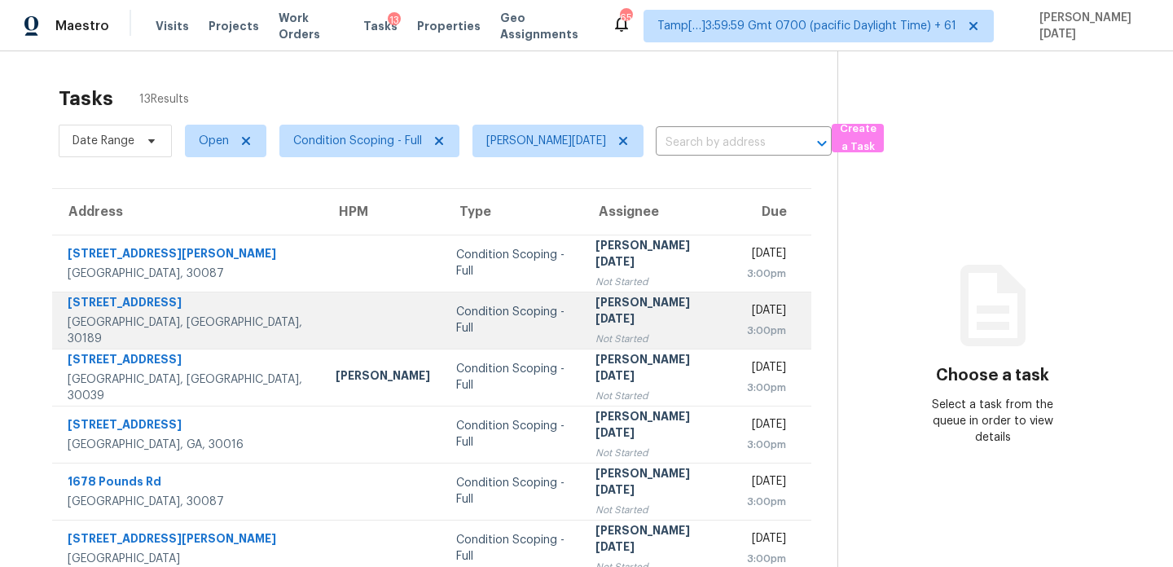
click at [582, 323] on td "[PERSON_NAME][DATE] Not Started" at bounding box center [658, 320] width 152 height 57
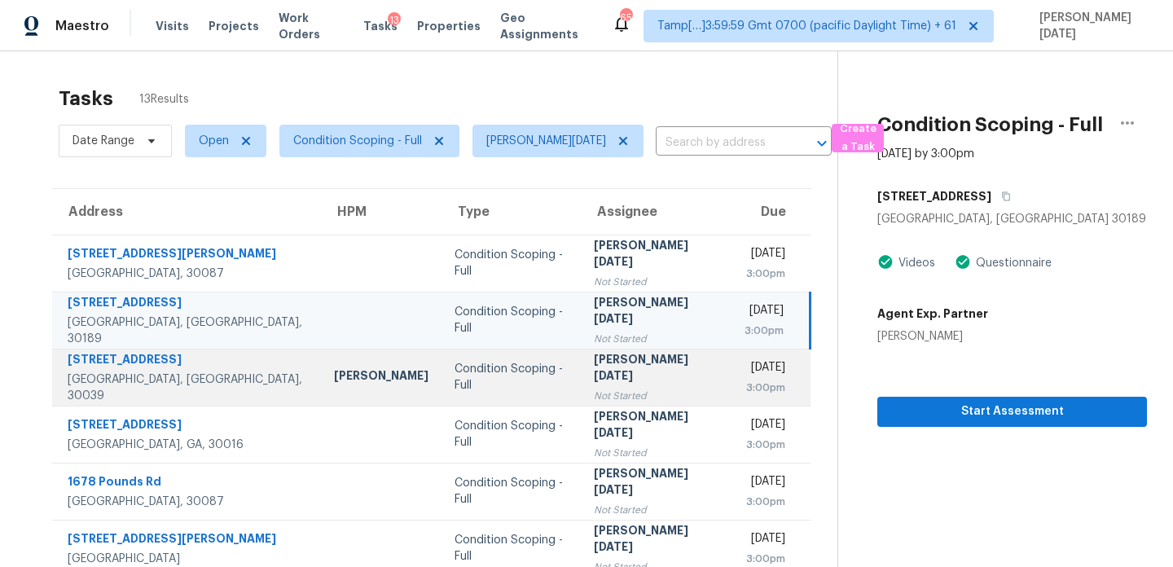
click at [491, 368] on td "Condition Scoping - Full" at bounding box center [511, 377] width 138 height 57
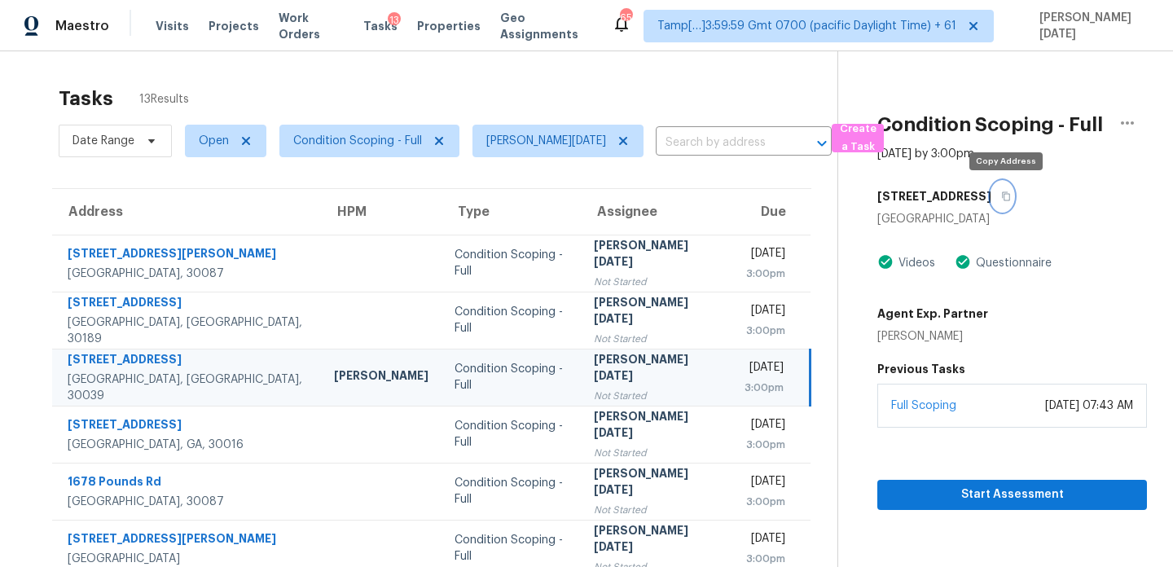
click at [1006, 198] on icon "button" at bounding box center [1006, 196] width 10 height 10
click at [1011, 200] on icon "button" at bounding box center [1007, 196] width 8 height 9
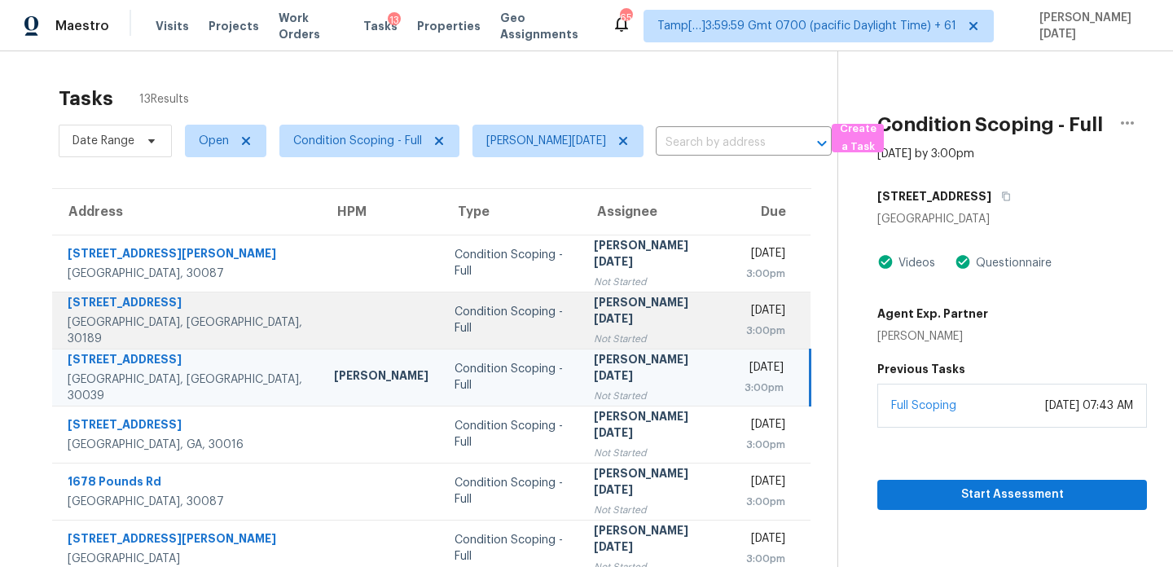
click at [609, 331] on div "Not Started" at bounding box center [656, 339] width 125 height 16
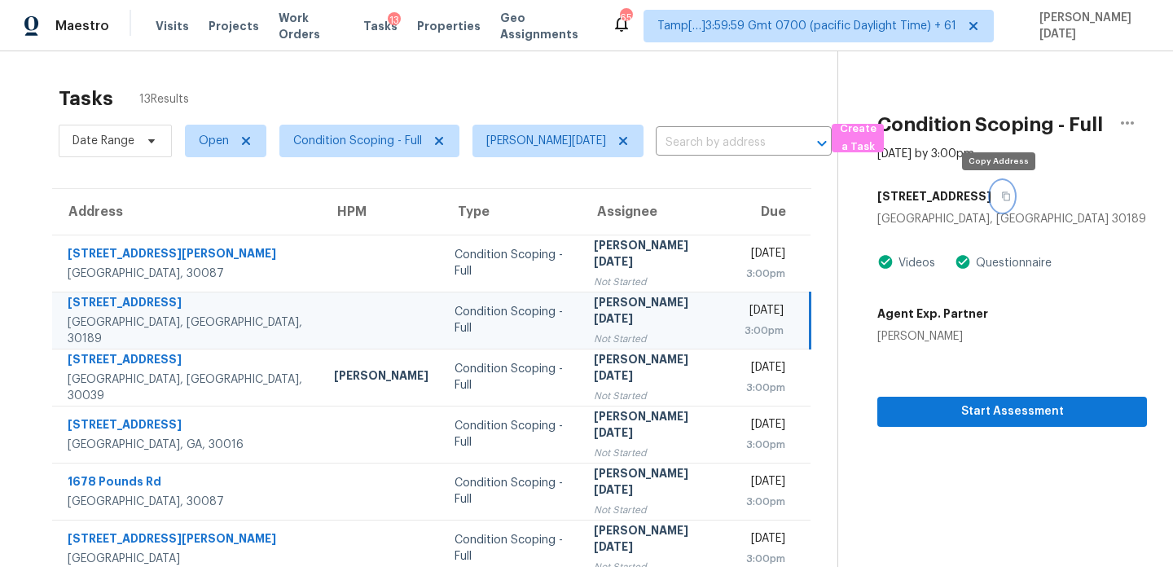
click at [1003, 199] on icon "button" at bounding box center [1007, 196] width 8 height 9
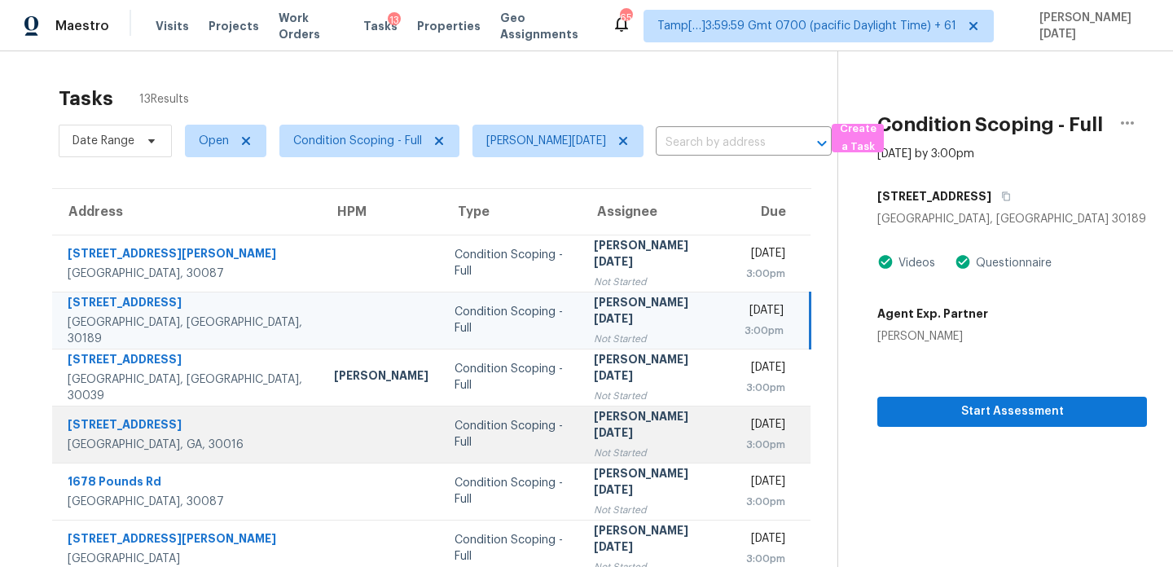
click at [594, 424] on div "[PERSON_NAME][DATE]" at bounding box center [656, 426] width 125 height 37
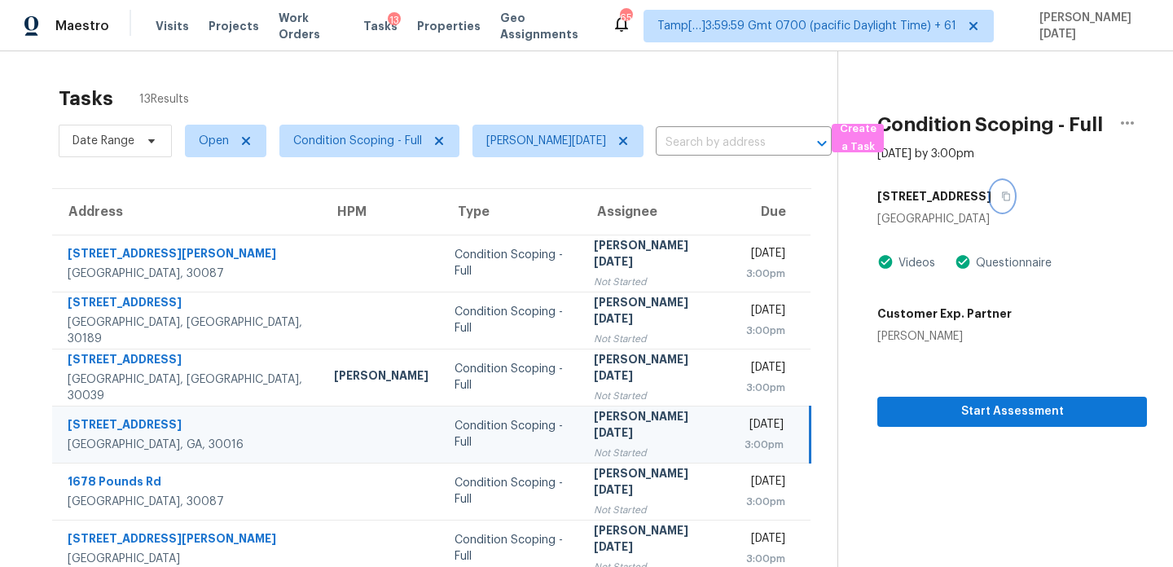
click at [1003, 200] on icon "button" at bounding box center [1007, 196] width 8 height 9
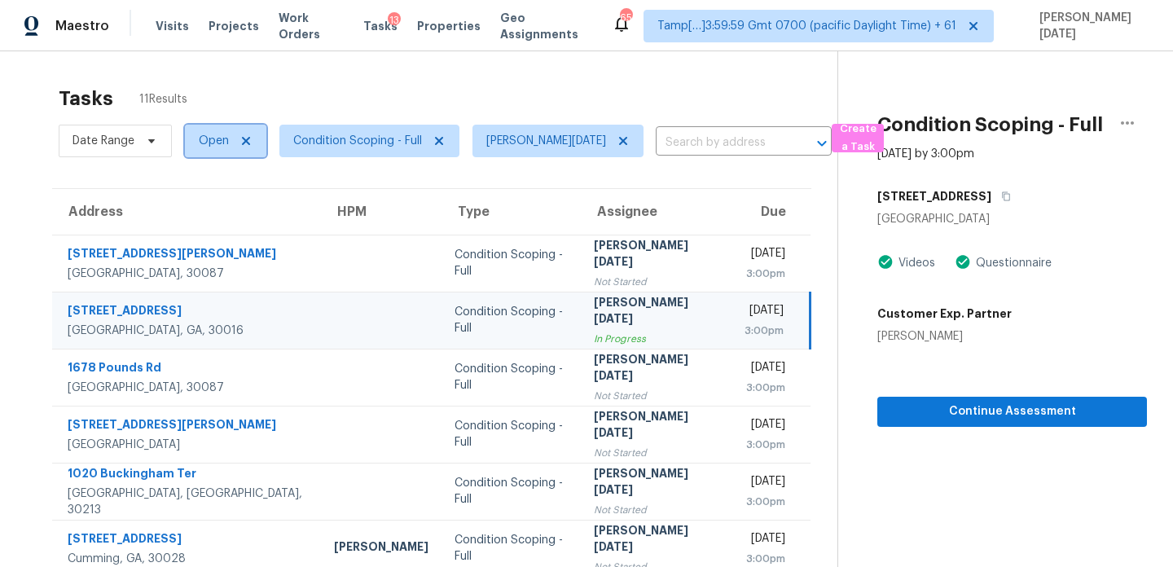
click at [187, 154] on span "Open" at bounding box center [225, 141] width 81 height 33
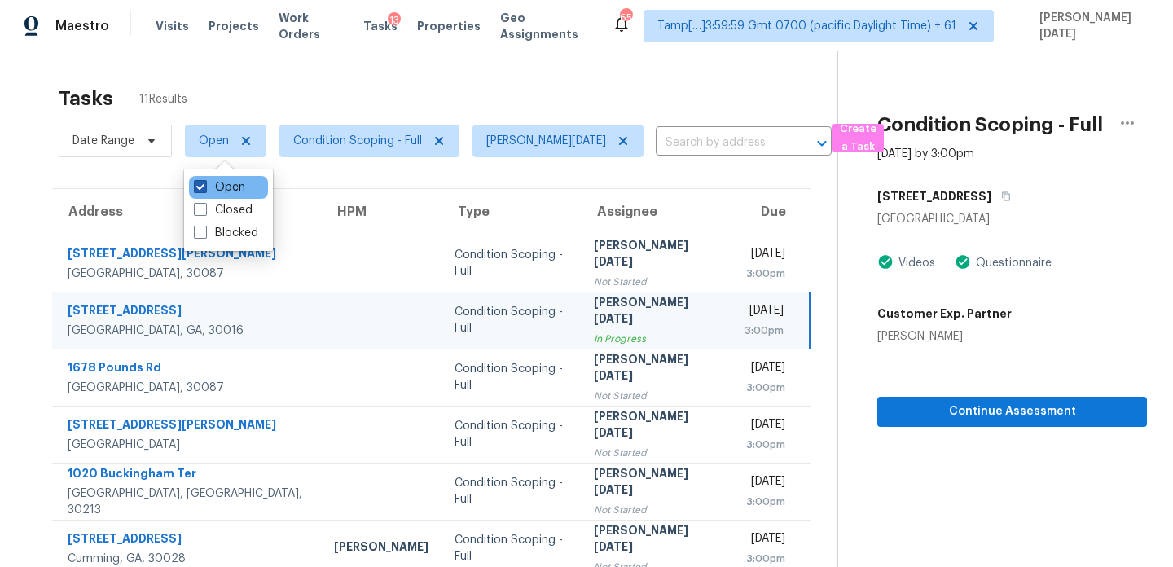
click at [199, 182] on span at bounding box center [200, 186] width 13 height 13
click at [199, 182] on input "Open" at bounding box center [199, 184] width 11 height 11
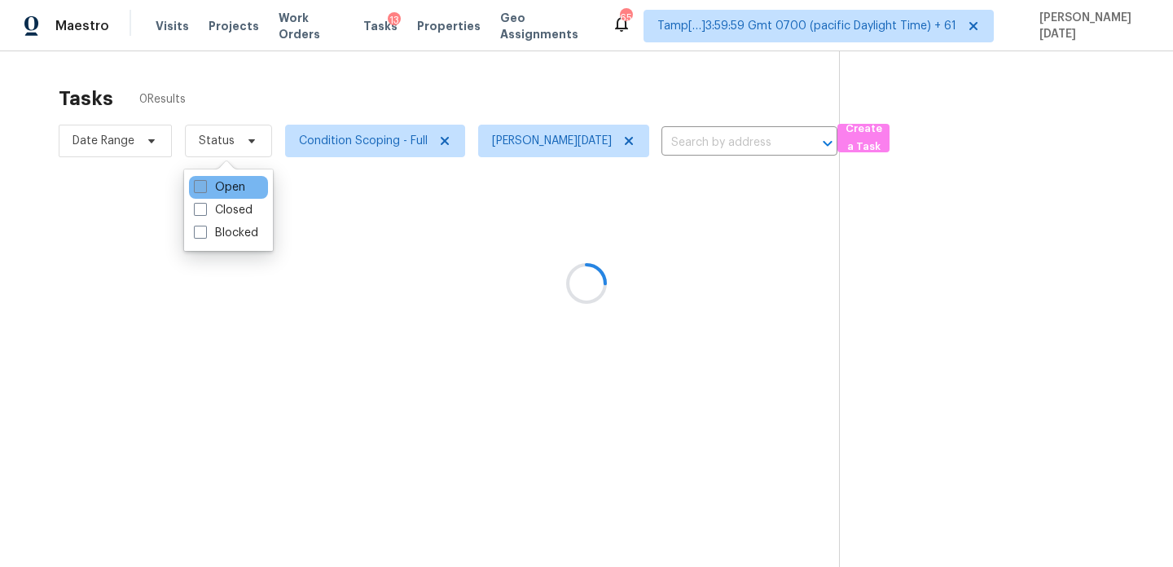
click at [199, 182] on span at bounding box center [200, 186] width 13 height 13
click at [199, 182] on input "Open" at bounding box center [199, 184] width 11 height 11
checkbox input "true"
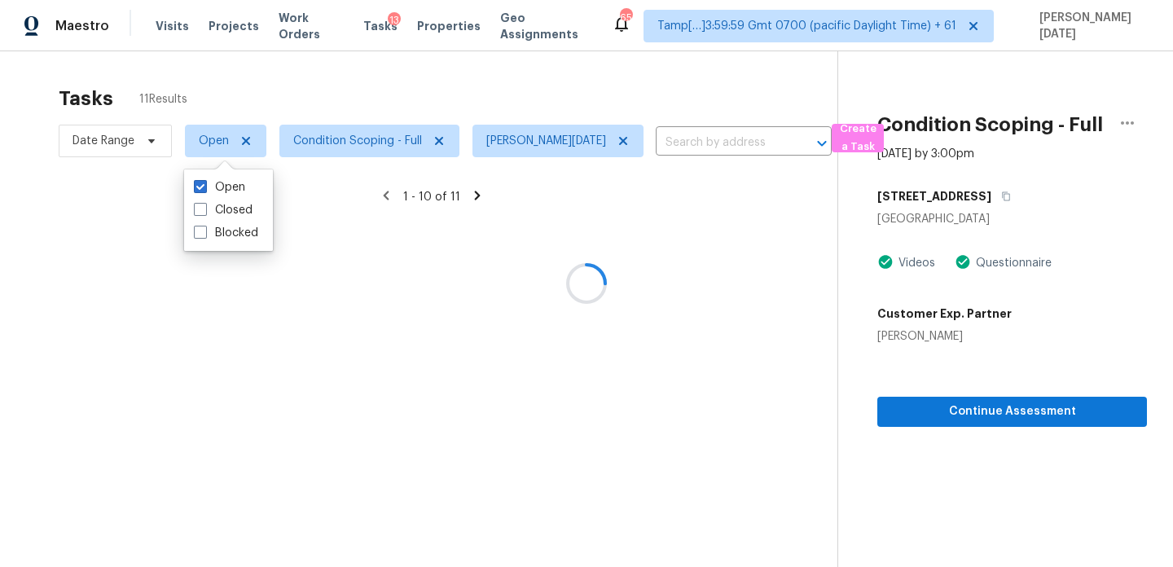
click at [334, 112] on div at bounding box center [586, 283] width 1173 height 567
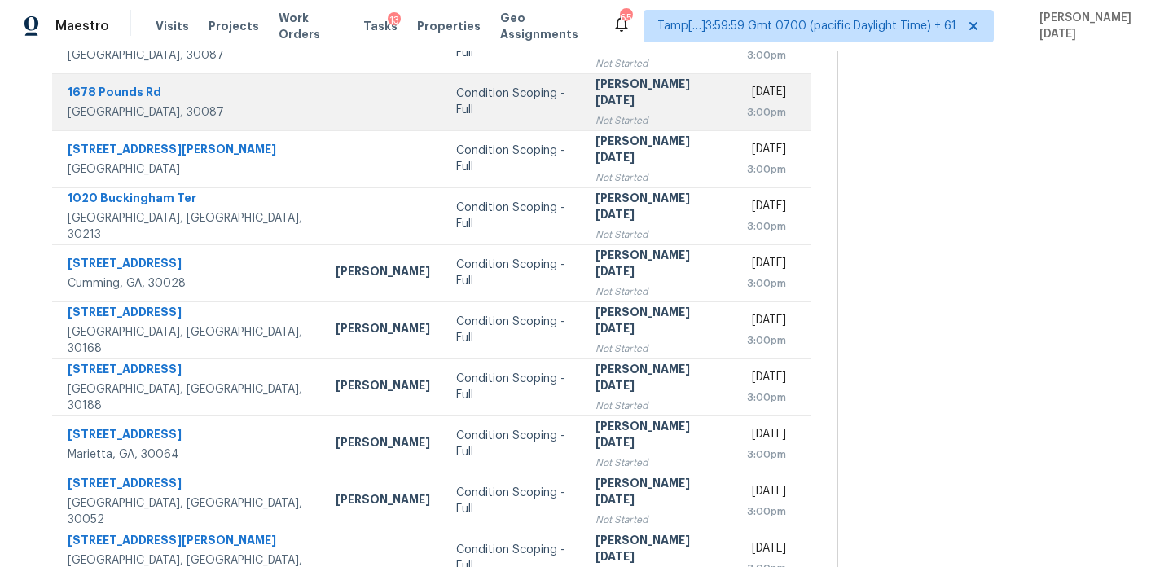
scroll to position [281, 0]
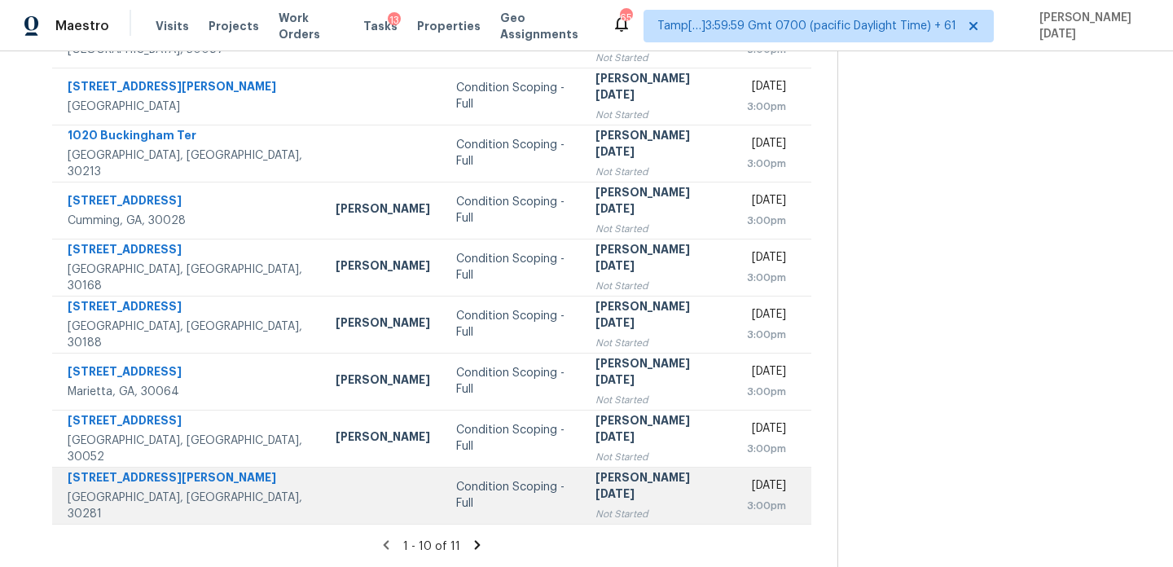
click at [494, 481] on td "Condition Scoping - Full" at bounding box center [512, 495] width 139 height 57
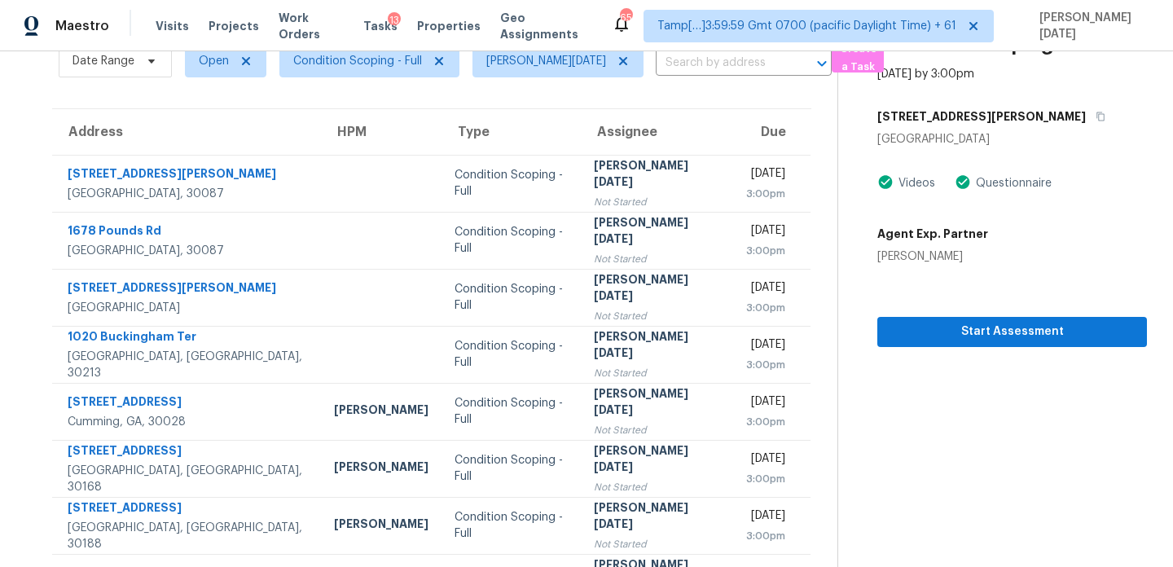
scroll to position [71, 0]
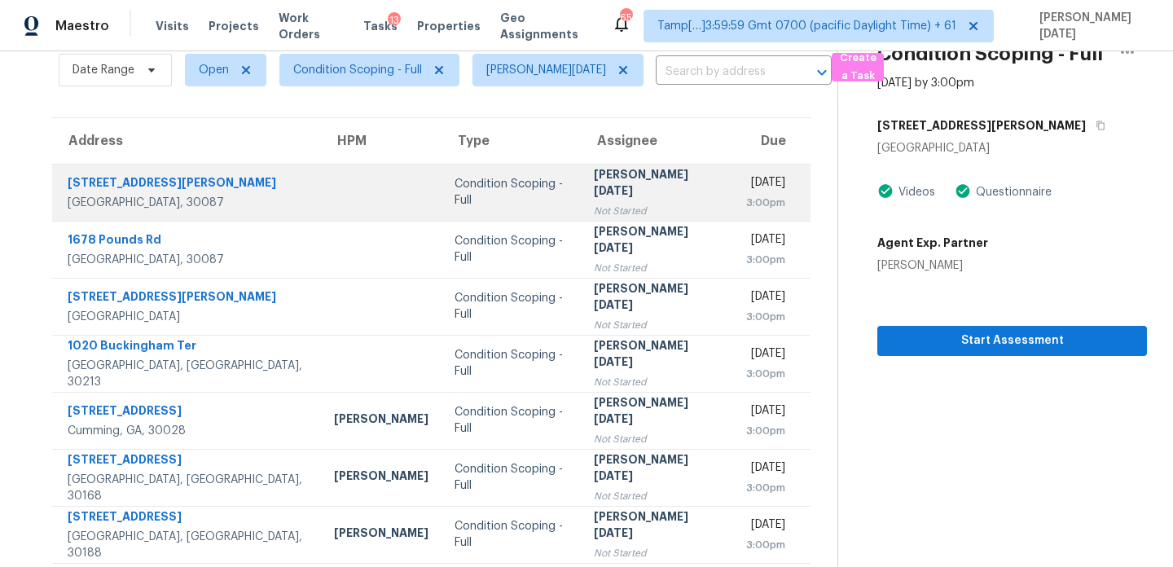
click at [745, 200] on div "3:00pm" at bounding box center [765, 203] width 41 height 16
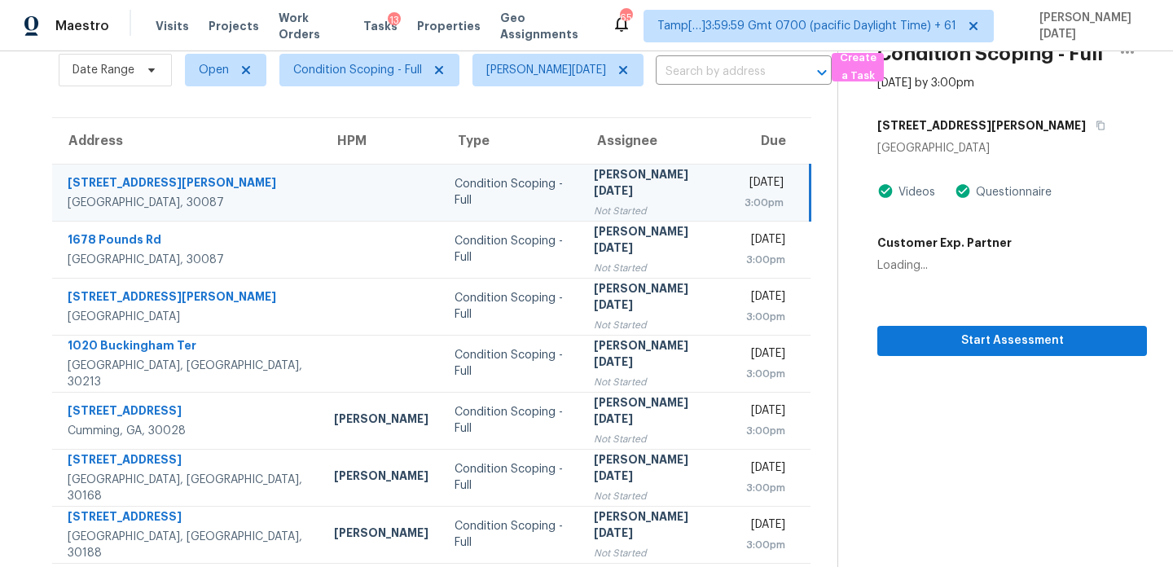
scroll to position [0, 0]
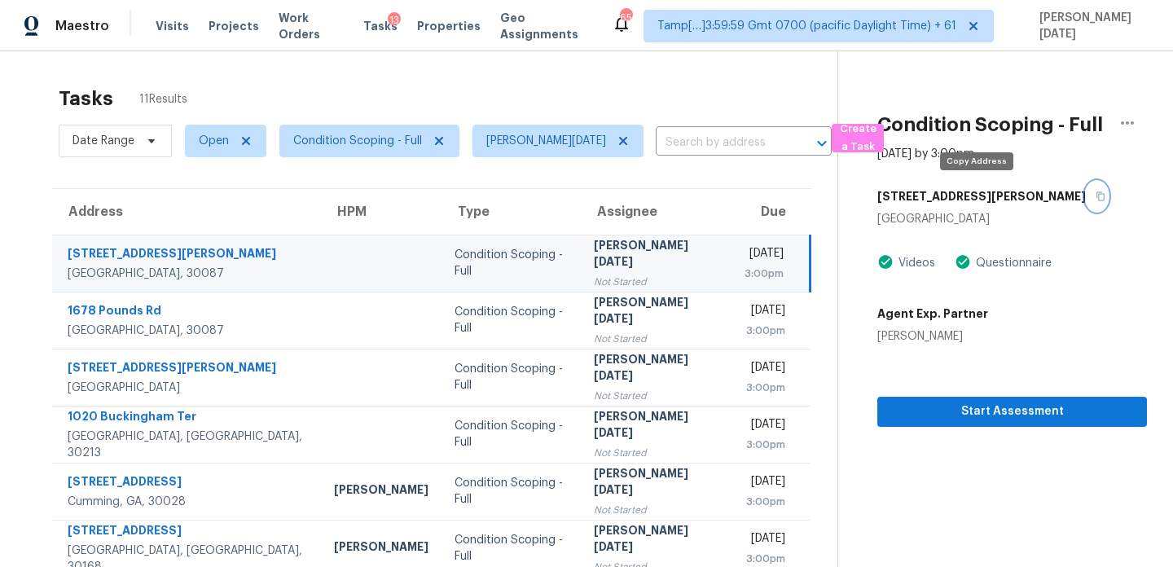
click at [1097, 199] on icon "button" at bounding box center [1101, 196] width 8 height 9
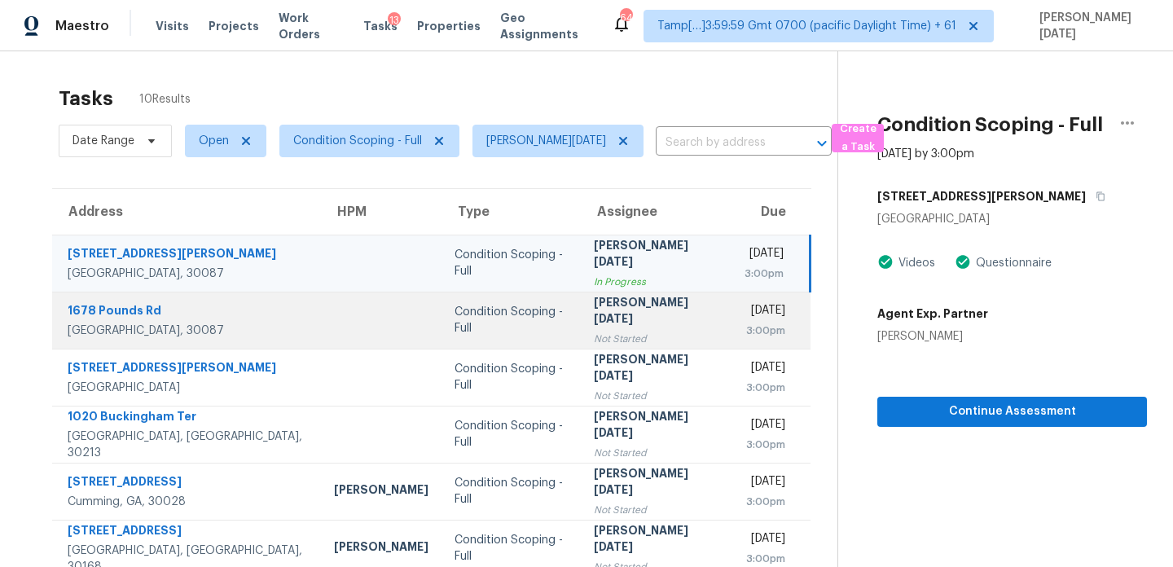
click at [745, 323] on div "3:00pm" at bounding box center [765, 331] width 41 height 16
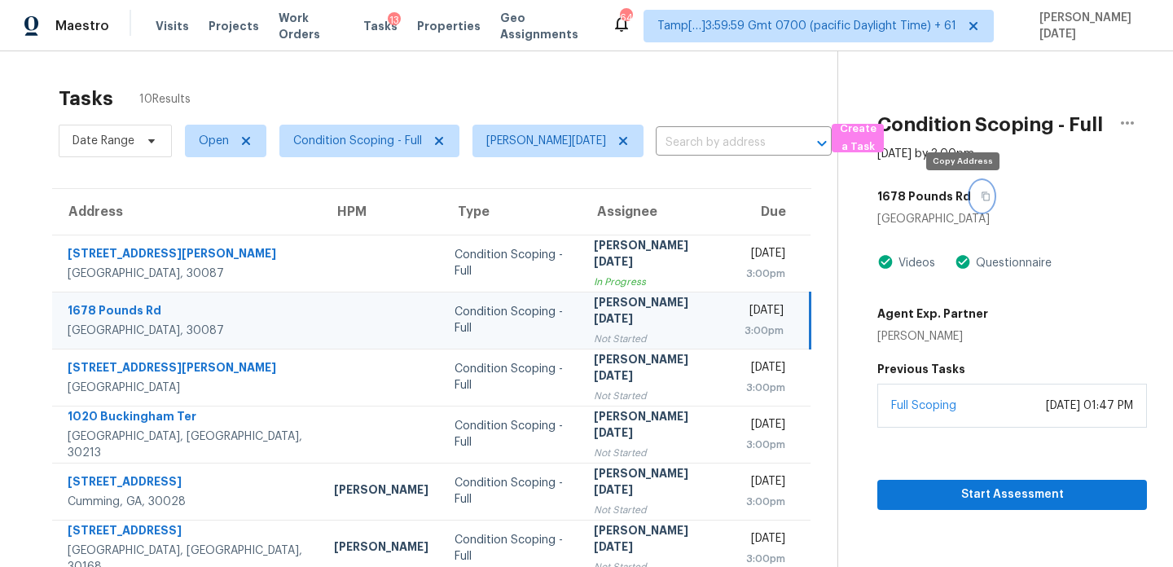
click at [981, 192] on icon "button" at bounding box center [986, 196] width 10 height 10
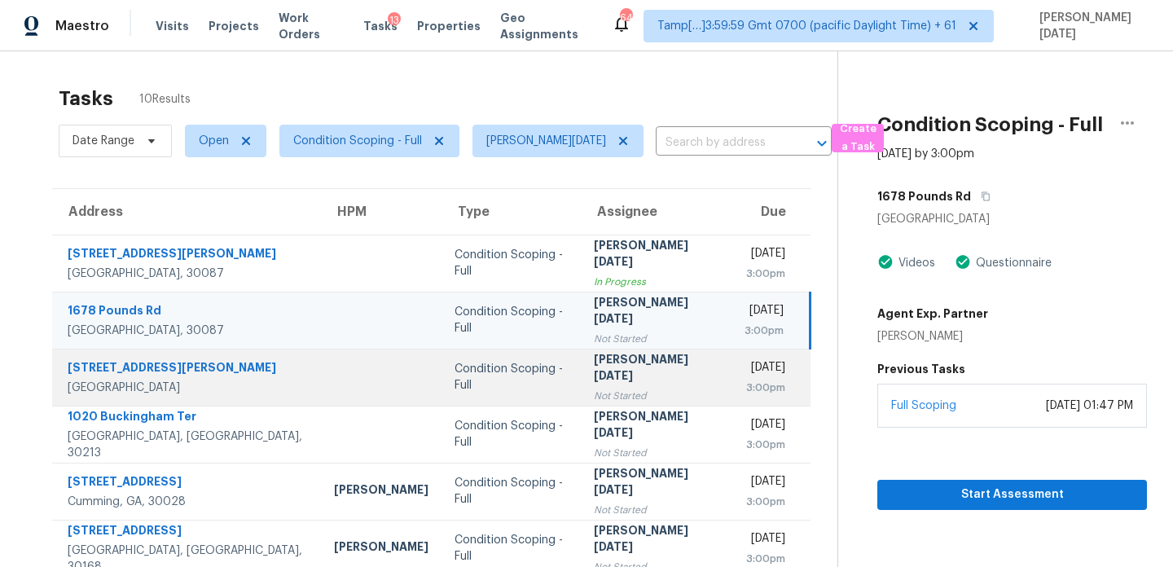
click at [442, 364] on td "Condition Scoping - Full" at bounding box center [511, 377] width 138 height 57
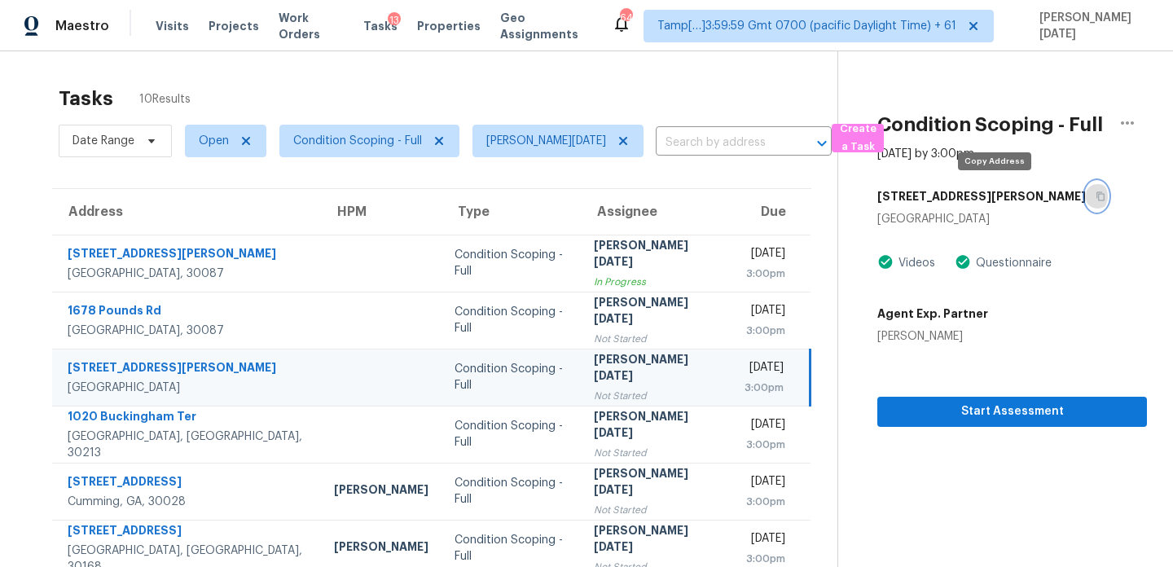
click at [1097, 193] on icon "button" at bounding box center [1101, 196] width 8 height 9
click at [1096, 196] on icon "button" at bounding box center [1101, 196] width 10 height 10
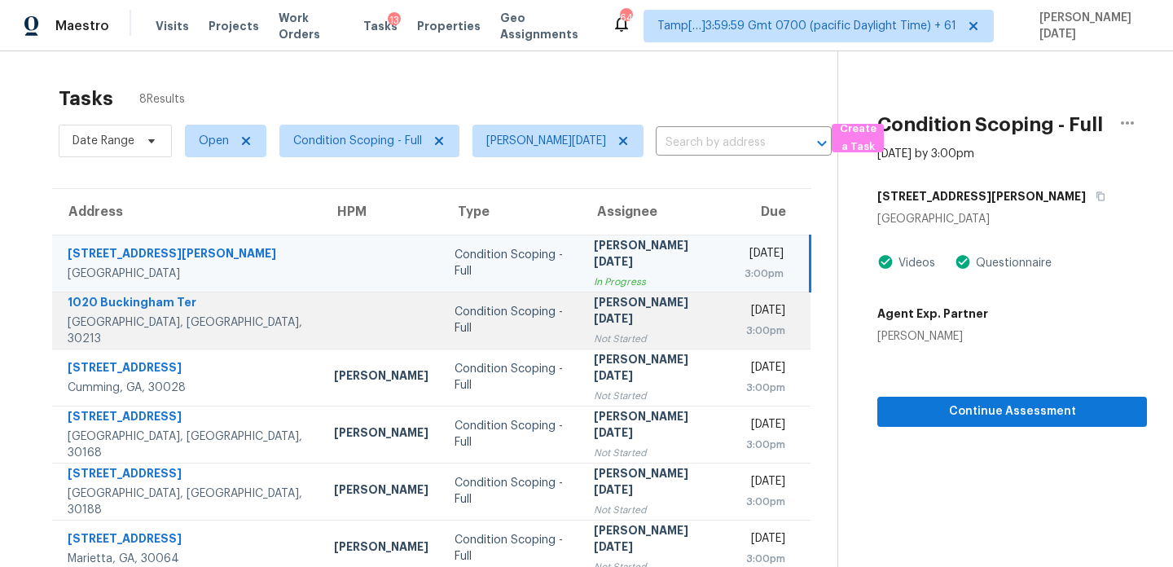
click at [581, 333] on td "[PERSON_NAME][DATE] Not Started" at bounding box center [657, 320] width 152 height 57
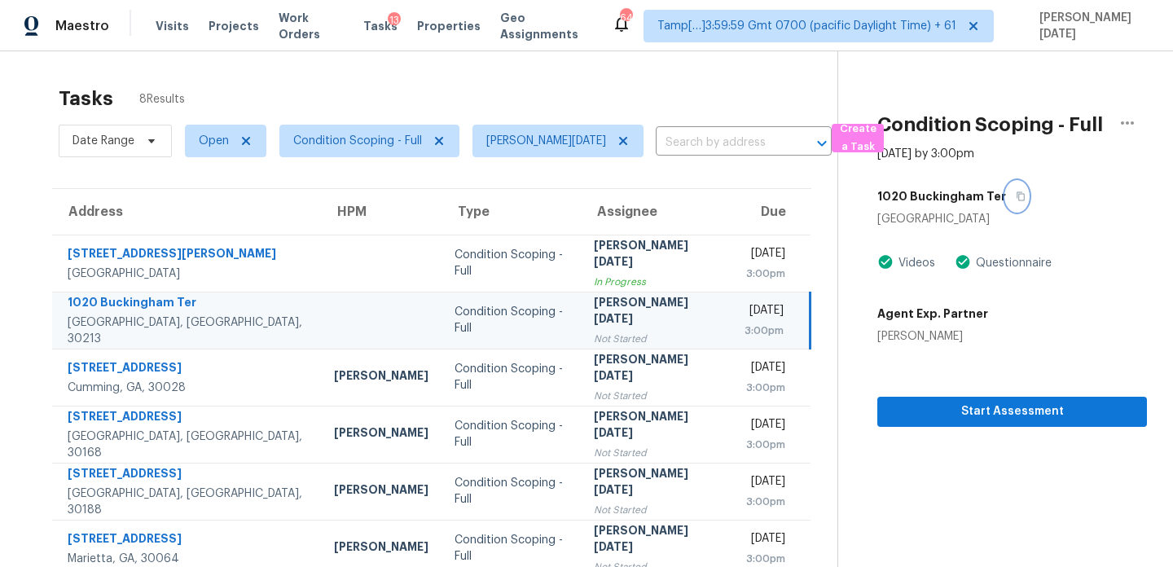
click at [1016, 198] on icon "button" at bounding box center [1021, 196] width 10 height 10
click at [1136, 122] on icon "button" at bounding box center [1128, 123] width 20 height 20
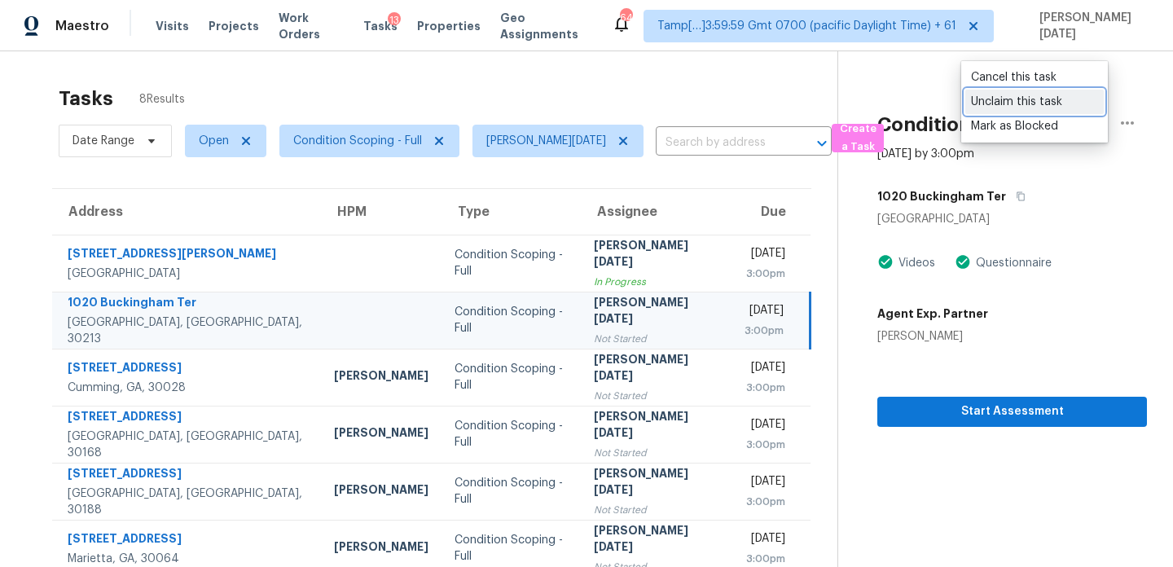
click at [1057, 108] on div "Unclaim this task" at bounding box center [1034, 102] width 127 height 16
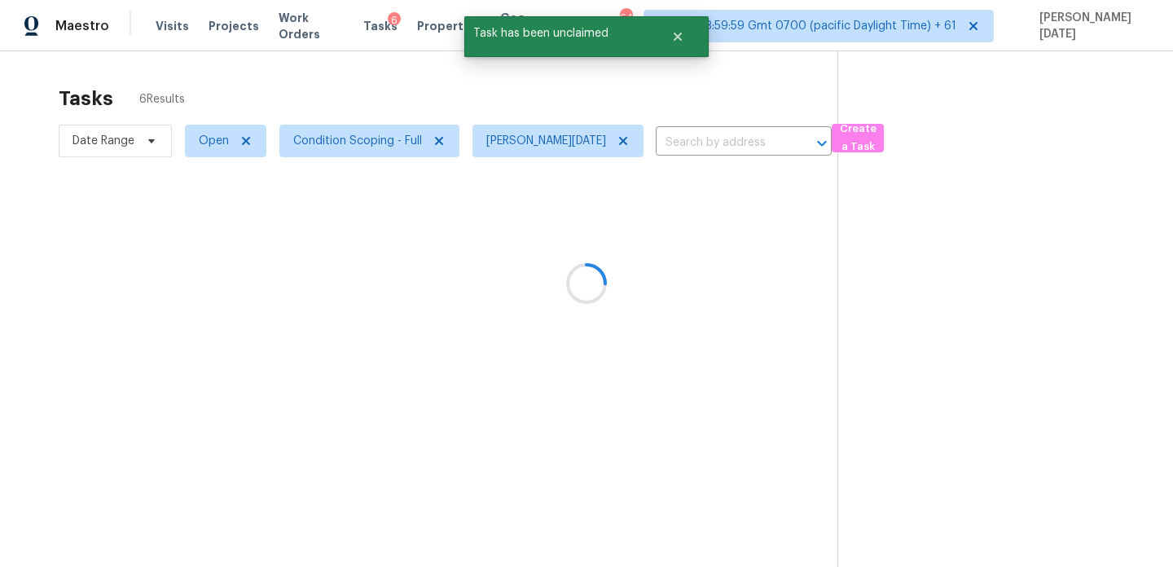
click at [197, 140] on div at bounding box center [586, 283] width 1173 height 567
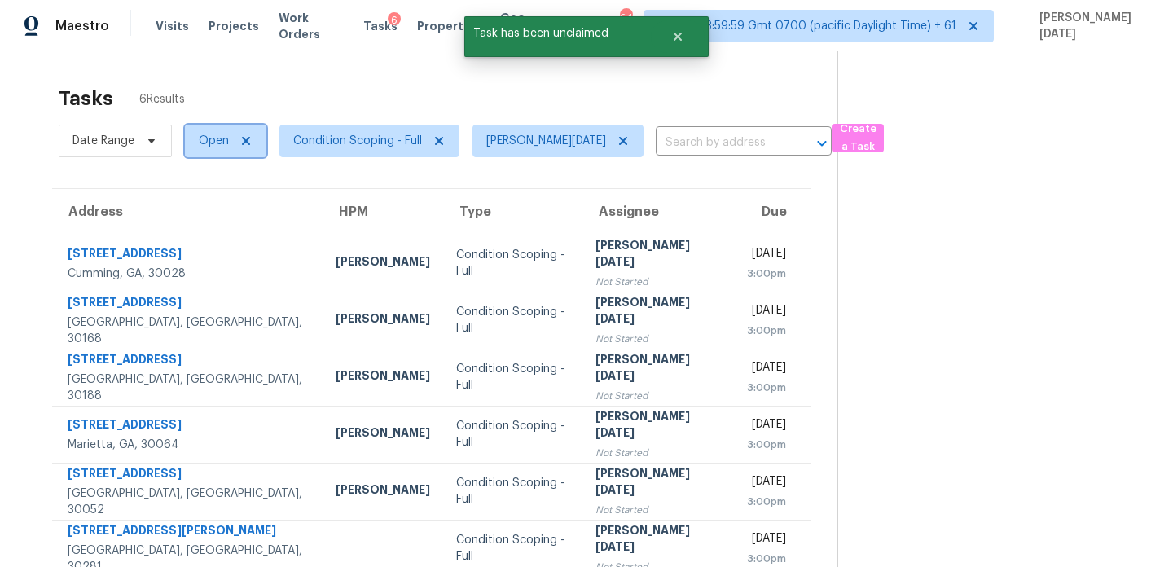
click at [197, 140] on span "Open" at bounding box center [225, 141] width 81 height 33
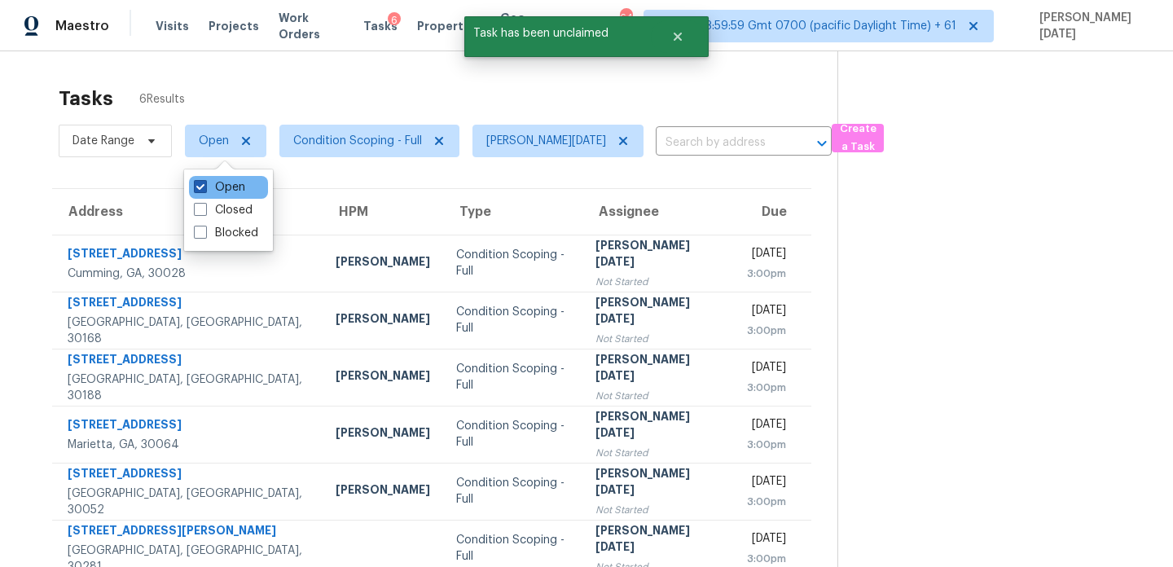
click at [206, 191] on span at bounding box center [200, 186] width 13 height 13
click at [204, 190] on input "Open" at bounding box center [199, 184] width 11 height 11
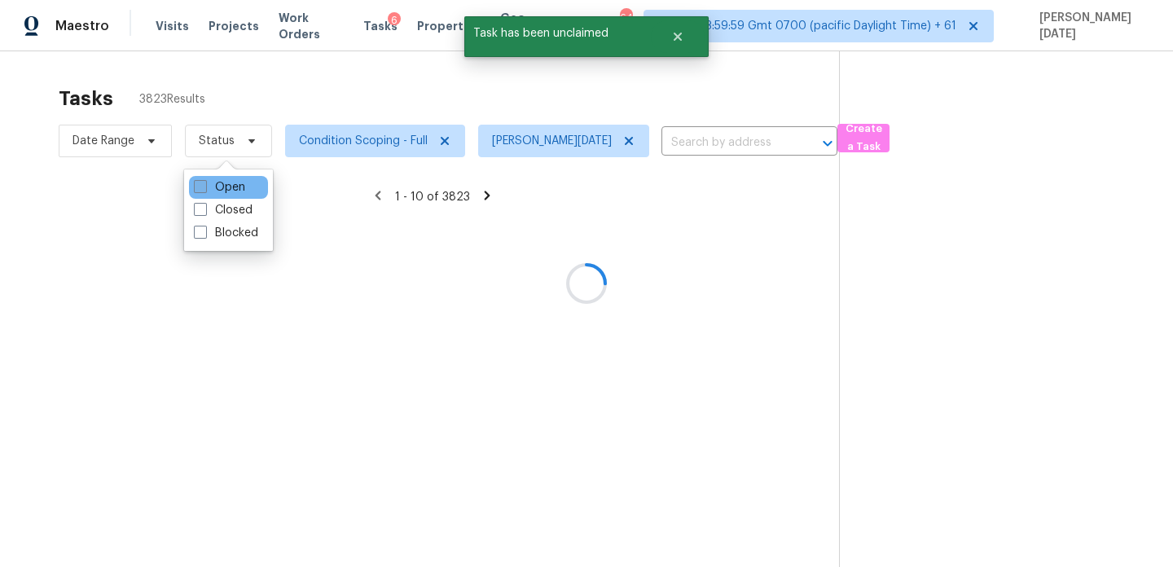
click at [206, 191] on span at bounding box center [200, 186] width 13 height 13
click at [204, 190] on input "Open" at bounding box center [199, 184] width 11 height 11
checkbox input "true"
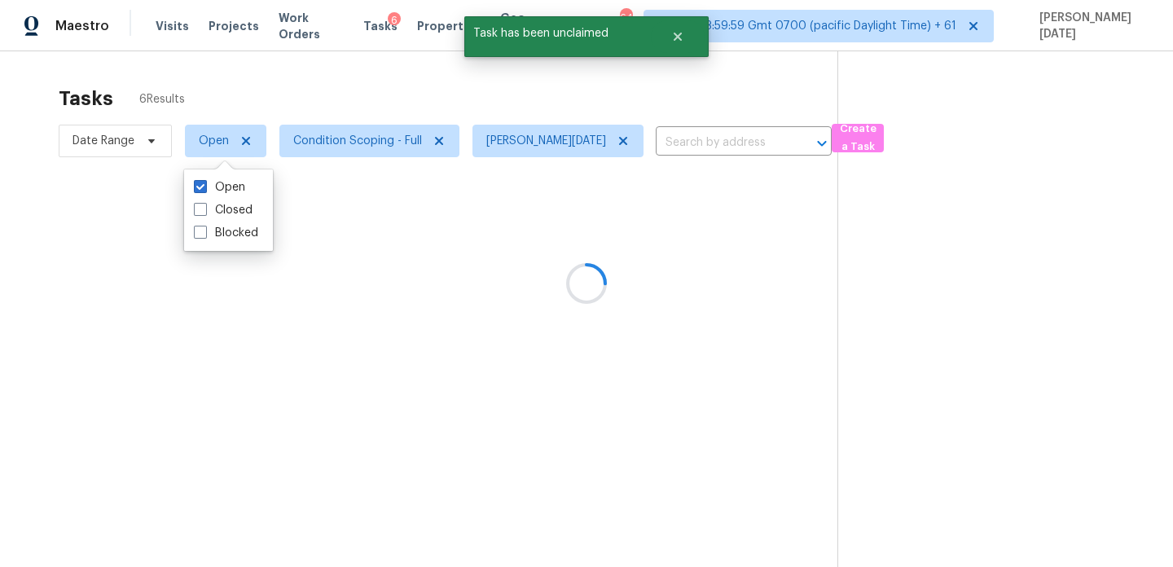
click at [345, 90] on div "Tasks 6 Results" at bounding box center [448, 98] width 779 height 42
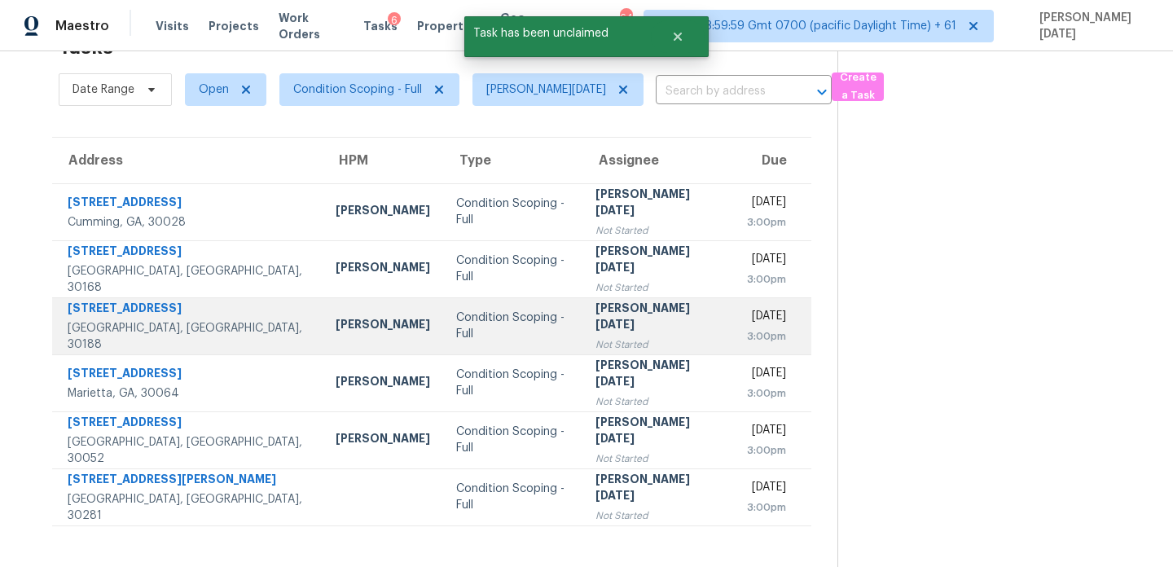
scroll to position [50, 0]
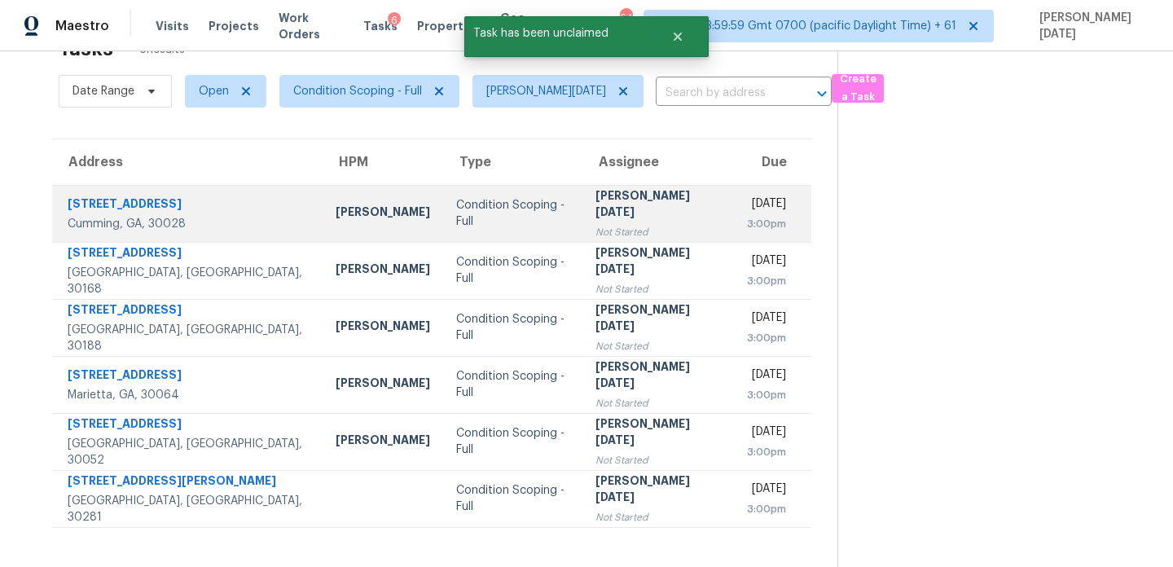
click at [604, 194] on td "[PERSON_NAME][DATE] Not Started" at bounding box center [658, 213] width 152 height 57
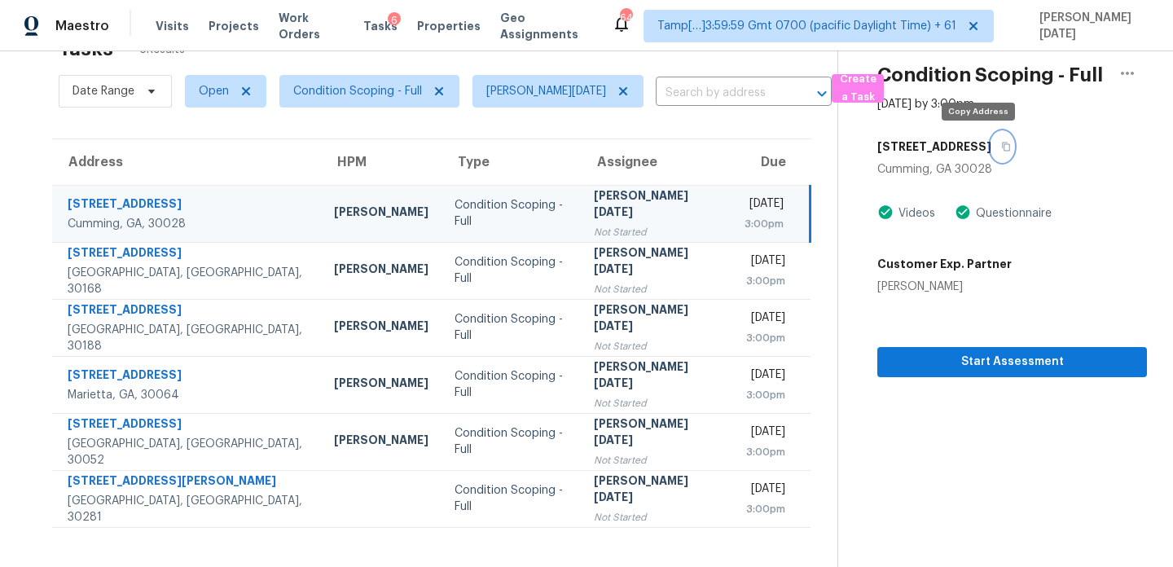
click at [1001, 147] on icon "button" at bounding box center [1006, 147] width 10 height 10
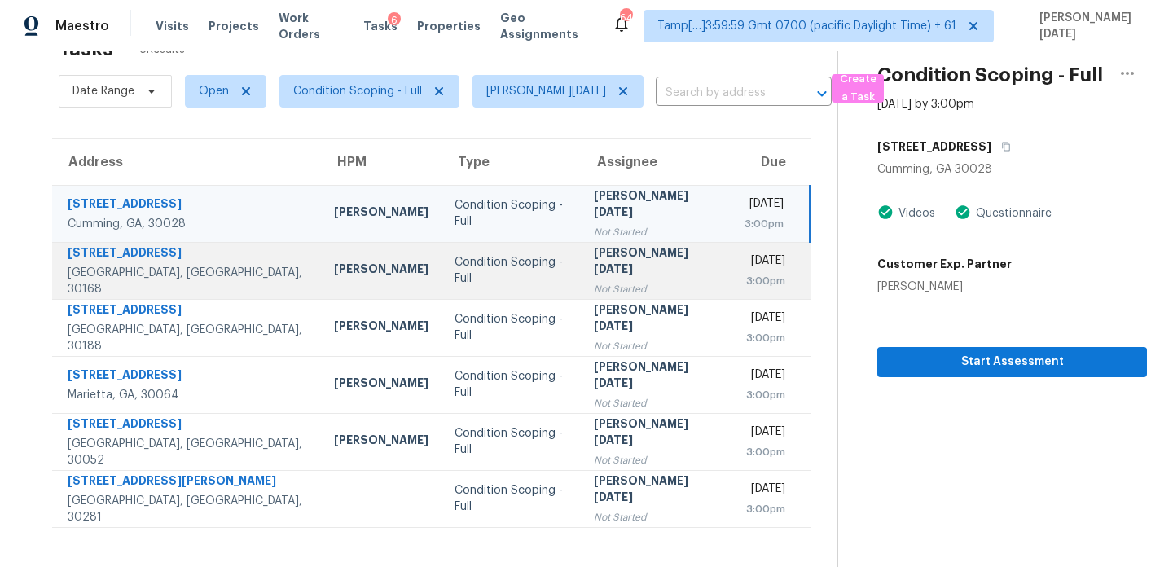
click at [732, 276] on td "Mon, Sep 22nd 2025 3:00pm" at bounding box center [771, 270] width 79 height 57
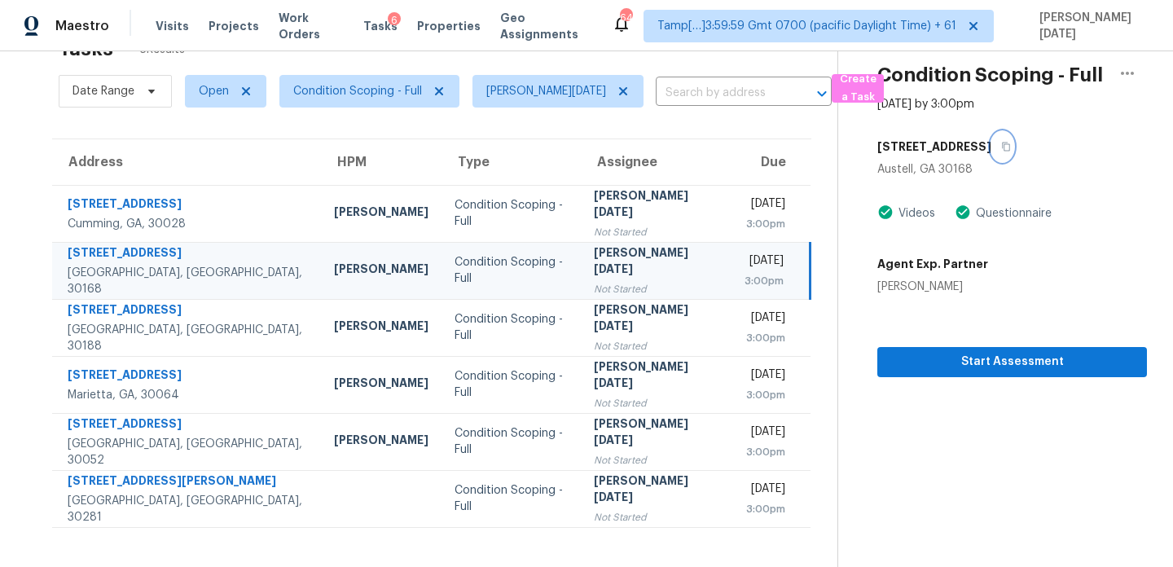
click at [991, 150] on button "button" at bounding box center [1002, 146] width 22 height 29
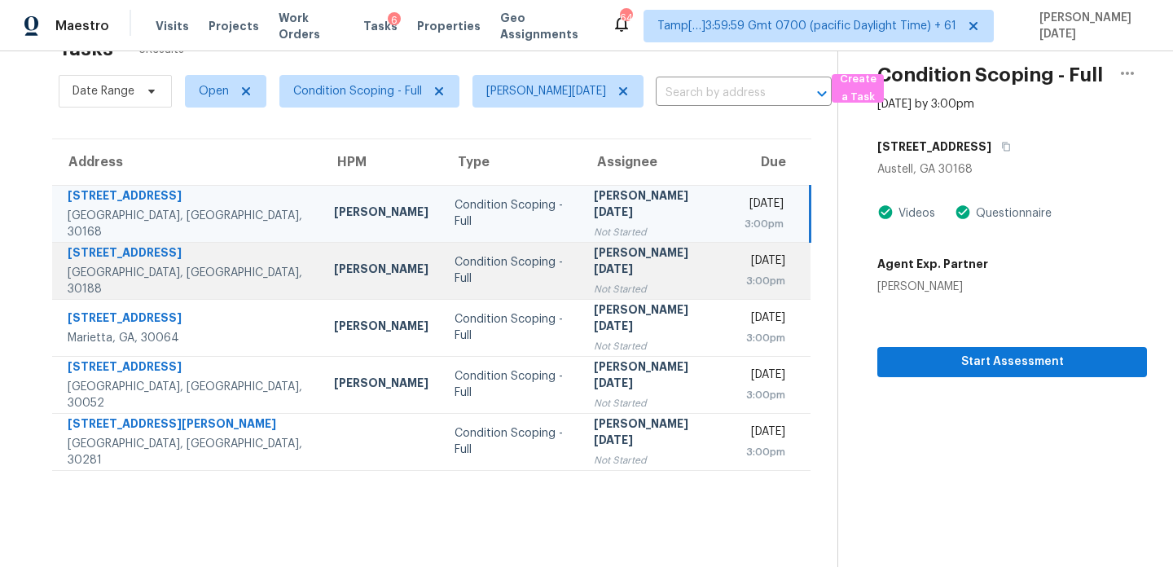
click at [745, 276] on div "3:00pm" at bounding box center [765, 281] width 41 height 16
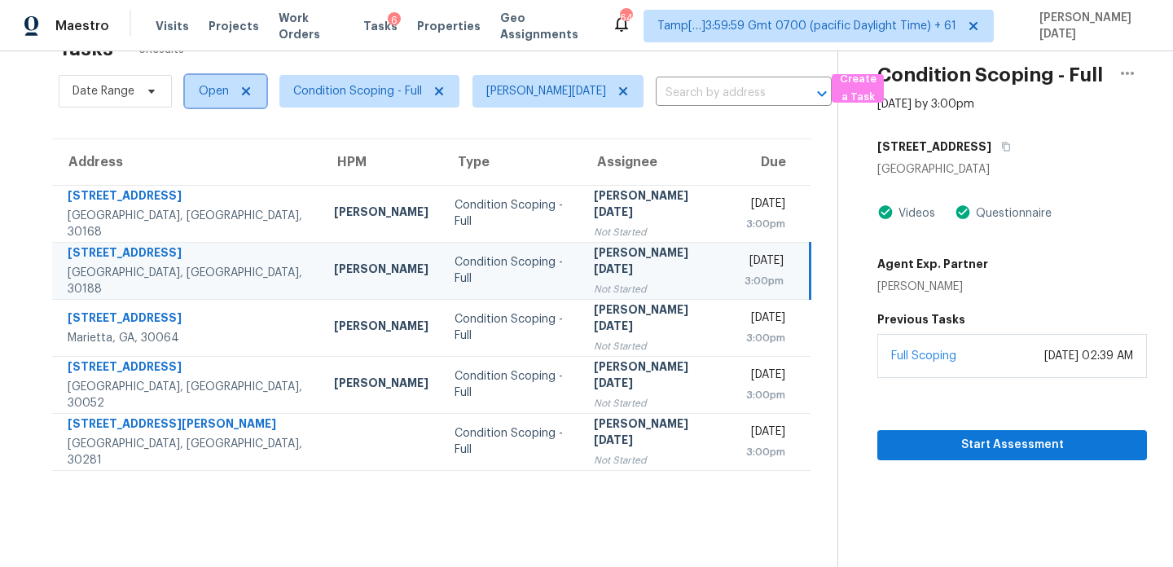
click at [219, 94] on span "Open" at bounding box center [214, 91] width 30 height 16
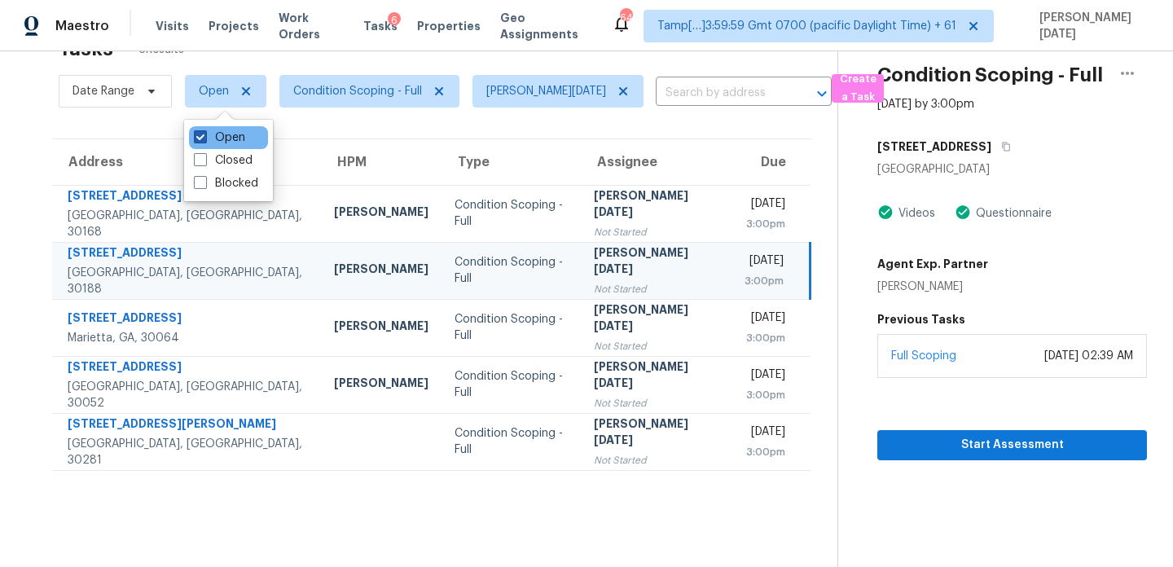
click at [216, 133] on label "Open" at bounding box center [219, 138] width 51 height 16
click at [204, 133] on input "Open" at bounding box center [199, 135] width 11 height 11
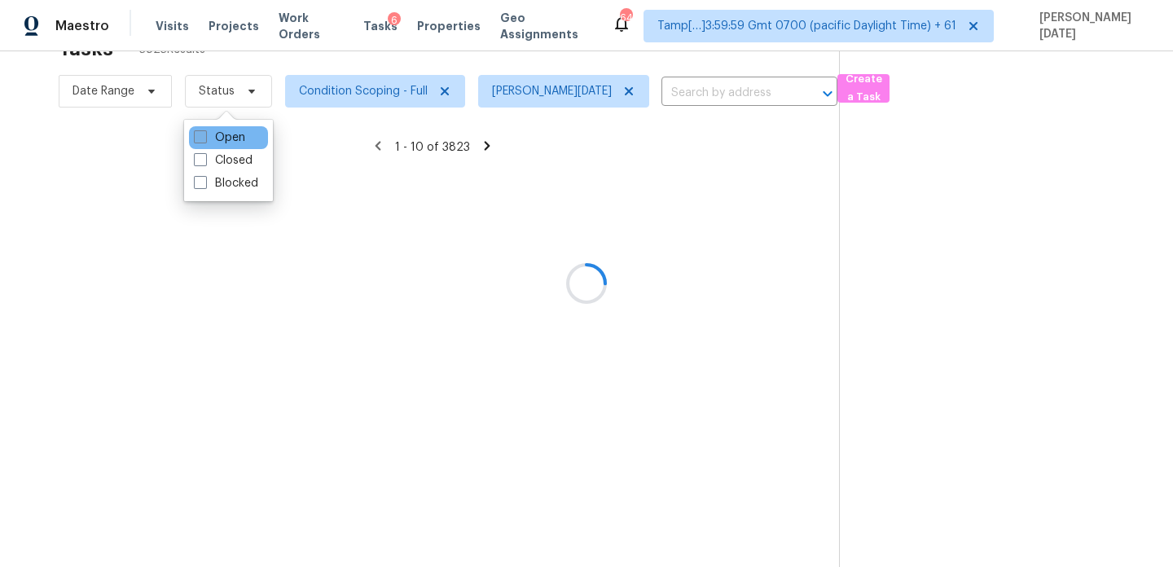
click at [216, 133] on label "Open" at bounding box center [219, 138] width 51 height 16
click at [204, 133] on input "Open" at bounding box center [199, 135] width 11 height 11
checkbox input "true"
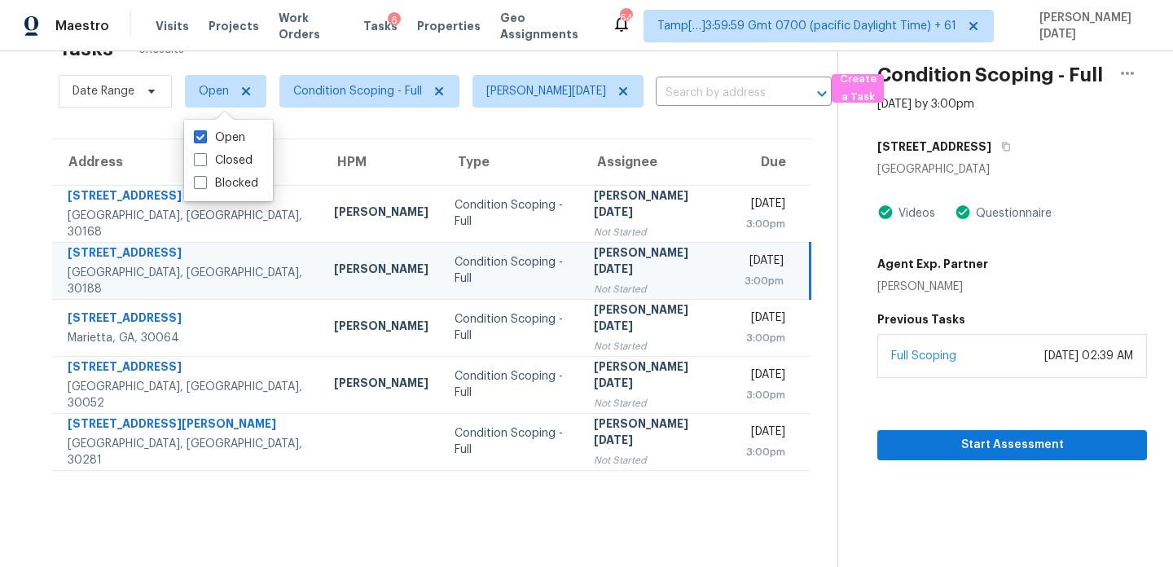
click at [594, 284] on div "Not Started" at bounding box center [656, 289] width 125 height 16
click at [594, 281] on div "Not Started" at bounding box center [656, 289] width 125 height 16
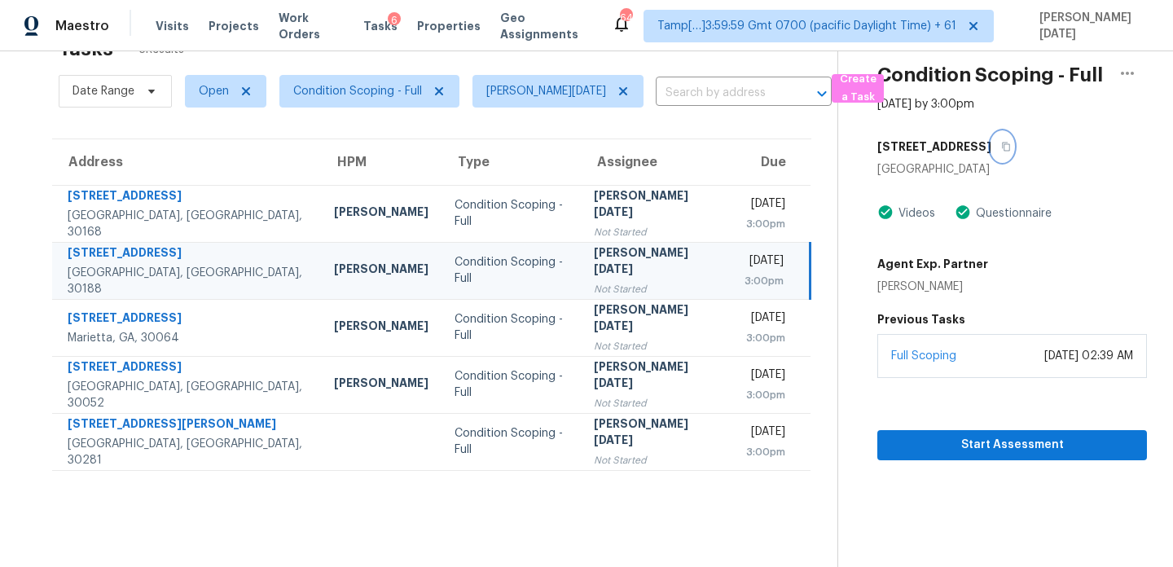
click at [1001, 147] on icon "button" at bounding box center [1006, 147] width 10 height 10
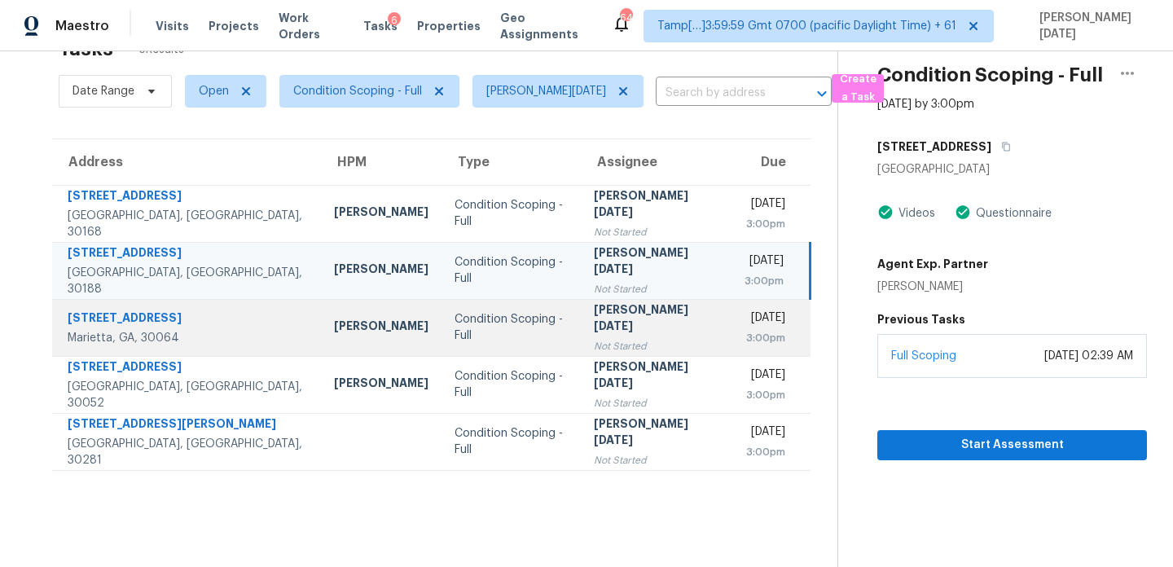
click at [518, 314] on td "Condition Scoping - Full" at bounding box center [511, 327] width 138 height 57
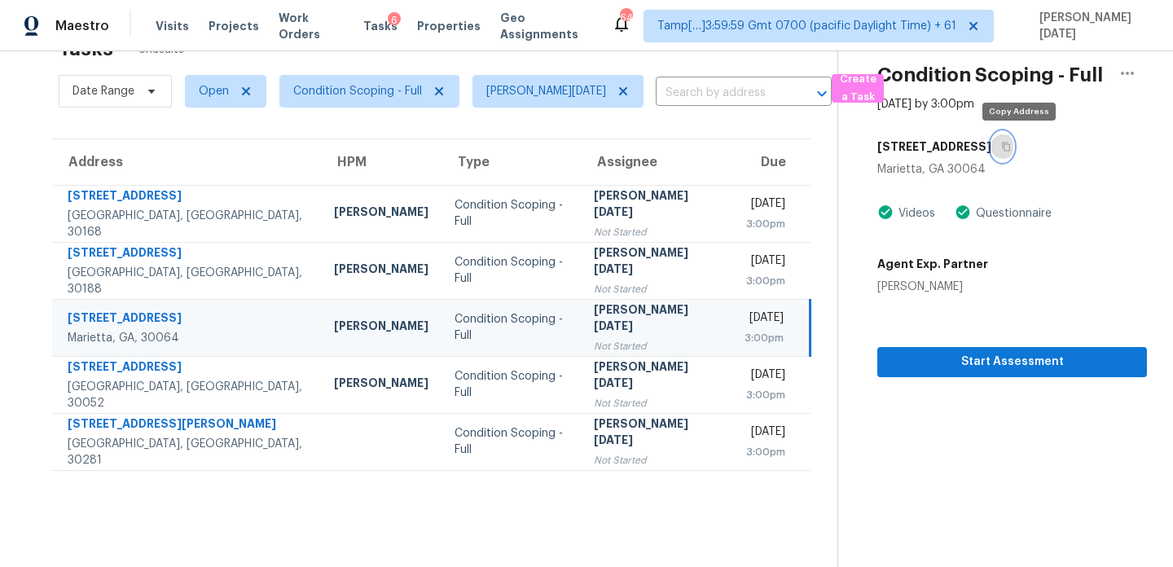
click at [1013, 152] on button "button" at bounding box center [1002, 146] width 22 height 29
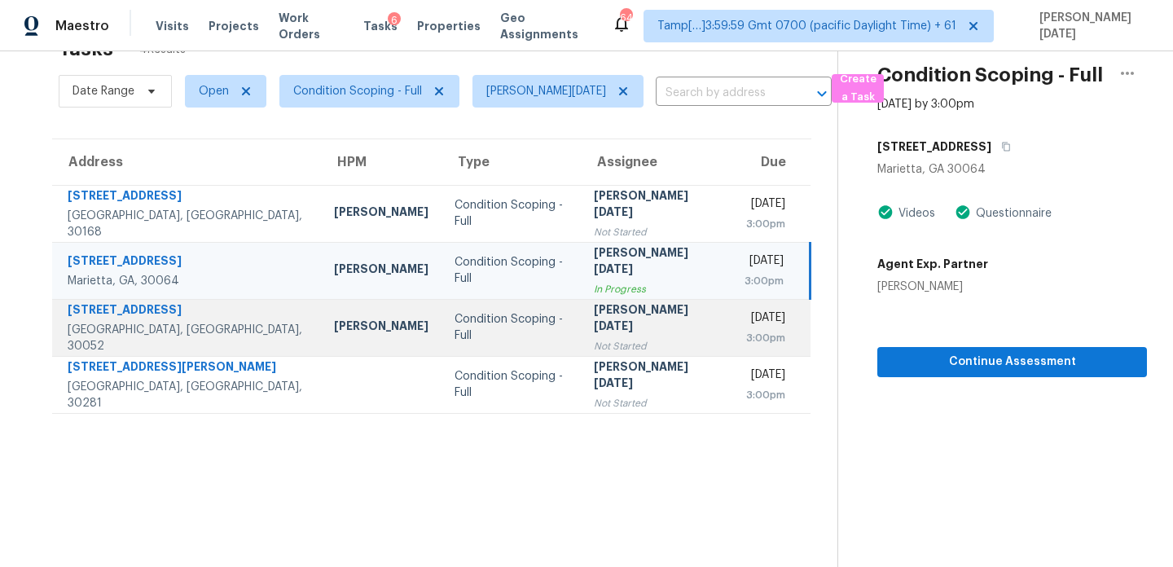
click at [612, 326] on div "[PERSON_NAME][DATE]" at bounding box center [656, 319] width 125 height 37
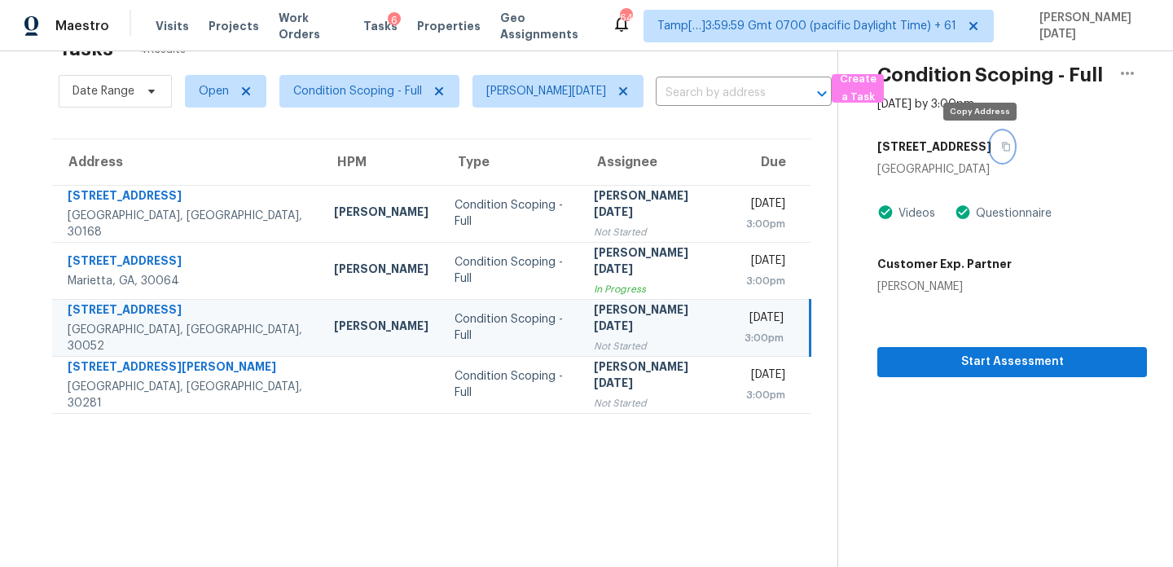
click at [1001, 148] on icon "button" at bounding box center [1006, 147] width 10 height 10
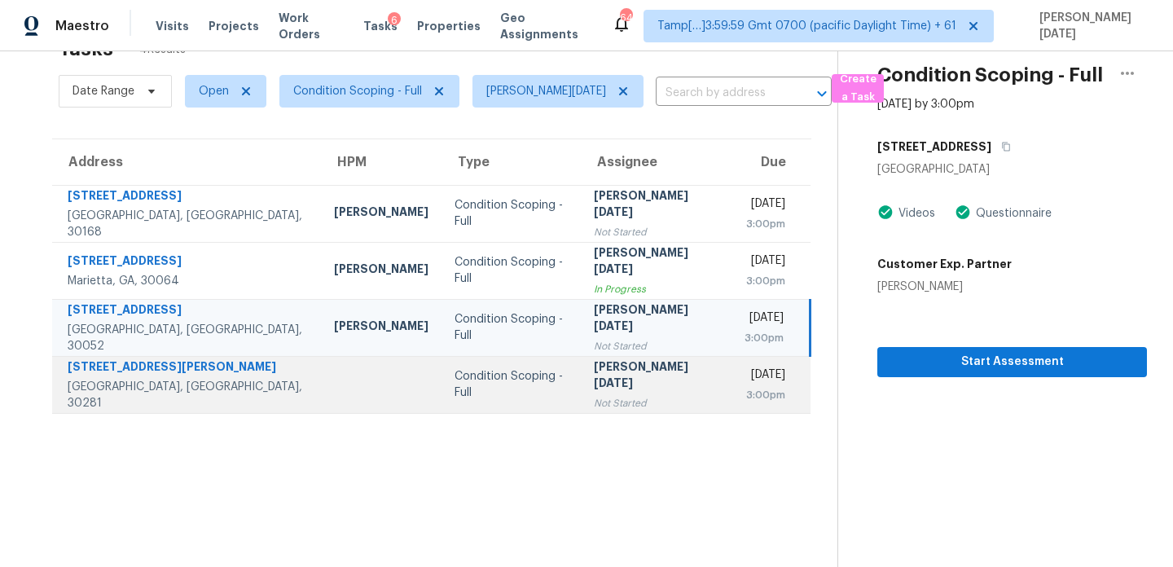
click at [467, 390] on div "Condition Scoping - Full" at bounding box center [511, 384] width 112 height 33
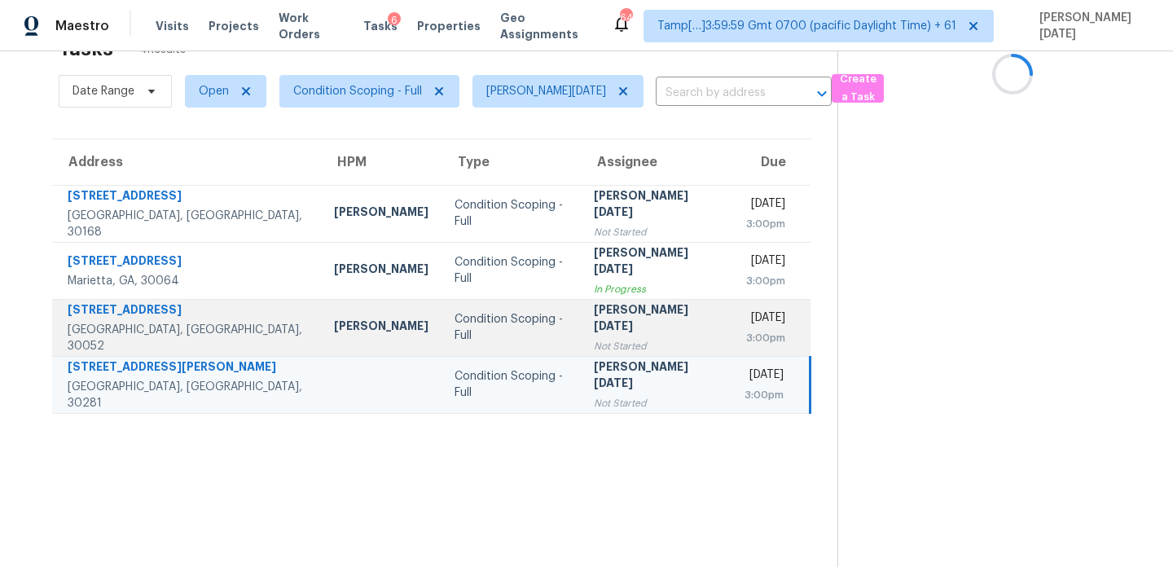
scroll to position [0, 0]
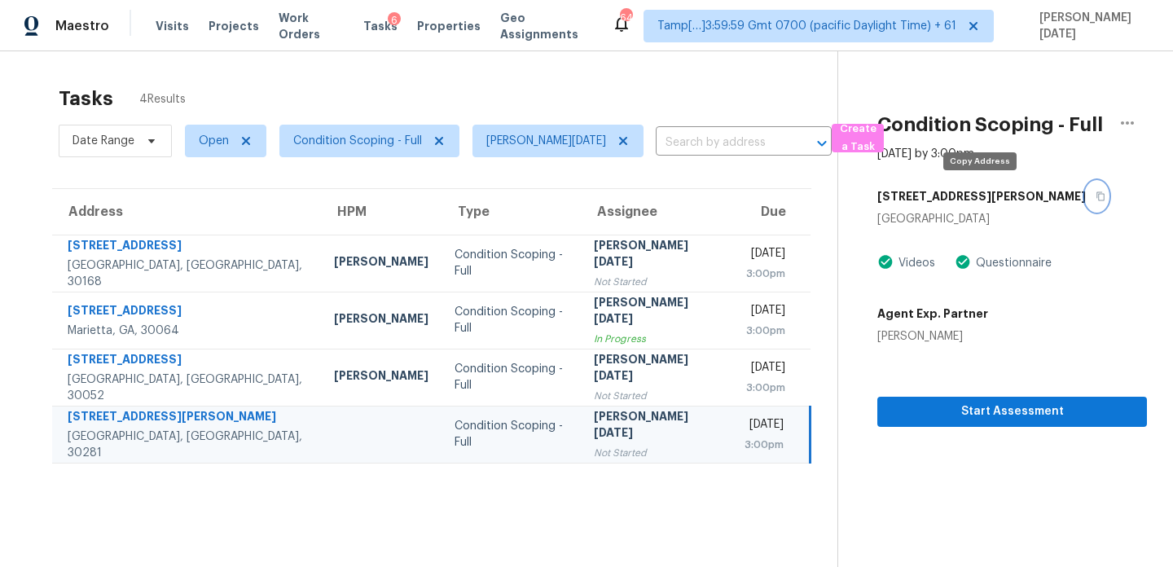
click at [1086, 198] on button "button" at bounding box center [1097, 196] width 22 height 29
click at [213, 152] on span "Open" at bounding box center [225, 141] width 81 height 33
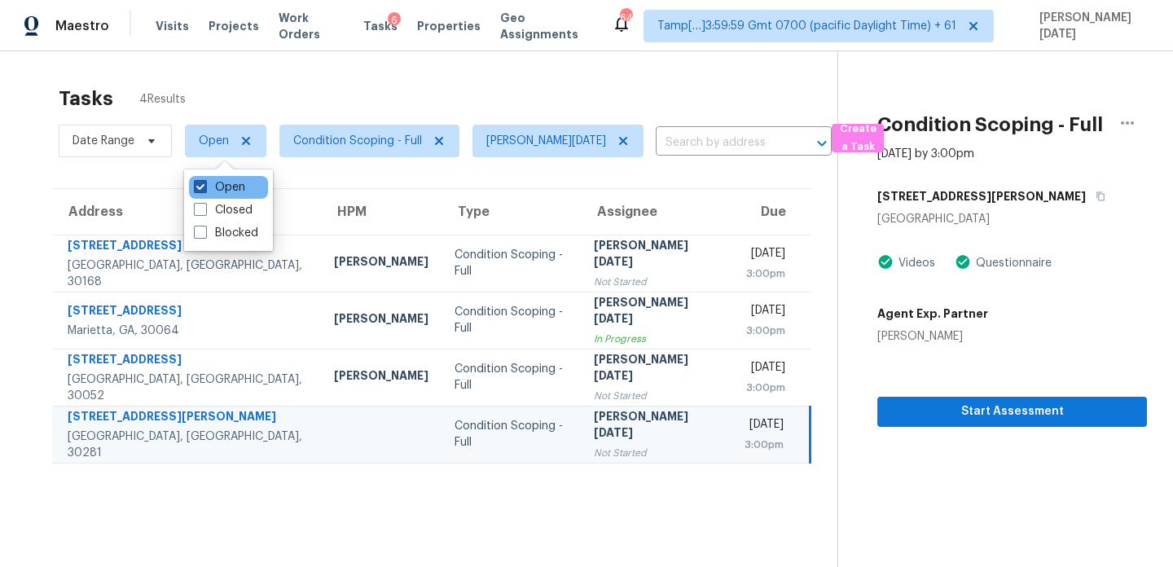
click at [213, 192] on label "Open" at bounding box center [219, 187] width 51 height 16
click at [204, 190] on input "Open" at bounding box center [199, 184] width 11 height 11
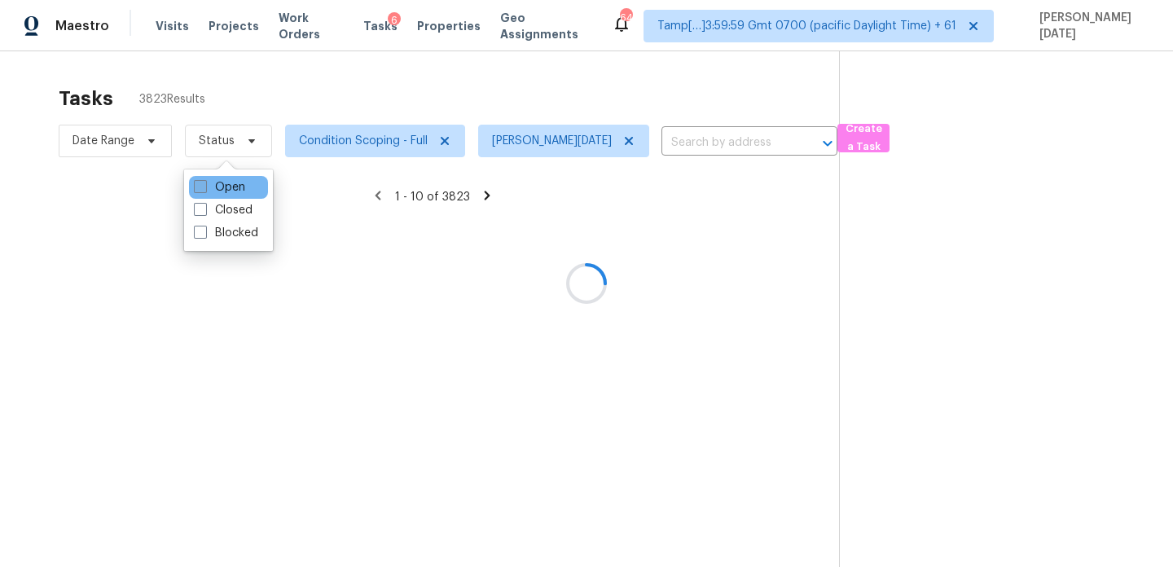
click at [213, 192] on label "Open" at bounding box center [219, 187] width 51 height 16
click at [204, 190] on input "Open" at bounding box center [199, 184] width 11 height 11
checkbox input "true"
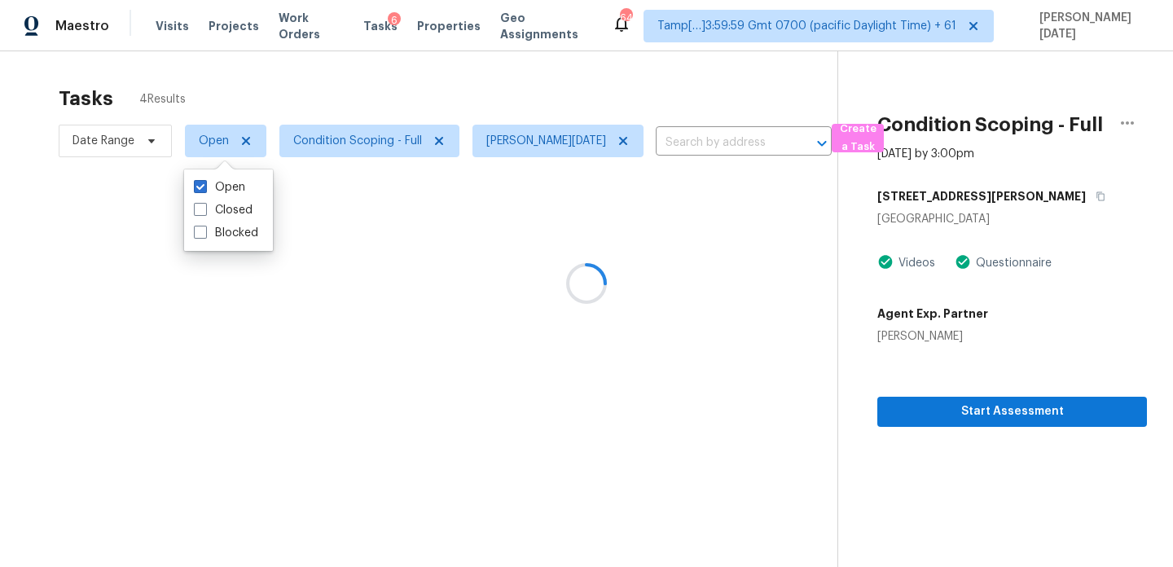
click at [387, 75] on div at bounding box center [586, 283] width 1173 height 567
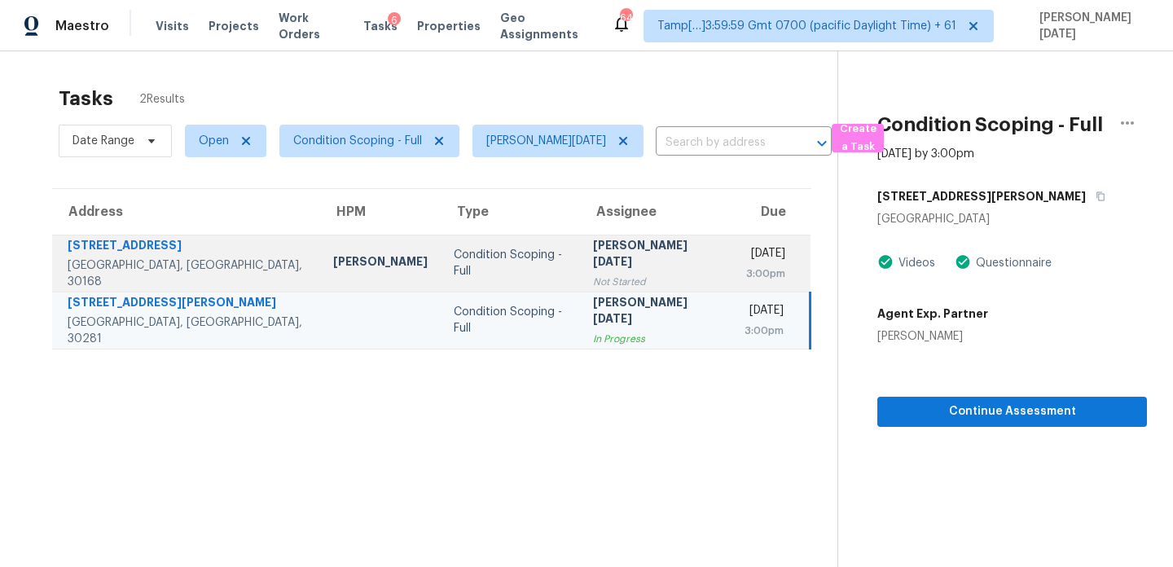
click at [441, 285] on td "Condition Scoping - Full" at bounding box center [510, 263] width 139 height 57
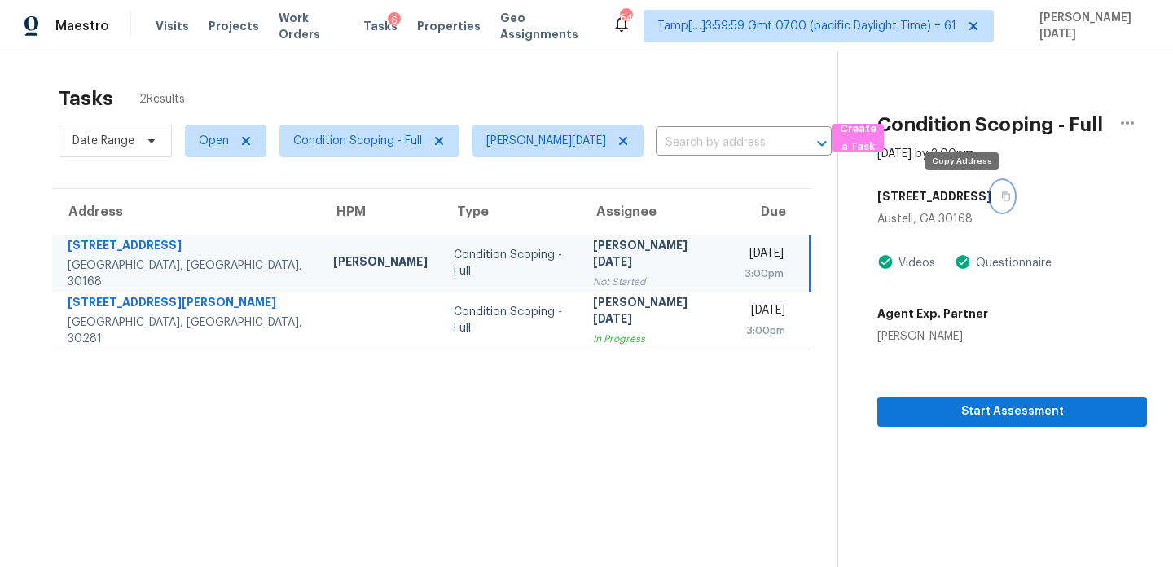
click at [1001, 198] on icon "button" at bounding box center [1006, 196] width 10 height 10
click at [1122, 135] on button "button" at bounding box center [1127, 122] width 39 height 39
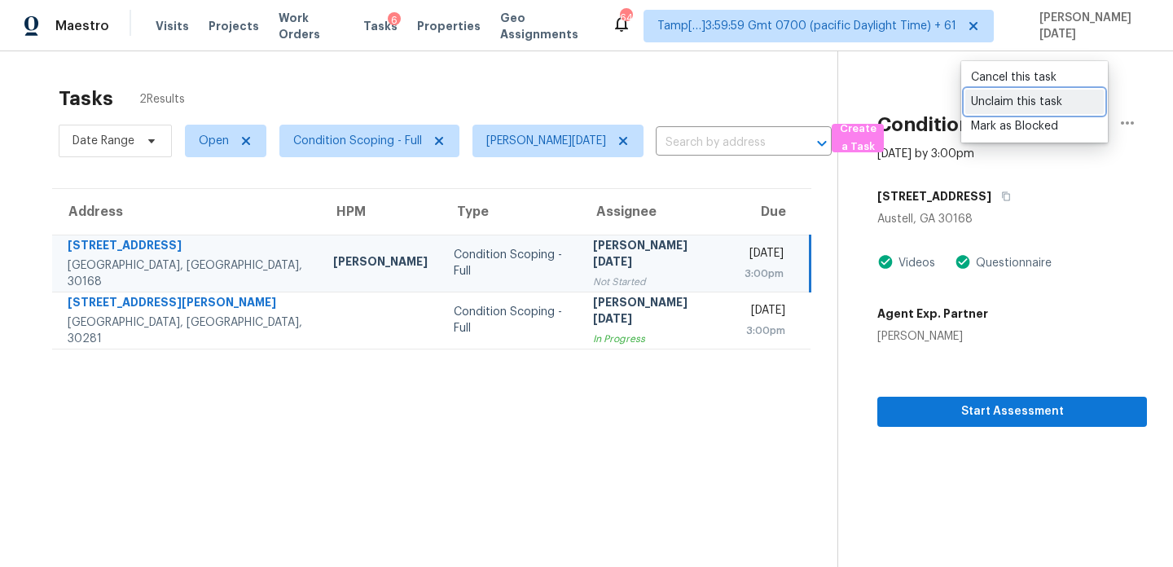
click at [1031, 105] on div "Unclaim this task" at bounding box center [1034, 102] width 127 height 16
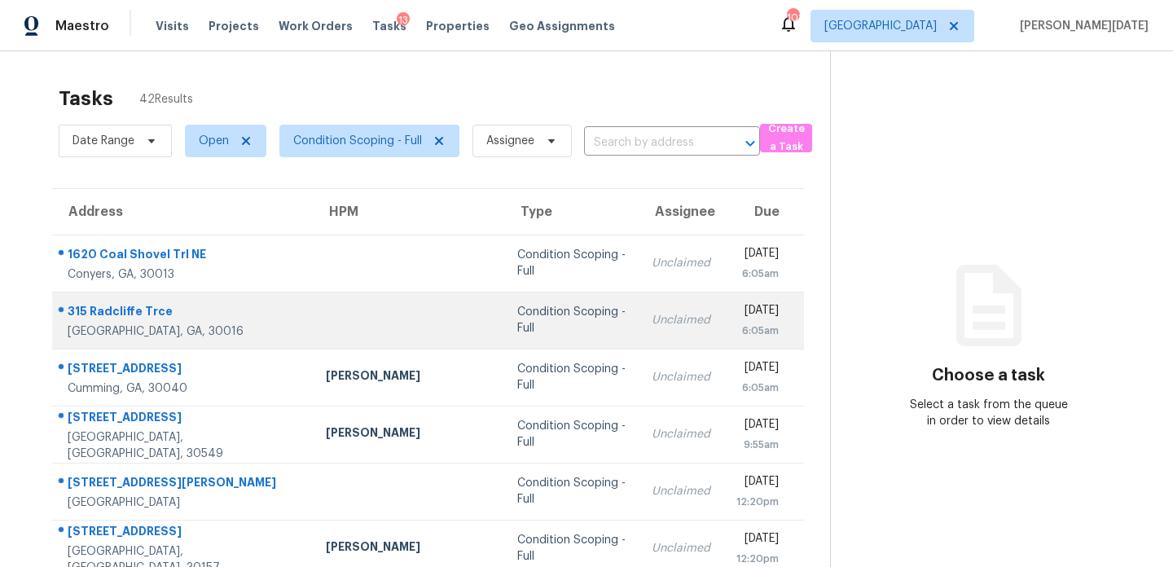
scroll to position [281, 0]
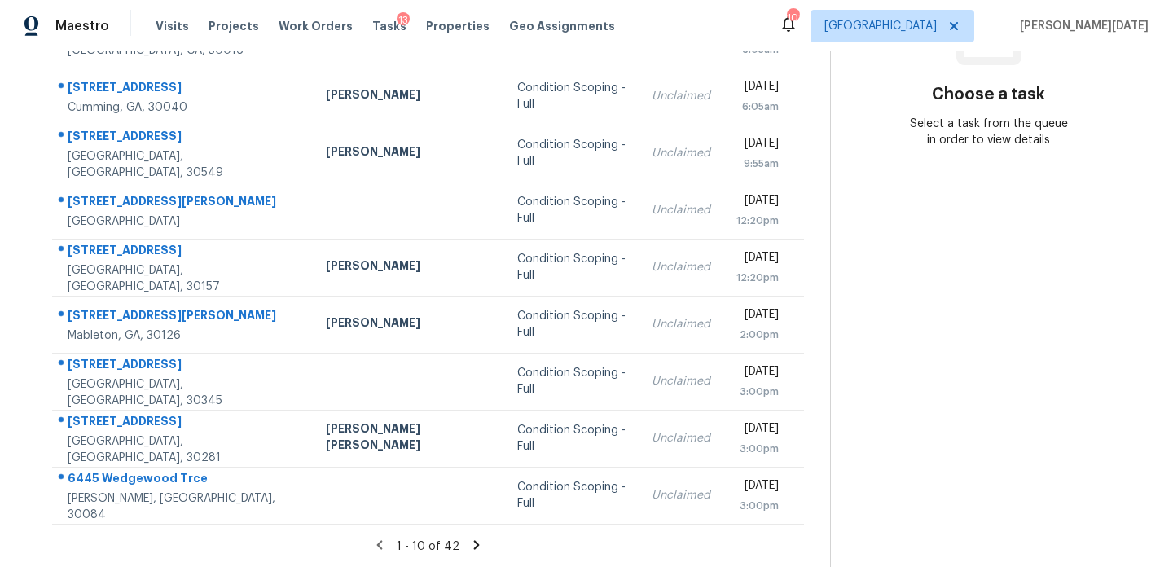
click at [469, 538] on icon at bounding box center [476, 545] width 15 height 15
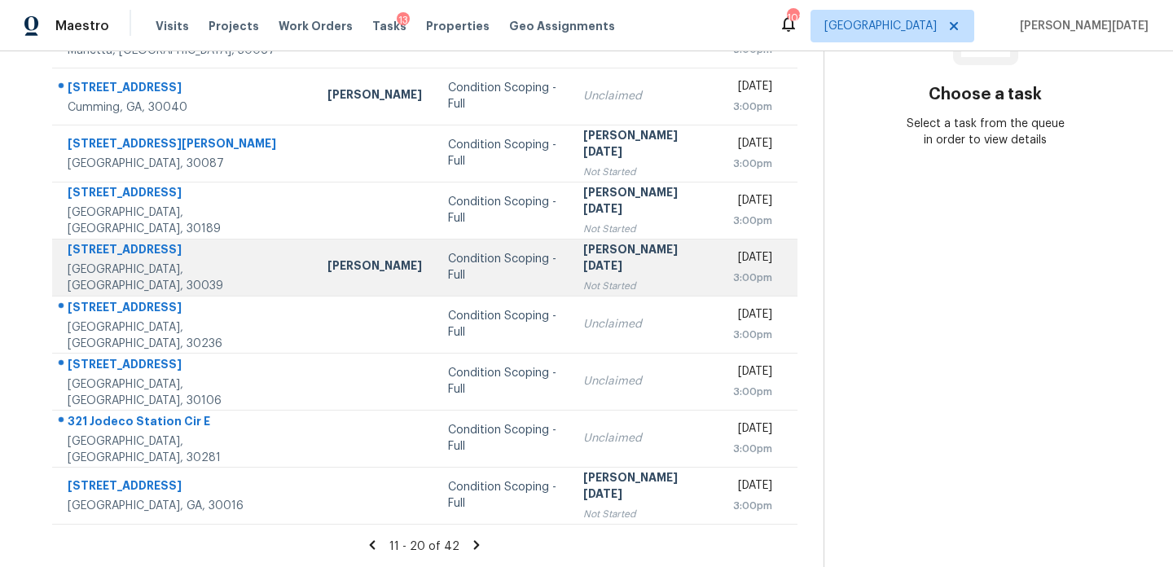
click at [608, 262] on div "[PERSON_NAME][DATE]" at bounding box center [645, 259] width 124 height 37
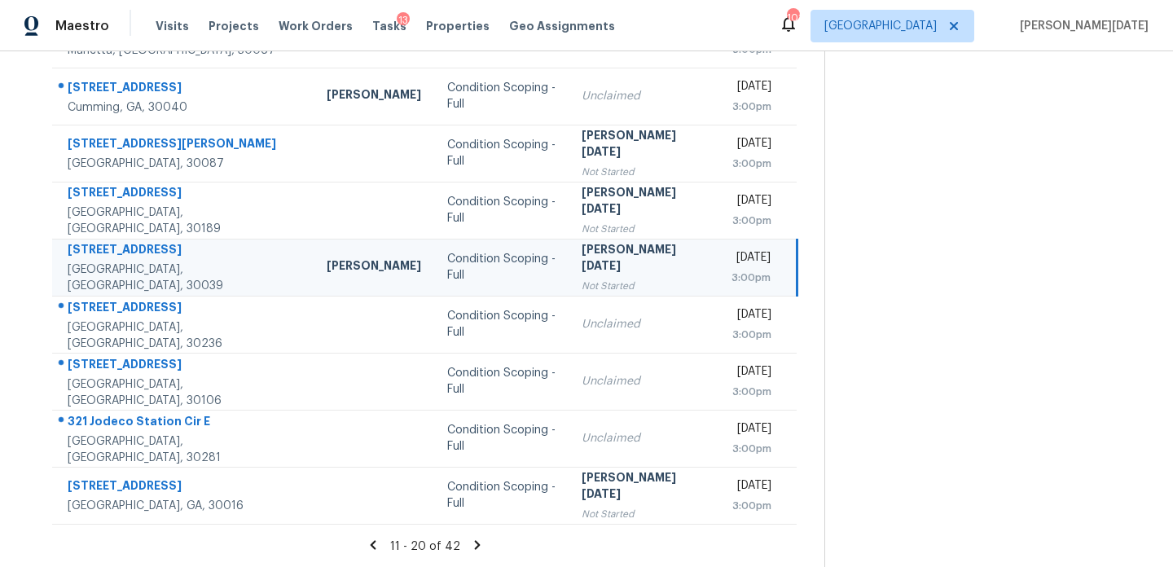
click at [608, 262] on div "[PERSON_NAME][DATE]" at bounding box center [643, 259] width 123 height 37
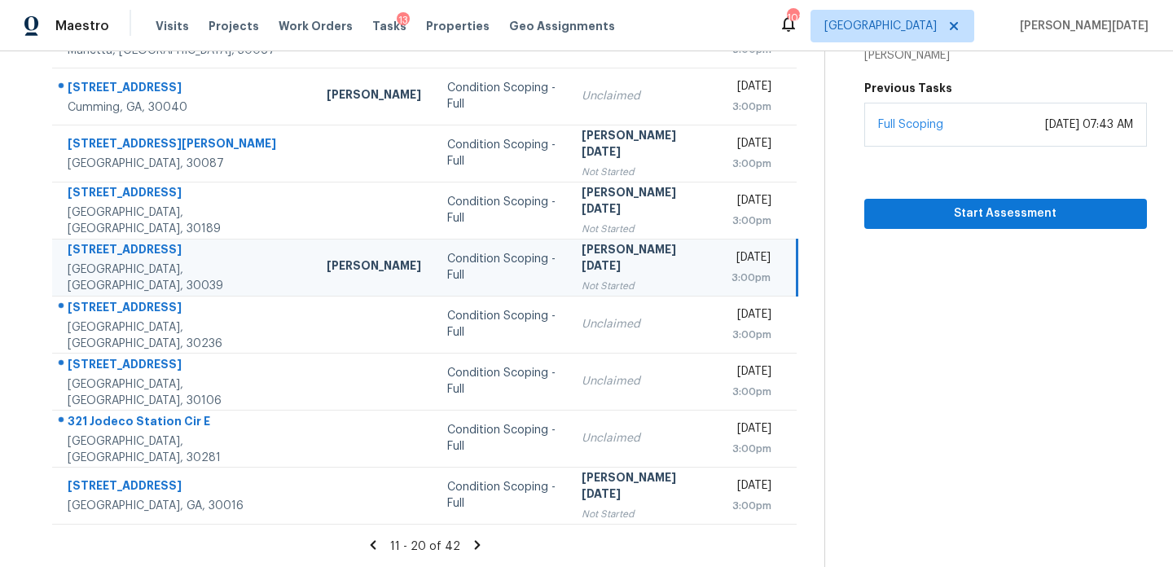
scroll to position [205, 0]
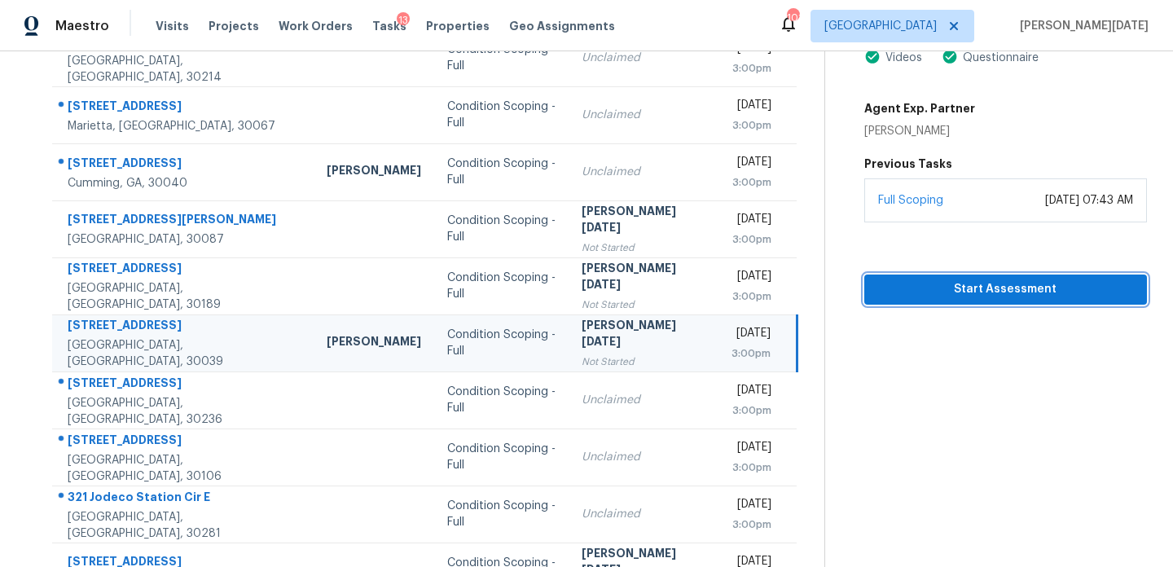
click at [923, 292] on span "Start Assessment" at bounding box center [1005, 289] width 257 height 20
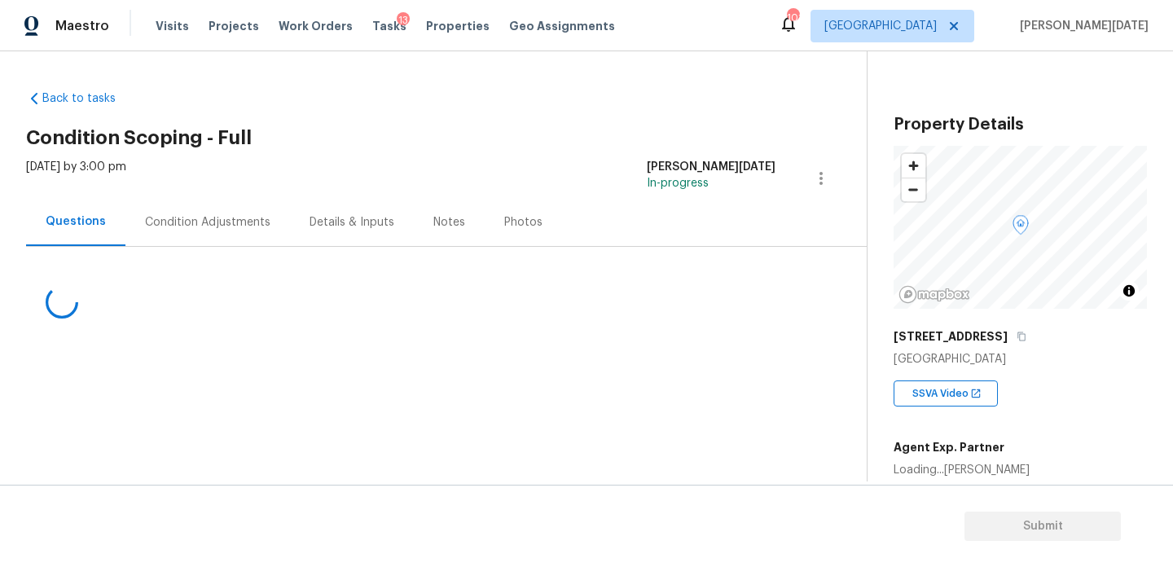
click at [182, 215] on div "Condition Adjustments" at bounding box center [207, 222] width 125 height 16
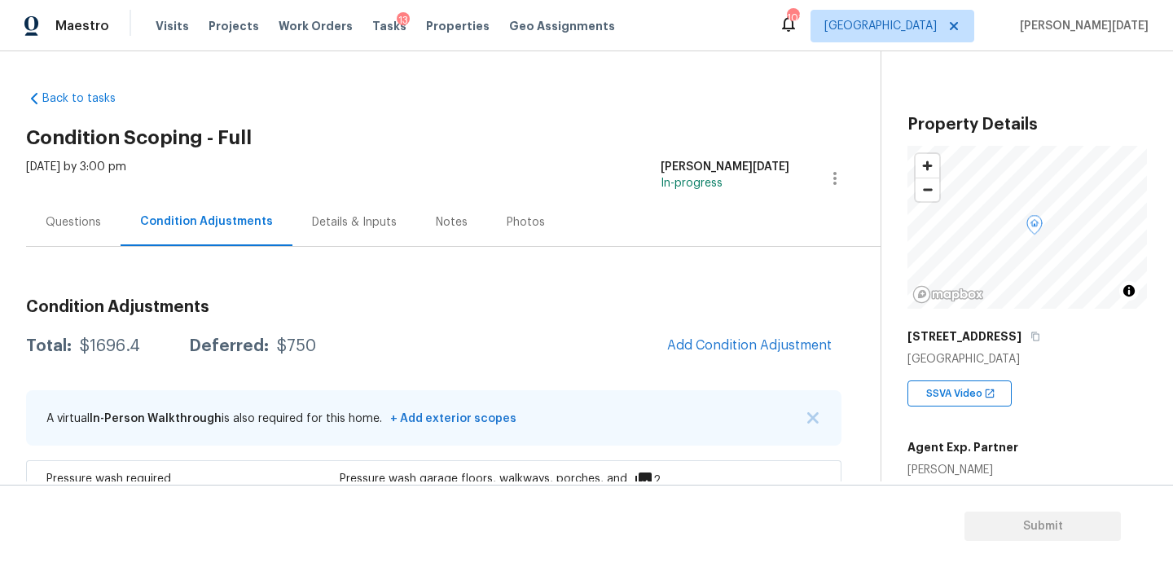
scroll to position [167, 0]
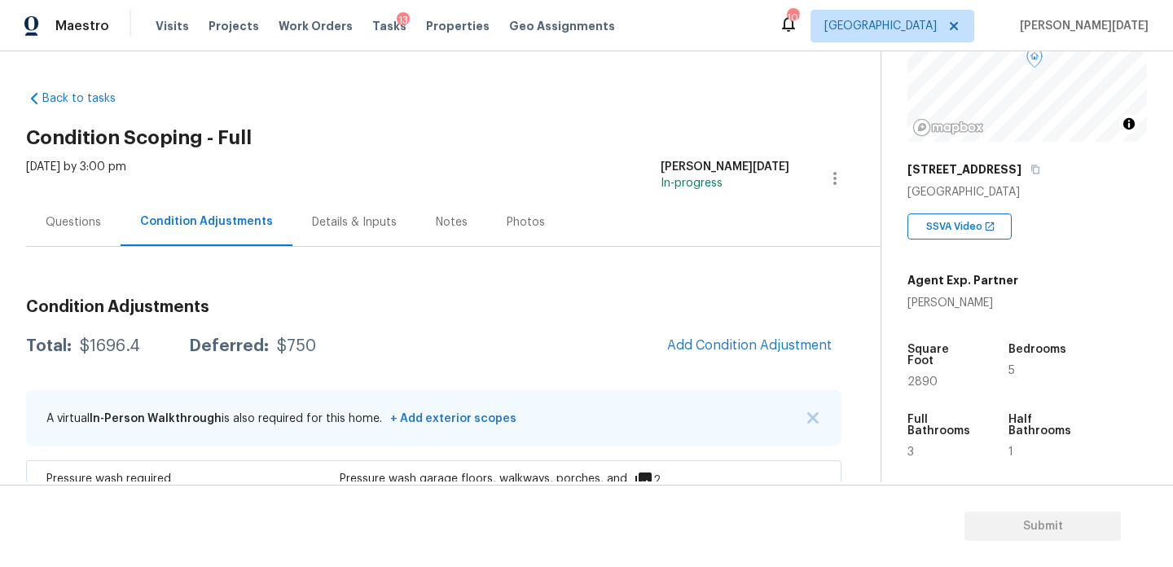
click at [921, 376] on span "2890" at bounding box center [922, 381] width 30 height 11
copy span "2890"
click at [698, 336] on button "Add Condition Adjustment" at bounding box center [749, 345] width 184 height 34
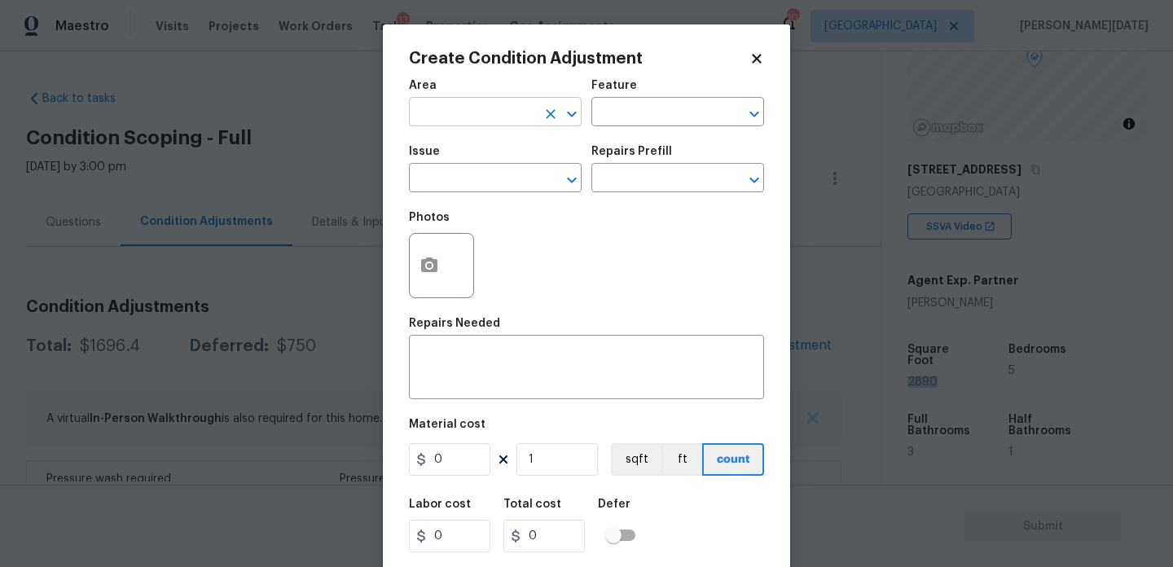
click at [479, 110] on input "text" at bounding box center [472, 113] width 127 height 25
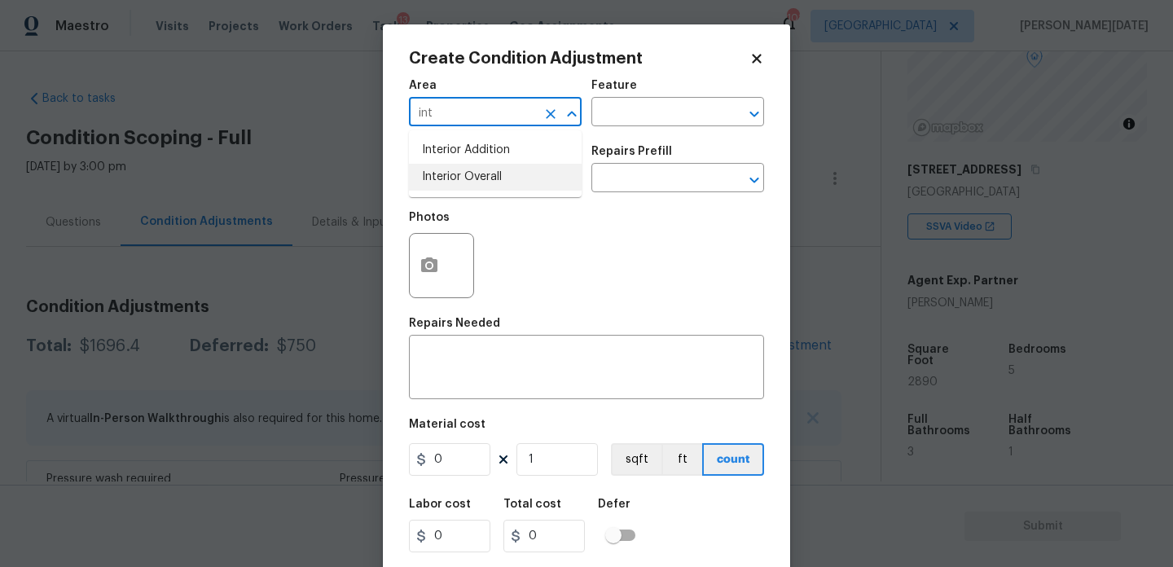
click at [474, 173] on li "Interior Overall" at bounding box center [495, 177] width 173 height 27
type input "Interior Overall"
click at [474, 173] on input "text" at bounding box center [472, 179] width 127 height 25
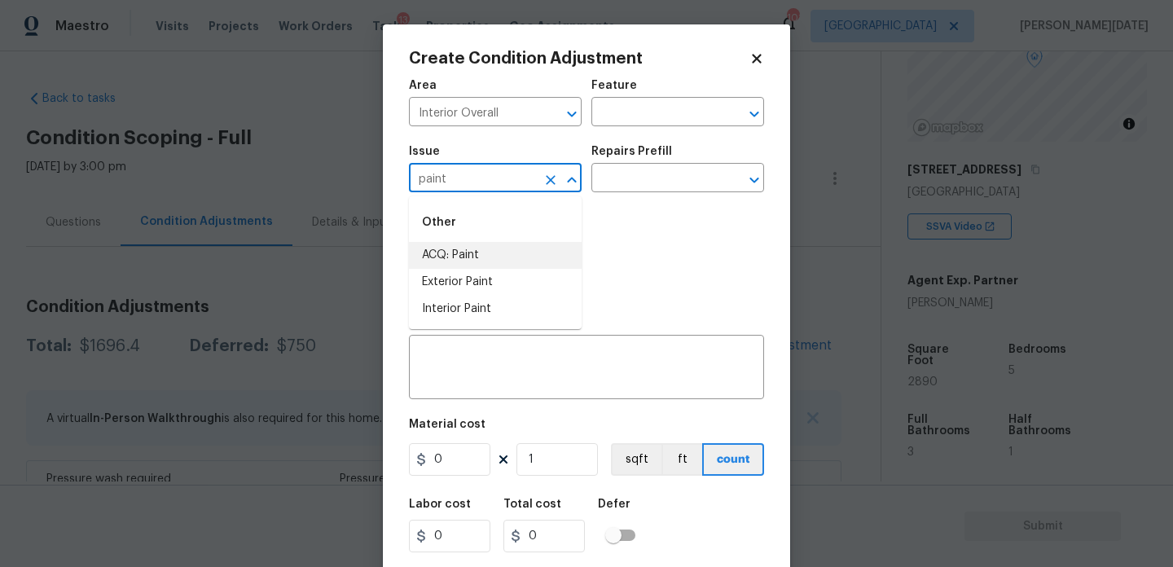
click at [521, 263] on li "ACQ: Paint" at bounding box center [495, 255] width 173 height 27
type input "ACQ: Paint"
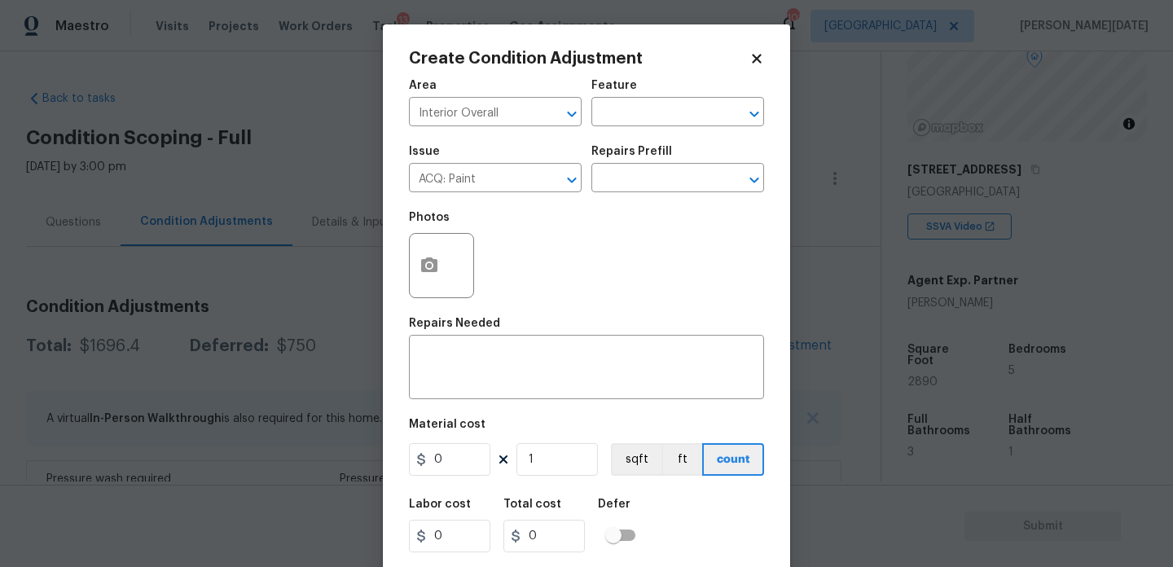
click at [628, 216] on div "Photos" at bounding box center [586, 255] width 355 height 106
click at [660, 184] on input "text" at bounding box center [654, 179] width 127 height 25
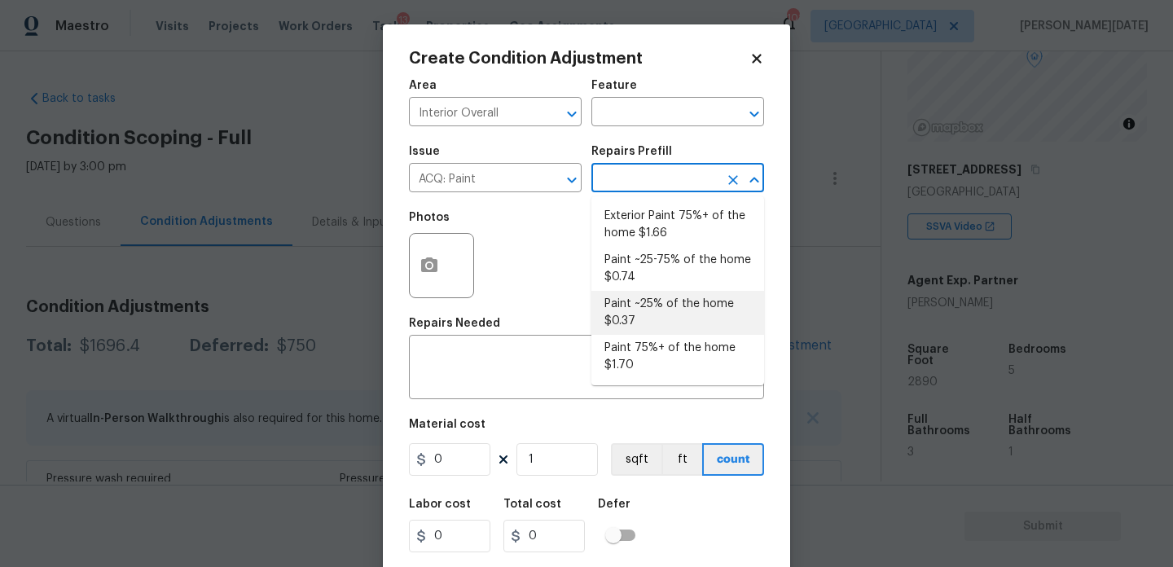
click at [661, 301] on li "Paint ~25% of the home $0.37" at bounding box center [677, 313] width 173 height 44
type input "Acquisition"
type textarea "Acquisition Scope: ~25% of the home needs interior paint"
type input "0.37"
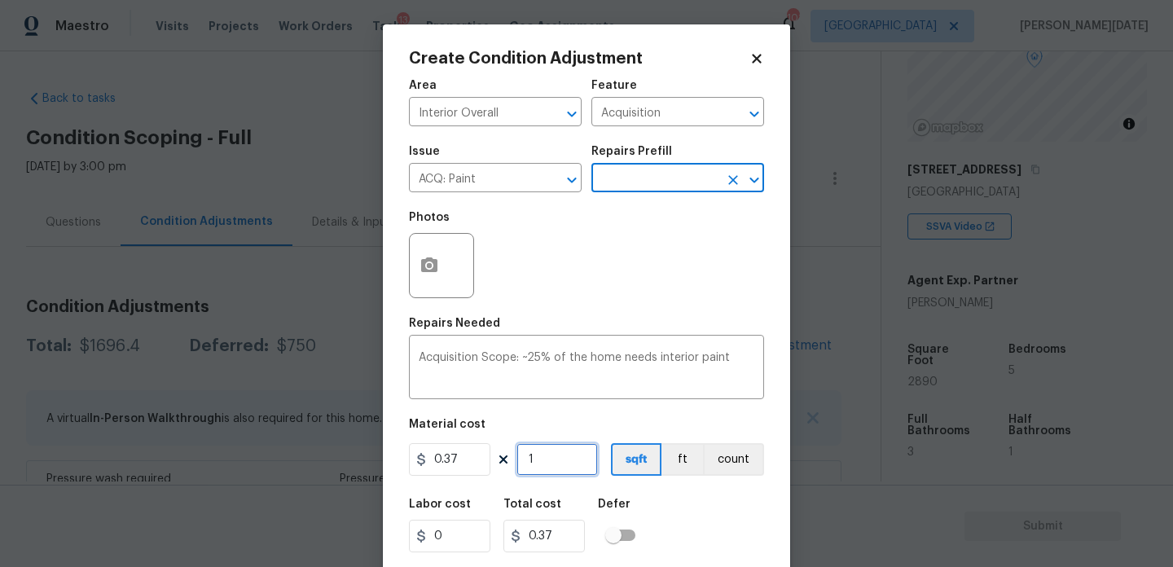
click at [572, 464] on input "1" at bounding box center [556, 459] width 81 height 33
type input "0"
paste input "289"
type input "2890"
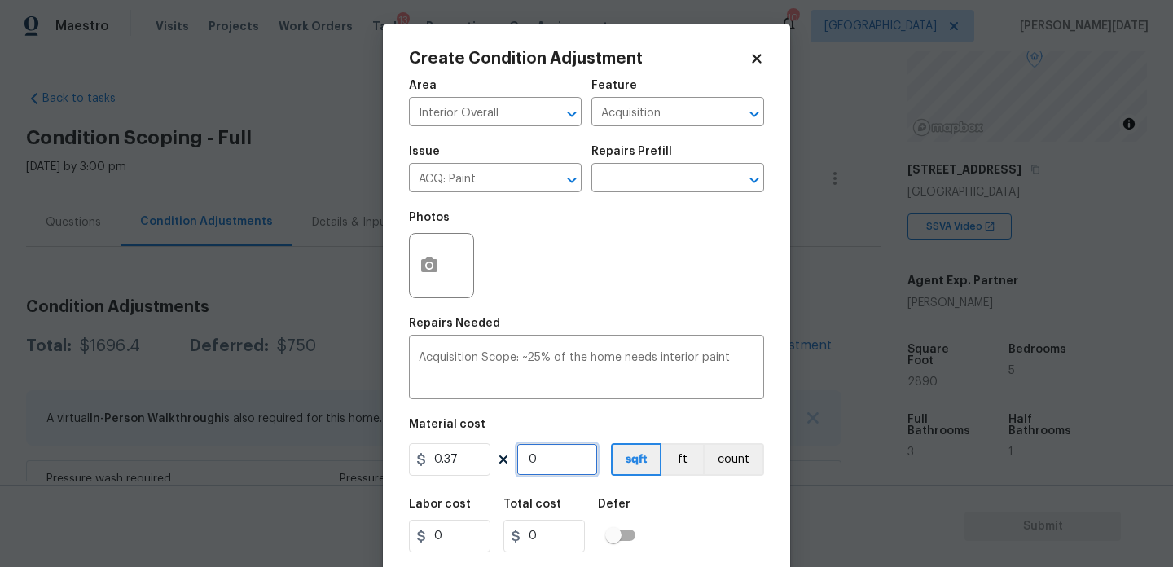
type input "1069.3"
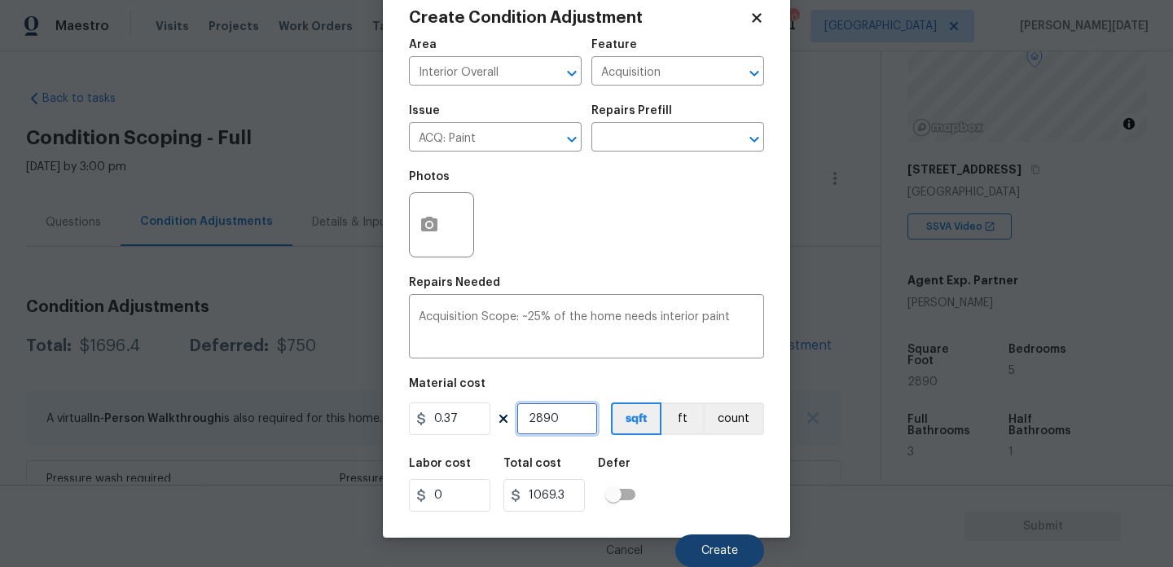
type input "2890"
click at [714, 560] on button "Create" at bounding box center [719, 550] width 89 height 33
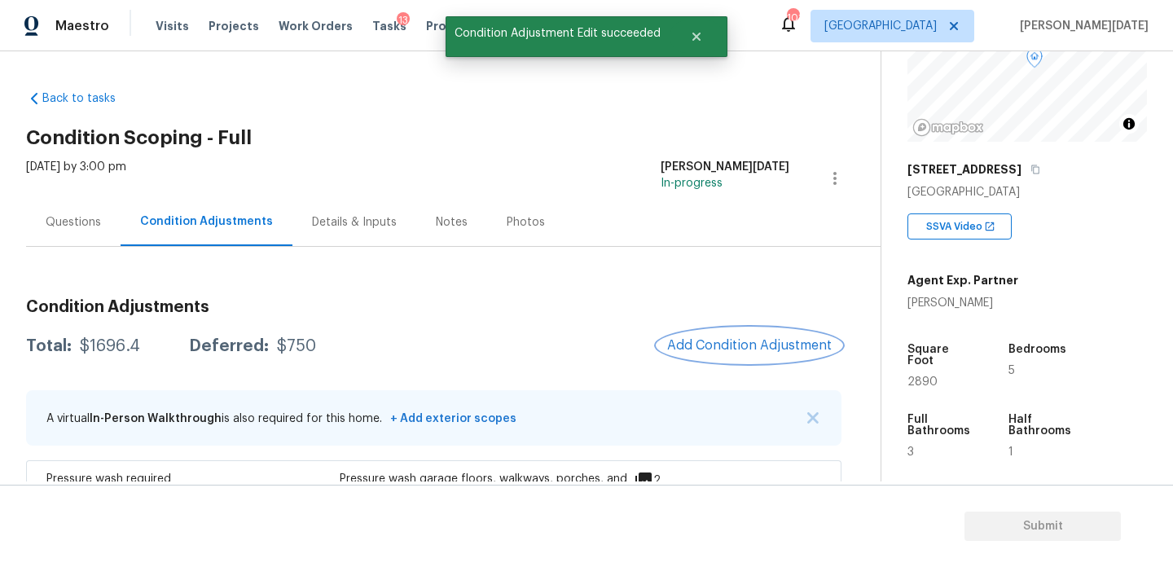
scroll to position [0, 0]
click at [784, 328] on span "Add Condition Adjustment" at bounding box center [749, 346] width 184 height 36
click at [739, 345] on span "Add Condition Adjustment" at bounding box center [749, 345] width 165 height 15
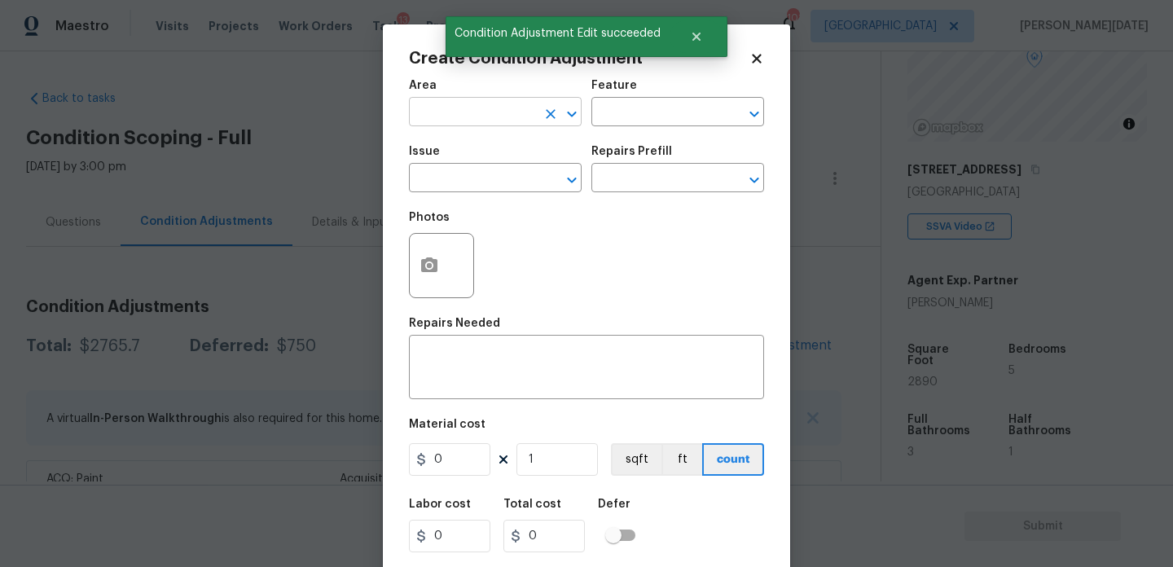
click at [437, 101] on input "text" at bounding box center [472, 113] width 127 height 25
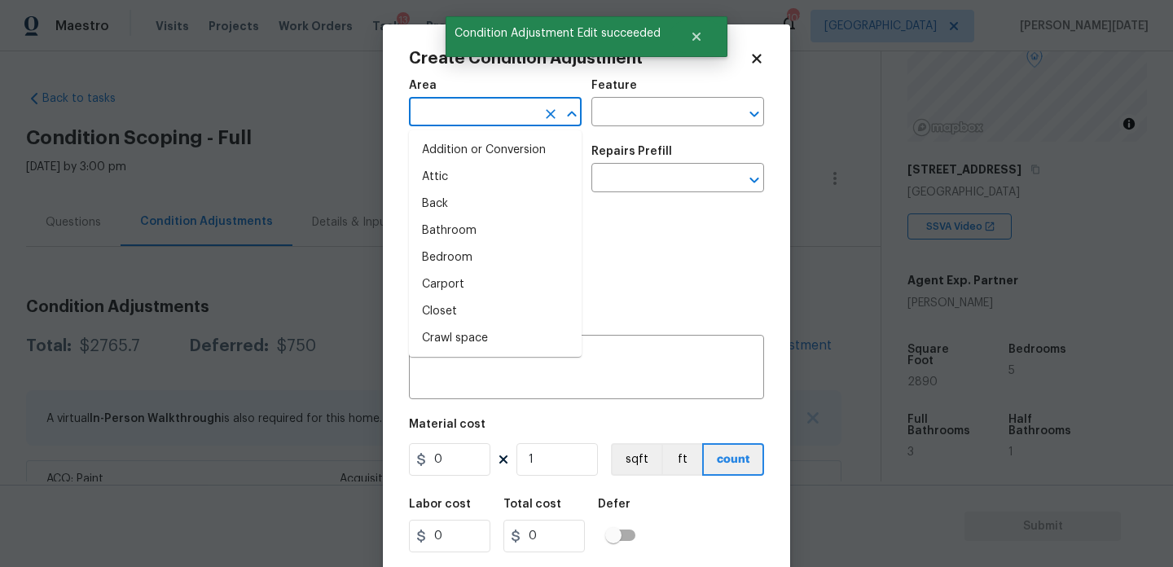
click at [437, 101] on input "text" at bounding box center [472, 113] width 127 height 25
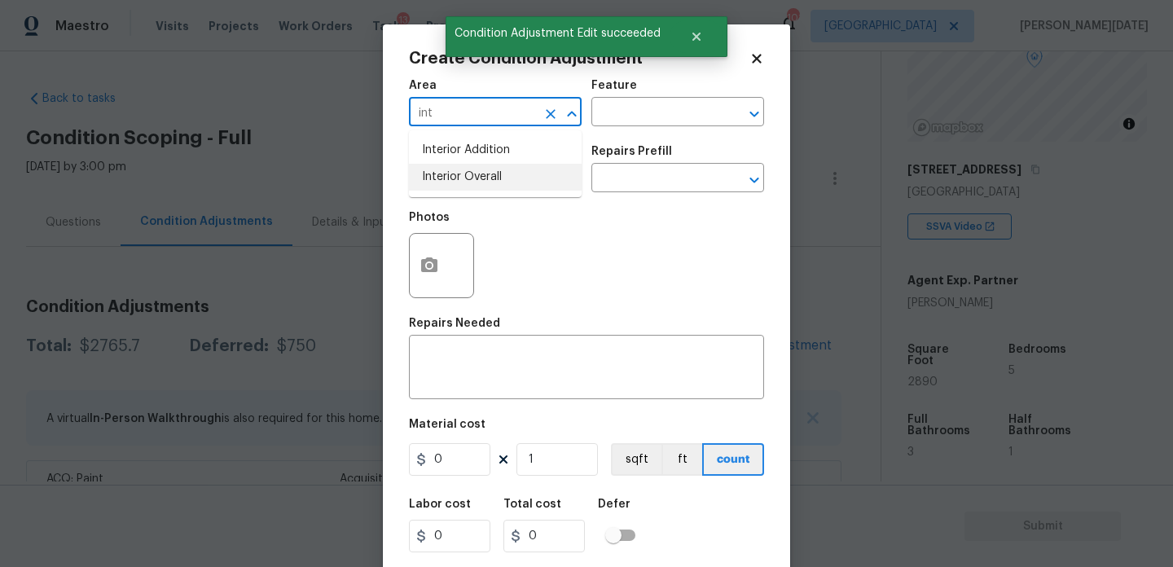
click at [485, 187] on li "Interior Overall" at bounding box center [495, 177] width 173 height 27
type input "Interior Overall"
click at [485, 187] on input "text" at bounding box center [472, 179] width 127 height 25
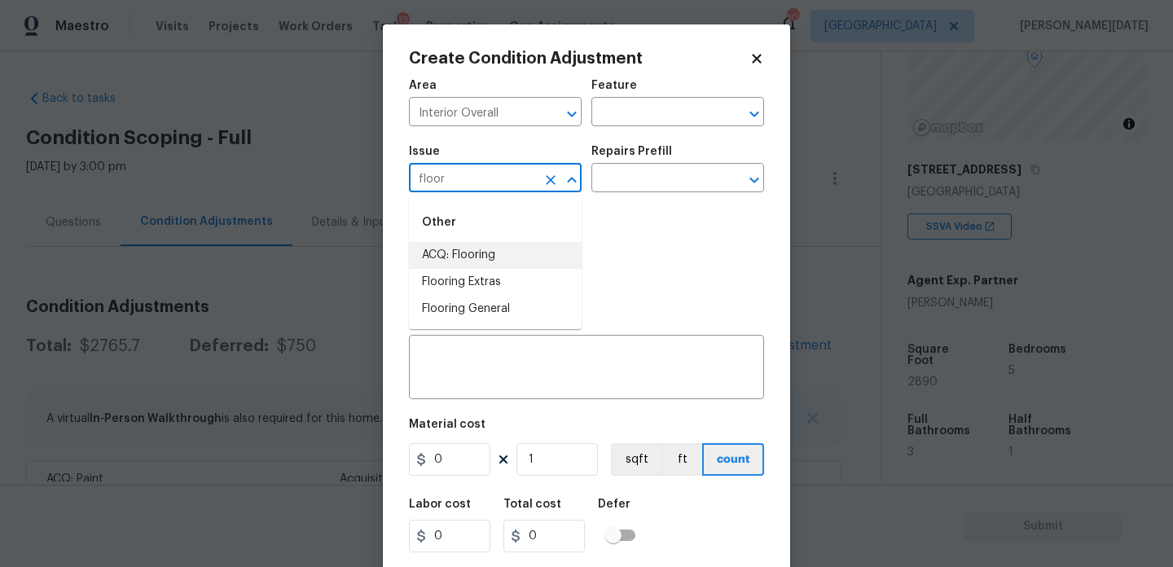
click at [494, 253] on li "ACQ: Flooring" at bounding box center [495, 255] width 173 height 27
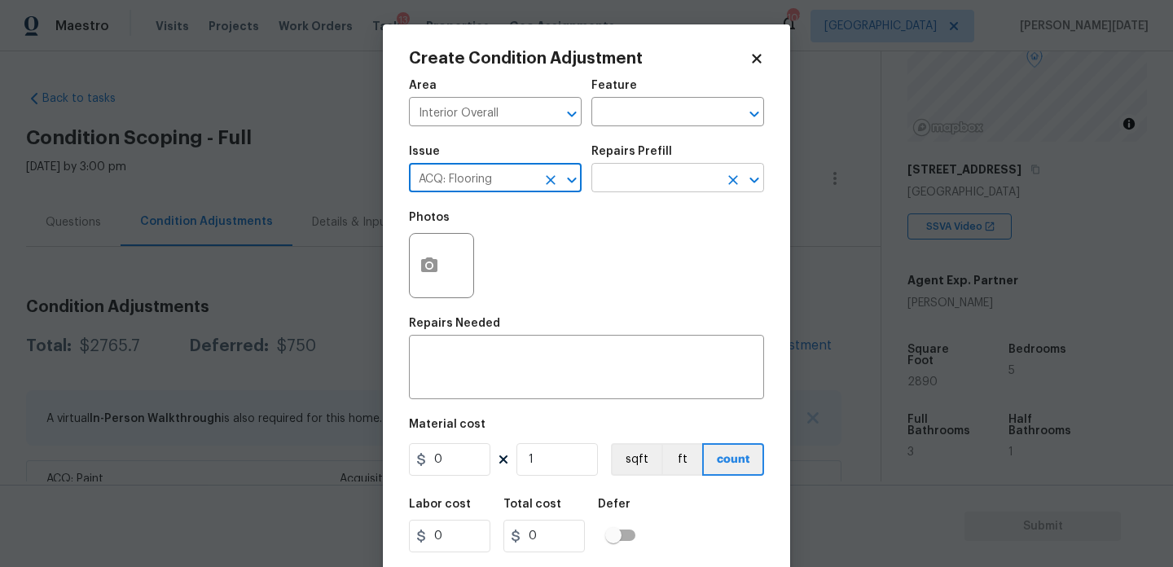
type input "ACQ: Flooring"
click at [629, 186] on input "text" at bounding box center [654, 179] width 127 height 25
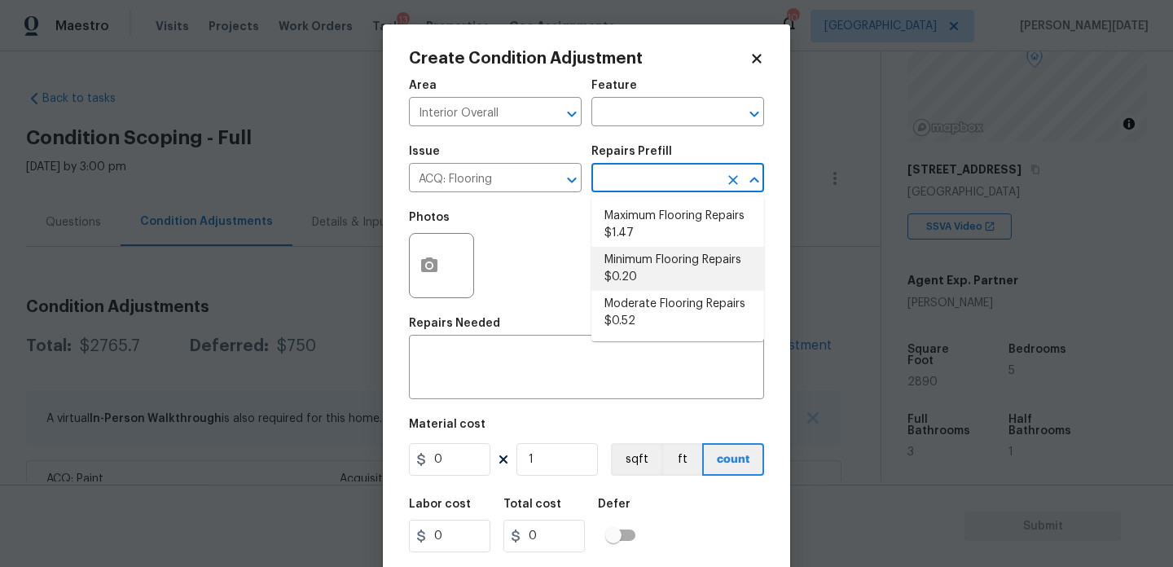
click at [657, 270] on li "Minimum Flooring Repairs $0.20" at bounding box center [677, 269] width 173 height 44
type input "Acquisition"
type textarea "Acquisition Scope: Minimum flooring repairs"
type input "0.2"
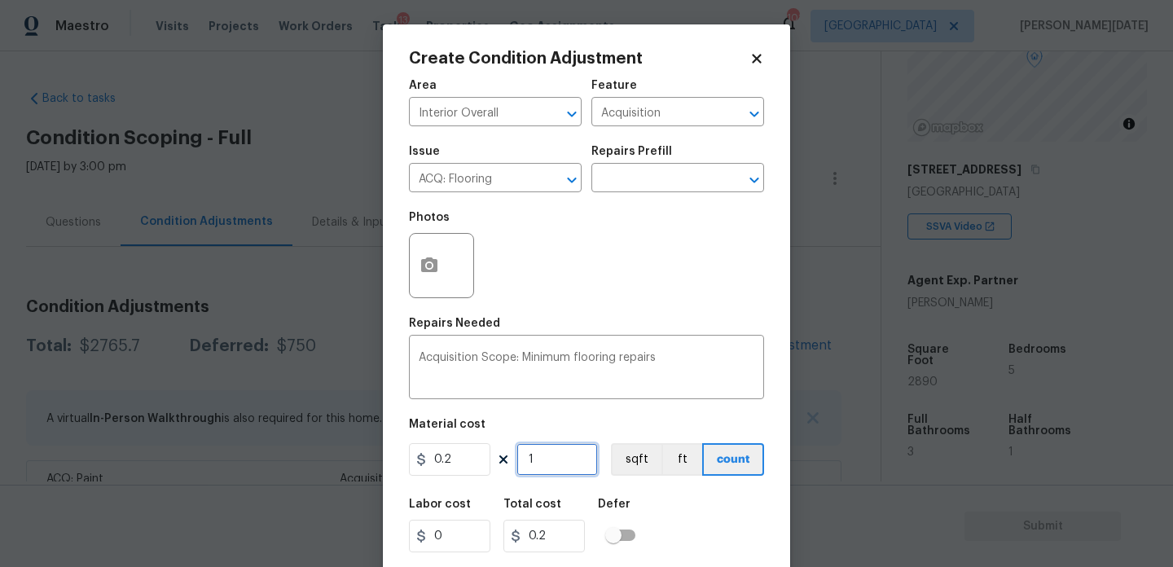
click at [566, 475] on input "1" at bounding box center [556, 459] width 81 height 33
type input "0"
paste input "289"
type input "2890"
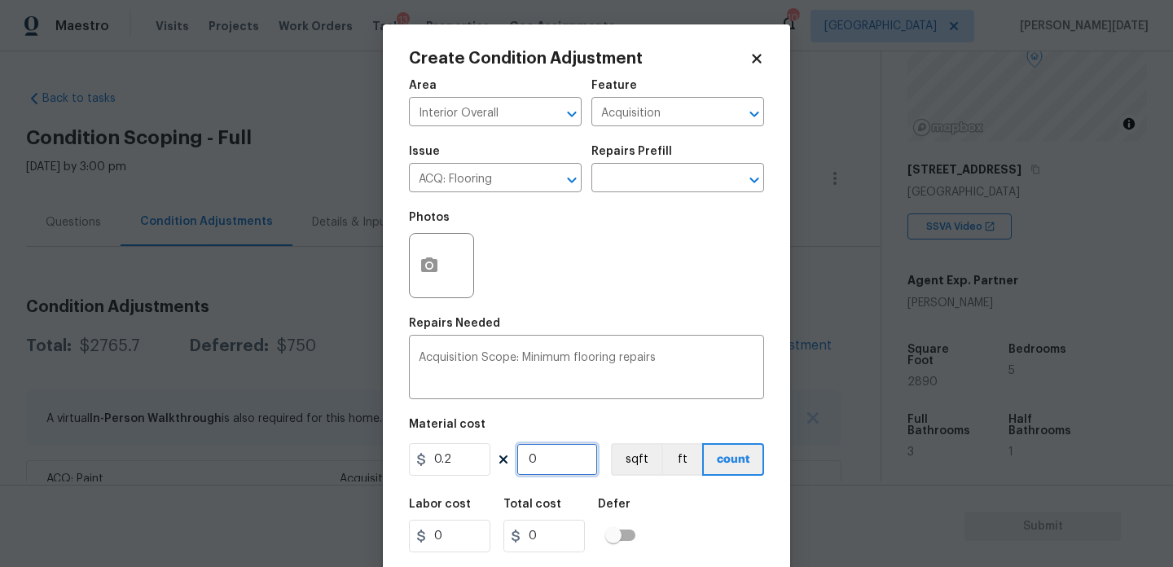
type input "578"
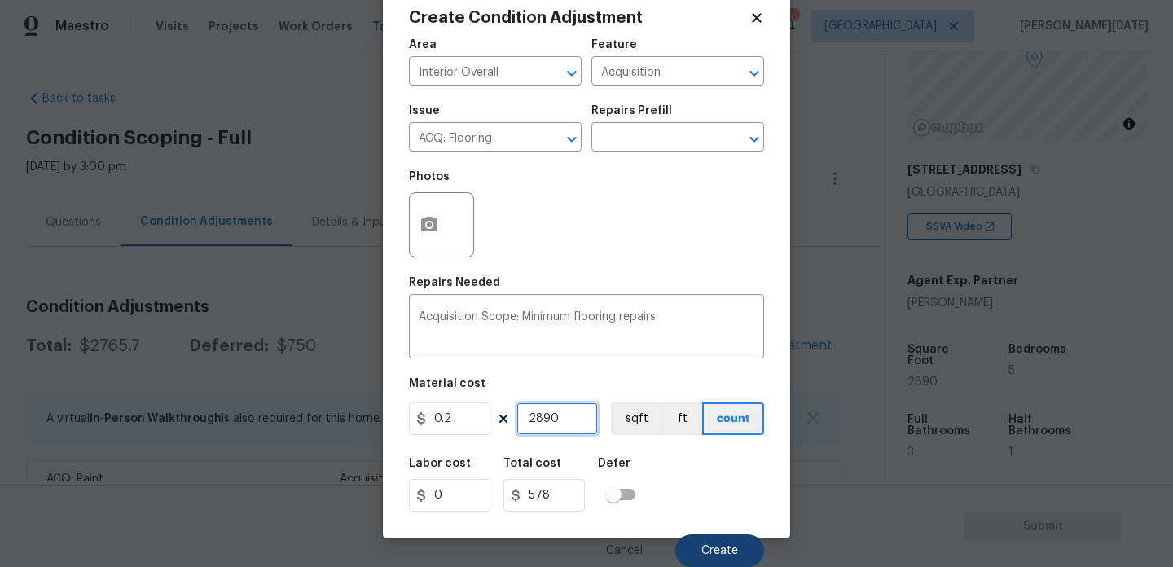
type input "2890"
click at [705, 555] on span "Create" at bounding box center [719, 551] width 37 height 12
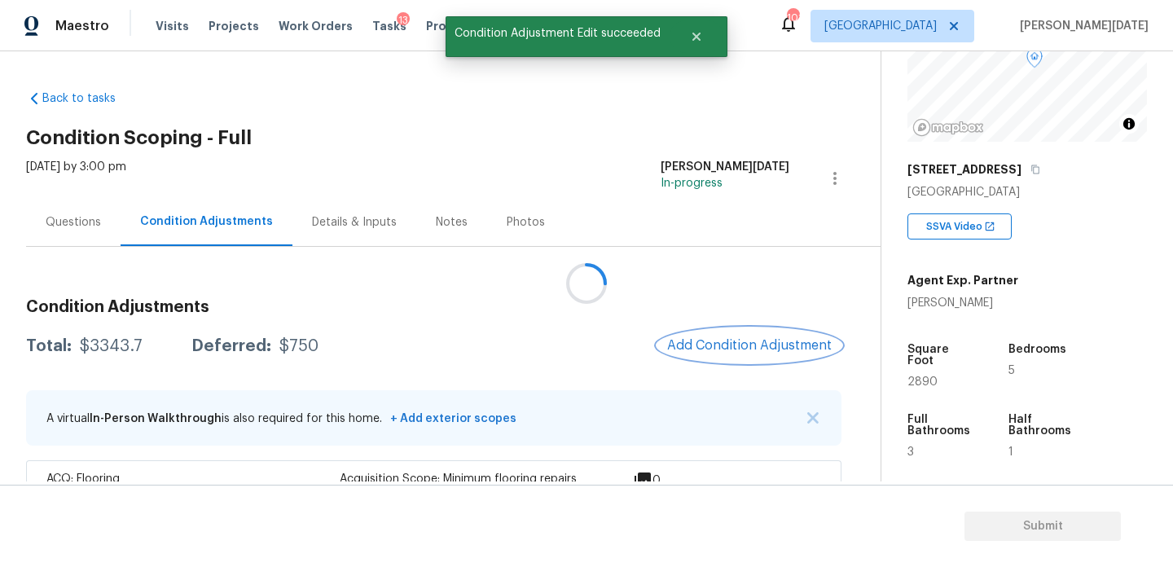
scroll to position [0, 0]
click at [749, 344] on span "Add Condition Adjustment" at bounding box center [749, 345] width 165 height 15
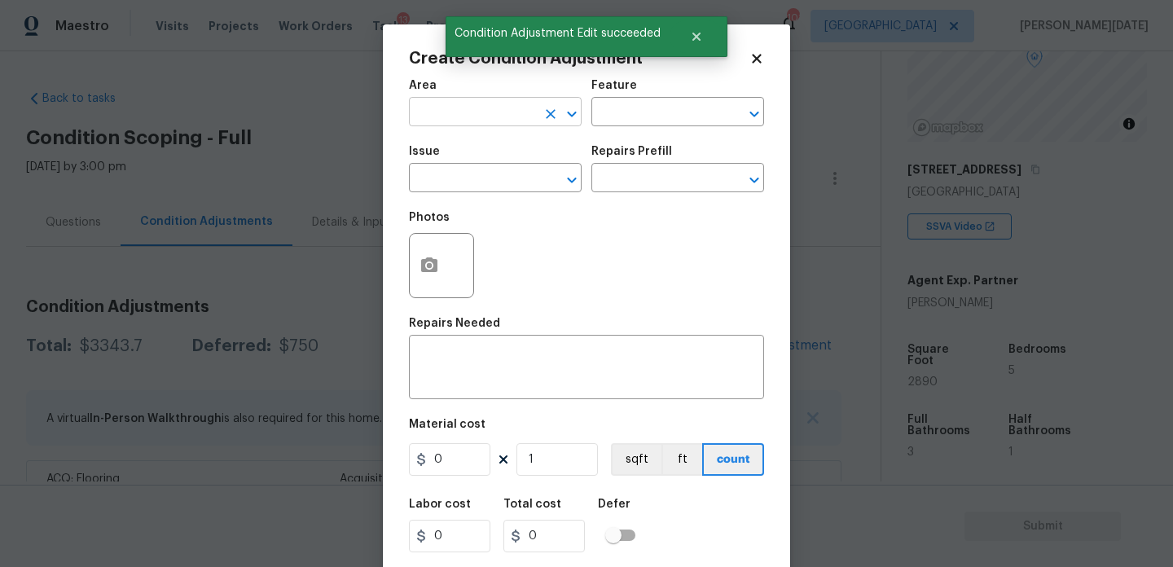
click at [433, 105] on input "text" at bounding box center [472, 113] width 127 height 25
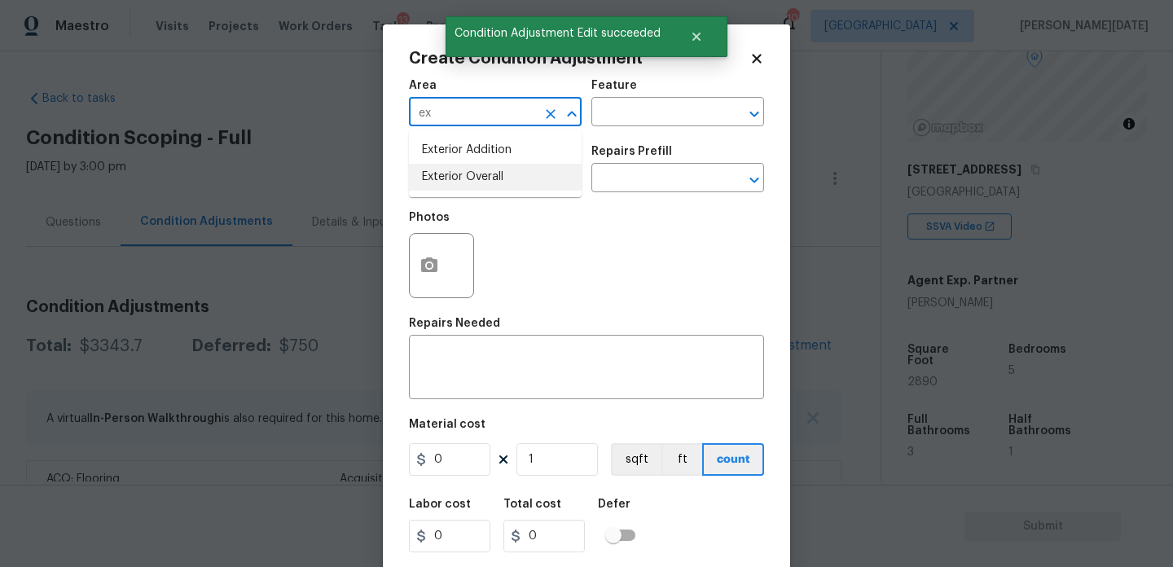
click at [496, 176] on li "Exterior Overall" at bounding box center [495, 177] width 173 height 27
type input "Exterior Overall"
click at [496, 176] on input "text" at bounding box center [472, 179] width 127 height 25
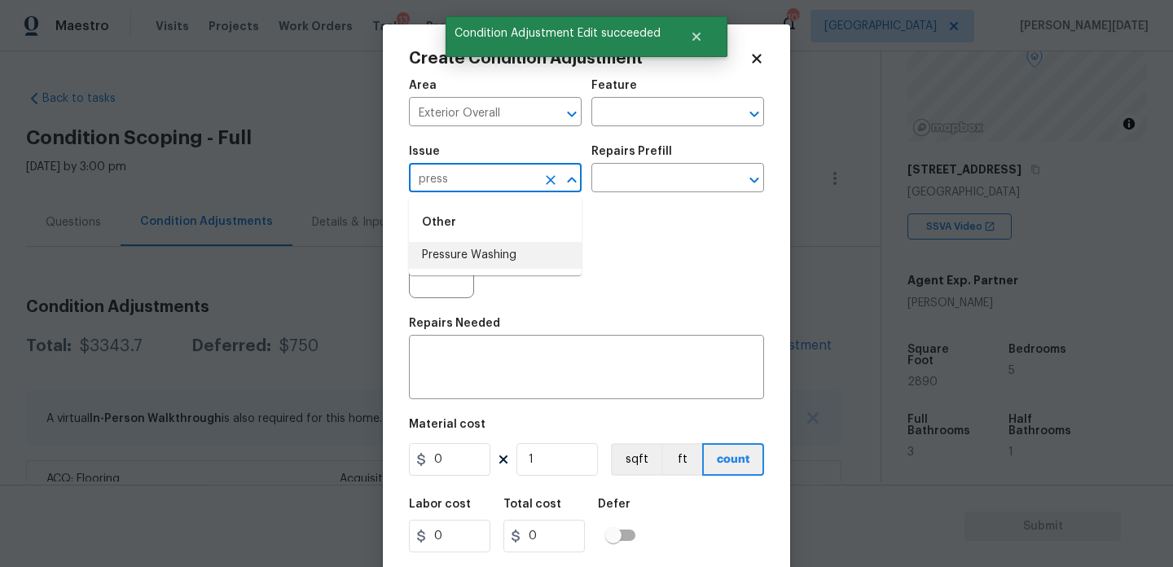
click at [518, 256] on li "Pressure Washing" at bounding box center [495, 255] width 173 height 27
type input "Pressure Washing"
click at [622, 193] on div "Issue Pressure Washing ​ Repairs Prefill ​" at bounding box center [586, 169] width 355 height 66
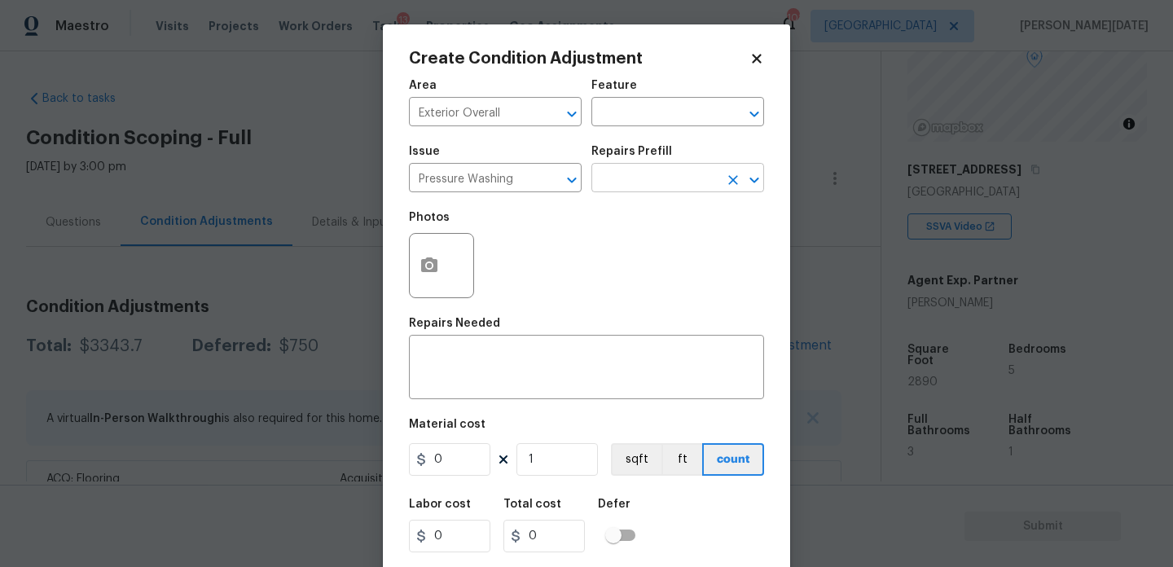
click at [664, 172] on input "text" at bounding box center [654, 179] width 127 height 25
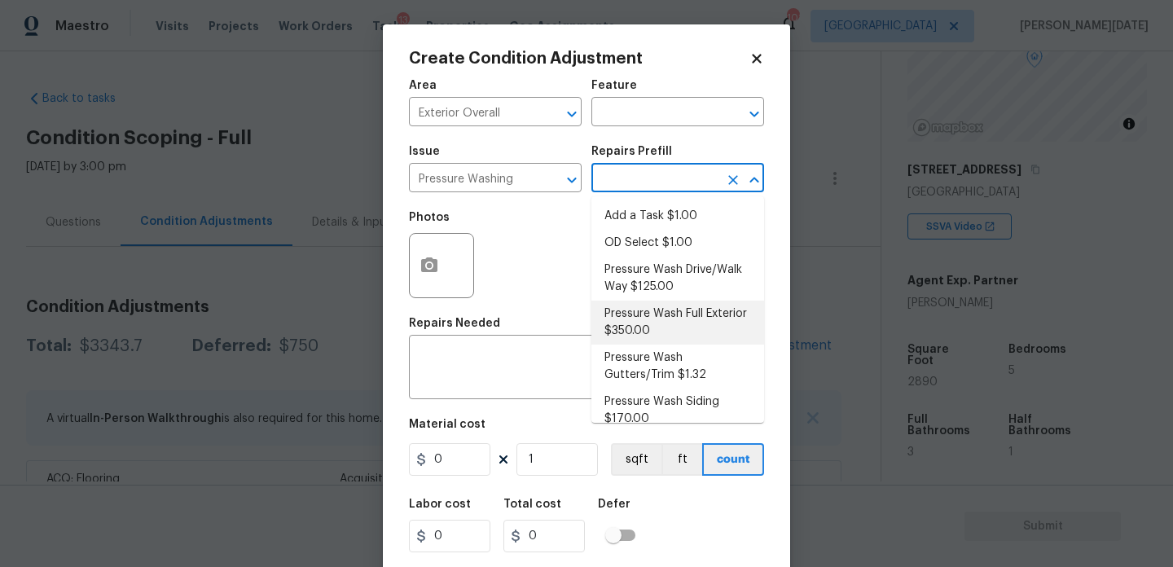
click at [653, 321] on li "Pressure Wash Full Exterior $350.00" at bounding box center [677, 323] width 173 height 44
type input "Siding"
type textarea "Pressure wash the House, Flatwork, Deck and Garage interior."
type input "350"
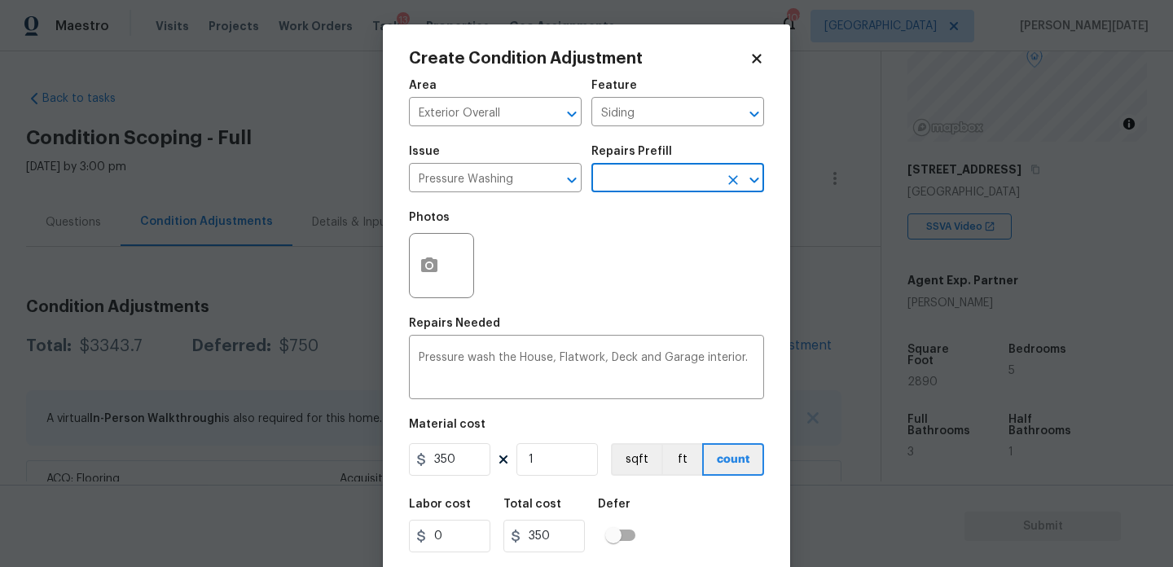
click at [679, 176] on input "text" at bounding box center [654, 179] width 127 height 25
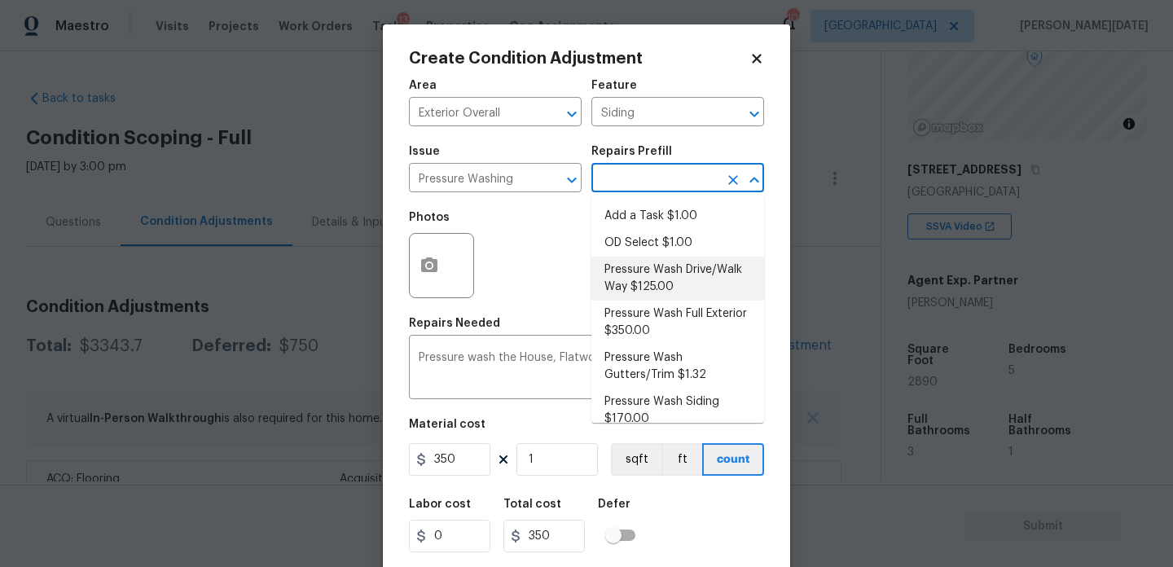
click at [678, 279] on li "Pressure Wash Drive/Walk Way $125.00" at bounding box center [677, 279] width 173 height 44
type textarea "Pressure wash the driveways/walkways as directed by the PM. Ensure that all deb…"
type input "125"
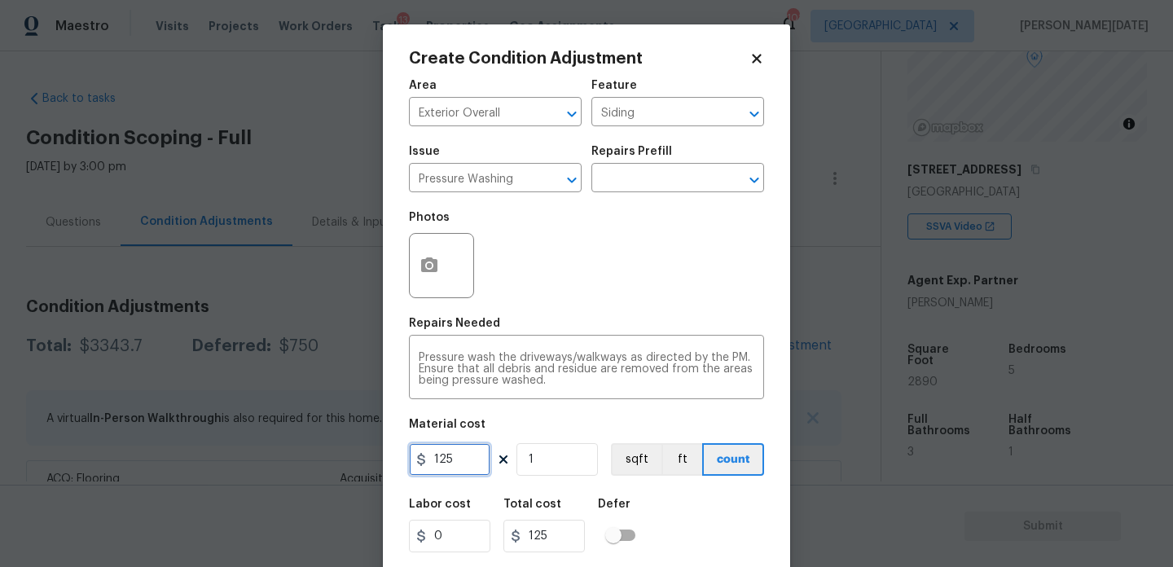
drag, startPoint x: 472, startPoint y: 467, endPoint x: 291, endPoint y: 455, distance: 181.3
click at [291, 455] on div "Create Condition Adjustment Area Exterior Overall ​ Feature Siding ​ Issue Pres…" at bounding box center [586, 283] width 1173 height 567
type input "200"
click at [569, 279] on div "Photos" at bounding box center [586, 255] width 355 height 106
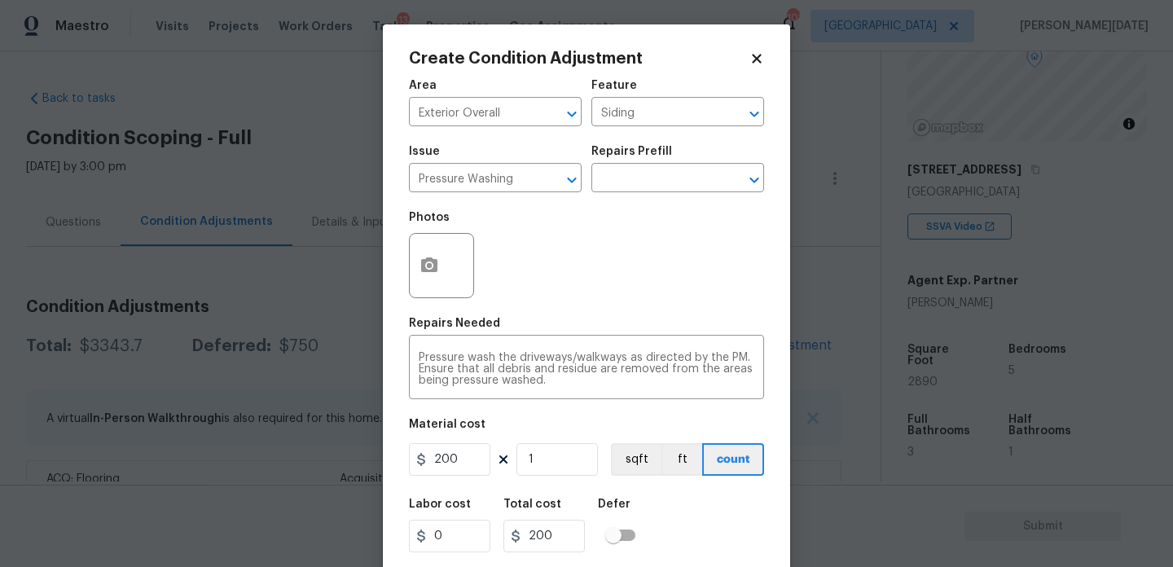
scroll to position [42, 0]
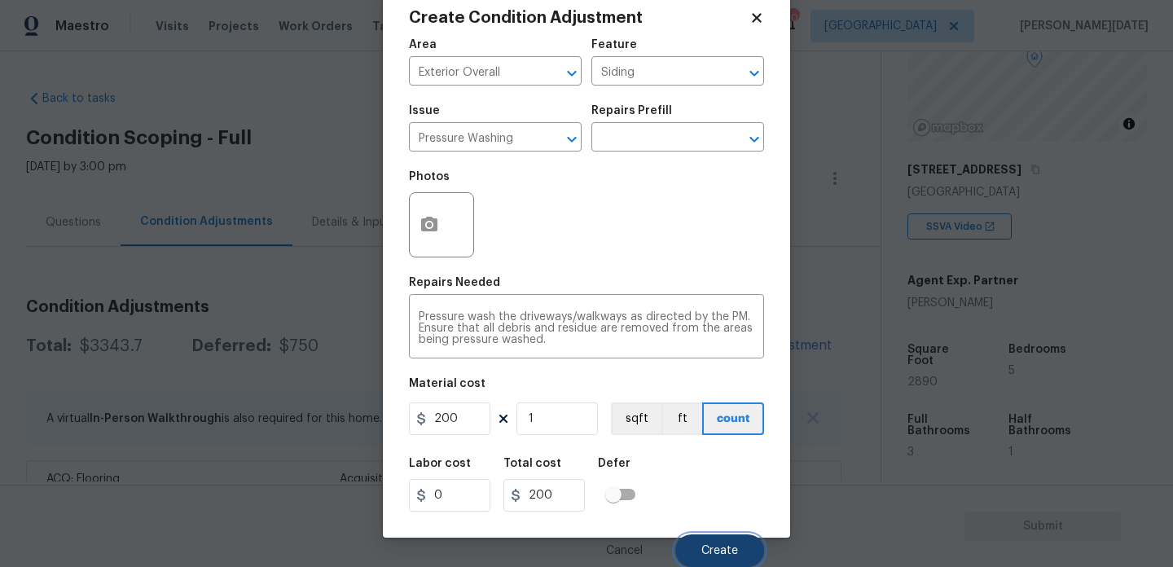
click at [709, 545] on span "Create" at bounding box center [719, 551] width 37 height 12
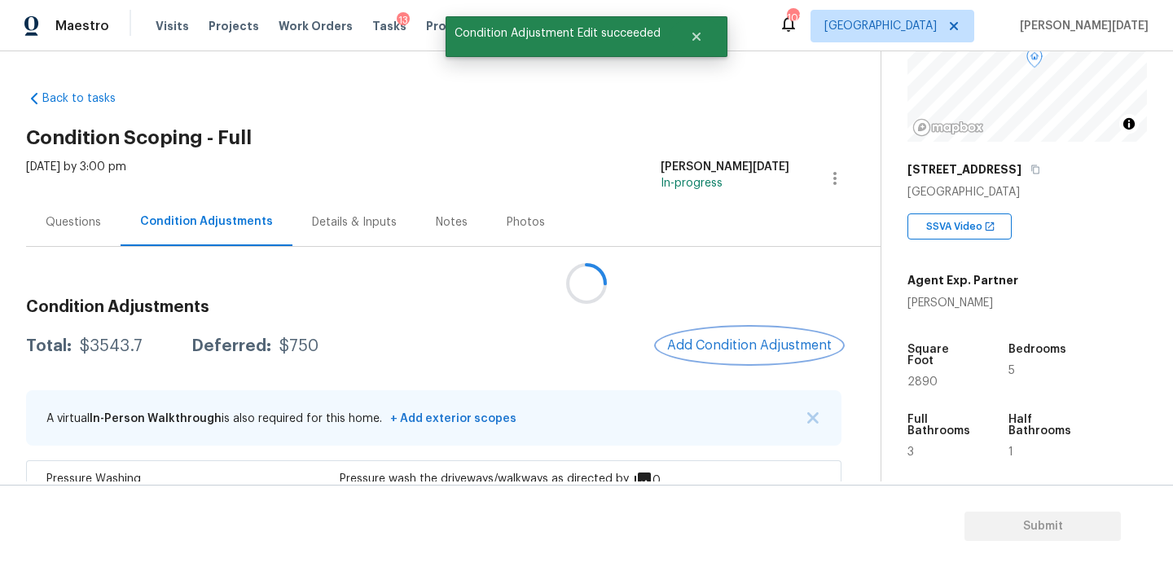
scroll to position [0, 0]
click at [739, 343] on span "Add Condition Adjustment" at bounding box center [749, 345] width 165 height 15
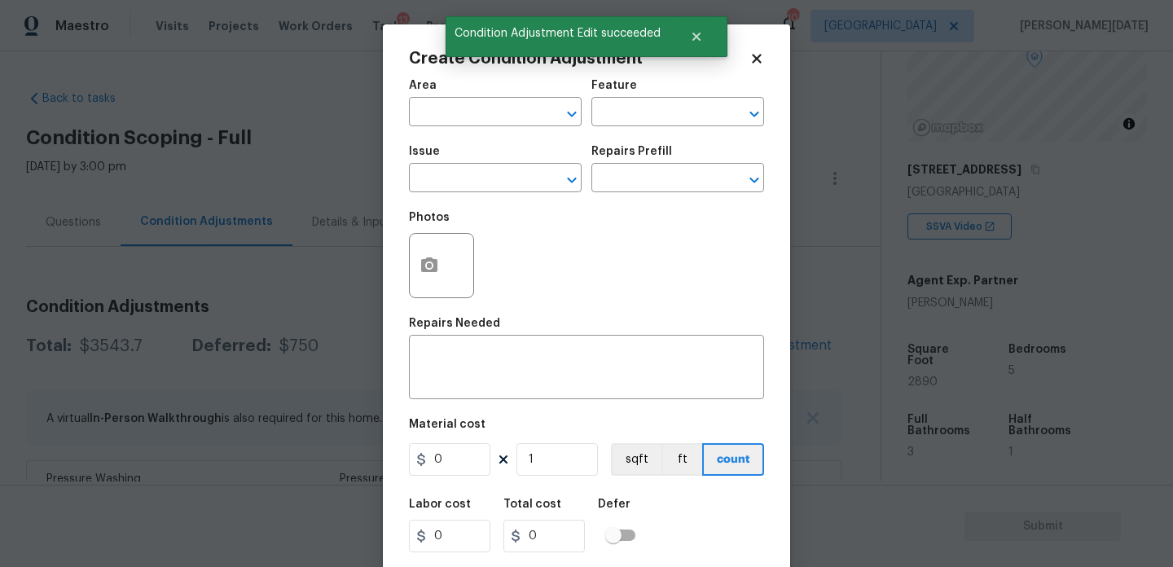
click at [739, 343] on div "x ​" at bounding box center [586, 369] width 355 height 60
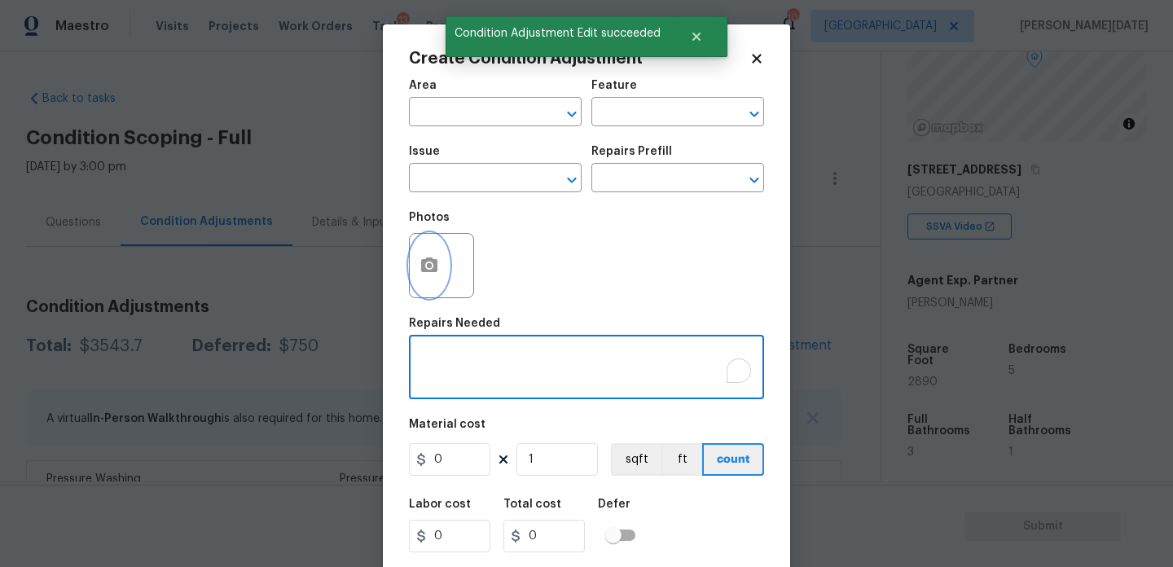
click at [432, 263] on icon "button" at bounding box center [429, 264] width 16 height 15
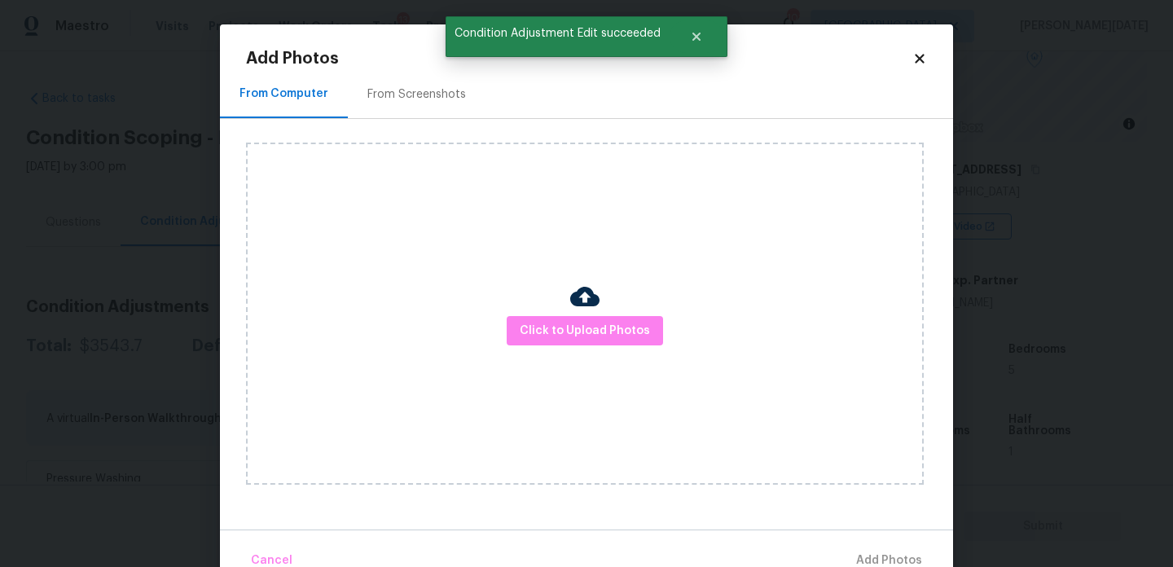
click at [437, 79] on div "From Screenshots" at bounding box center [417, 94] width 138 height 48
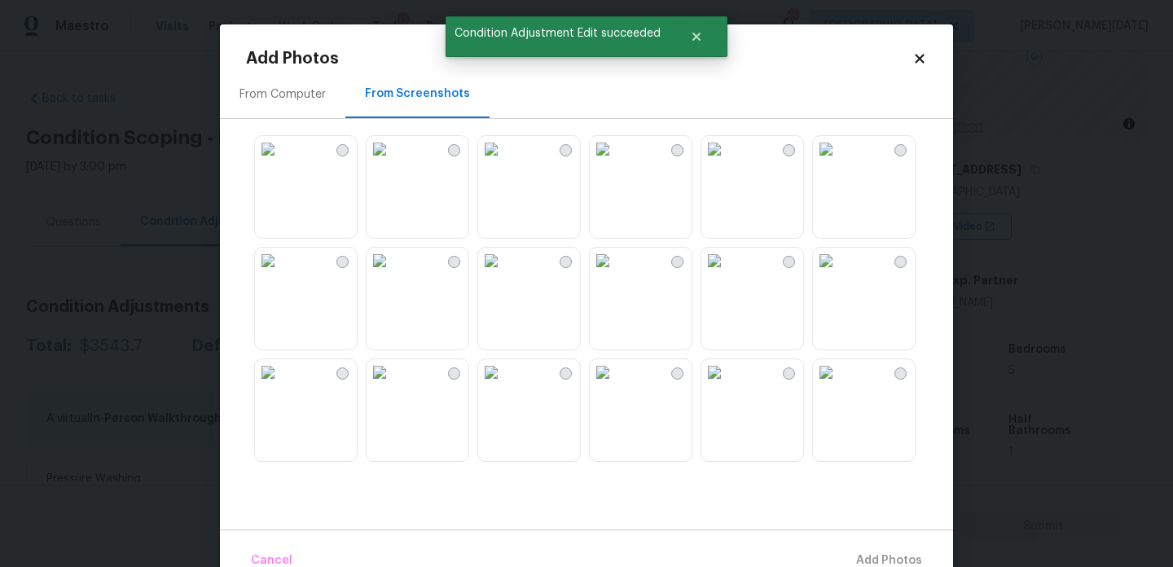
click at [281, 162] on img at bounding box center [268, 149] width 26 height 26
click at [504, 385] on img at bounding box center [491, 372] width 26 height 26
click at [393, 385] on img at bounding box center [380, 372] width 26 height 26
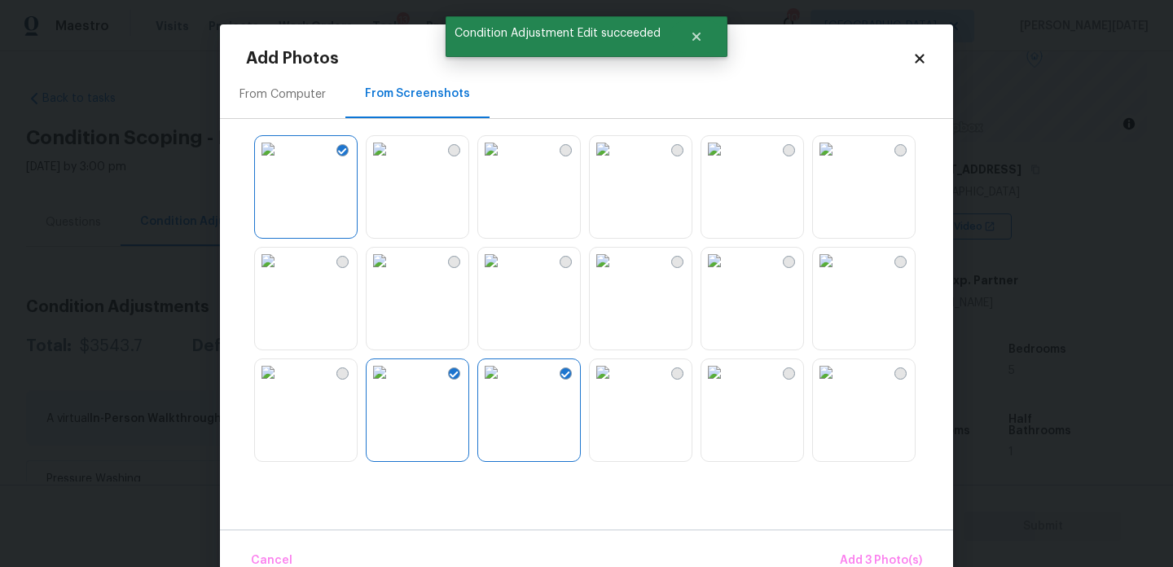
click at [839, 274] on img at bounding box center [826, 261] width 26 height 26
click at [839, 162] on img at bounding box center [826, 149] width 26 height 26
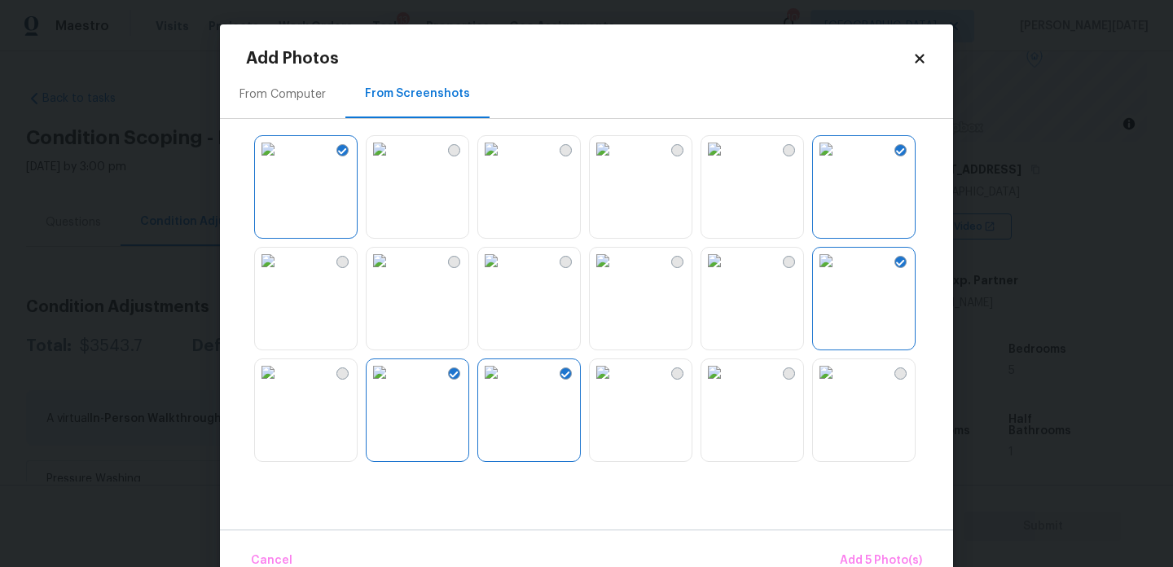
click at [839, 274] on img at bounding box center [826, 261] width 26 height 26
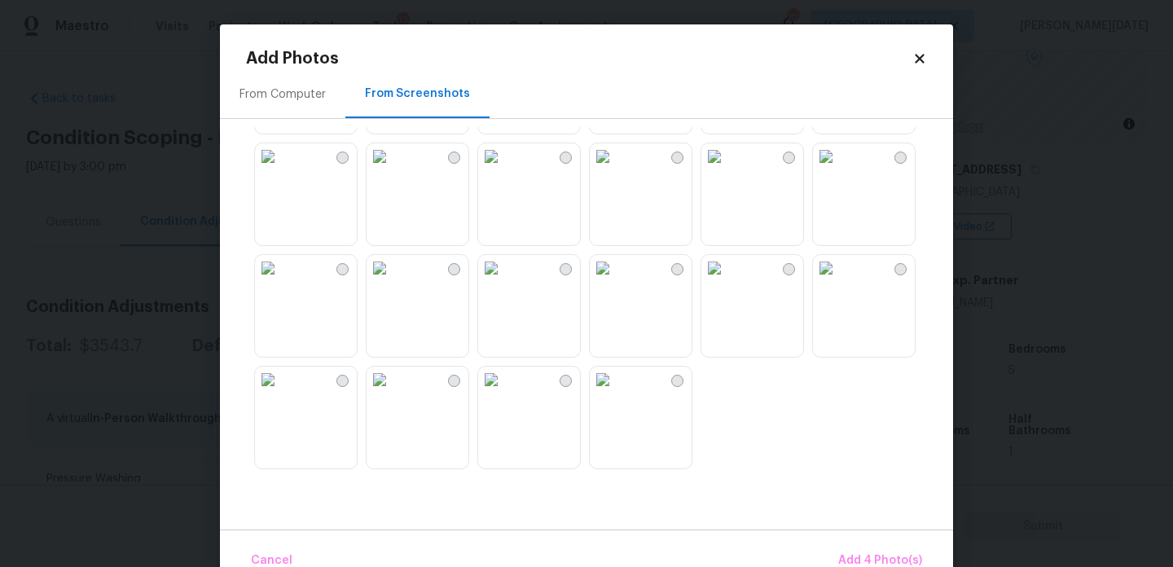
click at [839, 169] on img at bounding box center [826, 156] width 26 height 26
click at [875, 551] on span "Add 5 Photo(s)" at bounding box center [881, 561] width 82 height 20
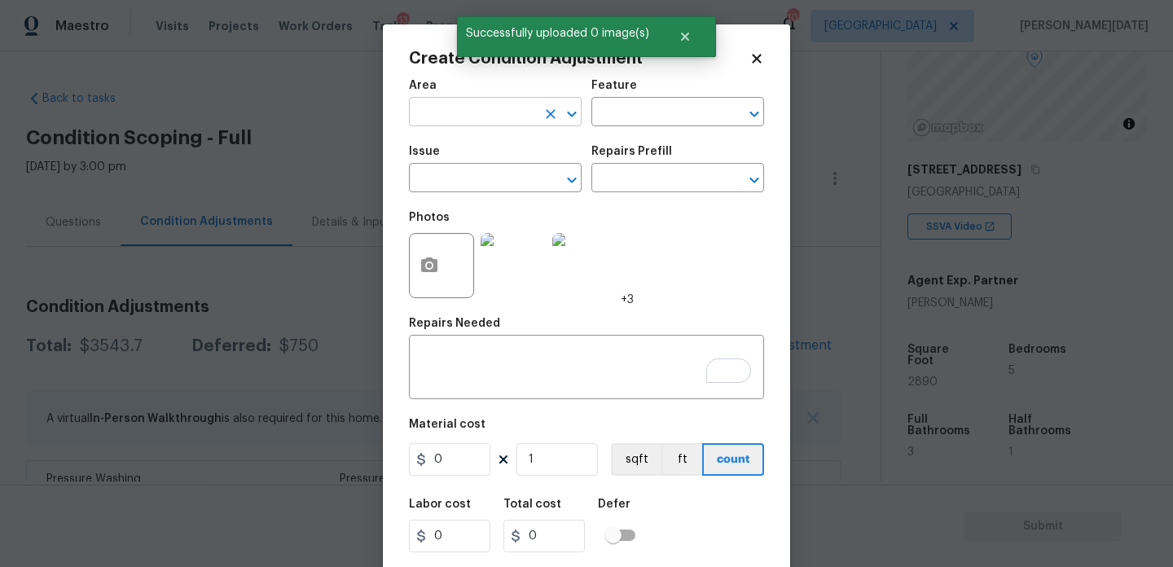
click at [454, 116] on input "text" at bounding box center [472, 113] width 127 height 25
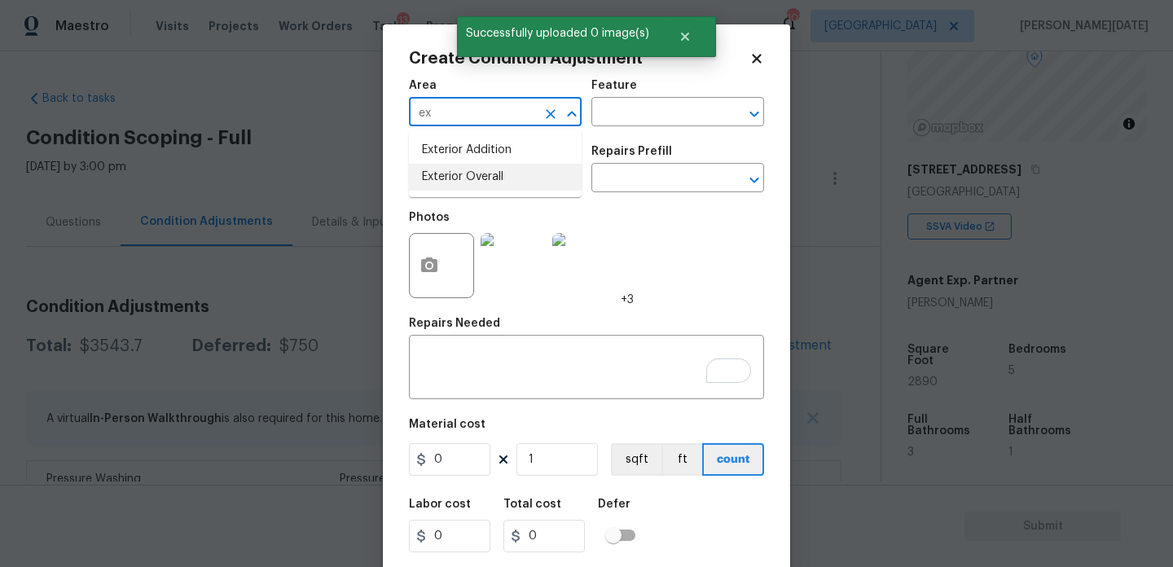
click at [470, 182] on li "Exterior Overall" at bounding box center [495, 177] width 173 height 27
type input "Exterior Overall"
click at [470, 182] on input "text" at bounding box center [472, 179] width 127 height 25
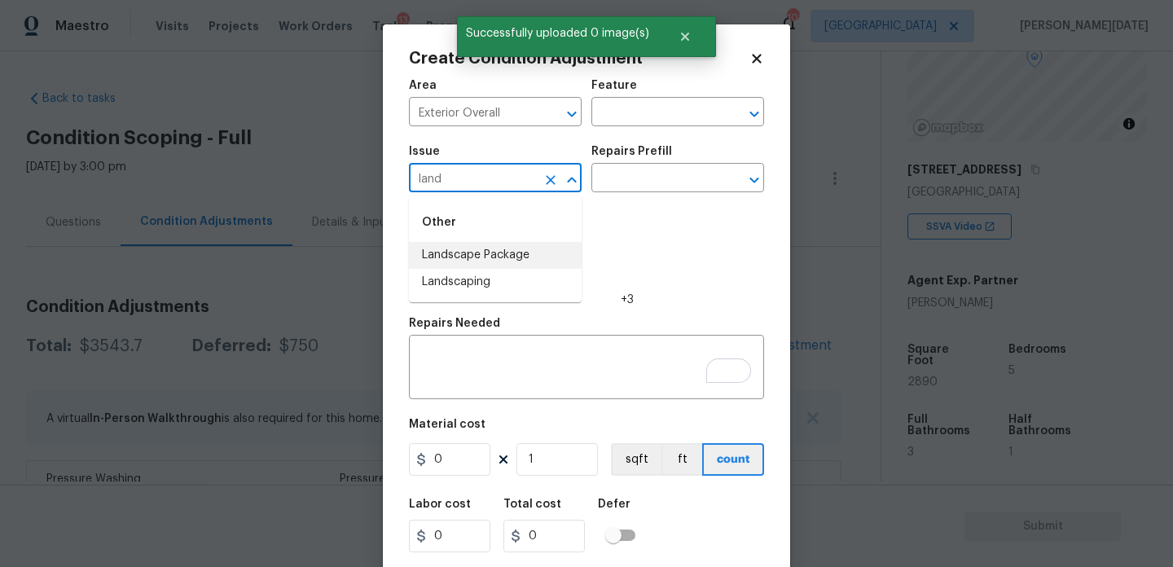
click at [506, 253] on li "Landscape Package" at bounding box center [495, 255] width 173 height 27
type input "Landscape Package"
click at [684, 167] on input "text" at bounding box center [654, 179] width 127 height 25
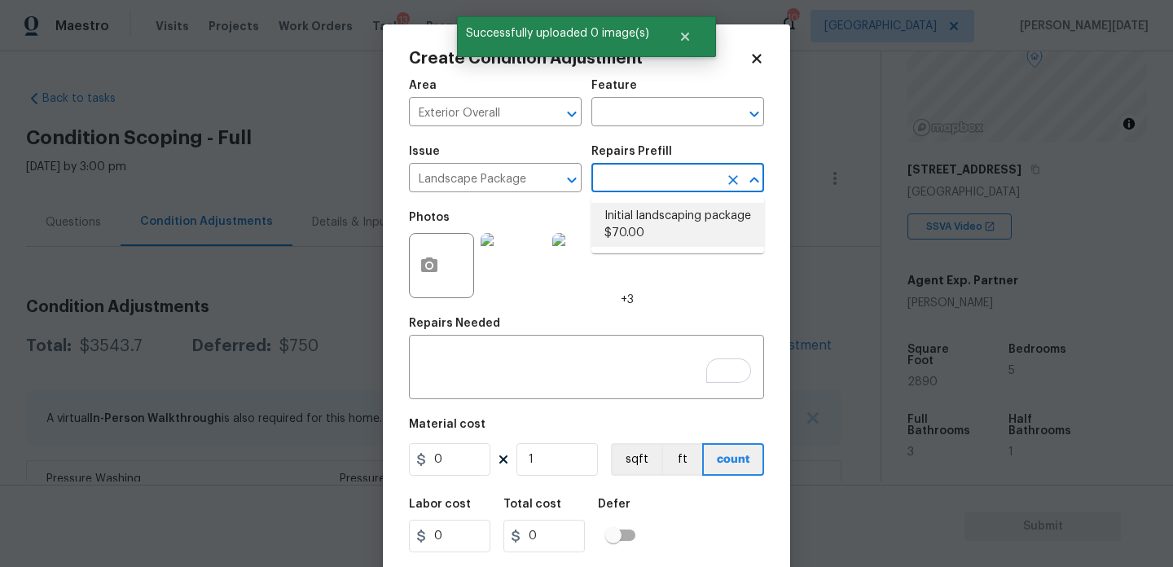
click at [674, 224] on li "Initial landscaping package $70.00" at bounding box center [677, 225] width 173 height 44
type input "Home Readiness Packages"
type textarea "Mowing of grass up to 6" in height. Mow, edge along driveways & sidewalks, trim…"
type input "70"
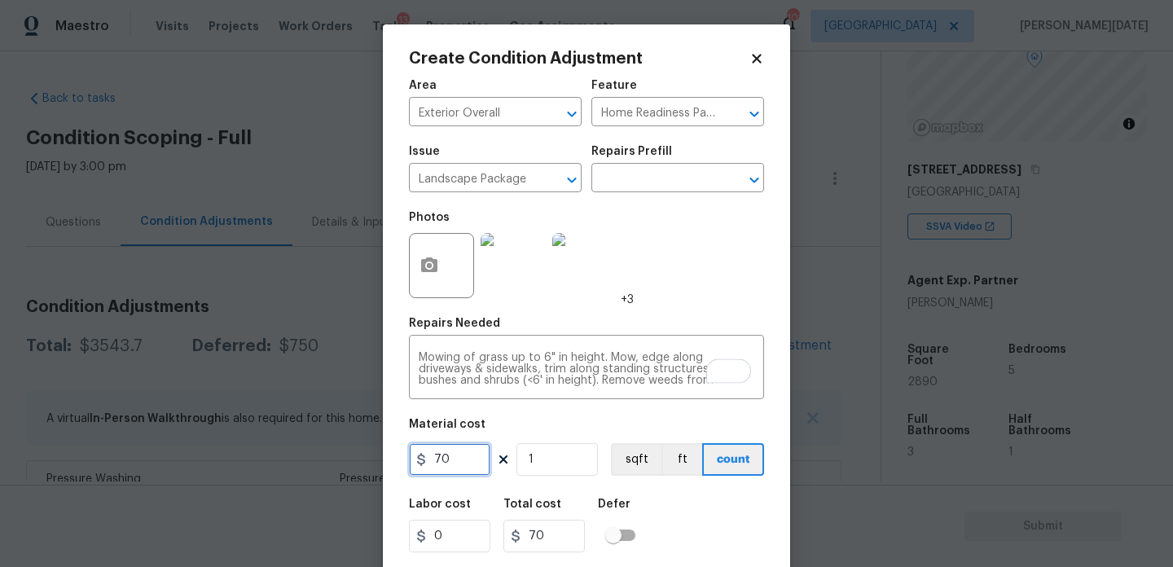
drag, startPoint x: 474, startPoint y: 464, endPoint x: 257, endPoint y: 447, distance: 218.1
click at [257, 447] on div "Create Condition Adjustment Area Exterior Overall ​ Feature Home Readiness Pack…" at bounding box center [586, 283] width 1173 height 567
type input "300"
click at [701, 259] on div "Photos +3" at bounding box center [586, 255] width 355 height 106
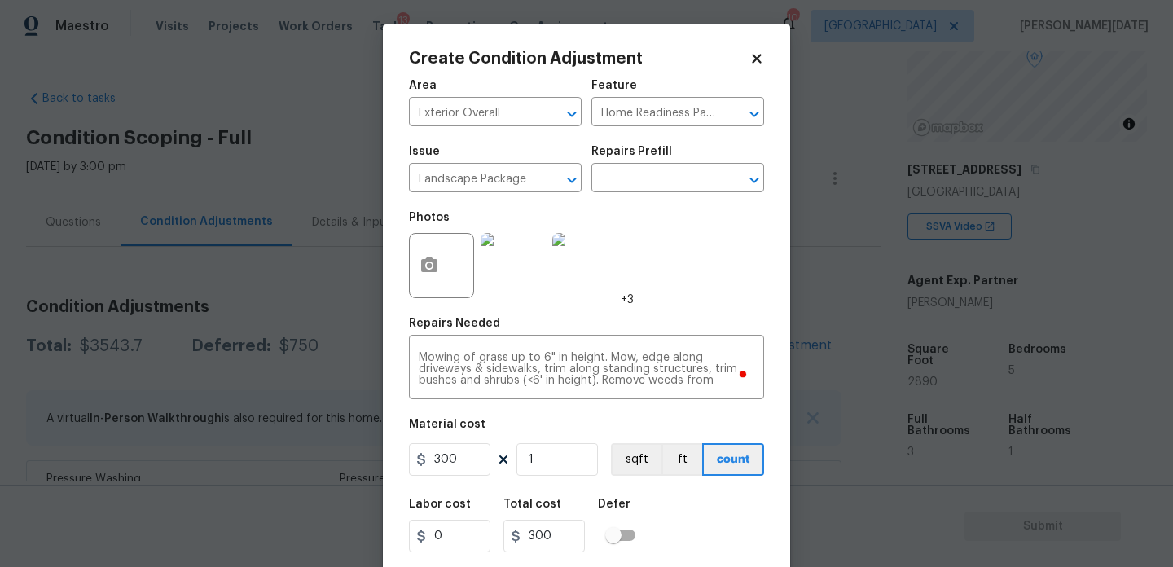
scroll to position [42, 0]
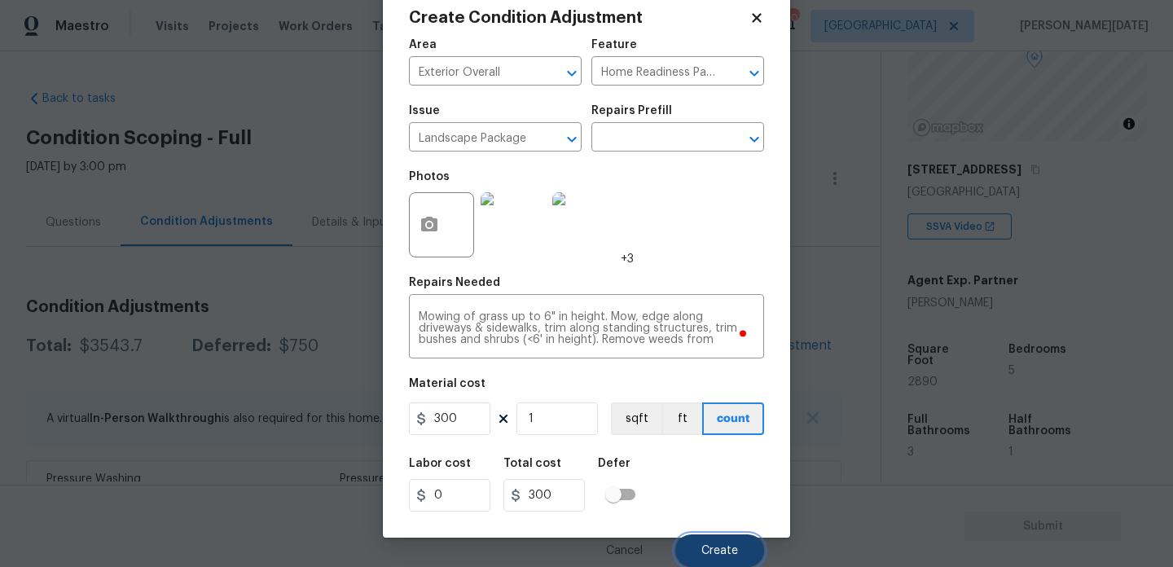
click at [723, 557] on button "Create" at bounding box center [719, 550] width 89 height 33
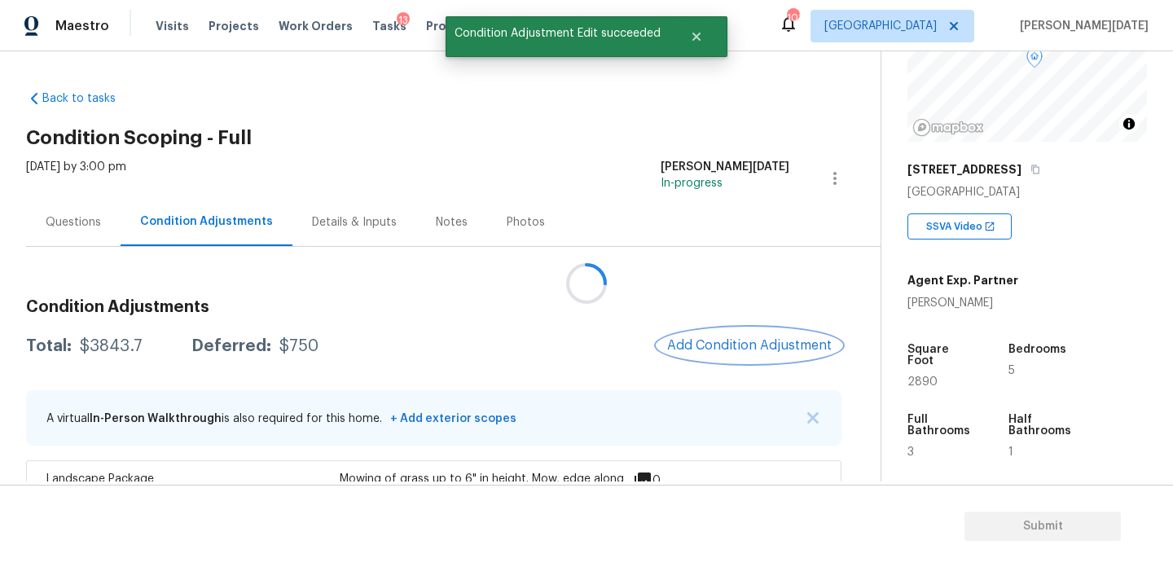
scroll to position [0, 0]
click at [740, 343] on span "Add Condition Adjustment" at bounding box center [749, 345] width 165 height 15
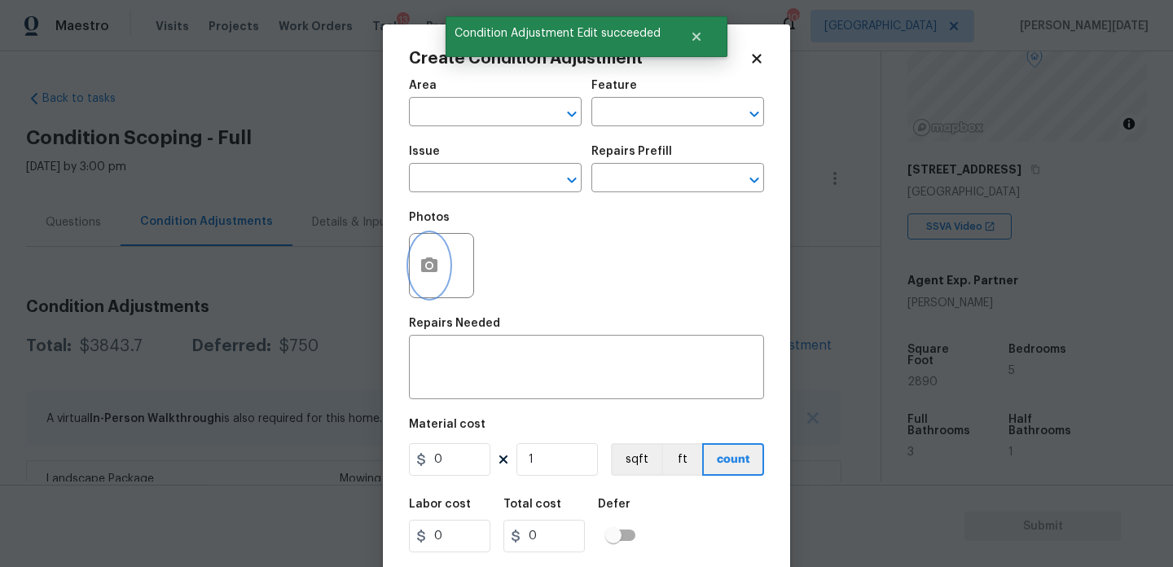
click at [437, 279] on button "button" at bounding box center [429, 266] width 39 height 64
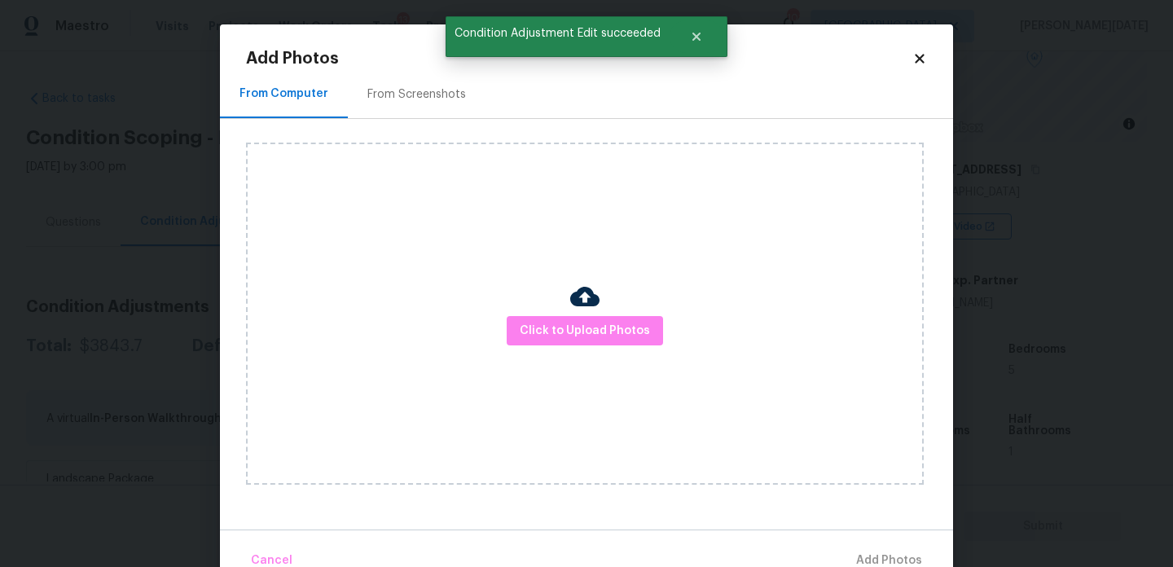
click at [432, 108] on div "From Screenshots" at bounding box center [417, 94] width 138 height 48
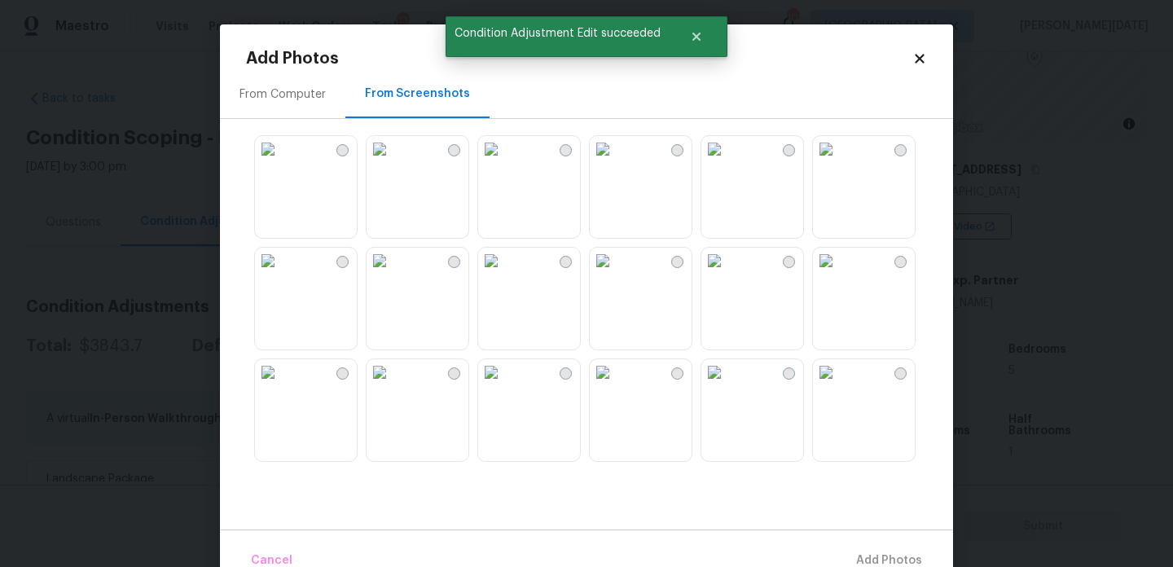
click at [616, 162] on img at bounding box center [603, 149] width 26 height 26
click at [504, 169] on img at bounding box center [491, 156] width 26 height 26
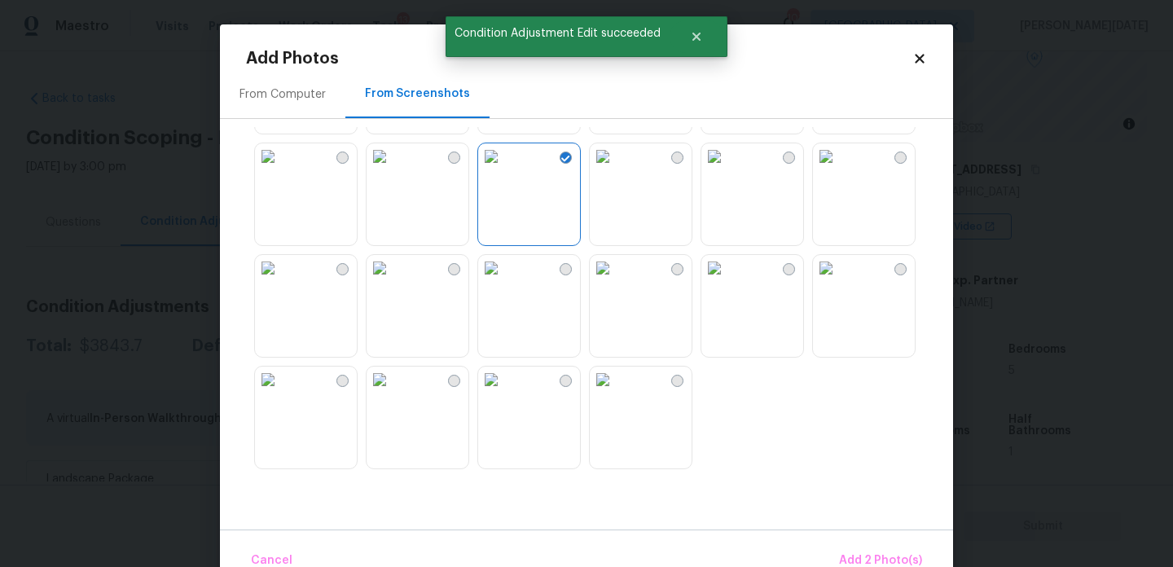
click at [504, 281] on img at bounding box center [491, 268] width 26 height 26
click at [616, 281] on img at bounding box center [603, 268] width 26 height 26
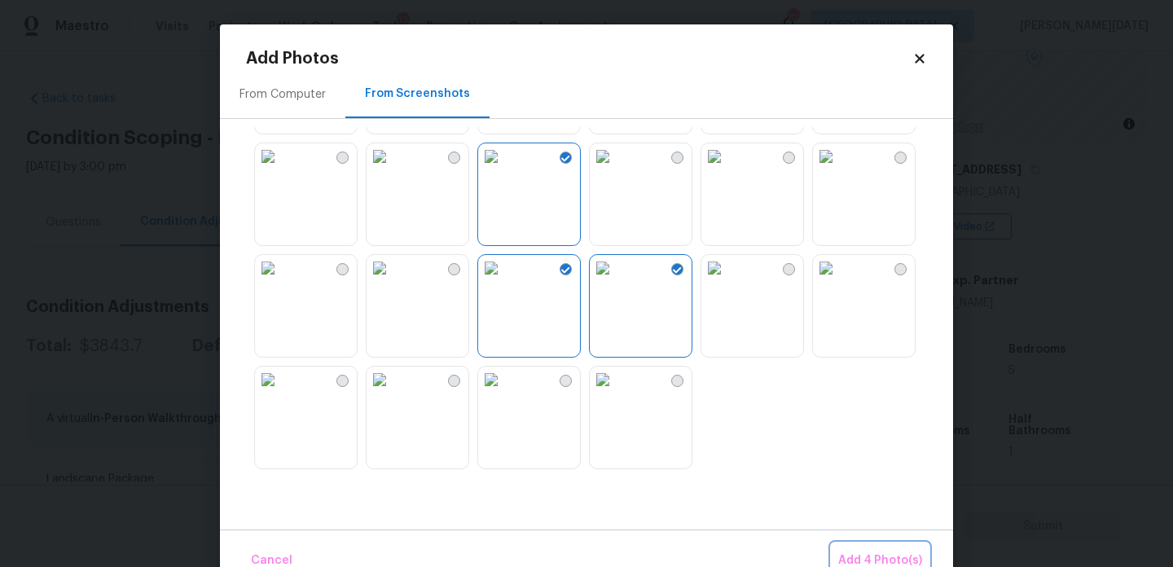
click at [895, 561] on span "Add 4 Photo(s)" at bounding box center [880, 561] width 84 height 20
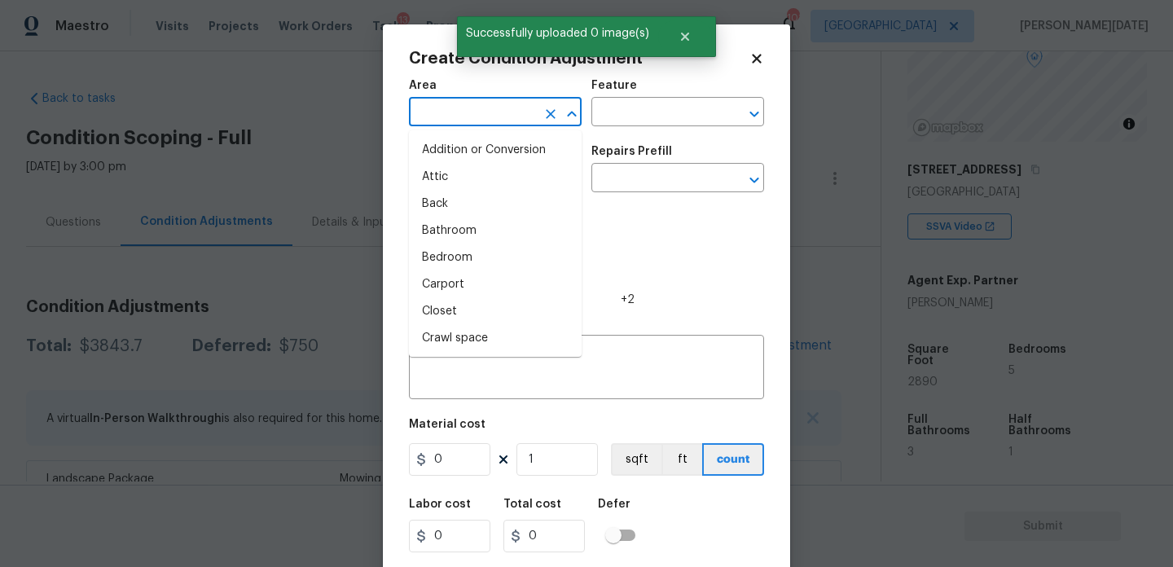
click at [437, 114] on input "text" at bounding box center [472, 113] width 127 height 25
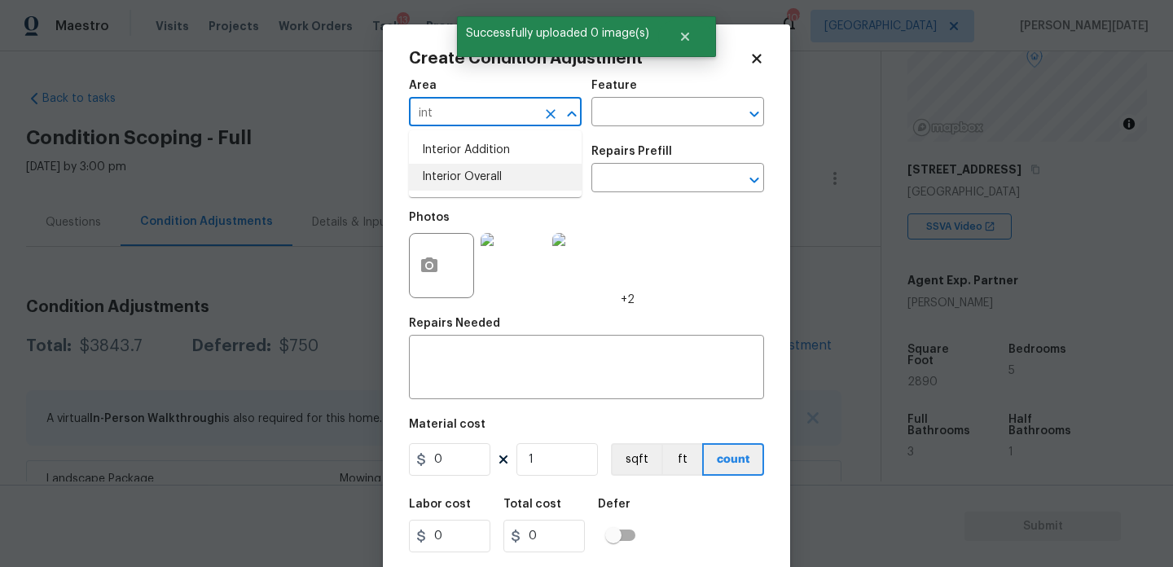
click at [461, 175] on li "Interior Overall" at bounding box center [495, 177] width 173 height 27
type input "Interior Overall"
click at [461, 175] on input "text" at bounding box center [472, 179] width 127 height 25
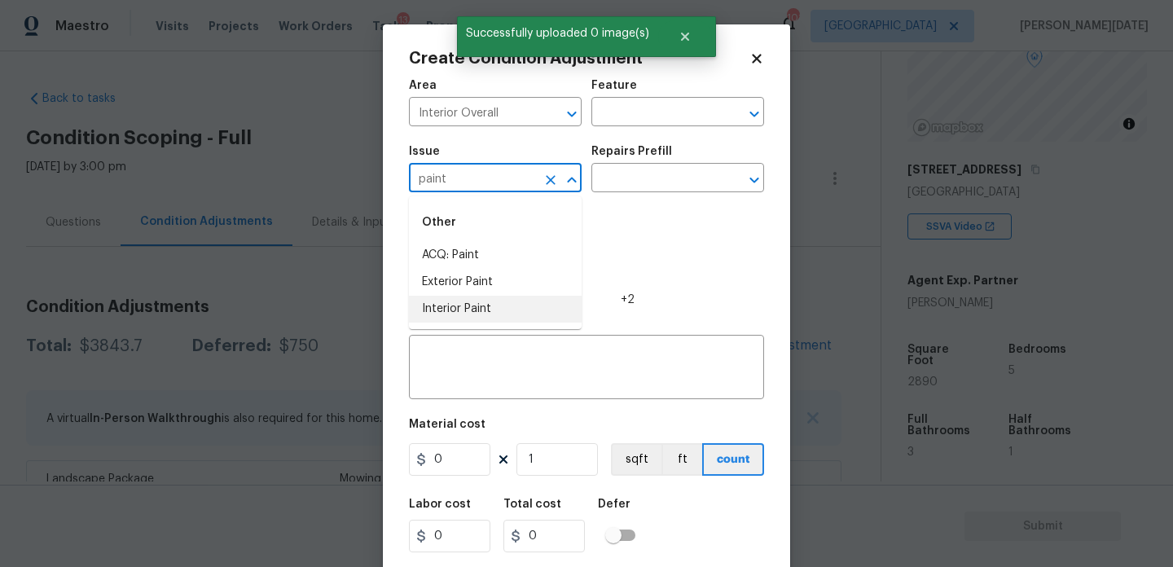
click at [478, 315] on li "Interior Paint" at bounding box center [495, 309] width 173 height 27
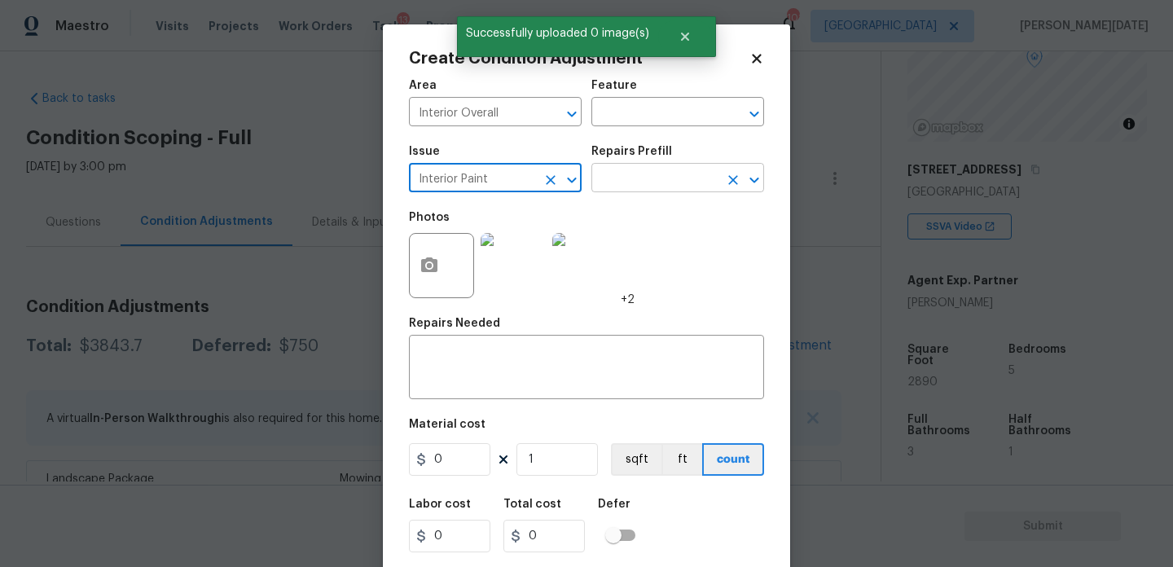
type input "Interior Paint"
click at [655, 190] on input "text" at bounding box center [654, 179] width 127 height 25
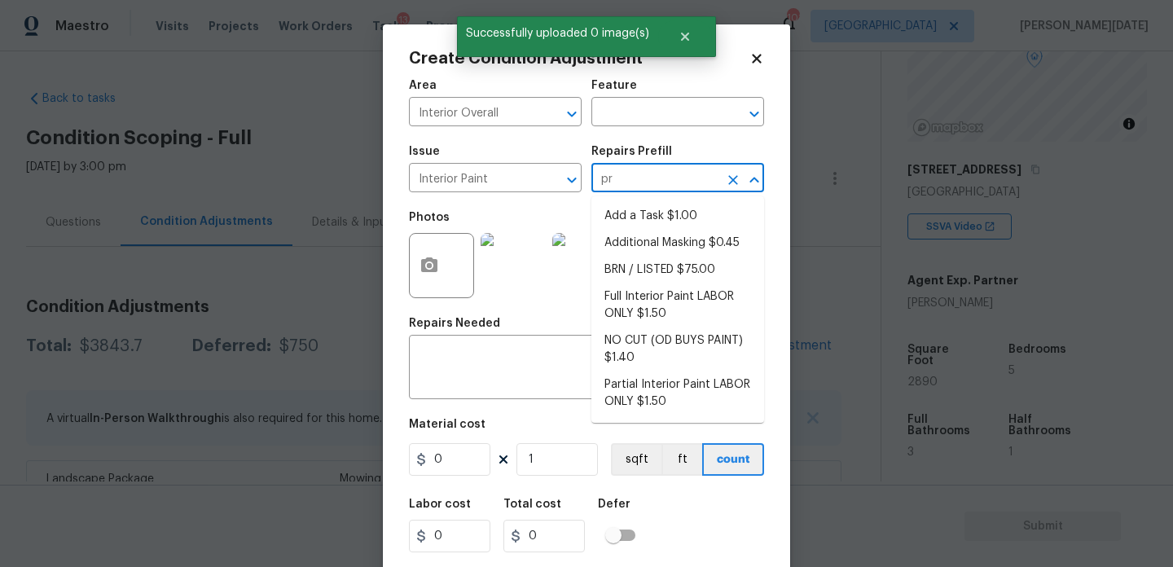
type input "pri"
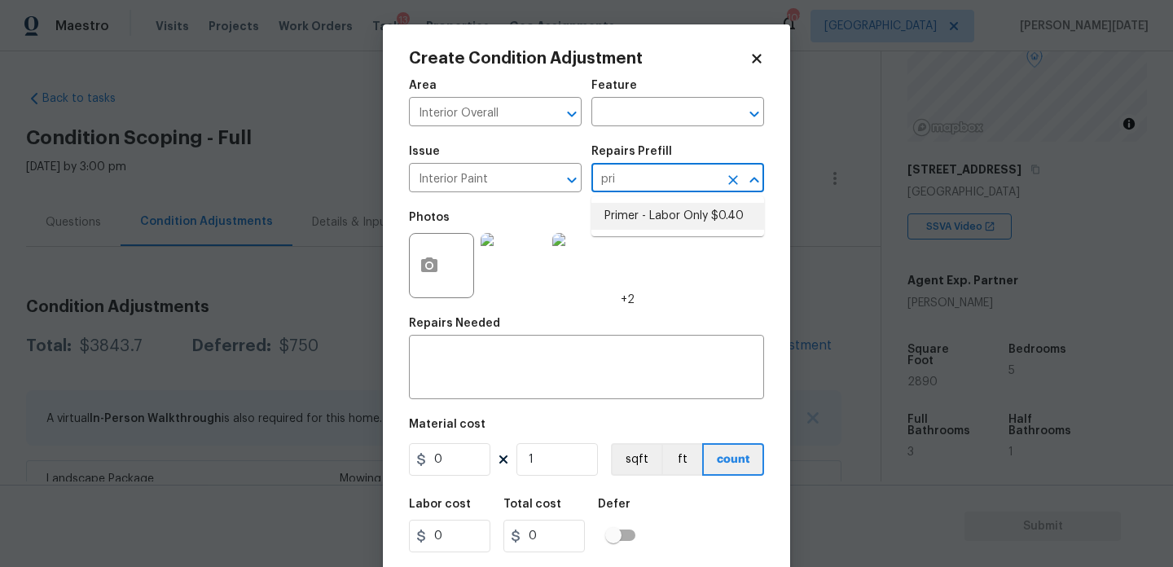
click at [663, 228] on li "Primer - Labor Only $0.40" at bounding box center [677, 216] width 173 height 27
type input "Overall Paint"
type textarea "Interior primer - PRIMER PROVIDED BY OPENDOOR - All nails, screws, drywall anch…"
type input "0.4"
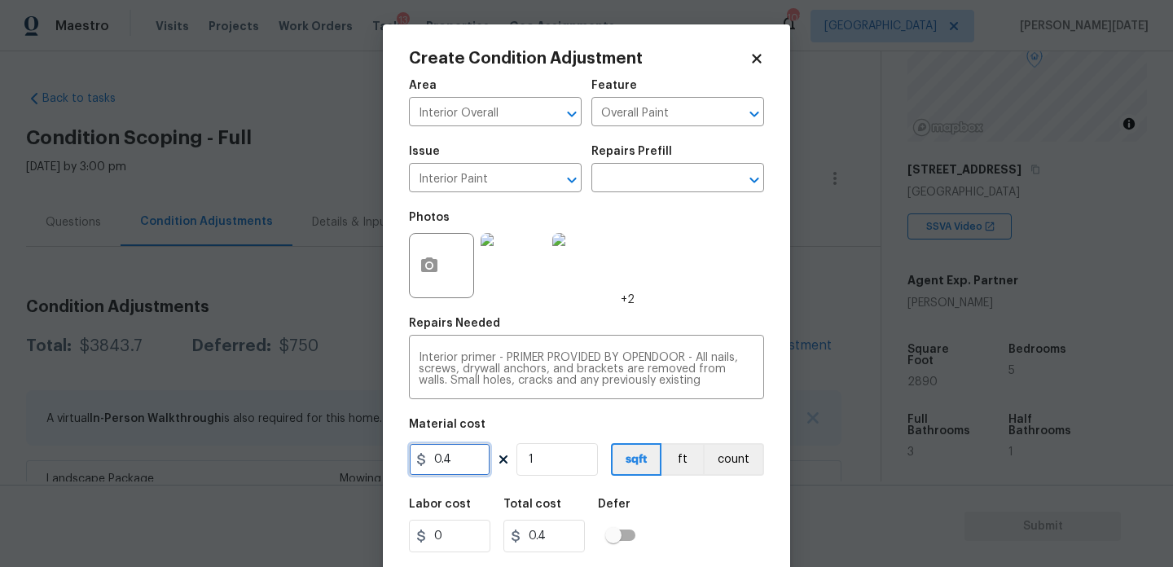
drag, startPoint x: 468, startPoint y: 468, endPoint x: 352, endPoint y: 460, distance: 116.7
click at [352, 460] on div "Create Condition Adjustment Area Interior Overall ​ Feature Overall Paint ​ Iss…" at bounding box center [586, 283] width 1173 height 567
type input "500"
click at [751, 308] on div "Photos +2" at bounding box center [586, 255] width 355 height 106
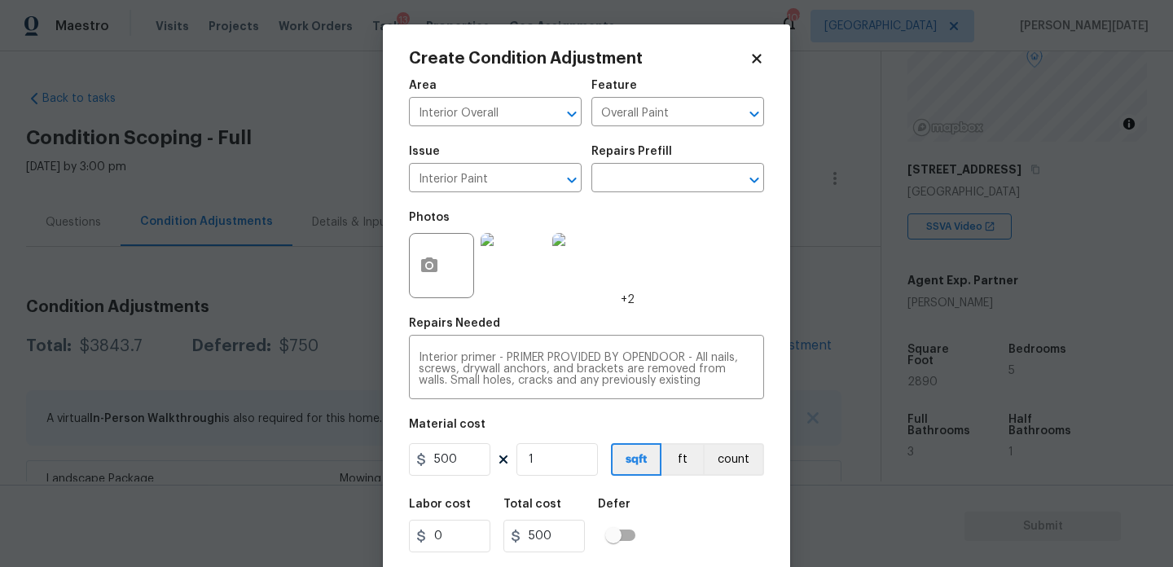
scroll to position [42, 0]
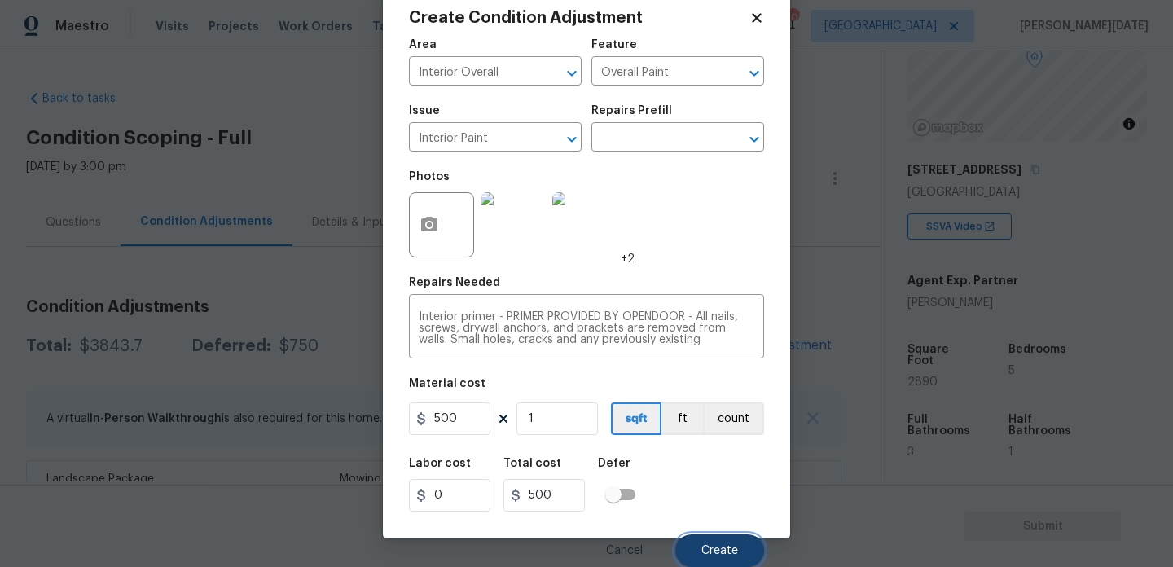
click at [710, 551] on span "Create" at bounding box center [719, 551] width 37 height 12
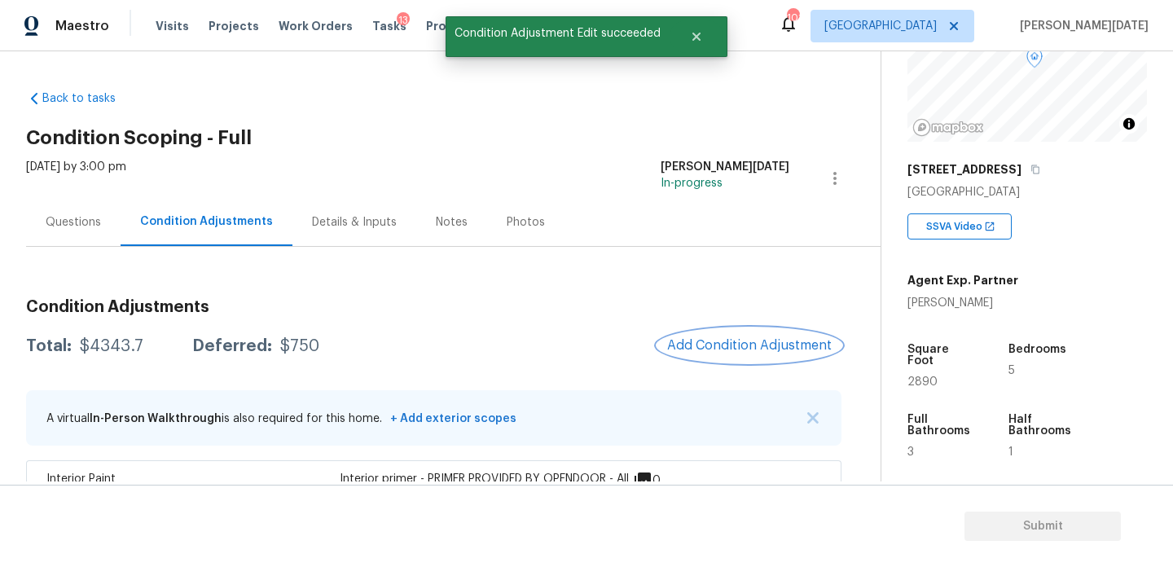
scroll to position [0, 0]
click at [73, 215] on div "Questions" at bounding box center [73, 222] width 55 height 16
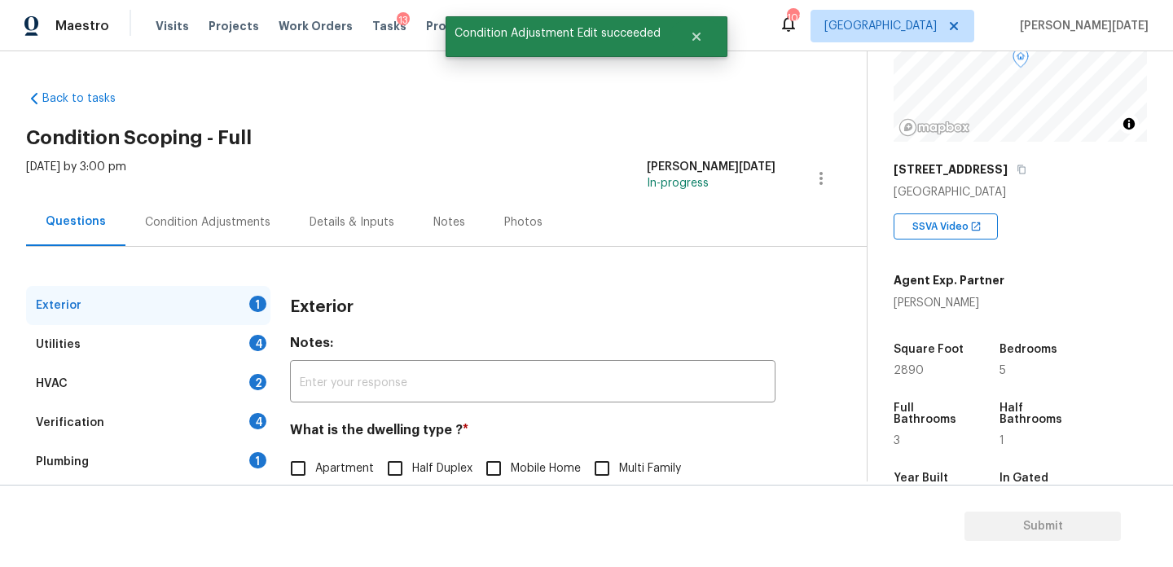
click at [73, 215] on div "Questions" at bounding box center [76, 221] width 60 height 16
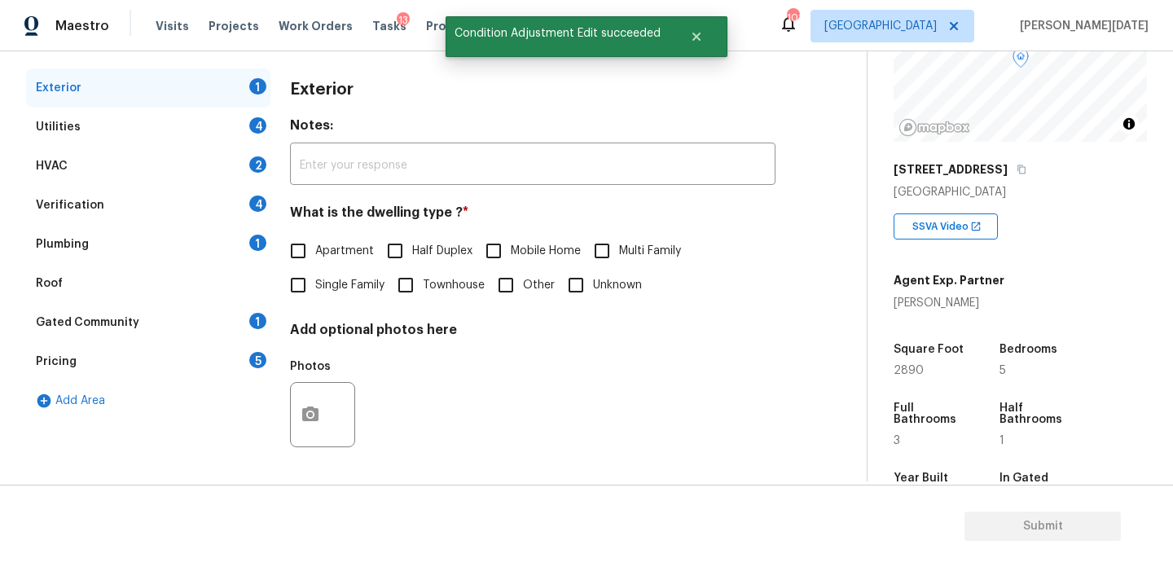
click at [202, 355] on div "Pricing 5" at bounding box center [148, 361] width 244 height 39
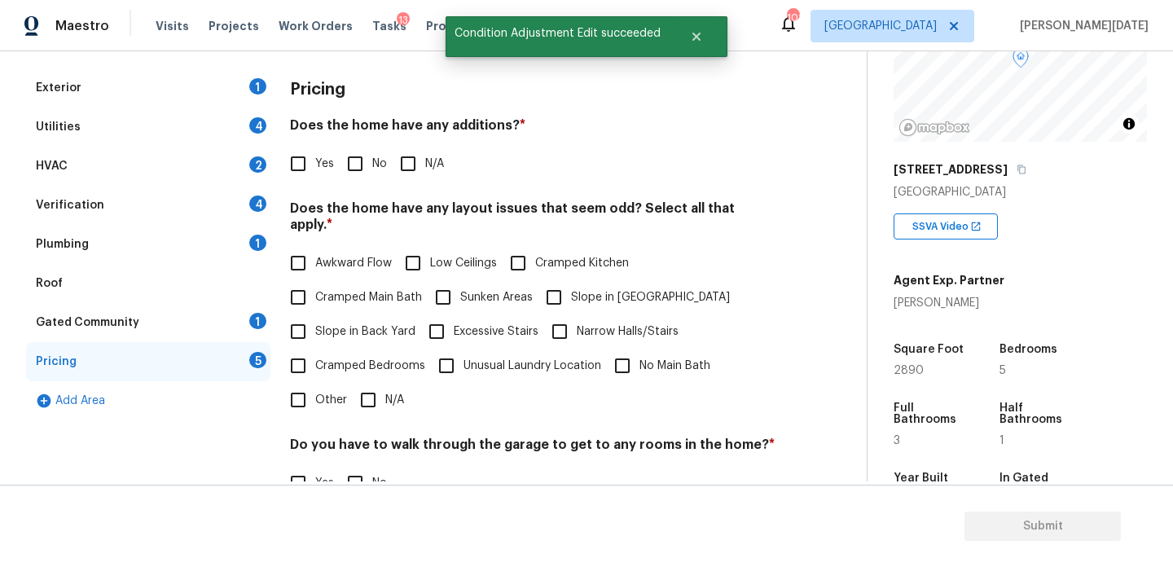
click at [576, 289] on span "Slope in Front Yard" at bounding box center [650, 297] width 159 height 17
click at [571, 285] on input "Slope in Front Yard" at bounding box center [554, 297] width 34 height 34
checkbox input "true"
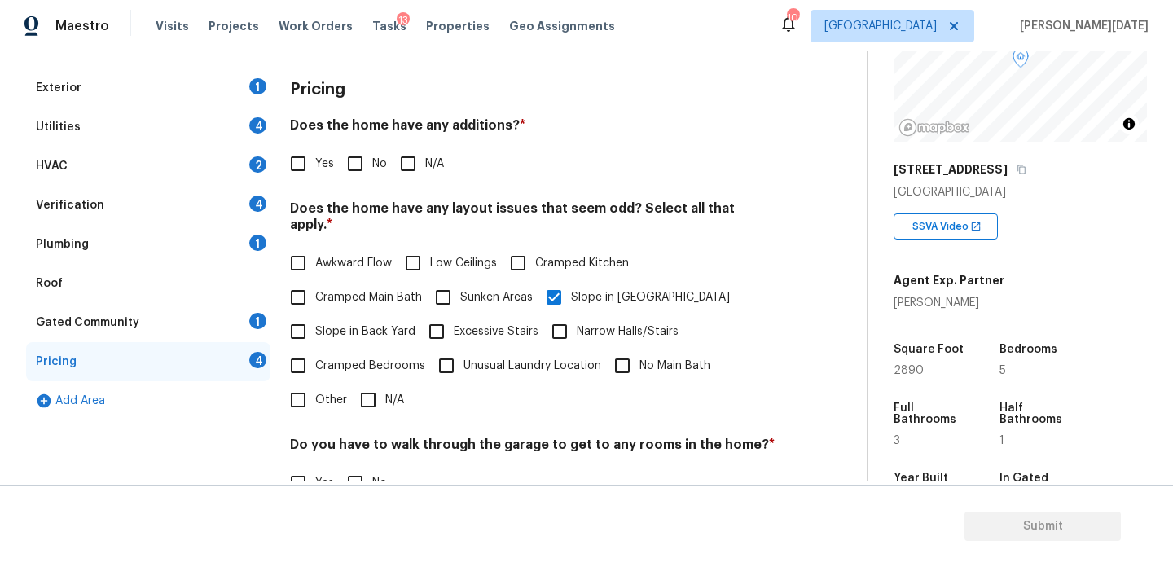
scroll to position [0, 0]
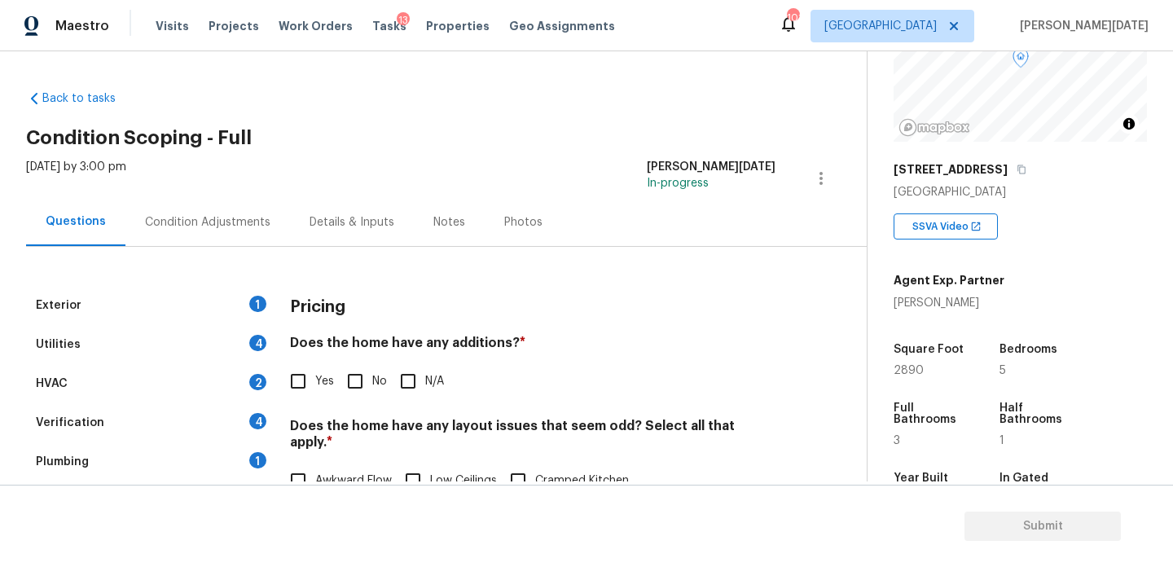
click at [221, 221] on div "Condition Adjustments" at bounding box center [207, 222] width 125 height 16
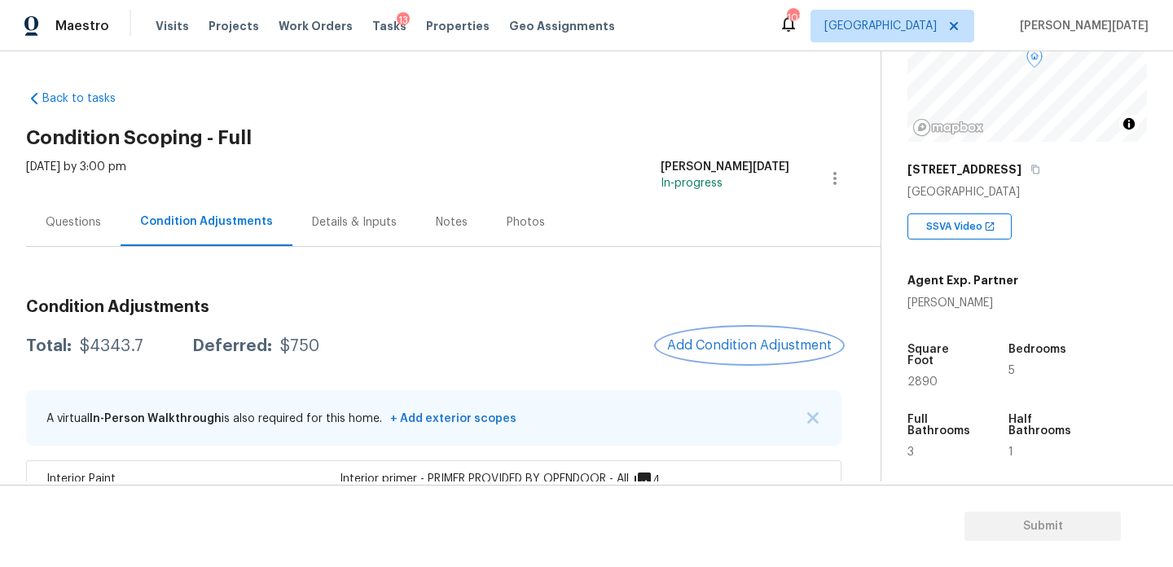
click at [776, 336] on button "Add Condition Adjustment" at bounding box center [749, 345] width 184 height 34
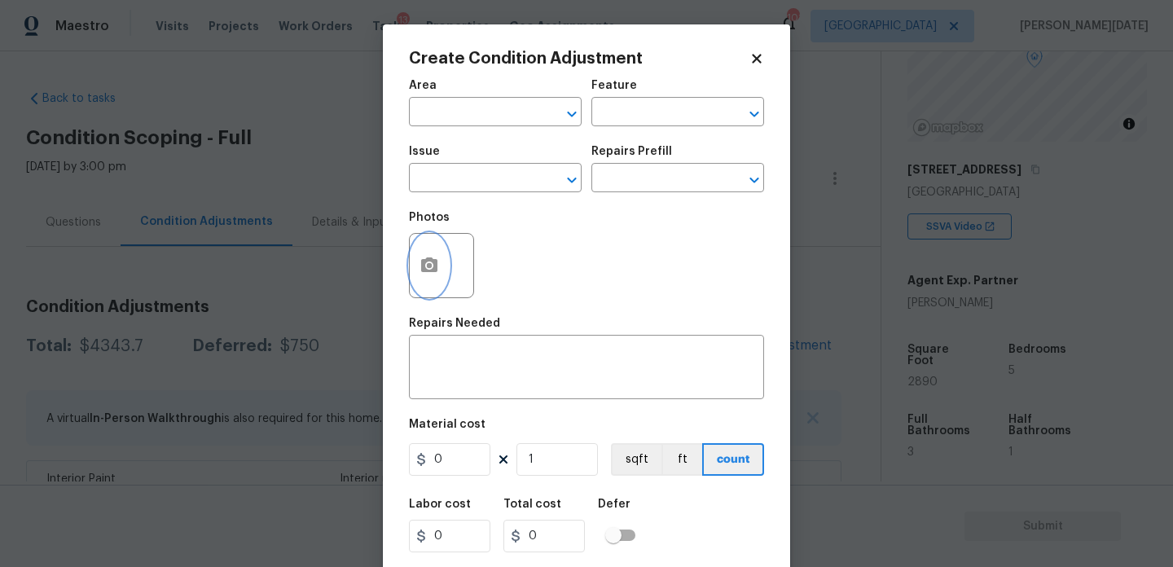
click at [423, 265] on icon "button" at bounding box center [429, 264] width 16 height 15
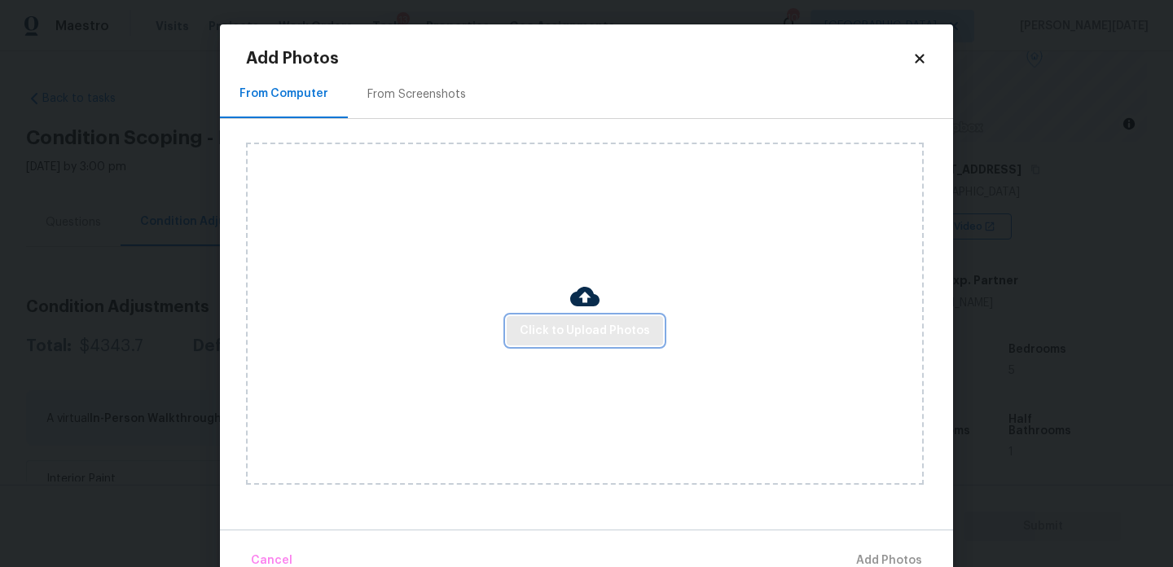
click at [551, 324] on span "Click to Upload Photos" at bounding box center [585, 331] width 130 height 20
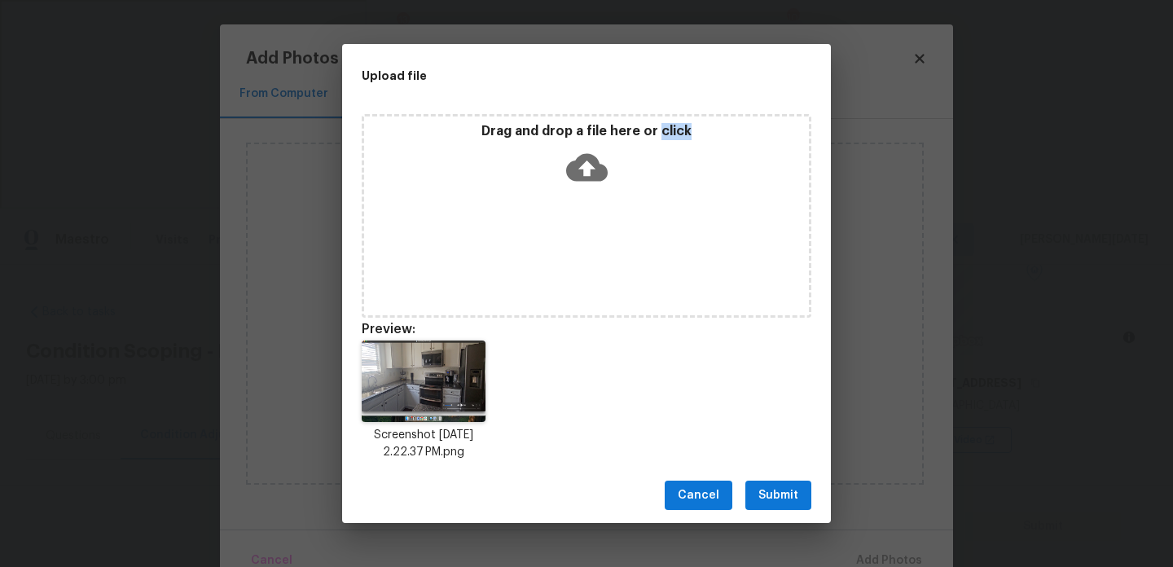
click at [768, 497] on span "Submit" at bounding box center [778, 495] width 40 height 20
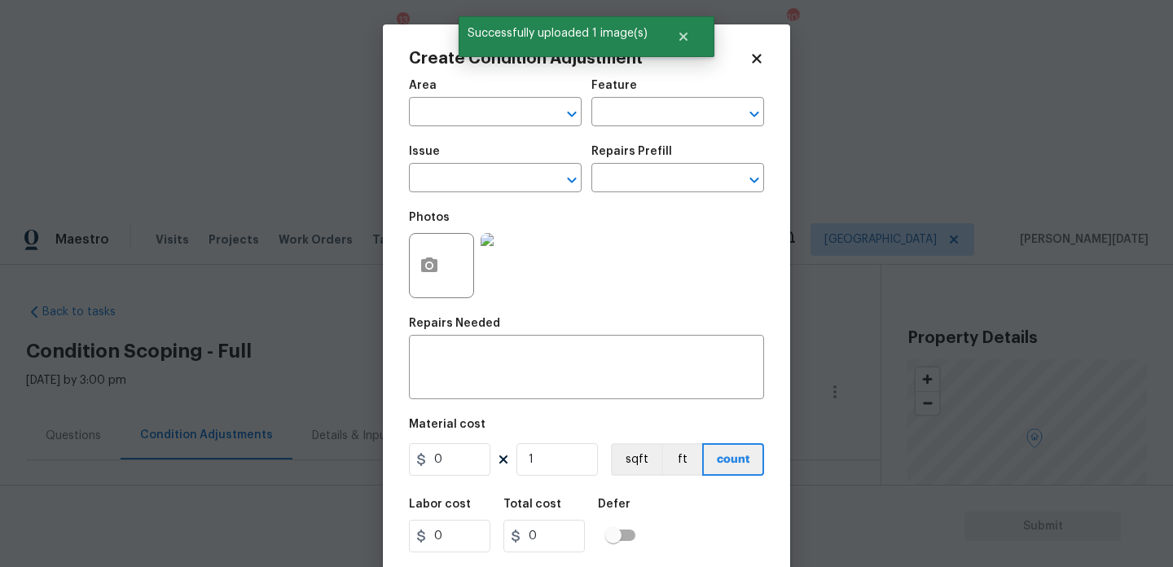
scroll to position [167, 0]
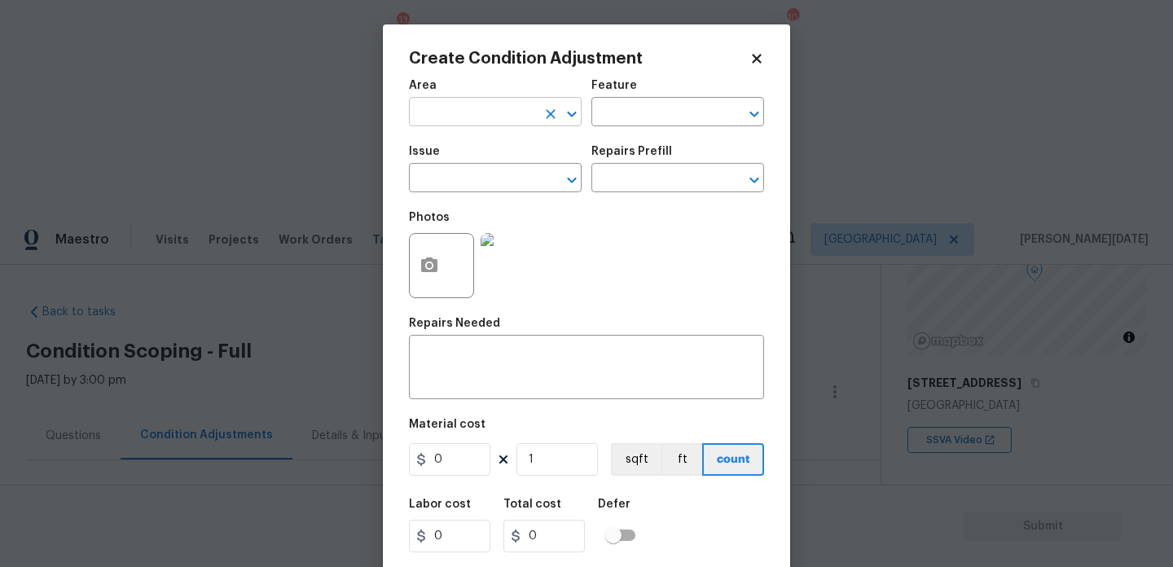
click at [466, 117] on input "text" at bounding box center [472, 113] width 127 height 25
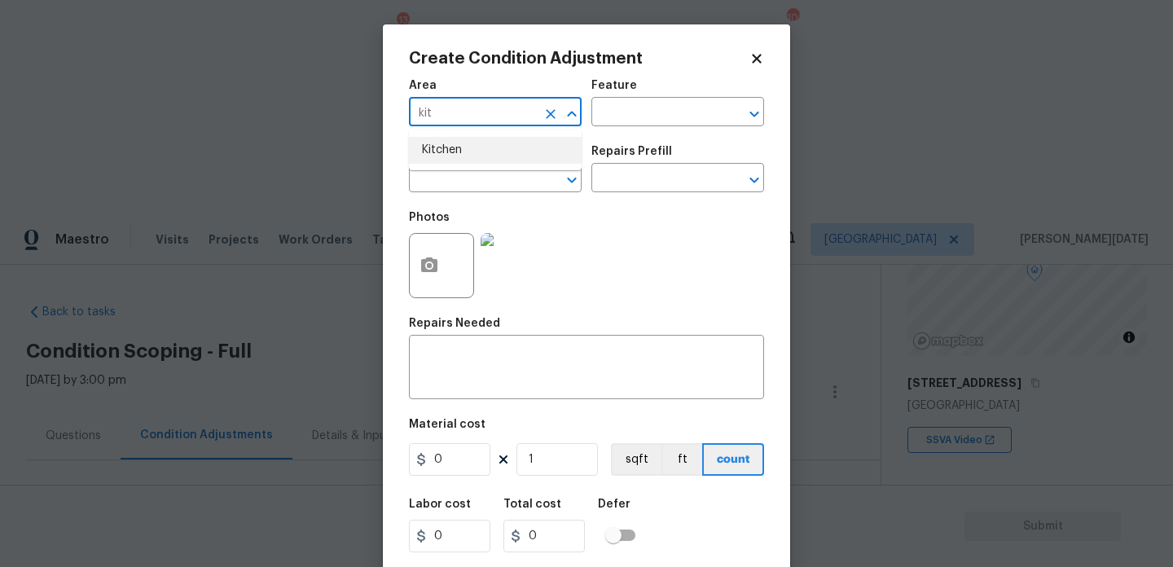
click at [463, 153] on li "Kitchen" at bounding box center [495, 150] width 173 height 27
type input "Kitchen"
click at [461, 176] on input "text" at bounding box center [472, 179] width 127 height 25
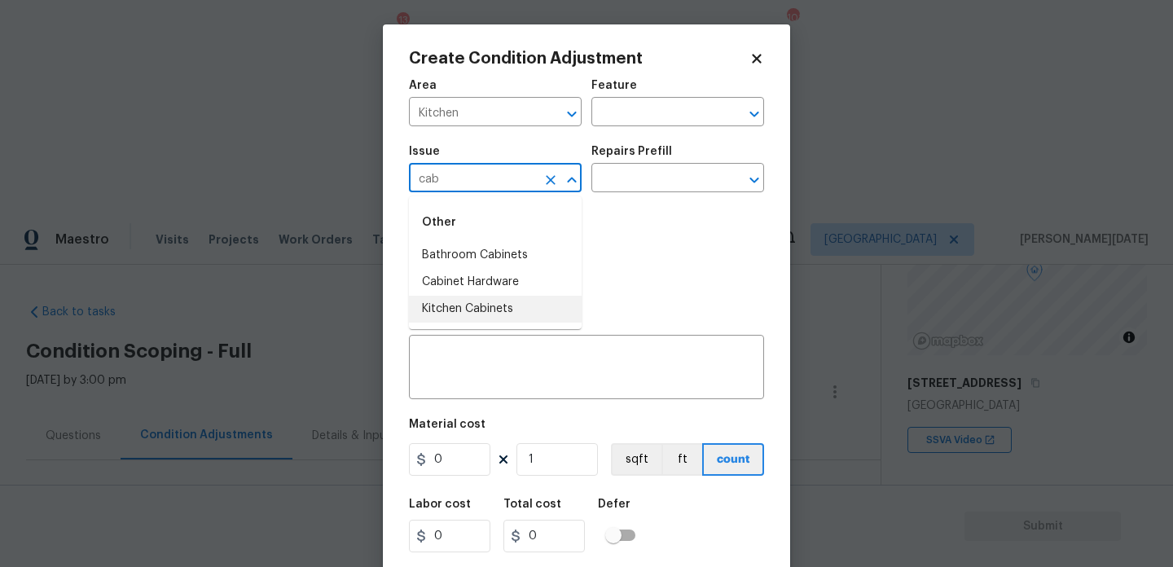
click at [490, 310] on li "Kitchen Cabinets" at bounding box center [495, 309] width 173 height 27
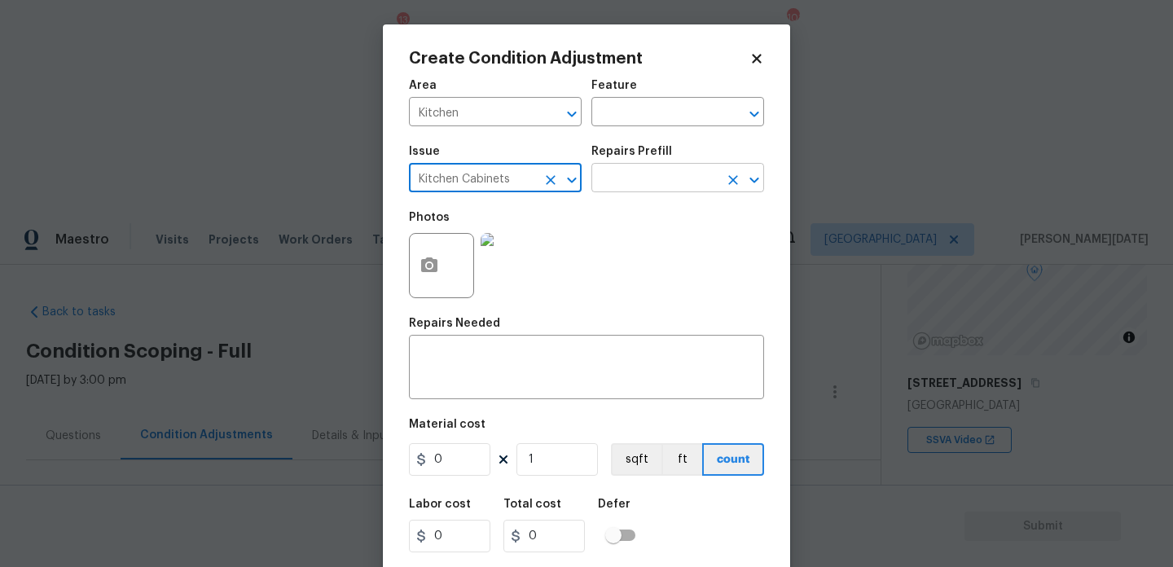
type input "Kitchen Cabinets"
click at [641, 190] on input "text" at bounding box center [654, 179] width 127 height 25
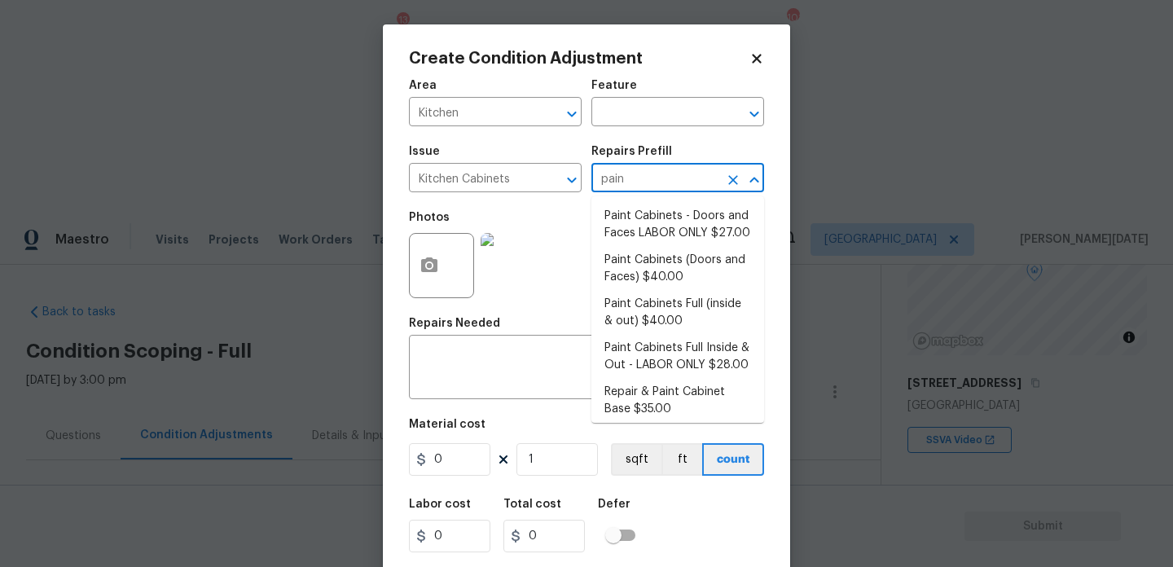
type input "paint"
click at [683, 310] on li "Paint Cabinets Full (inside & out) $40.00" at bounding box center [677, 313] width 173 height 44
type input "Cabinets"
type input "40"
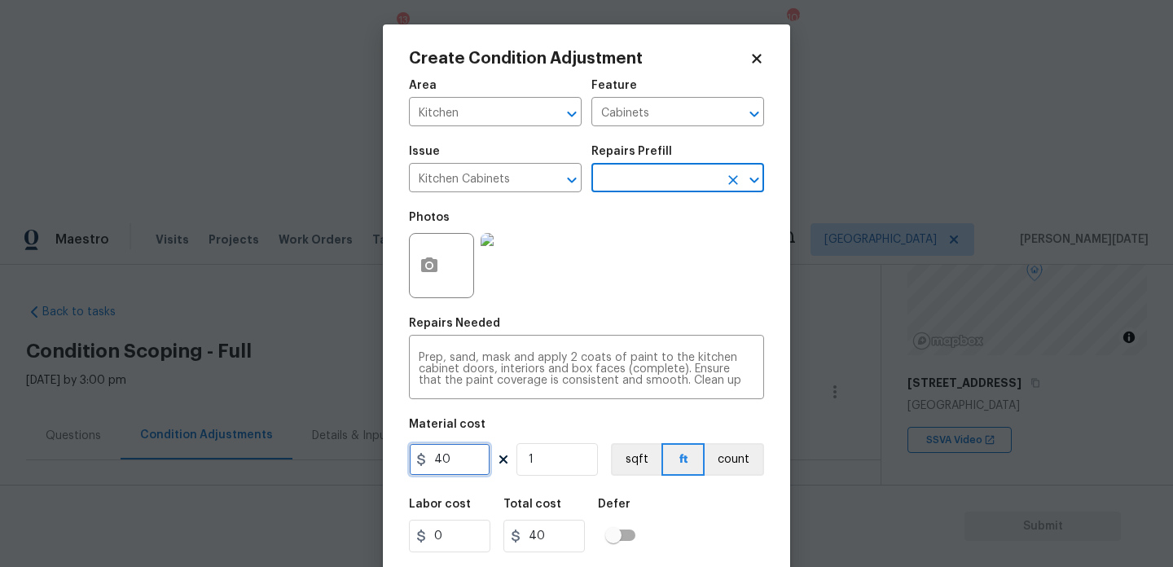
drag, startPoint x: 469, startPoint y: 459, endPoint x: 319, endPoint y: 446, distance: 150.4
click at [319, 446] on div "Create Condition Adjustment Area Kitchen ​ Feature Cabinets ​ Issue Kitchen Cab…" at bounding box center [586, 283] width 1173 height 567
type input "1200"
click at [625, 285] on div "Photos" at bounding box center [586, 255] width 355 height 106
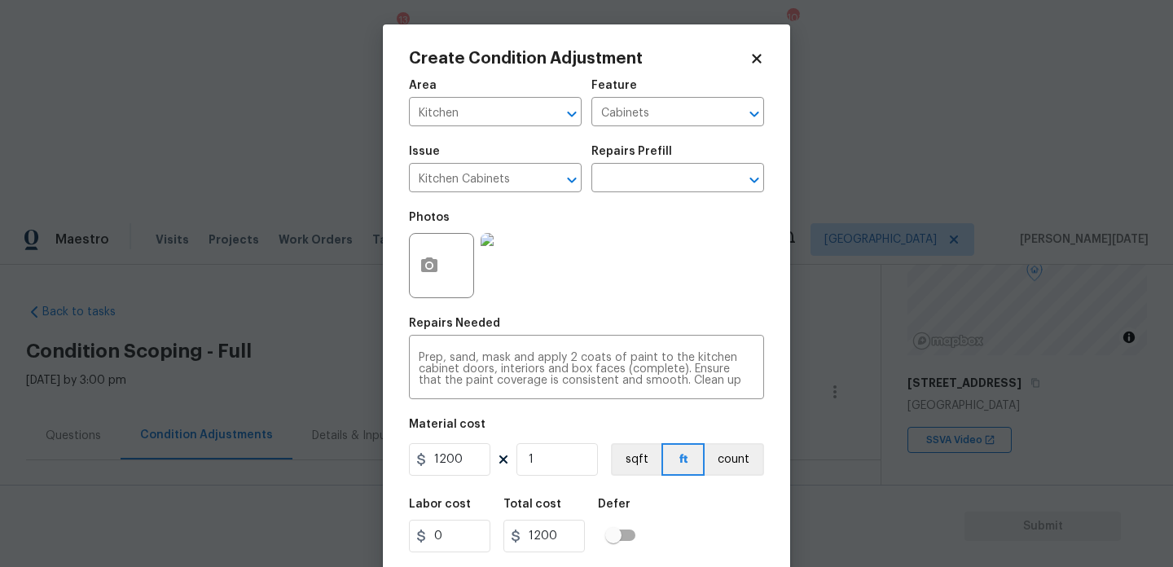
scroll to position [42, 0]
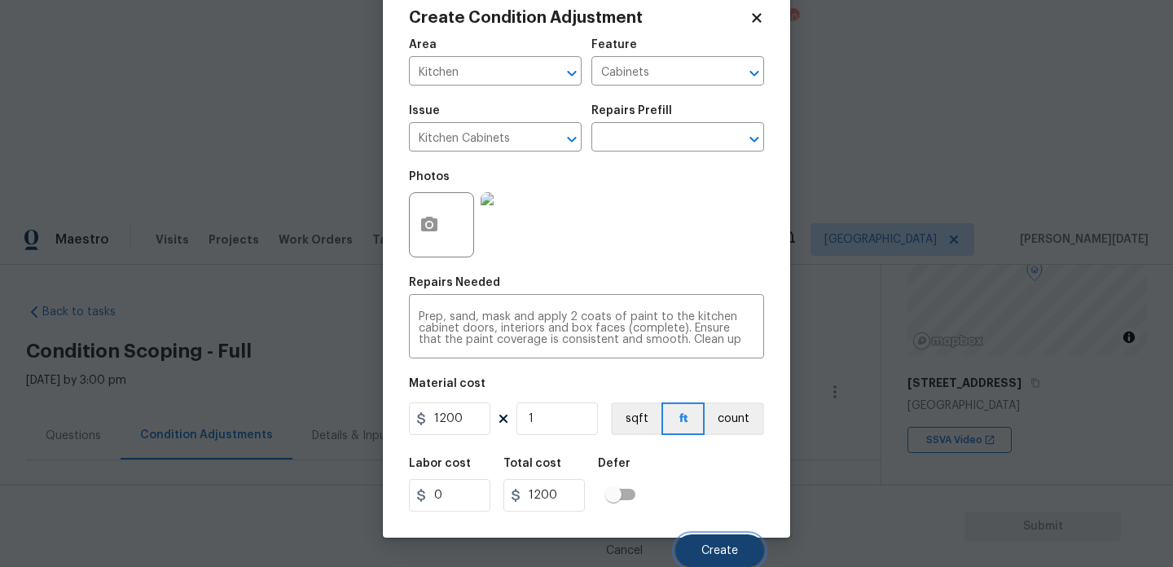
click at [714, 561] on button "Create" at bounding box center [719, 550] width 89 height 33
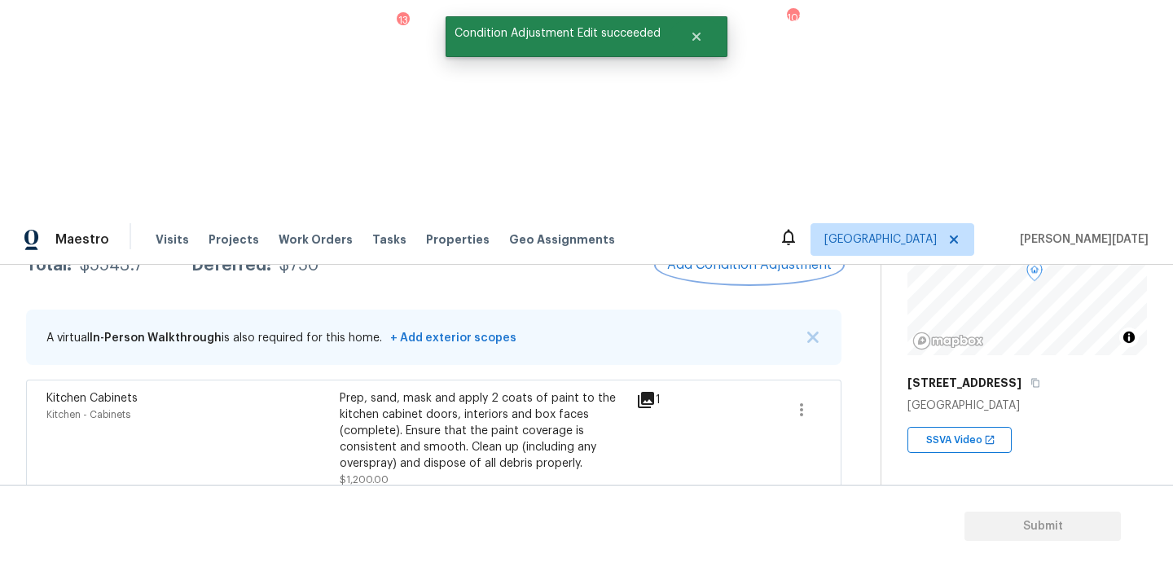
scroll to position [393, 0]
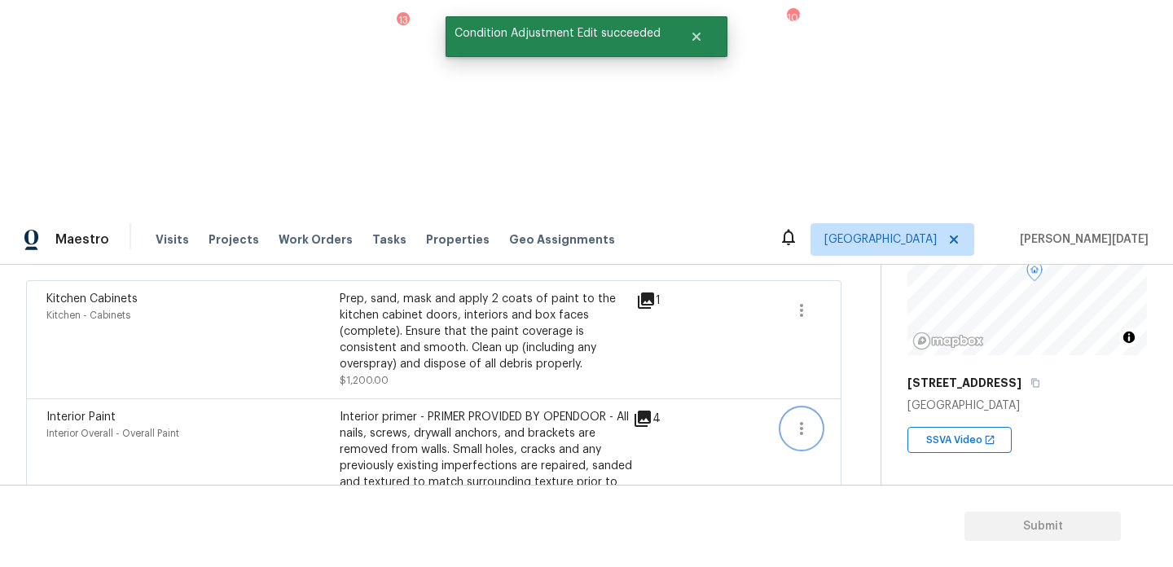
click at [806, 419] on icon "button" at bounding box center [802, 429] width 20 height 20
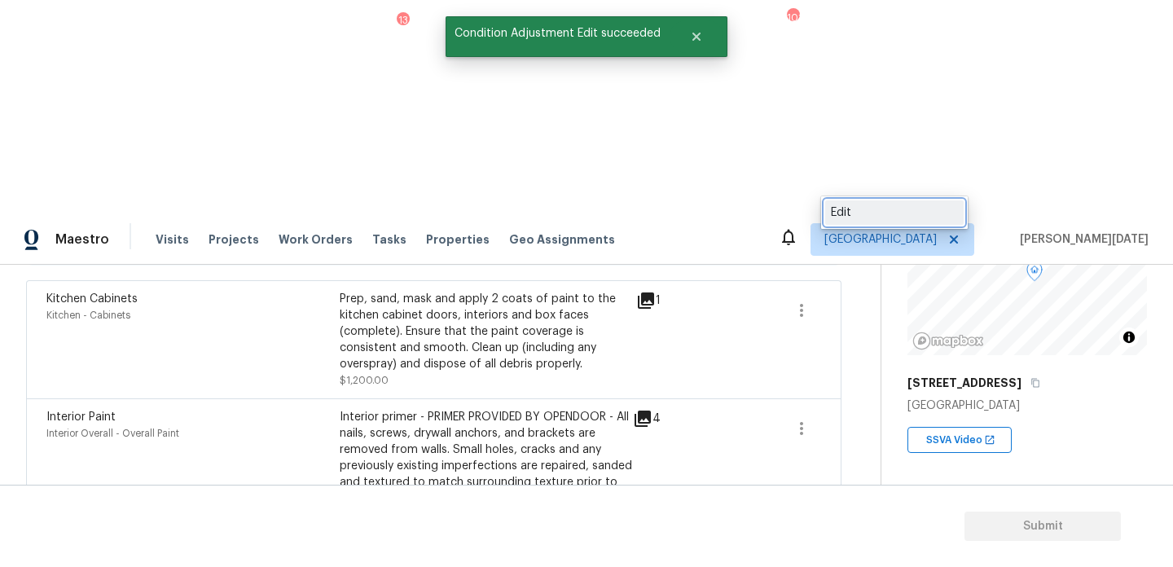
click at [850, 223] on link "Edit" at bounding box center [894, 212] width 138 height 24
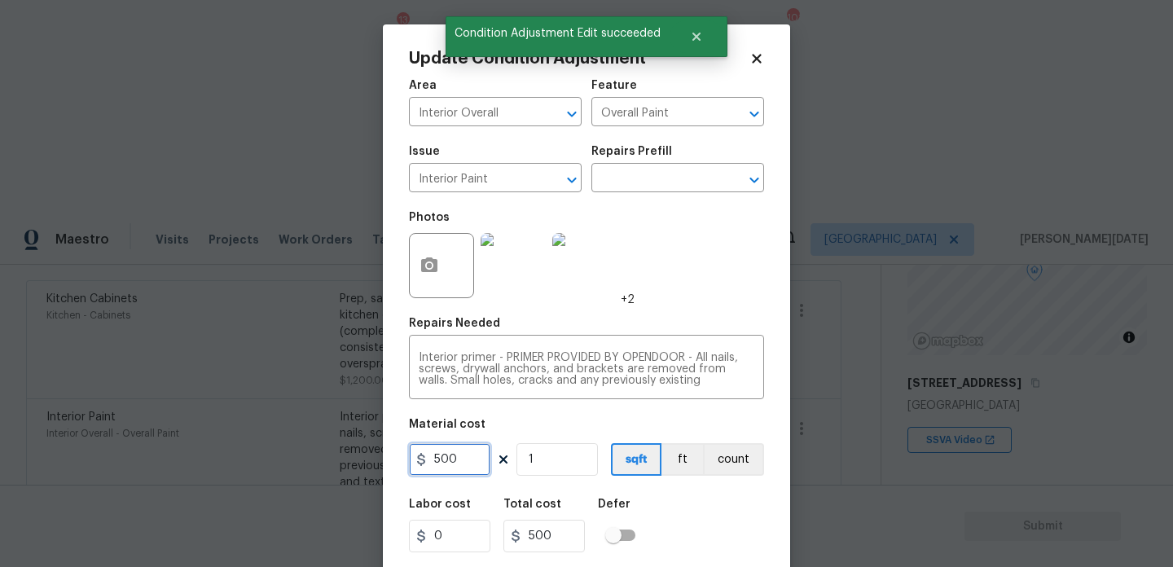
drag, startPoint x: 469, startPoint y: 464, endPoint x: 360, endPoint y: 461, distance: 109.2
click at [360, 461] on div "Update Condition Adjustment Area Interior Overall ​ Feature Overall Paint ​ Iss…" at bounding box center [586, 283] width 1173 height 567
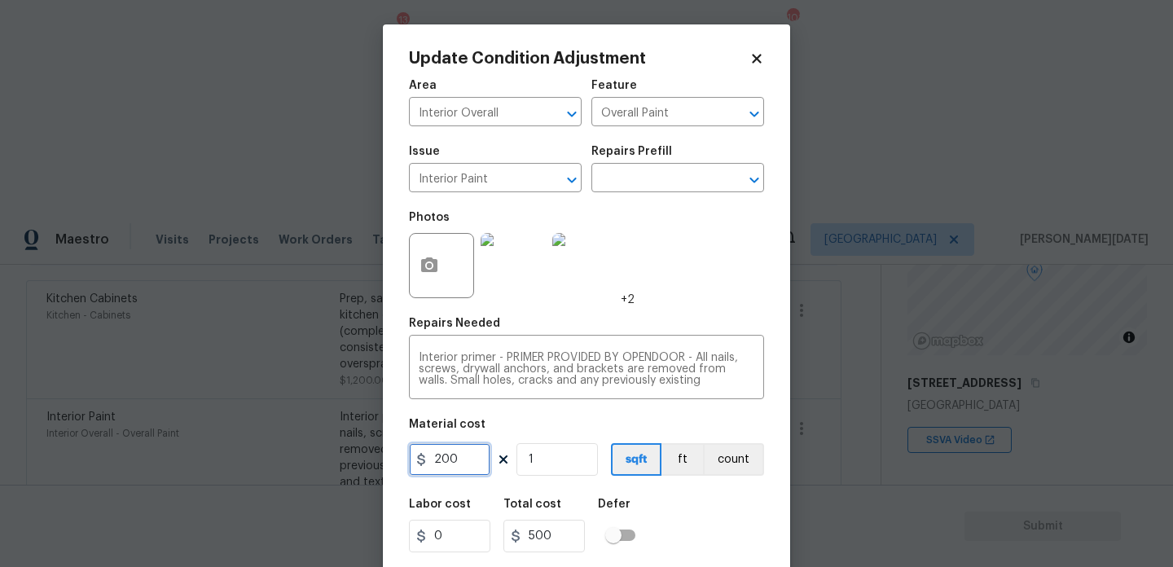
type input "200"
click at [695, 304] on div "Photos +2" at bounding box center [586, 255] width 355 height 106
type input "200"
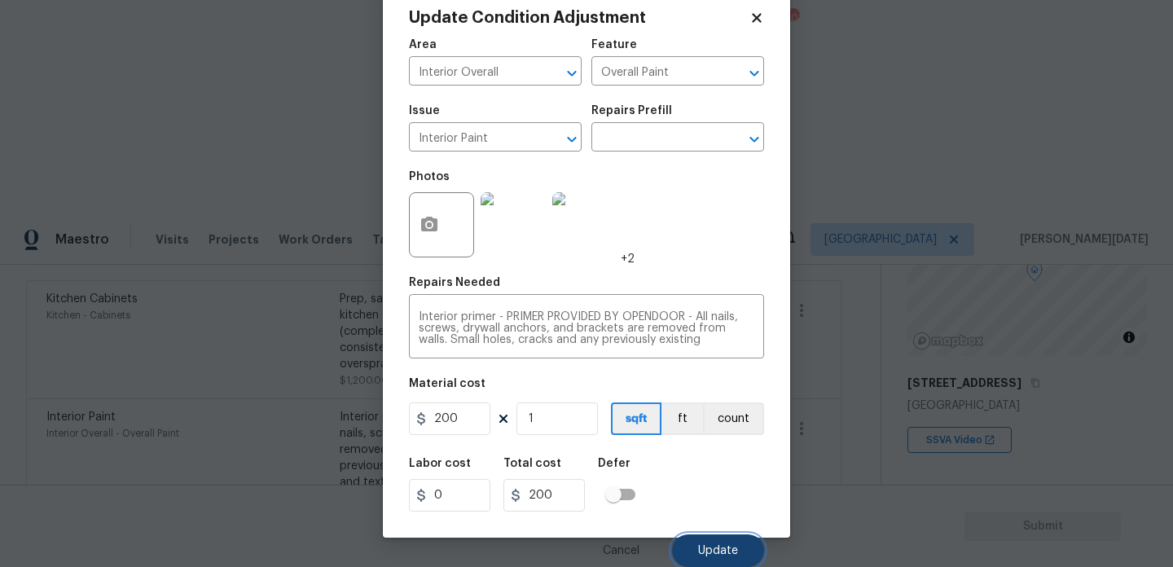
click at [723, 545] on span "Update" at bounding box center [718, 551] width 40 height 12
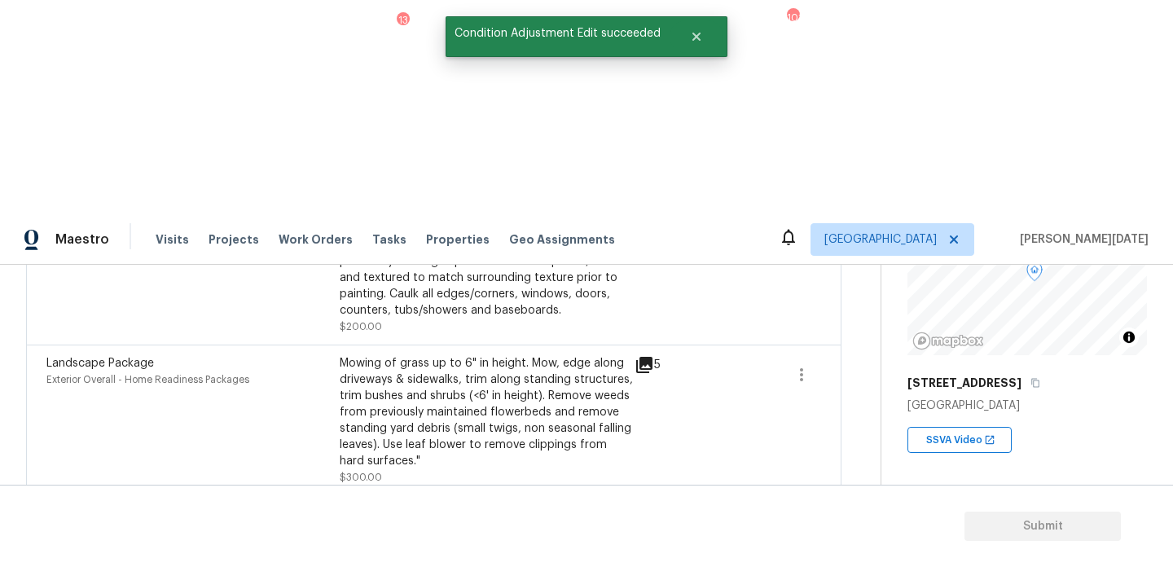
scroll to position [606, 0]
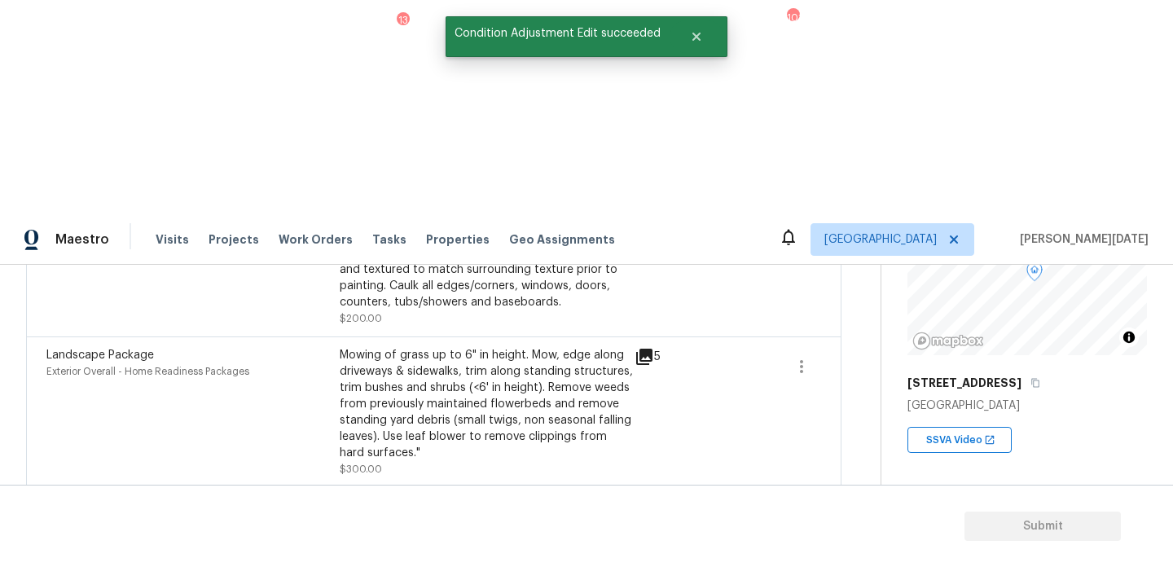
click at [863, 402] on ul "Edit" at bounding box center [894, 387] width 147 height 33
click at [871, 389] on div "Edit" at bounding box center [894, 388] width 127 height 16
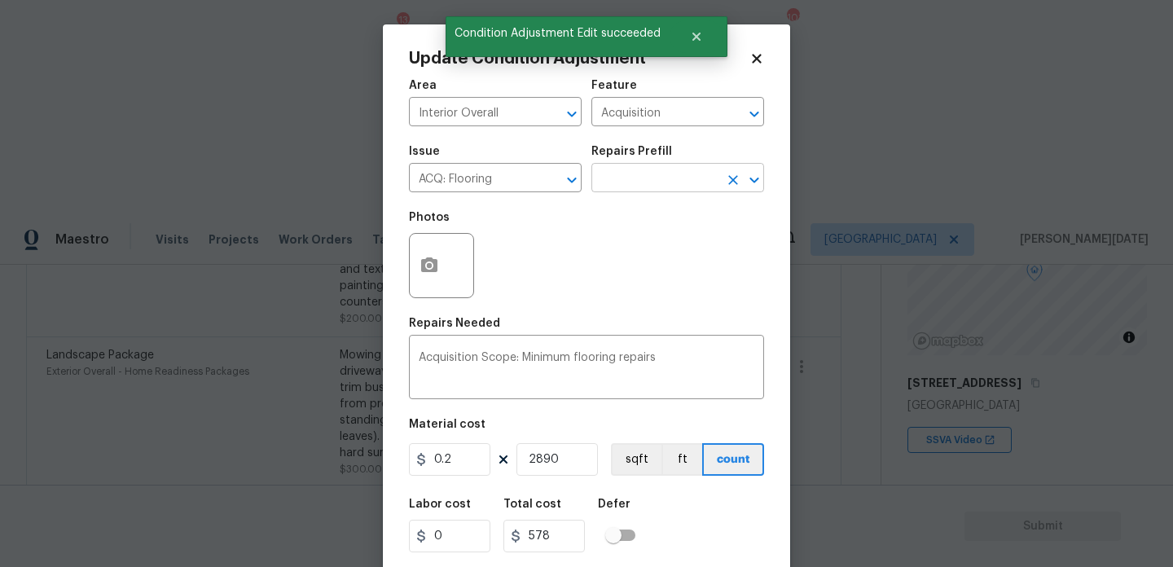
click at [658, 180] on input "text" at bounding box center [654, 179] width 127 height 25
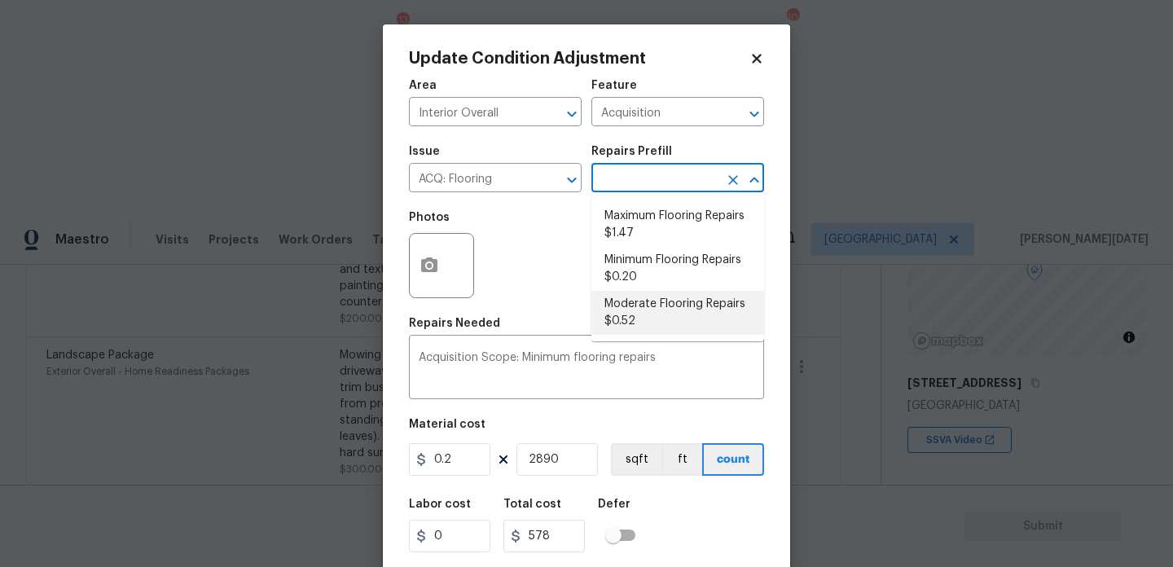
click at [658, 309] on li "Moderate Flooring Repairs $0.52" at bounding box center [677, 313] width 173 height 44
type textarea "Acquisition Scope: Moderate flooring repairs"
type input "0.52"
type input "1502.8"
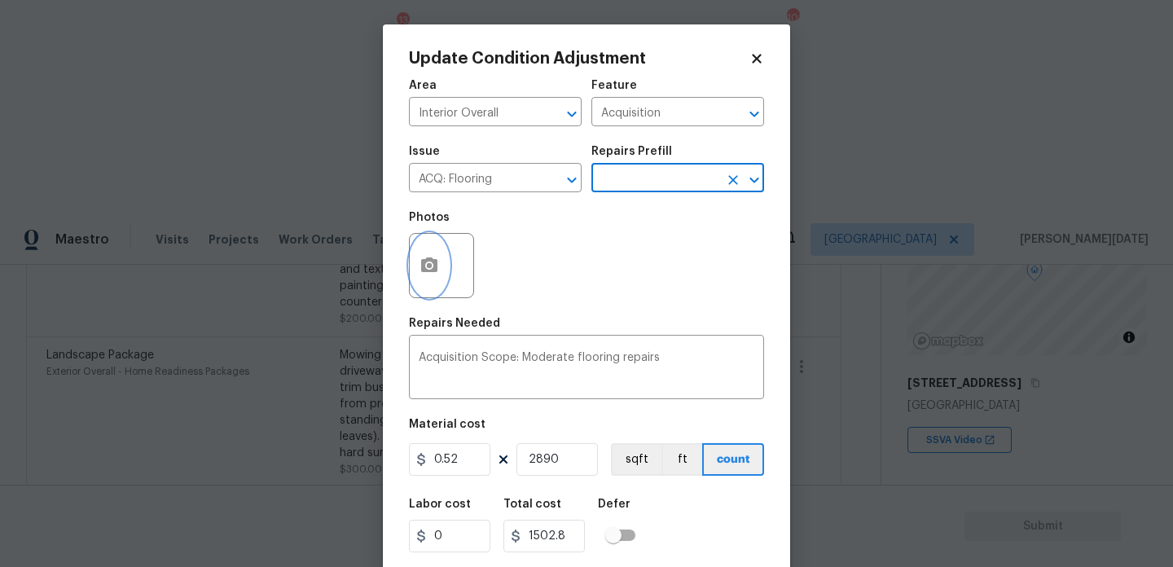
click at [423, 259] on icon "button" at bounding box center [430, 266] width 20 height 20
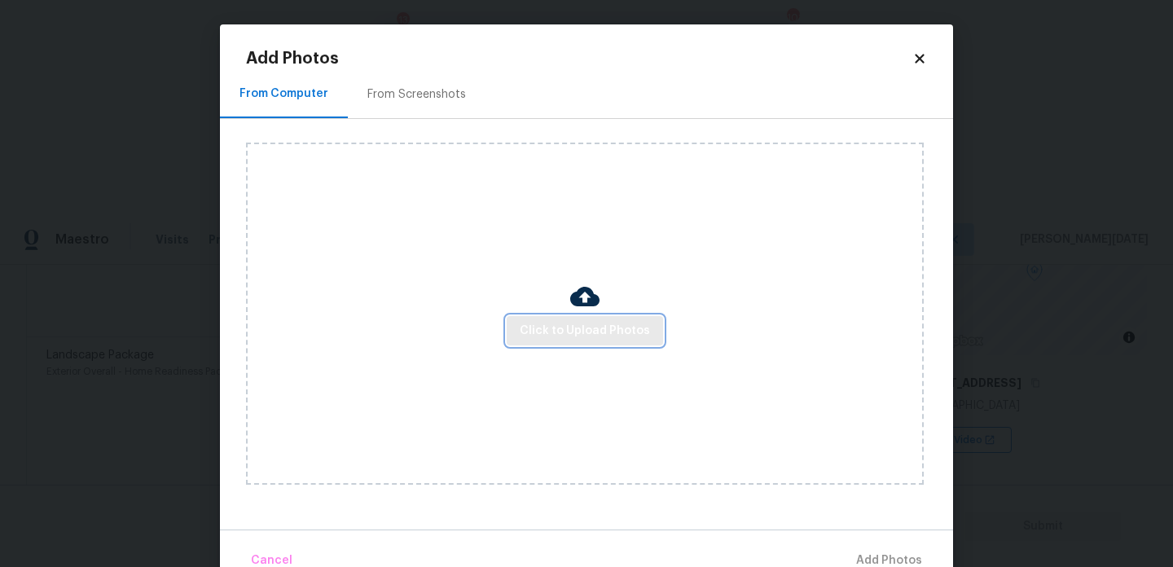
click at [538, 324] on span "Click to Upload Photos" at bounding box center [585, 331] width 130 height 20
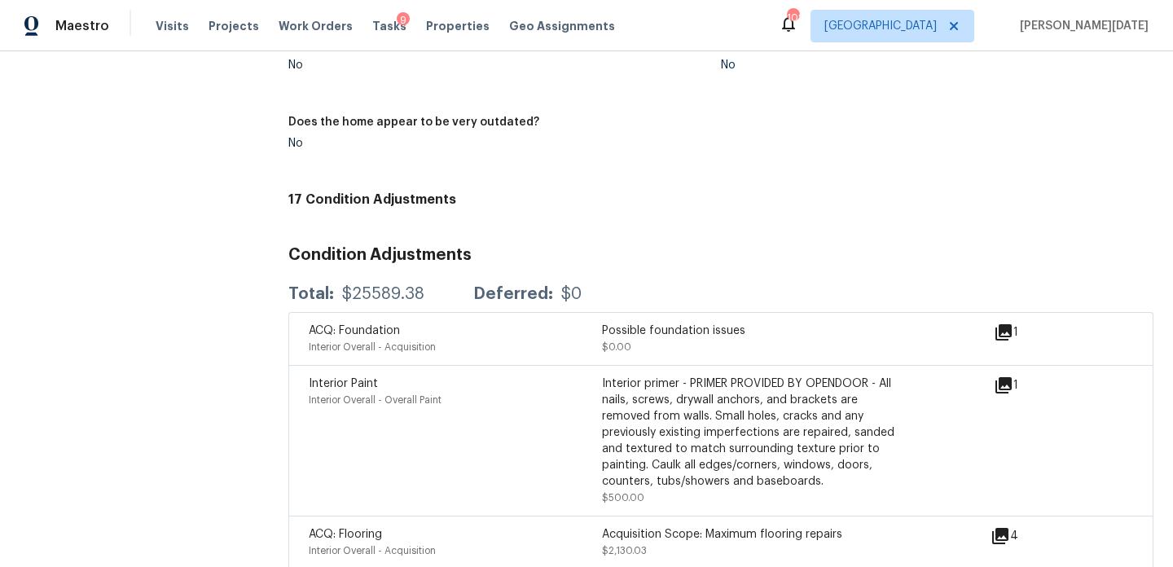
scroll to position [1863, 0]
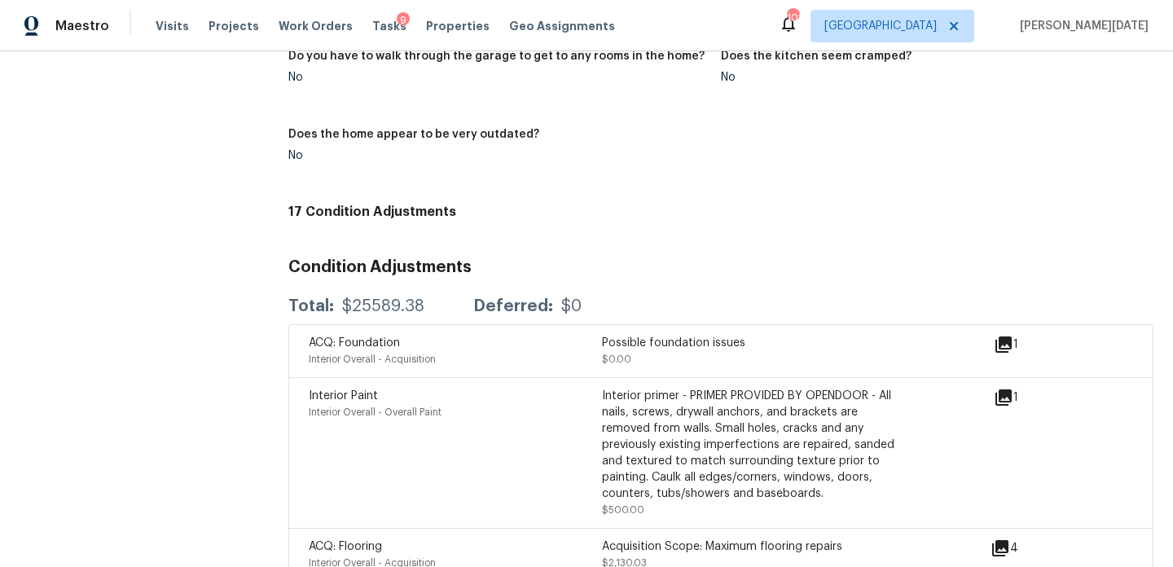
click at [1003, 335] on icon at bounding box center [1004, 345] width 20 height 20
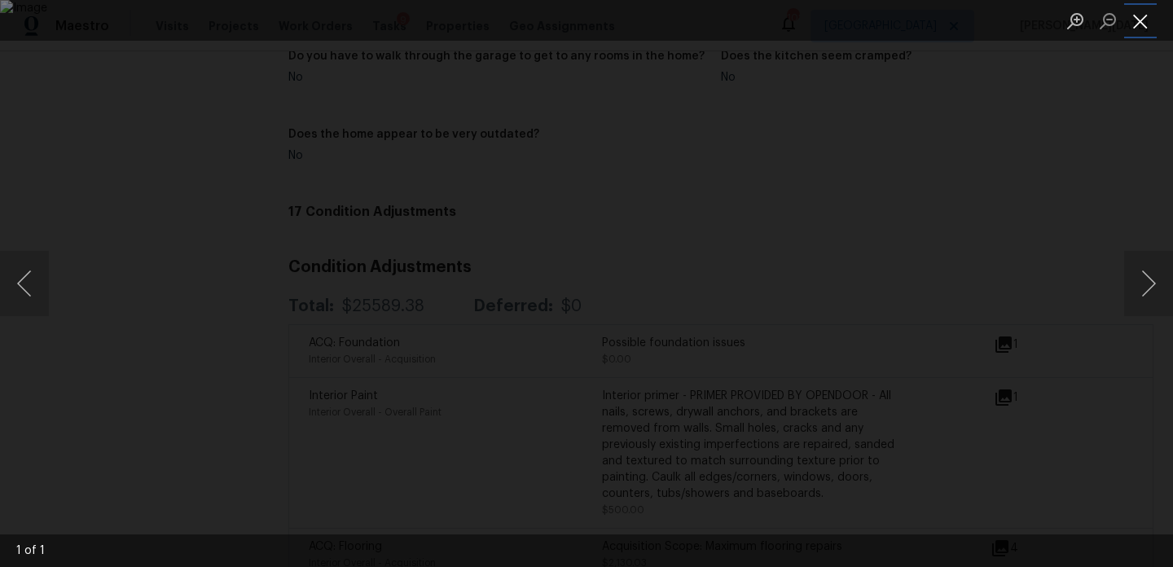
click at [1147, 24] on button "Close lightbox" at bounding box center [1140, 21] width 33 height 29
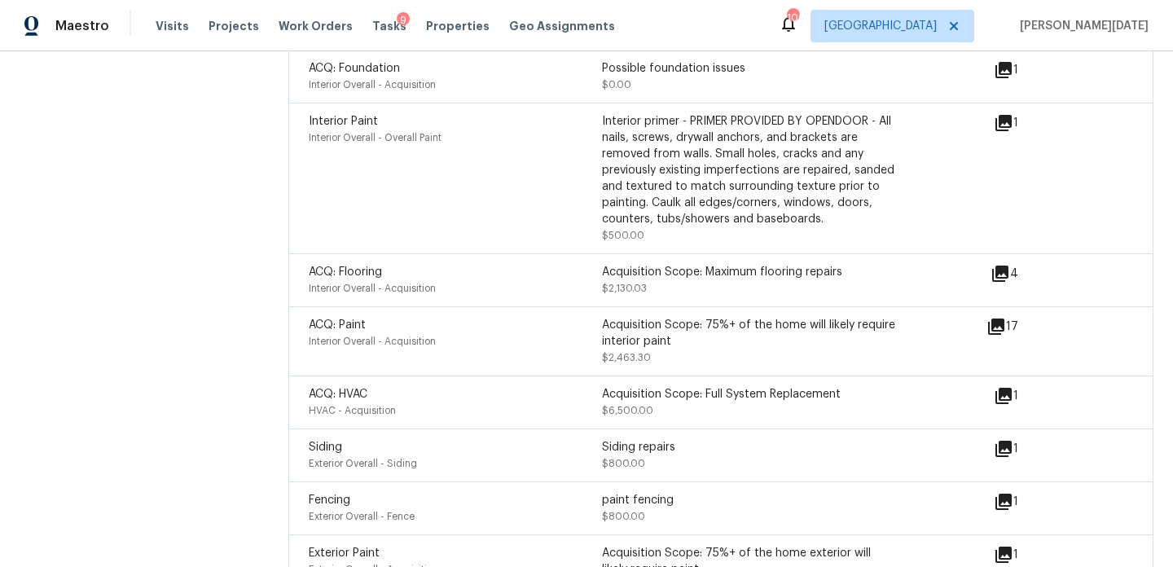
scroll to position [2101, 0]
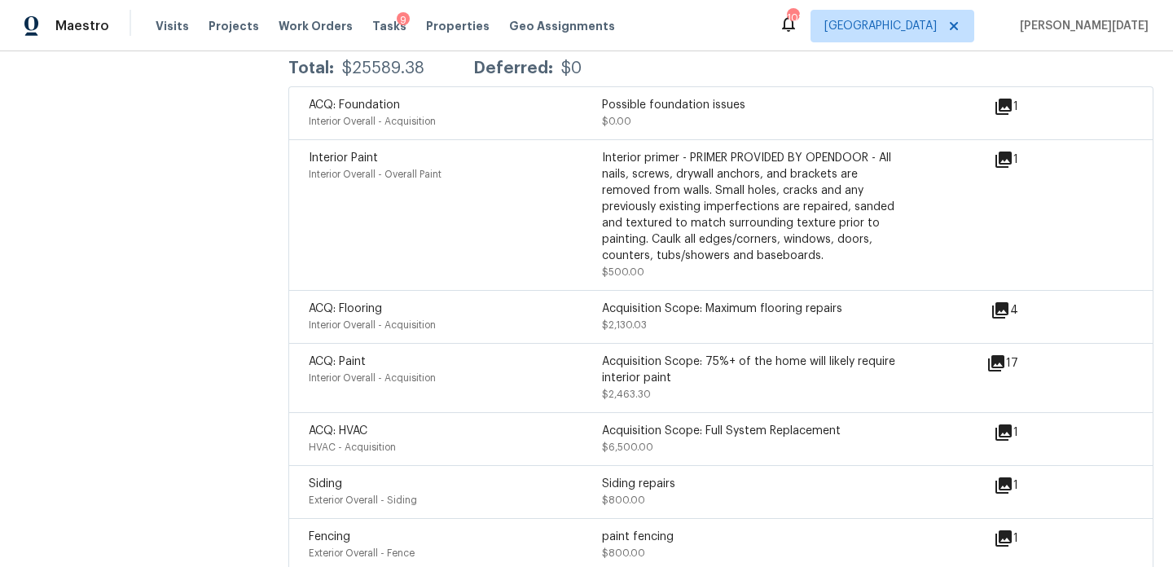
click at [1001, 302] on icon at bounding box center [1000, 310] width 16 height 16
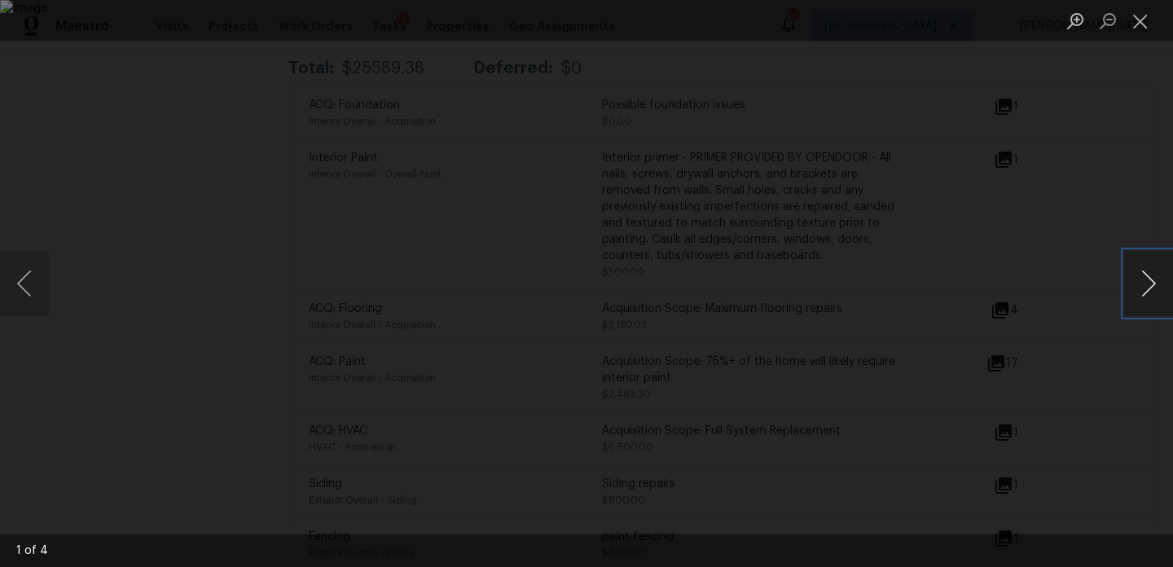
click at [1142, 297] on button "Next image" at bounding box center [1148, 283] width 49 height 65
click at [1148, 20] on button "Close lightbox" at bounding box center [1140, 21] width 33 height 29
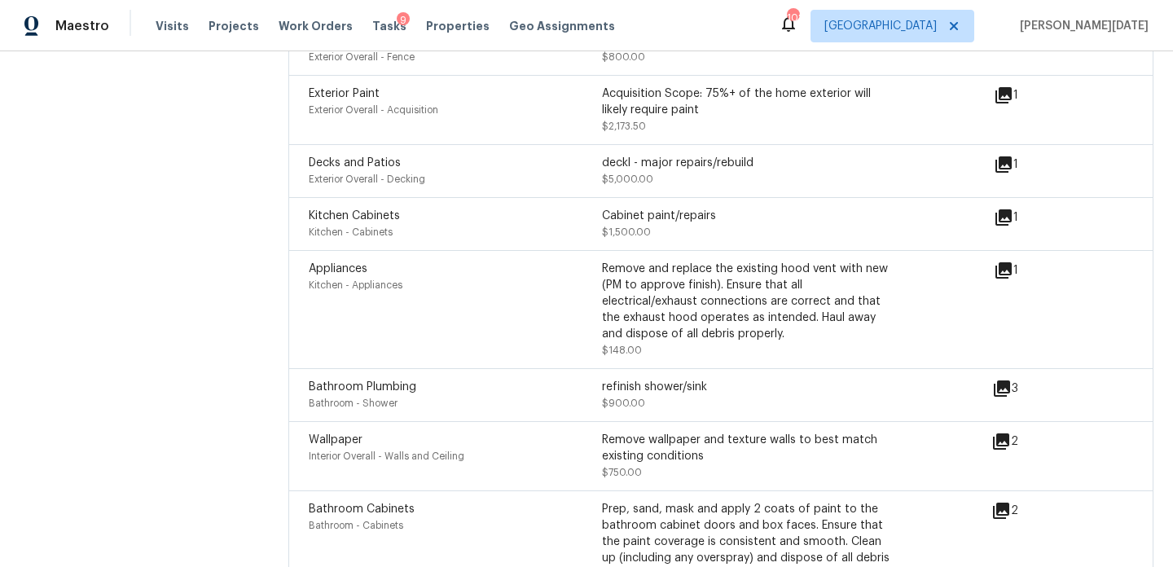
scroll to position [2677, 0]
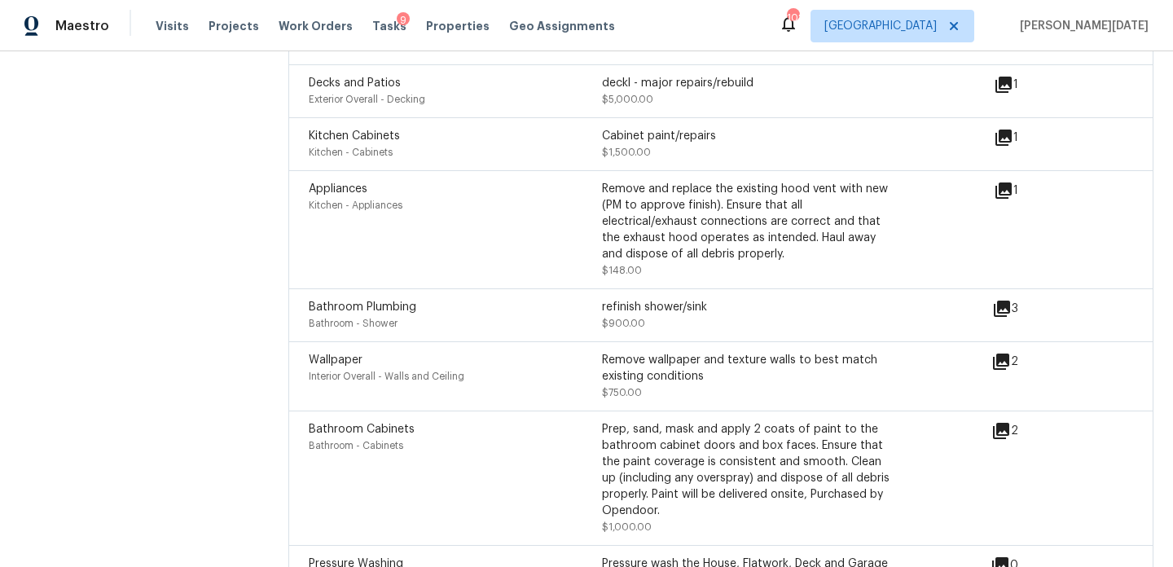
click at [998, 132] on icon at bounding box center [1004, 138] width 20 height 20
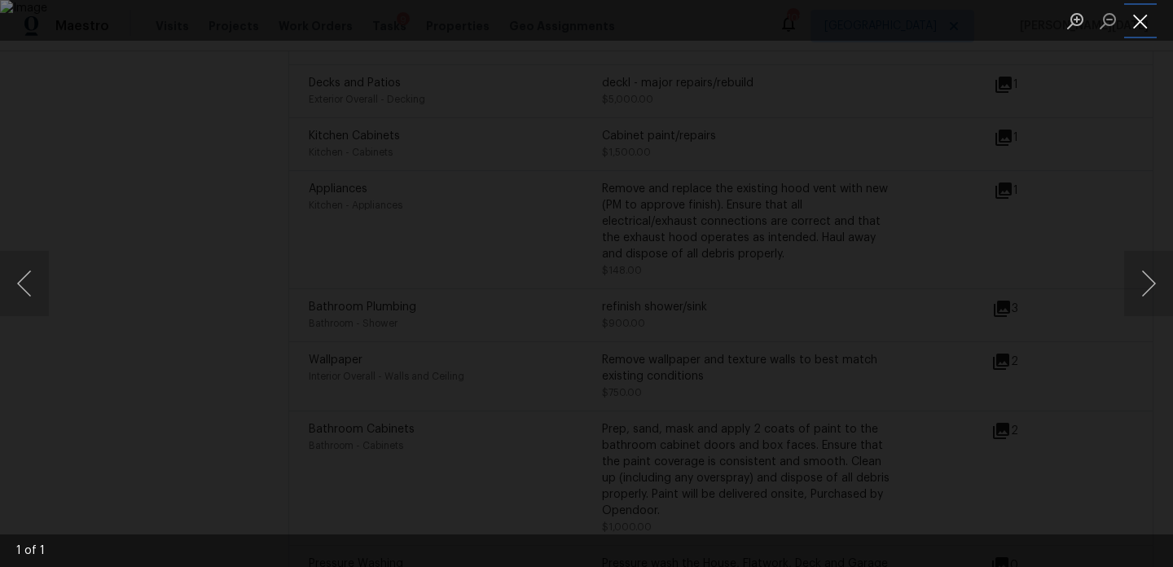
click at [1141, 24] on button "Close lightbox" at bounding box center [1140, 21] width 33 height 29
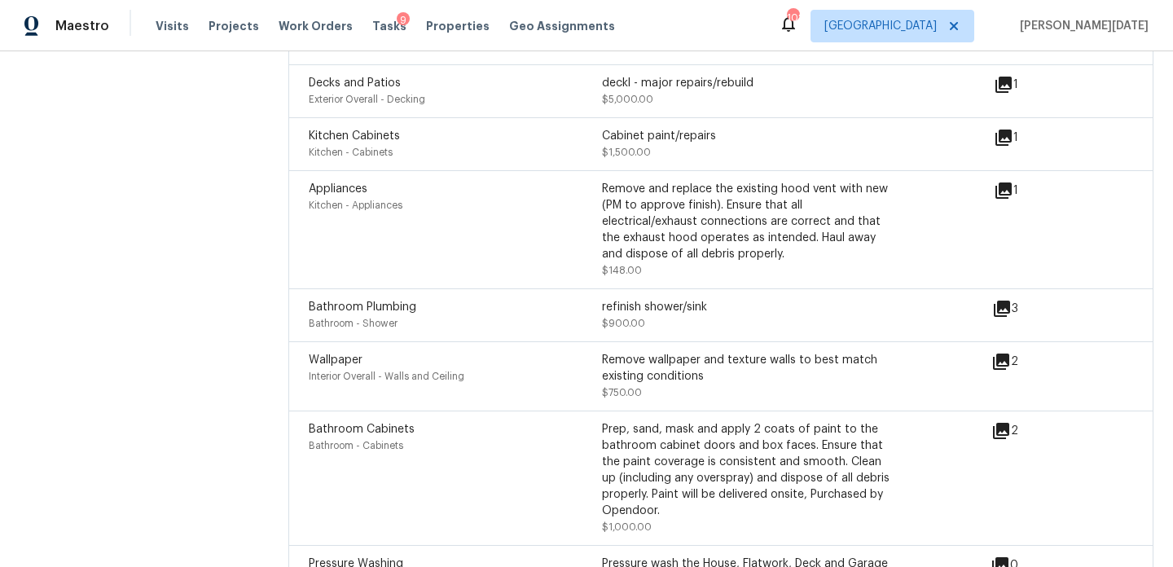
click at [1005, 79] on icon at bounding box center [1004, 85] width 20 height 20
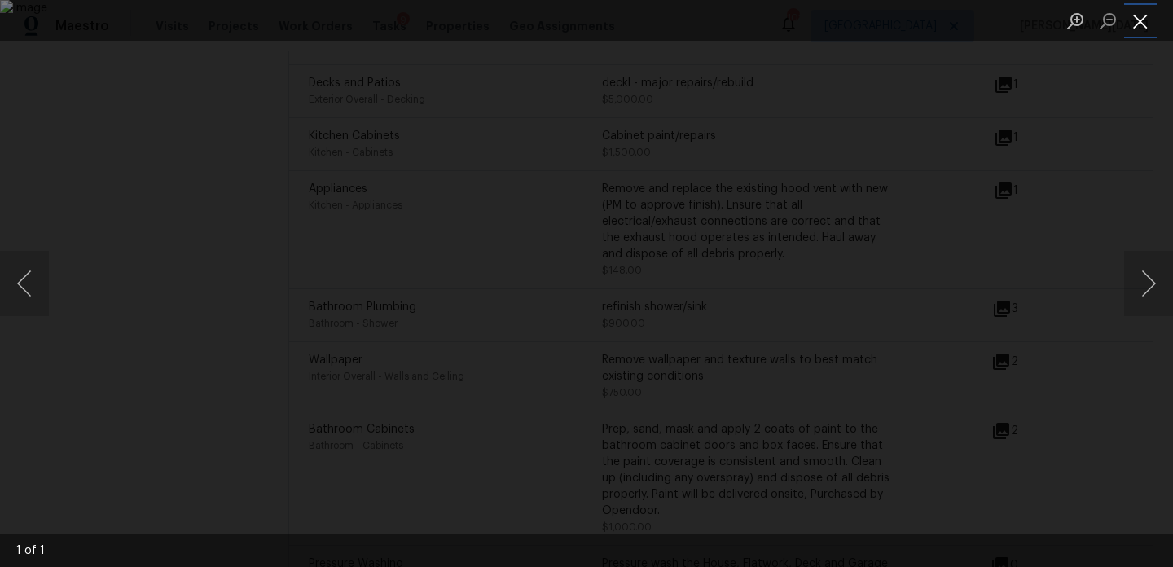
click at [1144, 23] on button "Close lightbox" at bounding box center [1140, 21] width 33 height 29
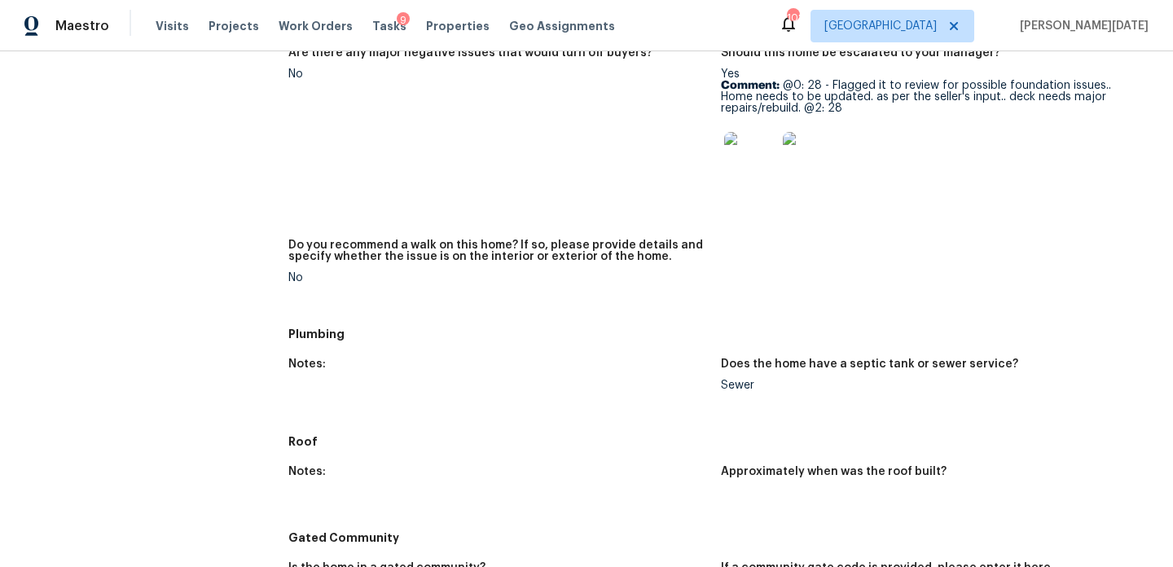
scroll to position [0, 0]
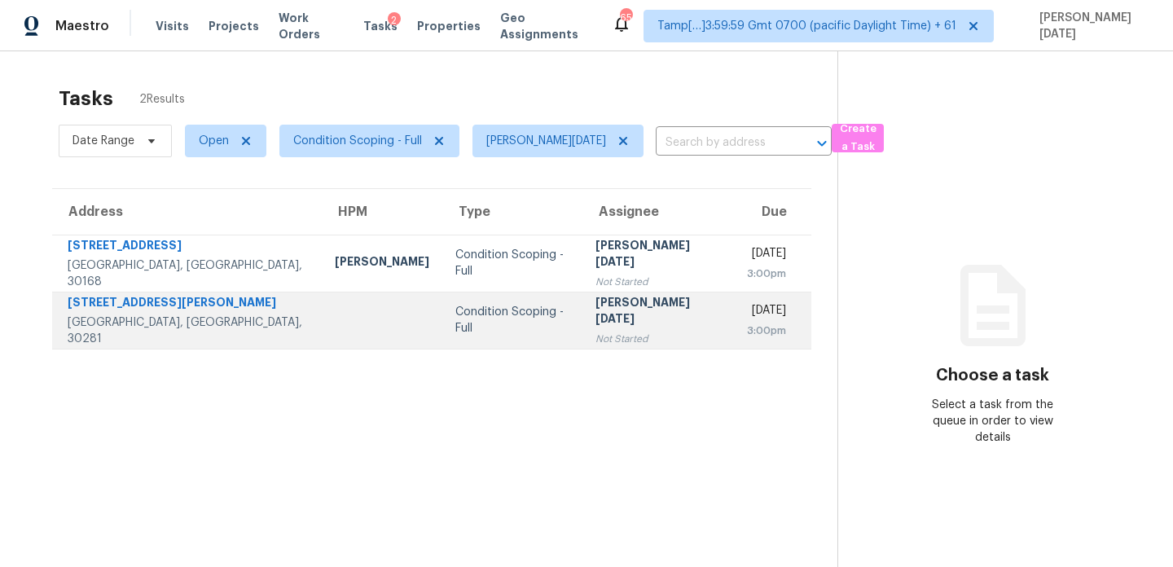
click at [590, 300] on td "[PERSON_NAME][DATE] Not Started" at bounding box center [658, 320] width 152 height 57
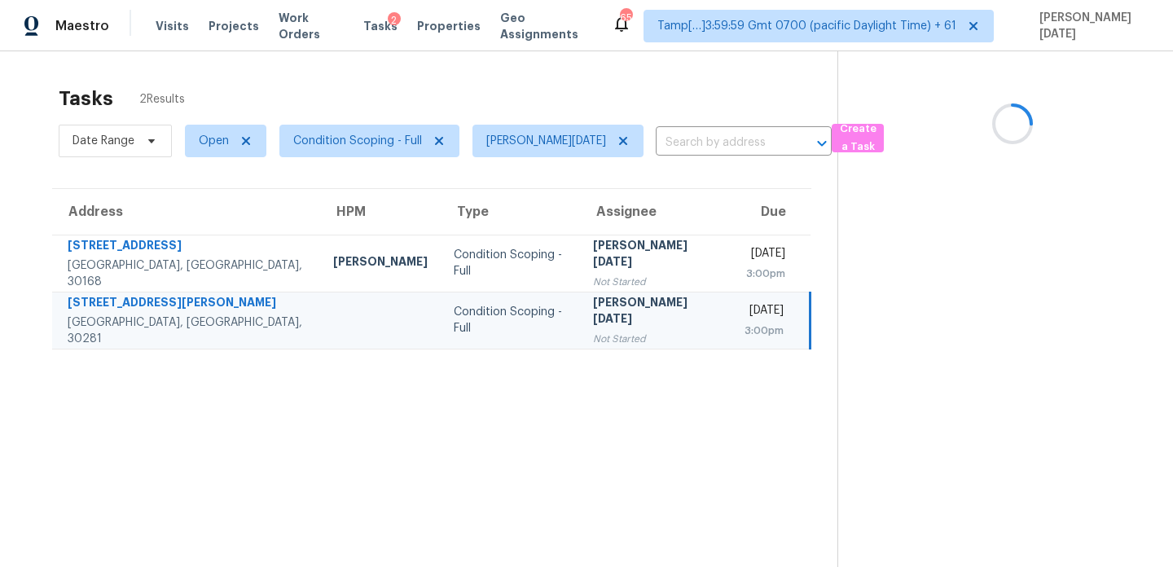
click at [590, 300] on td "[PERSON_NAME][DATE] Not Started" at bounding box center [656, 320] width 152 height 57
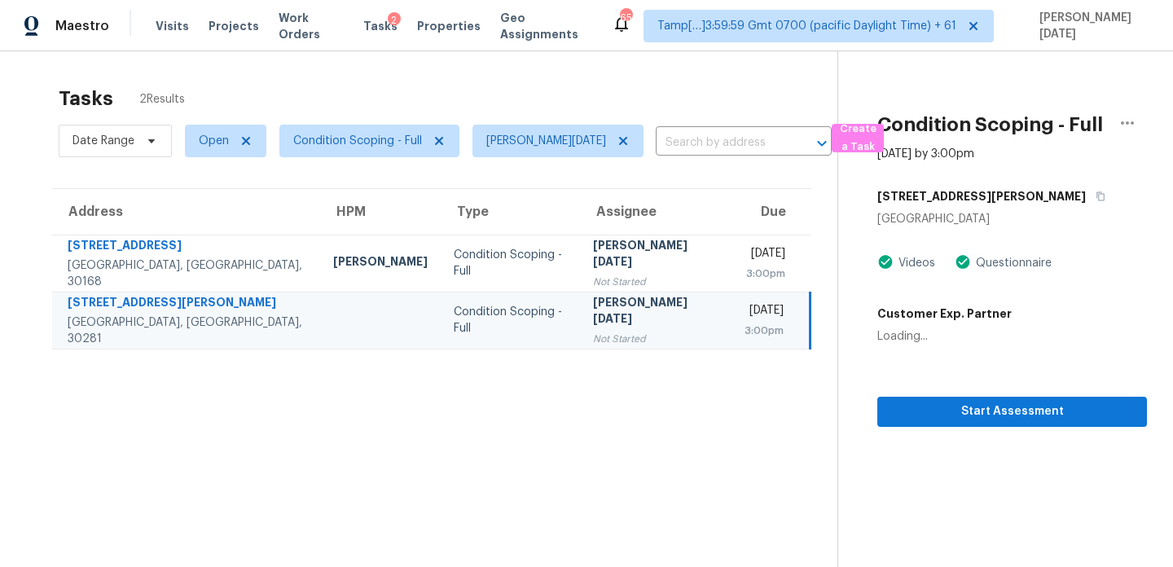
click at [590, 300] on td "[PERSON_NAME][DATE] Not Started" at bounding box center [656, 320] width 152 height 57
click at [939, 406] on span "Start Assessment" at bounding box center [1012, 412] width 244 height 20
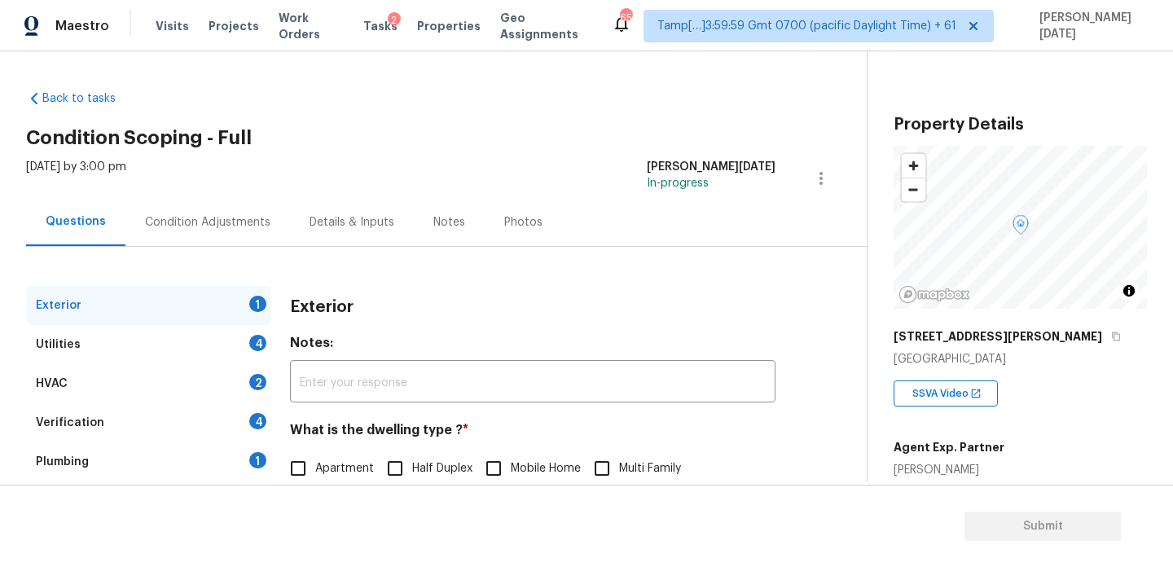
click at [191, 217] on div "Condition Adjustments" at bounding box center [207, 222] width 125 height 16
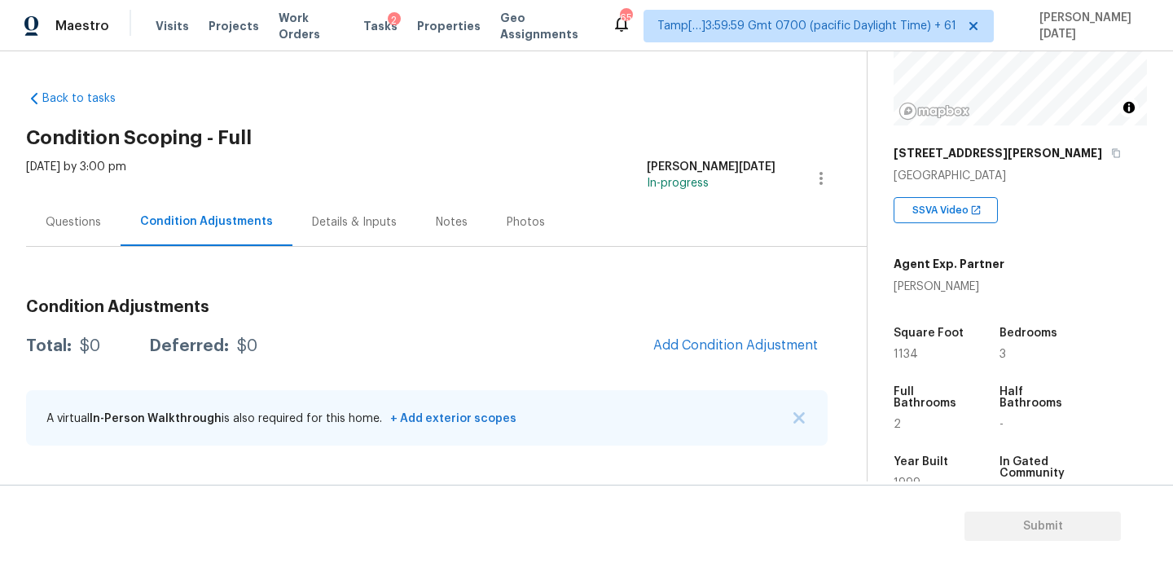
scroll to position [196, 0]
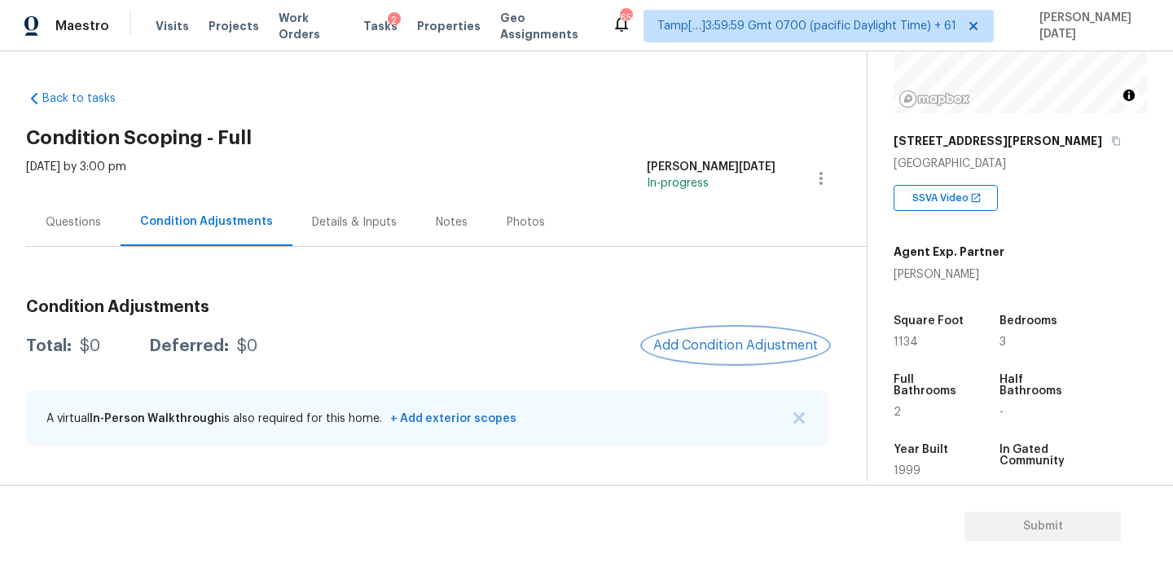
click at [734, 347] on span "Add Condition Adjustment" at bounding box center [735, 345] width 165 height 15
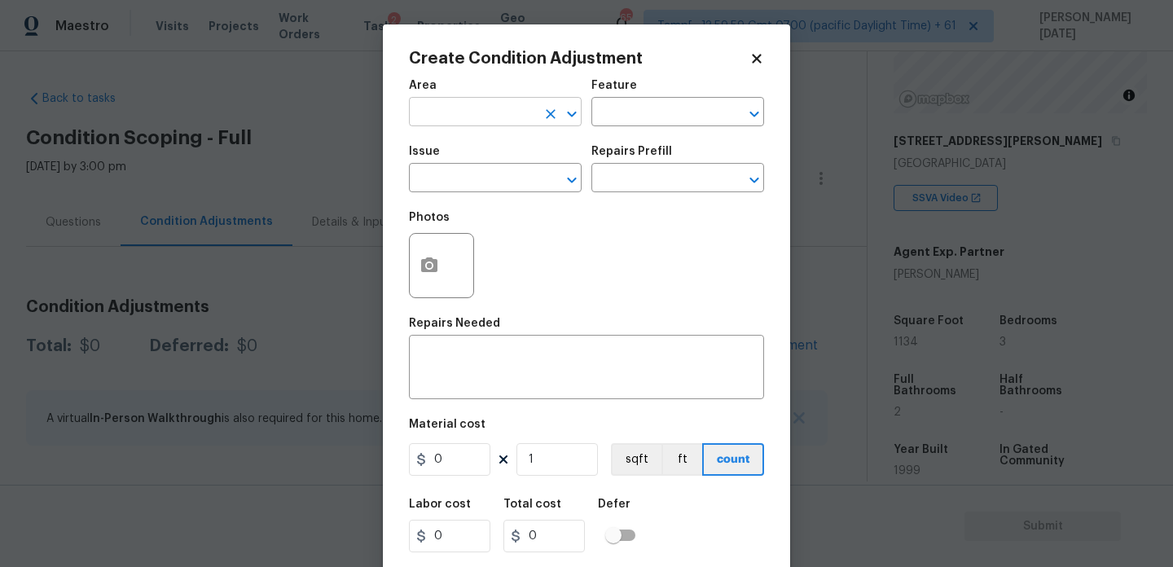
click at [443, 122] on input "text" at bounding box center [472, 113] width 127 height 25
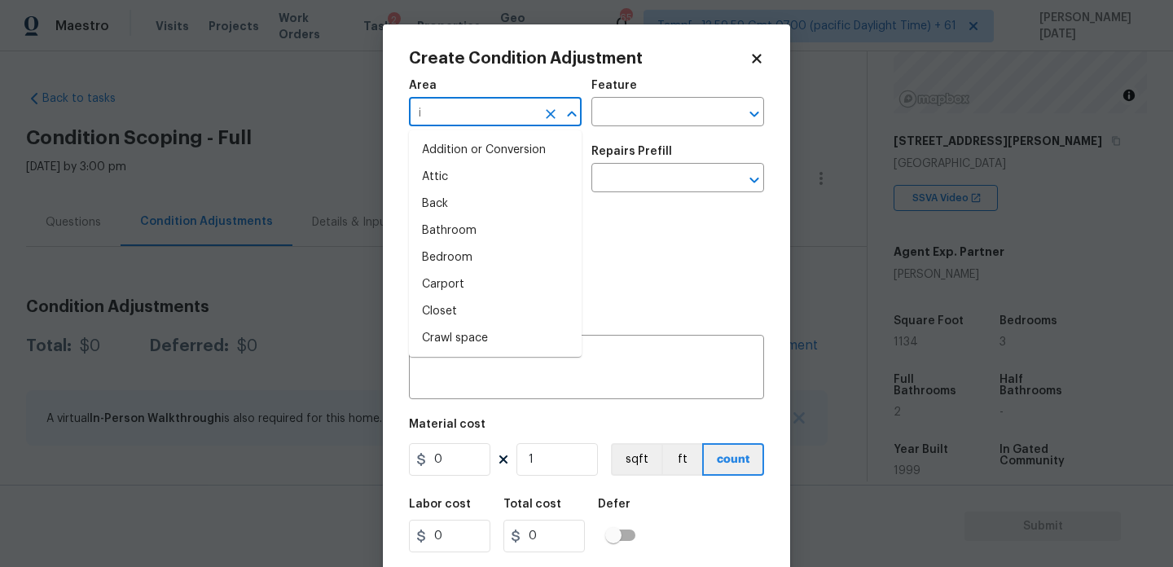
type input "in"
type input "t"
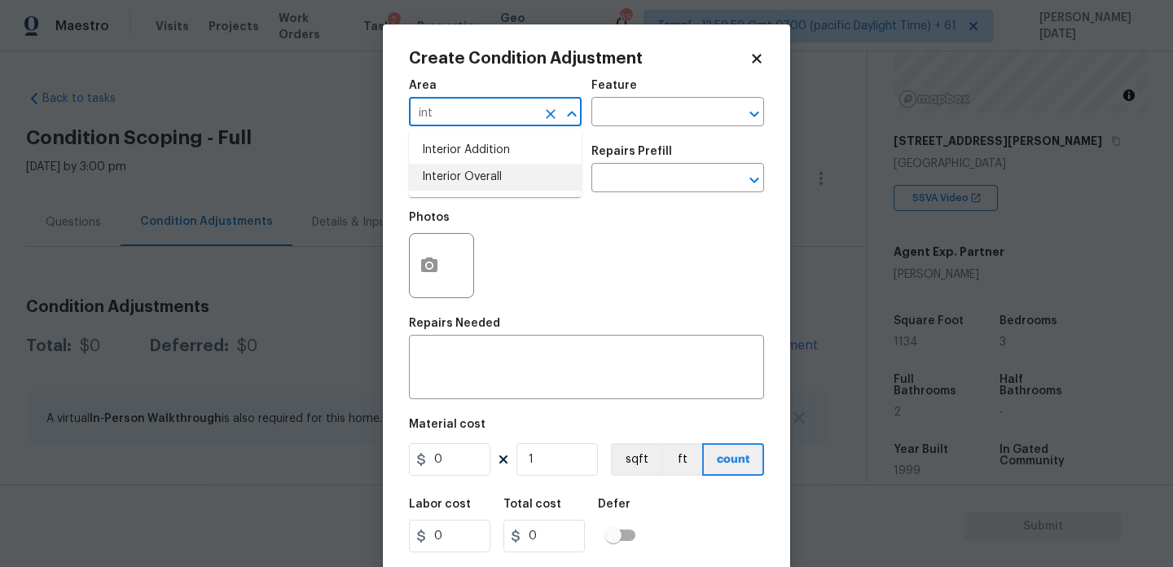
click at [494, 188] on li "Interior Overall" at bounding box center [495, 177] width 173 height 27
type input "Interior Overall"
click at [494, 188] on input "text" at bounding box center [472, 179] width 127 height 25
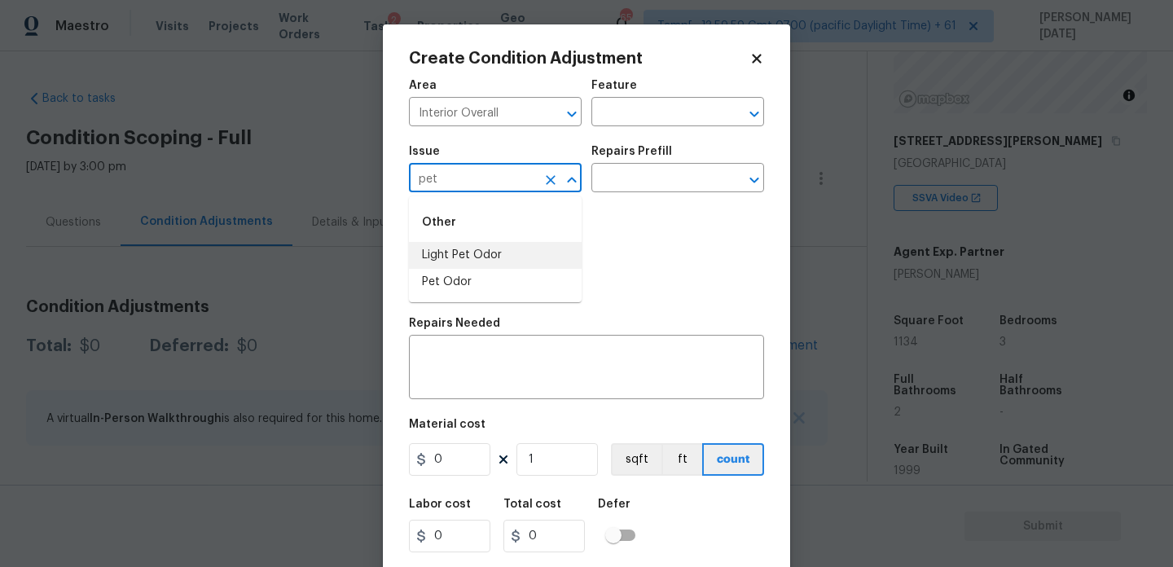
click at [493, 249] on li "Light Pet Odor" at bounding box center [495, 255] width 173 height 27
type input "Light Pet Odor"
click at [673, 172] on input "text" at bounding box center [654, 179] width 127 height 25
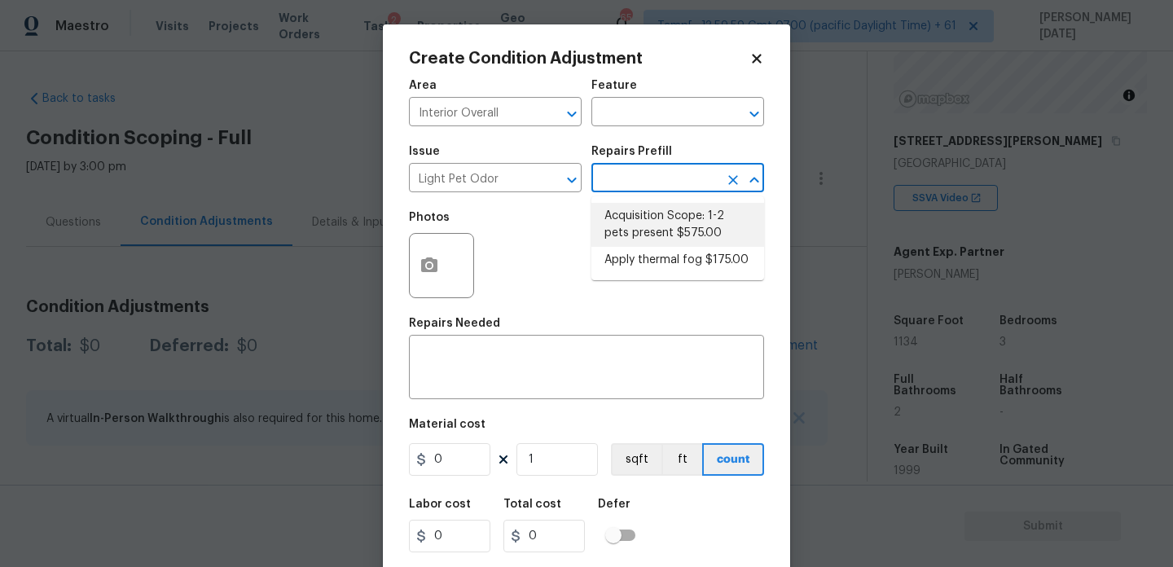
click at [658, 226] on li "Acquisition Scope: 1-2 pets present $575.00" at bounding box center [677, 225] width 173 height 44
type textarea "Acquisition Scope: 1-2 pets present"
type input "575"
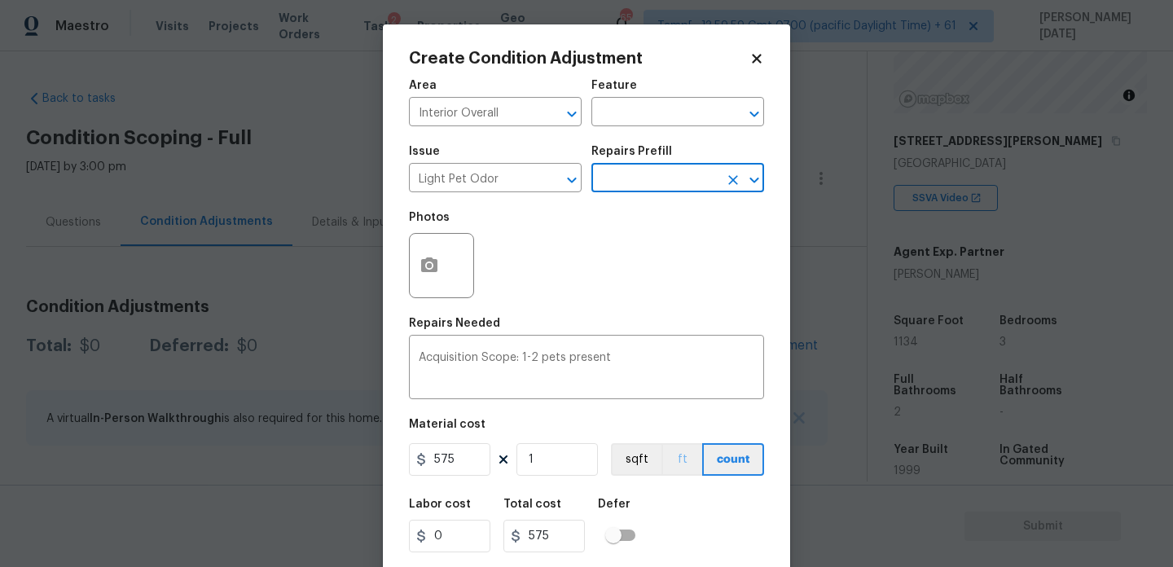
scroll to position [42, 0]
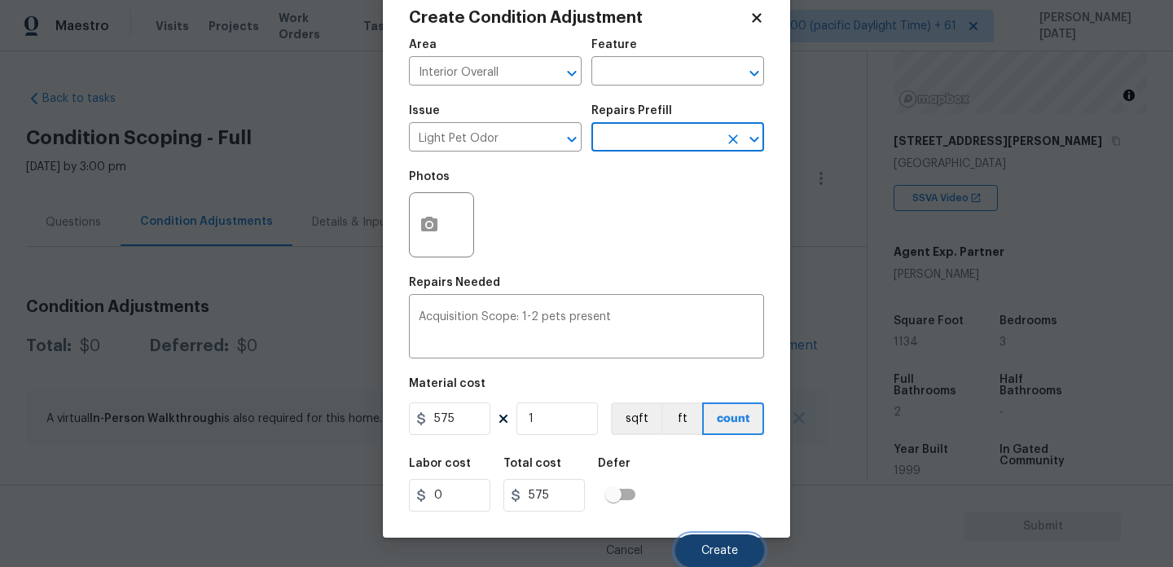
click at [730, 546] on span "Create" at bounding box center [719, 551] width 37 height 12
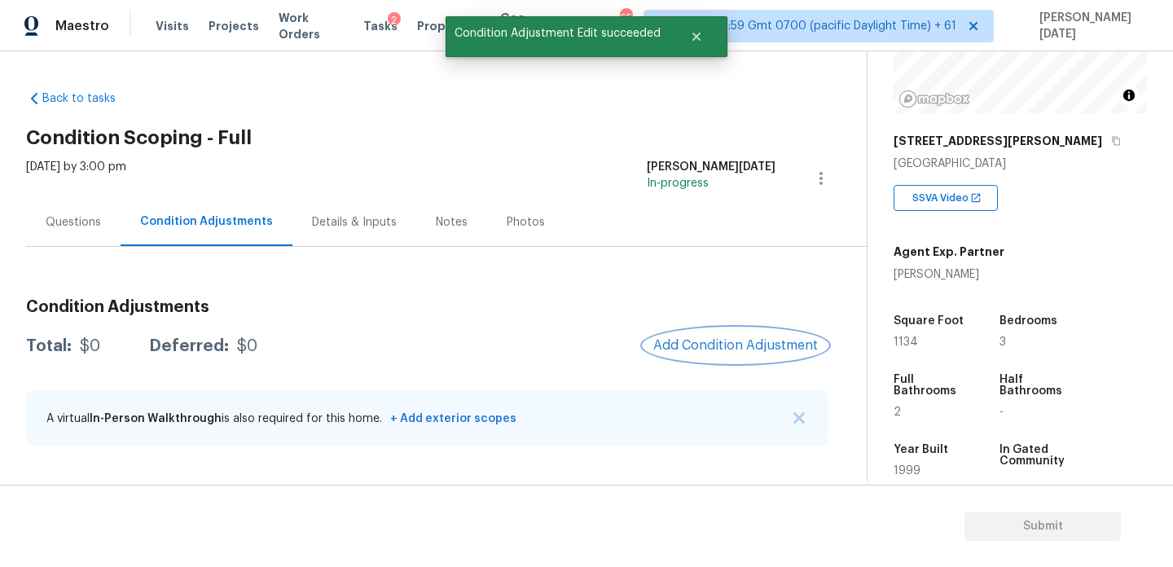
scroll to position [0, 0]
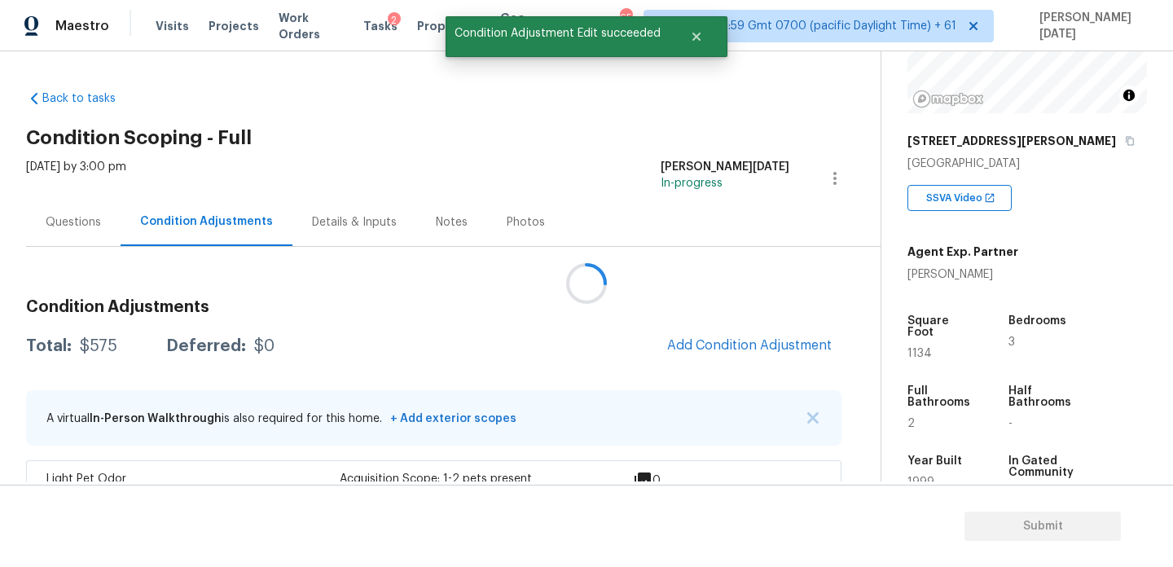
click at [912, 348] on span "1134" at bounding box center [919, 353] width 24 height 11
copy span "1134"
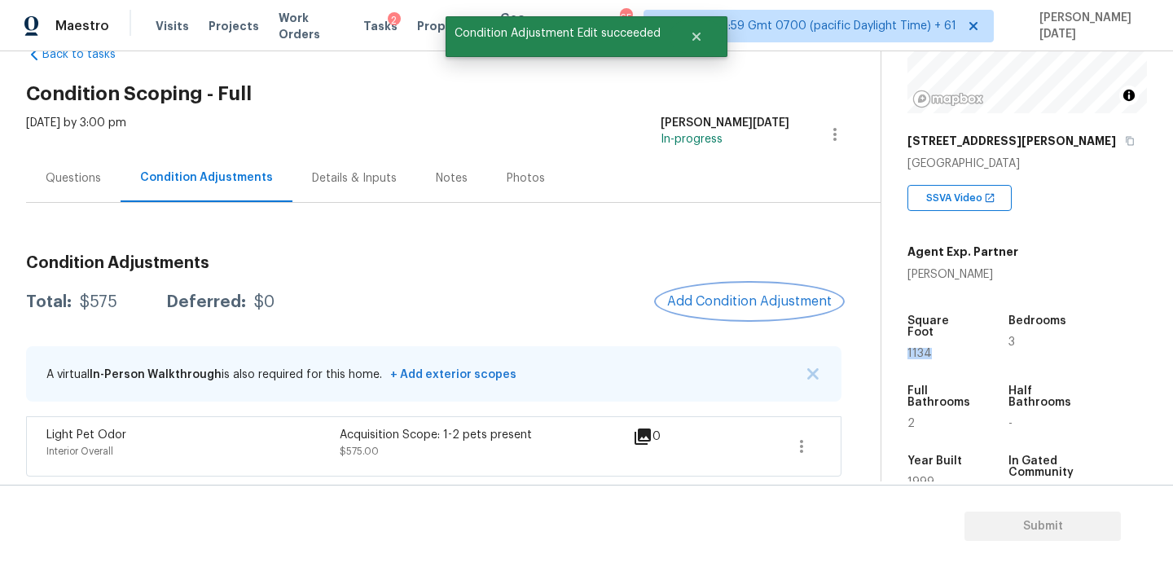
click at [766, 305] on span "Add Condition Adjustment" at bounding box center [749, 301] width 165 height 15
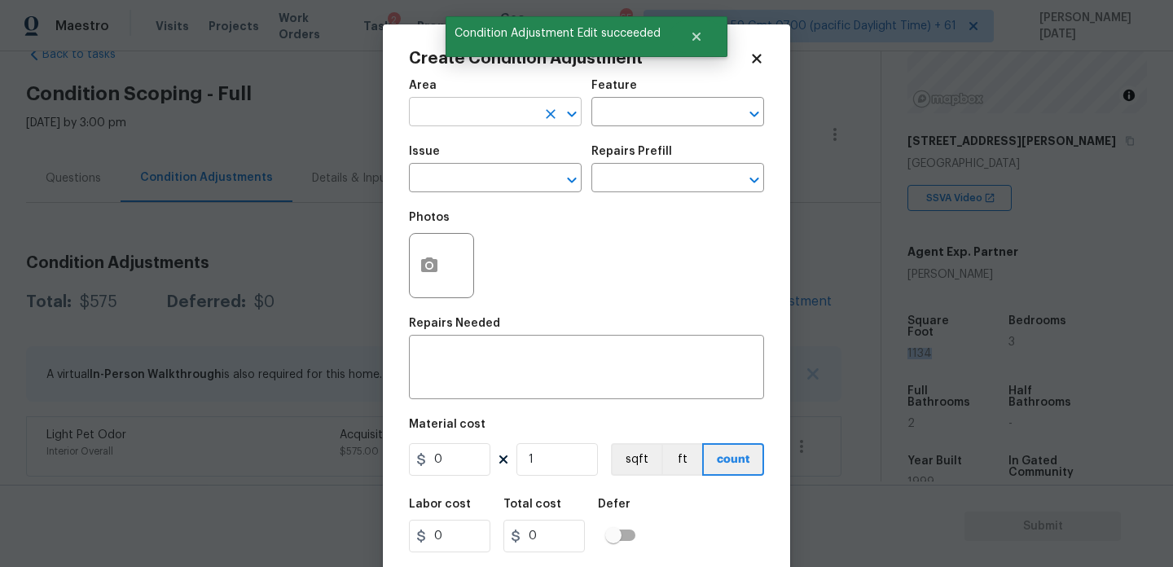
click at [448, 125] on input "text" at bounding box center [472, 113] width 127 height 25
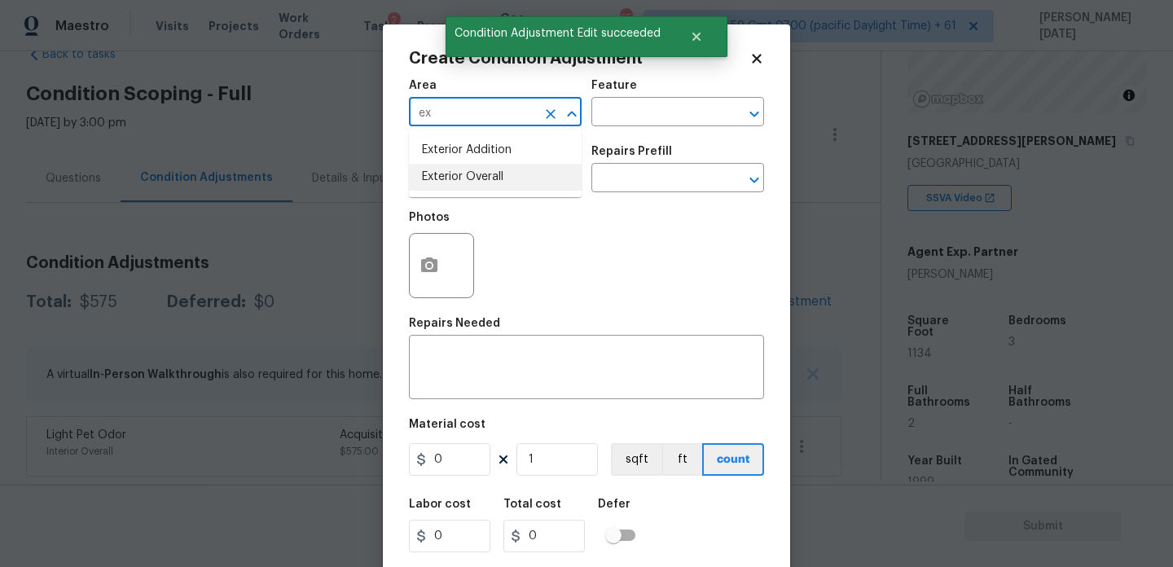
click at [464, 180] on li "Exterior Overall" at bounding box center [495, 177] width 173 height 27
type input "Exterior Overall"
click at [464, 180] on input "text" at bounding box center [472, 179] width 127 height 25
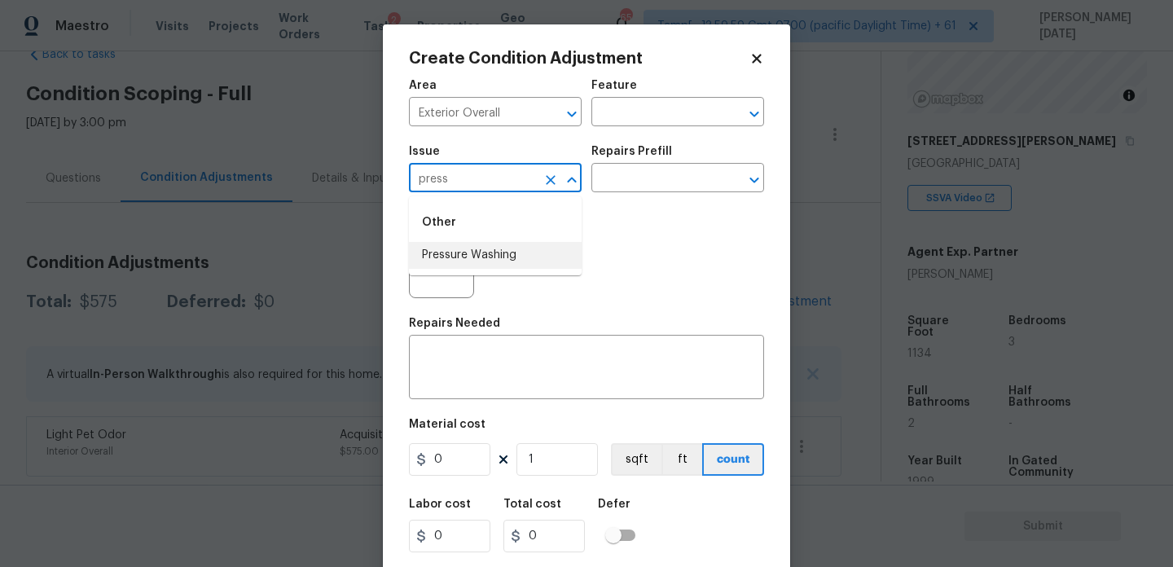
click at [473, 242] on li "Pressure Washing" at bounding box center [495, 255] width 173 height 27
type input "Pressure Washing"
click at [647, 186] on input "text" at bounding box center [654, 179] width 127 height 25
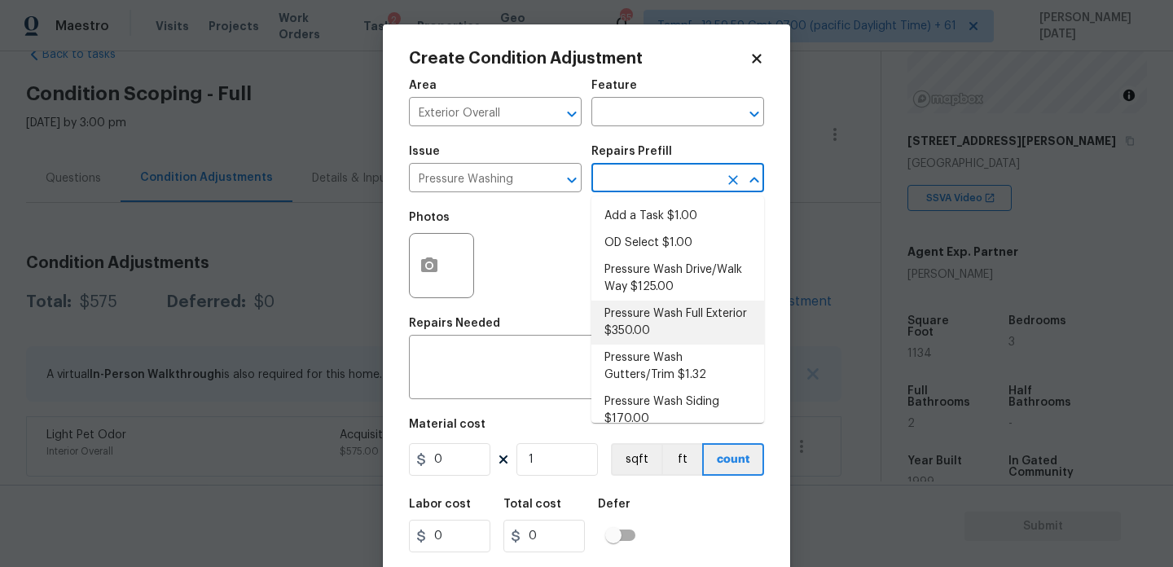
click at [665, 319] on li "Pressure Wash Full Exterior $350.00" at bounding box center [677, 323] width 173 height 44
type input "Siding"
type textarea "Pressure wash the House, Flatwork, Deck and Garage interior."
type input "350"
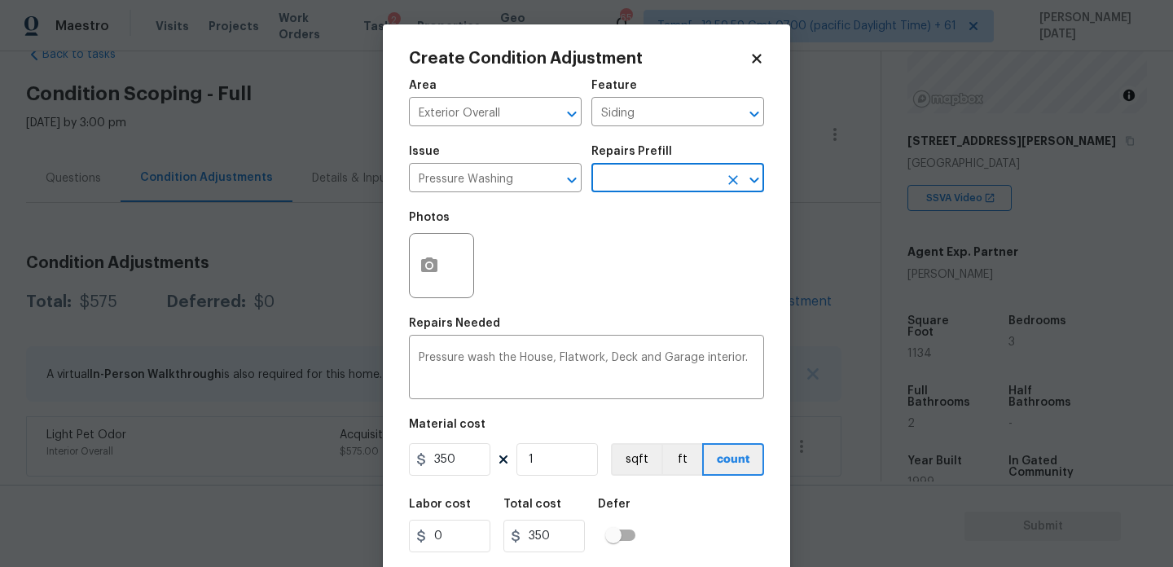
scroll to position [42, 0]
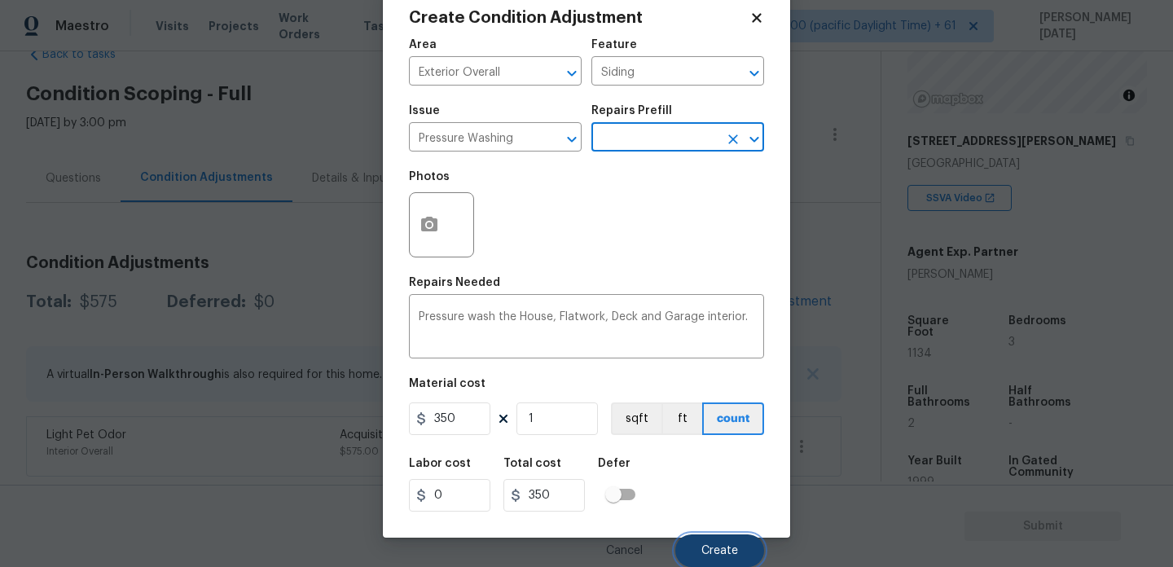
click at [695, 547] on button "Create" at bounding box center [719, 550] width 89 height 33
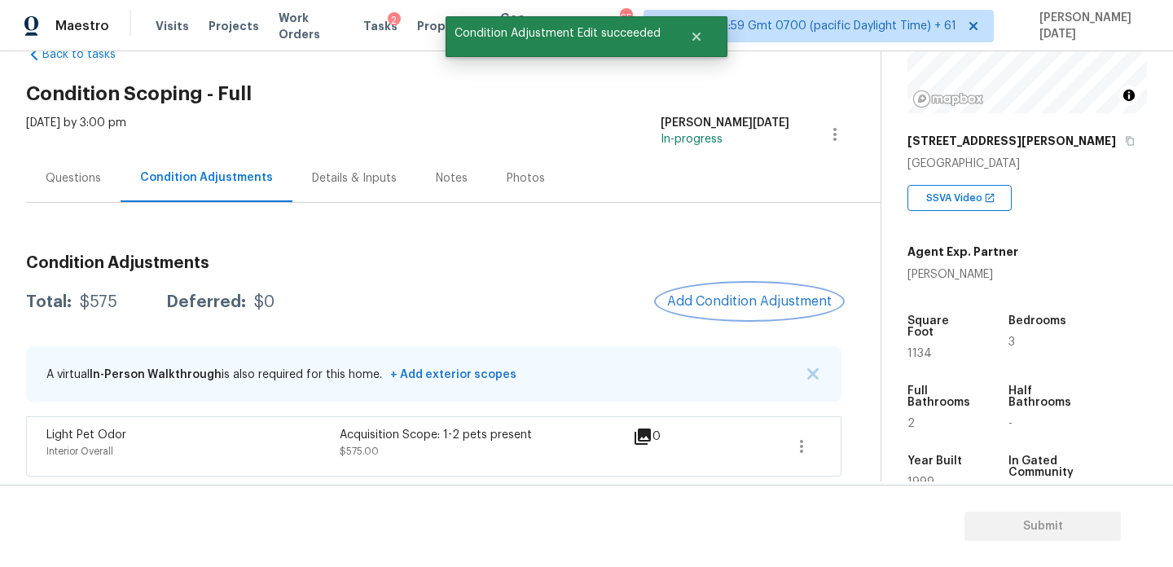
scroll to position [0, 0]
click at [744, 308] on span "Add Condition Adjustment" at bounding box center [749, 301] width 165 height 15
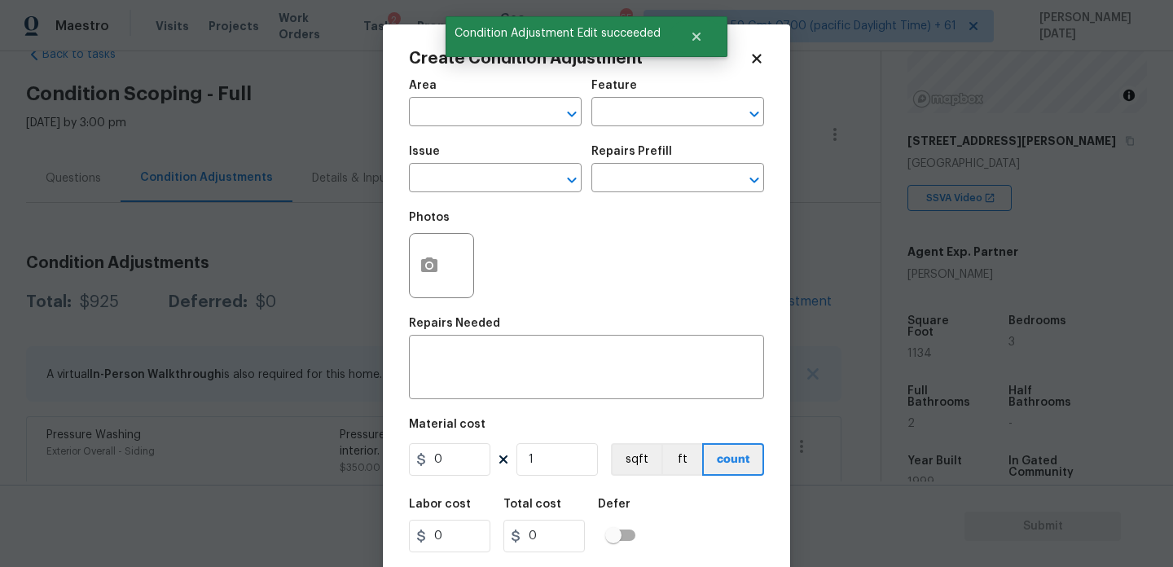
click at [236, 354] on body "Maestro Visits Projects Work Orders Tasks 2 Properties Geo Assignments 658 Tamp…" at bounding box center [586, 283] width 1173 height 567
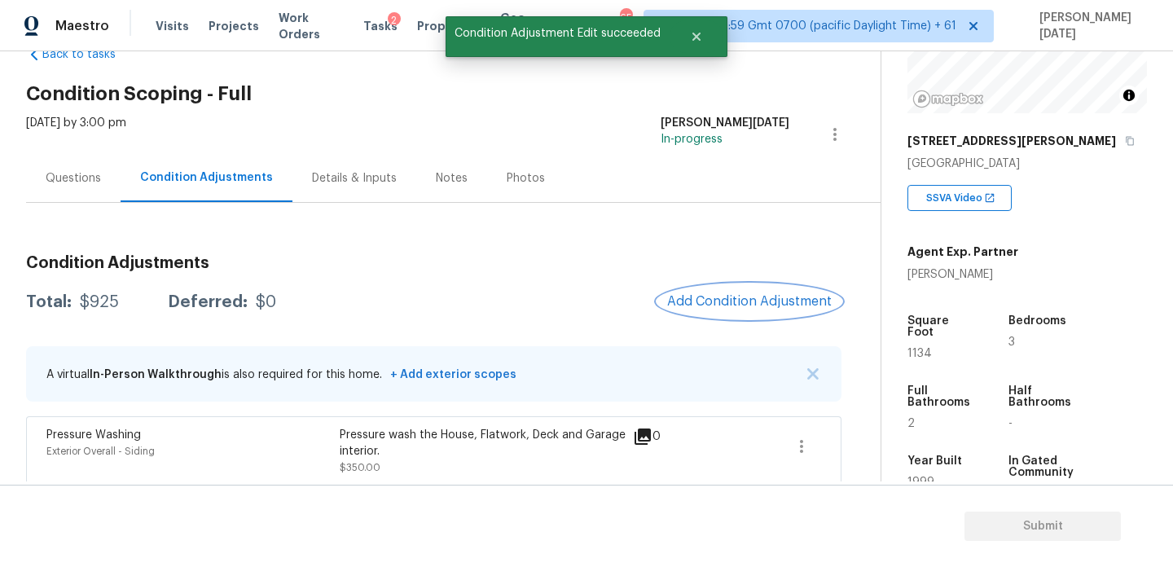
scroll to position [113, 0]
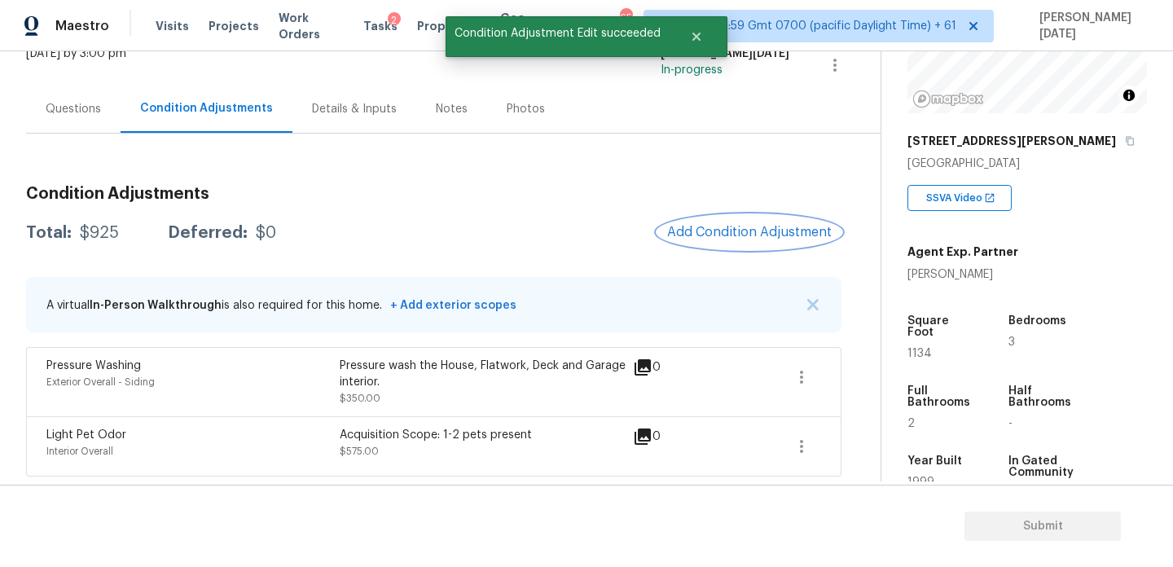
click at [783, 239] on span "Add Condition Adjustment" at bounding box center [749, 232] width 165 height 15
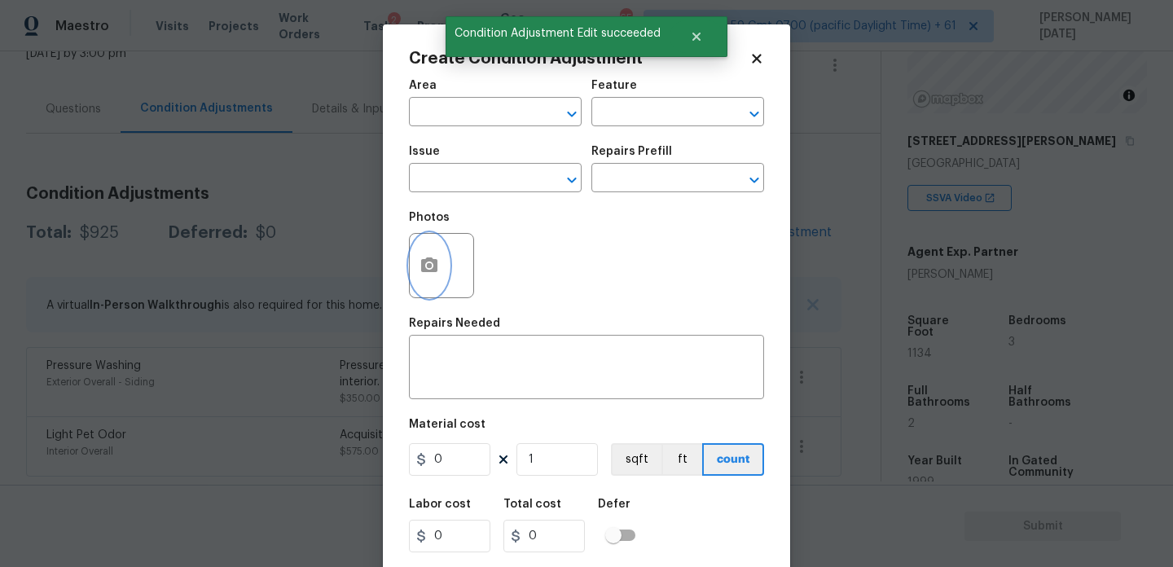
click at [422, 279] on button "button" at bounding box center [429, 266] width 39 height 64
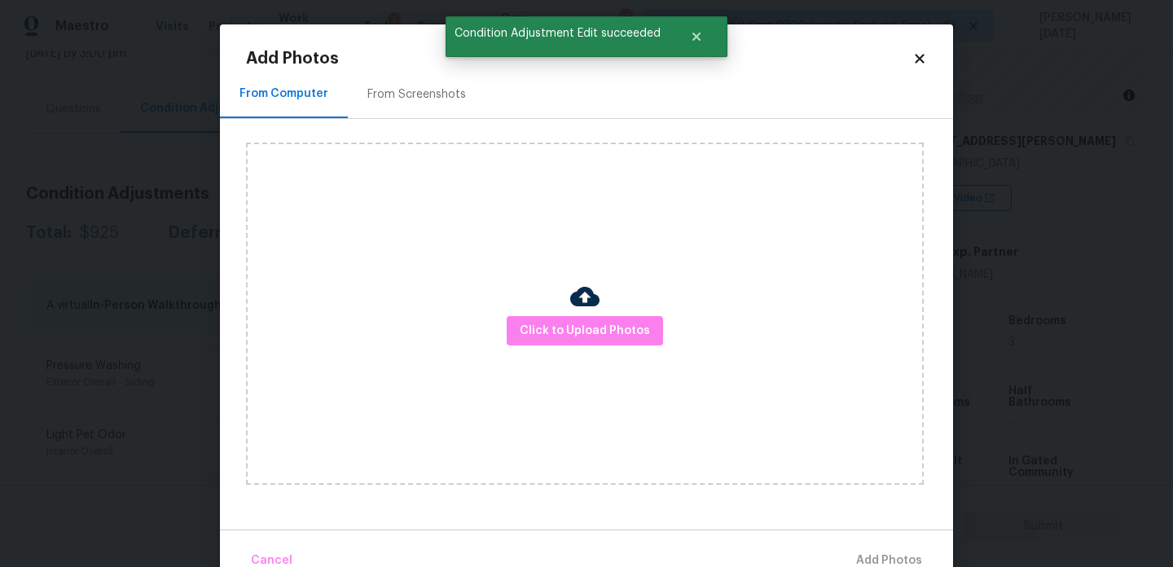
click at [431, 98] on div "From Screenshots" at bounding box center [416, 94] width 99 height 16
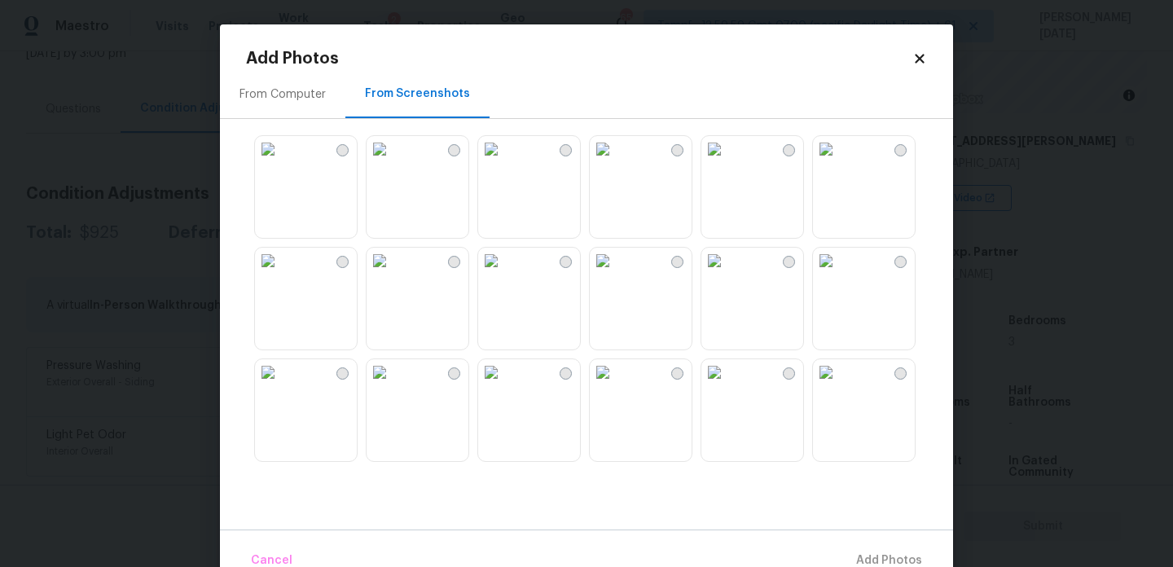
click at [616, 162] on img at bounding box center [603, 149] width 26 height 26
click at [692, 301] on div at bounding box center [599, 298] width 707 height 342
click at [727, 385] on img at bounding box center [714, 372] width 26 height 26
click at [727, 162] on img at bounding box center [714, 149] width 26 height 26
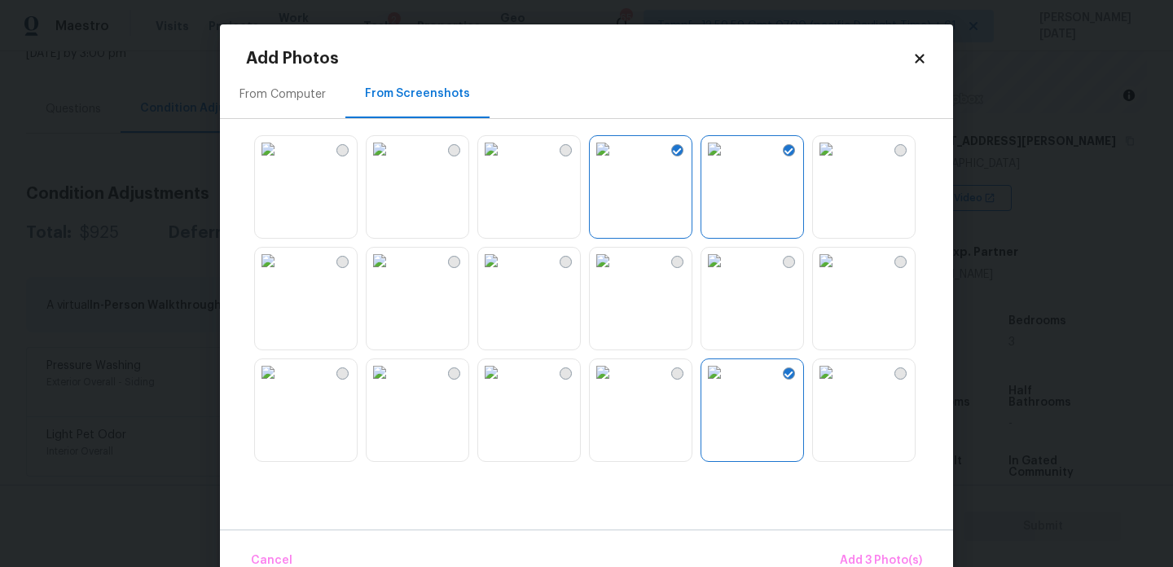
click at [616, 274] on img at bounding box center [603, 261] width 26 height 26
click at [876, 551] on span "Add 3 Photo(s)" at bounding box center [881, 561] width 82 height 20
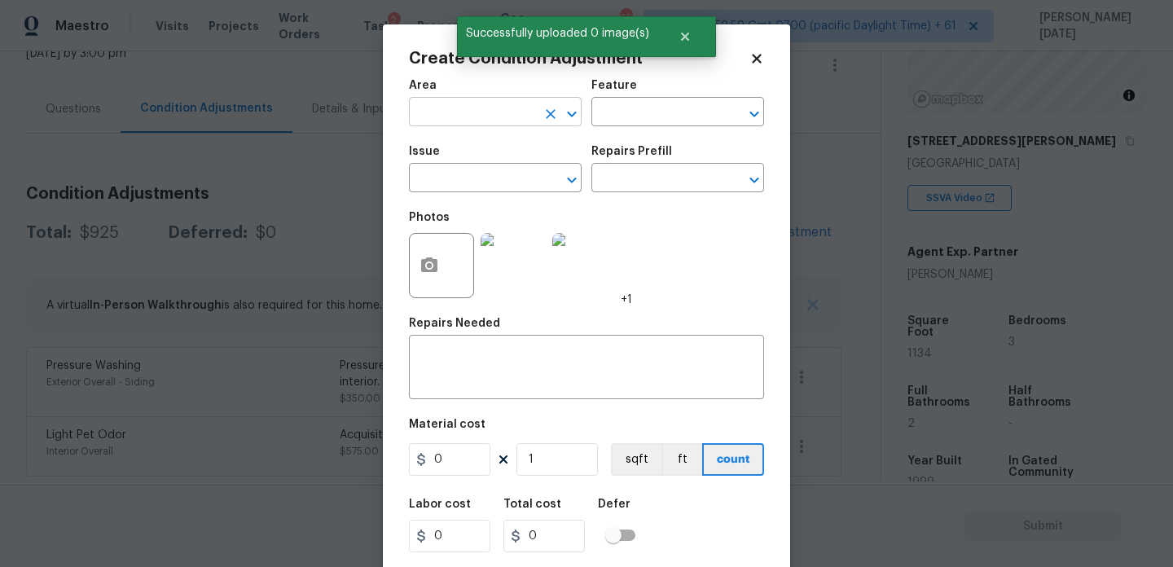
click at [459, 125] on input "text" at bounding box center [472, 113] width 127 height 25
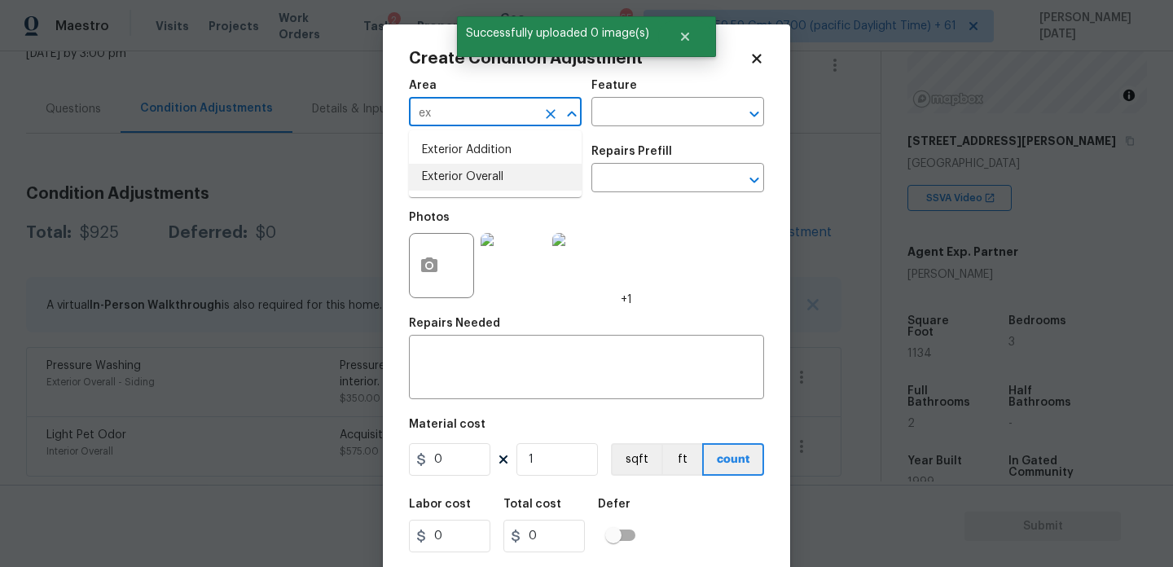
click at [471, 179] on li "Exterior Overall" at bounding box center [495, 177] width 173 height 27
type input "Exterior Overall"
click at [471, 179] on input "text" at bounding box center [472, 179] width 127 height 25
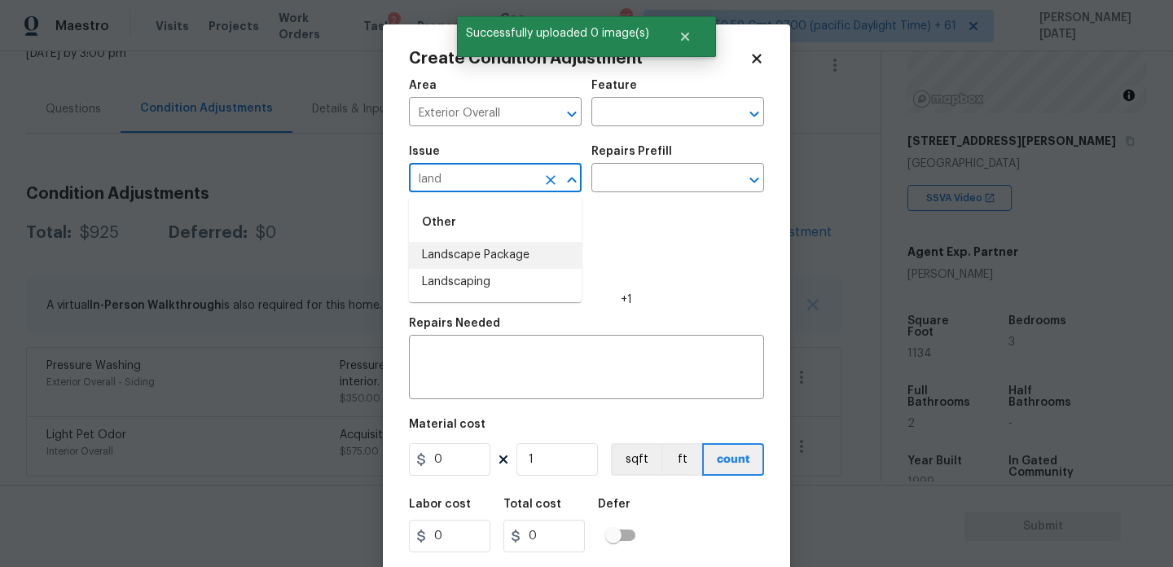
click at [491, 246] on li "Landscape Package" at bounding box center [495, 255] width 173 height 27
type input "Landscape Package"
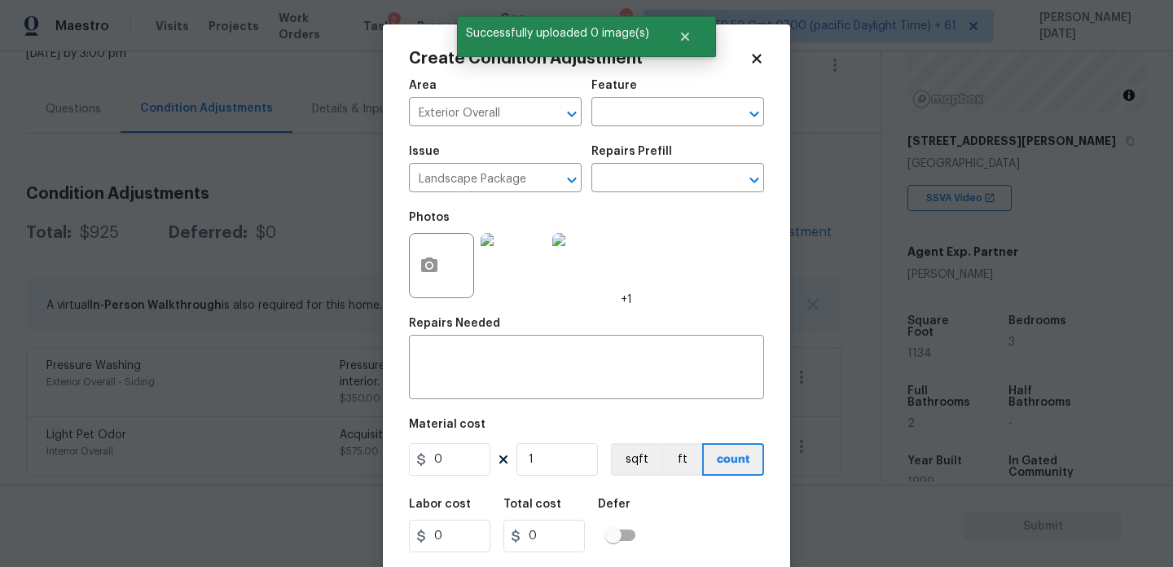
click at [665, 166] on div "Repairs Prefill" at bounding box center [677, 156] width 173 height 21
click at [663, 179] on input "text" at bounding box center [654, 179] width 127 height 25
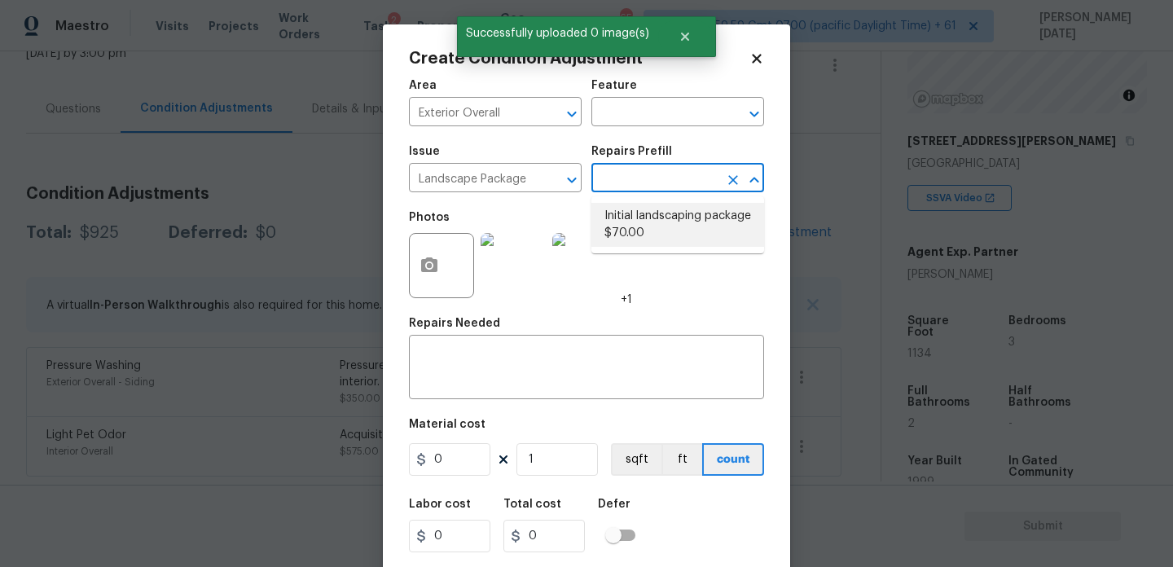
click at [663, 212] on li "Initial landscaping package $70.00" at bounding box center [677, 225] width 173 height 44
type input "Home Readiness Packages"
type textarea "Mowing of grass up to 6" in height. Mow, edge along driveways & sidewalks, trim…"
type input "70"
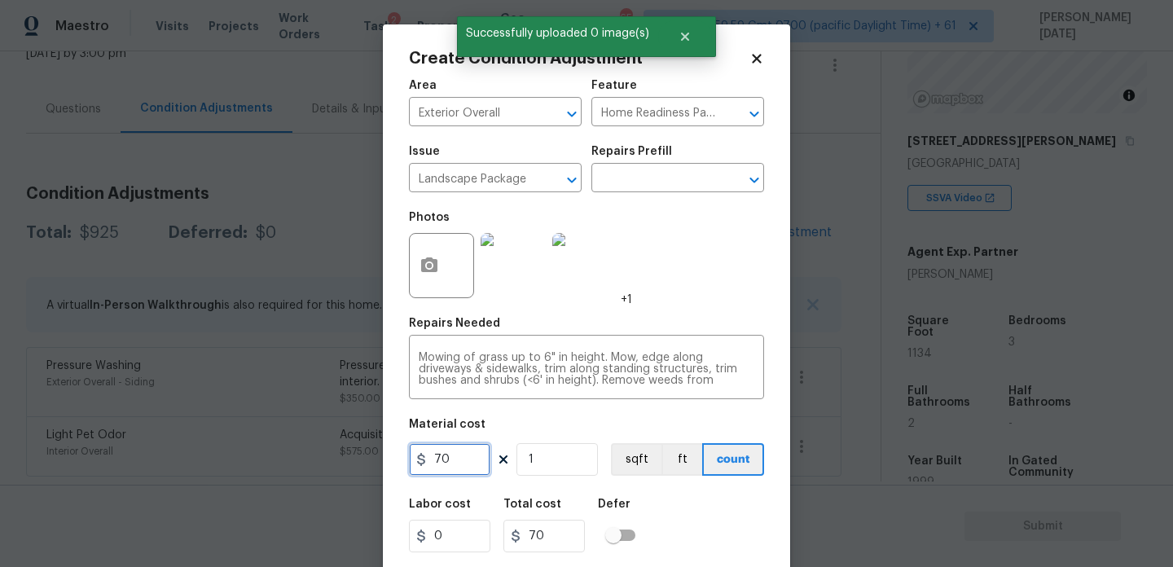
drag, startPoint x: 463, startPoint y: 459, endPoint x: 314, endPoint y: 447, distance: 149.5
click at [314, 447] on div "Create Condition Adjustment Area Exterior Overall ​ Feature Home Readiness Pack…" at bounding box center [586, 283] width 1173 height 567
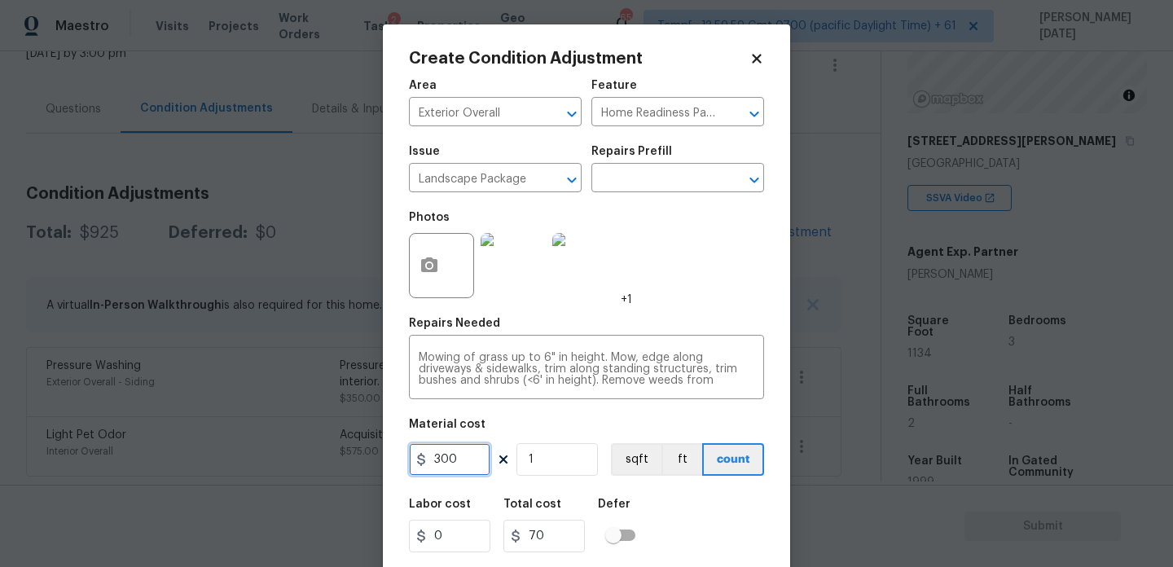
type input "300"
click at [679, 266] on div "Photos +1" at bounding box center [586, 255] width 355 height 106
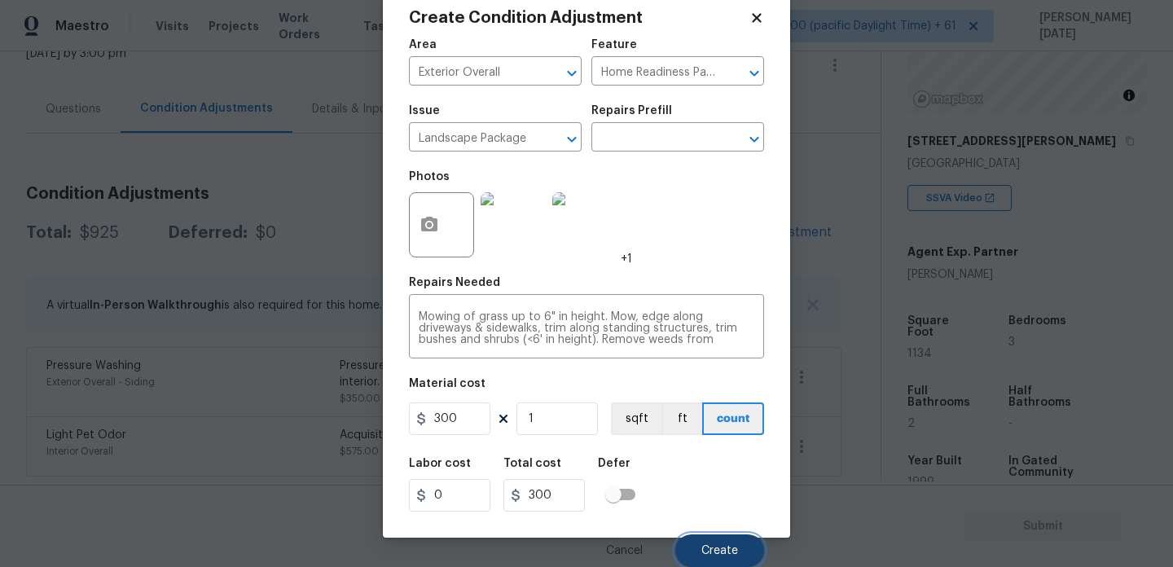
click at [723, 537] on button "Create" at bounding box center [719, 550] width 89 height 33
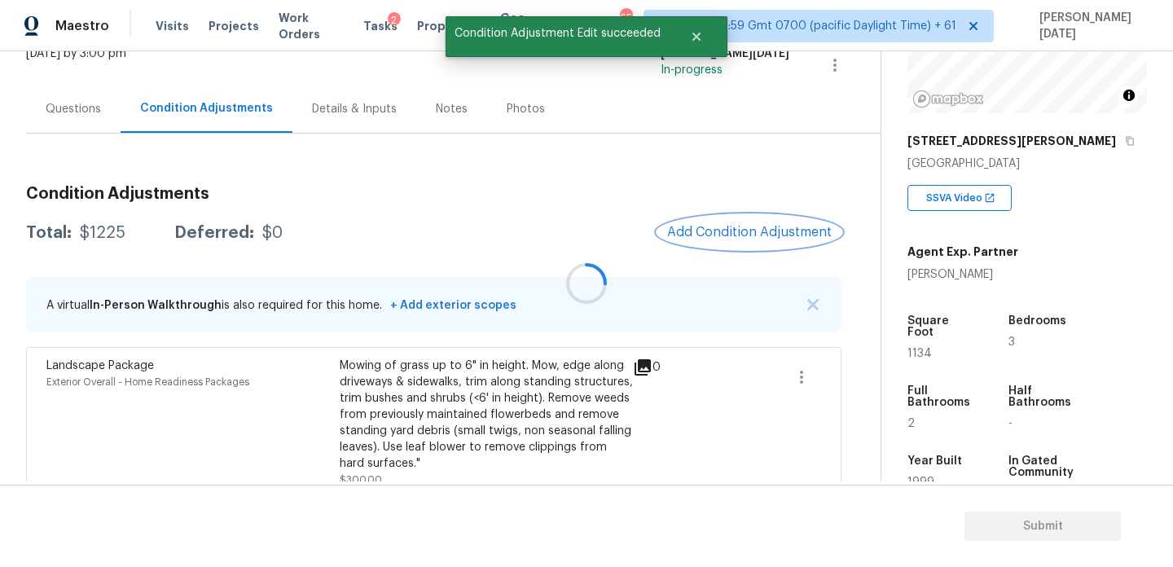
scroll to position [0, 0]
click at [732, 246] on button "Add Condition Adjustment" at bounding box center [749, 232] width 184 height 34
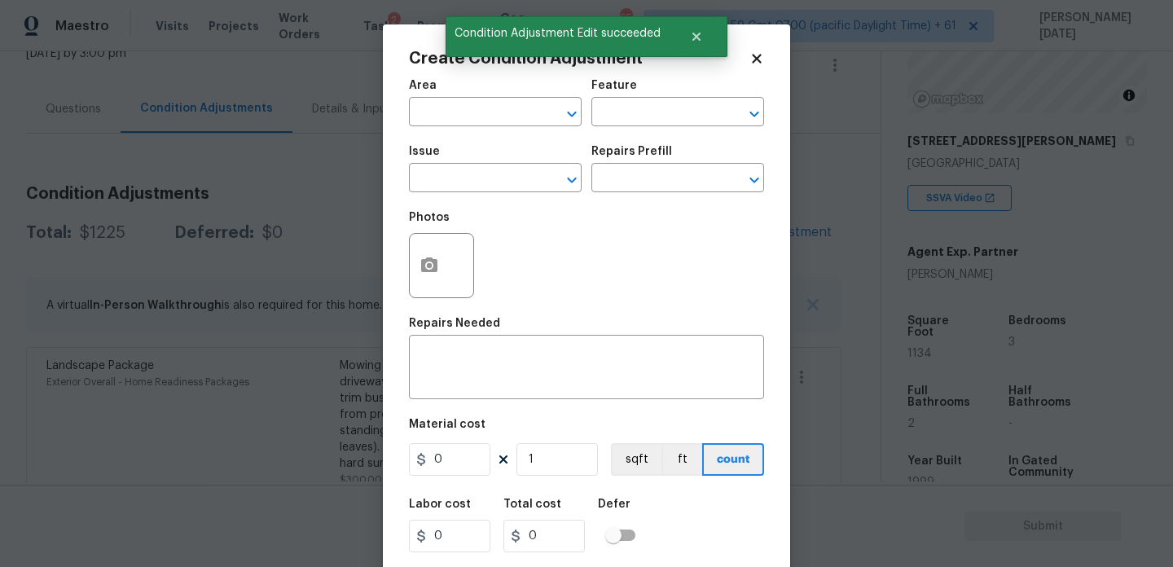
click at [732, 246] on div "Photos" at bounding box center [586, 255] width 355 height 106
click at [435, 272] on icon "button" at bounding box center [429, 264] width 16 height 15
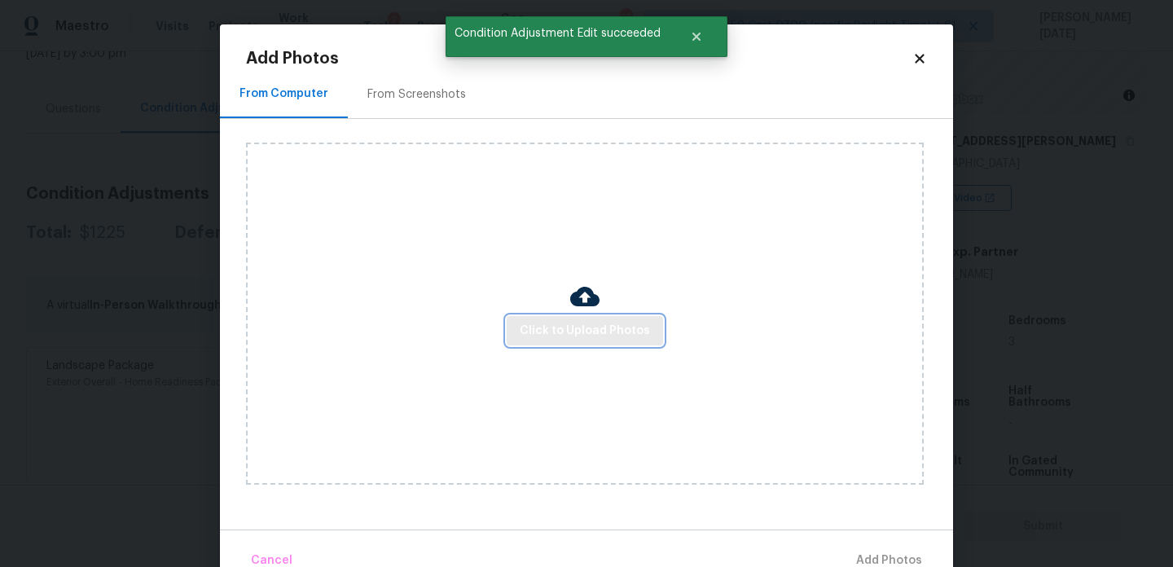
click at [552, 322] on span "Click to Upload Photos" at bounding box center [585, 331] width 130 height 20
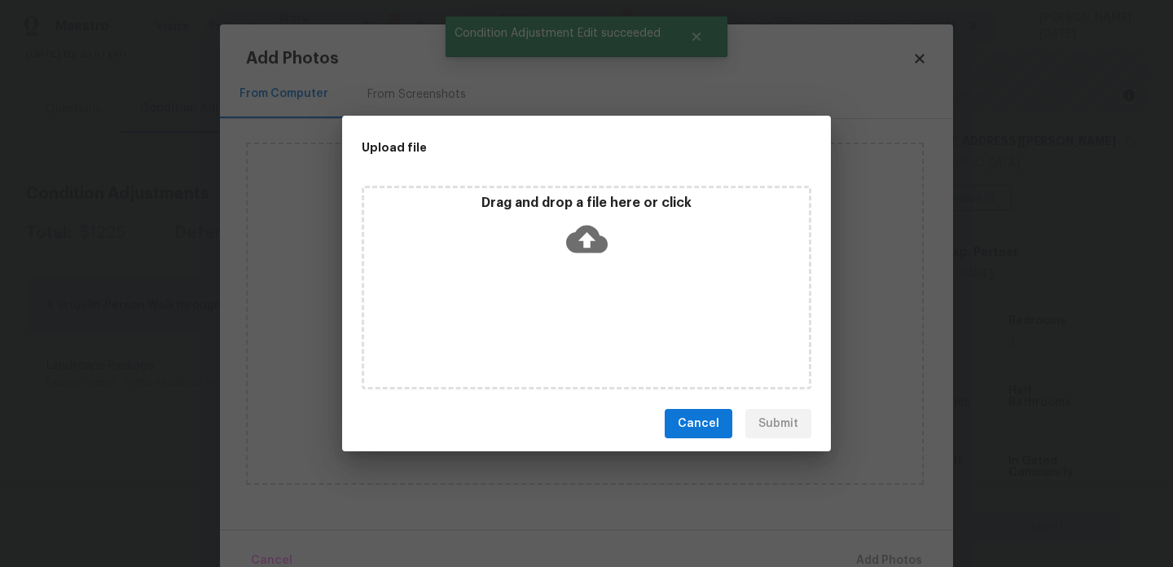
click at [552, 322] on div "Drag and drop a file here or click" at bounding box center [587, 288] width 450 height 204
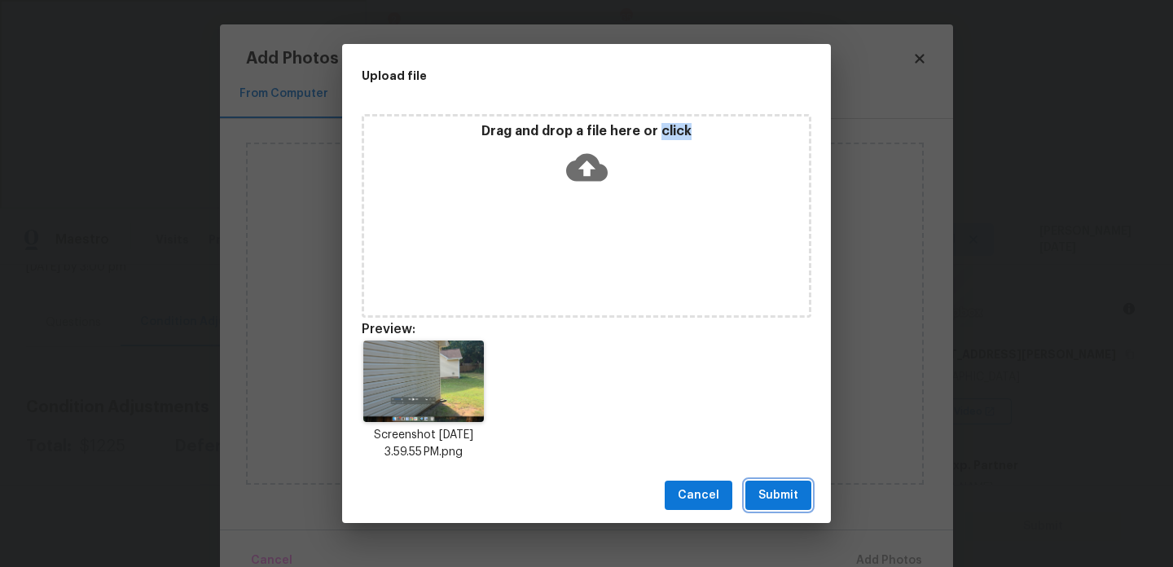
click at [783, 496] on span "Submit" at bounding box center [778, 495] width 40 height 20
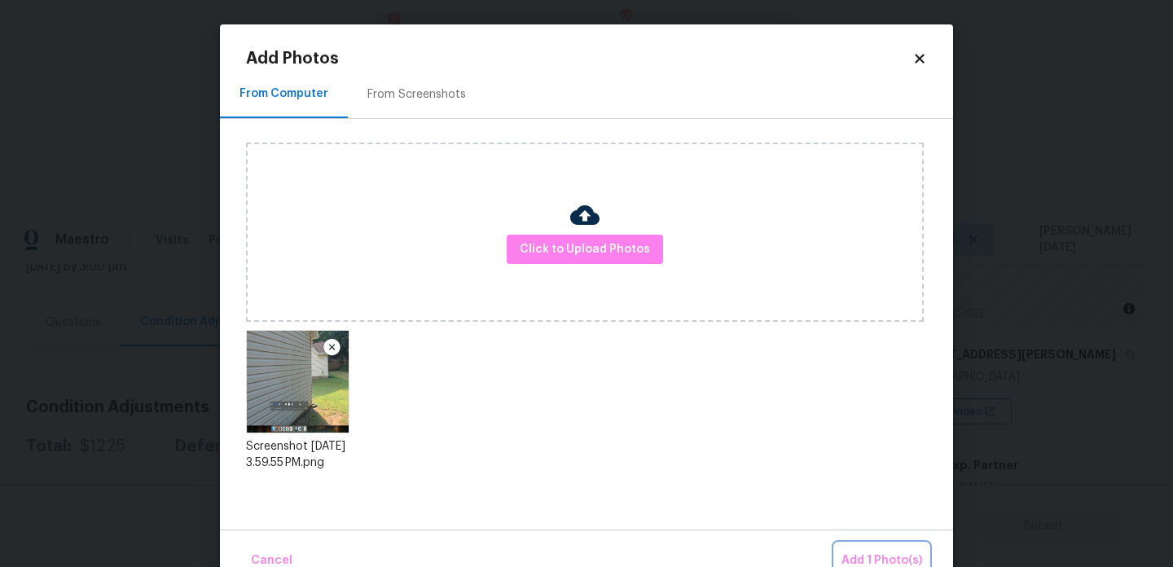
click at [875, 553] on span "Add 1 Photo(s)" at bounding box center [881, 561] width 81 height 20
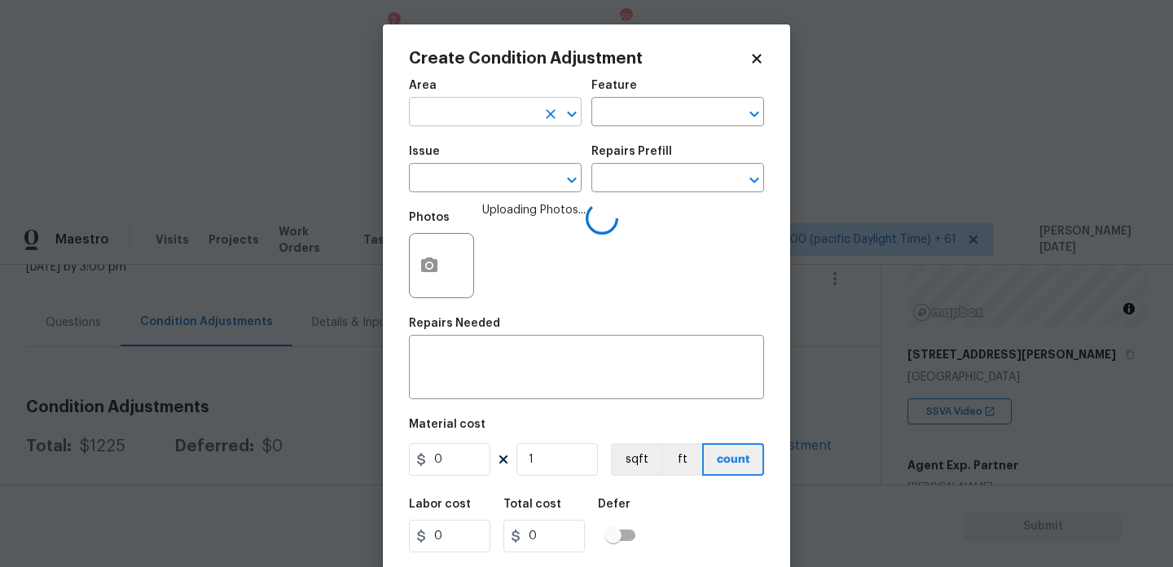
click at [468, 108] on input "text" at bounding box center [472, 113] width 127 height 25
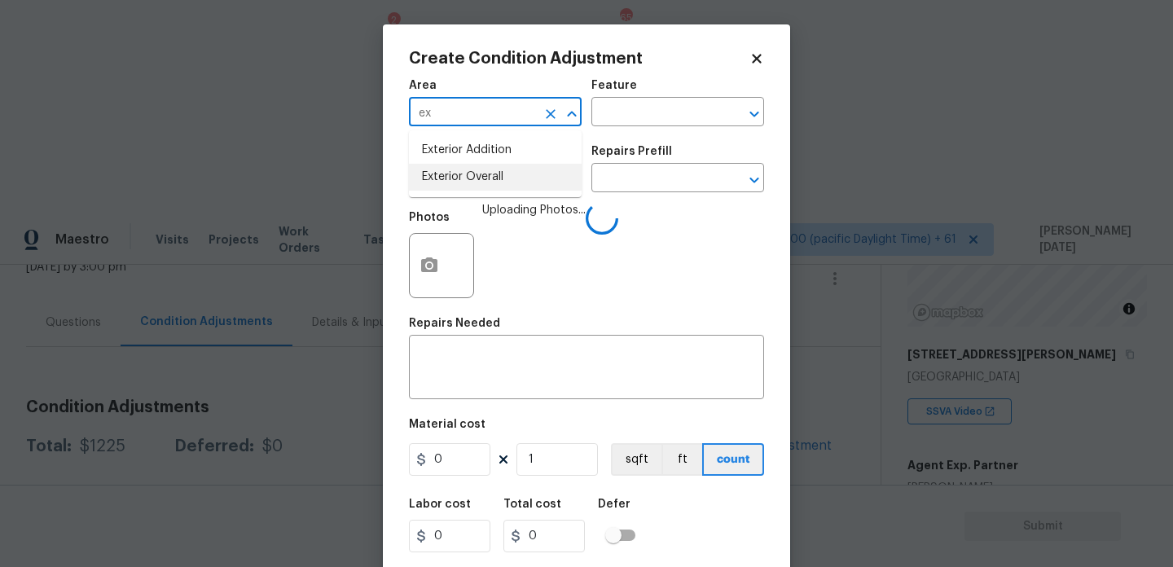
click at [472, 172] on li "Exterior Overall" at bounding box center [495, 177] width 173 height 27
type input "Exterior Overall"
click at [472, 172] on input "text" at bounding box center [472, 179] width 127 height 25
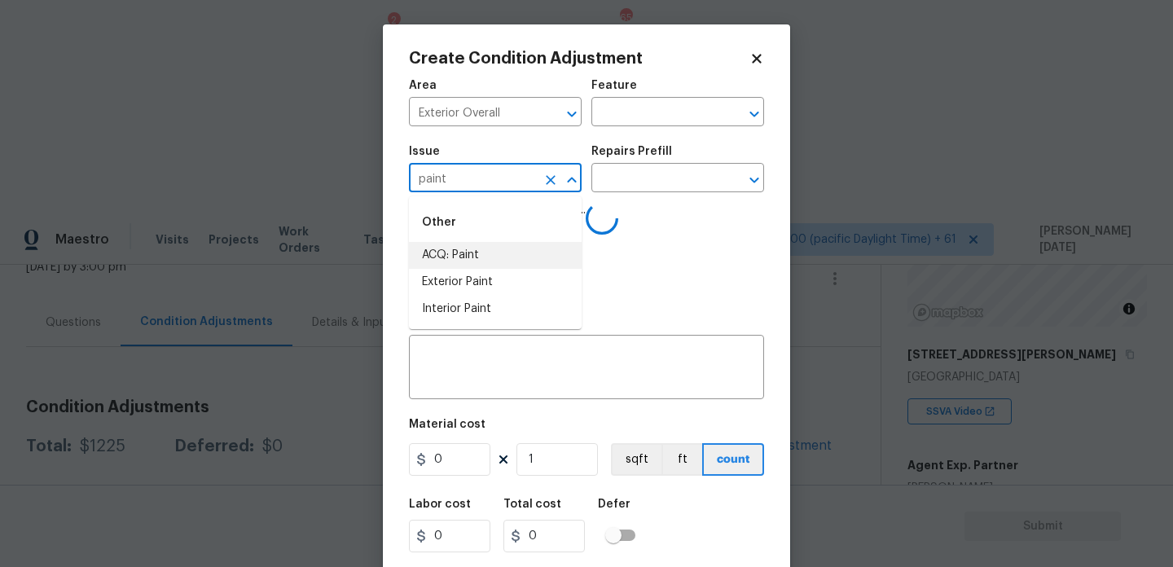
click at [477, 257] on li "ACQ: Paint" at bounding box center [495, 255] width 173 height 27
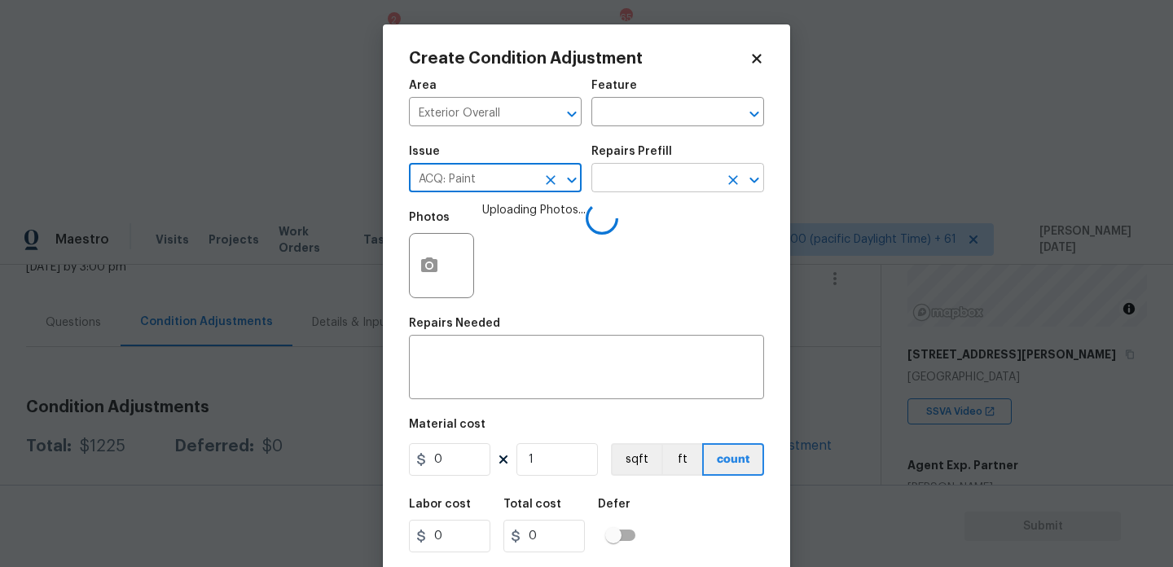
type input "ACQ: Paint"
click at [646, 179] on input "text" at bounding box center [654, 179] width 127 height 25
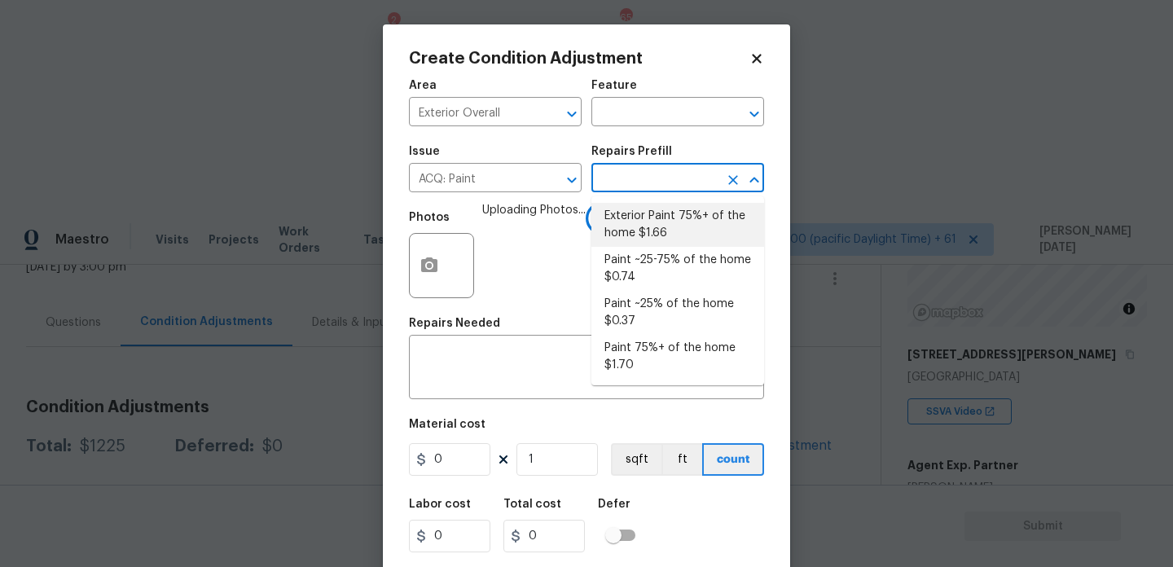
click at [651, 222] on li "Exterior Paint 75%+ of the home $1.66" at bounding box center [677, 225] width 173 height 44
type input "Acquisition"
type textarea "Acquisition Scope: 75%+ of the home exterior will likely require paint"
type input "1.66"
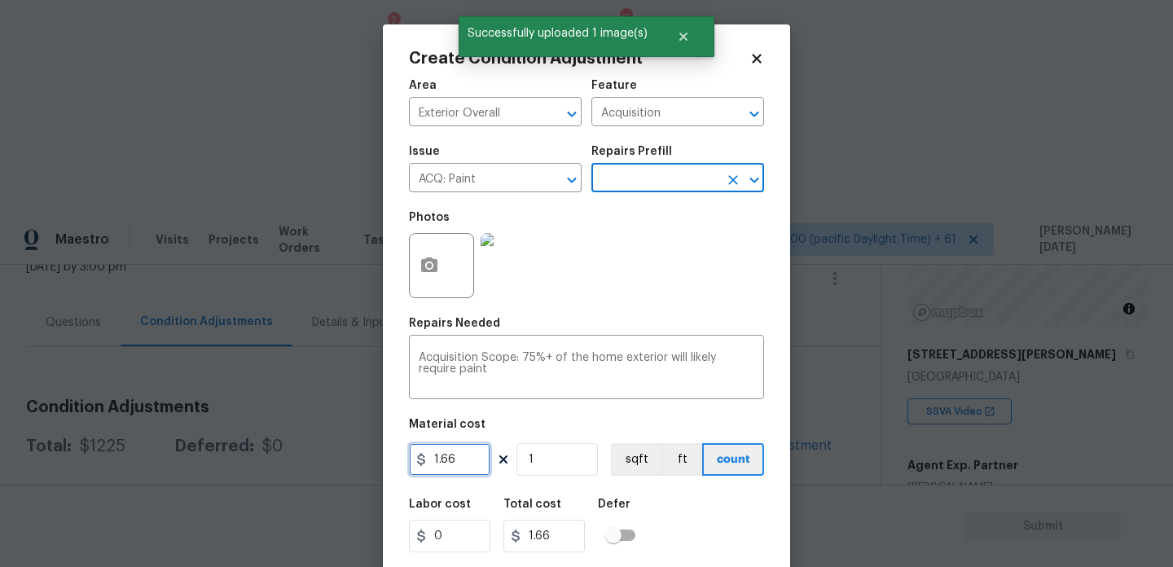
click at [477, 471] on input "1.66" at bounding box center [449, 459] width 81 height 33
type input "1.5"
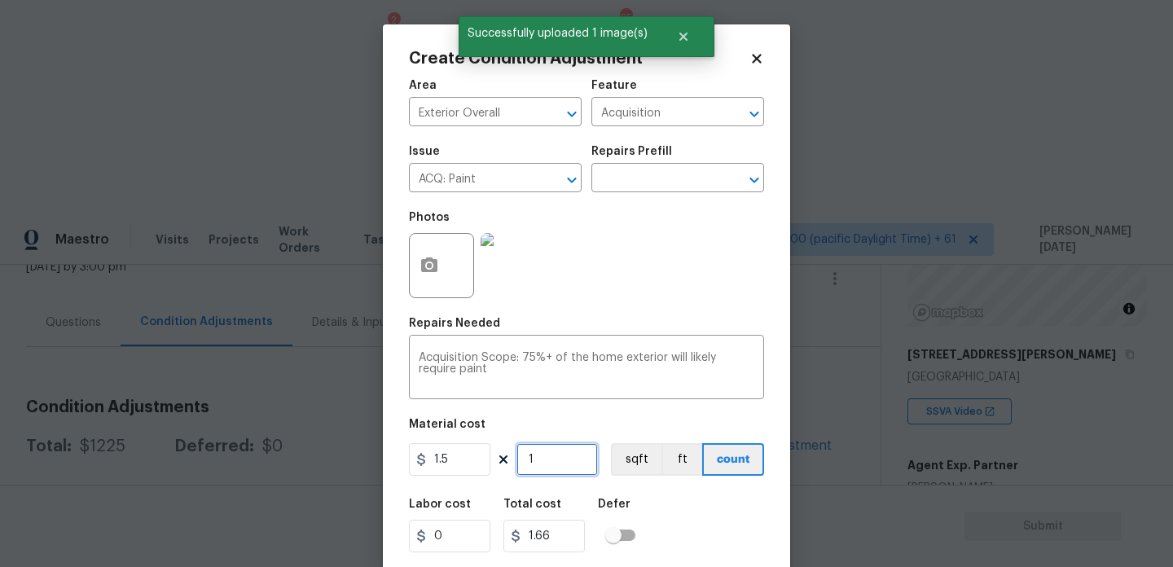
type input "1.5"
click at [559, 468] on input "1" at bounding box center [556, 459] width 81 height 33
type input "0"
paste input "1134"
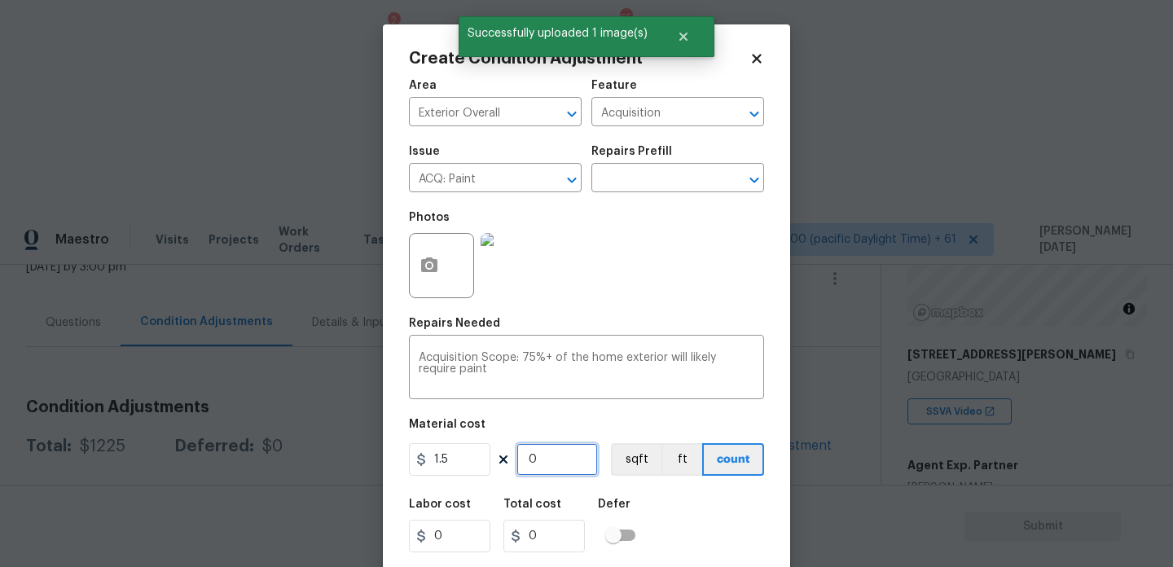
type input "1134"
type input "1701"
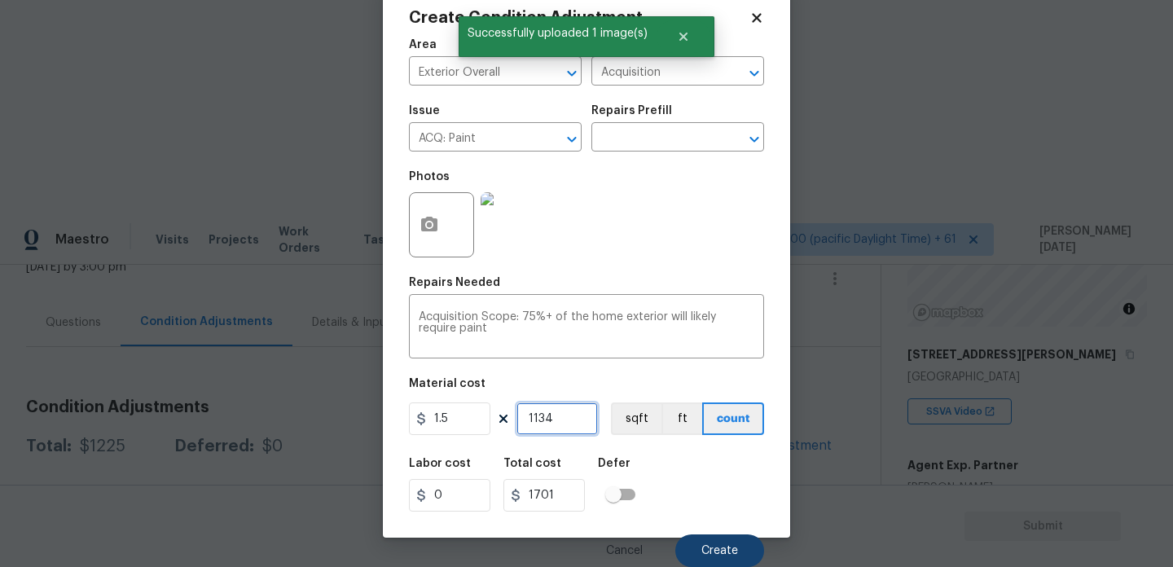
type input "1134"
click at [688, 543] on button "Create" at bounding box center [719, 550] width 89 height 33
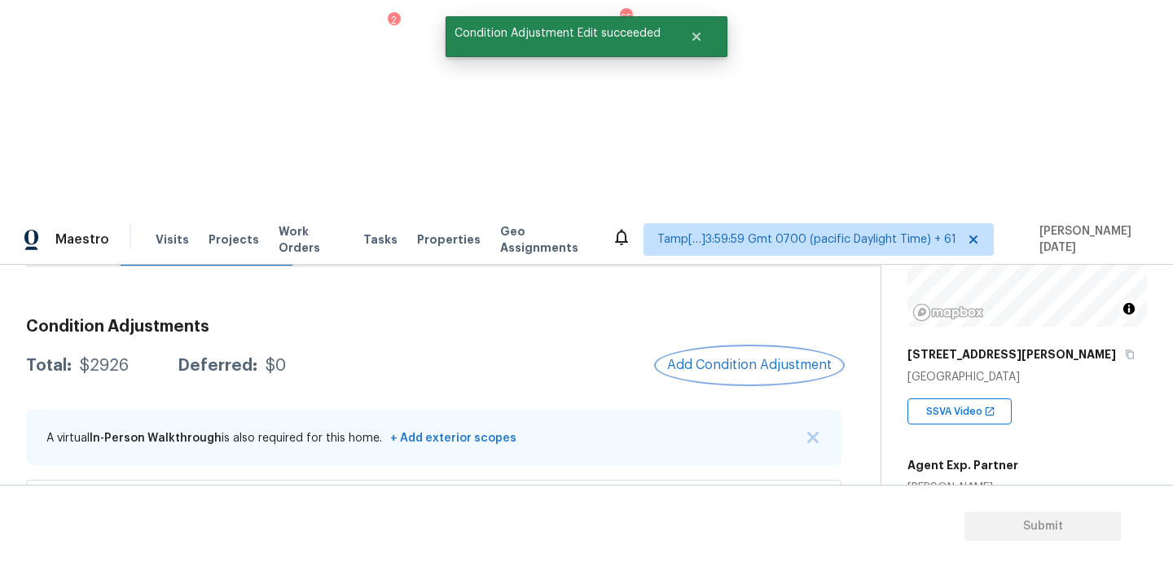
scroll to position [161, 0]
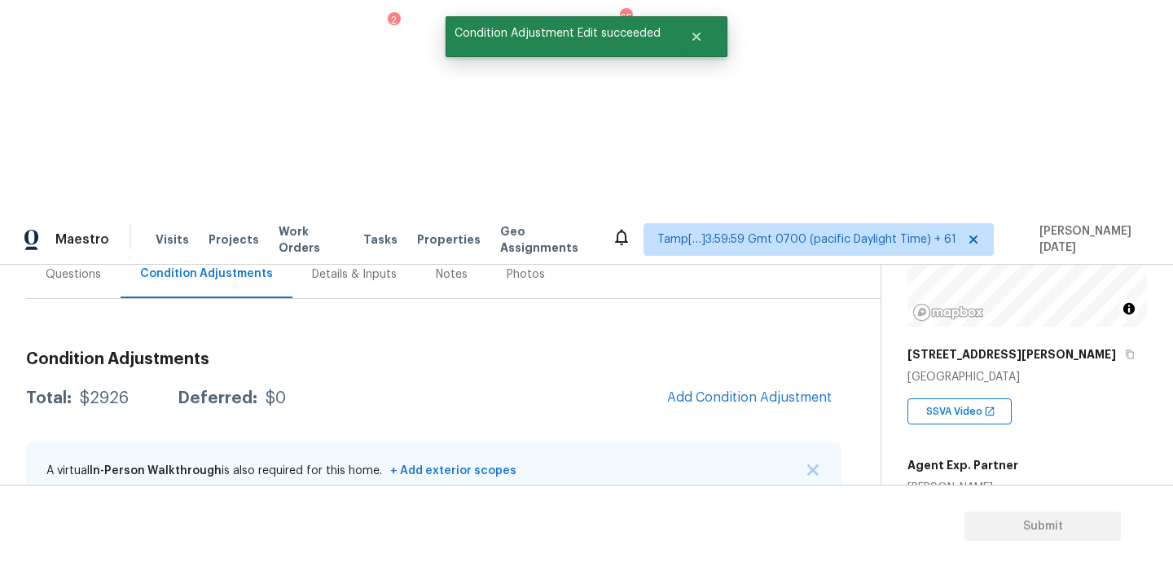
click at [745, 380] on button "Add Condition Adjustment" at bounding box center [749, 397] width 184 height 34
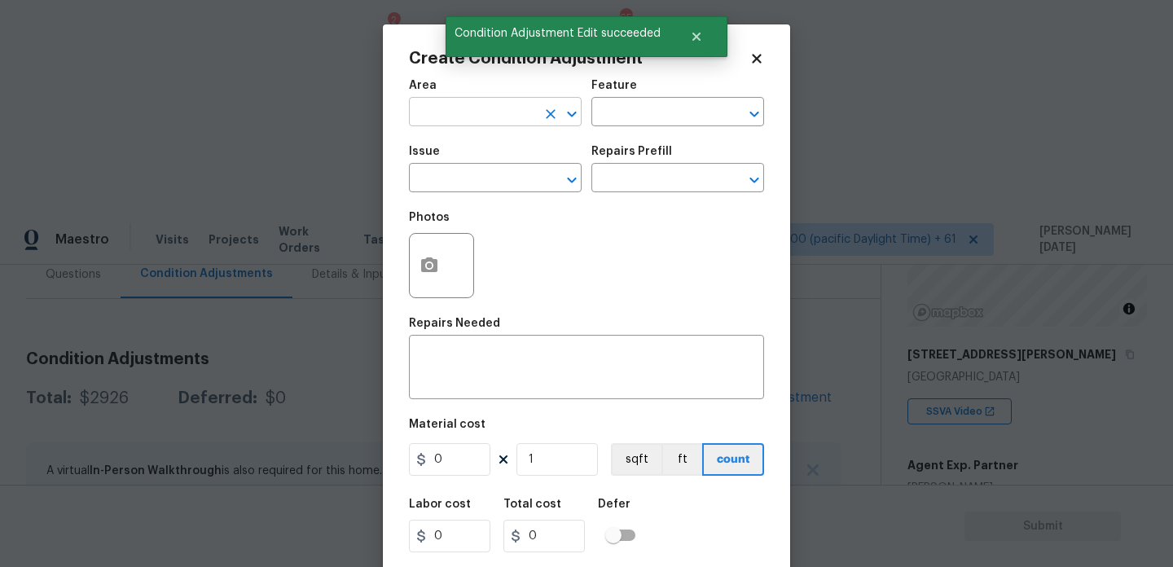
click at [442, 115] on input "text" at bounding box center [472, 113] width 127 height 25
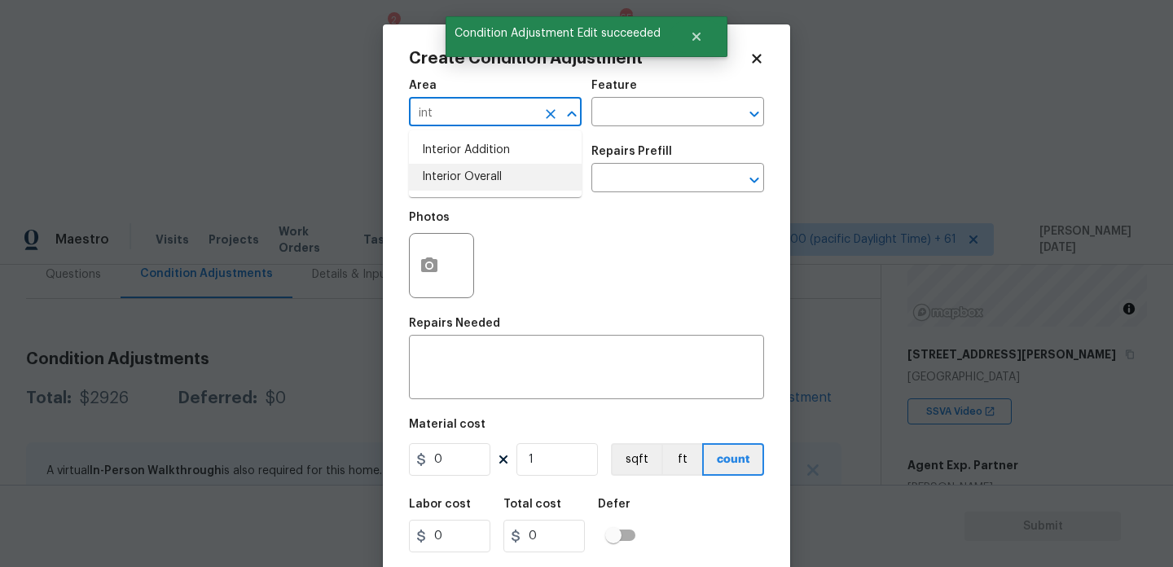
click at [461, 176] on li "Interior Overall" at bounding box center [495, 177] width 173 height 27
type input "Interior Overall"
click at [461, 176] on input "text" at bounding box center [472, 179] width 127 height 25
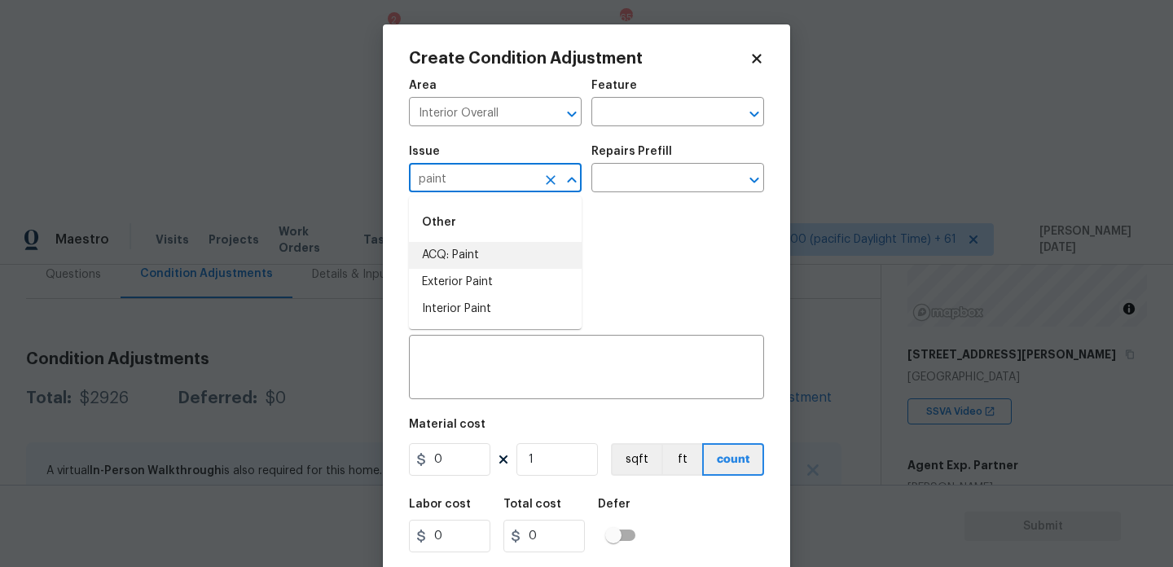
click at [470, 248] on li "ACQ: Paint" at bounding box center [495, 255] width 173 height 27
type input "ACQ: Paint"
click at [625, 178] on input "text" at bounding box center [654, 179] width 127 height 25
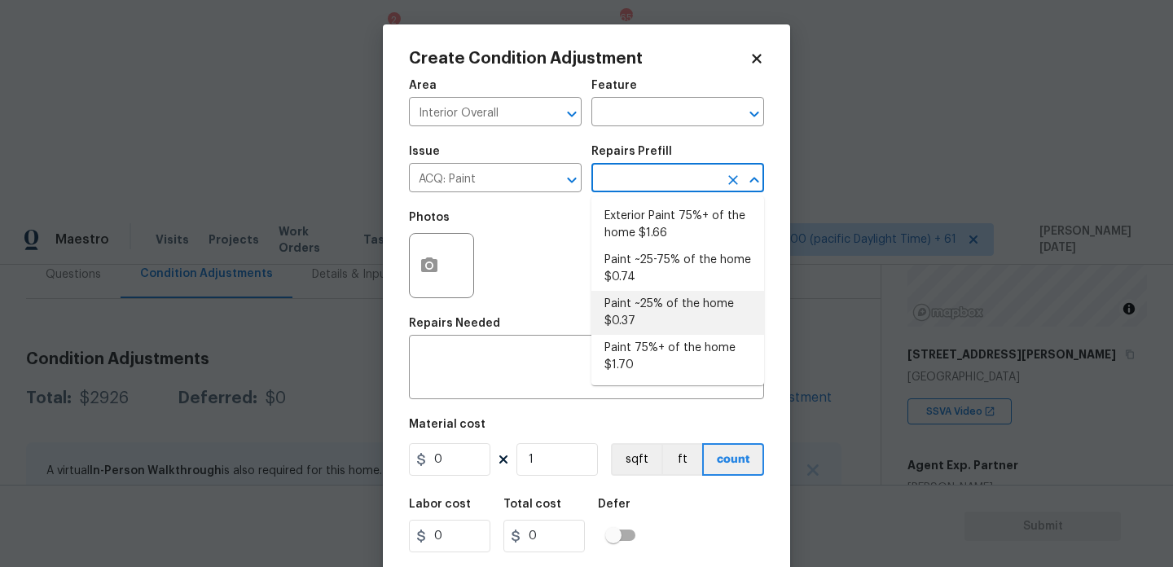
click at [640, 310] on li "Paint ~25% of the home $0.37" at bounding box center [677, 313] width 173 height 44
type input "Acquisition"
type textarea "Acquisition Scope: ~25% of the home needs interior paint"
type input "0.37"
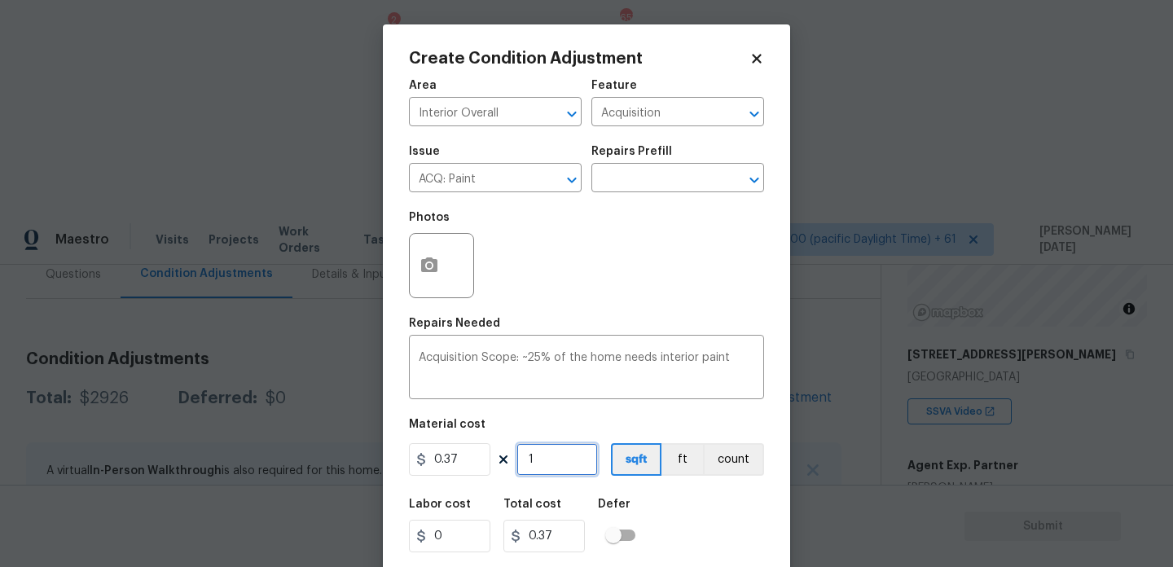
click at [549, 458] on input "1" at bounding box center [556, 459] width 81 height 33
type input "0"
paste input "1134"
type input "1134"
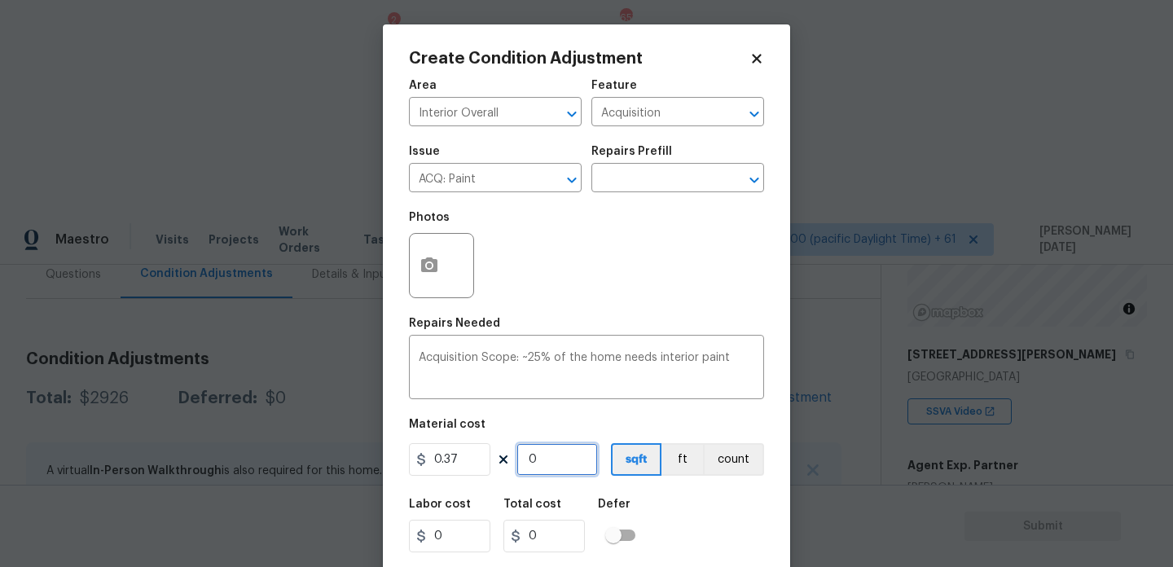
type input "419.58"
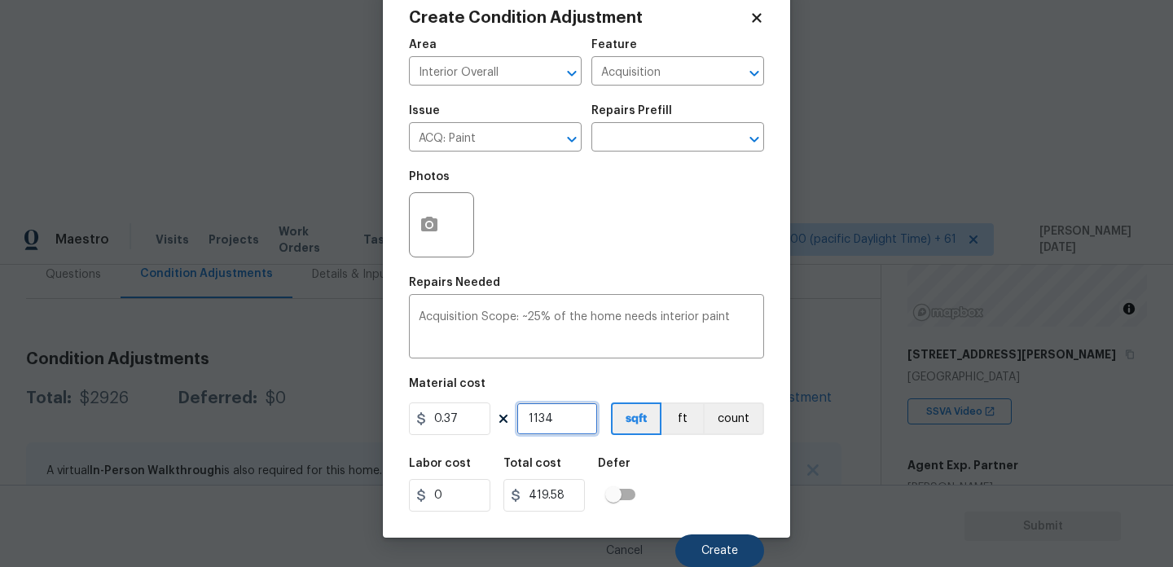
type input "1134"
click at [700, 542] on button "Create" at bounding box center [719, 550] width 89 height 33
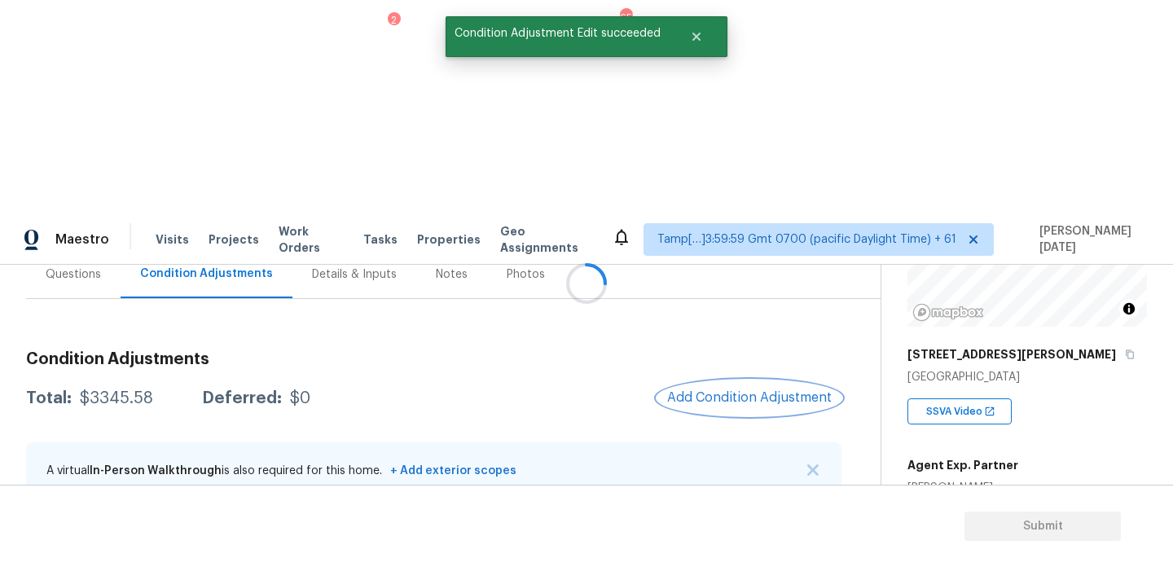
scroll to position [0, 0]
click at [750, 188] on div at bounding box center [586, 283] width 1173 height 567
click at [750, 390] on span "Add Condition Adjustment" at bounding box center [749, 397] width 165 height 15
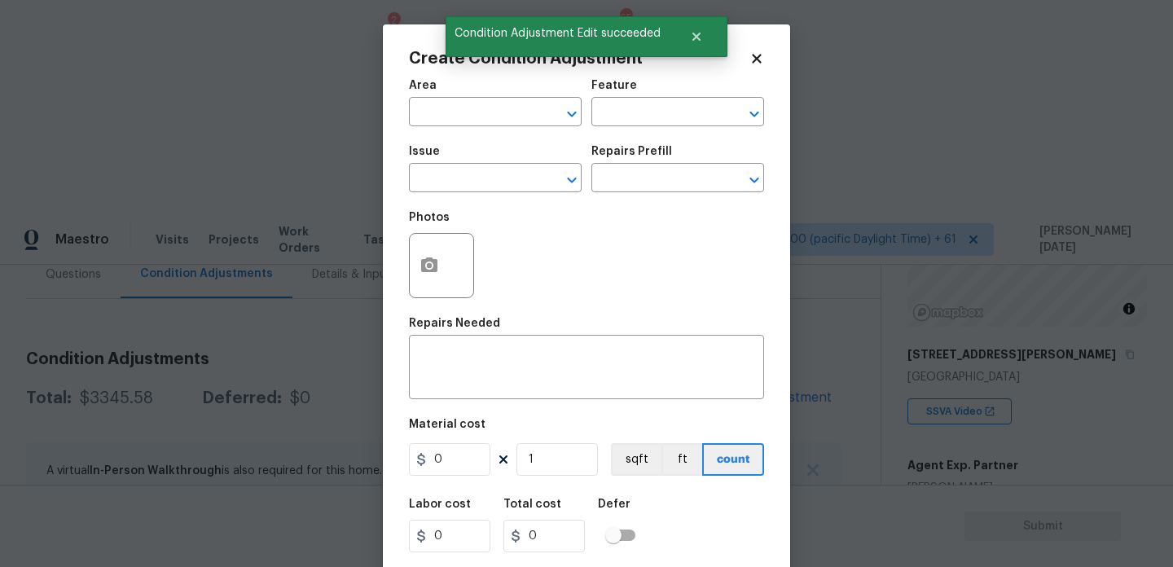
click at [750, 188] on div at bounding box center [743, 180] width 42 height 23
click at [457, 119] on input "text" at bounding box center [472, 113] width 127 height 25
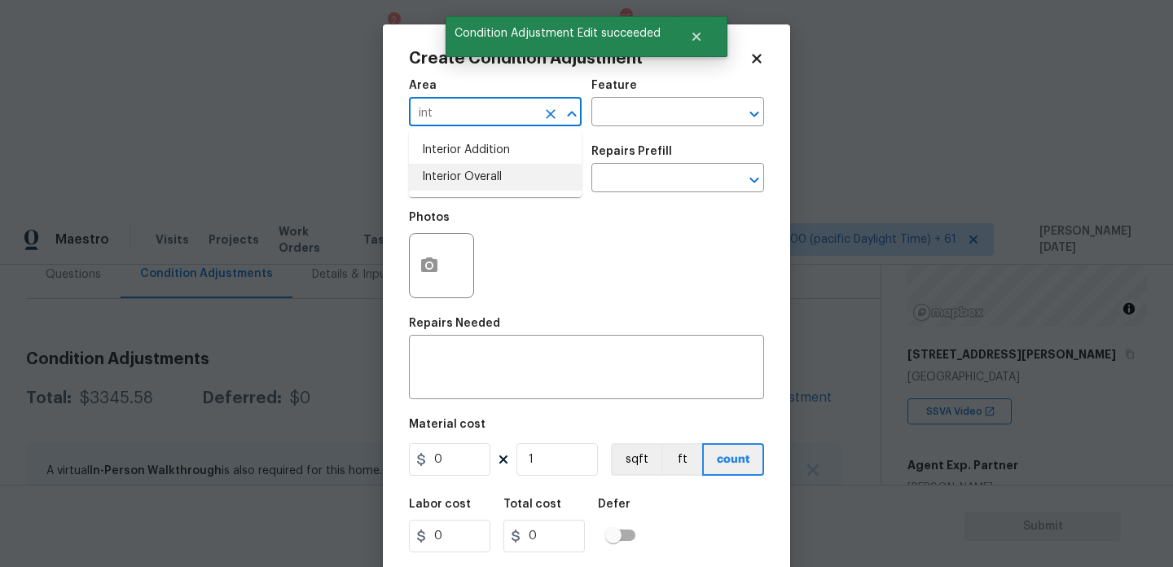
click at [462, 182] on li "Interior Overall" at bounding box center [495, 177] width 173 height 27
type input "Interior Overall"
click at [462, 182] on input "text" at bounding box center [472, 179] width 127 height 25
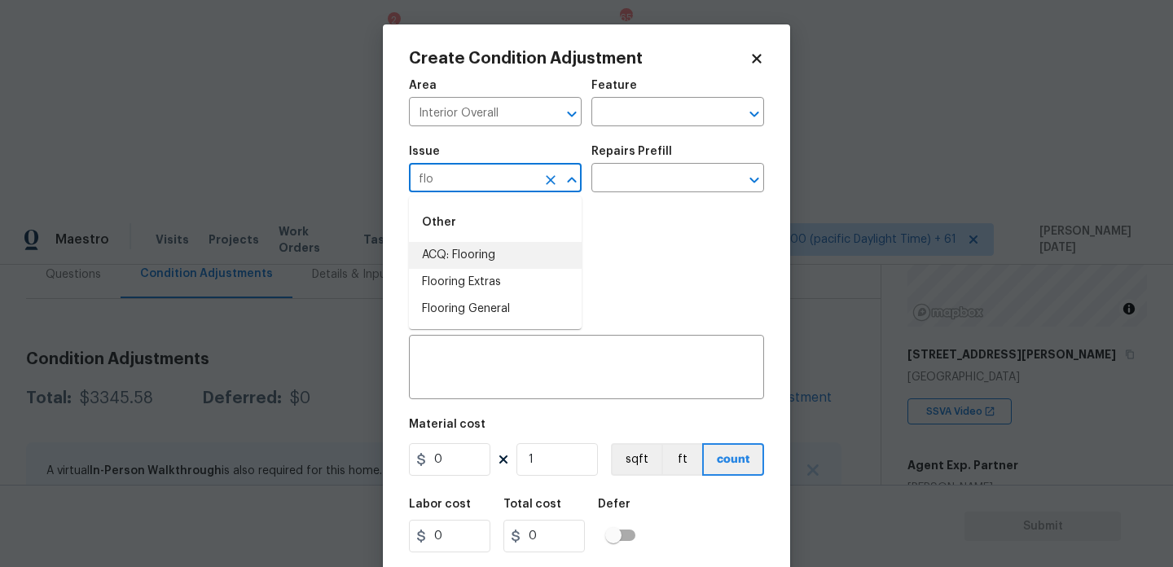
click at [468, 260] on li "ACQ: Flooring" at bounding box center [495, 255] width 173 height 27
type input "ACQ: Flooring"
click at [689, 164] on div "Repairs Prefill" at bounding box center [677, 156] width 173 height 21
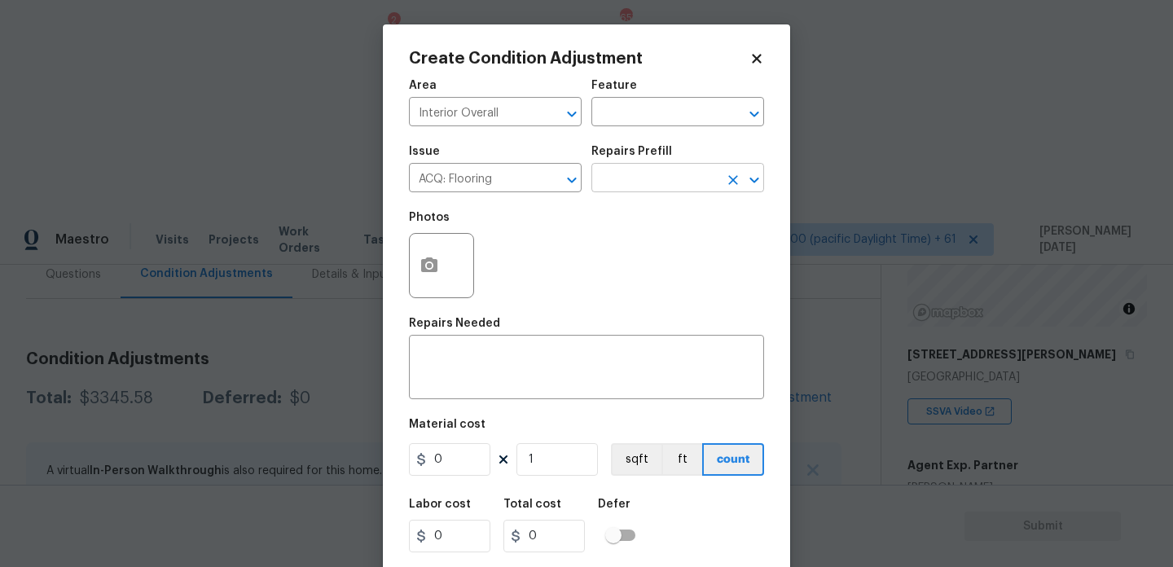
click at [679, 178] on input "text" at bounding box center [654, 179] width 127 height 25
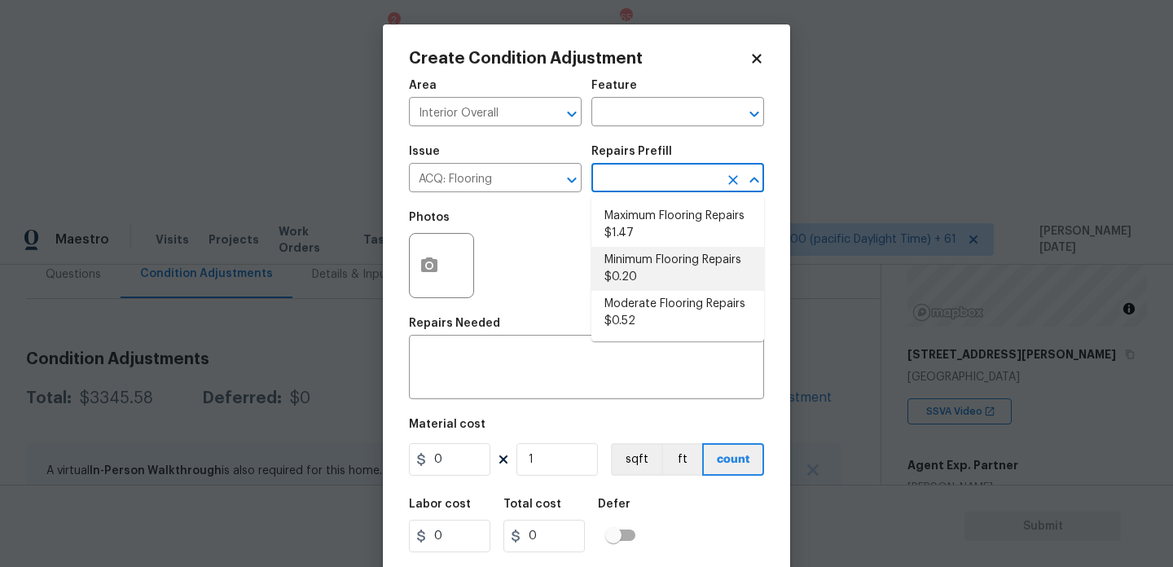
click at [665, 261] on li "Minimum Flooring Repairs $0.20" at bounding box center [677, 269] width 173 height 44
type input "Acquisition"
type textarea "Acquisition Scope: Minimum flooring repairs"
type input "0.2"
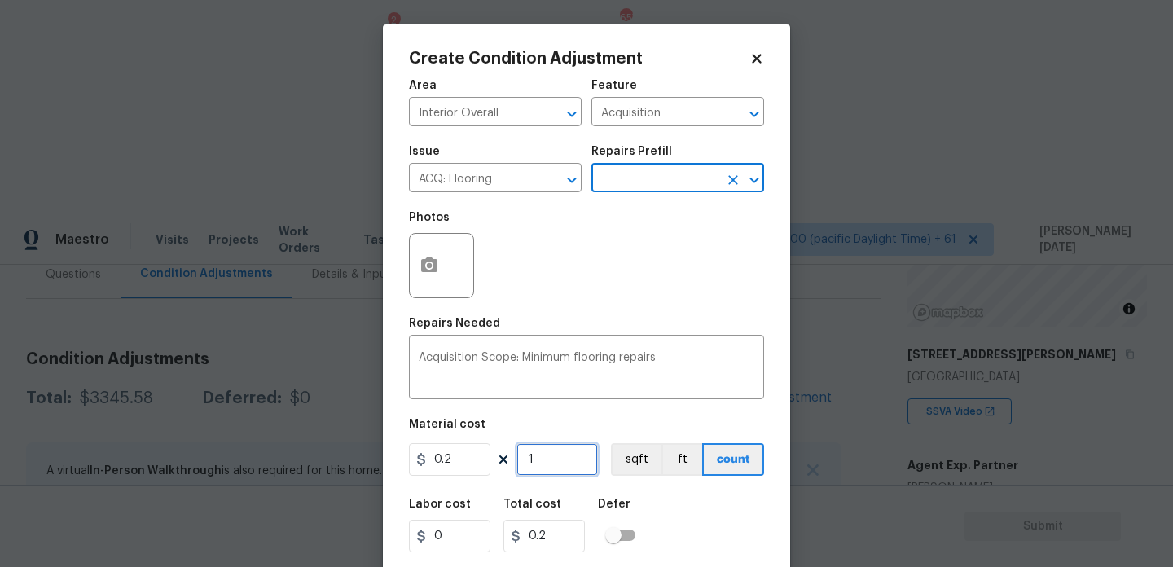
click at [560, 450] on input "1" at bounding box center [556, 459] width 81 height 33
type input "0"
paste input "1134"
type input "1134"
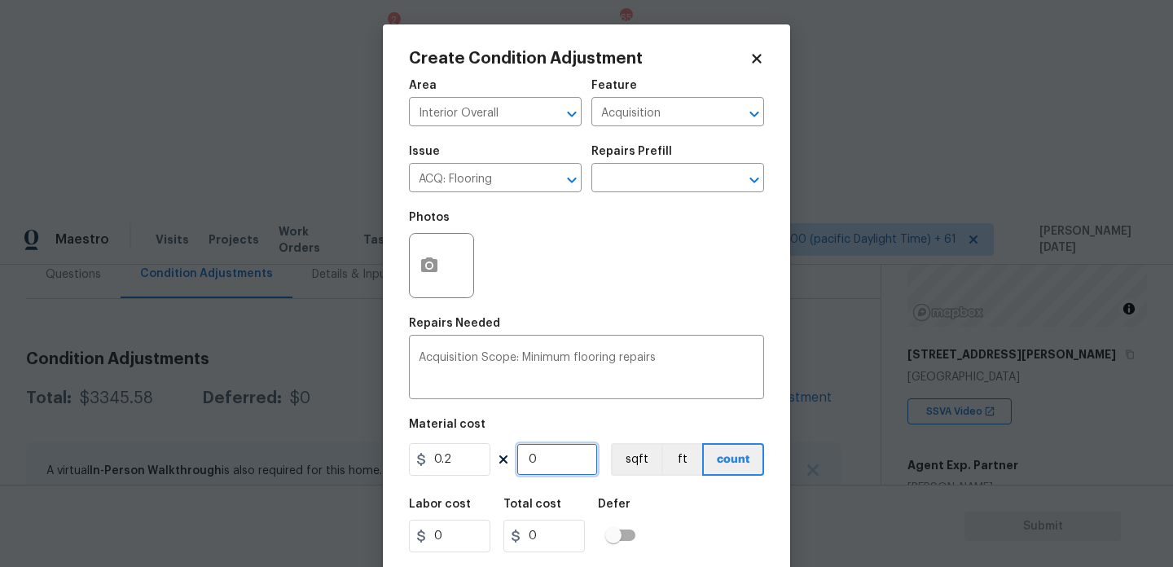
type input "226.8"
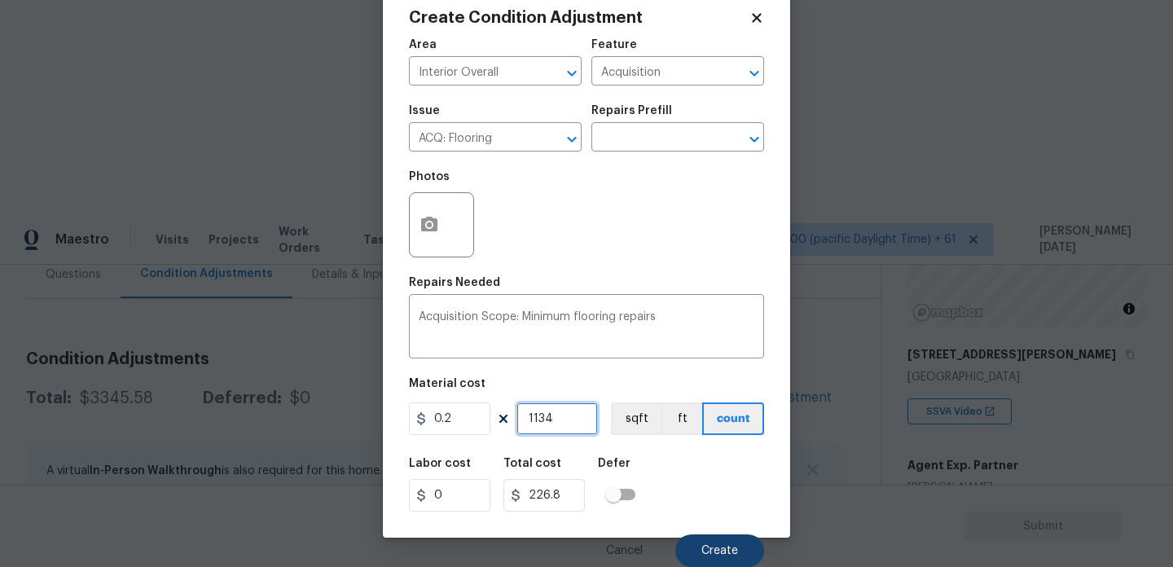
type input "1134"
click at [710, 543] on button "Create" at bounding box center [719, 550] width 89 height 33
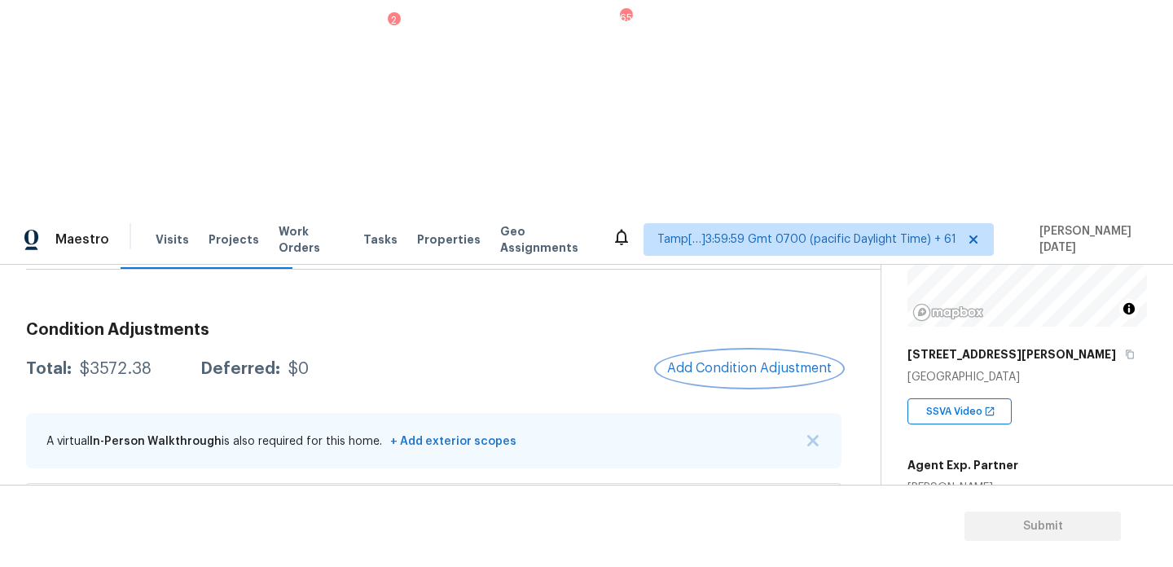
scroll to position [132, 0]
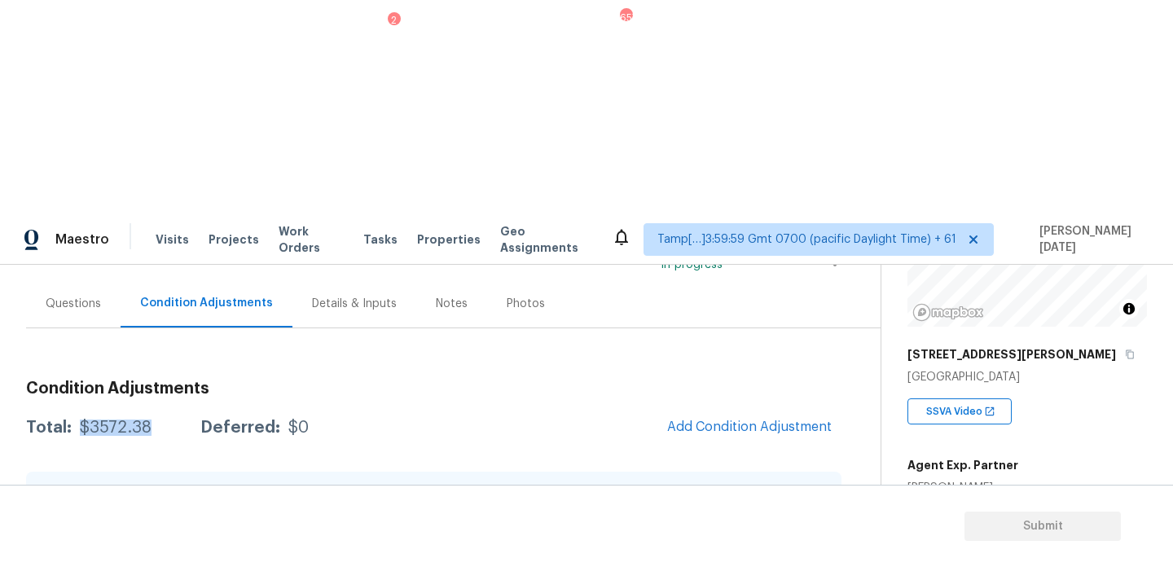
drag, startPoint x: 74, startPoint y: 213, endPoint x: 147, endPoint y: 214, distance: 72.5
click at [147, 420] on div "Total: $3572.38 Deferred: $0" at bounding box center [167, 428] width 283 height 16
copy div "$3572.38"
click at [89, 279] on div "Questions" at bounding box center [73, 303] width 94 height 48
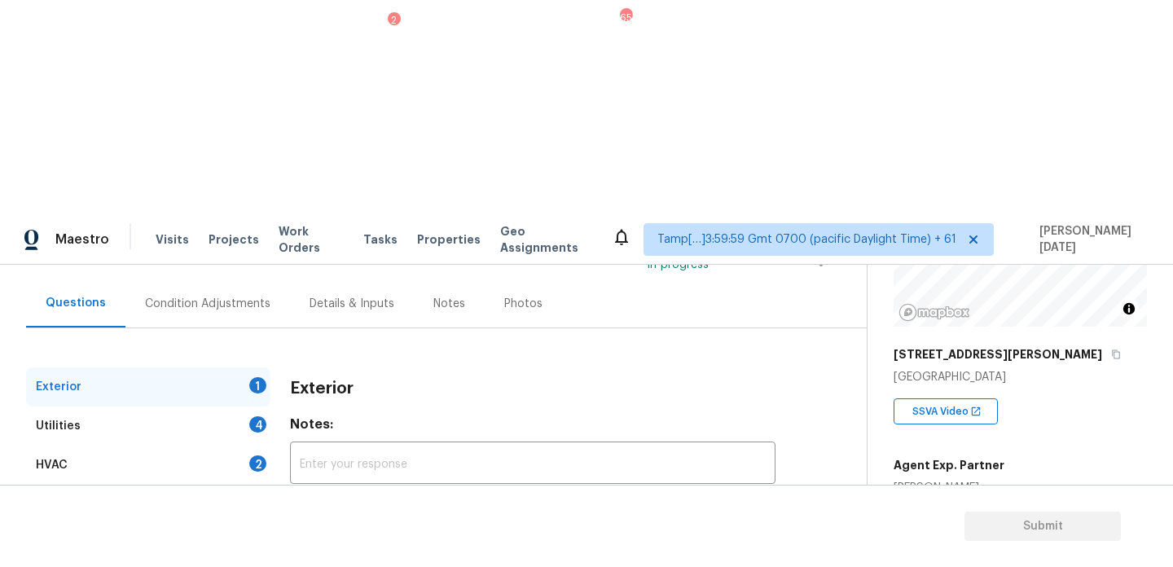
scroll to position [217, 0]
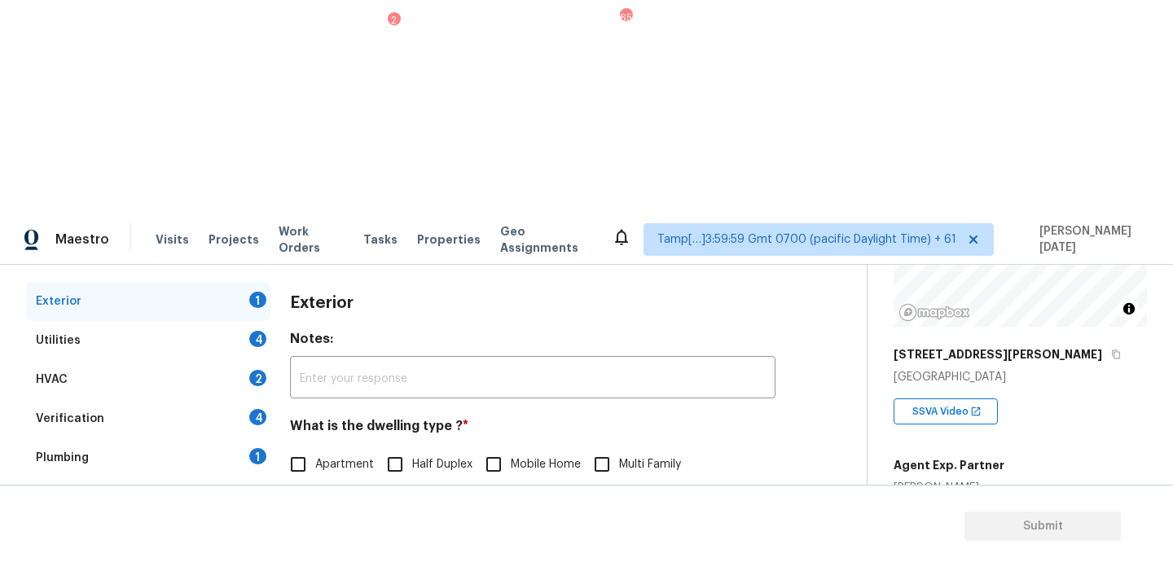
click at [283, 481] on input "Single Family" at bounding box center [298, 498] width 34 height 34
checkbox input "true"
click at [266, 321] on div "Utilities 4" at bounding box center [148, 340] width 244 height 39
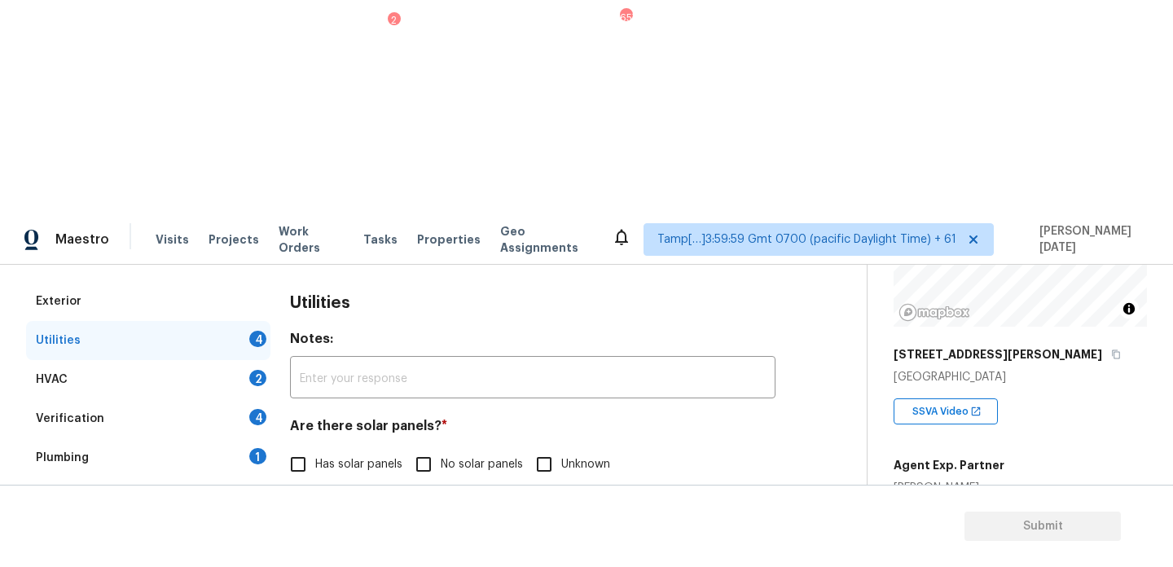
click at [427, 447] on input "No solar panels" at bounding box center [423, 464] width 34 height 34
checkbox input "true"
click at [305, 532] on input "Natural Gas Lines" at bounding box center [298, 549] width 34 height 34
checkbox input "true"
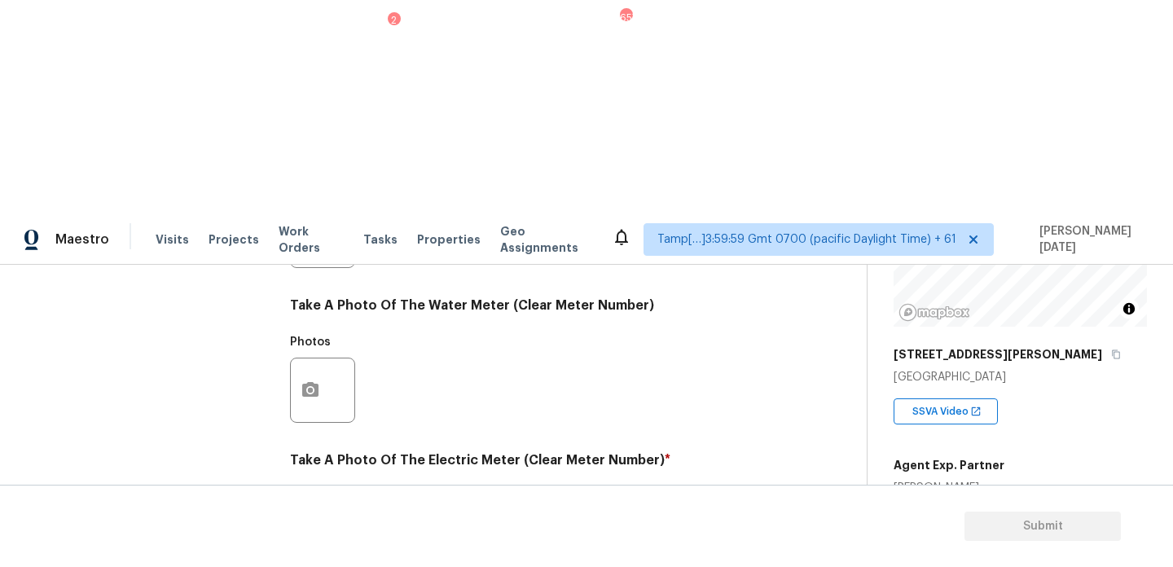
click at [291, 512] on div at bounding box center [322, 544] width 65 height 65
click at [301, 513] on button "button" at bounding box center [310, 545] width 39 height 64
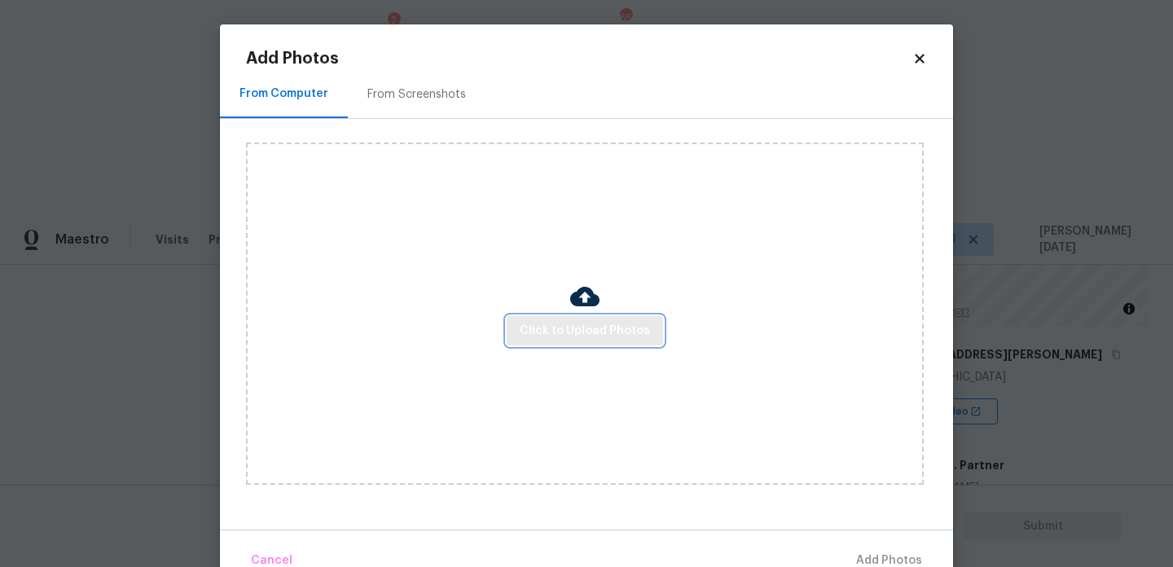
click at [547, 339] on span "Click to Upload Photos" at bounding box center [585, 331] width 130 height 20
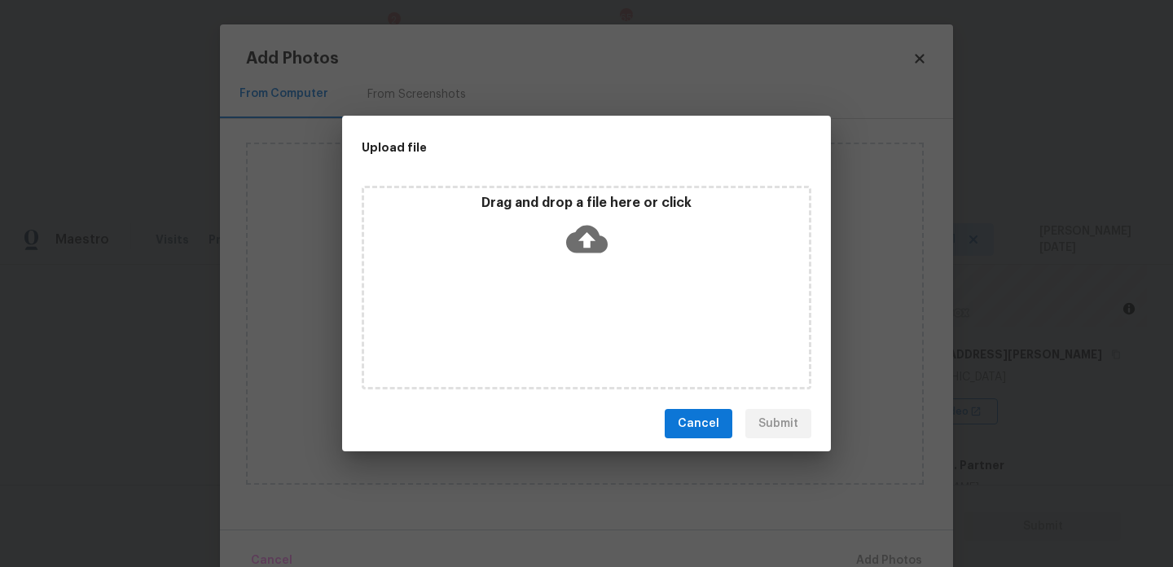
click at [547, 339] on div "Drag and drop a file here or click" at bounding box center [587, 288] width 450 height 204
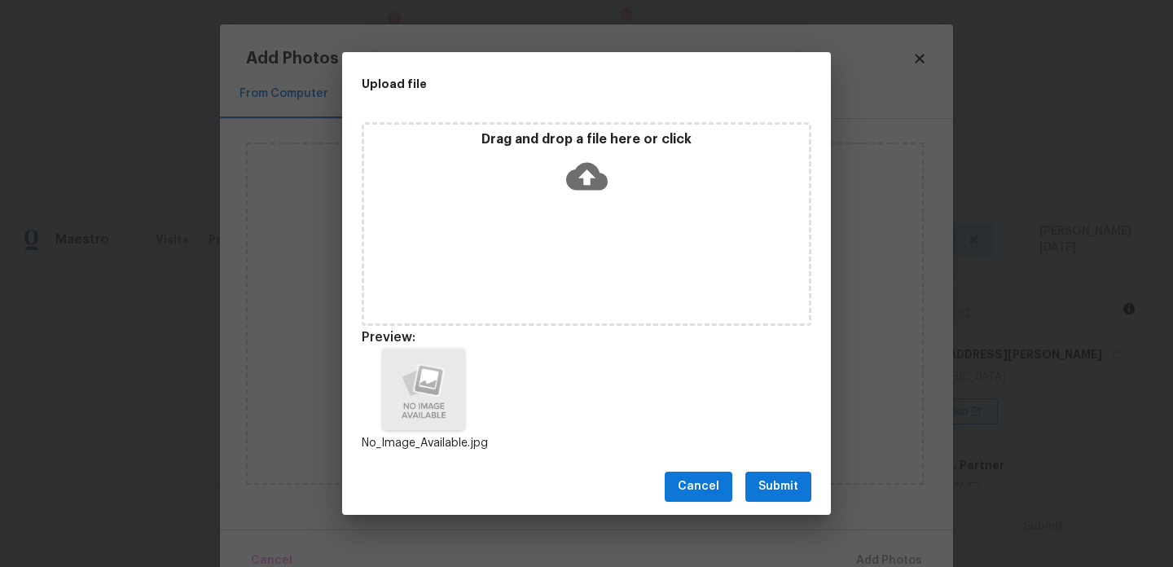
click at [760, 466] on div "Cancel Submit" at bounding box center [586, 487] width 489 height 56
click at [775, 478] on span "Submit" at bounding box center [778, 487] width 40 height 20
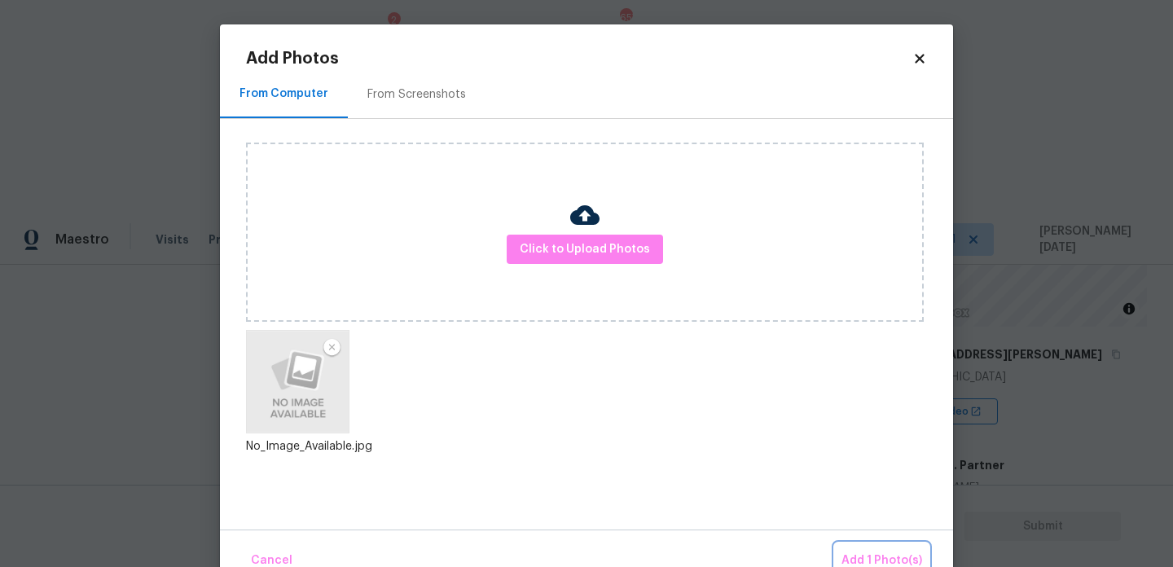
click at [881, 555] on span "Add 1 Photo(s)" at bounding box center [881, 561] width 81 height 20
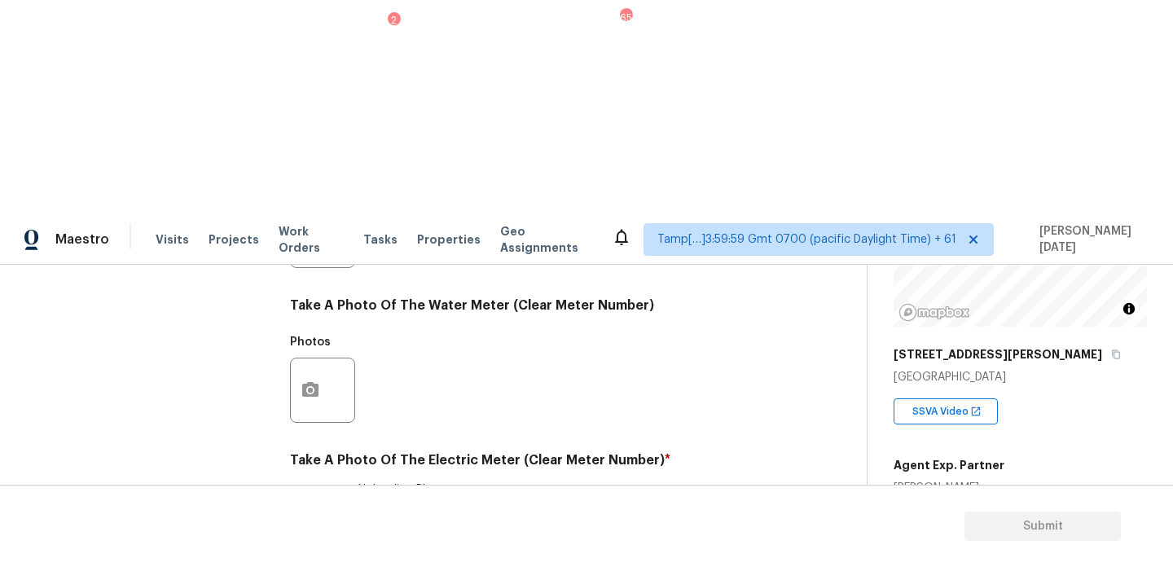
checkbox input "true"
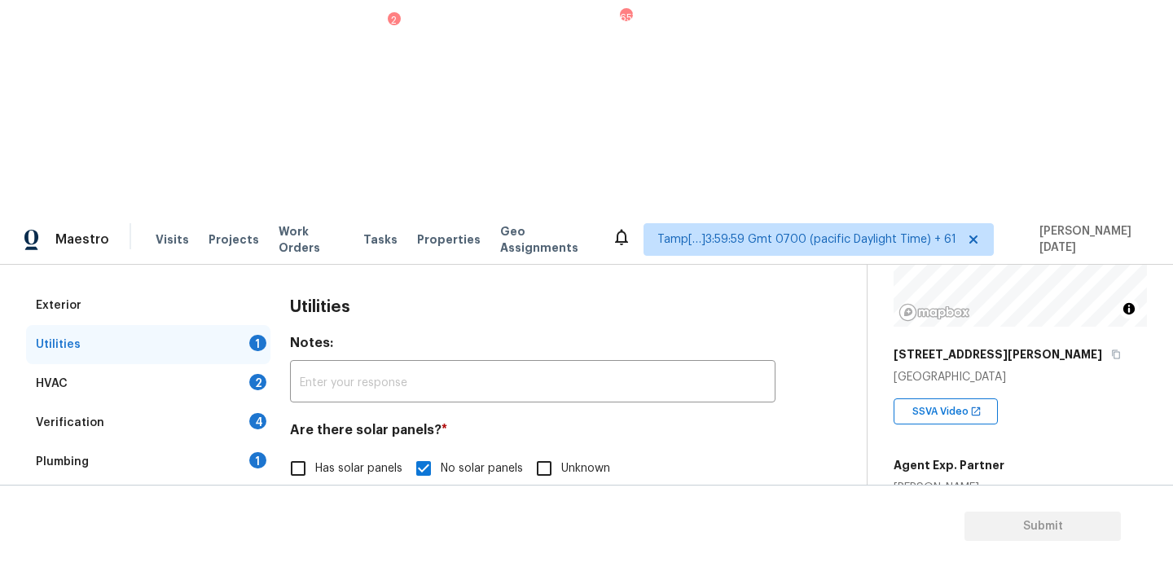
scroll to position [164, 0]
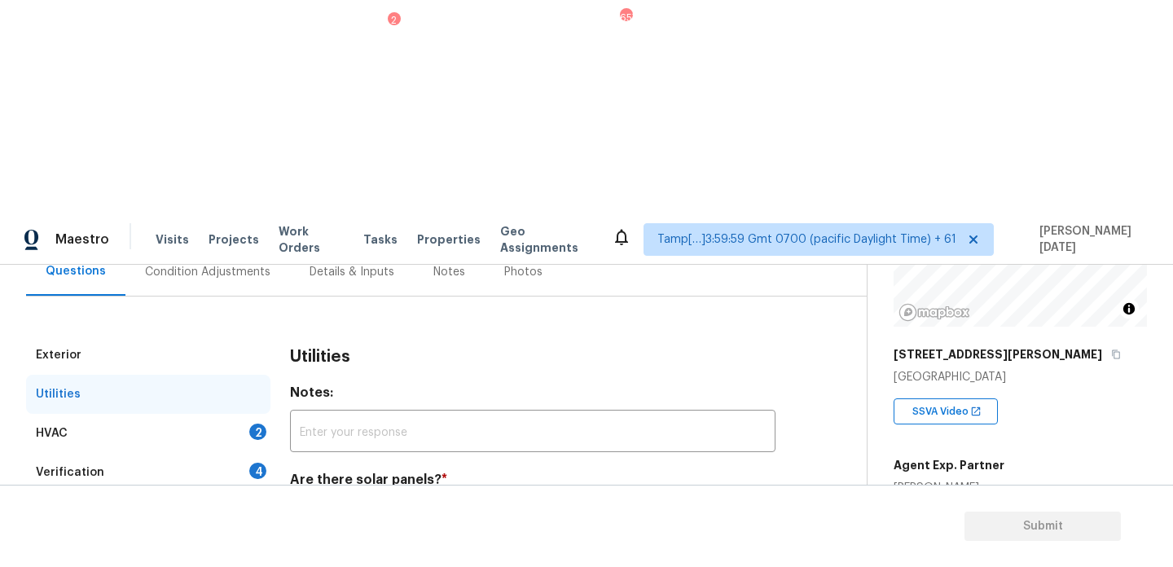
click at [231, 414] on div "HVAC 2" at bounding box center [148, 433] width 244 height 39
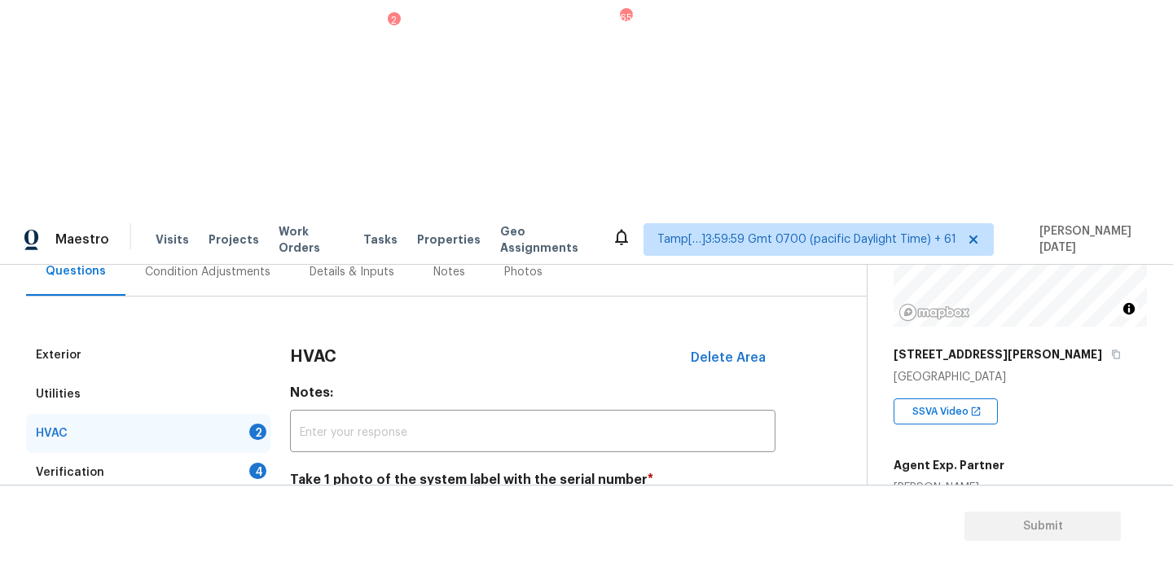
click at [290, 532] on div at bounding box center [322, 564] width 65 height 65
click at [317, 556] on icon "button" at bounding box center [310, 563] width 16 height 15
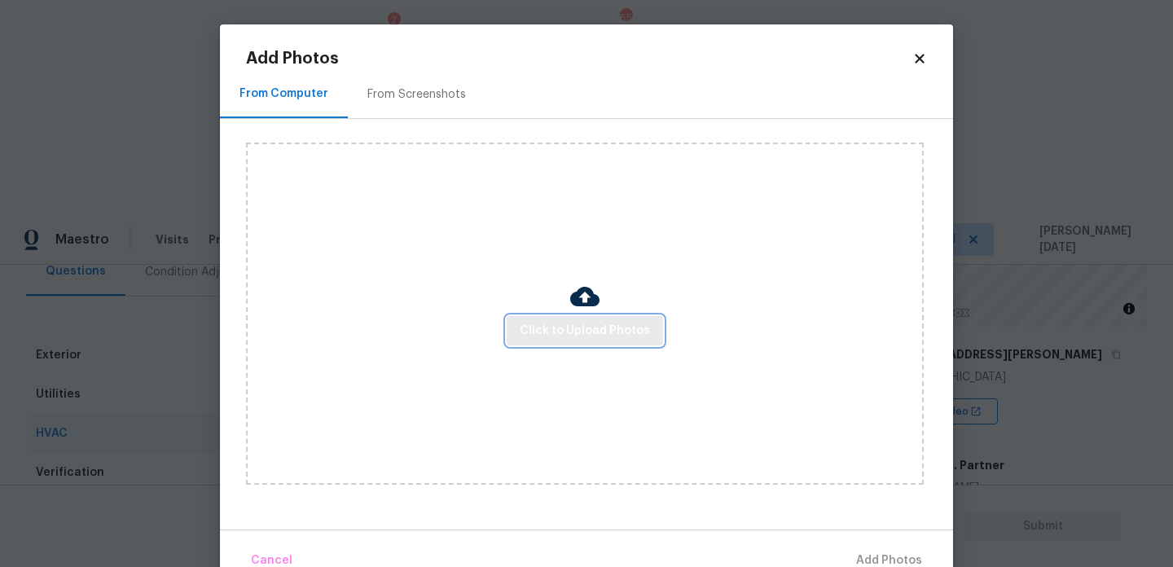
click at [591, 325] on span "Click to Upload Photos" at bounding box center [585, 331] width 130 height 20
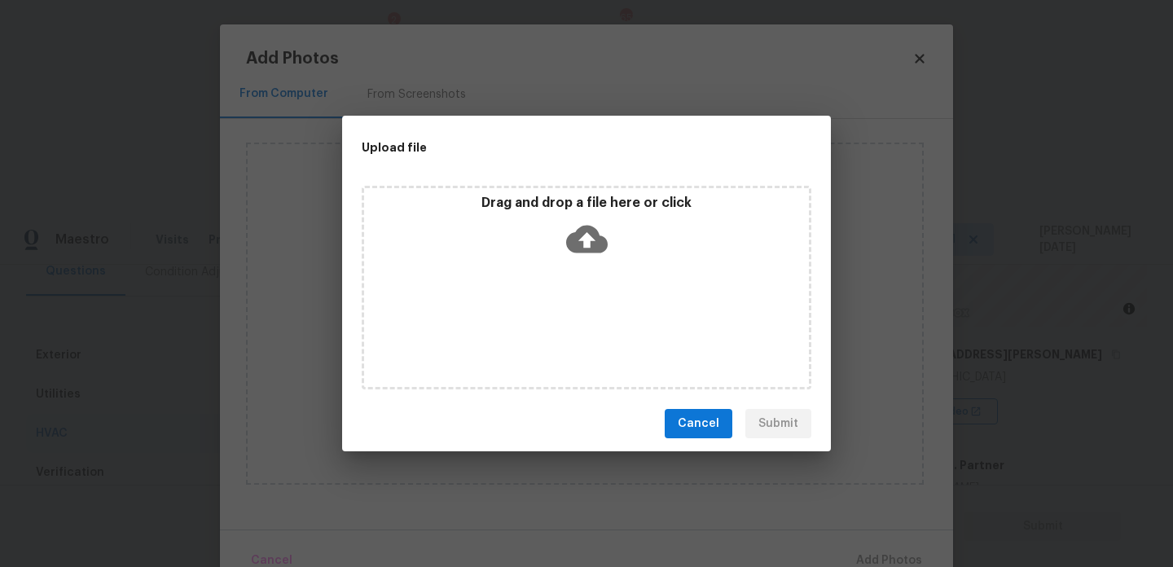
click at [591, 325] on div "Drag and drop a file here or click" at bounding box center [587, 288] width 450 height 204
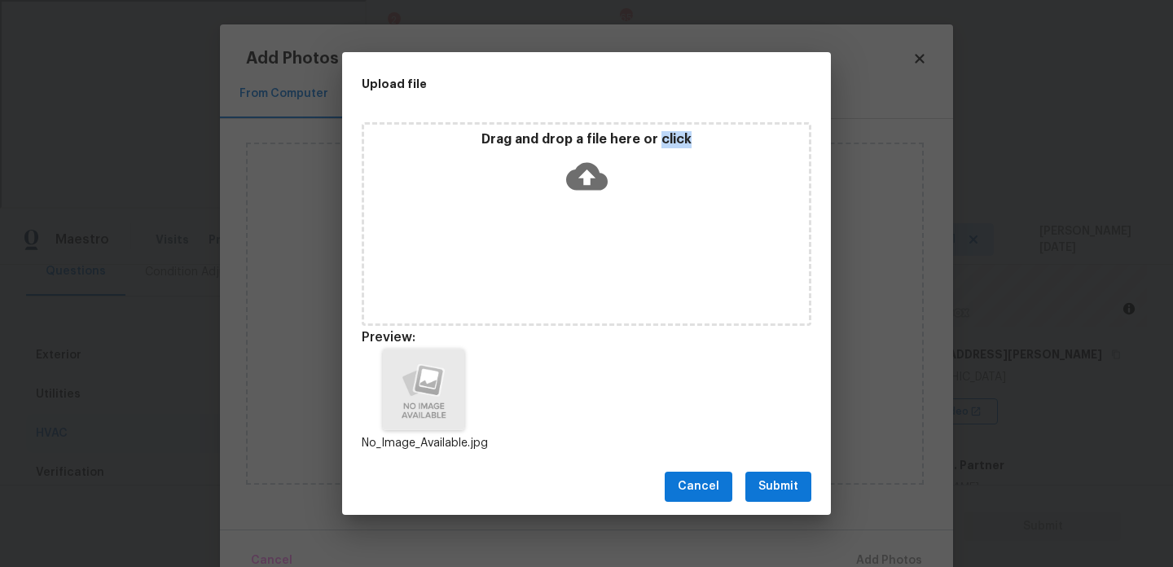
click at [783, 479] on span "Submit" at bounding box center [778, 487] width 40 height 20
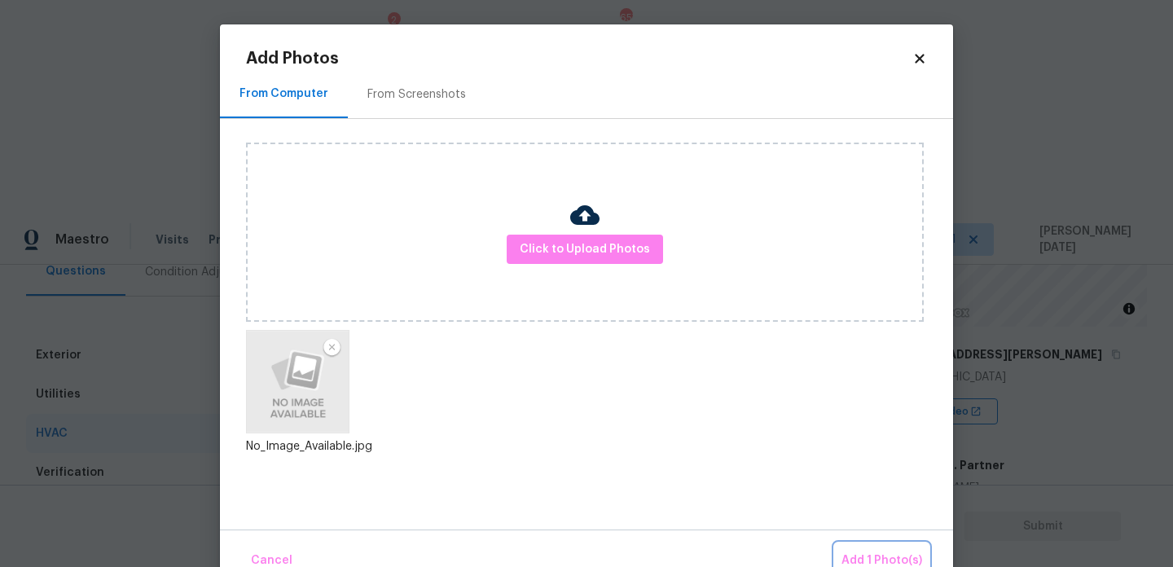
click at [879, 550] on button "Add 1 Photo(s)" at bounding box center [882, 560] width 94 height 35
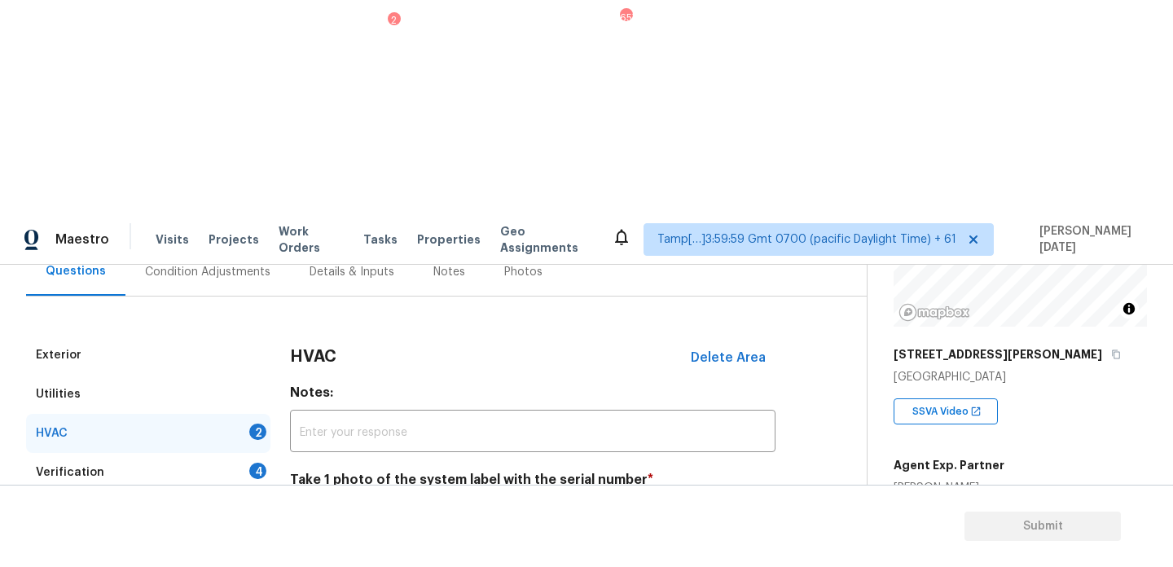
scroll to position [271, 0]
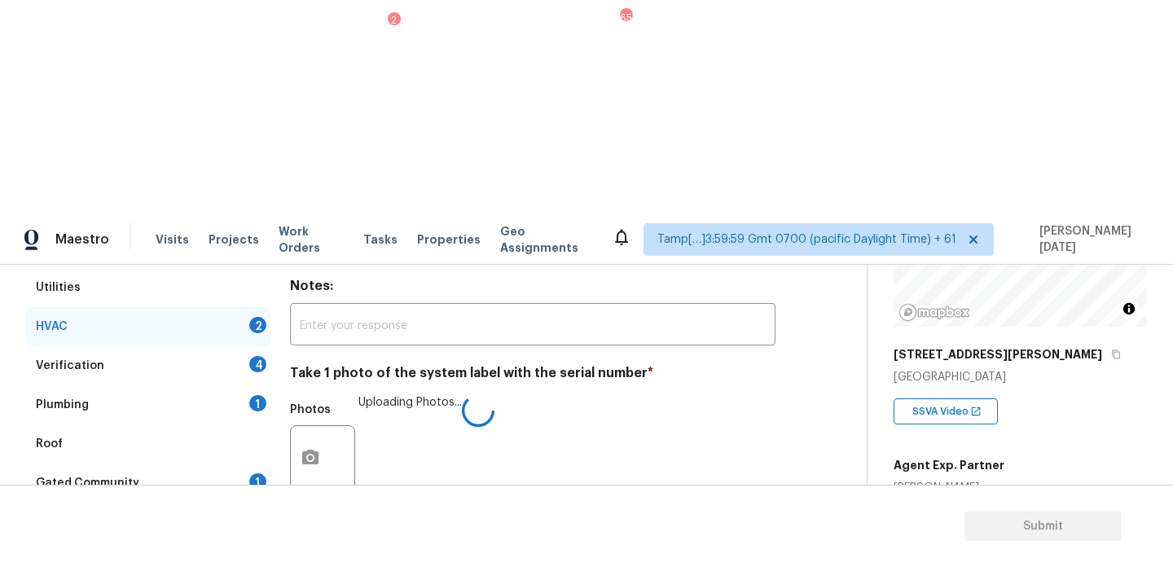
checkbox input "true"
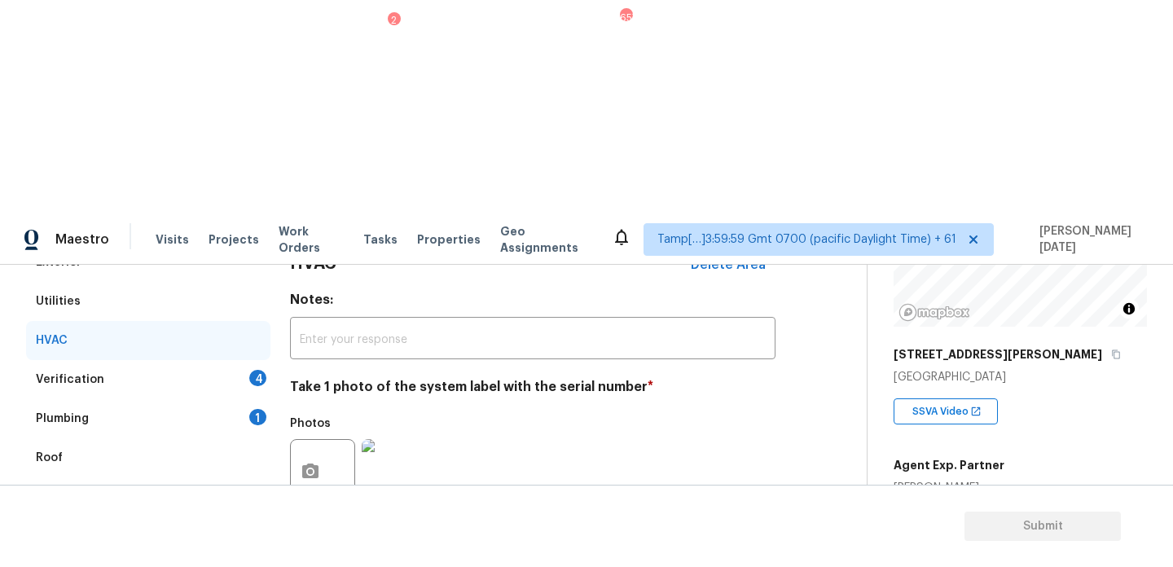
click at [252, 370] on div "4" at bounding box center [257, 378] width 17 height 16
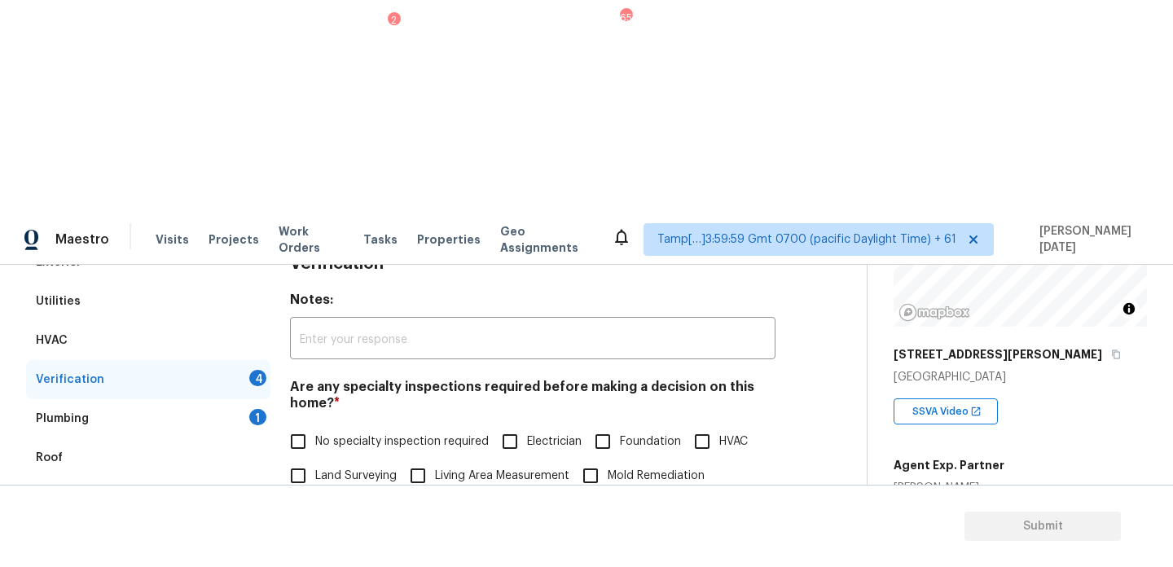
click at [305, 424] on input "No specialty inspection required" at bounding box center [298, 441] width 34 height 34
checkbox input "true"
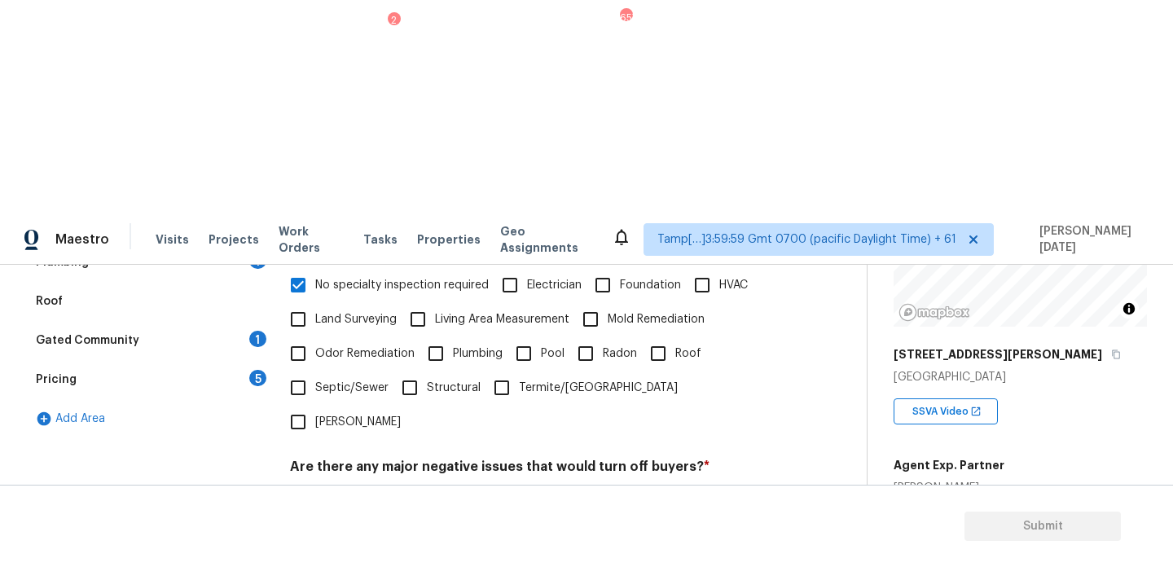
checkbox input "true"
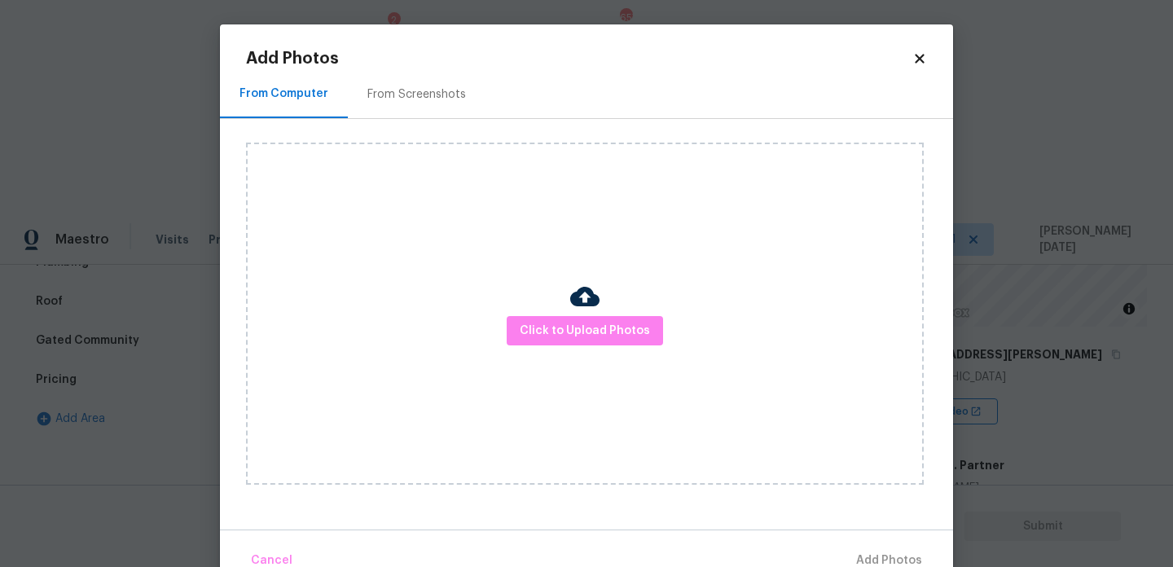
click at [590, 308] on img at bounding box center [584, 296] width 29 height 29
click at [578, 340] on span "Click to Upload Photos" at bounding box center [585, 331] width 130 height 20
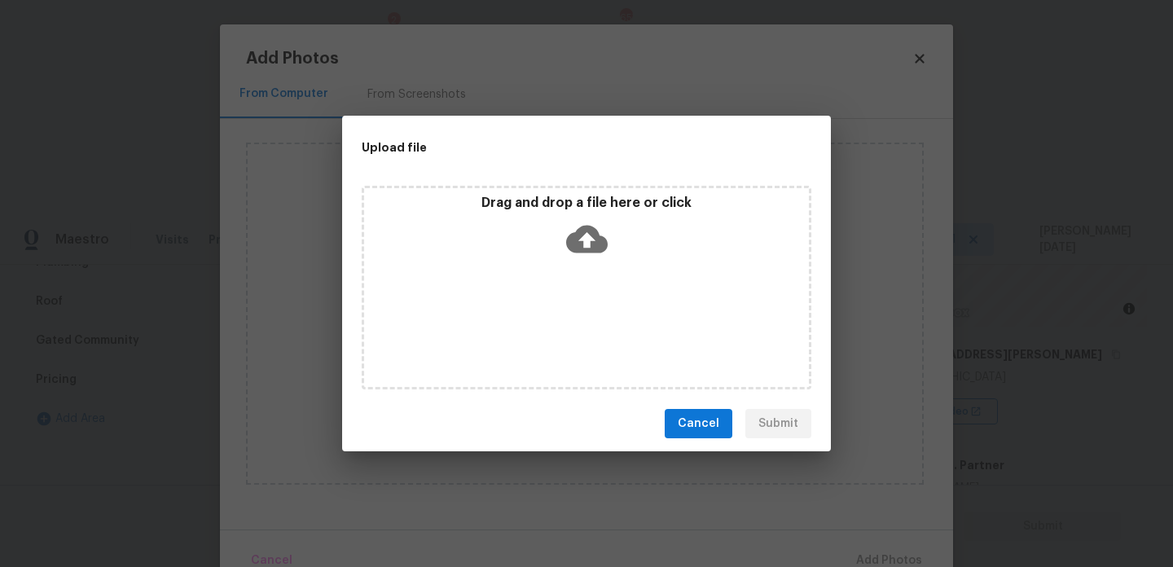
click at [578, 340] on div "Drag and drop a file here or click" at bounding box center [587, 288] width 450 height 204
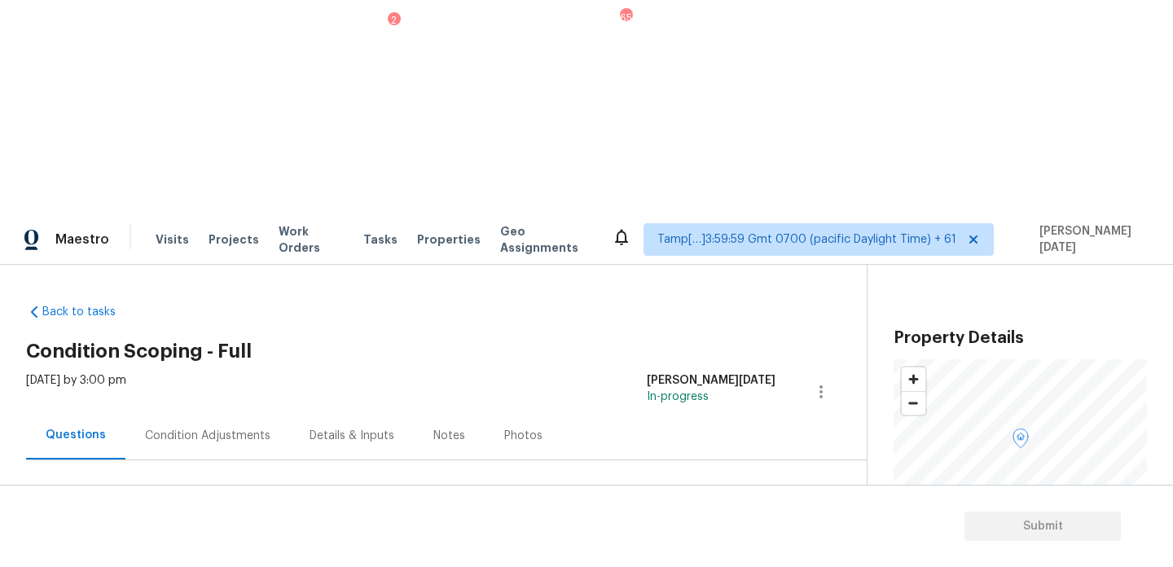
scroll to position [196, 0]
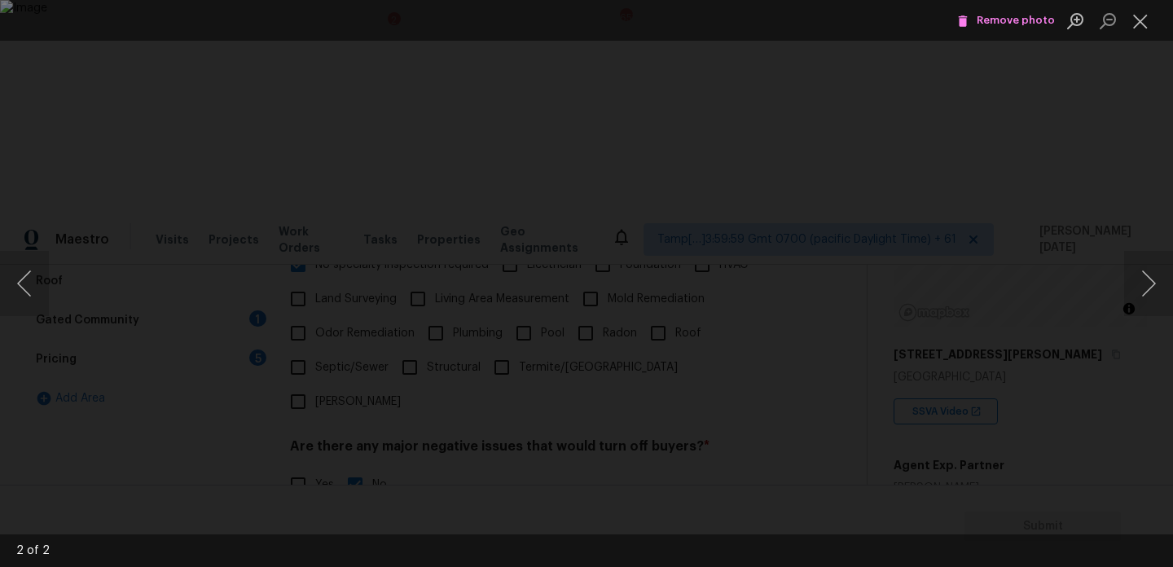
click at [1139, 41] on div "Lightbox" at bounding box center [586, 283] width 1173 height 567
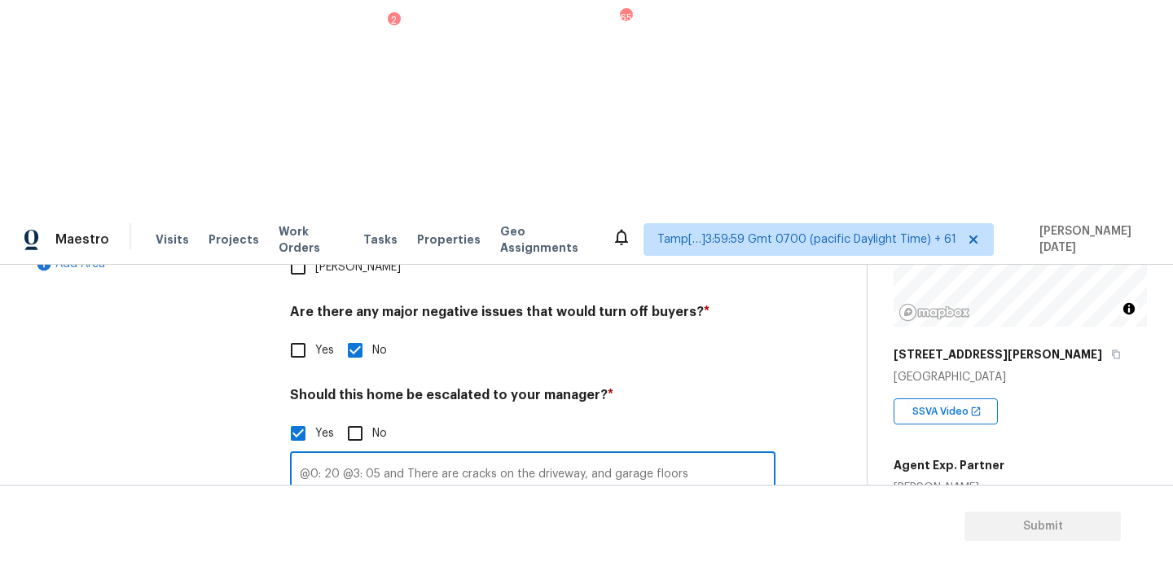
type input "@0: 20 @3: 05 and There are cracks on the driveway, and garage floors"
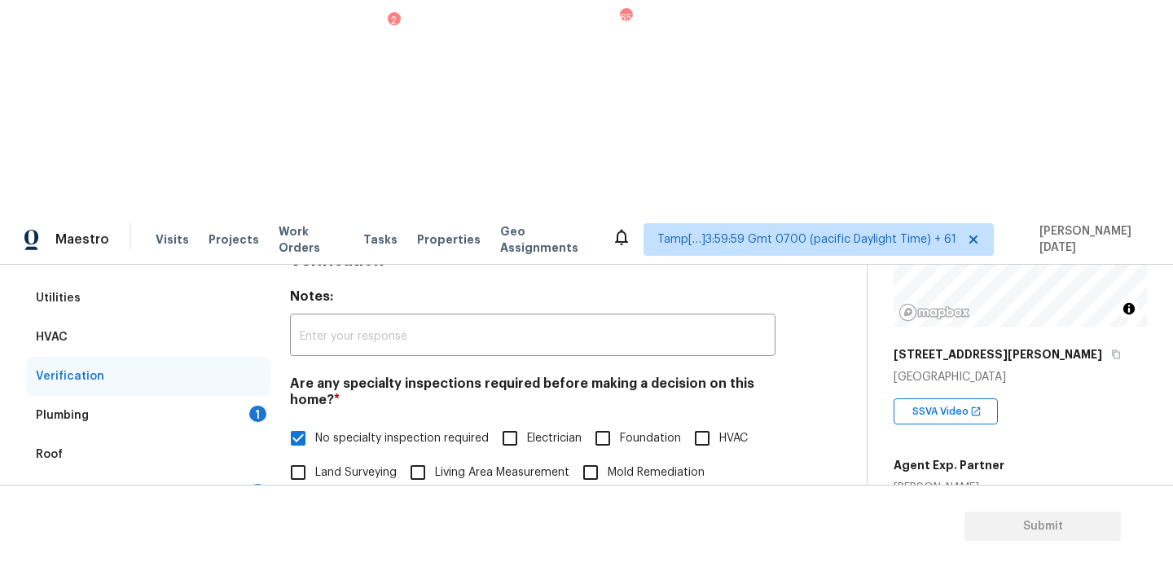
click at [243, 396] on div "Plumbing 1" at bounding box center [148, 415] width 244 height 39
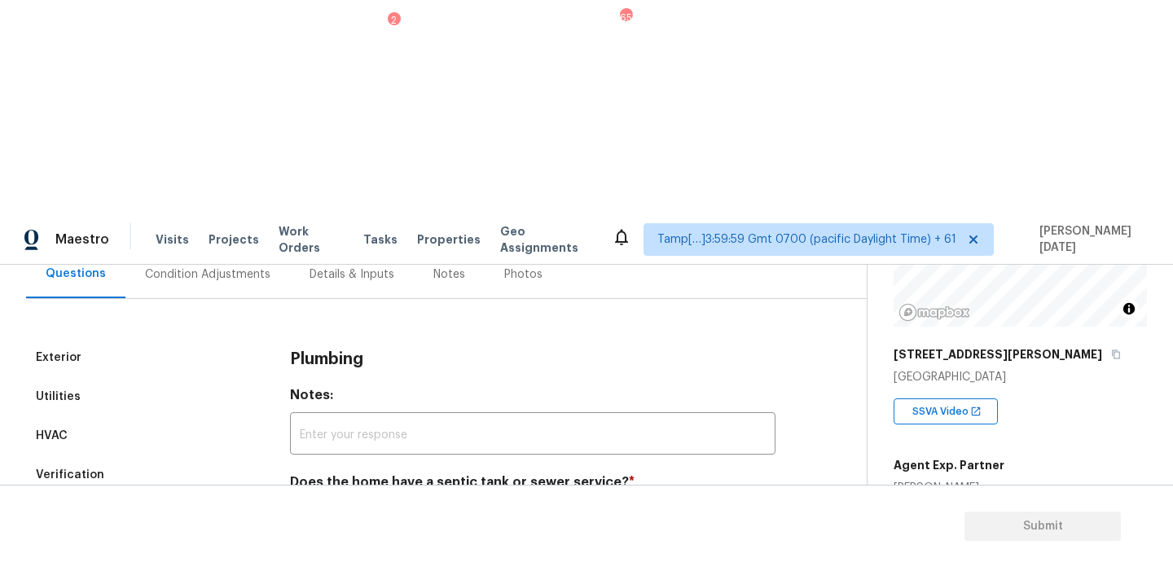
scroll to position [161, 0]
click at [297, 503] on input "Sewer" at bounding box center [298, 520] width 34 height 34
checkbox input "true"
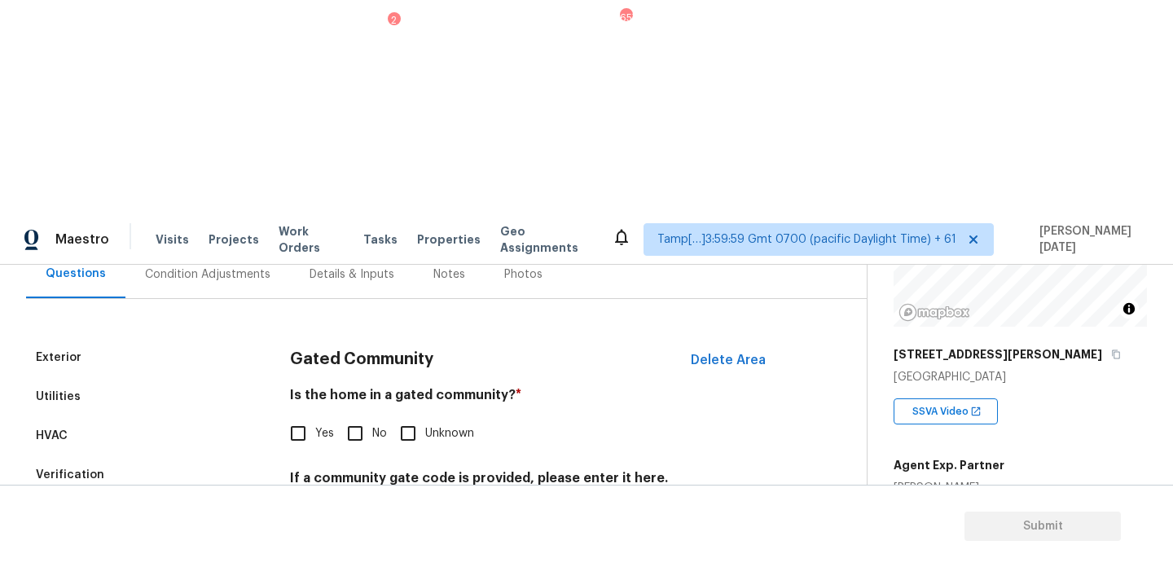
click at [371, 416] on input "No" at bounding box center [355, 433] width 34 height 34
checkbox input "true"
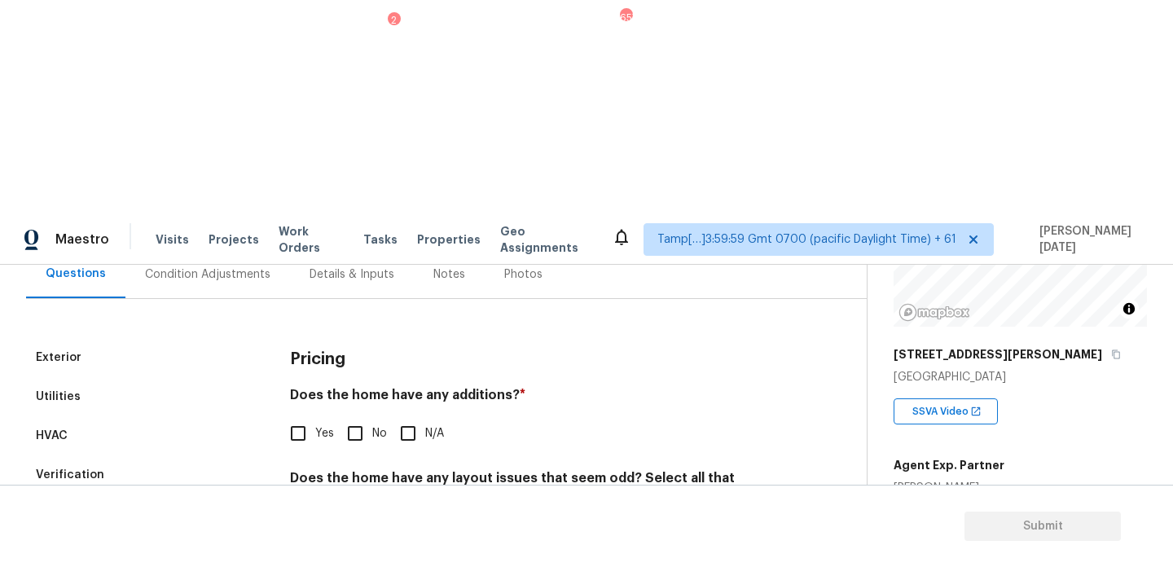
click at [358, 416] on input "No" at bounding box center [355, 433] width 34 height 34
checkbox input "true"
click at [555, 550] on input "Slope in [GEOGRAPHIC_DATA]" at bounding box center [554, 567] width 34 height 34
checkbox input "true"
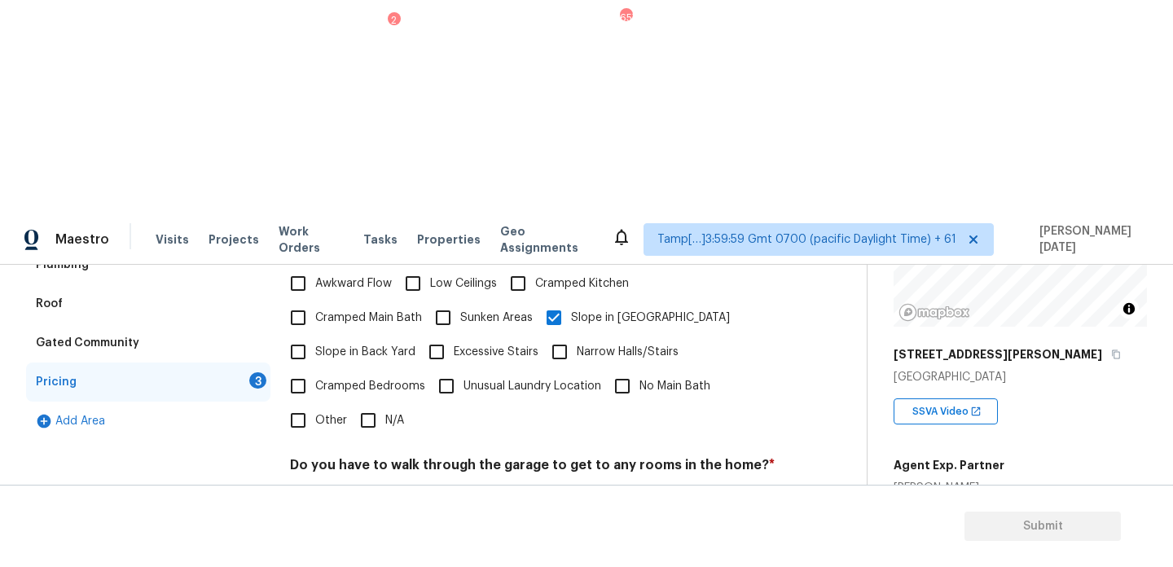
click at [354, 486] on input "No" at bounding box center [355, 503] width 34 height 34
checkbox input "true"
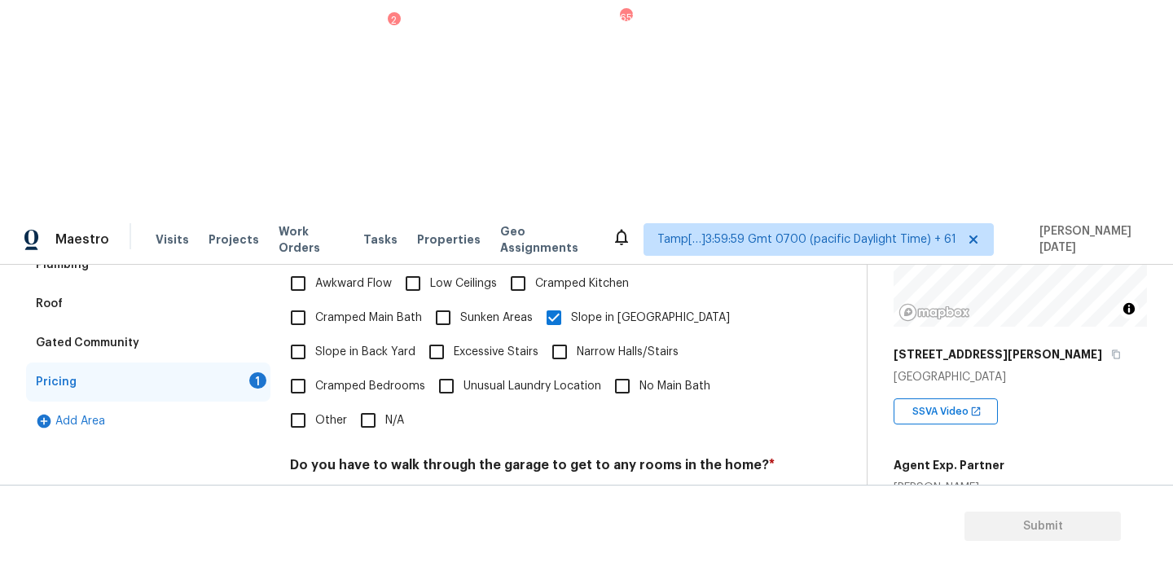
checkbox input "true"
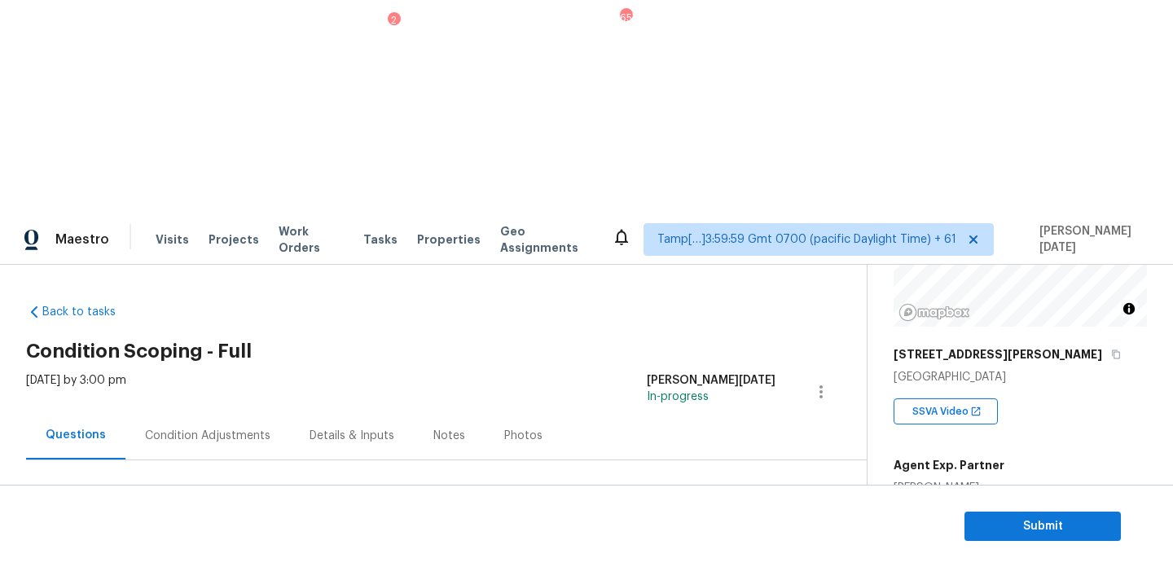
click at [219, 428] on div "Condition Adjustments" at bounding box center [207, 436] width 125 height 16
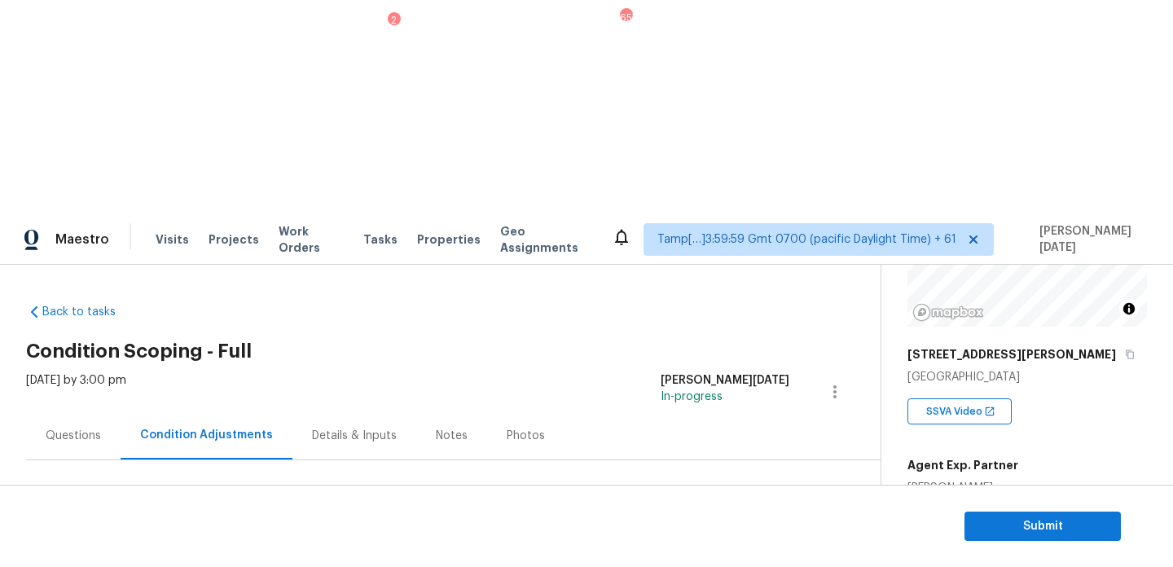
click at [743, 542] on button "Add Condition Adjustment" at bounding box center [749, 559] width 184 height 34
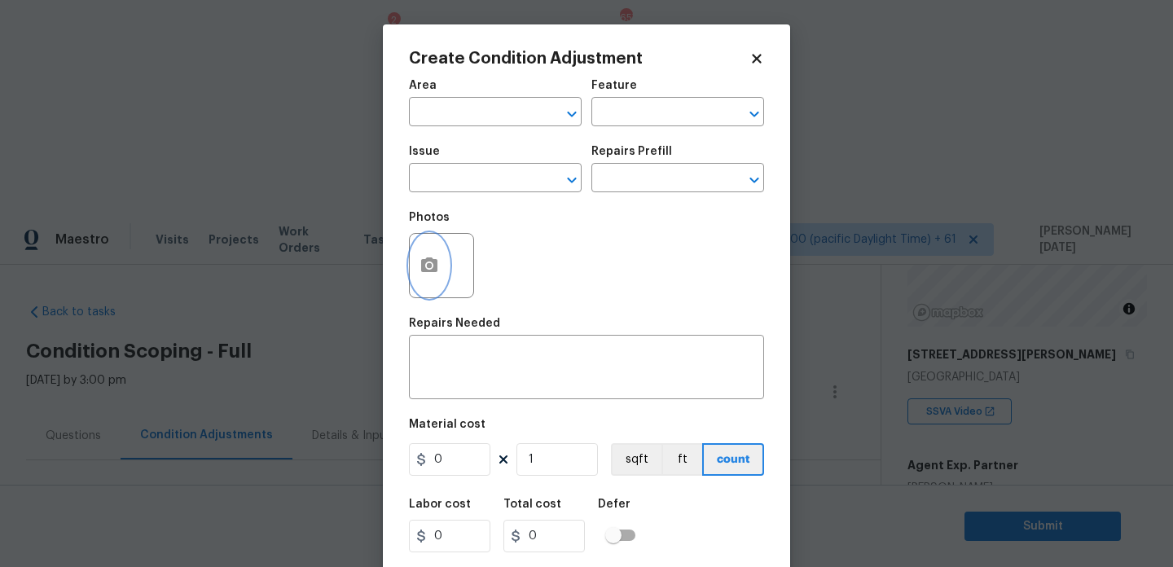
click at [428, 277] on button "button" at bounding box center [429, 266] width 39 height 64
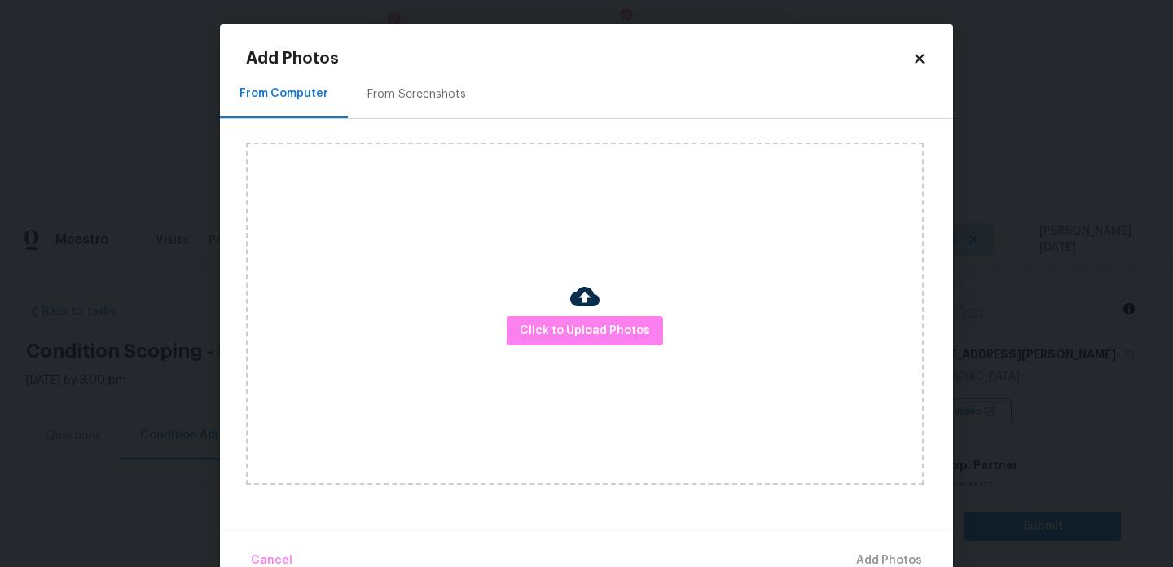
click at [619, 357] on div "Click to Upload Photos" at bounding box center [585, 314] width 678 height 342
click at [630, 333] on span "Click to Upload Photos" at bounding box center [585, 331] width 130 height 20
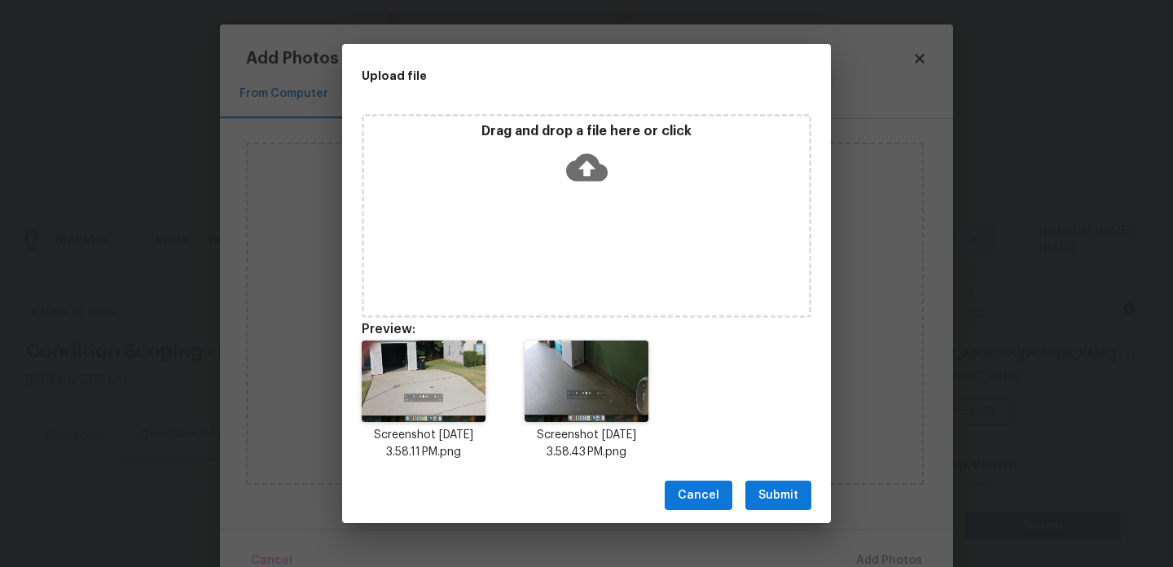
click at [768, 497] on span "Submit" at bounding box center [778, 495] width 40 height 20
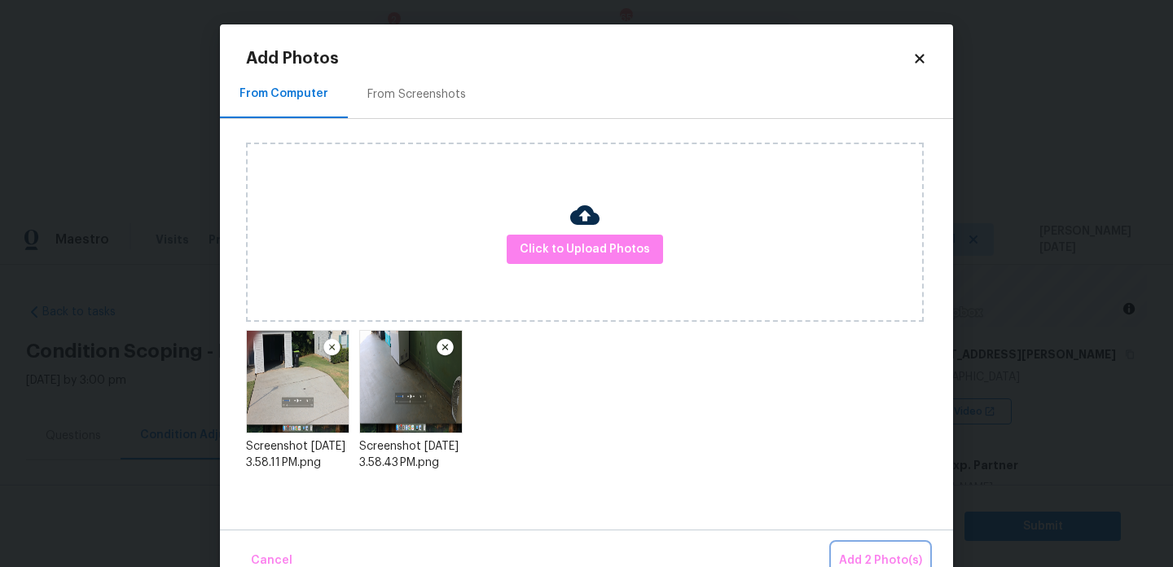
click at [872, 556] on span "Add 2 Photo(s)" at bounding box center [880, 561] width 83 height 20
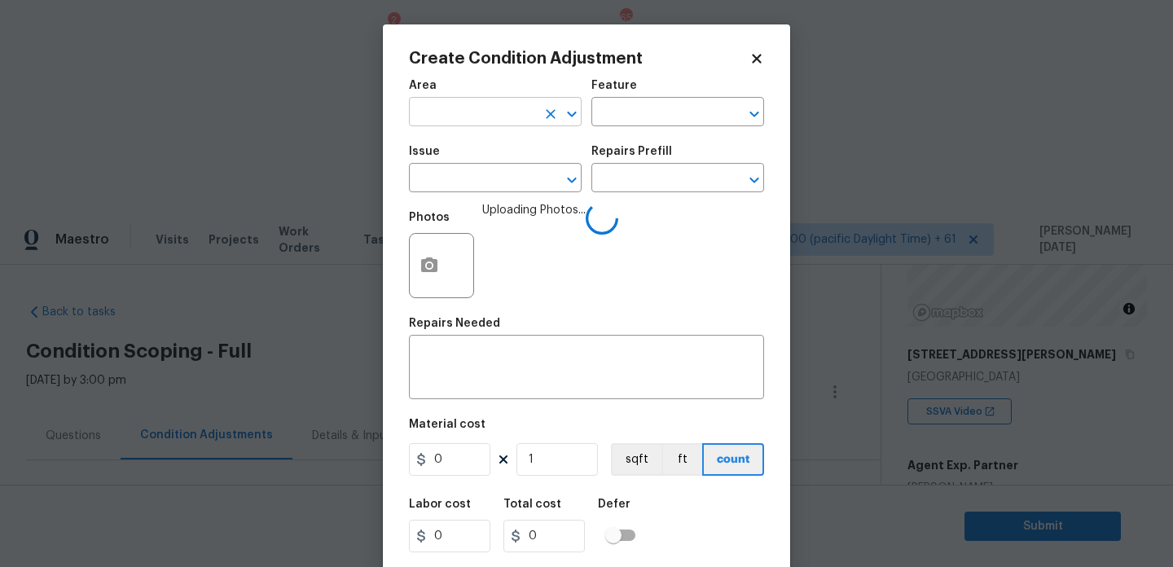
click at [442, 118] on input "text" at bounding box center [472, 113] width 127 height 25
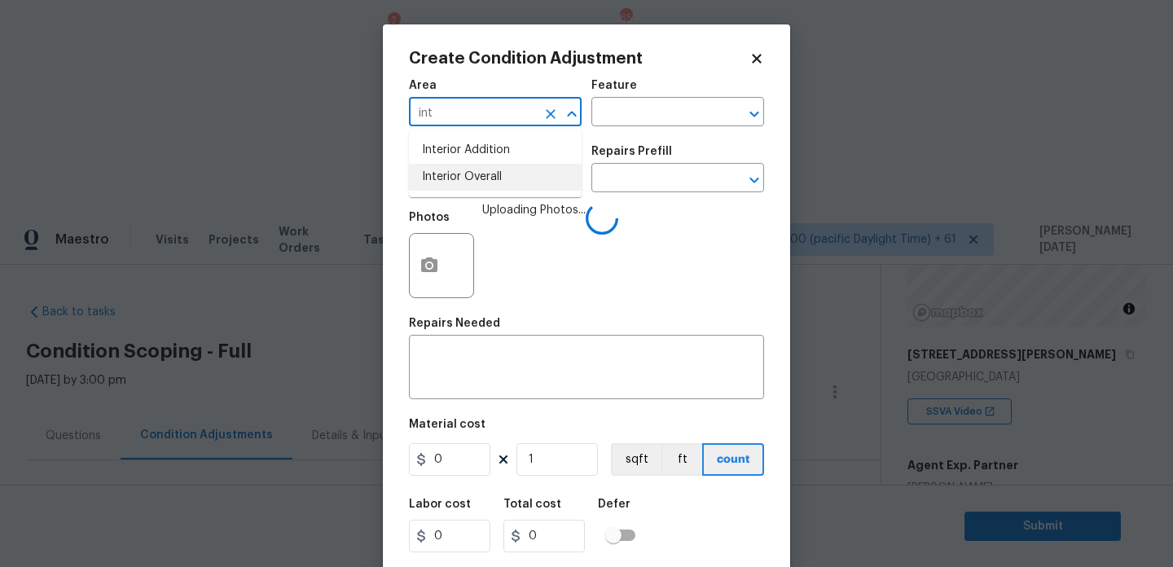
click at [460, 181] on li "Interior Overall" at bounding box center [495, 177] width 173 height 27
type input "Interior Overall"
click at [460, 181] on input "text" at bounding box center [472, 179] width 127 height 25
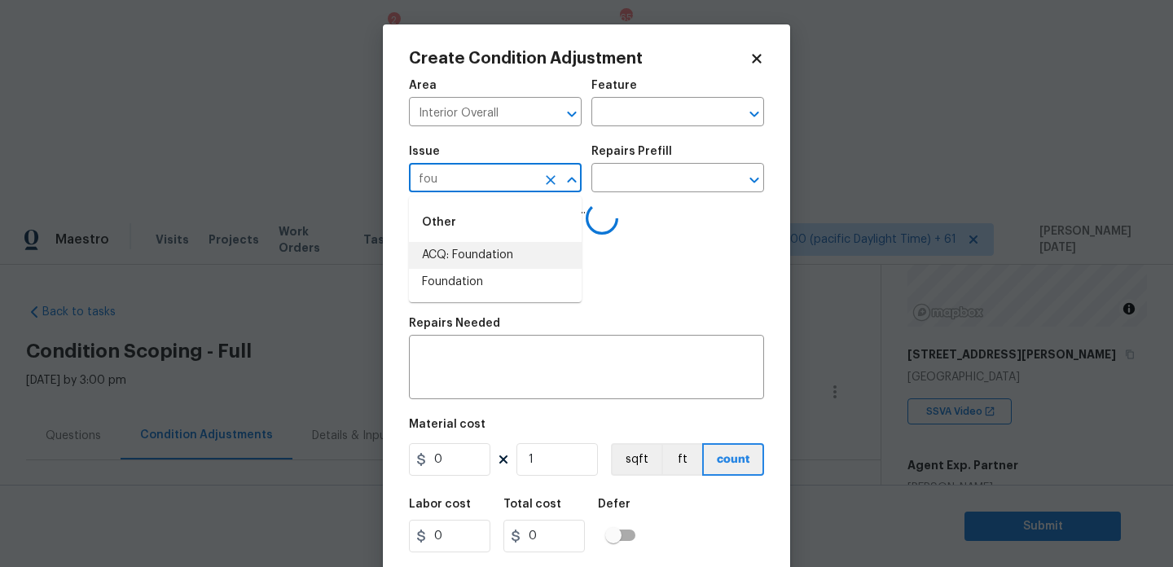
click at [490, 248] on li "ACQ: Foundation" at bounding box center [495, 255] width 173 height 27
type input "ACQ: Foundation"
click at [610, 199] on div "Issue ACQ: Foundation ​ Repairs Prefill ​" at bounding box center [586, 169] width 355 height 66
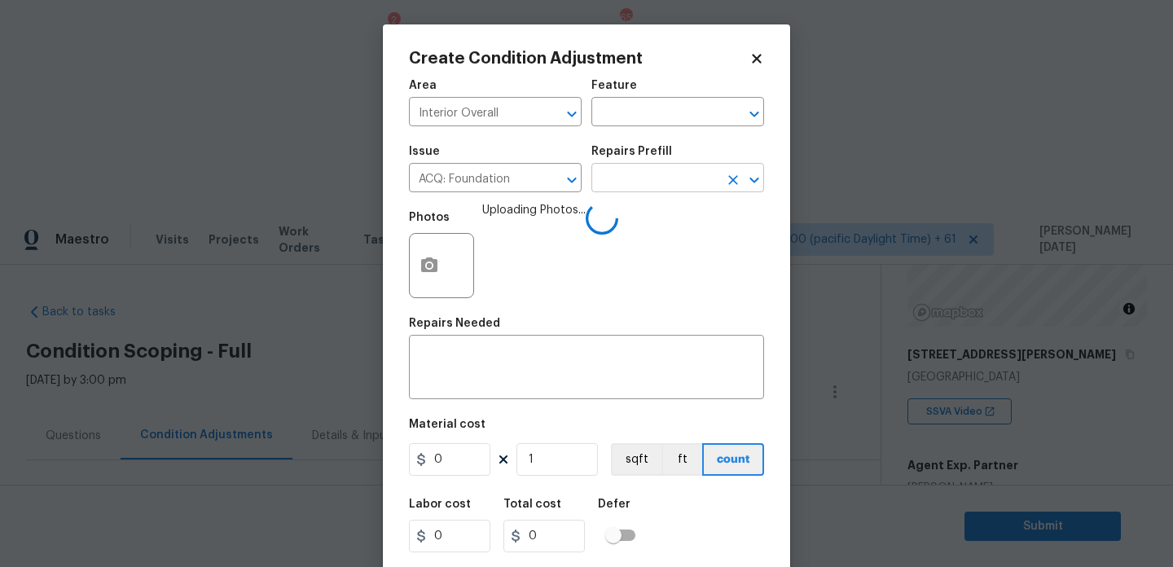
click at [647, 182] on input "text" at bounding box center [654, 179] width 127 height 25
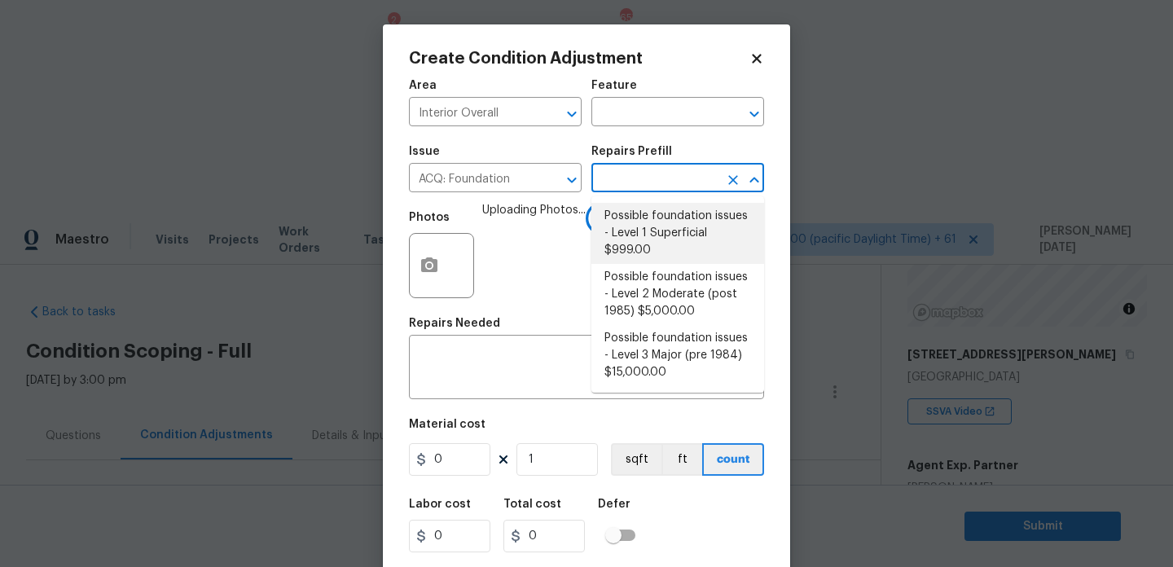
click at [652, 243] on li "Possible foundation issues - Level 1 Superficial $999.00" at bounding box center [677, 233] width 173 height 61
type input "Acquisition"
type textarea "Possible foundation issues - Level 1 - Superficial. Disclaimer: This is NOT a t…"
type input "999"
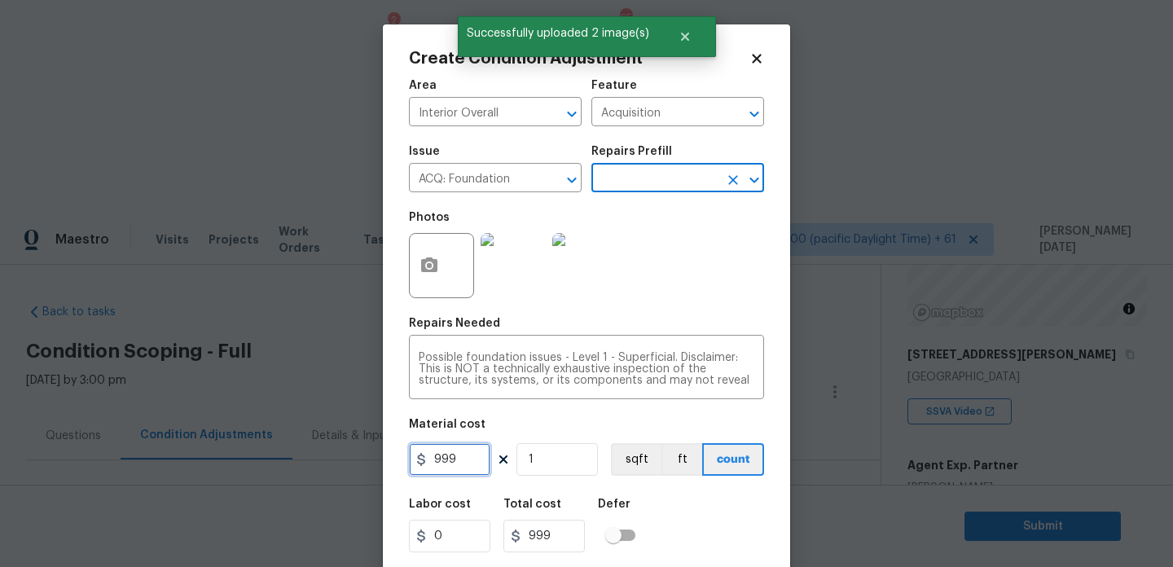
drag, startPoint x: 461, startPoint y: 455, endPoint x: 223, endPoint y: 455, distance: 237.9
click at [223, 455] on div "Create Condition Adjustment Area Interior Overall ​ Feature Acquisition ​ Issue…" at bounding box center [586, 283] width 1173 height 567
type input "0"
click at [659, 302] on div "Photos" at bounding box center [586, 255] width 355 height 106
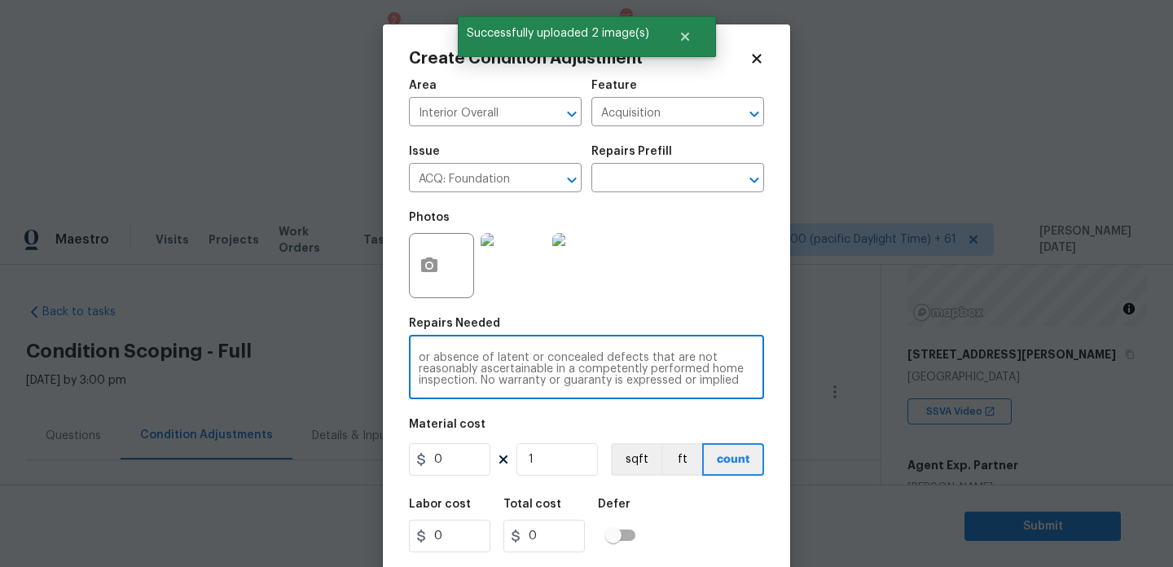
scroll to position [57, 0]
drag, startPoint x: 563, startPoint y: 358, endPoint x: 771, endPoint y: 398, distance: 211.5
click at [771, 398] on div "Create Condition Adjustment Area Interior Overall ​ Feature Acquisition ​ Issue…" at bounding box center [586, 301] width 407 height 554
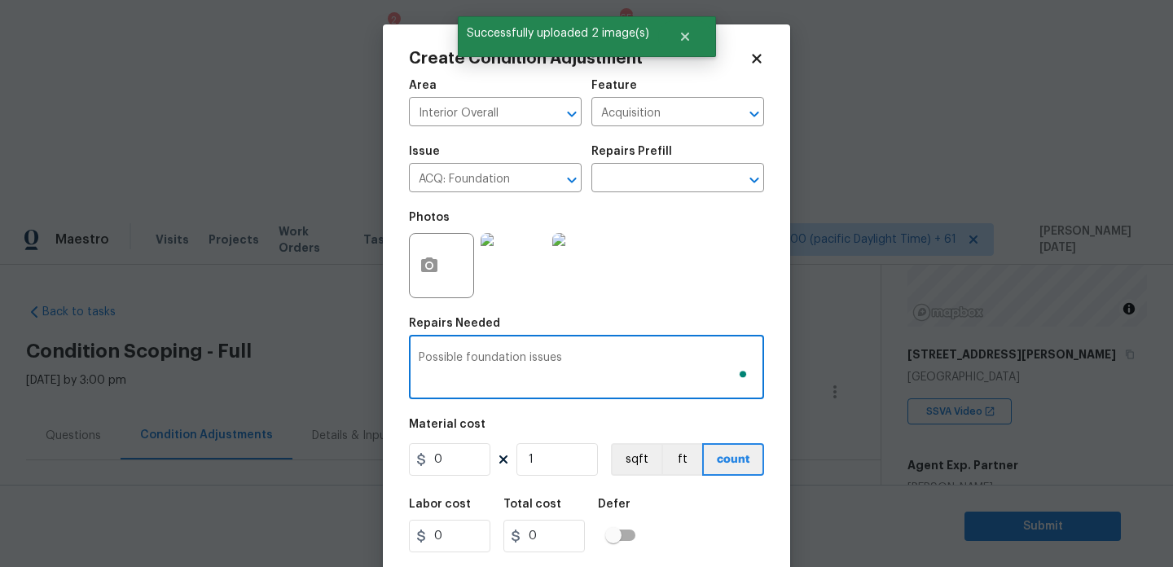
scroll to position [0, 0]
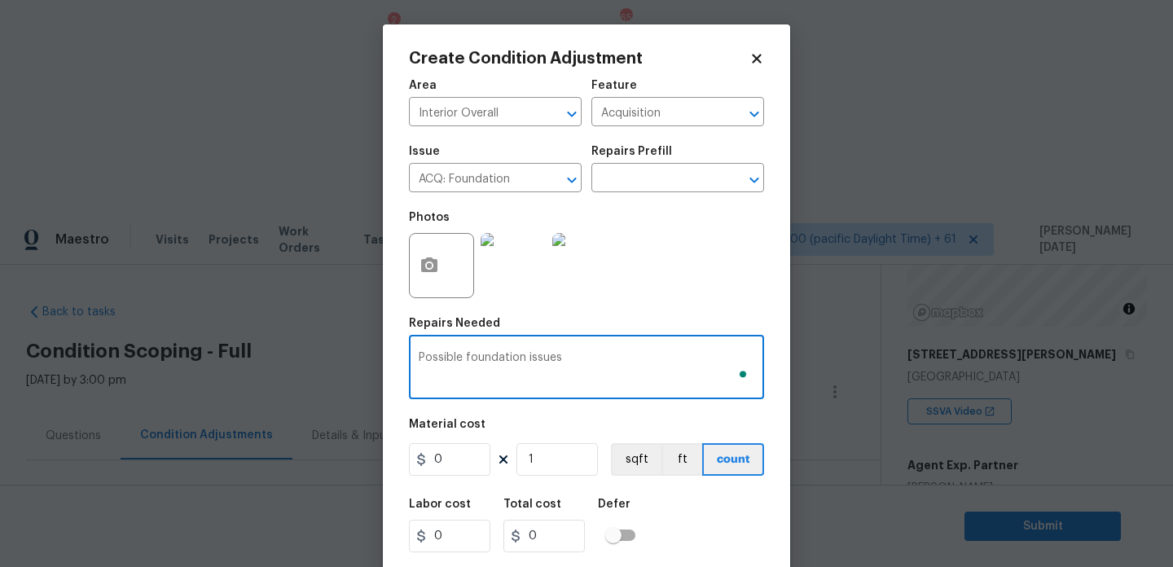
type textarea "Possible foundation issues"
click at [696, 258] on div "Photos" at bounding box center [586, 255] width 355 height 106
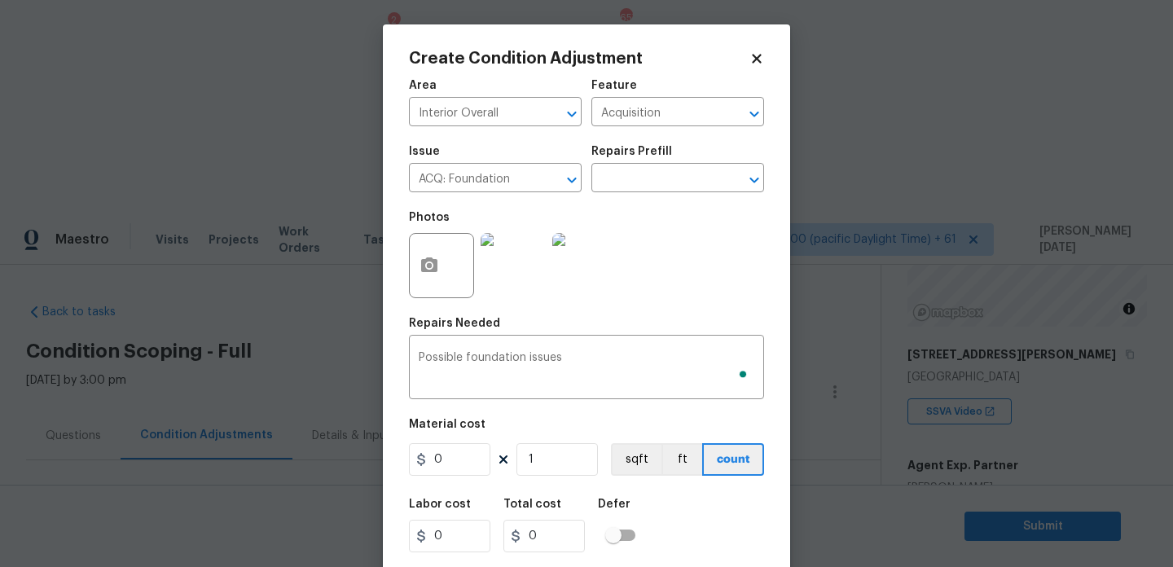
scroll to position [42, 0]
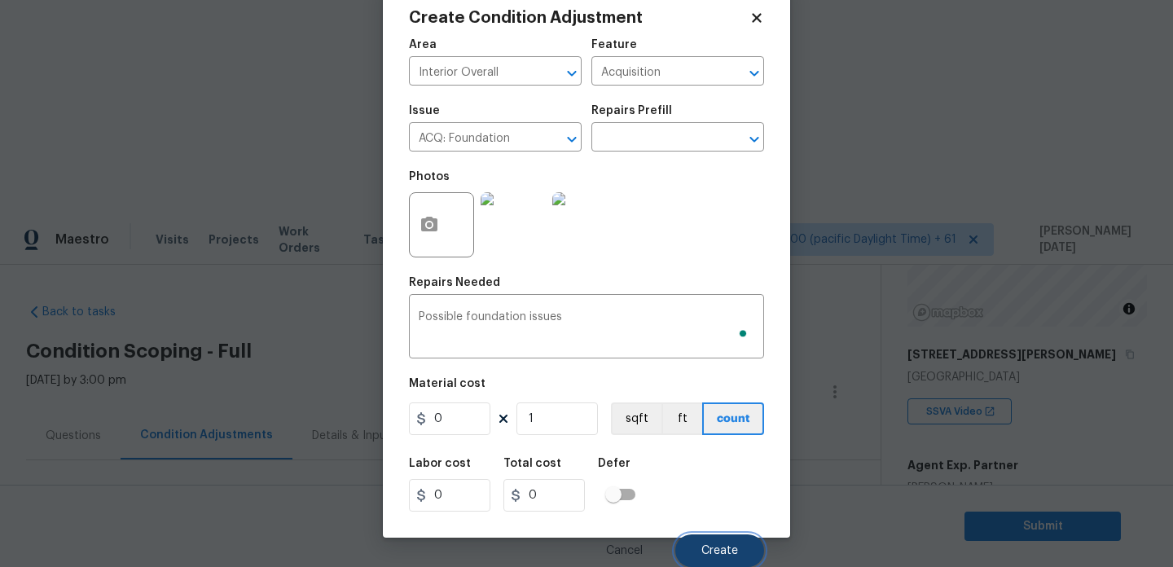
click at [723, 547] on span "Create" at bounding box center [719, 551] width 37 height 12
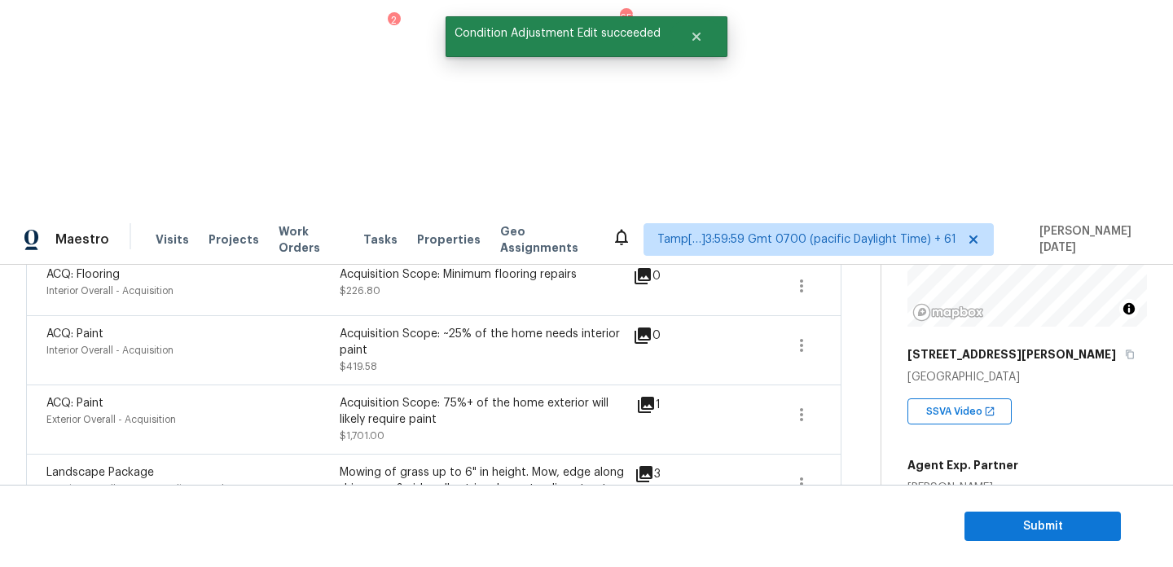
scroll to position [523, 0]
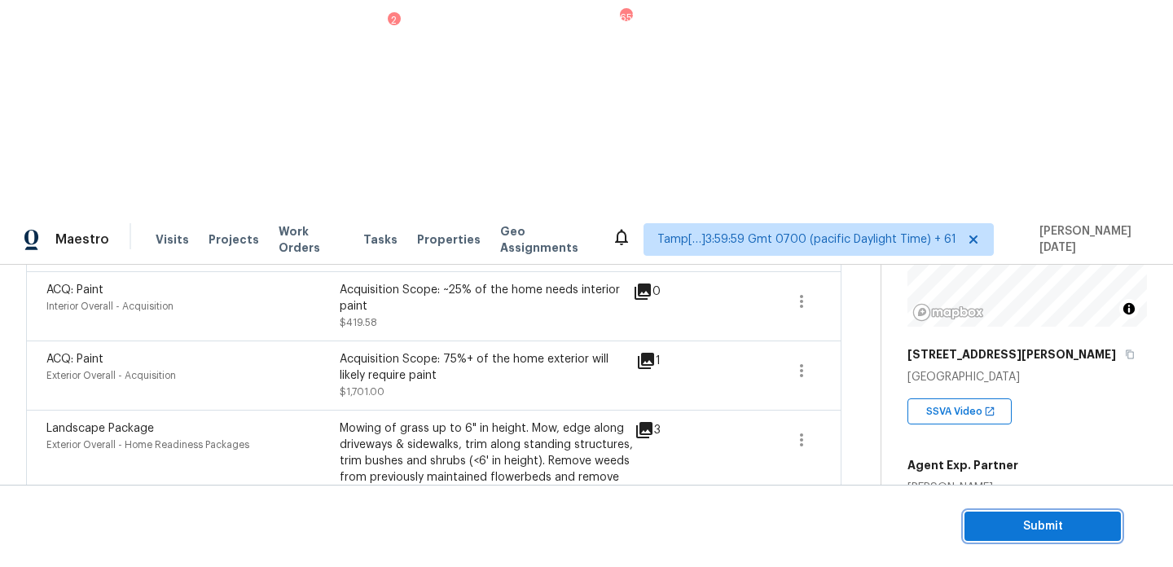
click at [982, 516] on span "Submit" at bounding box center [1043, 526] width 130 height 20
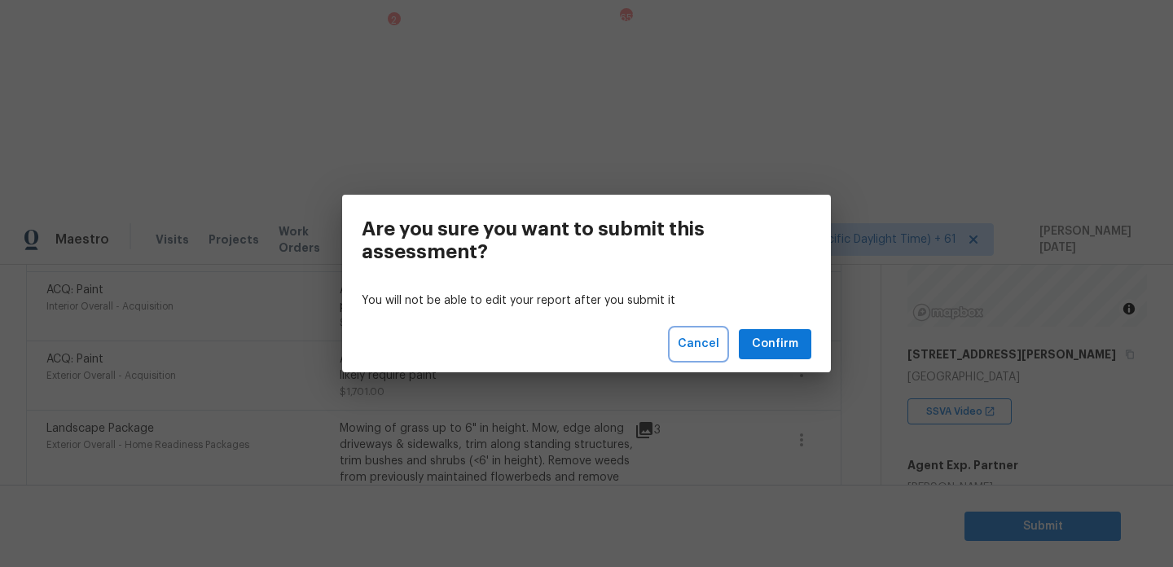
click at [692, 340] on span "Cancel" at bounding box center [699, 344] width 42 height 20
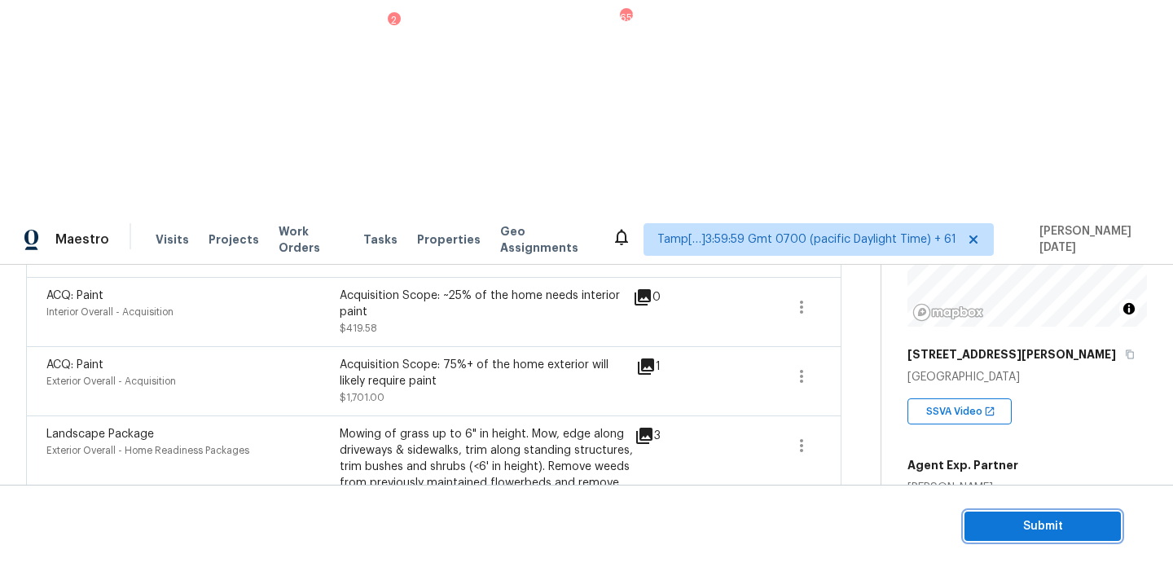
scroll to position [523, 0]
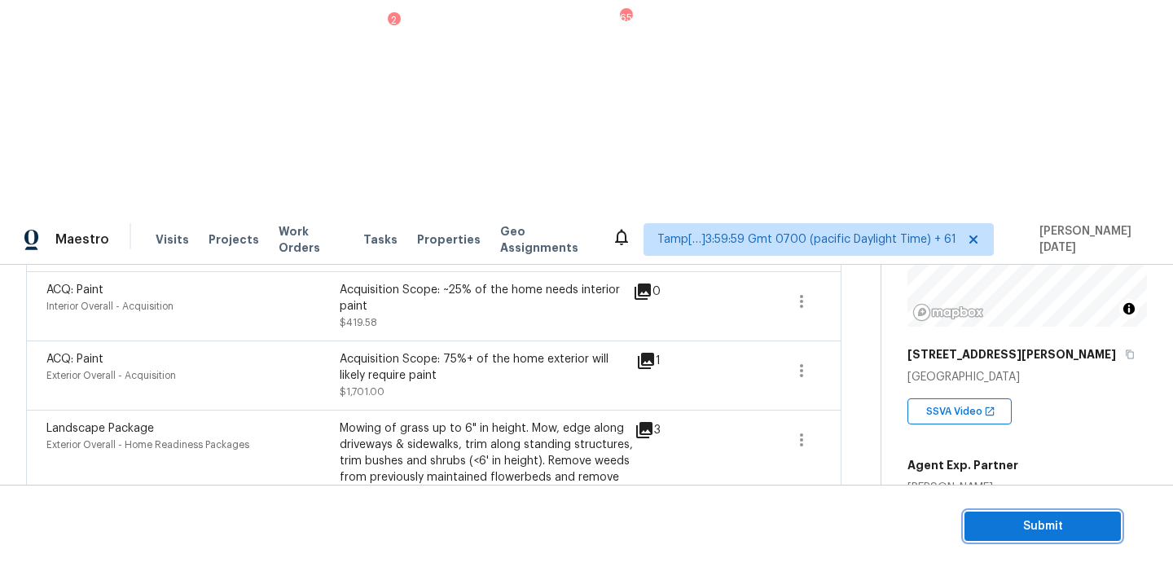
click at [983, 519] on span "Submit" at bounding box center [1043, 526] width 130 height 20
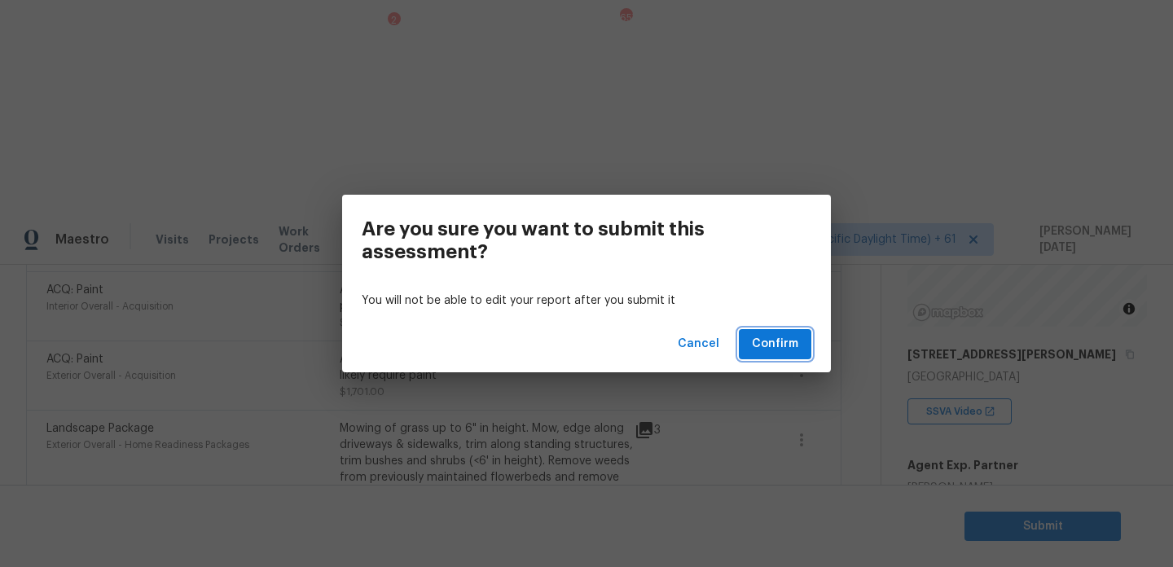
click at [791, 336] on span "Confirm" at bounding box center [775, 344] width 46 height 20
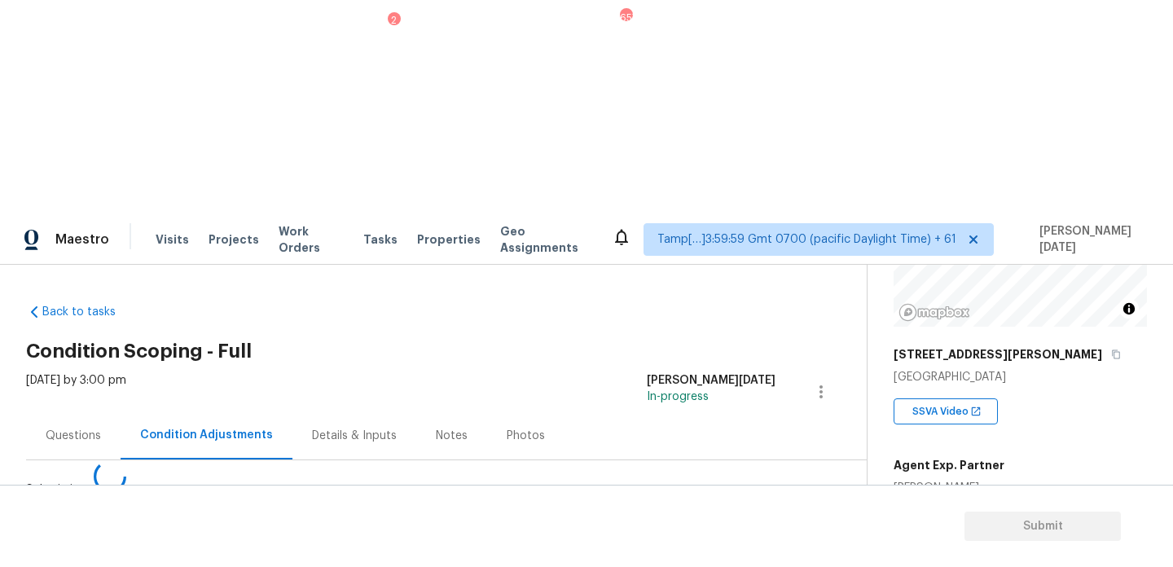
scroll to position [0, 0]
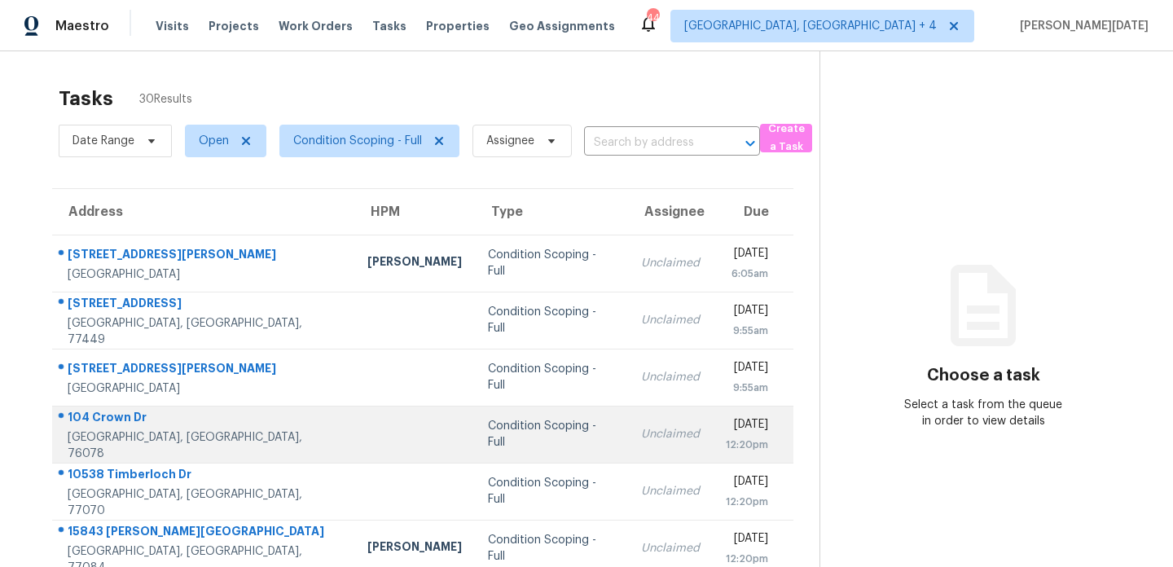
scroll to position [281, 0]
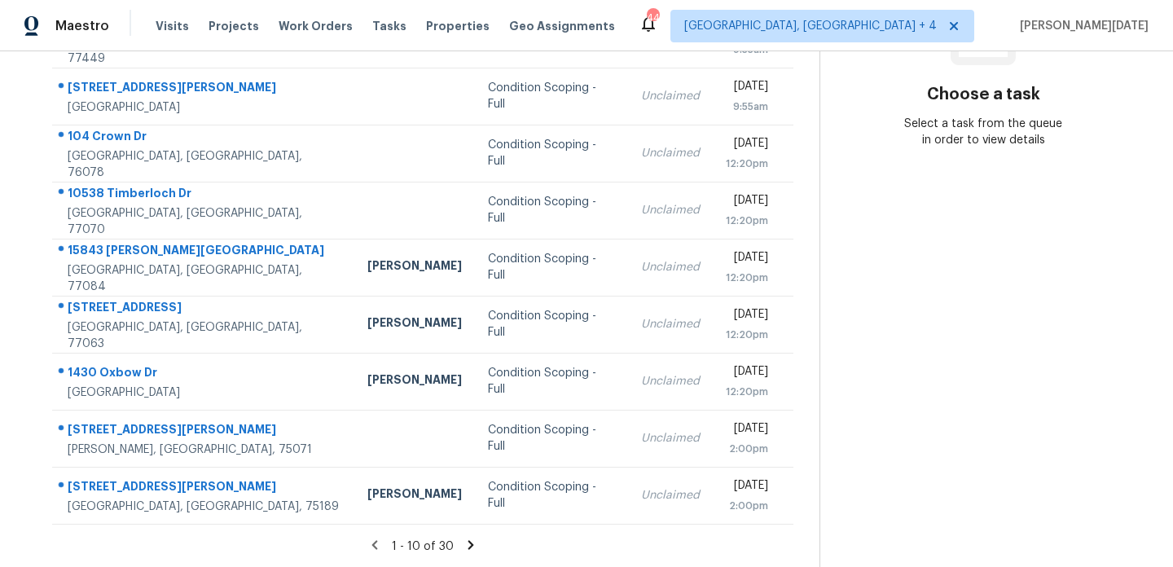
click at [472, 543] on icon at bounding box center [471, 545] width 15 height 15
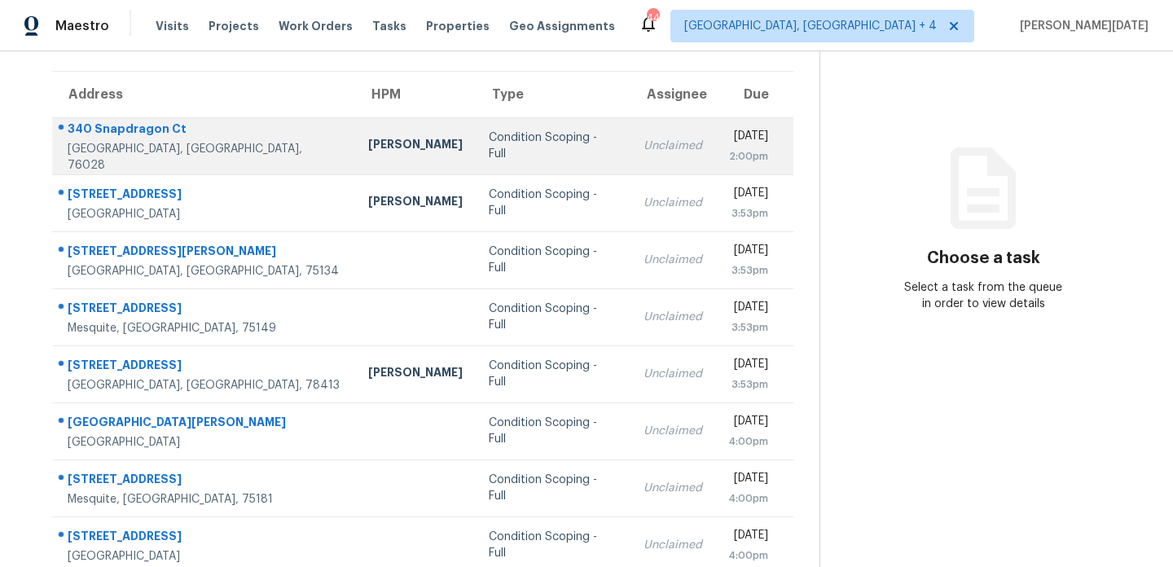
scroll to position [112, 0]
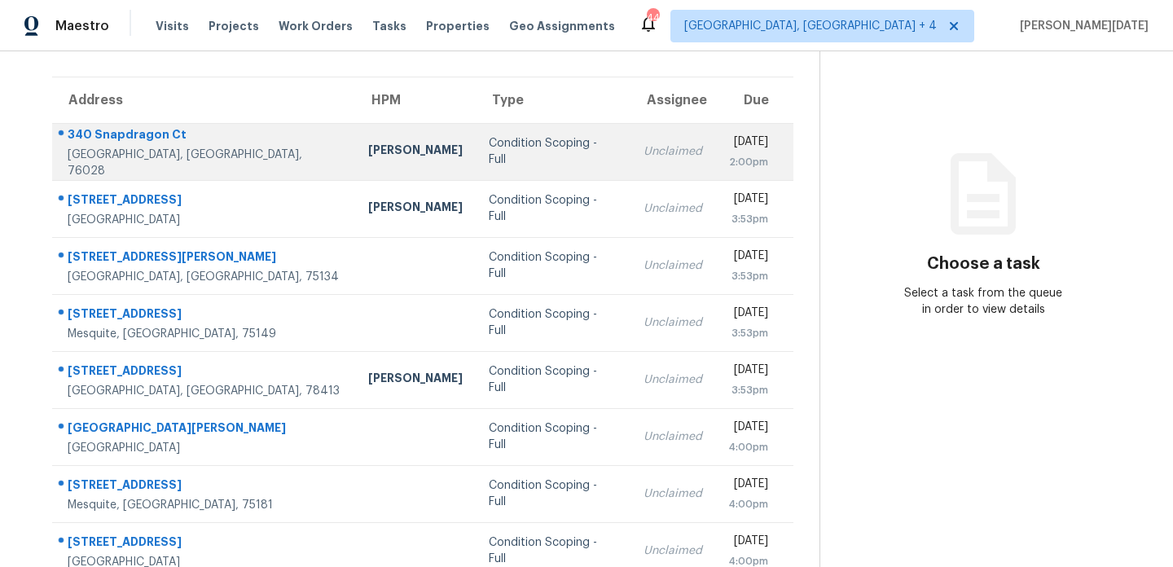
click at [644, 144] on div "Unclaimed" at bounding box center [673, 151] width 59 height 16
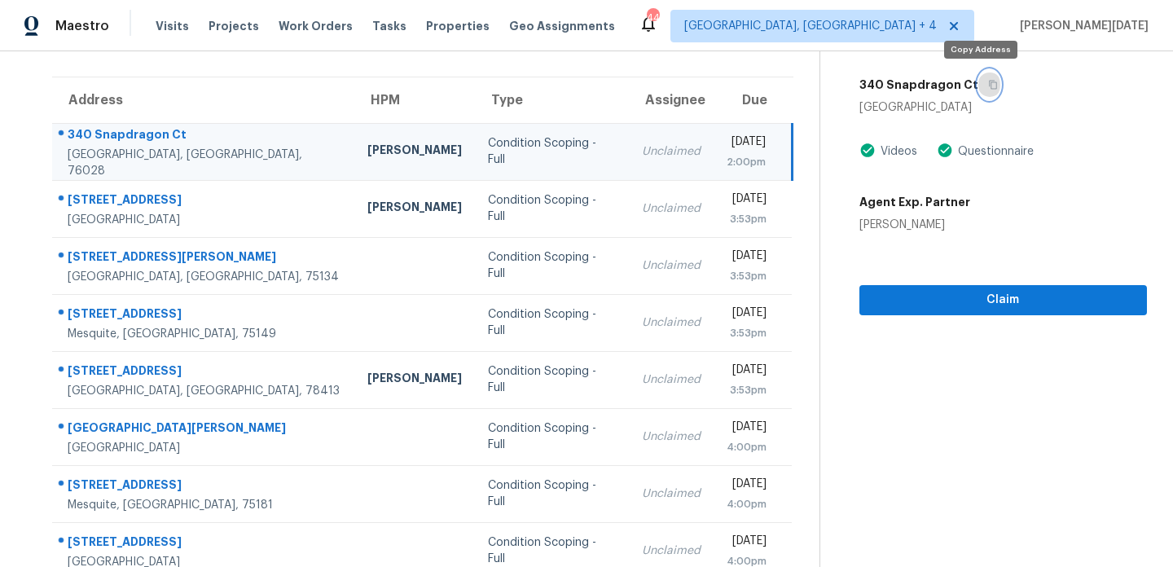
click at [988, 86] on icon "button" at bounding box center [993, 85] width 10 height 10
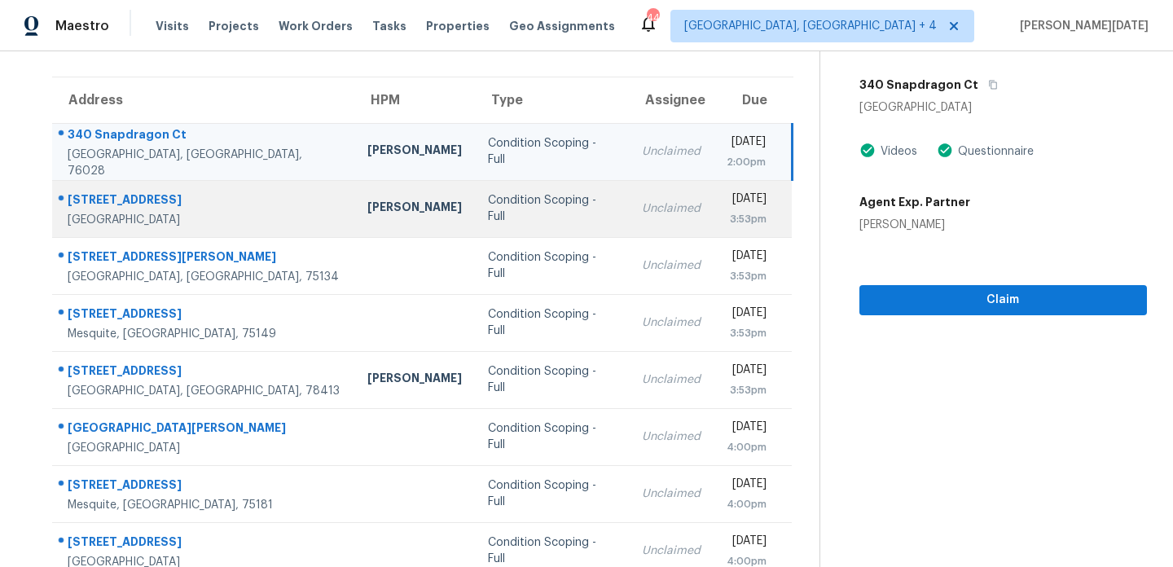
click at [642, 200] on div "Unclaimed" at bounding box center [671, 208] width 59 height 16
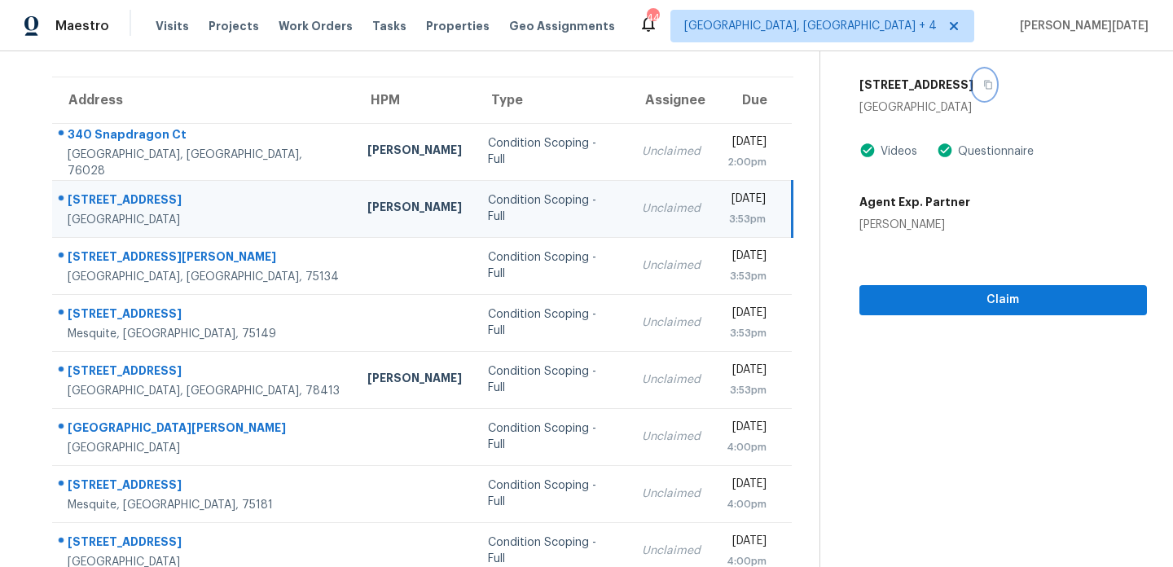
click at [983, 88] on icon "button" at bounding box center [988, 85] width 10 height 10
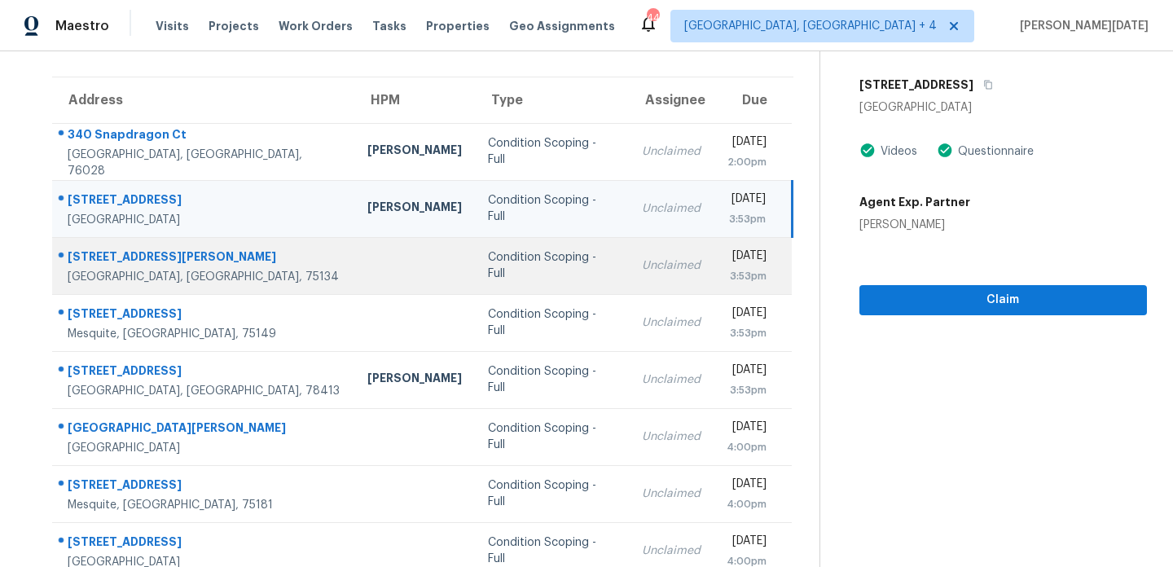
click at [642, 267] on div "Unclaimed" at bounding box center [671, 265] width 59 height 16
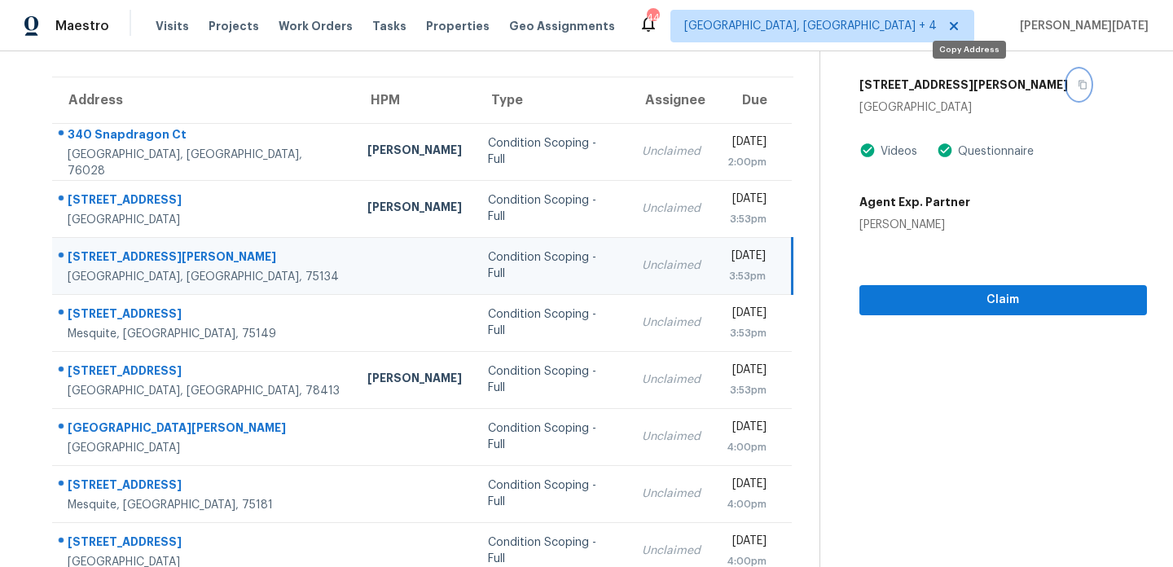
click at [1078, 84] on icon "button" at bounding box center [1083, 85] width 10 height 10
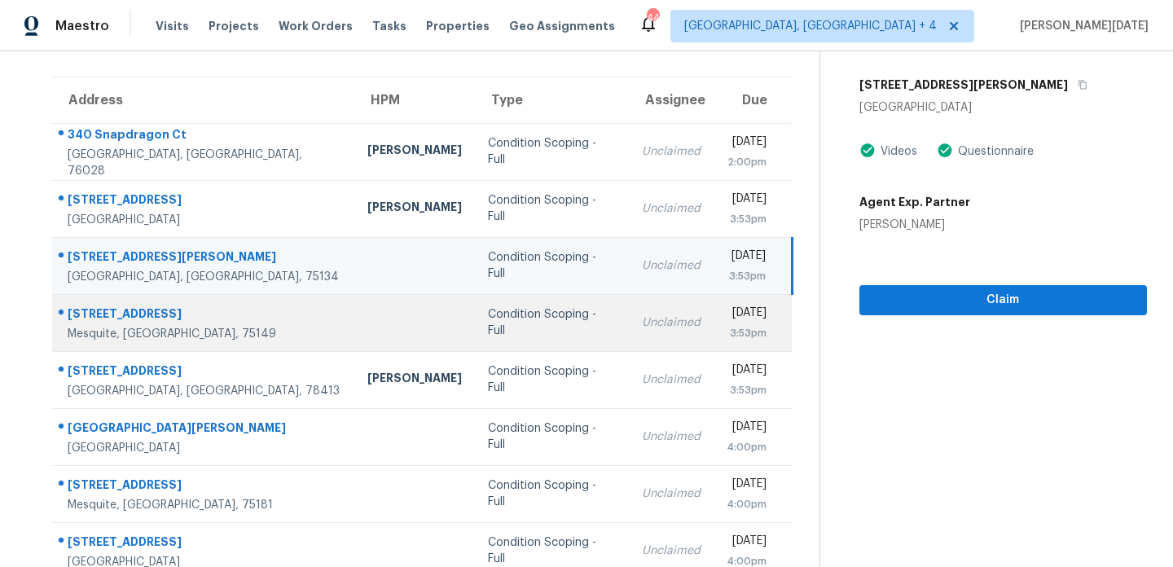
click at [642, 315] on div "Unclaimed" at bounding box center [671, 322] width 59 height 16
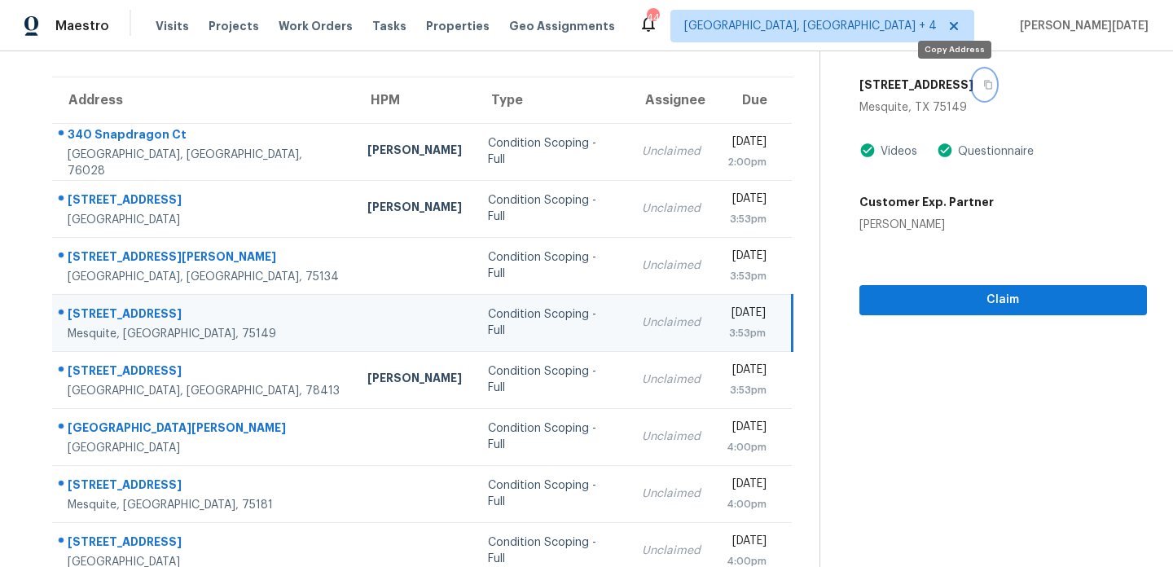
click at [973, 89] on button "button" at bounding box center [984, 84] width 22 height 29
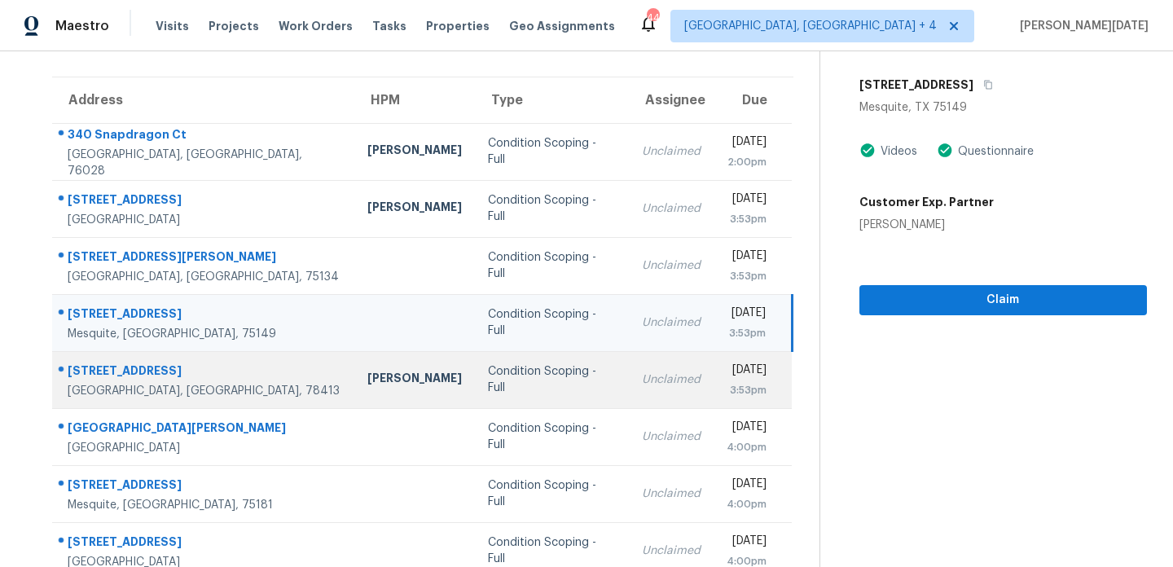
click at [642, 371] on div "Unclaimed" at bounding box center [671, 379] width 59 height 16
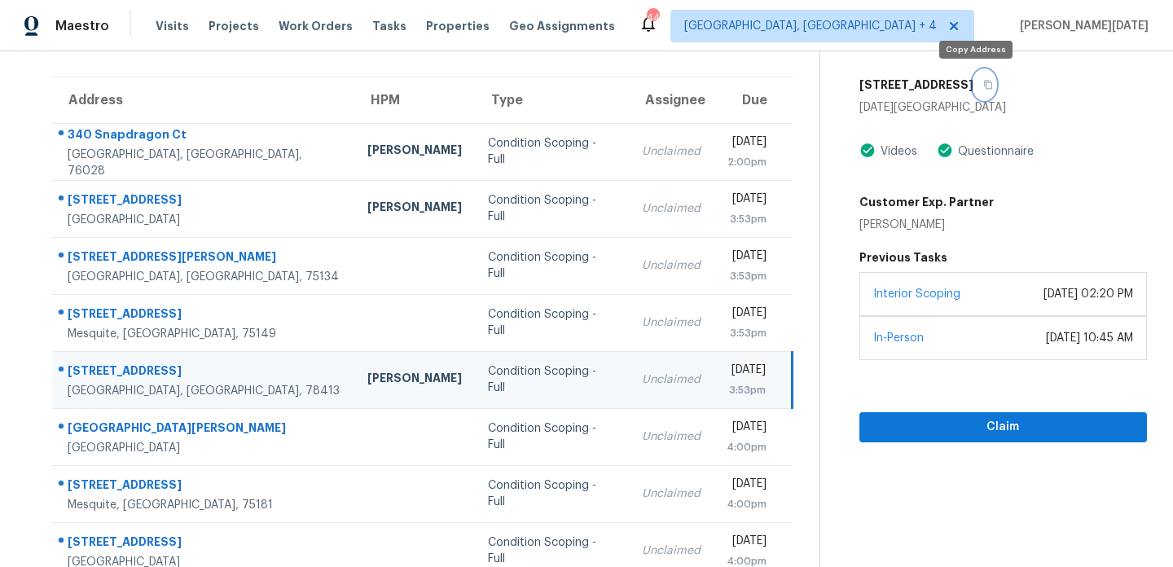
click at [983, 86] on icon "button" at bounding box center [988, 85] width 10 height 10
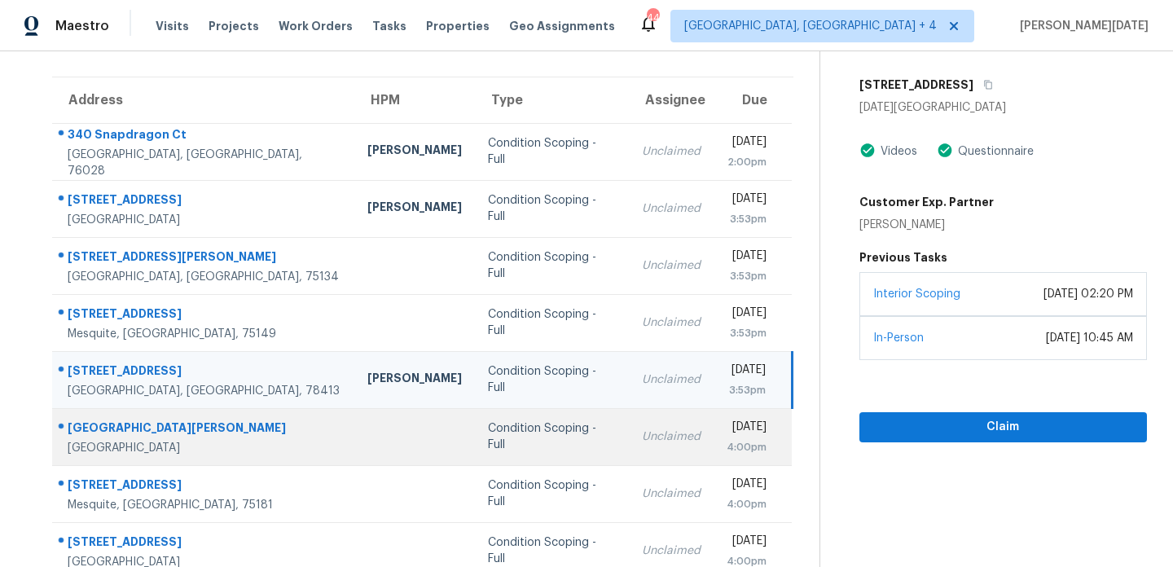
click at [629, 414] on td "Unclaimed" at bounding box center [671, 436] width 85 height 57
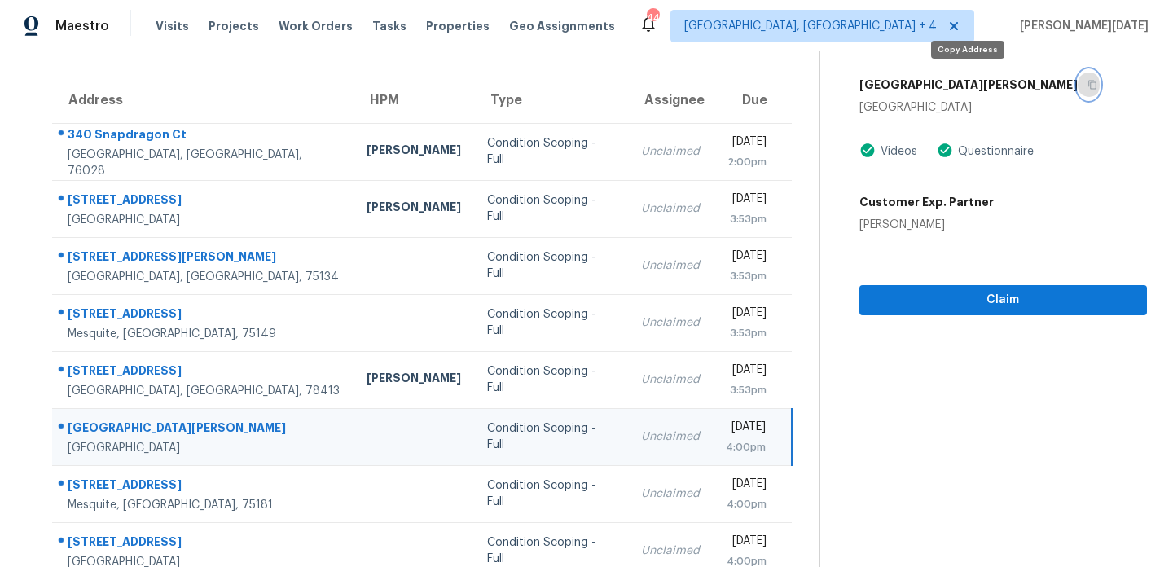
click at [1078, 92] on button "button" at bounding box center [1089, 84] width 22 height 29
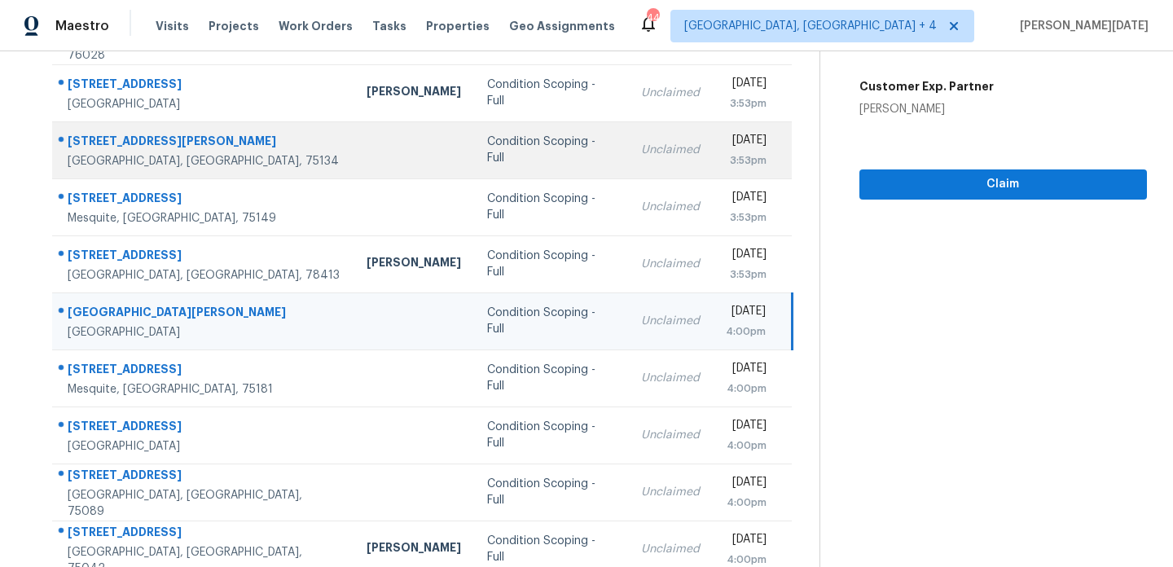
scroll to position [239, 0]
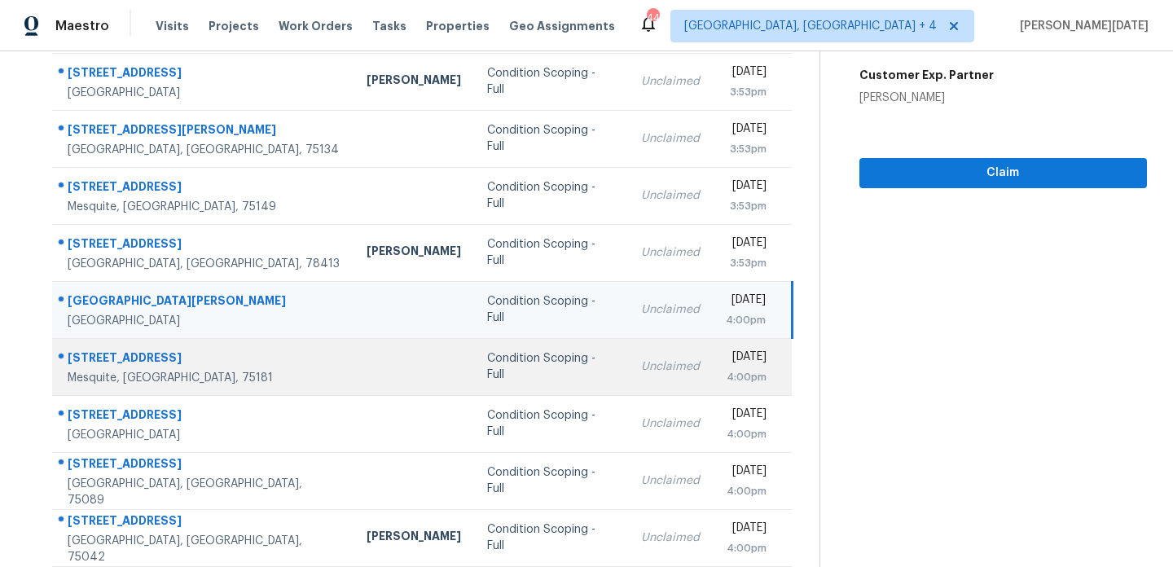
click at [507, 366] on div "Condition Scoping - Full" at bounding box center [551, 366] width 128 height 33
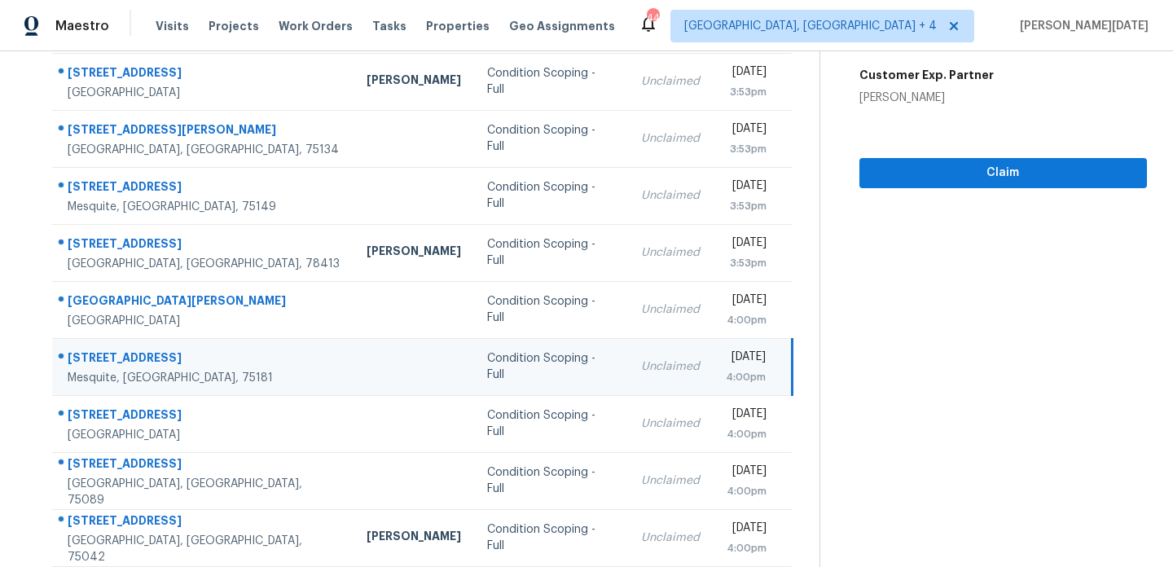
scroll to position [24, 0]
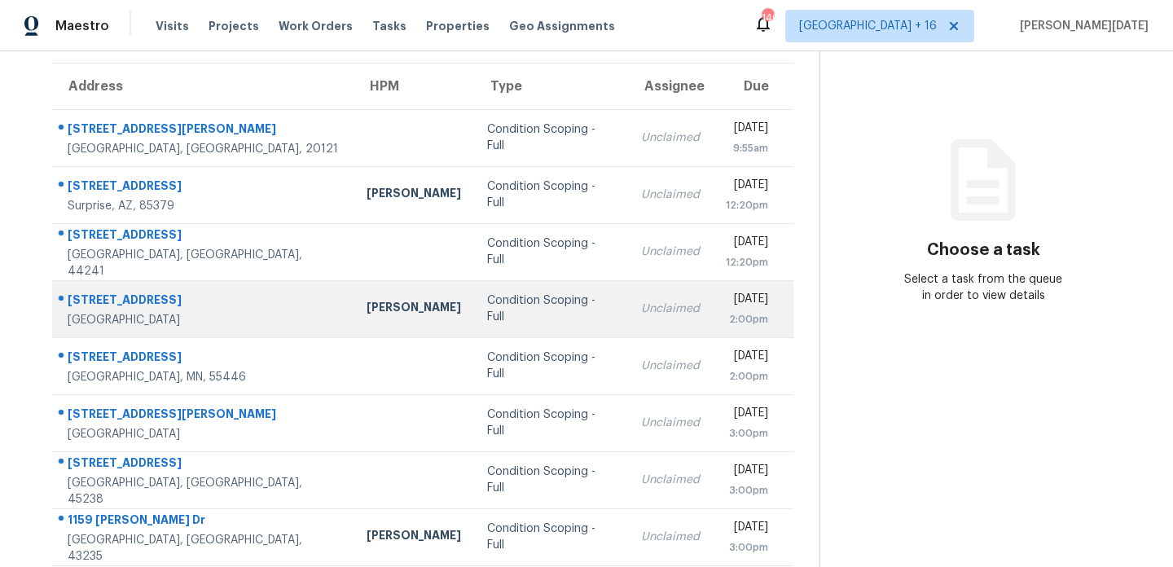
scroll to position [103, 0]
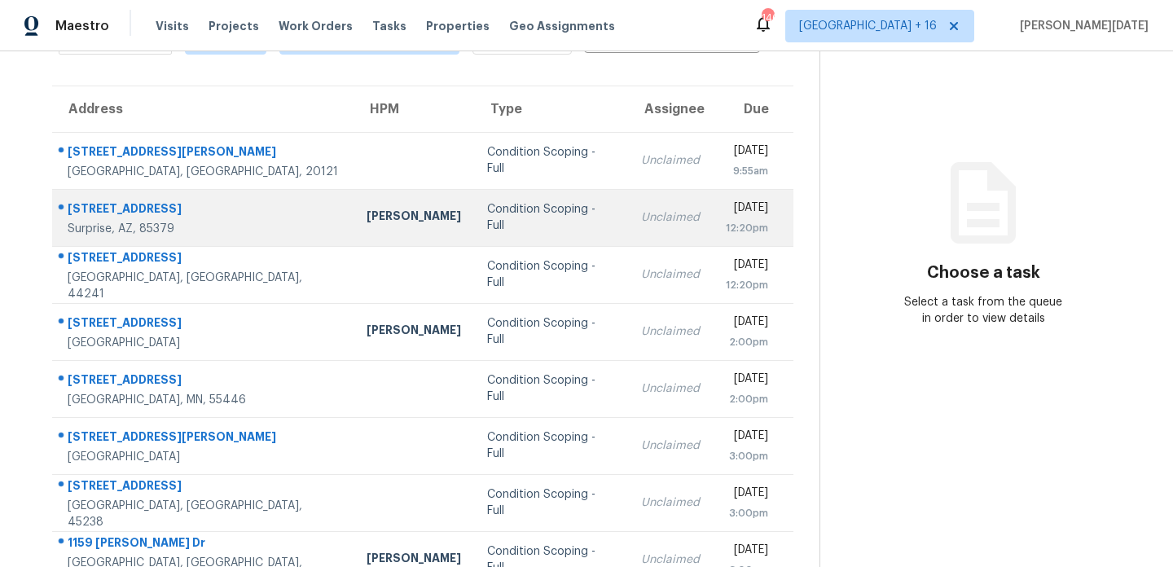
click at [538, 213] on td "Condition Scoping - Full" at bounding box center [551, 217] width 154 height 57
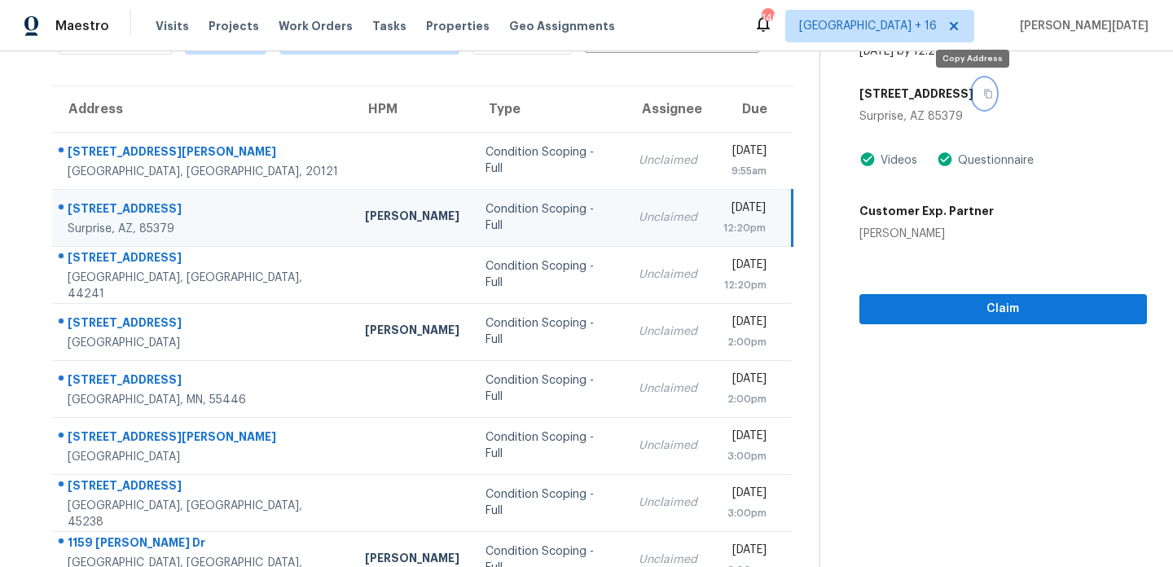
click at [983, 92] on icon "button" at bounding box center [988, 94] width 10 height 10
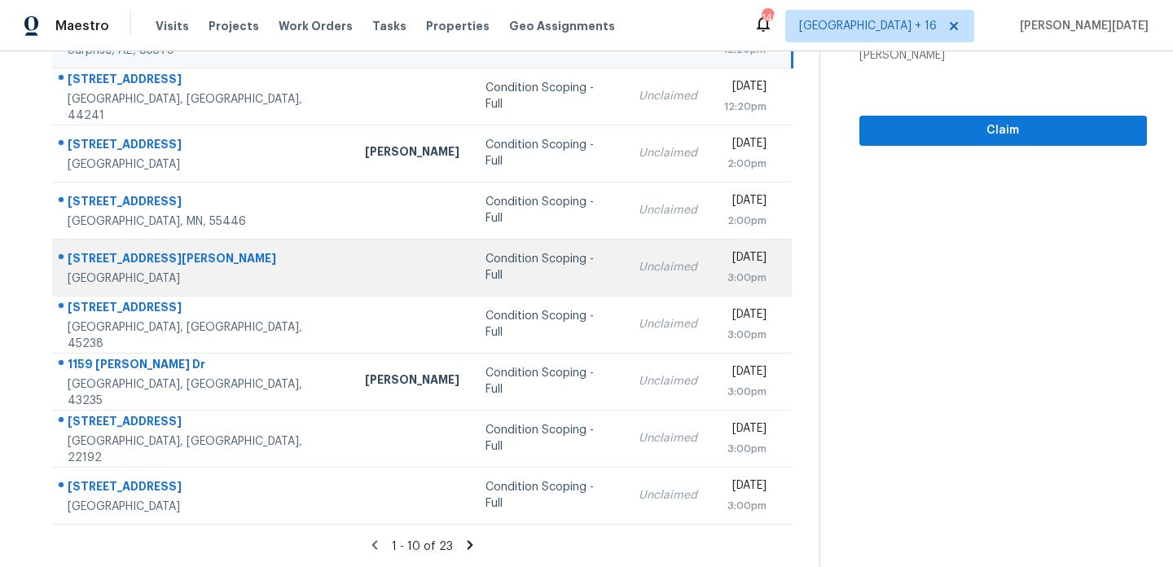
scroll to position [0, 0]
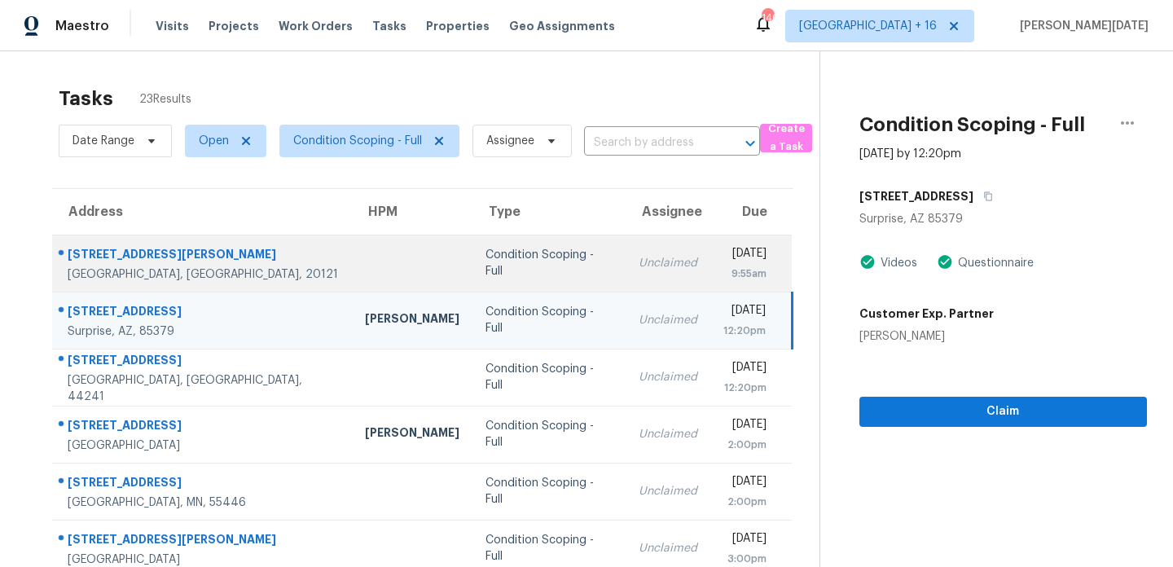
click at [485, 270] on div "Condition Scoping - Full" at bounding box center [548, 263] width 127 height 33
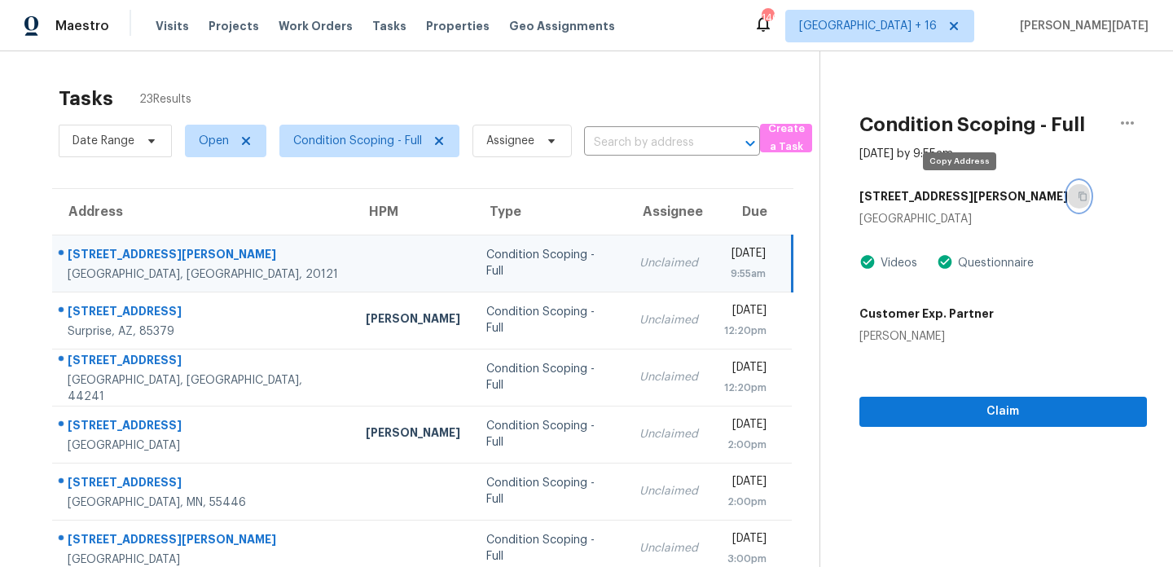
click at [1068, 201] on button "button" at bounding box center [1079, 196] width 22 height 29
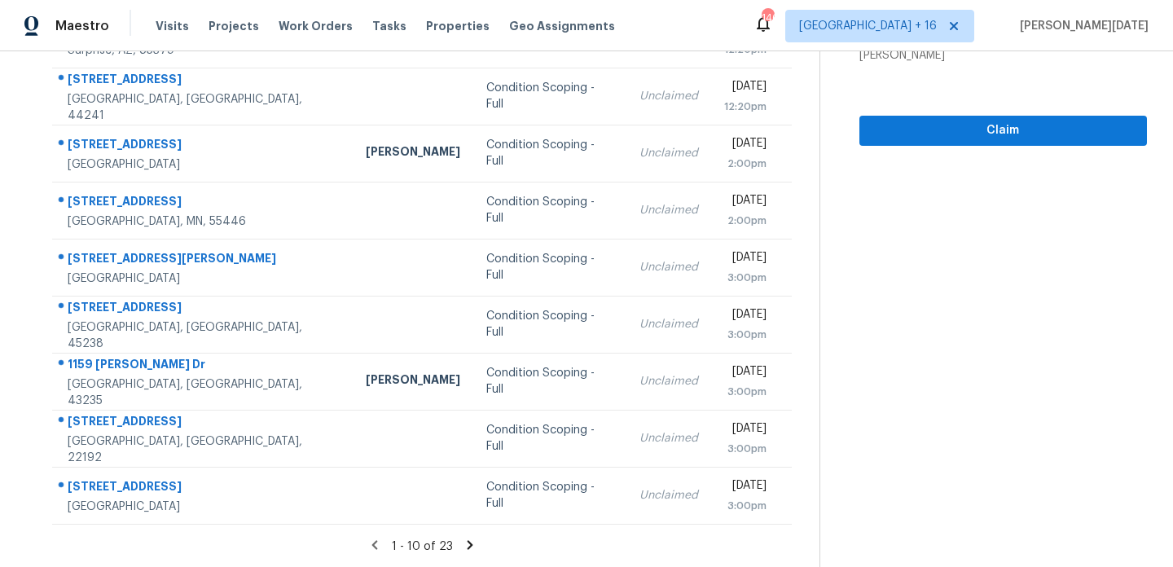
click at [463, 546] on icon at bounding box center [470, 545] width 15 height 15
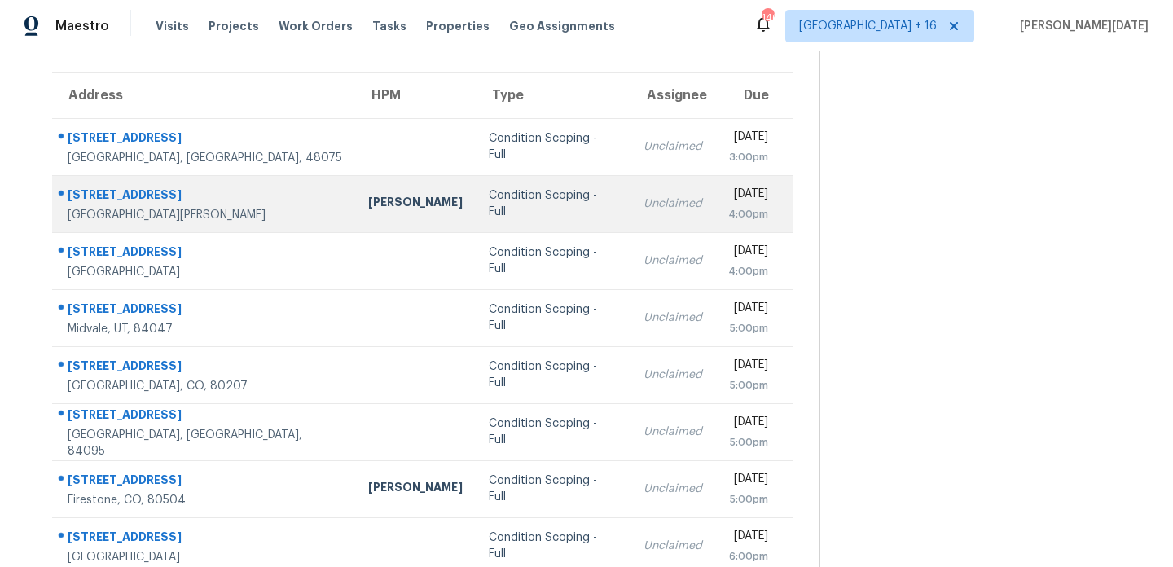
scroll to position [121, 0]
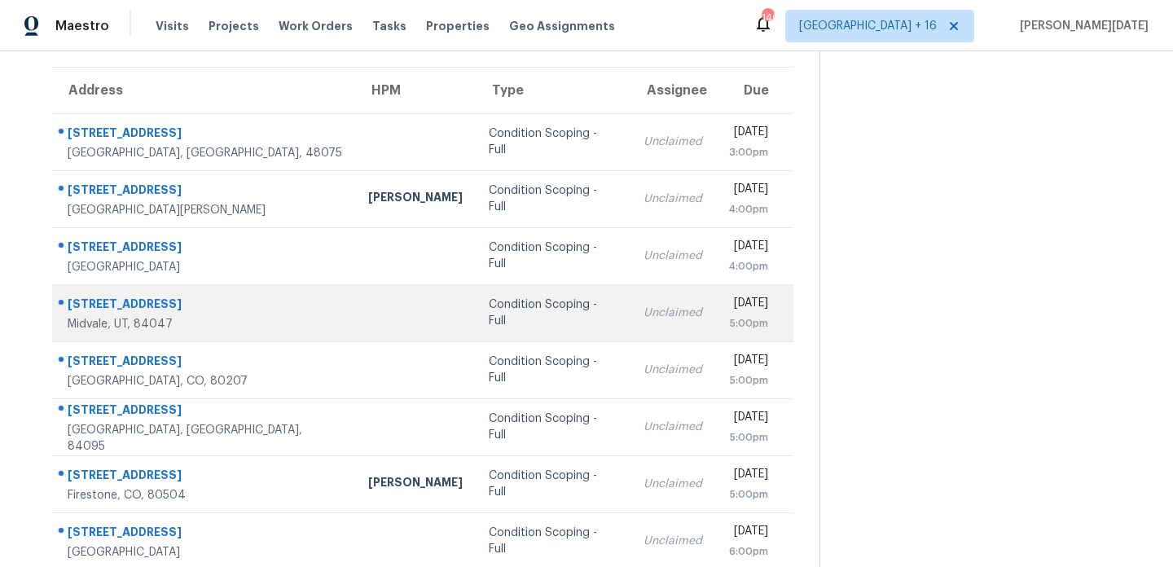
click at [499, 292] on td "Condition Scoping - Full" at bounding box center [553, 312] width 155 height 57
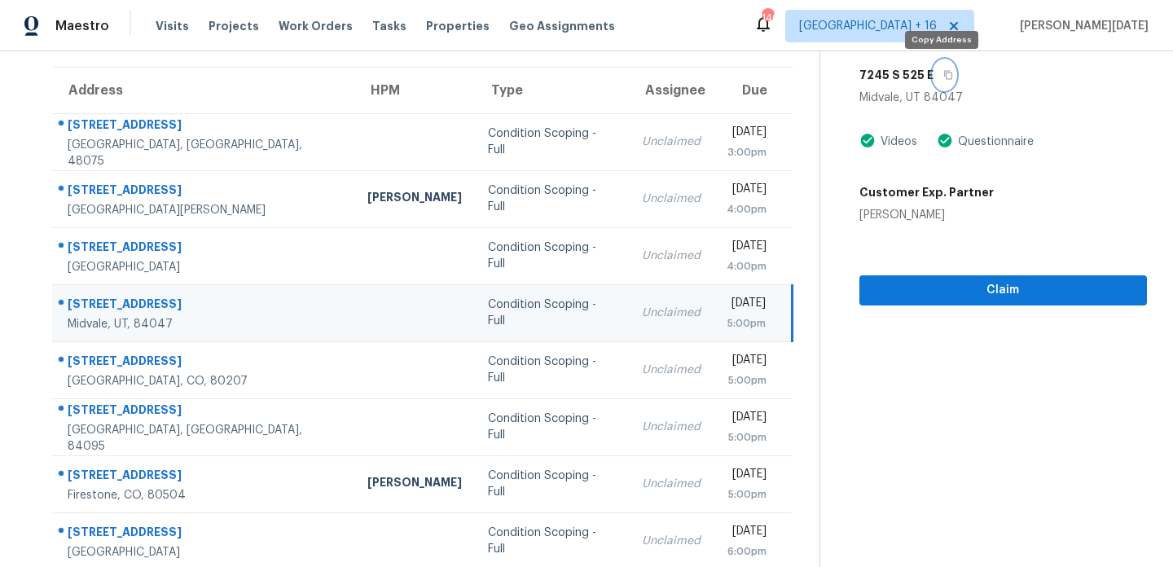
click at [945, 74] on icon "button" at bounding box center [948, 75] width 10 height 10
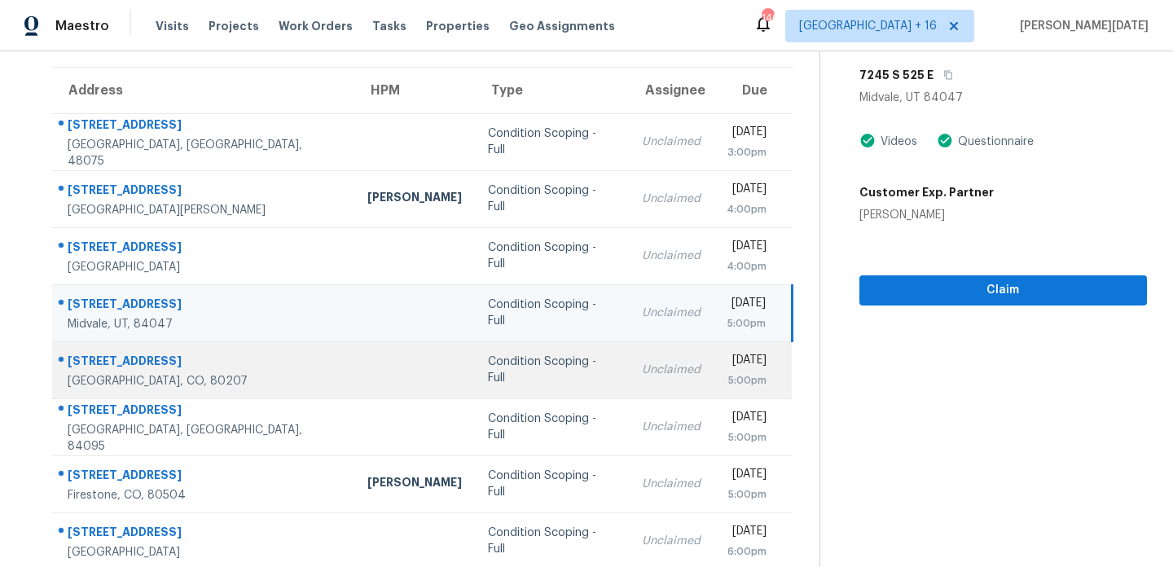
click at [629, 384] on td "Unclaimed" at bounding box center [671, 369] width 85 height 57
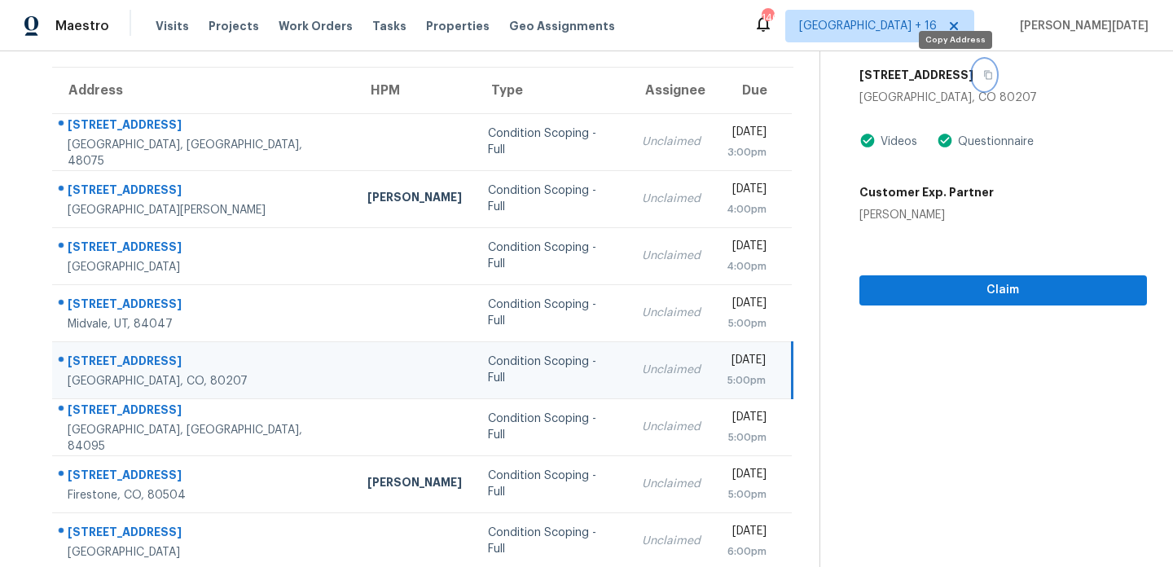
click at [973, 72] on button "button" at bounding box center [984, 74] width 22 height 29
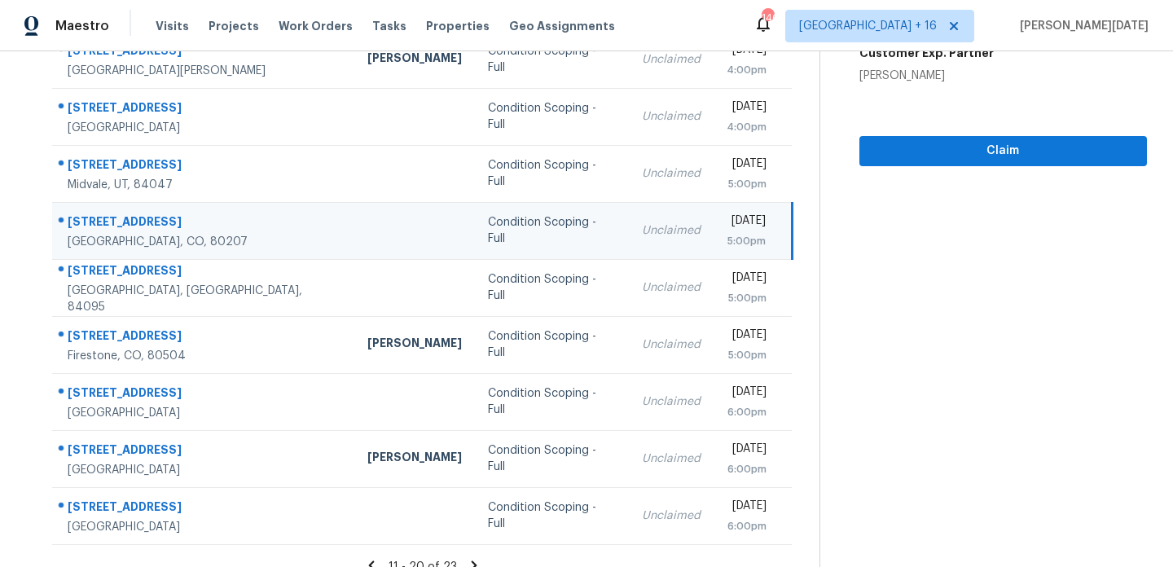
scroll to position [273, 0]
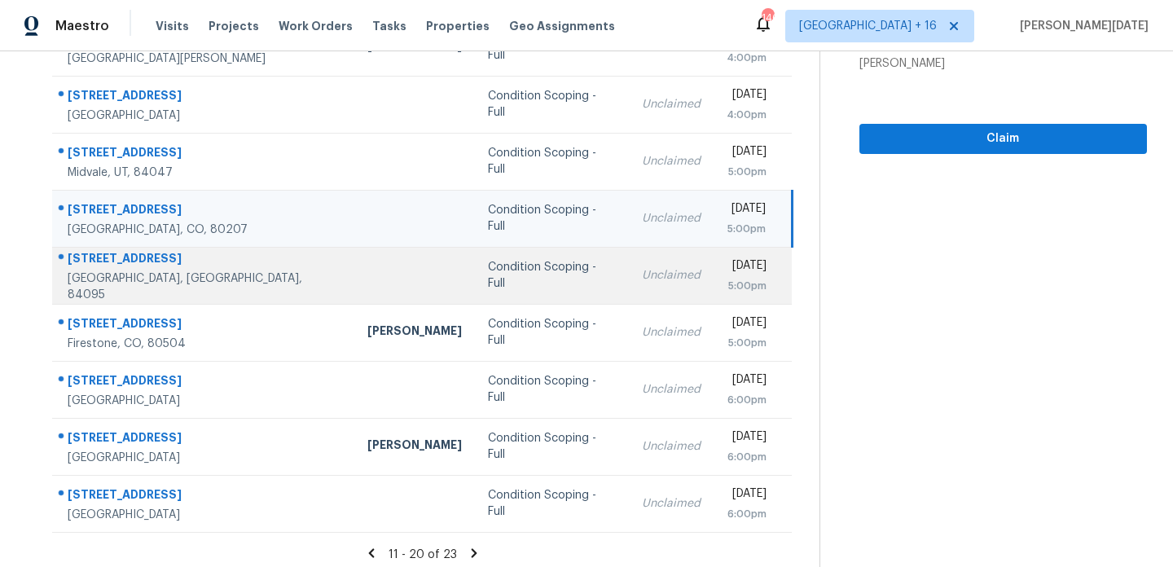
click at [512, 287] on td "Condition Scoping - Full" at bounding box center [552, 275] width 154 height 57
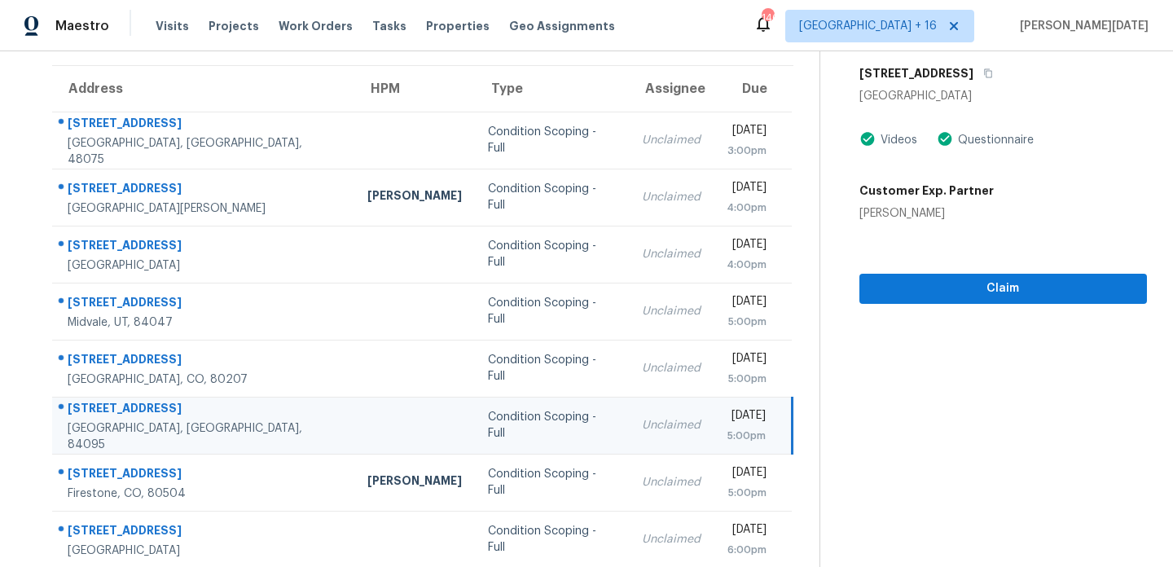
scroll to position [0, 0]
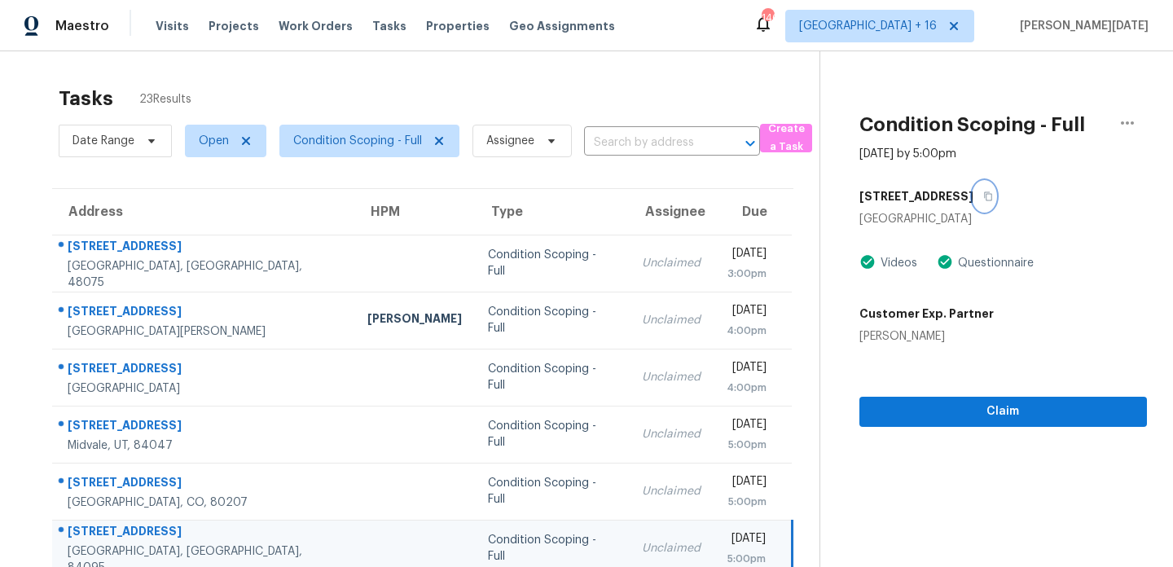
click at [983, 198] on icon "button" at bounding box center [988, 196] width 10 height 10
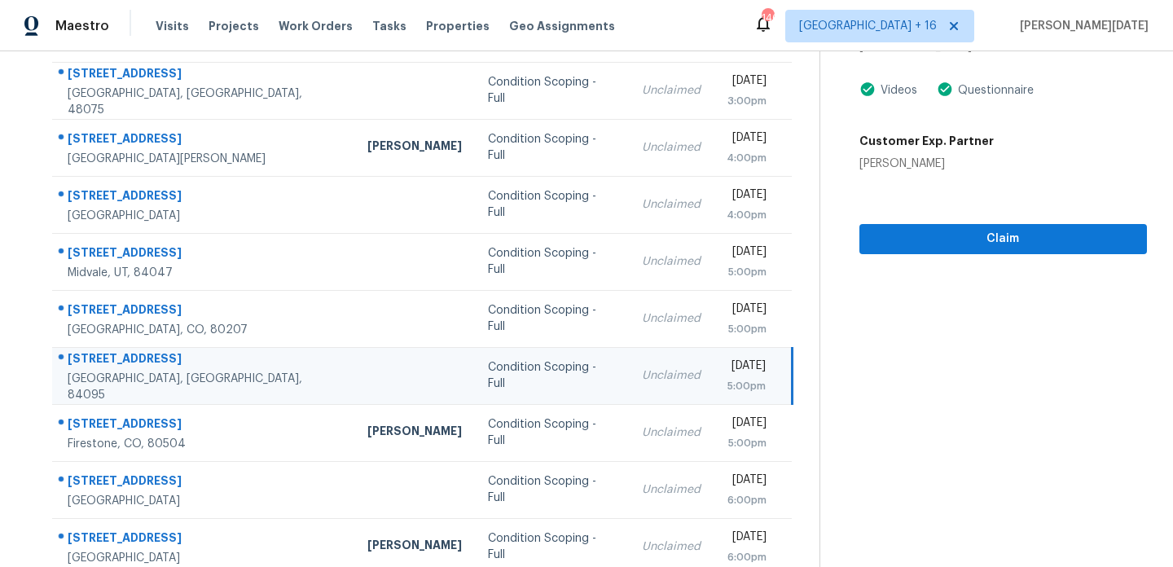
scroll to position [226, 0]
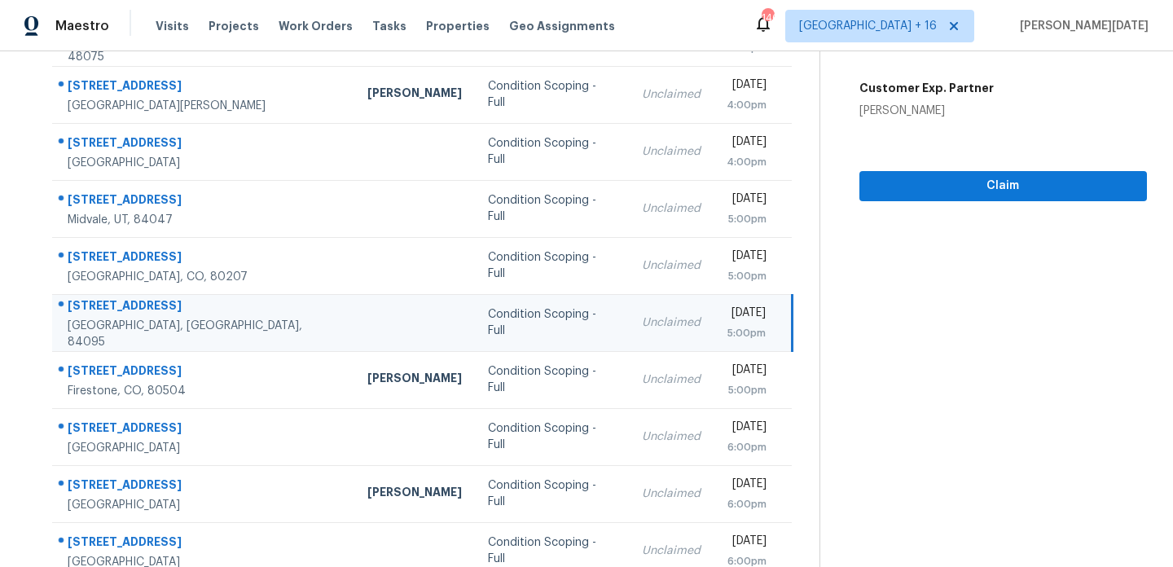
click at [629, 317] on td "Unclaimed" at bounding box center [671, 322] width 85 height 57
click at [727, 319] on div "[DATE]" at bounding box center [746, 315] width 39 height 20
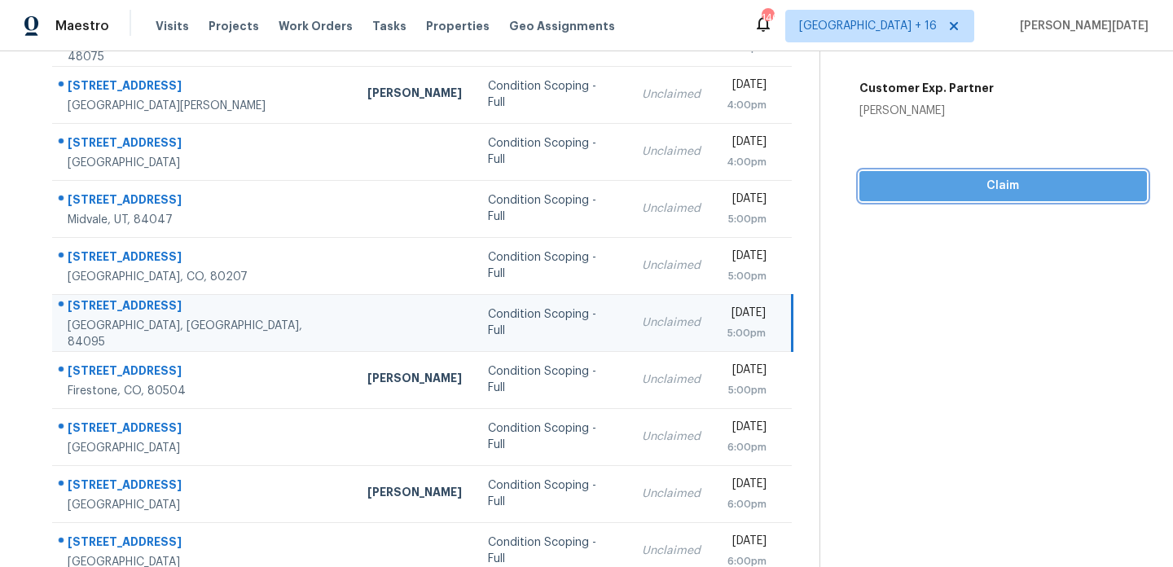
click at [881, 191] on span "Claim" at bounding box center [1002, 186] width 261 height 20
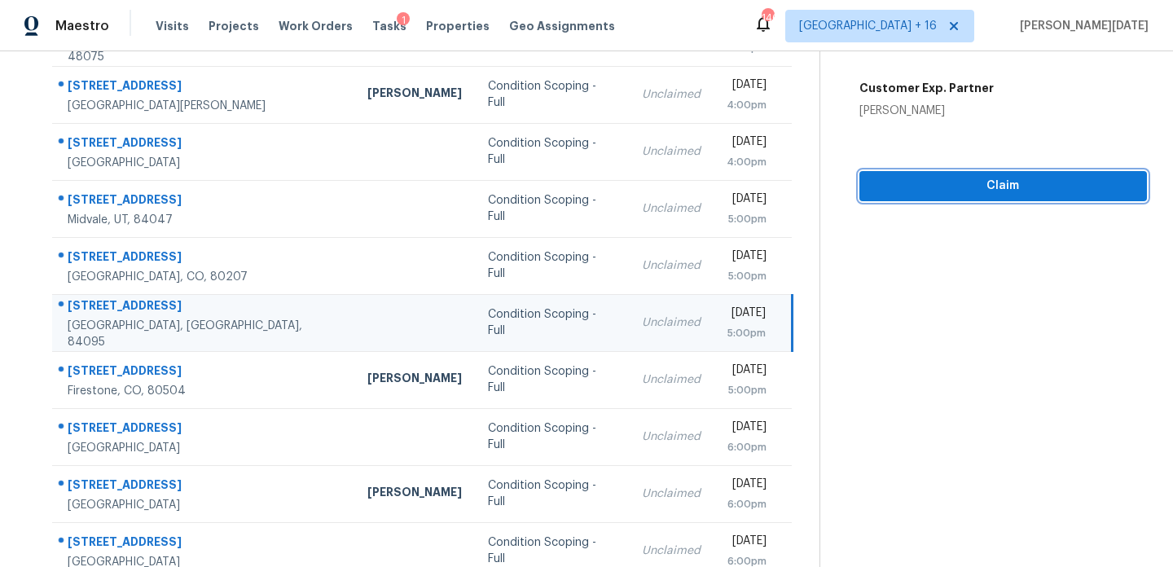
click at [940, 187] on span "Claim" at bounding box center [1002, 186] width 261 height 20
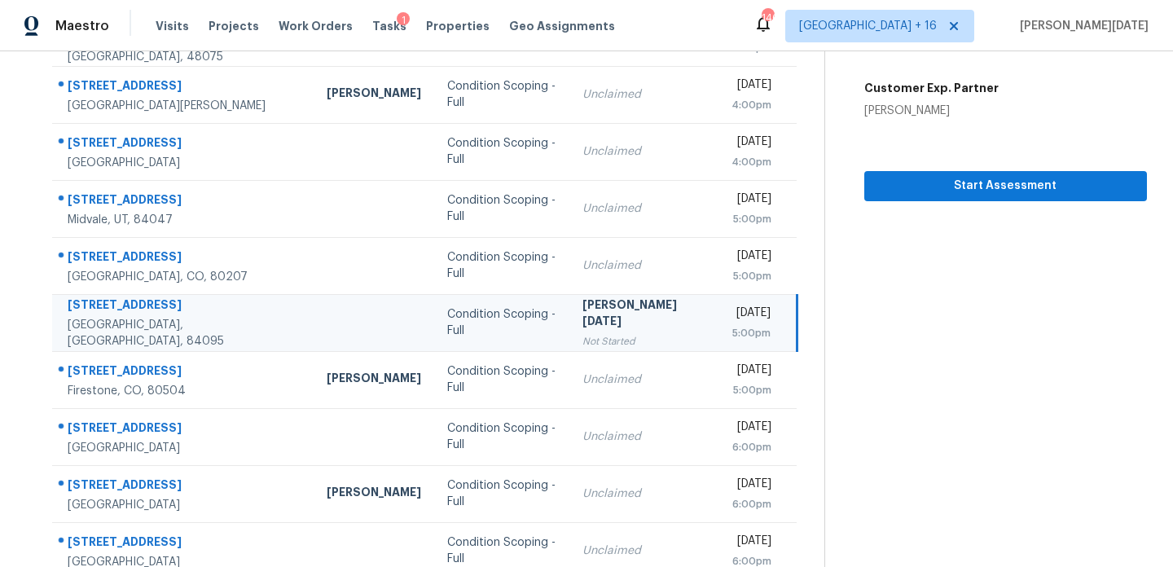
click at [732, 318] on div "Mon, Sep 22nd 2025" at bounding box center [751, 315] width 39 height 20
click at [929, 171] on button "Start Assessment" at bounding box center [1005, 186] width 283 height 30
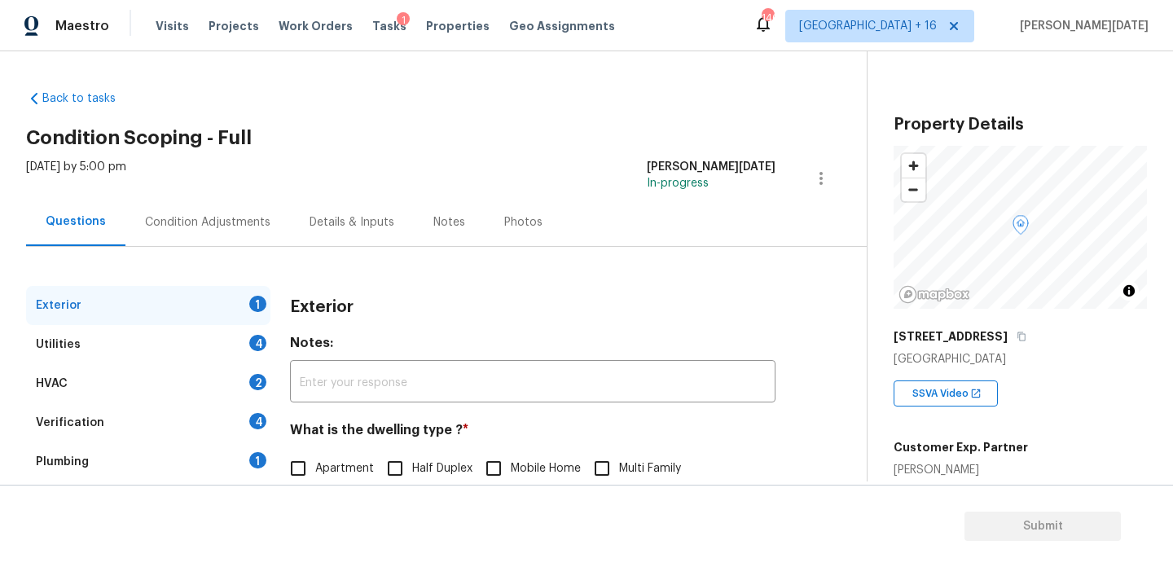
click at [242, 244] on div "Condition Adjustments" at bounding box center [207, 222] width 165 height 48
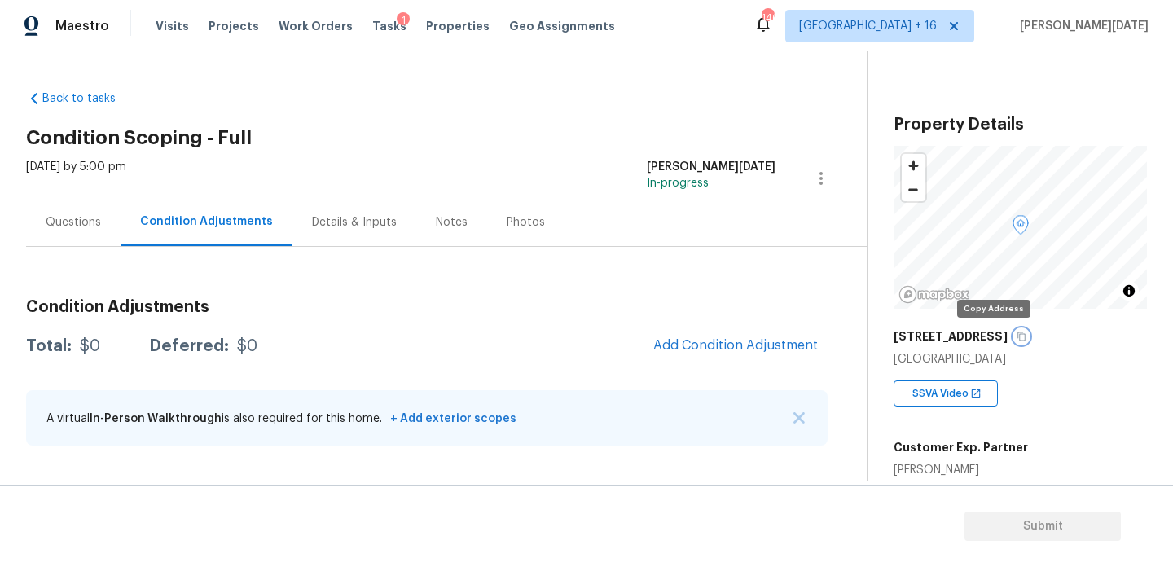
click at [1017, 333] on icon "button" at bounding box center [1022, 337] width 10 height 10
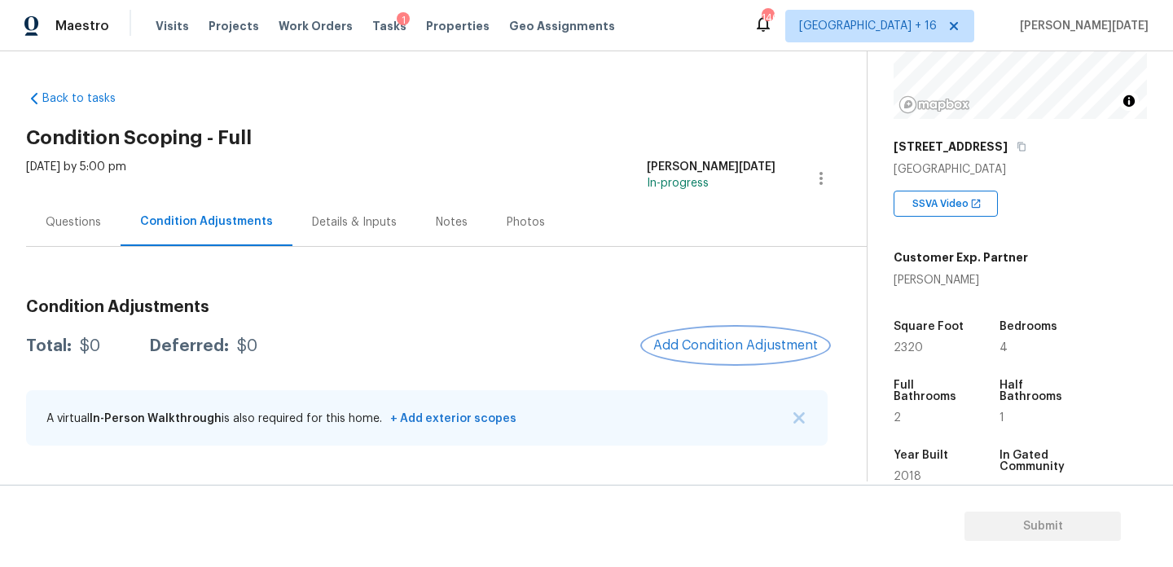
click at [780, 349] on span "Add Condition Adjustment" at bounding box center [735, 345] width 165 height 15
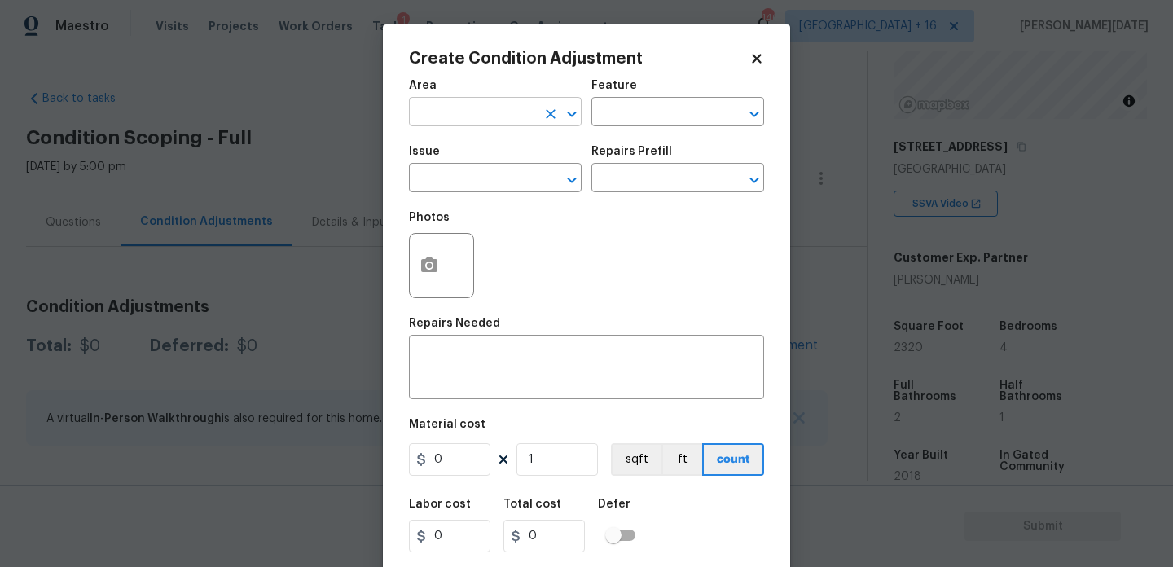
click at [447, 112] on input "text" at bounding box center [472, 113] width 127 height 25
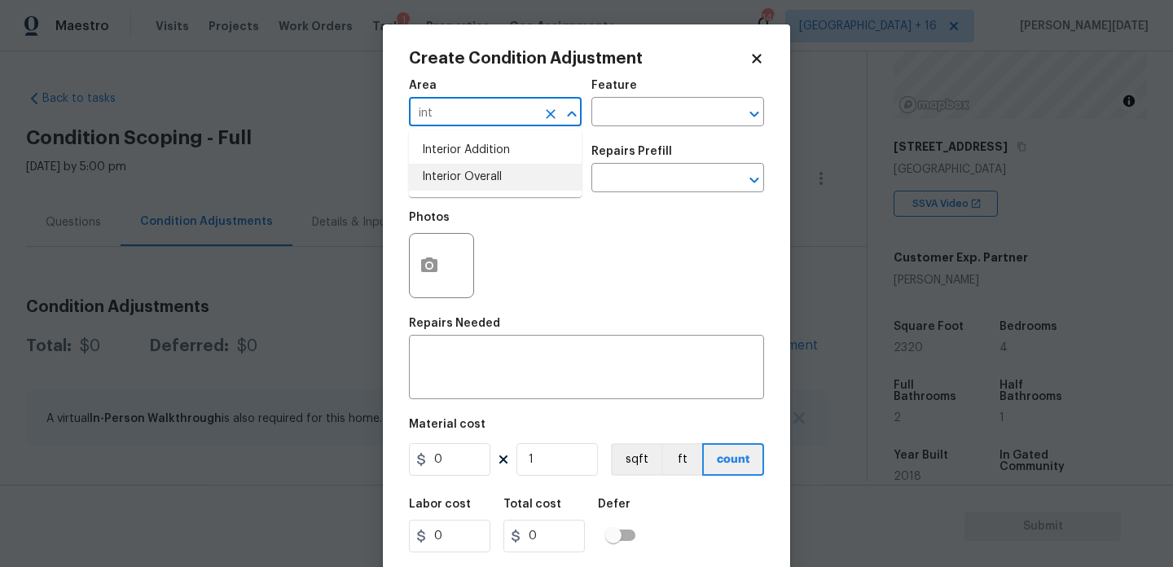
click at [455, 180] on li "Interior Overall" at bounding box center [495, 177] width 173 height 27
type input "Interior Overall"
click at [455, 180] on input "text" at bounding box center [472, 179] width 127 height 25
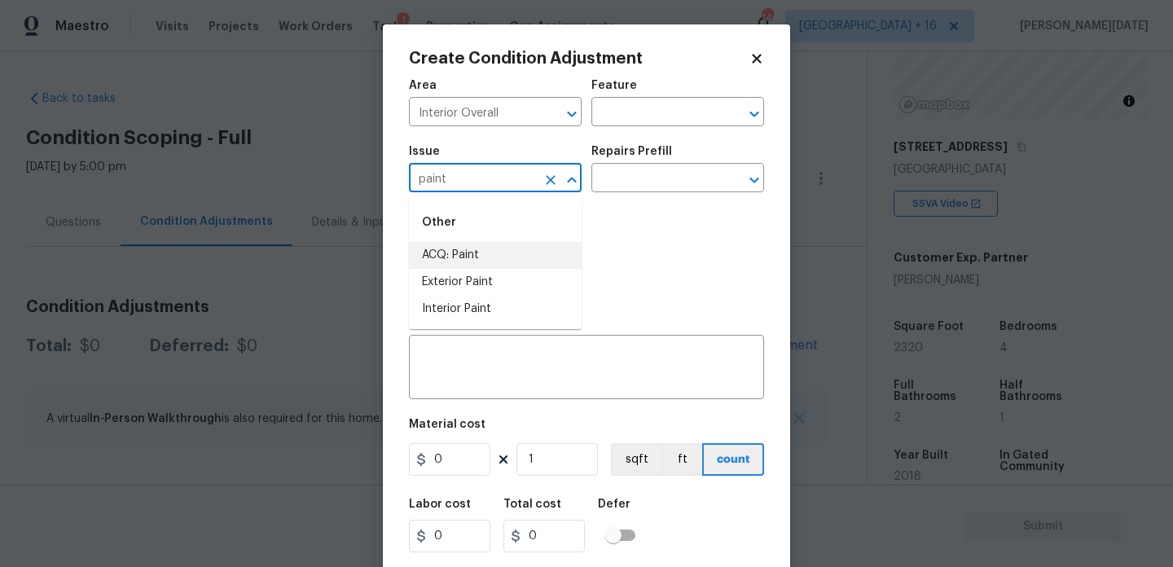
click at [470, 243] on li "ACQ: Paint" at bounding box center [495, 255] width 173 height 27
type input "ACQ: Paint"
click at [662, 177] on input "text" at bounding box center [654, 179] width 127 height 25
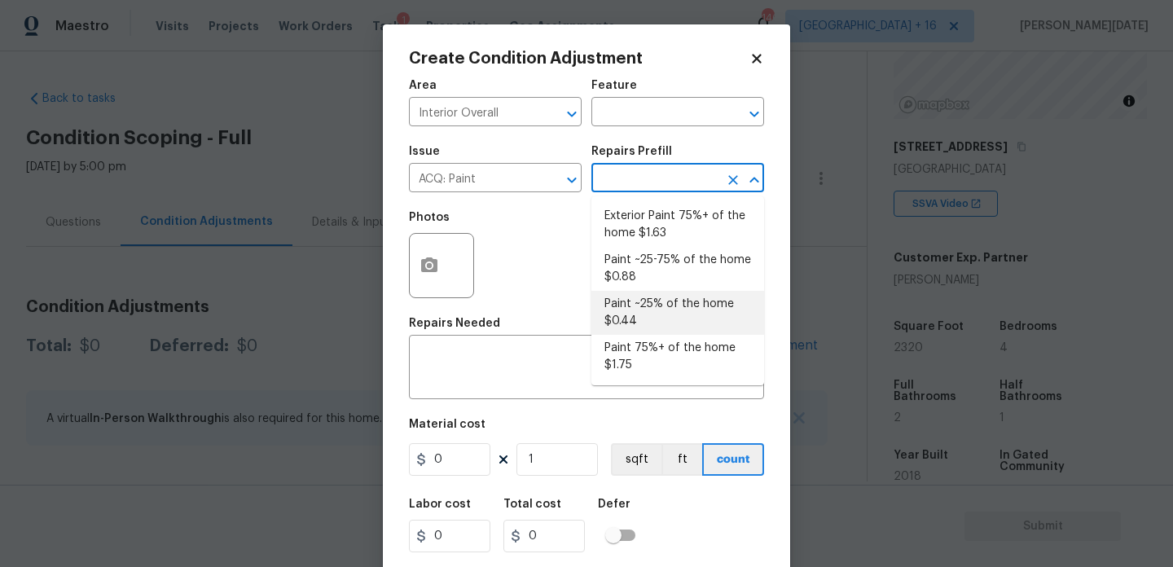
click at [664, 307] on li "Paint ~25% of the home $0.44" at bounding box center [677, 313] width 173 height 44
type input "Acquisition"
type textarea "Acquisition Scope: ~25% of the home needs interior paint"
type input "0.44"
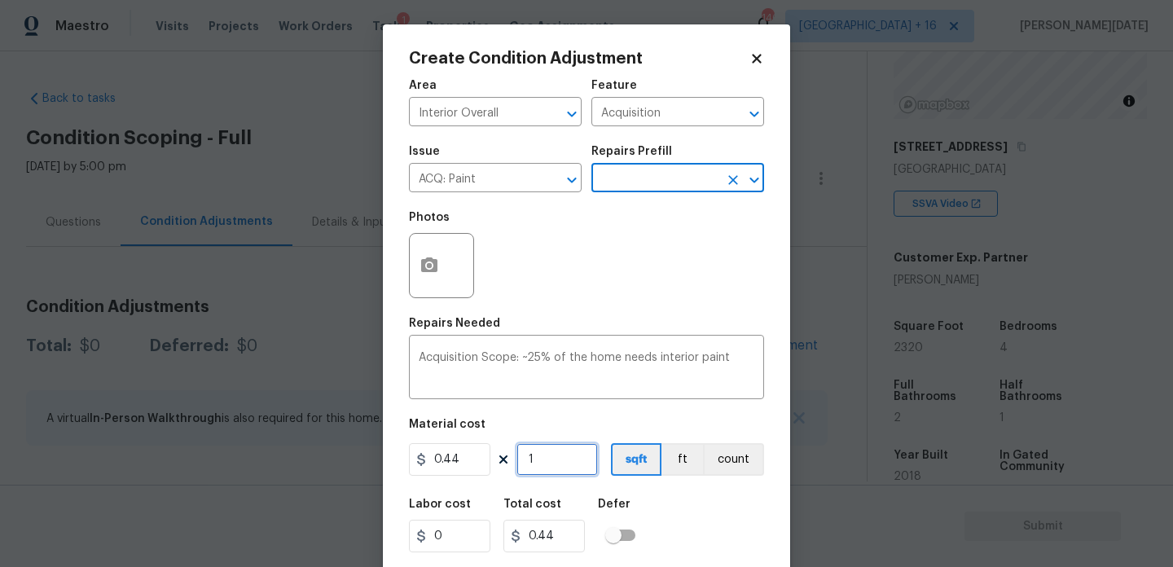
click at [542, 470] on input "1" at bounding box center [556, 459] width 81 height 33
type input "0"
type input "3"
type input "1.32"
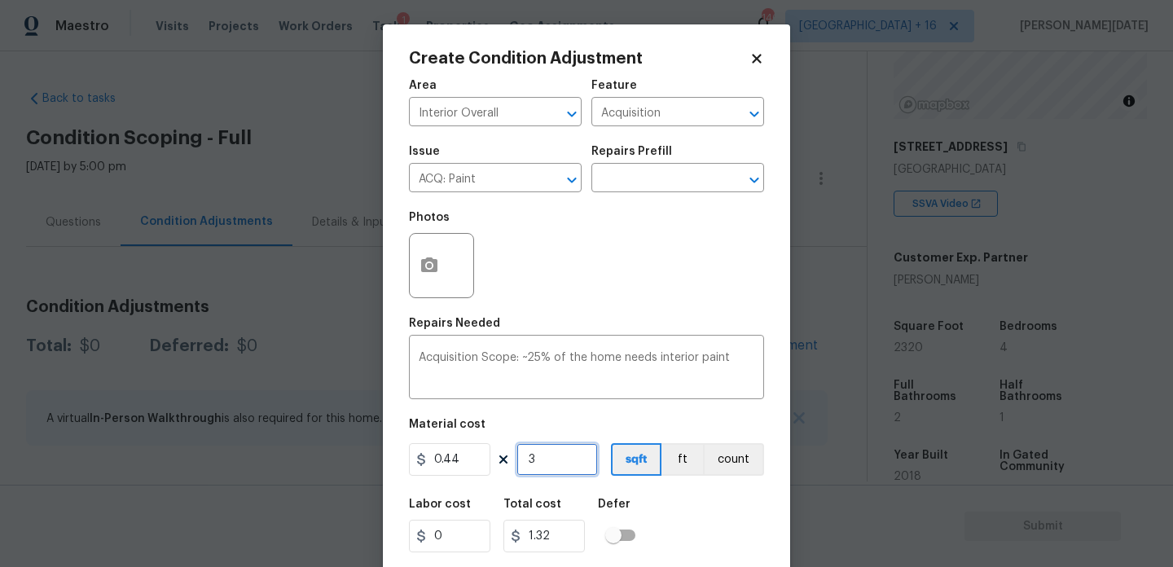
type input "33"
type input "14.52"
type input "333"
type input "146.52"
type input "3331"
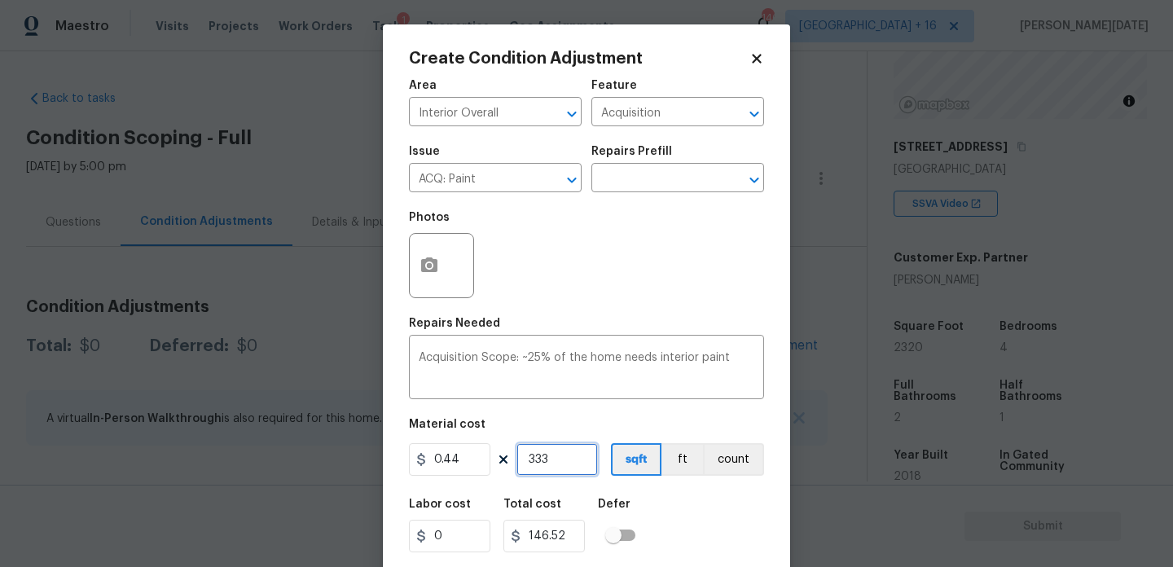
type input "1465.64"
type input "3331"
click at [632, 376] on textarea "Acquisition Scope: ~25% of the home needs interior paint" at bounding box center [587, 369] width 336 height 34
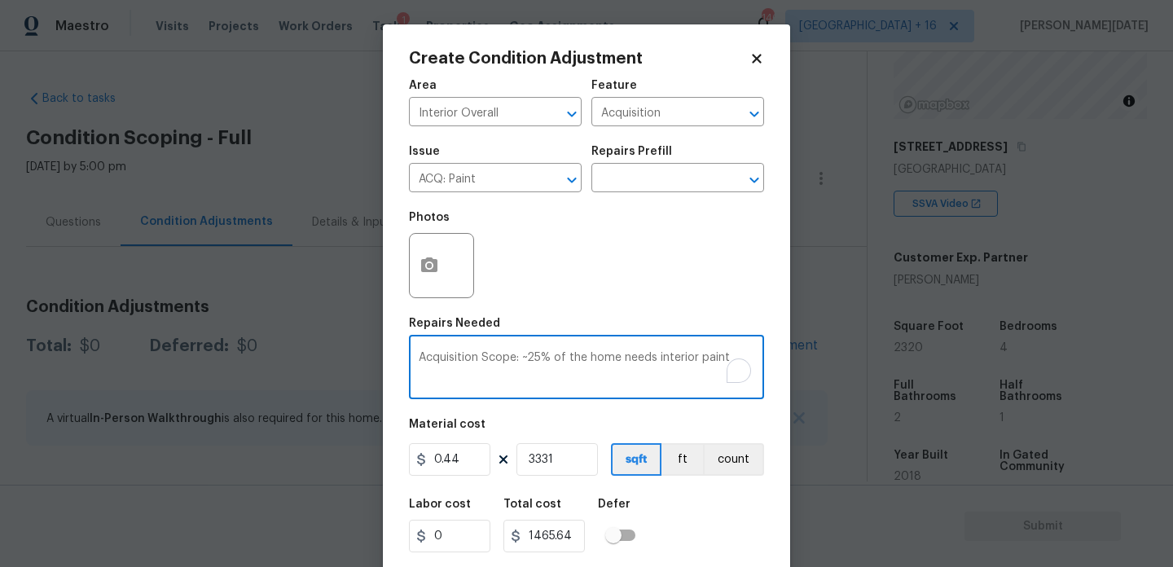
click at [661, 304] on div "Photos" at bounding box center [586, 255] width 355 height 106
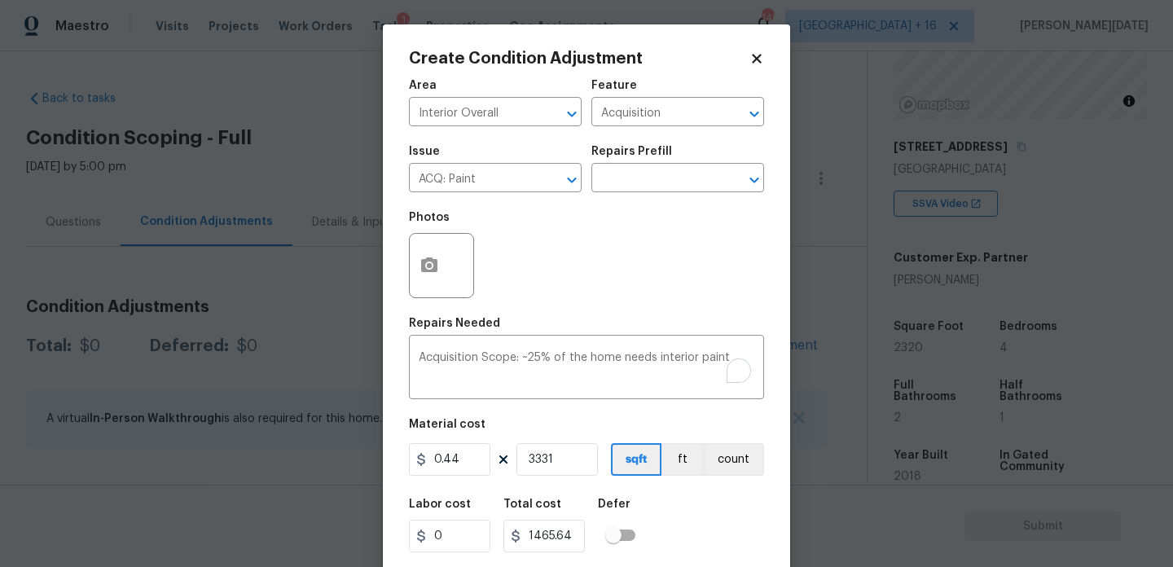
scroll to position [42, 0]
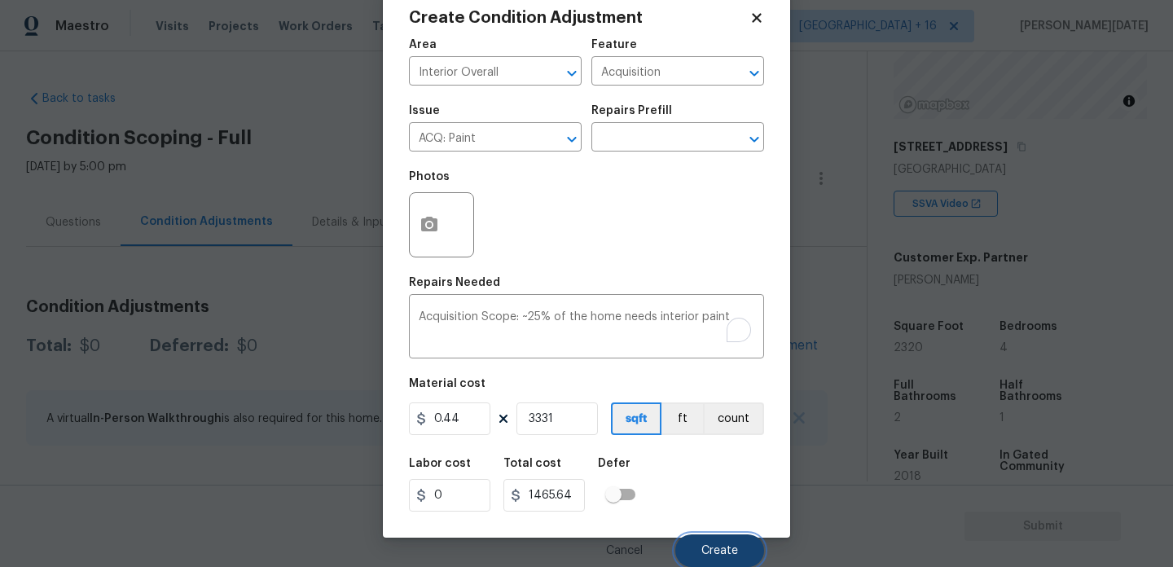
click at [709, 555] on span "Create" at bounding box center [719, 551] width 37 height 12
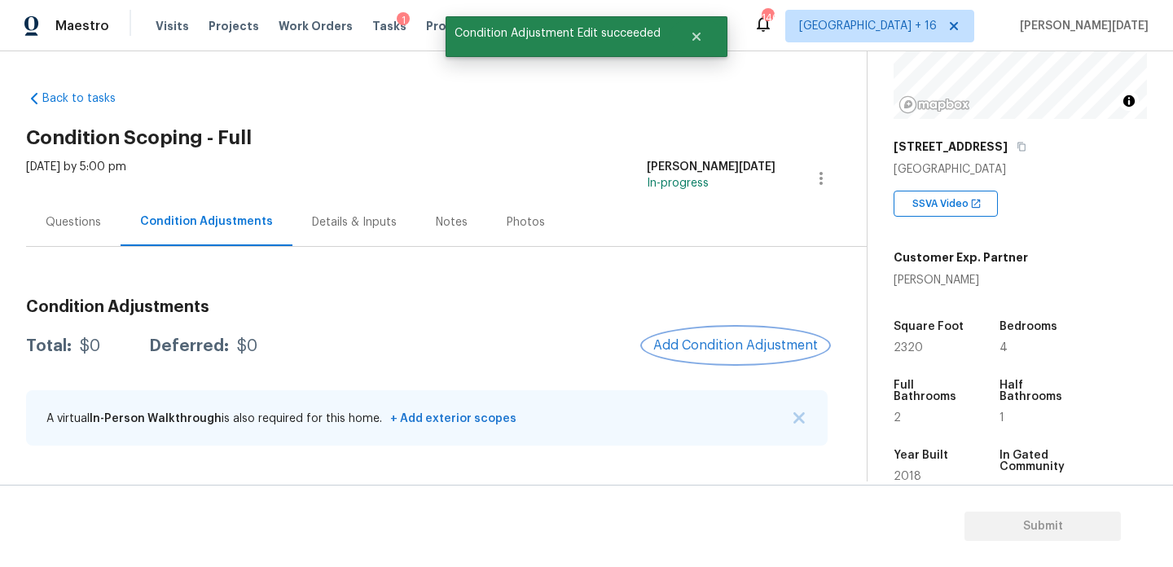
scroll to position [0, 0]
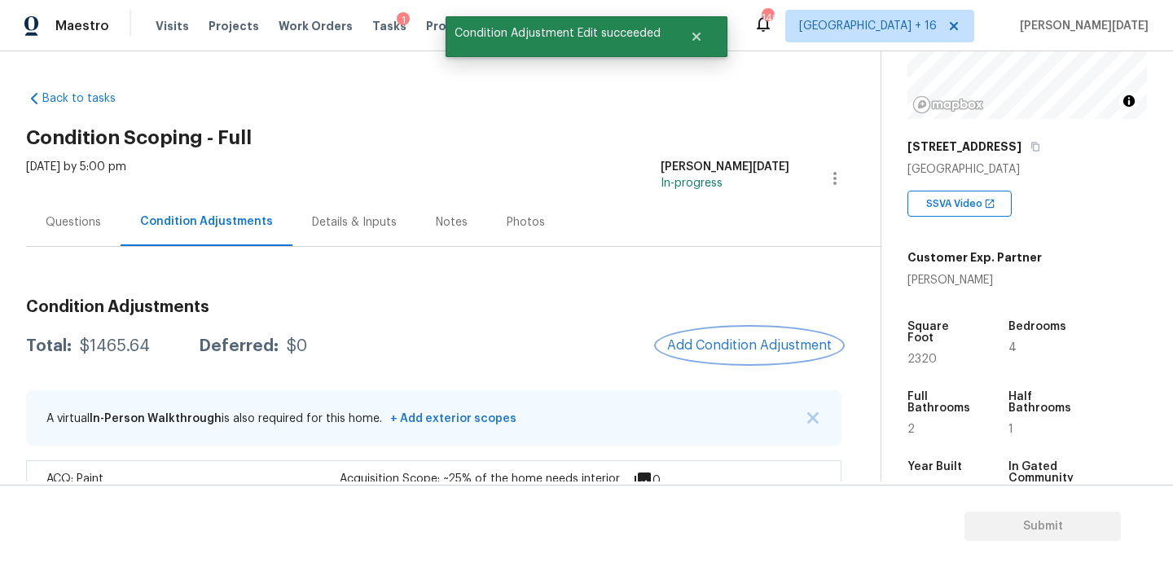
click at [713, 358] on button "Add Condition Adjustment" at bounding box center [749, 345] width 184 height 34
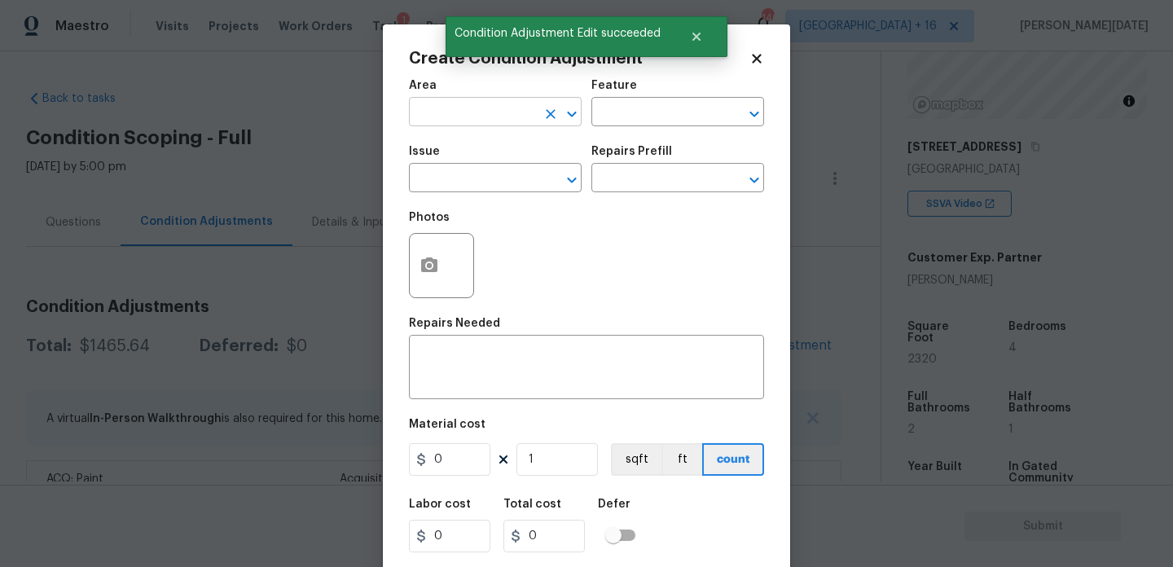
click at [410, 103] on input "text" at bounding box center [472, 113] width 127 height 25
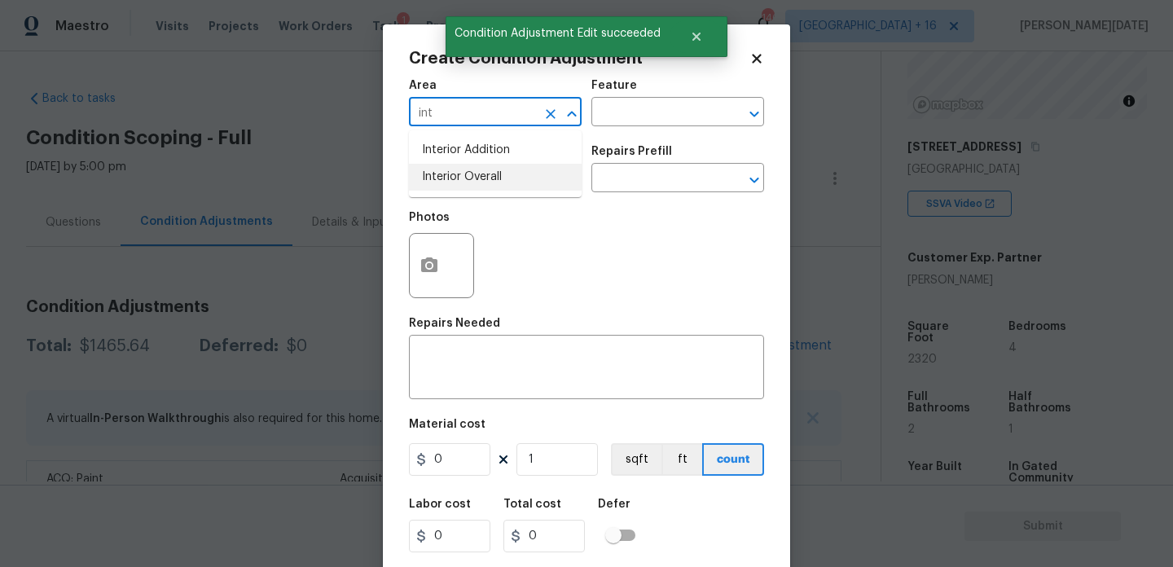
click at [500, 180] on li "Interior Overall" at bounding box center [495, 177] width 173 height 27
type input "Interior Overall"
click at [500, 180] on input "text" at bounding box center [472, 179] width 127 height 25
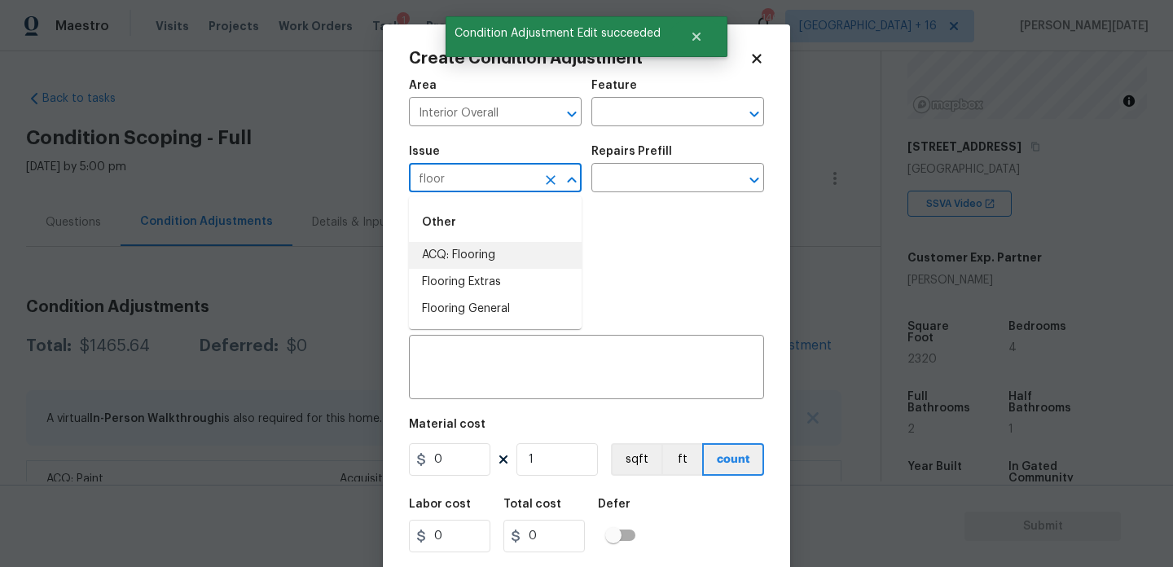
click at [543, 257] on li "ACQ: Flooring" at bounding box center [495, 255] width 173 height 27
type input "ACQ: Flooring"
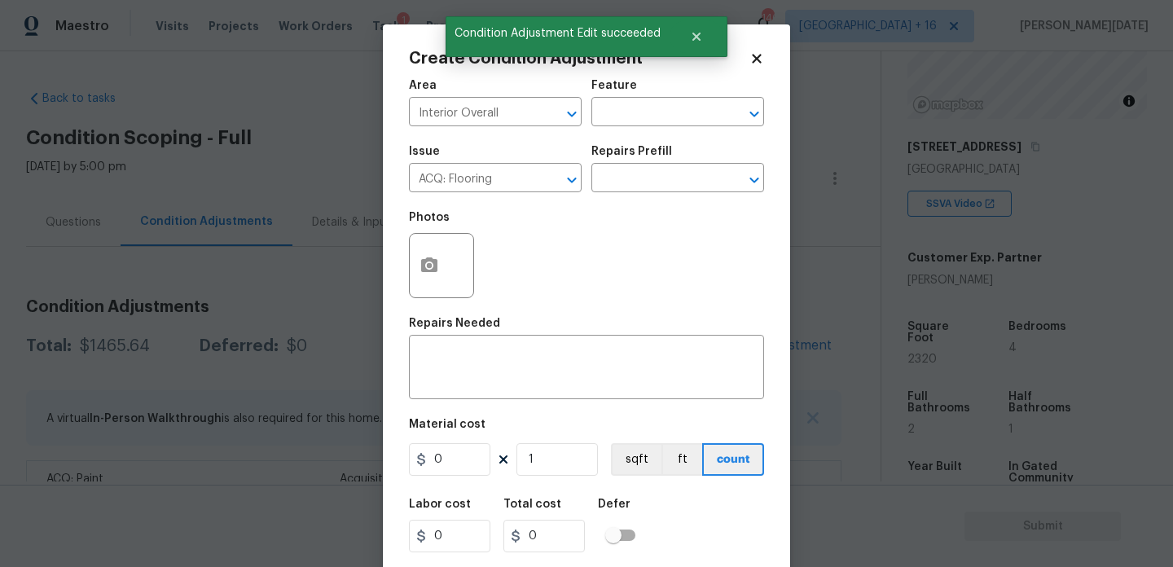
click at [663, 165] on div "Repairs Prefill" at bounding box center [677, 156] width 173 height 21
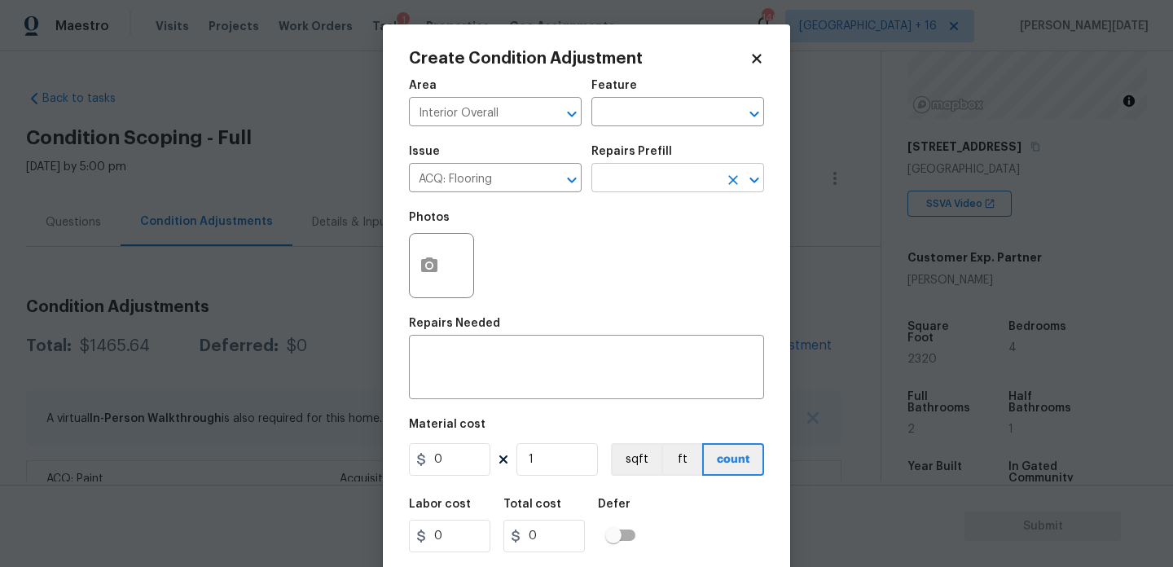
click at [657, 182] on input "text" at bounding box center [654, 179] width 127 height 25
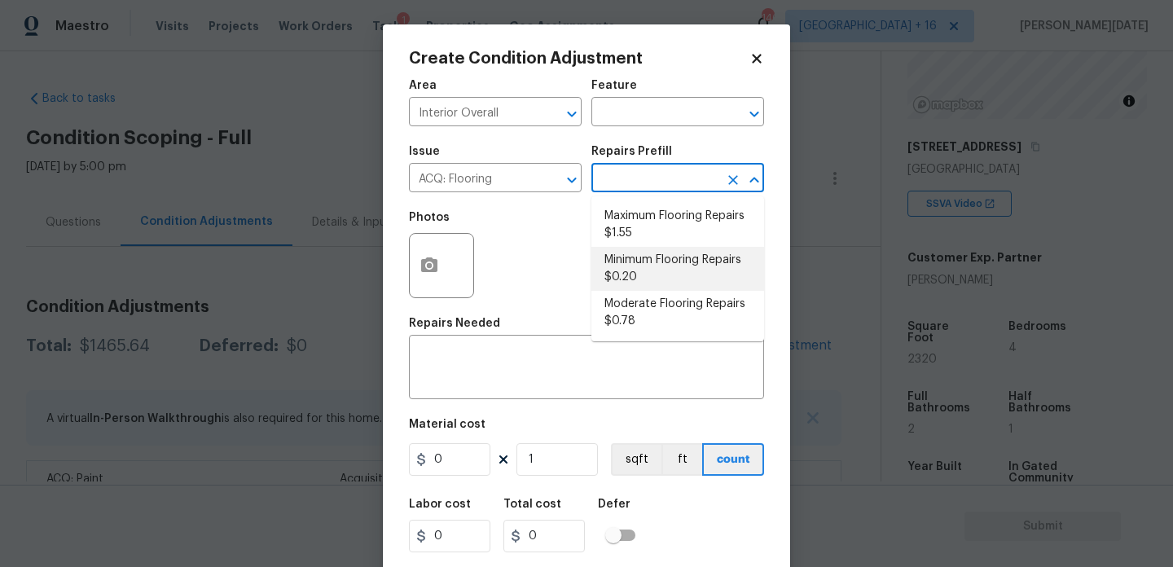
click at [664, 266] on li "Minimum Flooring Repairs $0.20" at bounding box center [677, 269] width 173 height 44
type input "Acquisition"
type textarea "Acquisition Scope: Minimum flooring repairs"
type input "0.2"
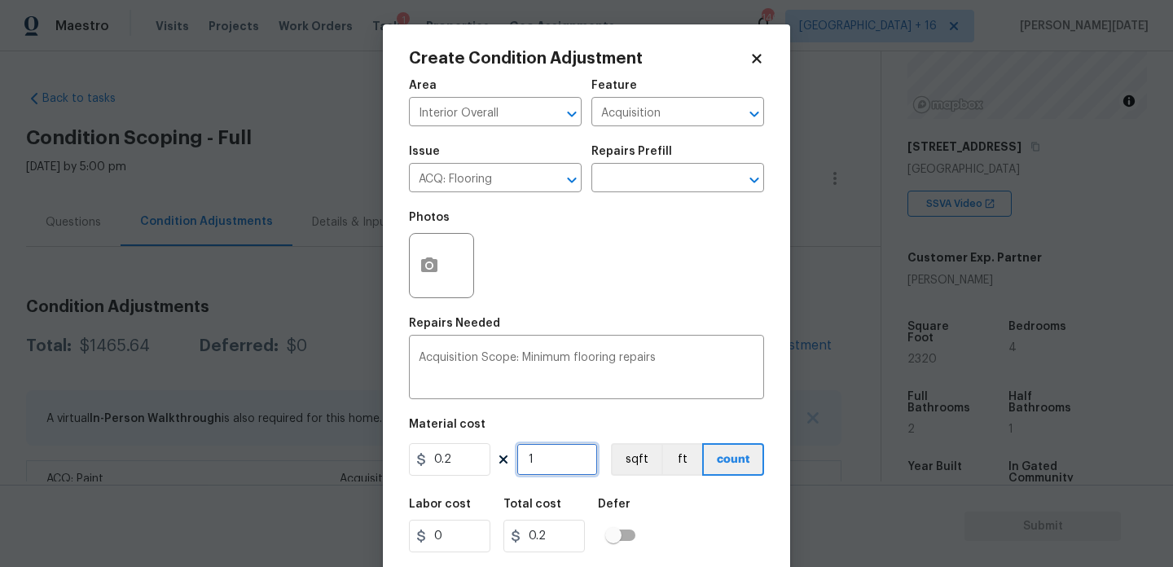
click at [551, 460] on input "1" at bounding box center [556, 459] width 81 height 33
type input "0"
type input "3"
type input "0.6"
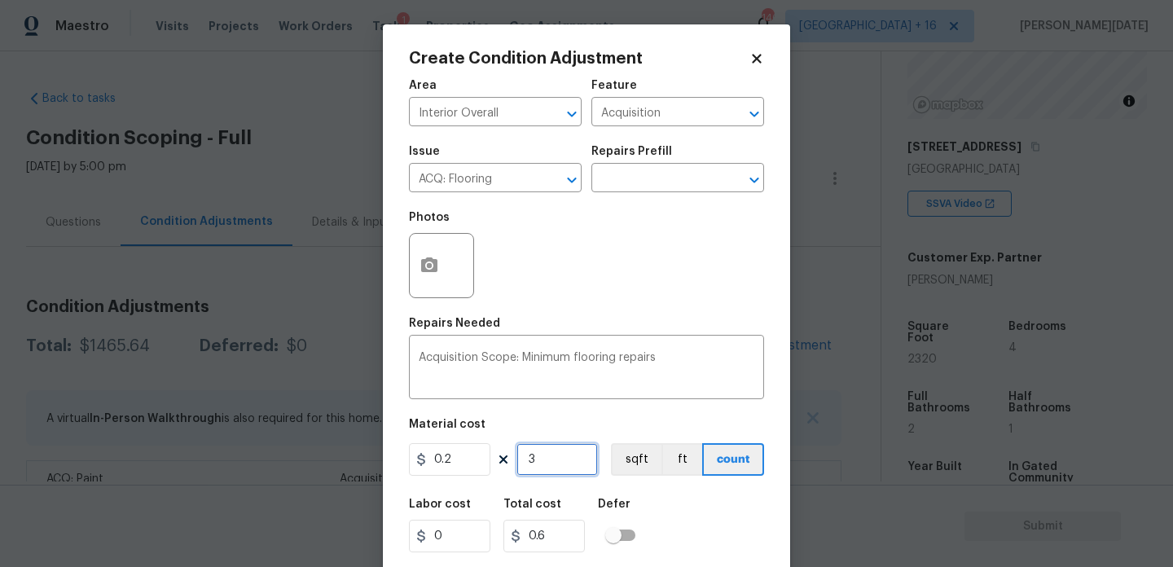
type input "33"
type input "6.6"
type input "333"
type input "66.6"
type input "3331"
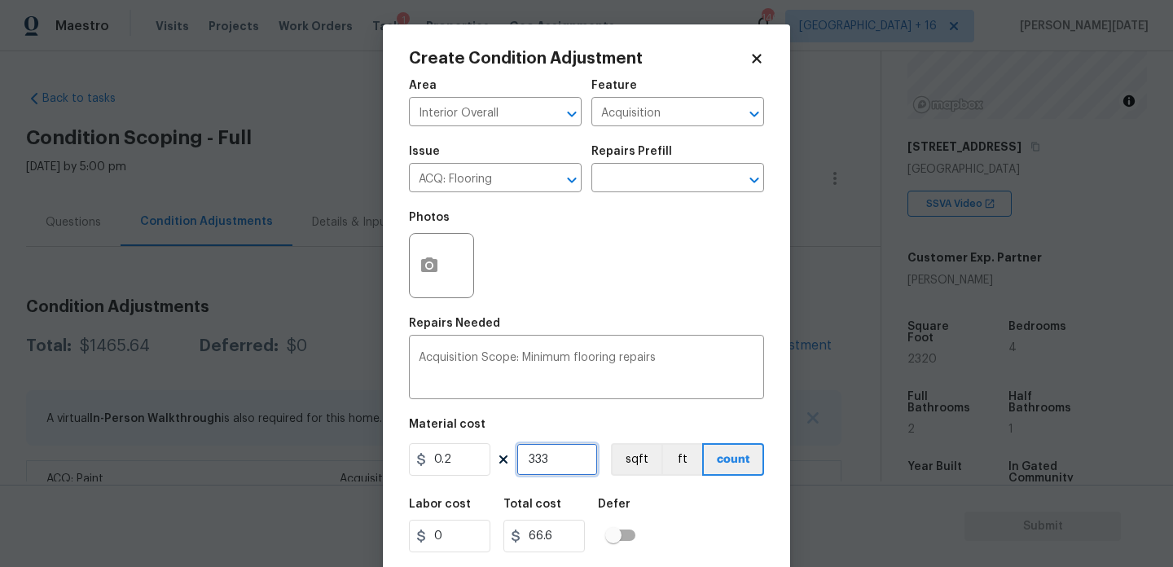
type input "666.2"
type input "3331"
click at [636, 341] on div "Acquisition Scope: Minimum flooring repairs x ​" at bounding box center [586, 369] width 355 height 60
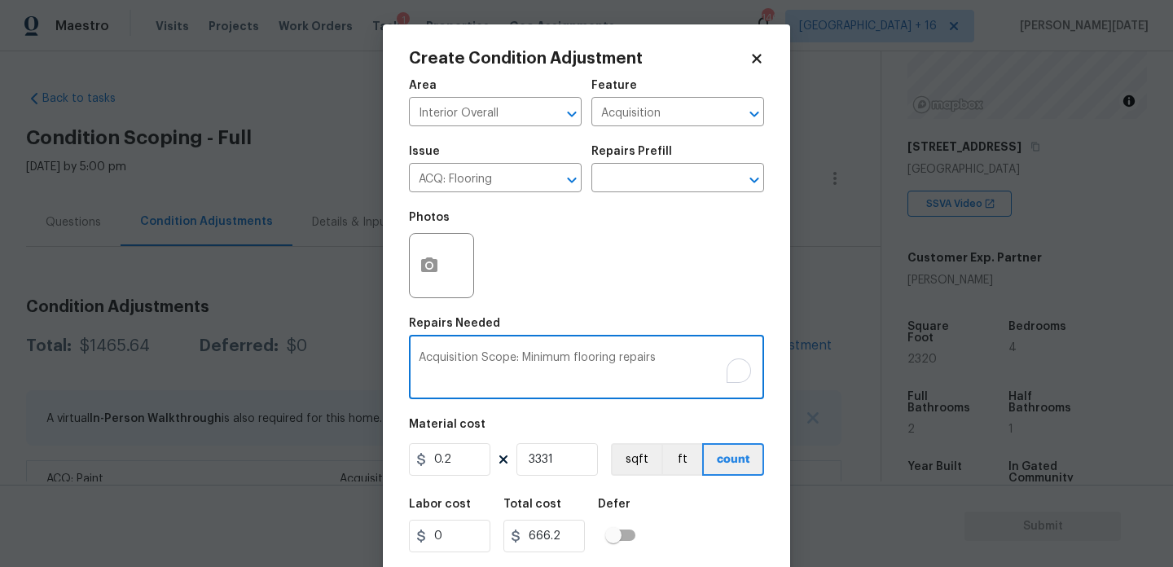
scroll to position [42, 0]
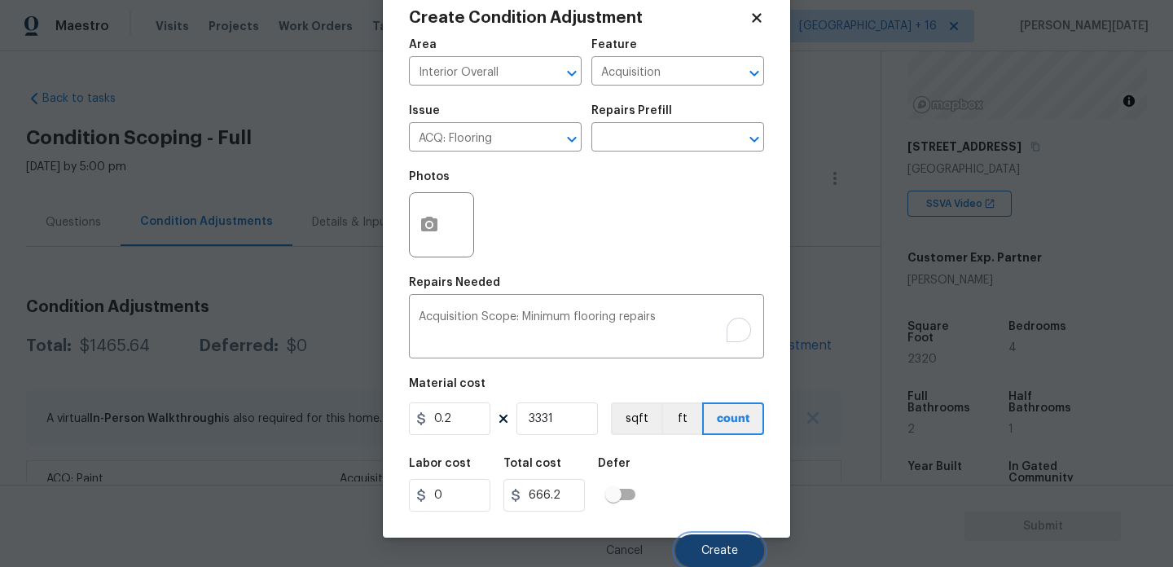
click at [718, 543] on button "Create" at bounding box center [719, 550] width 89 height 33
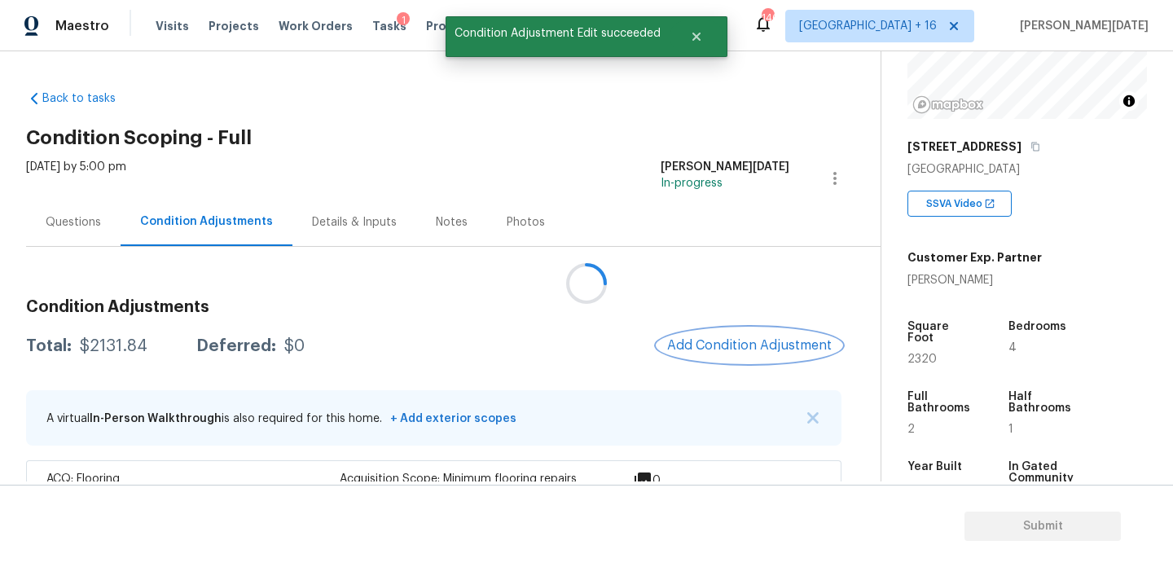
scroll to position [0, 0]
click at [719, 329] on button "Add Condition Adjustment" at bounding box center [749, 345] width 184 height 34
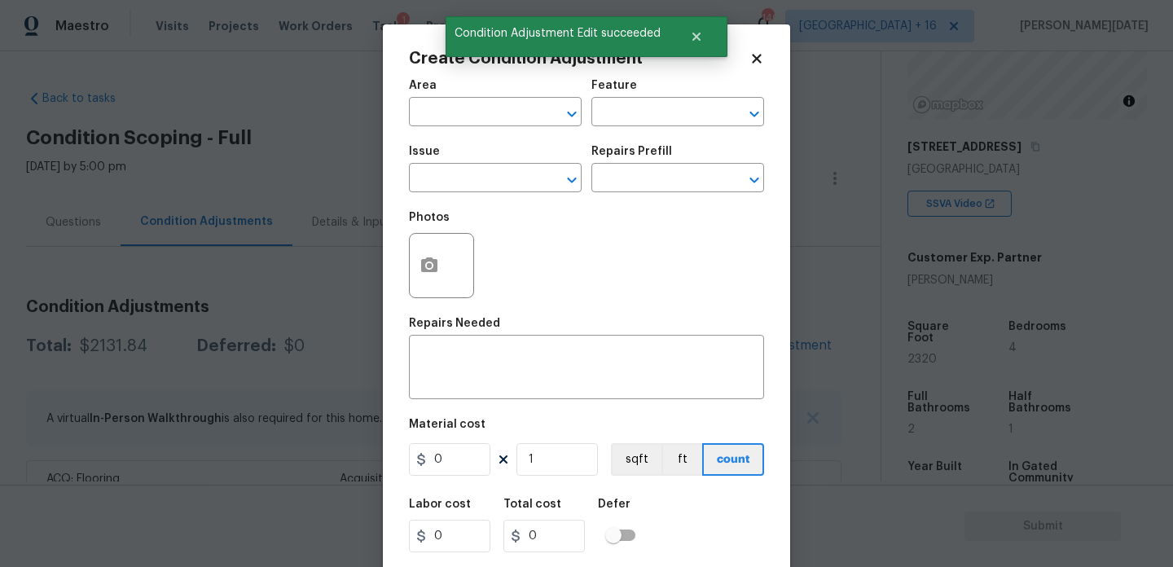
click at [431, 93] on div "Area" at bounding box center [495, 90] width 173 height 21
click at [430, 110] on input "text" at bounding box center [472, 113] width 127 height 25
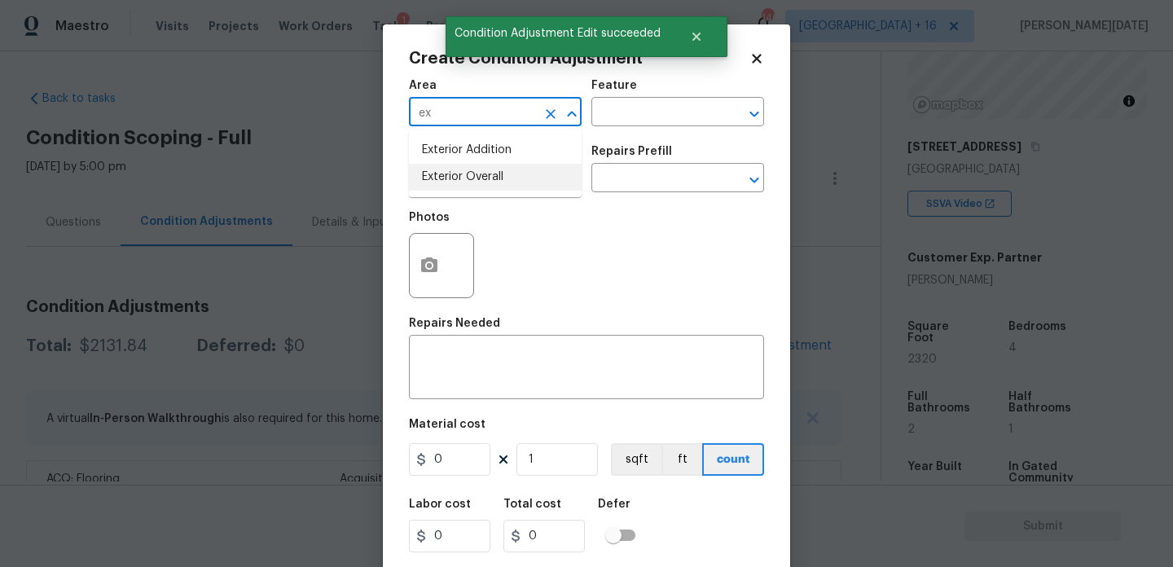
click at [460, 183] on li "Exterior Overall" at bounding box center [495, 177] width 173 height 27
type input "Exterior Overall"
click at [460, 183] on input "text" at bounding box center [472, 179] width 127 height 25
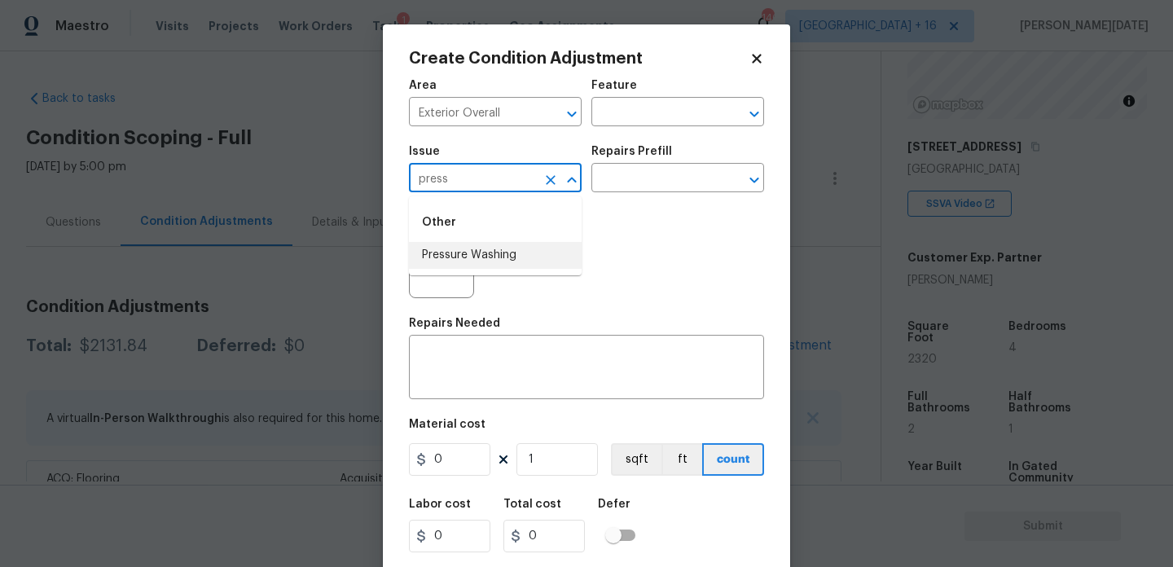
click at [478, 262] on li "Pressure Washing" at bounding box center [495, 255] width 173 height 27
type input "Pressure Washing"
click at [636, 191] on input "text" at bounding box center [654, 179] width 127 height 25
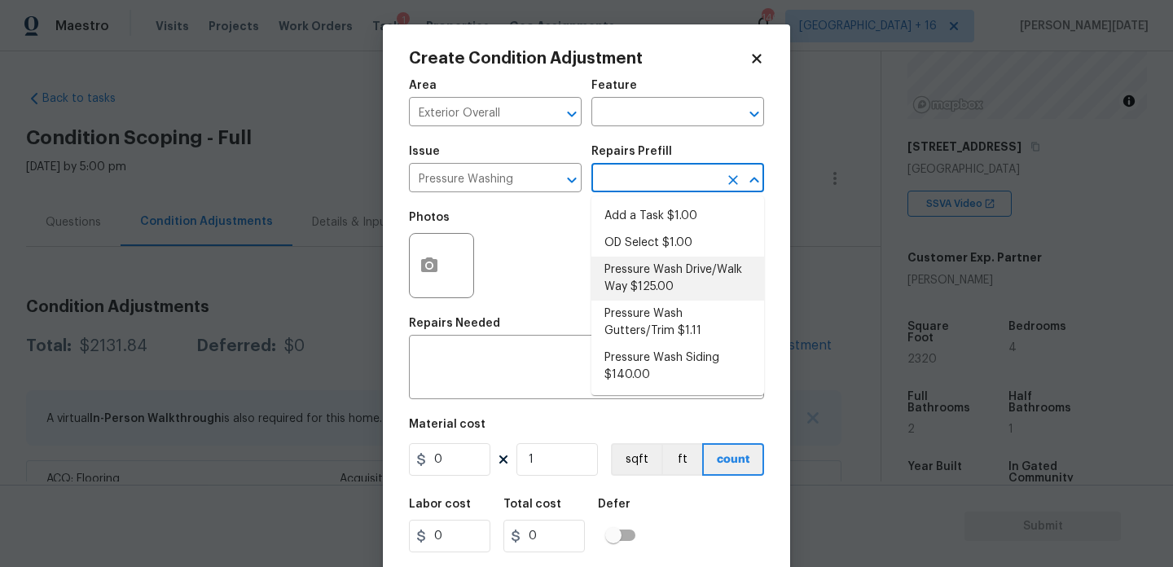
click at [652, 288] on li "Pressure Wash Drive/Walk Way $125.00" at bounding box center [677, 279] width 173 height 44
type input "Siding"
type textarea "Pressure wash the driveways/walkways as directed by the PM. Ensure that all deb…"
type input "125"
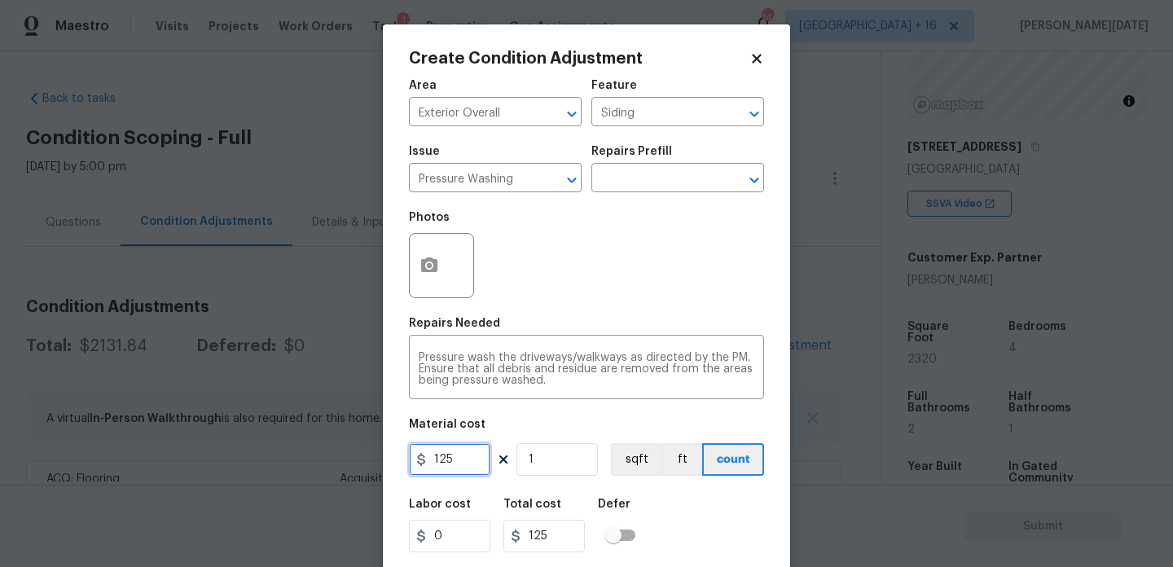
drag, startPoint x: 476, startPoint y: 458, endPoint x: 305, endPoint y: 458, distance: 170.2
click at [305, 458] on div "Create Condition Adjustment Area Exterior Overall ​ Feature Siding ​ Issue Pres…" at bounding box center [586, 283] width 1173 height 567
type input "200"
click at [669, 257] on div "Photos" at bounding box center [586, 255] width 355 height 106
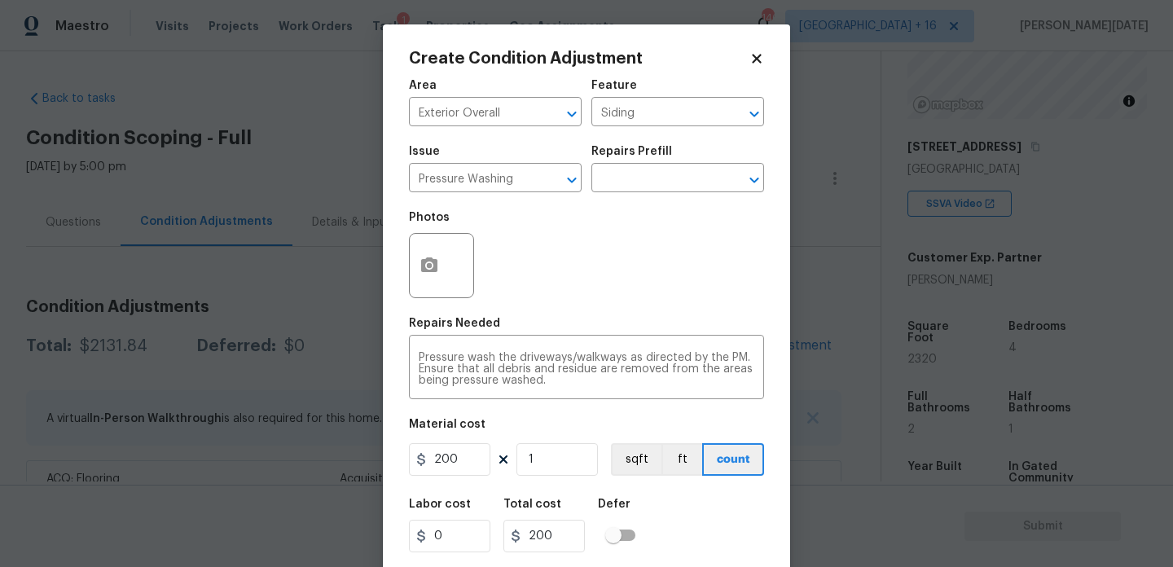
scroll to position [42, 0]
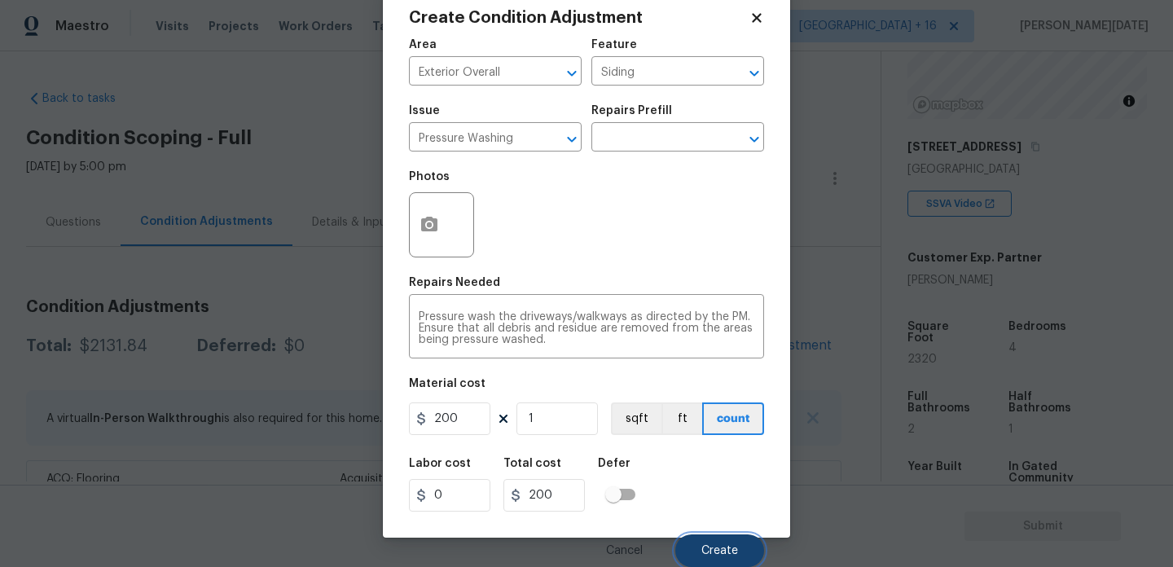
click at [729, 547] on span "Create" at bounding box center [719, 551] width 37 height 12
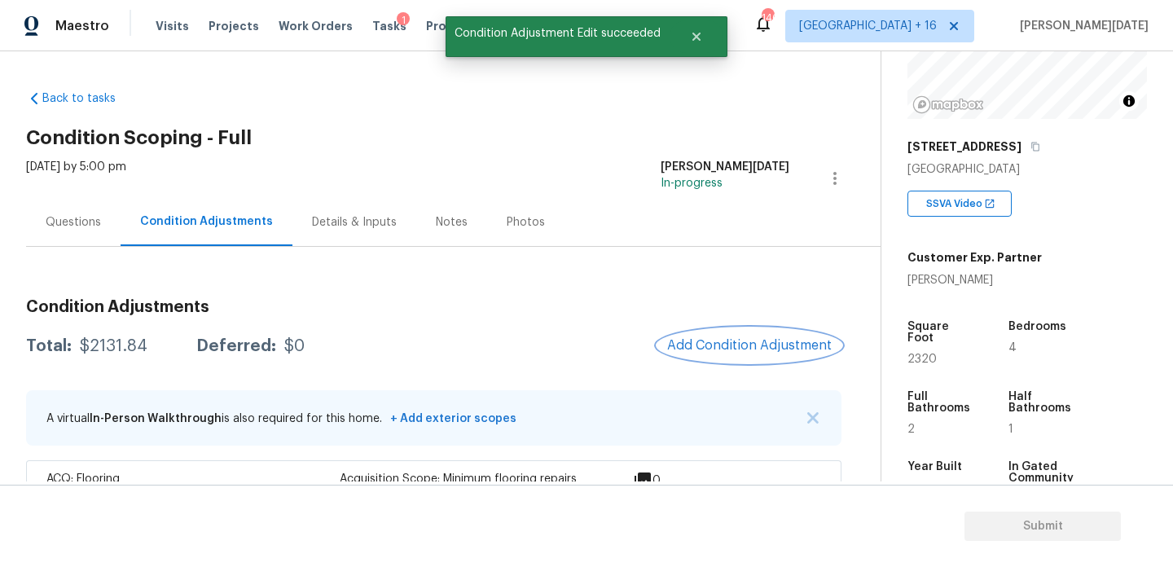
scroll to position [0, 0]
click at [699, 338] on div at bounding box center [586, 283] width 1173 height 567
click at [699, 338] on span "Add Condition Adjustment" at bounding box center [749, 345] width 165 height 15
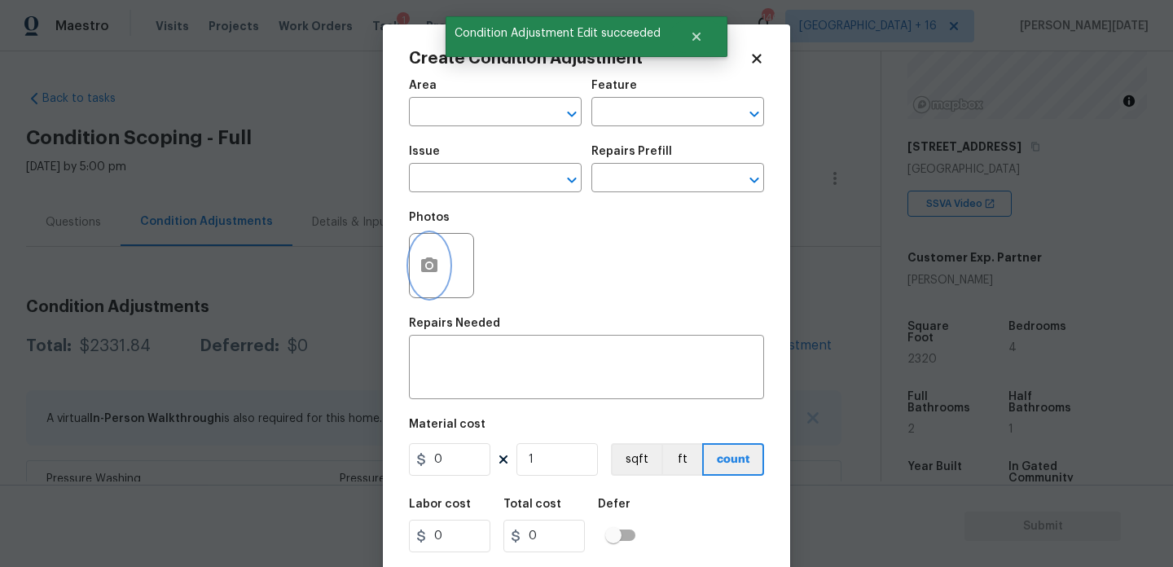
click at [445, 274] on button "button" at bounding box center [429, 266] width 39 height 64
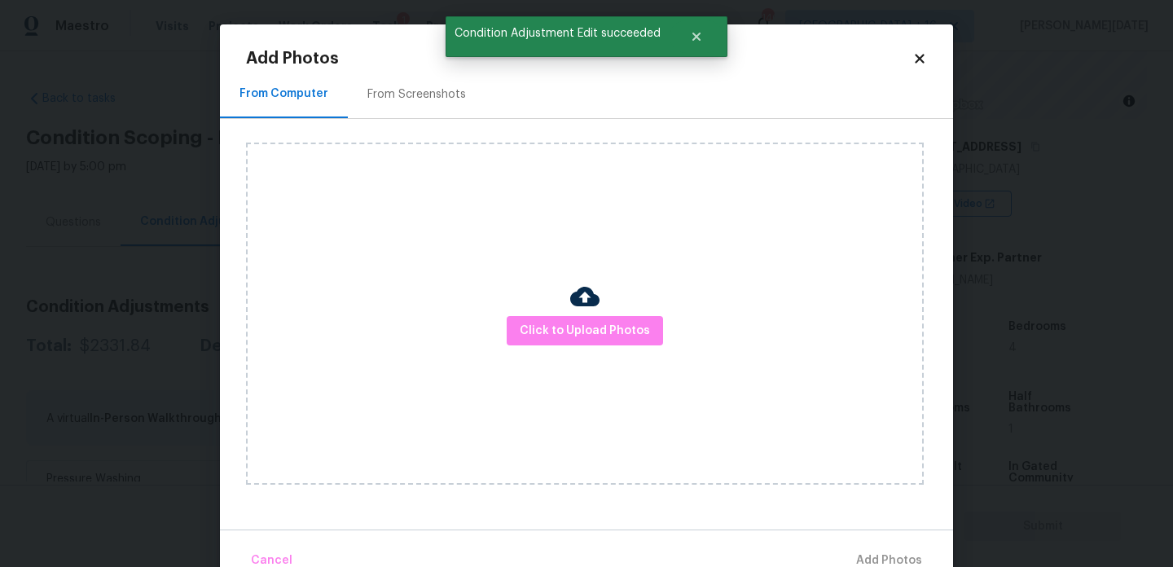
click at [410, 85] on div "From Screenshots" at bounding box center [417, 94] width 138 height 48
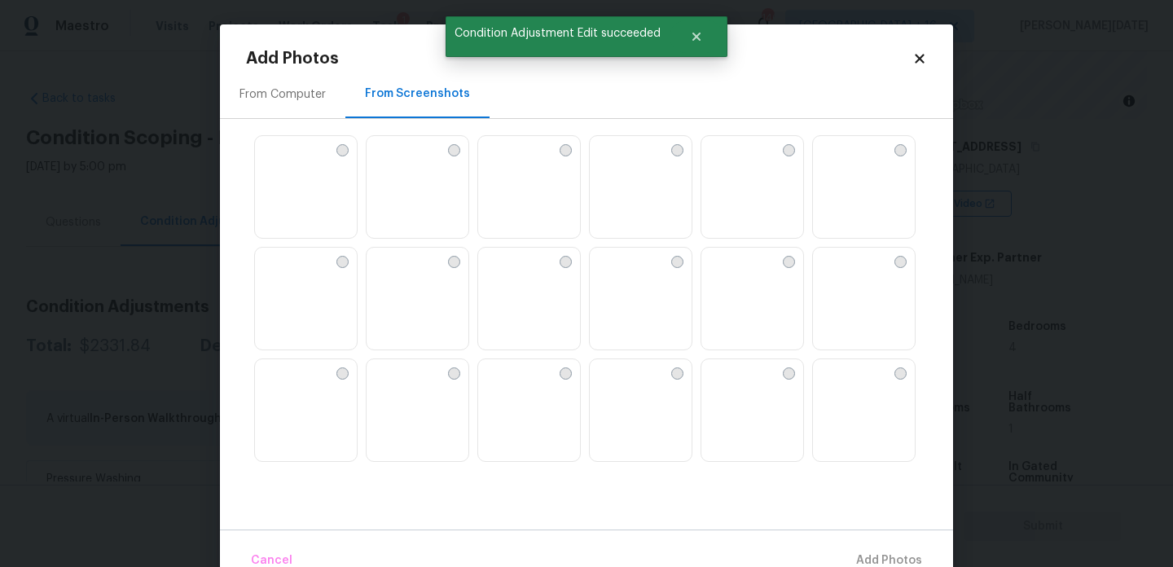
click at [440, 315] on img at bounding box center [418, 299] width 102 height 103
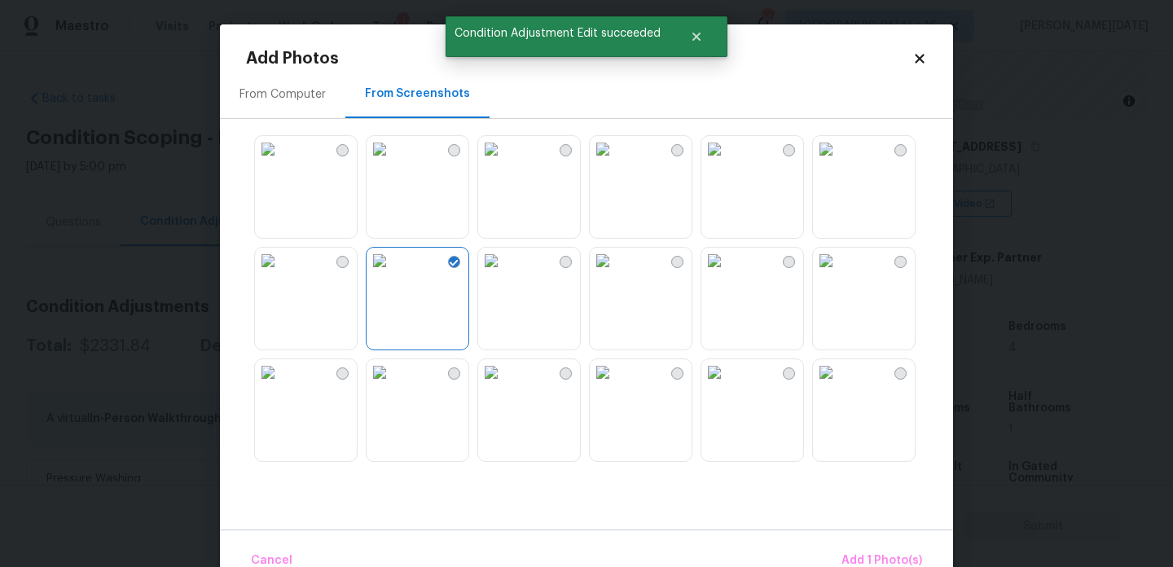
click at [281, 162] on img at bounding box center [268, 149] width 26 height 26
click at [839, 385] on img at bounding box center [826, 372] width 26 height 26
click at [873, 550] on button "Add 3 Photo(s)" at bounding box center [880, 560] width 95 height 35
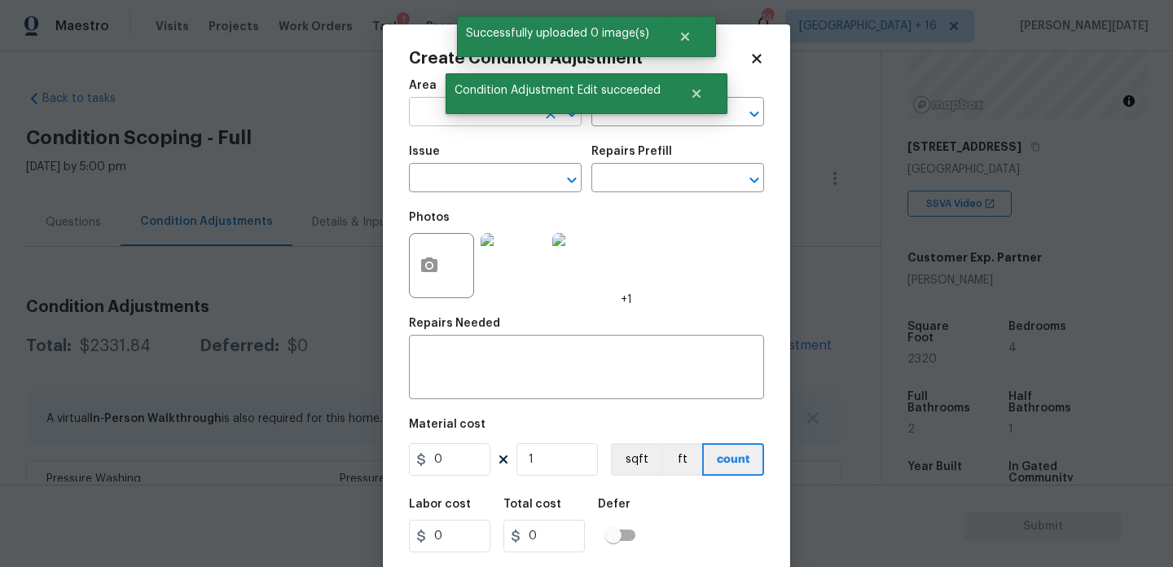
click at [421, 108] on input "text" at bounding box center [472, 113] width 127 height 25
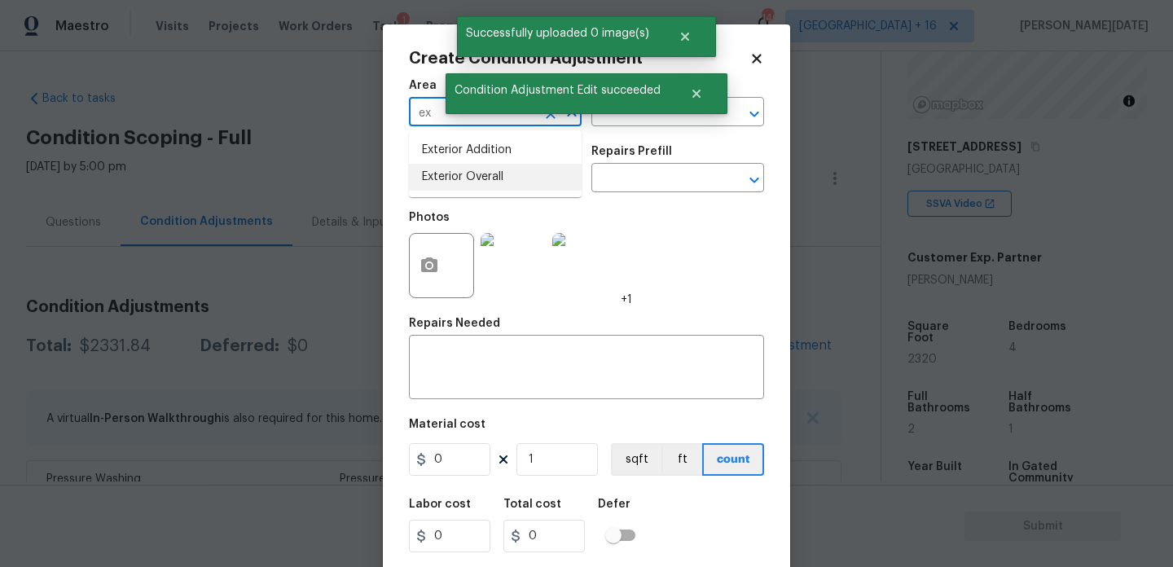
click at [456, 178] on li "Exterior Overall" at bounding box center [495, 177] width 173 height 27
type input "Exterior Overall"
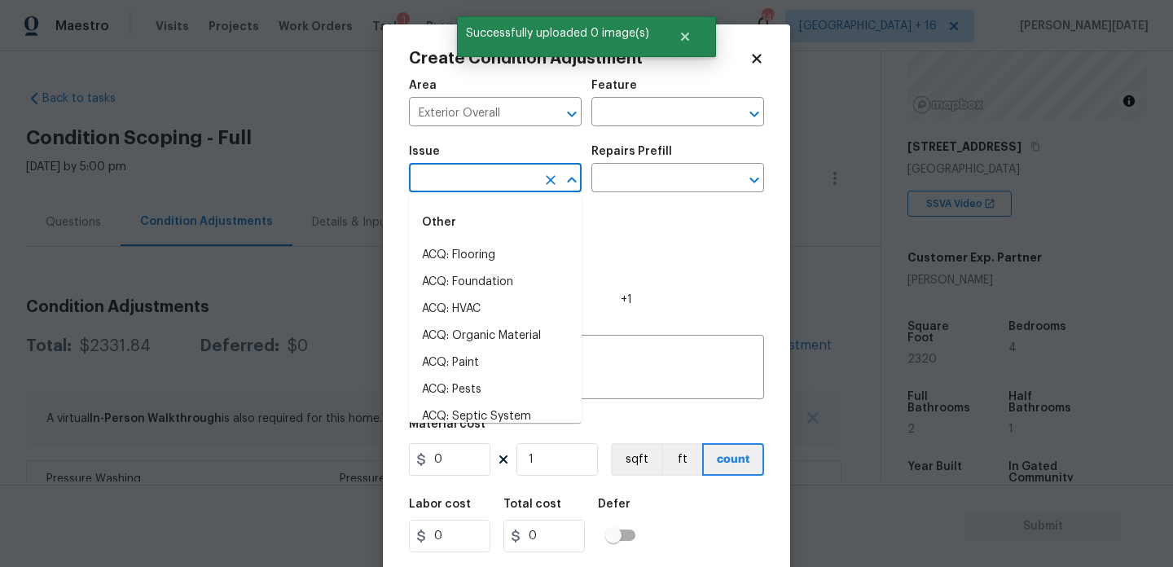
click at [456, 178] on input "text" at bounding box center [472, 179] width 127 height 25
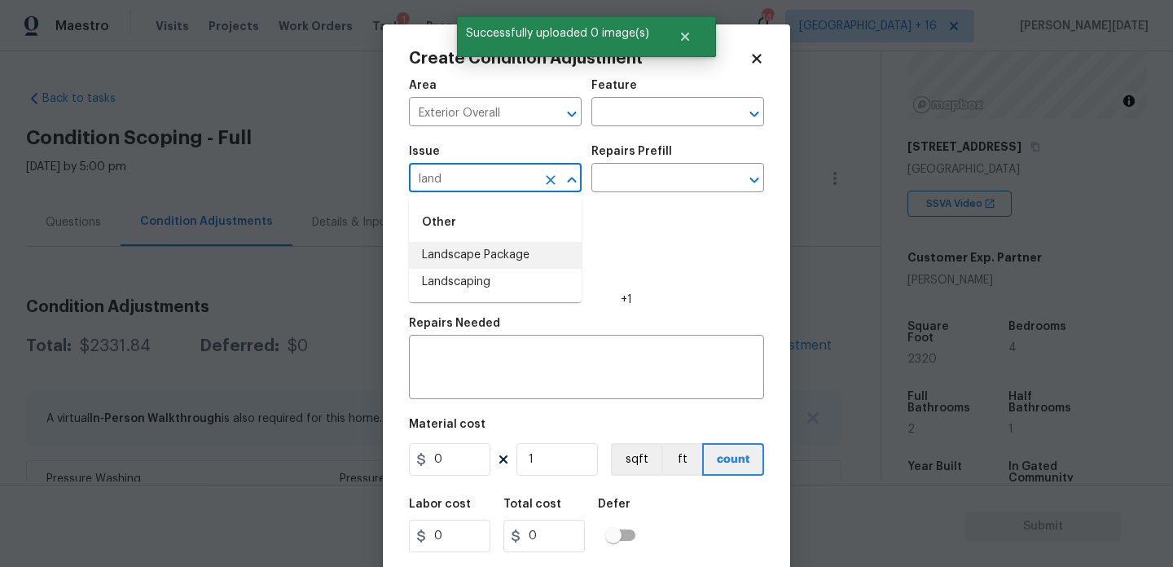
click at [509, 264] on li "Landscape Package" at bounding box center [495, 255] width 173 height 27
type input "Landscape Package"
click at [622, 180] on input "text" at bounding box center [654, 179] width 127 height 25
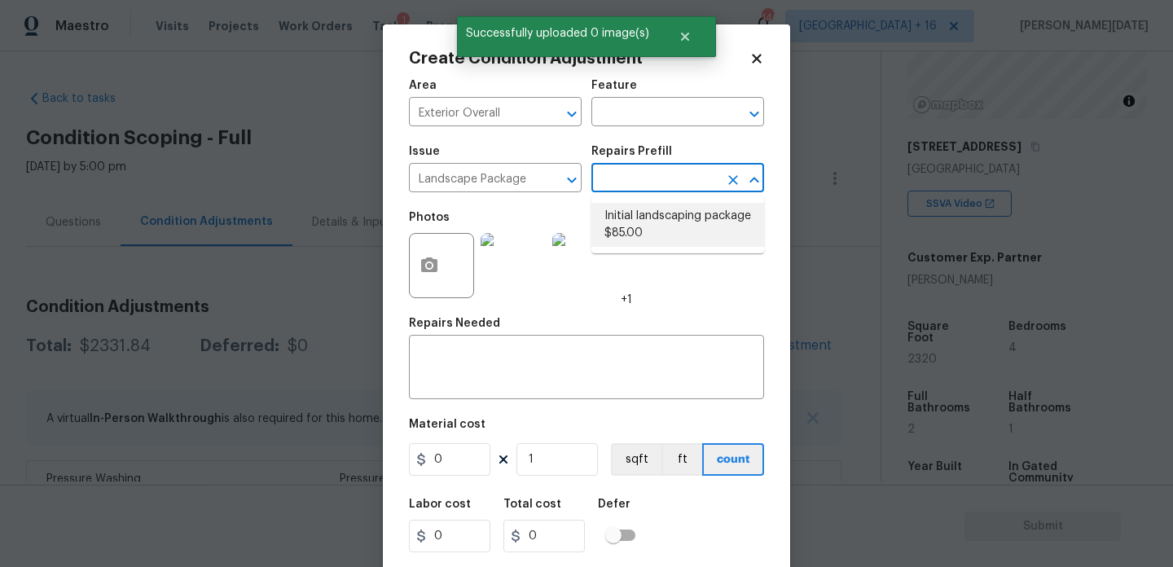
click at [654, 246] on li "Initial landscaping package $85.00" at bounding box center [677, 225] width 173 height 44
type input "Home Readiness Packages"
type textarea "Mowing of grass up to 6" in height. Mow, edge along driveways & sidewalks, trim…"
type input "85"
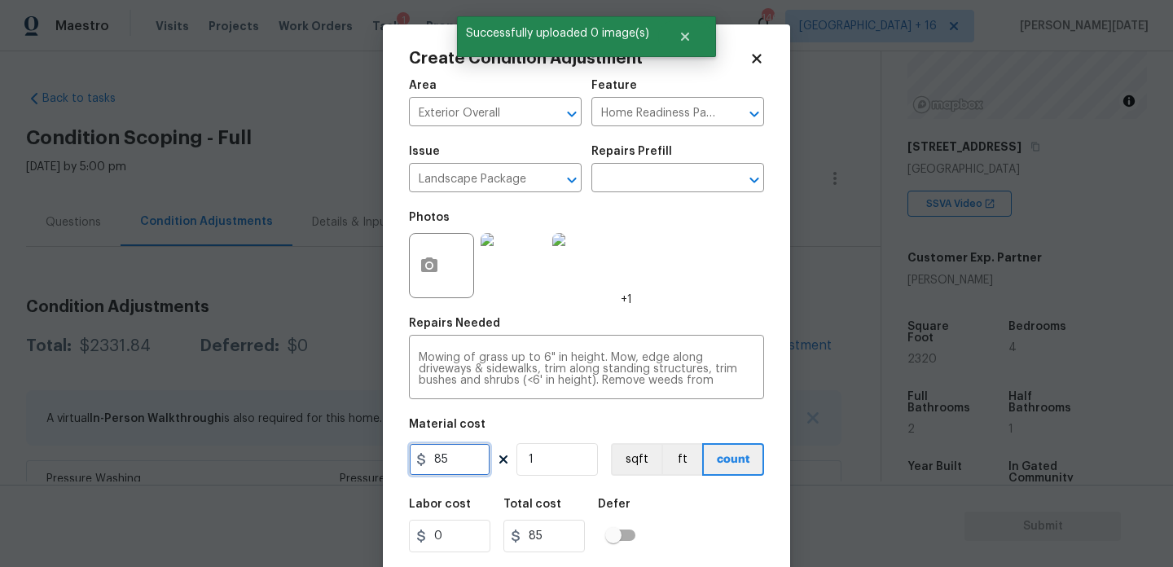
drag, startPoint x: 459, startPoint y: 459, endPoint x: 369, endPoint y: 459, distance: 90.4
click at [369, 459] on div "Create Condition Adjustment Area Exterior Overall ​ Feature Home Readiness Pack…" at bounding box center [586, 283] width 1173 height 567
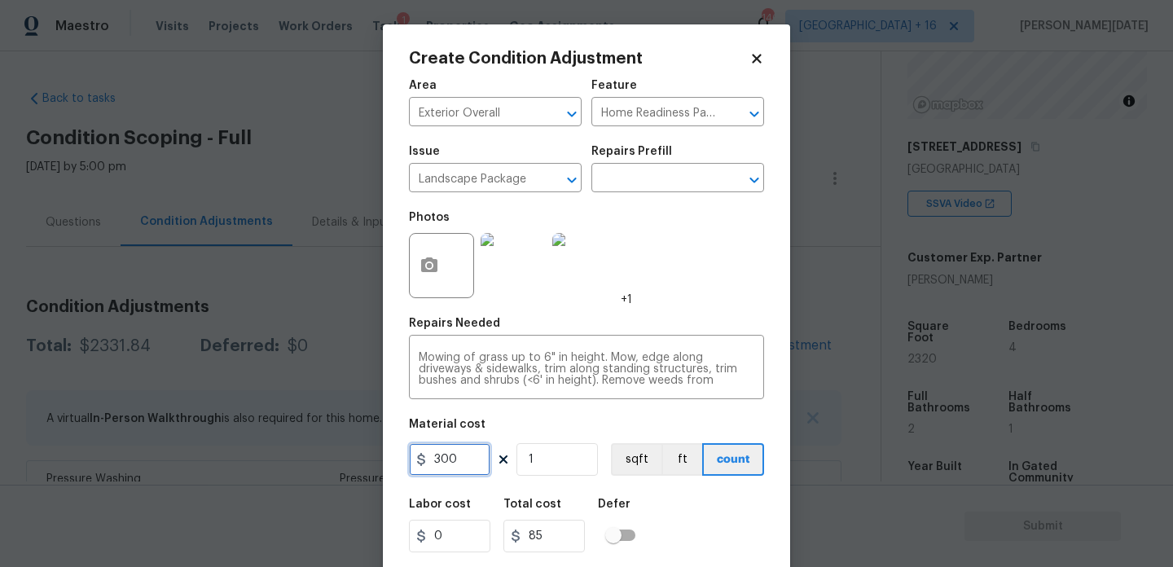
type input "300"
click at [695, 306] on div "Photos +1" at bounding box center [586, 255] width 355 height 106
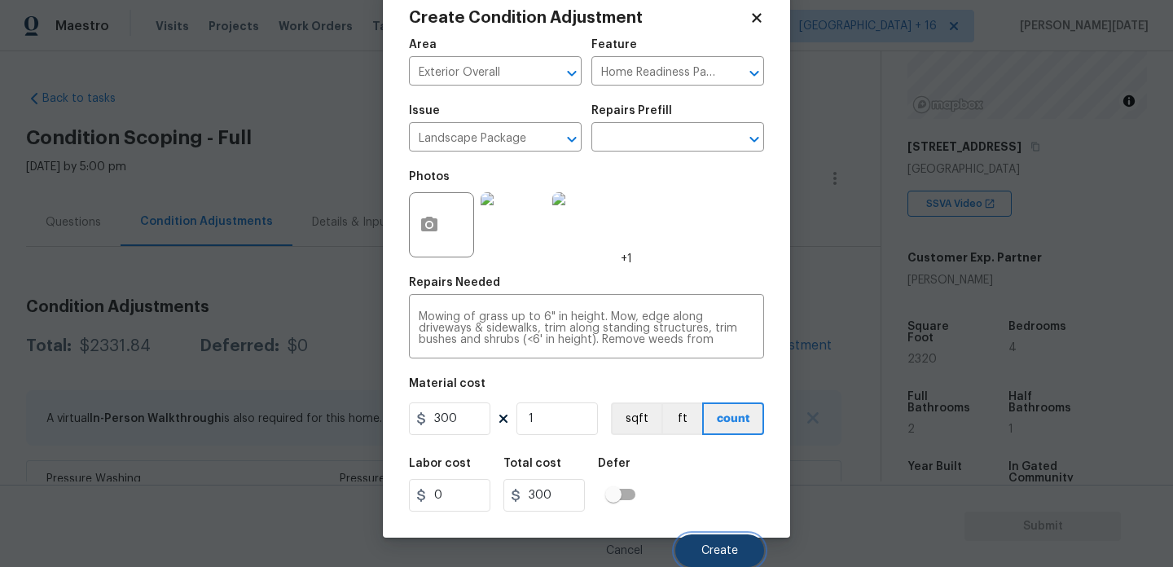
click at [721, 547] on span "Create" at bounding box center [719, 551] width 37 height 12
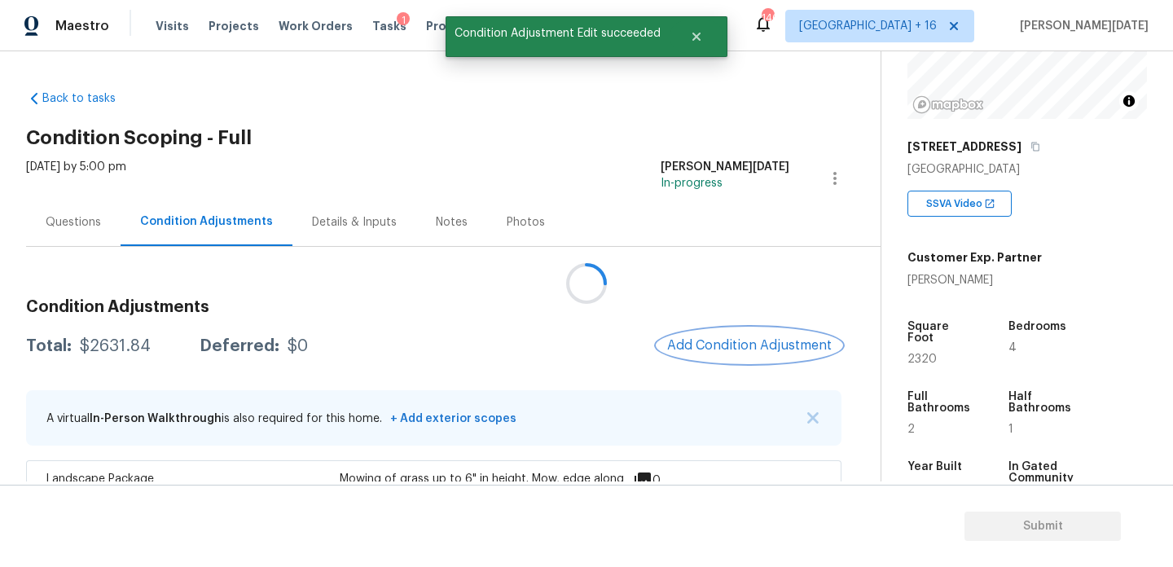
scroll to position [0, 0]
click at [732, 355] on button "Add Condition Adjustment" at bounding box center [749, 345] width 184 height 34
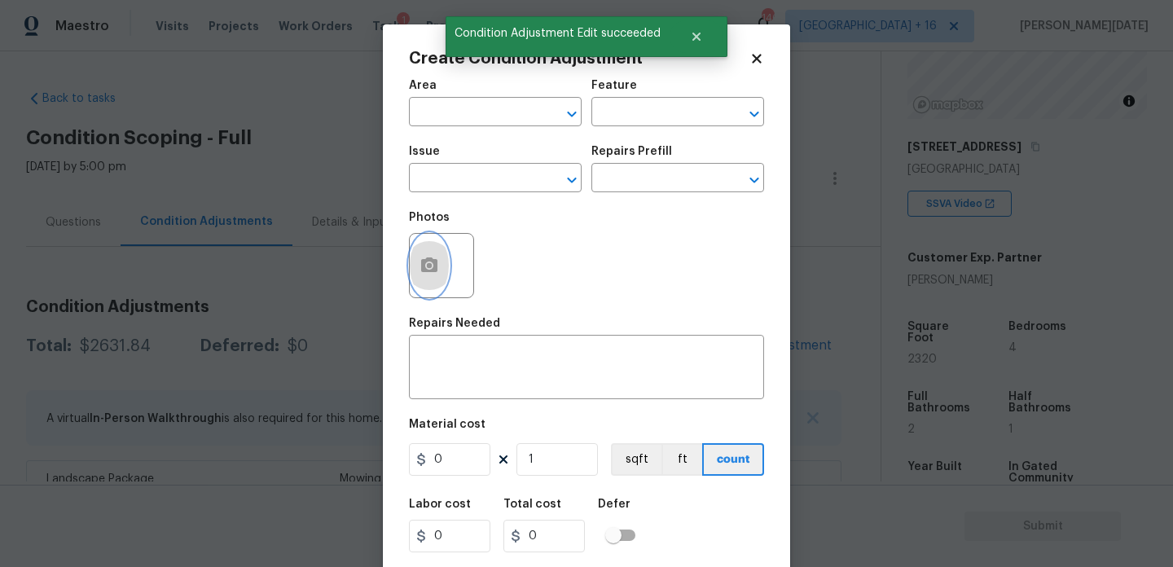
click at [428, 276] on button "button" at bounding box center [429, 266] width 39 height 64
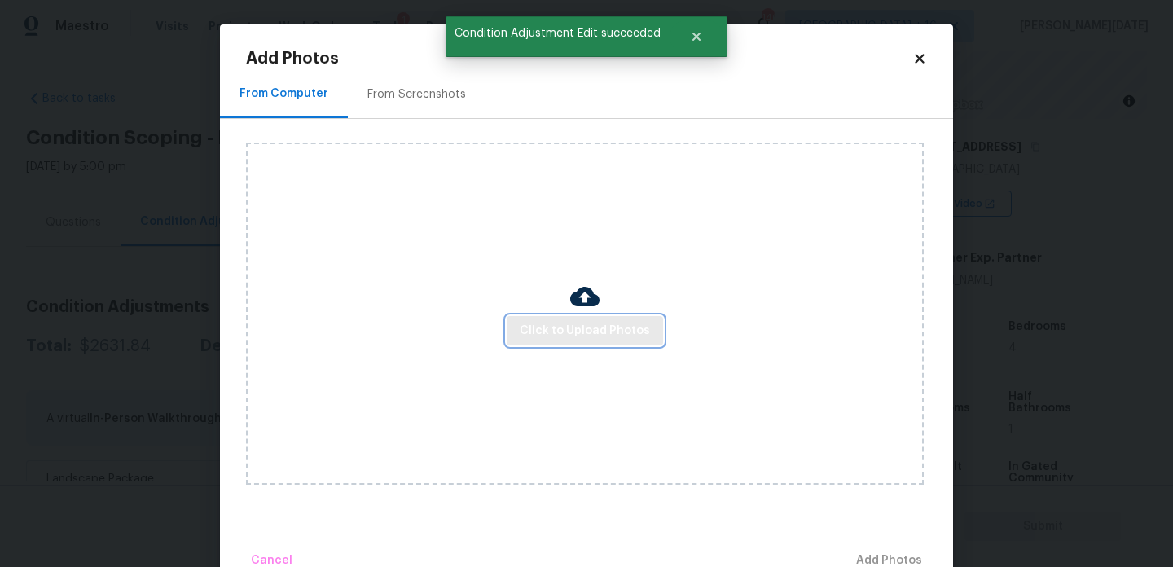
click at [512, 318] on button "Click to Upload Photos" at bounding box center [585, 331] width 156 height 30
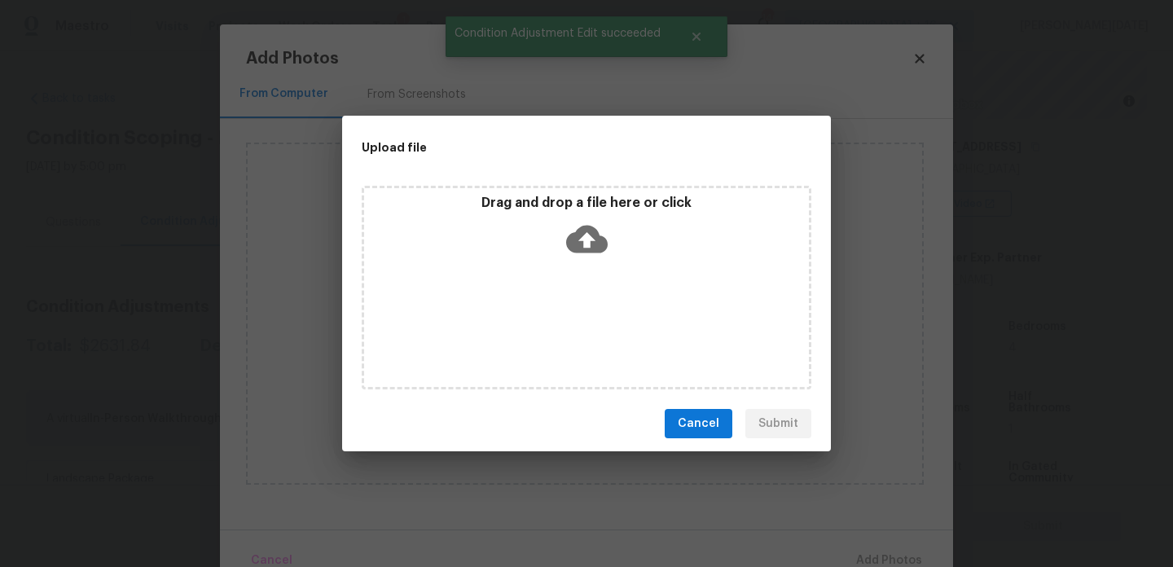
click at [512, 318] on div "Drag and drop a file here or click" at bounding box center [587, 288] width 450 height 204
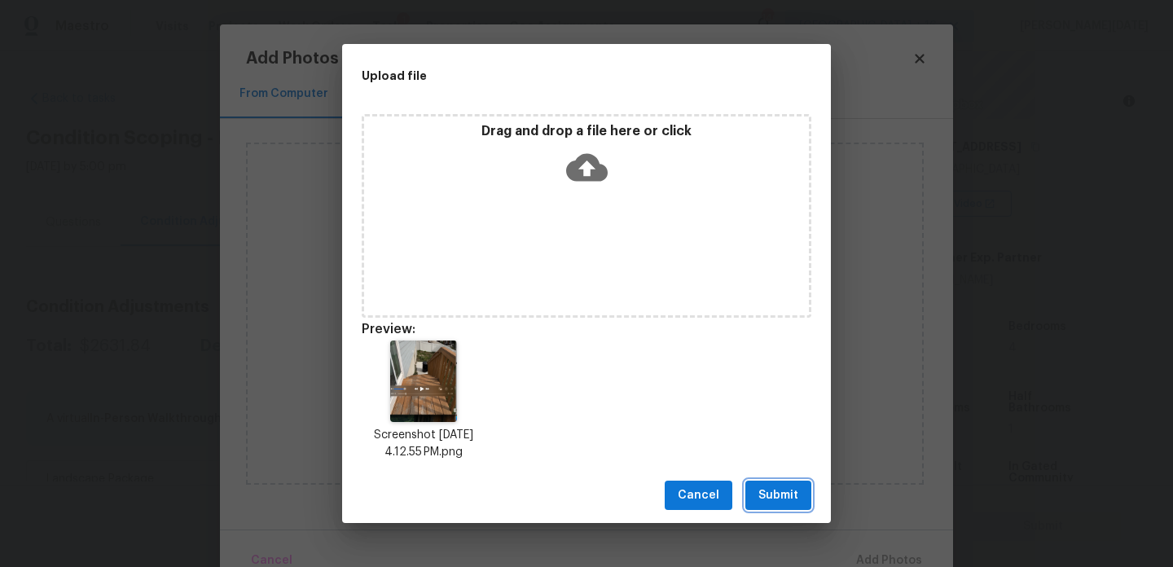
click at [774, 505] on button "Submit" at bounding box center [778, 496] width 66 height 30
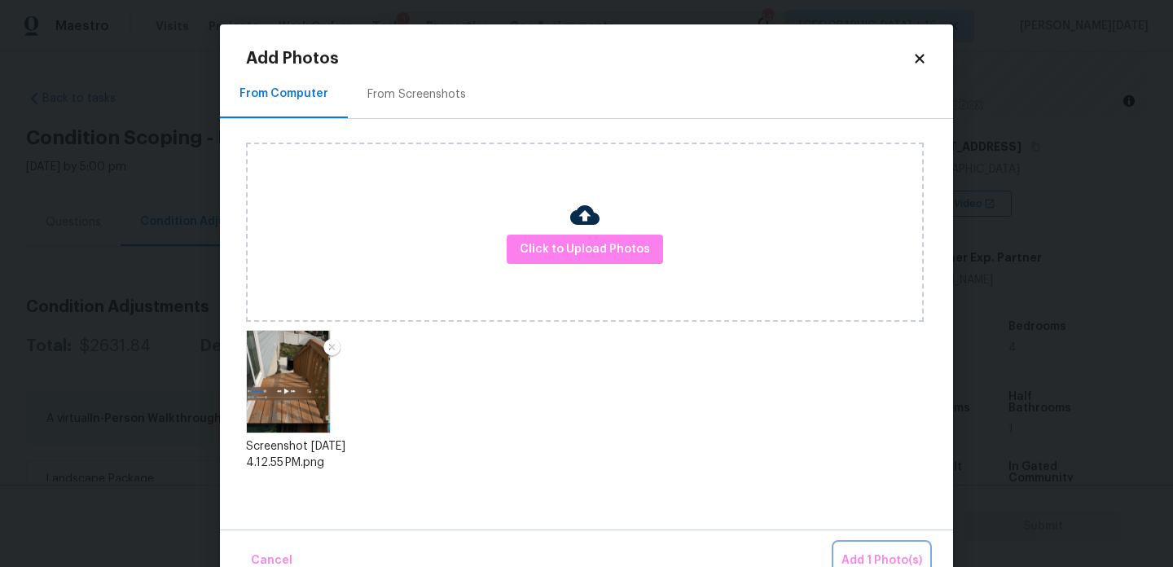
click at [849, 549] on button "Add 1 Photo(s)" at bounding box center [882, 560] width 94 height 35
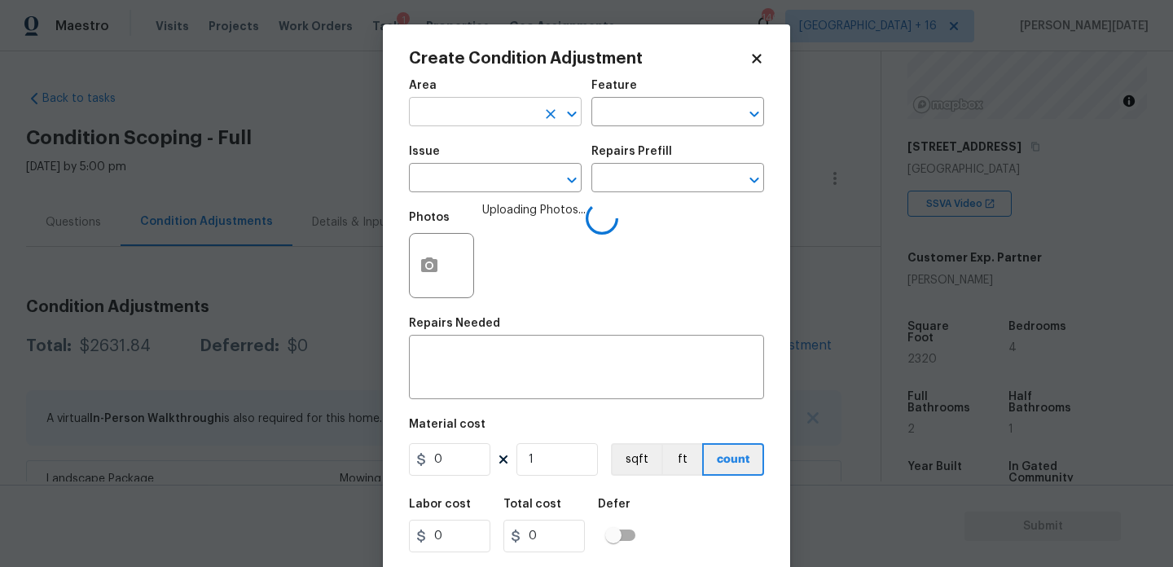
click at [485, 121] on input "text" at bounding box center [472, 113] width 127 height 25
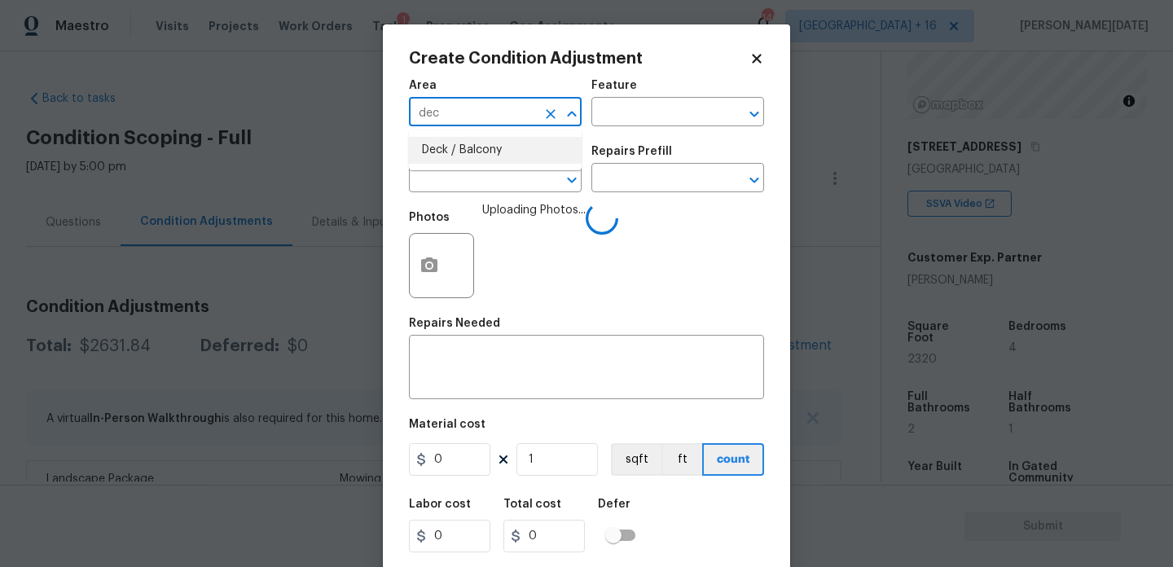
click at [484, 158] on li "Deck / Balcony" at bounding box center [495, 150] width 173 height 27
type input "Deck / Balcony"
click at [484, 181] on input "text" at bounding box center [472, 179] width 127 height 25
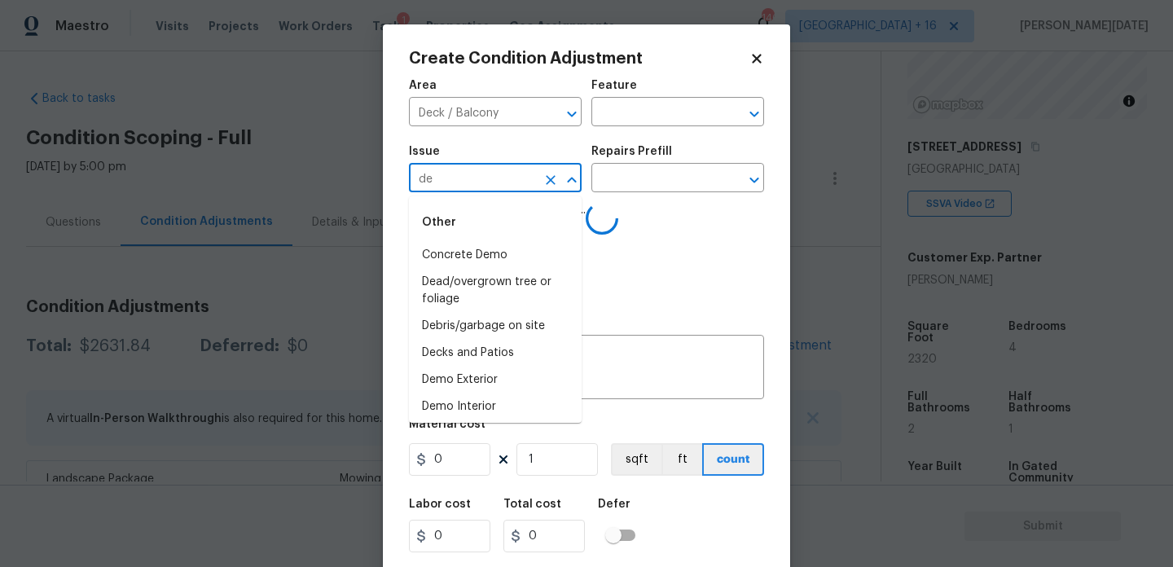
type input "dec"
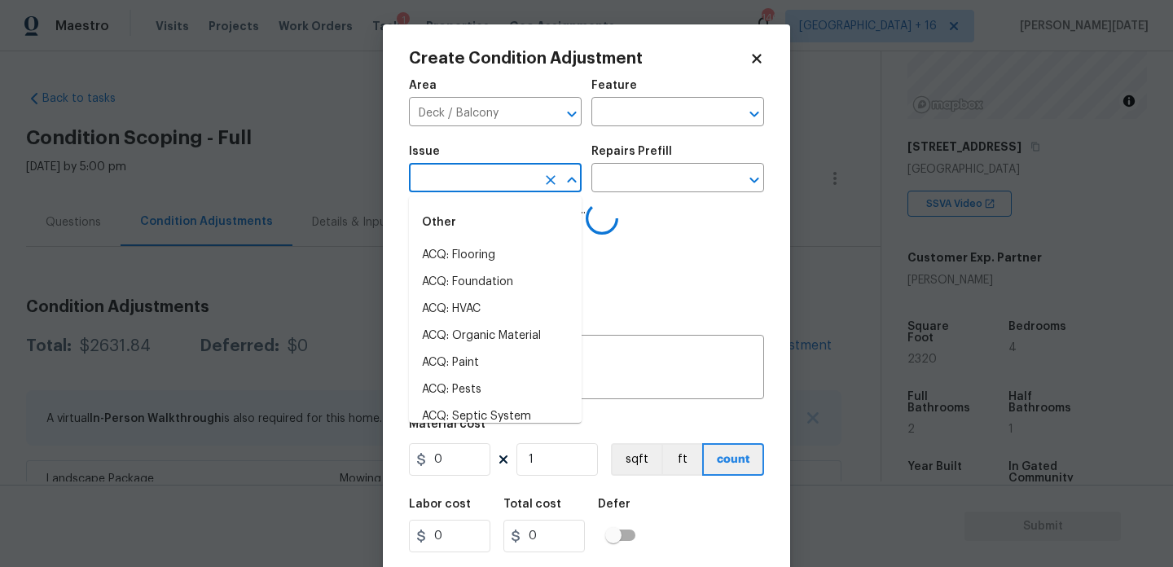
click at [490, 257] on li "ACQ: Flooring" at bounding box center [495, 255] width 173 height 27
type input "ACQ: Flooring"
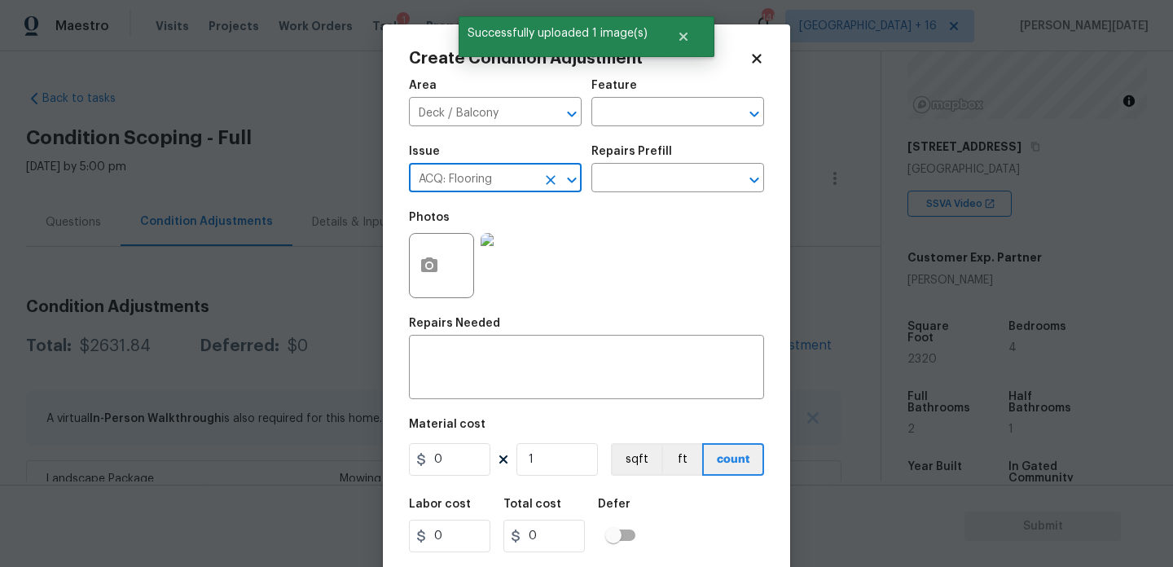
click at [543, 177] on icon "Clear" at bounding box center [551, 180] width 16 height 16
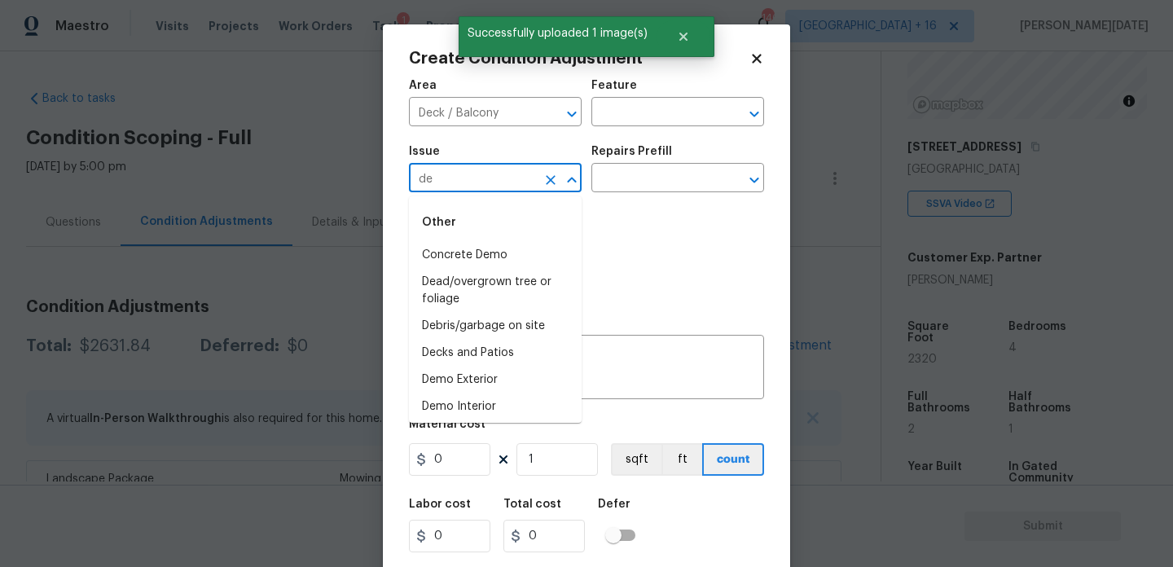
type input "dec"
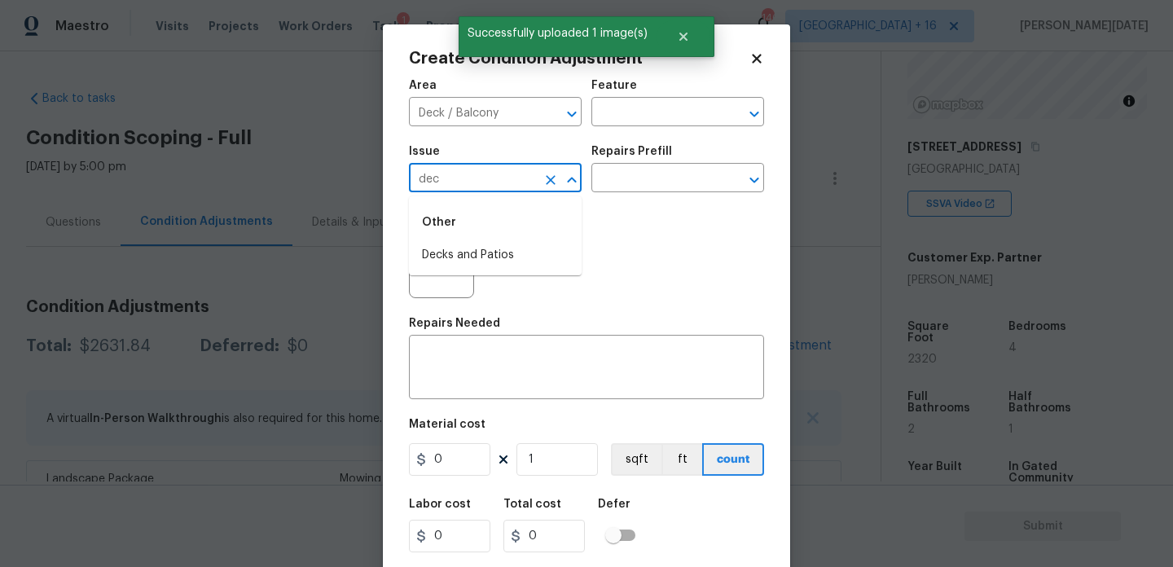
click at [489, 253] on li "Decks and Patios" at bounding box center [495, 255] width 173 height 27
type input "Decks and Patios"
click at [621, 187] on input "text" at bounding box center [654, 179] width 127 height 25
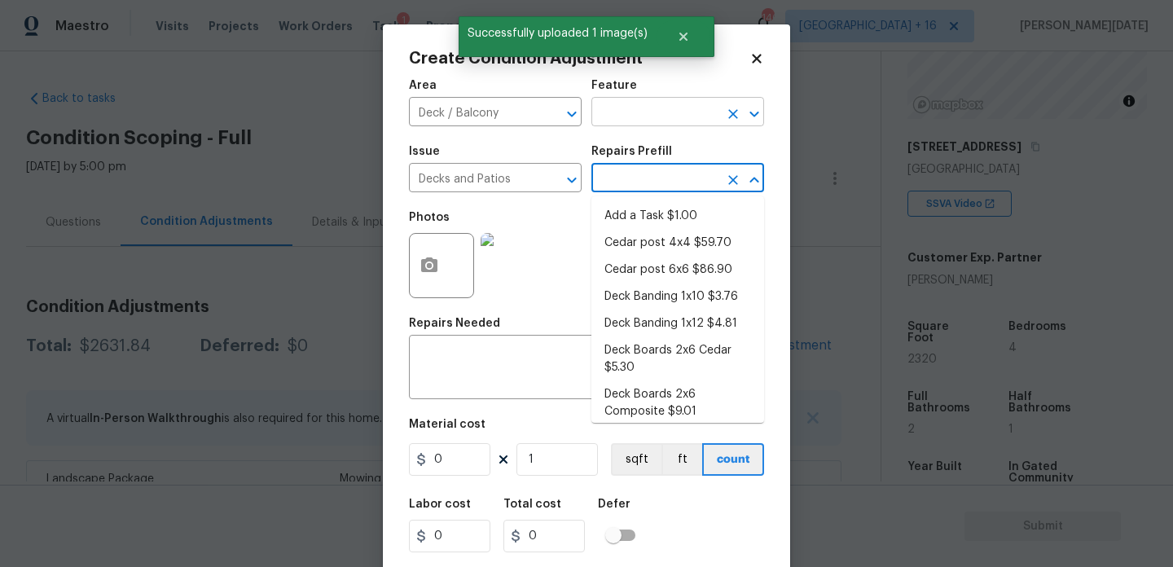
click at [634, 111] on input "text" at bounding box center [654, 113] width 127 height 25
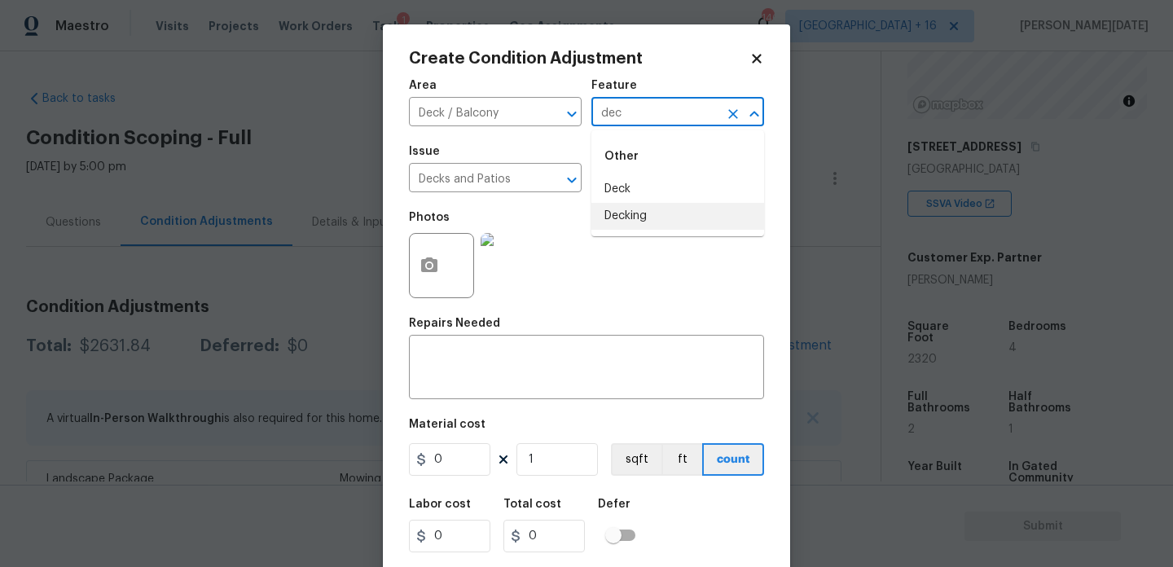
click at [644, 225] on li "Decking" at bounding box center [677, 216] width 173 height 27
type input "Decking"
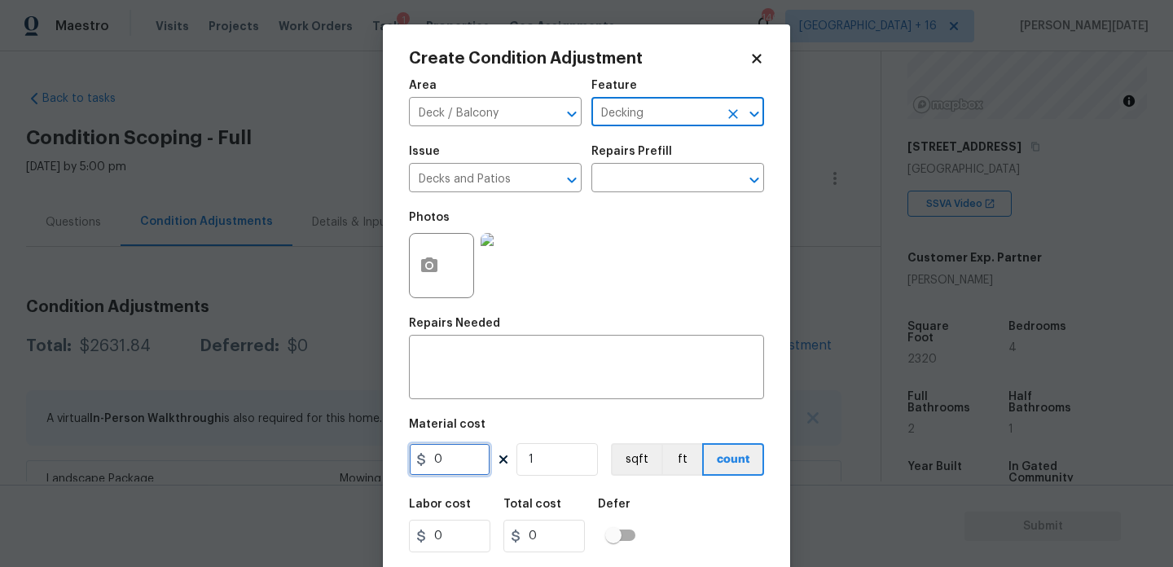
click at [477, 457] on input "0" at bounding box center [449, 459] width 81 height 33
type input "800"
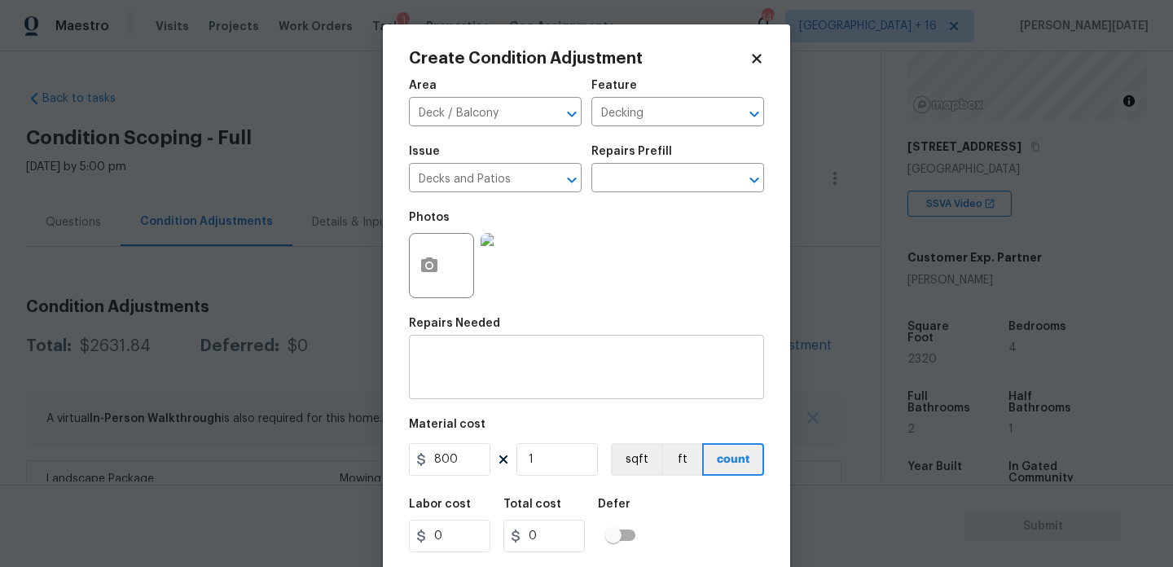
click at [499, 372] on textarea at bounding box center [587, 369] width 336 height 34
type input "800"
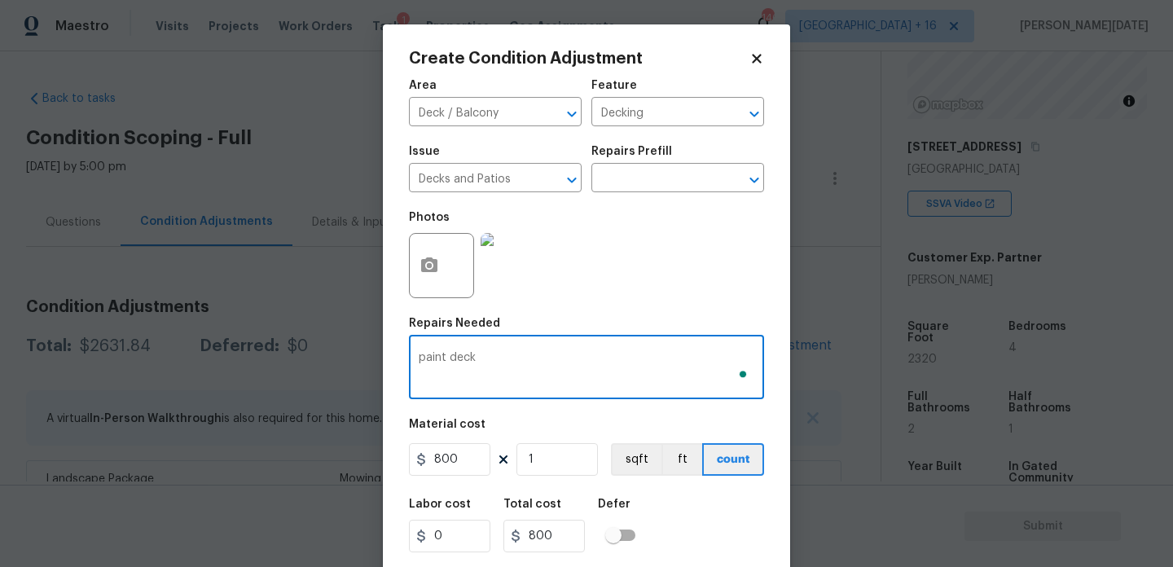
scroll to position [42, 0]
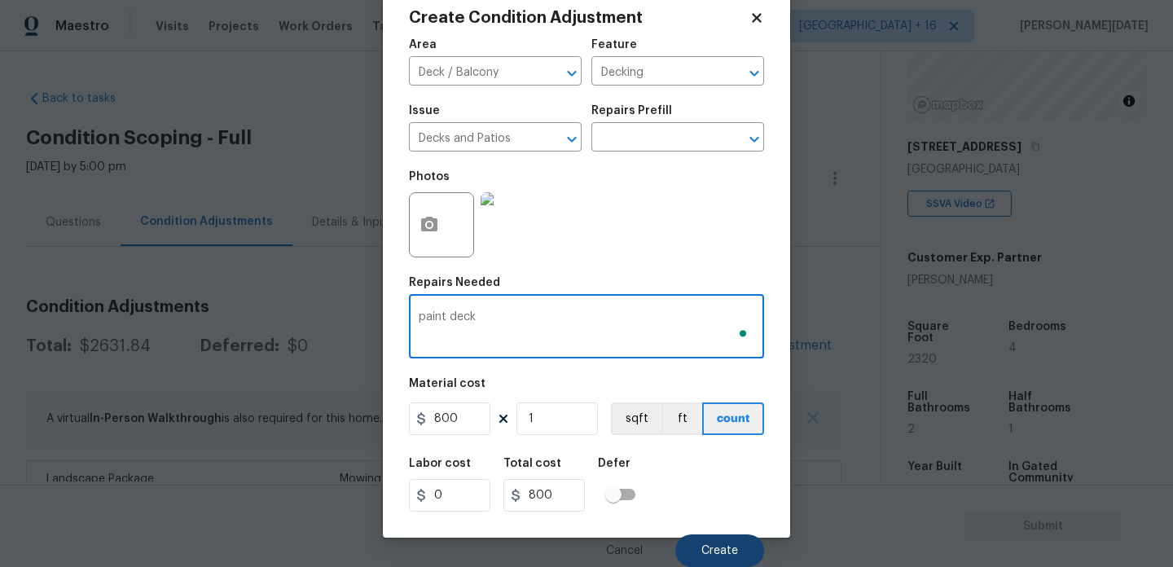
type textarea "paint deck"
click at [714, 538] on button "Create" at bounding box center [719, 550] width 89 height 33
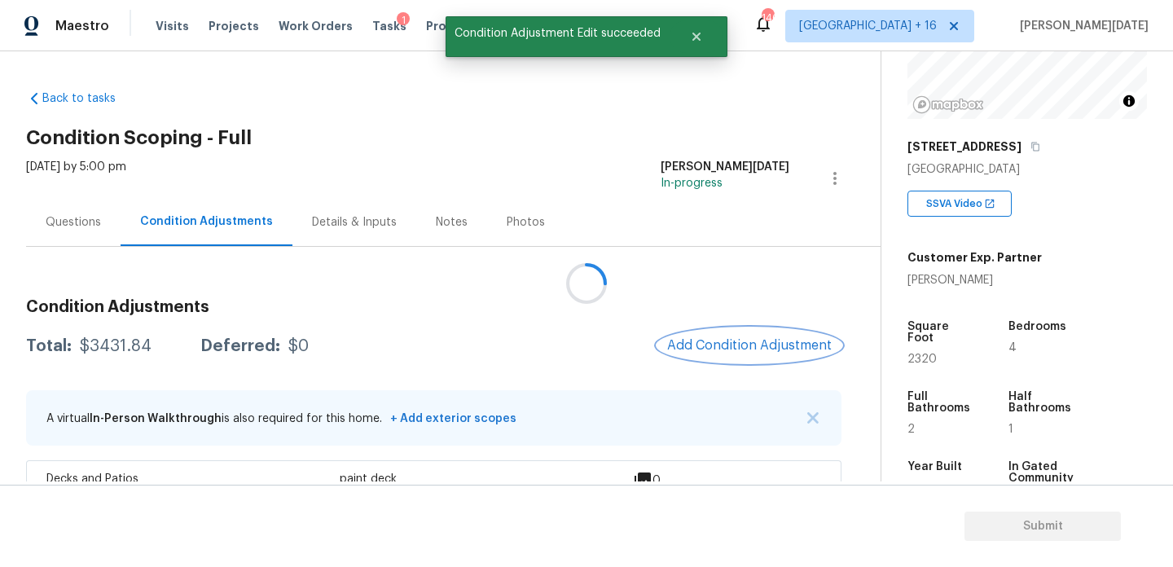
scroll to position [0, 0]
click at [722, 331] on button "Add Condition Adjustment" at bounding box center [749, 345] width 184 height 34
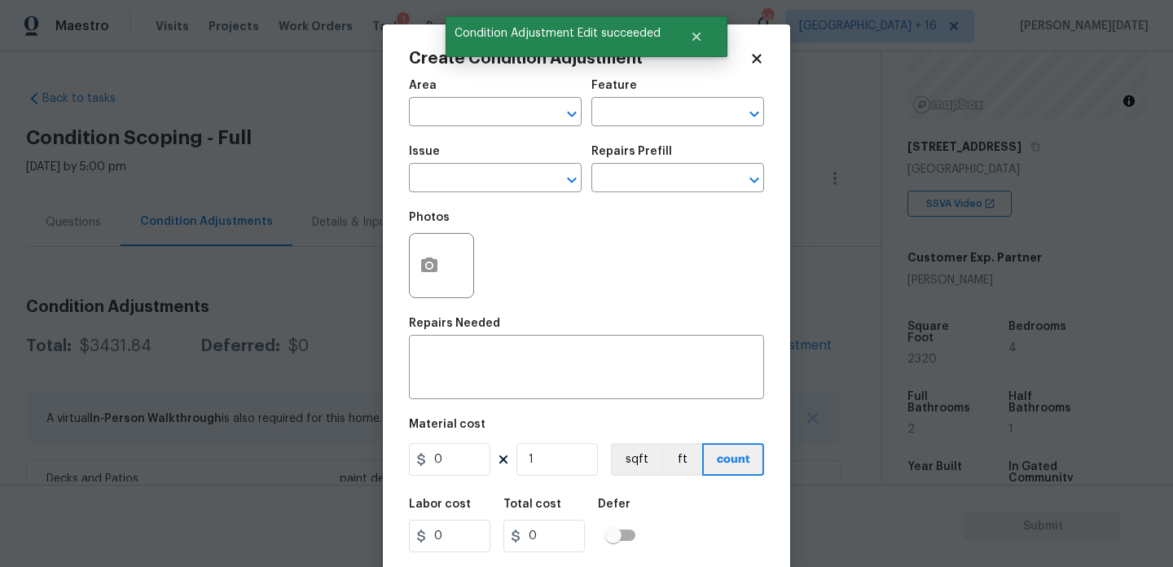
click at [722, 331] on div "Repairs Needed" at bounding box center [586, 328] width 355 height 21
click at [444, 279] on button "button" at bounding box center [429, 266] width 39 height 64
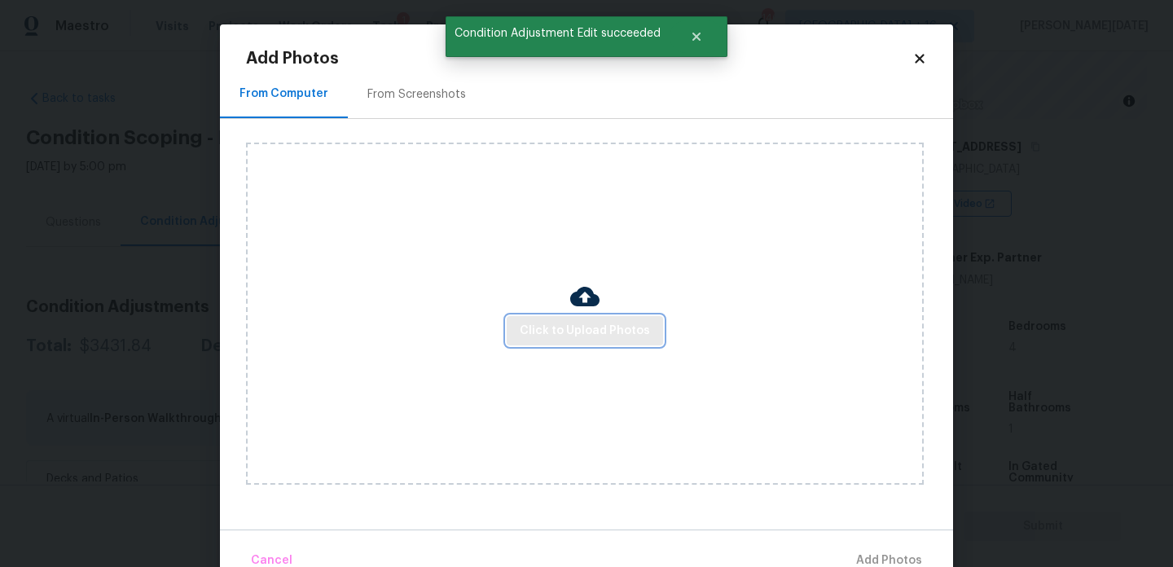
click at [556, 328] on span "Click to Upload Photos" at bounding box center [585, 331] width 130 height 20
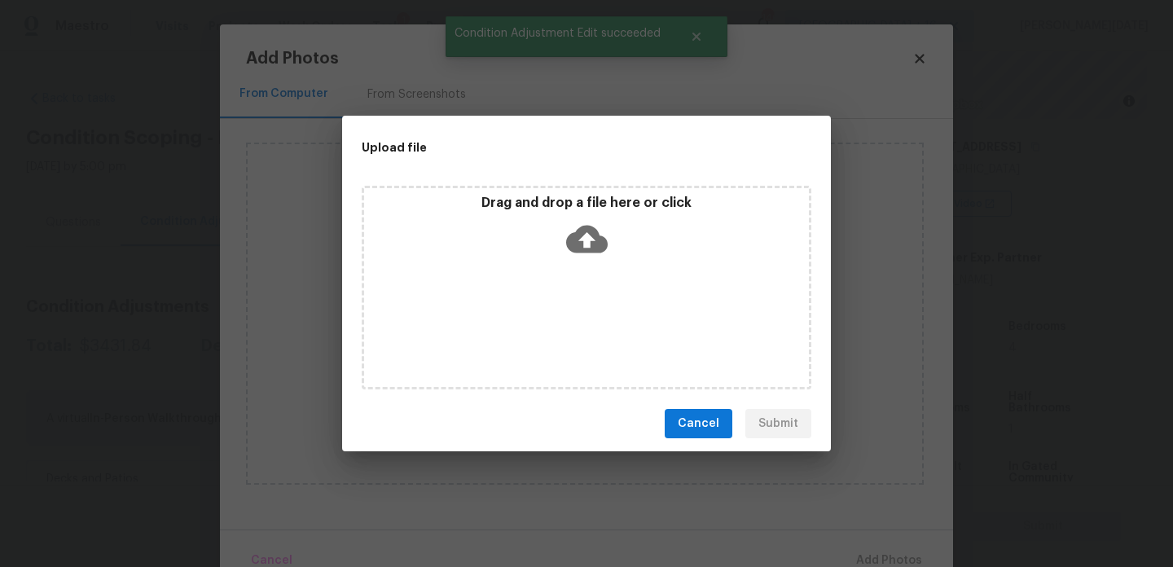
click at [556, 328] on div "Drag and drop a file here or click" at bounding box center [587, 288] width 450 height 204
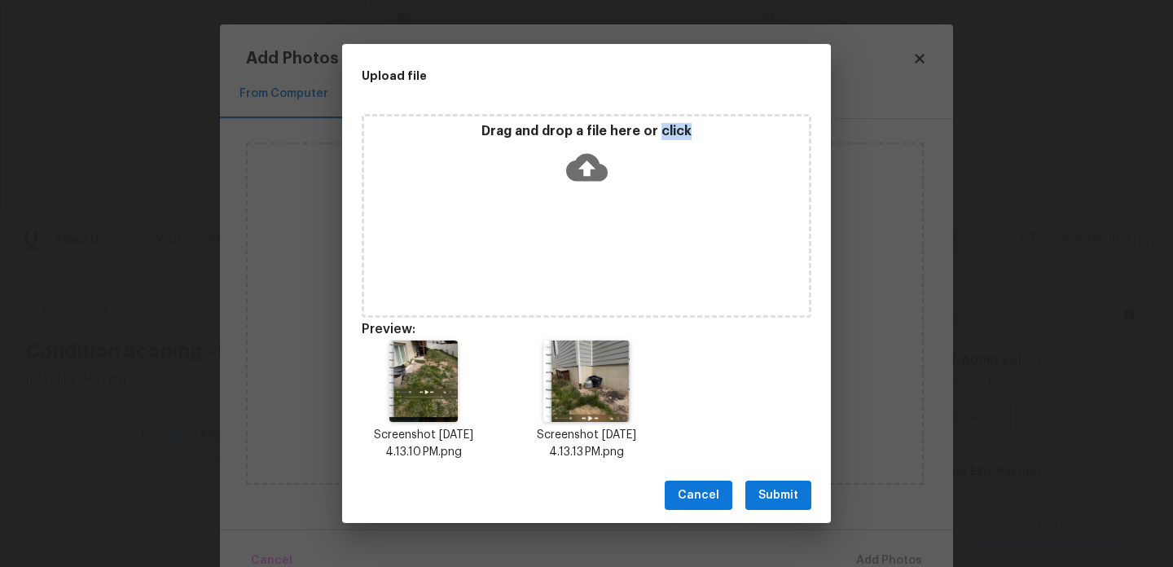
click at [776, 488] on span "Submit" at bounding box center [778, 495] width 40 height 20
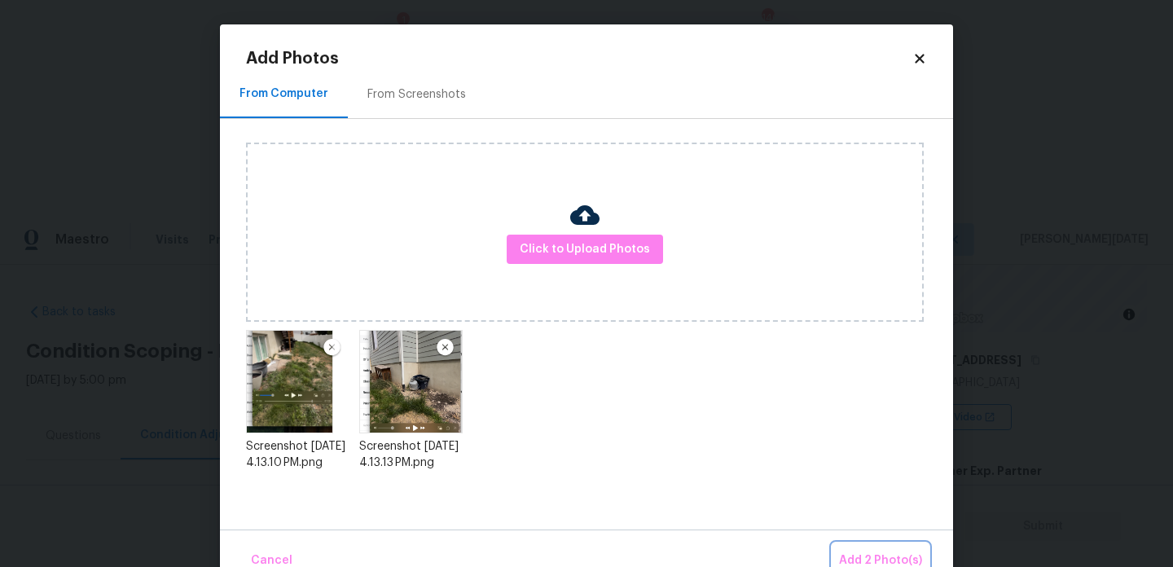
click at [889, 551] on span "Add 2 Photo(s)" at bounding box center [880, 561] width 83 height 20
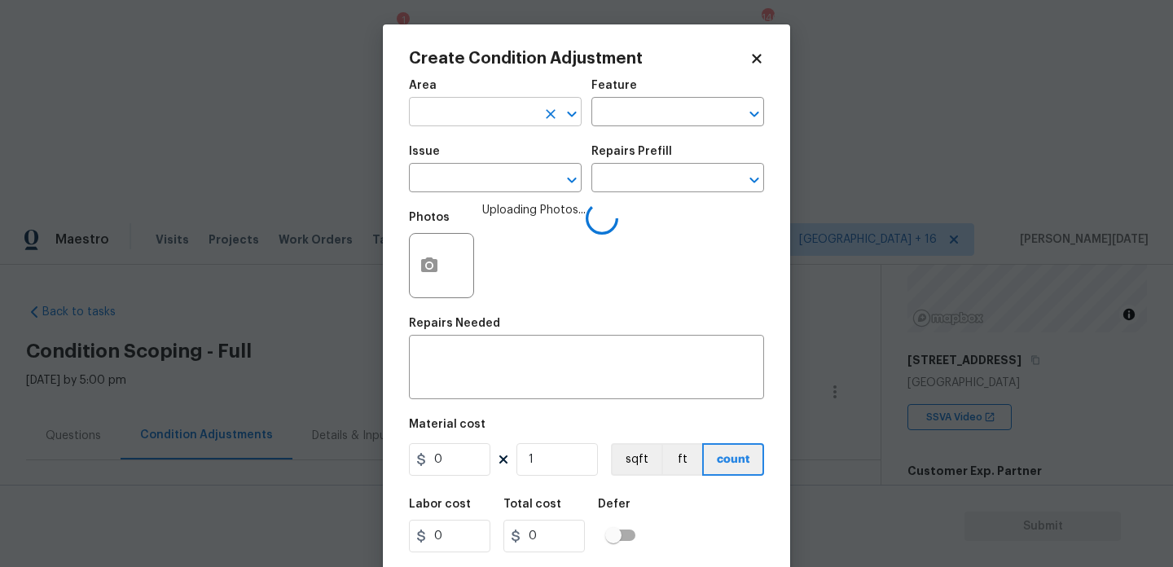
click at [420, 102] on input "text" at bounding box center [472, 113] width 127 height 25
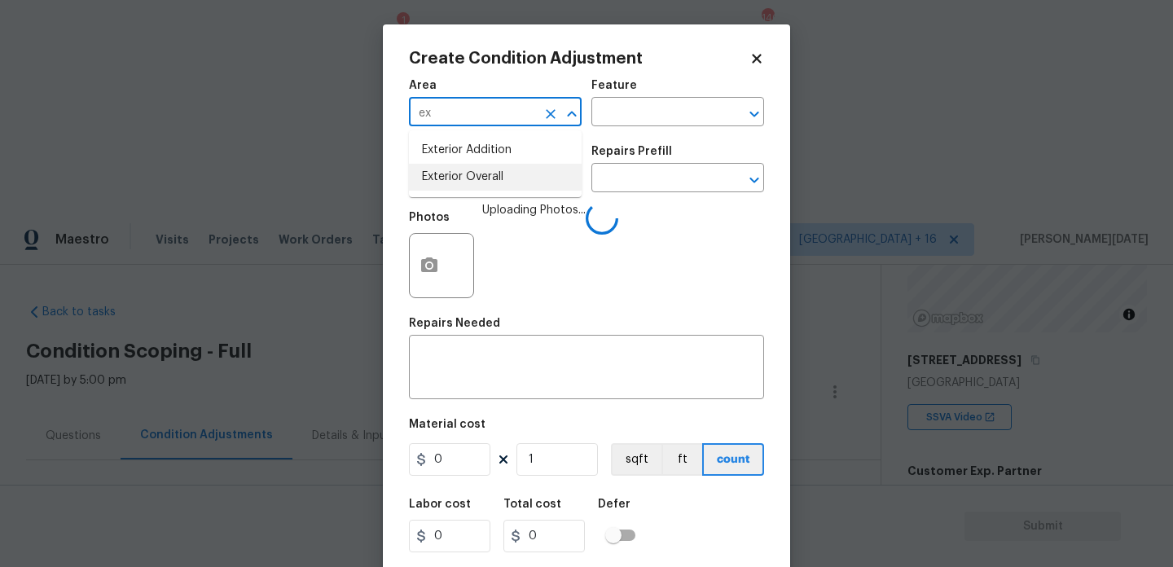
click at [476, 174] on li "Exterior Overall" at bounding box center [495, 177] width 173 height 27
type input "Exterior Overall"
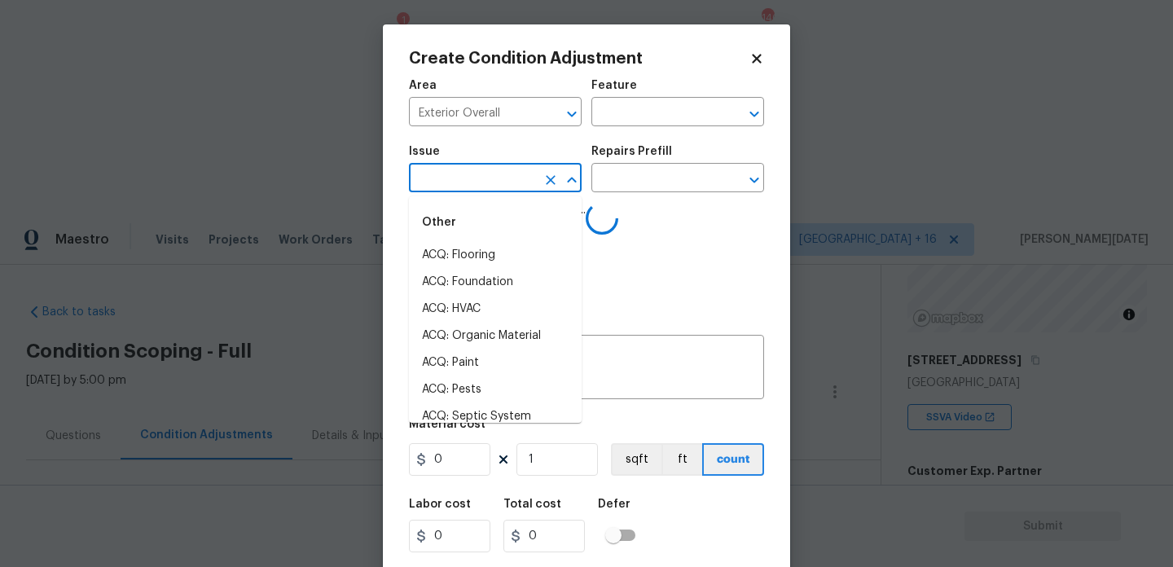
click at [476, 174] on input "text" at bounding box center [472, 179] width 127 height 25
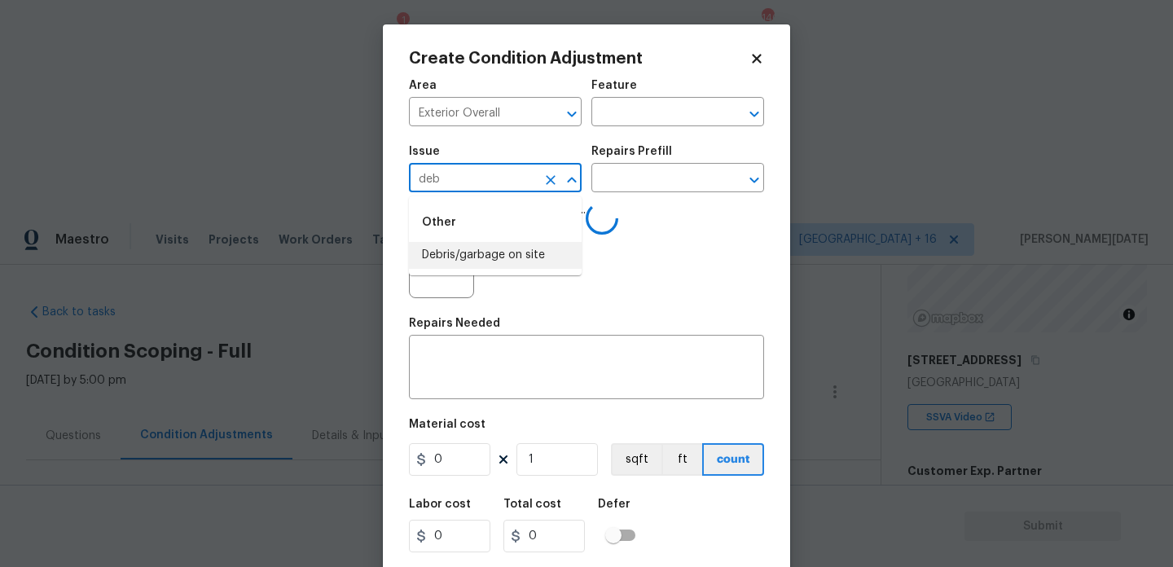
click at [503, 253] on li "Debris/garbage on site" at bounding box center [495, 255] width 173 height 27
type input "Debris/garbage on site"
click at [661, 185] on input "text" at bounding box center [654, 179] width 127 height 25
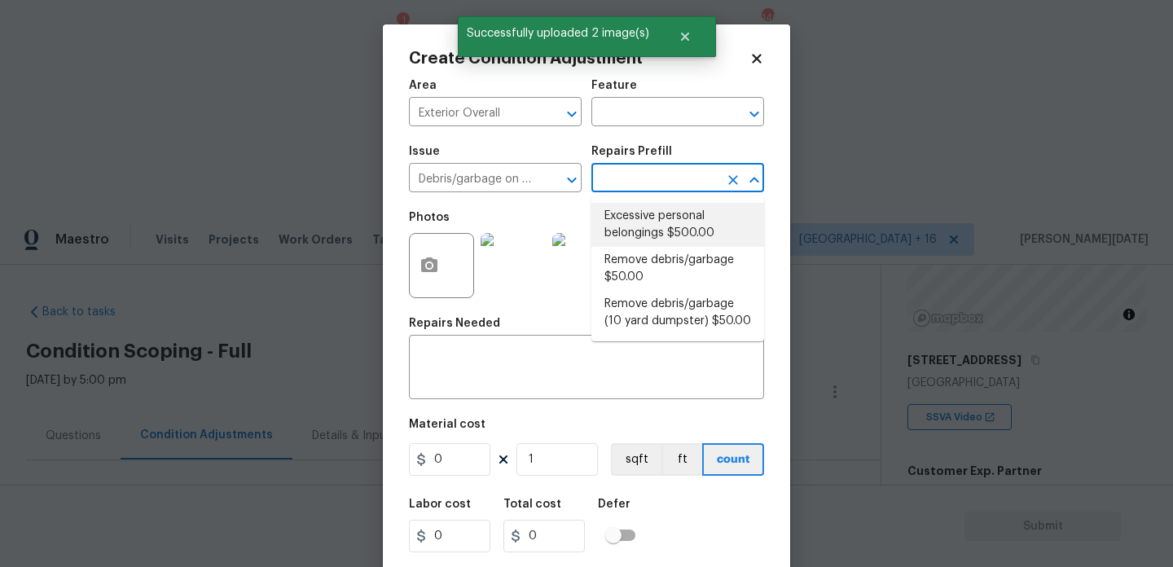
click at [661, 261] on li "Remove debris/garbage $50.00" at bounding box center [677, 269] width 173 height 44
type textarea "Remove, haul off, and properly dispose of any debris left by seller to offsite …"
type input "50"
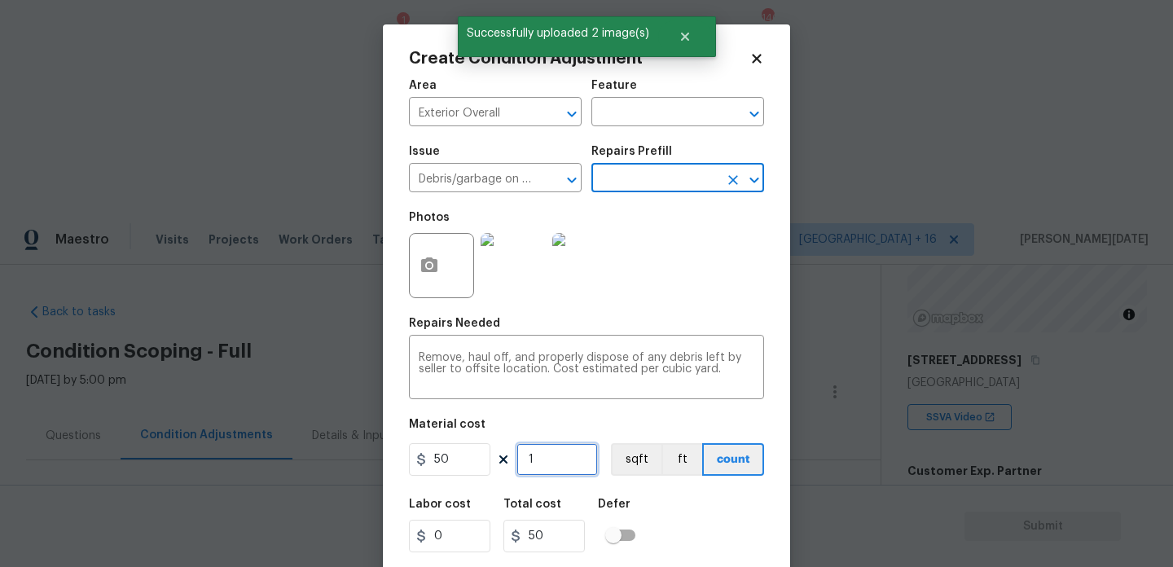
click at [545, 470] on input "1" at bounding box center [556, 459] width 81 height 33
type input "0"
type input "6"
type input "300"
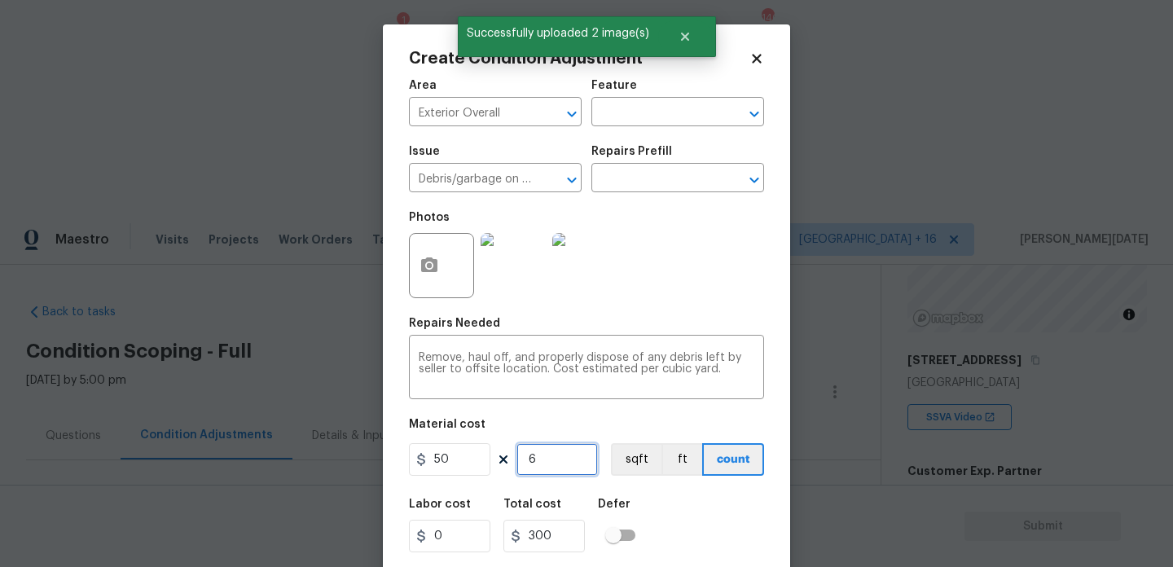
type input "6"
click at [667, 270] on div "Photos" at bounding box center [586, 255] width 355 height 106
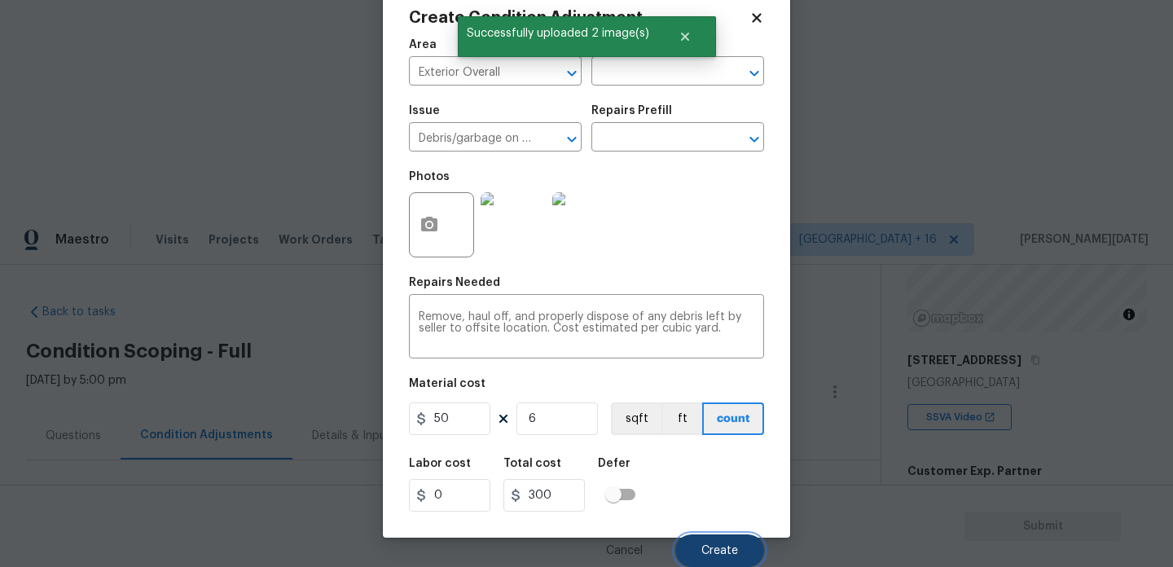
click at [724, 545] on span "Create" at bounding box center [719, 551] width 37 height 12
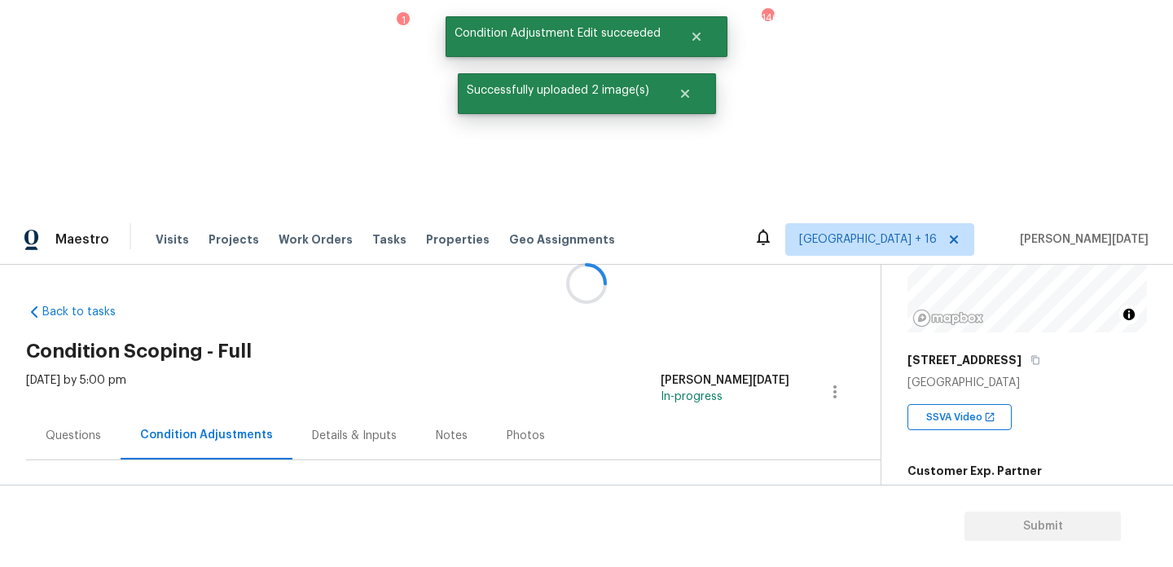
scroll to position [0, 0]
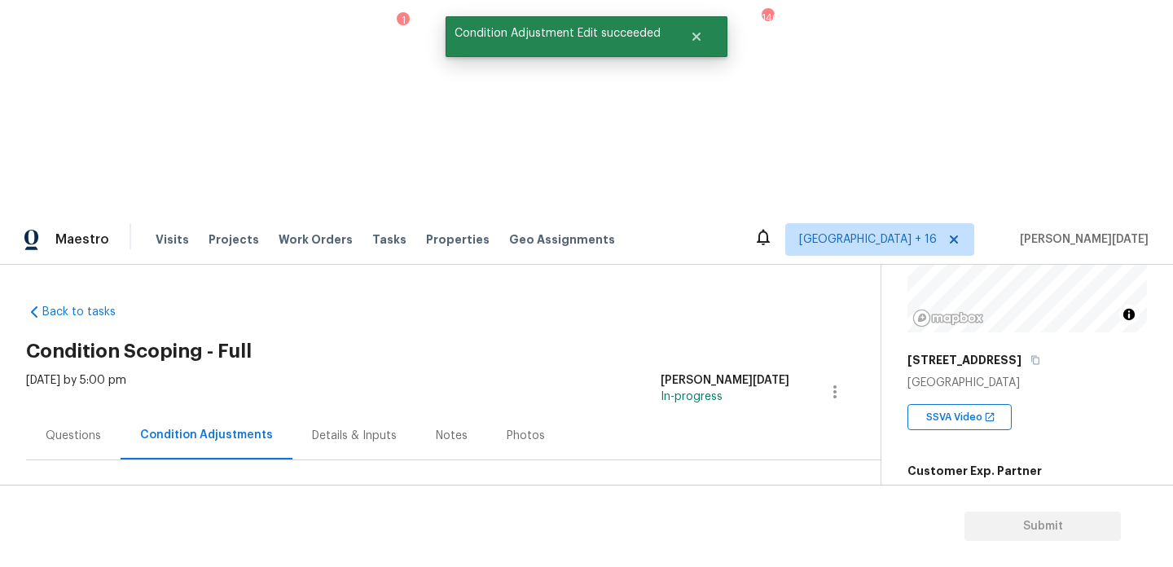
drag, startPoint x: 81, startPoint y: 346, endPoint x: 151, endPoint y: 346, distance: 70.1
click at [151, 551] on div "Total: $3731.84 Deferred: $0" at bounding box center [166, 559] width 281 height 16
copy div "$3731.84"
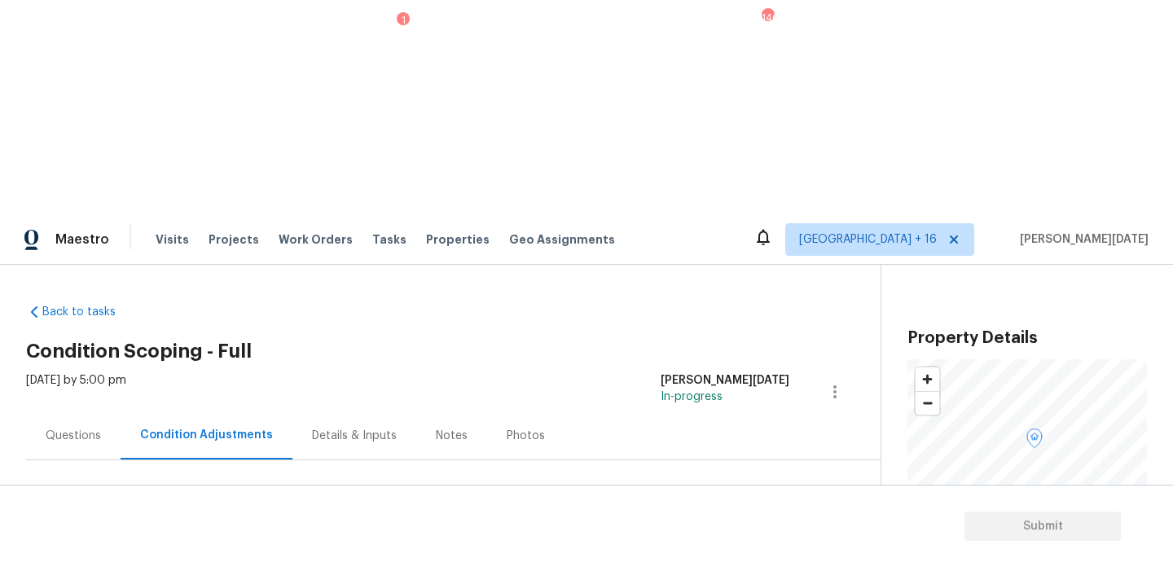
scroll to position [190, 0]
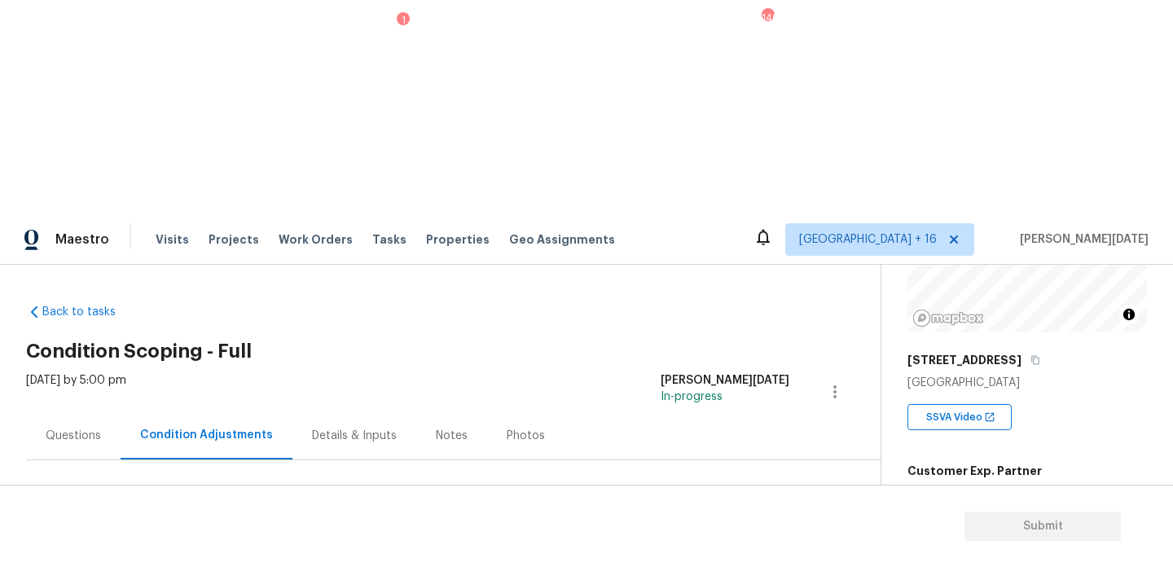
click at [51, 411] on div "Questions" at bounding box center [73, 435] width 94 height 48
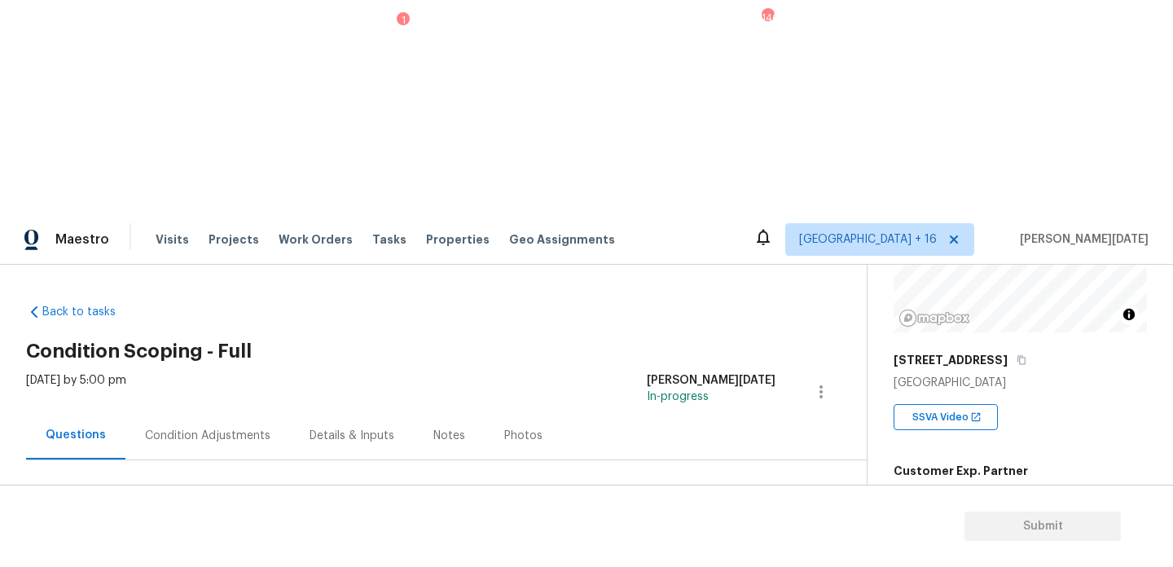
scroll to position [217, 0]
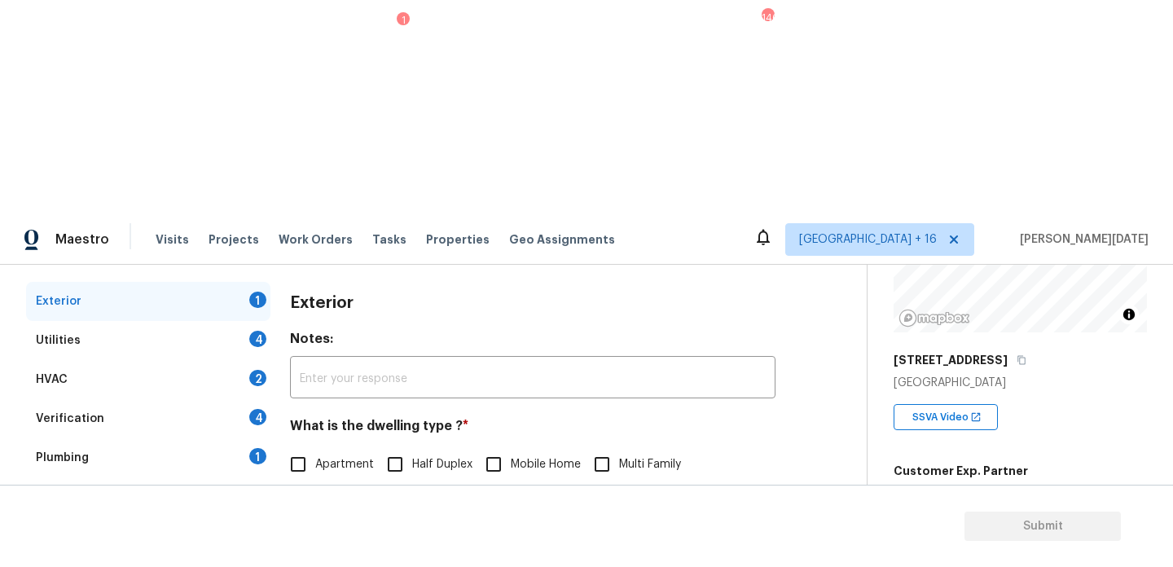
click at [315, 490] on span "Single Family" at bounding box center [349, 498] width 69 height 17
click at [315, 481] on input "Single Family" at bounding box center [298, 498] width 34 height 34
checkbox input "true"
click at [249, 321] on div "Utilities 4" at bounding box center [148, 340] width 244 height 39
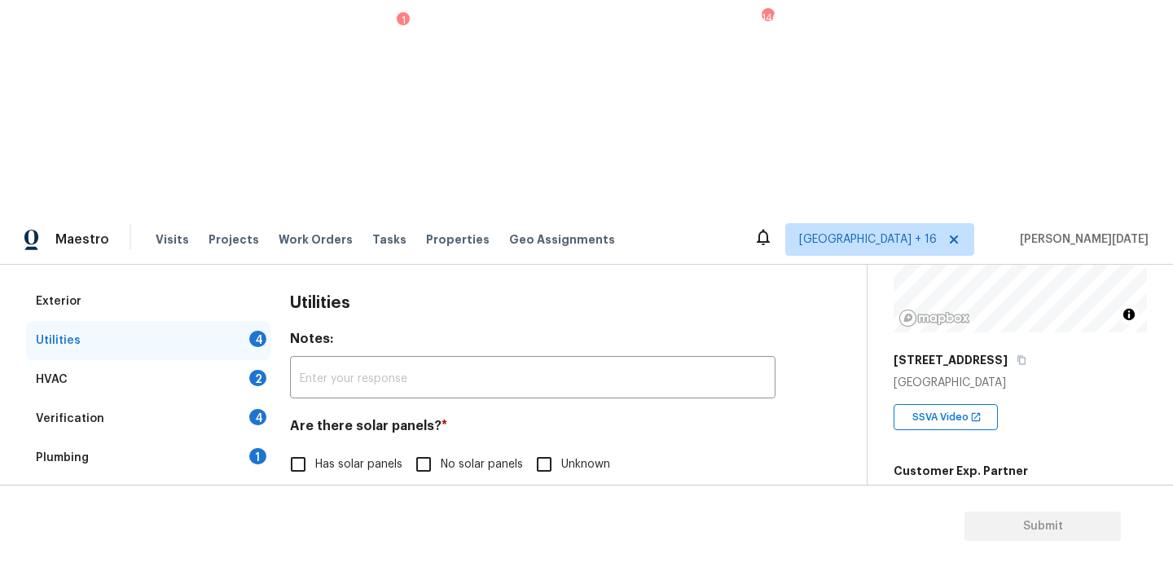
click at [433, 447] on input "No solar panels" at bounding box center [423, 464] width 34 height 34
checkbox input "true"
click at [342, 541] on span "Natural Gas Lines" at bounding box center [361, 549] width 93 height 17
click at [315, 532] on input "Natural Gas Lines" at bounding box center [298, 549] width 34 height 34
checkbox input "true"
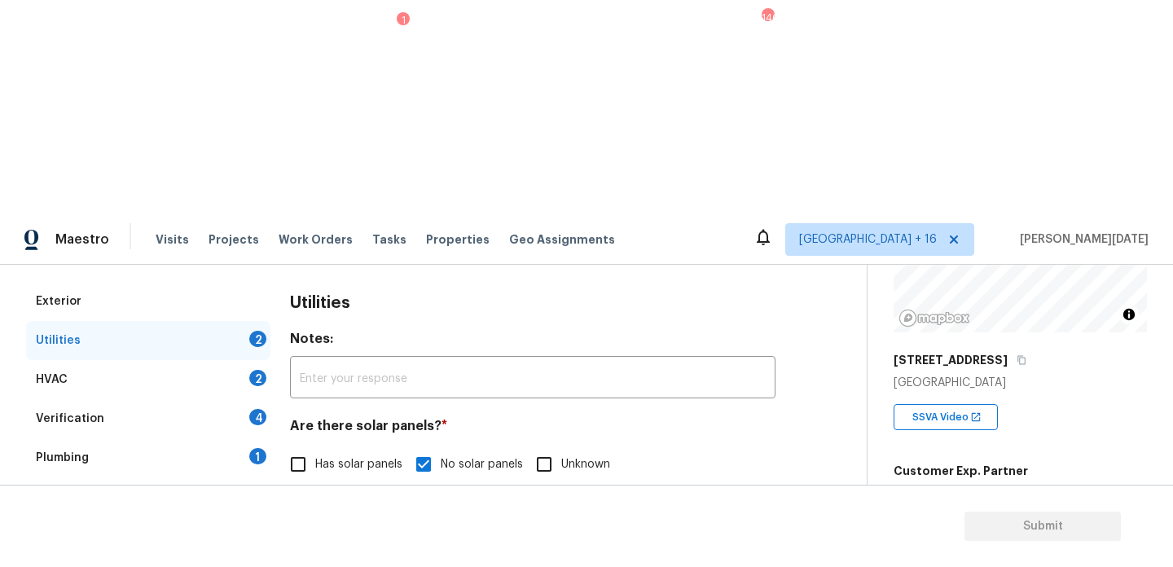
scroll to position [659, 0]
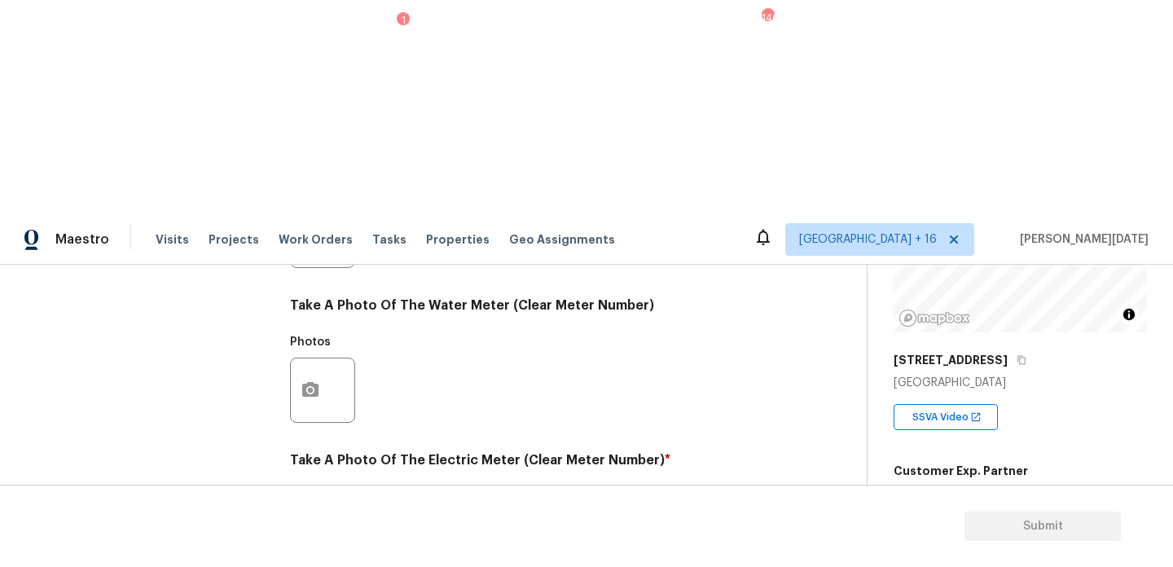
click at [314, 535] on icon "button" at bounding box center [311, 545] width 20 height 20
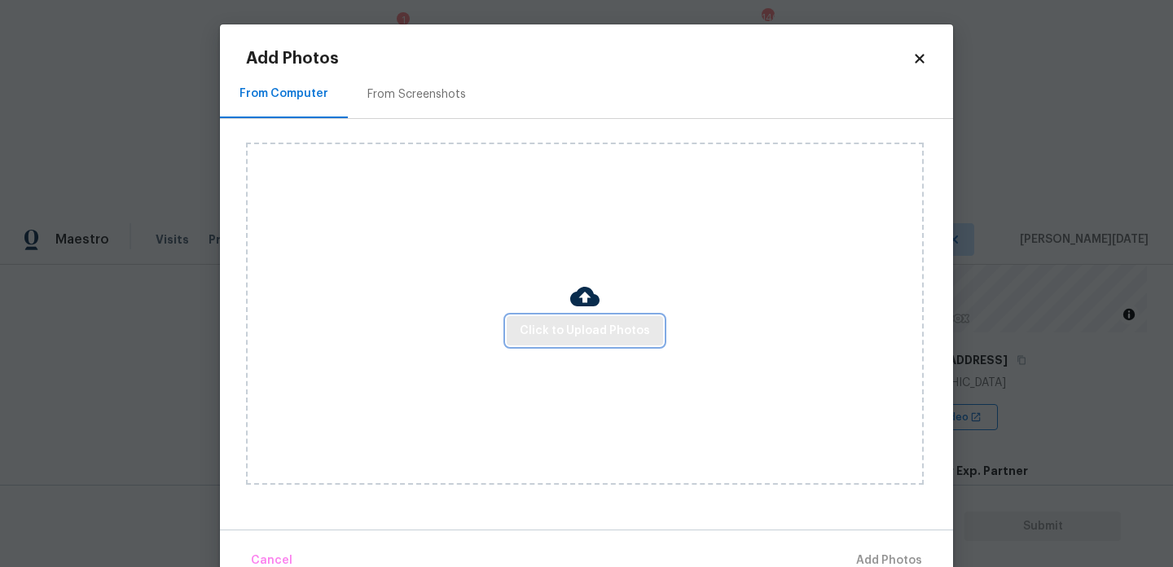
click at [564, 325] on span "Click to Upload Photos" at bounding box center [585, 331] width 130 height 20
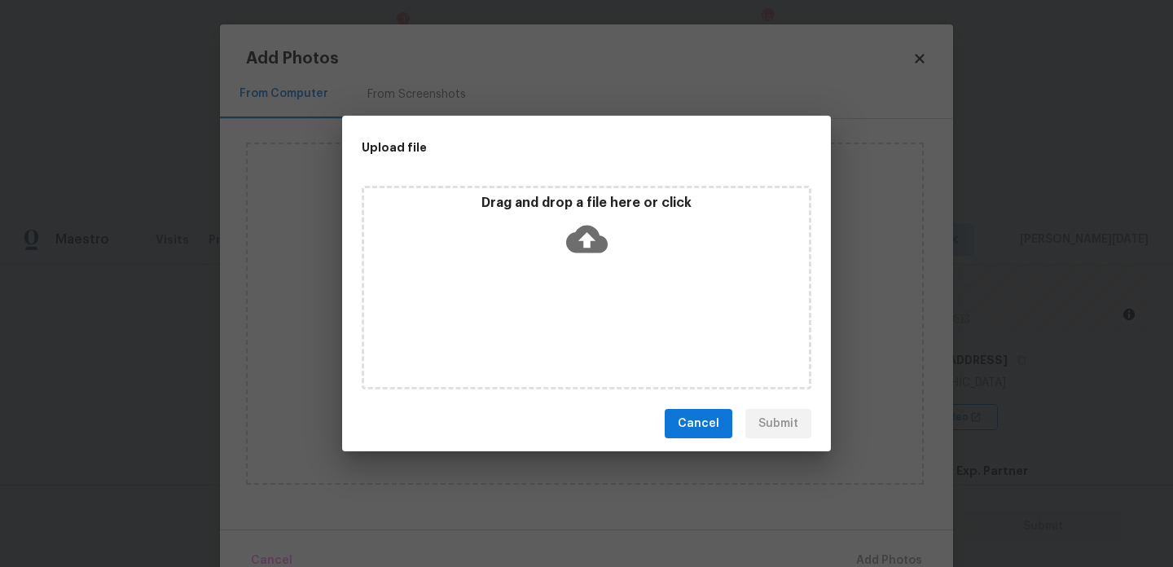
click at [564, 325] on div "Drag and drop a file here or click" at bounding box center [587, 288] width 450 height 204
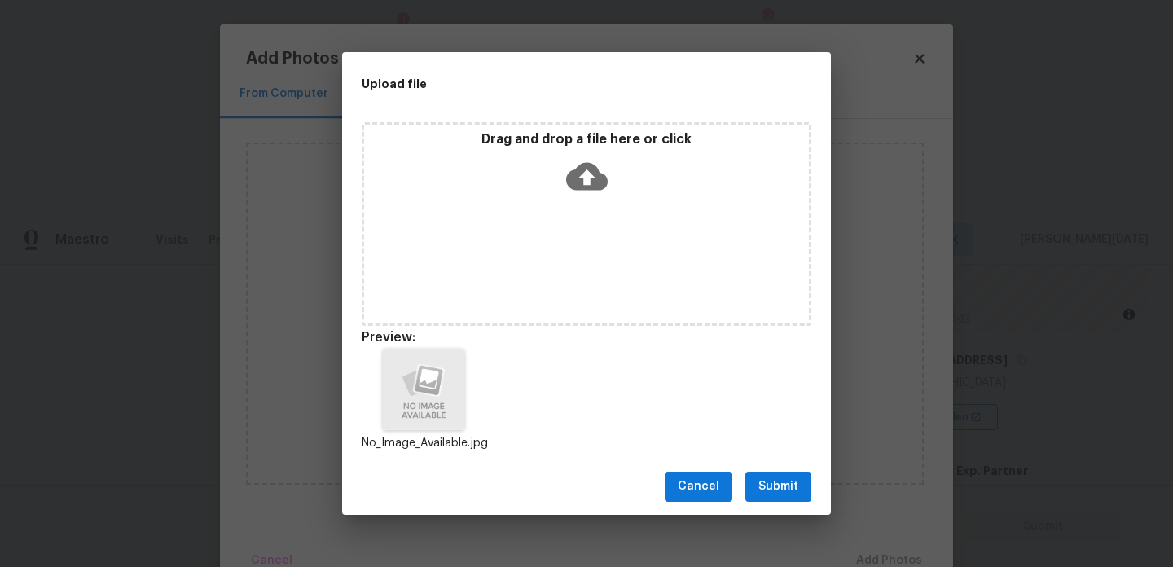
click at [761, 478] on span "Submit" at bounding box center [778, 487] width 40 height 20
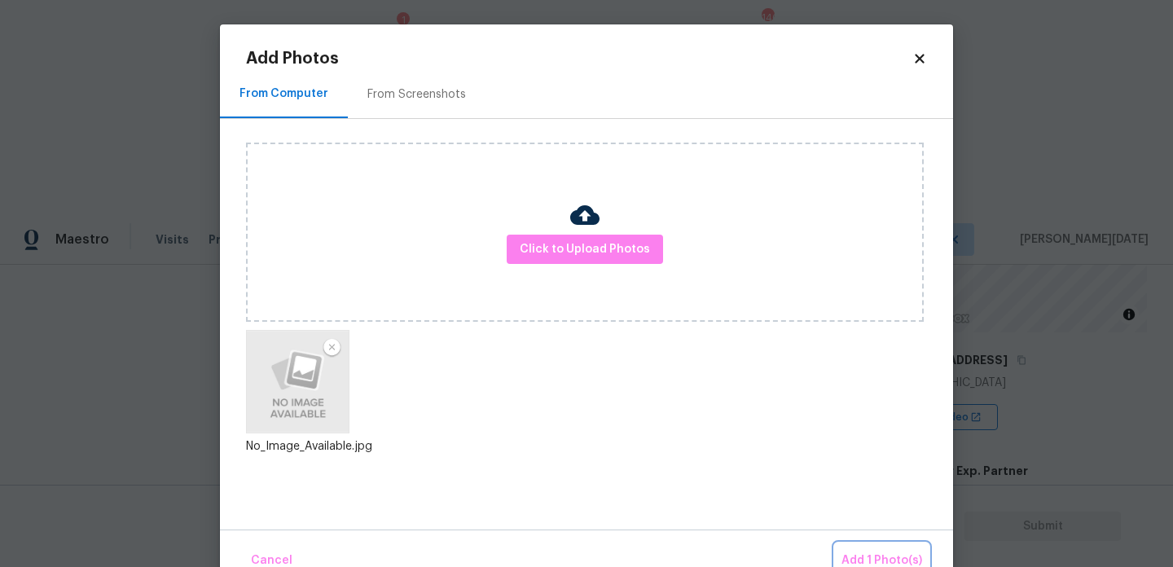
click at [871, 558] on span "Add 1 Photo(s)" at bounding box center [881, 561] width 81 height 20
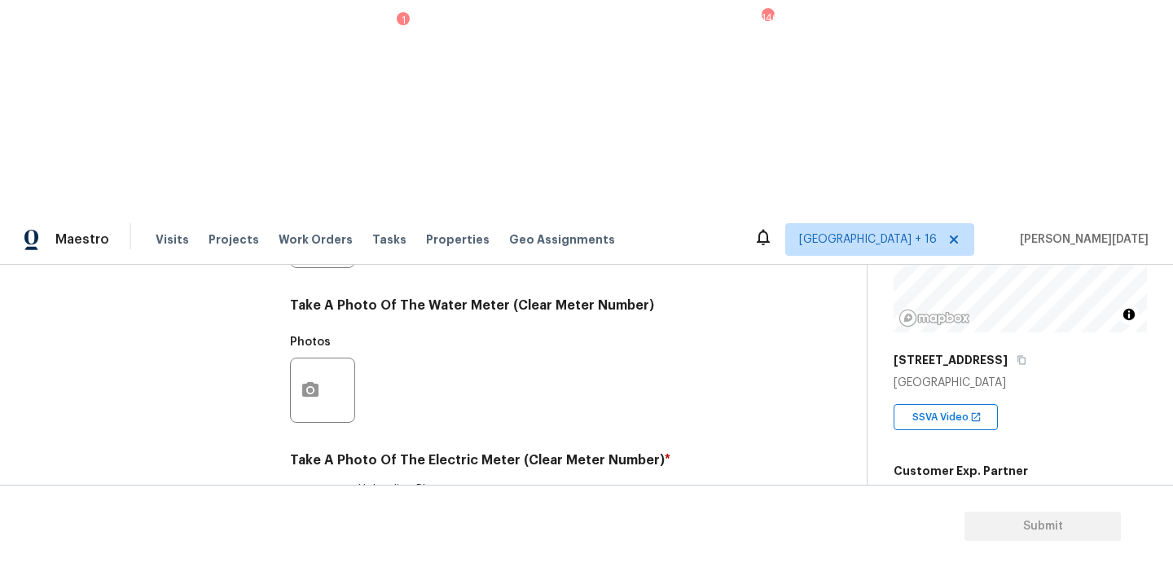
checkbox input "true"
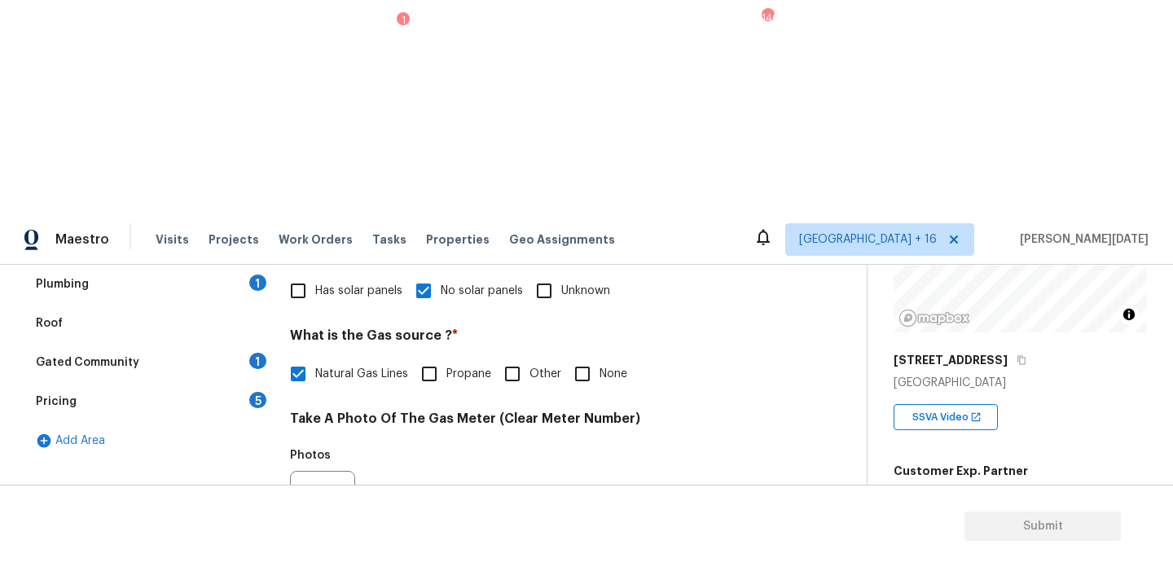
click at [239, 265] on div "Plumbing 1" at bounding box center [148, 284] width 244 height 39
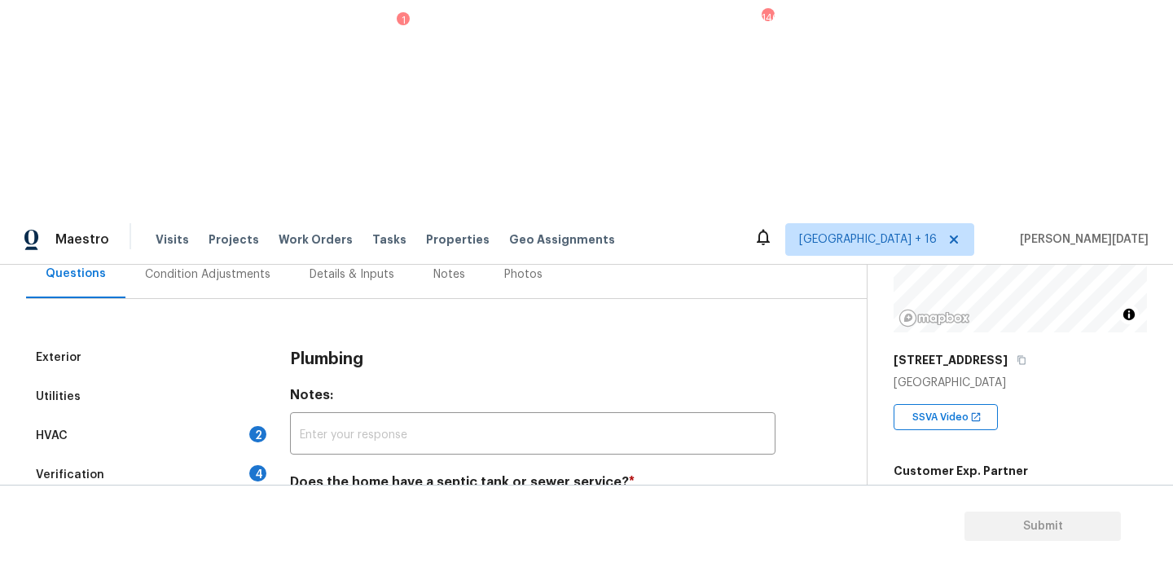
click at [292, 503] on input "Sewer" at bounding box center [298, 520] width 34 height 34
checkbox input "true"
click at [267, 416] on div "HVAC 2" at bounding box center [148, 435] width 244 height 39
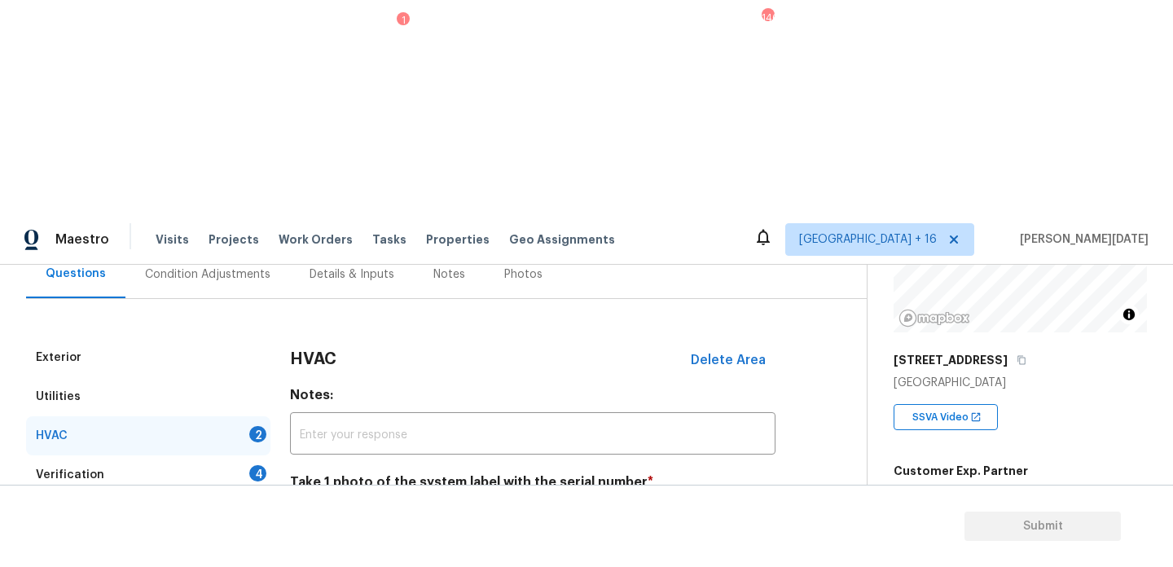
click at [307, 535] on button "button" at bounding box center [310, 567] width 39 height 64
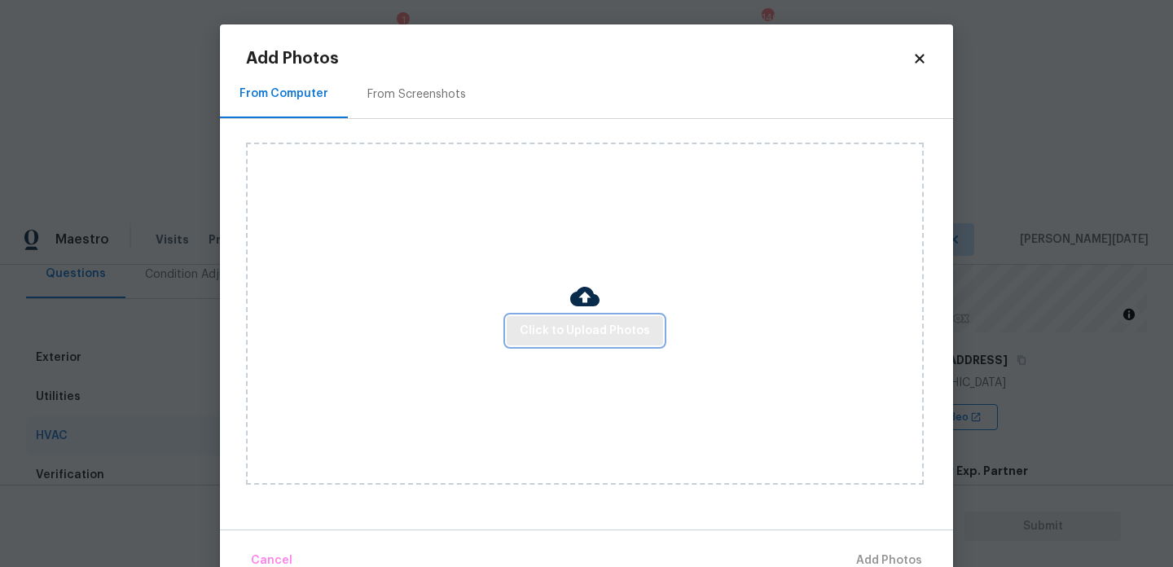
click at [543, 335] on span "Click to Upload Photos" at bounding box center [585, 331] width 130 height 20
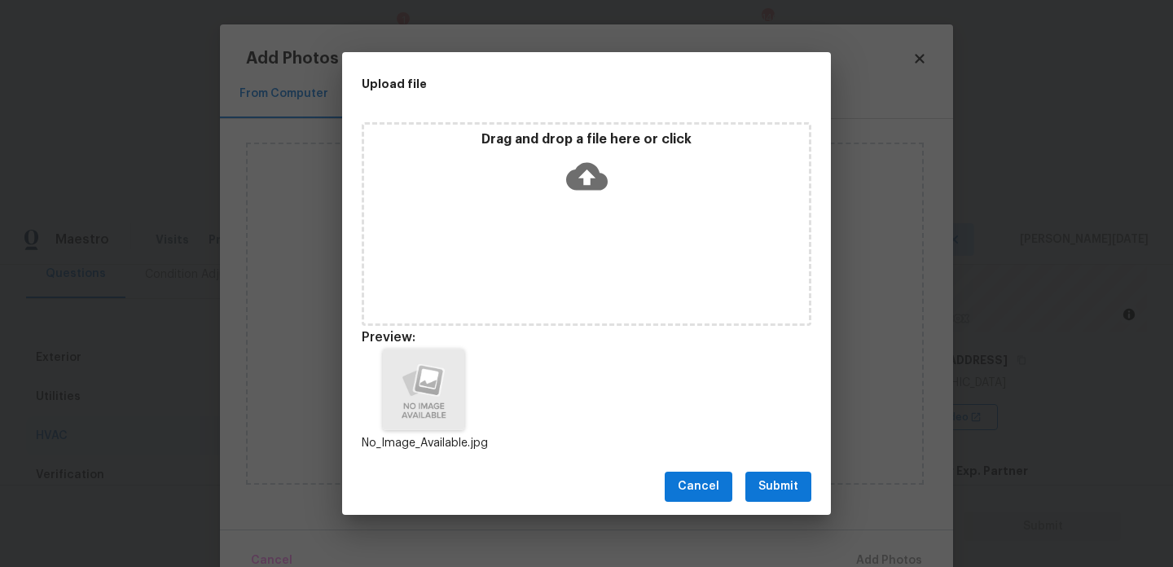
click at [789, 481] on span "Submit" at bounding box center [778, 487] width 40 height 20
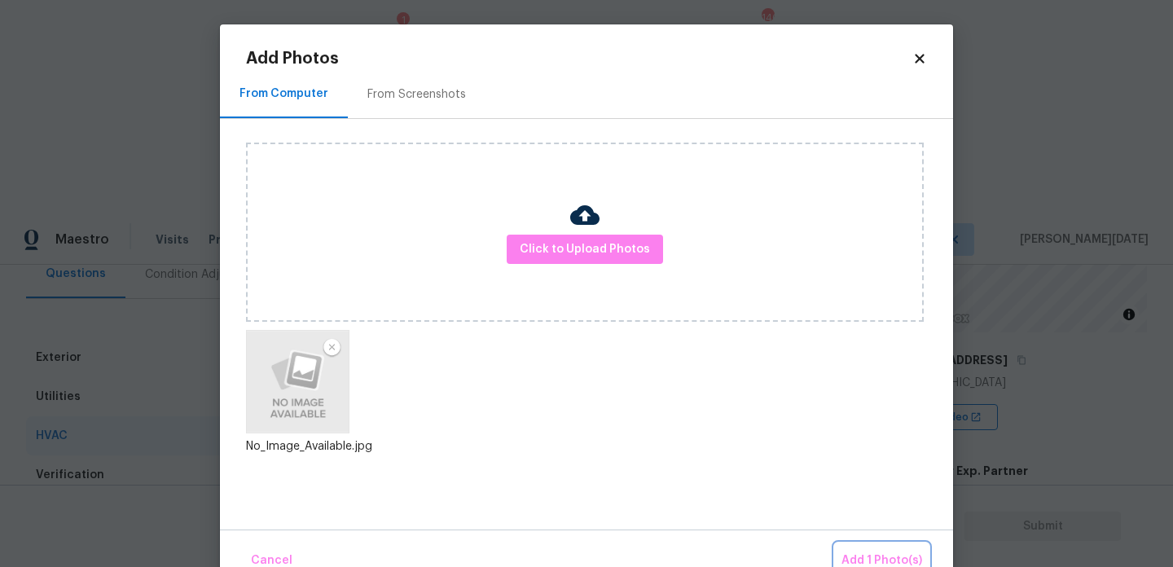
click at [860, 551] on span "Add 1 Photo(s)" at bounding box center [881, 561] width 81 height 20
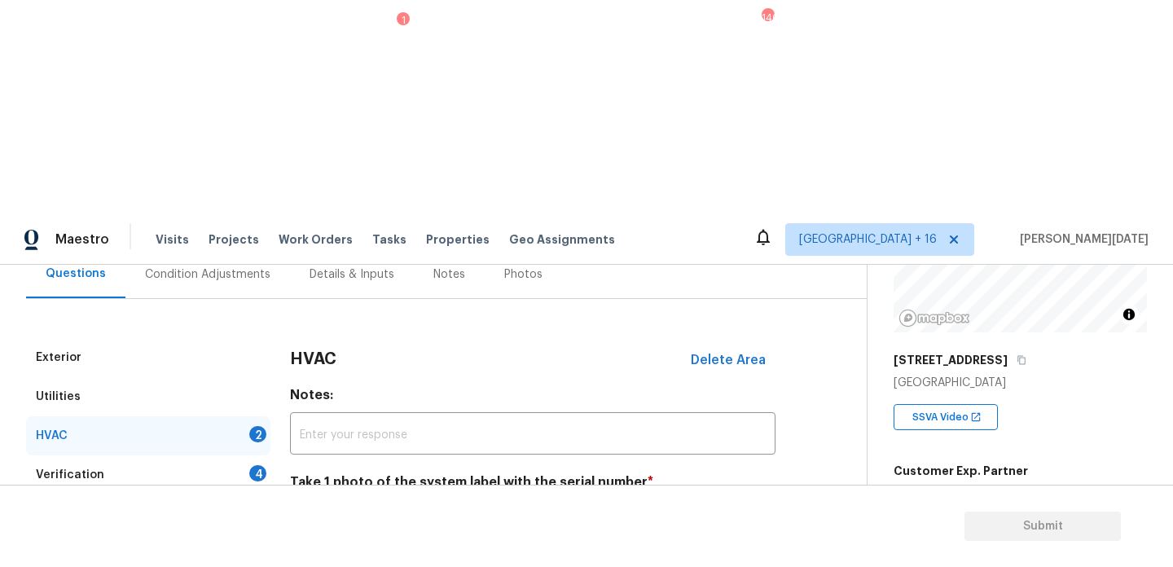
scroll to position [271, 0]
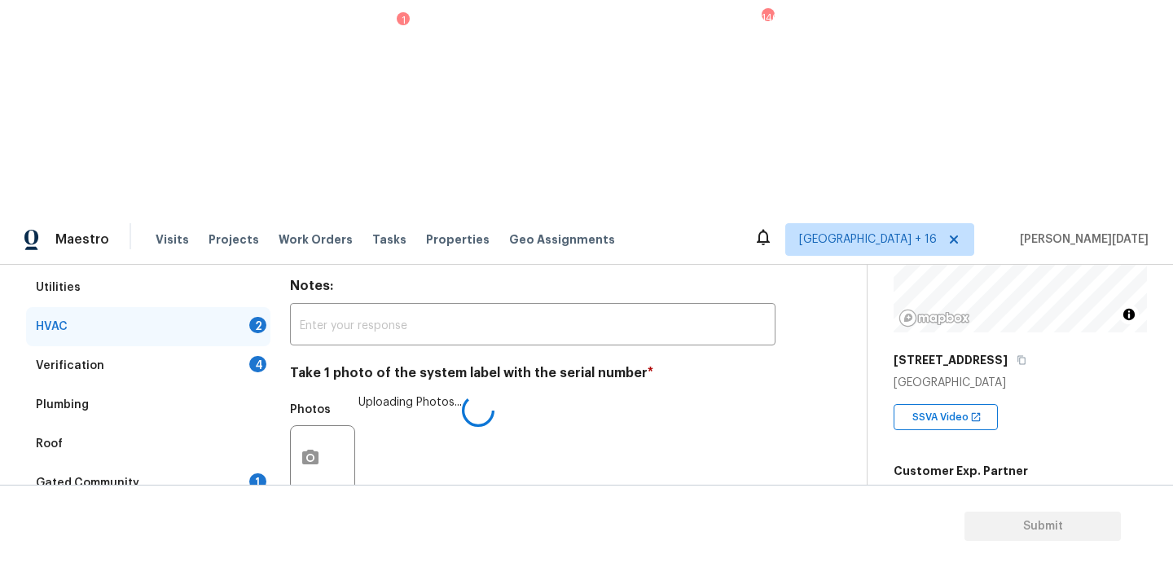
checkbox input "true"
click at [263, 346] on div "Verification 4" at bounding box center [148, 365] width 244 height 39
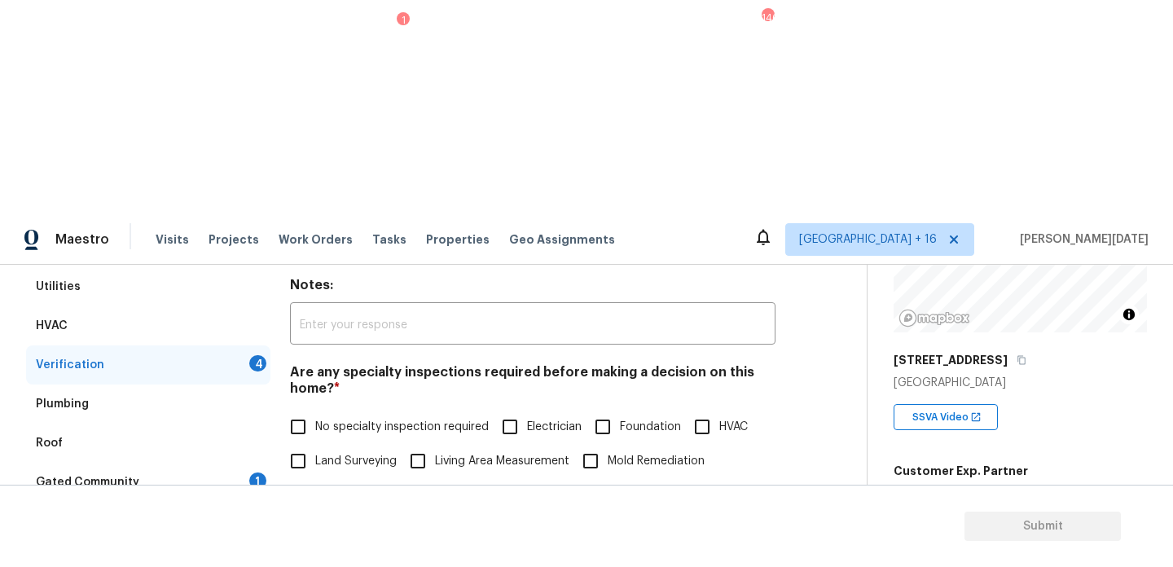
click at [297, 410] on input "No specialty inspection required" at bounding box center [298, 427] width 34 height 34
checkbox input "true"
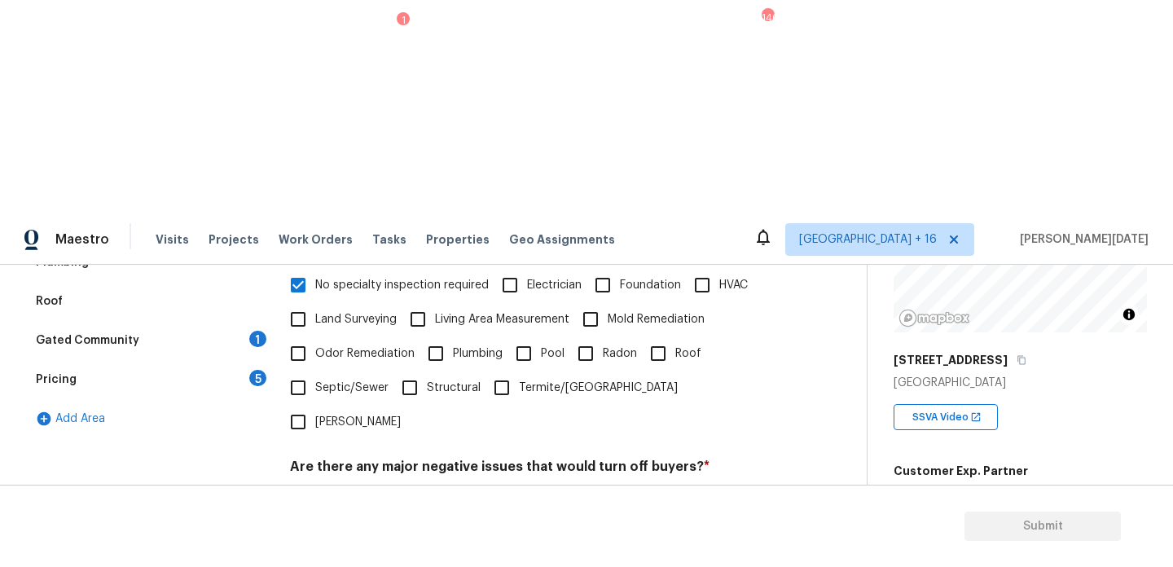
checkbox input "true"
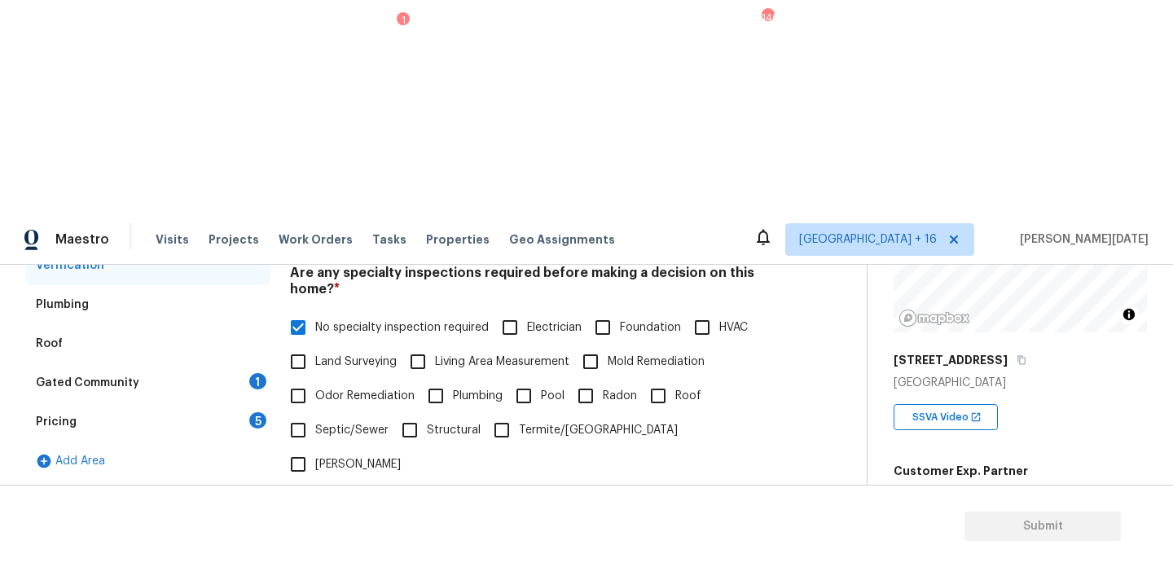
click at [252, 363] on div "Gated Community 1" at bounding box center [148, 382] width 244 height 39
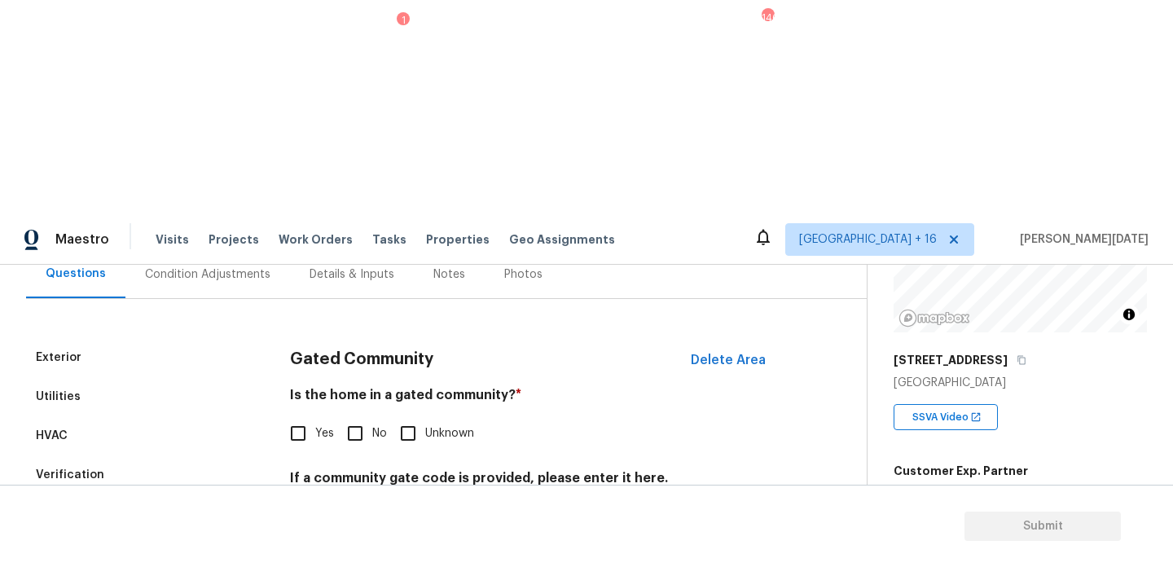
click at [373, 425] on span "No" at bounding box center [379, 433] width 15 height 17
click at [372, 416] on input "No" at bounding box center [355, 433] width 34 height 34
checkbox input "true"
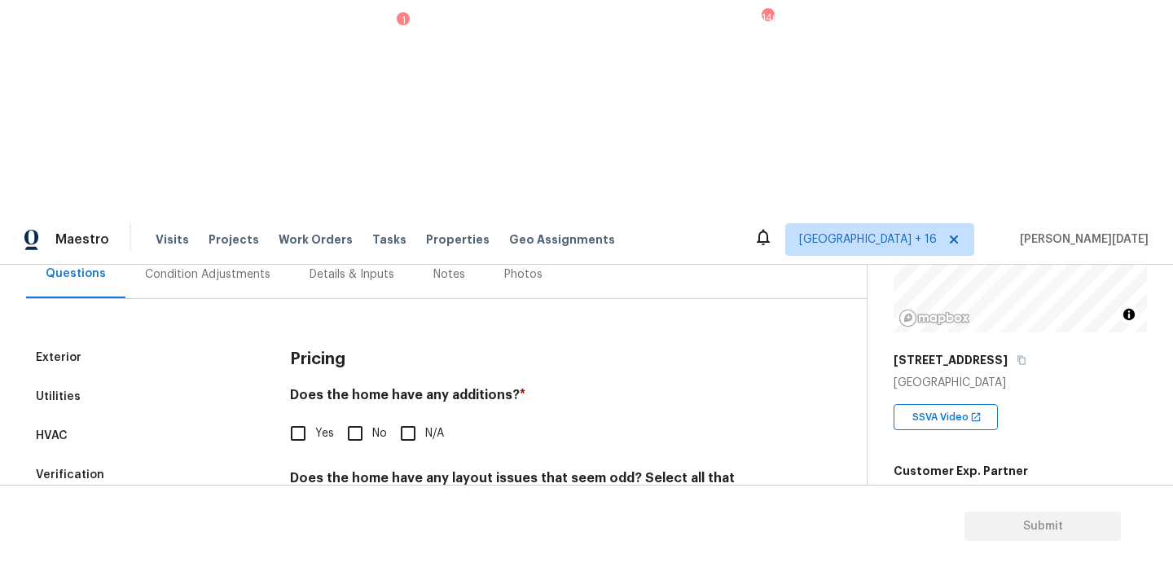
click at [345, 416] on input "No" at bounding box center [355, 433] width 34 height 34
checkbox input "true"
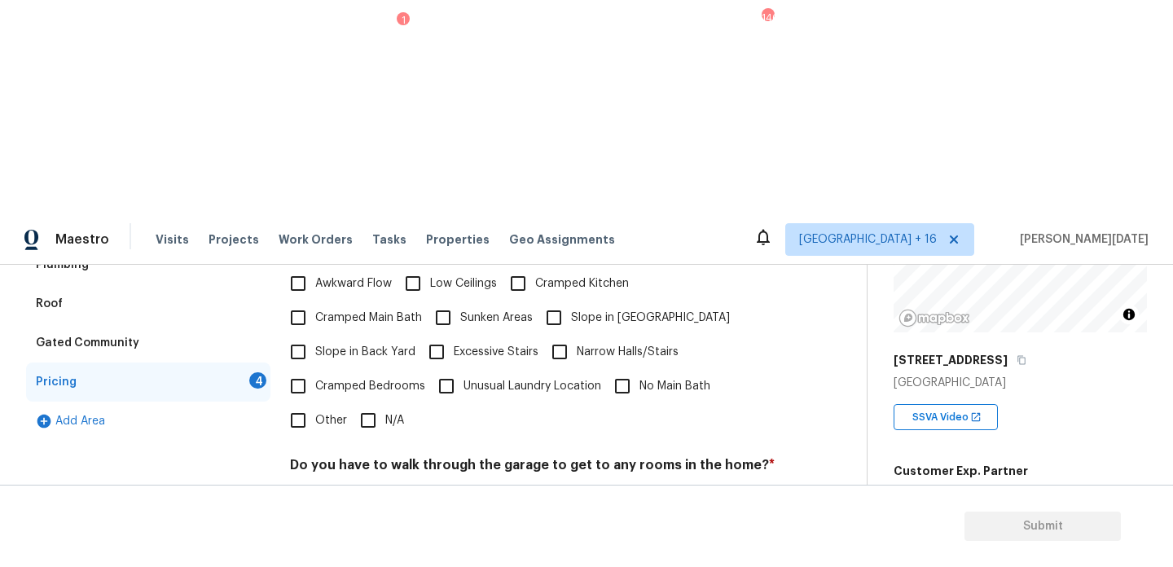
click at [368, 403] on input "N/A" at bounding box center [368, 420] width 34 height 34
checkbox input "true"
click at [368, 459] on div "Do you have to walk through the garage to get to any rooms in the home? * Yes No" at bounding box center [532, 491] width 485 height 64
click at [367, 486] on input "No" at bounding box center [355, 503] width 34 height 34
checkbox input "true"
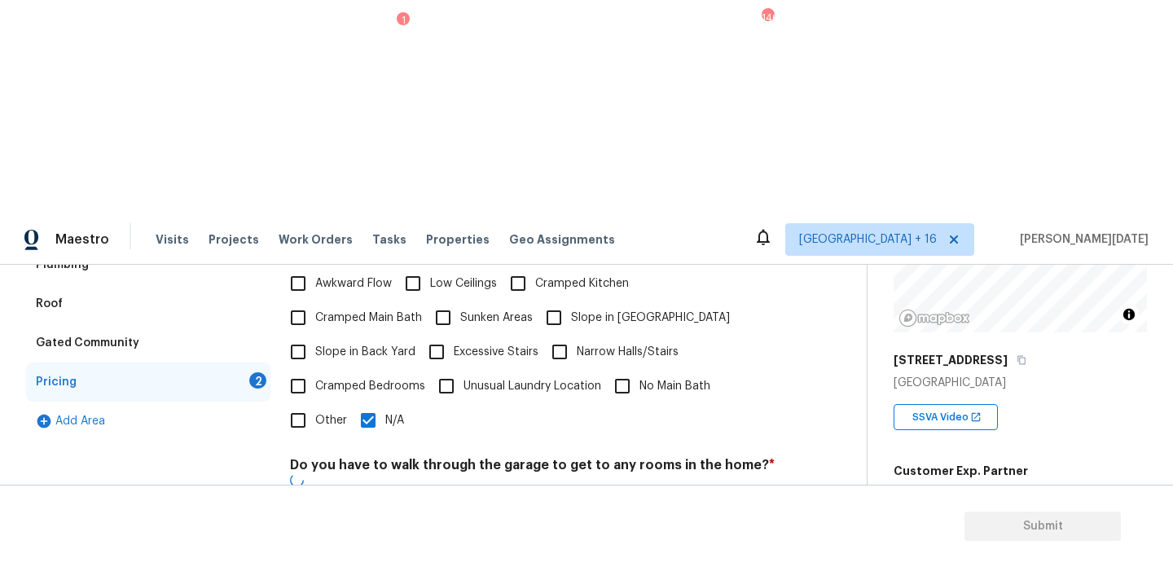
checkbox input "true"
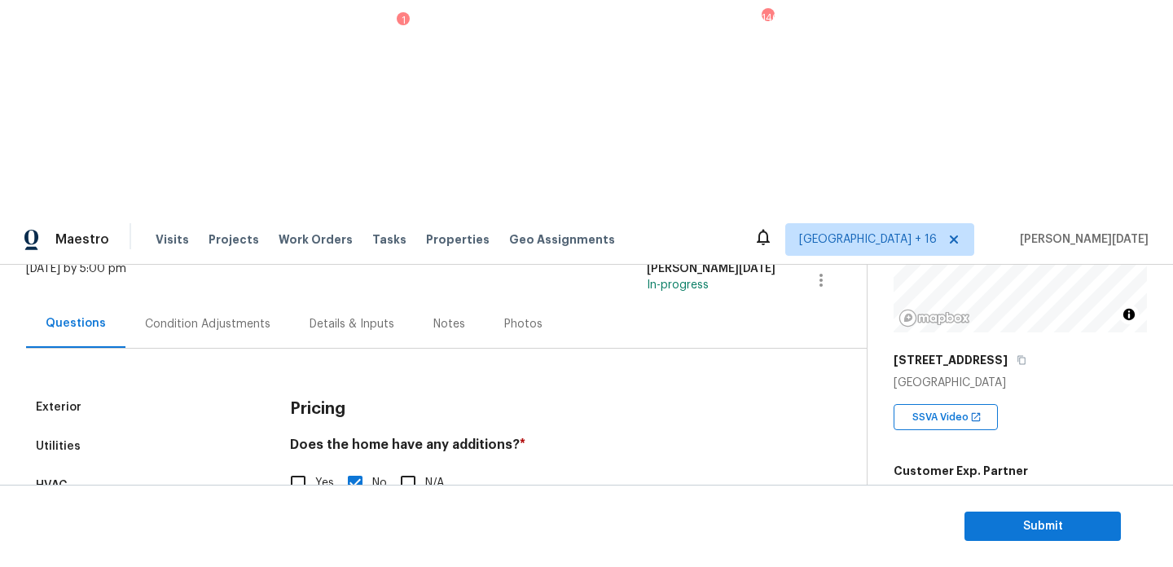
scroll to position [144, 0]
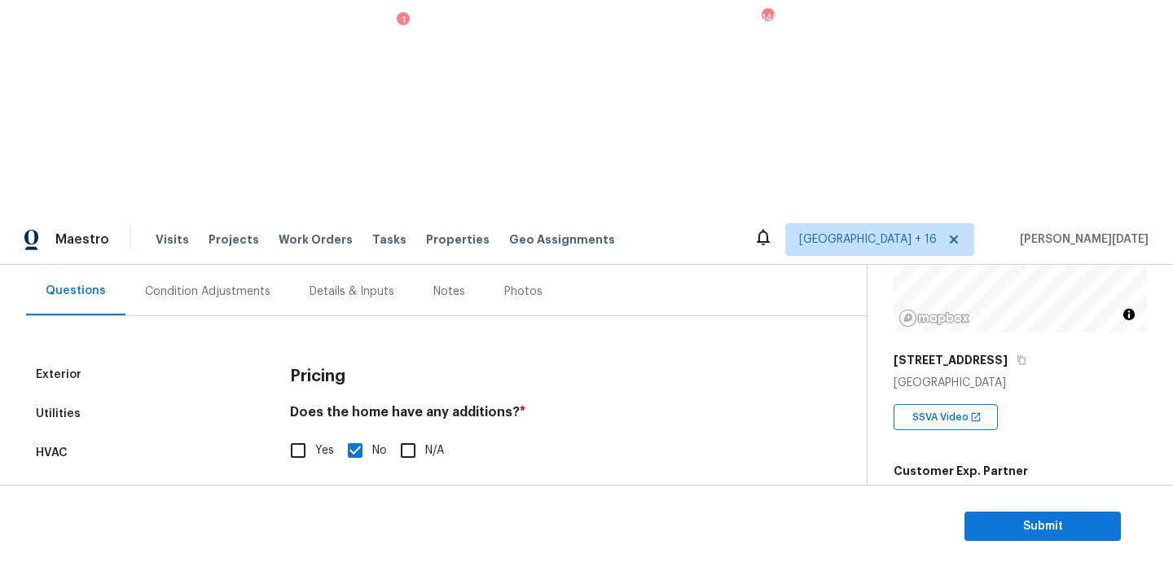
checkbox input "true"
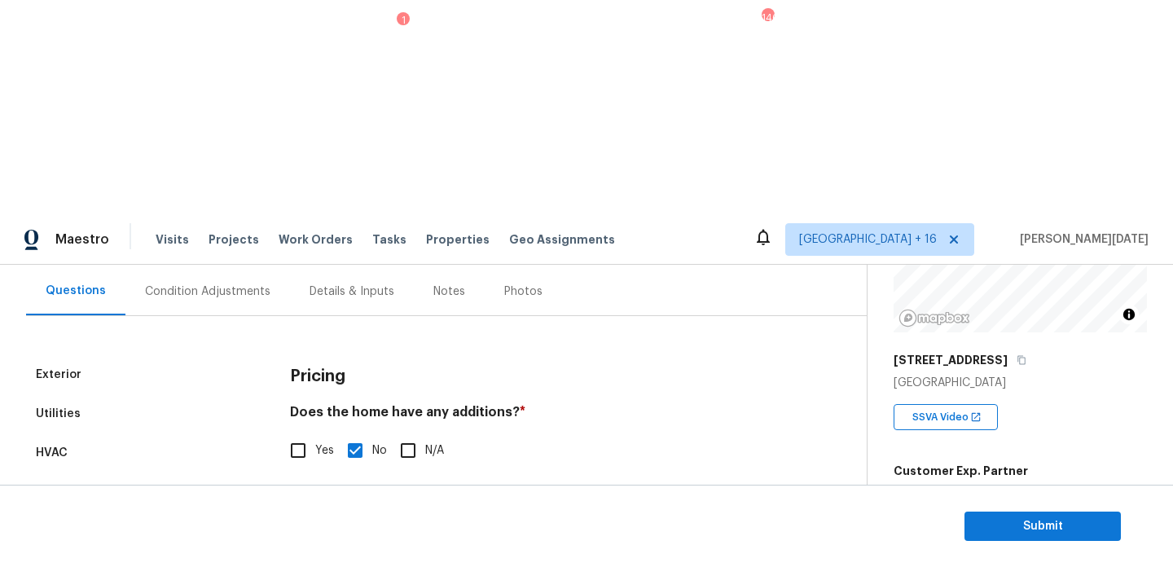
checkbox input "true"
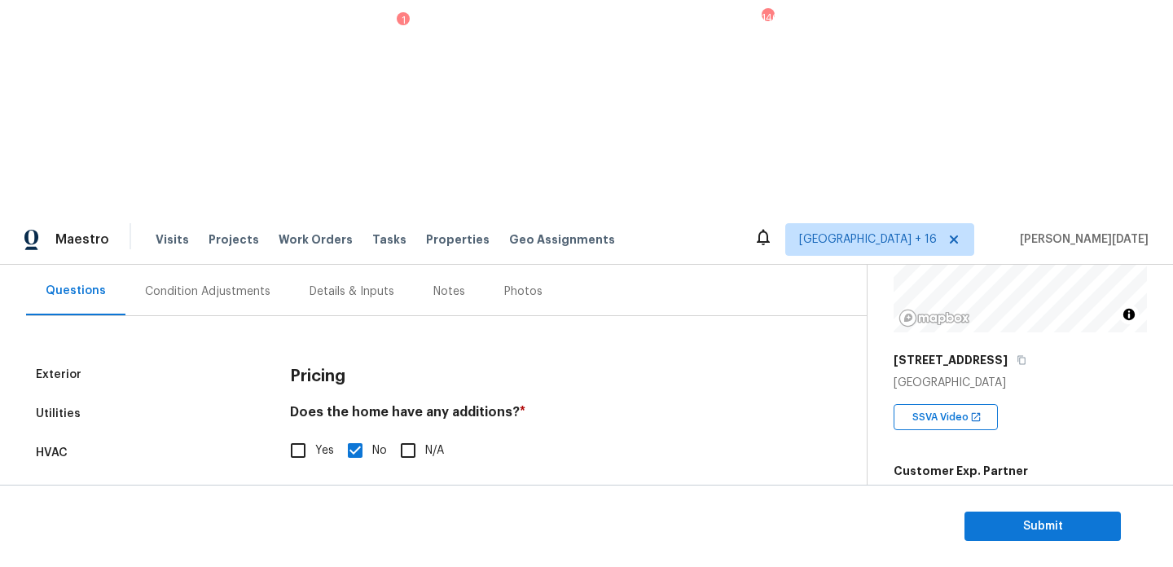
checkbox input "false"
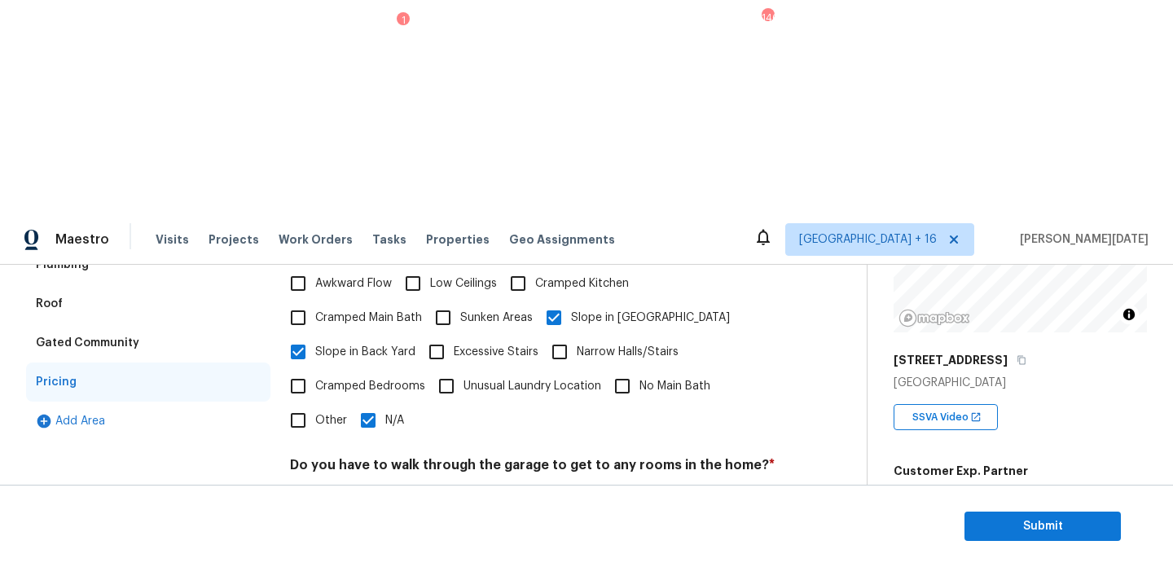
click at [379, 403] on input "N/A" at bounding box center [368, 420] width 34 height 34
checkbox input "false"
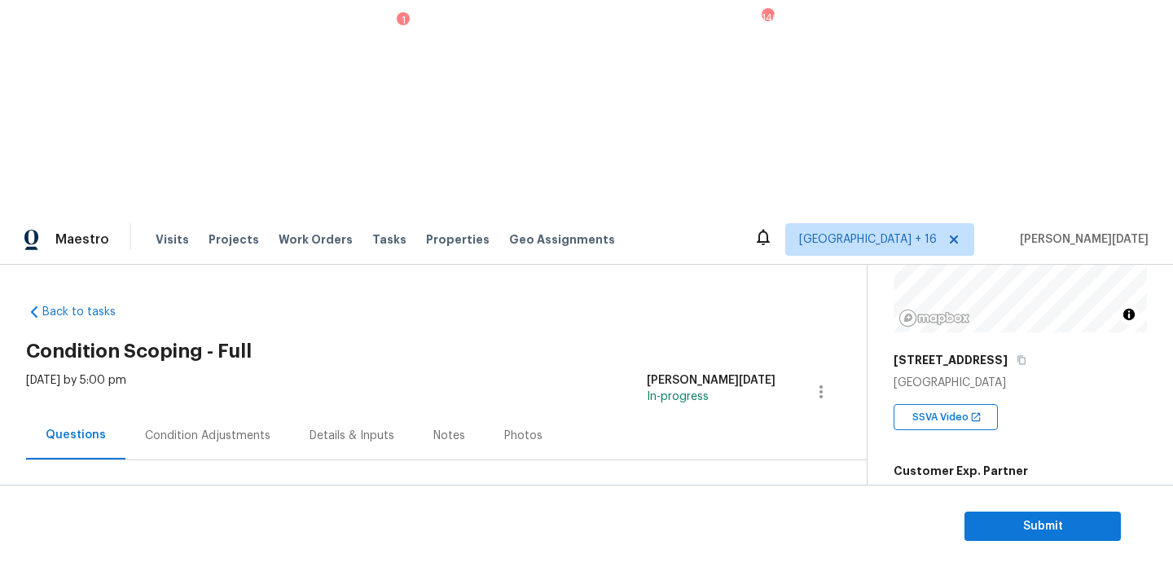
click at [233, 428] on div "Condition Adjustments" at bounding box center [207, 436] width 125 height 16
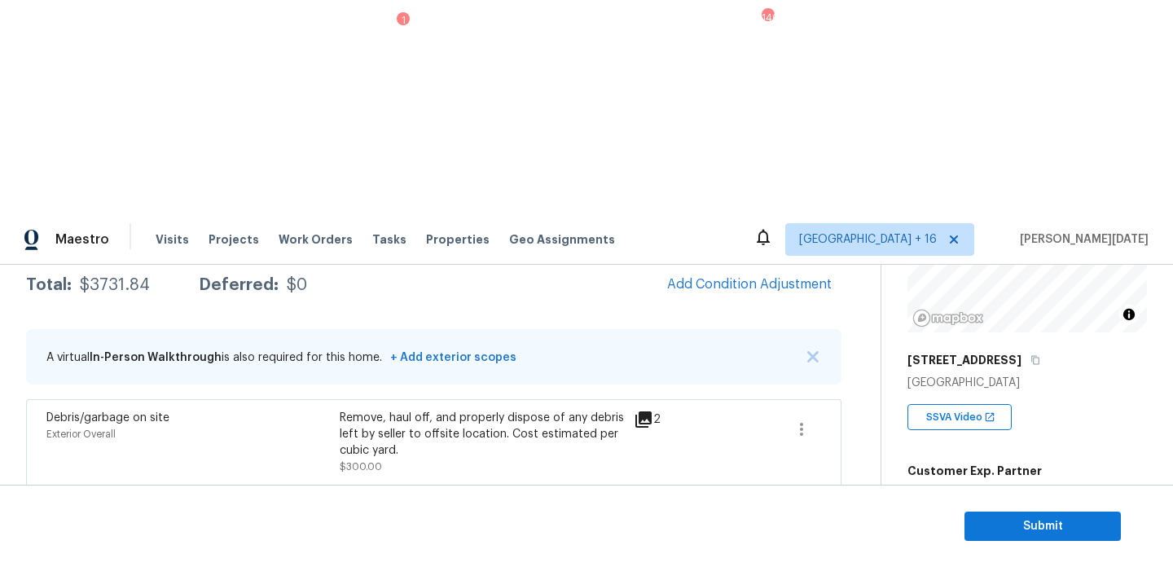
scroll to position [273, 0]
click at [998, 517] on span "Submit" at bounding box center [1043, 526] width 130 height 20
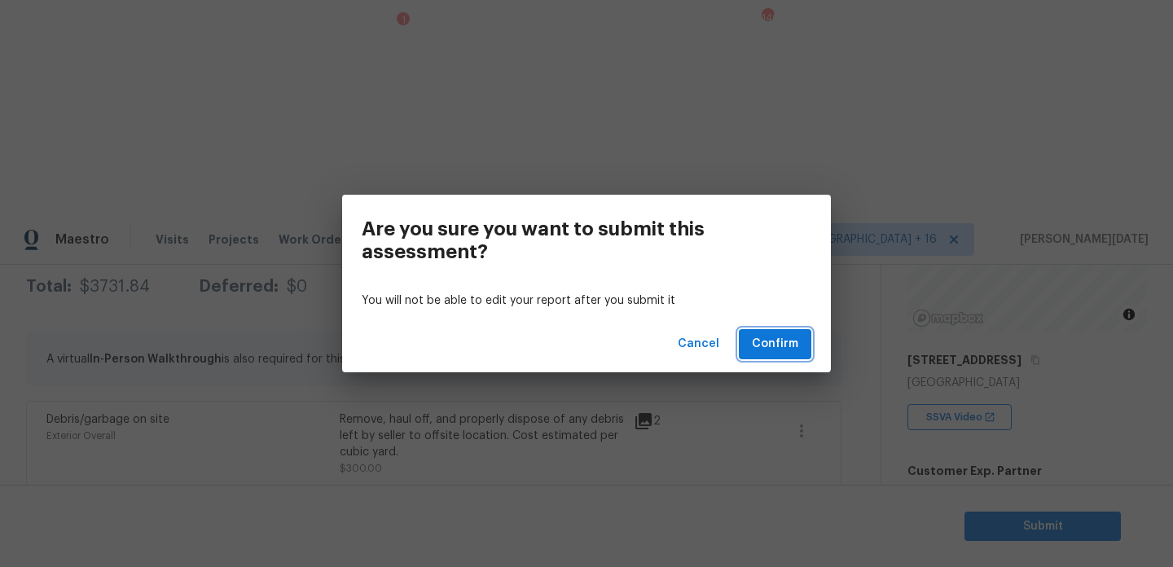
click at [771, 345] on span "Confirm" at bounding box center [775, 344] width 46 height 20
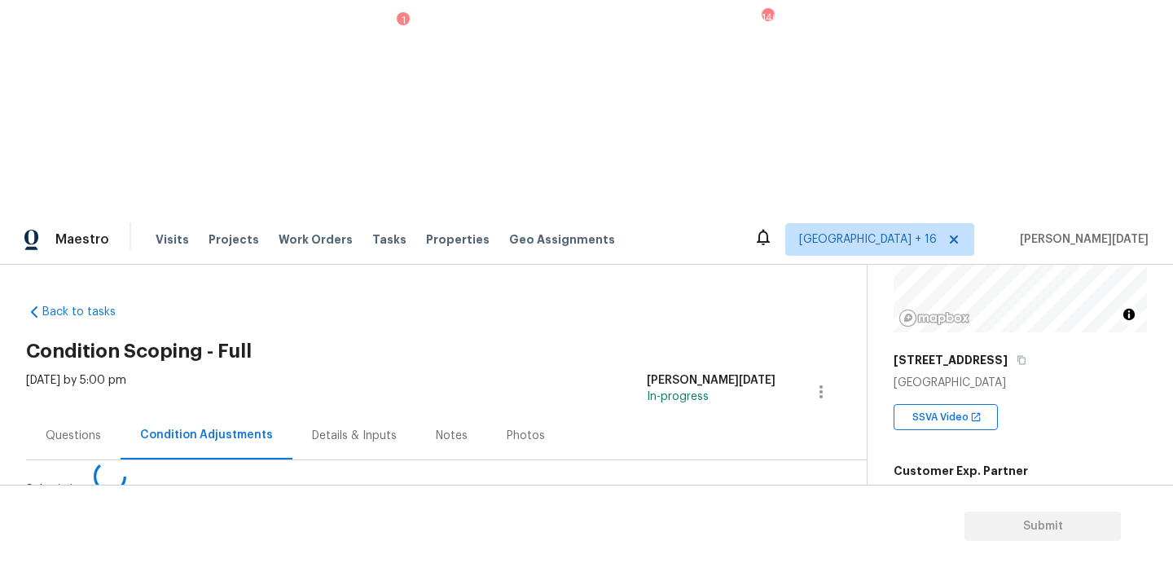
scroll to position [0, 0]
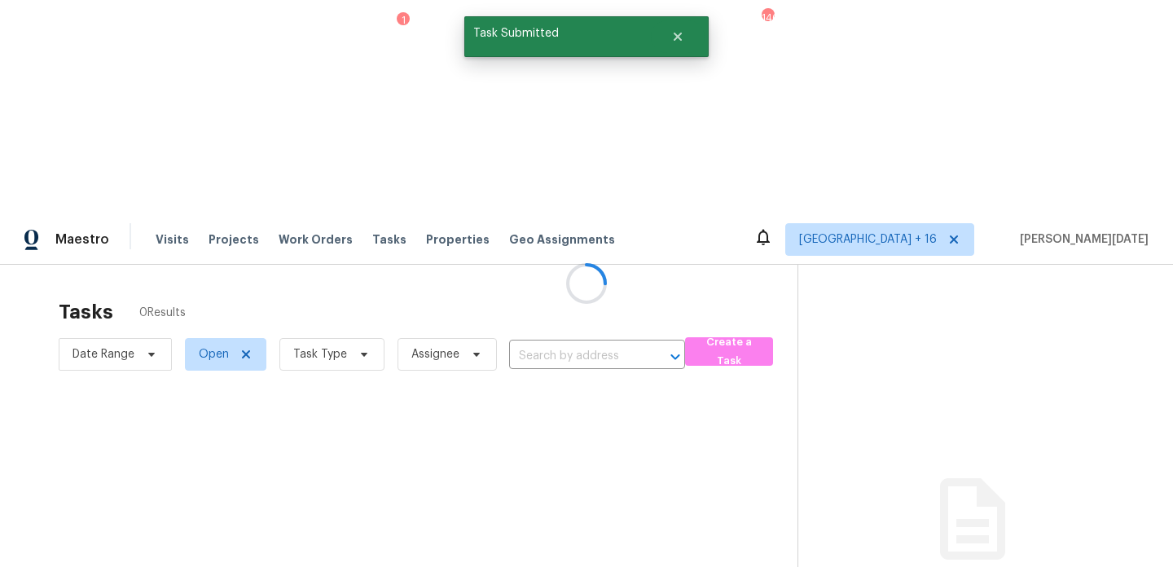
click at [313, 153] on div at bounding box center [586, 283] width 1173 height 567
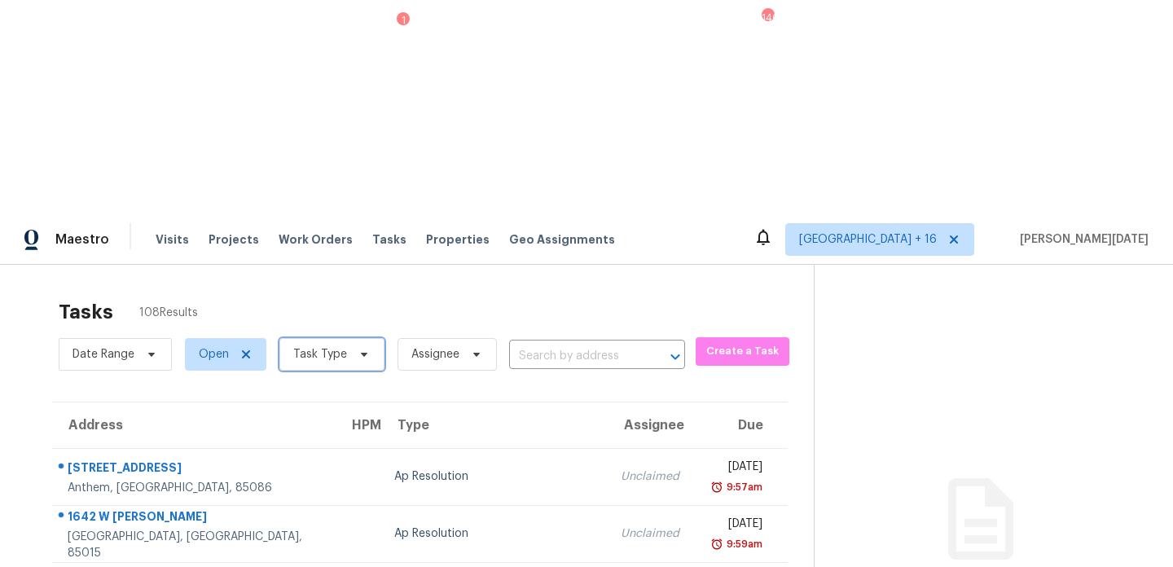
click at [347, 338] on span "Task Type" at bounding box center [331, 354] width 105 height 33
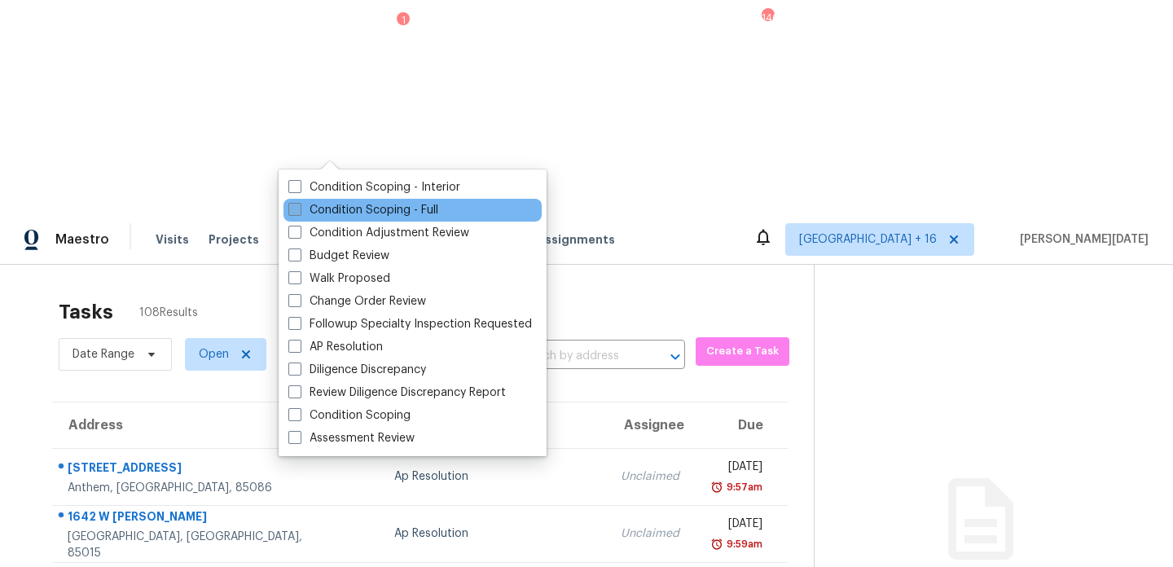
click at [312, 205] on label "Condition Scoping - Full" at bounding box center [363, 210] width 150 height 16
click at [299, 205] on input "Condition Scoping - Full" at bounding box center [293, 207] width 11 height 11
checkbox input "true"
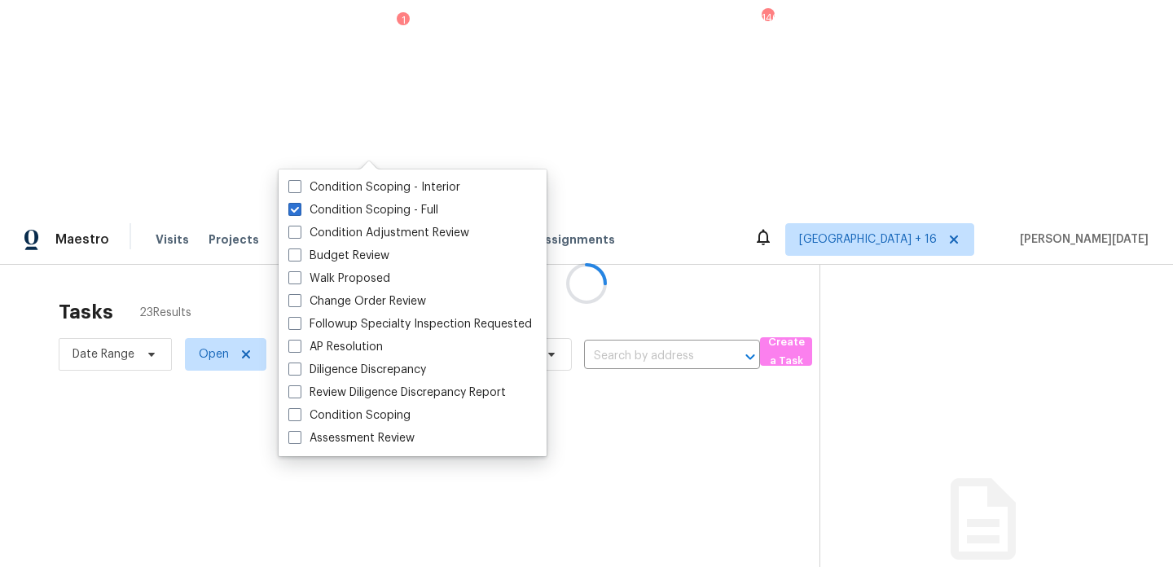
click at [550, 72] on div at bounding box center [586, 283] width 1173 height 567
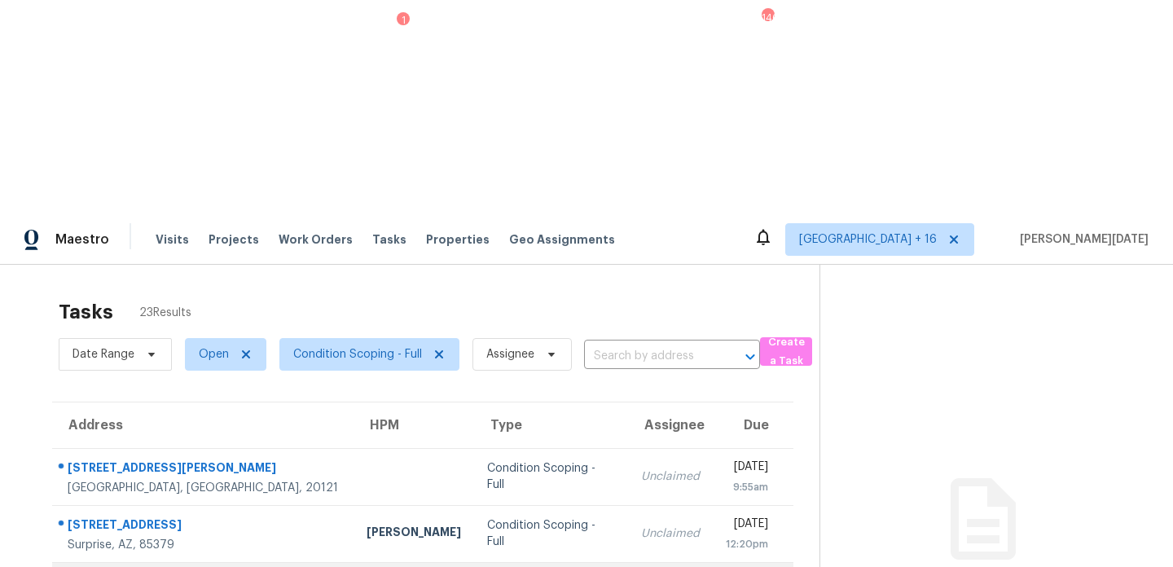
scroll to position [281, 0]
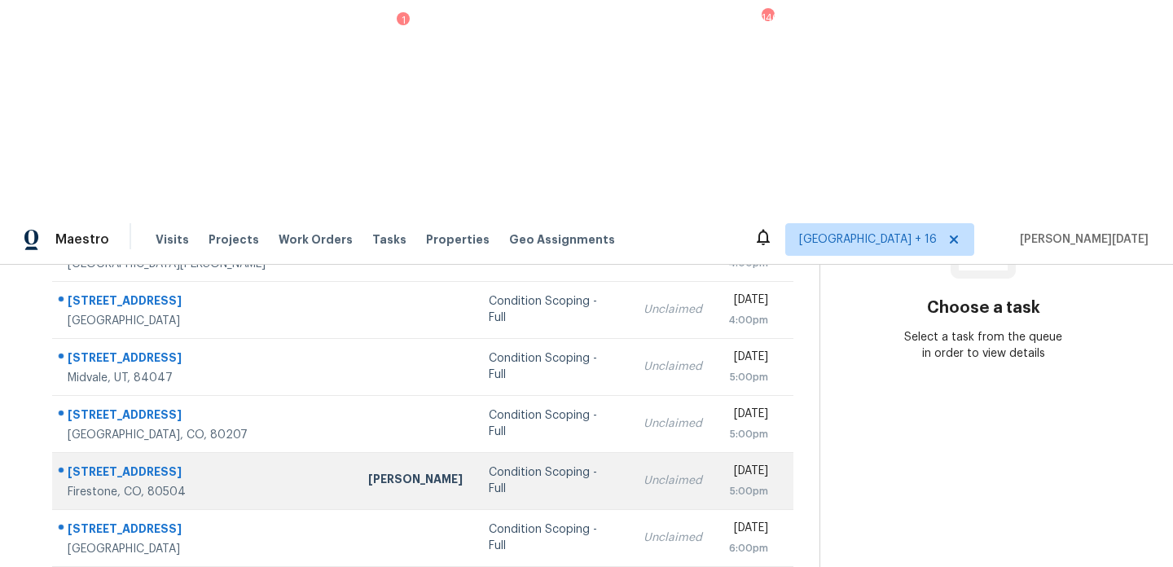
click at [630, 452] on td "Unclaimed" at bounding box center [672, 480] width 85 height 57
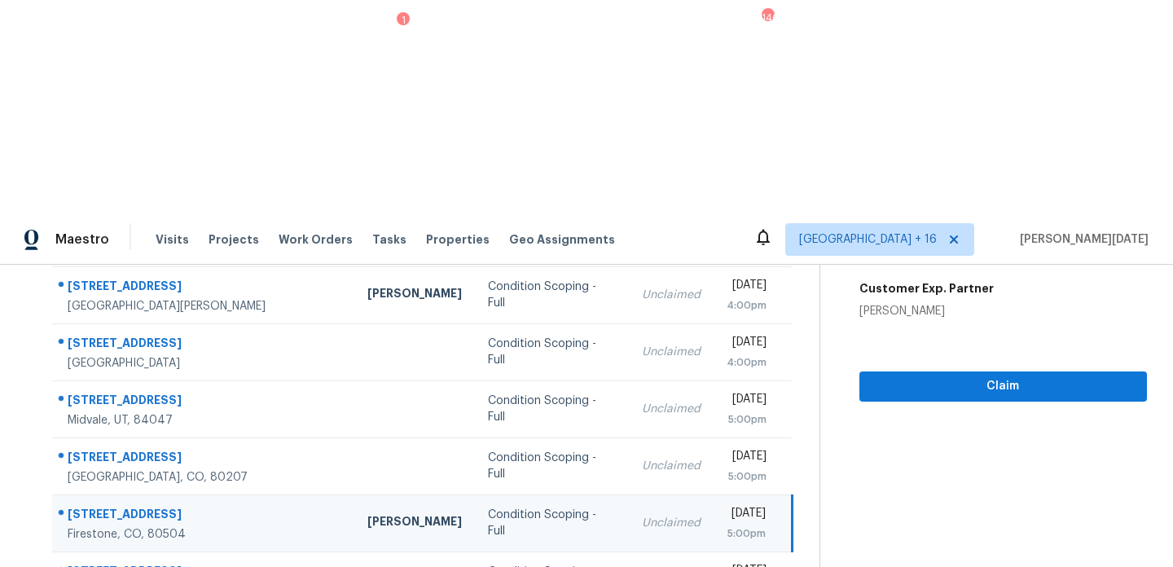
scroll to position [117, 0]
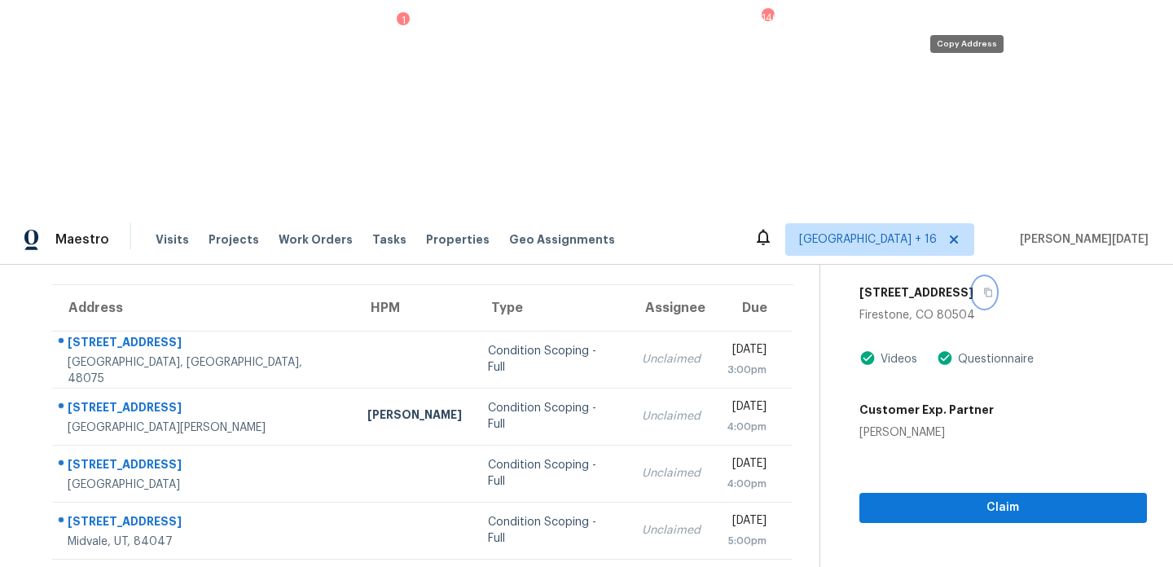
click at [973, 278] on button "button" at bounding box center [984, 292] width 22 height 29
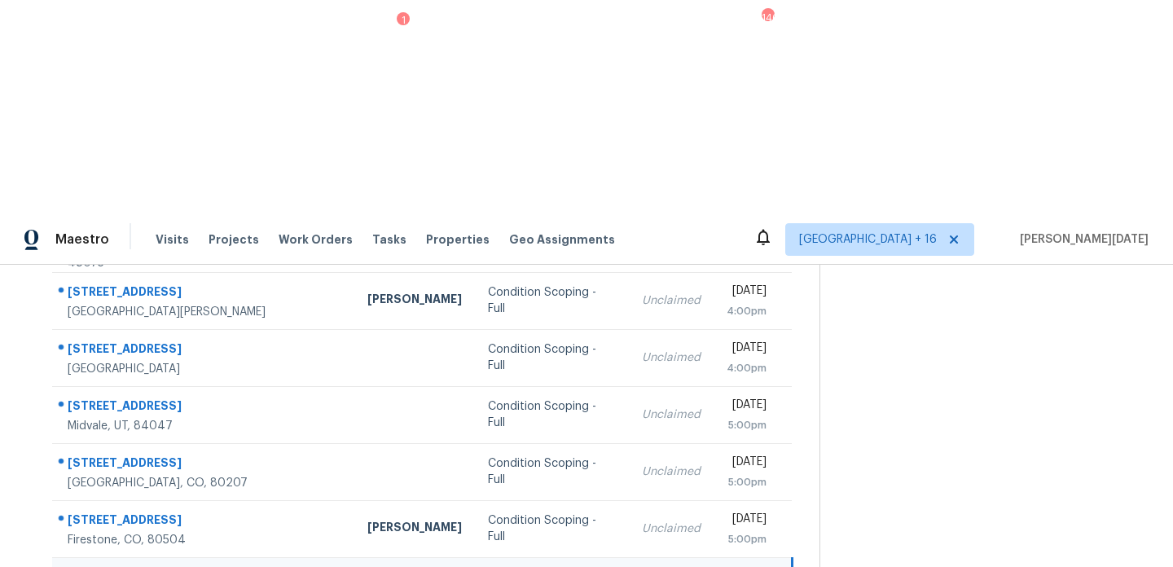
scroll to position [0, 0]
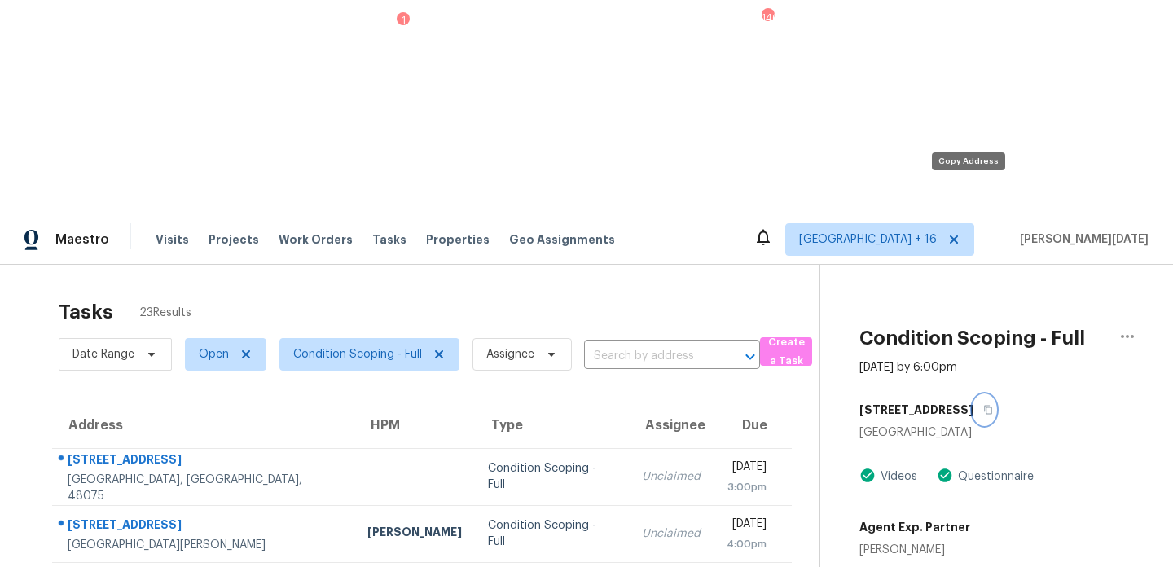
click at [984, 406] on icon "button" at bounding box center [988, 410] width 8 height 9
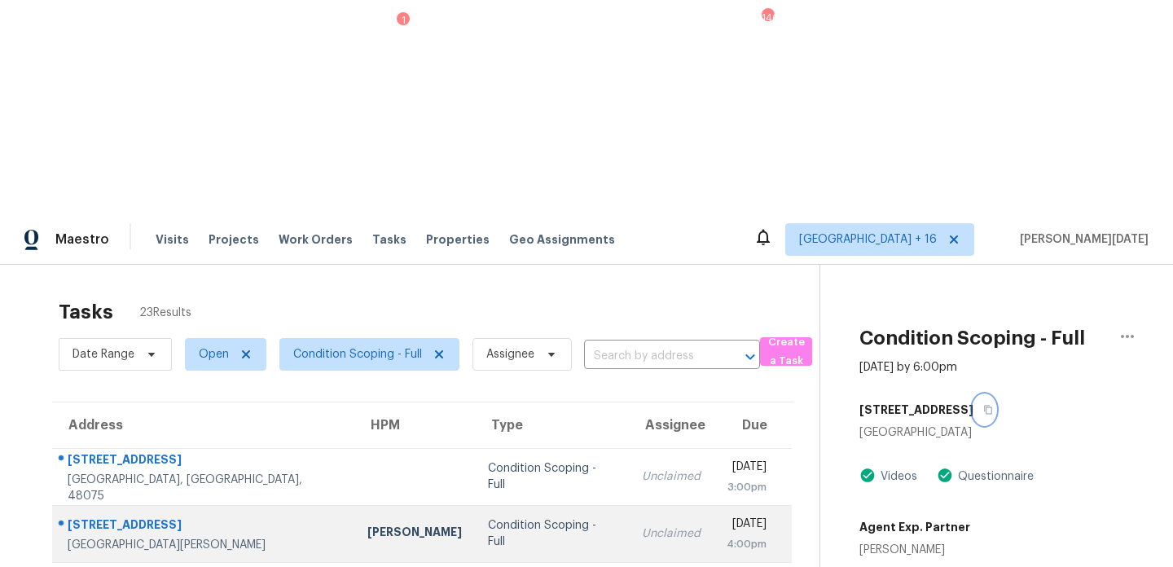
scroll to position [210, 0]
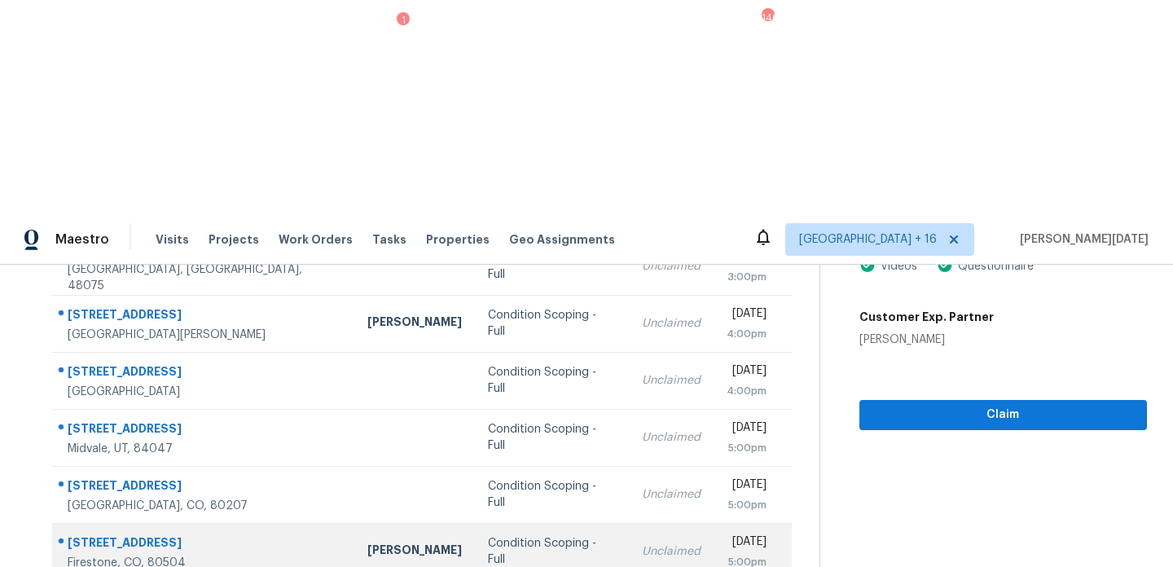
scroll to position [0, 0]
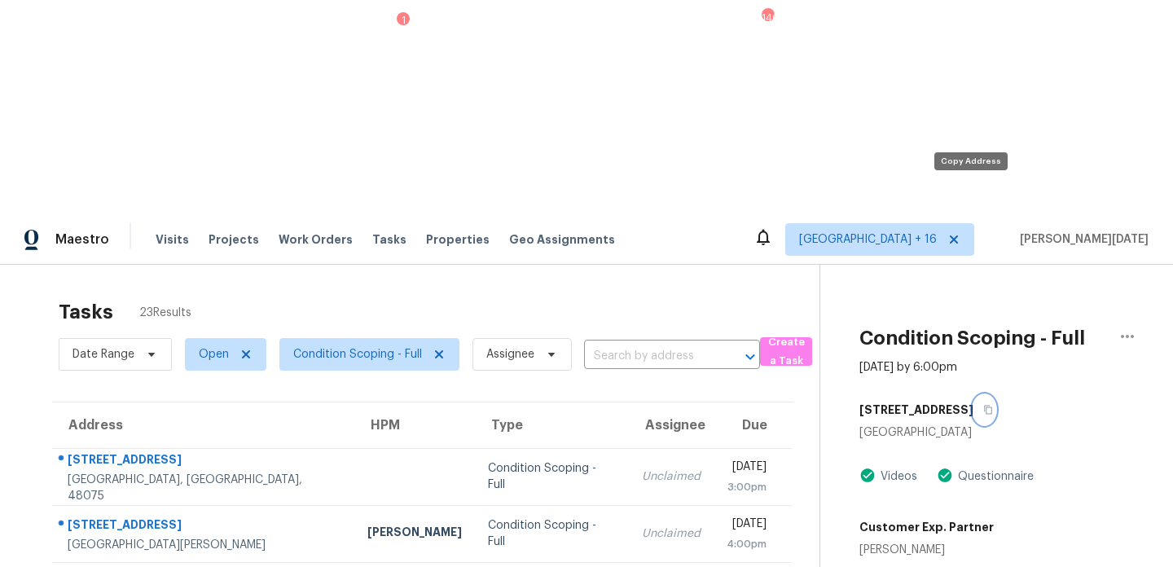
click at [983, 405] on icon "button" at bounding box center [988, 410] width 10 height 10
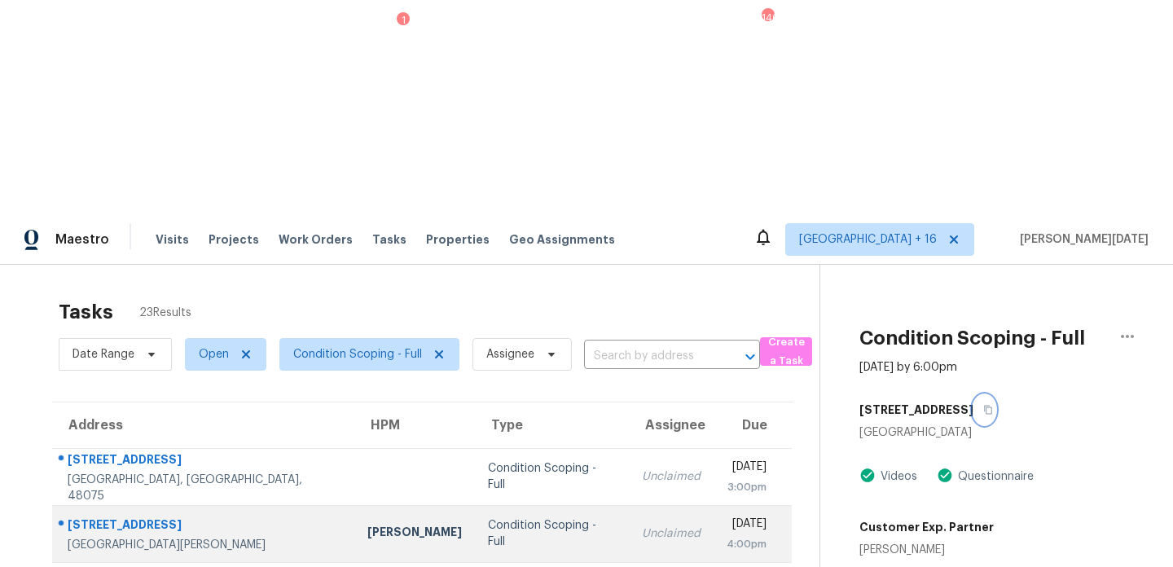
scroll to position [281, 0]
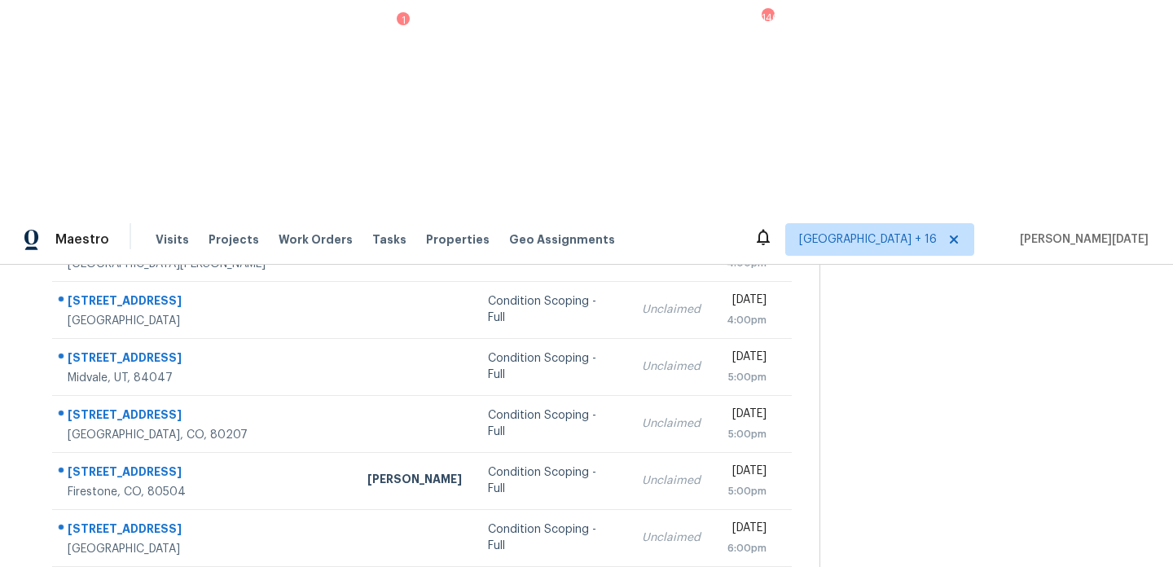
scroll to position [0, 0]
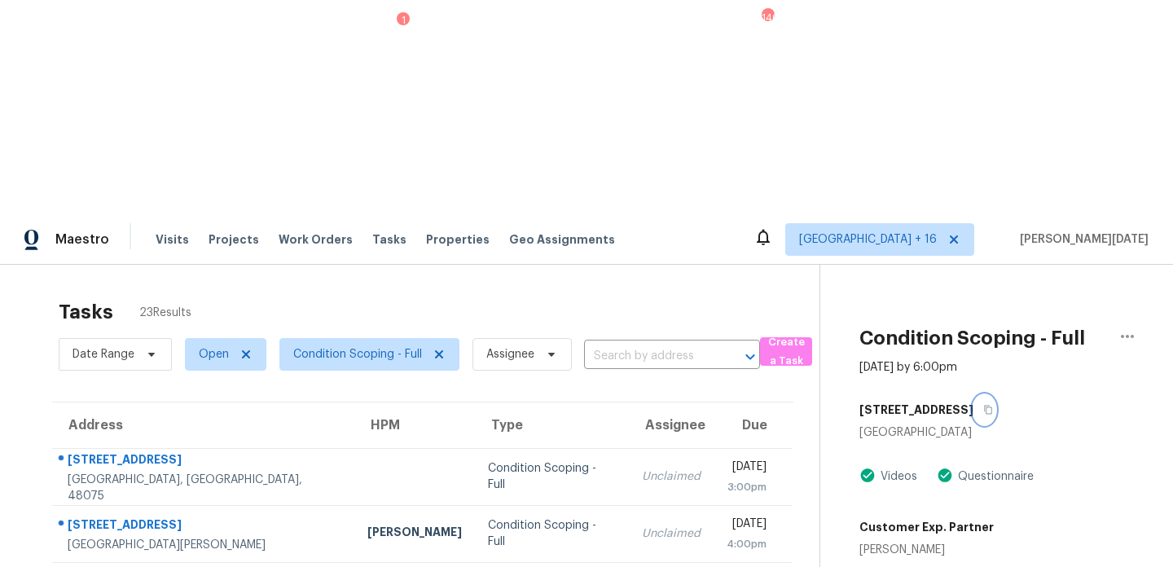
click at [978, 395] on button "button" at bounding box center [984, 409] width 22 height 29
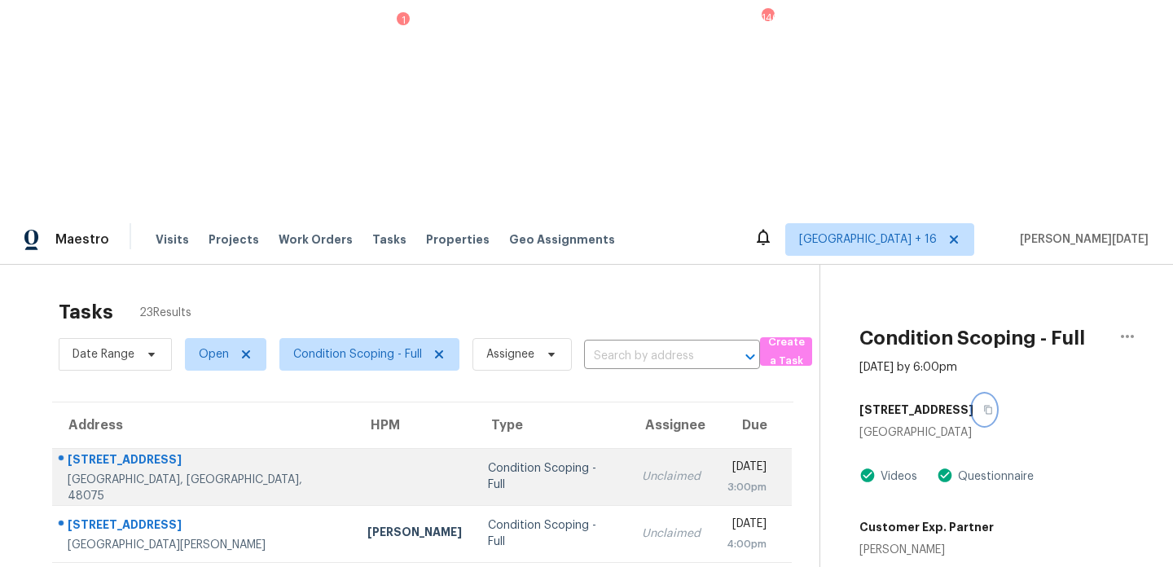
scroll to position [281, 0]
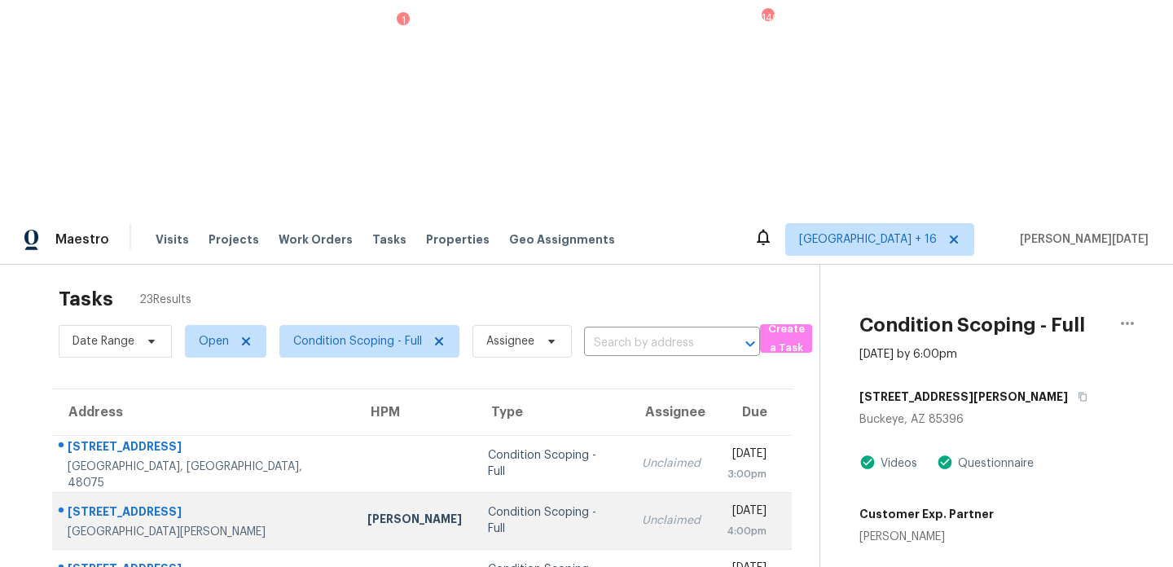
scroll to position [0, 0]
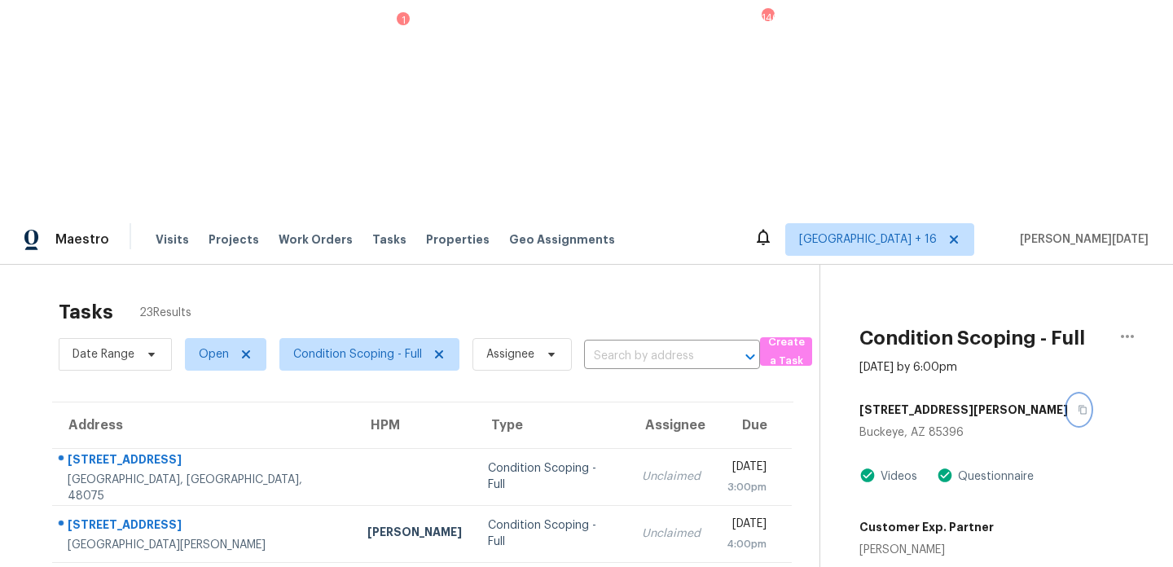
click at [1079, 406] on icon "button" at bounding box center [1083, 410] width 8 height 9
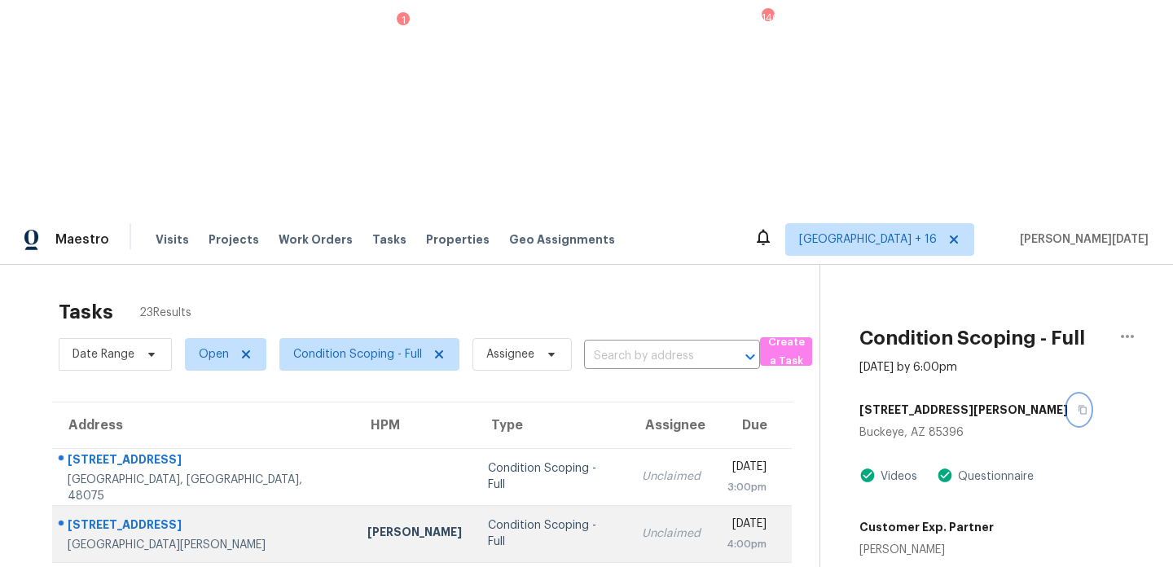
scroll to position [281, 0]
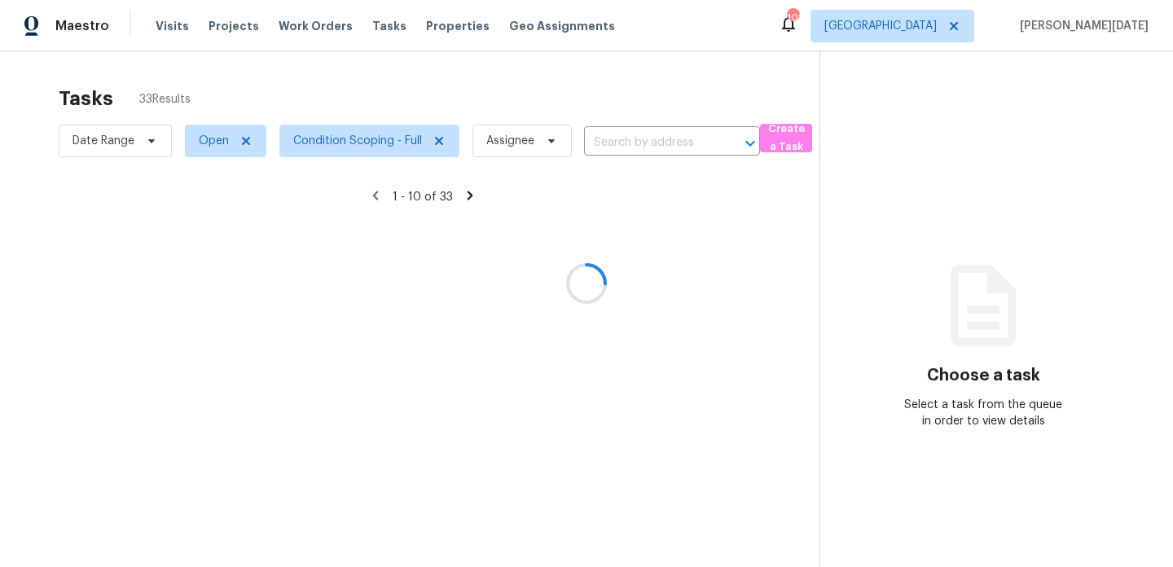
click at [503, 457] on div at bounding box center [586, 283] width 1173 height 567
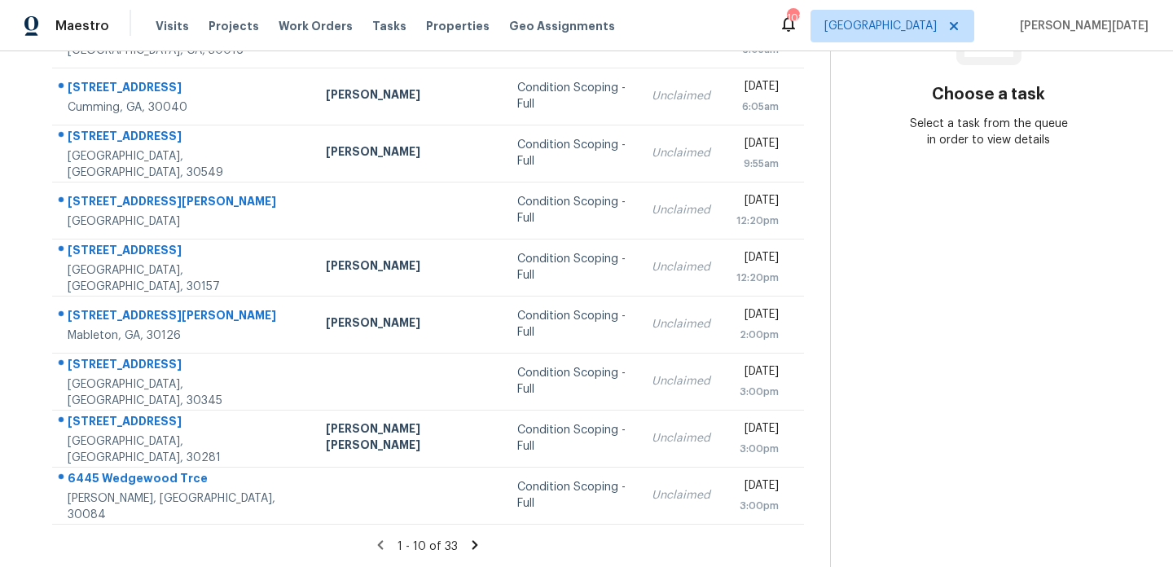
click at [468, 539] on icon at bounding box center [475, 545] width 15 height 15
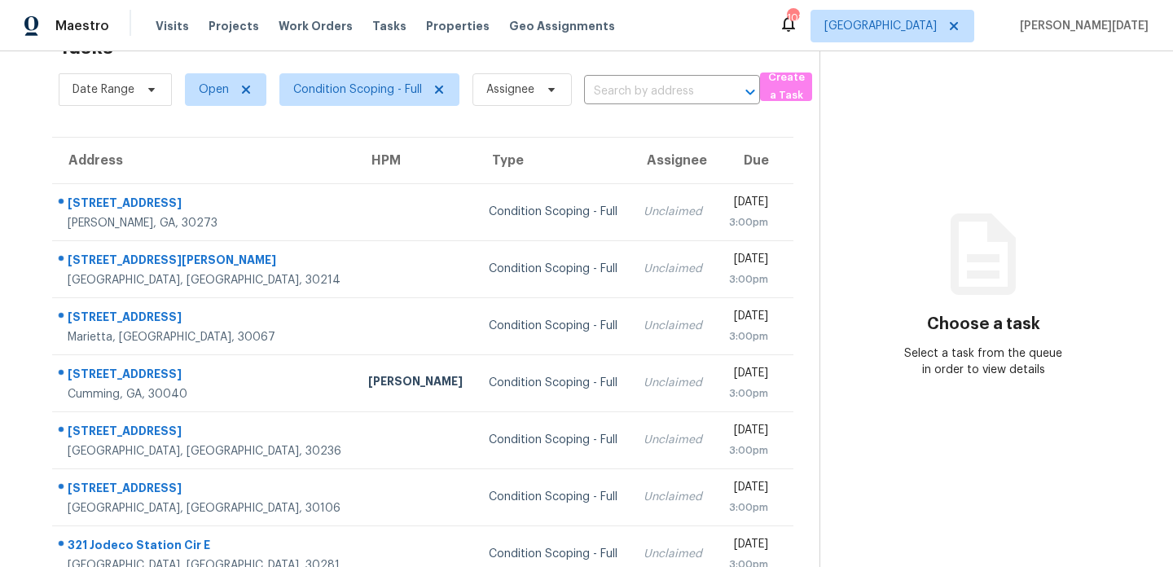
scroll to position [281, 0]
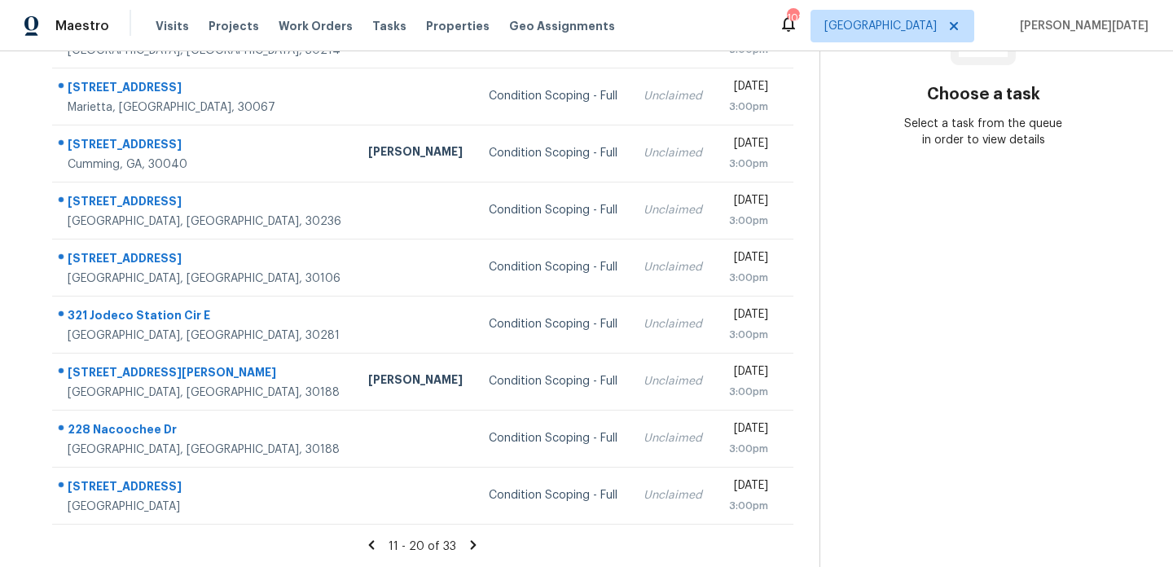
click at [474, 545] on icon at bounding box center [473, 545] width 15 height 15
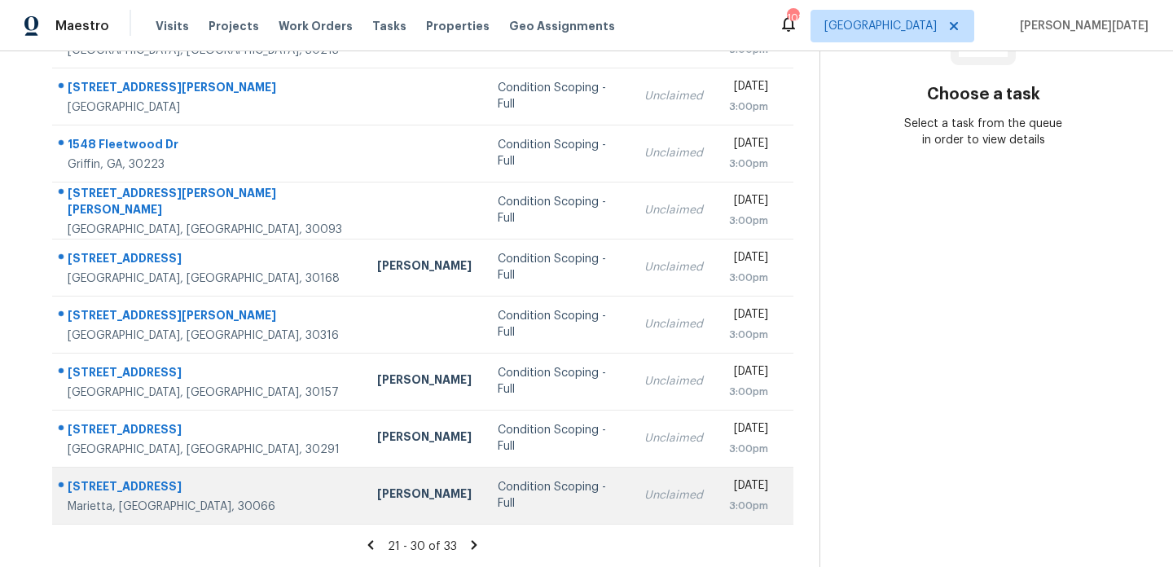
click at [631, 467] on td "Unclaimed" at bounding box center [673, 495] width 85 height 57
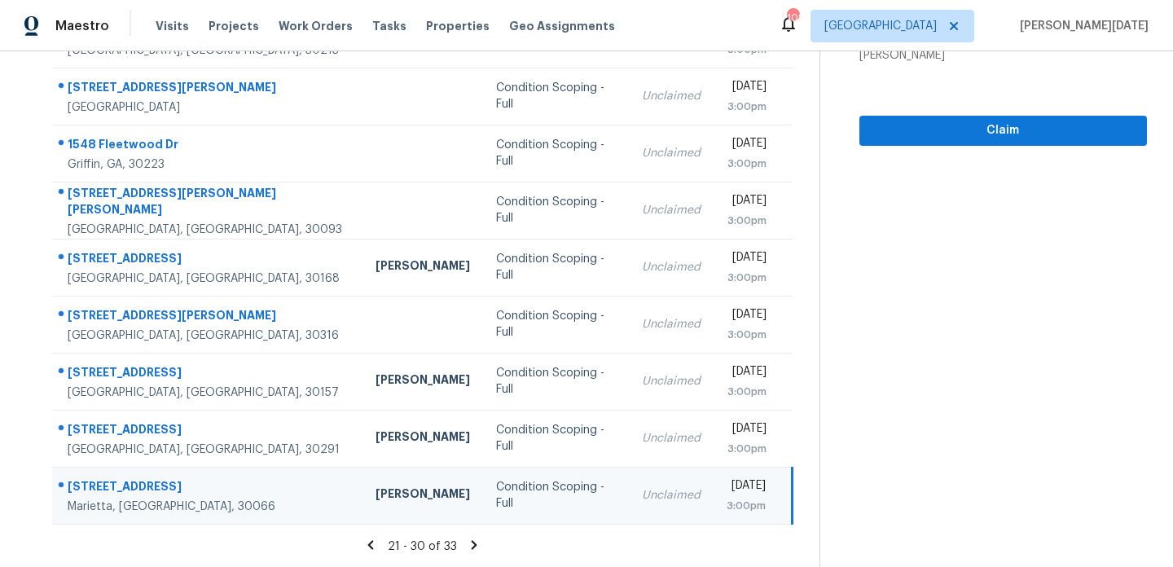
scroll to position [0, 0]
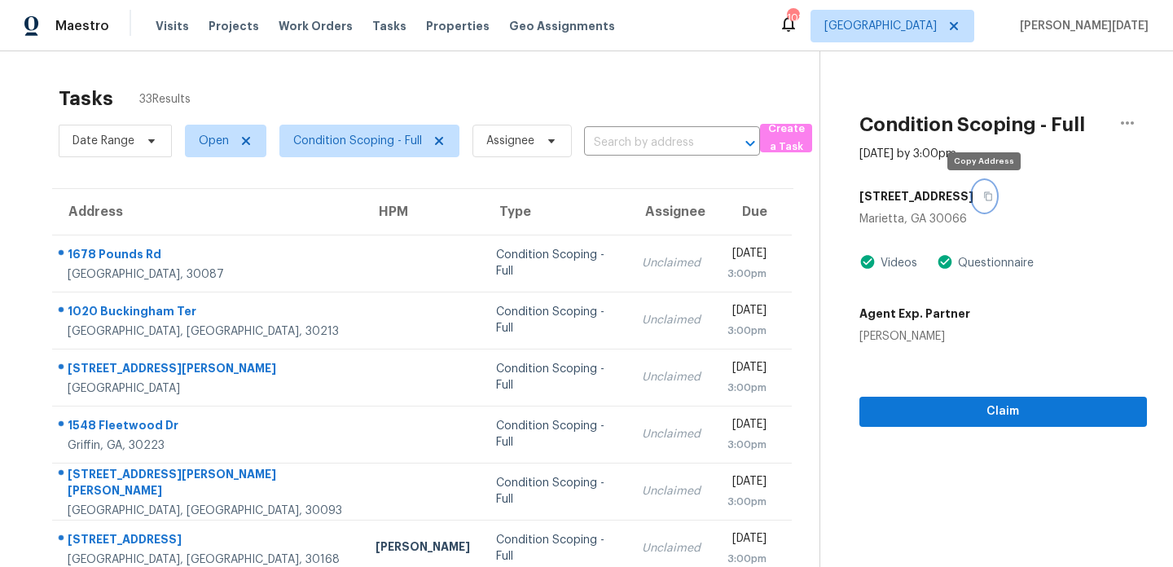
click at [979, 198] on button "button" at bounding box center [984, 196] width 22 height 29
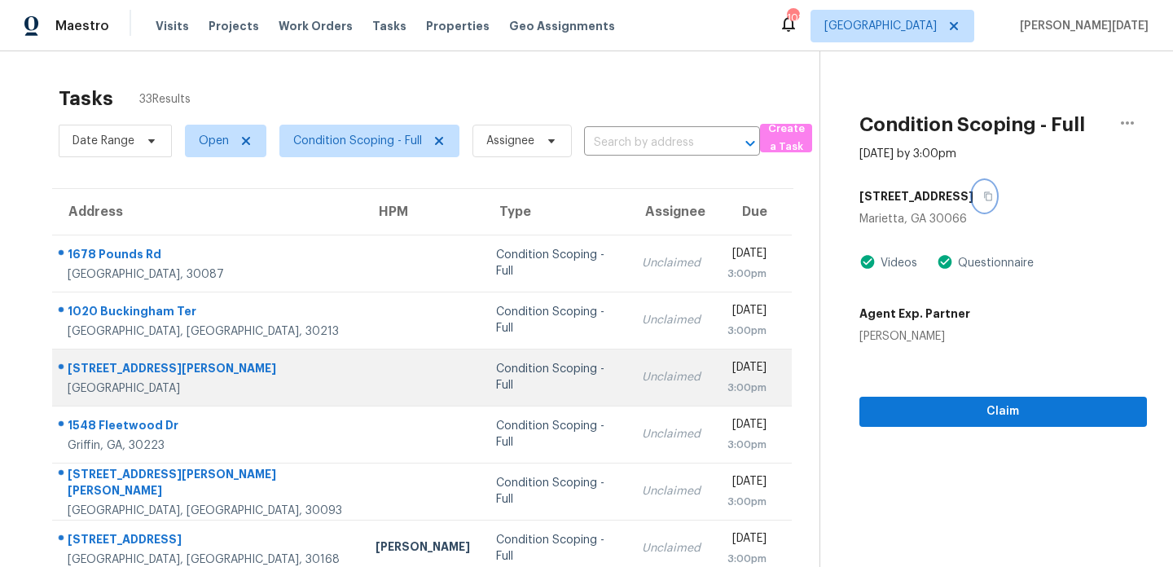
scroll to position [281, 0]
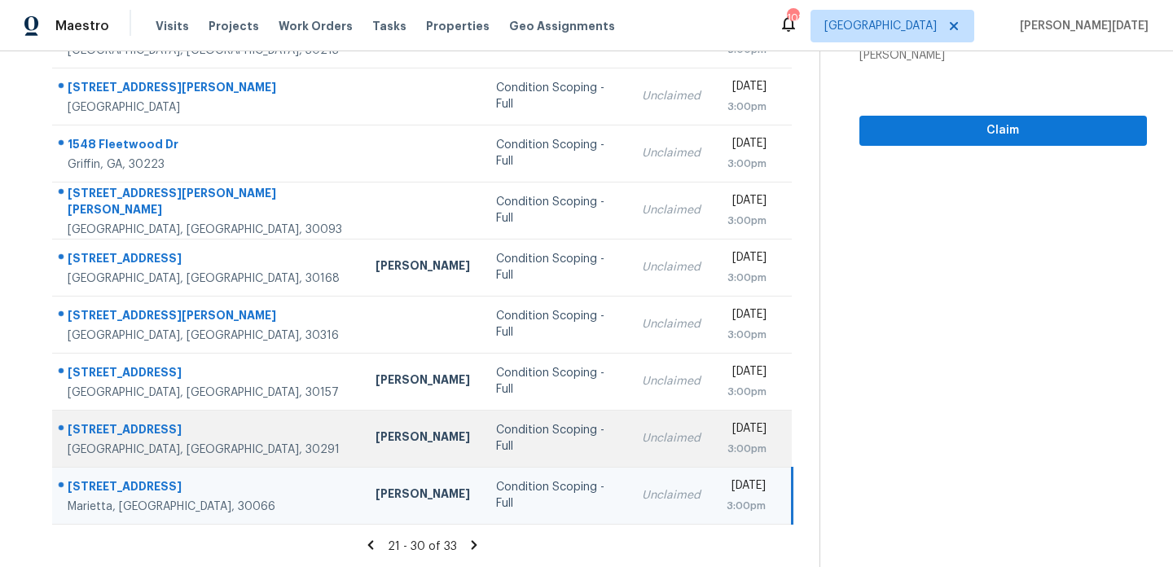
click at [496, 429] on div "Condition Scoping - Full" at bounding box center [556, 438] width 120 height 33
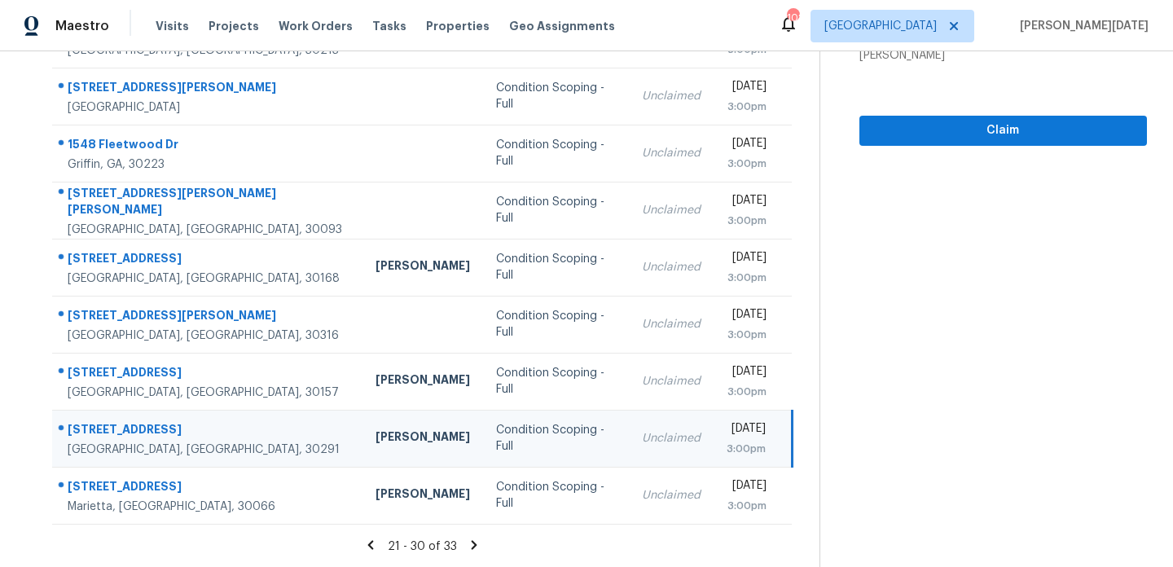
scroll to position [112, 0]
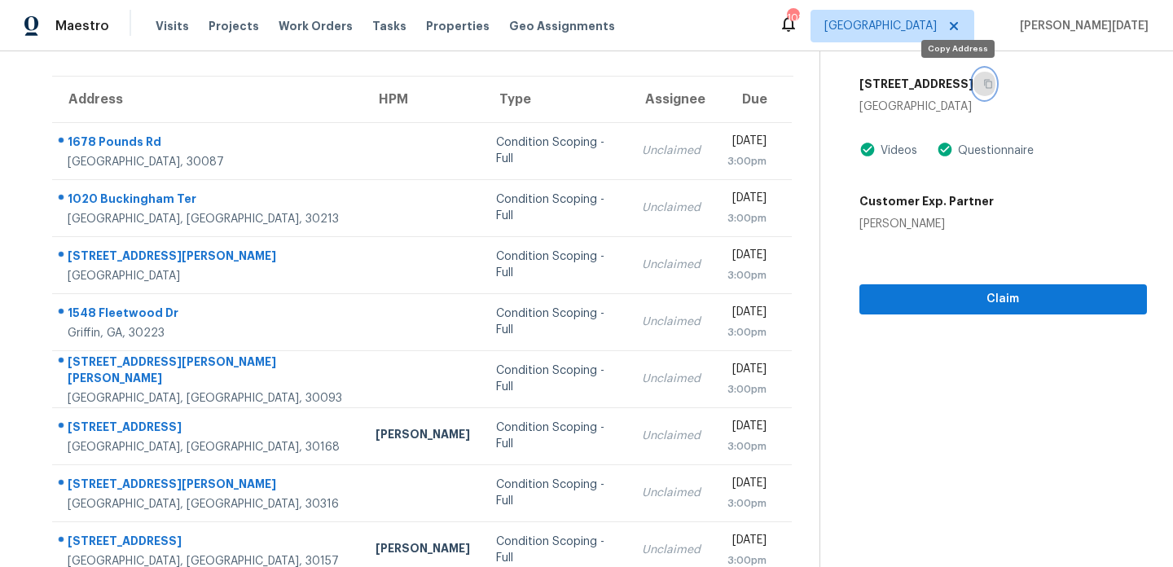
click at [983, 86] on icon "button" at bounding box center [988, 84] width 10 height 10
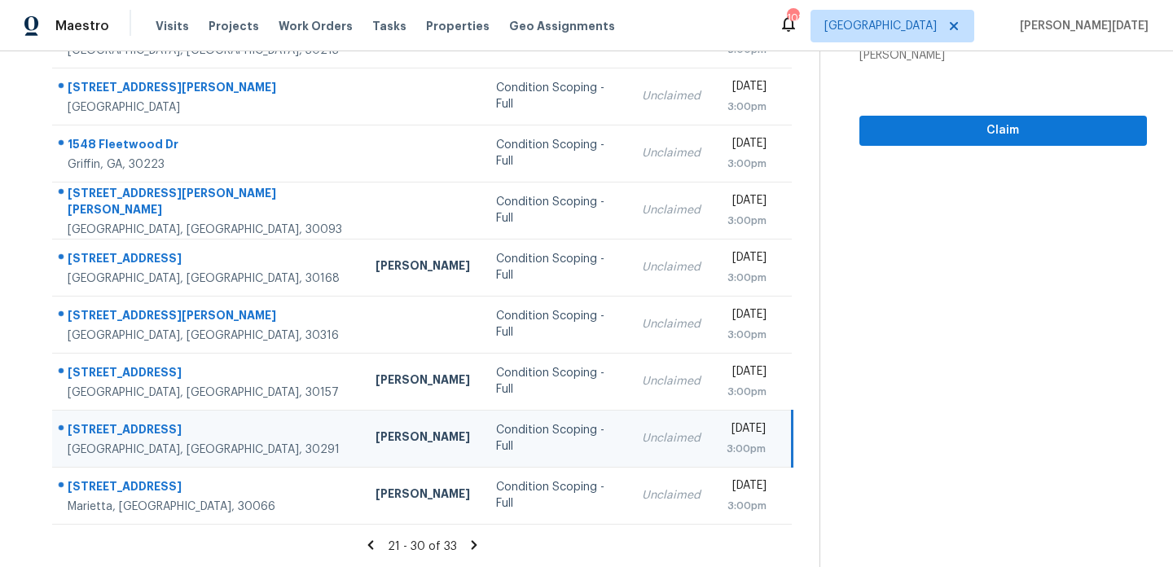
click at [467, 543] on icon at bounding box center [474, 545] width 15 height 15
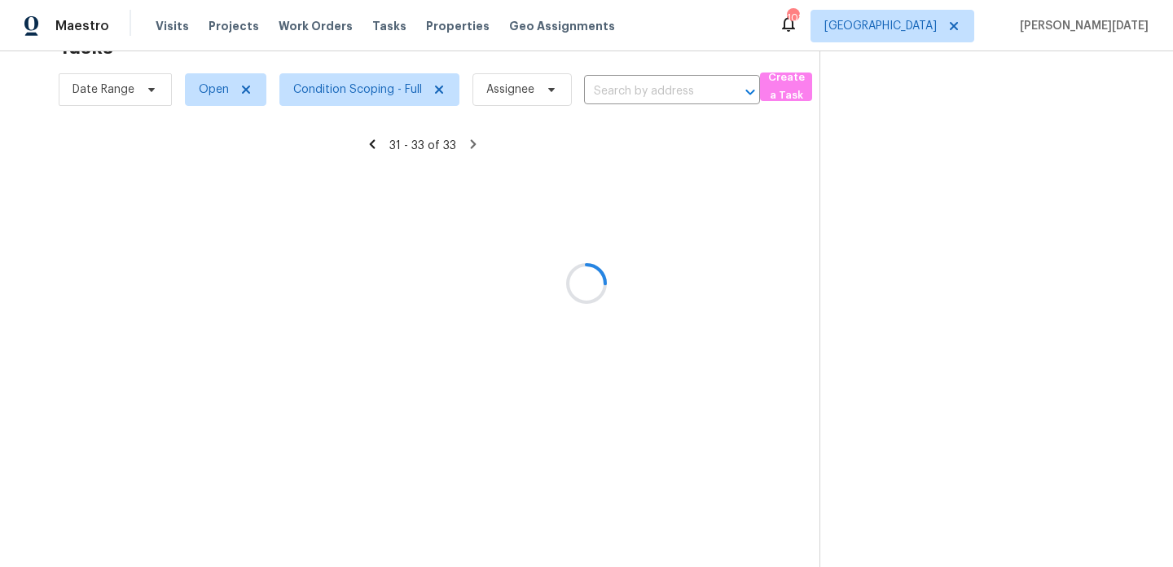
scroll to position [51, 0]
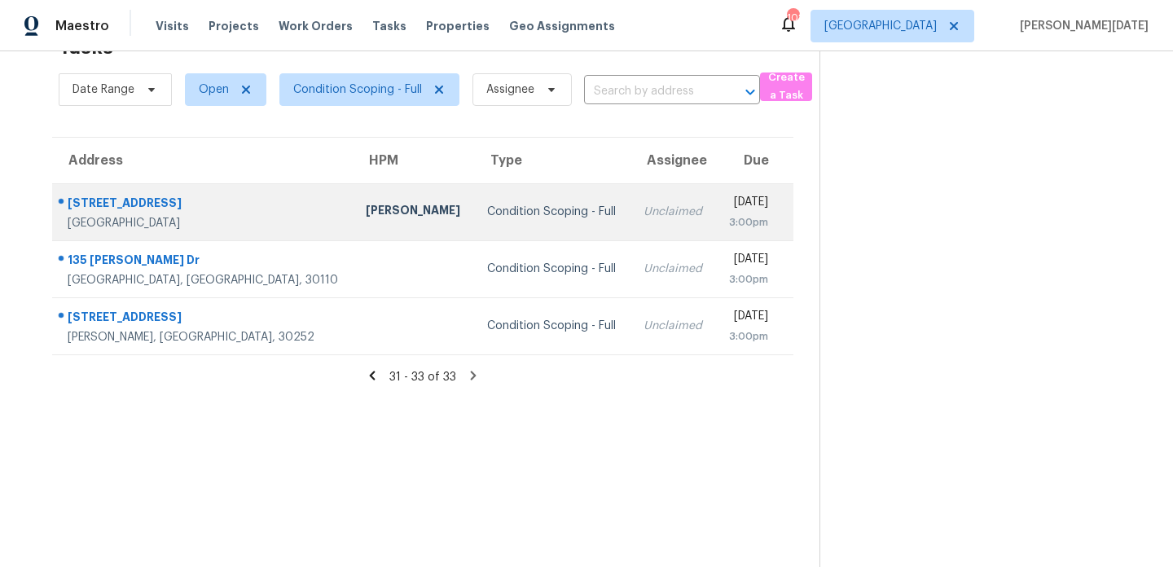
click at [507, 228] on td "Condition Scoping - Full" at bounding box center [552, 211] width 156 height 57
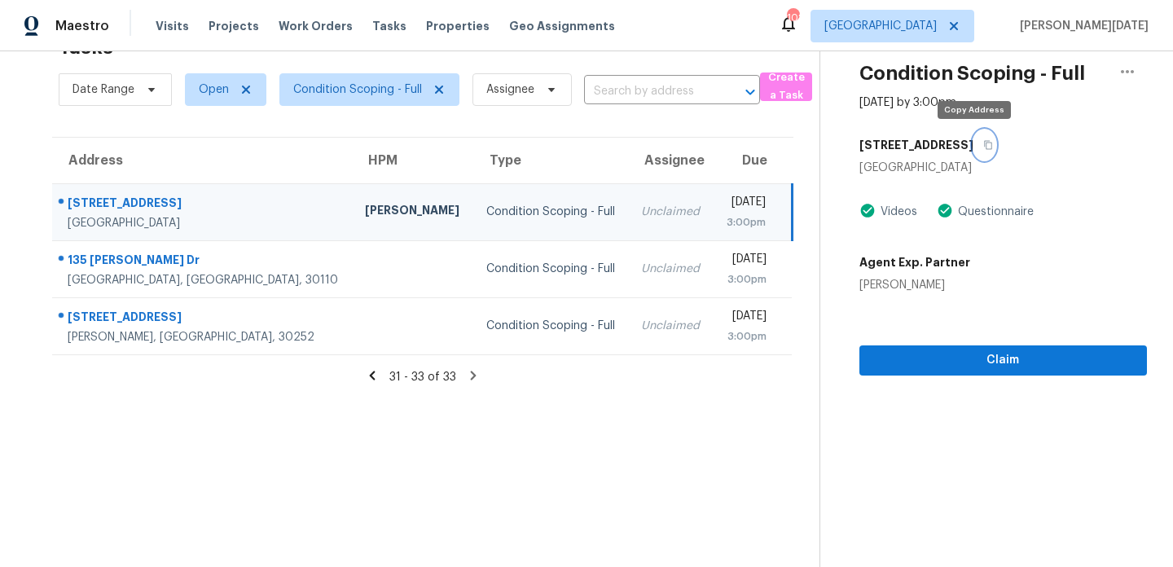
click at [983, 149] on icon "button" at bounding box center [988, 145] width 10 height 10
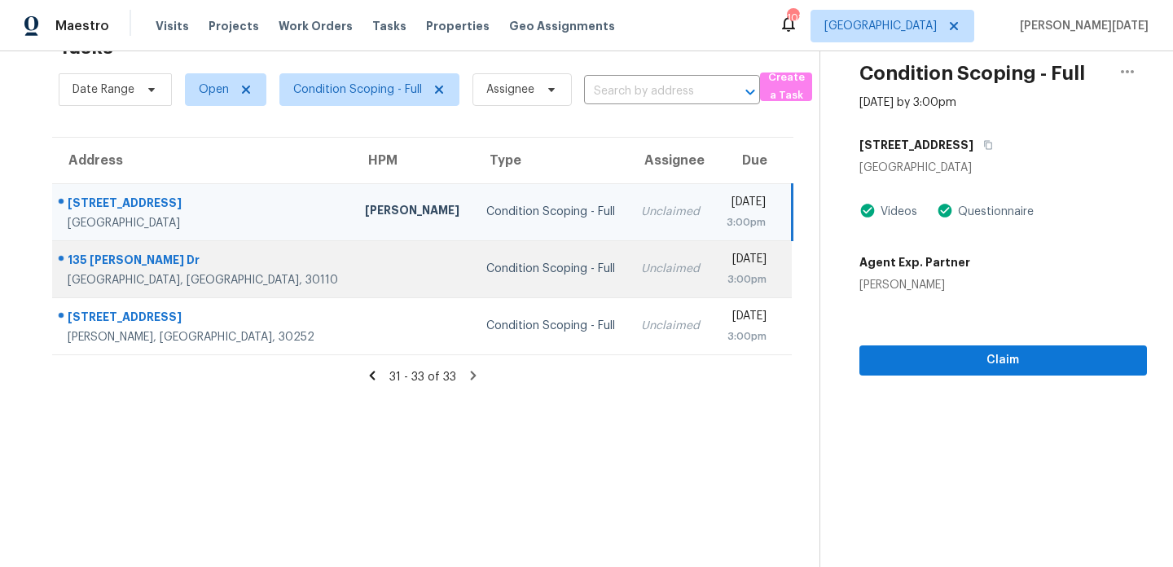
click at [628, 277] on td "Unclaimed" at bounding box center [670, 268] width 85 height 57
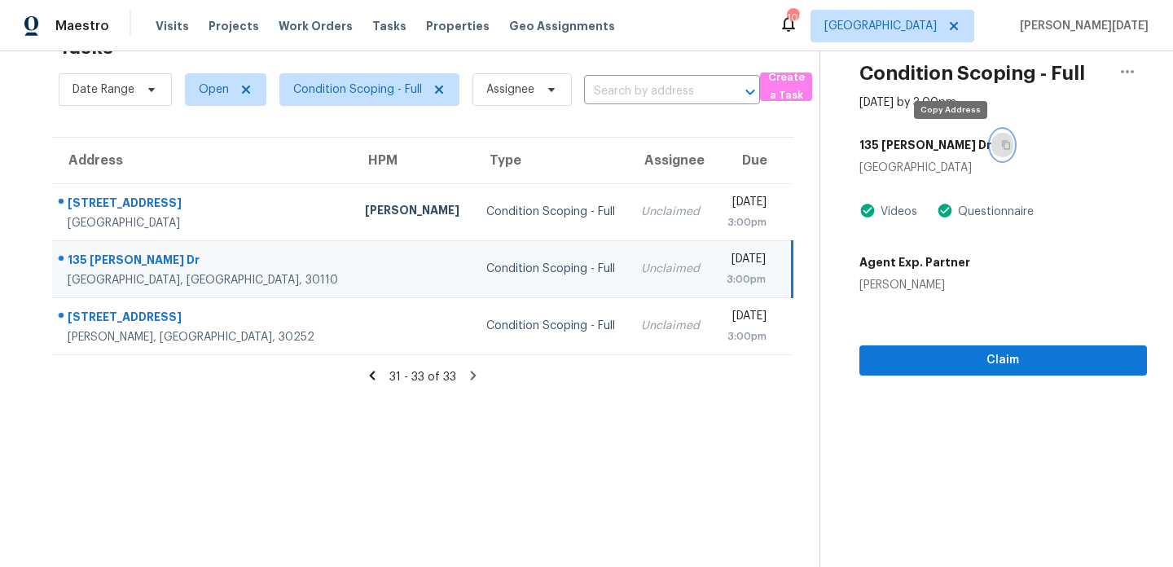
click at [991, 148] on button "button" at bounding box center [1002, 144] width 22 height 29
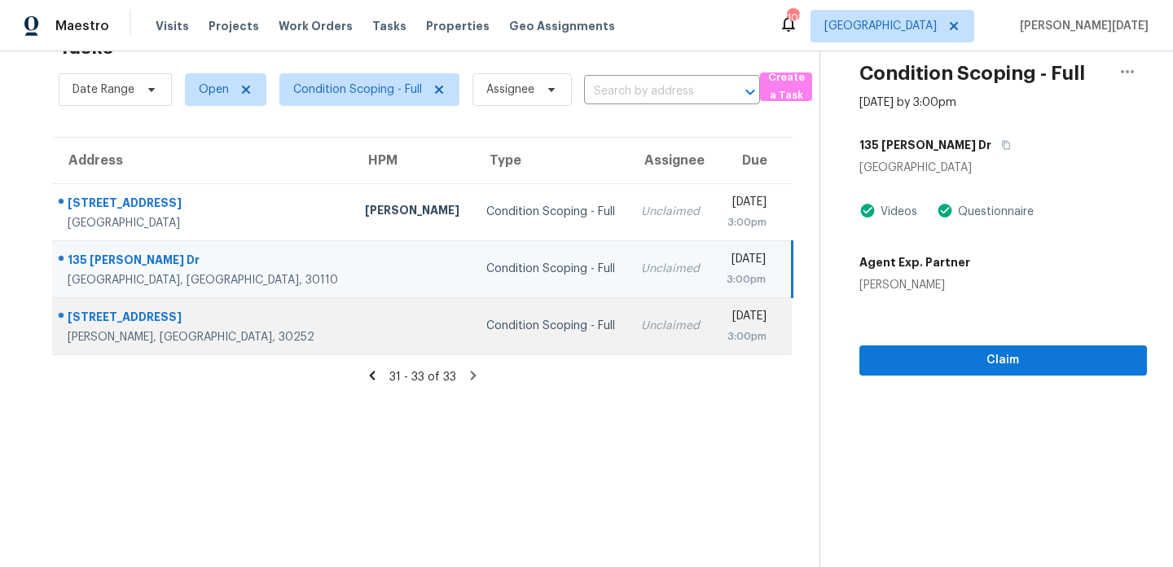
click at [628, 319] on td "Unclaimed" at bounding box center [670, 325] width 85 height 57
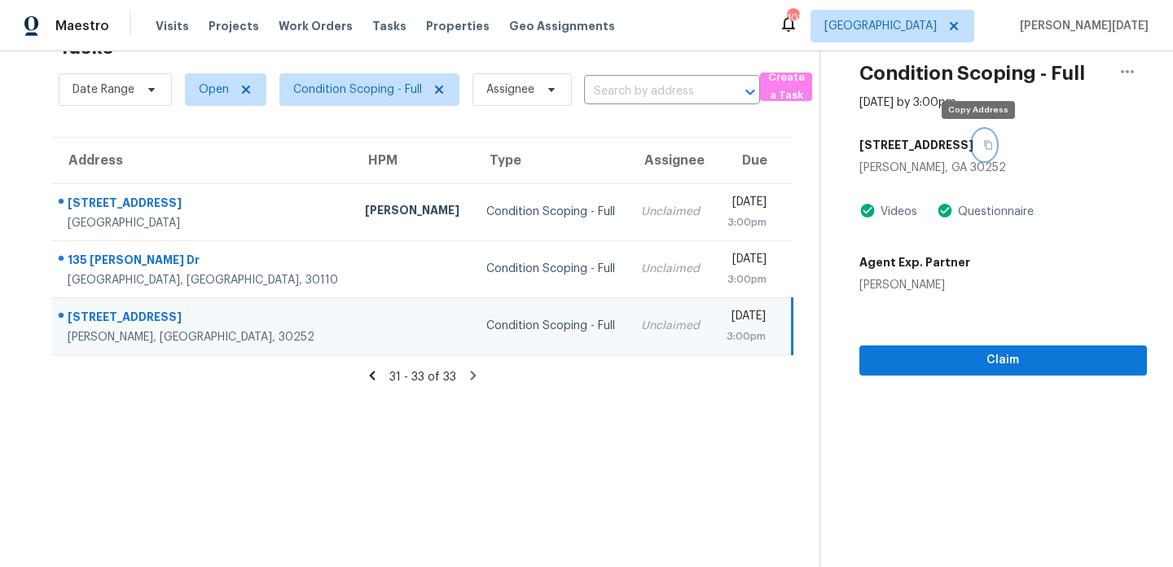
click at [983, 147] on icon "button" at bounding box center [988, 145] width 10 height 10
click at [522, 337] on td "Condition Scoping - Full" at bounding box center [551, 325] width 156 height 57
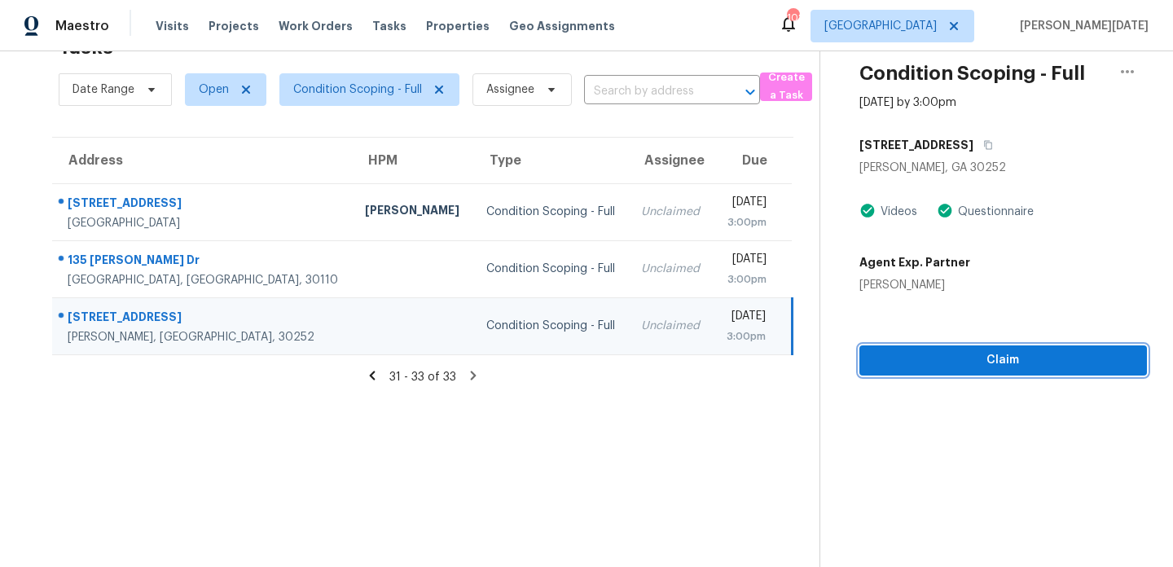
click at [886, 355] on span "Claim" at bounding box center [1002, 360] width 261 height 20
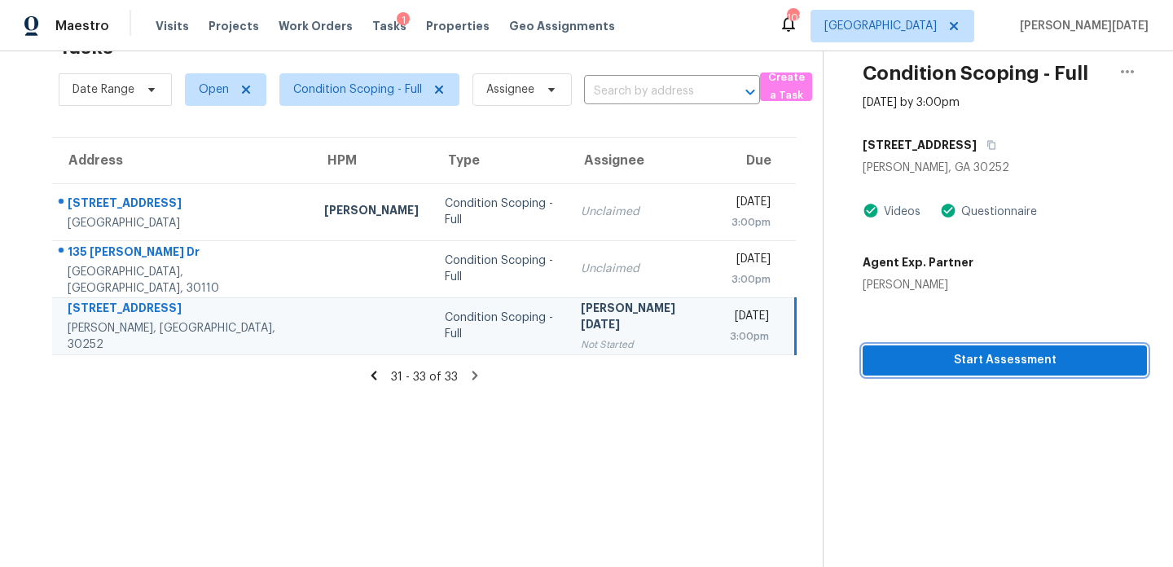
click at [926, 359] on span "Start Assessment" at bounding box center [1005, 360] width 258 height 20
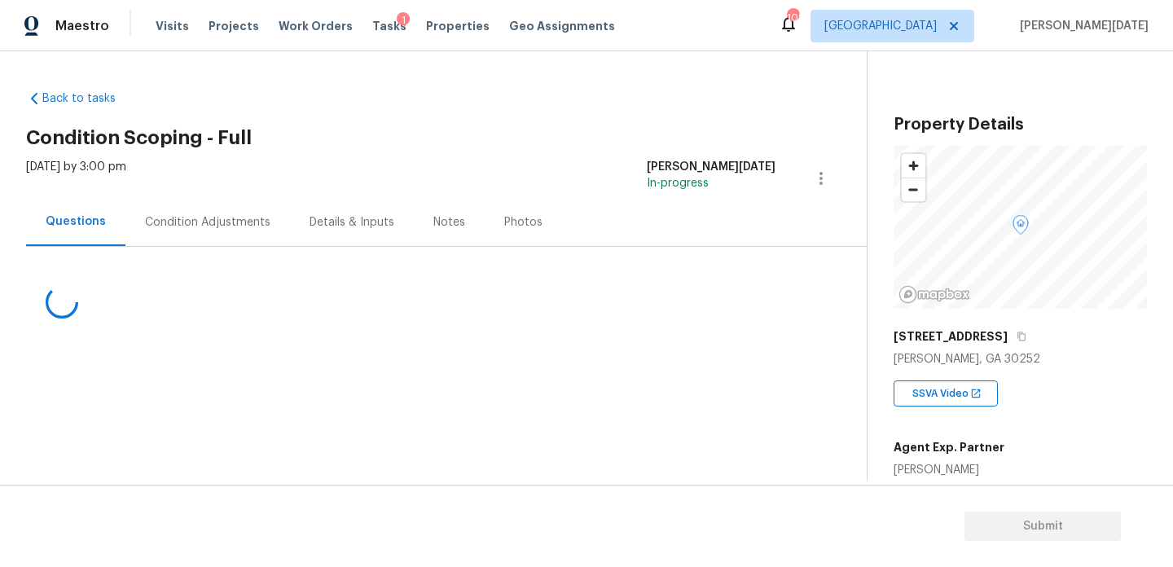
click at [213, 226] on div "Condition Adjustments" at bounding box center [207, 222] width 125 height 16
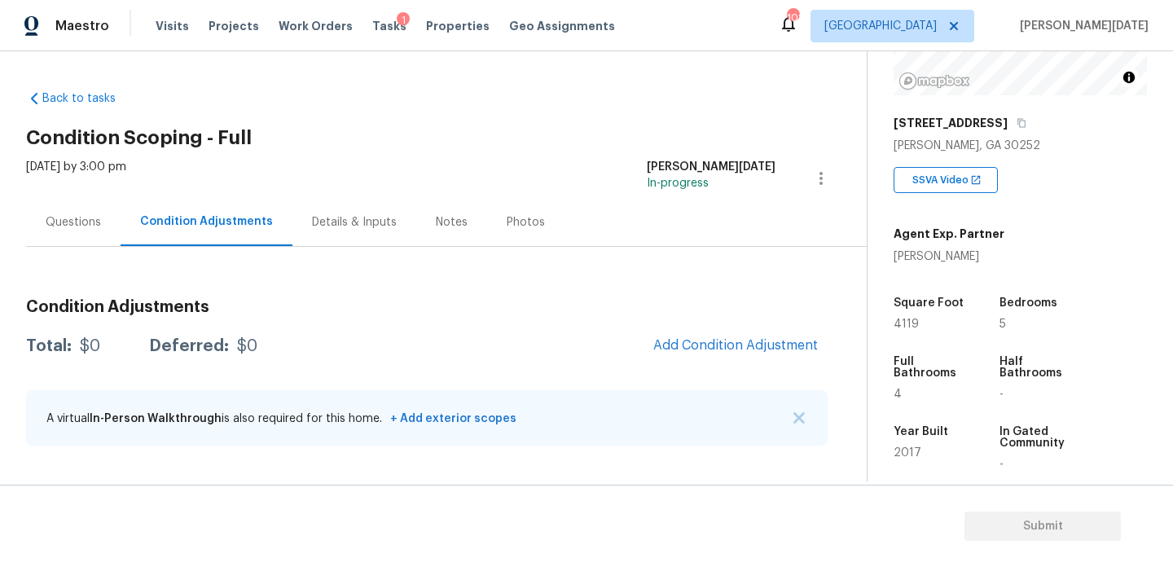
scroll to position [223, 0]
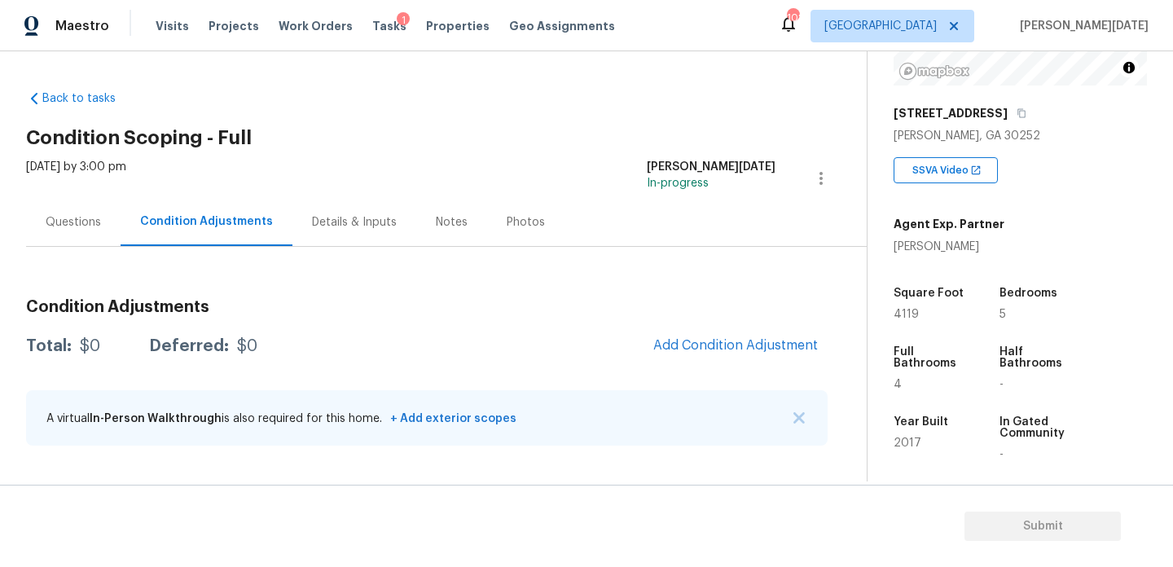
click at [903, 318] on span "4119" at bounding box center [906, 314] width 25 height 11
copy span "4119"
click at [739, 340] on span "Add Condition Adjustment" at bounding box center [735, 345] width 165 height 15
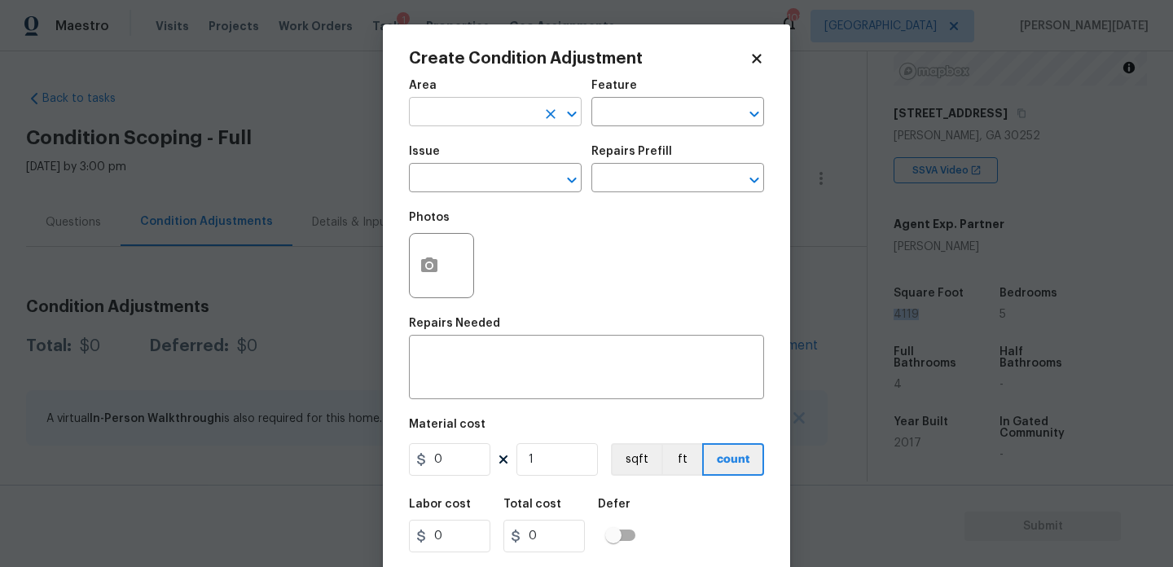
click at [438, 109] on input "text" at bounding box center [472, 113] width 127 height 25
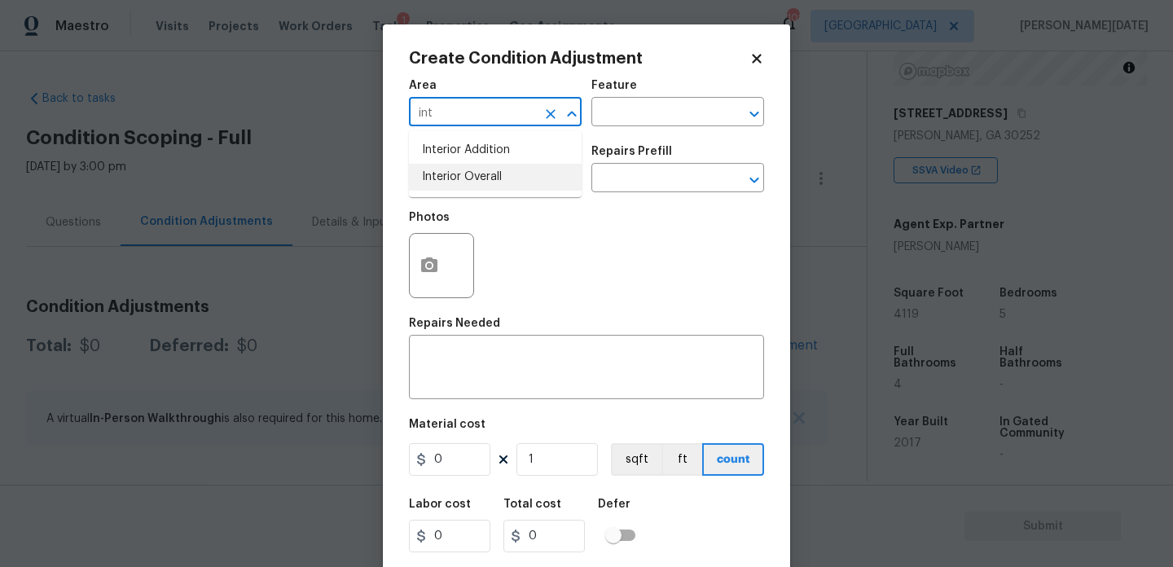
click at [450, 187] on li "Interior Overall" at bounding box center [495, 177] width 173 height 27
type input "Interior Overall"
click at [450, 187] on input "text" at bounding box center [472, 179] width 127 height 25
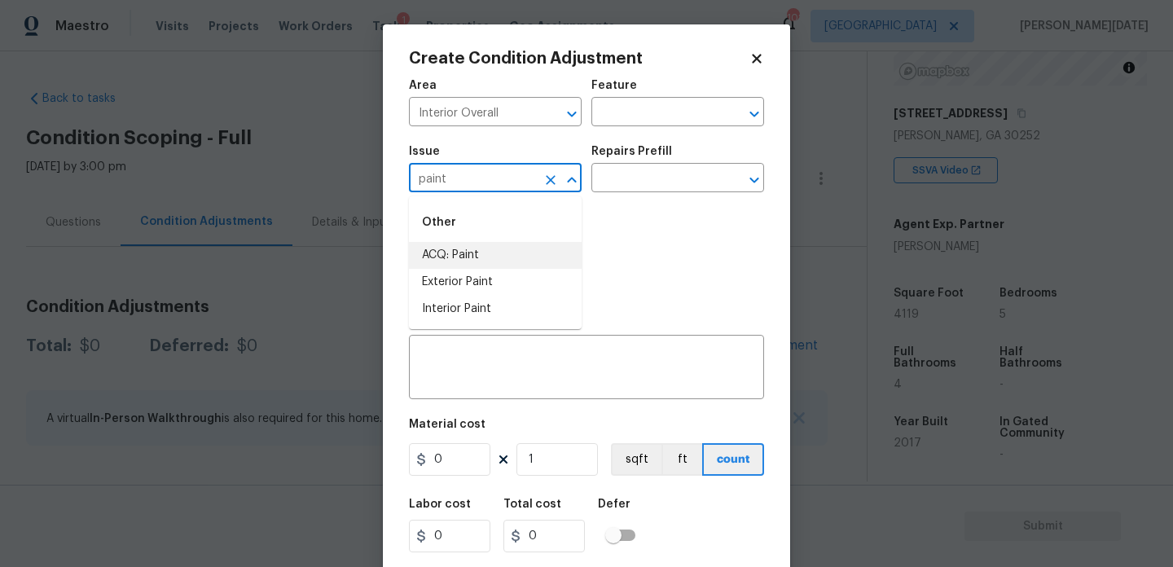
click at [473, 249] on li "ACQ: Paint" at bounding box center [495, 255] width 173 height 27
type input "ACQ: Paint"
click at [657, 173] on input "text" at bounding box center [654, 179] width 127 height 25
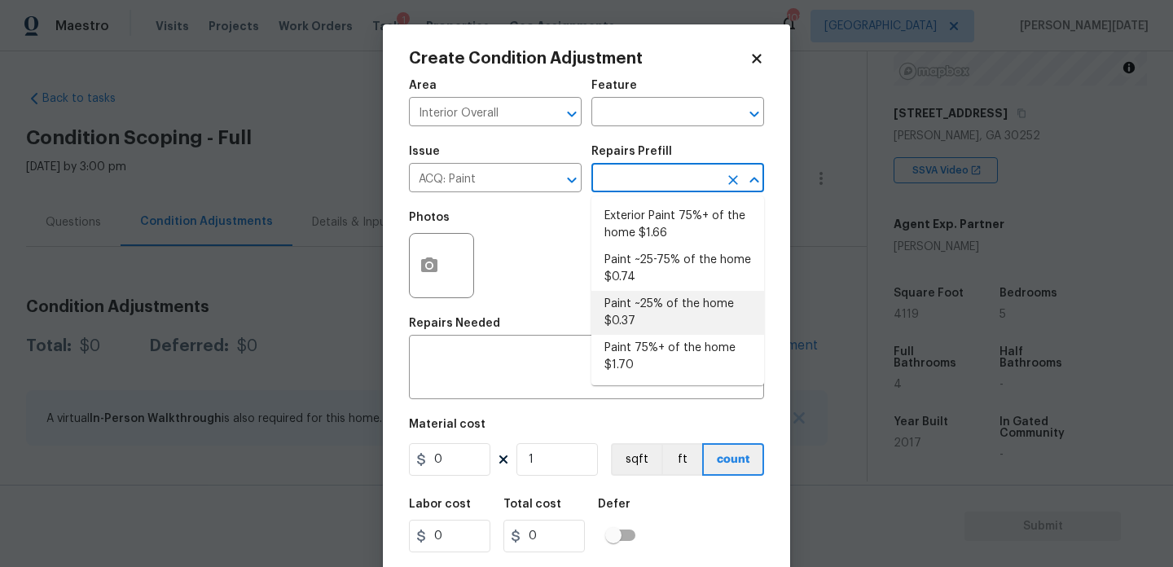
click at [654, 323] on li "Paint ~25% of the home $0.37" at bounding box center [677, 313] width 173 height 44
type input "Acquisition"
type textarea "Acquisition Scope: ~25% of the home needs interior paint"
type input "0.37"
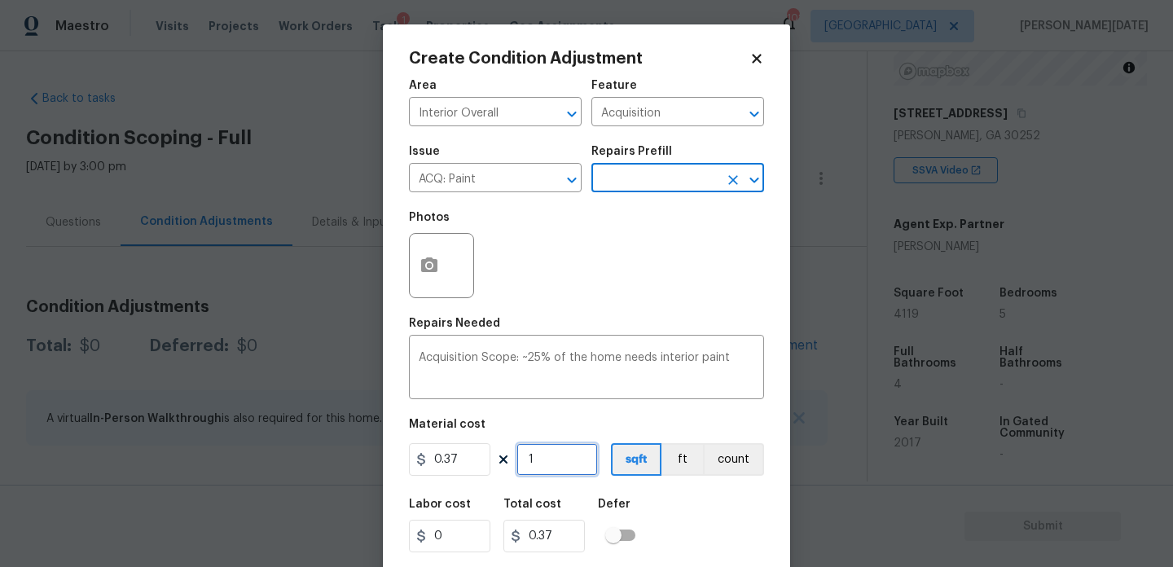
click at [560, 453] on input "1" at bounding box center [556, 459] width 81 height 33
type input "0"
paste input "4119"
type input "4119"
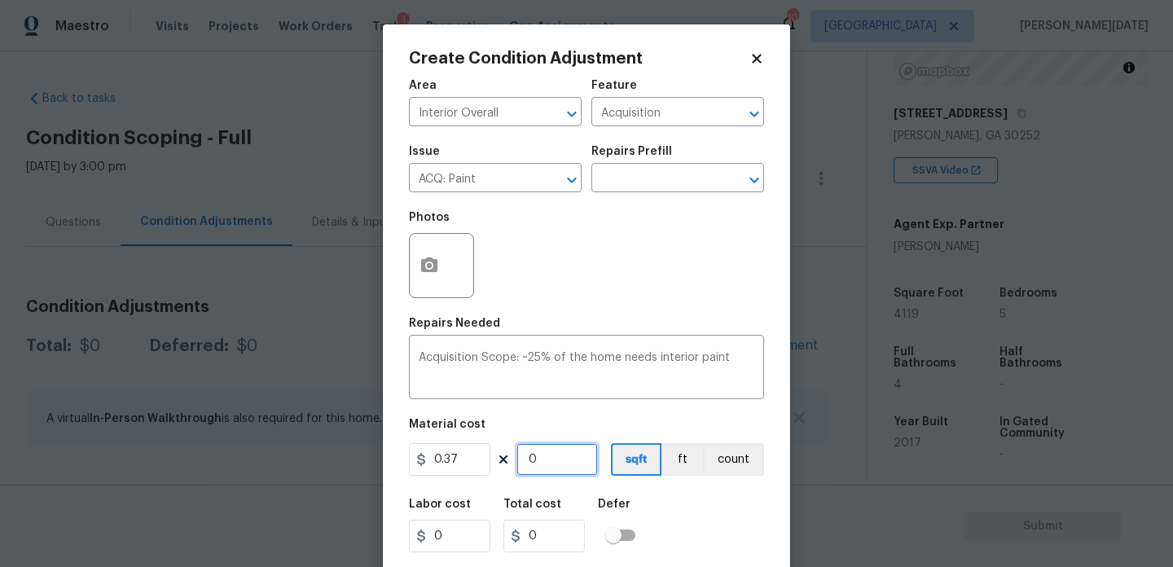
type input "1524.03"
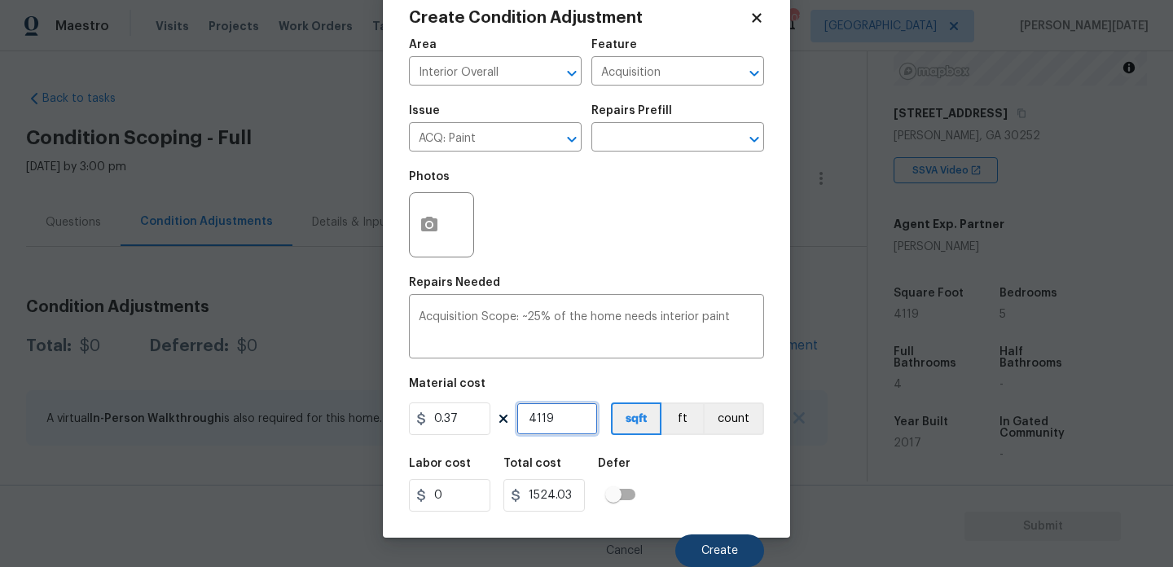
type input "4119"
click at [721, 548] on span "Create" at bounding box center [719, 551] width 37 height 12
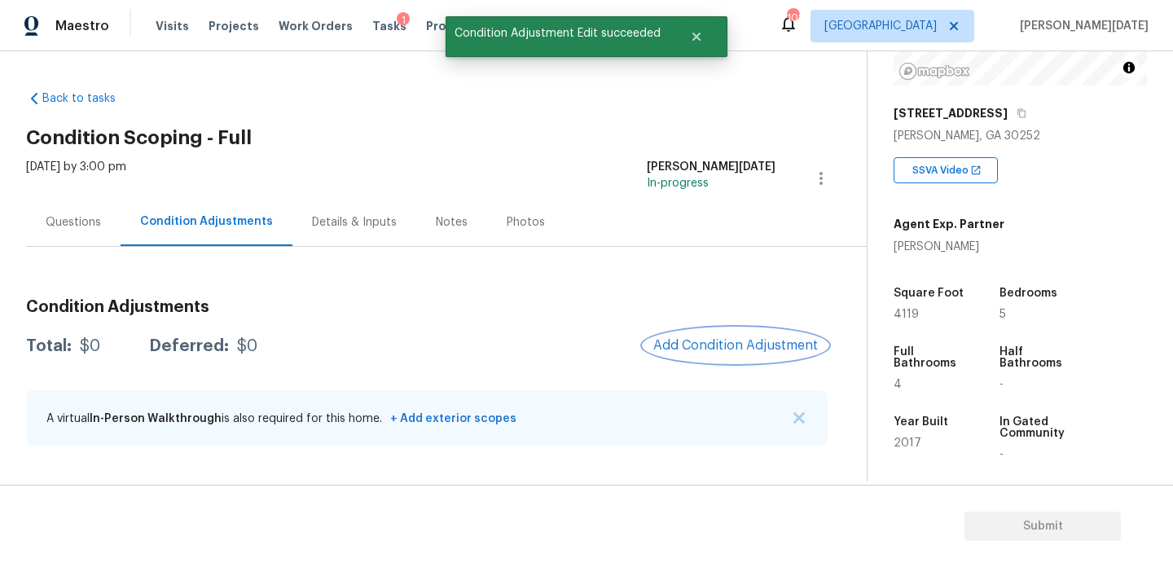
scroll to position [0, 0]
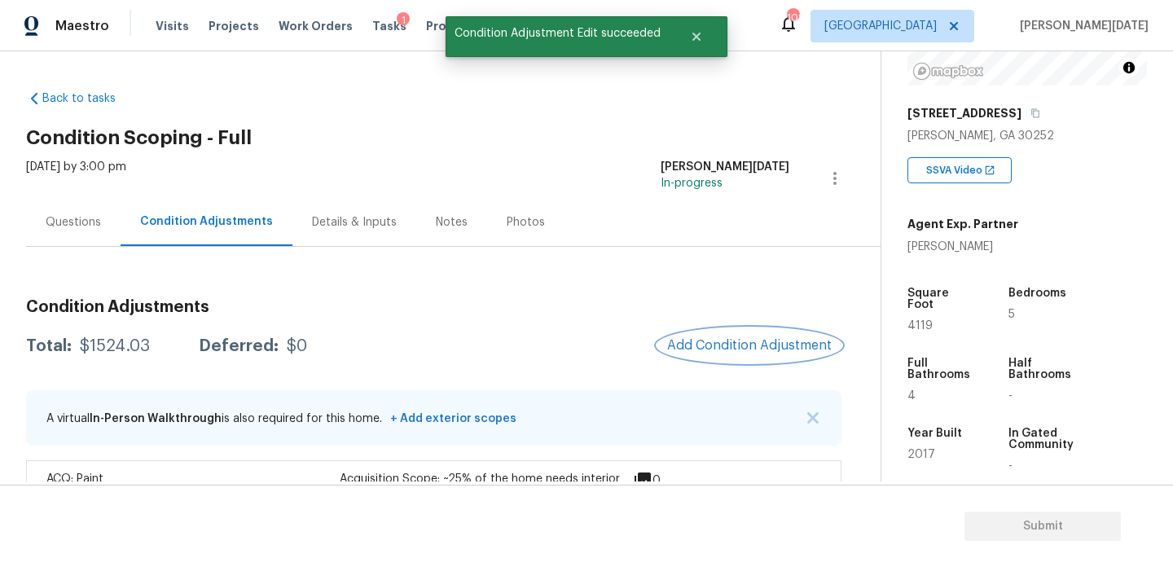
click at [747, 339] on span "Add Condition Adjustment" at bounding box center [749, 345] width 165 height 15
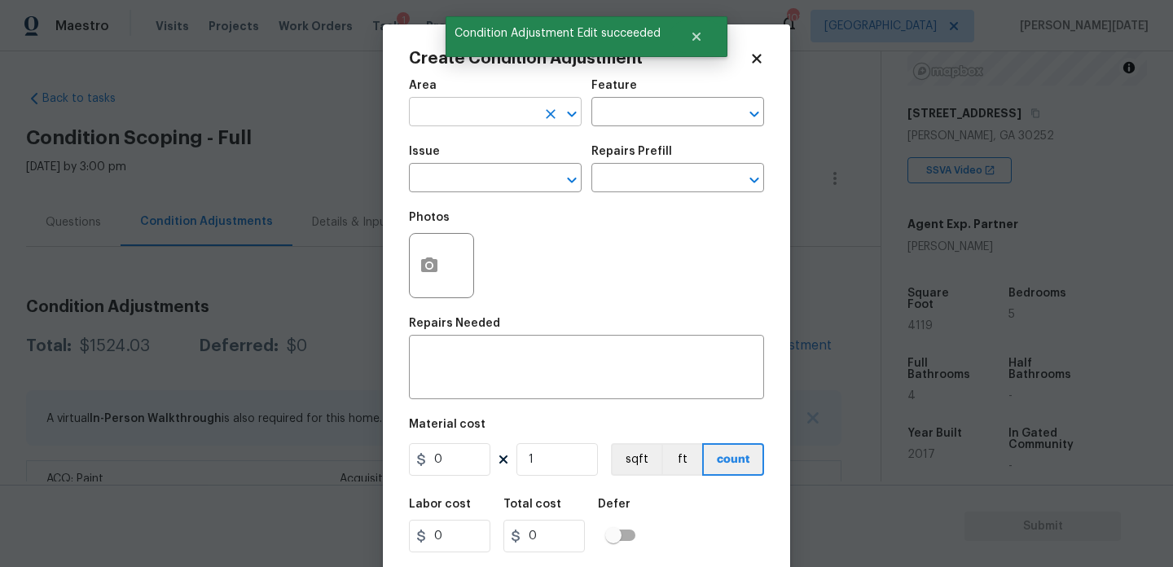
click at [424, 114] on input "text" at bounding box center [472, 113] width 127 height 25
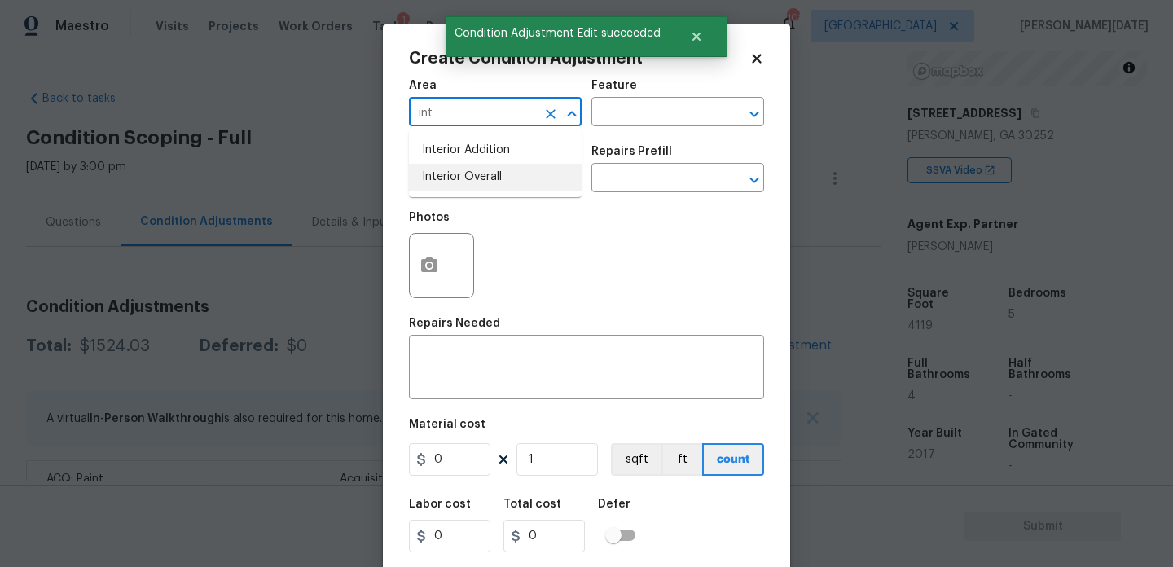
click at [444, 172] on li "Interior Overall" at bounding box center [495, 177] width 173 height 27
type input "Interior Overall"
click at [444, 172] on input "text" at bounding box center [472, 179] width 127 height 25
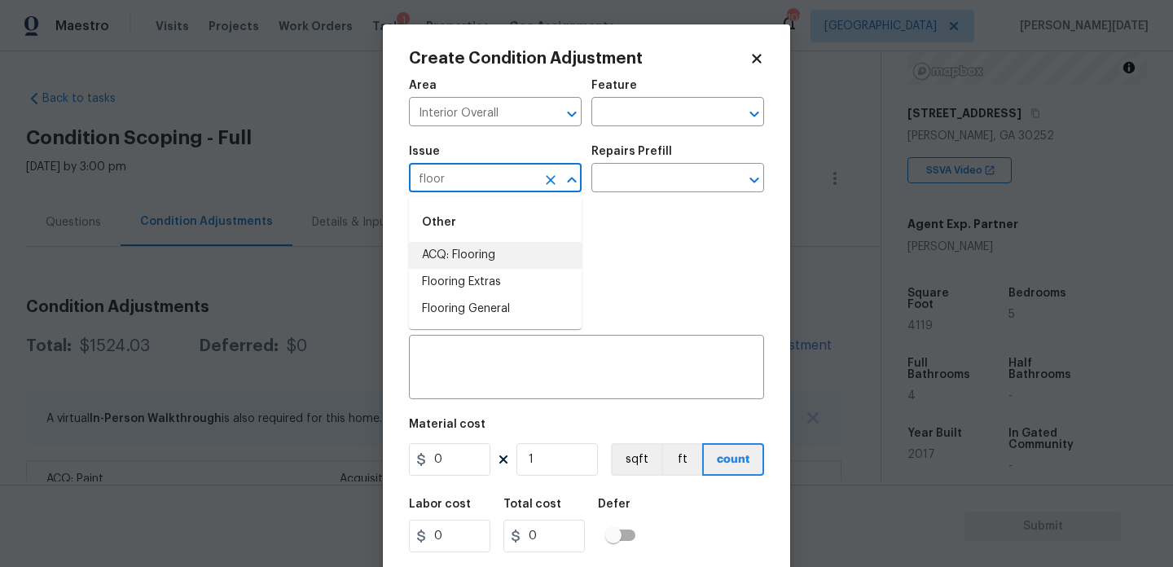
click at [457, 245] on li "ACQ: Flooring" at bounding box center [495, 255] width 173 height 27
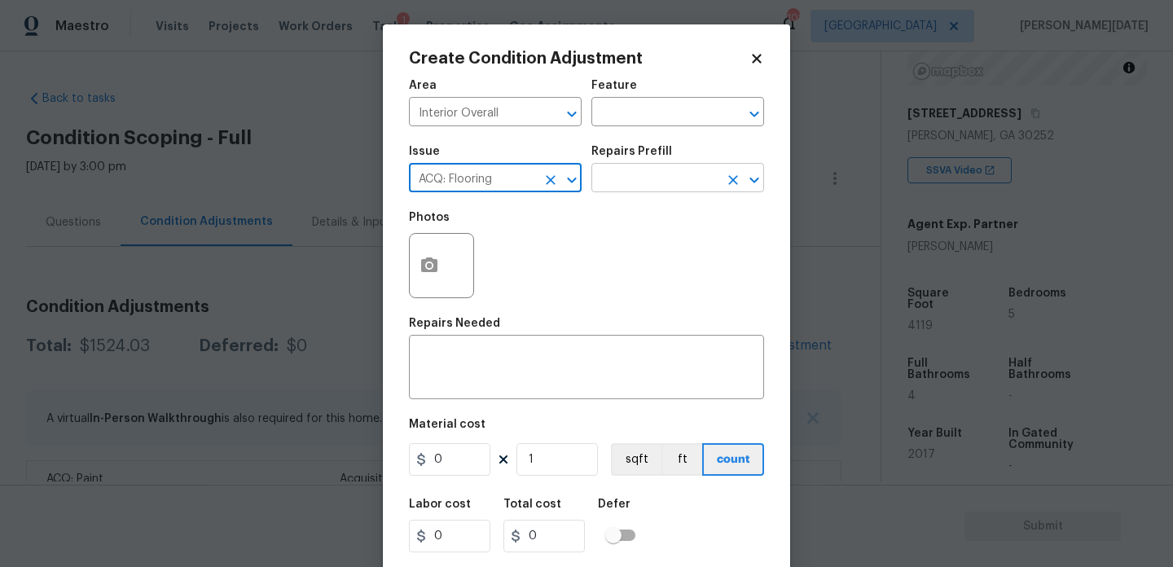
type input "ACQ: Flooring"
click at [632, 182] on input "text" at bounding box center [654, 179] width 127 height 25
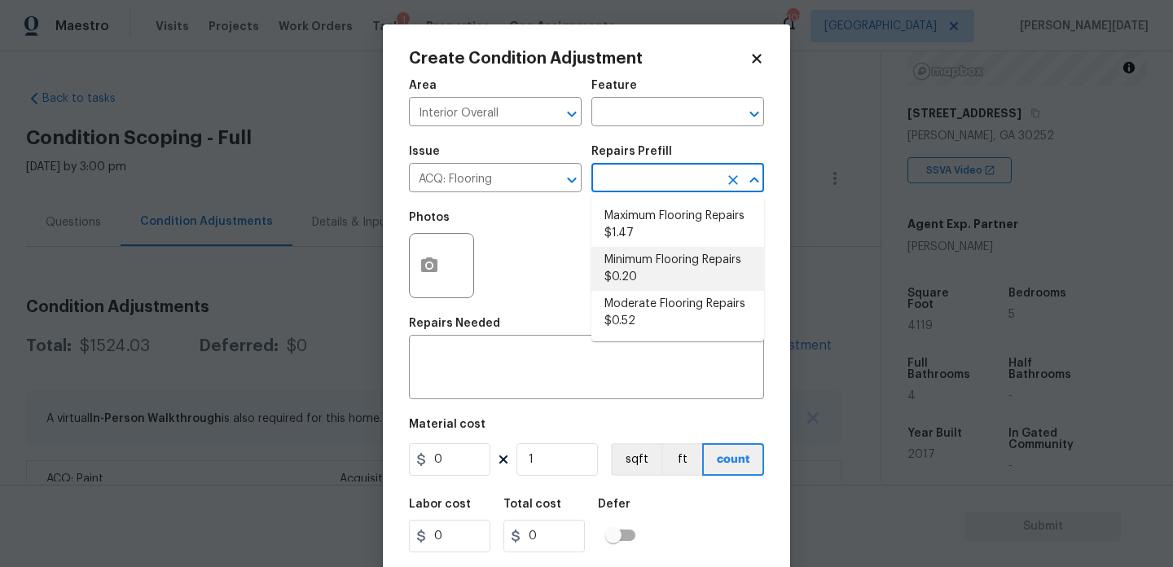
click at [652, 278] on li "Minimum Flooring Repairs $0.20" at bounding box center [677, 269] width 173 height 44
type input "Acquisition"
type textarea "Acquisition Scope: Minimum flooring repairs"
type input "0.2"
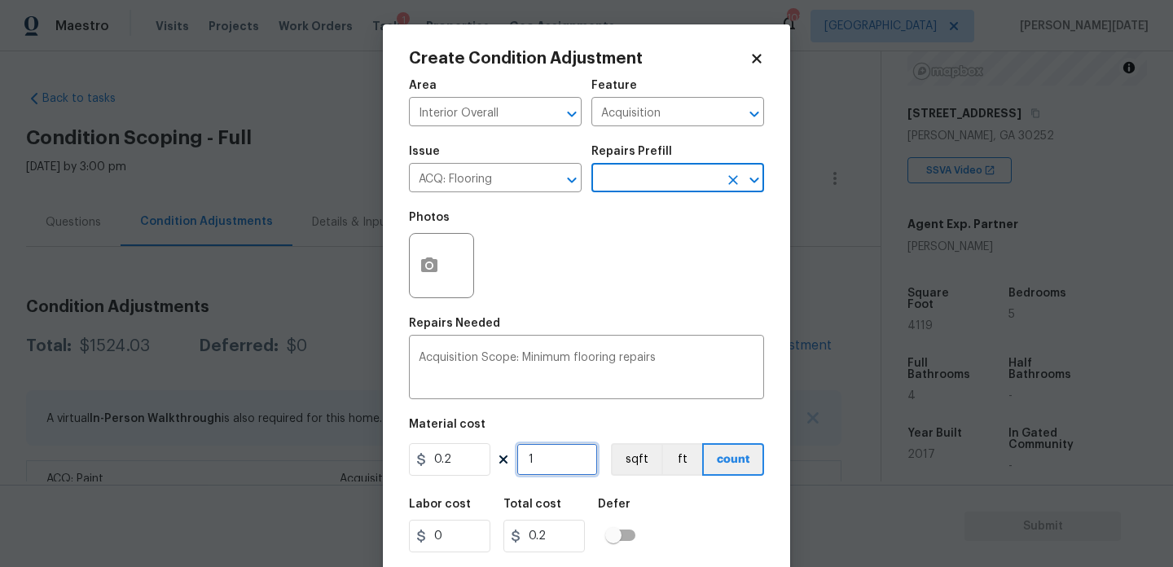
click at [562, 468] on input "1" at bounding box center [556, 459] width 81 height 33
type input "0"
paste input "4119"
type input "4119"
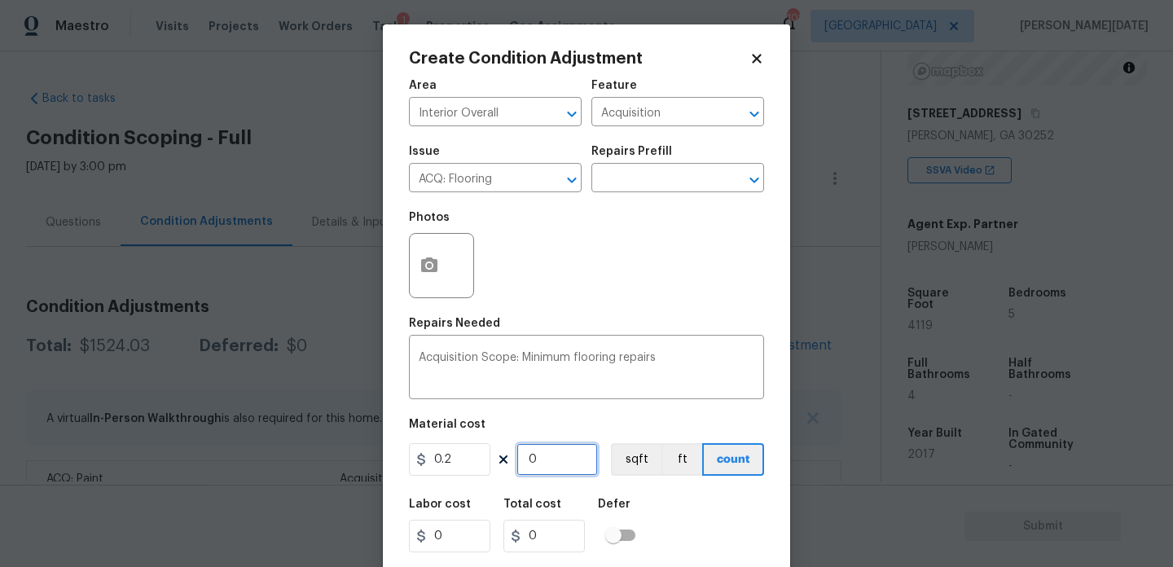
type input "823.8"
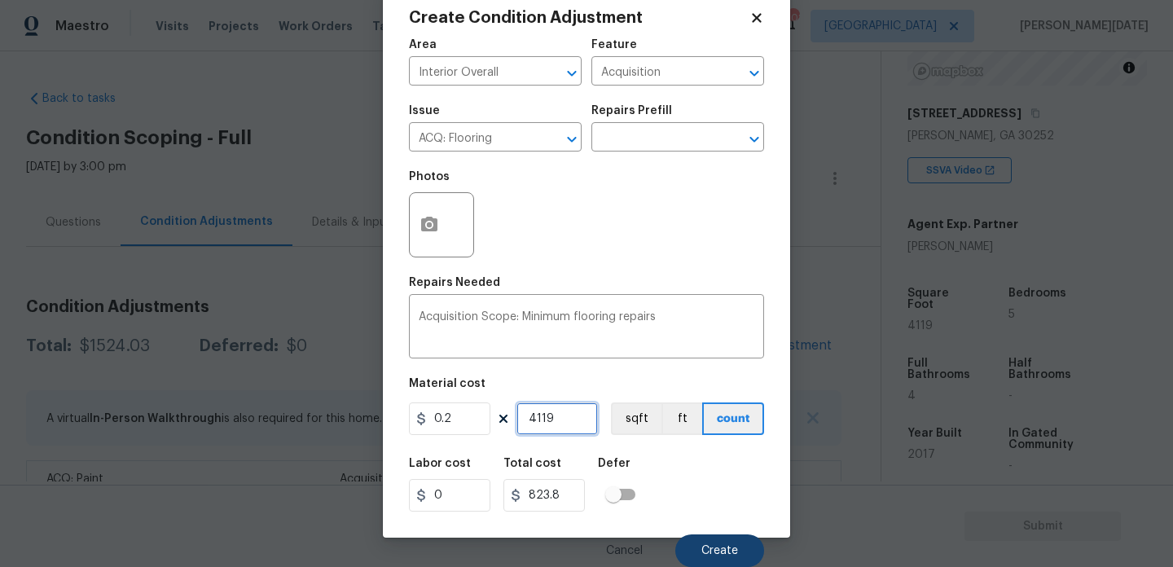
type input "4119"
click at [713, 557] on button "Create" at bounding box center [719, 550] width 89 height 33
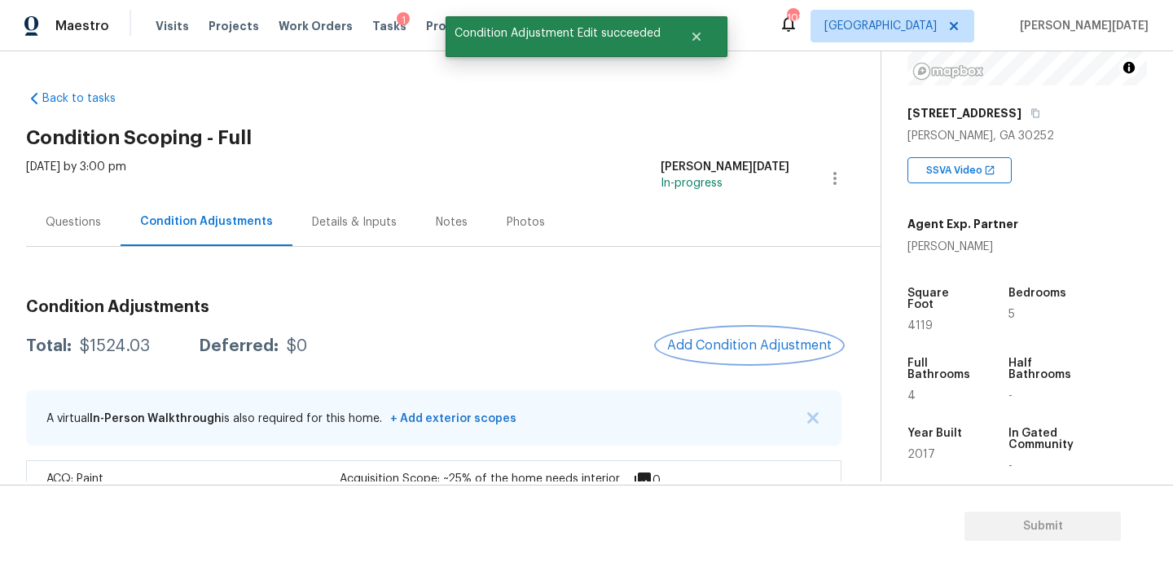
scroll to position [0, 0]
click at [760, 350] on span "Add Condition Adjustment" at bounding box center [749, 345] width 165 height 15
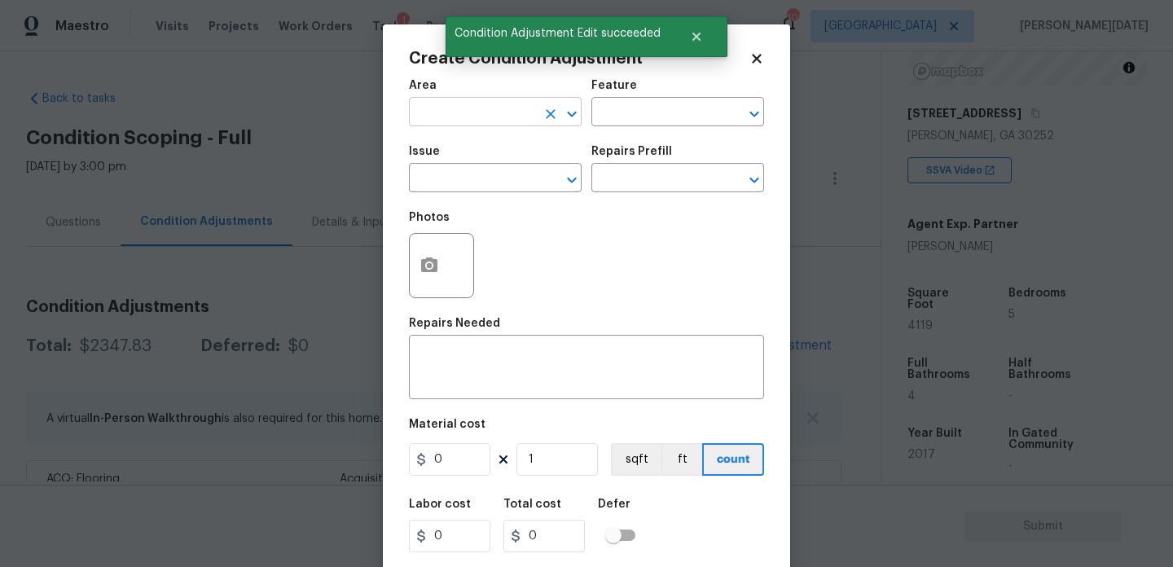
click at [442, 116] on input "text" at bounding box center [472, 113] width 127 height 25
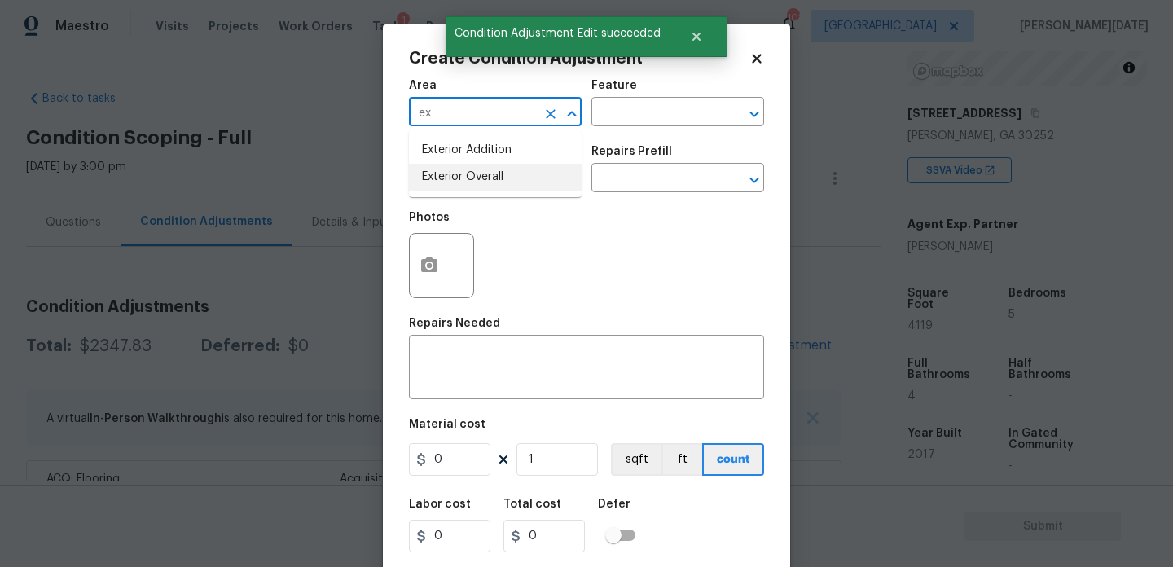
click at [466, 191] on ul "Exterior Addition Exterior Overall" at bounding box center [495, 163] width 173 height 67
click at [478, 185] on li "Exterior Overall" at bounding box center [495, 177] width 173 height 27
type input "Exterior Overall"
click at [478, 185] on input "text" at bounding box center [472, 179] width 127 height 25
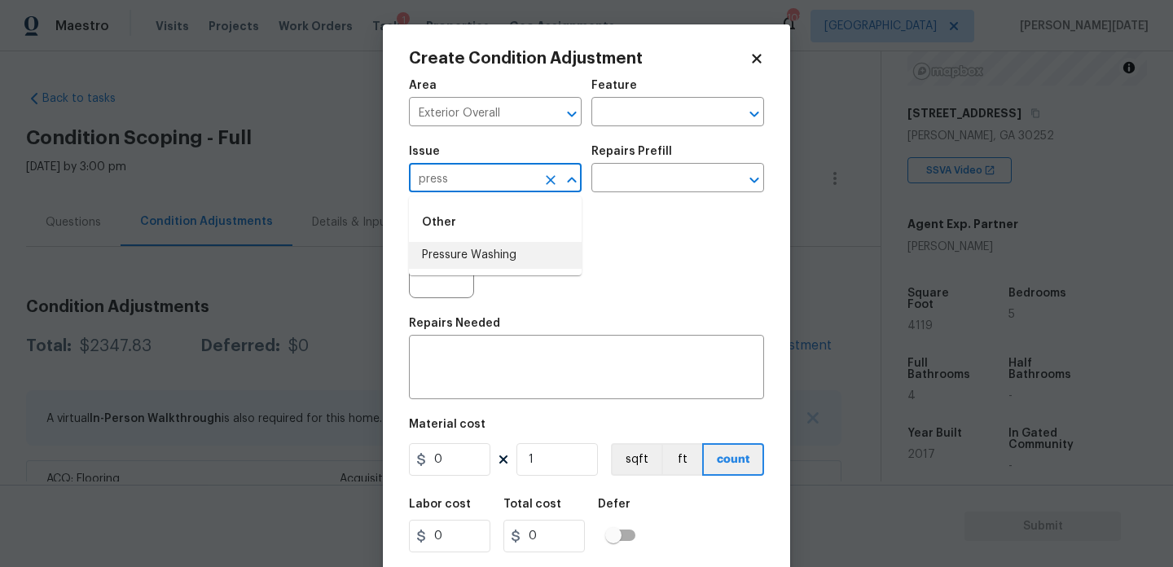
click at [492, 250] on li "Pressure Washing" at bounding box center [495, 255] width 173 height 27
type input "Pressure Washing"
click at [657, 192] on body "Maestro Visits Projects Work Orders Tasks 1 Properties Geo Assignments 102 [GEO…" at bounding box center [586, 283] width 1173 height 567
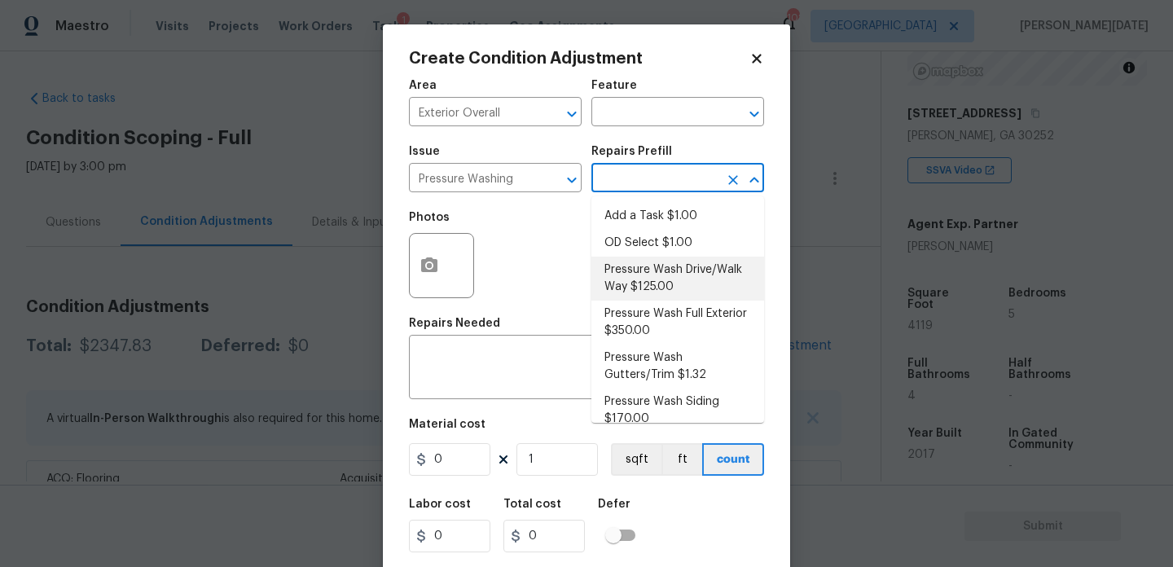
click at [657, 283] on li "Pressure Wash Drive/Walk Way $125.00" at bounding box center [677, 279] width 173 height 44
type input "Siding"
type textarea "Pressure wash the driveways/walkways as directed by the PM. Ensure that all deb…"
type input "125"
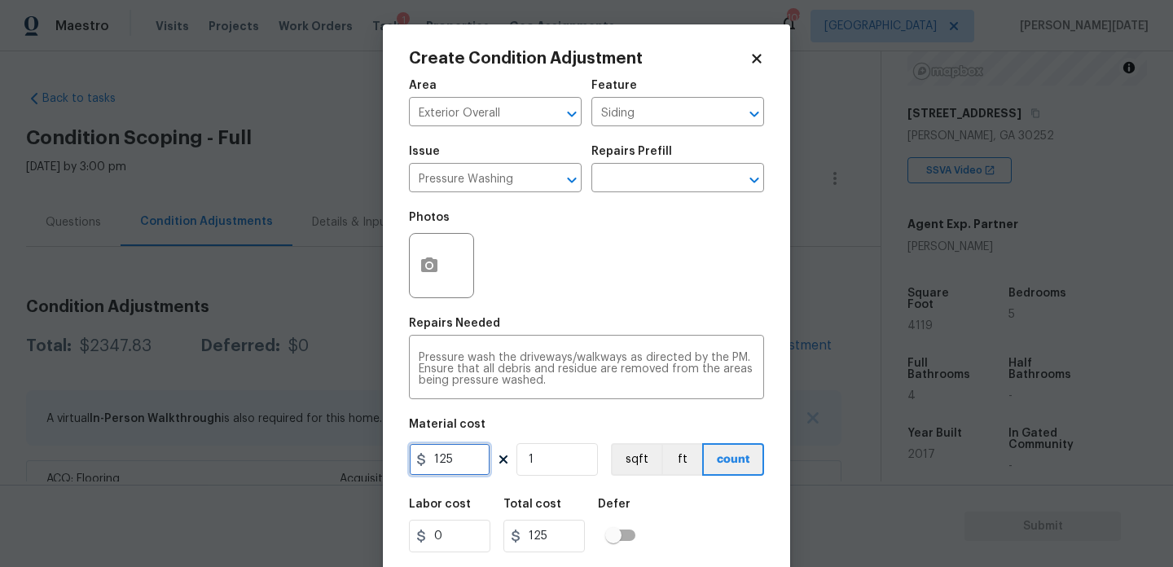
drag, startPoint x: 426, startPoint y: 450, endPoint x: 356, endPoint y: 450, distance: 70.1
click at [356, 450] on div "Create Condition Adjustment Area Exterior Overall ​ Feature Siding ​ Issue Pres…" at bounding box center [586, 283] width 1173 height 567
type input "200"
click at [565, 271] on div "Photos" at bounding box center [586, 255] width 355 height 106
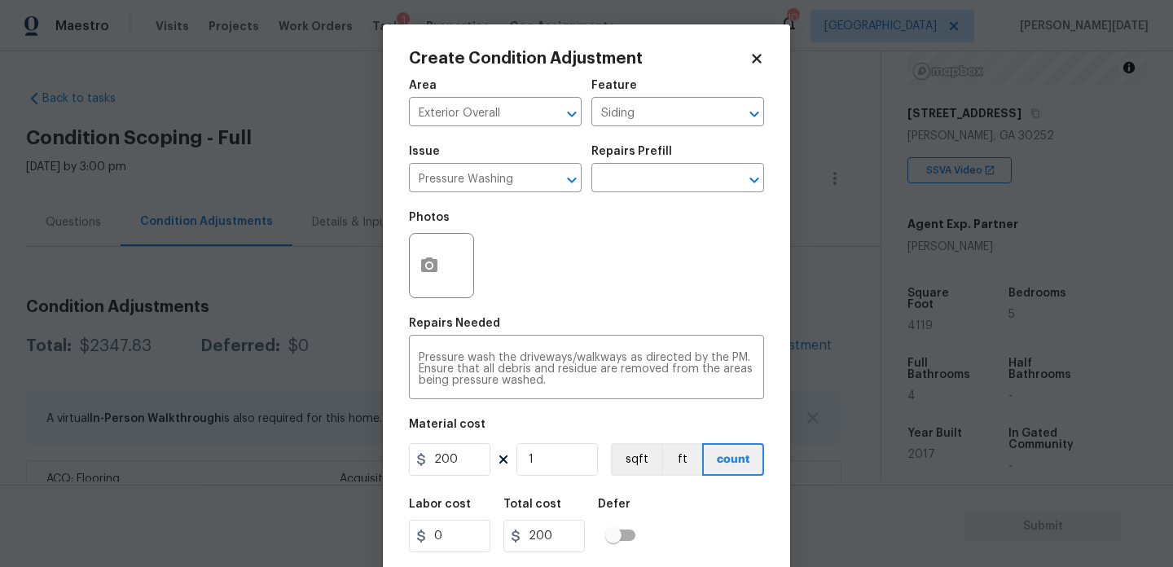
scroll to position [42, 0]
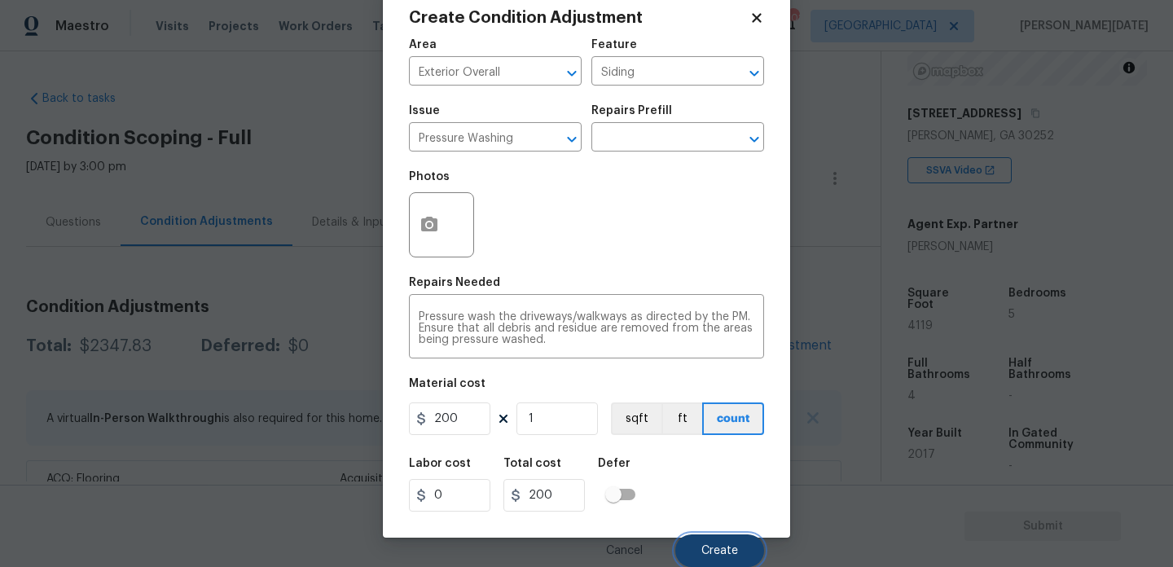
click at [705, 558] on button "Create" at bounding box center [719, 550] width 89 height 33
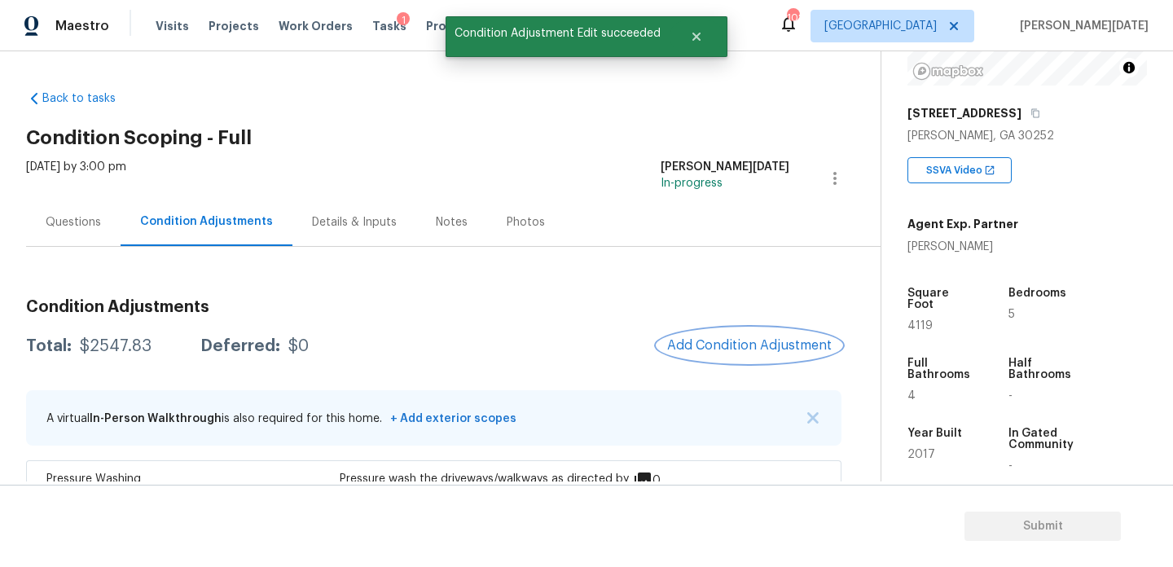
scroll to position [200, 0]
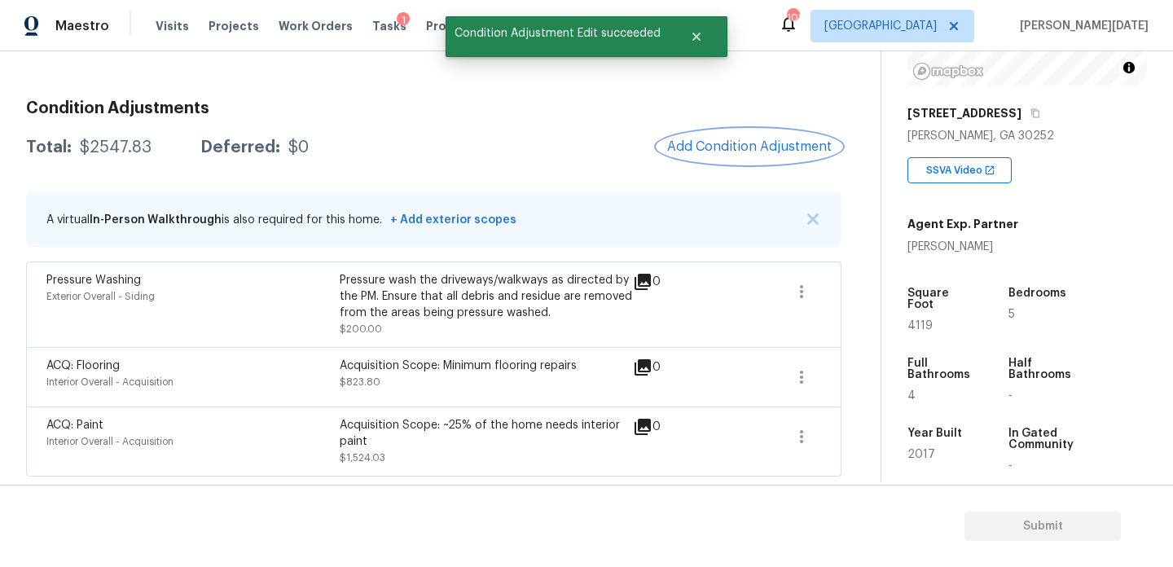
click at [741, 133] on button "Add Condition Adjustment" at bounding box center [749, 147] width 184 height 34
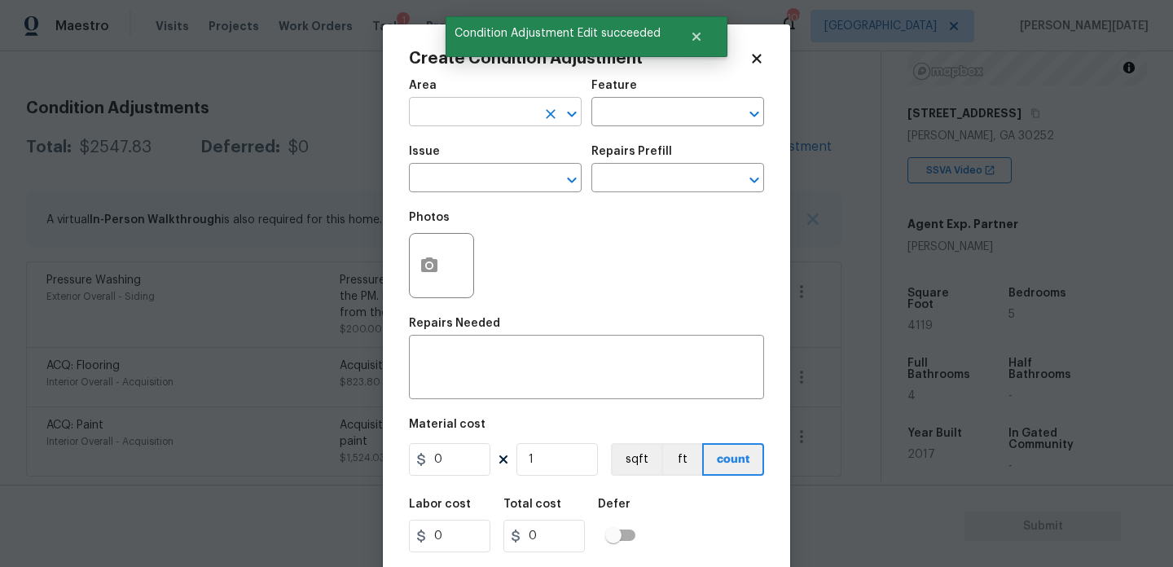
click at [438, 117] on input "text" at bounding box center [472, 113] width 127 height 25
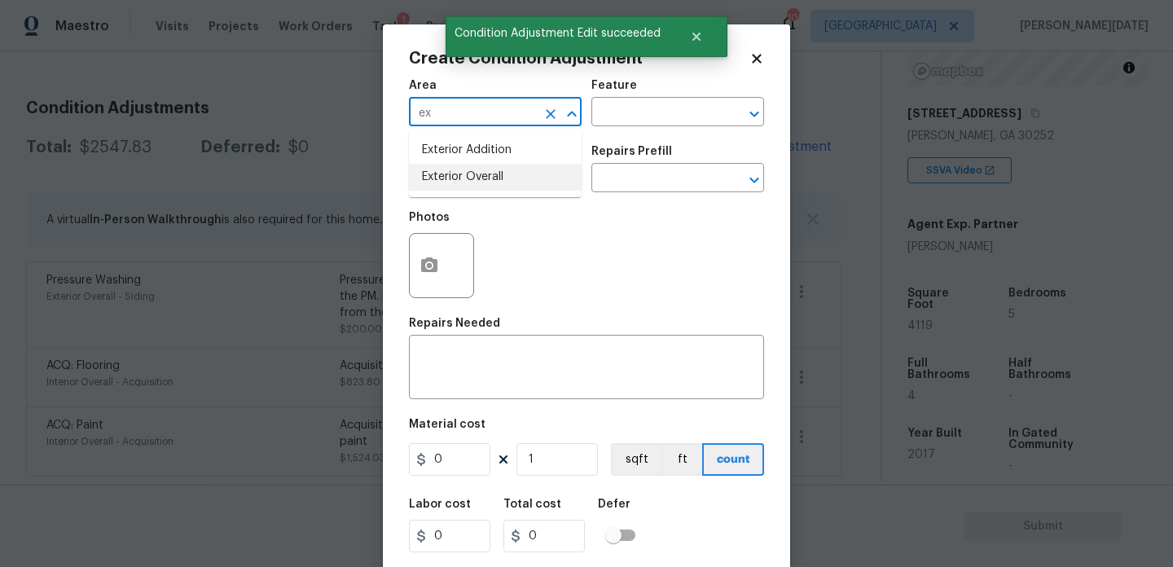
click at [456, 188] on li "Exterior Overall" at bounding box center [495, 177] width 173 height 27
type input "Exterior Overall"
click at [456, 188] on input "text" at bounding box center [472, 179] width 127 height 25
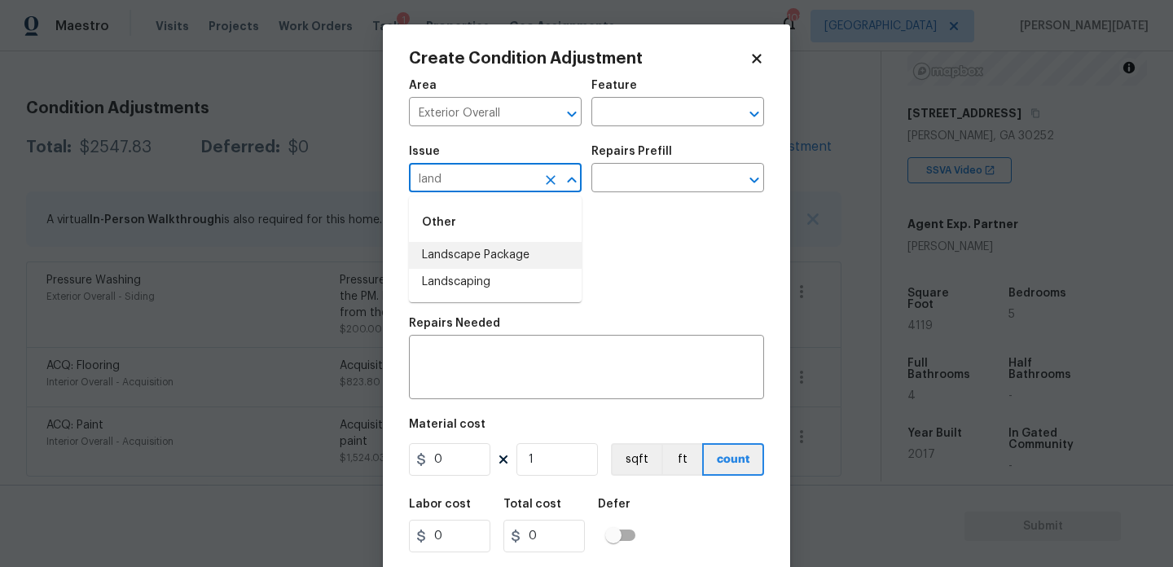
click at [488, 257] on li "Landscape Package" at bounding box center [495, 255] width 173 height 27
type input "Landscape Package"
click at [648, 182] on input "text" at bounding box center [654, 179] width 127 height 25
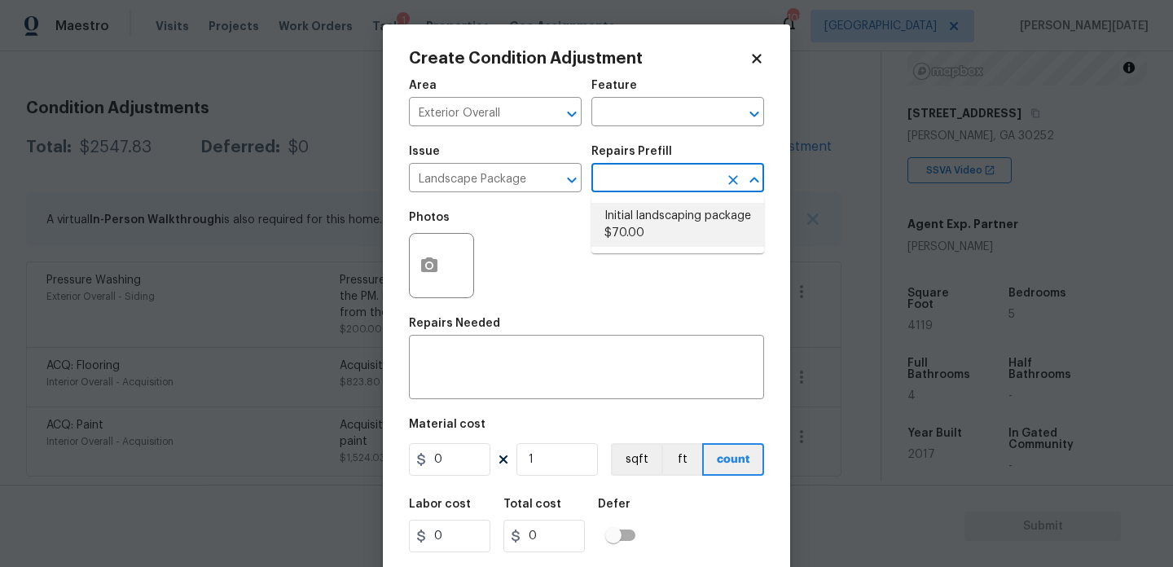
click at [648, 222] on li "Initial landscaping package $70.00" at bounding box center [677, 225] width 173 height 44
type input "Home Readiness Packages"
type textarea "Mowing of grass up to 6" in height. Mow, edge along driveways & sidewalks, trim…"
type input "70"
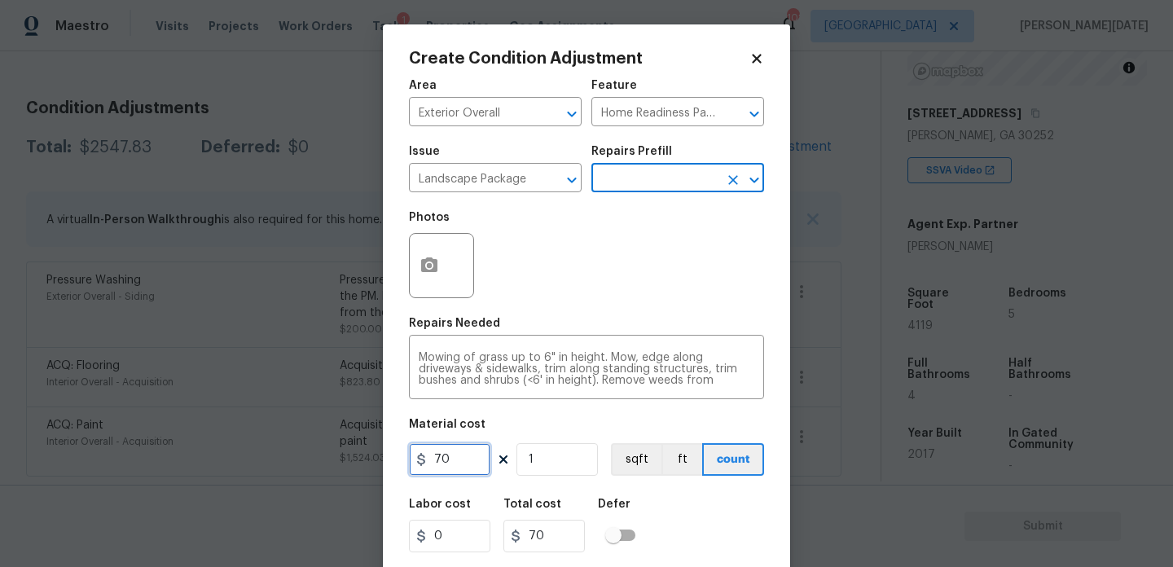
drag, startPoint x: 445, startPoint y: 463, endPoint x: 392, endPoint y: 463, distance: 52.9
click at [399, 463] on div "Create Condition Adjustment Area Exterior Overall ​ Feature Home Readiness Pack…" at bounding box center [586, 301] width 407 height 554
type input "300"
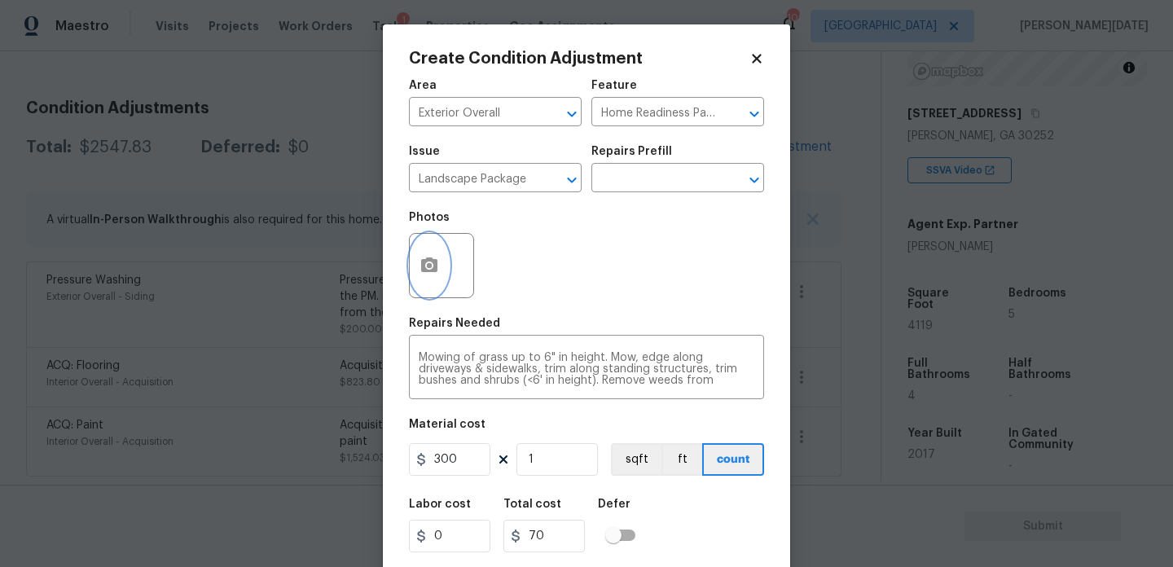
type input "300"
click at [437, 273] on icon "button" at bounding box center [430, 266] width 20 height 20
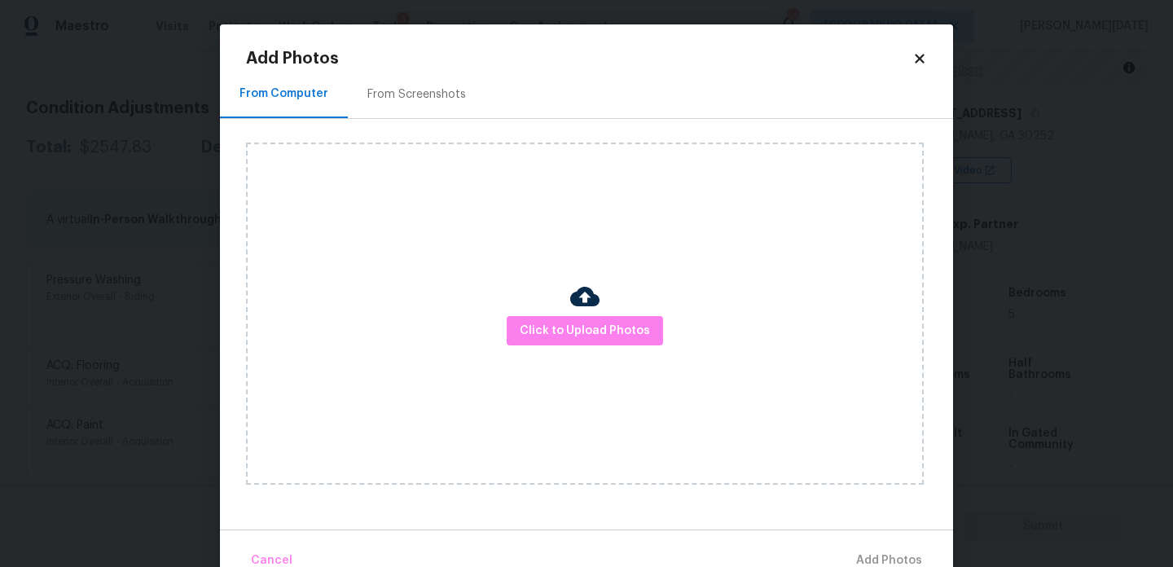
click at [416, 70] on div "From Screenshots" at bounding box center [417, 94] width 138 height 48
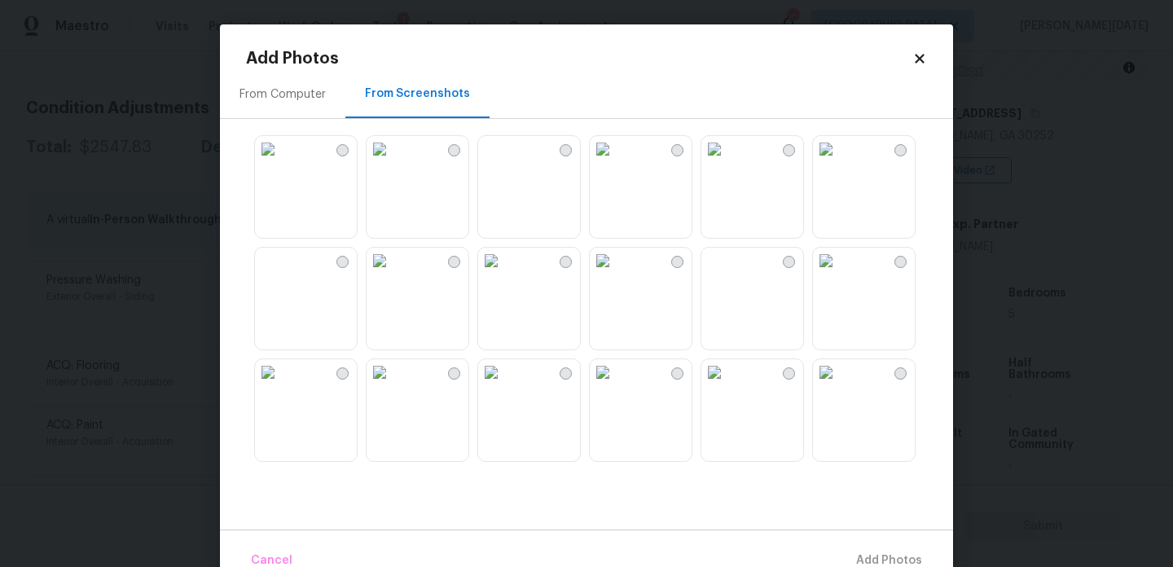
click at [393, 385] on img at bounding box center [380, 372] width 26 height 26
click at [281, 274] on img at bounding box center [268, 261] width 26 height 26
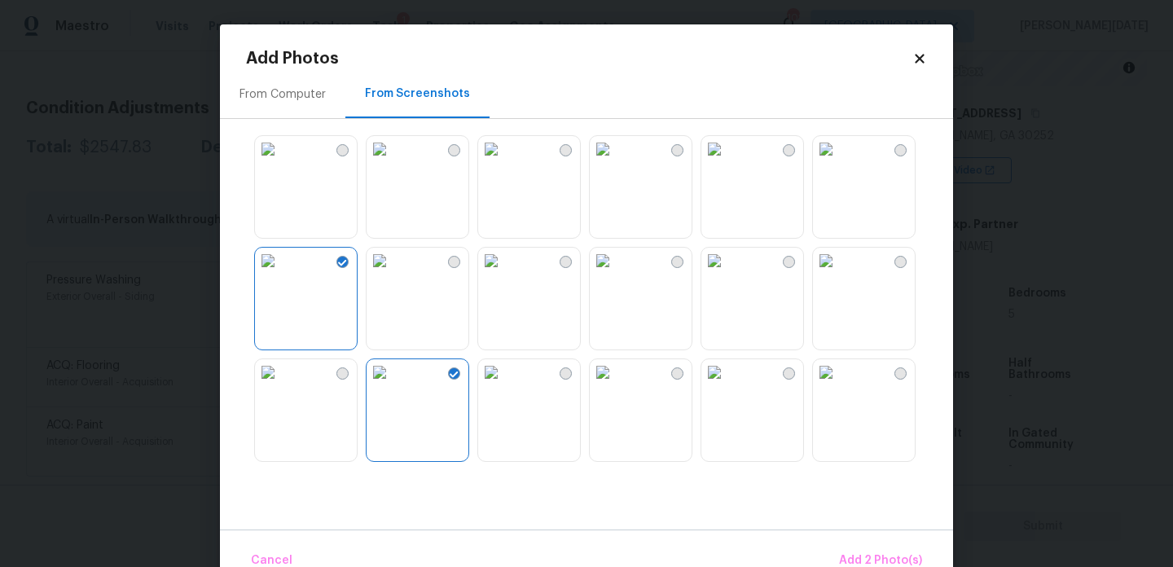
click at [616, 162] on img at bounding box center [603, 149] width 26 height 26
click at [839, 162] on img at bounding box center [826, 149] width 26 height 26
click at [869, 555] on span "Add 4 Photo(s)" at bounding box center [880, 561] width 84 height 20
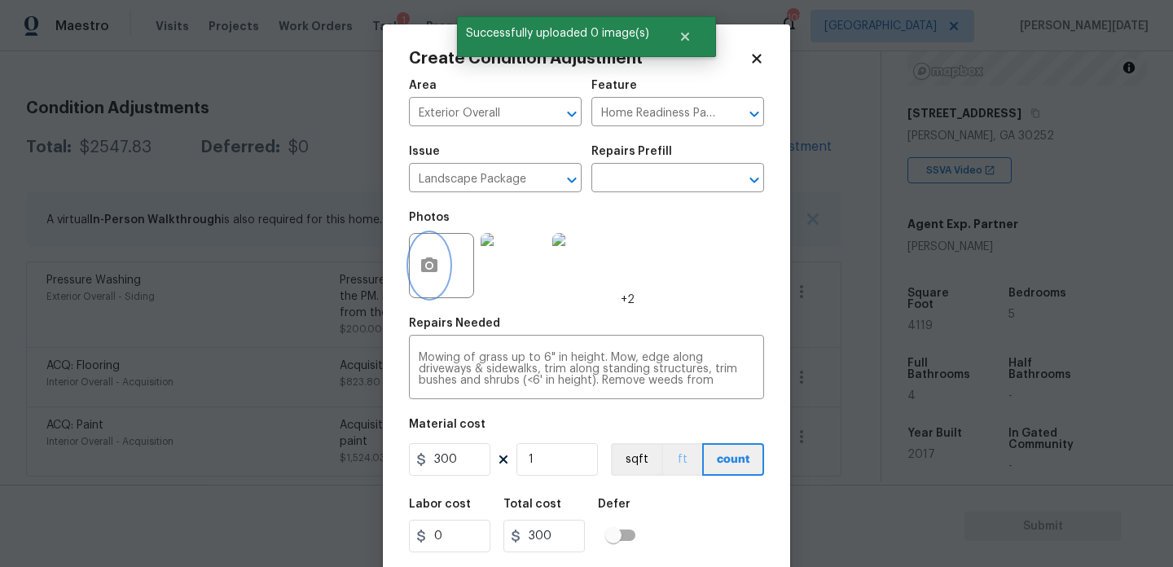
scroll to position [42, 0]
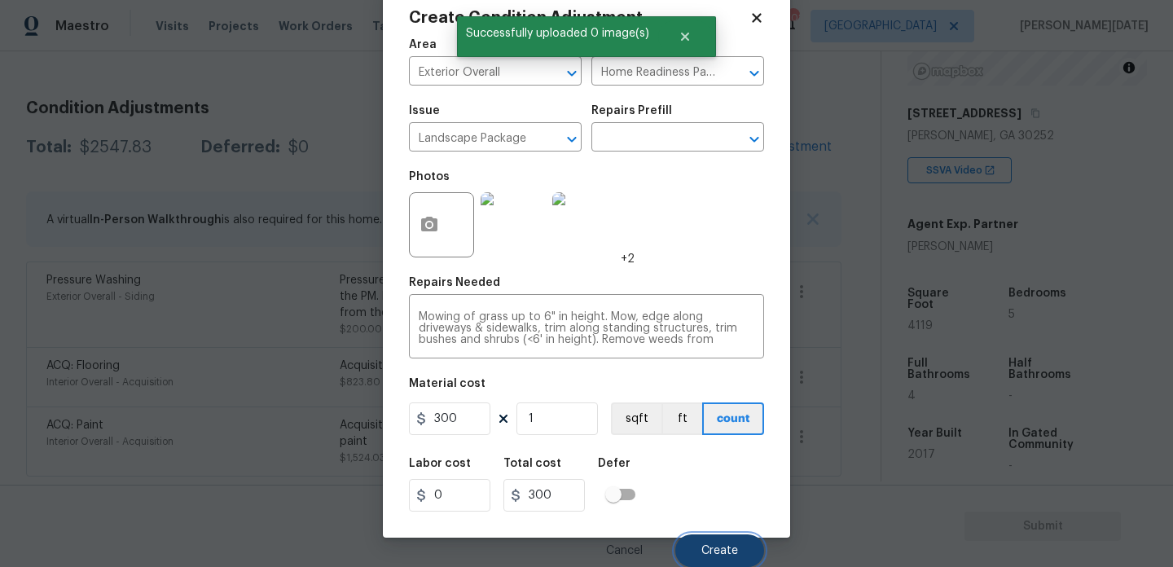
click at [715, 549] on span "Create" at bounding box center [719, 551] width 37 height 12
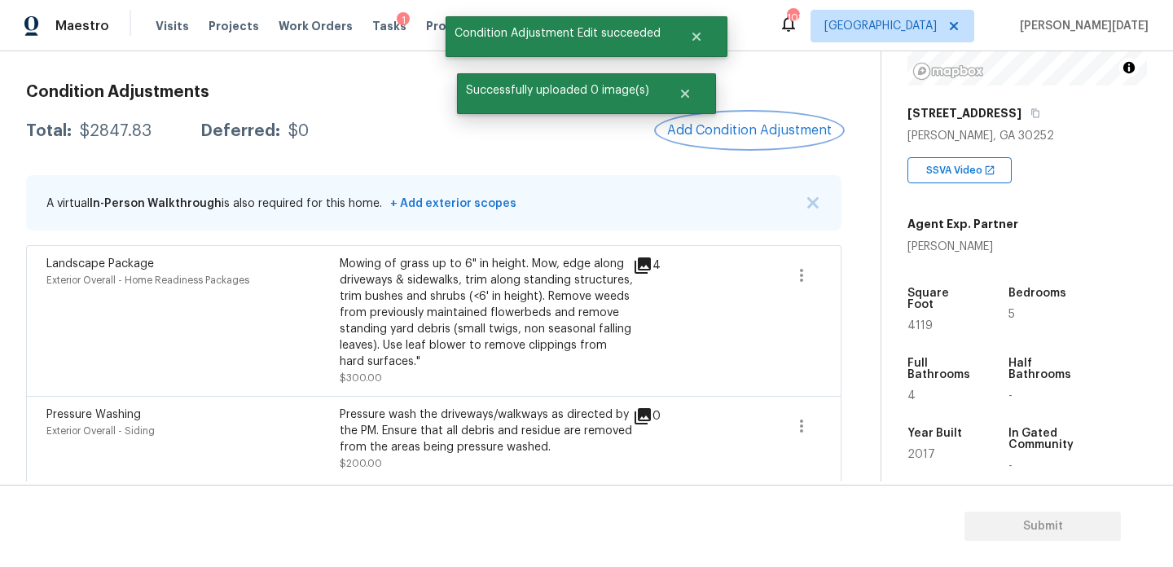
scroll to position [0, 0]
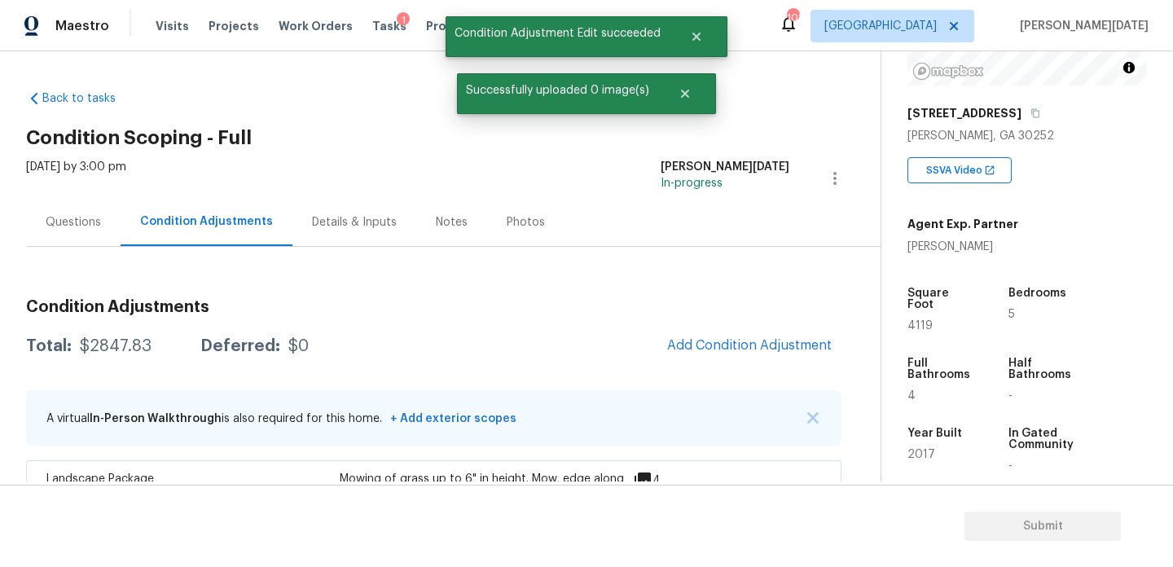
click at [72, 210] on div "Questions" at bounding box center [73, 222] width 94 height 48
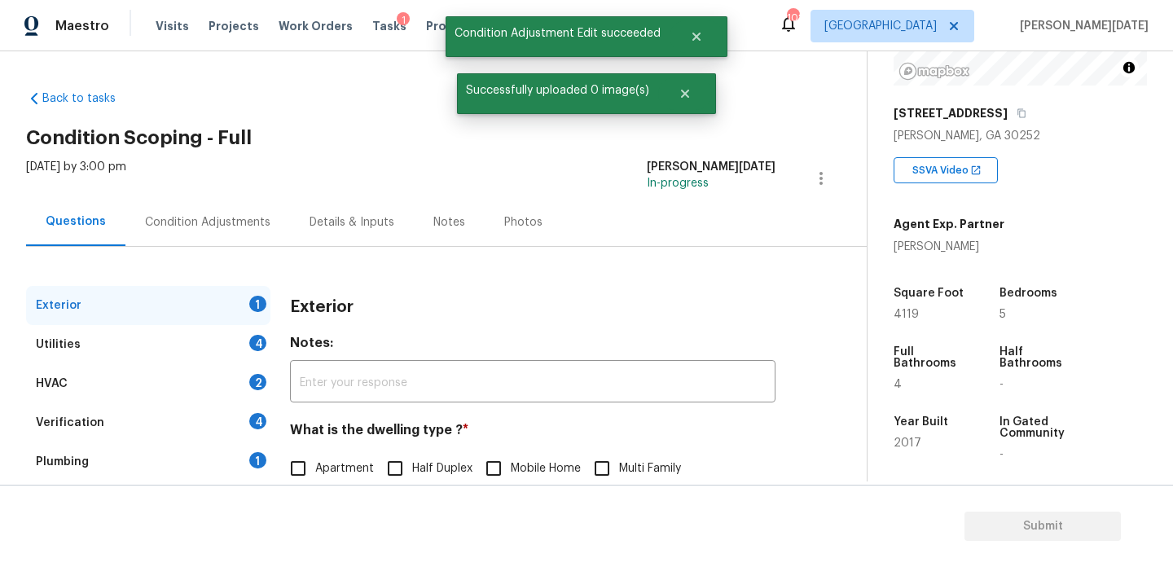
scroll to position [217, 0]
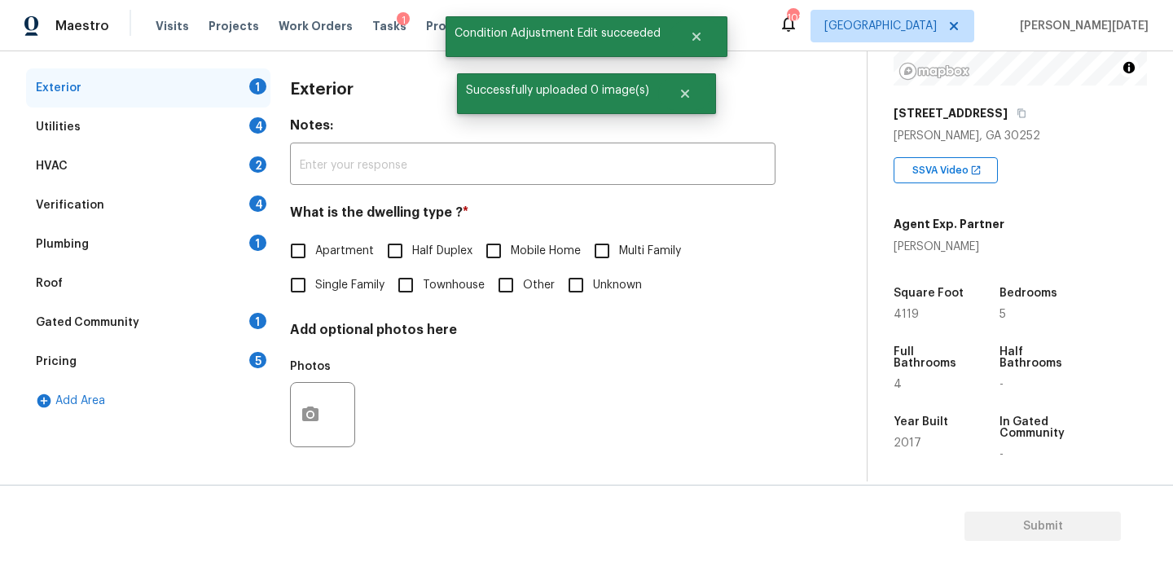
click at [312, 306] on div "Exterior Notes: ​ What is the dwelling type ? * Apartment Half Duplex Mobile Ho…" at bounding box center [532, 272] width 485 height 408
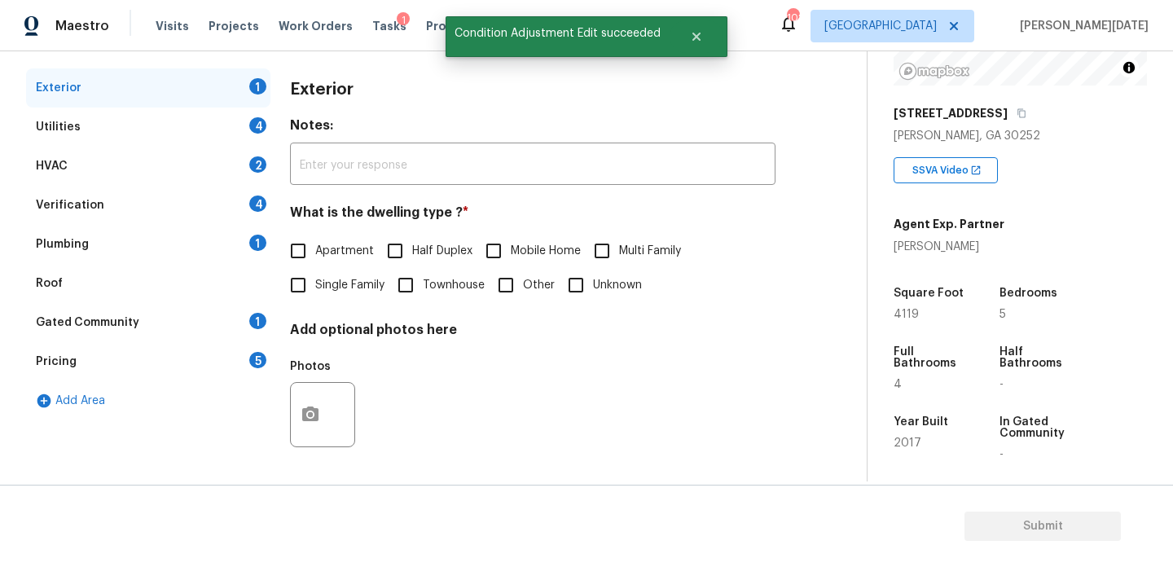
click at [312, 283] on input "Single Family" at bounding box center [298, 285] width 34 height 34
checkbox input "true"
click at [266, 361] on div "Pricing 5" at bounding box center [148, 361] width 244 height 39
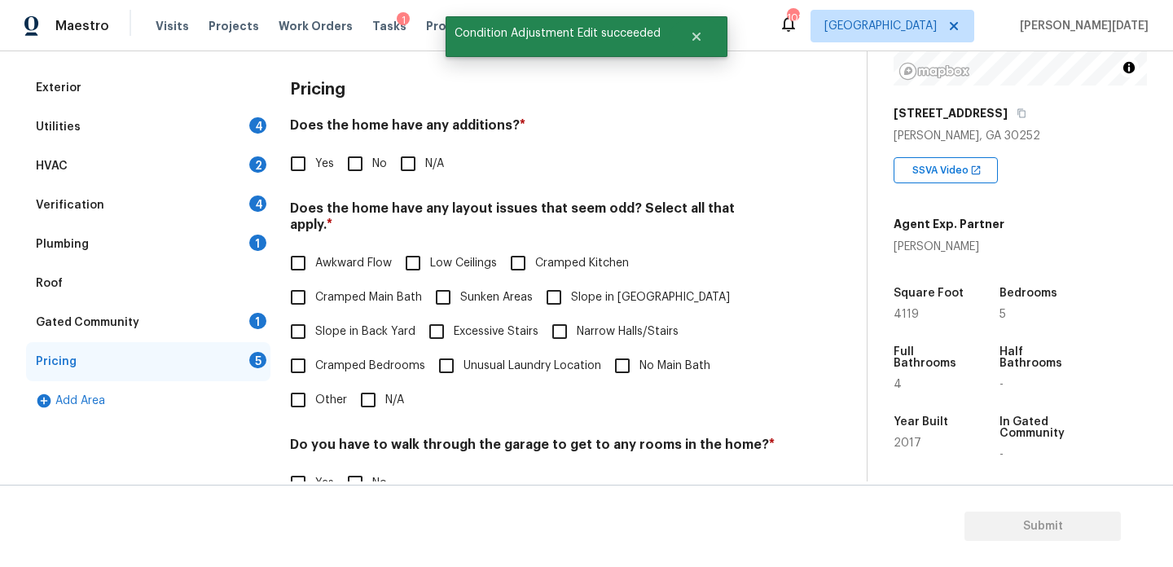
click at [555, 280] on input "Slope in [GEOGRAPHIC_DATA]" at bounding box center [554, 297] width 34 height 34
checkbox input "true"
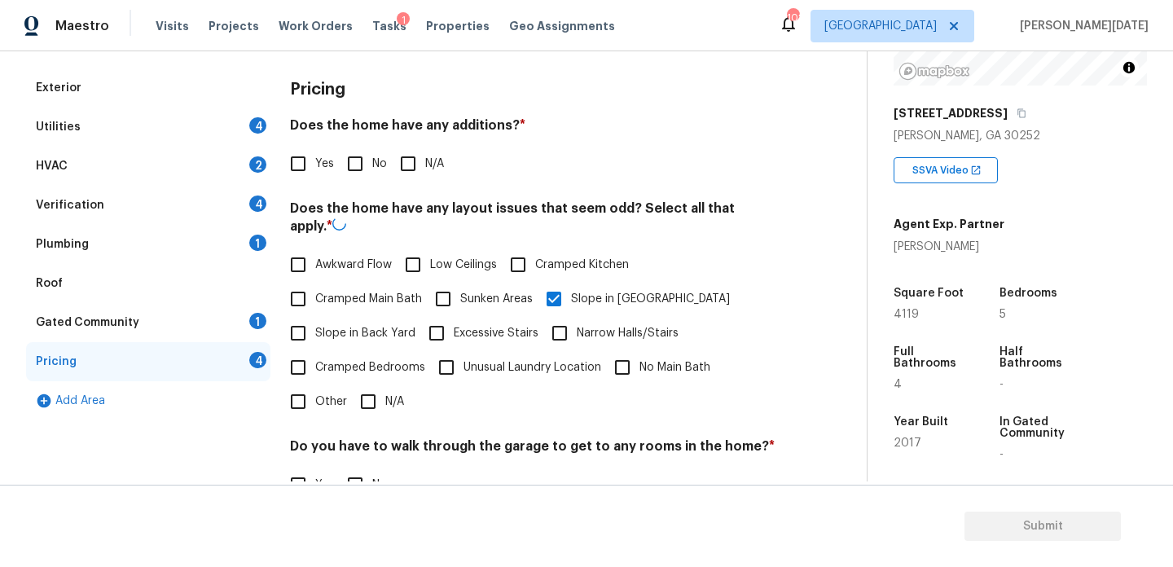
click at [357, 156] on input "No" at bounding box center [355, 164] width 34 height 34
checkbox input "true"
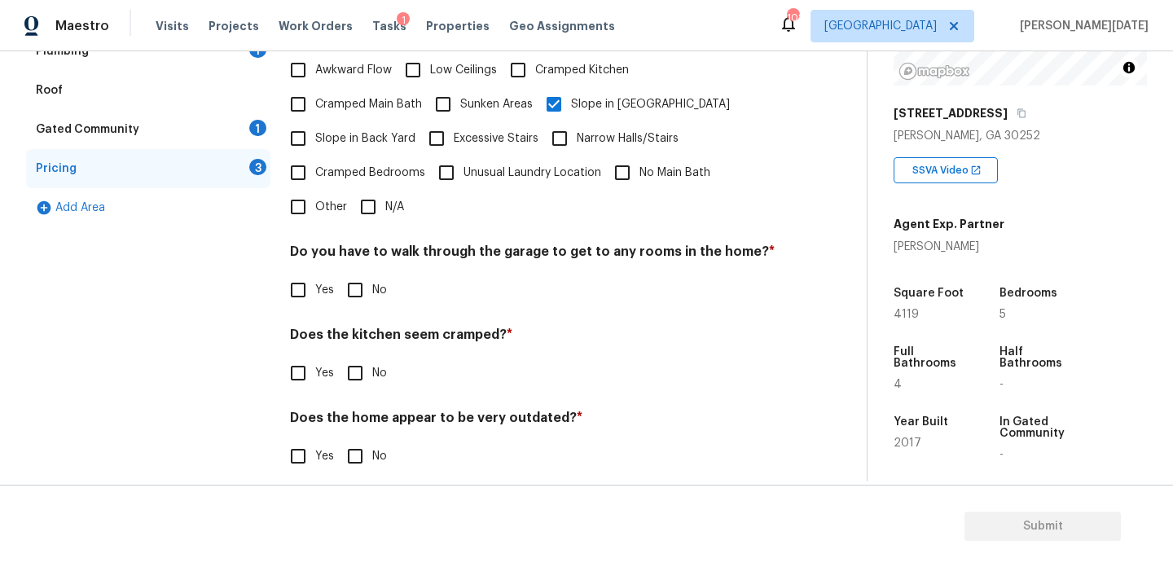
click at [367, 274] on input "No" at bounding box center [355, 290] width 34 height 34
checkbox input "true"
click at [364, 410] on h4 "Does the home appear to be very outdated? *" at bounding box center [532, 421] width 485 height 23
click at [364, 367] on input "No" at bounding box center [355, 373] width 34 height 34
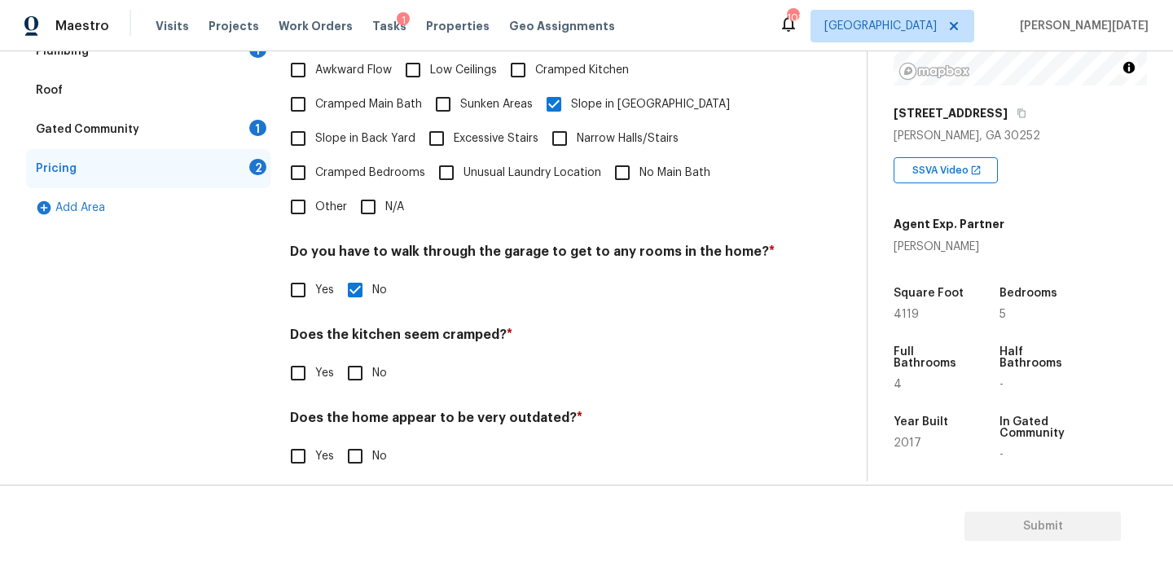
checkbox input "true"
click at [362, 441] on input "No" at bounding box center [355, 458] width 34 height 34
checkbox input "true"
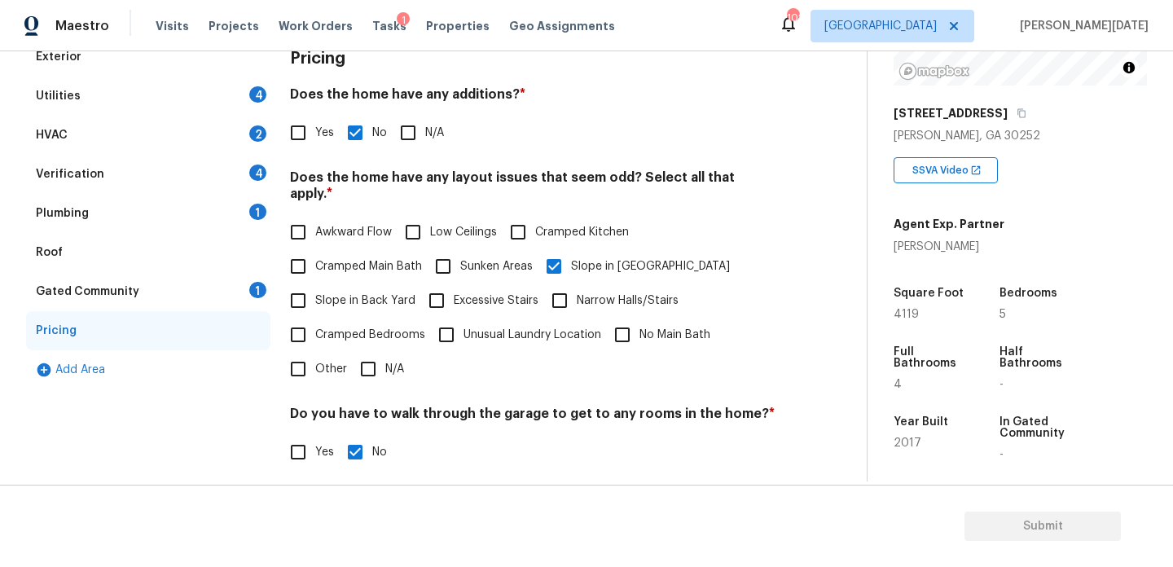
click at [239, 90] on div "Utilities 4" at bounding box center [148, 96] width 244 height 39
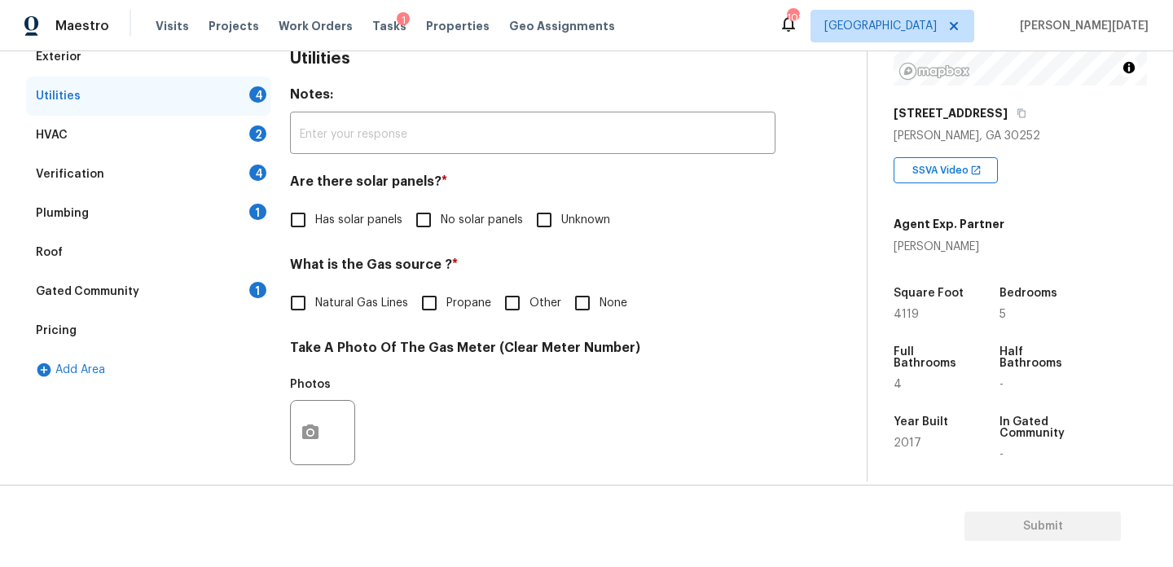
click at [433, 217] on input "No solar panels" at bounding box center [423, 220] width 34 height 34
checkbox input "true"
click at [333, 295] on span "Natural Gas Lines" at bounding box center [361, 303] width 93 height 17
click at [315, 295] on input "Natural Gas Lines" at bounding box center [298, 303] width 34 height 34
checkbox input "true"
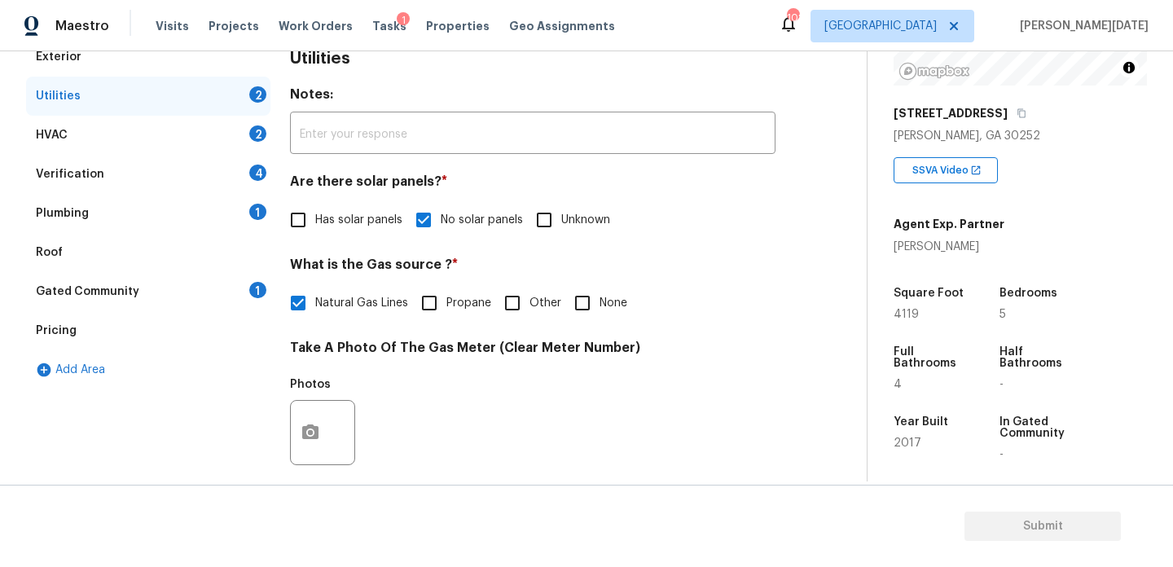
scroll to position [659, 0]
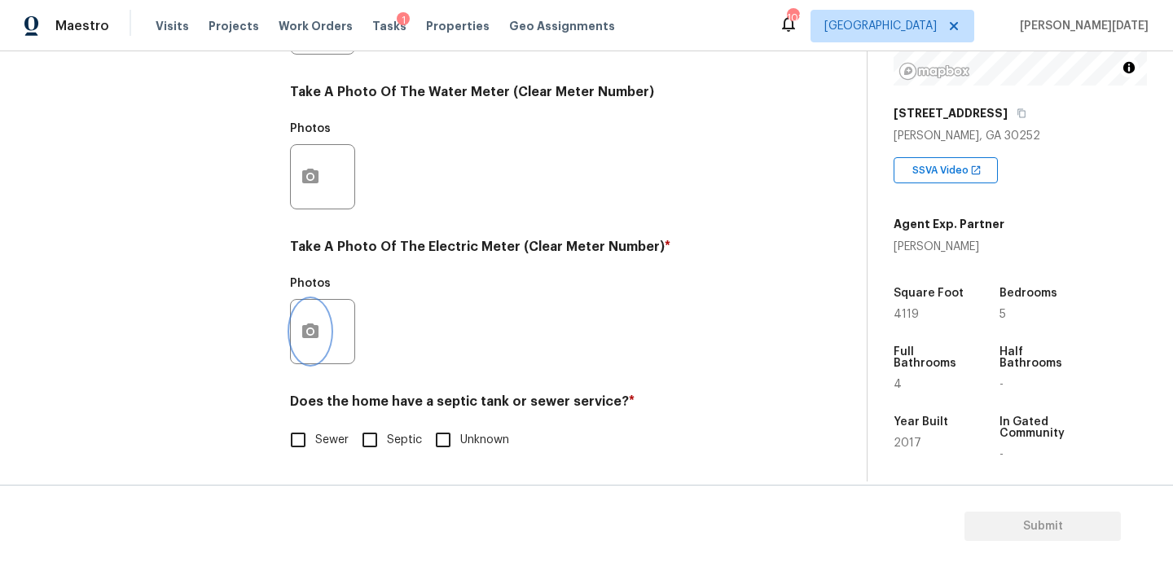
click at [315, 322] on icon "button" at bounding box center [311, 332] width 20 height 20
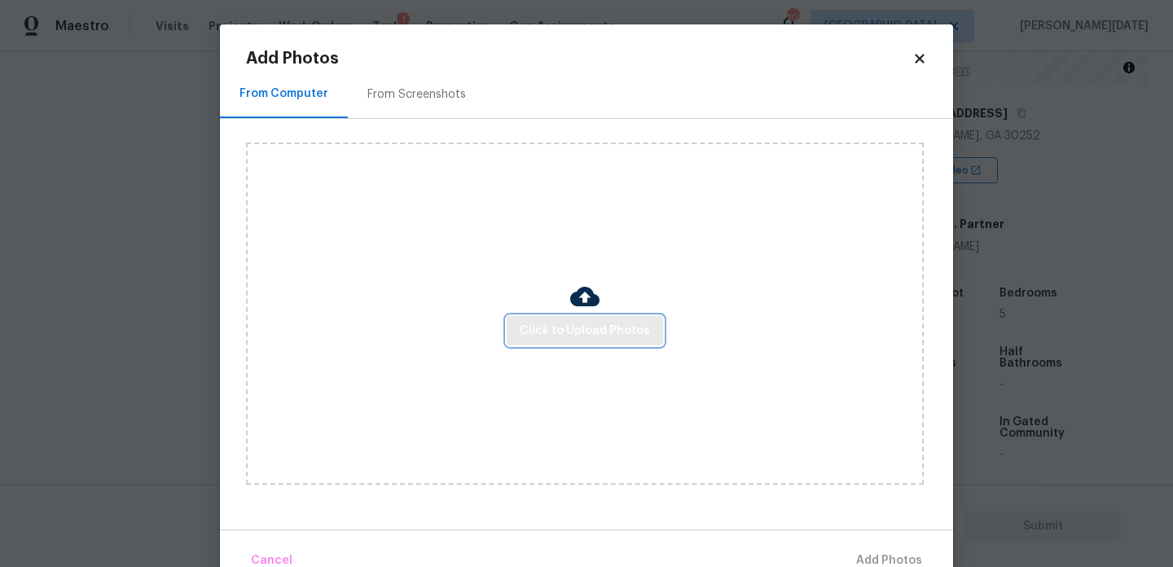
click at [585, 337] on span "Click to Upload Photos" at bounding box center [585, 331] width 130 height 20
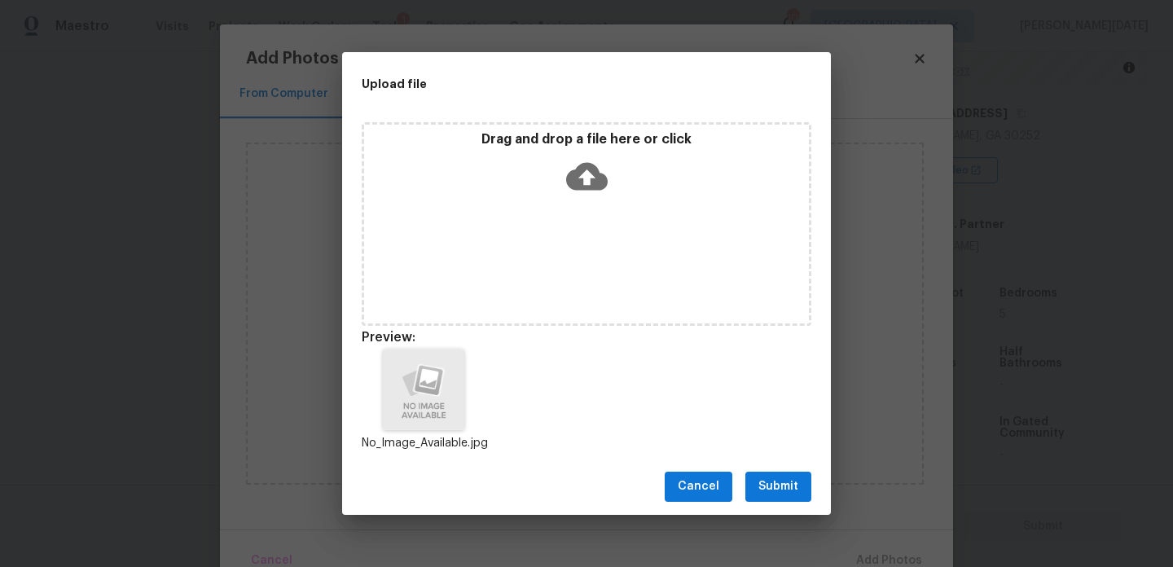
click at [790, 489] on span "Submit" at bounding box center [778, 487] width 40 height 20
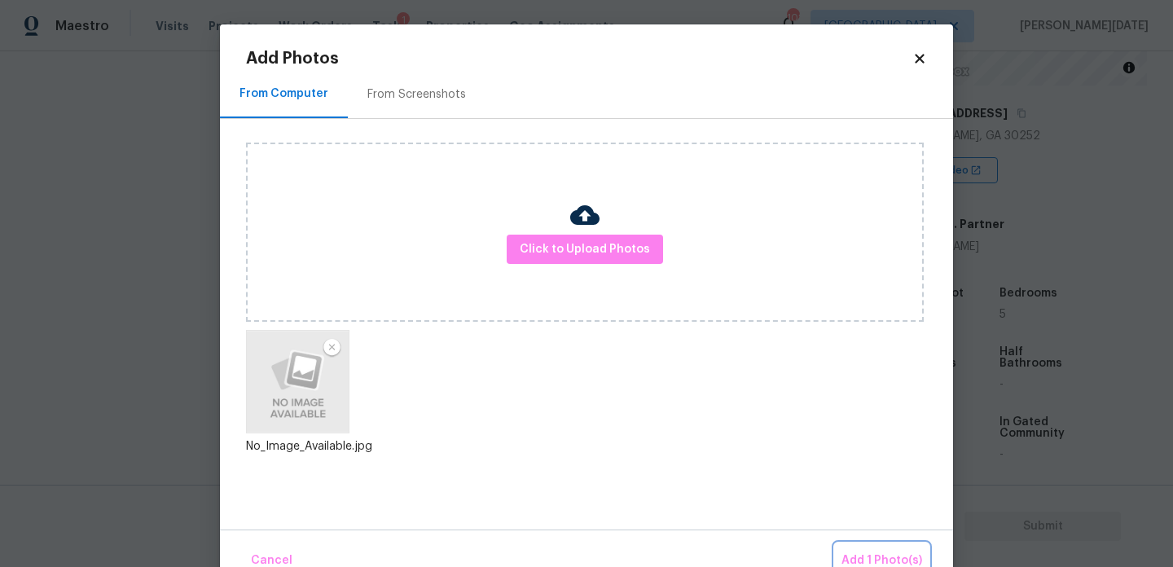
click at [869, 558] on span "Add 1 Photo(s)" at bounding box center [881, 561] width 81 height 20
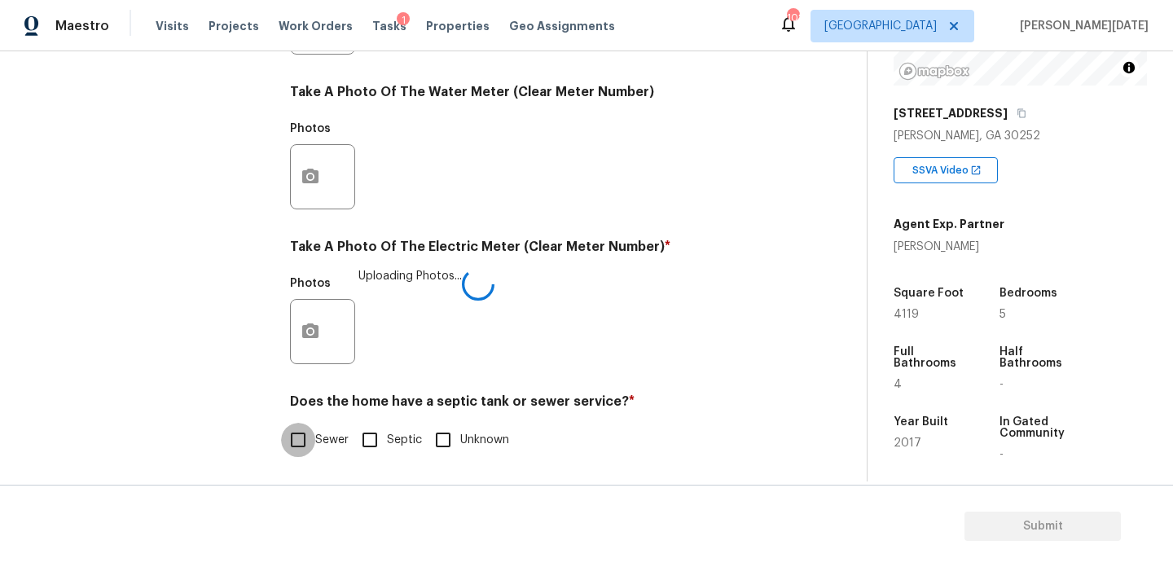
click at [311, 447] on input "Sewer" at bounding box center [298, 440] width 34 height 34
checkbox input "true"
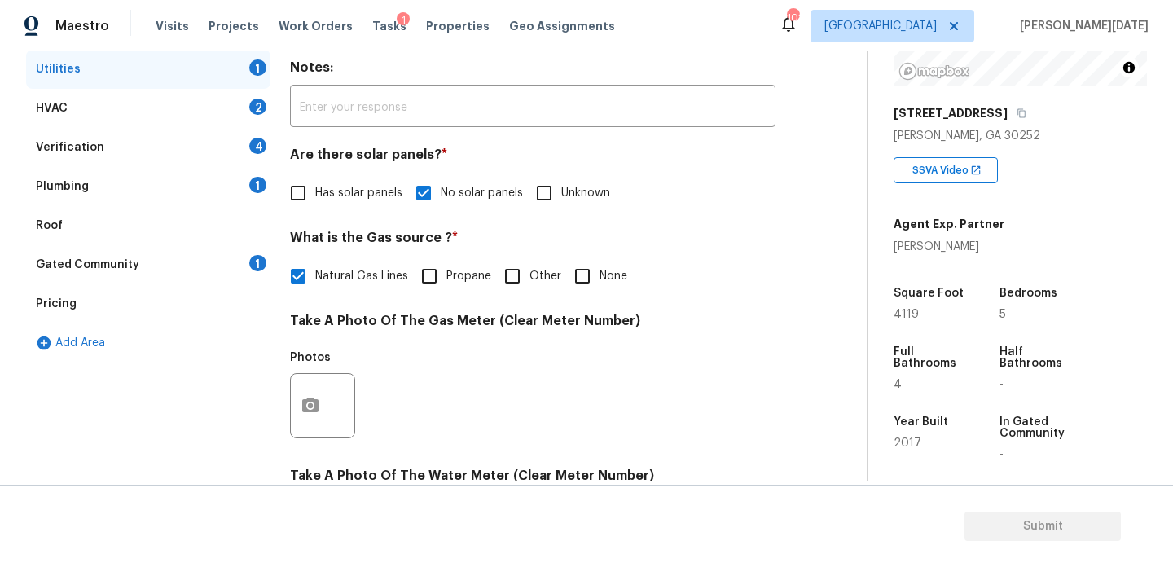
scroll to position [218, 0]
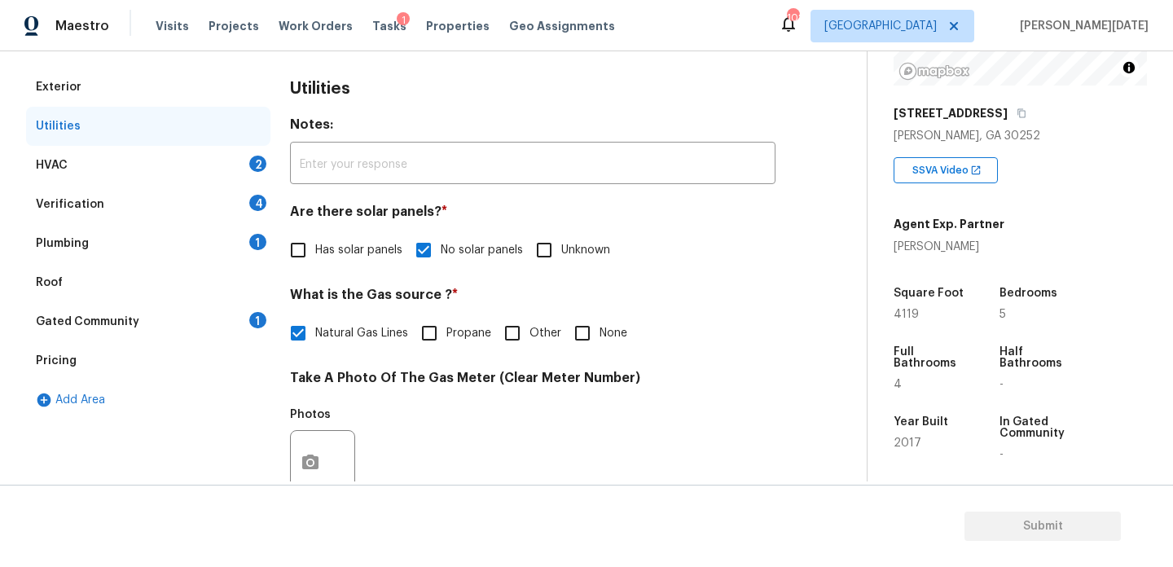
click at [235, 167] on div "HVAC 2" at bounding box center [148, 165] width 244 height 39
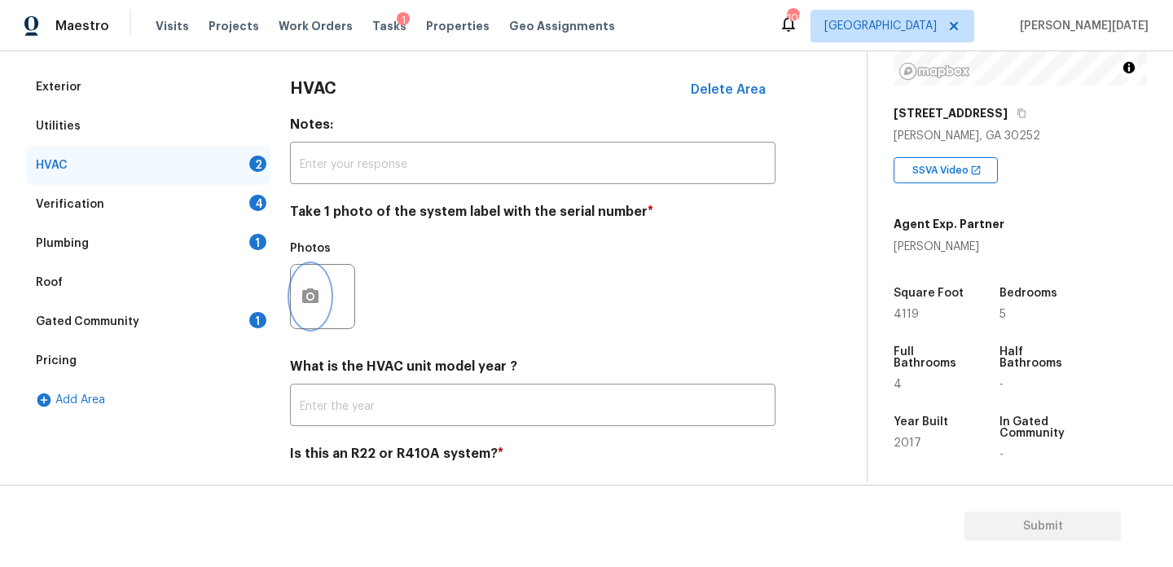
click at [302, 279] on button "button" at bounding box center [310, 297] width 39 height 64
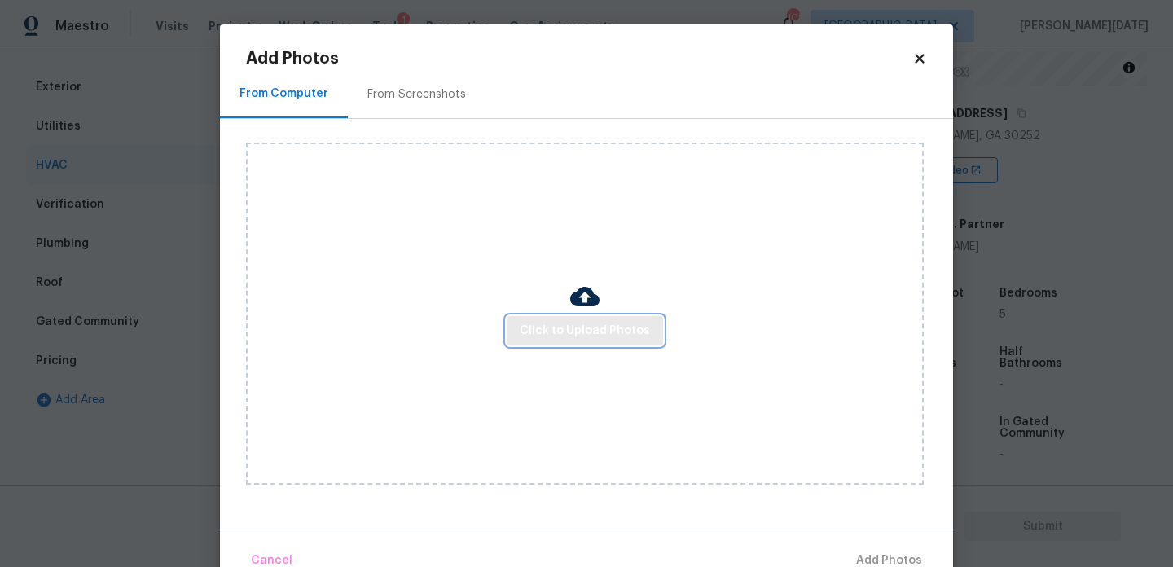
click at [564, 340] on span "Click to Upload Photos" at bounding box center [585, 331] width 130 height 20
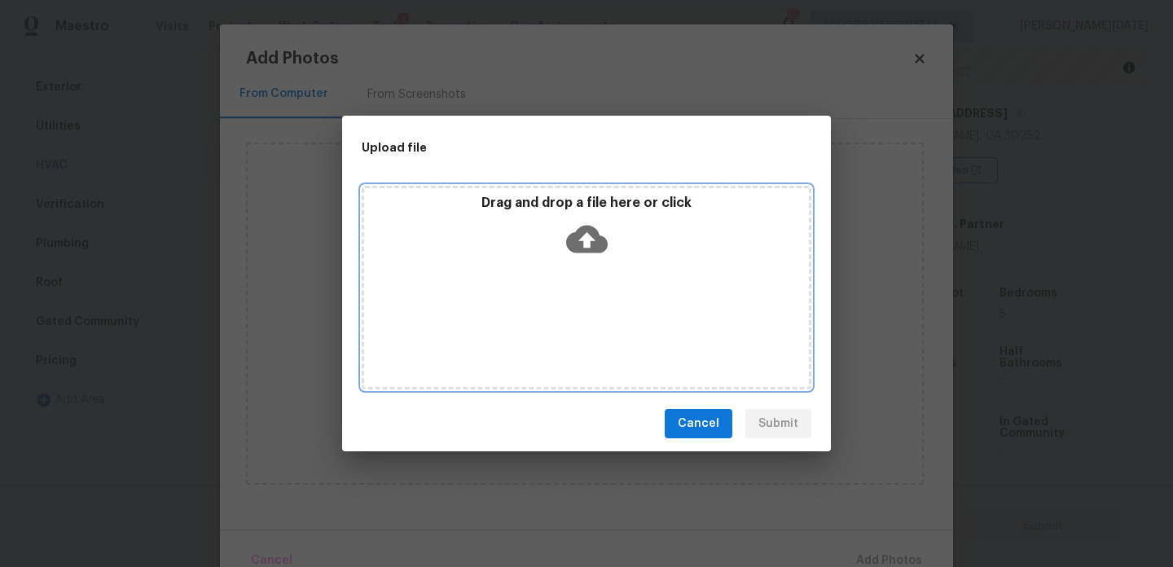
click at [564, 340] on div "Drag and drop a file here or click" at bounding box center [587, 288] width 450 height 204
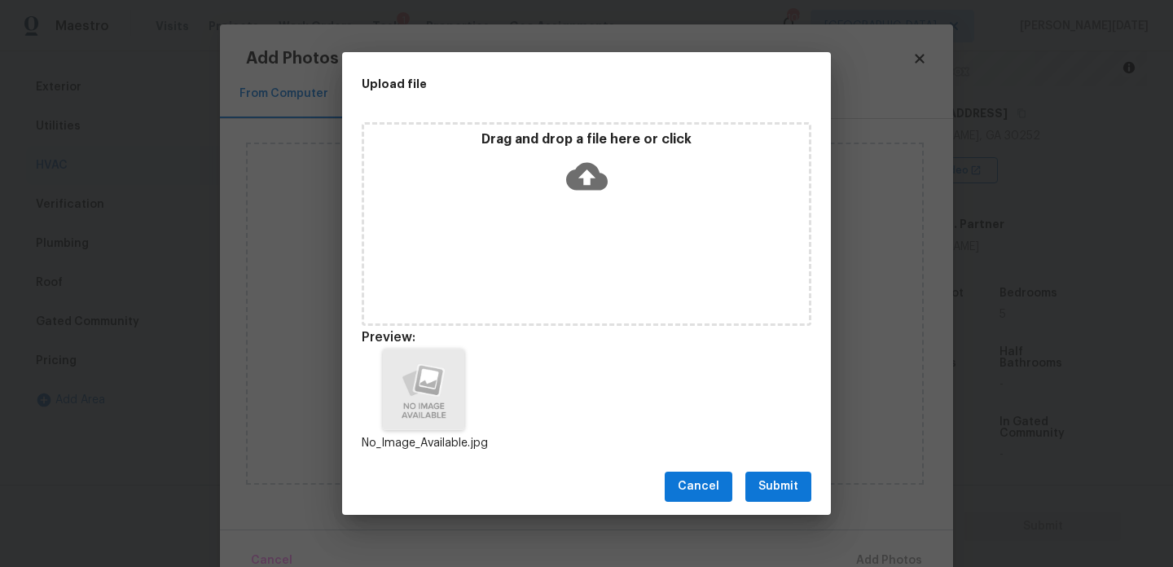
click at [775, 481] on span "Submit" at bounding box center [778, 487] width 40 height 20
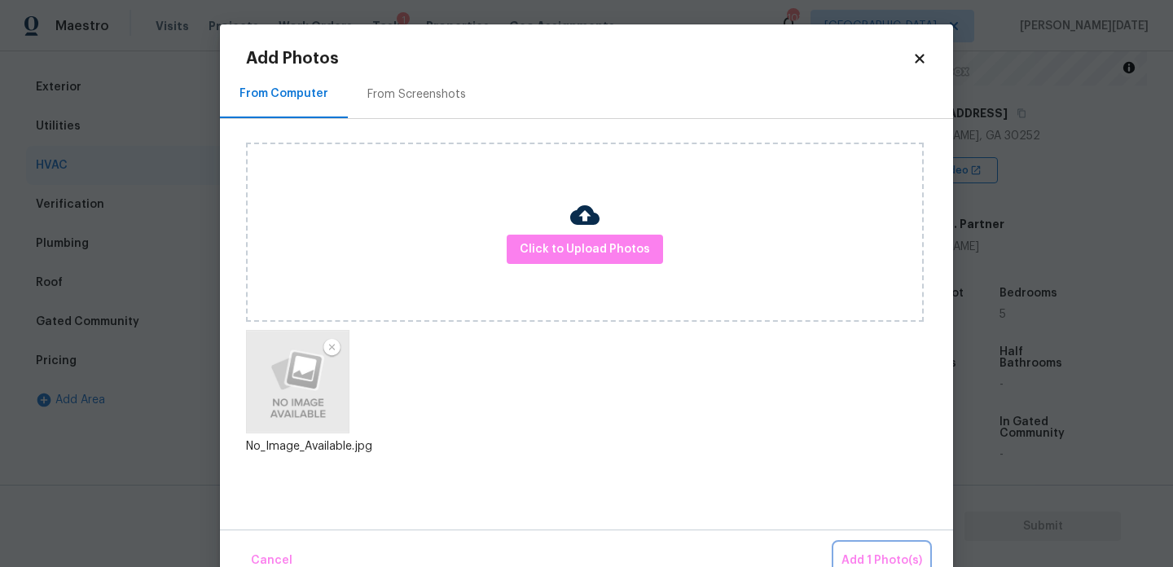
click at [865, 551] on span "Add 1 Photo(s)" at bounding box center [881, 561] width 81 height 20
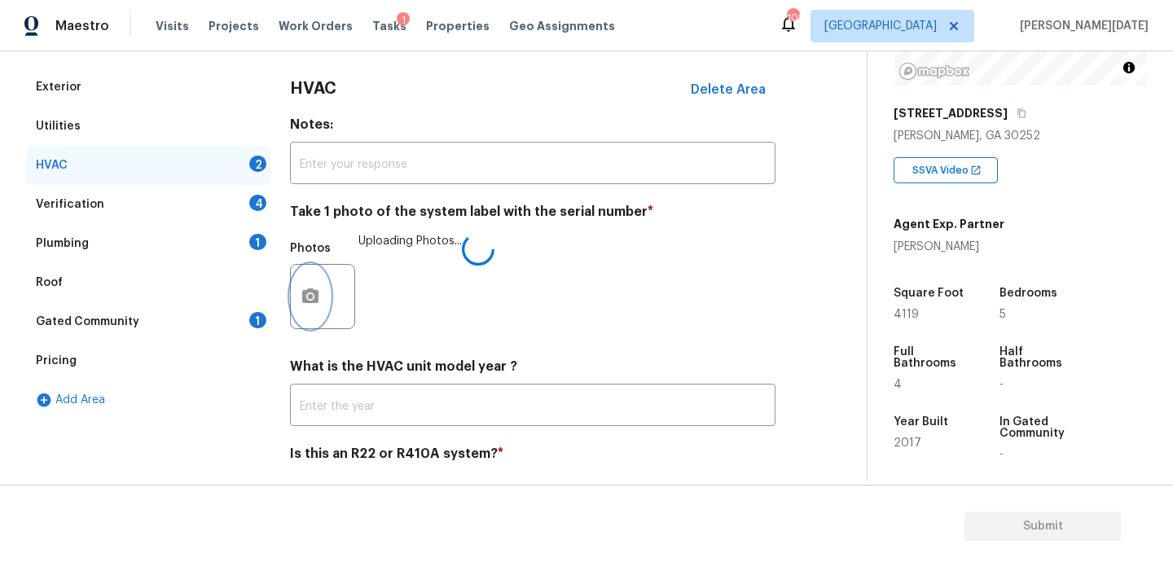
scroll to position [271, 0]
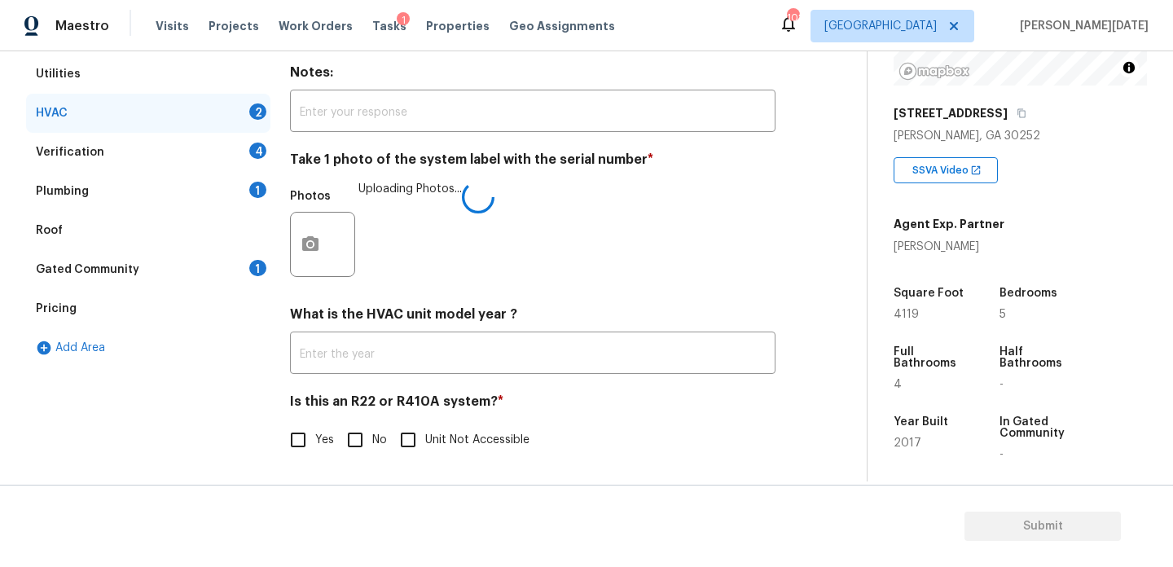
click at [371, 446] on input "No" at bounding box center [355, 440] width 34 height 34
checkbox input "true"
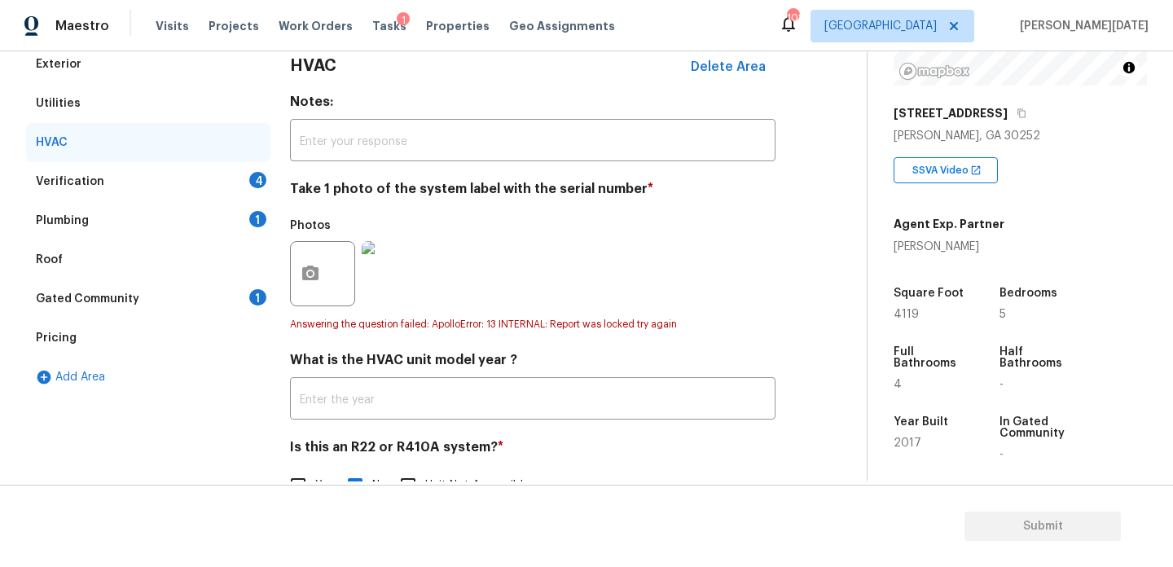
click at [239, 169] on div "Verification 4" at bounding box center [148, 181] width 244 height 39
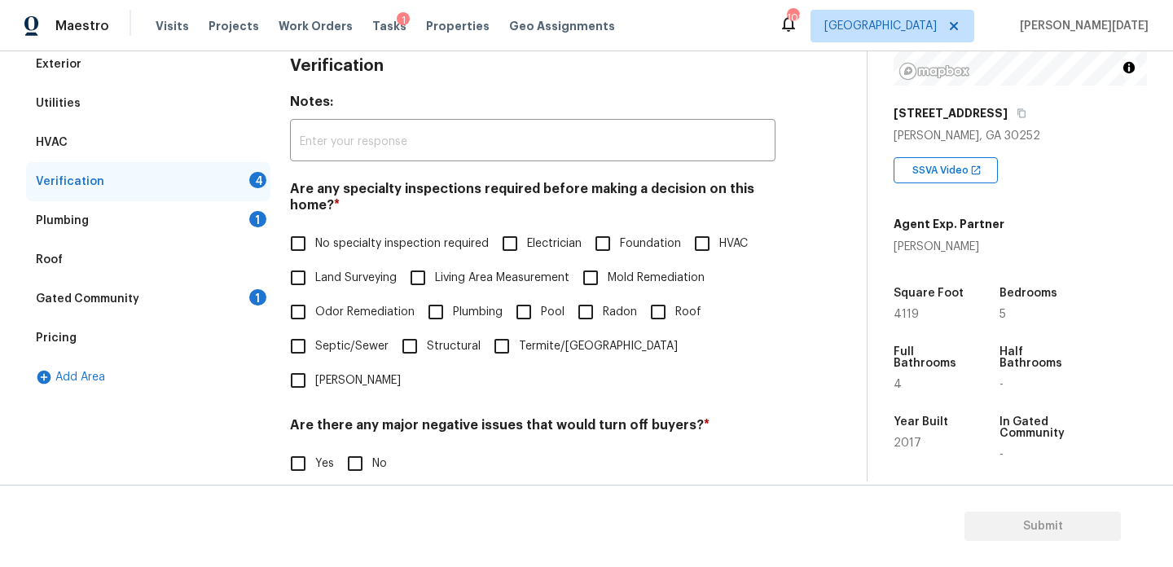
click at [306, 248] on input "No specialty inspection required" at bounding box center [298, 243] width 34 height 34
checkbox input "true"
click at [384, 455] on span "No" at bounding box center [379, 463] width 15 height 17
click at [372, 446] on input "No" at bounding box center [355, 463] width 34 height 34
checkbox input "true"
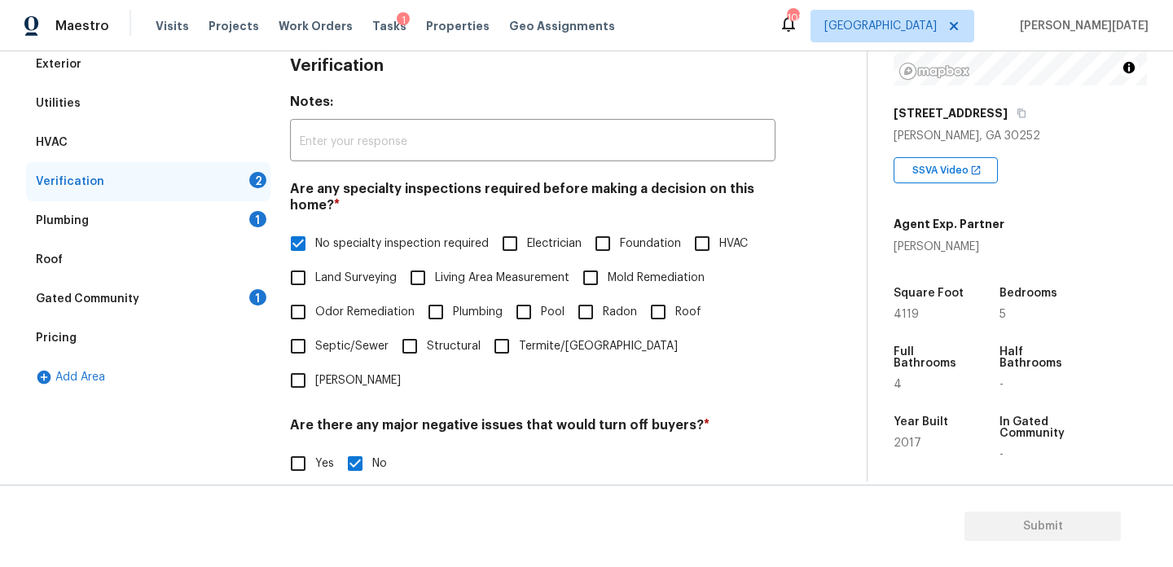
scroll to position [413, 0]
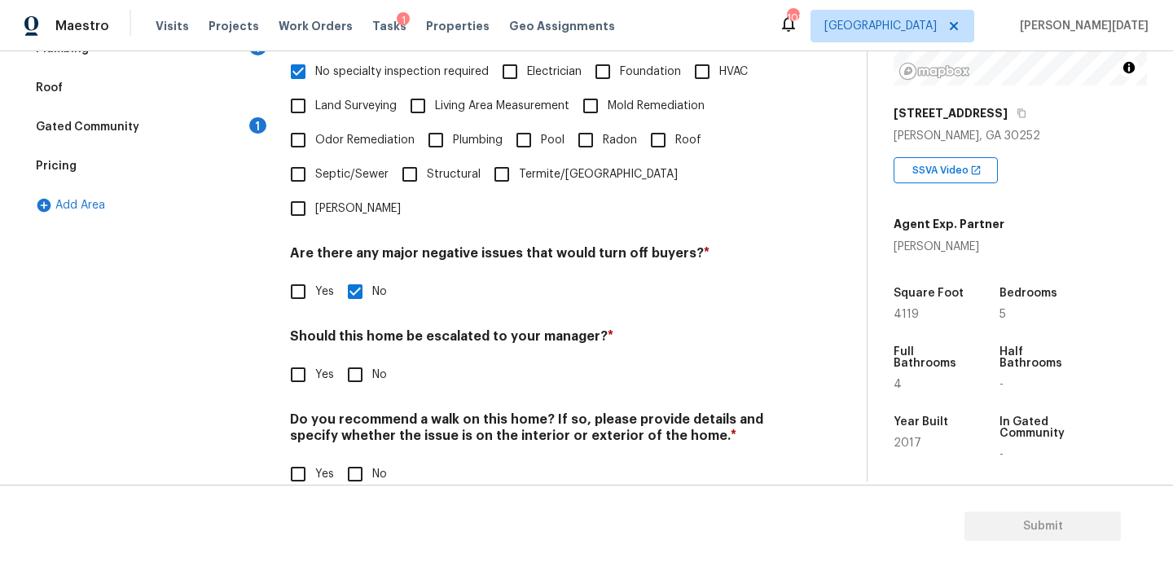
click at [380, 358] on label "No" at bounding box center [362, 375] width 49 height 34
click at [372, 358] on input "No" at bounding box center [355, 375] width 34 height 34
checkbox input "true"
click at [357, 459] on input "No" at bounding box center [355, 476] width 34 height 34
checkbox input "true"
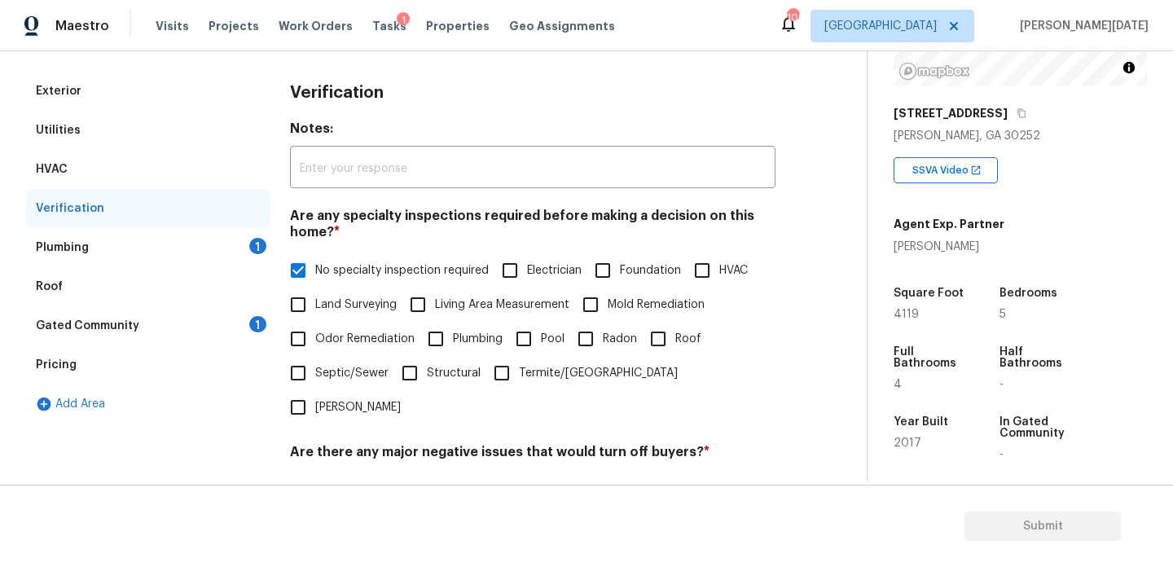
click at [217, 239] on div "Plumbing 1" at bounding box center [148, 247] width 244 height 39
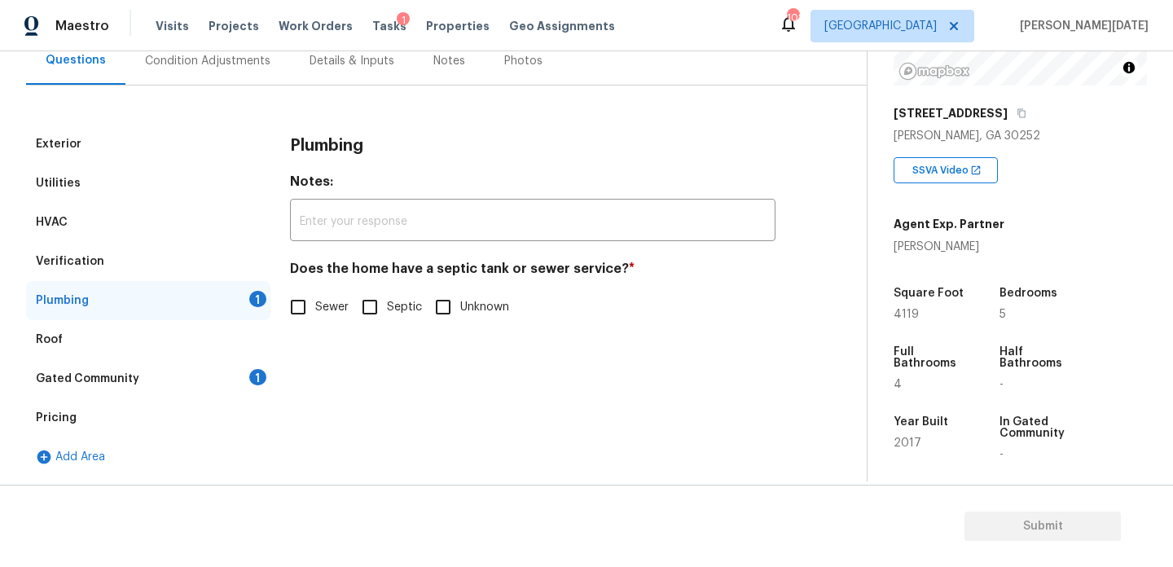
click at [304, 305] on input "Sewer" at bounding box center [298, 307] width 34 height 34
checkbox input "true"
click at [250, 375] on div "1" at bounding box center [257, 377] width 17 height 16
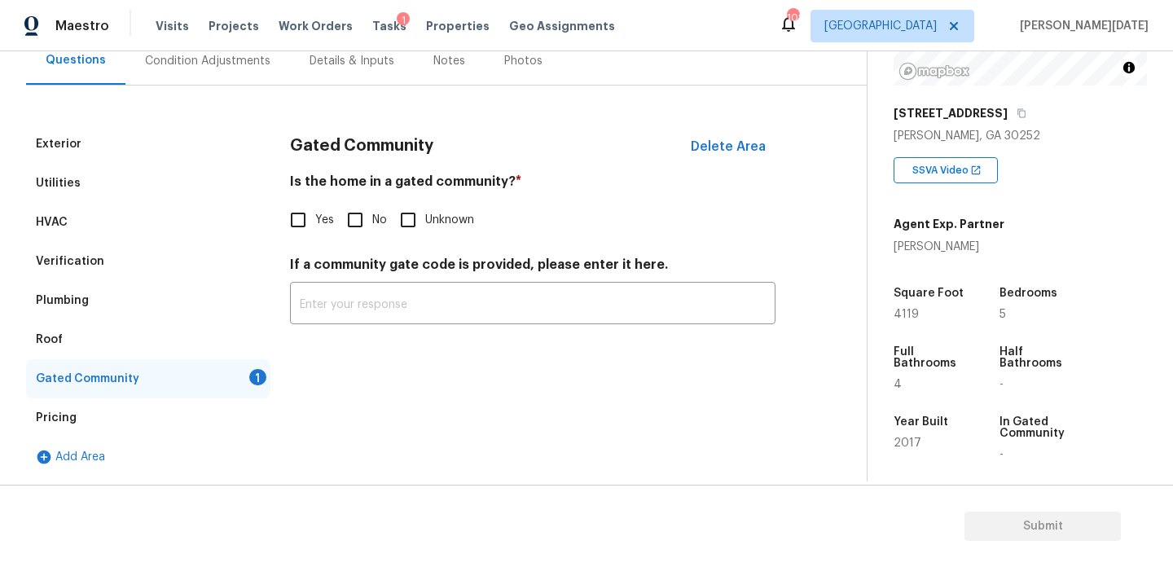
click at [365, 213] on input "No" at bounding box center [355, 220] width 34 height 34
checkbox input "true"
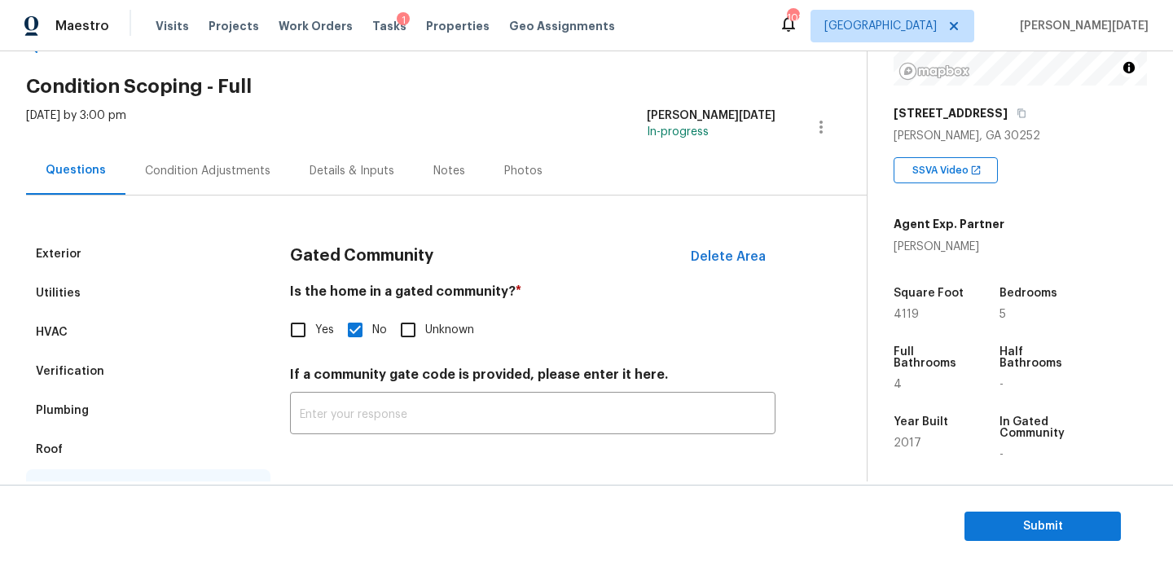
click at [234, 185] on div "Condition Adjustments" at bounding box center [207, 171] width 165 height 48
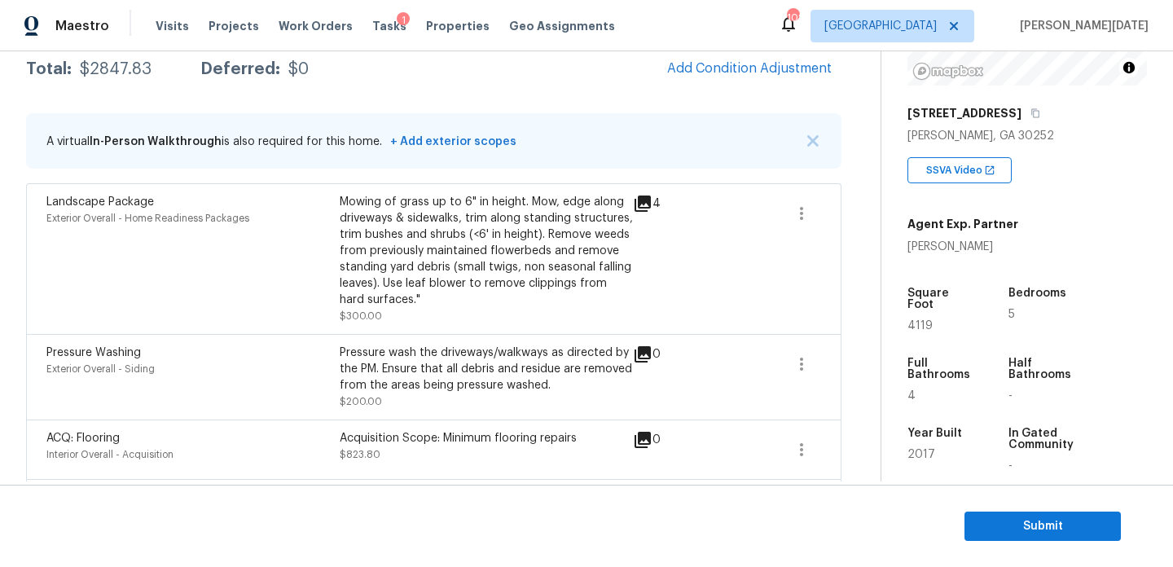
scroll to position [217, 0]
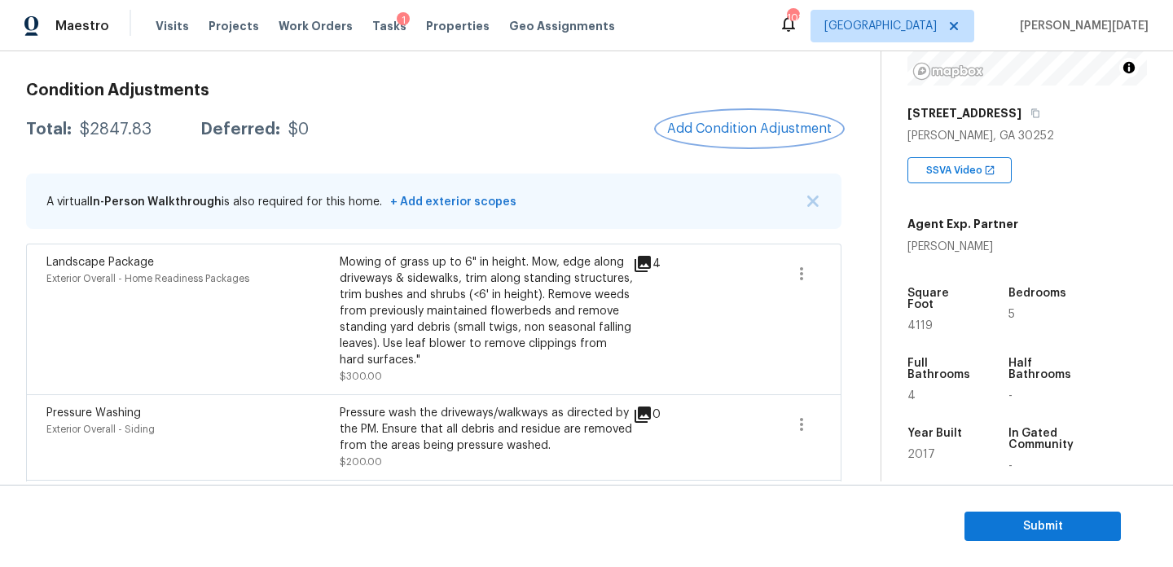
click at [748, 132] on span "Add Condition Adjustment" at bounding box center [749, 128] width 165 height 15
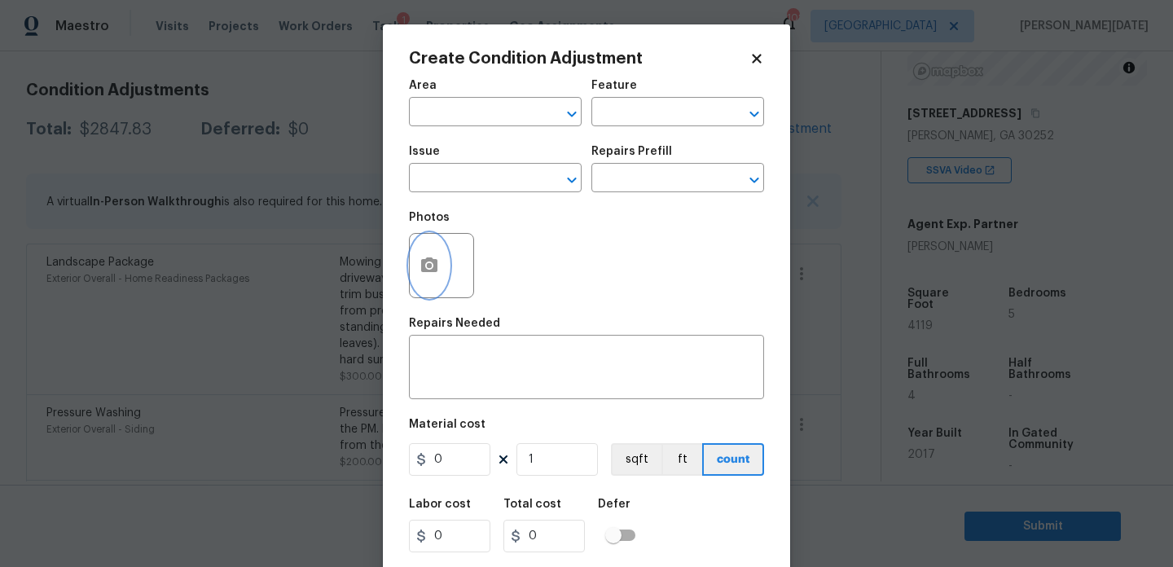
click at [418, 277] on button "button" at bounding box center [429, 266] width 39 height 64
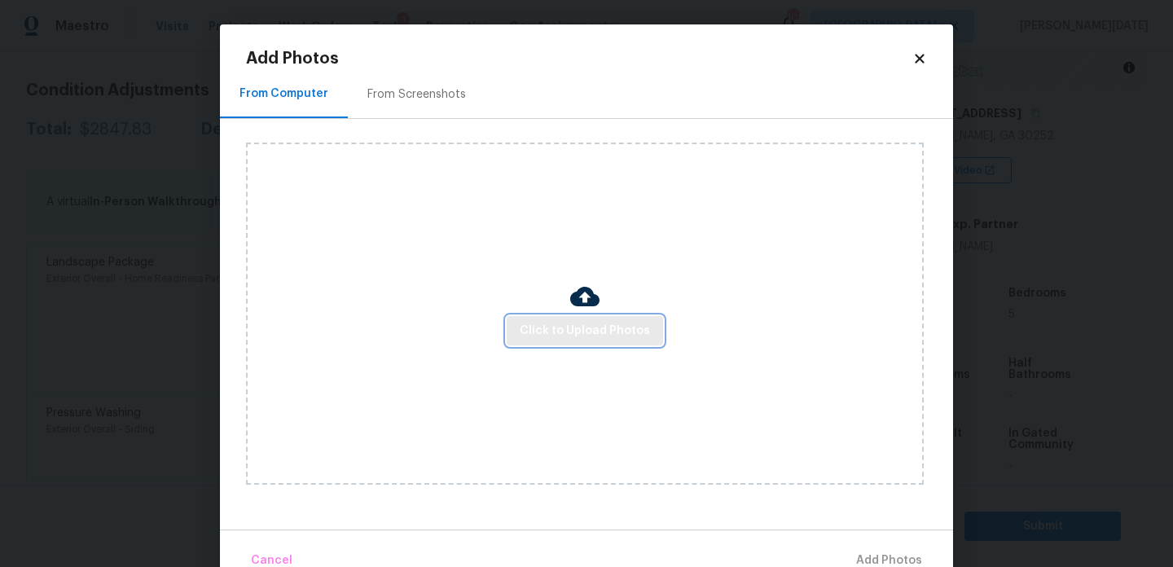
click at [569, 323] on span "Click to Upload Photos" at bounding box center [585, 331] width 130 height 20
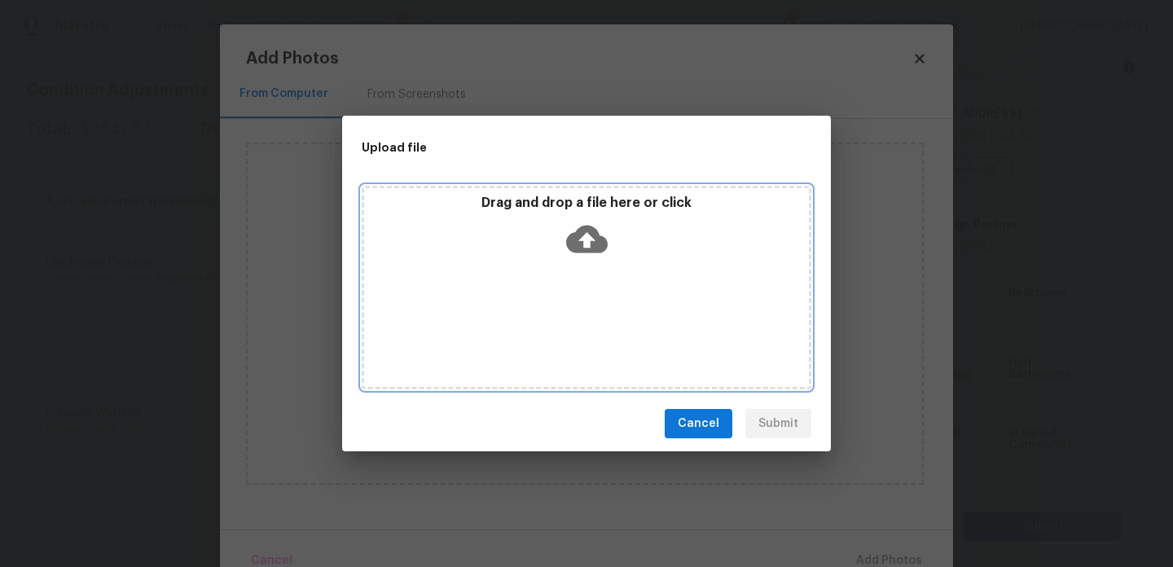
click at [569, 323] on div "Drag and drop a file here or click" at bounding box center [587, 288] width 450 height 204
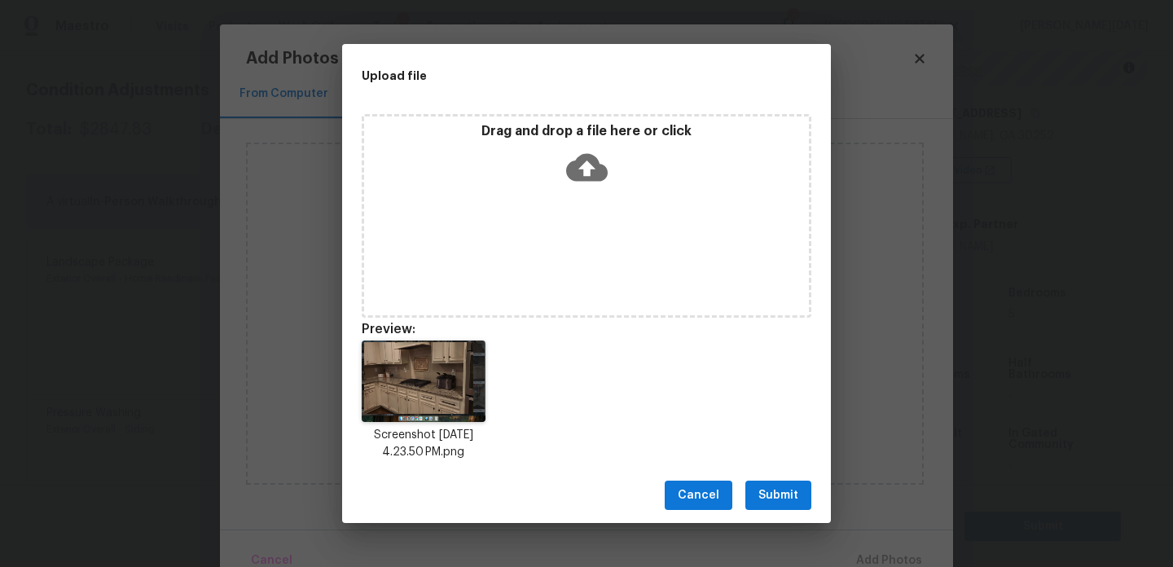
click at [780, 492] on span "Submit" at bounding box center [778, 495] width 40 height 20
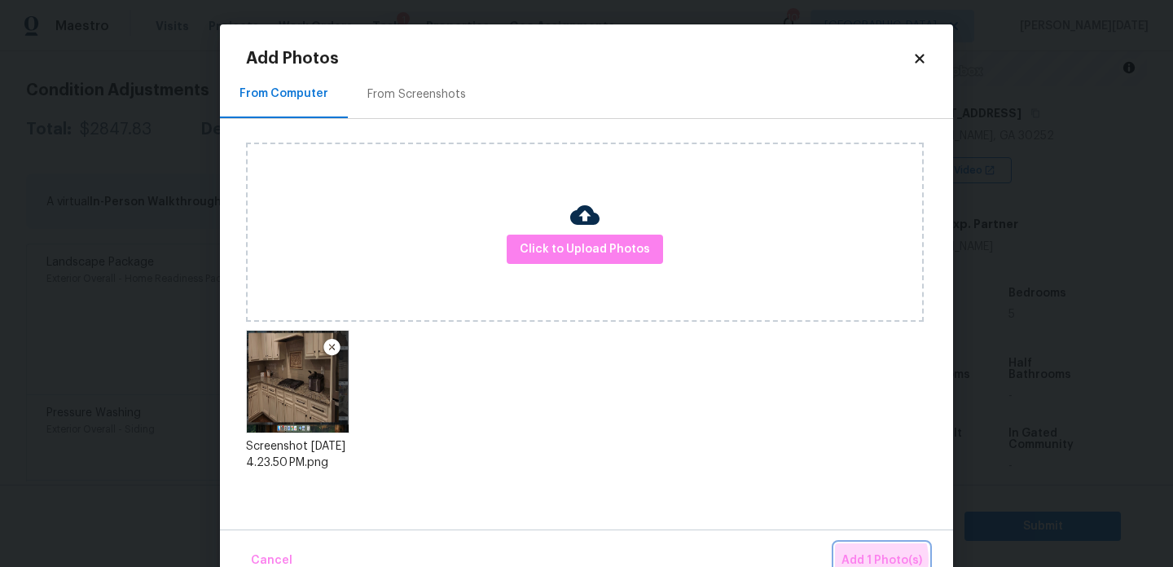
click at [863, 560] on span "Add 1 Photo(s)" at bounding box center [881, 561] width 81 height 20
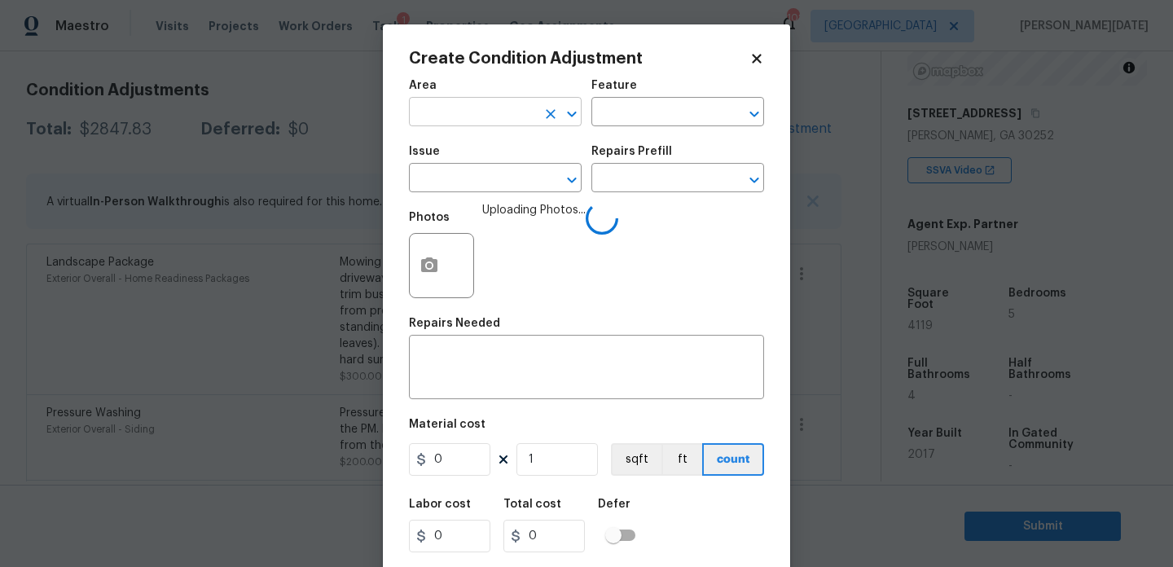
click at [484, 117] on input "text" at bounding box center [472, 113] width 127 height 25
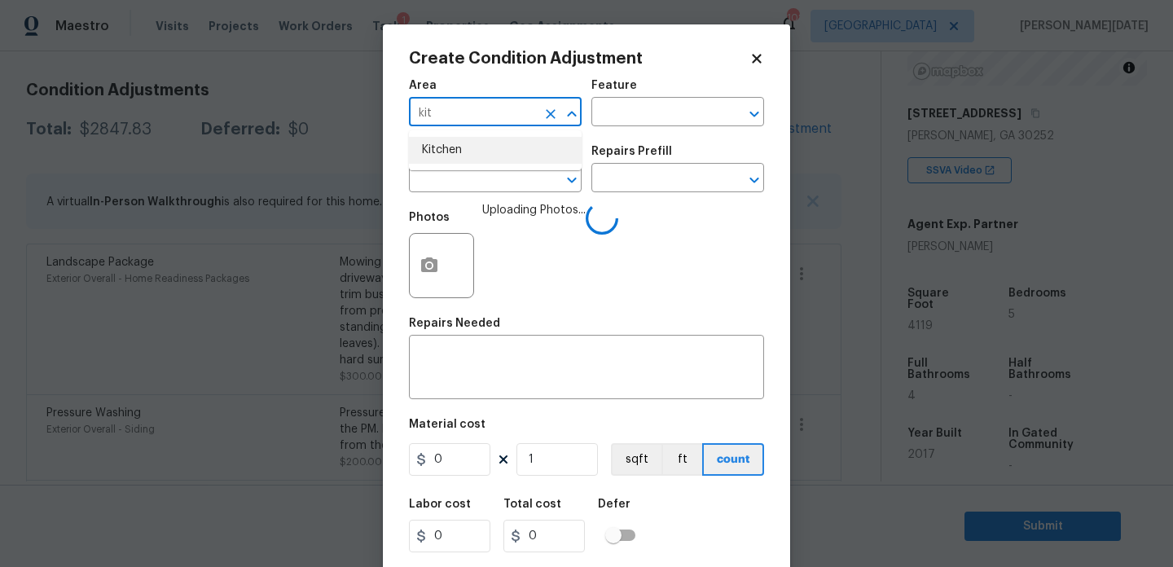
click at [481, 153] on li "Kitchen" at bounding box center [495, 150] width 173 height 27
type input "Kitchen"
click at [472, 180] on input "text" at bounding box center [472, 179] width 127 height 25
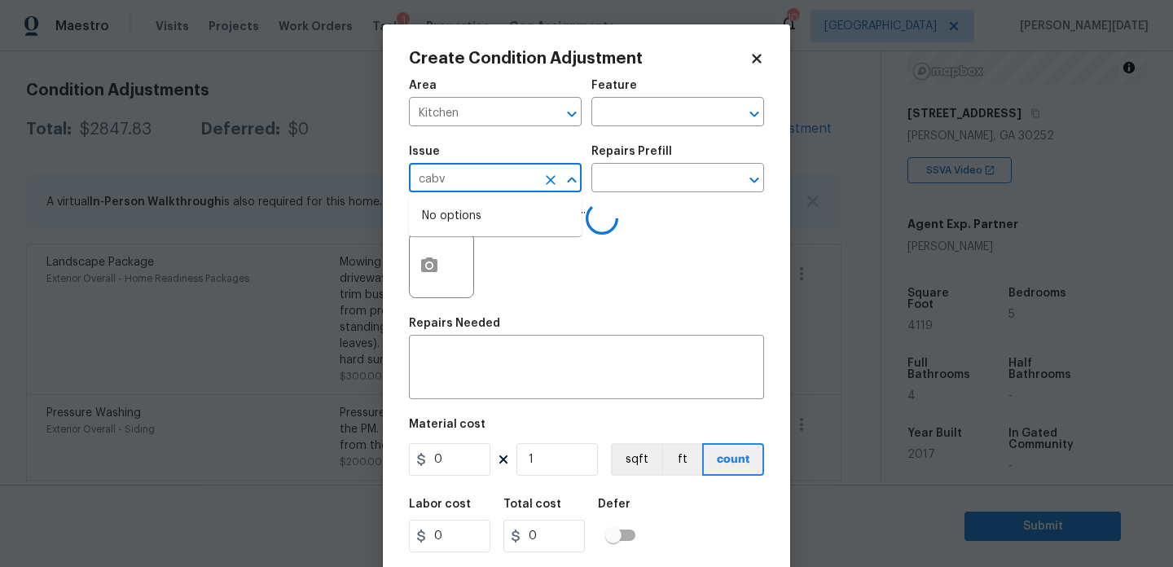
type input "cab"
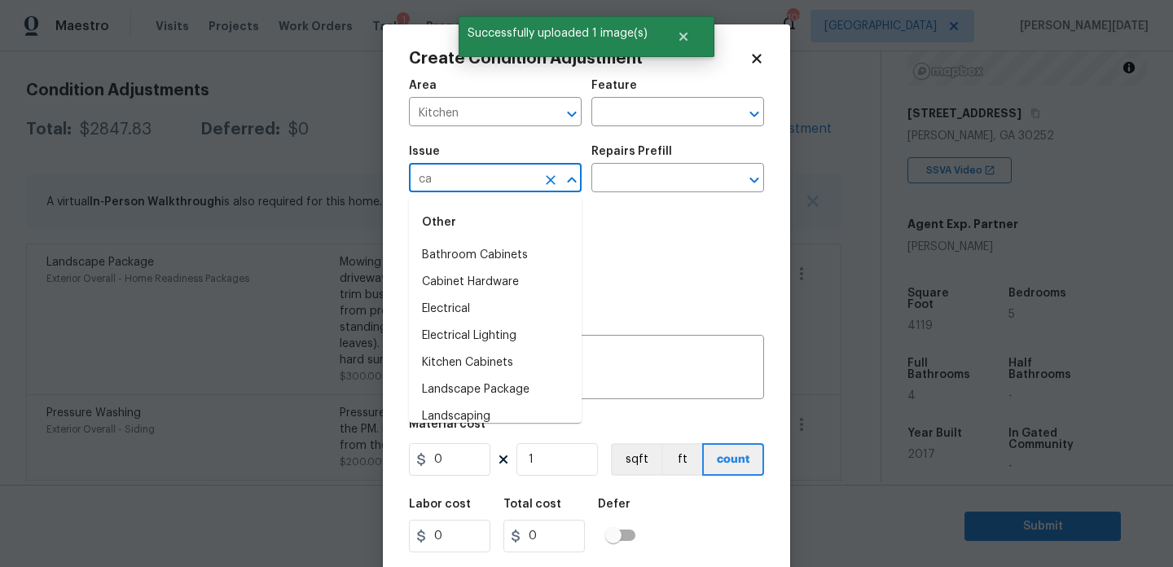
type input "cab"
click at [505, 301] on li "Kitchen Cabinets" at bounding box center [495, 309] width 173 height 27
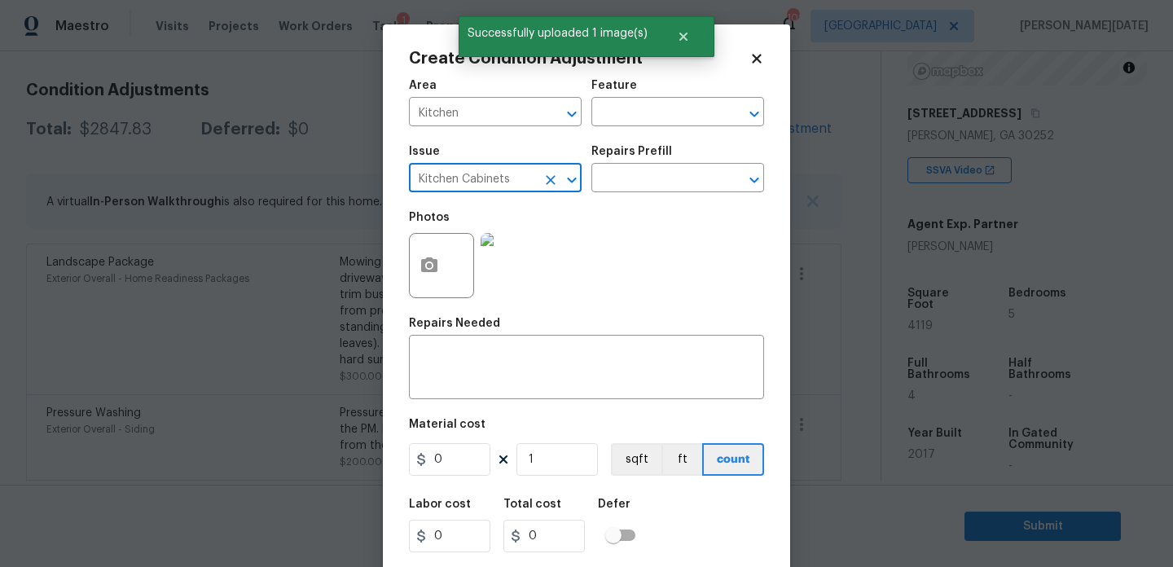
type input "Kitchen Cabinets"
click at [608, 200] on div "Issue Kitchen Cabinets ​ Repairs Prefill ​" at bounding box center [586, 169] width 355 height 66
click at [623, 188] on input "text" at bounding box center [654, 179] width 127 height 25
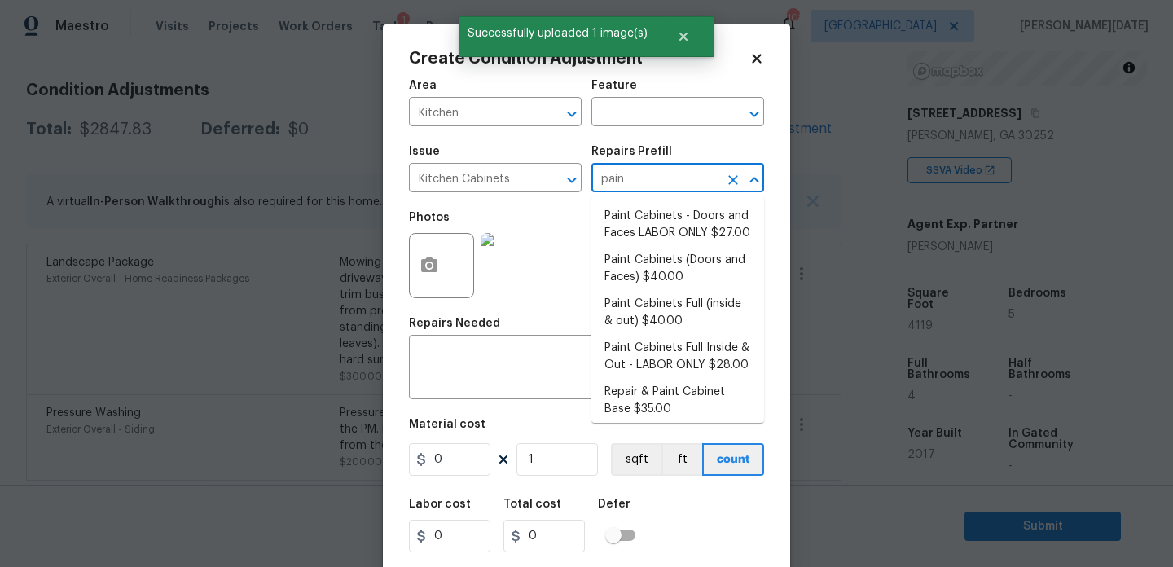
type input "paint"
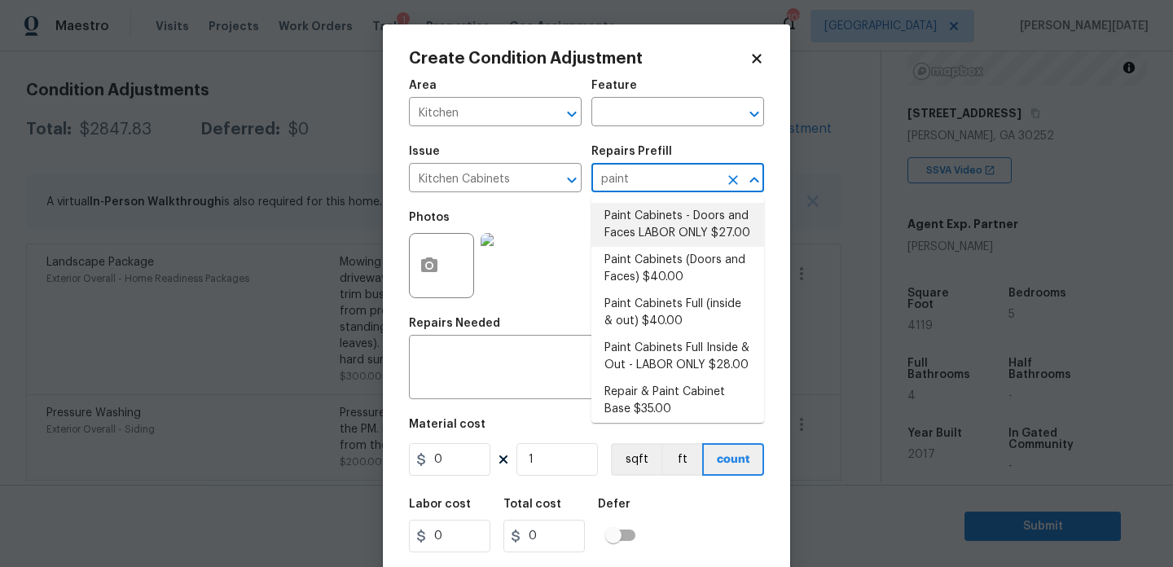
click at [634, 207] on li "Paint Cabinets - Doors and Faces LABOR ONLY $27.00" at bounding box center [677, 225] width 173 height 44
type input "Cabinets"
type textarea "Prep, sand, mask and apply 2 coats of paint to the kitchen cabinet doors and bo…"
type input "27"
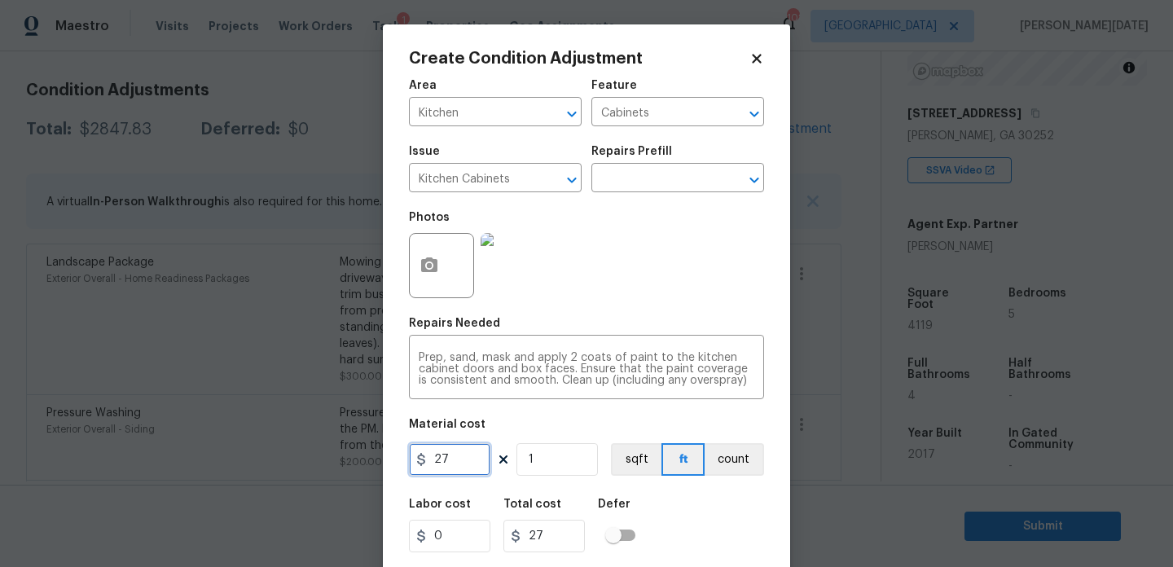
drag, startPoint x: 472, startPoint y: 452, endPoint x: 264, endPoint y: 452, distance: 208.5
click at [264, 452] on div "Create Condition Adjustment Area Kitchen ​ Feature Cabinets ​ Issue Kitchen Cab…" at bounding box center [586, 283] width 1173 height 567
type input "1200"
click at [639, 275] on div "Photos" at bounding box center [586, 255] width 355 height 106
type input "1200"
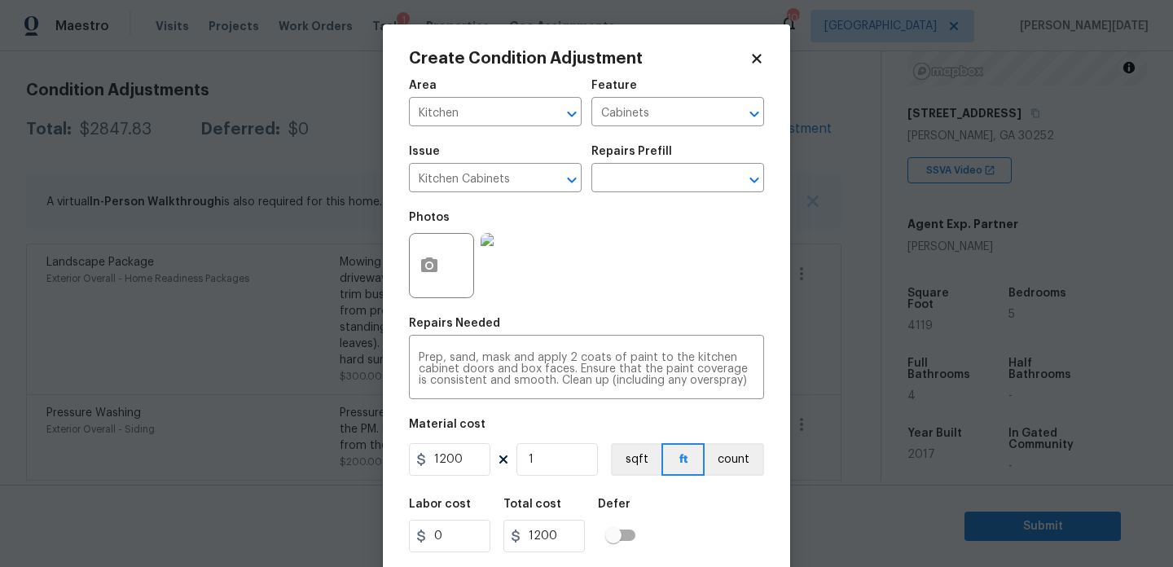
scroll to position [42, 0]
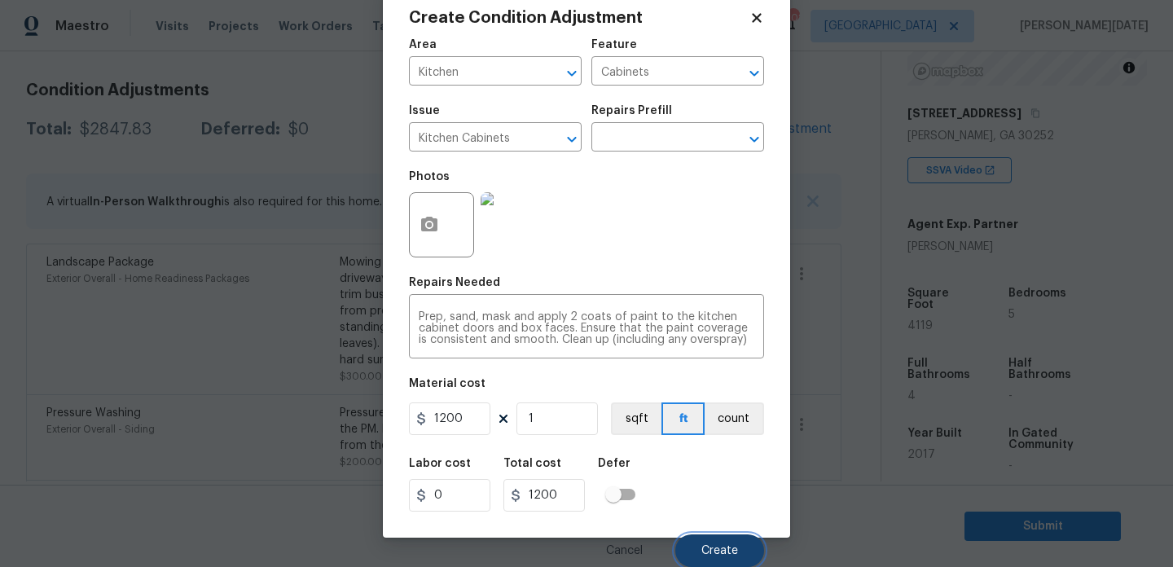
click at [709, 548] on span "Create" at bounding box center [719, 551] width 37 height 12
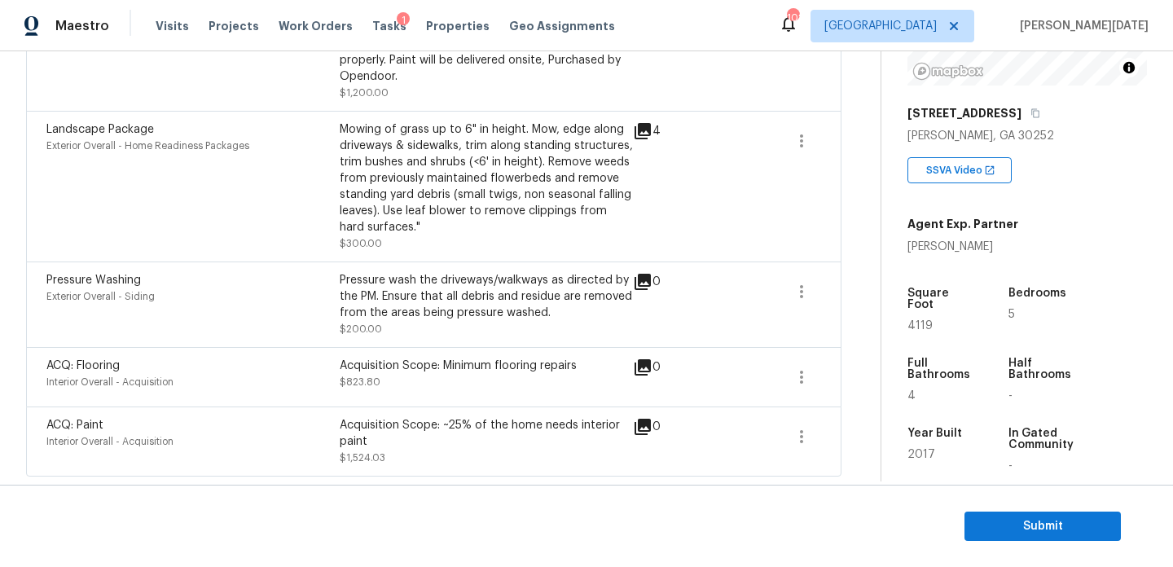
scroll to position [0, 0]
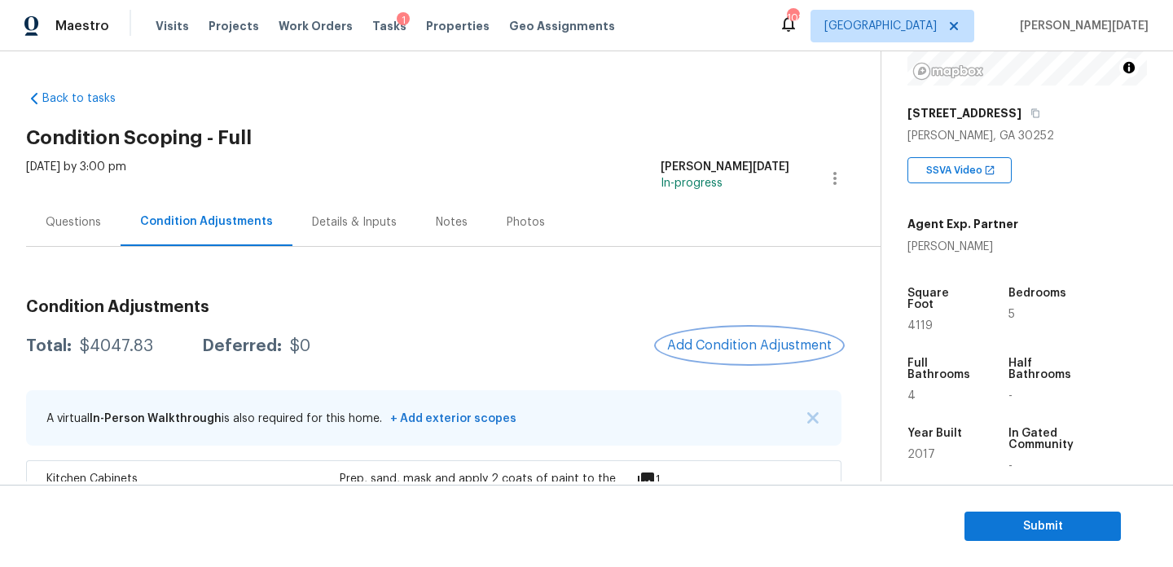
click at [705, 338] on span "Add Condition Adjustment" at bounding box center [749, 345] width 165 height 15
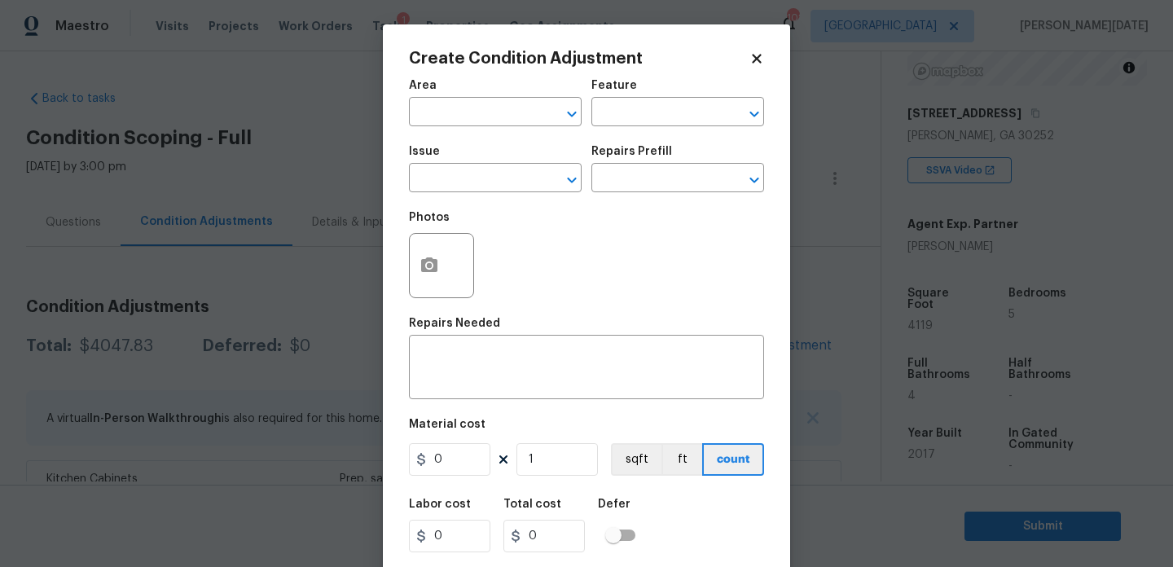
click at [705, 339] on div "x ​" at bounding box center [586, 369] width 355 height 60
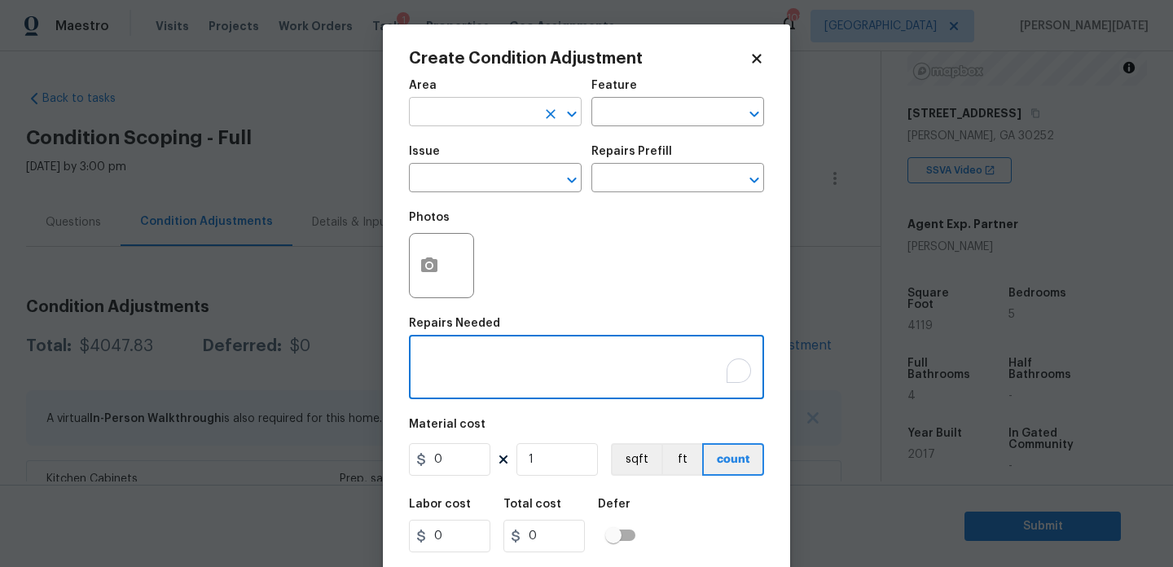
click at [455, 125] on input "text" at bounding box center [472, 113] width 127 height 25
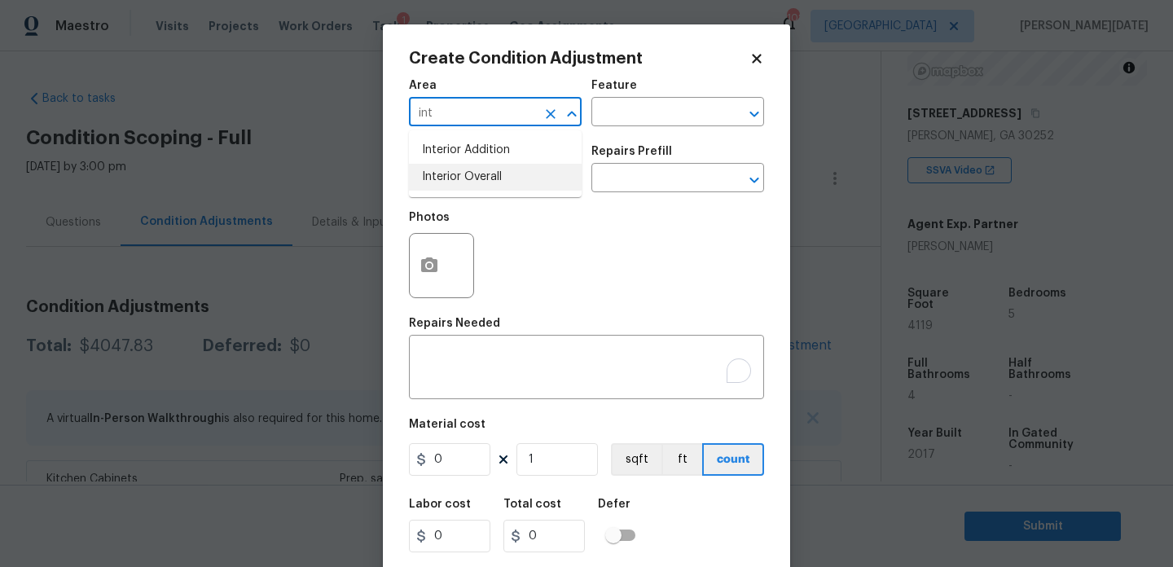
click at [459, 184] on li "Interior Overall" at bounding box center [495, 177] width 173 height 27
type input "Interior Overall"
click at [459, 184] on input "text" at bounding box center [472, 179] width 127 height 25
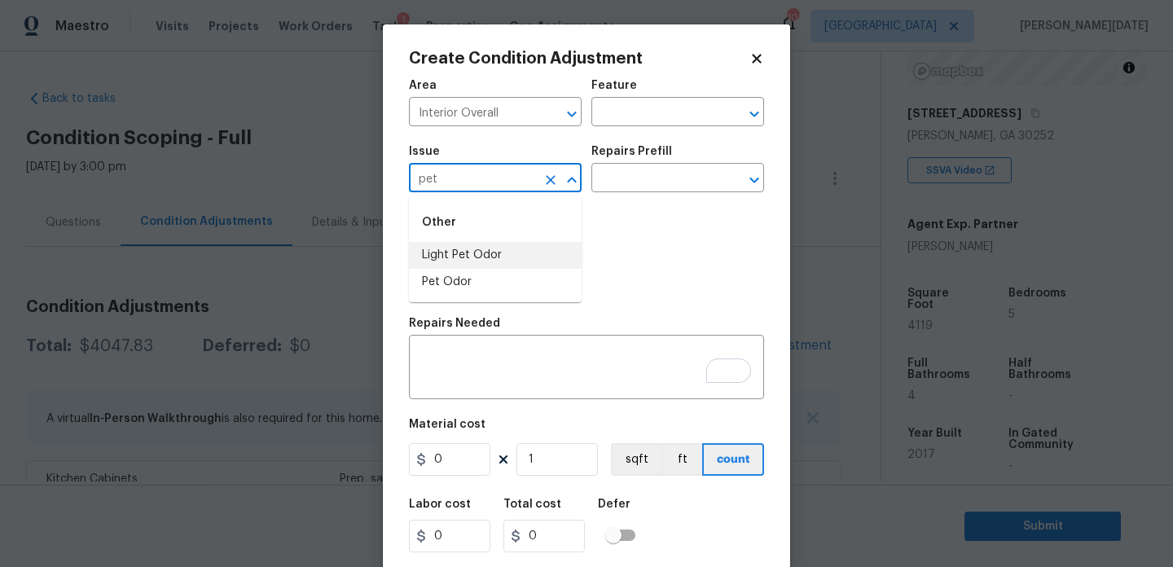
click at [468, 266] on li "Light Pet Odor" at bounding box center [495, 255] width 173 height 27
type input "Light Pet Odor"
click at [689, 183] on input "text" at bounding box center [654, 179] width 127 height 25
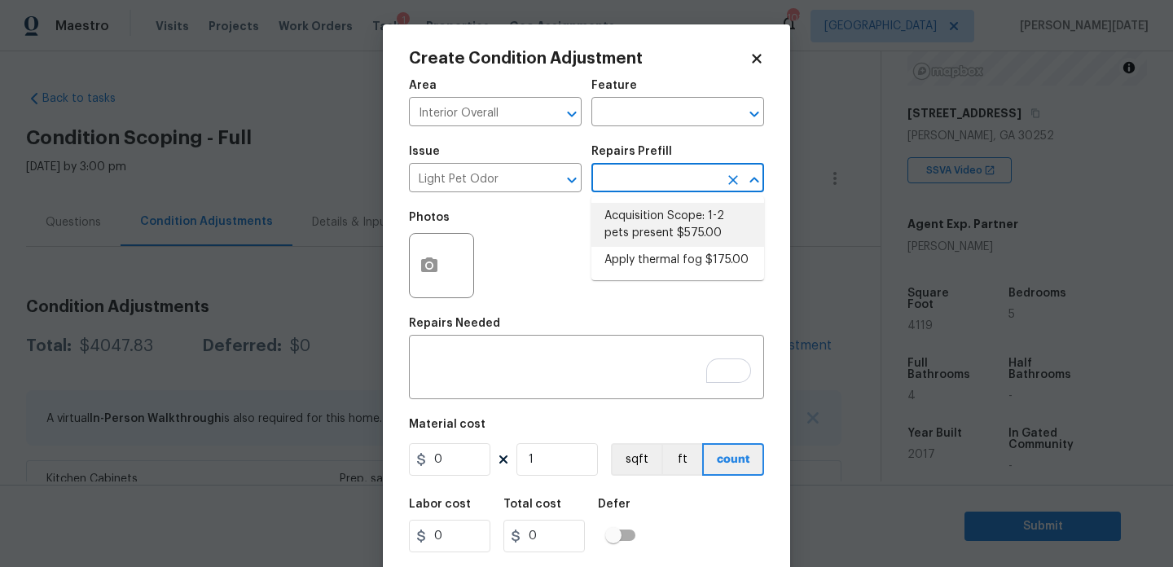
click at [679, 239] on li "Acquisition Scope: 1-2 pets present $575.00" at bounding box center [677, 225] width 173 height 44
type textarea "Acquisition Scope: 1-2 pets present"
type input "575"
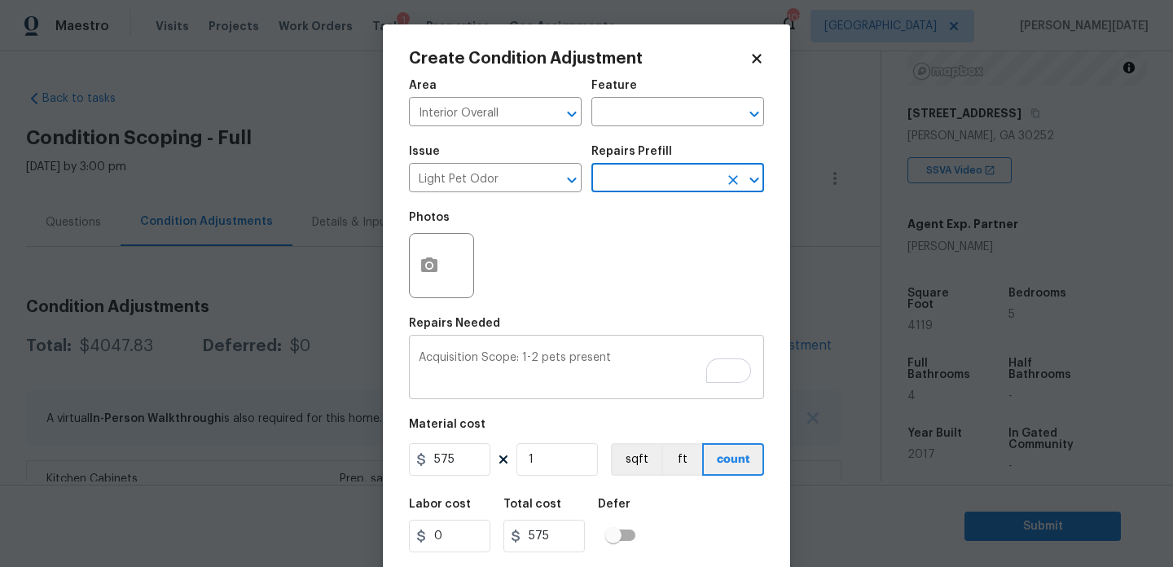
scroll to position [42, 0]
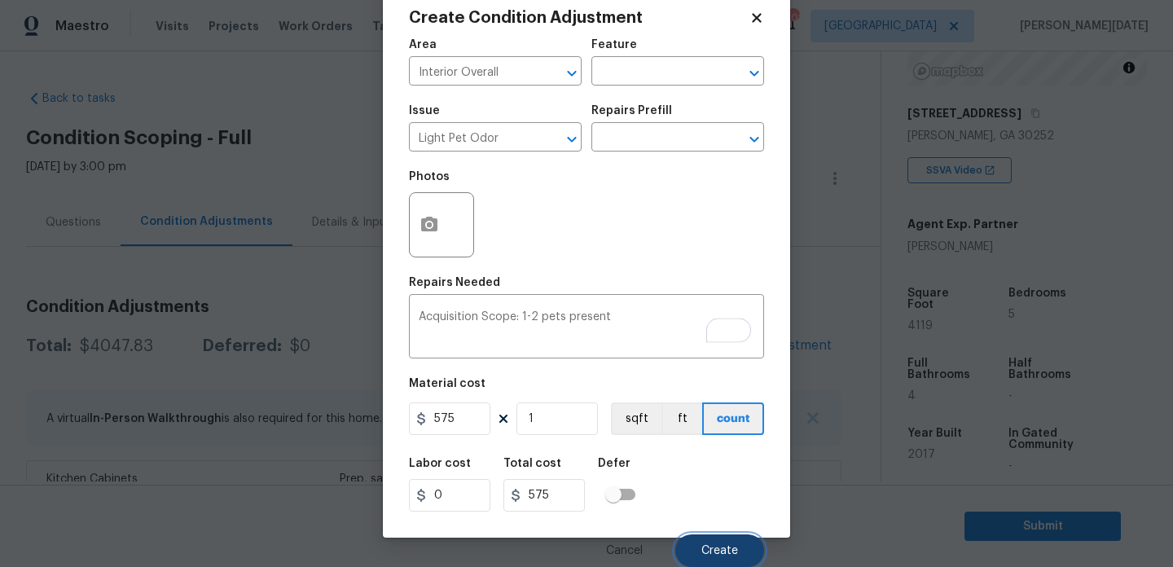
click at [713, 542] on button "Create" at bounding box center [719, 550] width 89 height 33
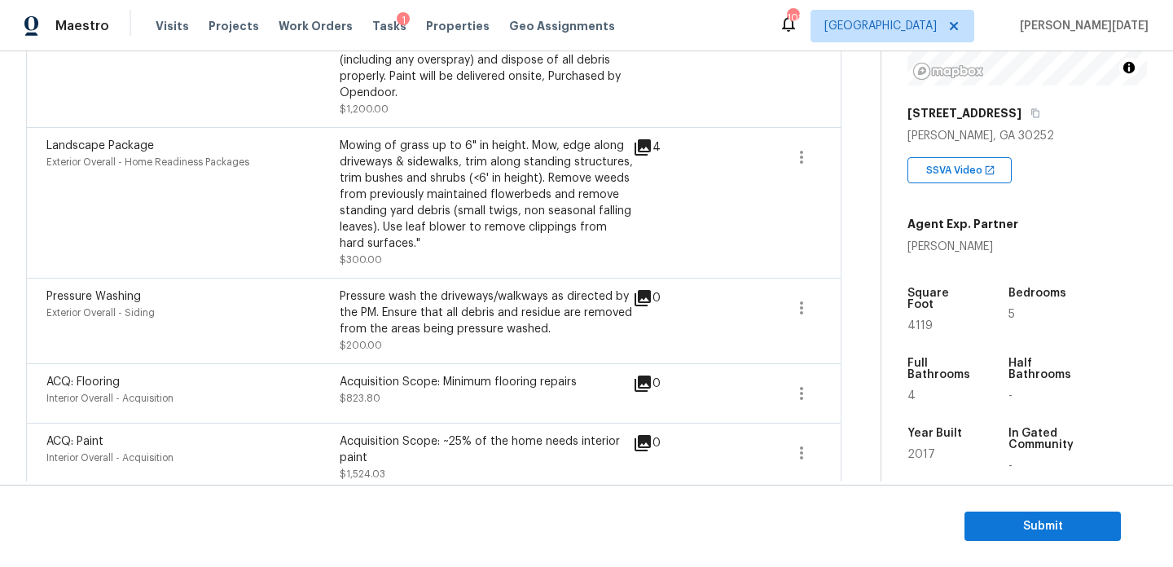
scroll to position [545, 0]
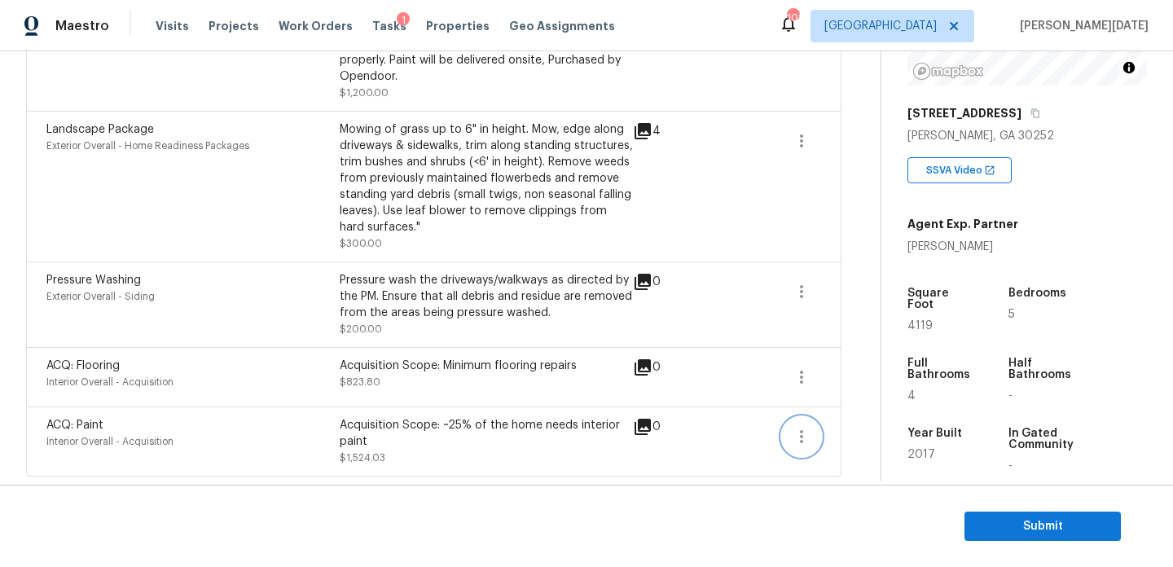
click at [795, 440] on icon "button" at bounding box center [802, 437] width 20 height 20
click at [853, 440] on div "Edit" at bounding box center [894, 433] width 127 height 16
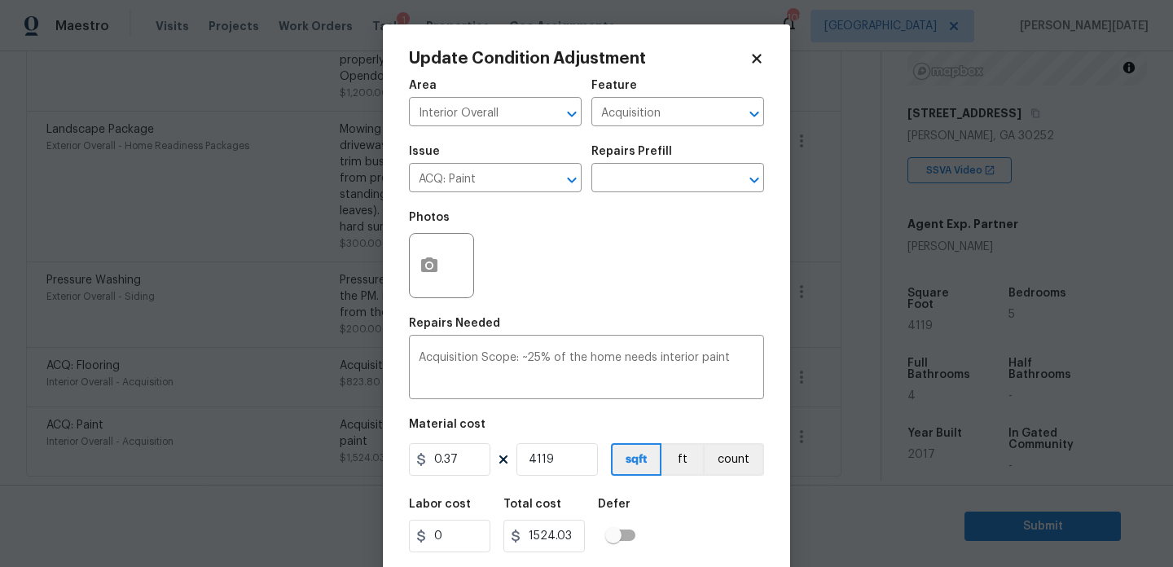
click at [638, 164] on div "Repairs Prefill" at bounding box center [677, 156] width 173 height 21
click at [639, 176] on input "text" at bounding box center [654, 179] width 127 height 25
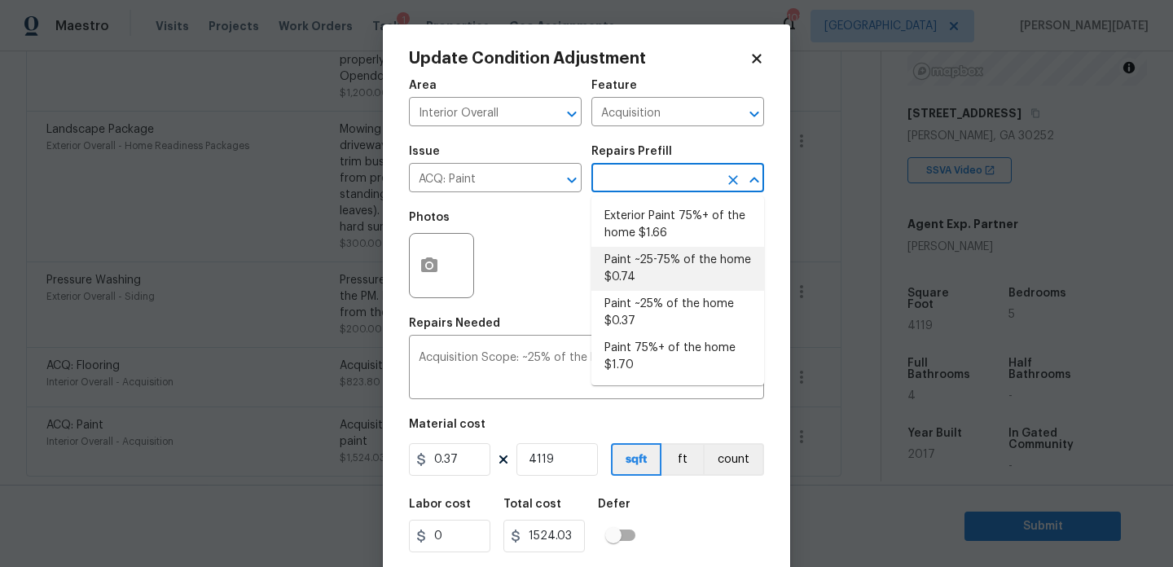
click at [671, 272] on li "Paint ~25-75% of the home $0.74" at bounding box center [677, 269] width 173 height 44
type textarea "Acquisition Scope: ~25 - 75% of the home needs interior paint"
type input "0.74"
type input "3048.06"
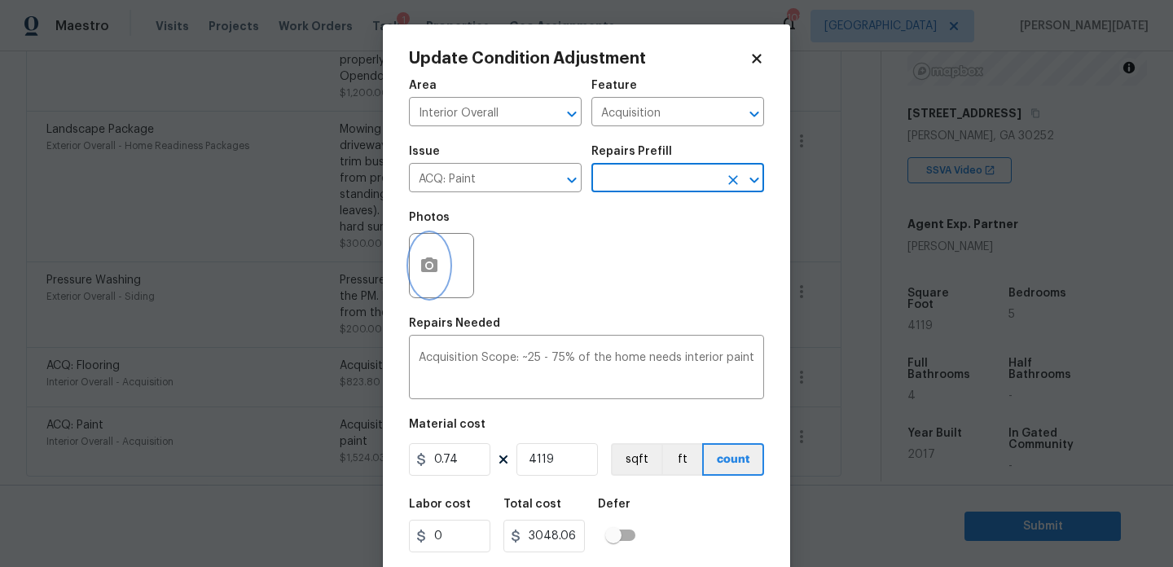
click at [431, 260] on icon "button" at bounding box center [429, 264] width 16 height 15
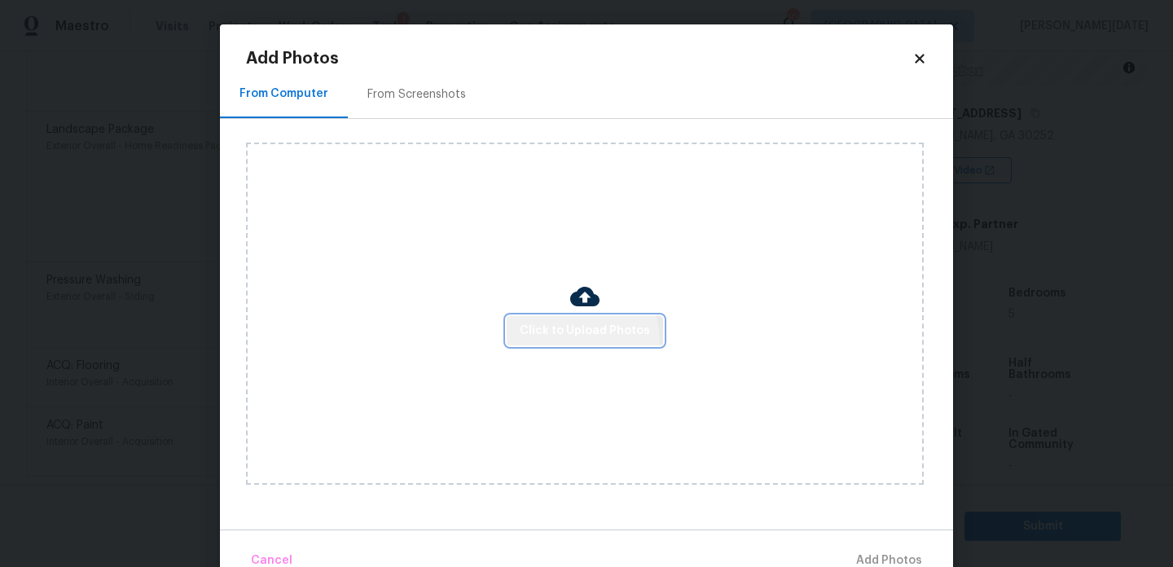
click at [563, 341] on button "Click to Upload Photos" at bounding box center [585, 331] width 156 height 30
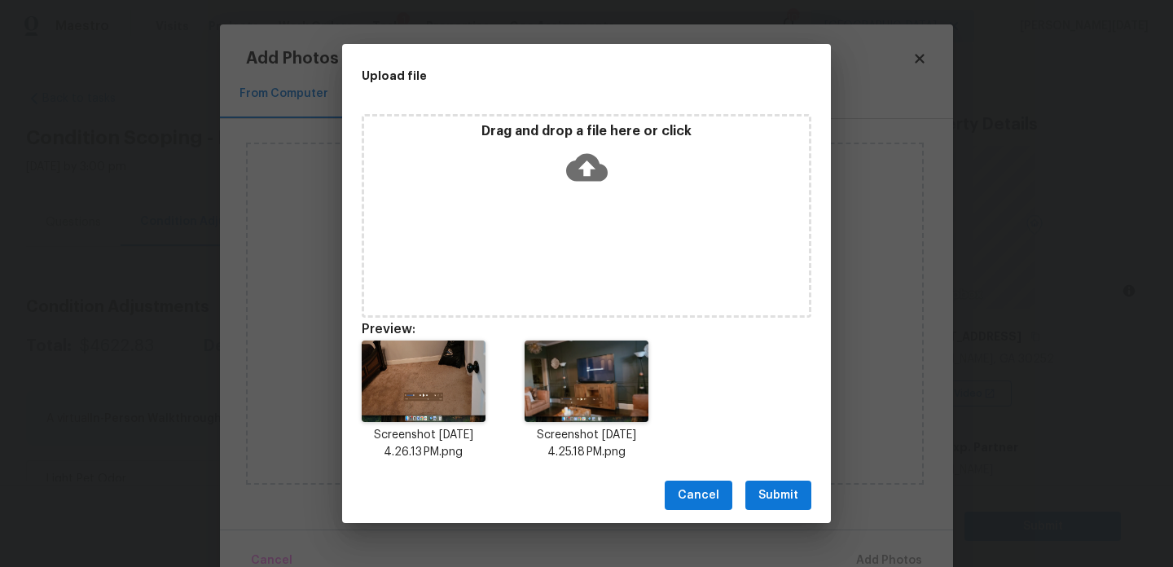
scroll to position [223, 0]
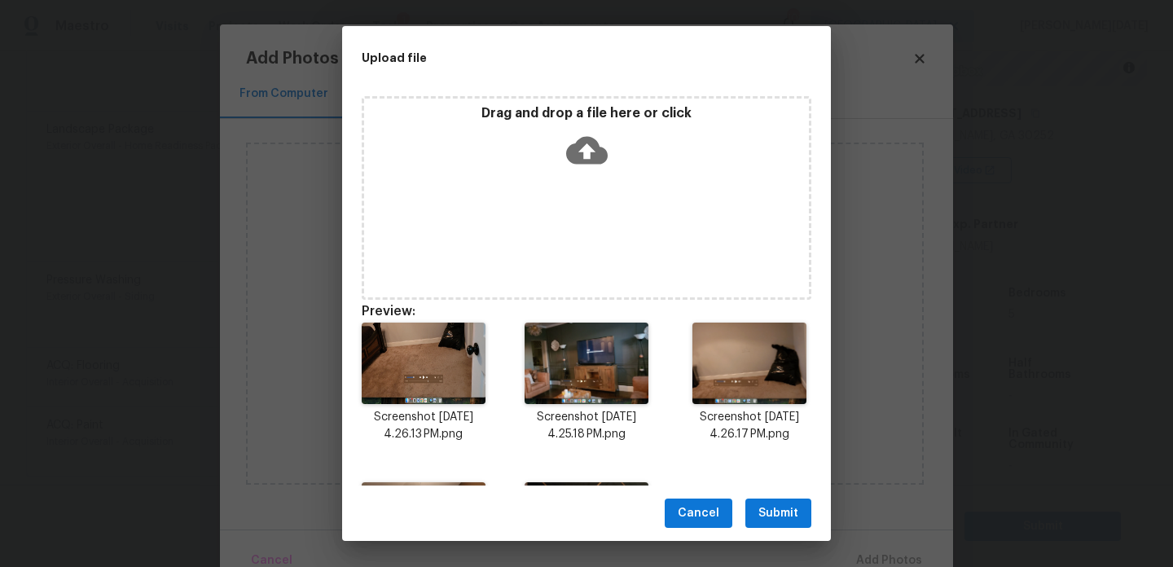
drag, startPoint x: 792, startPoint y: 516, endPoint x: 669, endPoint y: 433, distance: 148.9
click at [792, 516] on span "Submit" at bounding box center [778, 513] width 40 height 20
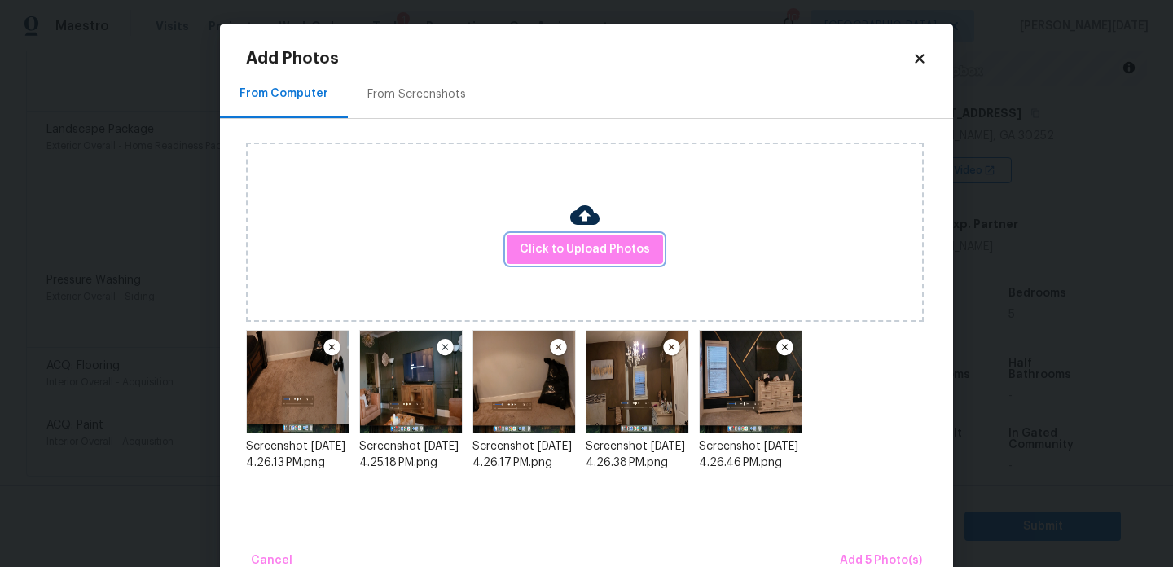
scroll to position [36, 0]
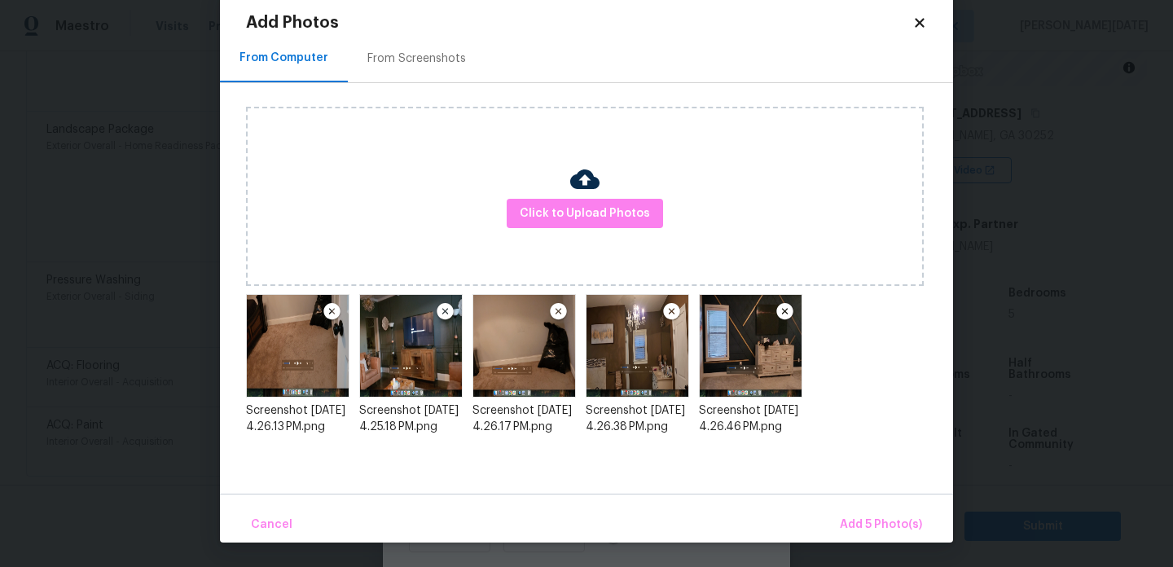
click at [330, 309] on img at bounding box center [332, 312] width 20 height 20
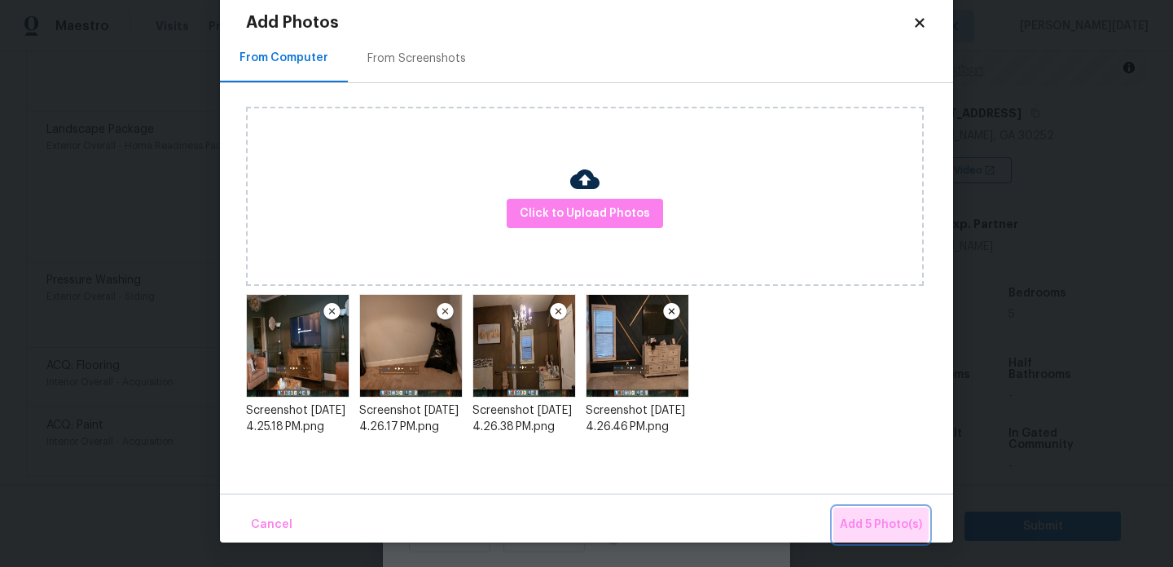
click at [847, 514] on button "Add 5 Photo(s)" at bounding box center [880, 524] width 95 height 35
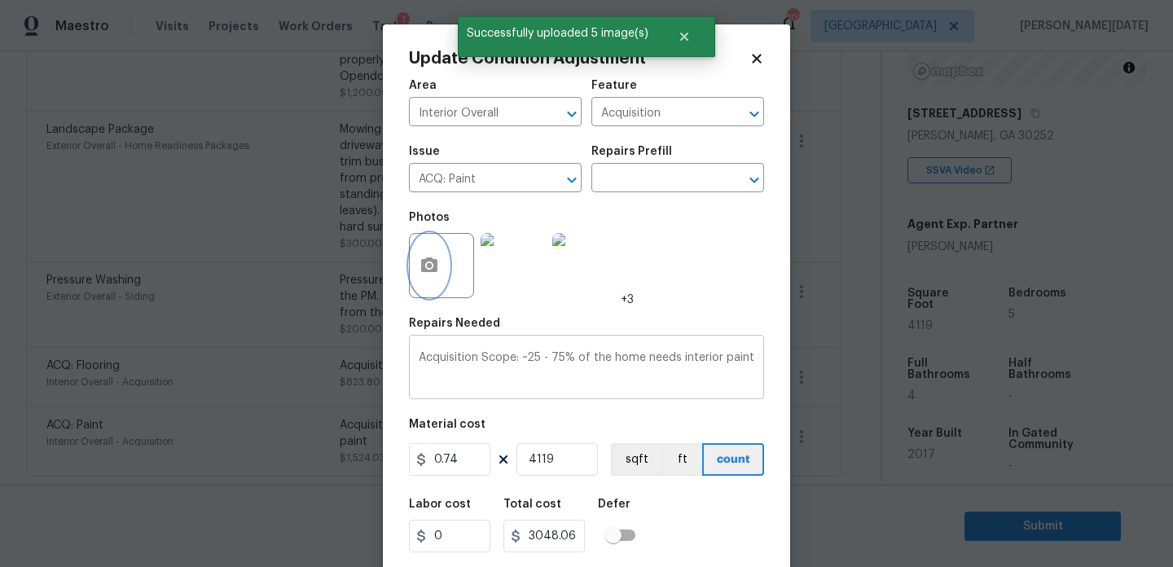
scroll to position [42, 0]
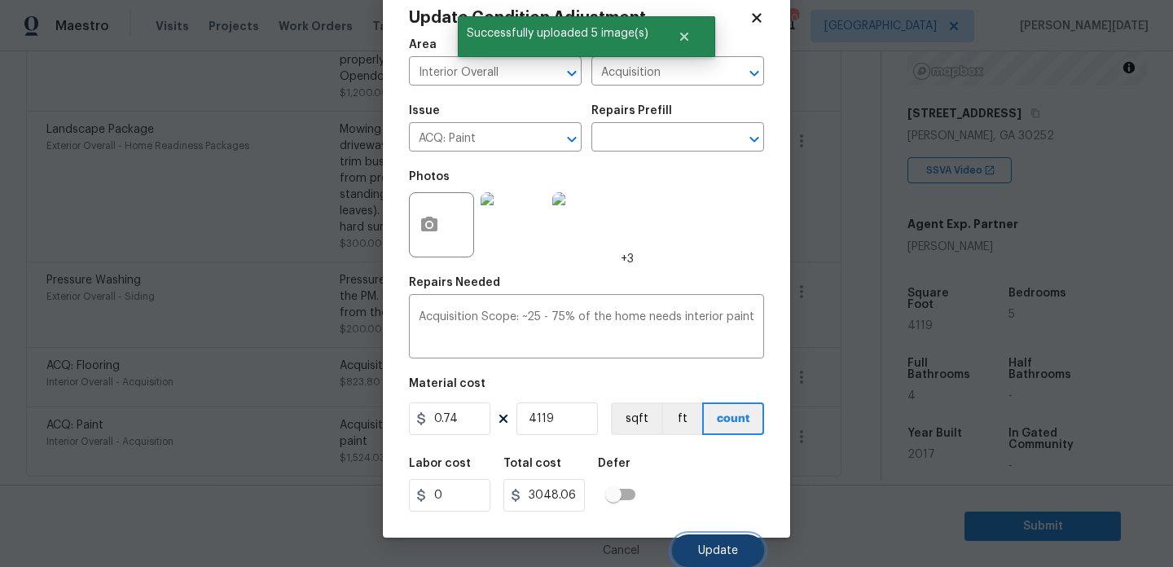
click at [727, 552] on span "Update" at bounding box center [718, 551] width 40 height 12
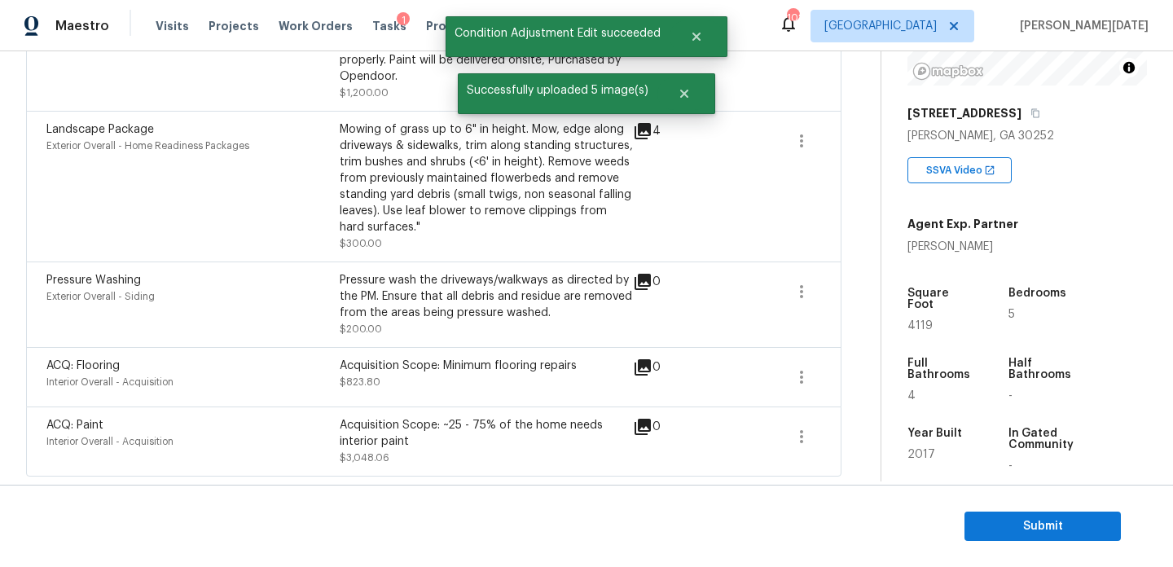
scroll to position [0, 0]
click at [794, 373] on icon "button" at bounding box center [802, 377] width 20 height 20
click at [883, 370] on div "Edit" at bounding box center [894, 374] width 127 height 16
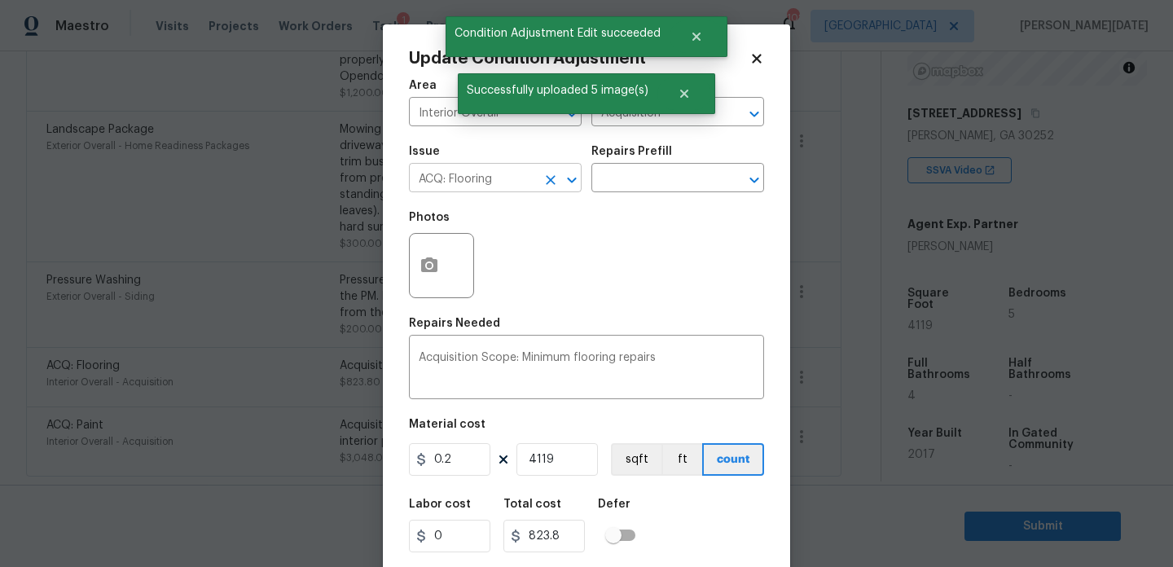
click at [547, 184] on icon "Clear" at bounding box center [551, 180] width 10 height 10
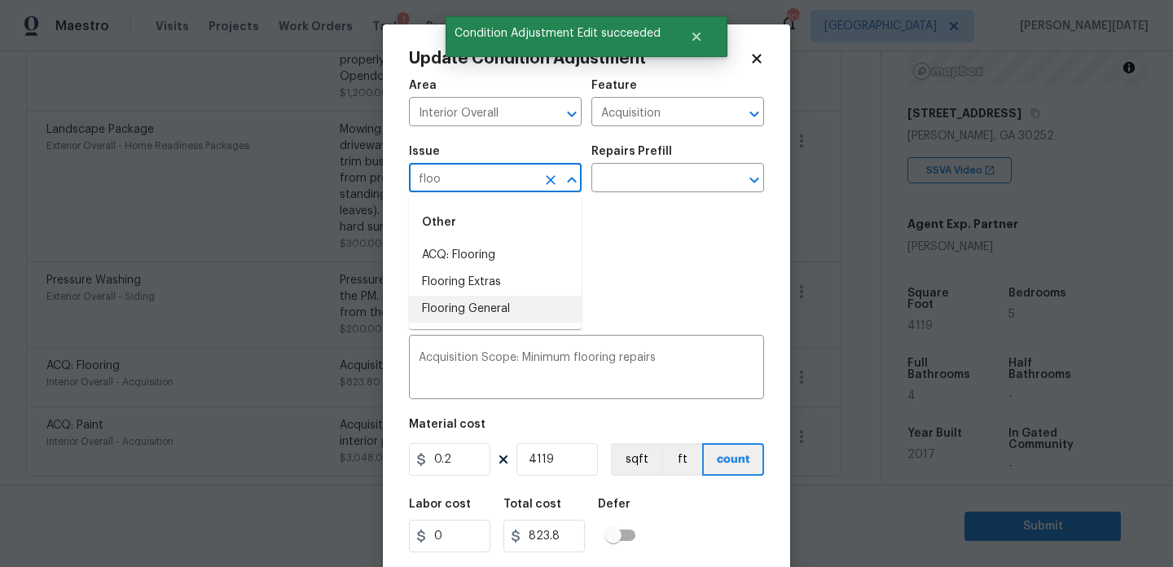
click at [511, 305] on li "Flooring General" at bounding box center [495, 309] width 173 height 27
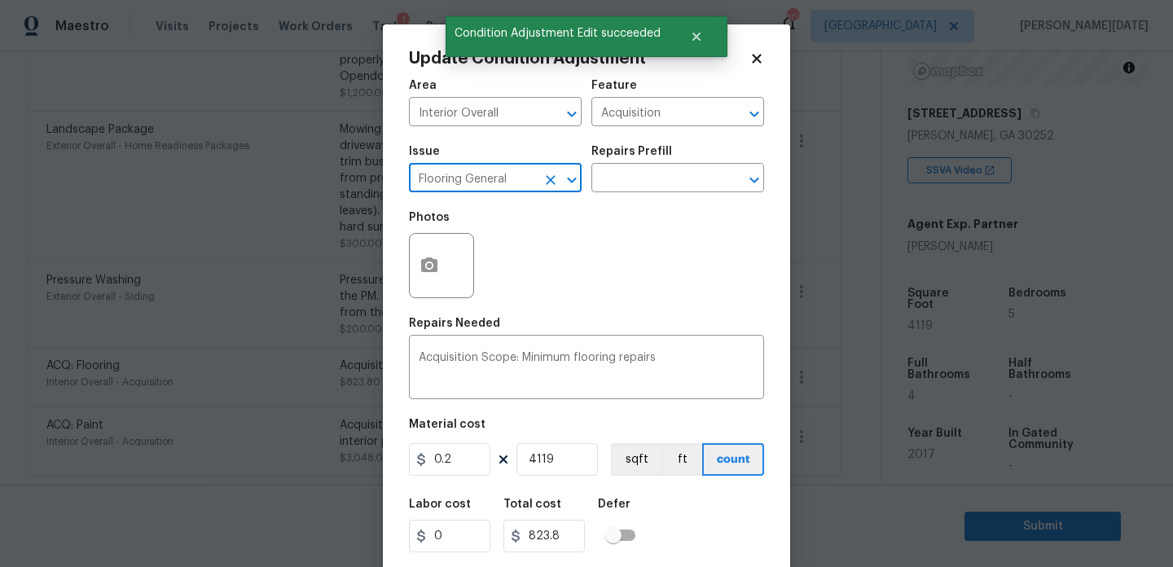
type input "Flooring General"
click at [451, 270] on div at bounding box center [441, 265] width 65 height 65
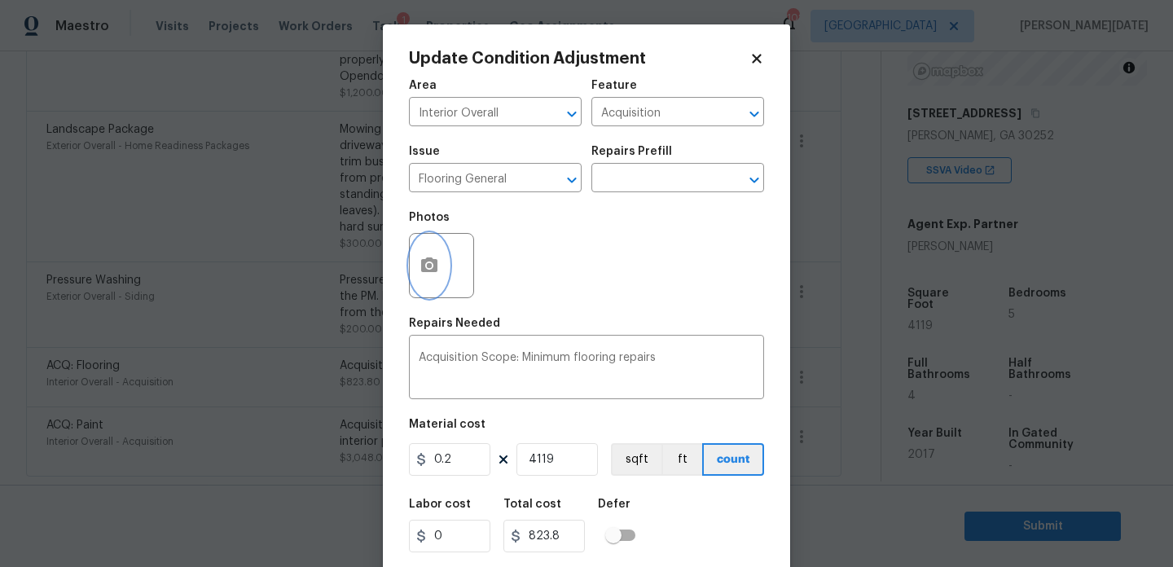
click at [434, 280] on button "button" at bounding box center [429, 266] width 39 height 64
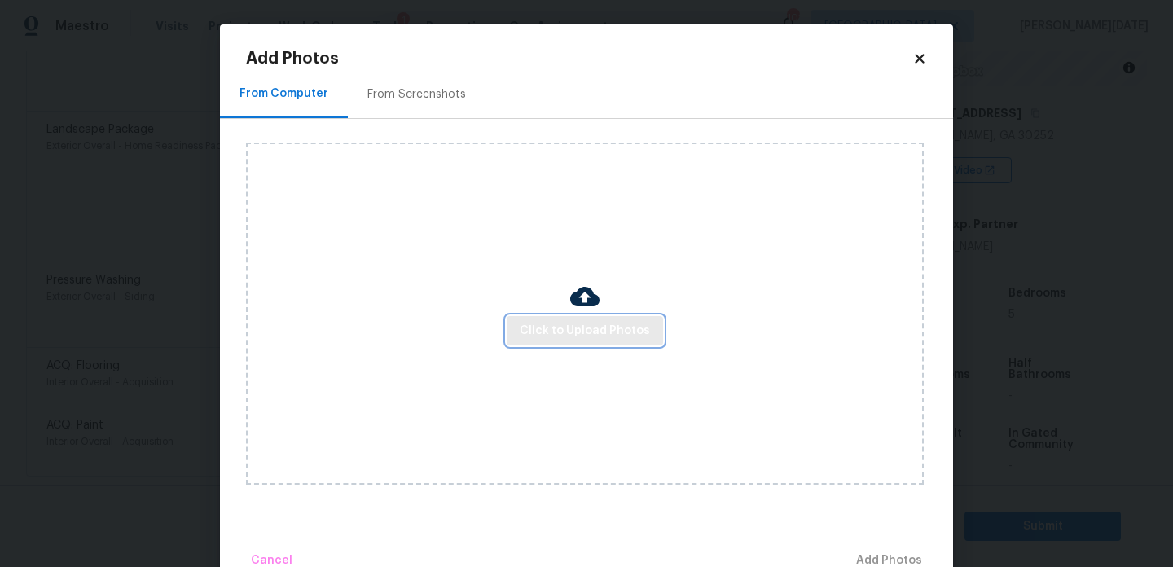
click at [569, 327] on span "Click to Upload Photos" at bounding box center [585, 331] width 130 height 20
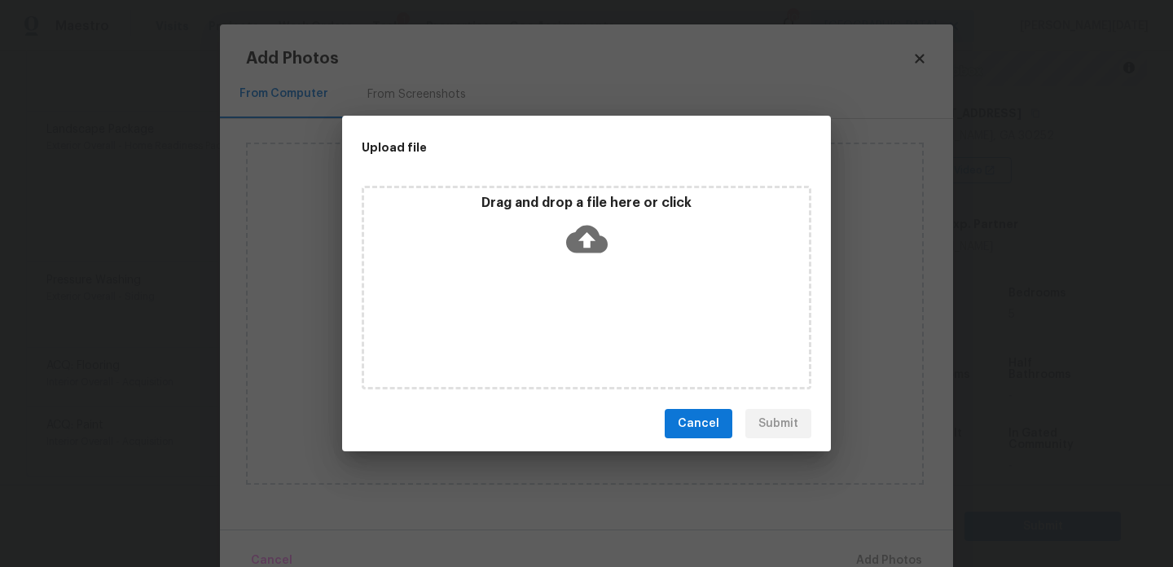
click at [569, 327] on div "Drag and drop a file here or click" at bounding box center [587, 288] width 450 height 204
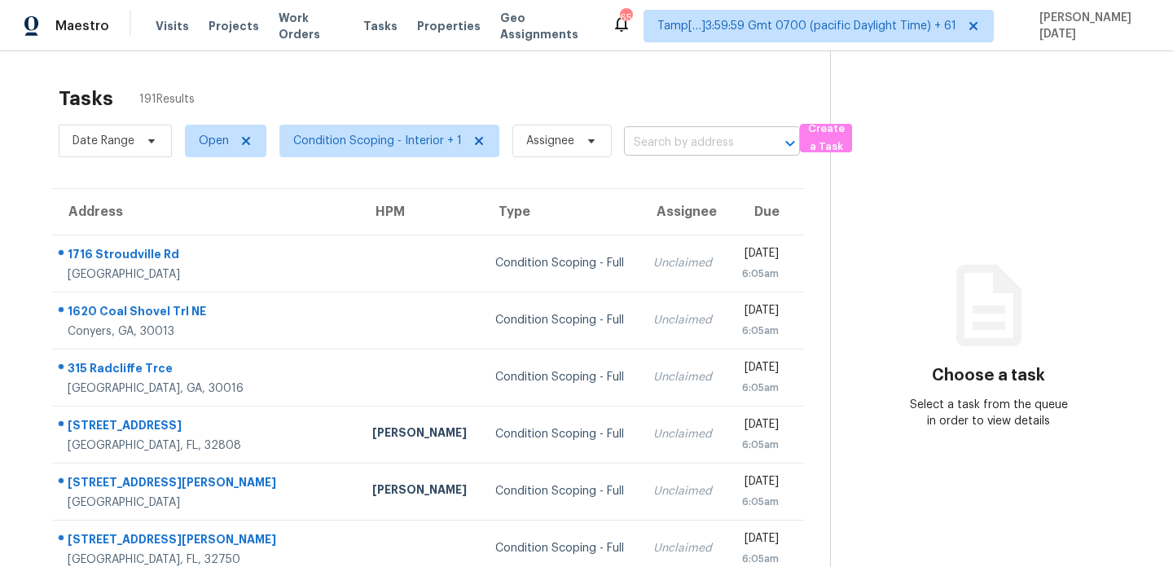
click at [639, 151] on input "text" at bounding box center [689, 142] width 130 height 25
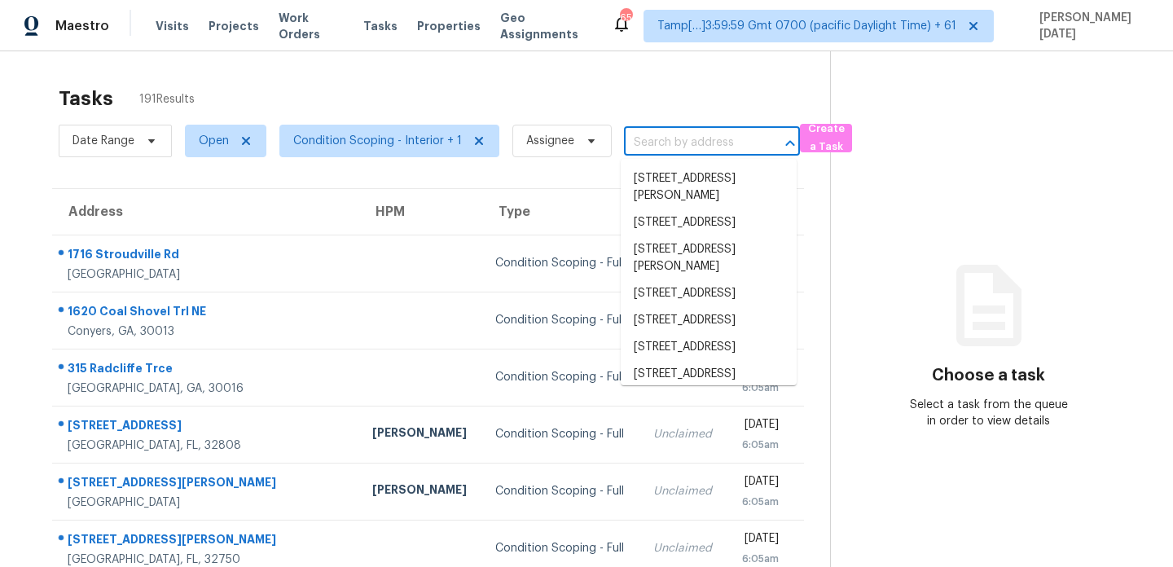
paste input "[STREET_ADDRESS][PERSON_NAME]"
type input "[STREET_ADDRESS][PERSON_NAME]"
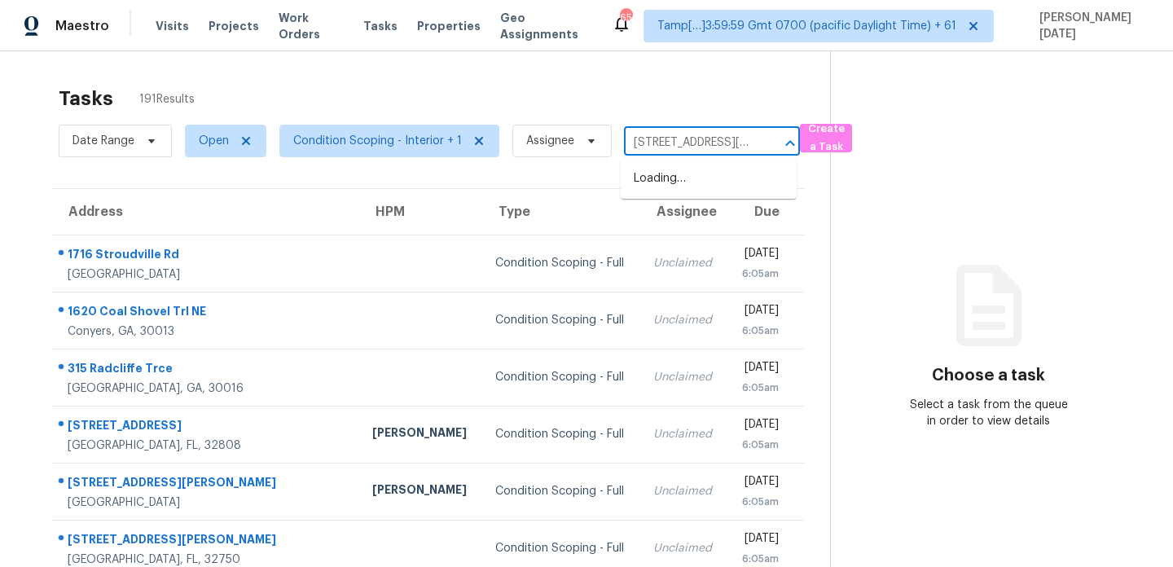
scroll to position [0, 54]
click at [678, 189] on li "[STREET_ADDRESS][PERSON_NAME]" at bounding box center [709, 187] width 176 height 44
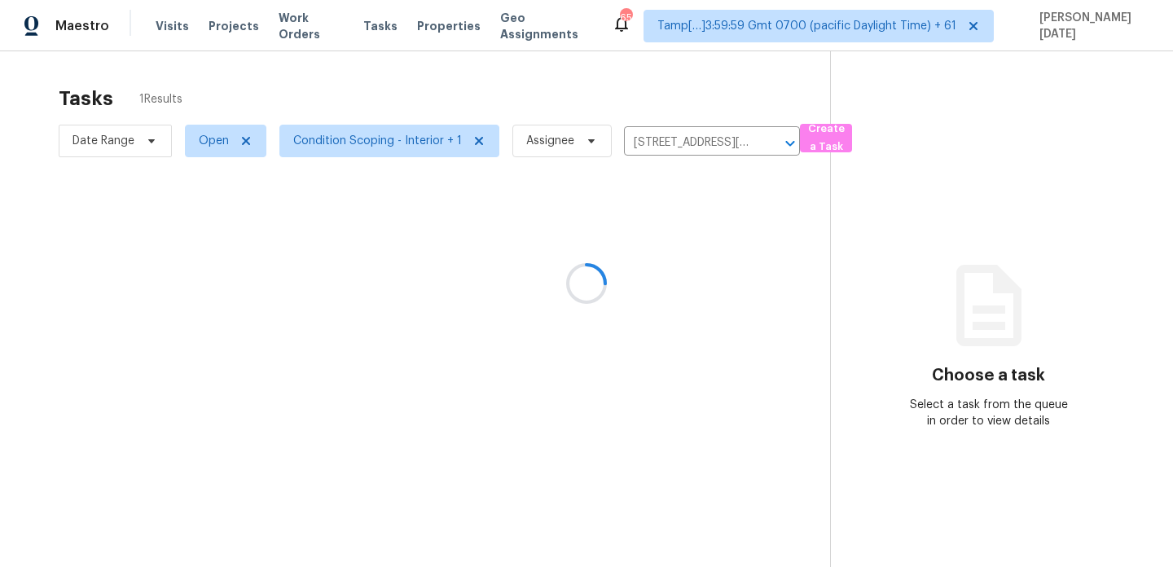
click at [726, 259] on div at bounding box center [586, 283] width 1173 height 567
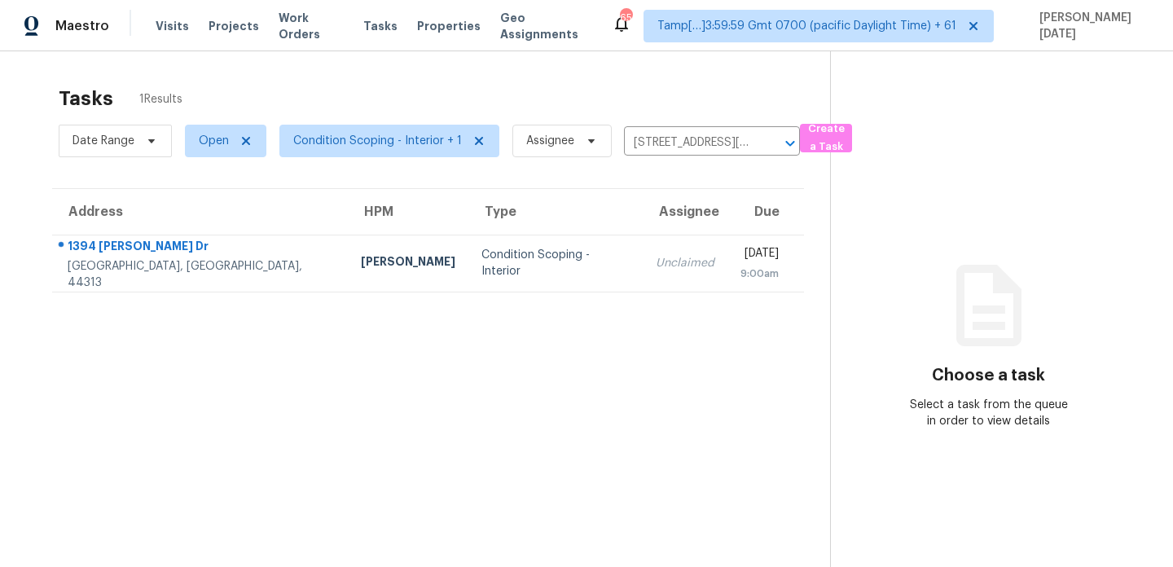
click at [740, 259] on div "[DATE]" at bounding box center [759, 255] width 38 height 20
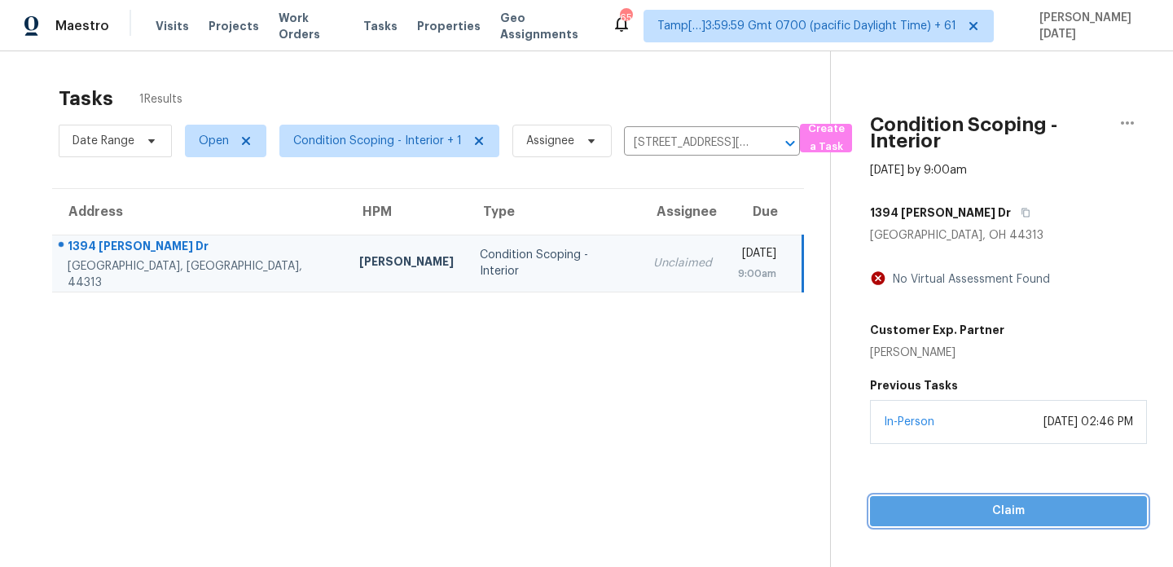
click at [914, 502] on span "Claim" at bounding box center [1008, 511] width 251 height 20
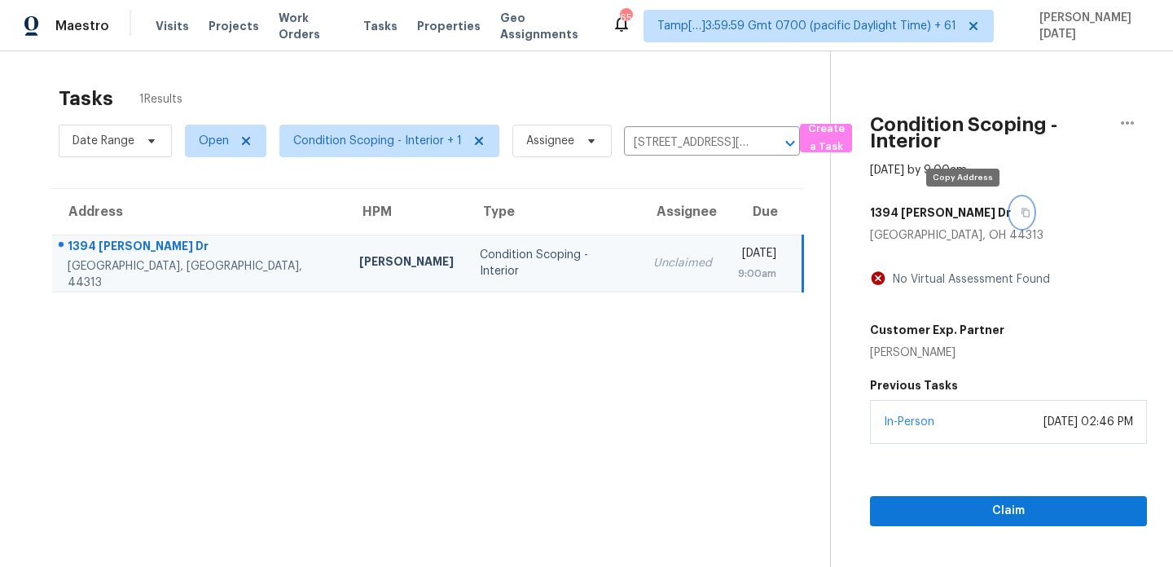
click at [1011, 219] on button "button" at bounding box center [1022, 212] width 22 height 29
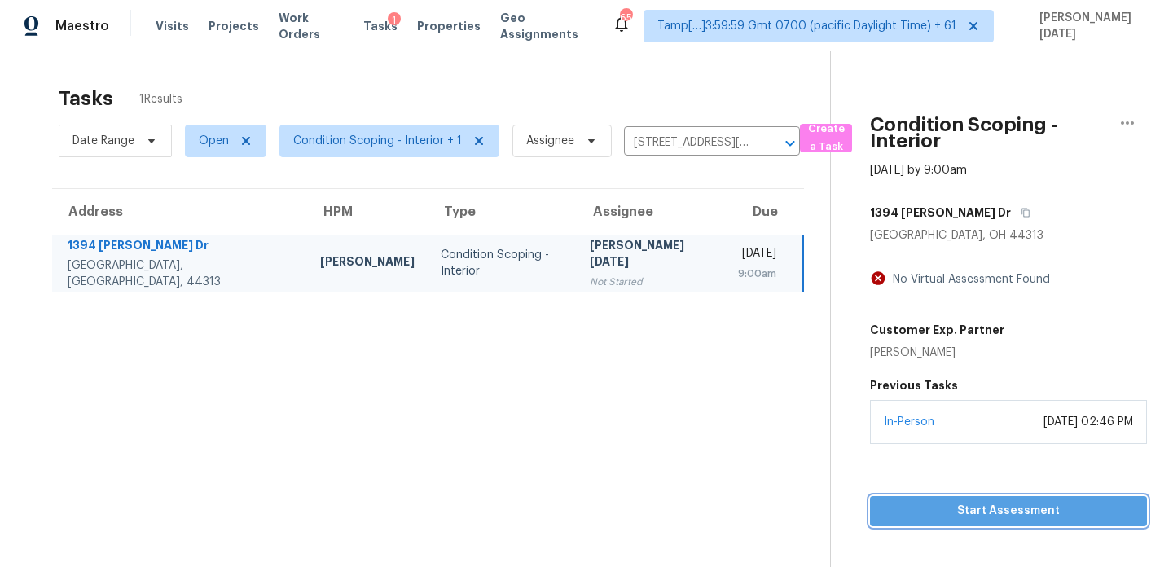
click at [924, 512] on span "Start Assessment" at bounding box center [1008, 511] width 251 height 20
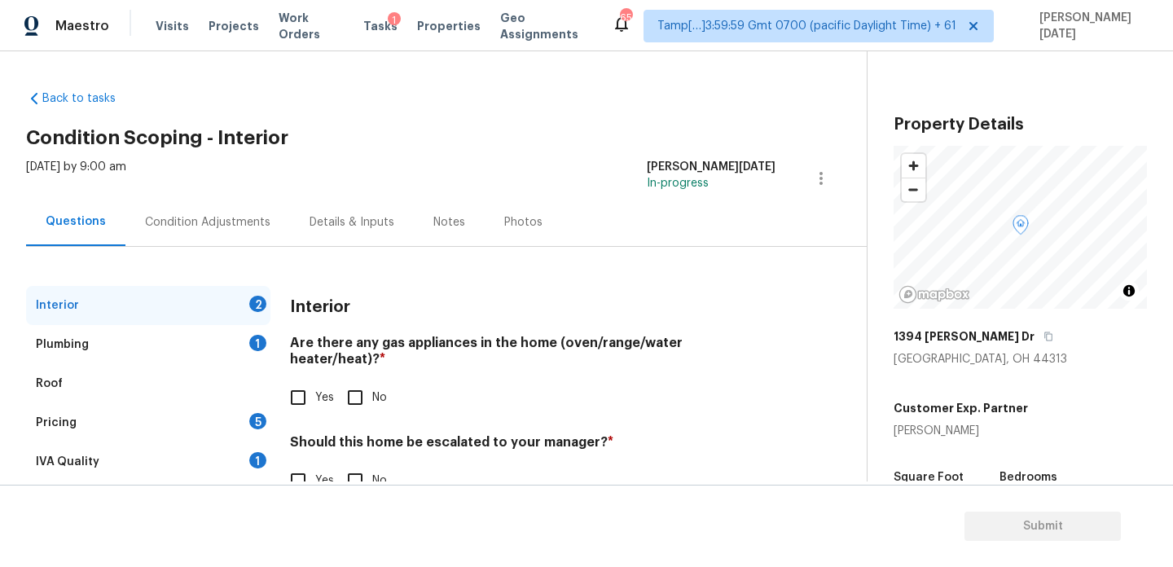
click at [180, 226] on div "Condition Adjustments" at bounding box center [207, 222] width 125 height 16
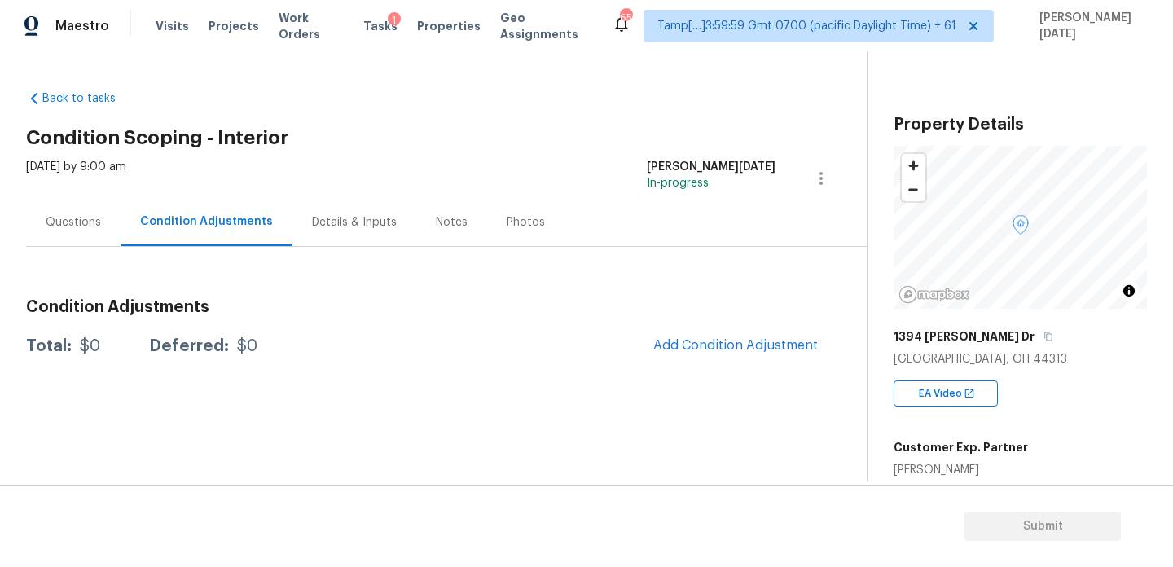
click at [745, 363] on span "Add Condition Adjustment" at bounding box center [736, 346] width 184 height 36
click at [759, 353] on button "Add Condition Adjustment" at bounding box center [736, 345] width 184 height 34
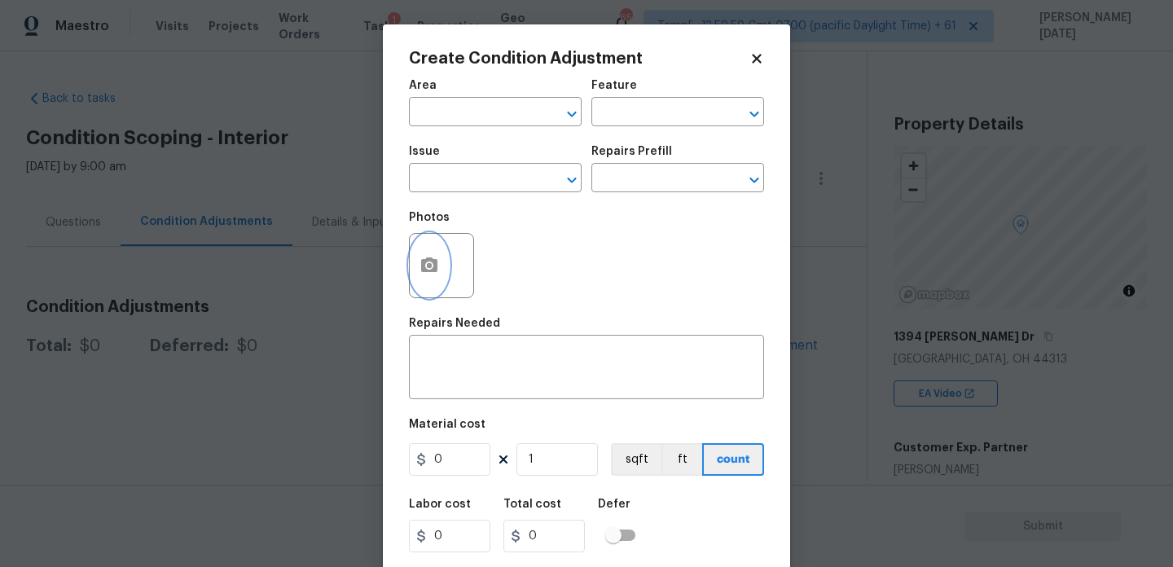
click at [433, 270] on icon "button" at bounding box center [429, 264] width 16 height 15
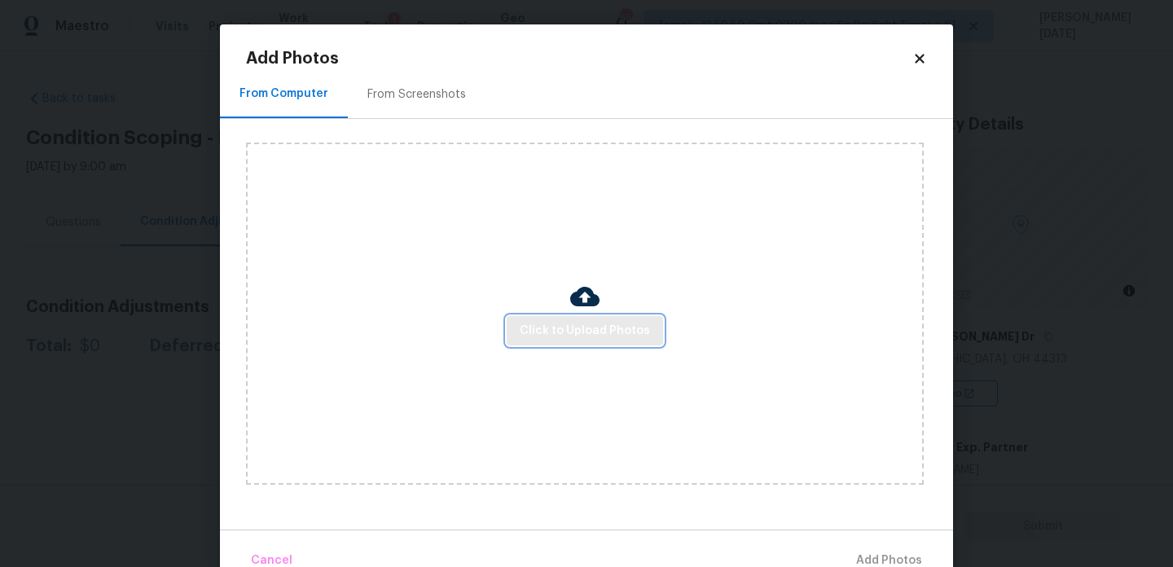
click at [537, 316] on button "Click to Upload Photos" at bounding box center [585, 331] width 156 height 30
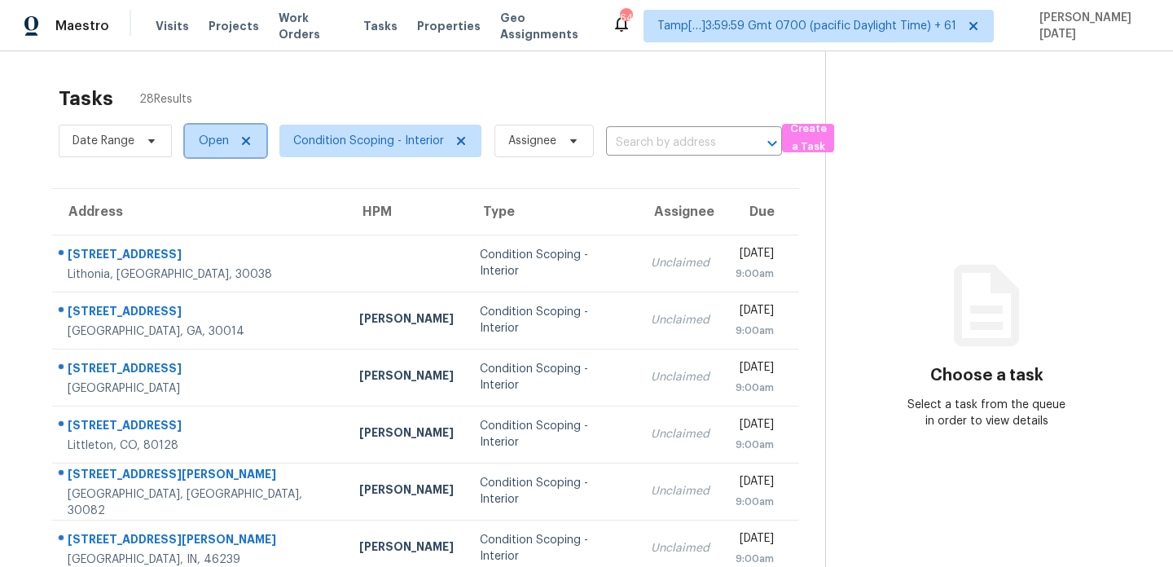
click at [217, 138] on span "Open" at bounding box center [214, 141] width 30 height 16
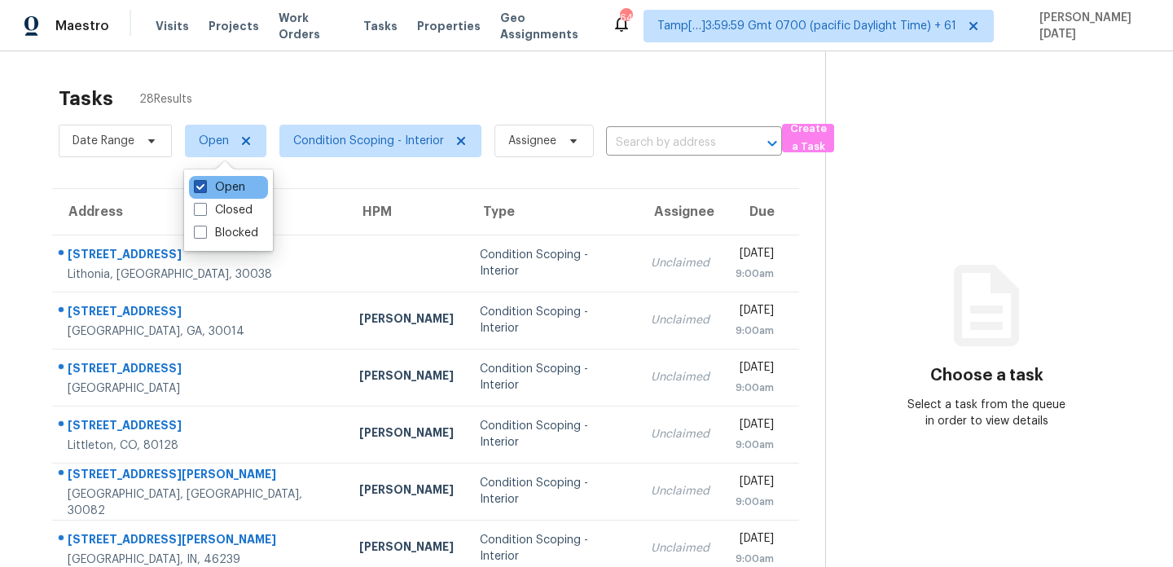
click at [210, 189] on label "Open" at bounding box center [219, 187] width 51 height 16
click at [204, 189] on input "Open" at bounding box center [199, 184] width 11 height 11
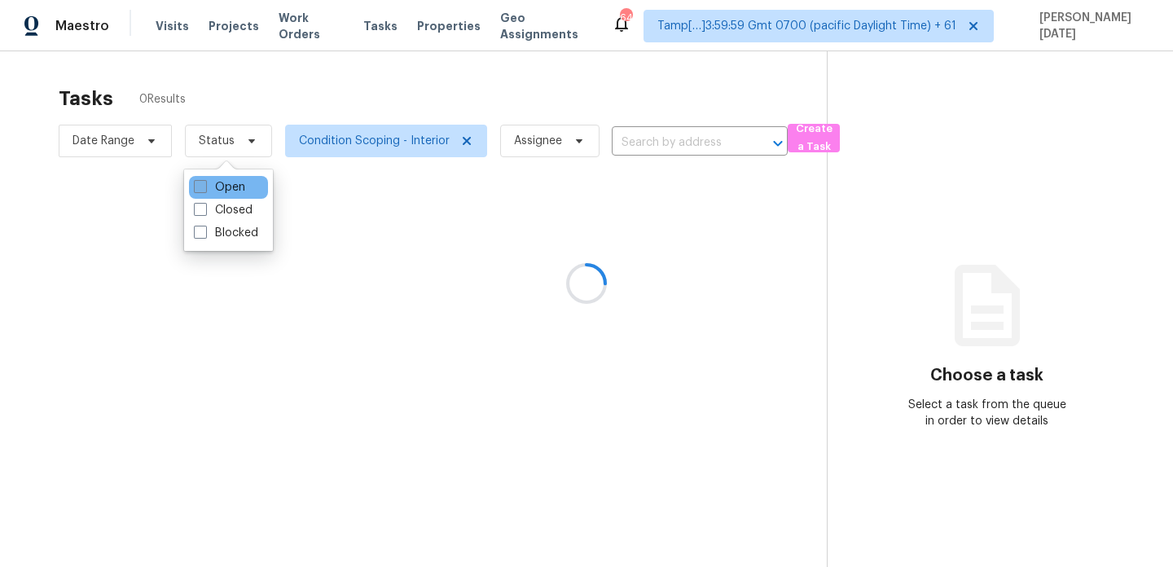
click at [210, 189] on label "Open" at bounding box center [219, 187] width 51 height 16
click at [204, 189] on input "Open" at bounding box center [199, 184] width 11 height 11
checkbox input "true"
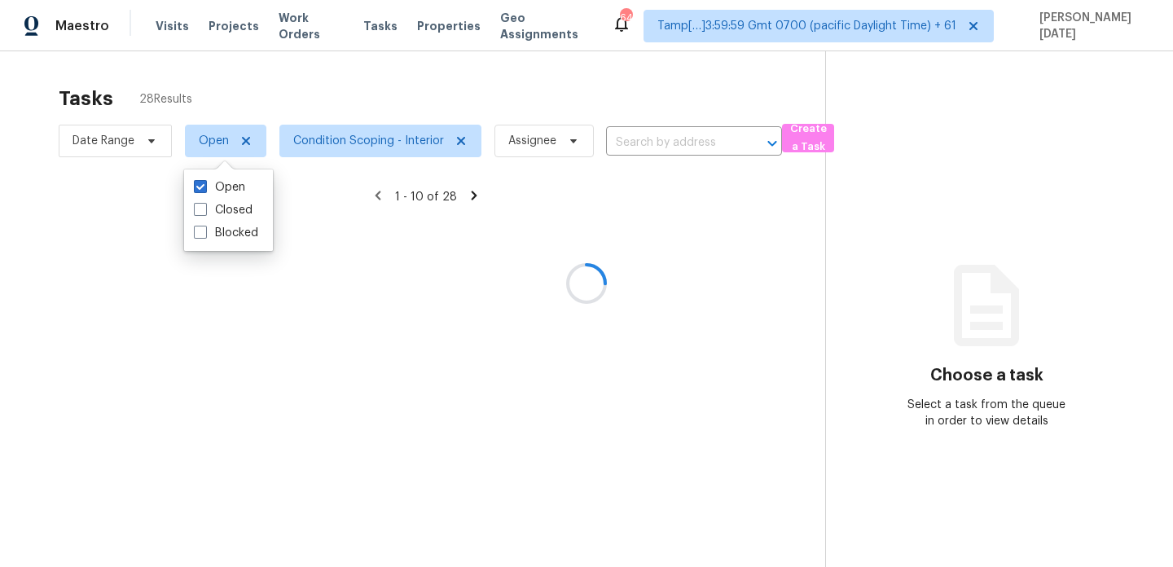
click at [355, 101] on div at bounding box center [586, 283] width 1173 height 567
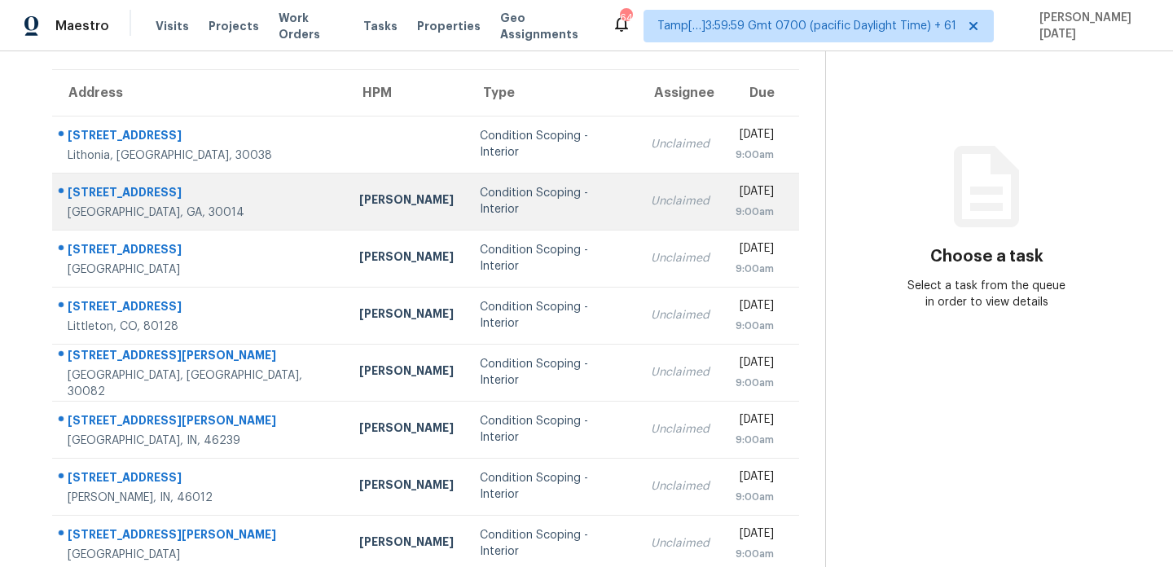
scroll to position [88, 0]
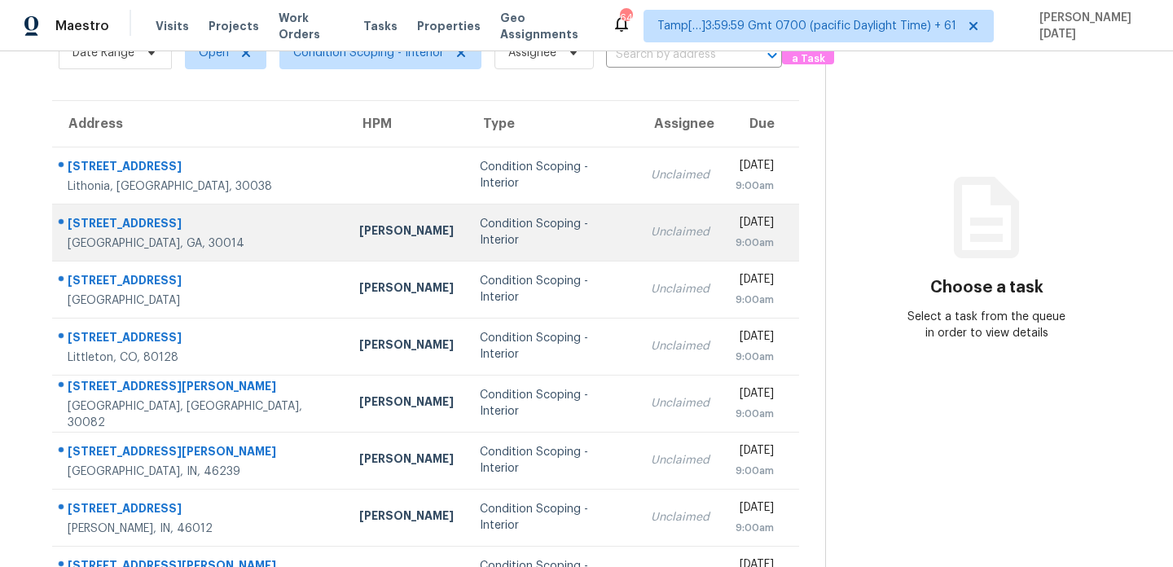
click at [638, 248] on td "Unclaimed" at bounding box center [680, 232] width 85 height 57
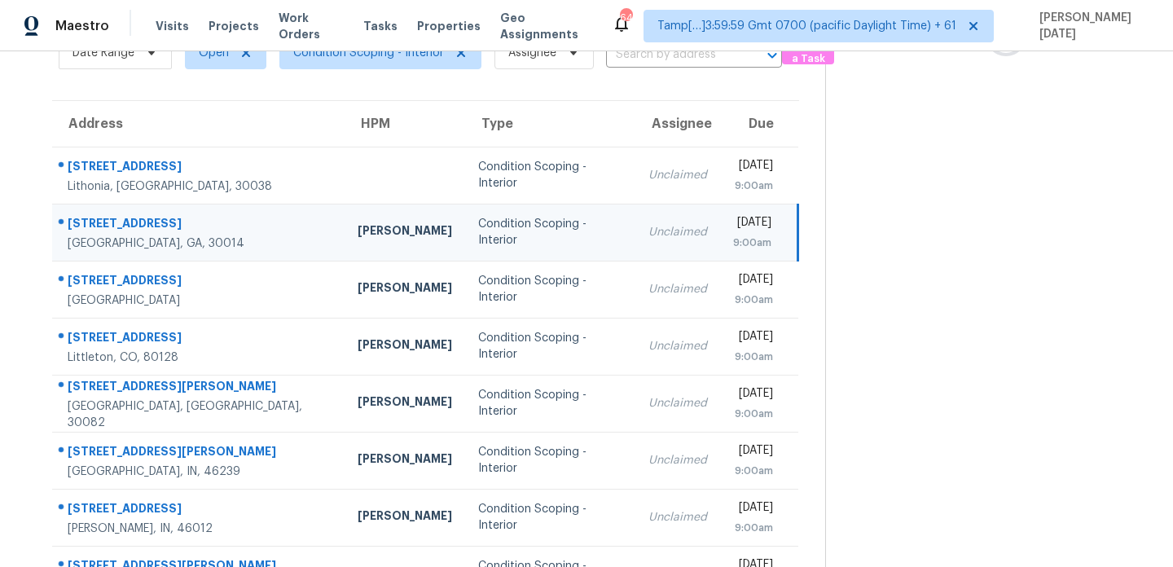
scroll to position [0, 0]
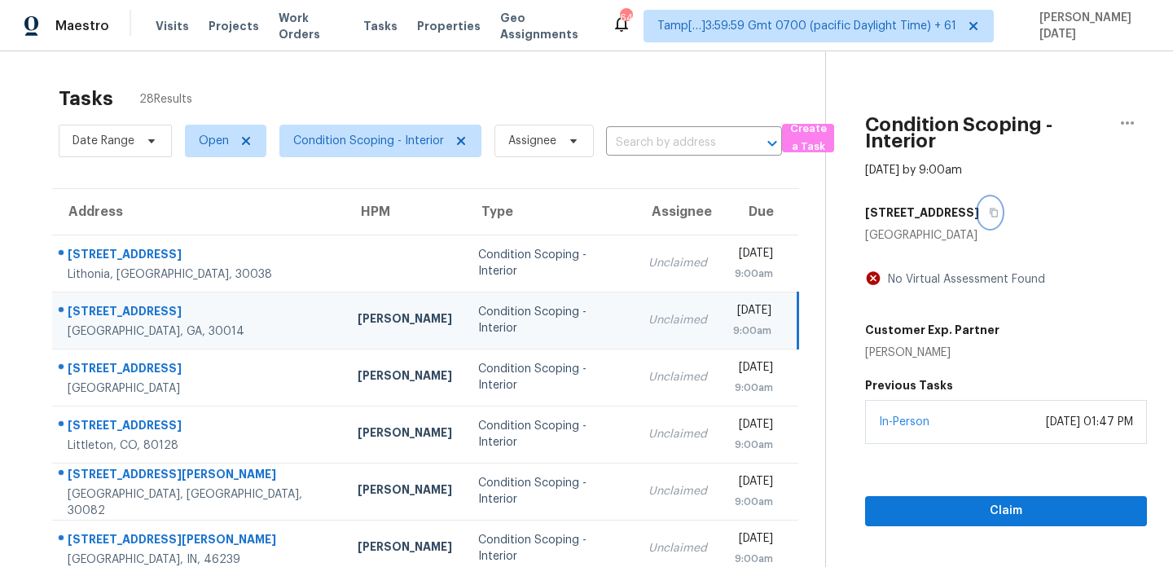
click at [998, 209] on icon "button" at bounding box center [994, 213] width 8 height 9
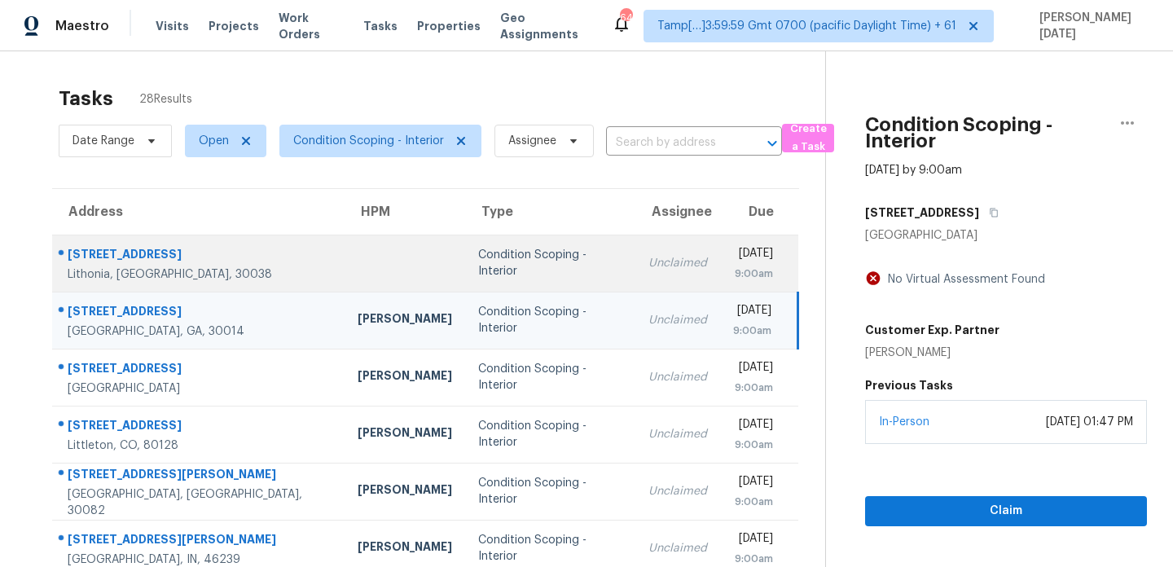
click at [465, 253] on td "Condition Scoping - Interior" at bounding box center [550, 263] width 170 height 57
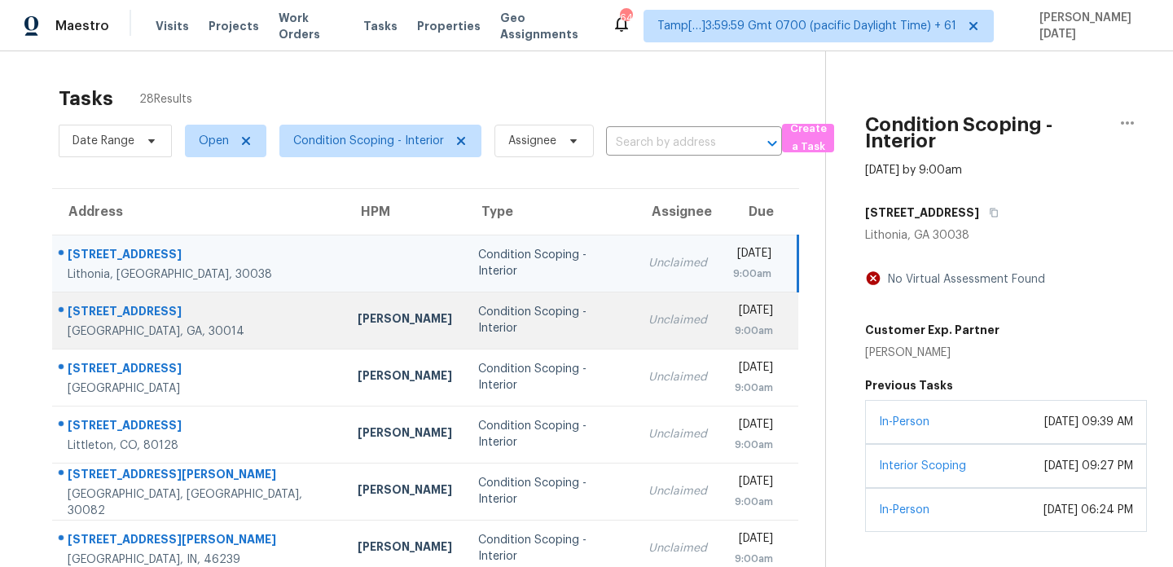
scroll to position [81, 0]
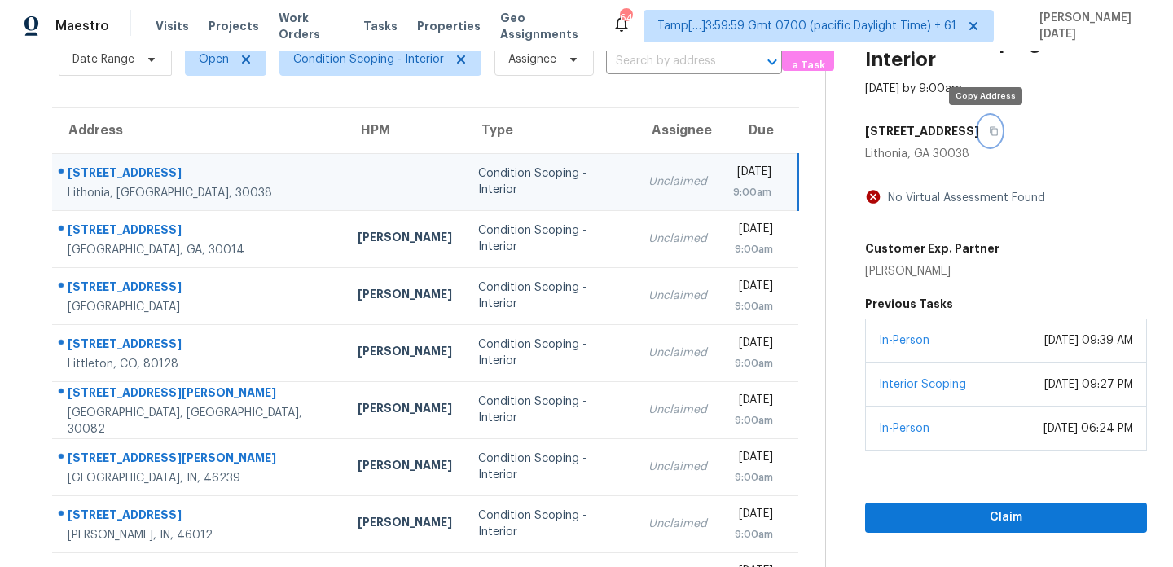
click at [989, 132] on icon "button" at bounding box center [994, 131] width 10 height 10
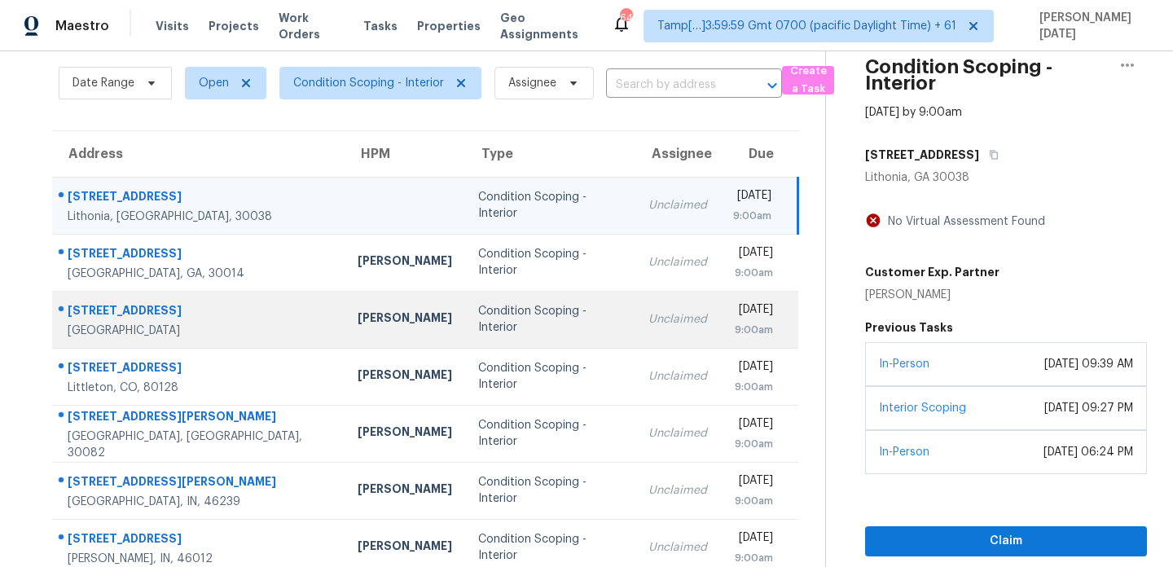
click at [465, 343] on td "Condition Scoping - Interior" at bounding box center [550, 319] width 170 height 57
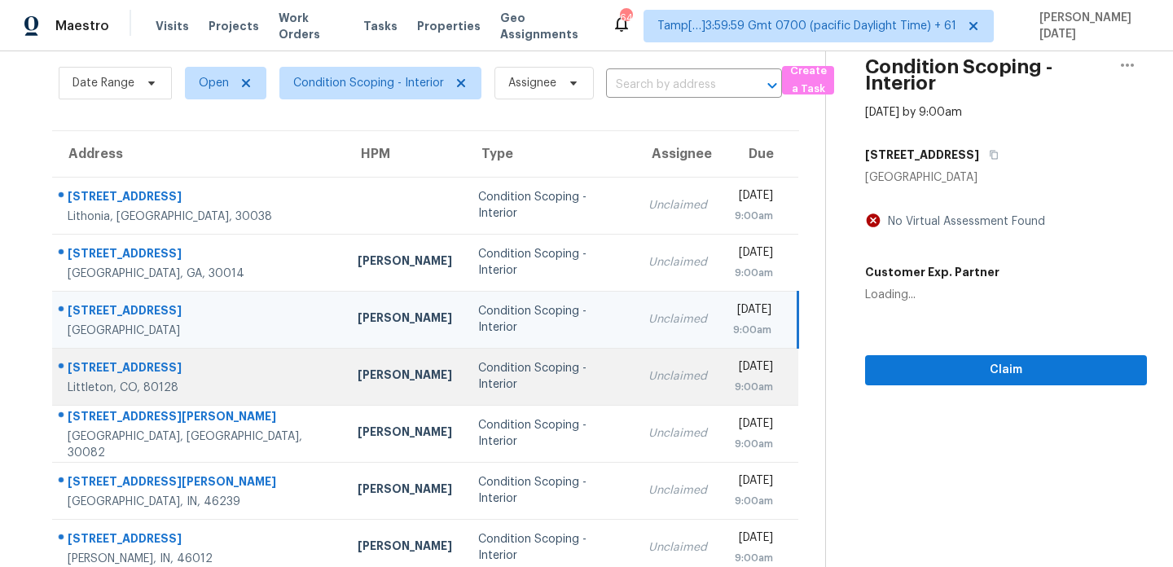
click at [635, 374] on td "Unclaimed" at bounding box center [677, 376] width 85 height 57
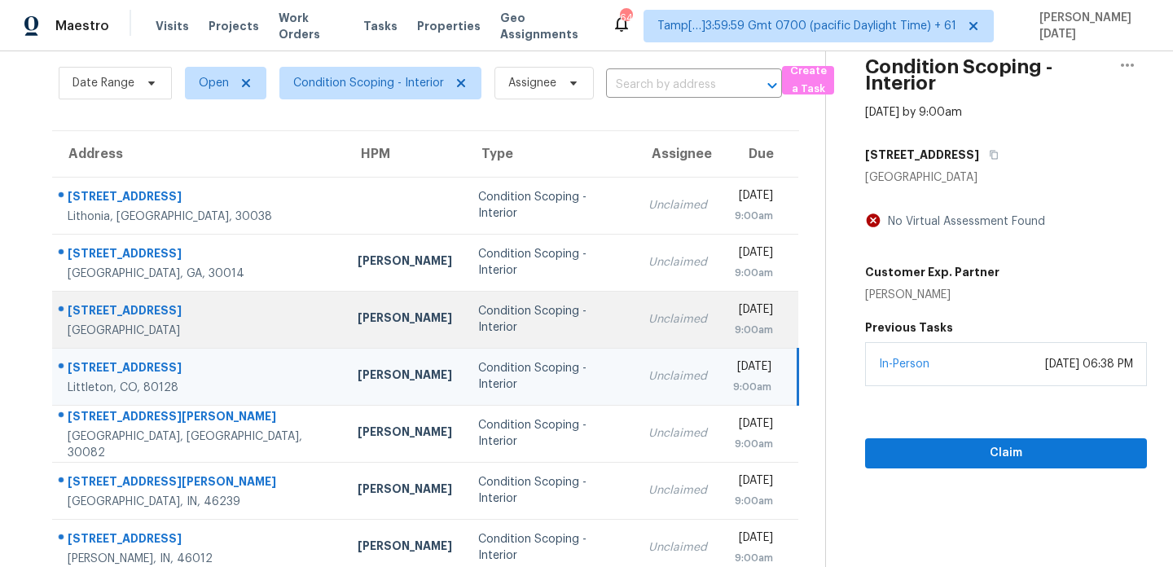
click at [648, 323] on div "Unclaimed" at bounding box center [677, 319] width 59 height 16
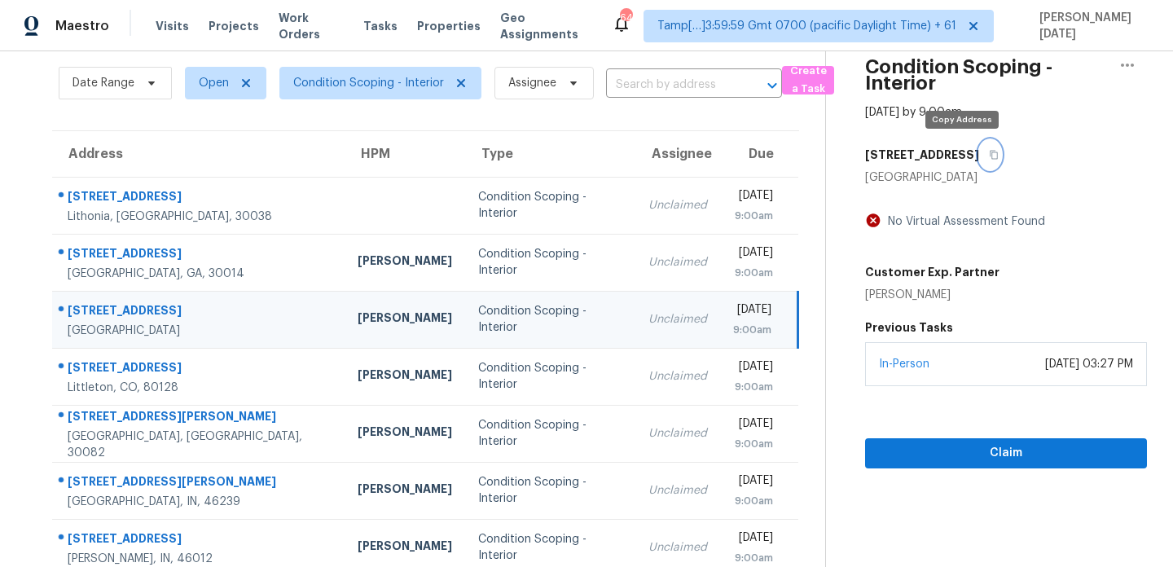
click at [979, 160] on button "button" at bounding box center [990, 154] width 22 height 29
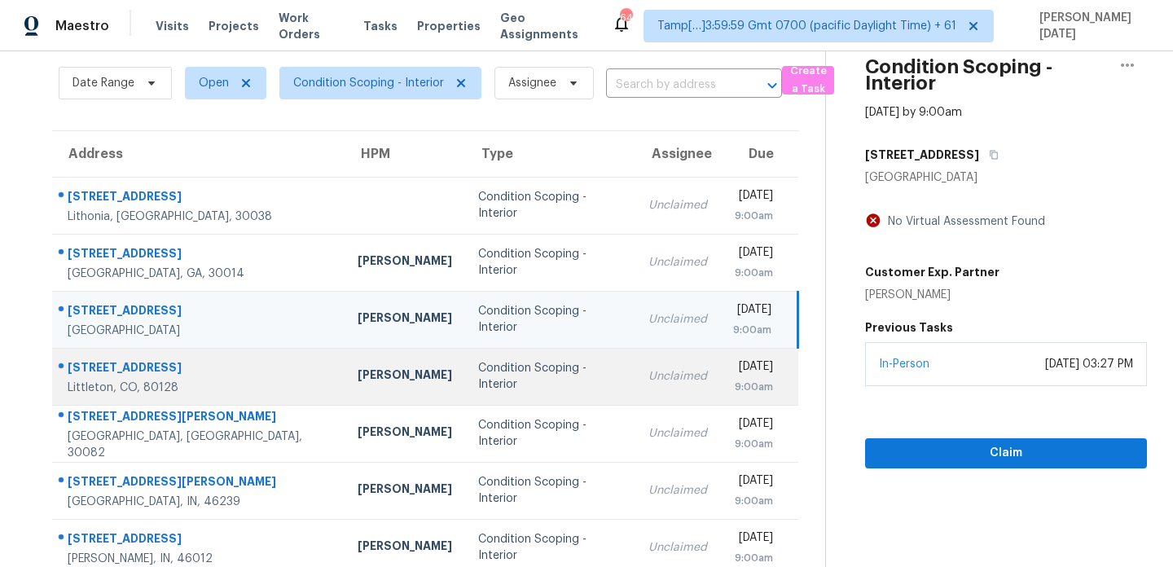
click at [478, 373] on div "Condition Scoping - Interior" at bounding box center [550, 376] width 144 height 33
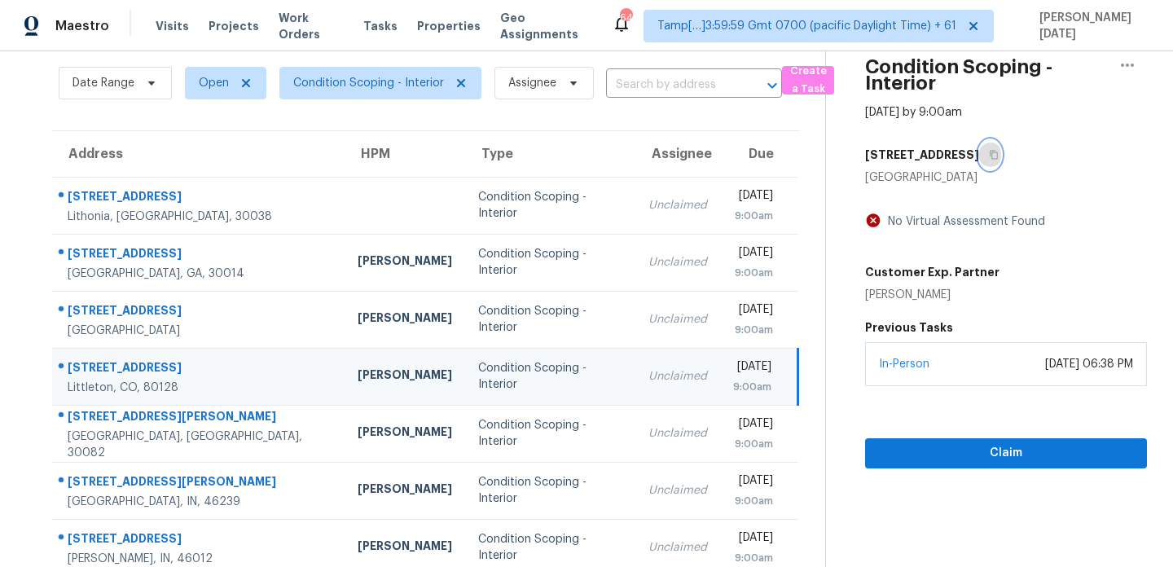
click at [987, 160] on button "button" at bounding box center [990, 154] width 22 height 29
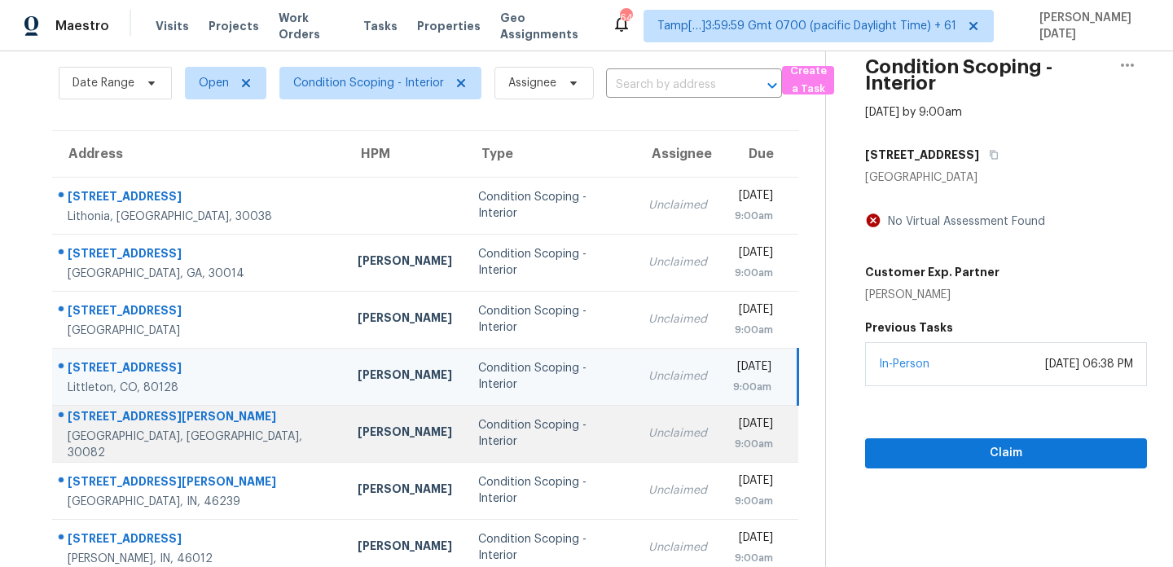
click at [465, 411] on td "Condition Scoping - Interior" at bounding box center [550, 433] width 170 height 57
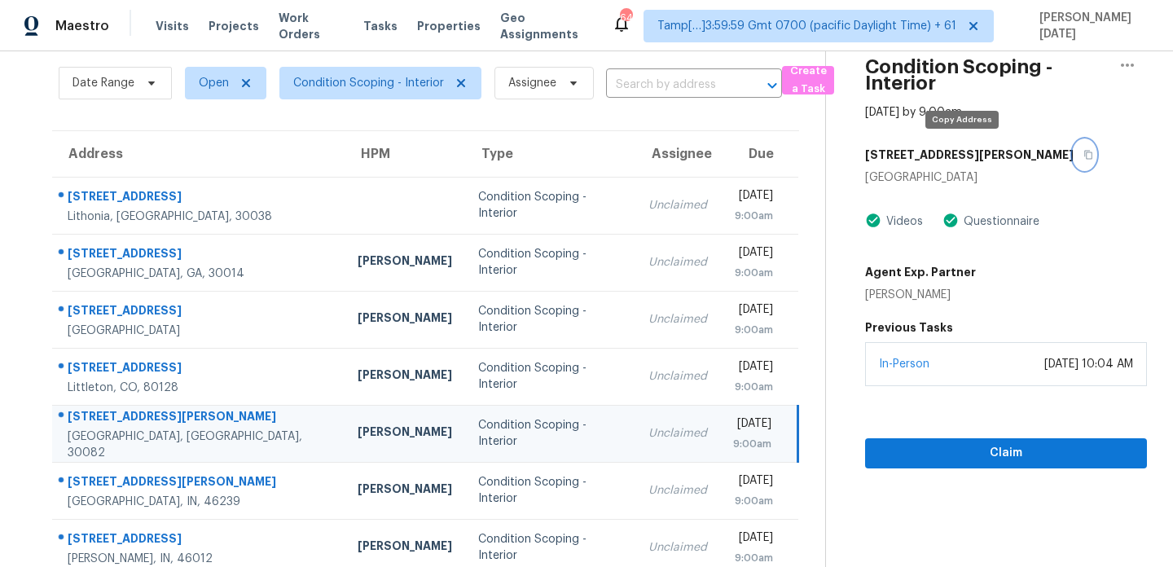
click at [1084, 156] on icon "button" at bounding box center [1088, 155] width 8 height 9
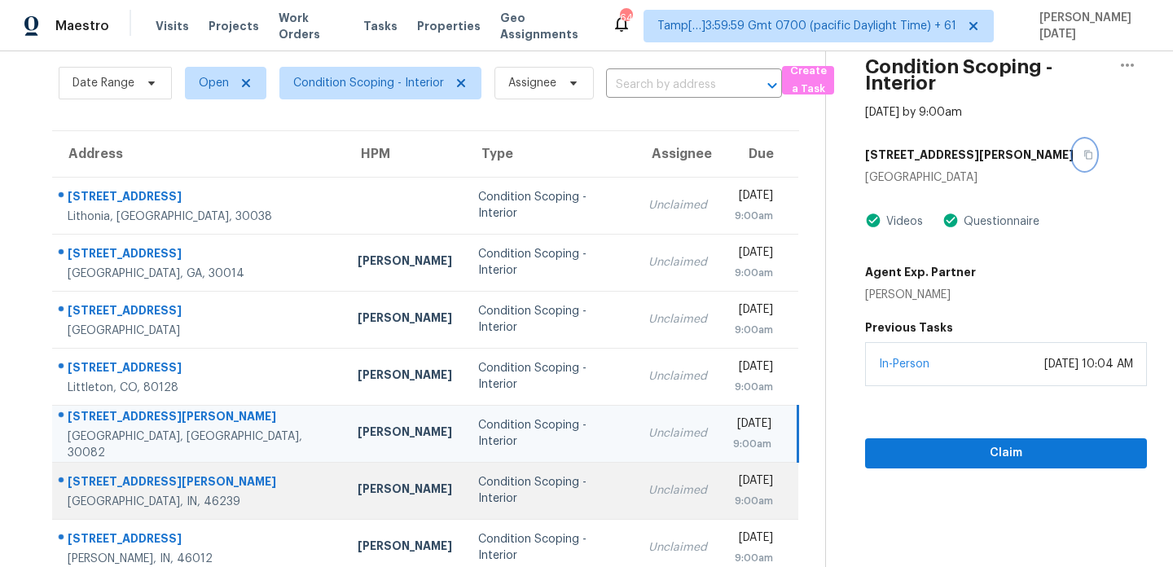
scroll to position [154, 0]
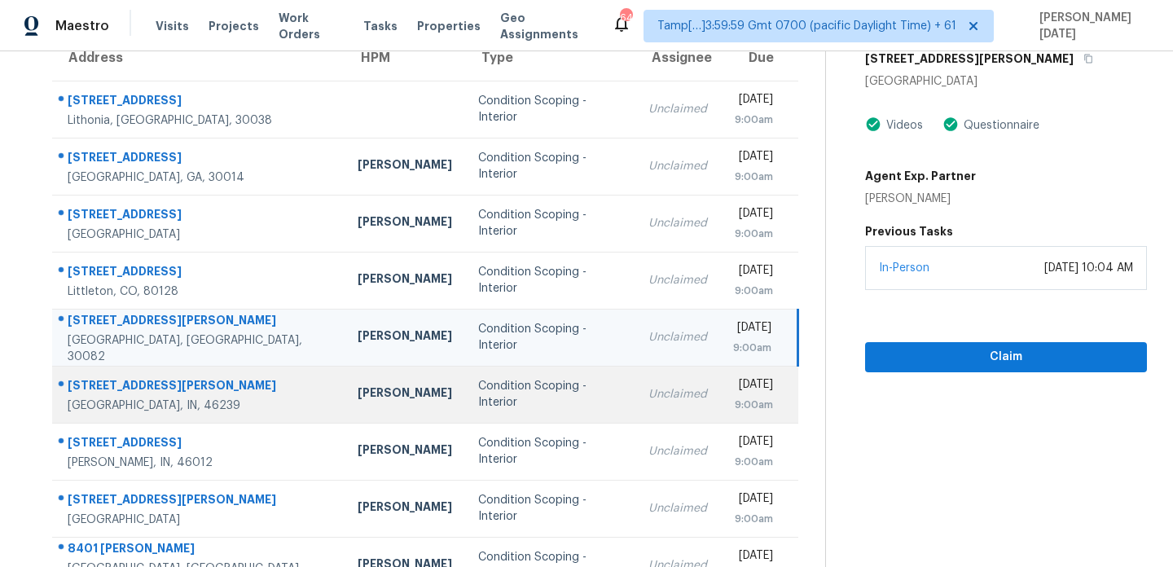
click at [478, 398] on div "Condition Scoping - Interior" at bounding box center [550, 394] width 144 height 33
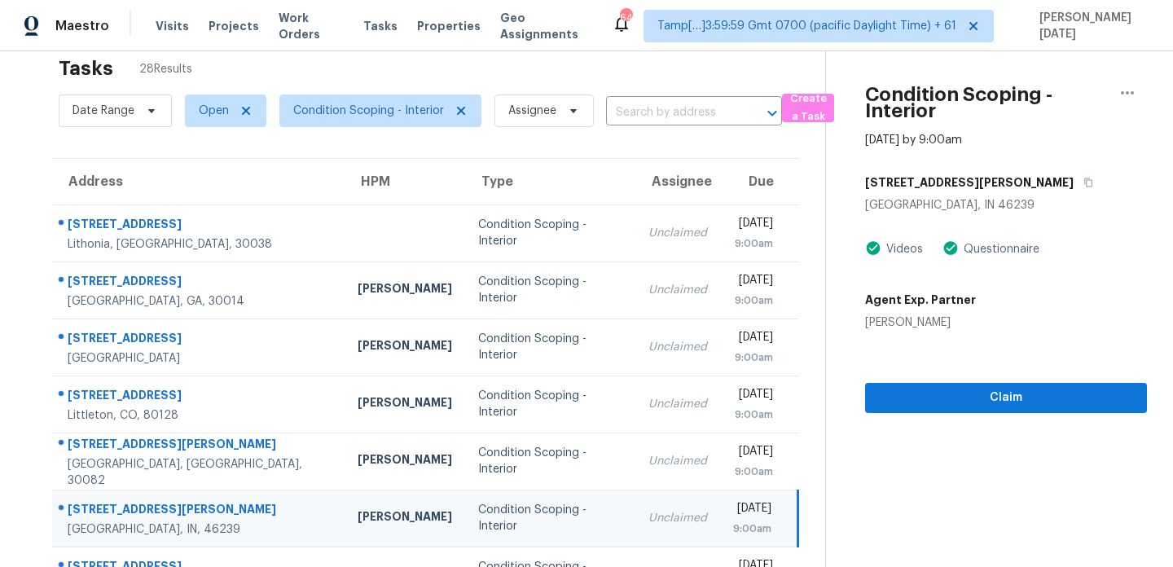
scroll to position [0, 0]
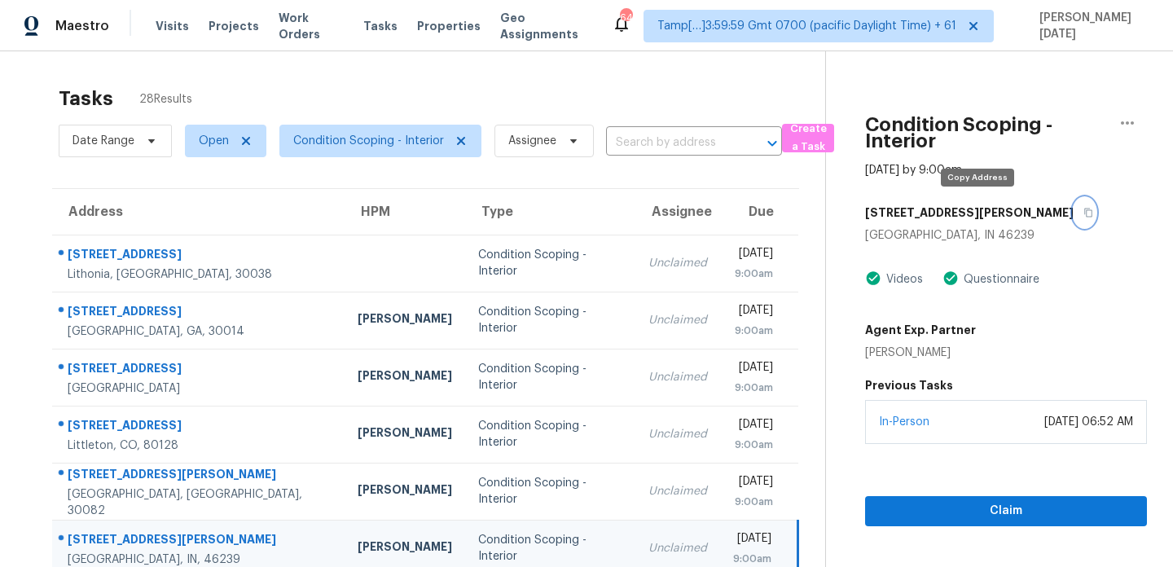
click at [1083, 215] on icon "button" at bounding box center [1088, 213] width 10 height 10
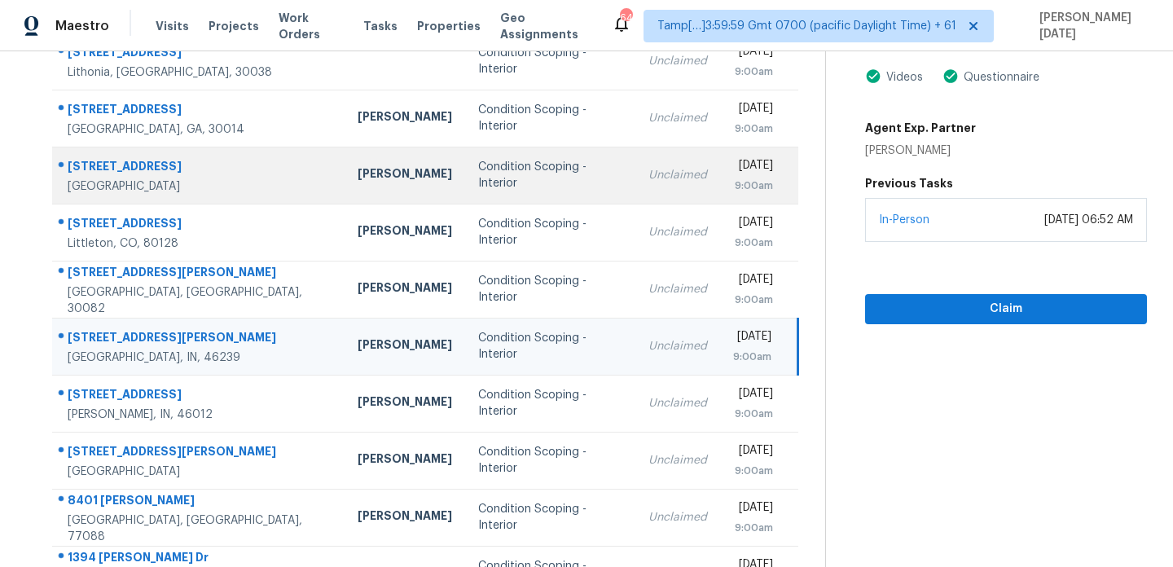
scroll to position [260, 0]
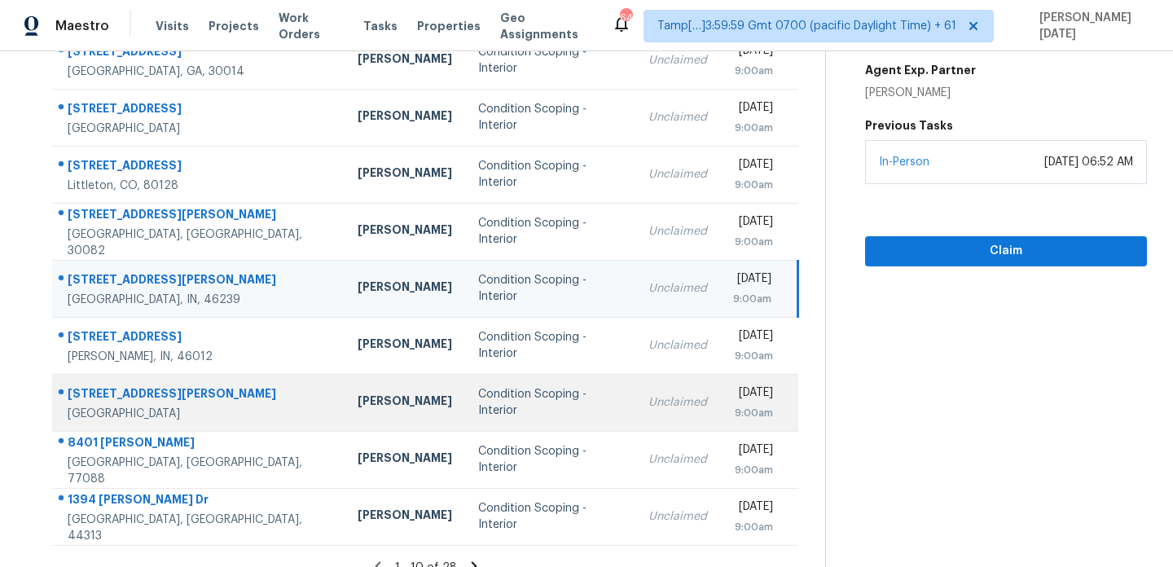
click at [465, 379] on td "Condition Scoping - Interior" at bounding box center [550, 402] width 170 height 57
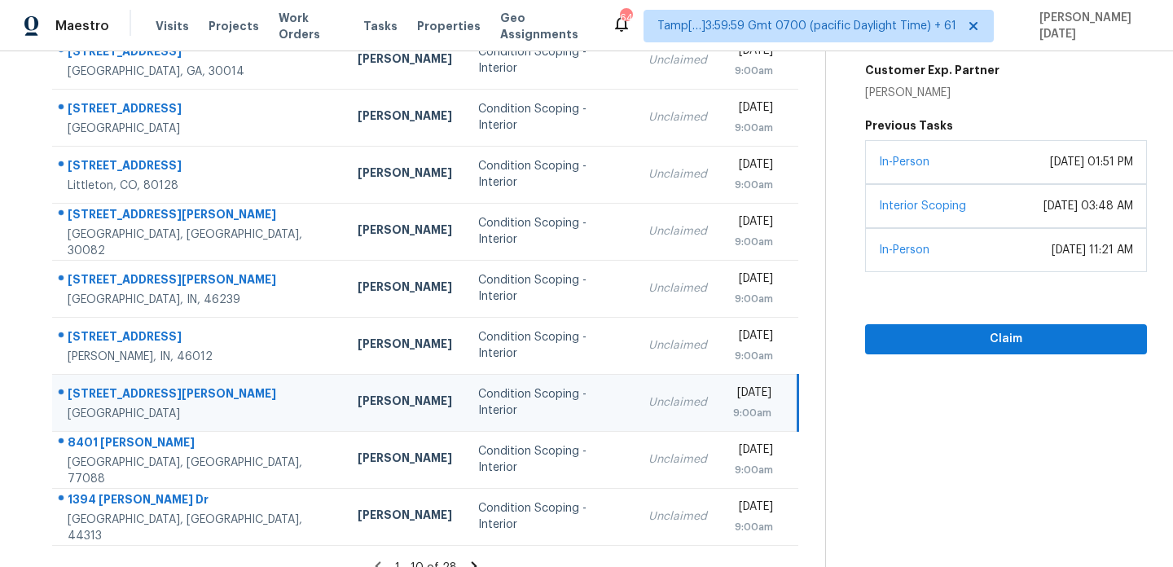
scroll to position [0, 0]
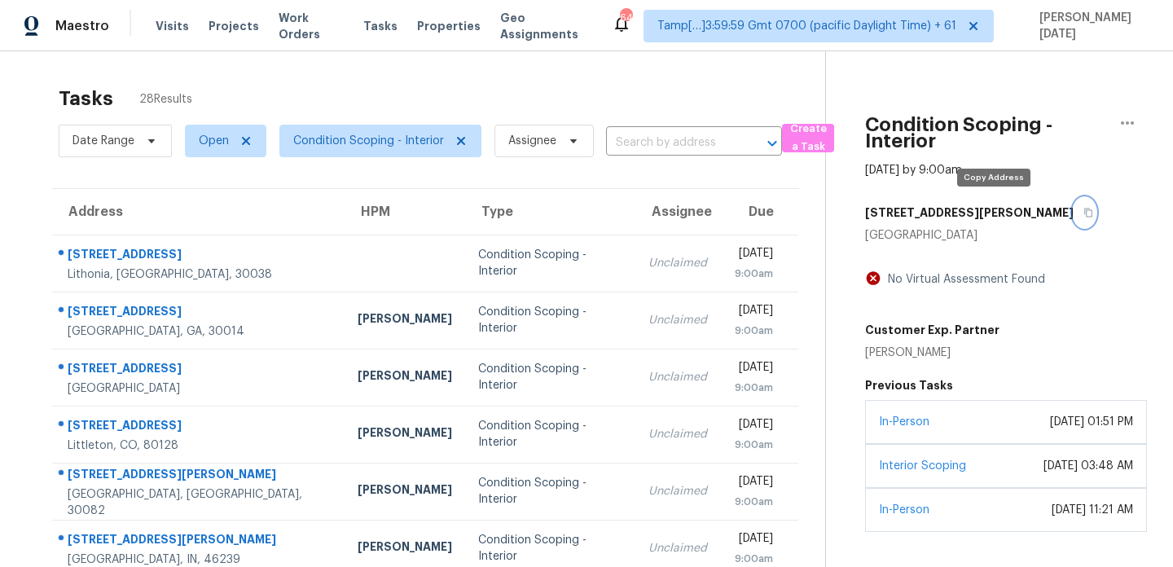
click at [1083, 209] on icon "button" at bounding box center [1088, 213] width 10 height 10
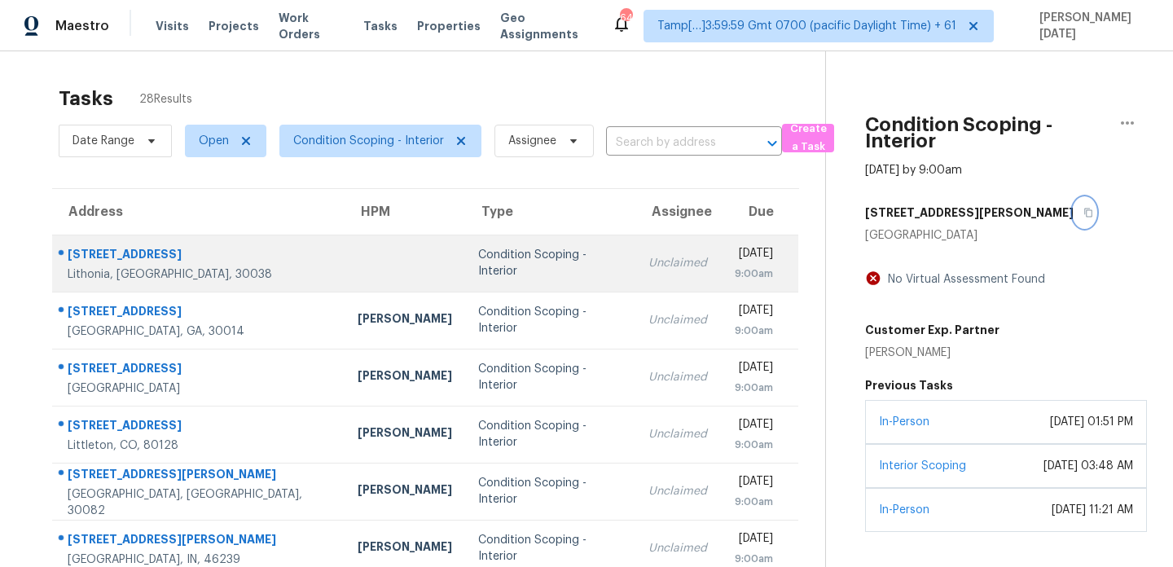
scroll to position [281, 0]
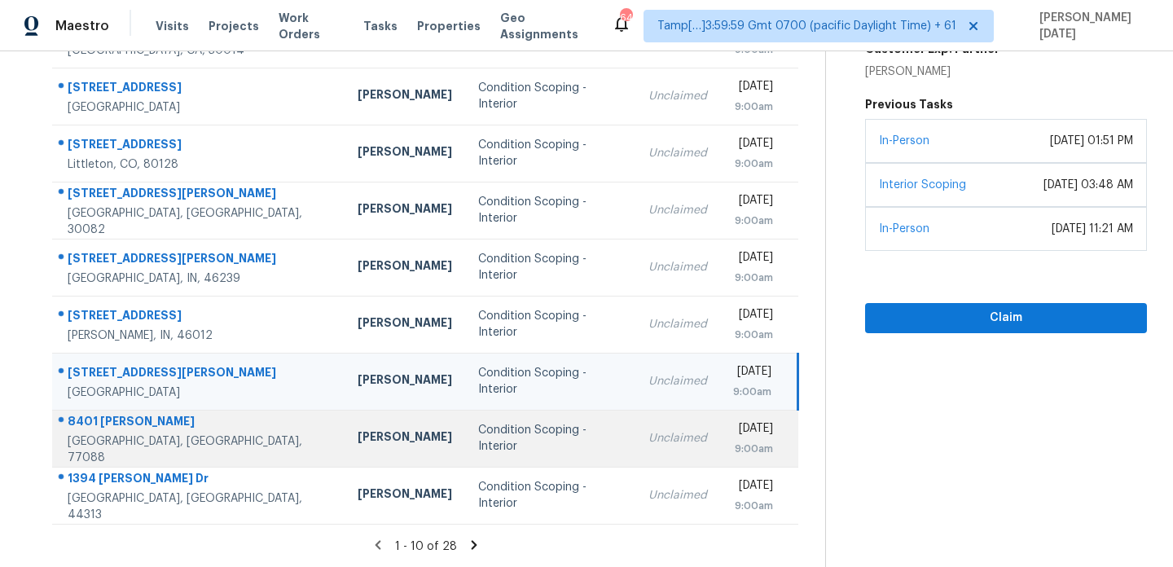
click at [478, 434] on div "Condition Scoping - Interior" at bounding box center [550, 438] width 144 height 33
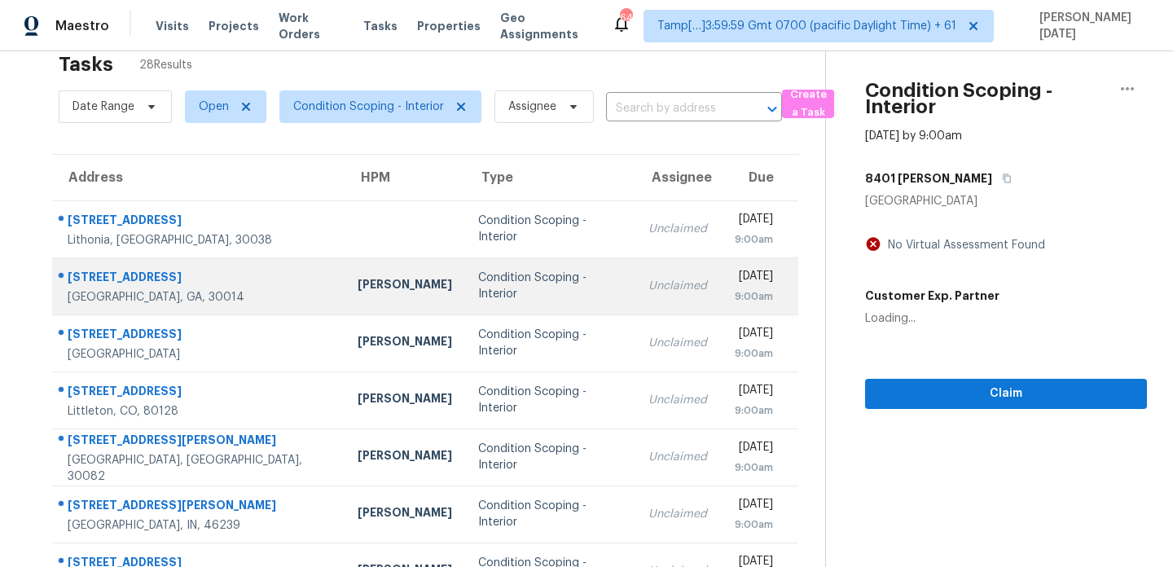
scroll to position [0, 0]
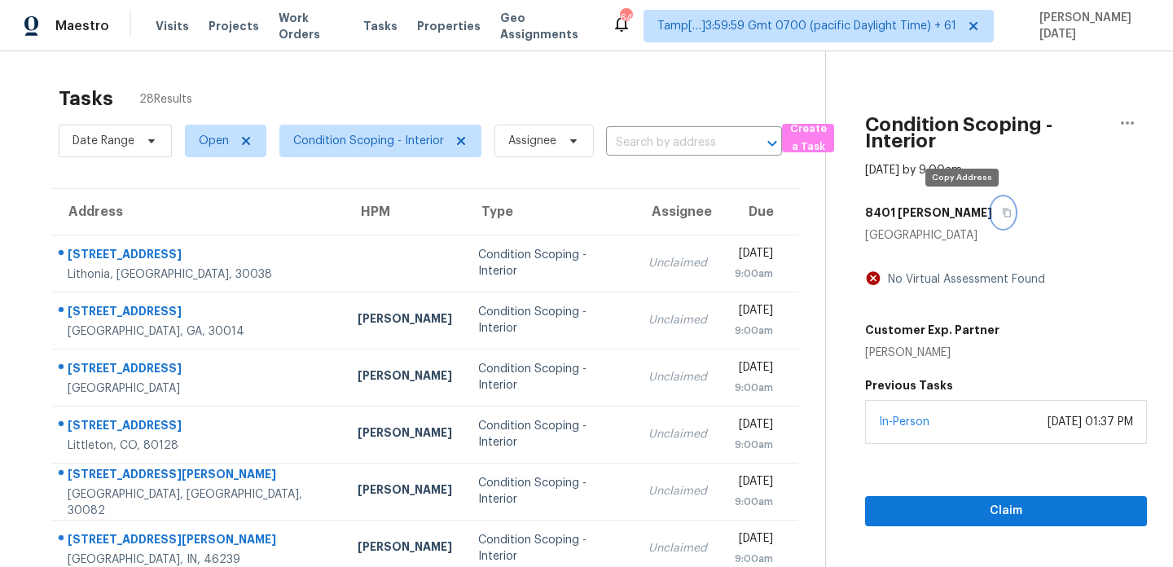
click at [1003, 214] on icon "button" at bounding box center [1007, 213] width 8 height 9
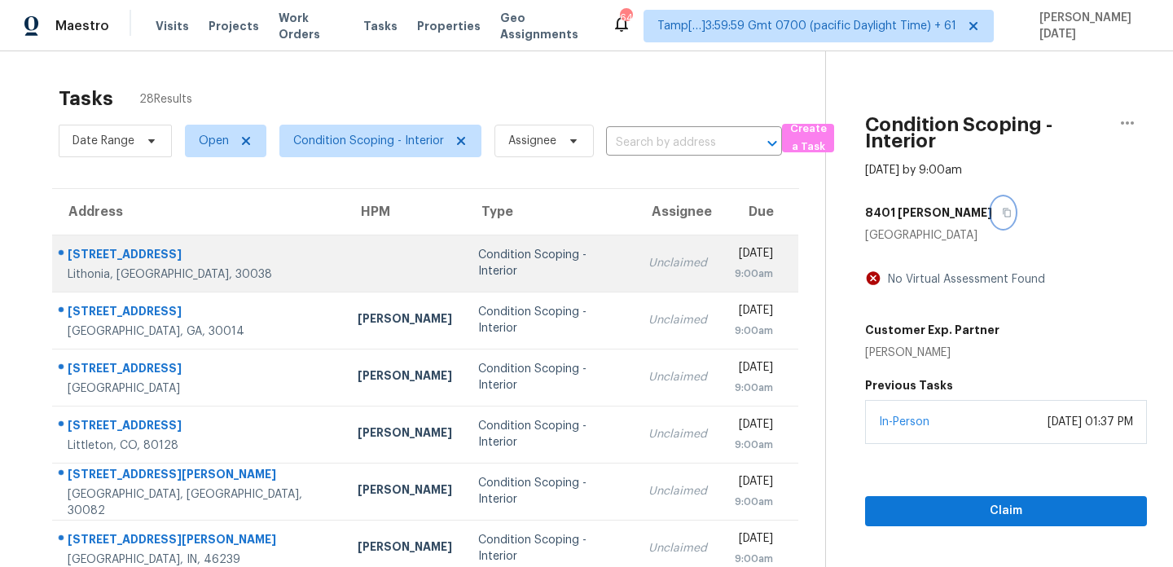
scroll to position [281, 0]
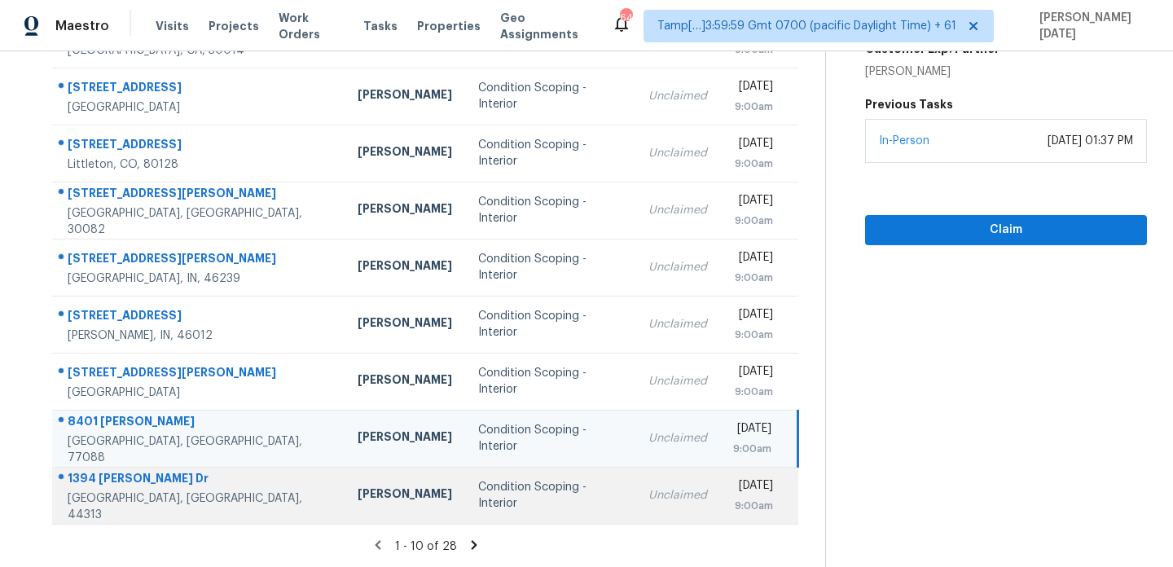
click at [539, 494] on td "Condition Scoping - Interior" at bounding box center [550, 495] width 170 height 57
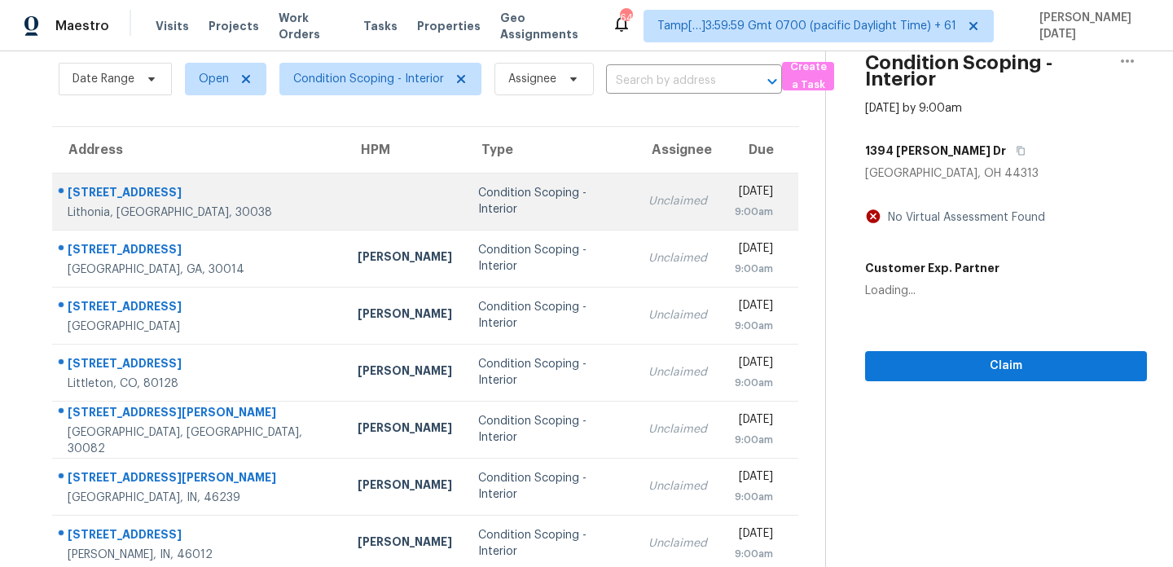
scroll to position [0, 0]
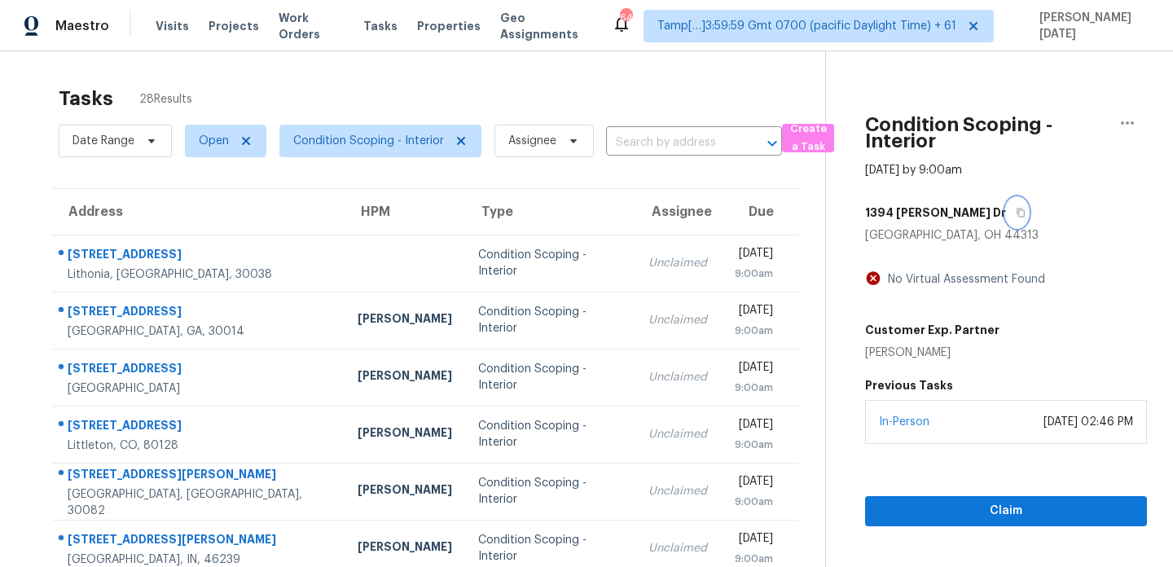
click at [1016, 211] on icon "button" at bounding box center [1021, 213] width 10 height 10
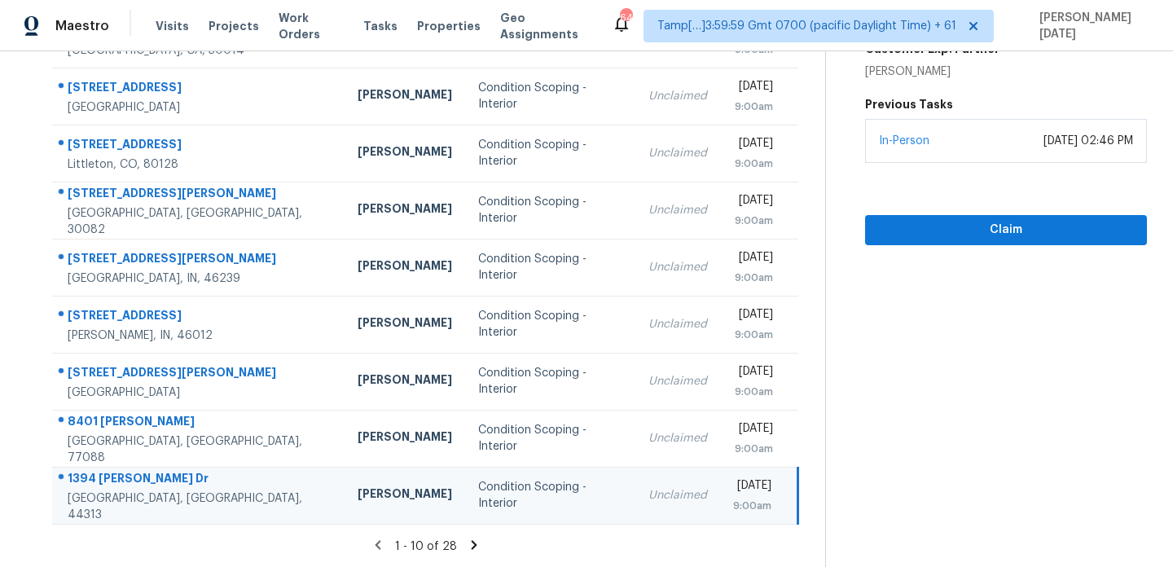
click at [471, 547] on icon at bounding box center [474, 544] width 6 height 9
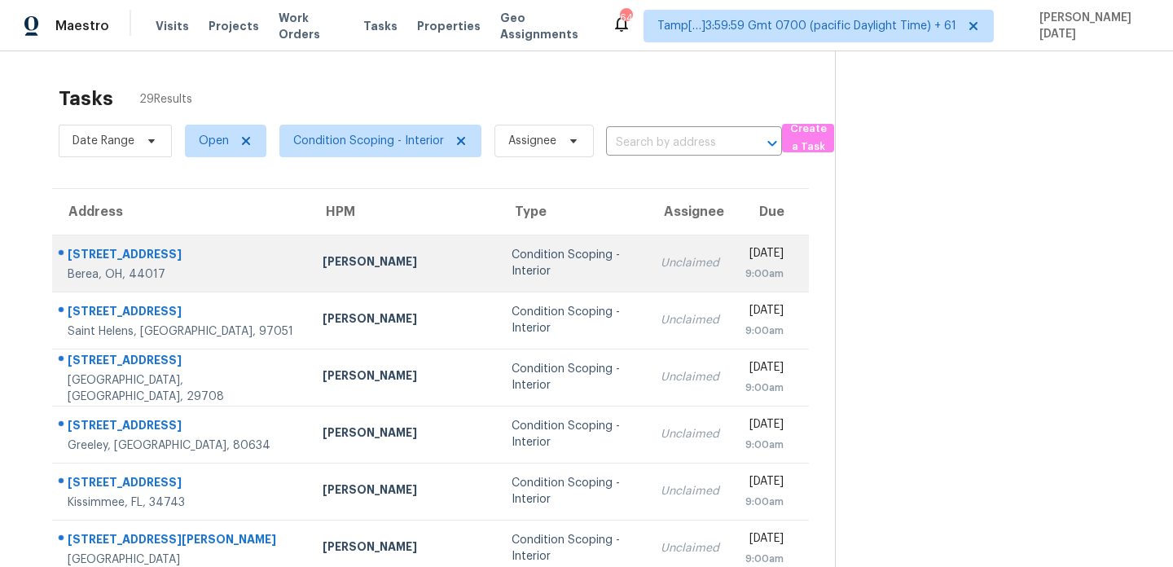
click at [536, 251] on td "Condition Scoping - Interior" at bounding box center [573, 263] width 148 height 57
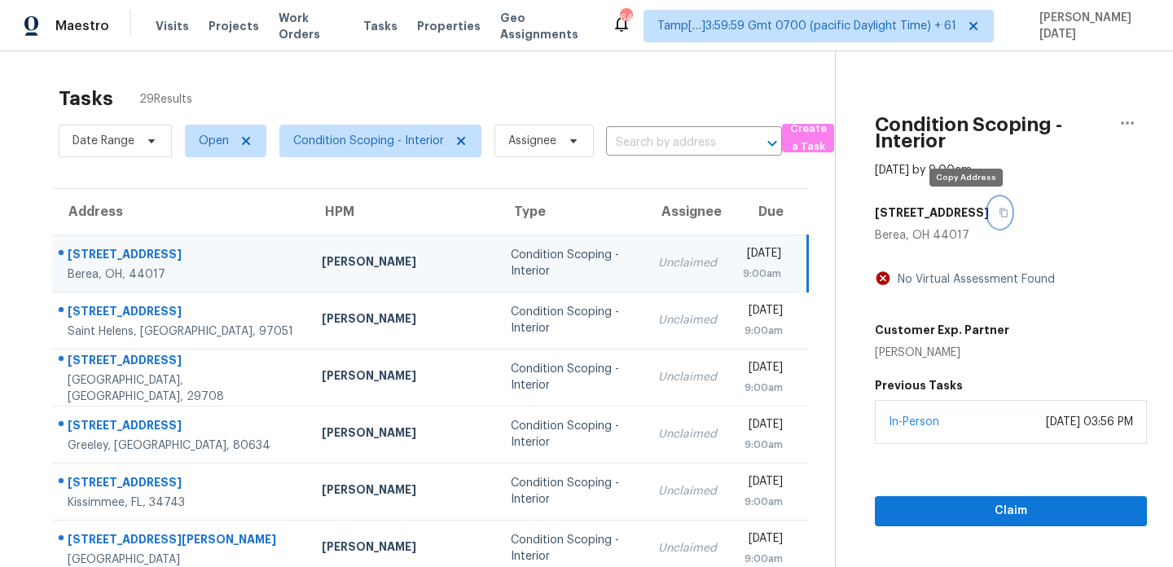
click at [989, 211] on button "button" at bounding box center [1000, 212] width 22 height 29
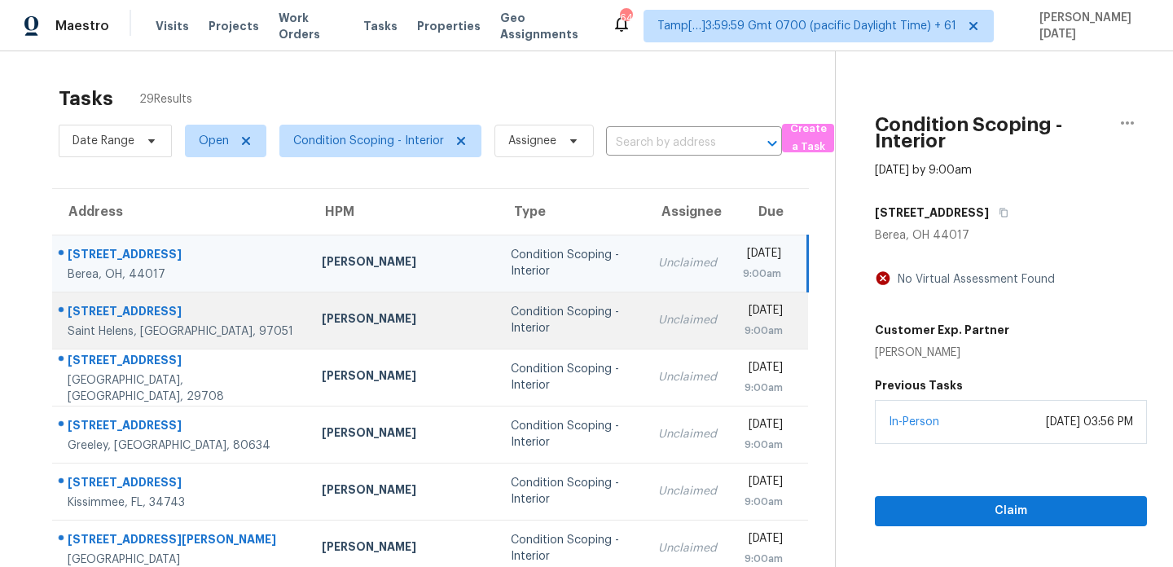
click at [511, 321] on div "Condition Scoping - Interior" at bounding box center [572, 320] width 122 height 33
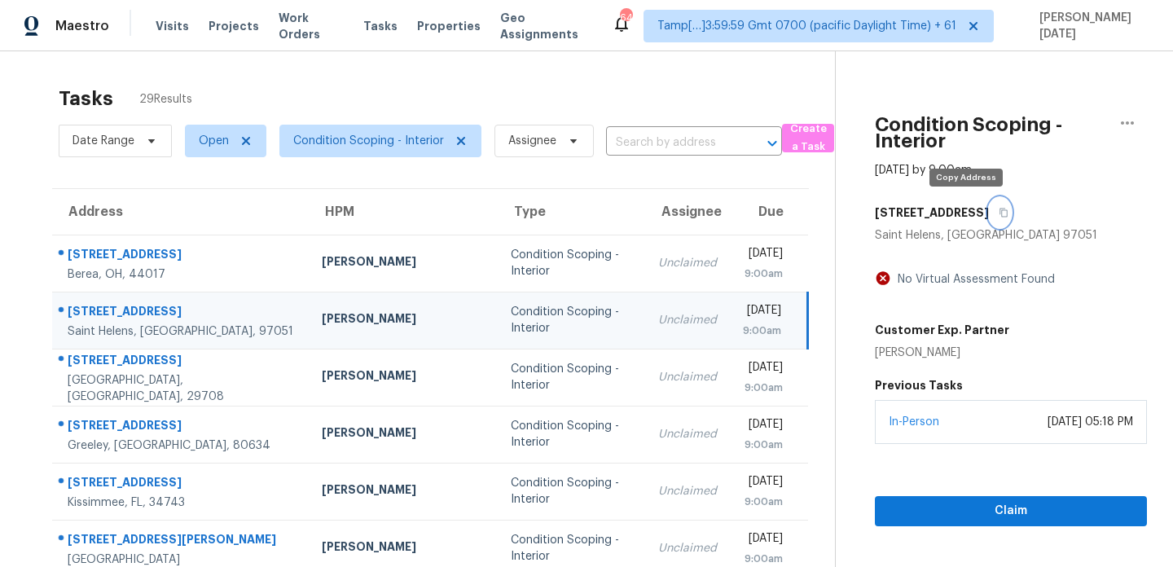
click at [989, 212] on button "button" at bounding box center [1000, 212] width 22 height 29
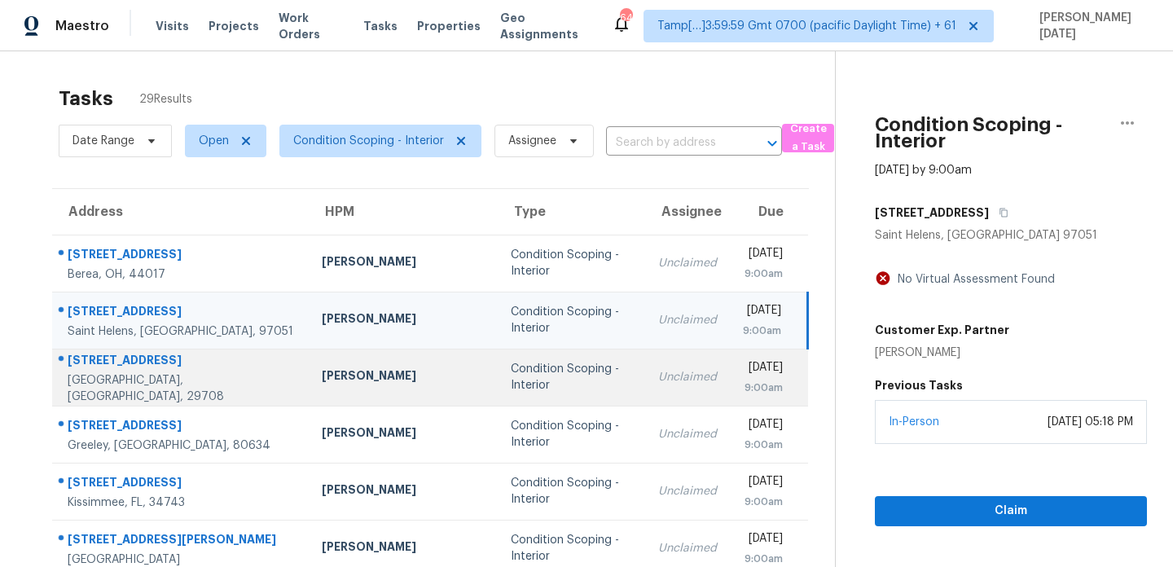
click at [511, 376] on div "Condition Scoping - Interior" at bounding box center [572, 377] width 122 height 33
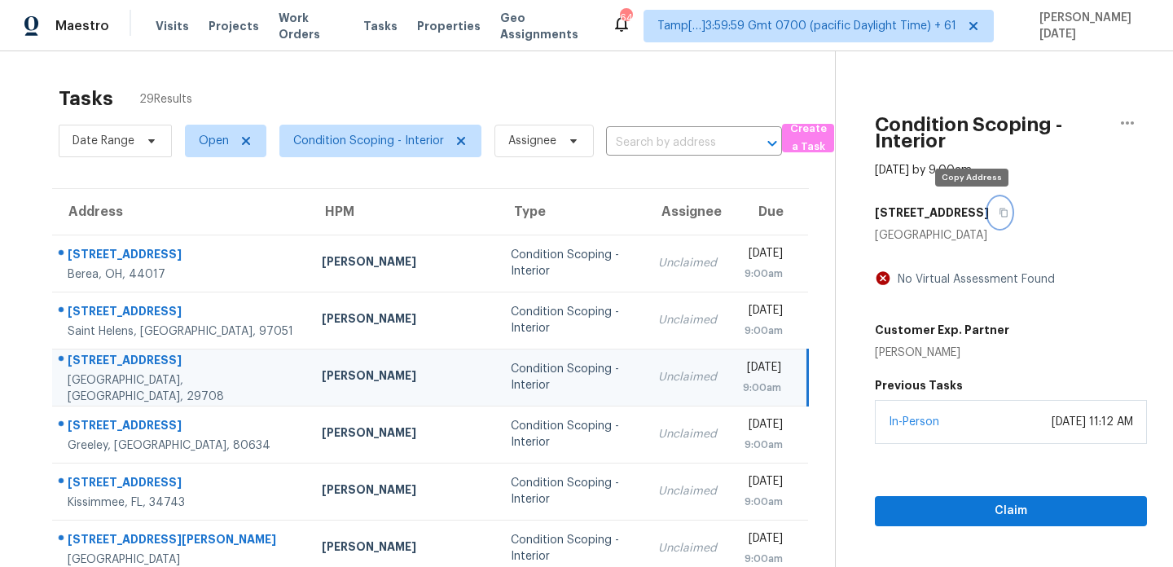
click at [999, 215] on icon "button" at bounding box center [1004, 213] width 10 height 10
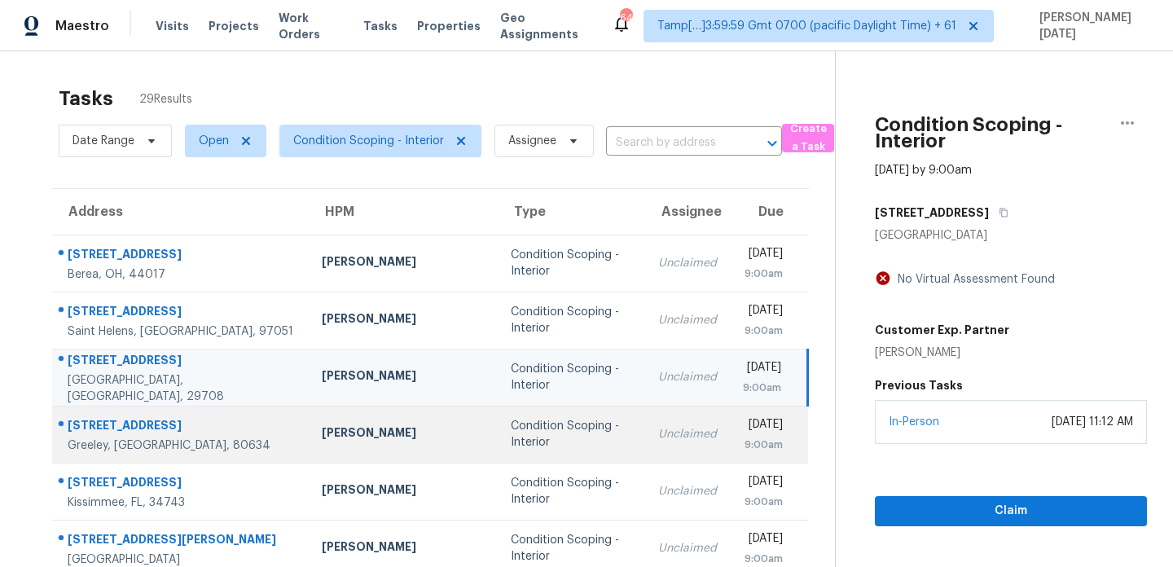
click at [511, 428] on div "Condition Scoping - Interior" at bounding box center [572, 434] width 122 height 33
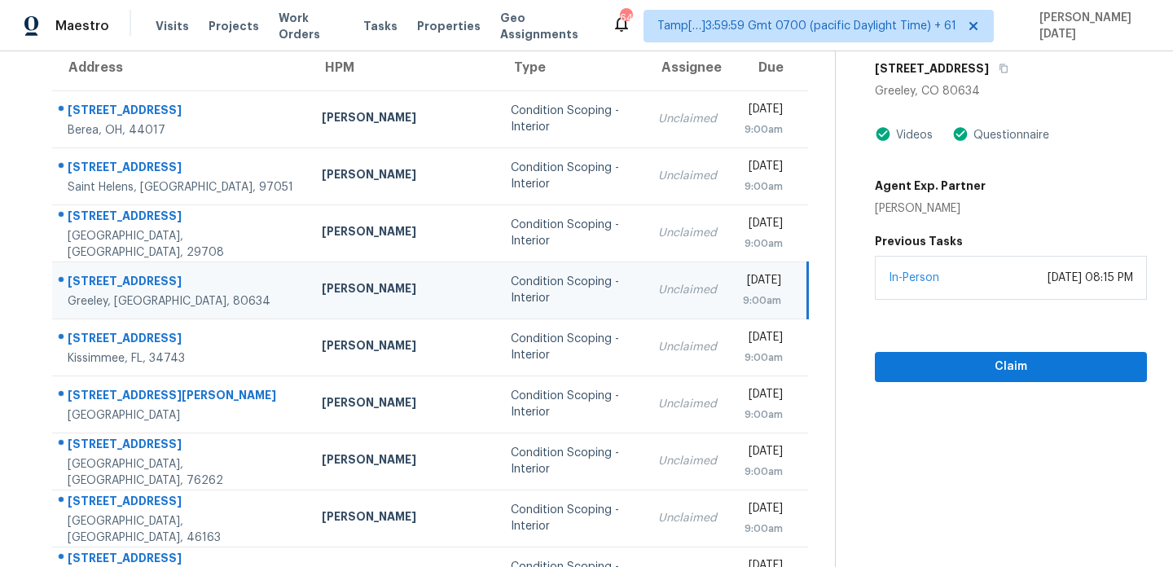
scroll to position [110, 0]
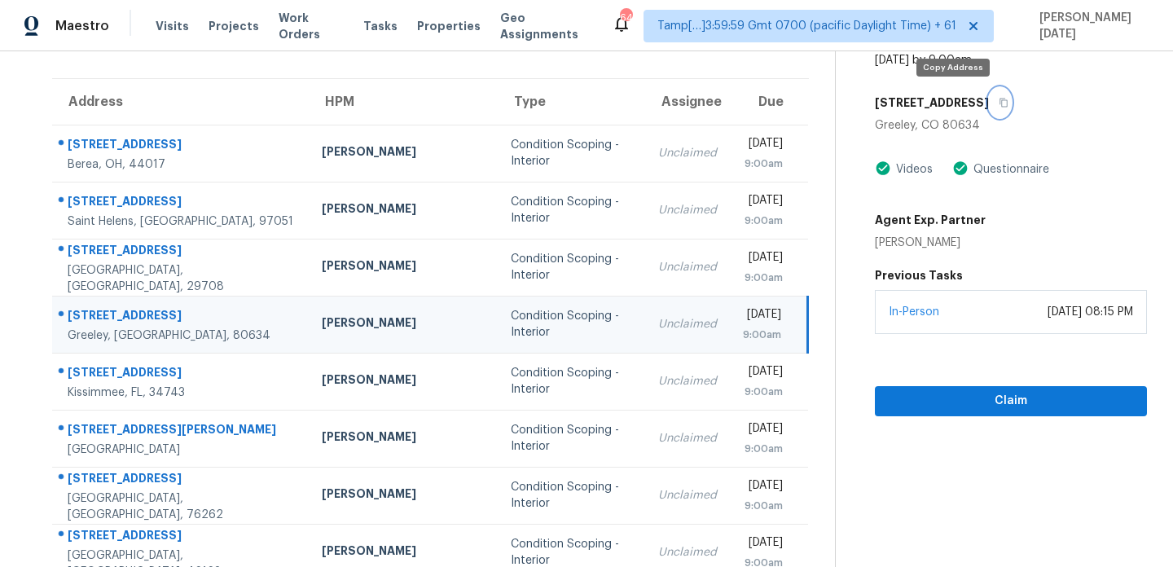
click at [999, 107] on icon "button" at bounding box center [1004, 103] width 10 height 10
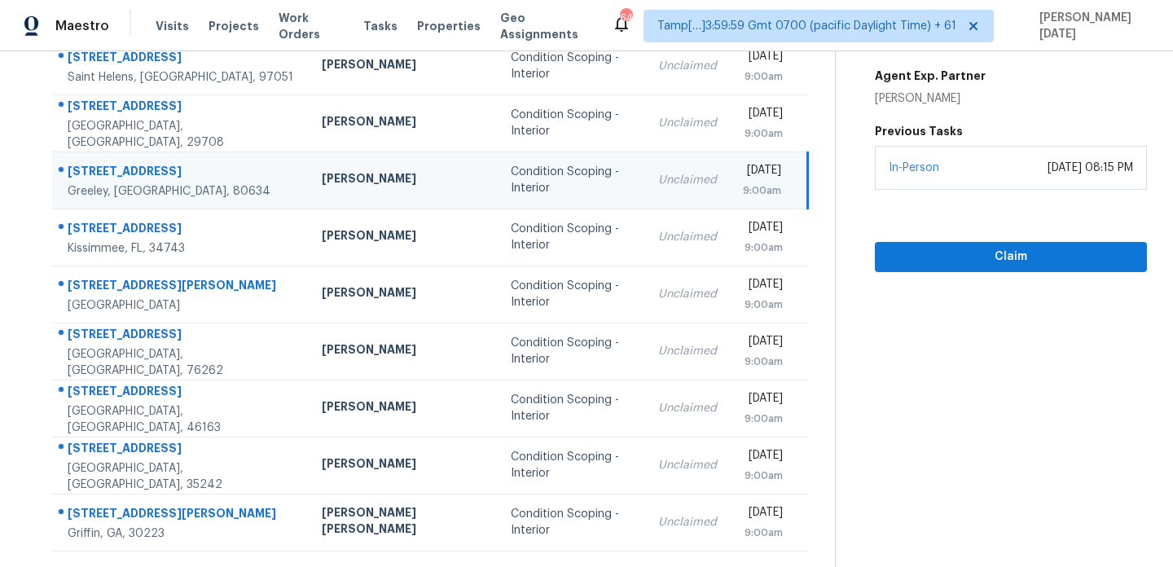
scroll to position [255, 0]
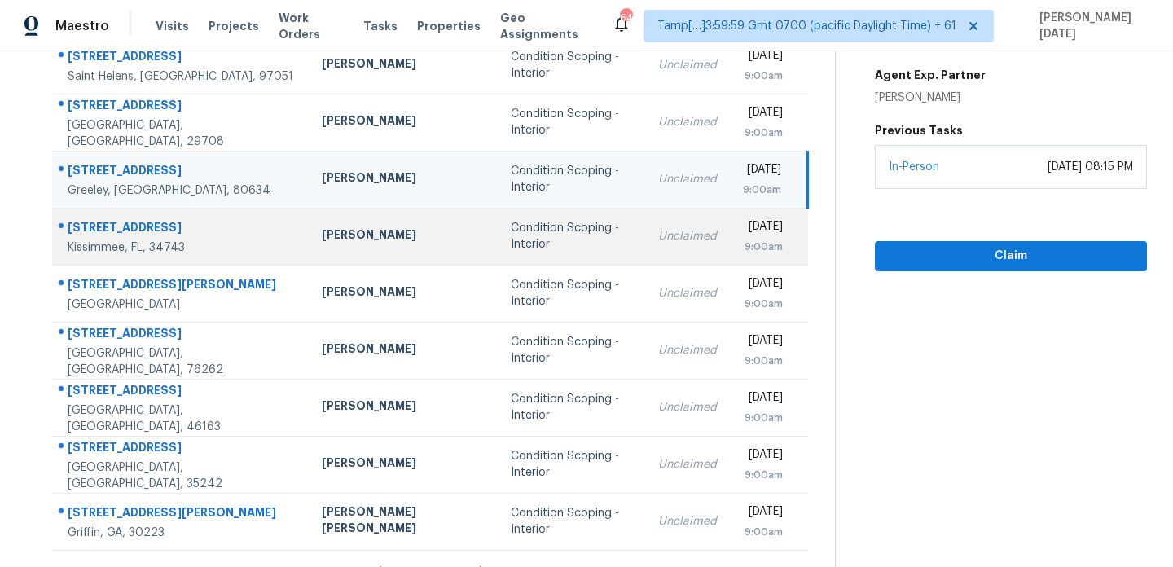
click at [543, 212] on td "Condition Scoping - Interior" at bounding box center [572, 236] width 148 height 57
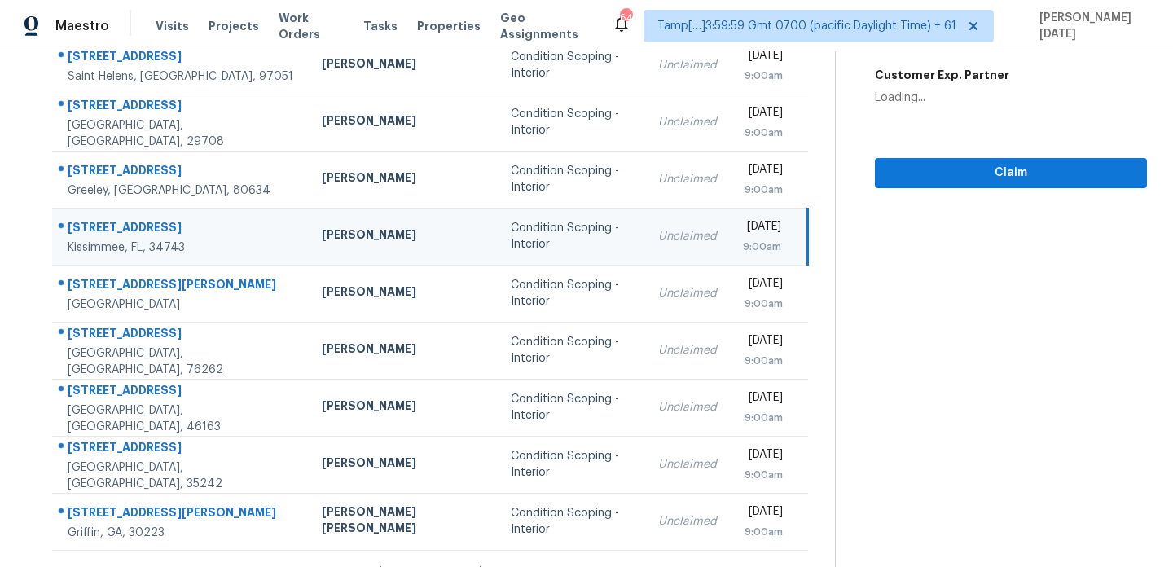
scroll to position [66, 0]
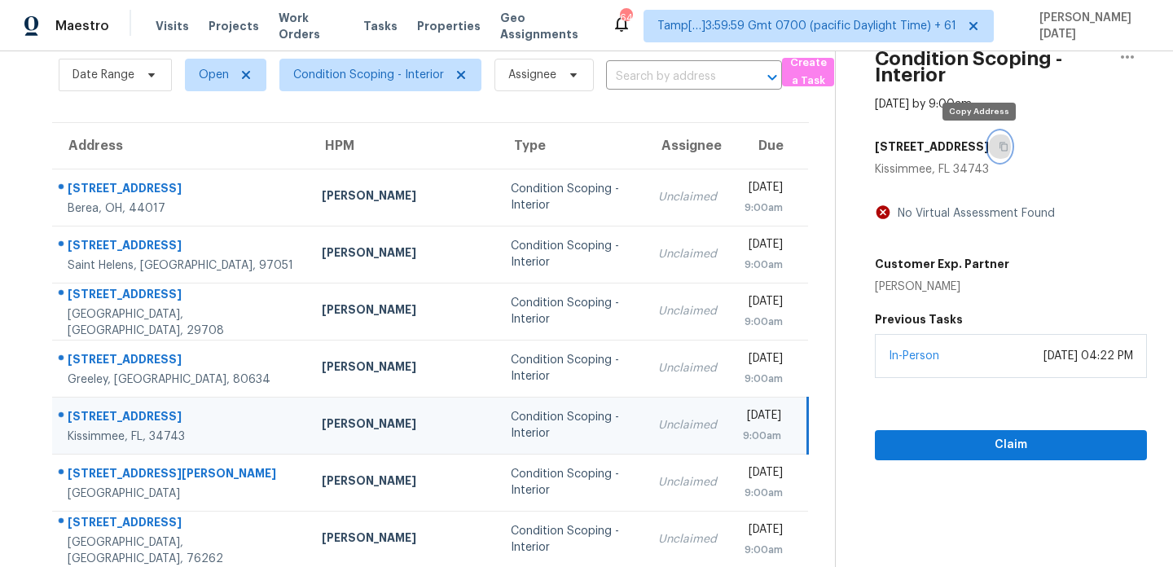
click at [999, 143] on icon "button" at bounding box center [1004, 147] width 10 height 10
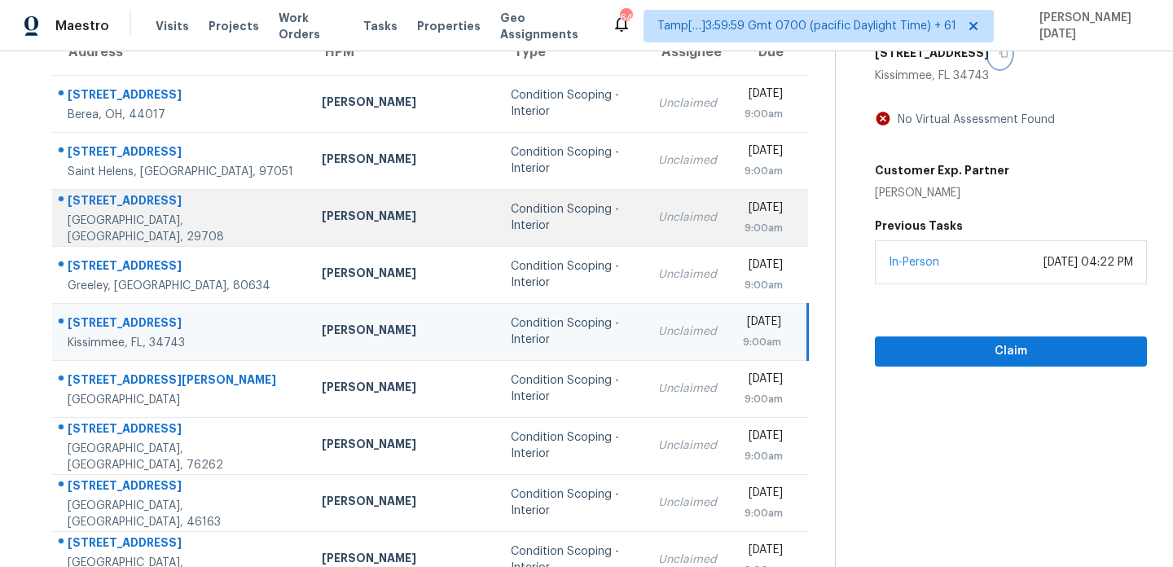
scroll to position [169, 0]
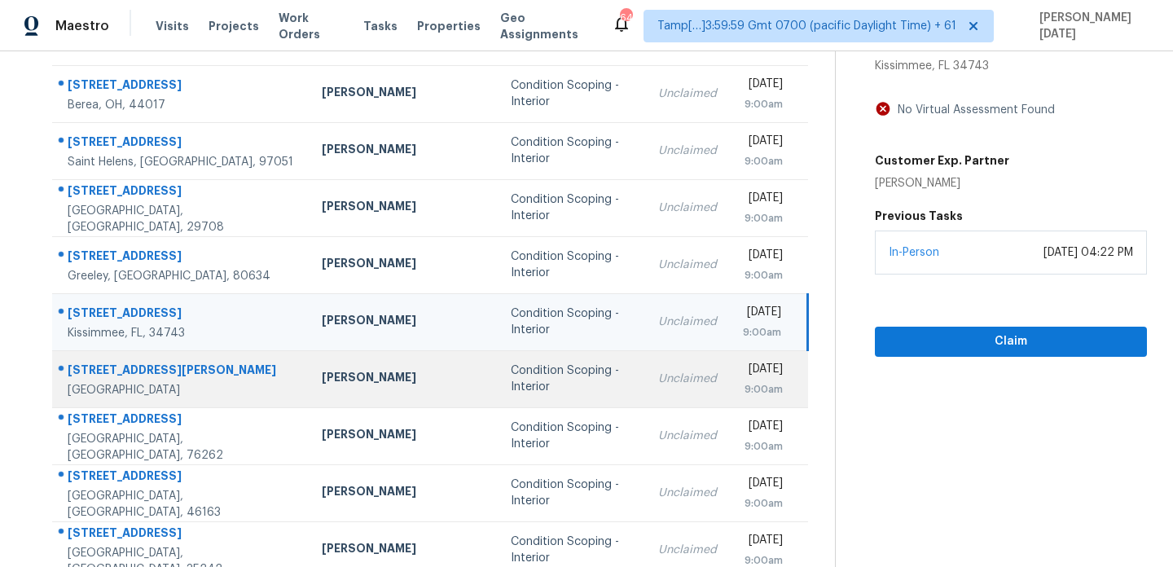
click at [498, 363] on td "Condition Scoping - Interior" at bounding box center [572, 378] width 148 height 57
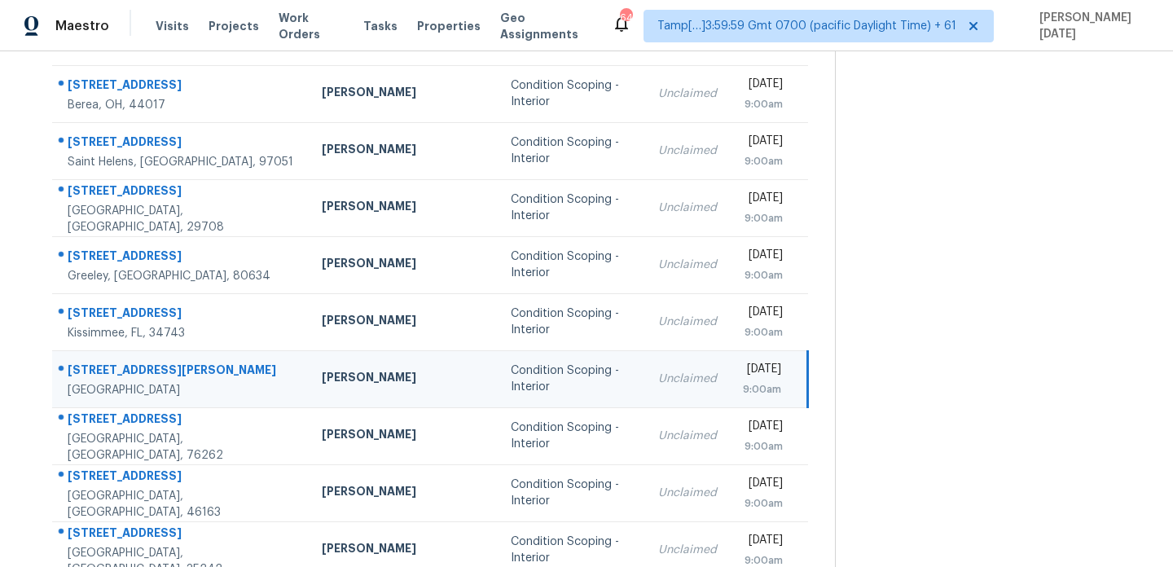
scroll to position [0, 0]
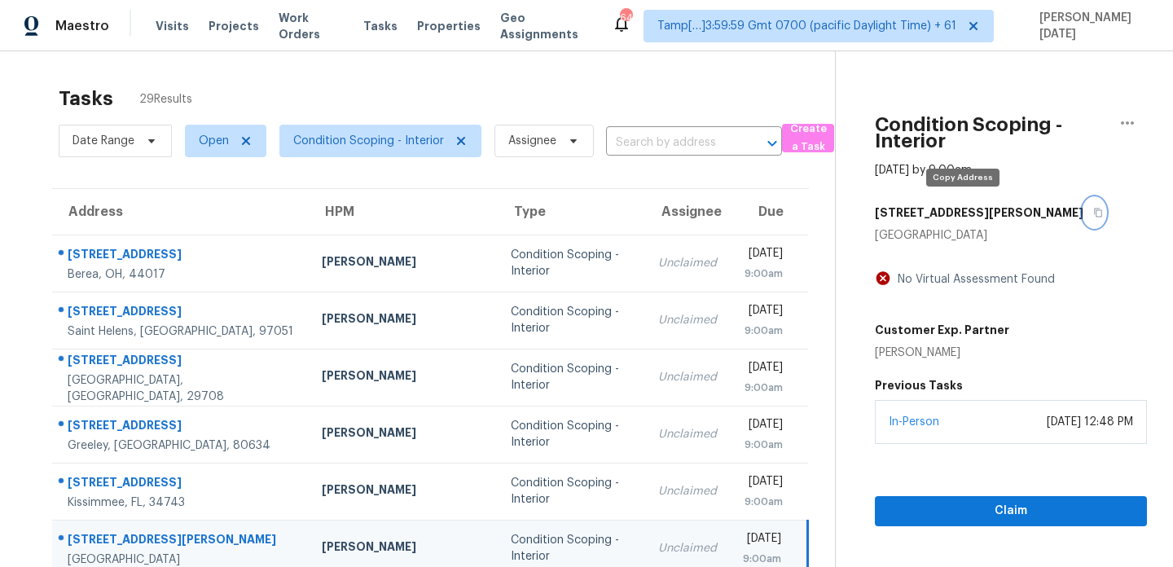
click at [1093, 213] on icon "button" at bounding box center [1098, 213] width 10 height 10
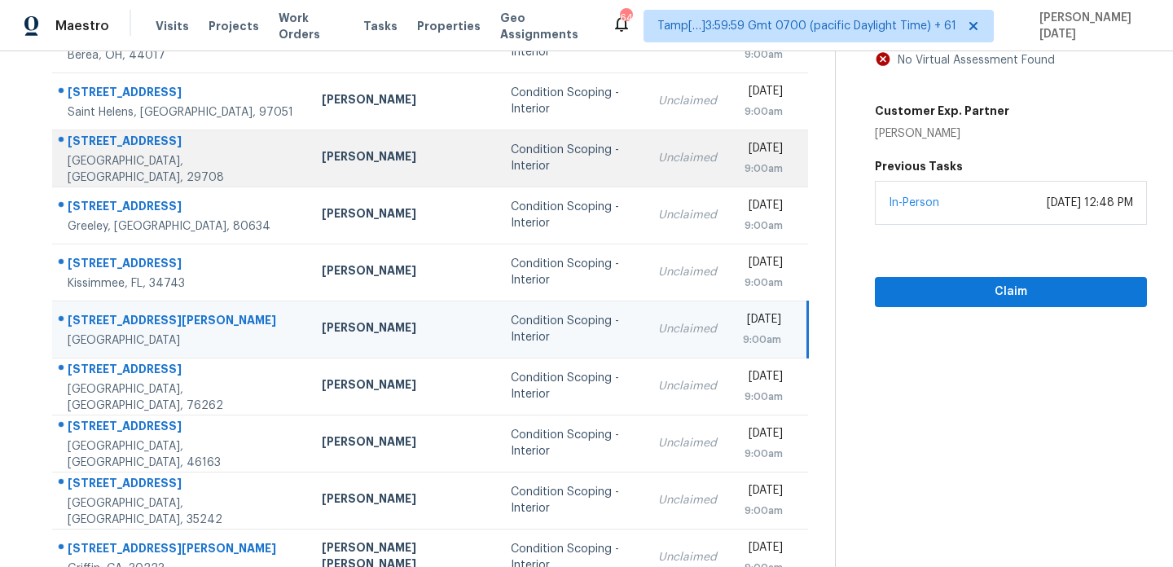
scroll to position [252, 0]
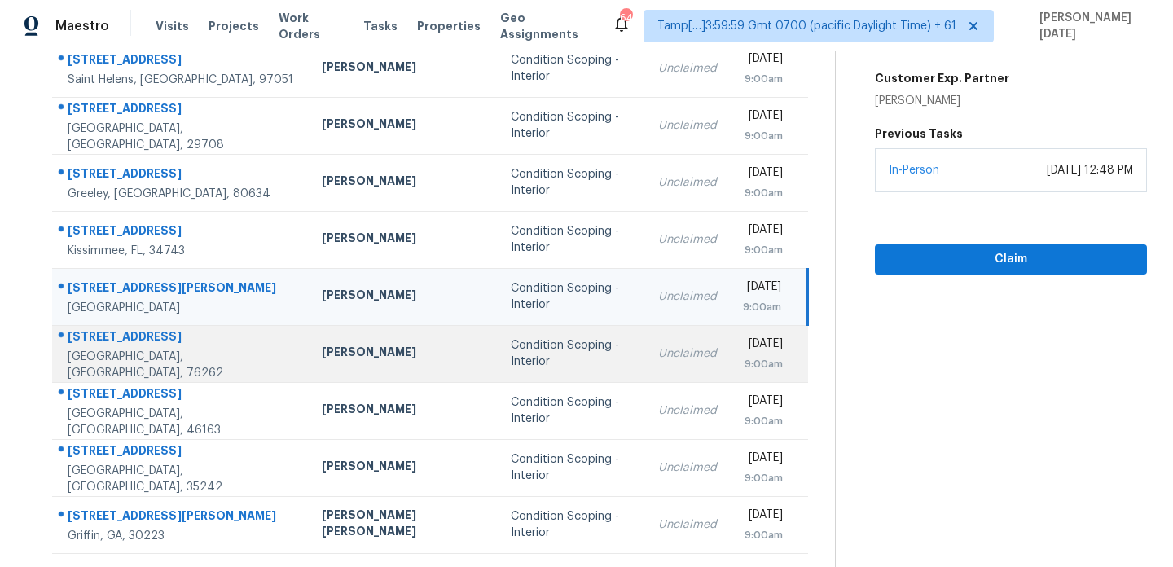
click at [511, 352] on div "Condition Scoping - Interior" at bounding box center [572, 353] width 122 height 33
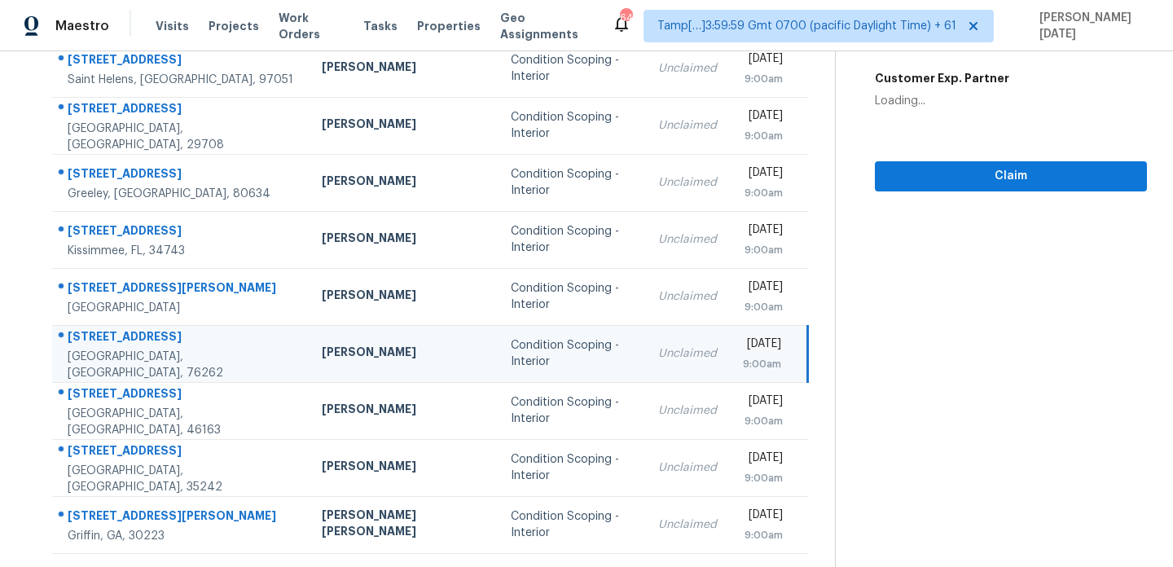
scroll to position [0, 0]
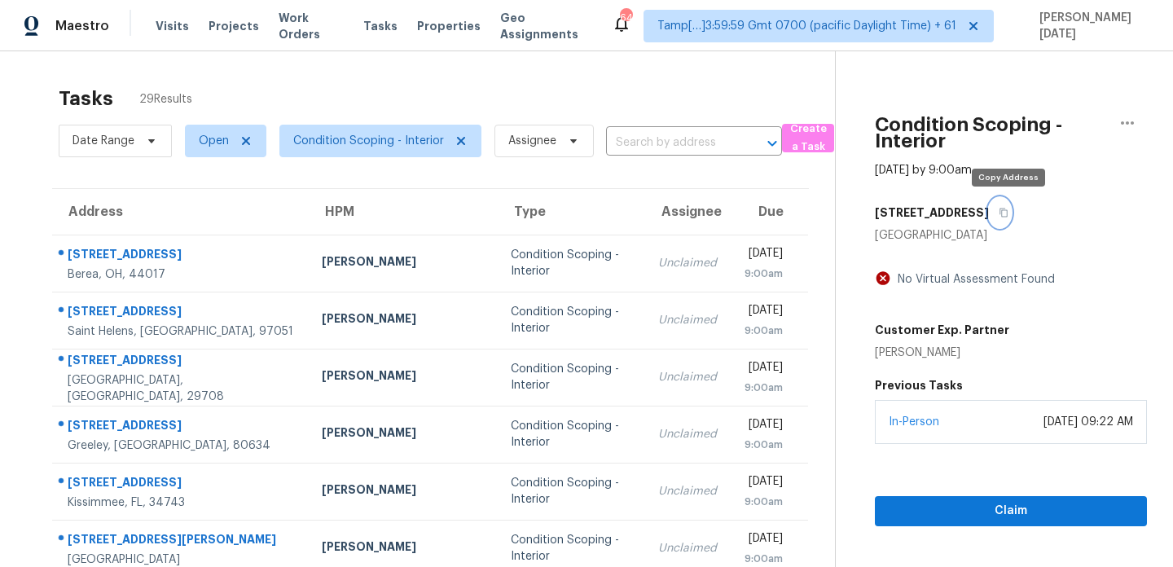
click at [1008, 209] on icon "button" at bounding box center [1004, 213] width 10 height 10
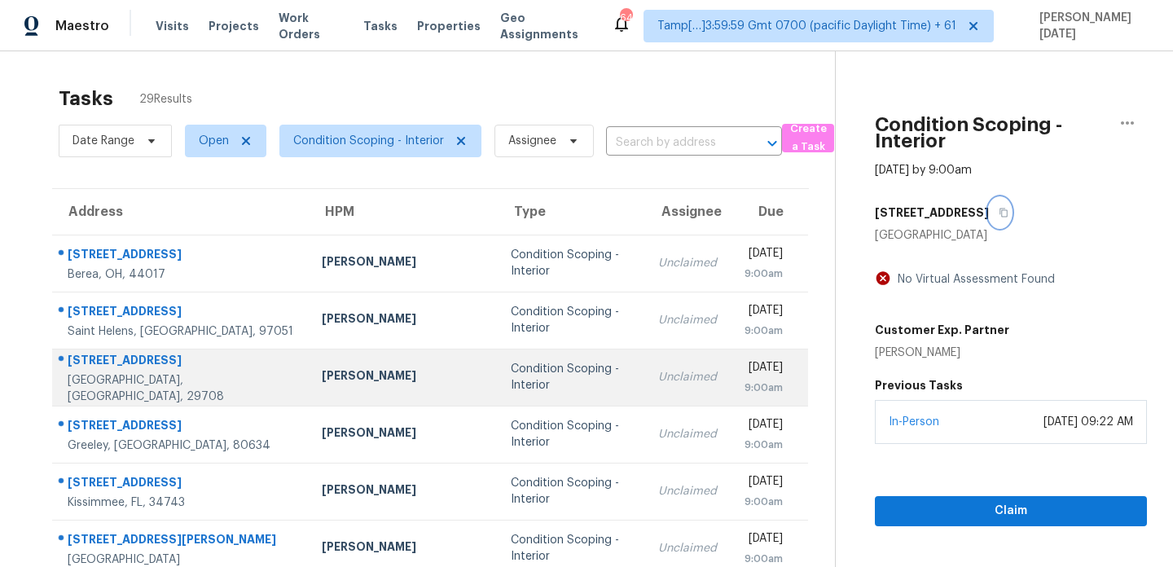
scroll to position [281, 0]
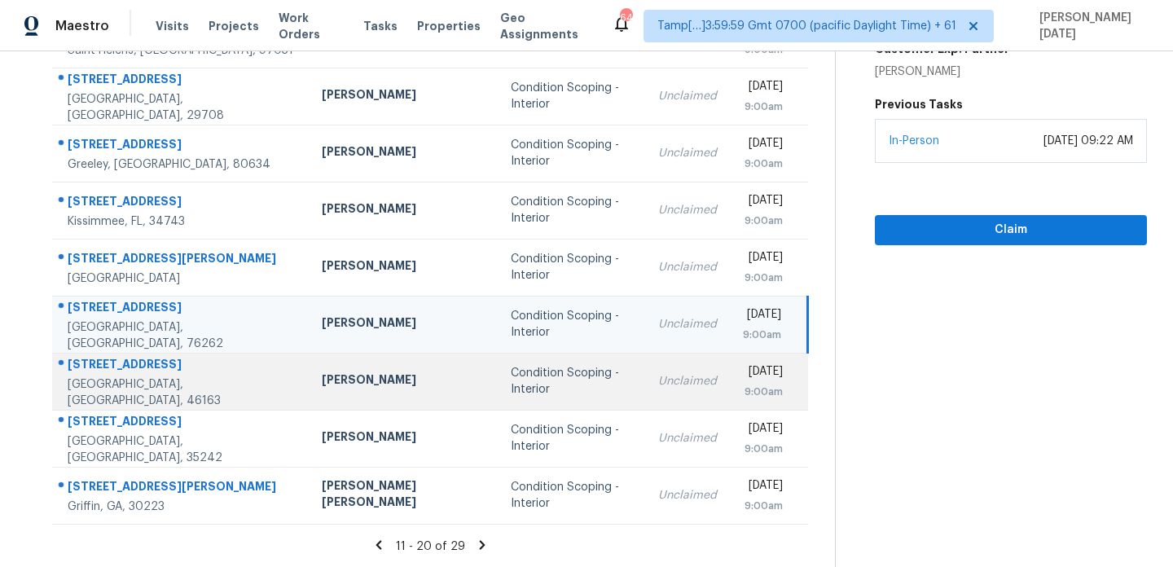
click at [645, 376] on td "Unclaimed" at bounding box center [687, 381] width 85 height 57
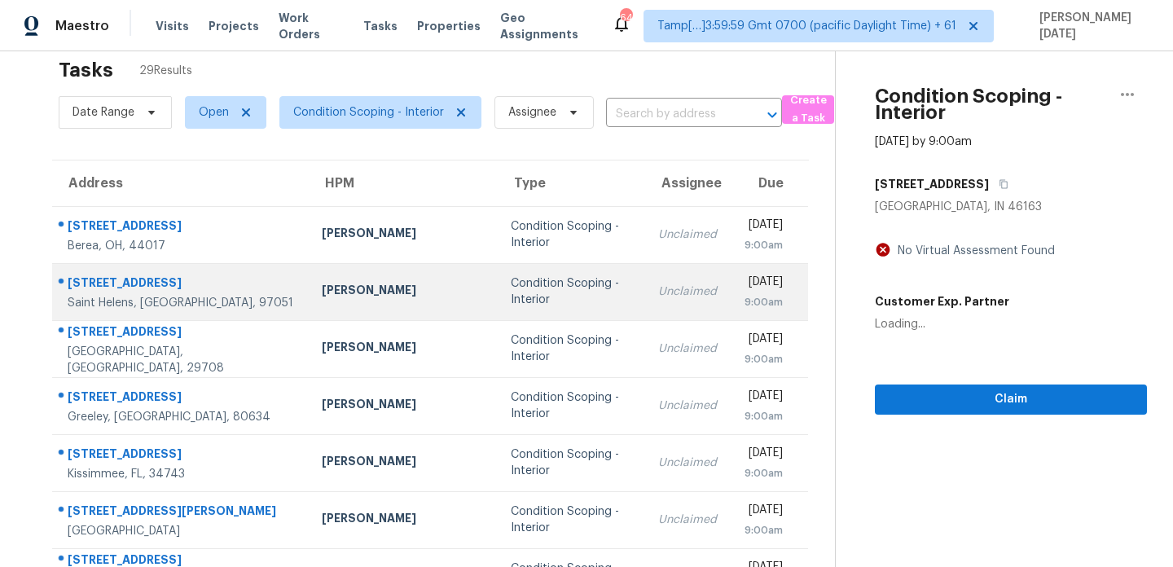
scroll to position [0, 0]
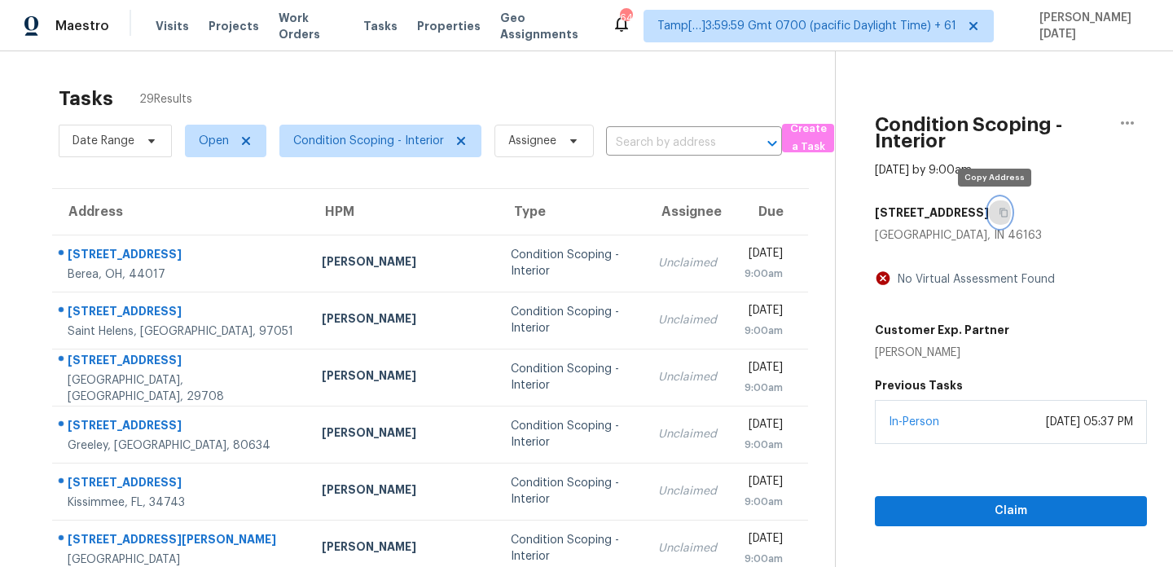
click at [999, 211] on icon "button" at bounding box center [1004, 213] width 10 height 10
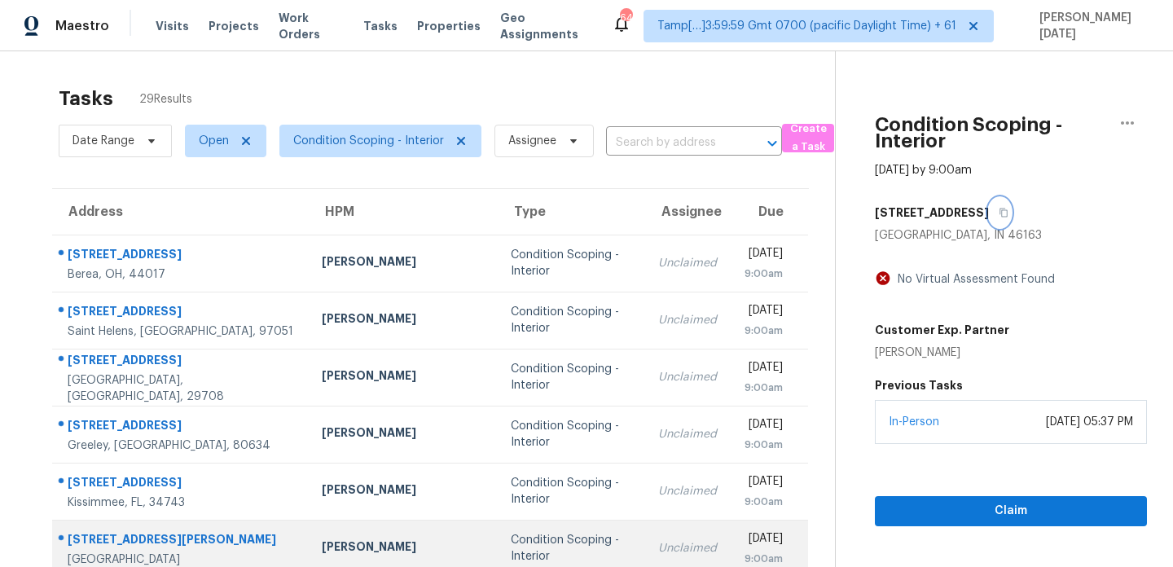
scroll to position [281, 0]
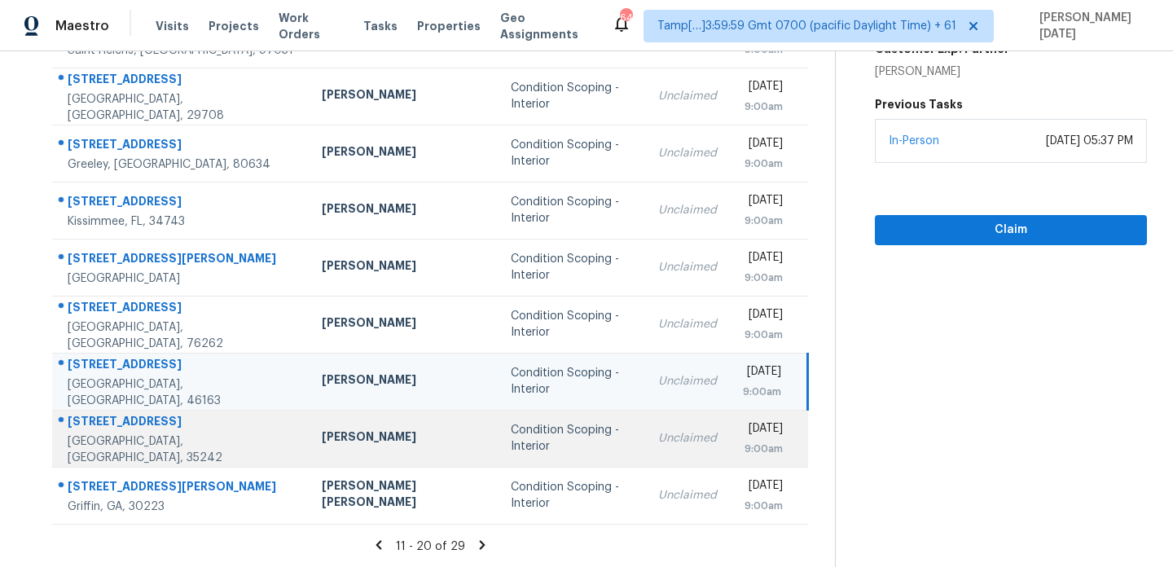
click at [518, 433] on div "Condition Scoping - Interior" at bounding box center [572, 438] width 122 height 33
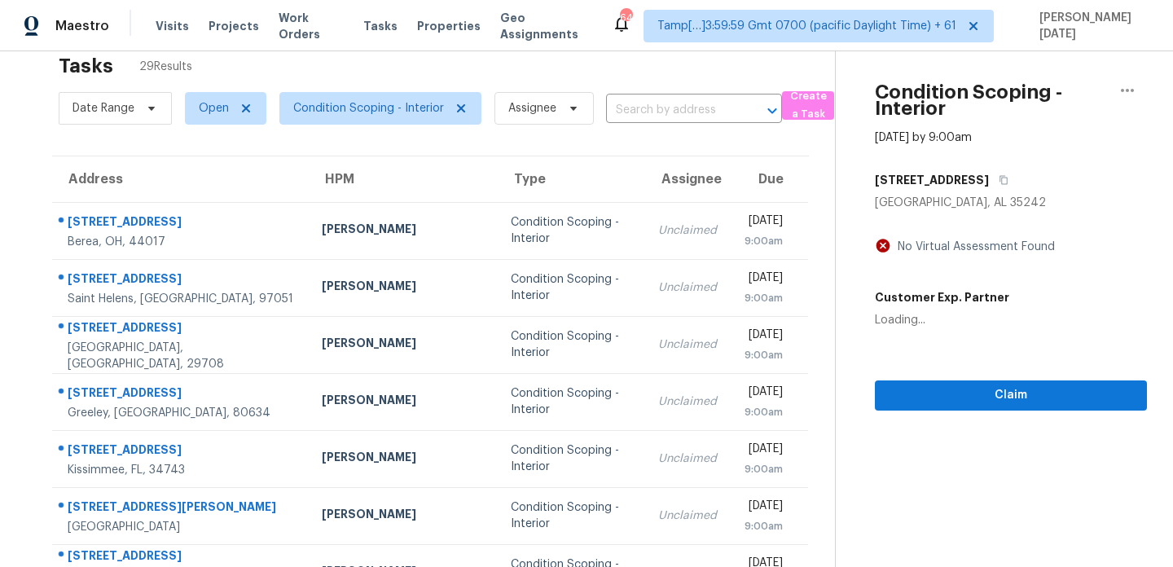
scroll to position [0, 0]
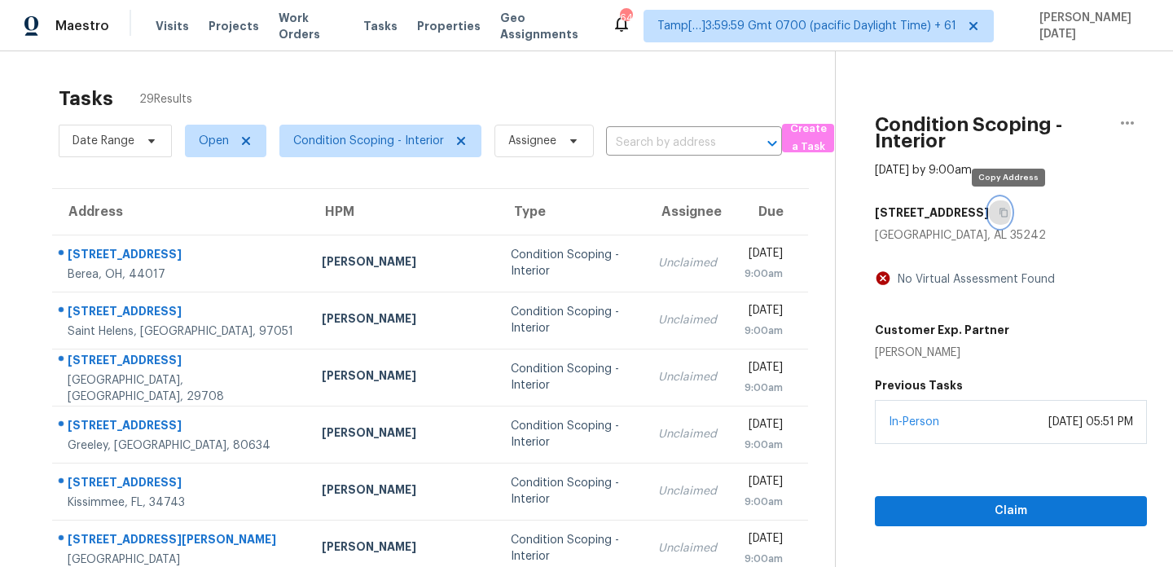
click at [1008, 209] on icon "button" at bounding box center [1004, 213] width 8 height 9
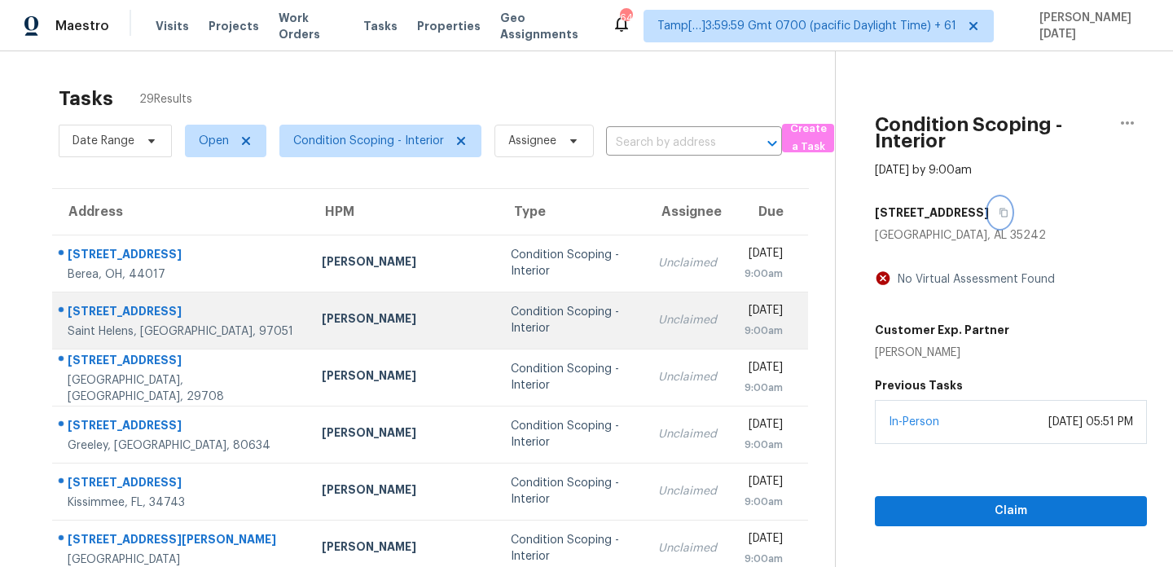
scroll to position [281, 0]
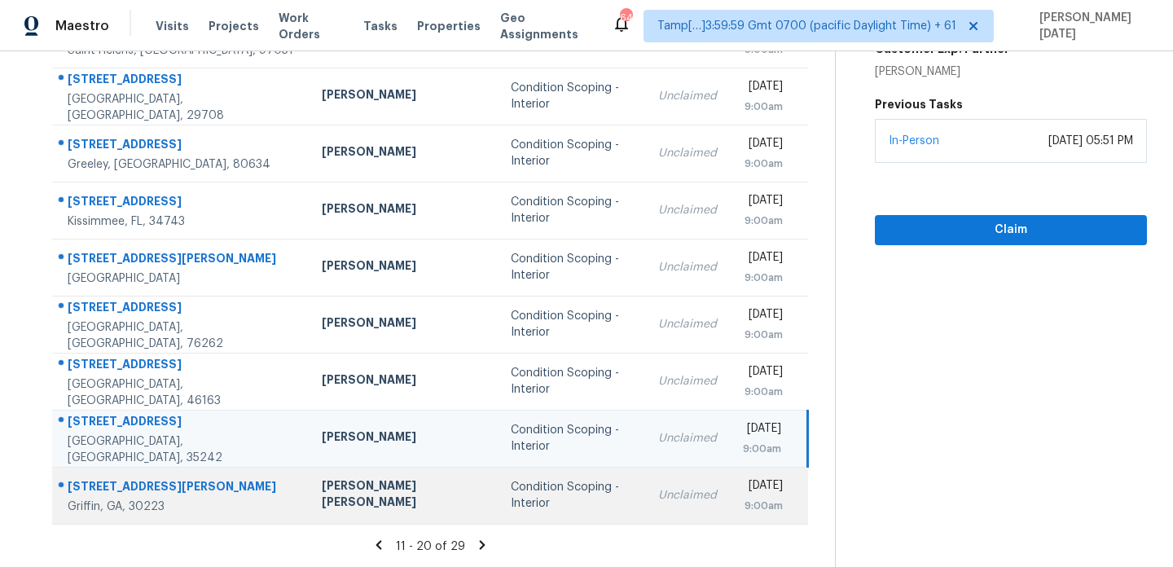
click at [524, 512] on td "Condition Scoping - Interior" at bounding box center [572, 495] width 148 height 57
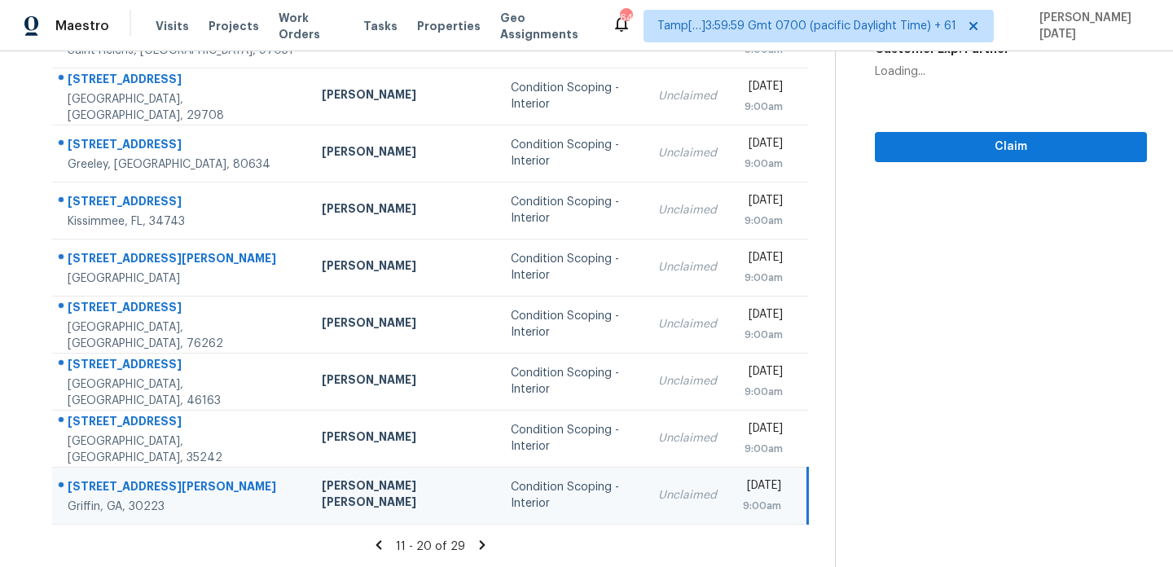
scroll to position [0, 0]
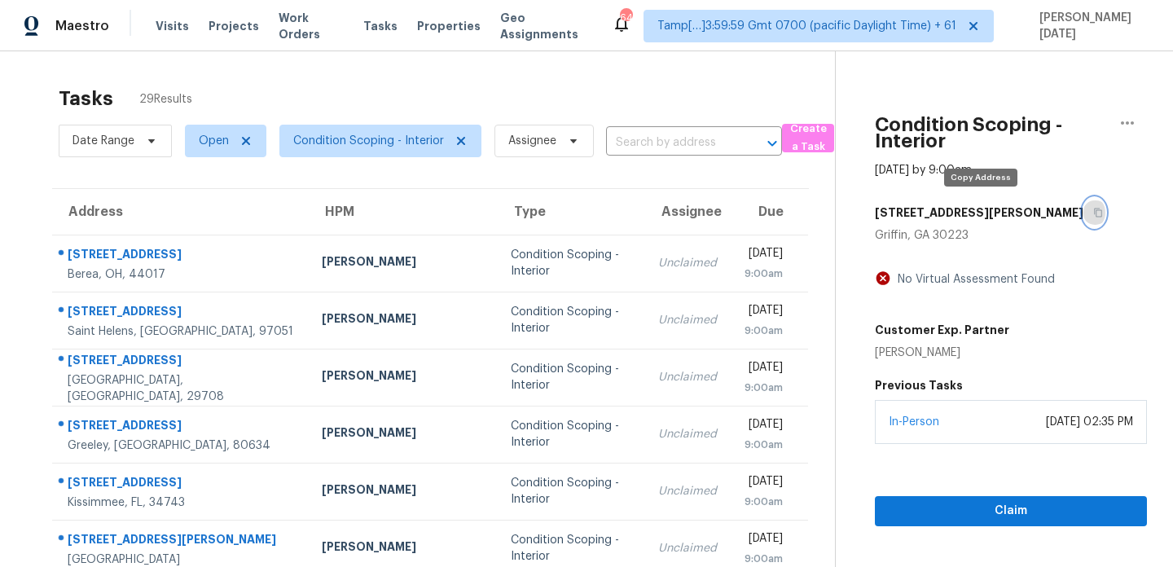
click at [1095, 209] on icon "button" at bounding box center [1099, 213] width 8 height 9
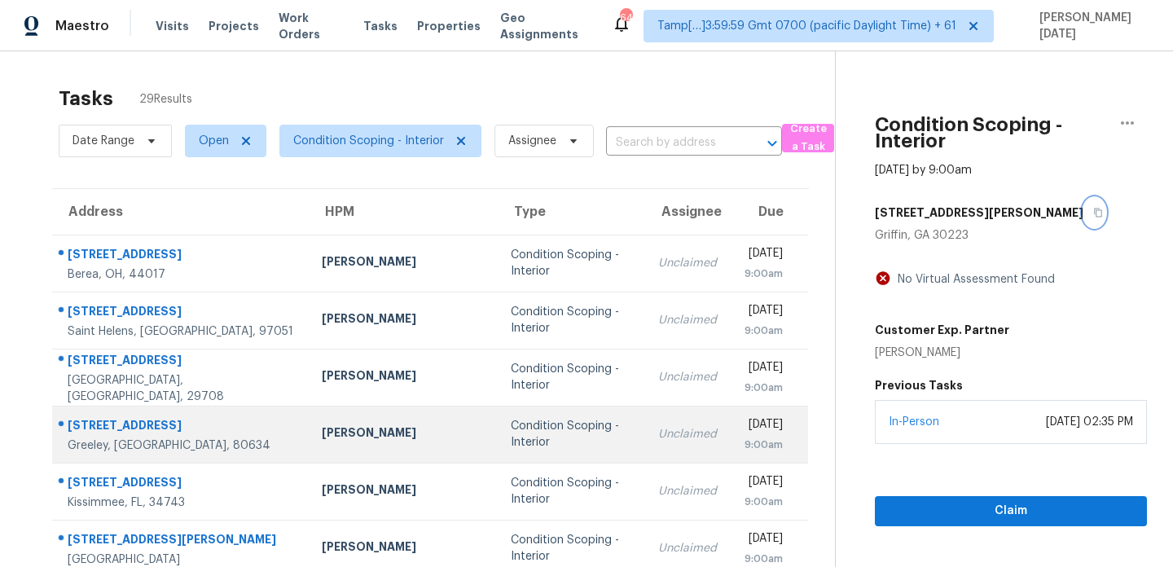
scroll to position [281, 0]
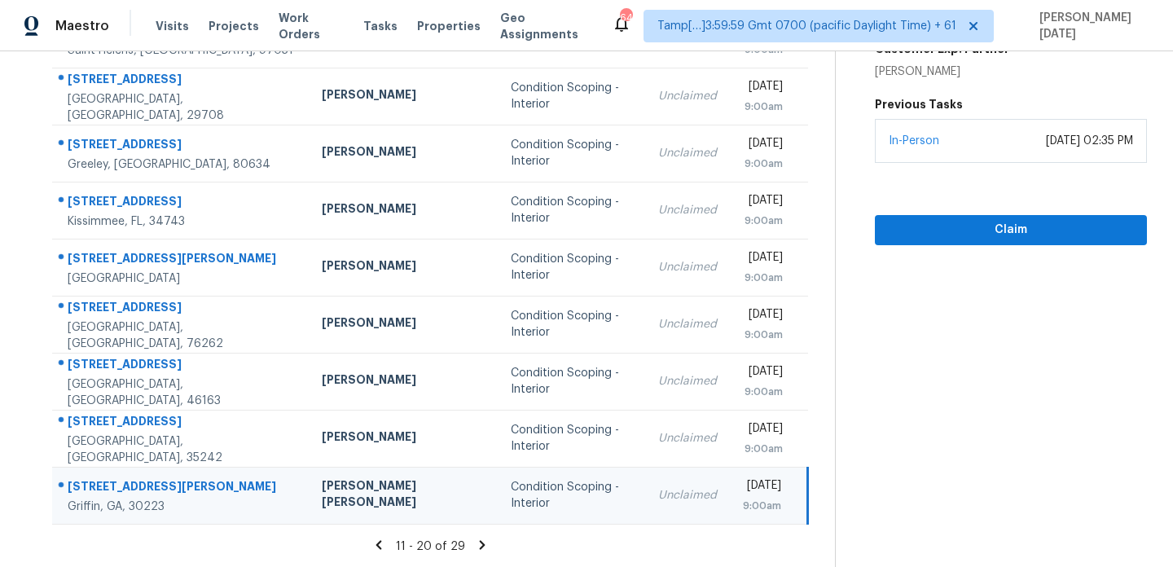
click at [480, 542] on icon at bounding box center [483, 544] width 6 height 9
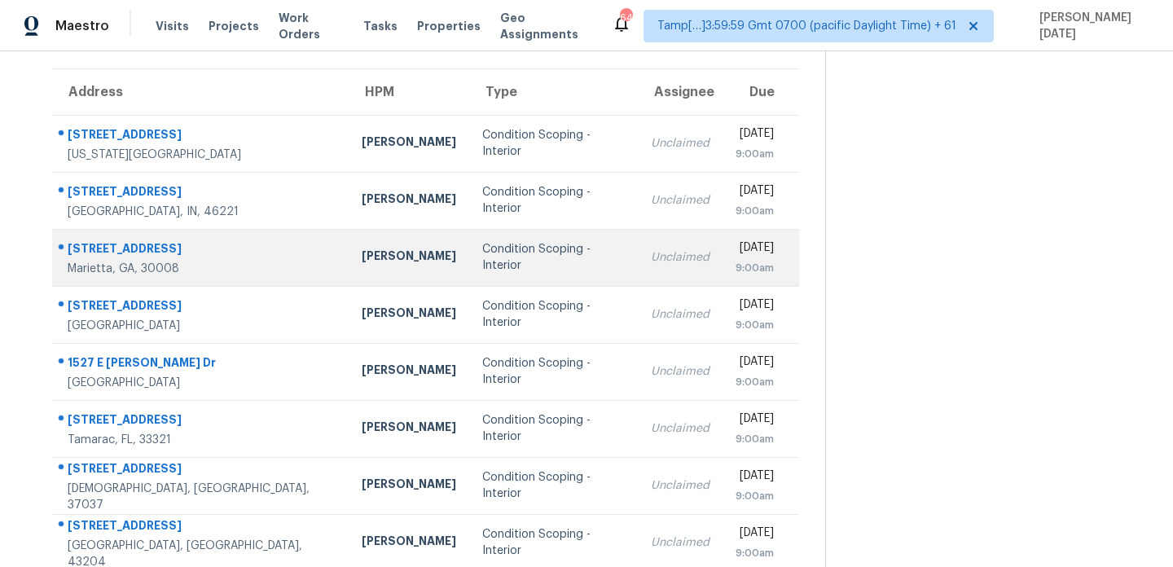
scroll to position [106, 0]
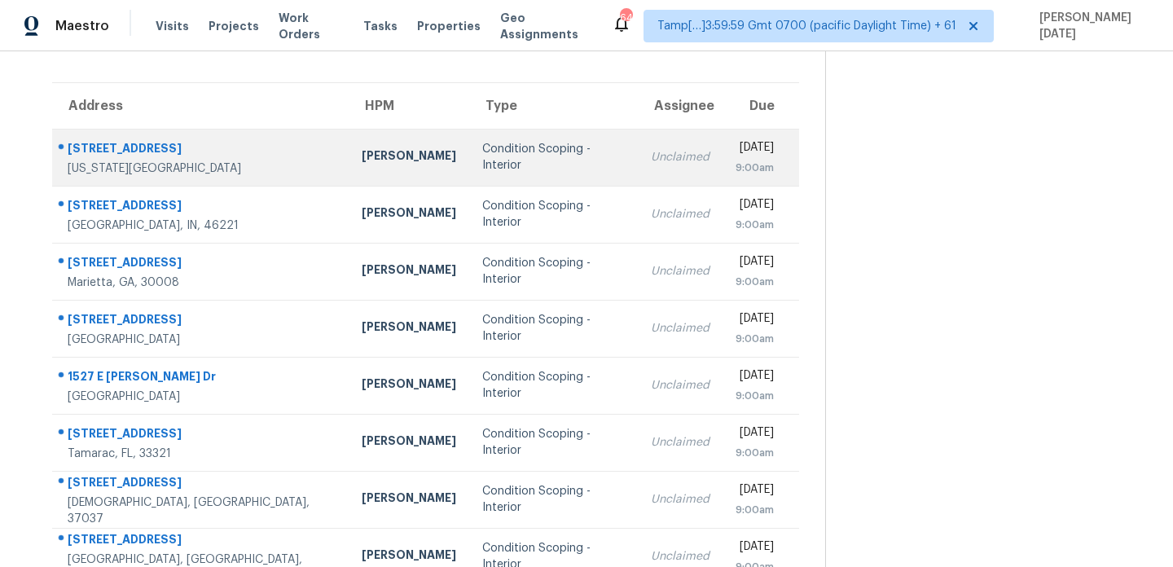
click at [469, 165] on td "Condition Scoping - Interior" at bounding box center [553, 157] width 169 height 57
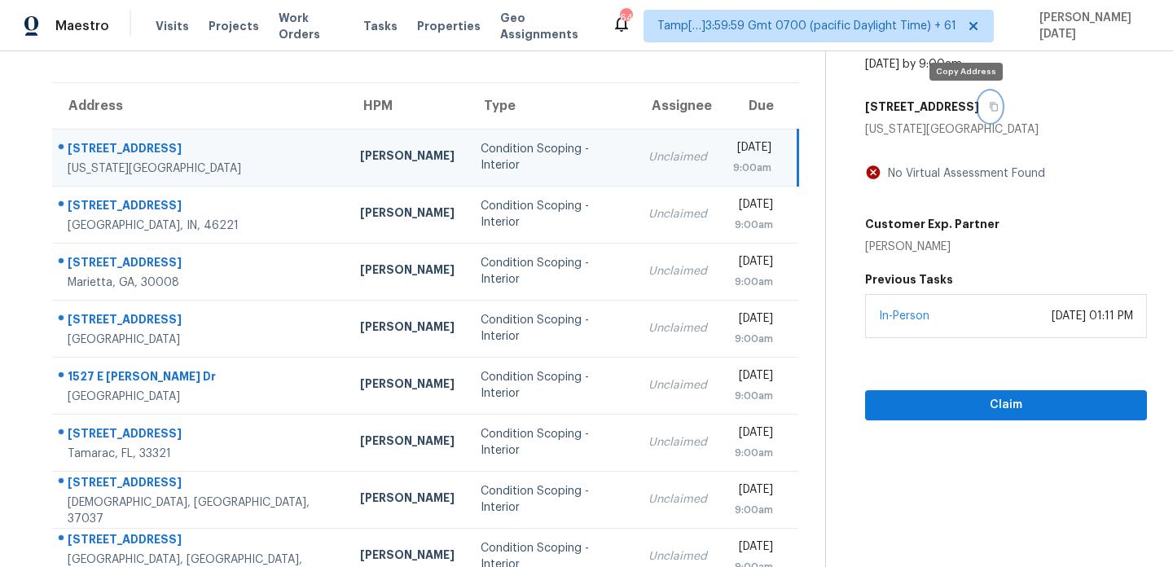
click at [989, 107] on icon "button" at bounding box center [994, 107] width 10 height 10
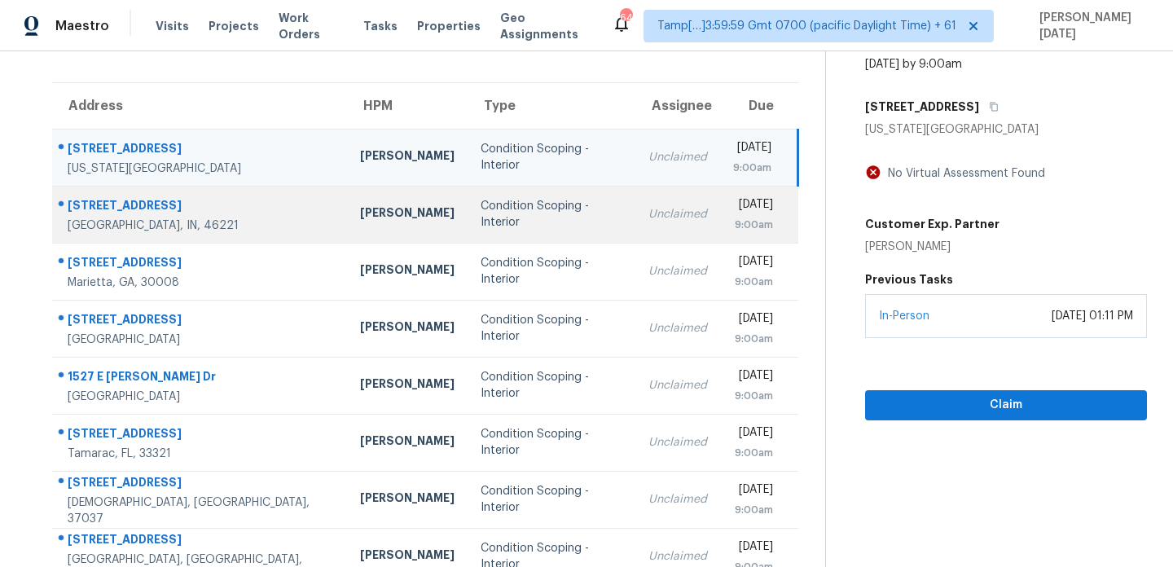
click at [468, 204] on td "Condition Scoping - Interior" at bounding box center [552, 214] width 168 height 57
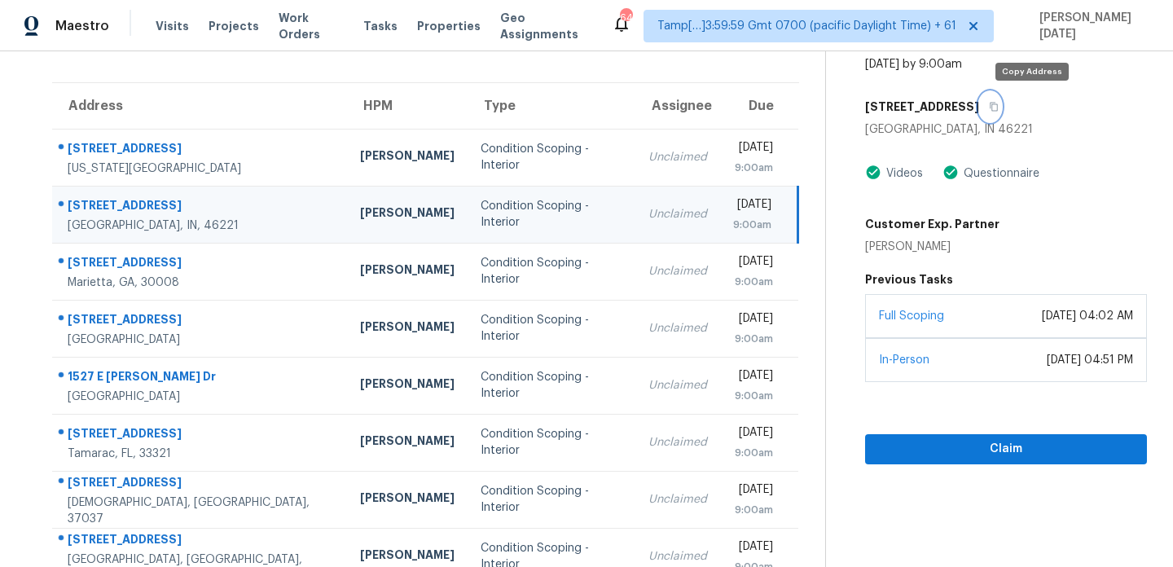
click at [999, 106] on icon "button" at bounding box center [994, 107] width 10 height 10
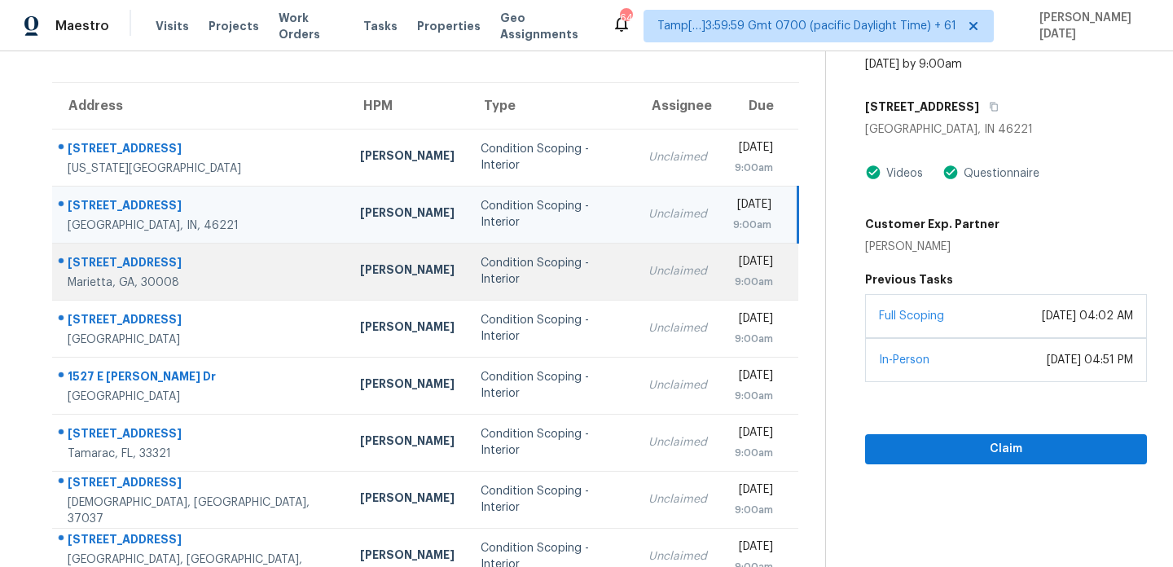
click at [379, 267] on td "Kenroy Hoilett" at bounding box center [407, 271] width 121 height 57
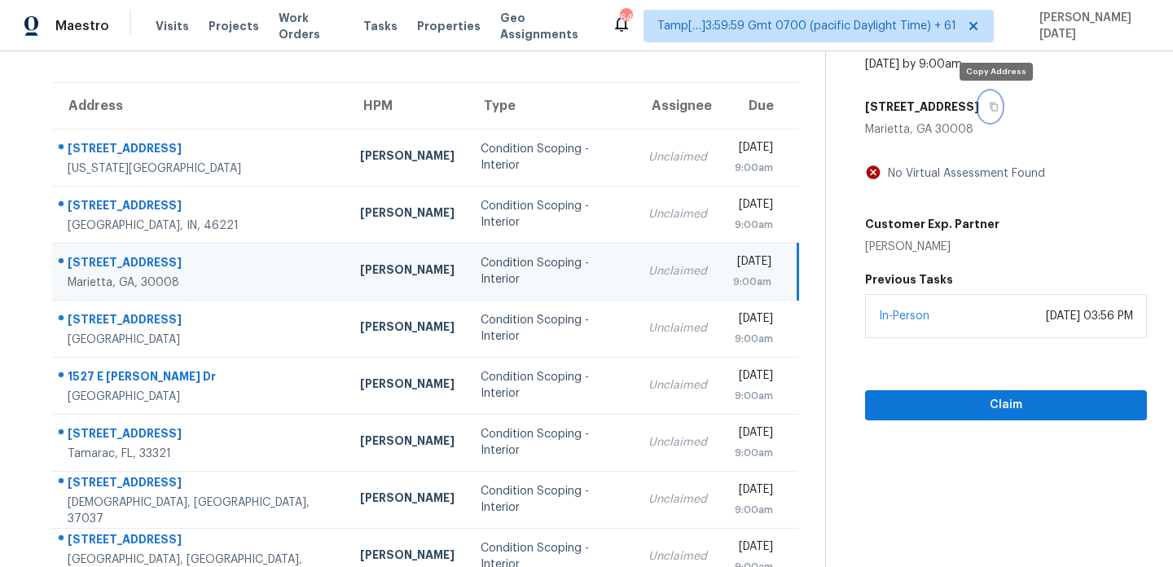
click at [997, 103] on icon "button" at bounding box center [994, 107] width 10 height 10
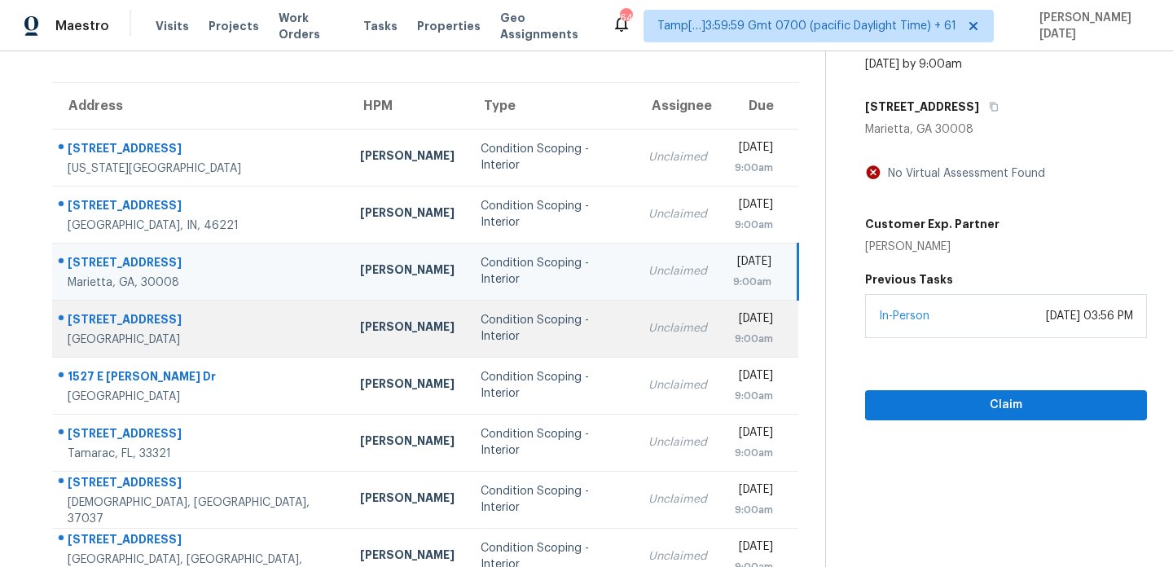
click at [468, 317] on td "Condition Scoping - Interior" at bounding box center [552, 328] width 168 height 57
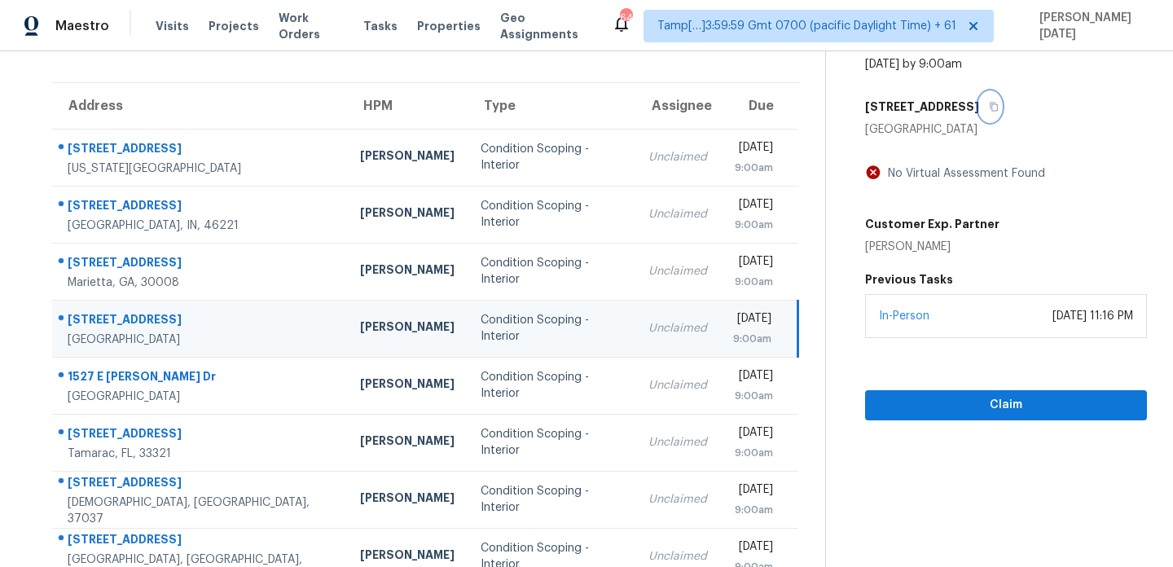
click at [990, 107] on icon "button" at bounding box center [994, 107] width 8 height 9
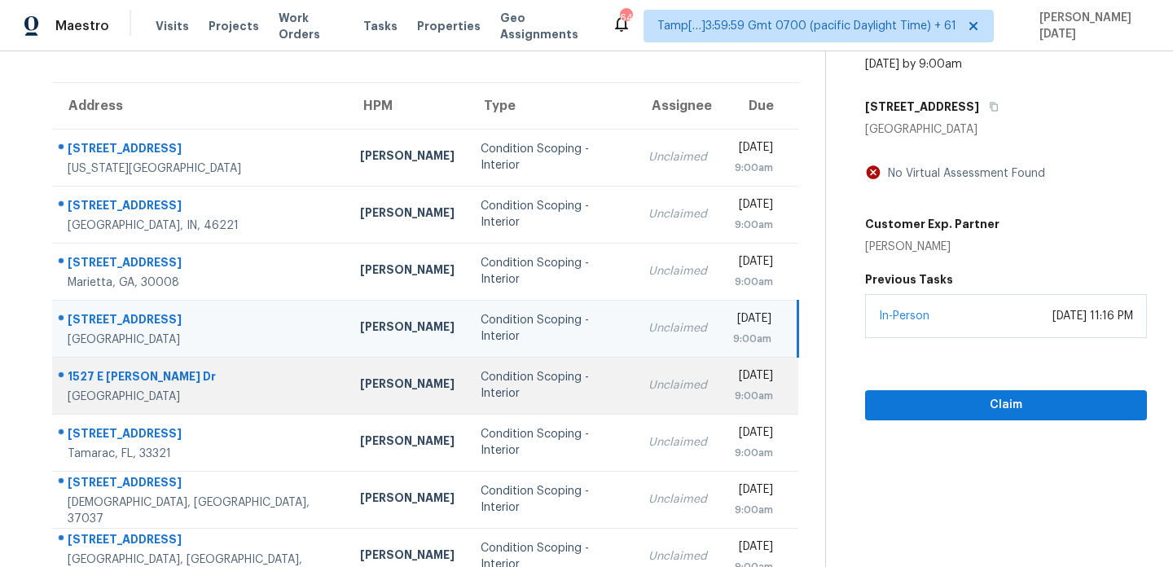
click at [516, 384] on div "Condition Scoping - Interior" at bounding box center [552, 385] width 142 height 33
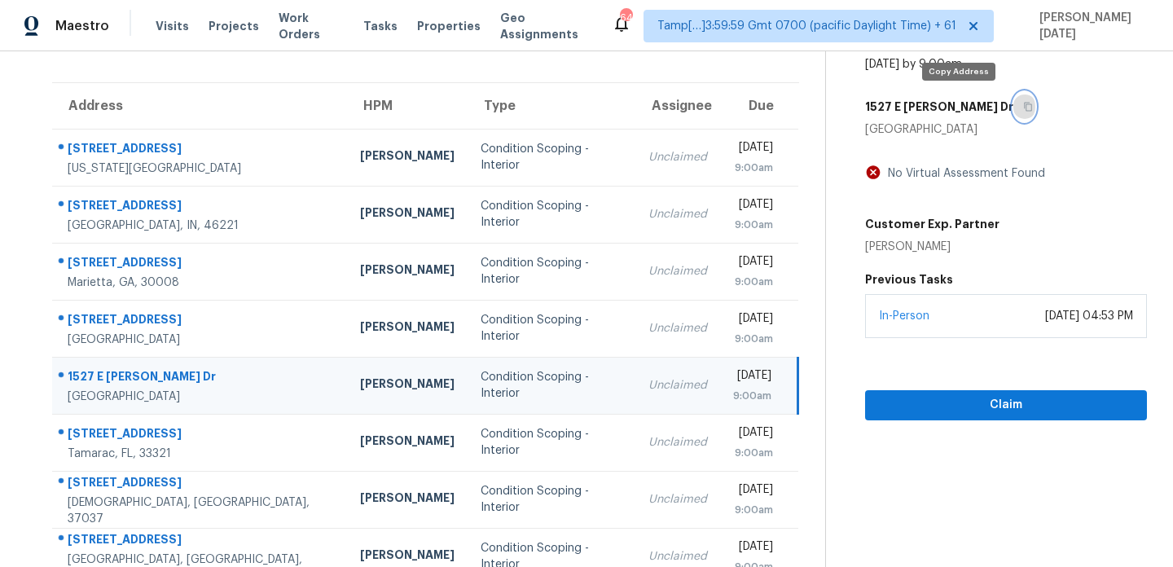
click at [1023, 106] on icon "button" at bounding box center [1028, 107] width 10 height 10
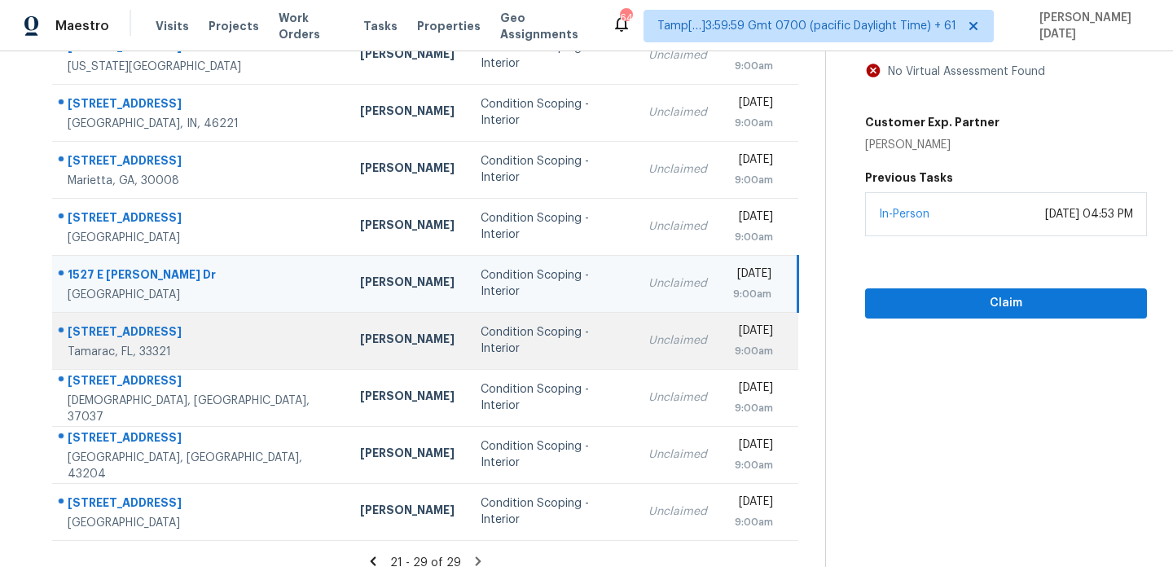
click at [468, 358] on td "Condition Scoping - Interior" at bounding box center [552, 340] width 168 height 57
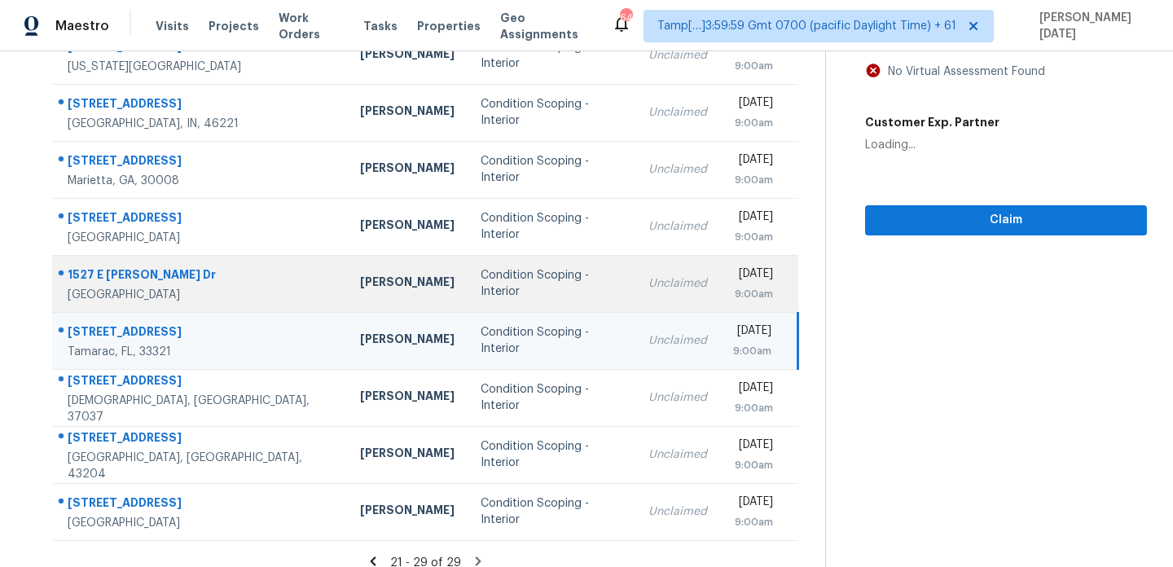
scroll to position [0, 0]
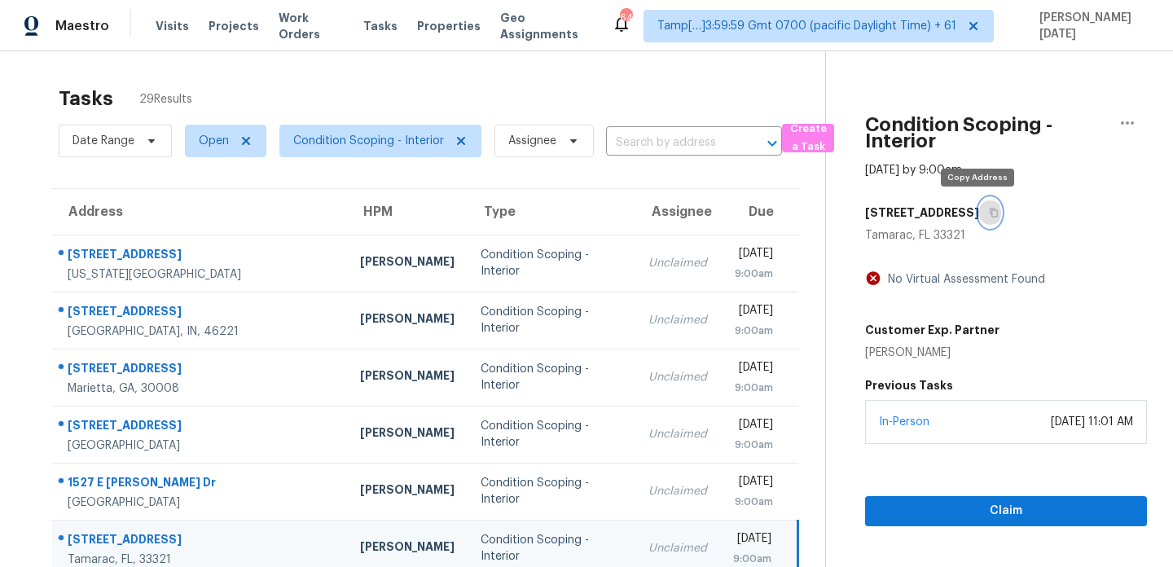
click at [989, 211] on icon "button" at bounding box center [994, 213] width 10 height 10
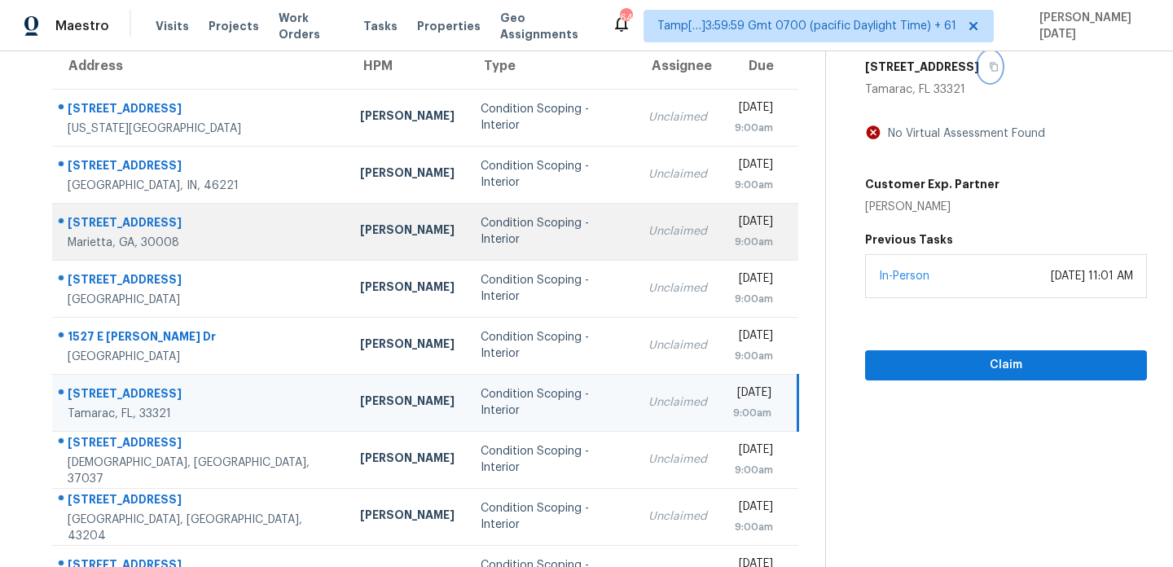
scroll to position [156, 0]
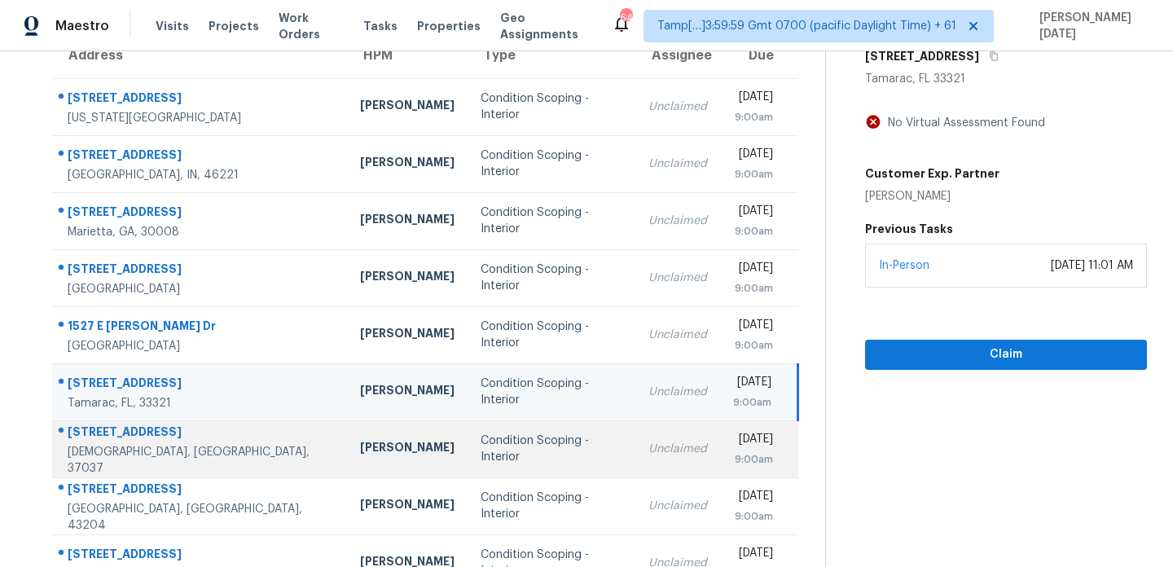
click at [518, 438] on td "Condition Scoping - Interior" at bounding box center [552, 448] width 168 height 57
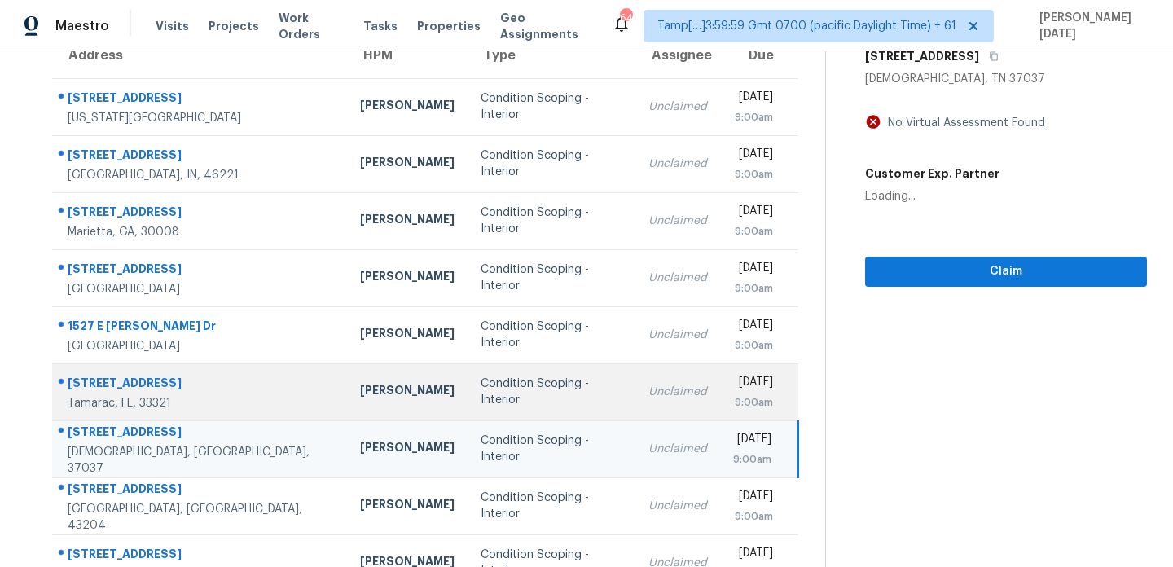
scroll to position [0, 0]
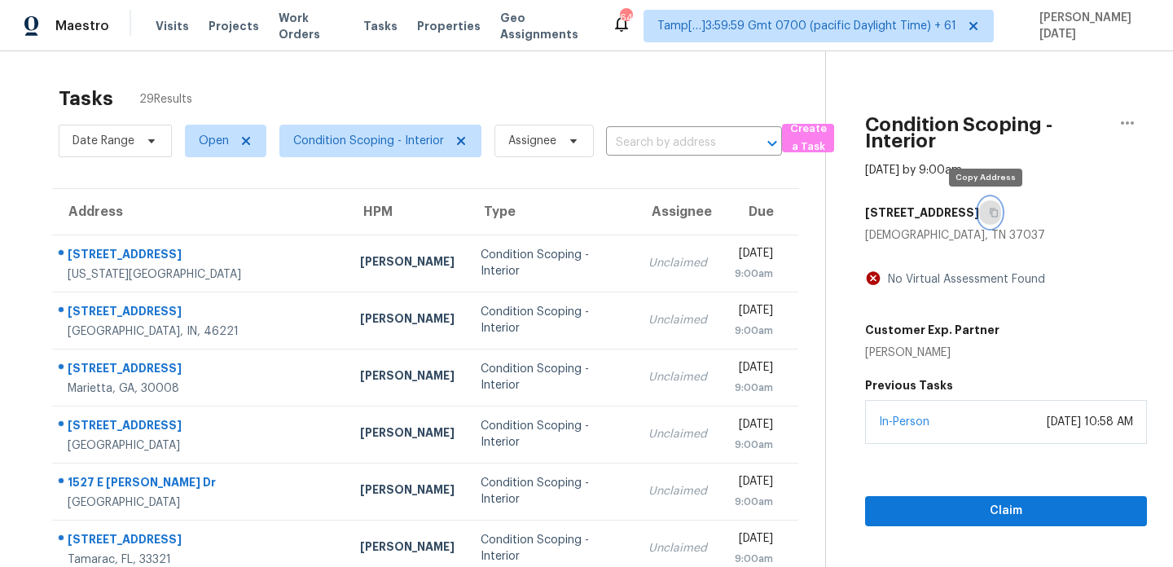
click at [990, 213] on icon "button" at bounding box center [994, 213] width 10 height 10
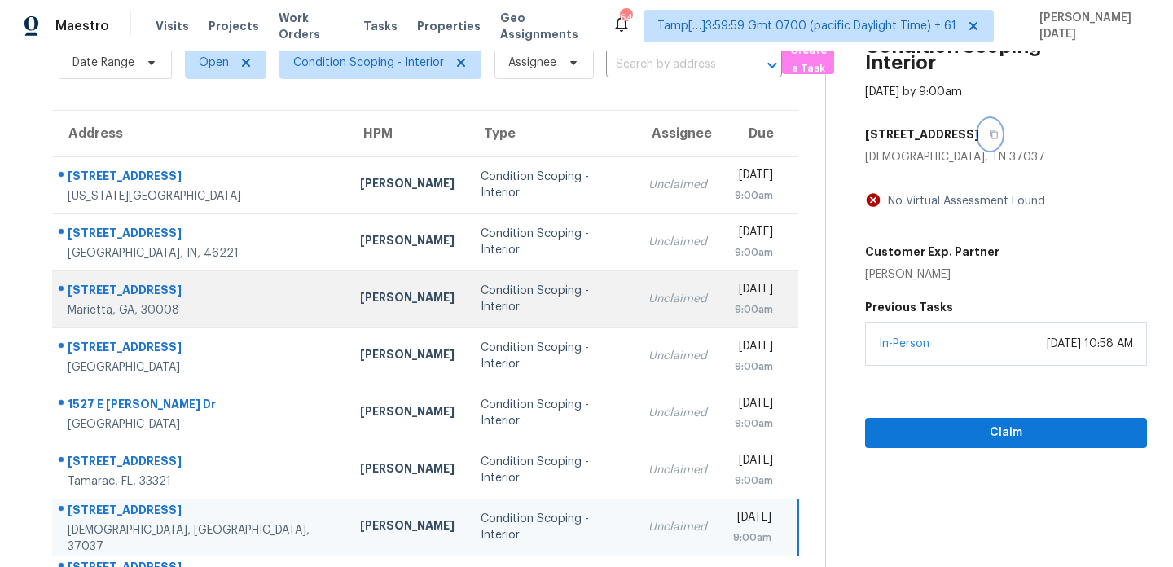
scroll to position [224, 0]
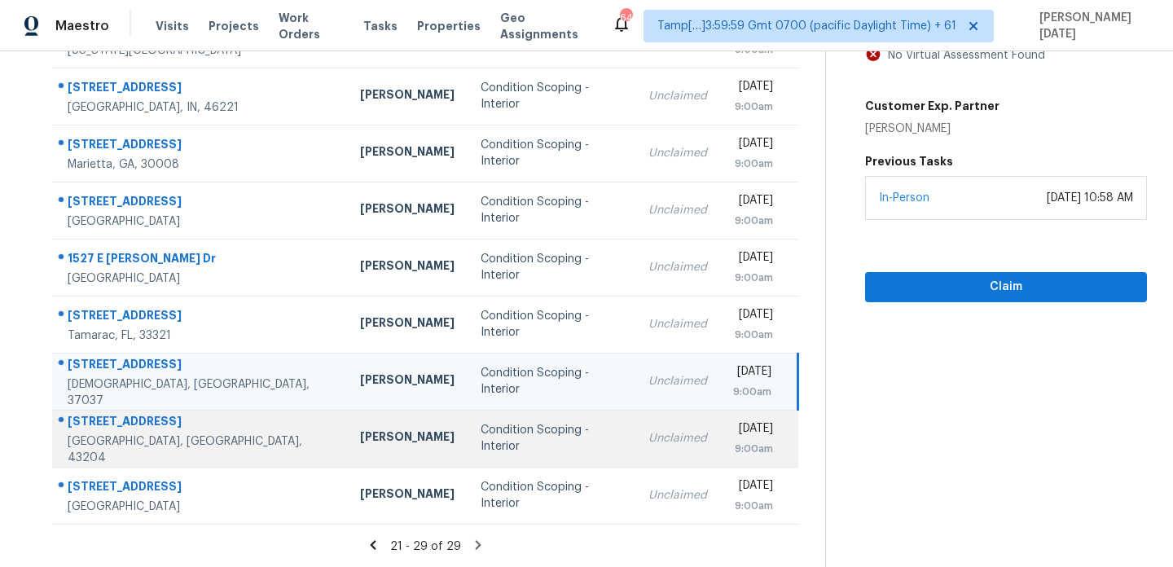
click at [468, 453] on td "Condition Scoping - Interior" at bounding box center [552, 438] width 168 height 57
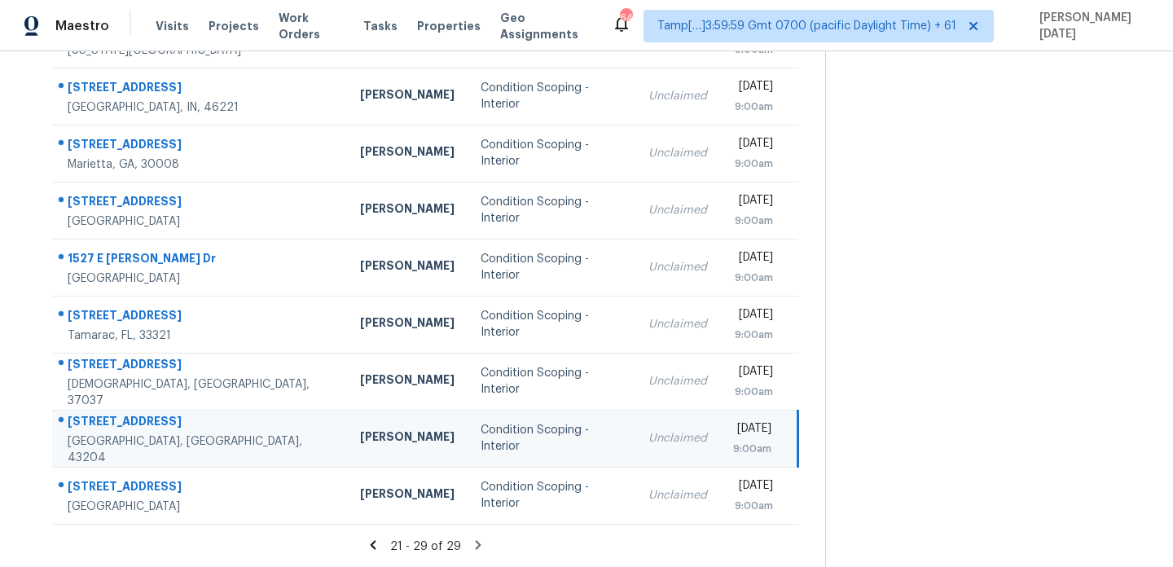
scroll to position [0, 0]
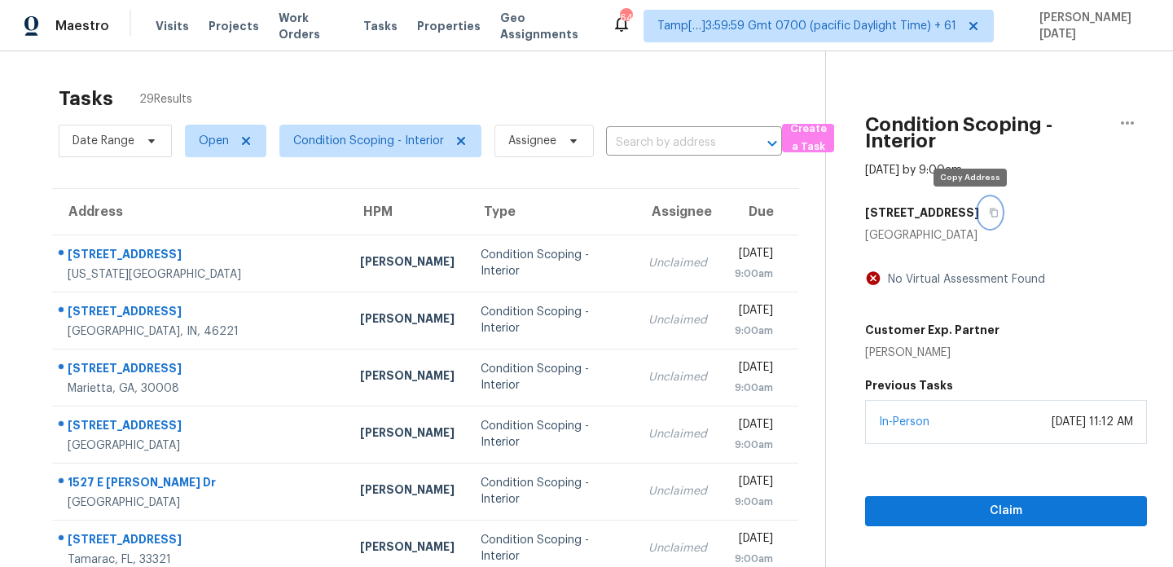
click at [990, 215] on icon "button" at bounding box center [994, 213] width 8 height 9
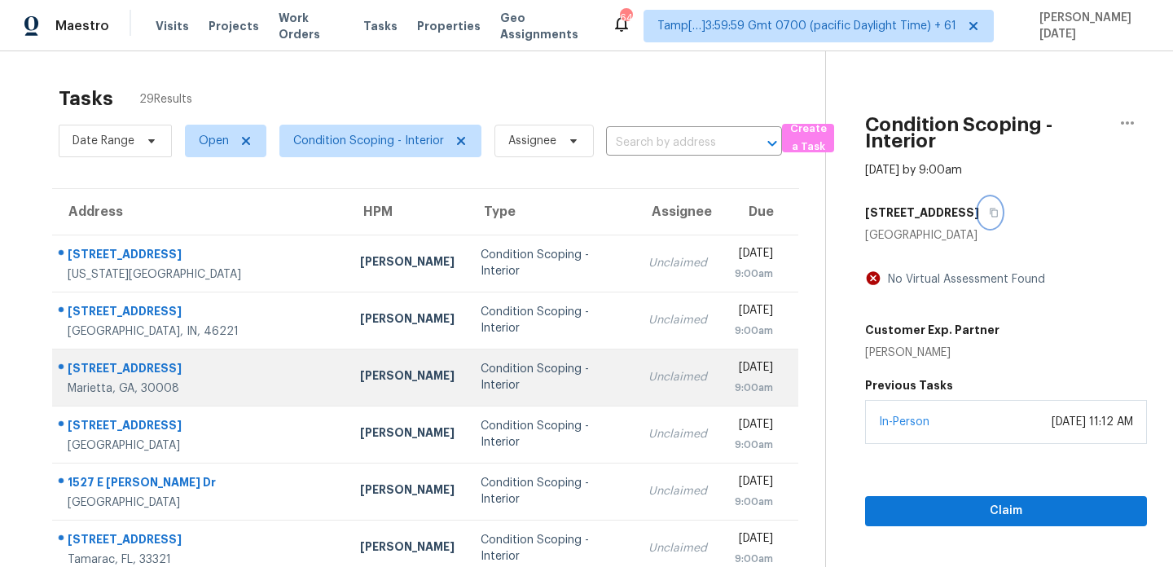
scroll to position [206, 0]
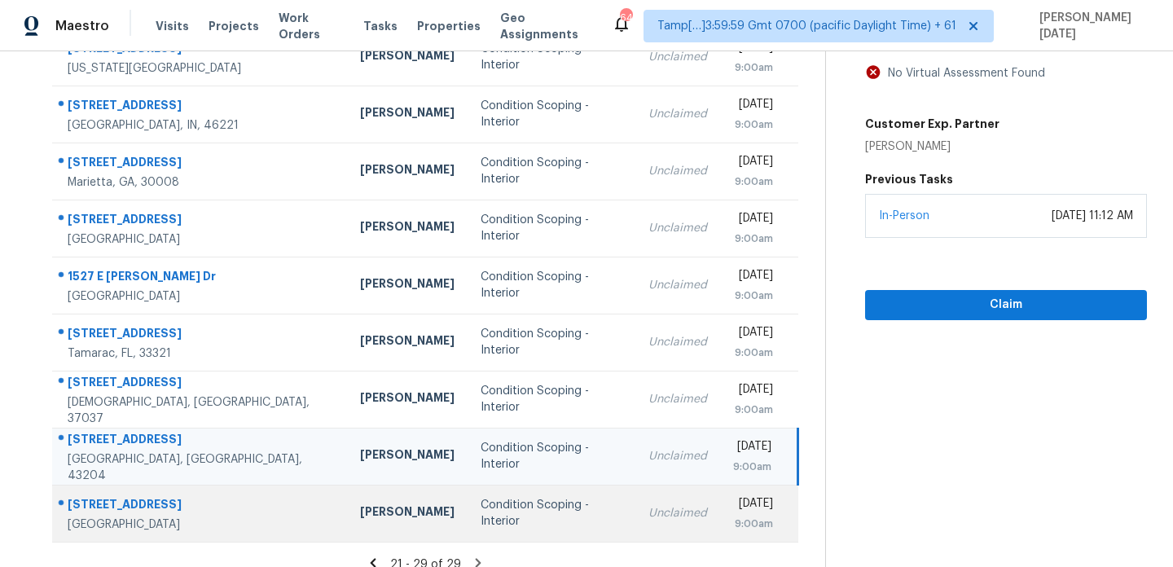
click at [494, 523] on td "Condition Scoping - Interior" at bounding box center [552, 513] width 168 height 57
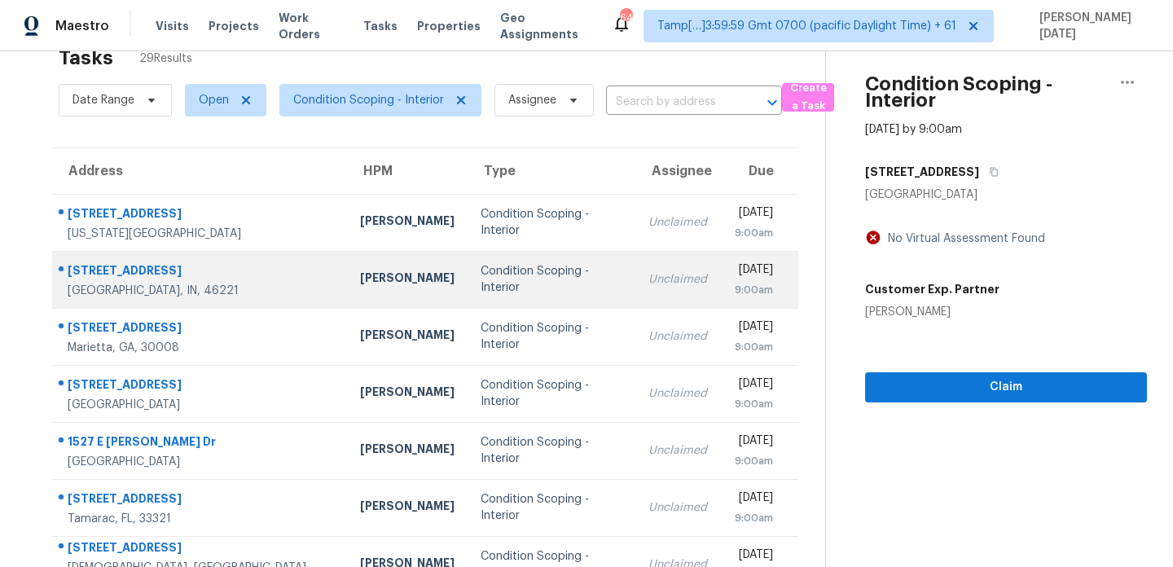
scroll to position [0, 0]
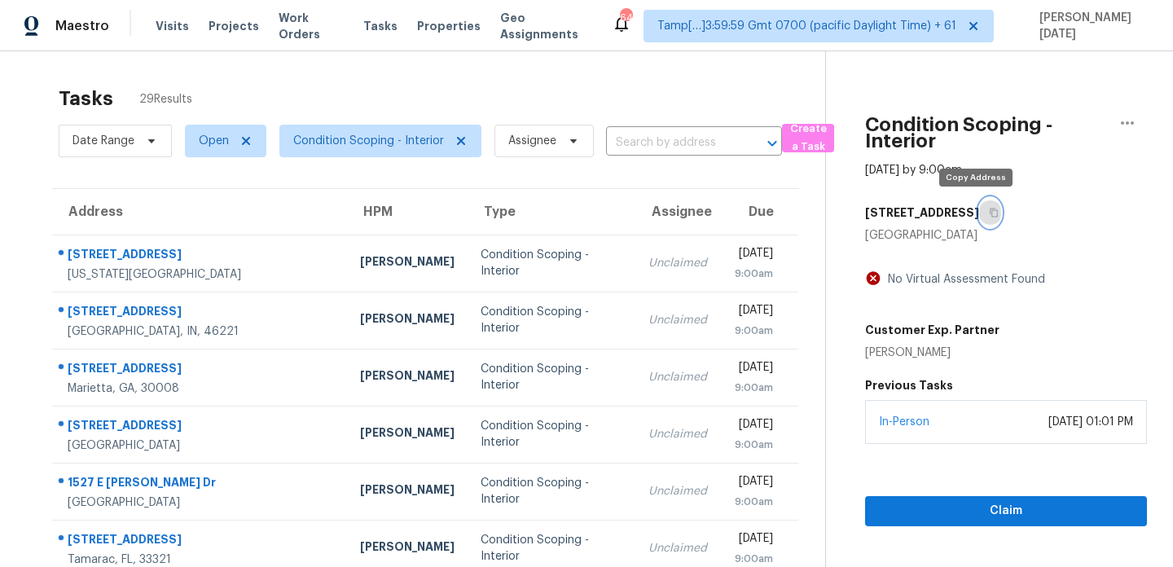
click at [982, 213] on button "button" at bounding box center [990, 212] width 22 height 29
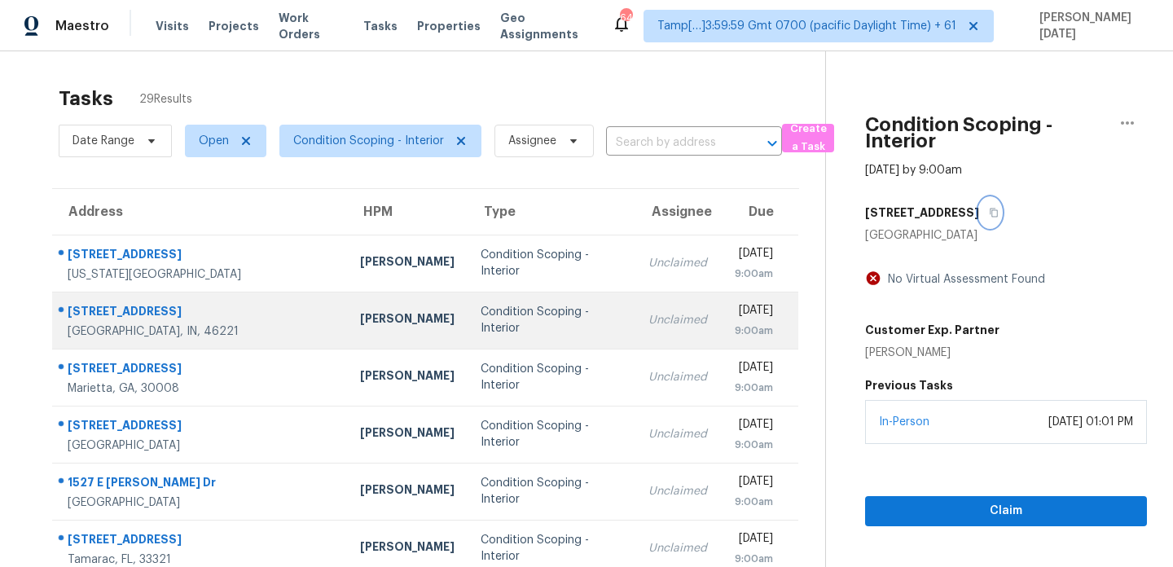
scroll to position [224, 0]
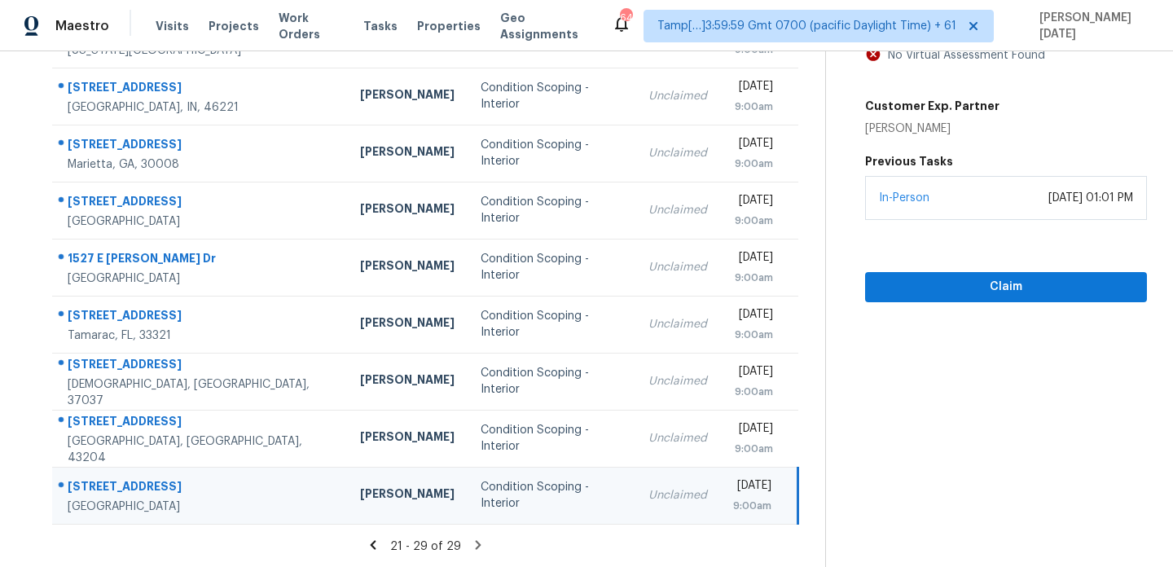
click at [476, 544] on icon at bounding box center [479, 544] width 6 height 9
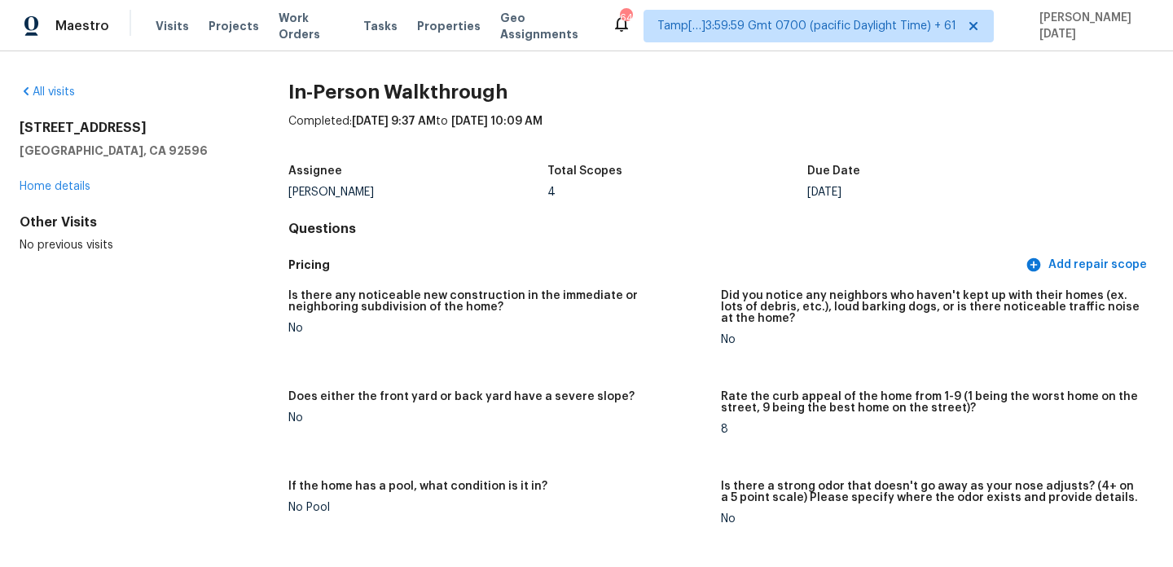
click at [51, 84] on div "All visits" at bounding box center [128, 92] width 217 height 16
click at [55, 92] on link "All visits" at bounding box center [47, 91] width 55 height 11
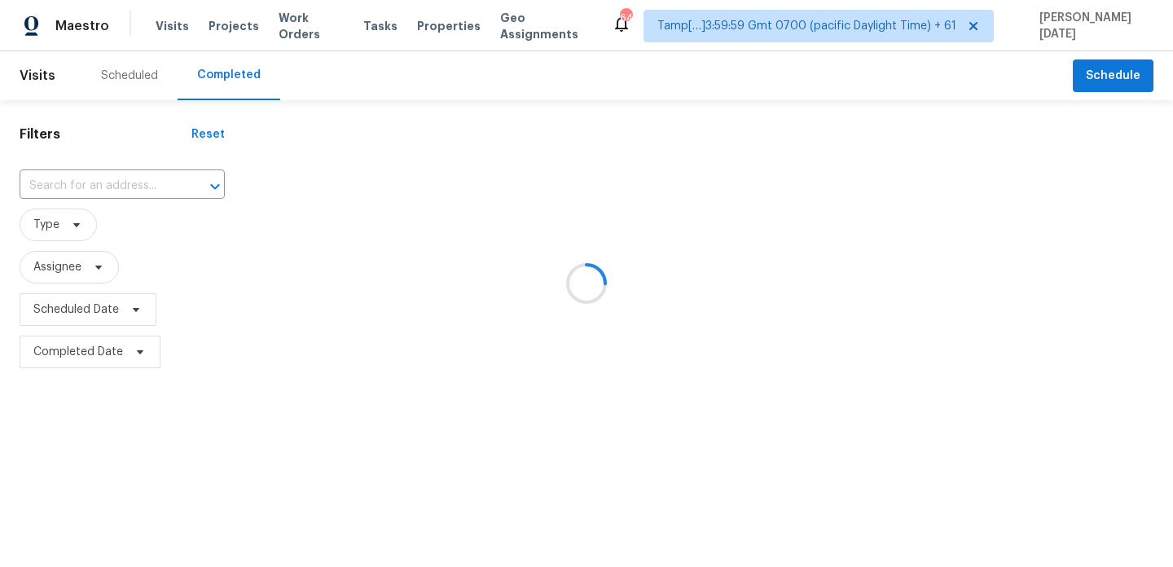
click at [128, 182] on div at bounding box center [586, 283] width 1173 height 567
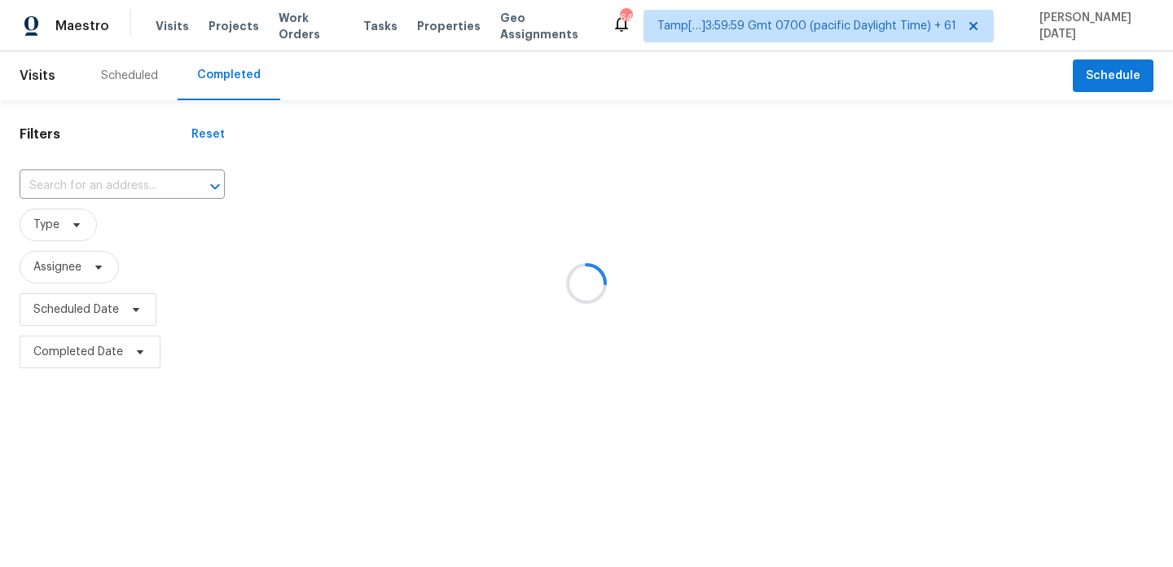
click at [128, 182] on div at bounding box center [586, 283] width 1173 height 567
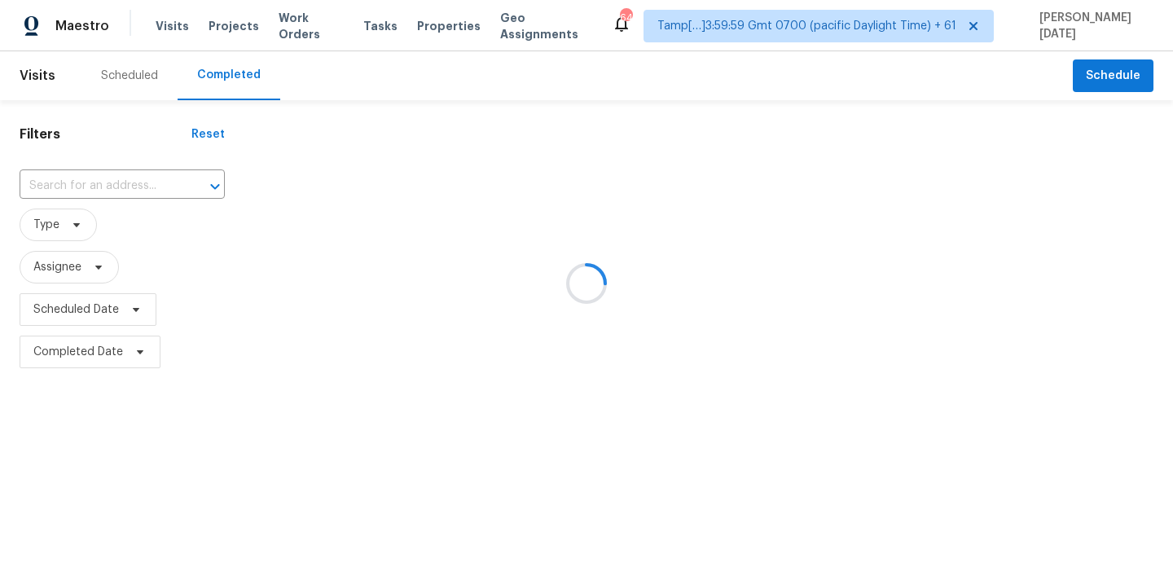
click at [128, 182] on div at bounding box center [586, 283] width 1173 height 567
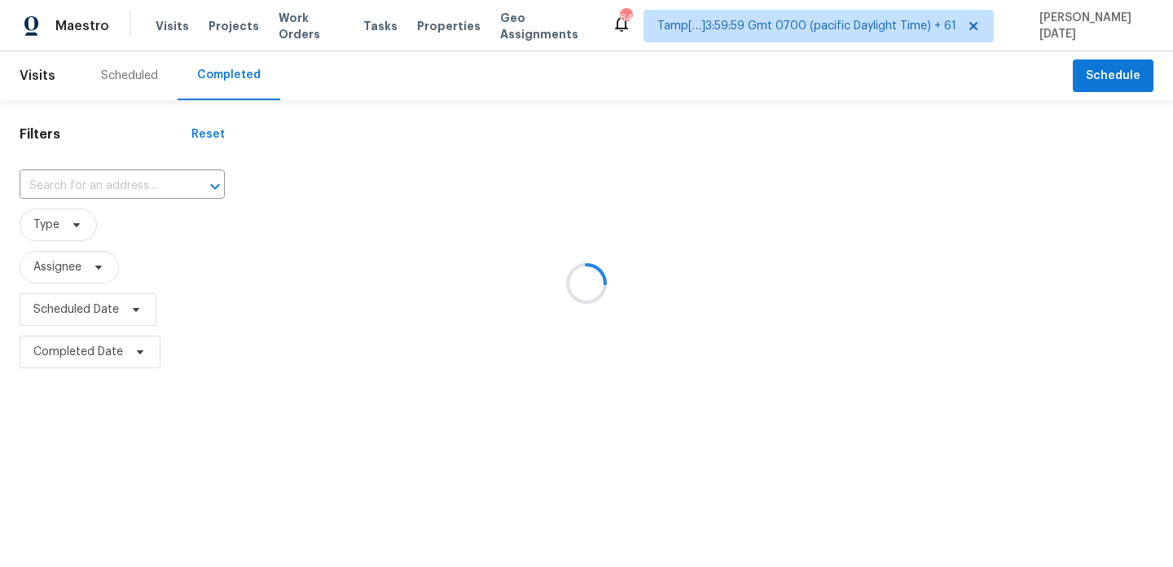
click at [128, 182] on div at bounding box center [586, 283] width 1173 height 567
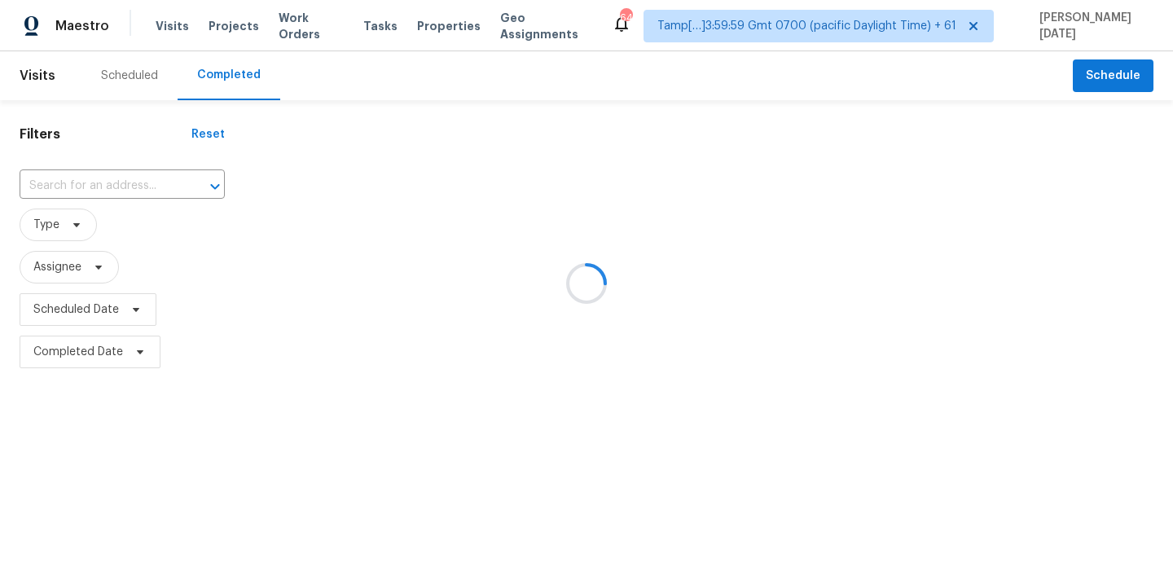
click at [128, 182] on div at bounding box center [586, 283] width 1173 height 567
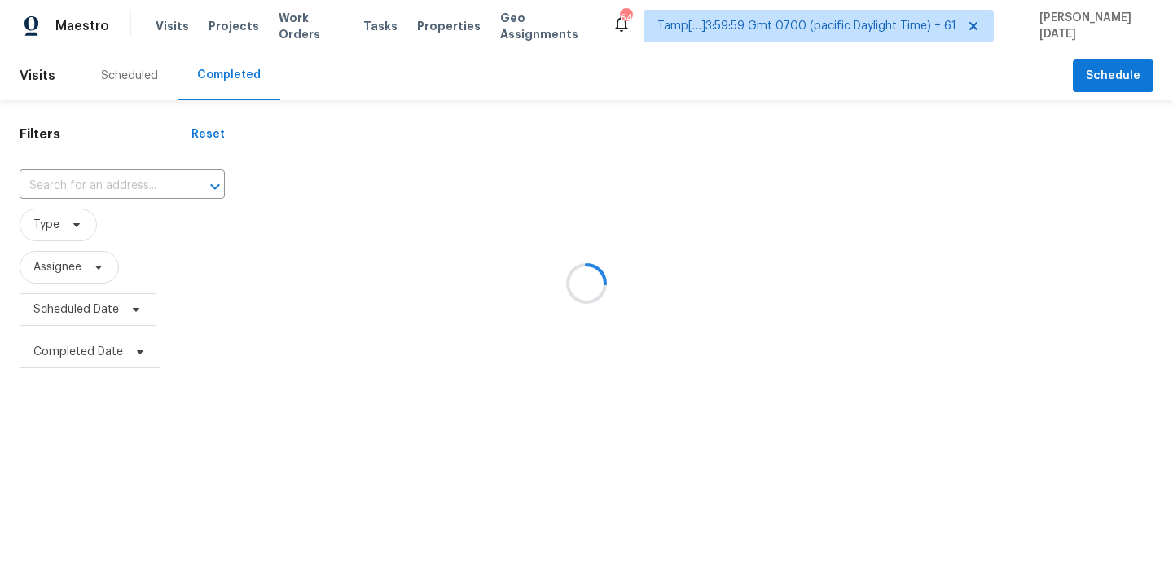
click at [128, 182] on div at bounding box center [586, 283] width 1173 height 567
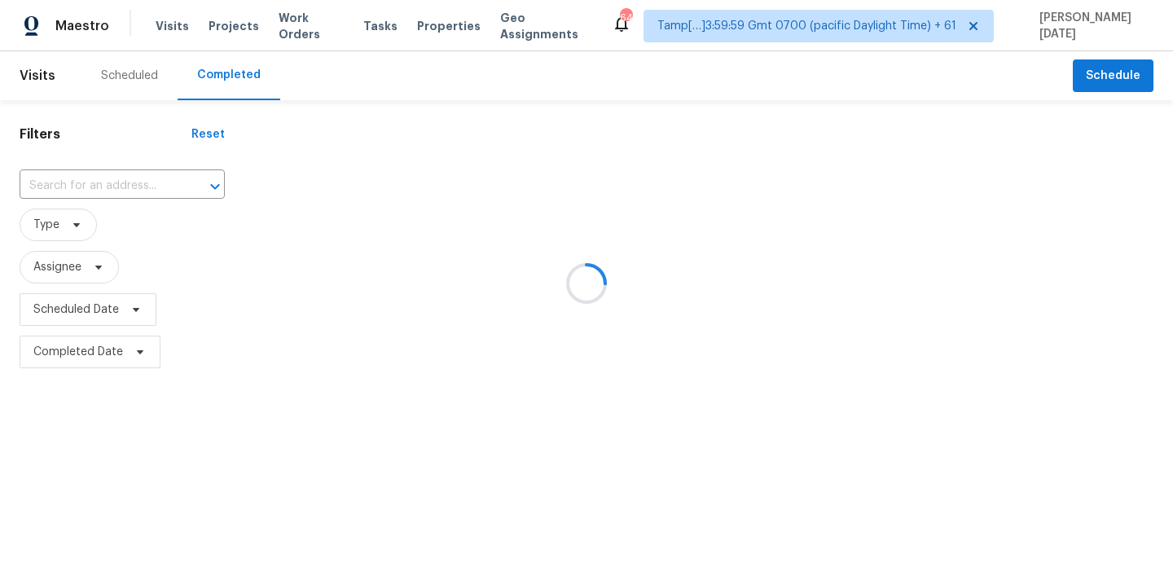
click at [128, 182] on div at bounding box center [586, 283] width 1173 height 567
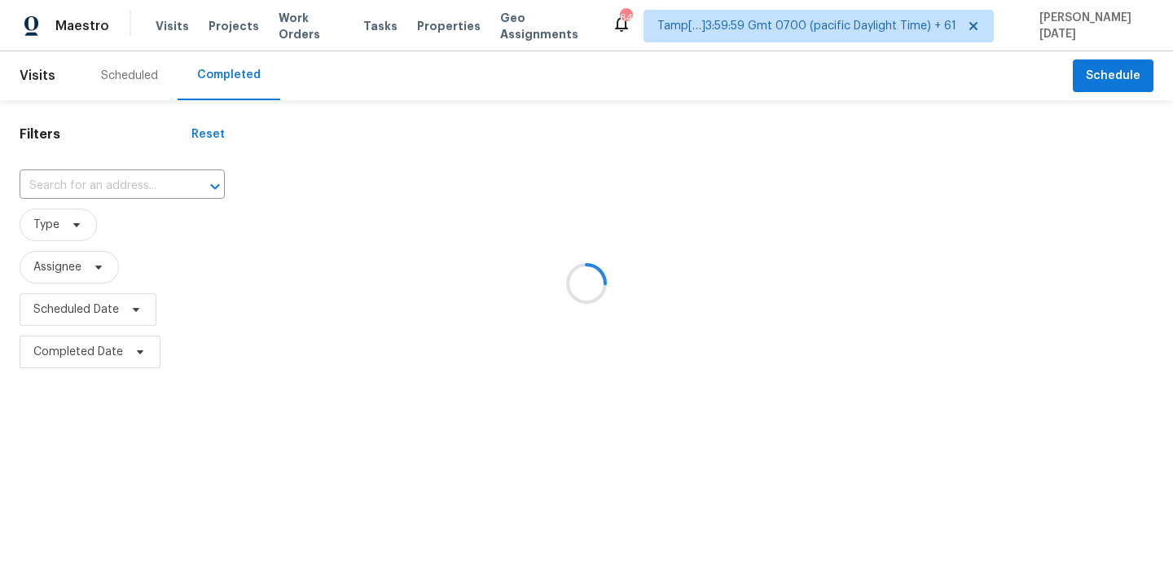
click at [128, 182] on div at bounding box center [586, 283] width 1173 height 567
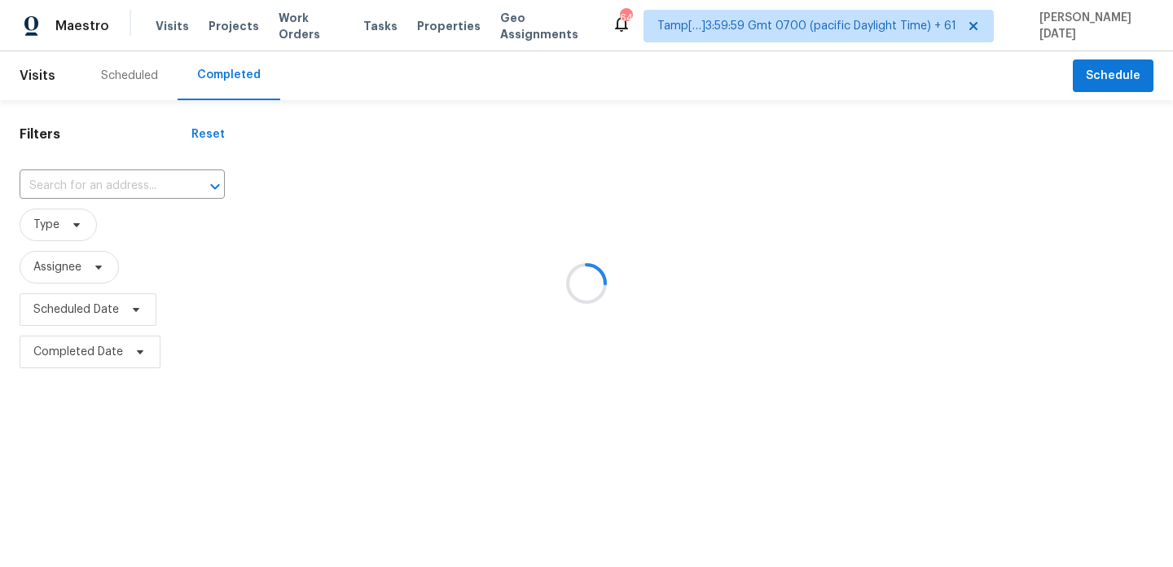
click at [128, 182] on div at bounding box center [586, 283] width 1173 height 567
click at [133, 183] on div at bounding box center [586, 283] width 1173 height 567
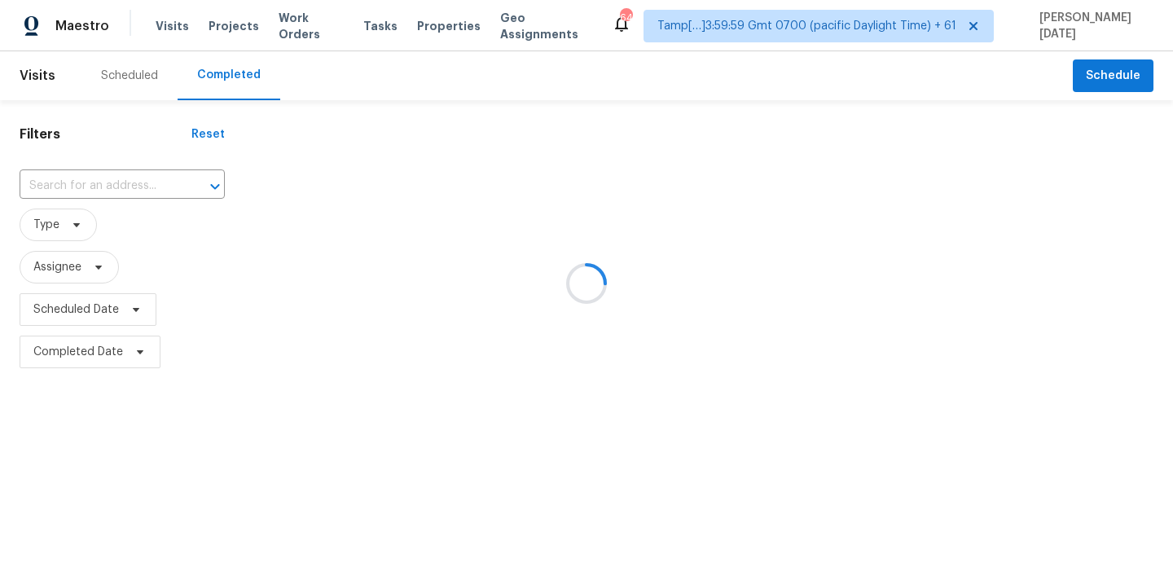
click at [133, 183] on div at bounding box center [586, 283] width 1173 height 567
click at [152, 189] on div at bounding box center [586, 283] width 1173 height 567
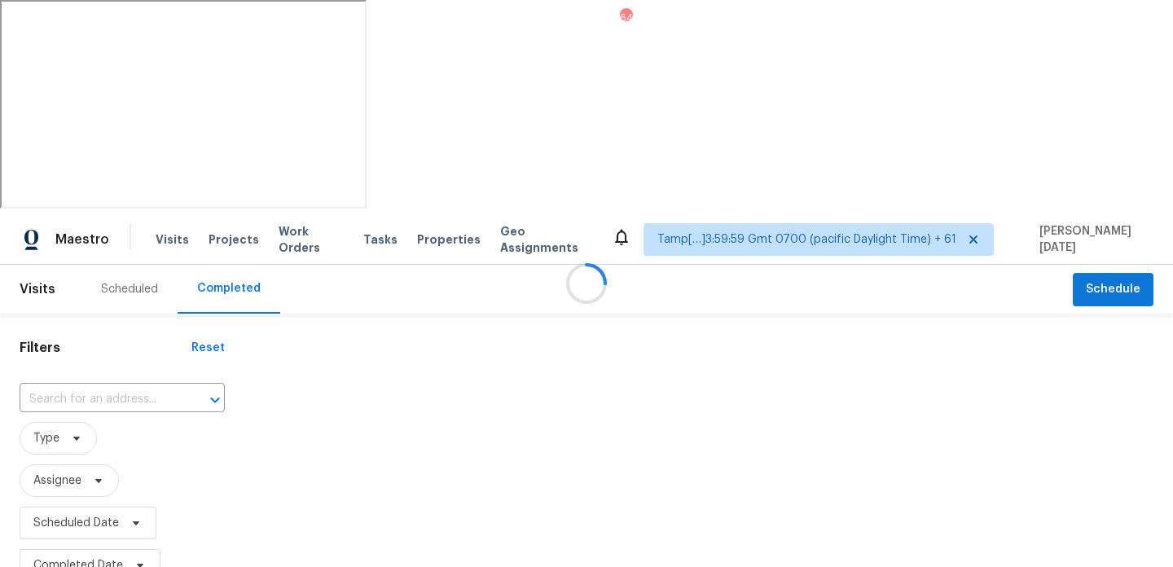
click at [152, 189] on div at bounding box center [586, 283] width 1173 height 567
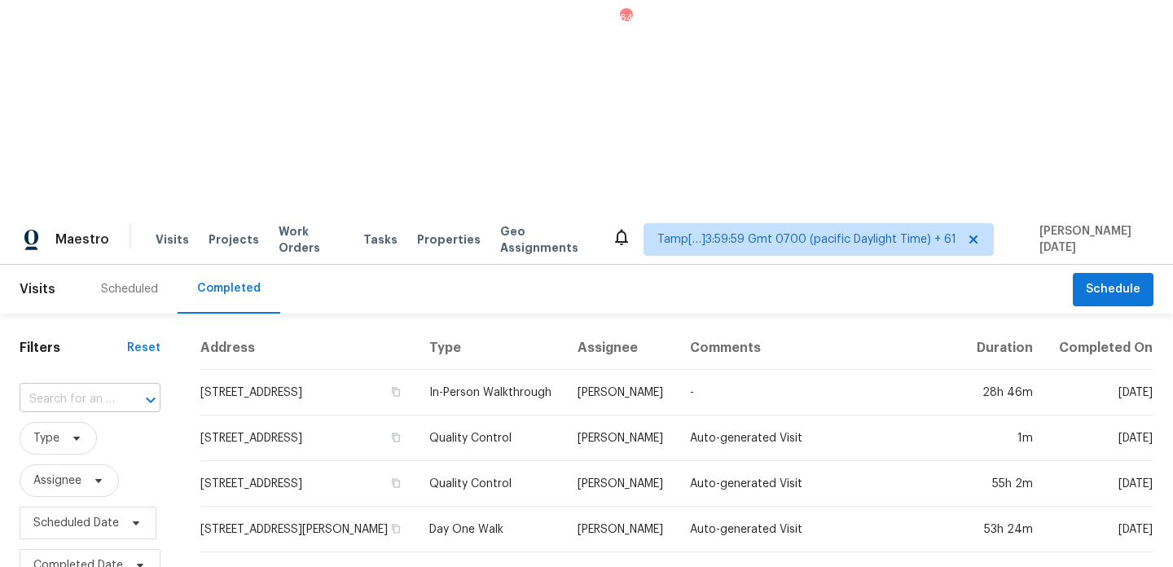
click at [122, 389] on div at bounding box center [139, 400] width 42 height 23
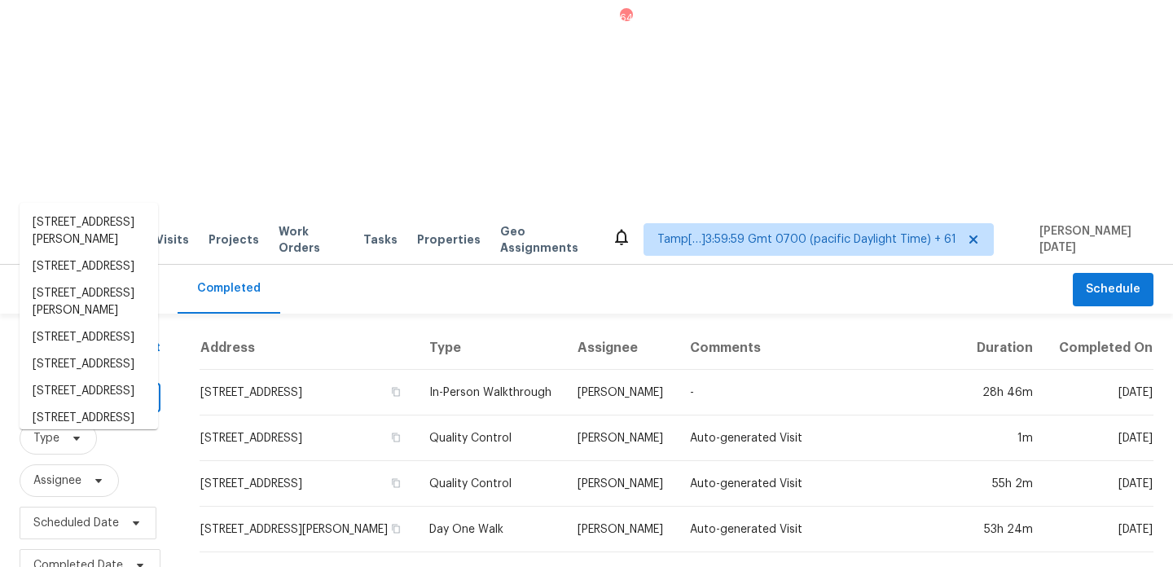
click at [122, 389] on div at bounding box center [139, 400] width 42 height 23
paste input "[STREET_ADDRESS]"
type input "[STREET_ADDRESS]"
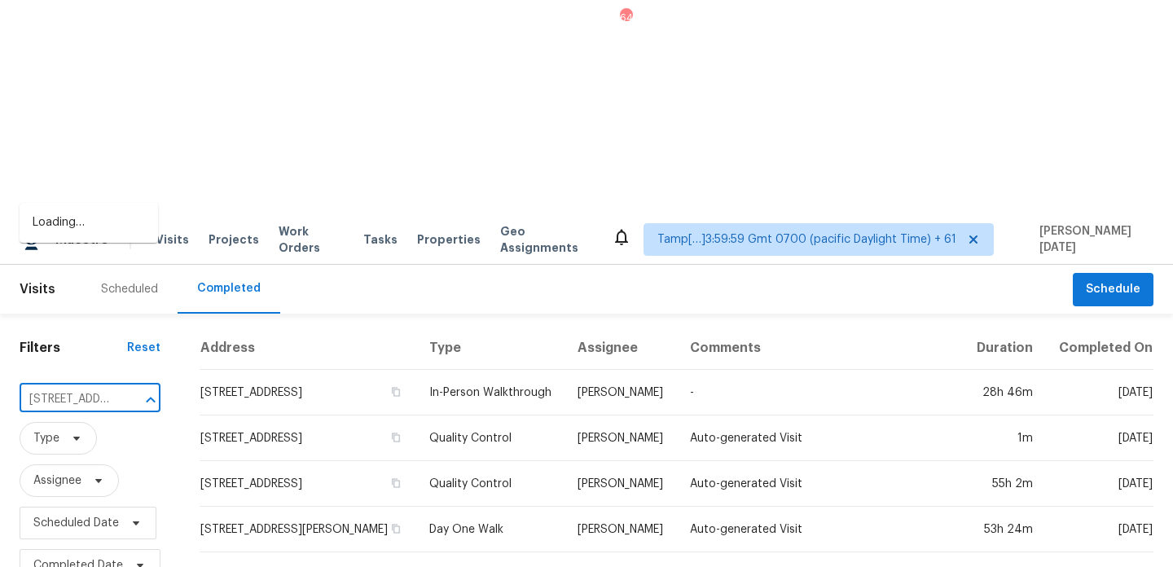
scroll to position [0, 156]
click at [104, 221] on li "[STREET_ADDRESS]" at bounding box center [89, 222] width 138 height 27
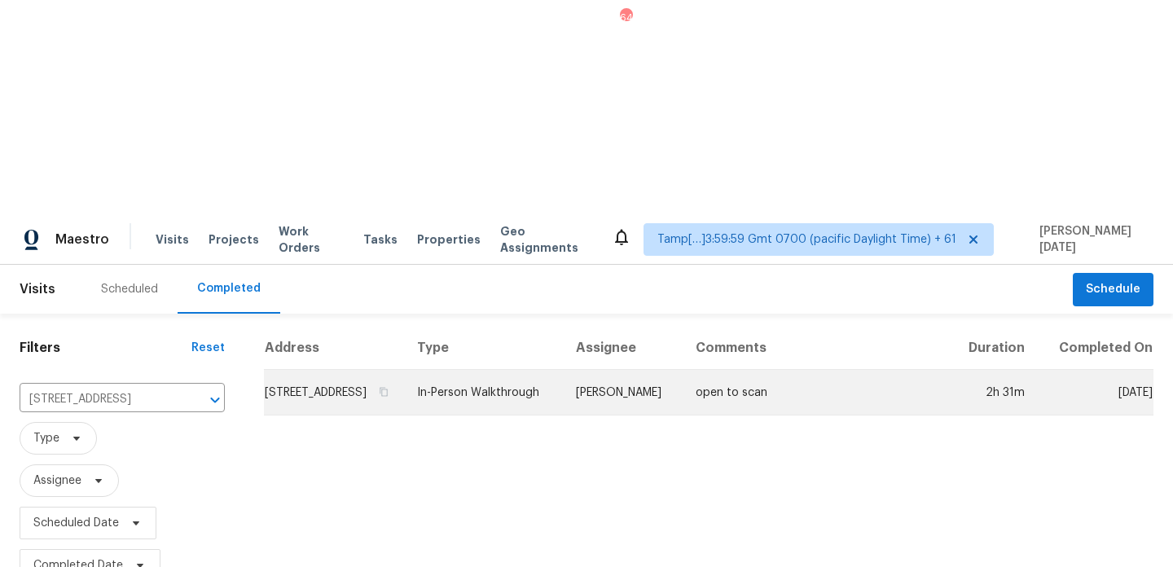
click at [517, 370] on td "In-Person Walkthrough" at bounding box center [483, 393] width 159 height 46
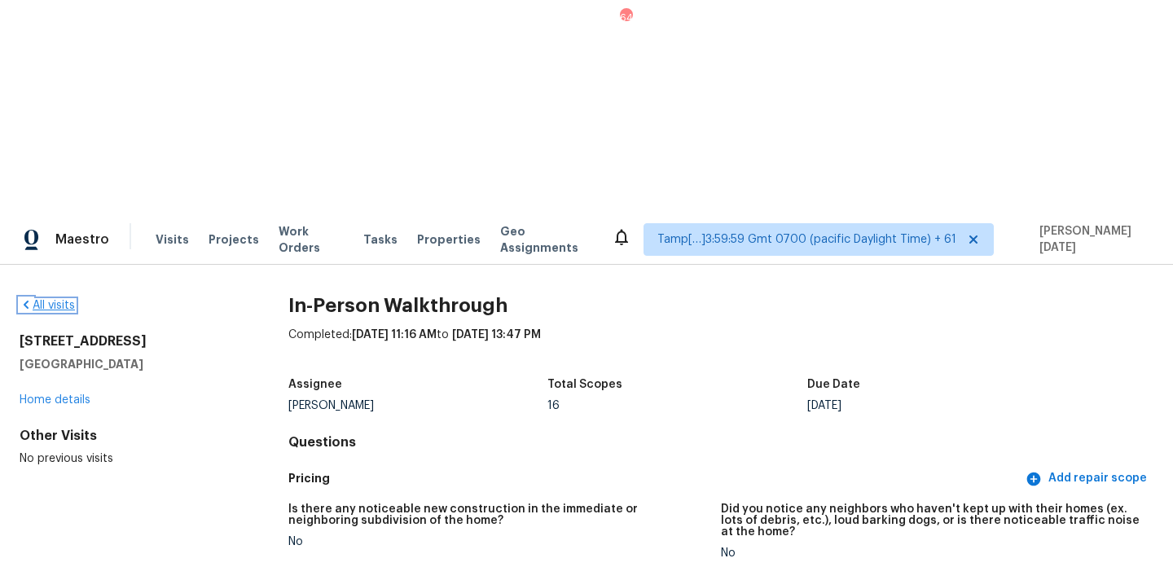
click at [63, 300] on link "All visits" at bounding box center [47, 305] width 55 height 11
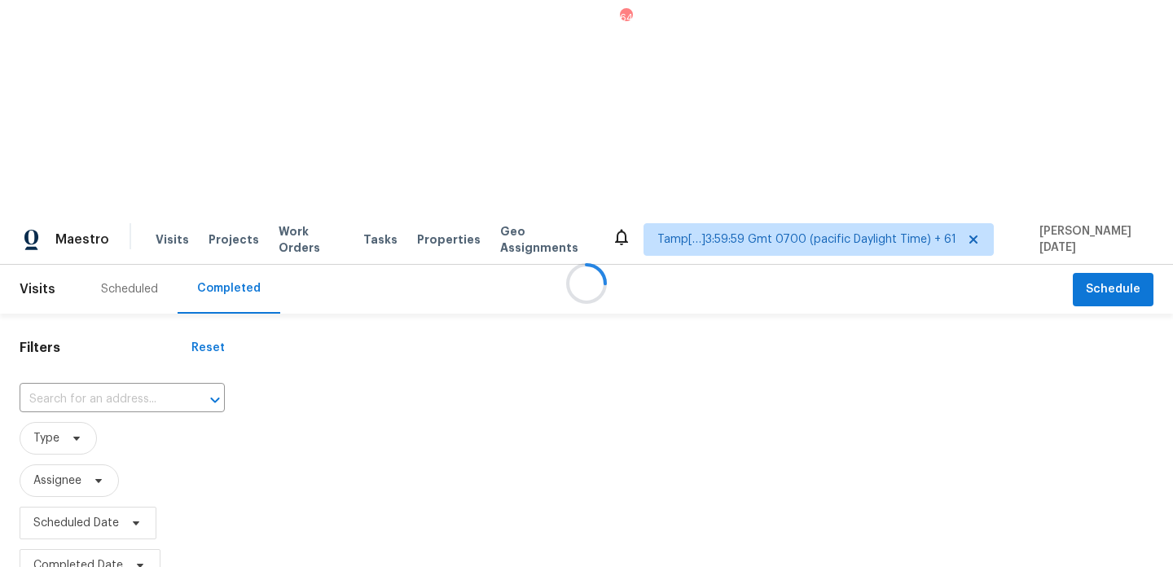
click at [137, 186] on div at bounding box center [586, 283] width 1173 height 567
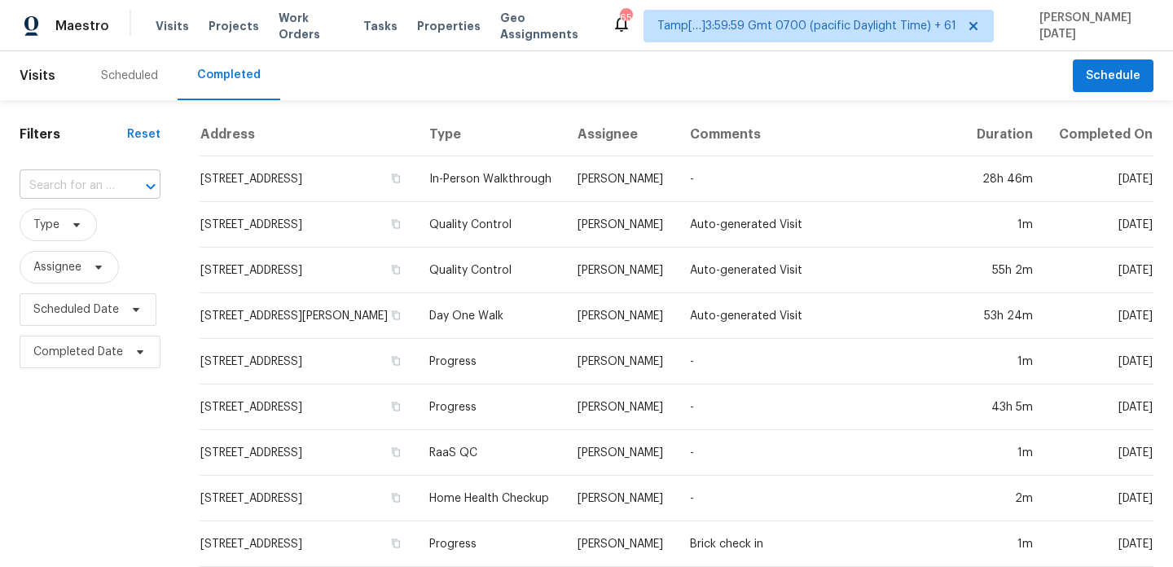
click at [94, 185] on input "text" at bounding box center [67, 186] width 95 height 25
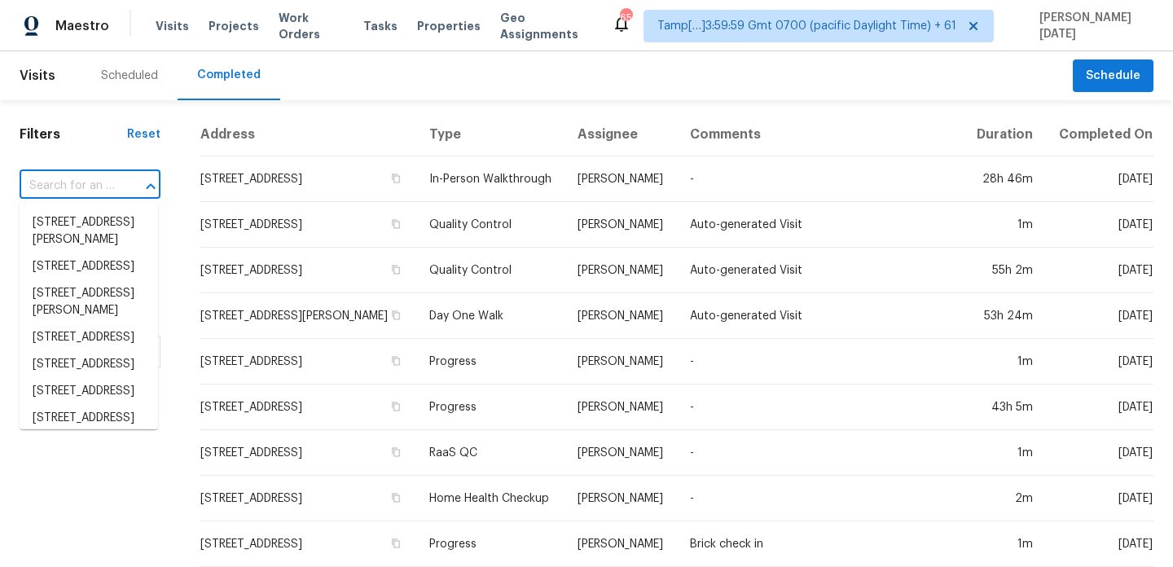
paste input "[STREET_ADDRESS]"
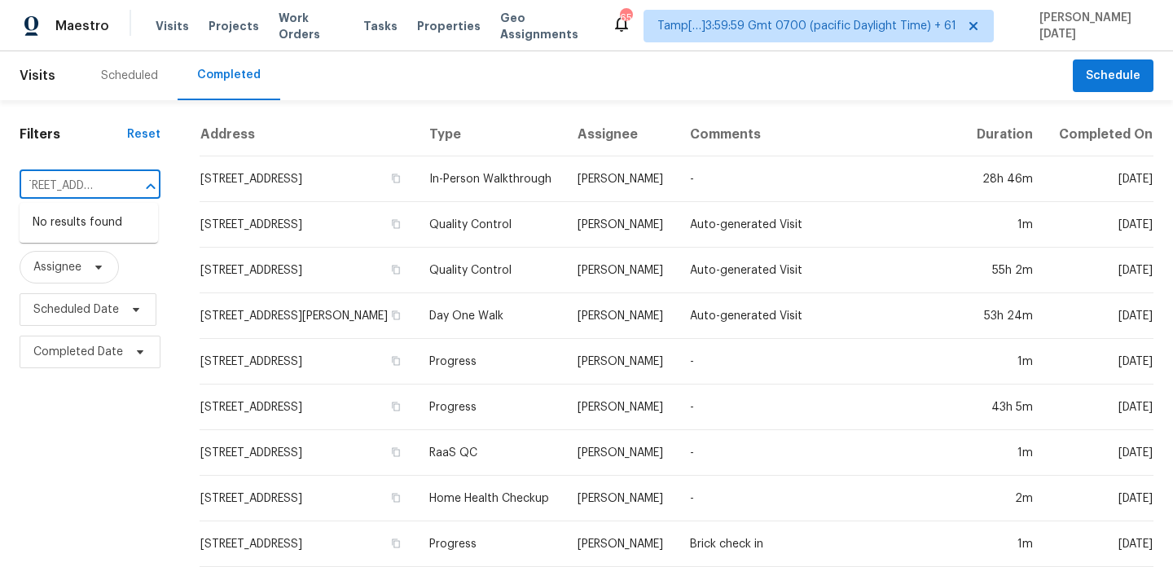
type input "[STREET_ADDRESS]"
click at [113, 193] on div "​" at bounding box center [90, 186] width 141 height 25
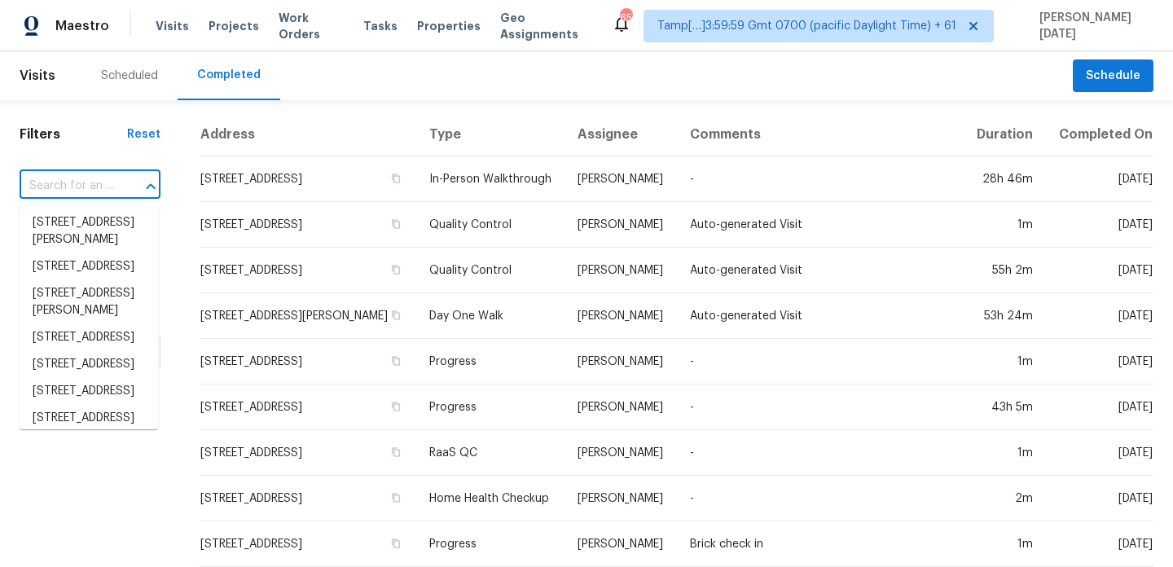
click at [90, 196] on input "text" at bounding box center [67, 186] width 95 height 25
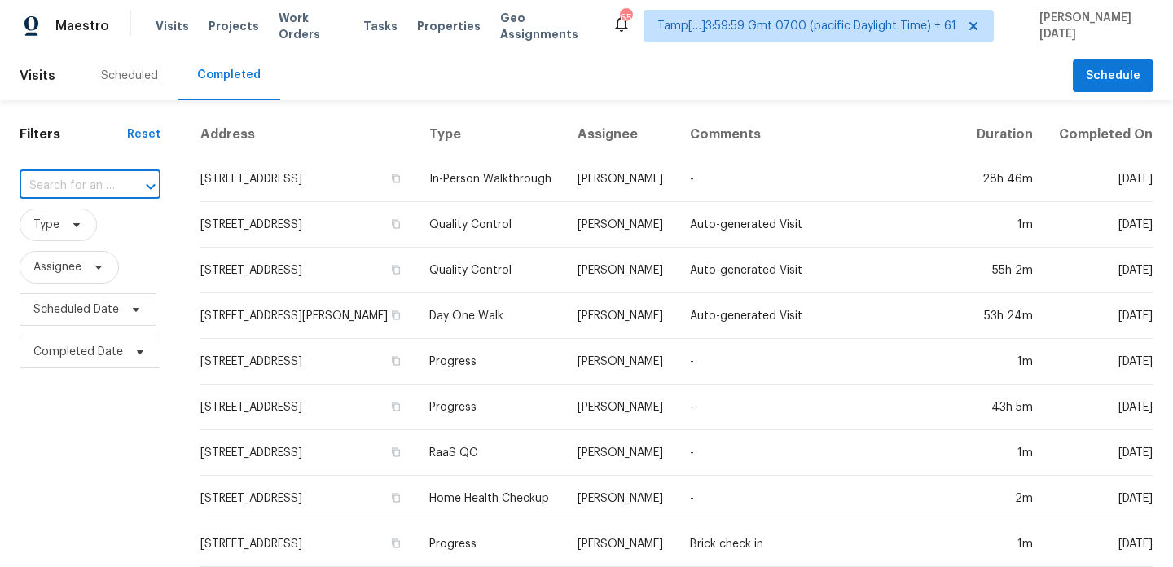
paste input "4550 Delta Ave, Jacksonville, FL 32205"
type input "4550 Delta Ave, Jacksonville, FL 32205"
click at [94, 236] on li "4550 Delta Ave, Jacksonville, FL 32205" at bounding box center [89, 222] width 138 height 27
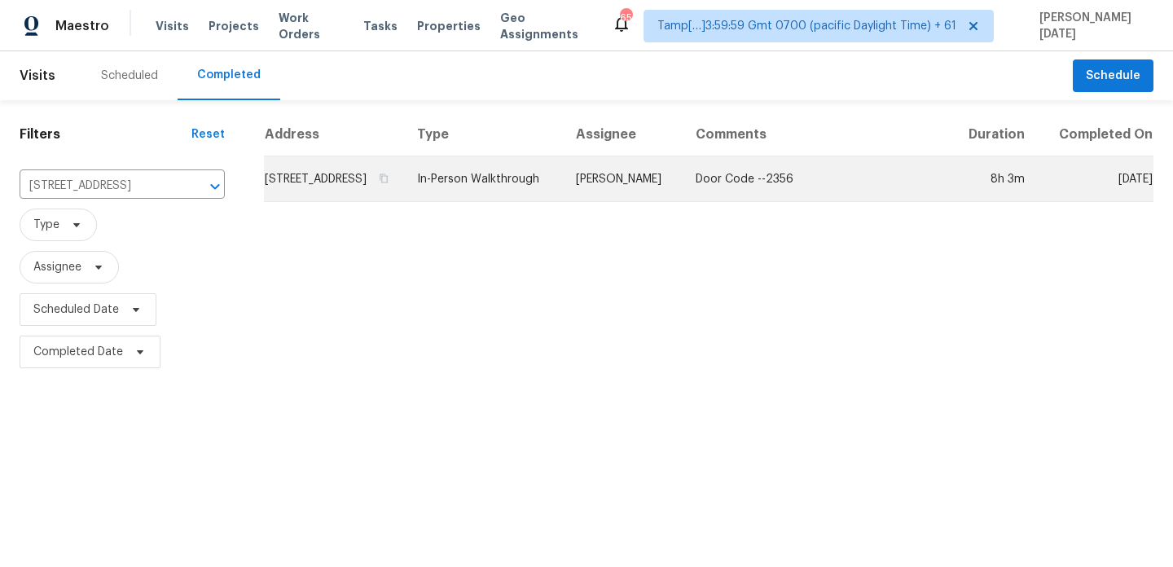
click at [404, 199] on td "4550 Delta Ave, Jacksonville, FL 32205" at bounding box center [334, 179] width 140 height 46
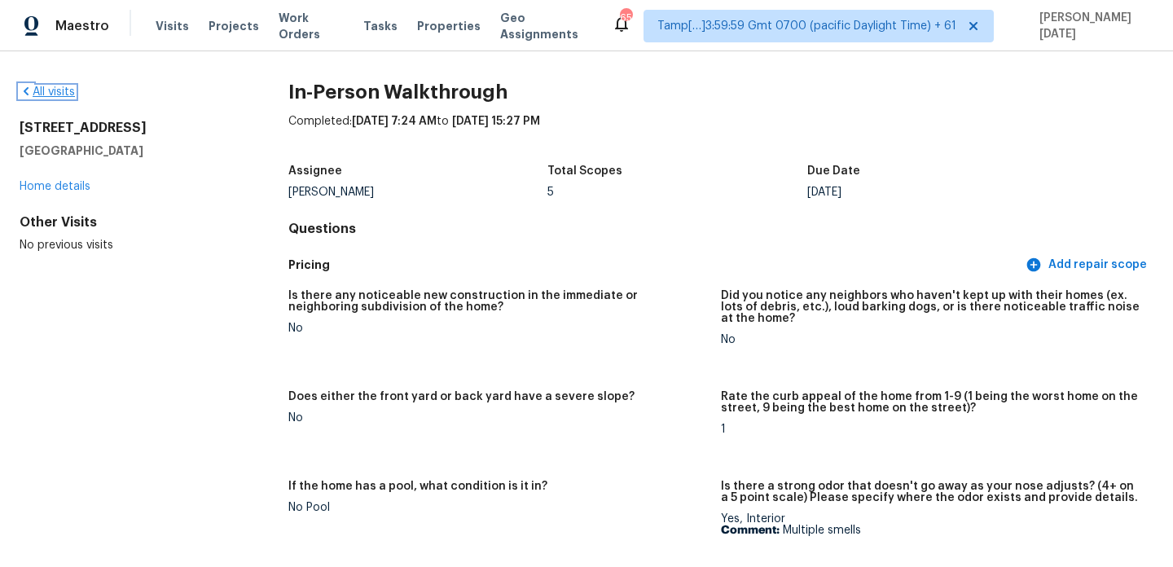
click at [51, 90] on link "All visits" at bounding box center [47, 91] width 55 height 11
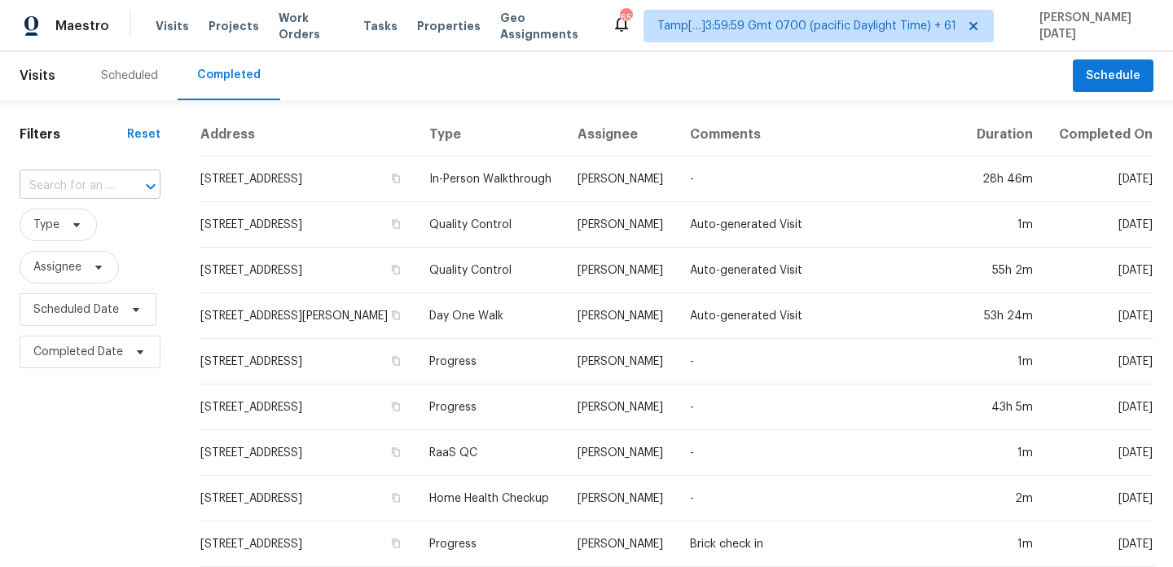
click at [87, 181] on input "text" at bounding box center [67, 186] width 95 height 25
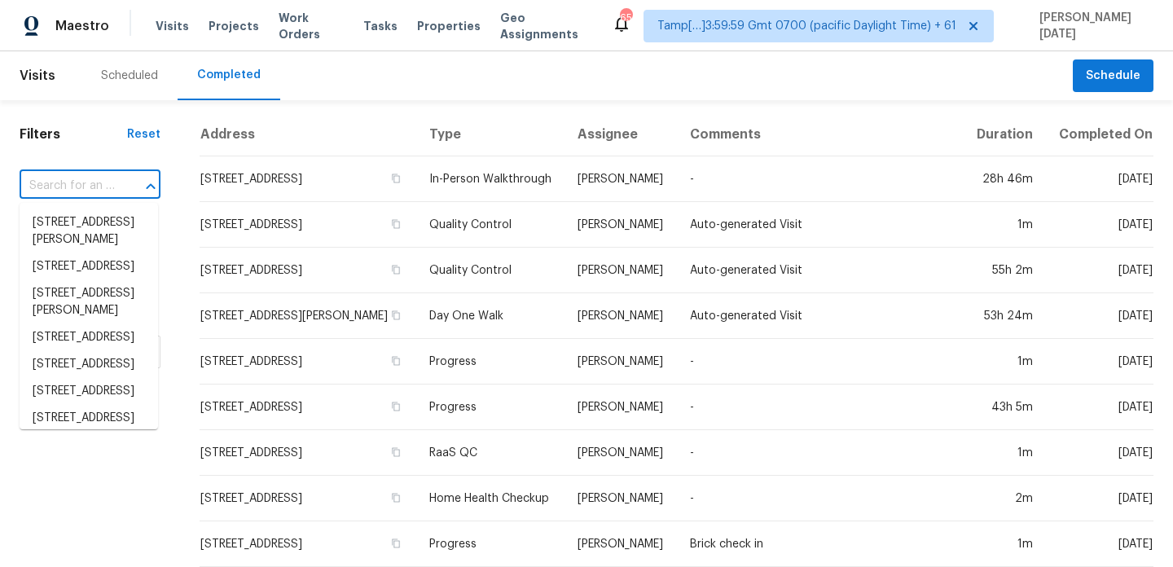
paste input "6372 W Fremont Dr, Littleton, CO 80128"
type input "6372 W Fremont Dr, Littleton, CO 80128"
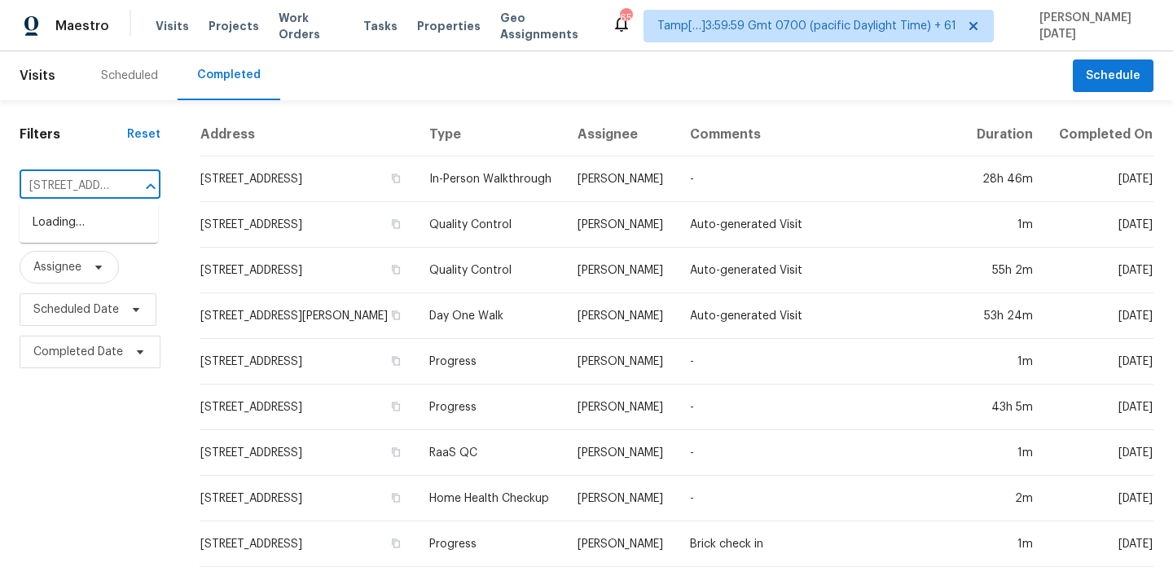
scroll to position [0, 128]
click at [89, 233] on li "6372 W Fremont Dr, Littleton, CO 80128" at bounding box center [89, 222] width 138 height 27
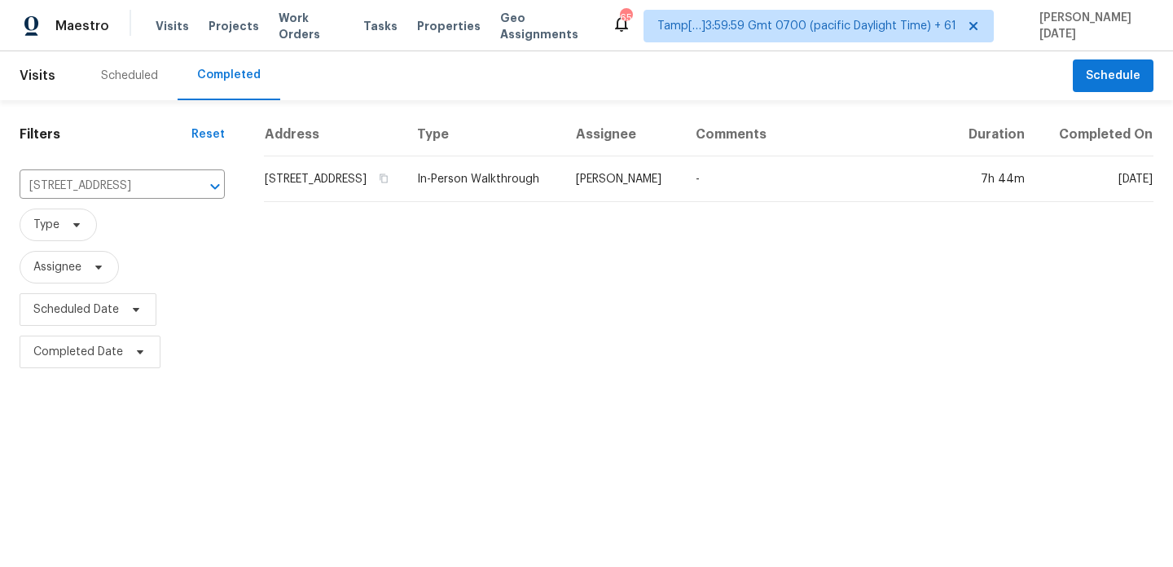
click at [527, 180] on td "In-Person Walkthrough" at bounding box center [483, 179] width 159 height 46
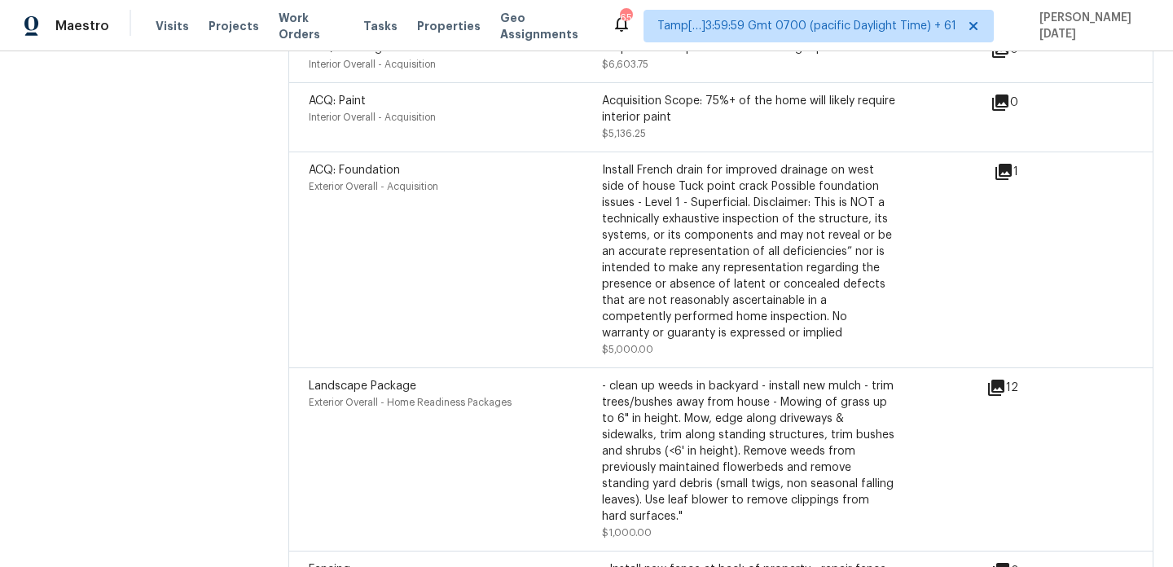
scroll to position [4668, 0]
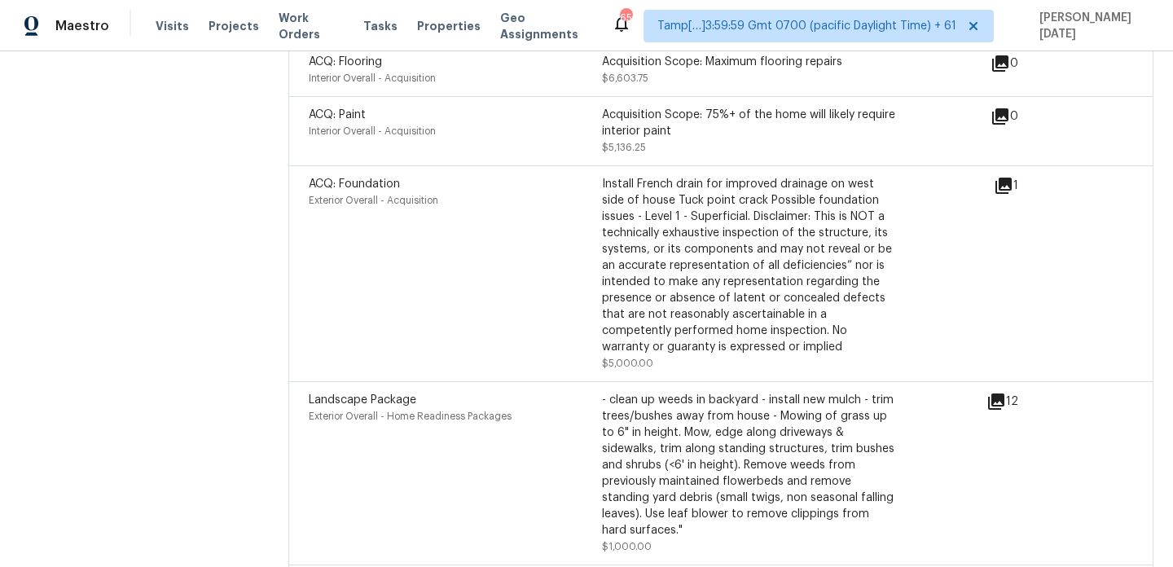
click at [1013, 176] on icon at bounding box center [1004, 186] width 20 height 20
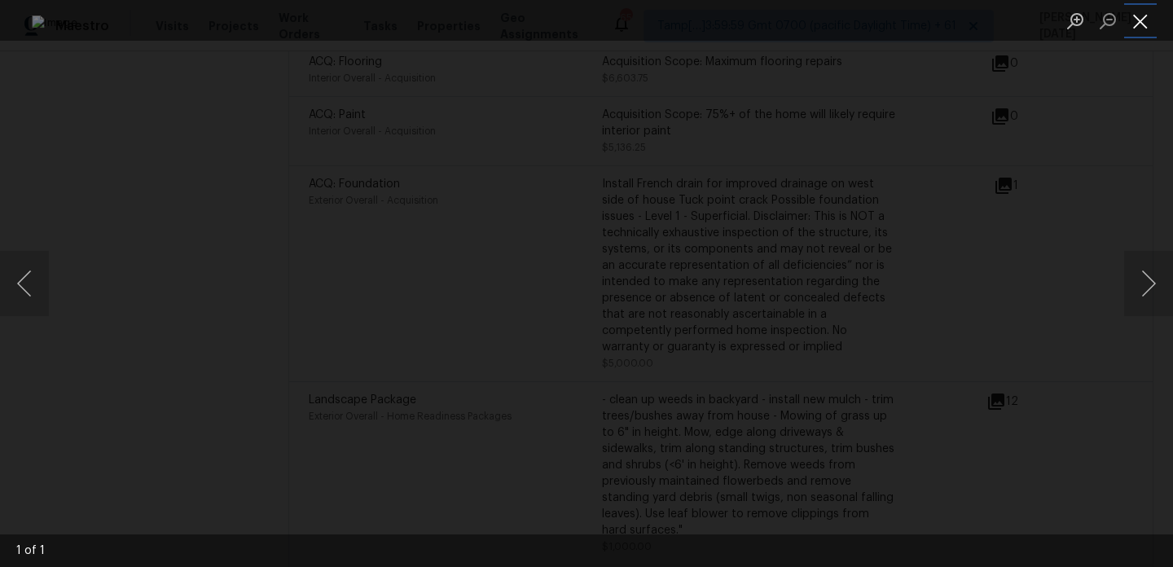
click at [1142, 20] on button "Close lightbox" at bounding box center [1140, 21] width 33 height 29
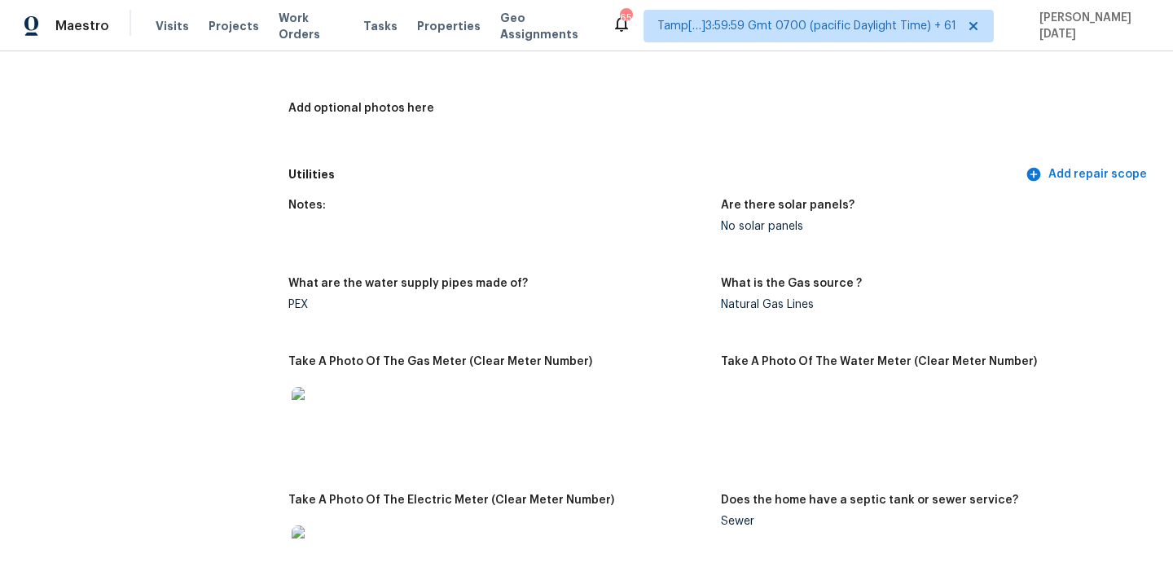
scroll to position [0, 0]
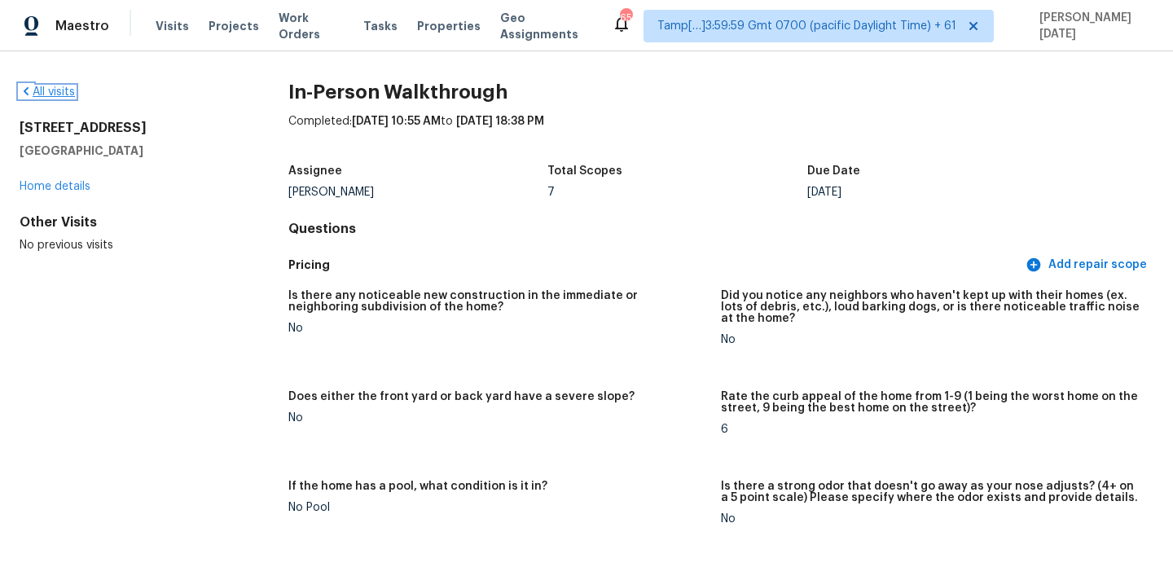
click at [68, 93] on link "All visits" at bounding box center [47, 91] width 55 height 11
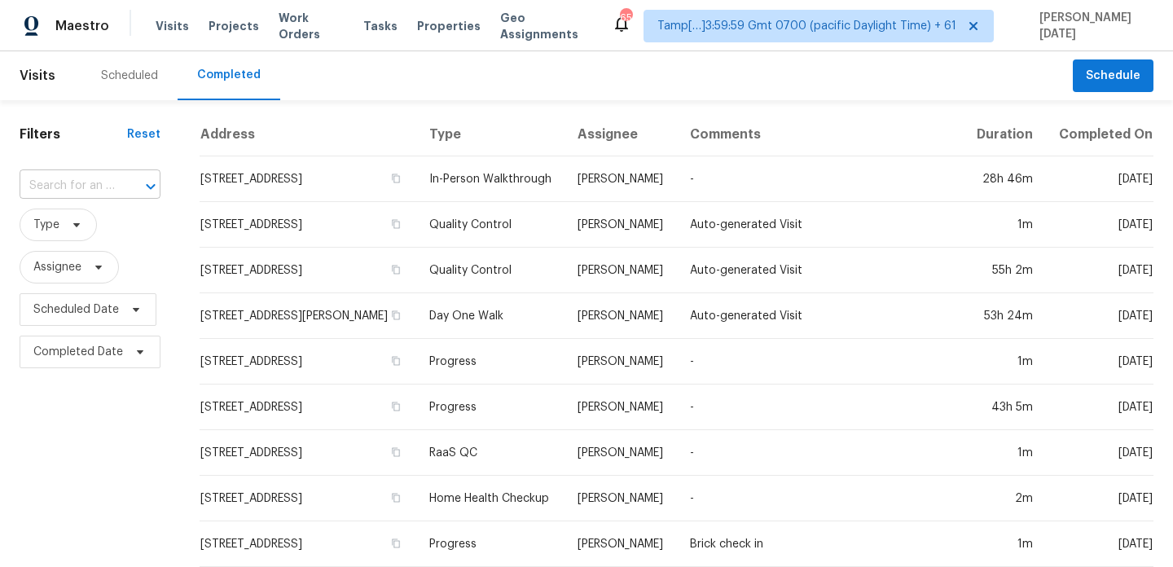
click at [81, 191] on input "text" at bounding box center [67, 186] width 95 height 25
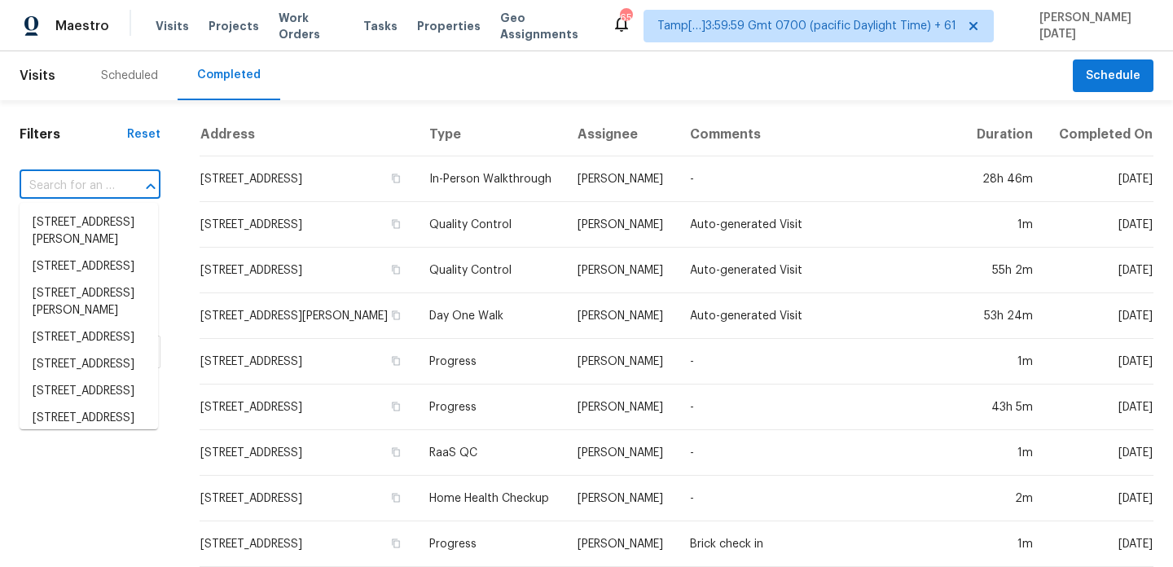
paste input "90 Vanya Ln SE, Smyrna, GA 30082"
type input "90 Vanya Ln SE, Smyrna, GA 30082"
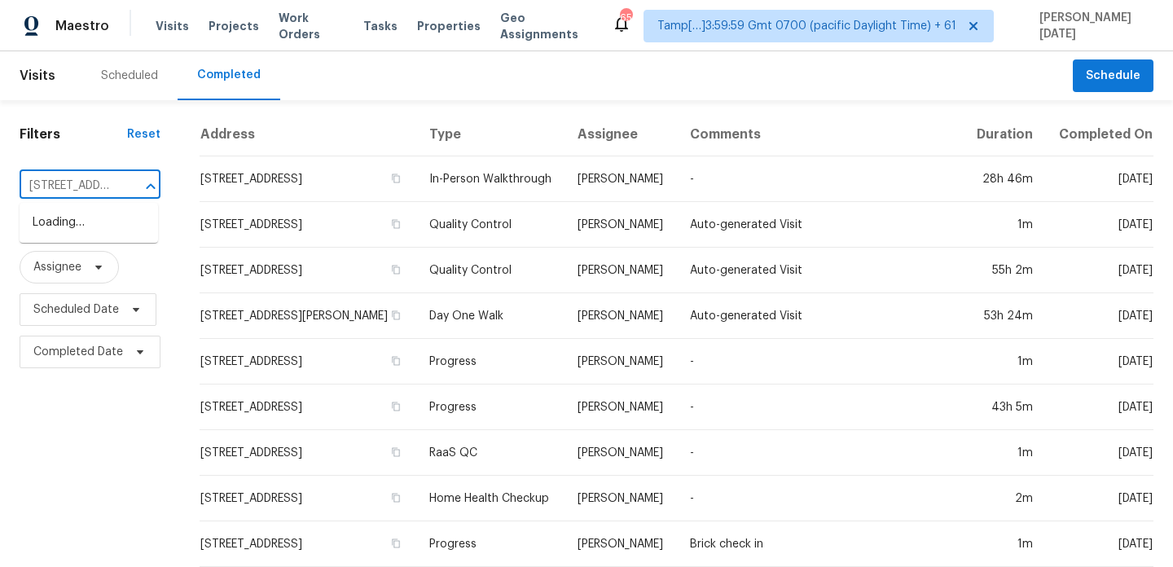
scroll to position [0, 107]
click at [94, 235] on li "90 Vanya Ln SE, Smyrna, GA 30082" at bounding box center [89, 231] width 138 height 44
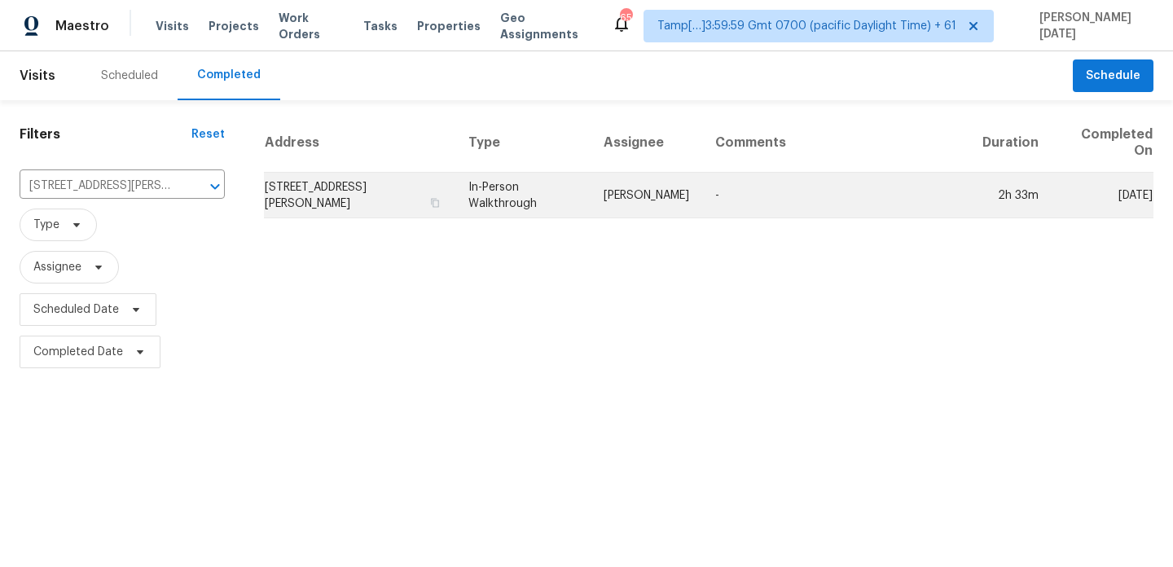
click at [617, 196] on td "Samuel Vetrik" at bounding box center [647, 196] width 112 height 46
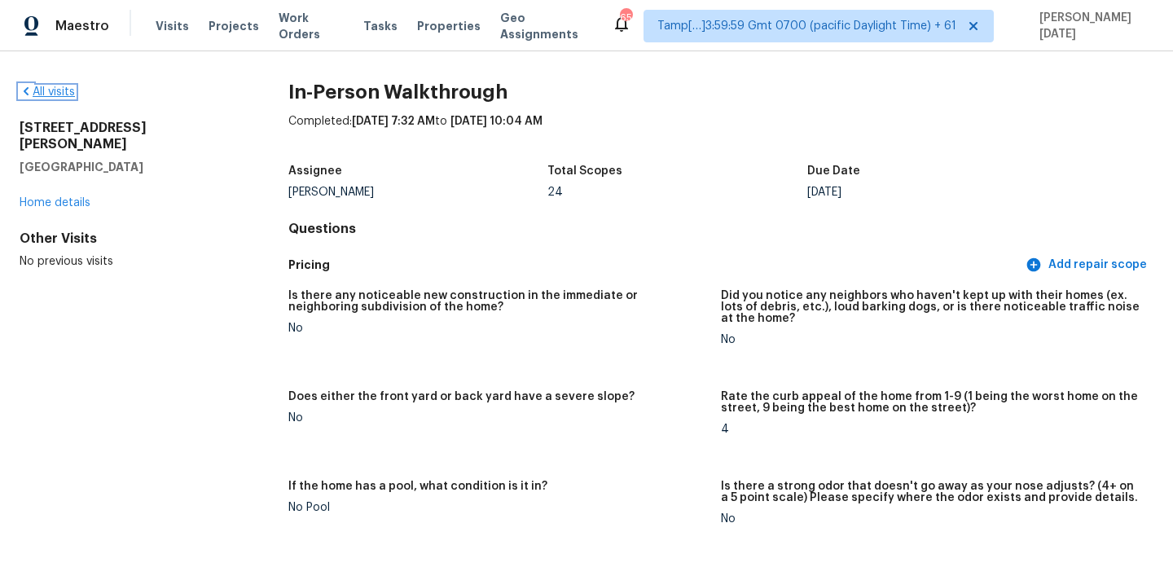
click at [64, 95] on link "All visits" at bounding box center [47, 91] width 55 height 11
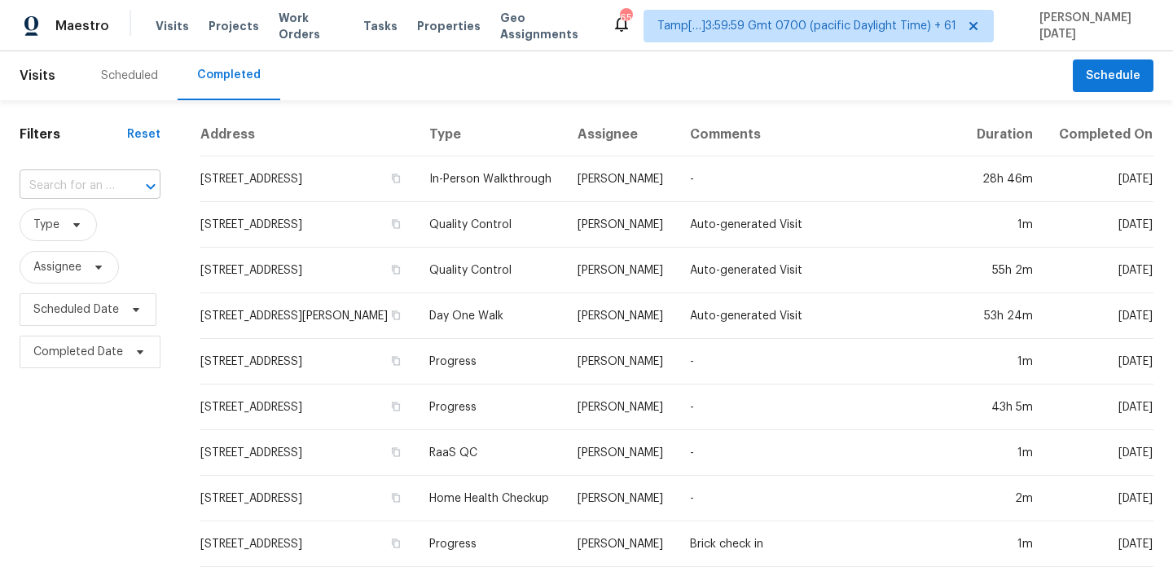
click at [118, 176] on div at bounding box center [139, 186] width 42 height 23
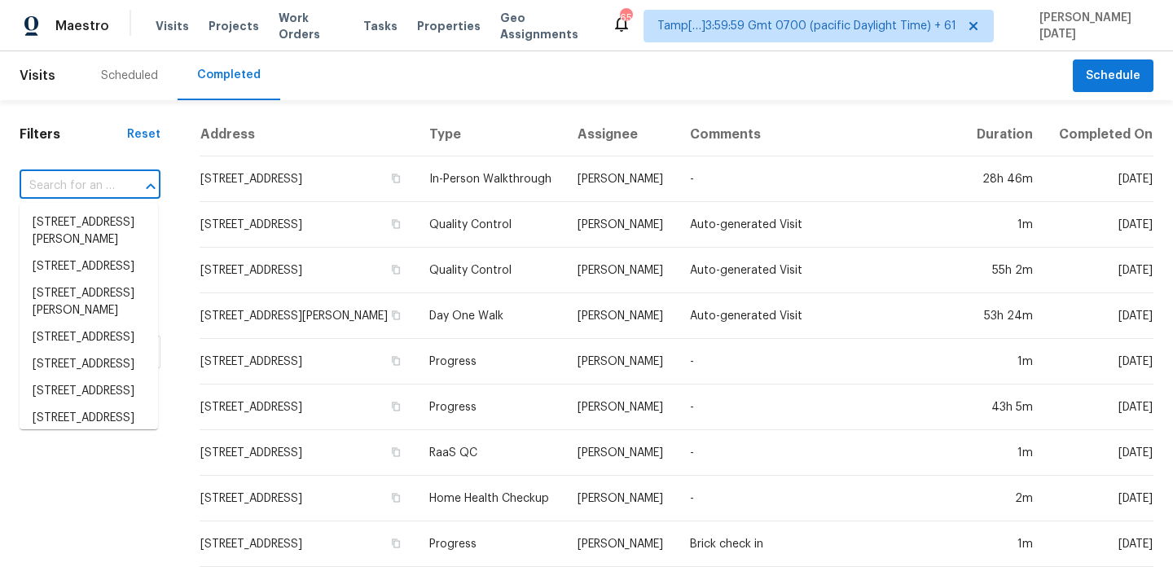
paste input "9133 Fitzgerald Dr, Indianapolis, IN 46239"
type input "9133 Fitzgerald Dr, Indianapolis, IN 46239"
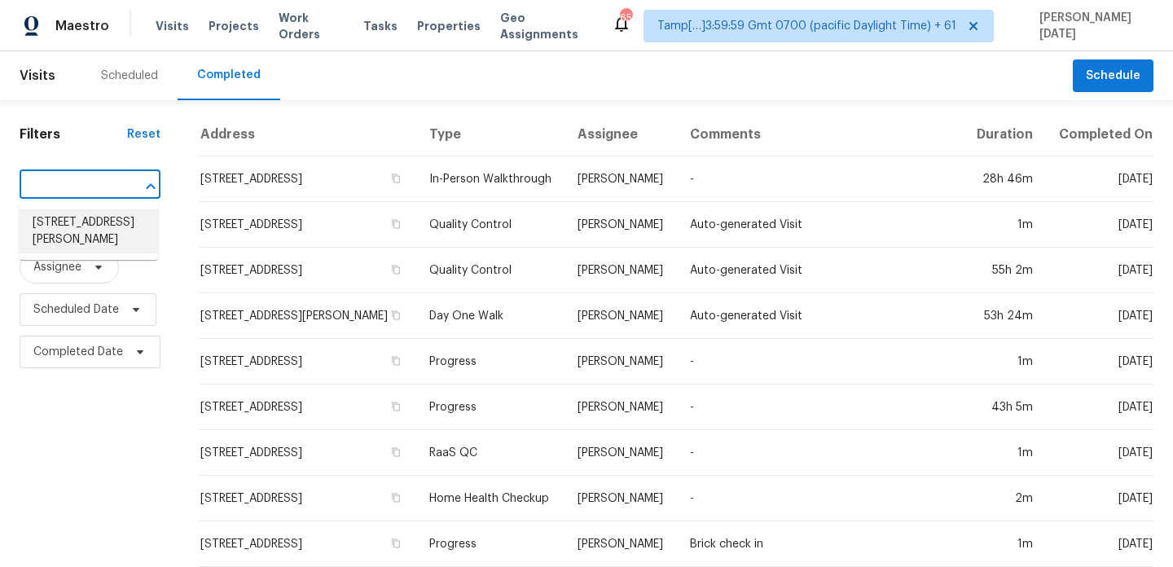
click at [105, 230] on li "9133 Fitzgerald Dr, Indianapolis, IN 46239" at bounding box center [89, 231] width 138 height 44
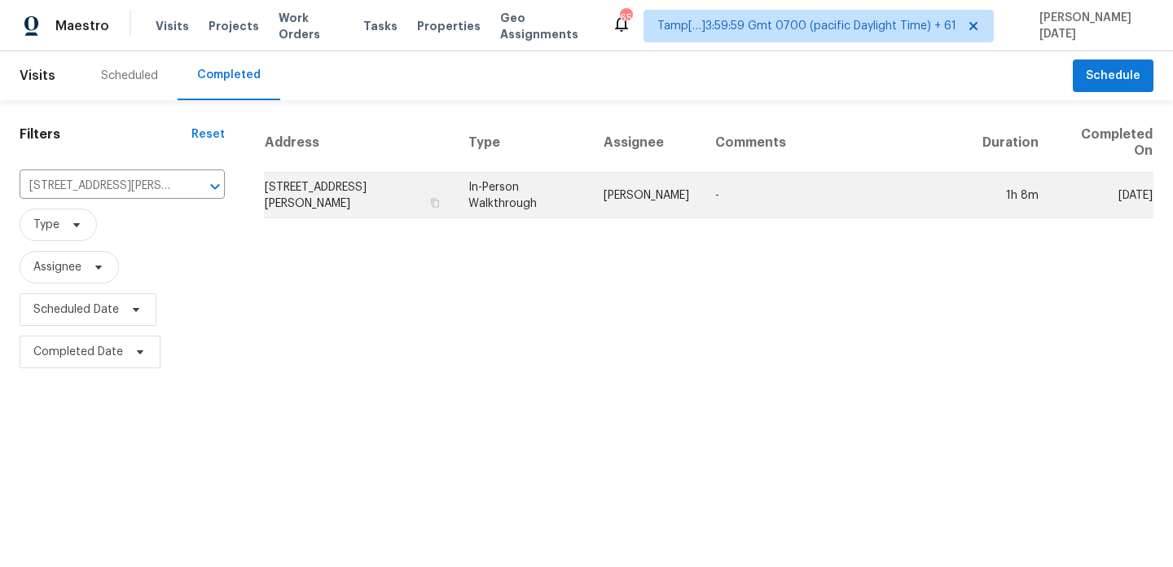
click at [501, 194] on td "In-Person Walkthrough" at bounding box center [522, 196] width 135 height 46
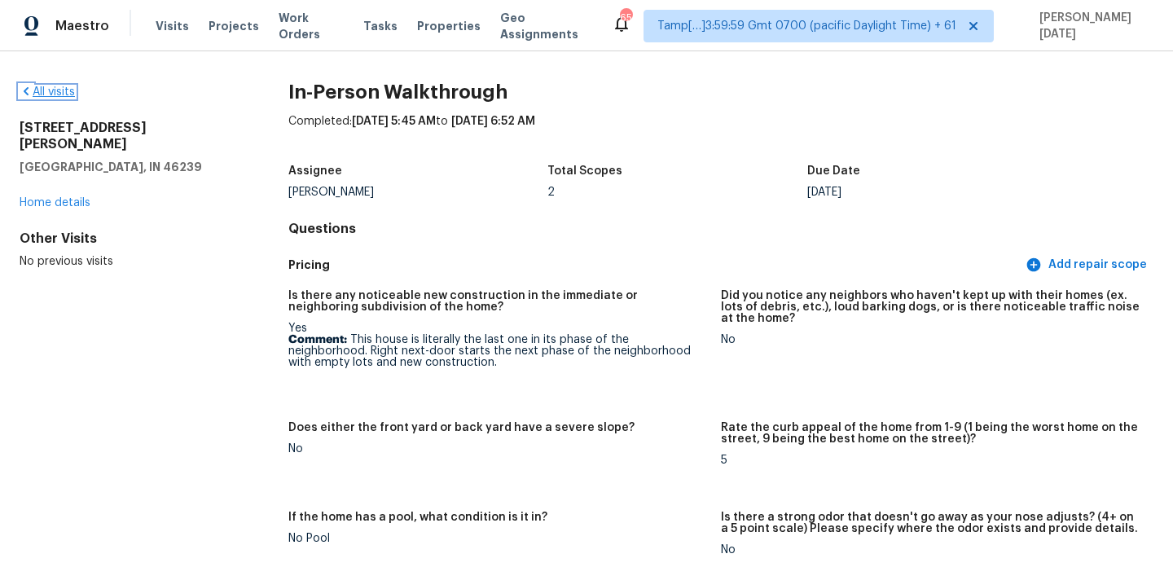
click at [51, 89] on link "All visits" at bounding box center [47, 91] width 55 height 11
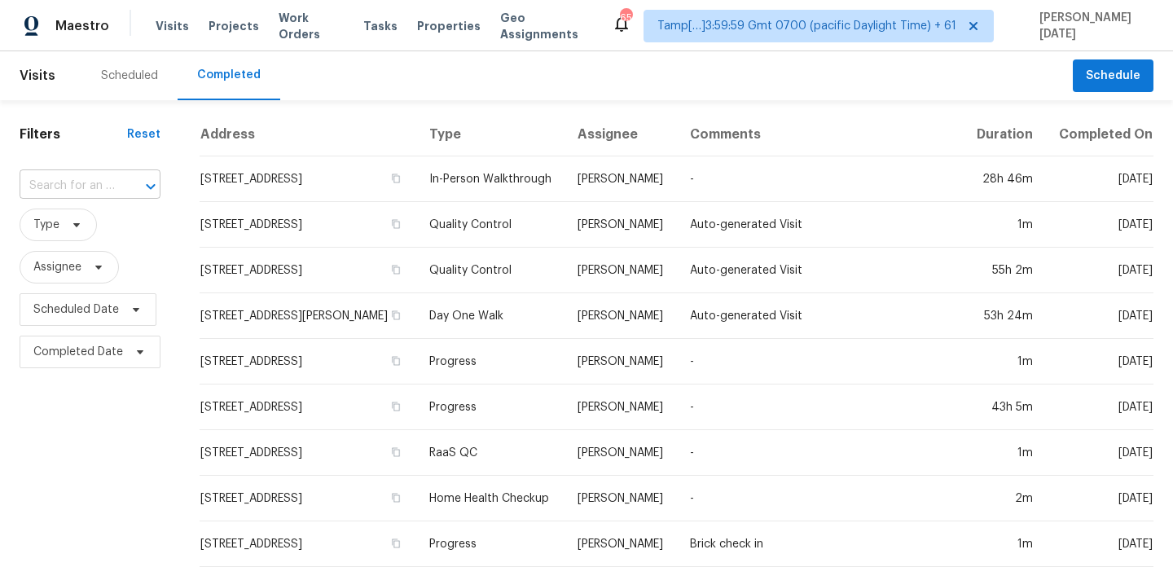
click at [94, 188] on input "text" at bounding box center [67, 186] width 95 height 25
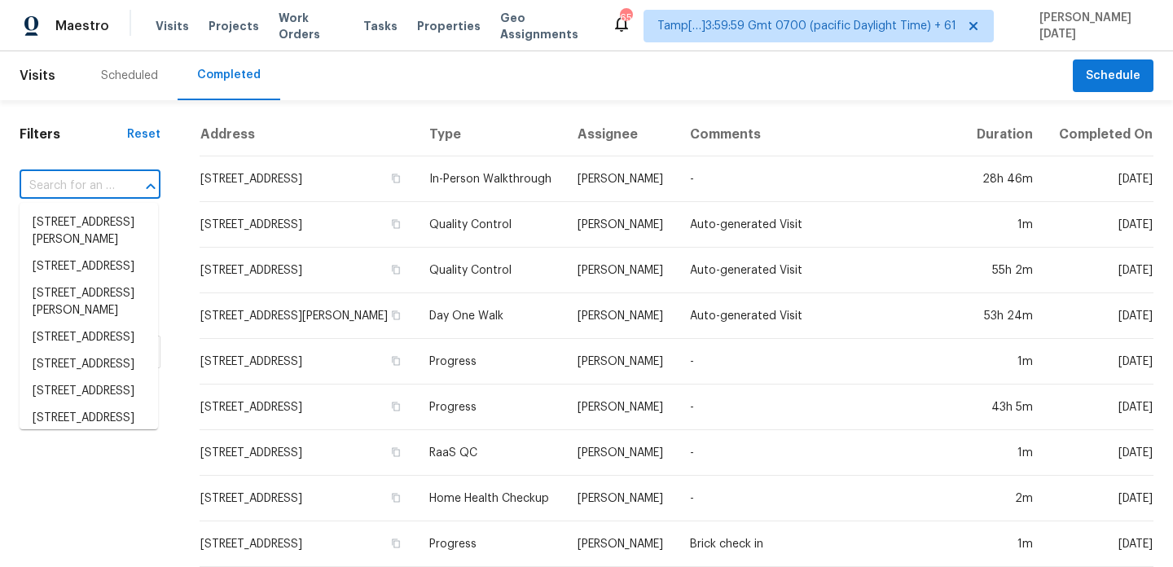
paste input "5213 Glen Harwell Rd, Plant City, FL 33566"
type input "5213 Glen Harwell Rd, Plant City, FL 33566"
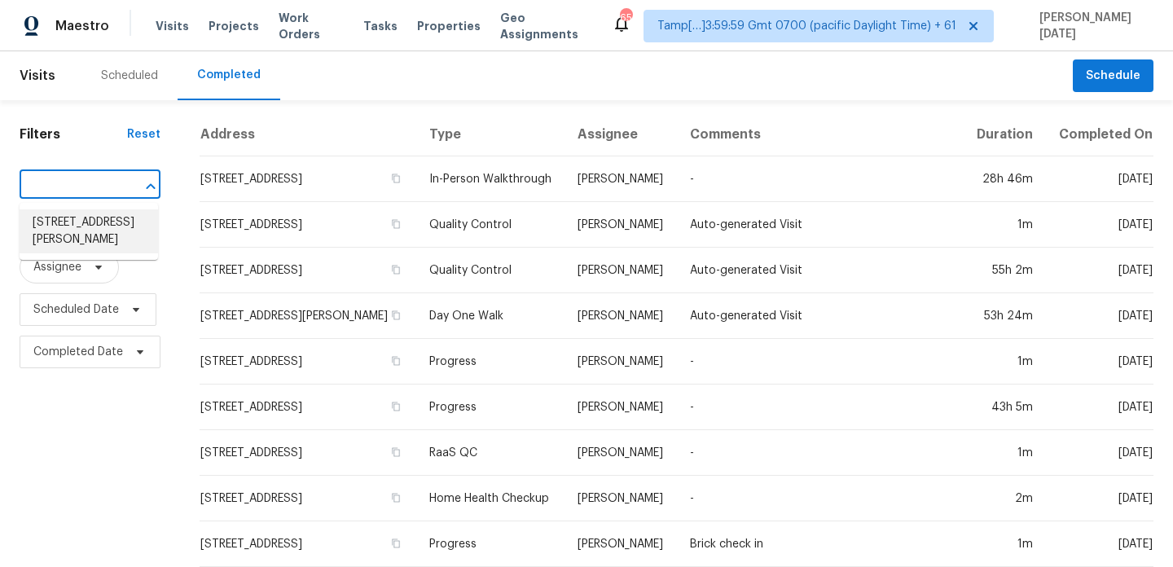
click at [99, 240] on li "5213 Glen Harwell Rd, Plant City, FL 33566" at bounding box center [89, 231] width 138 height 44
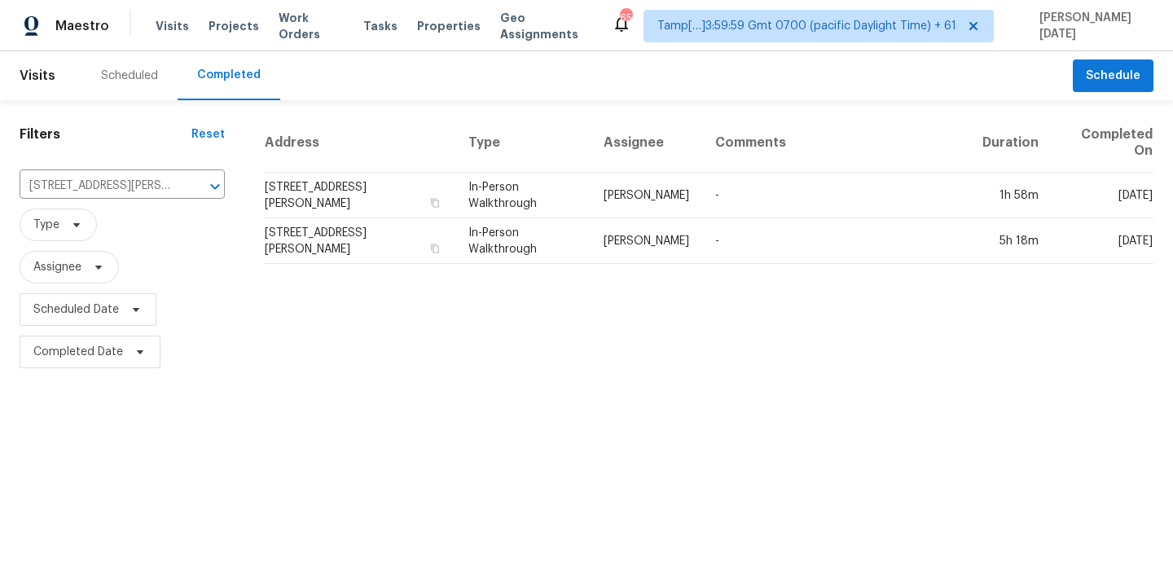
click at [625, 191] on td "Nick Christian" at bounding box center [647, 196] width 112 height 46
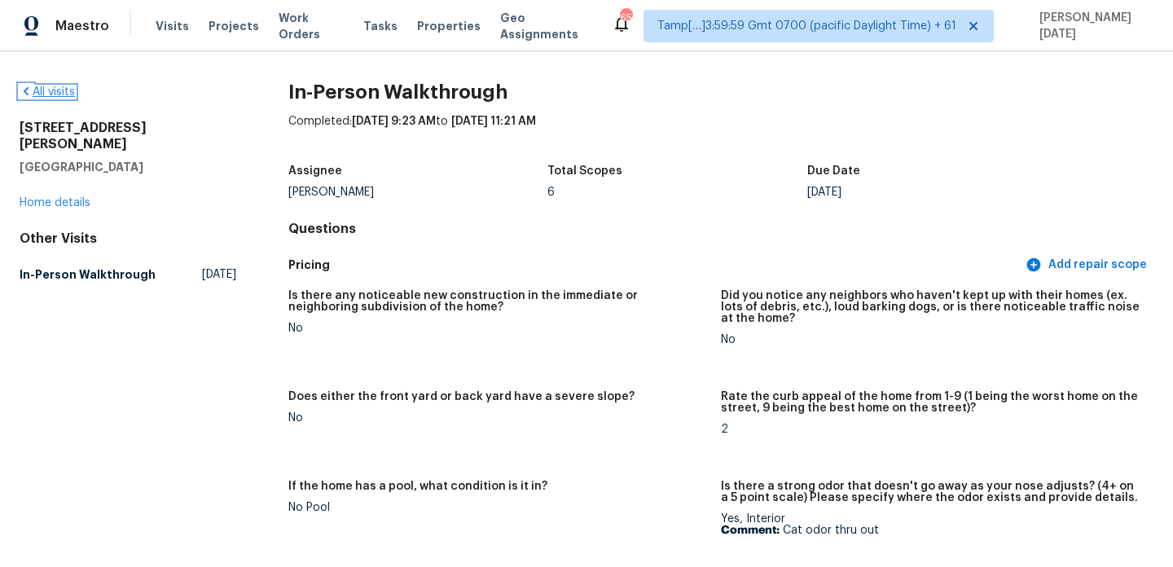
click at [49, 91] on link "All visits" at bounding box center [47, 91] width 55 height 11
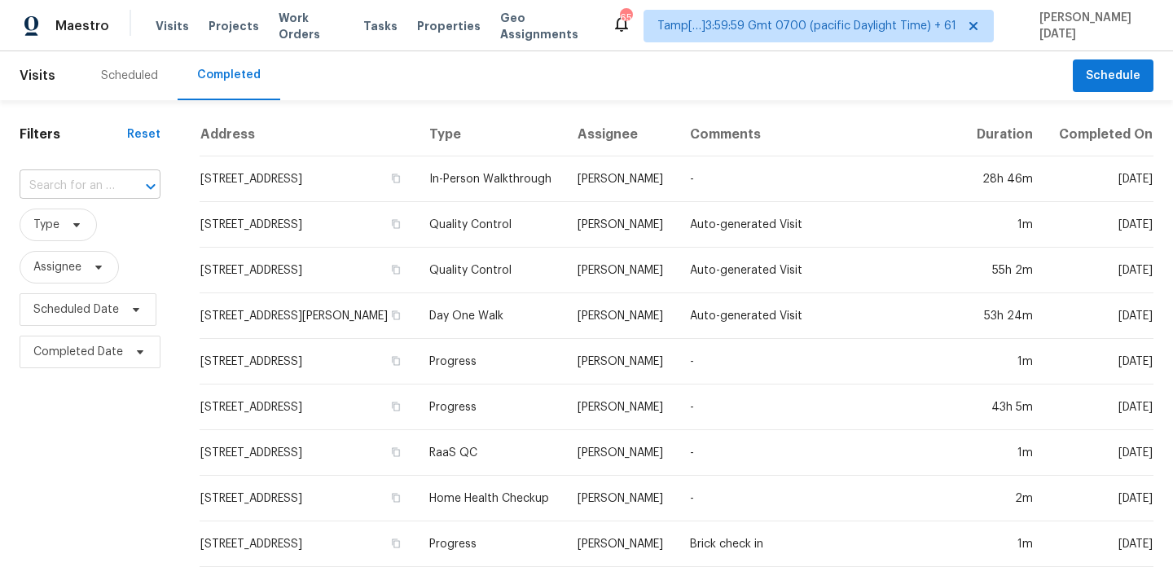
click at [82, 191] on input "text" at bounding box center [67, 186] width 95 height 25
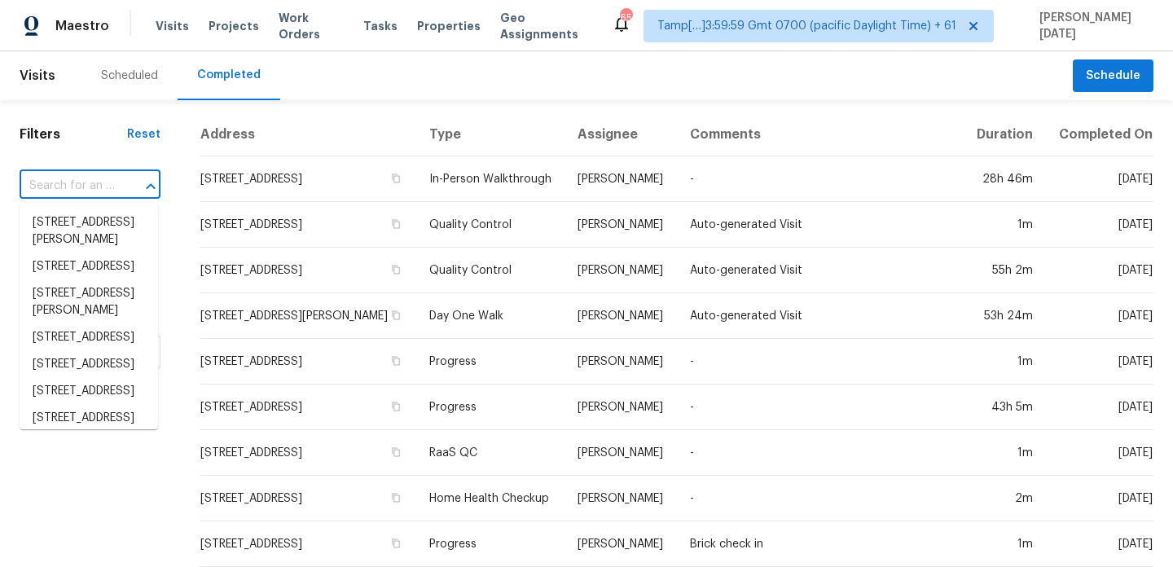
paste input "8401 Hanfro Ln, Houston, TX 77088"
type input "8401 Hanfro Ln, Houston, TX 77088"
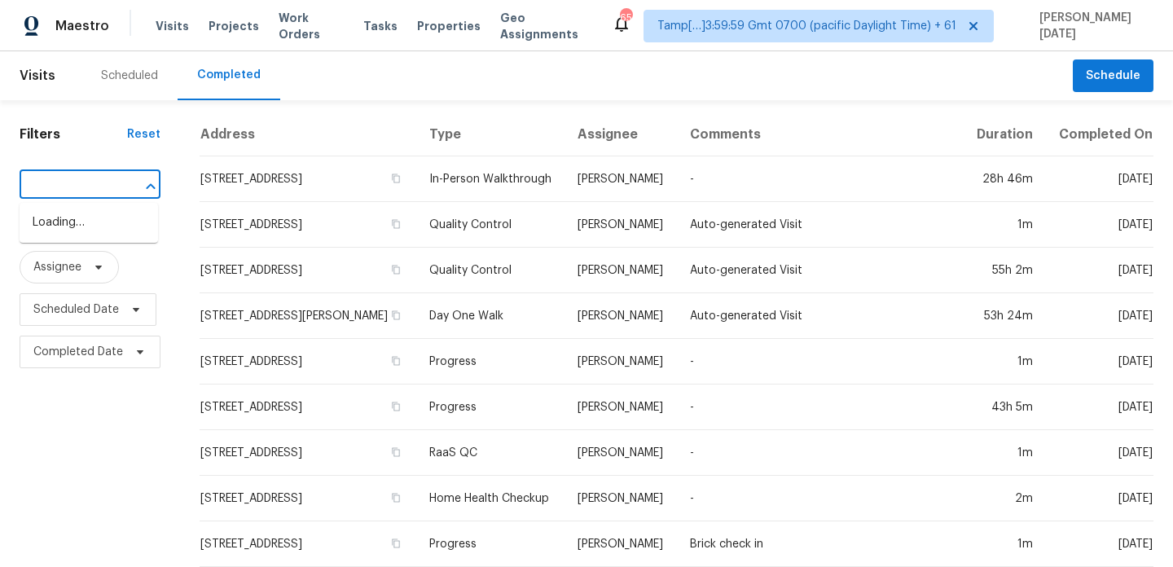
click at [82, 191] on input "8401 Hanfro Ln, Houston, TX 77088" at bounding box center [67, 186] width 95 height 25
click at [103, 234] on li "8401 Hanfro Ln, Houston, TX 77088" at bounding box center [89, 231] width 138 height 44
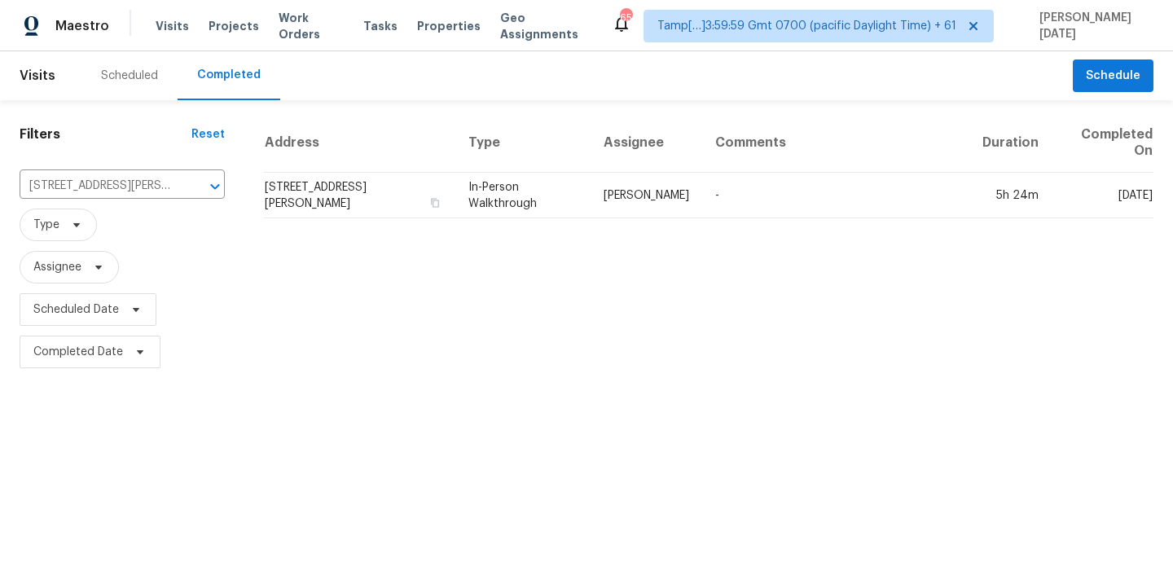
click at [451, 193] on td "8401 Hanfro Ln, Houston, TX 77088" at bounding box center [359, 196] width 191 height 46
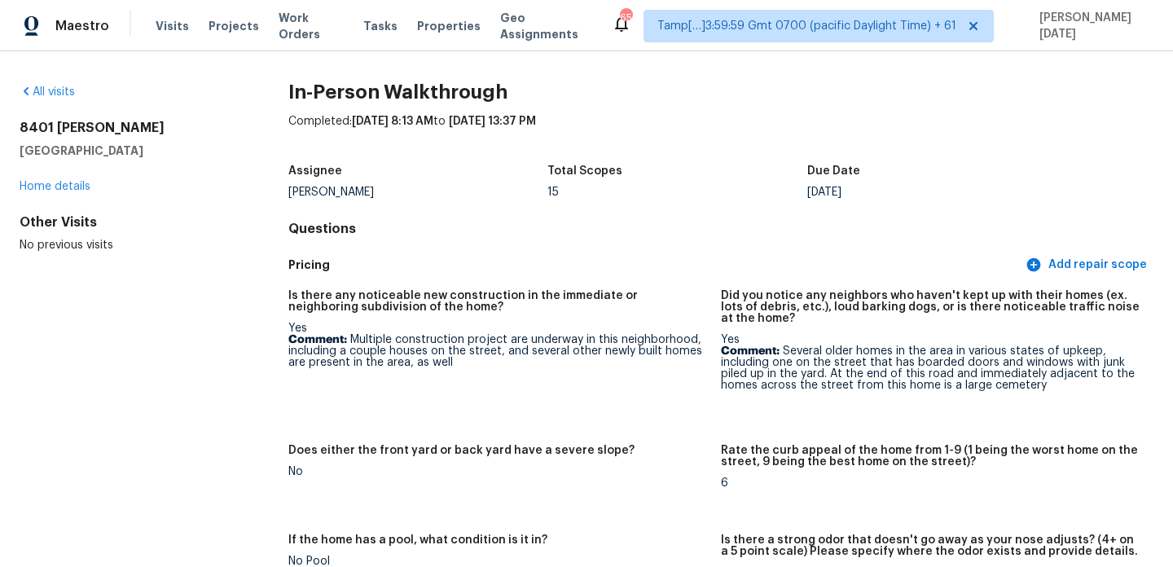
click at [53, 85] on div "All visits" at bounding box center [128, 92] width 217 height 16
click at [57, 90] on link "All visits" at bounding box center [47, 91] width 55 height 11
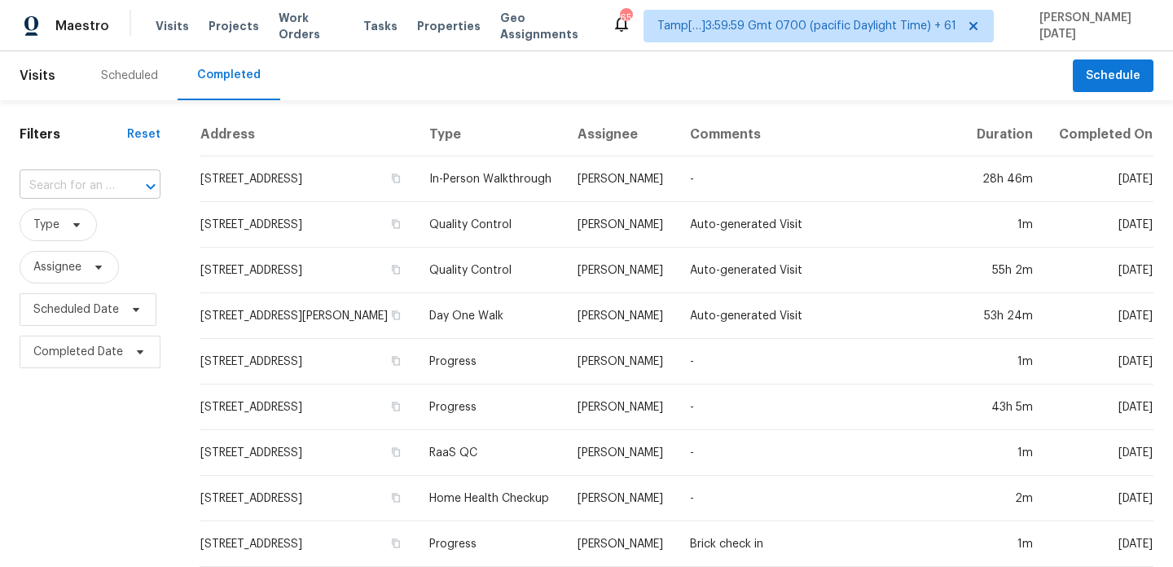
click at [86, 178] on input "text" at bounding box center [67, 186] width 95 height 25
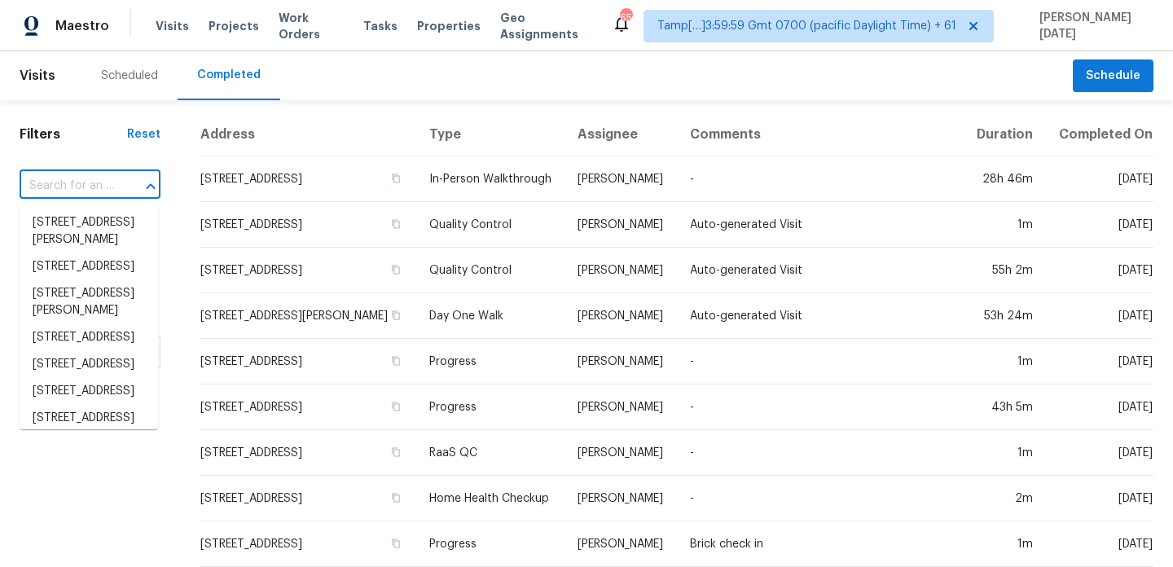
paste input "1394 Dewitt Dr, Akron, OH 44313"
type input "1394 Dewitt Dr, Akron, OH 44313"
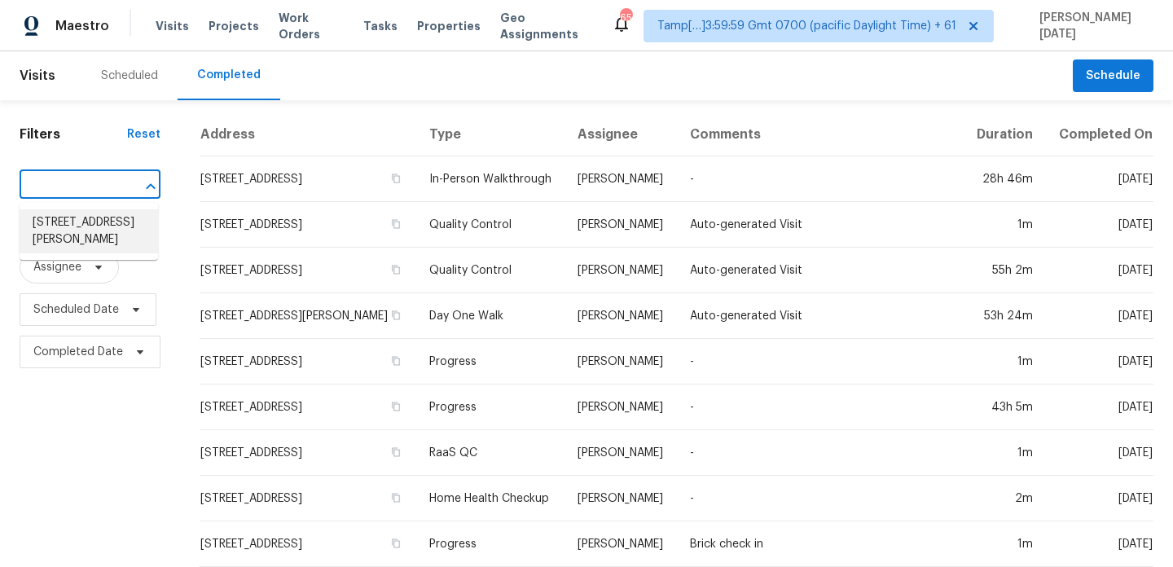
click at [87, 230] on li "1394 Dewitt Dr, Akron, OH 44313" at bounding box center [89, 231] width 138 height 44
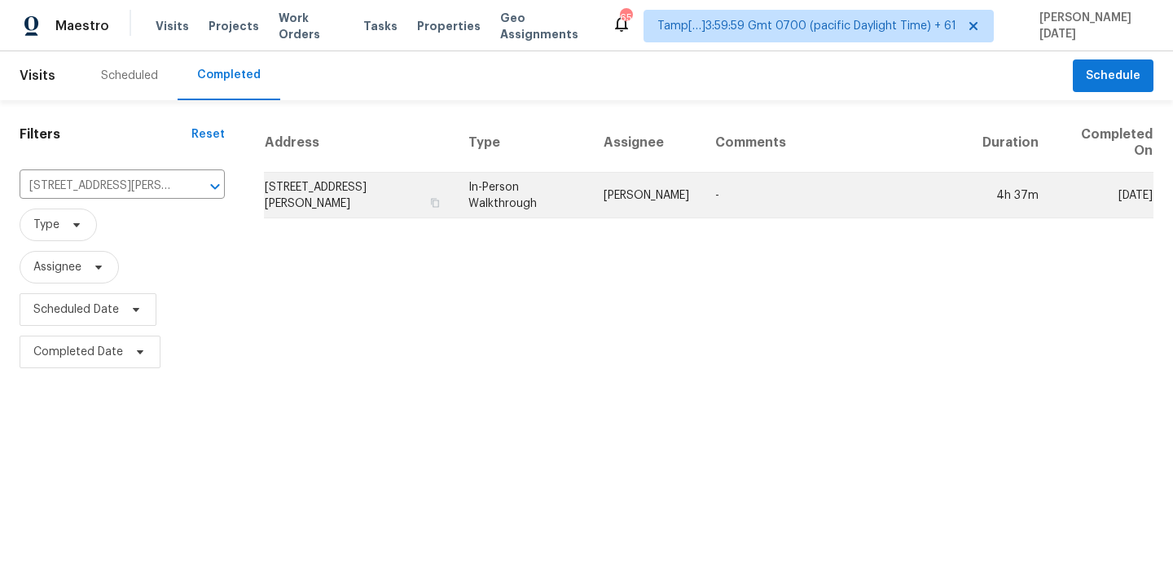
click at [477, 194] on td "In-Person Walkthrough" at bounding box center [522, 196] width 135 height 46
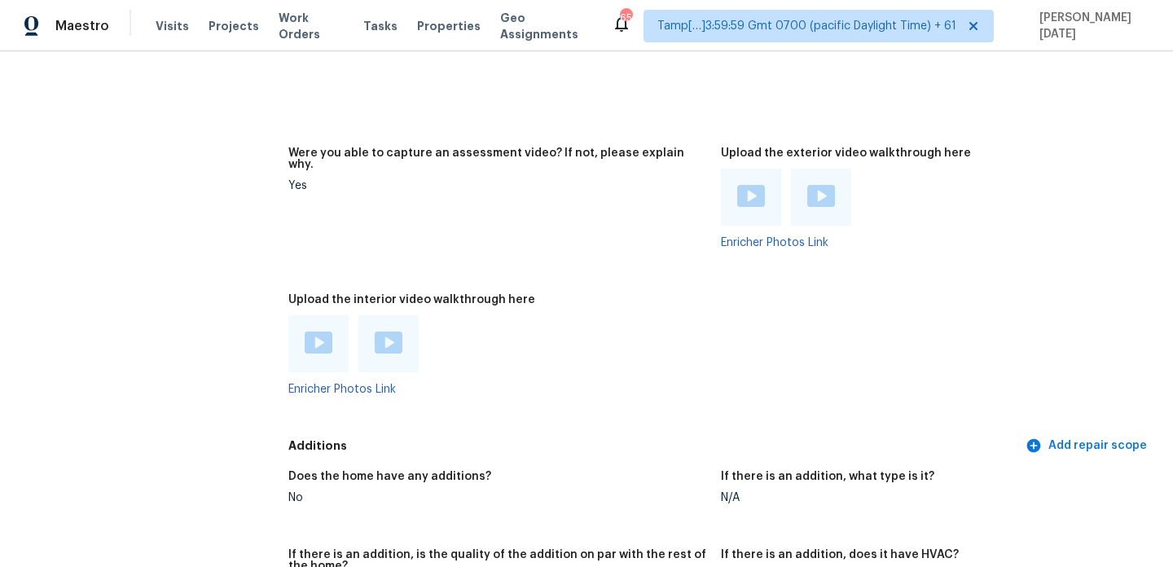
scroll to position [3713, 0]
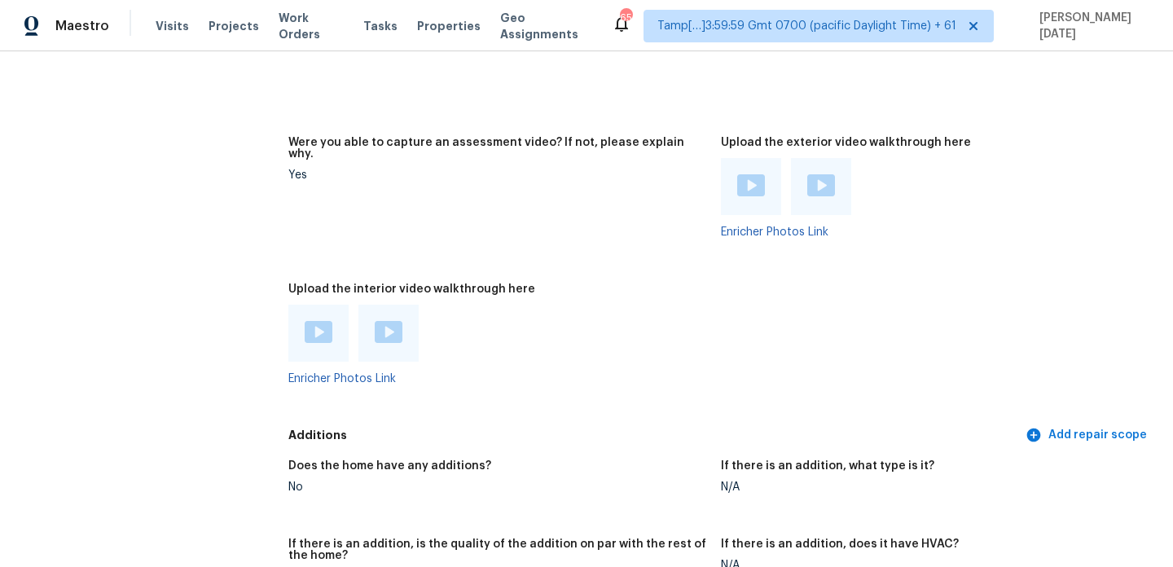
click at [332, 305] on div at bounding box center [318, 333] width 60 height 57
click at [315, 321] on img at bounding box center [319, 332] width 28 height 22
click at [394, 321] on img at bounding box center [389, 332] width 28 height 22
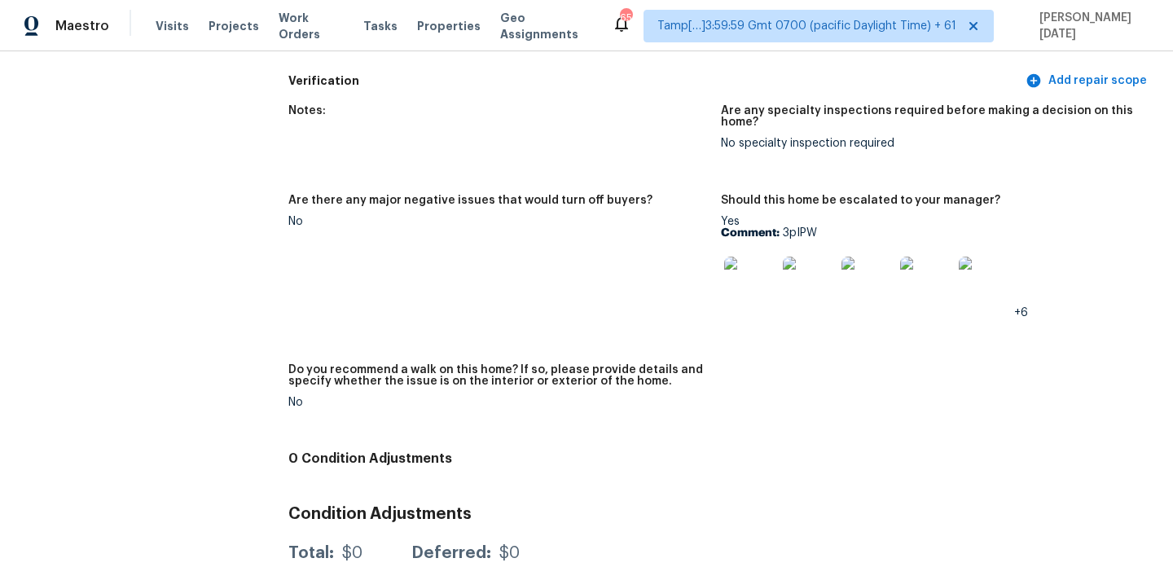
scroll to position [4264, 0]
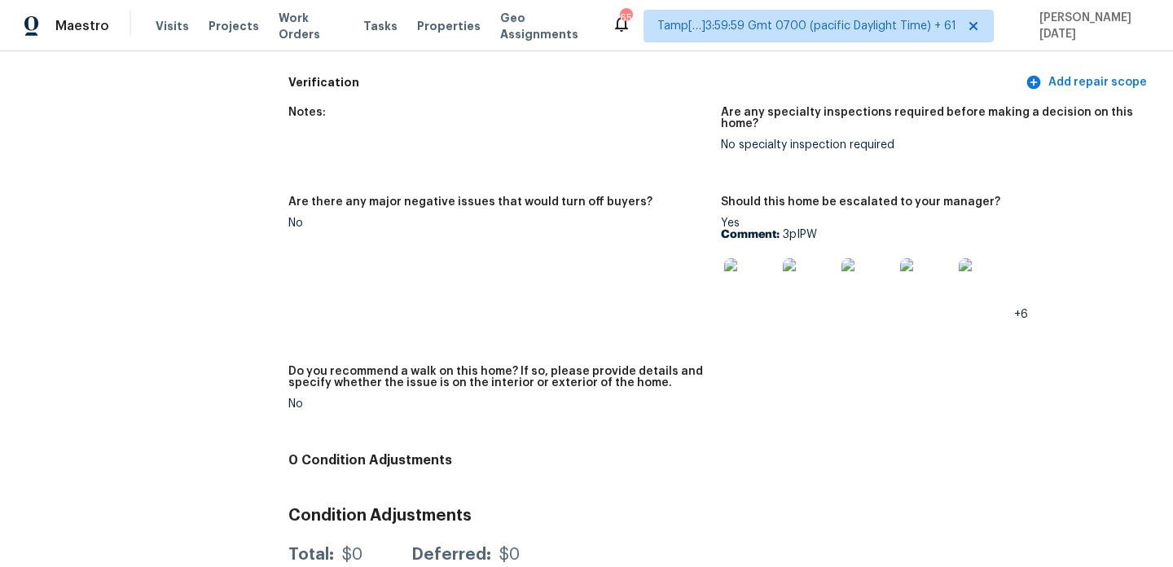
click at [737, 258] on img at bounding box center [750, 284] width 52 height 52
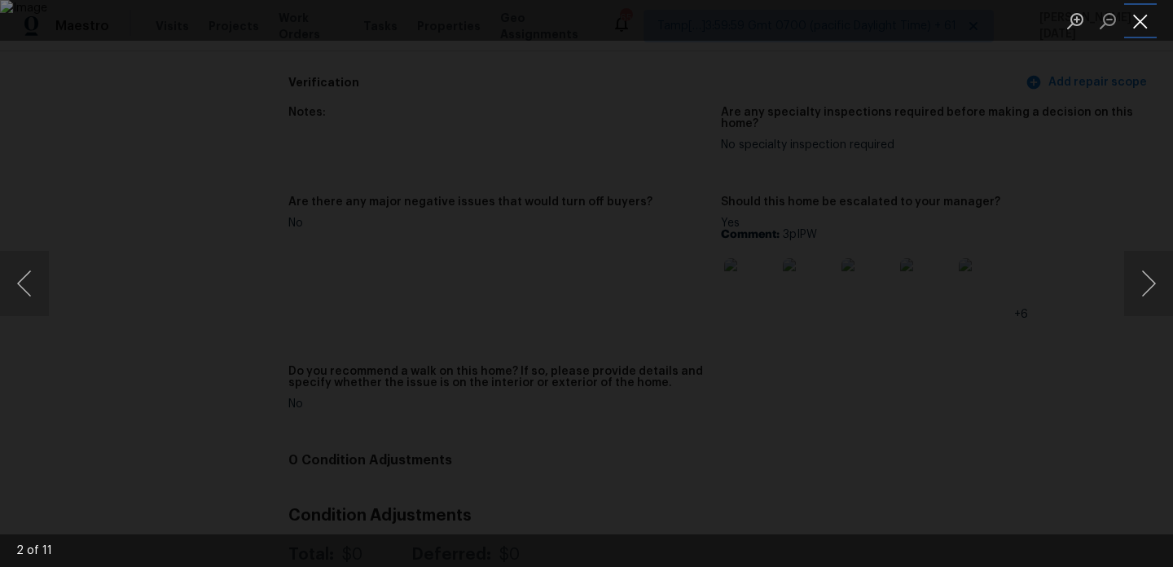
click at [1142, 27] on button "Close lightbox" at bounding box center [1140, 21] width 33 height 29
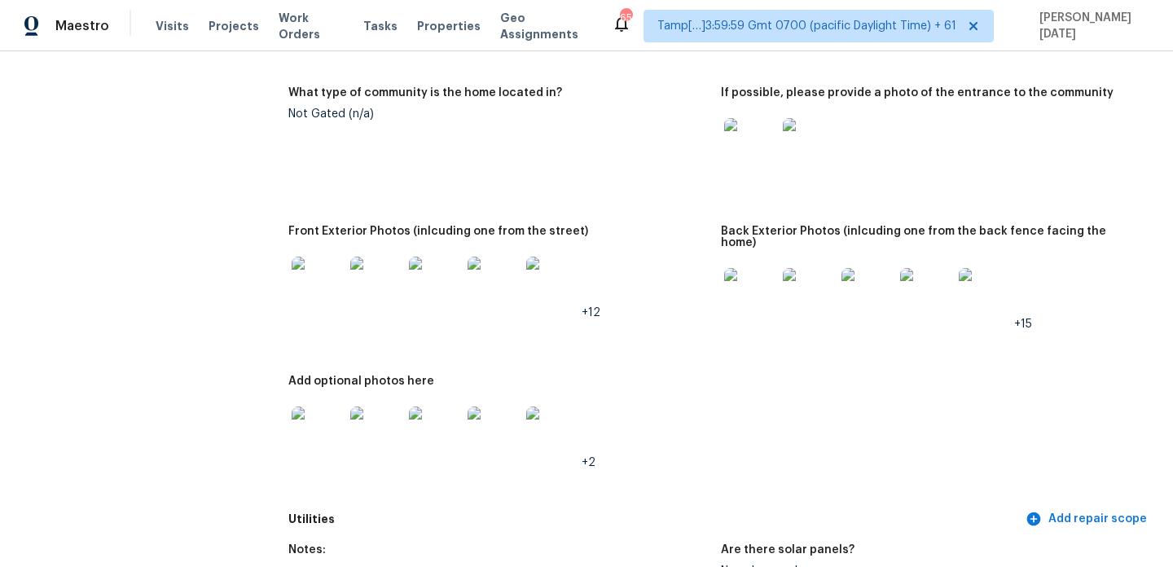
scroll to position [0, 0]
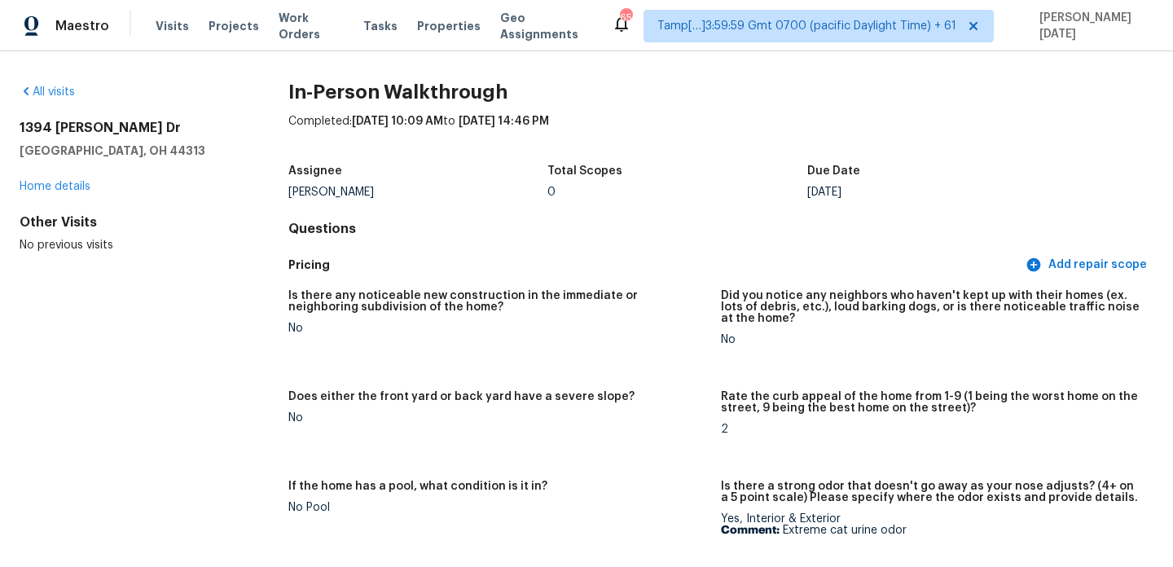
click at [50, 85] on div "All visits" at bounding box center [128, 92] width 217 height 16
click at [50, 94] on link "All visits" at bounding box center [47, 91] width 55 height 11
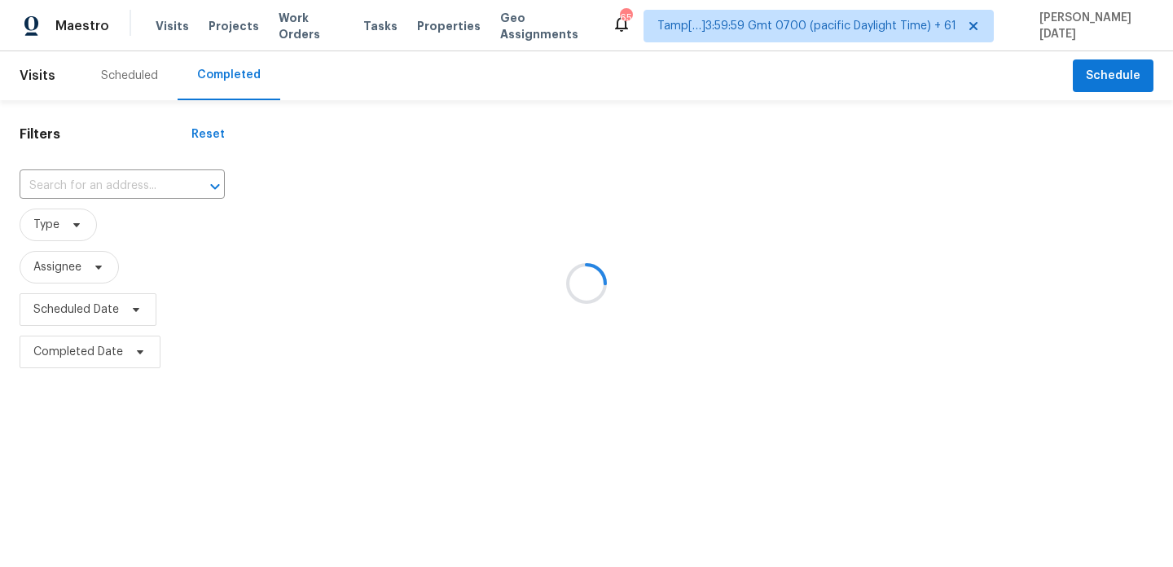
click at [73, 188] on div at bounding box center [586, 283] width 1173 height 567
click at [91, 183] on div at bounding box center [586, 283] width 1173 height 567
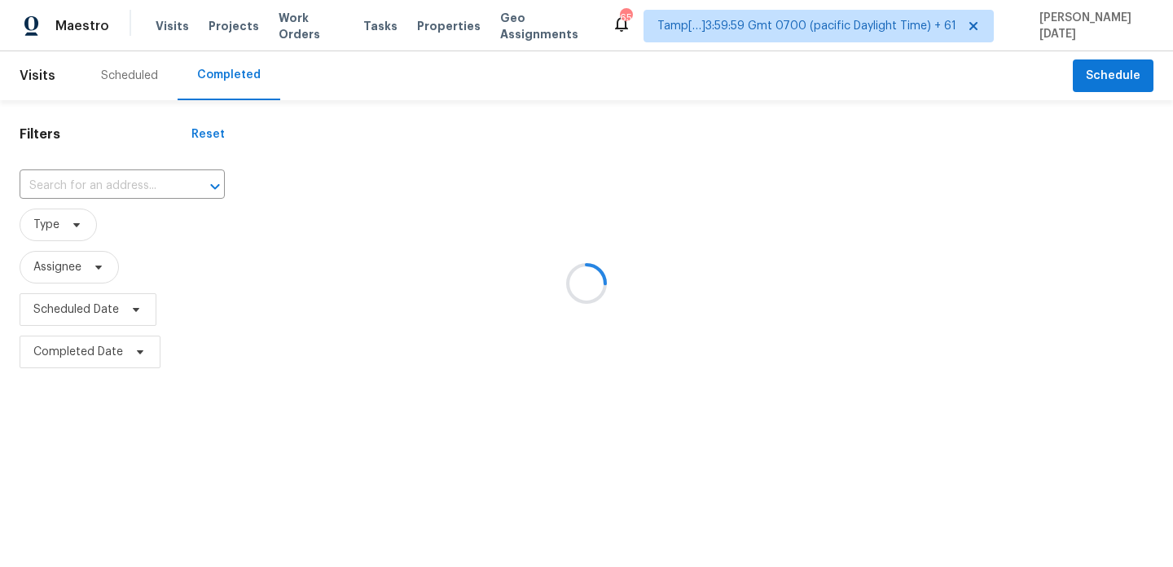
click at [91, 183] on div at bounding box center [586, 283] width 1173 height 567
click at [91, 183] on input "text" at bounding box center [100, 186] width 160 height 25
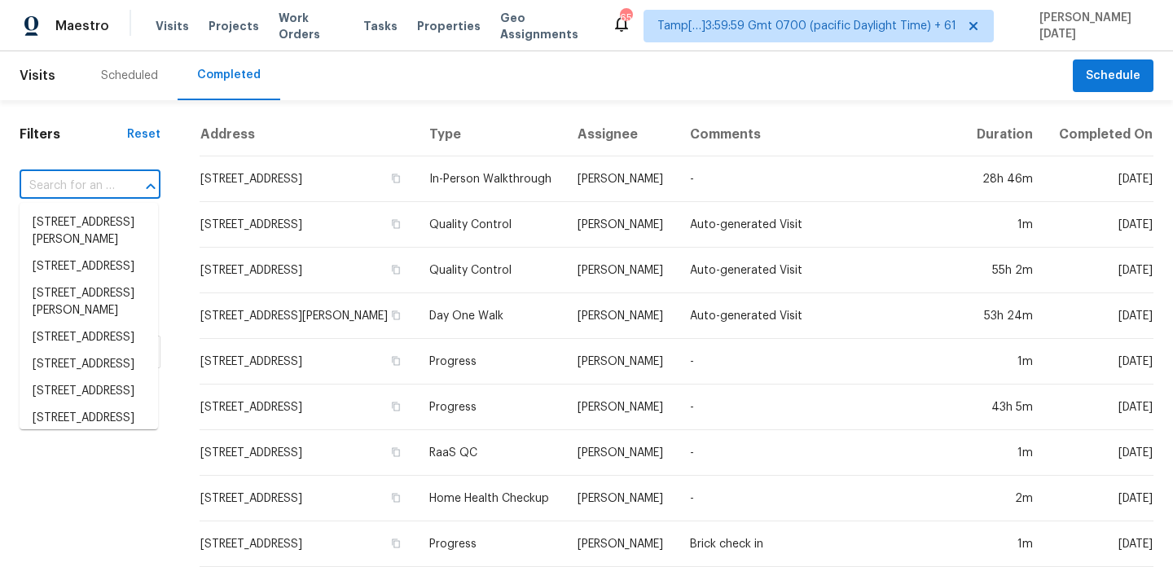
click at [91, 183] on input "text" at bounding box center [67, 186] width 95 height 25
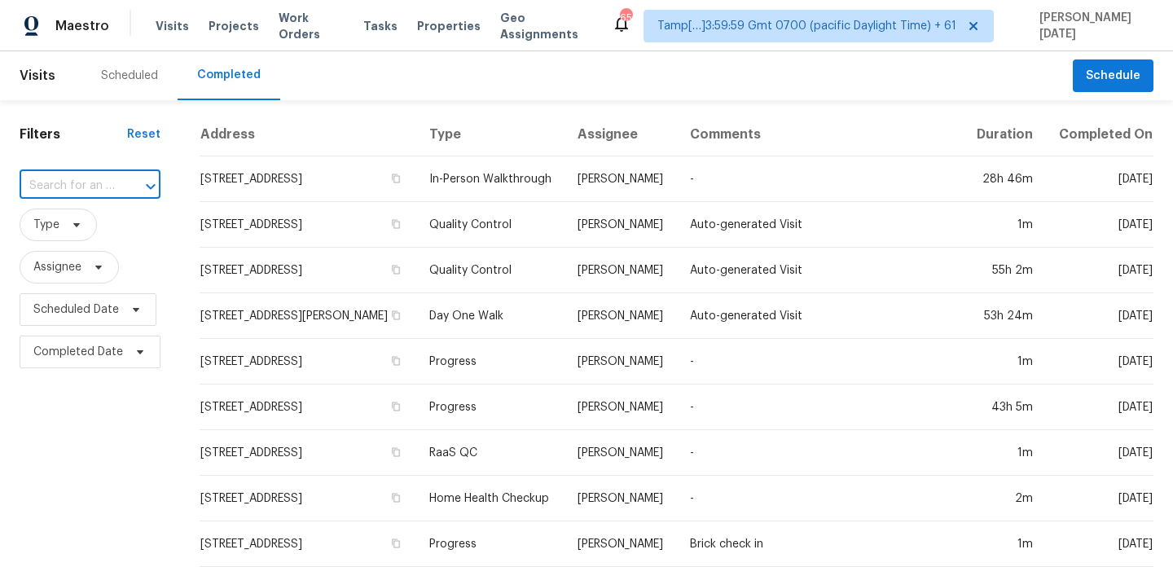
click at [91, 183] on input "text" at bounding box center [67, 186] width 95 height 25
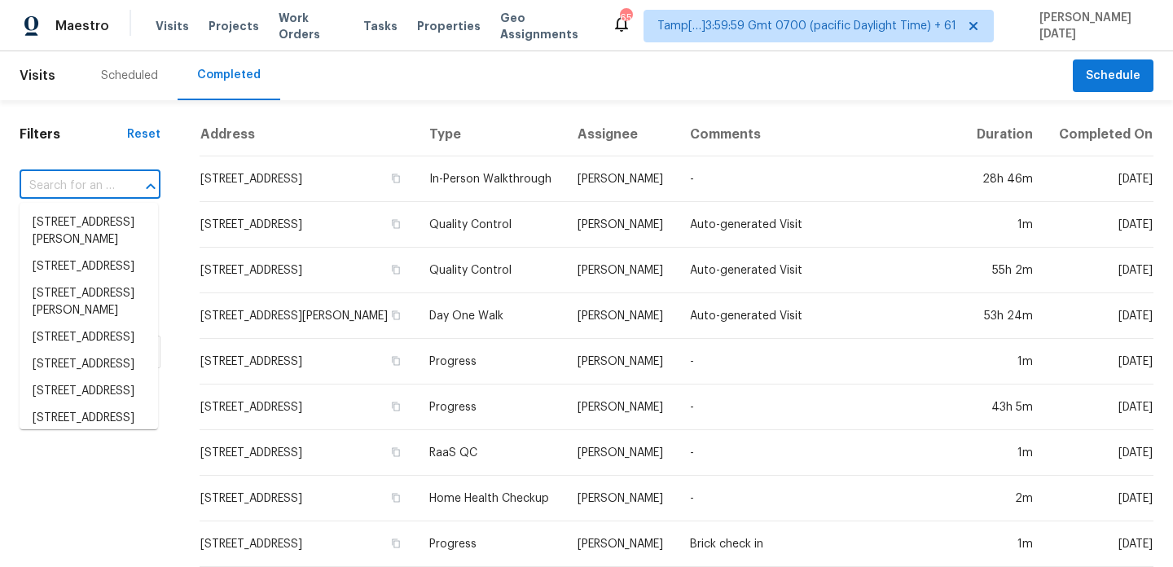
paste input "202 Eastland Rd, Berea, OH 44017"
type input "202 Eastland Rd, Berea, OH 44017"
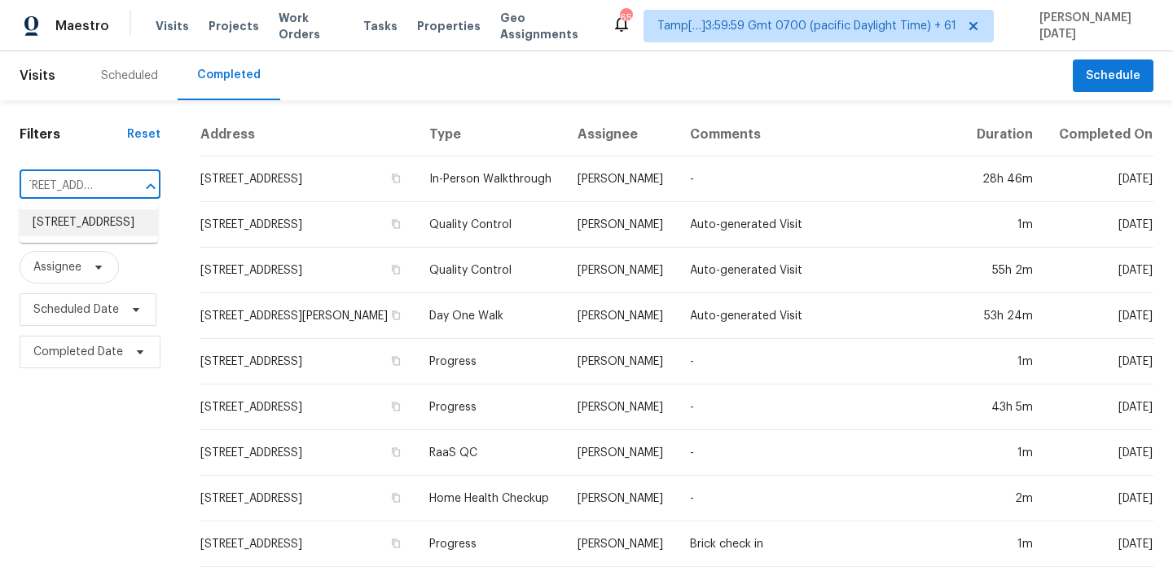
click at [91, 226] on li "202 Eastland Rd, Berea, OH 44017" at bounding box center [89, 222] width 138 height 27
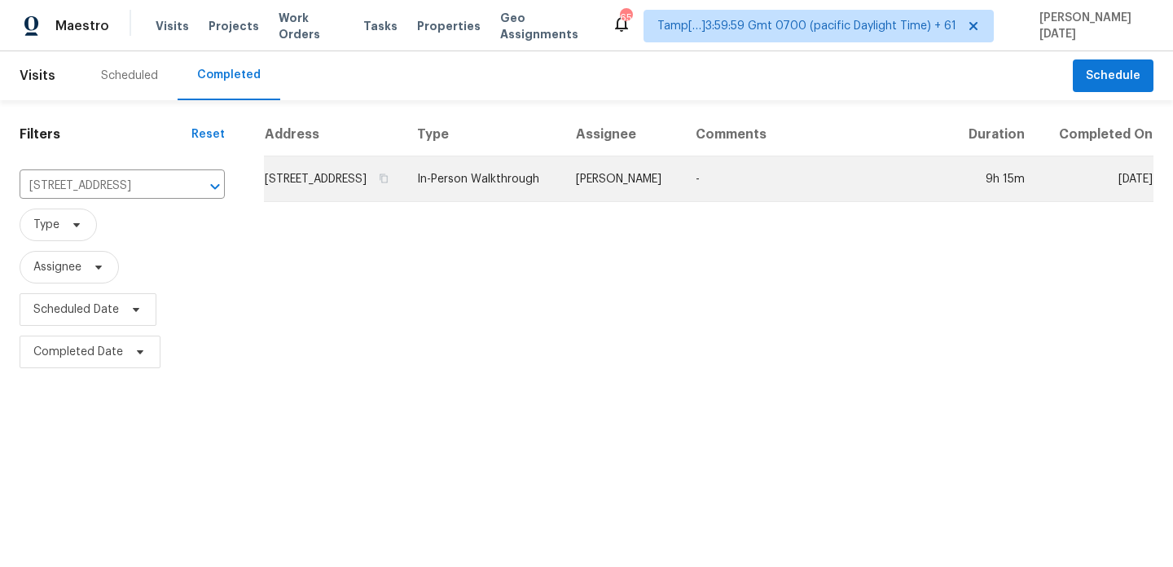
click at [511, 196] on td "In-Person Walkthrough" at bounding box center [483, 179] width 159 height 46
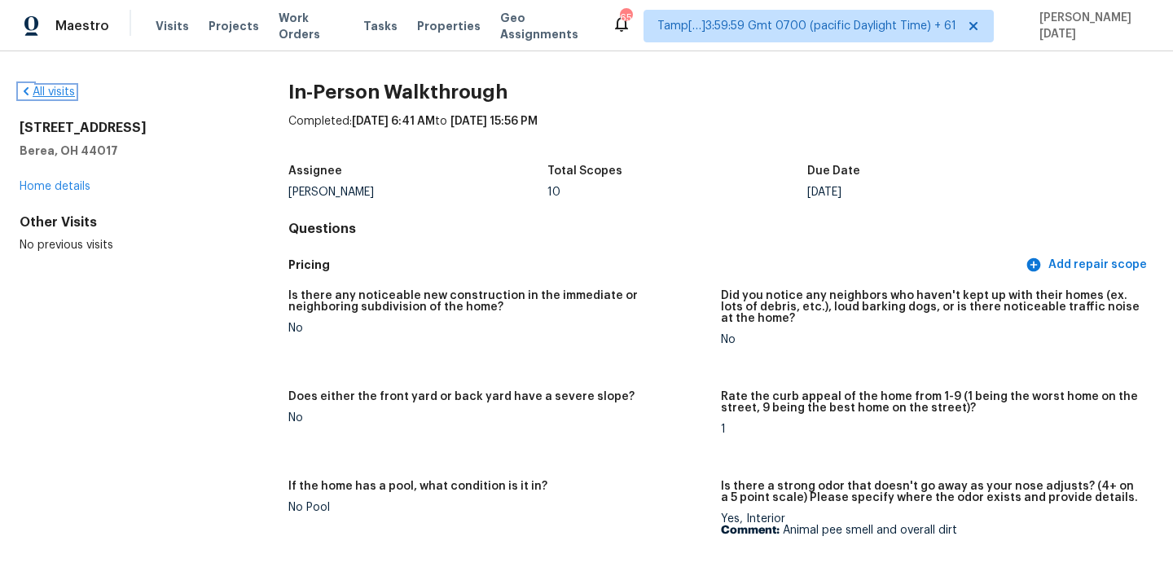
click at [54, 87] on link "All visits" at bounding box center [47, 91] width 55 height 11
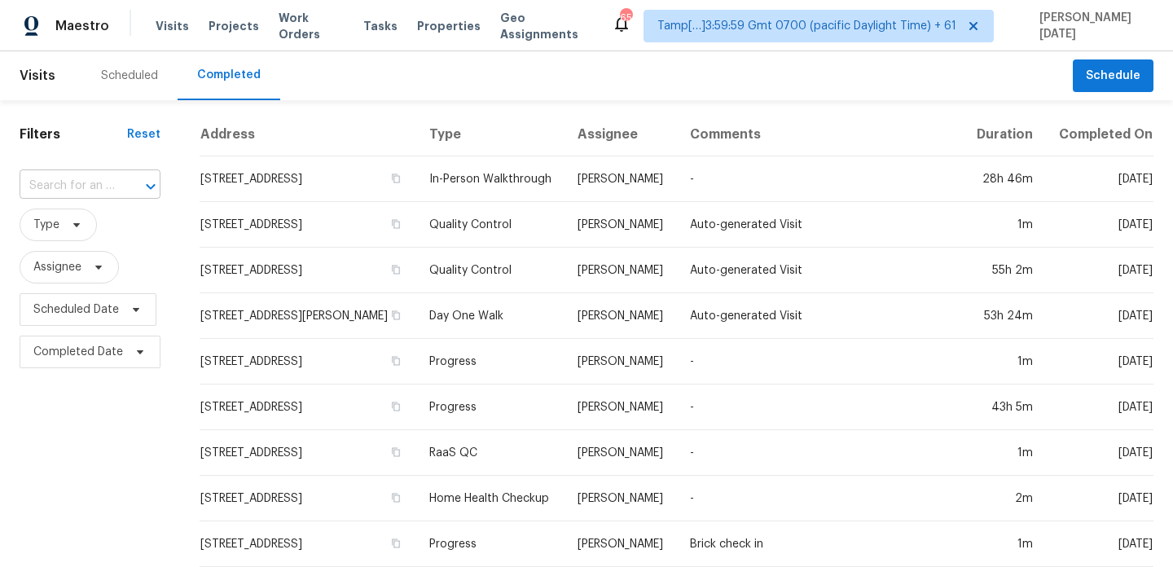
click at [55, 182] on input "text" at bounding box center [67, 186] width 95 height 25
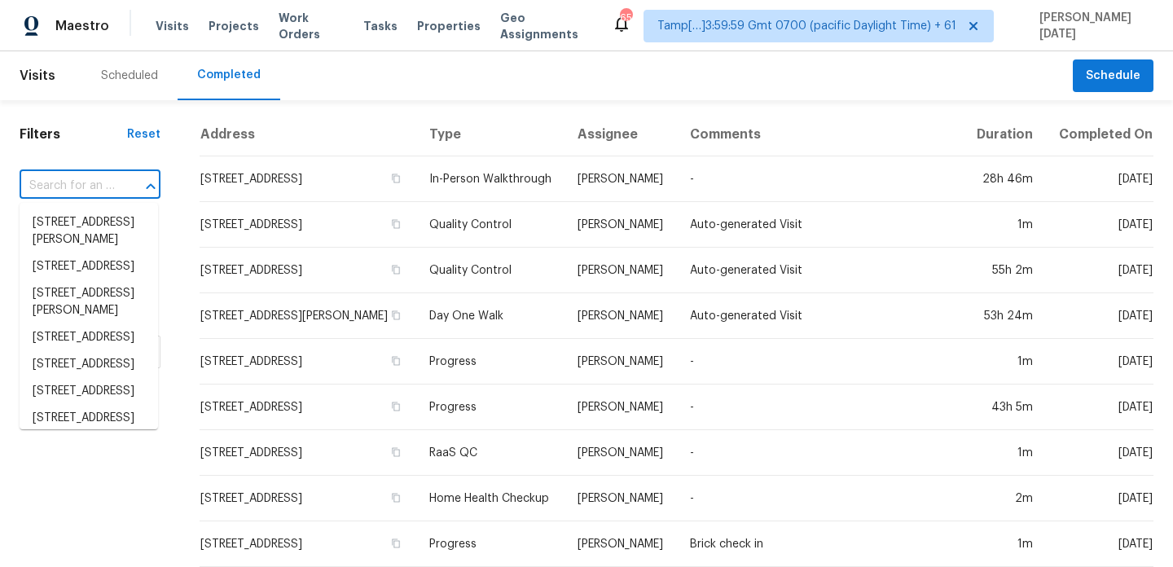
paste input "325 Sunset Blvd, Saint Helens, OR 97051"
type input "325 Sunset Blvd, Saint Helens, OR 97051"
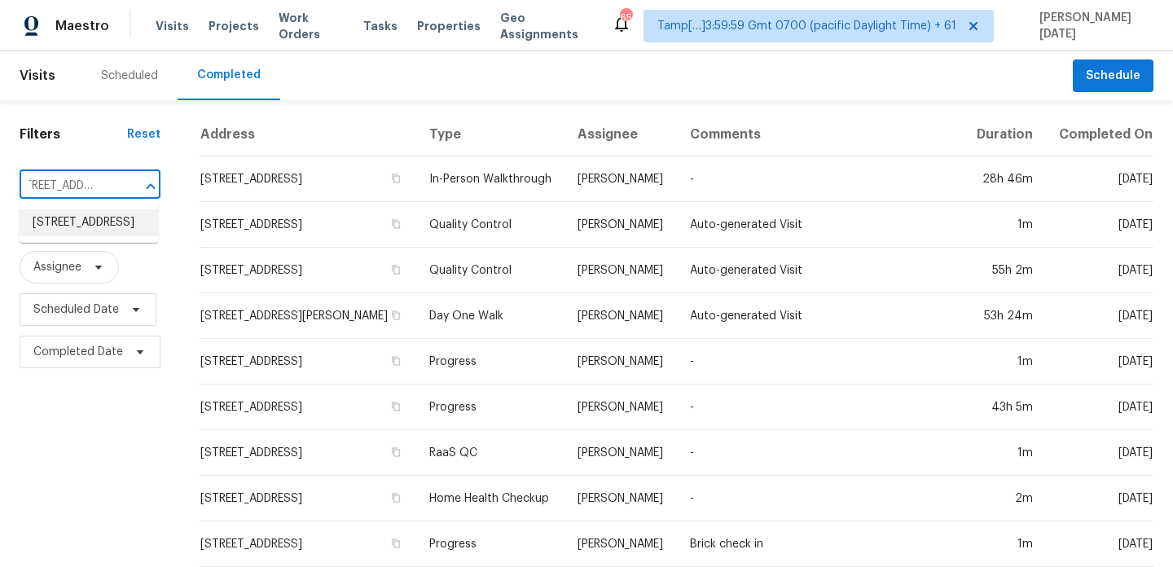
click at [87, 236] on li "325 Sunset Blvd, Saint Helens, OR 97051" at bounding box center [89, 222] width 138 height 27
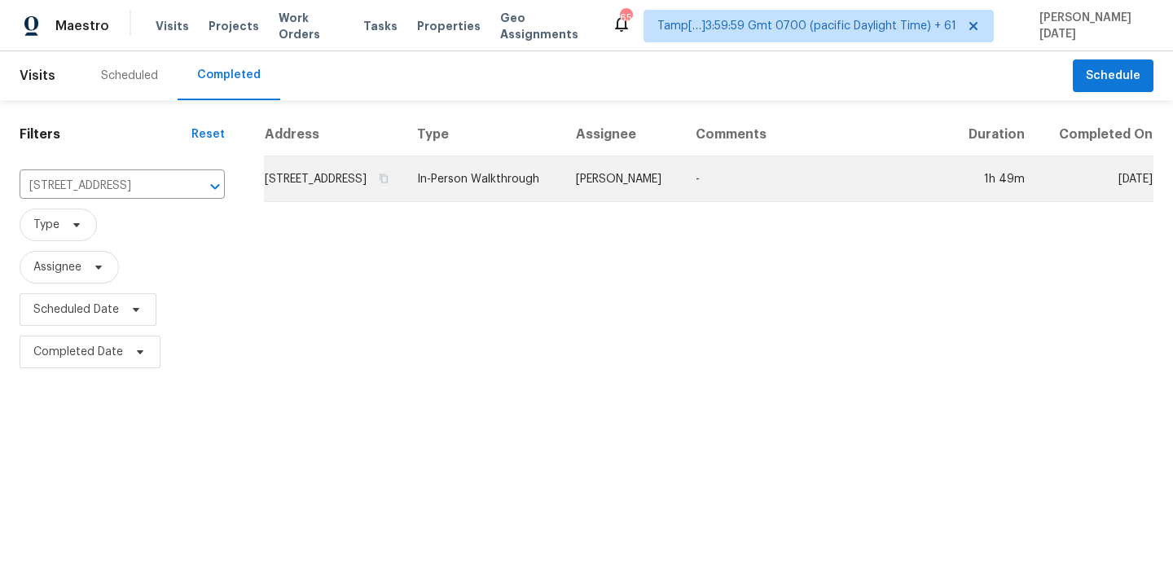
click at [563, 199] on td "In-Person Walkthrough" at bounding box center [483, 179] width 159 height 46
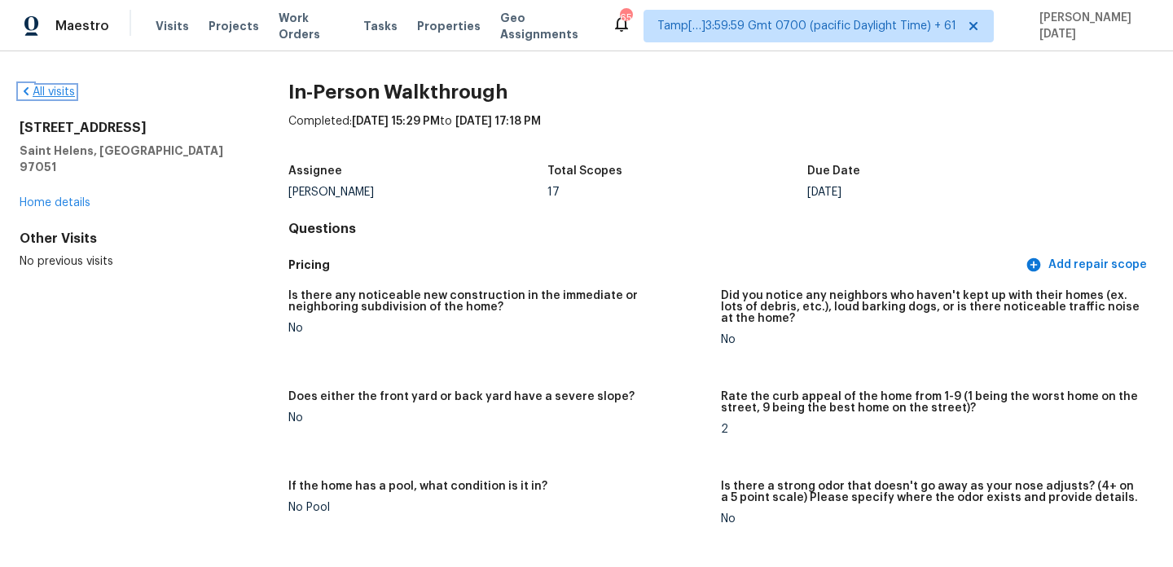
click at [53, 97] on link "All visits" at bounding box center [47, 91] width 55 height 11
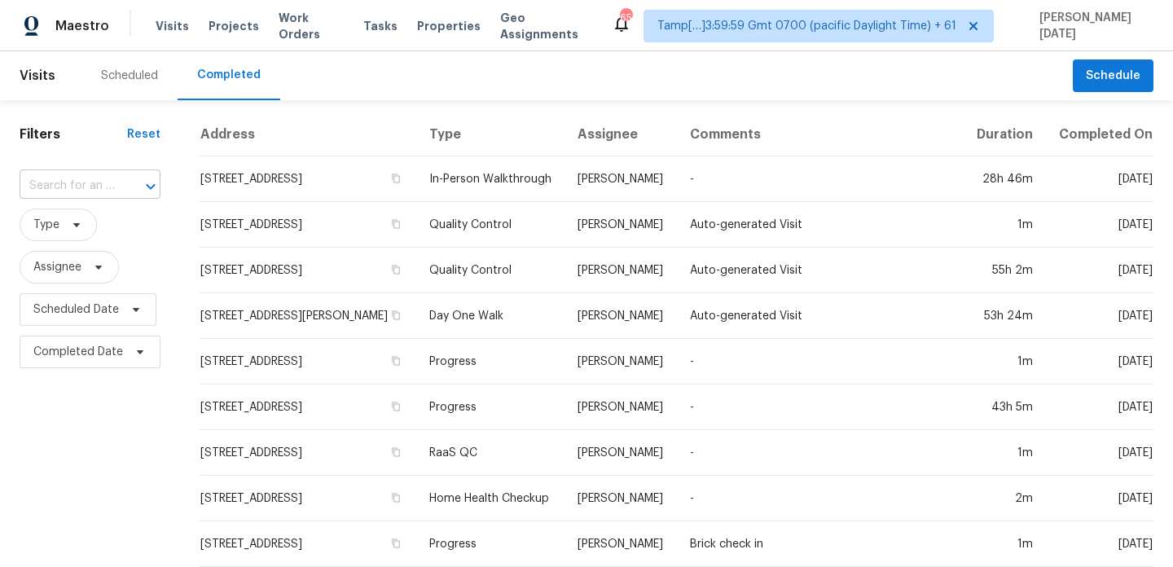
click at [43, 187] on input "text" at bounding box center [67, 186] width 95 height 25
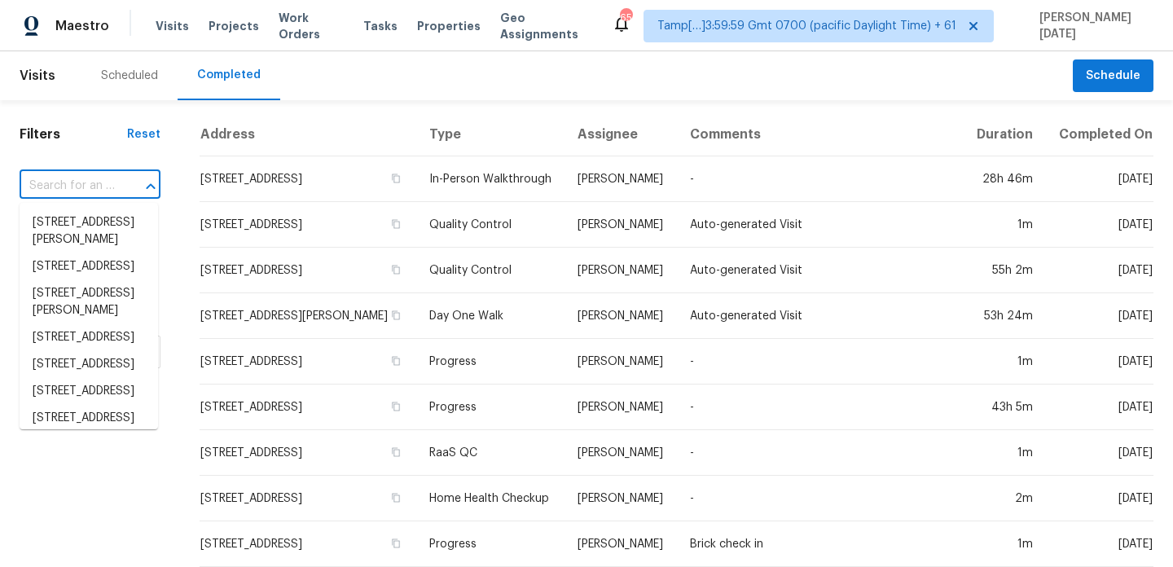
paste input "729 Shellstone Pl, Fort Mill, SC 29708"
type input "729 Shellstone Pl, Fort Mill, SC 29708"
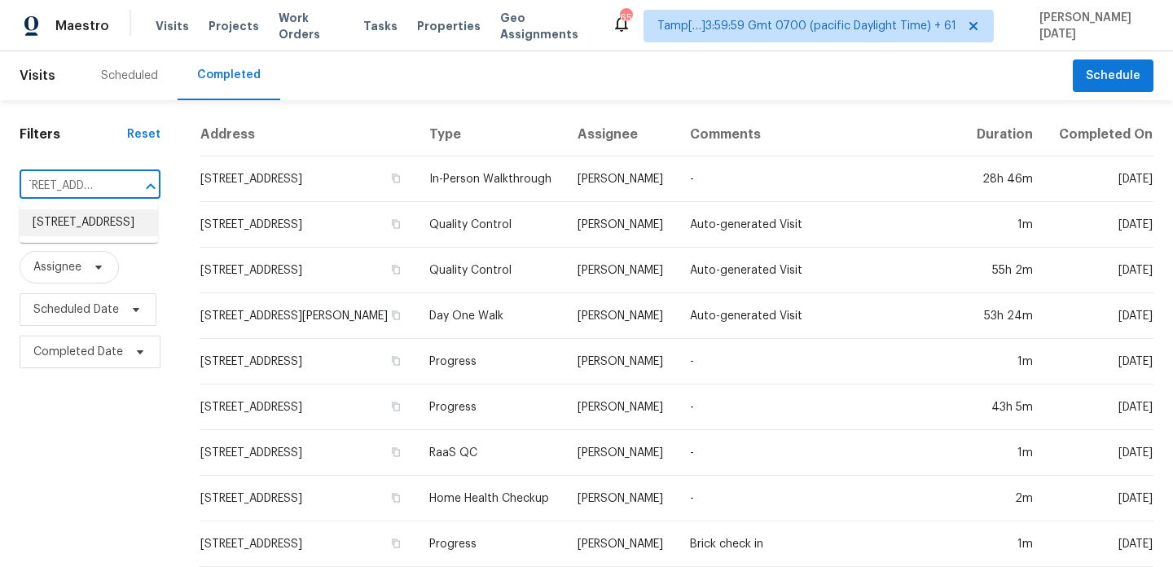
click at [64, 233] on li "729 Shellstone Pl, Fort Mill, SC 29708" at bounding box center [89, 222] width 138 height 27
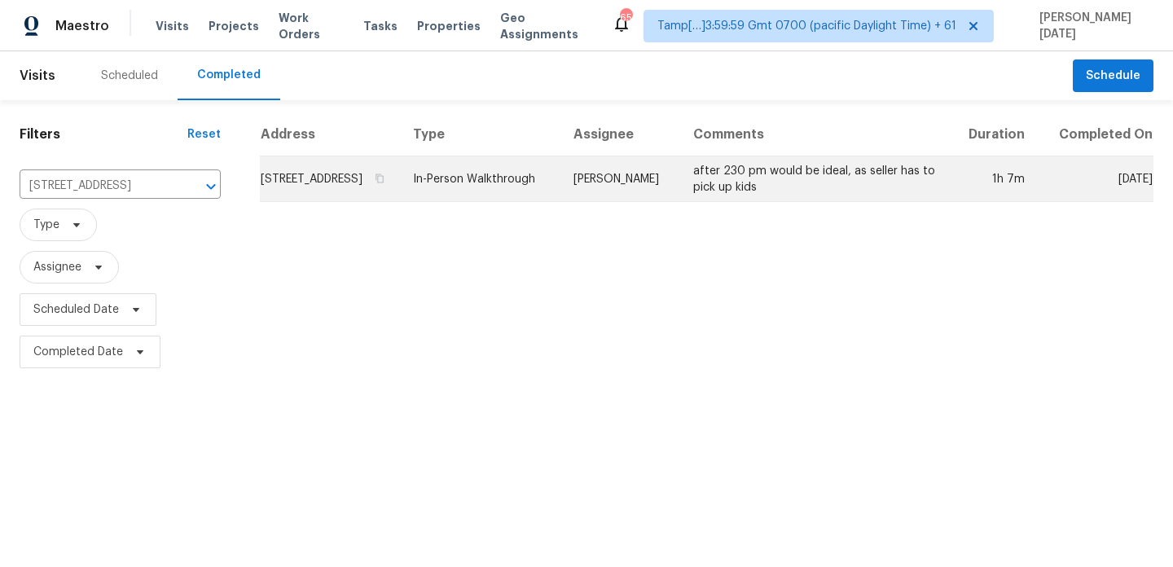
click at [560, 202] on td "In-Person Walkthrough" at bounding box center [480, 179] width 160 height 46
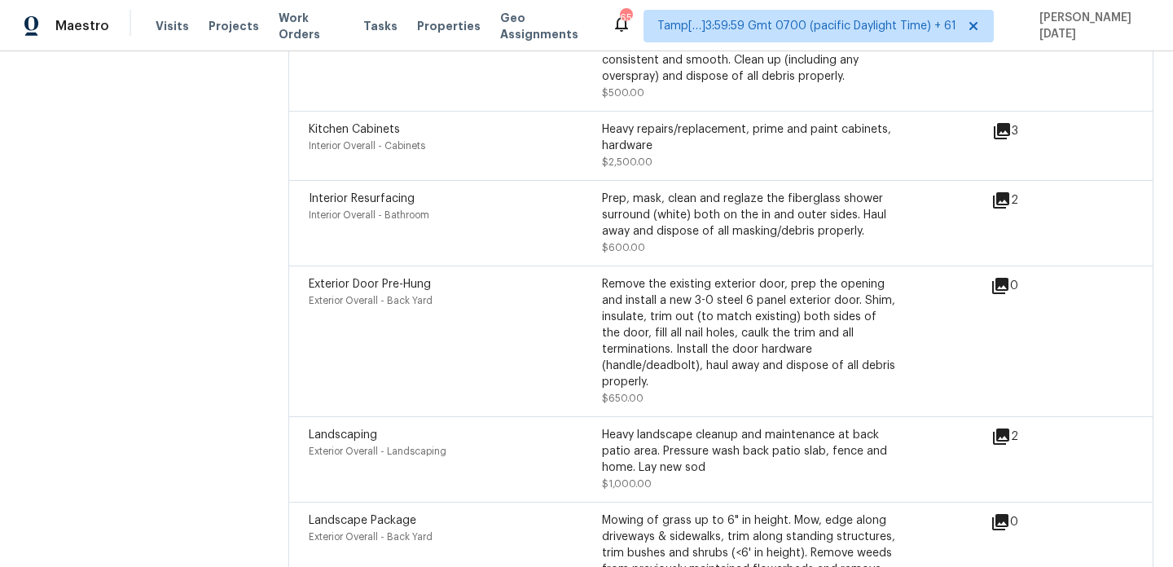
scroll to position [5023, 0]
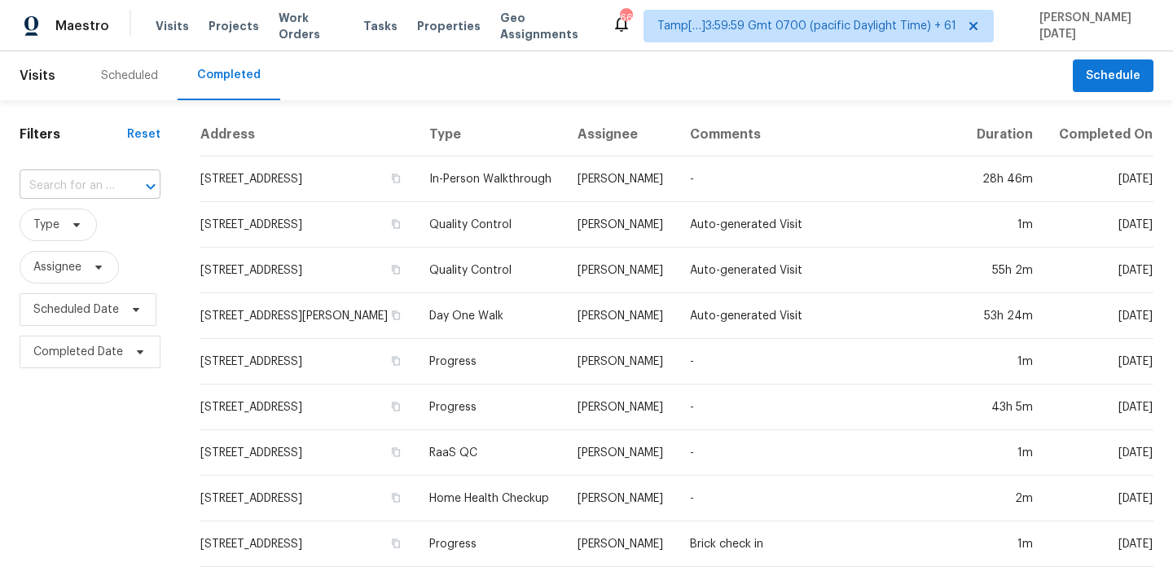
click at [81, 181] on input "text" at bounding box center [67, 186] width 95 height 25
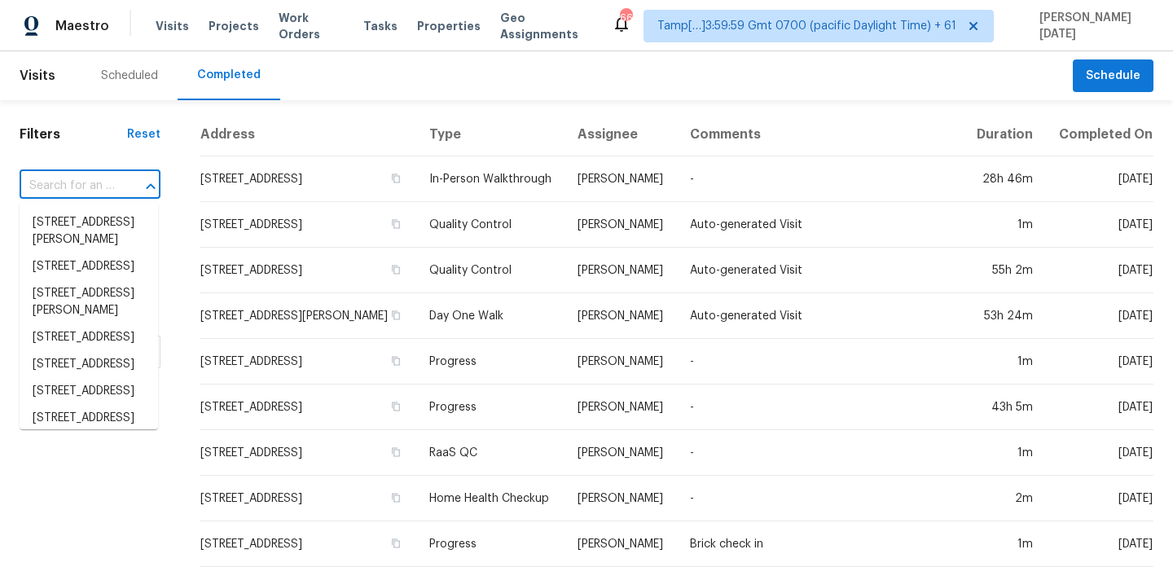
paste input "[STREET_ADDRESS]"
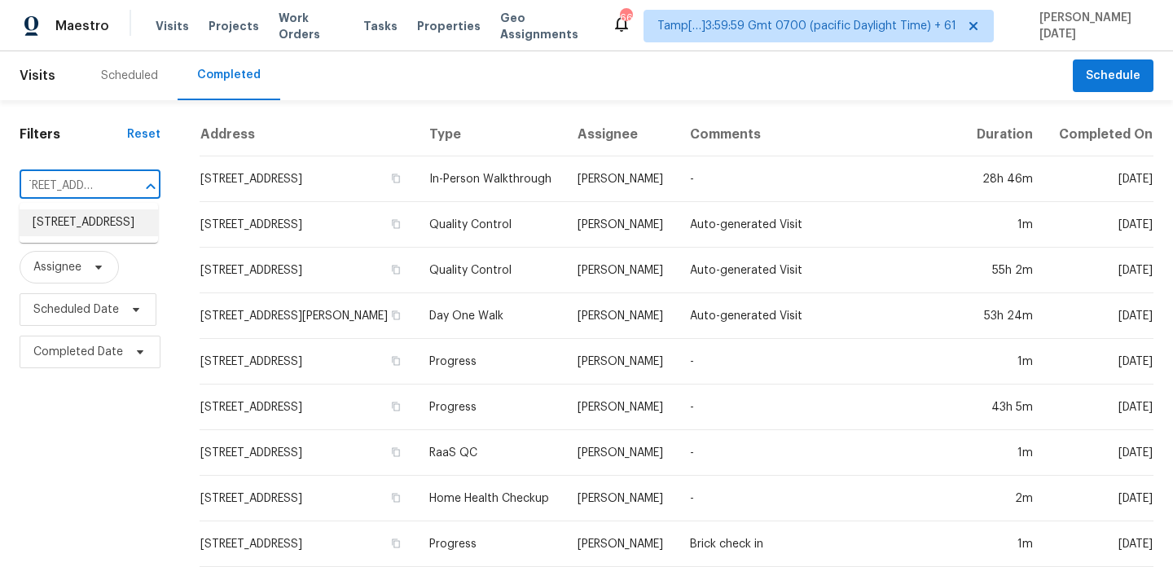
type input "[STREET_ADDRESS]"
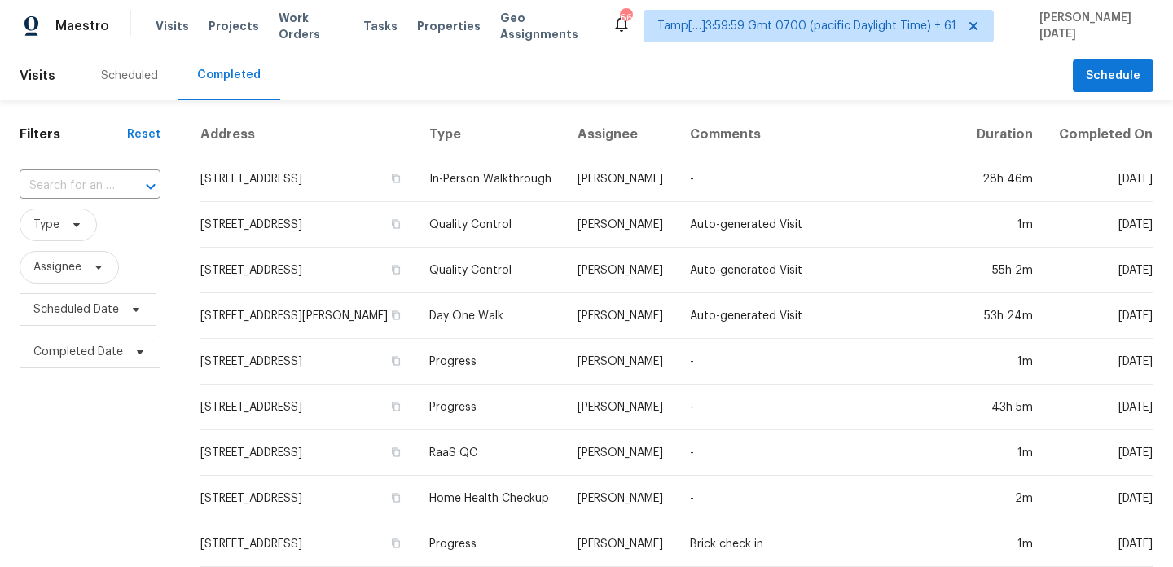
scroll to position [0, 0]
click at [90, 200] on div "​" at bounding box center [90, 186] width 141 height 35
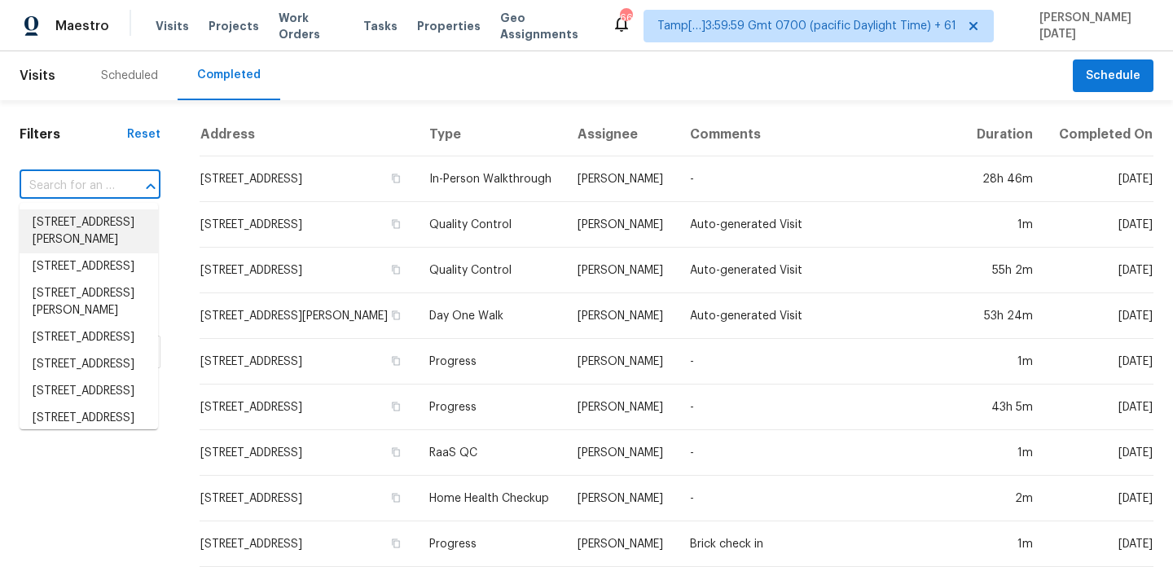
paste input "[STREET_ADDRESS]"
type input "[STREET_ADDRESS]"
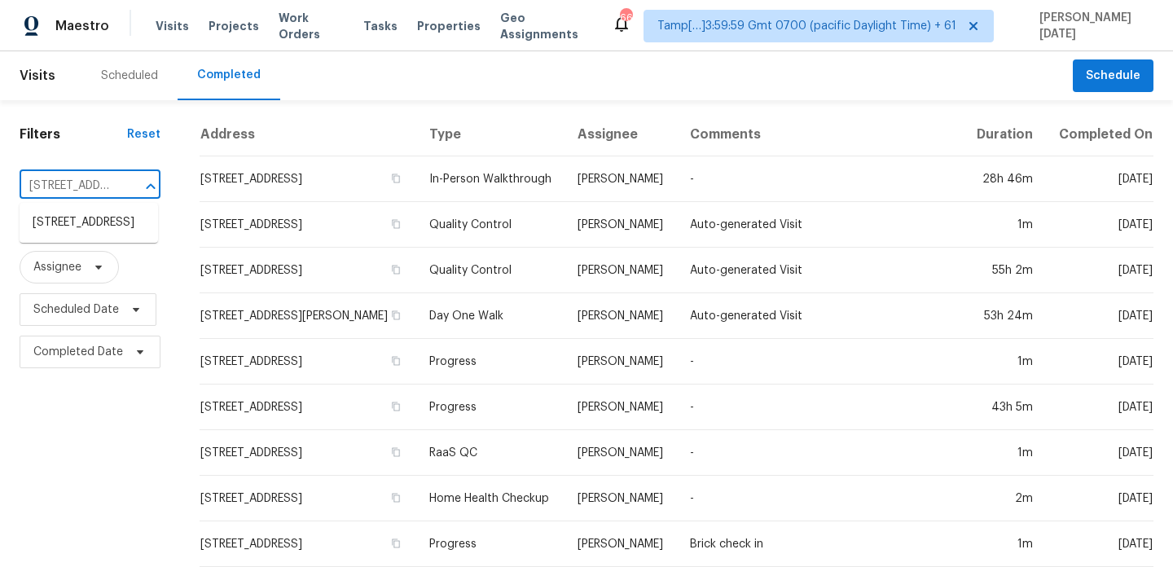
scroll to position [0, 98]
click at [64, 220] on li "[STREET_ADDRESS]" at bounding box center [89, 222] width 138 height 27
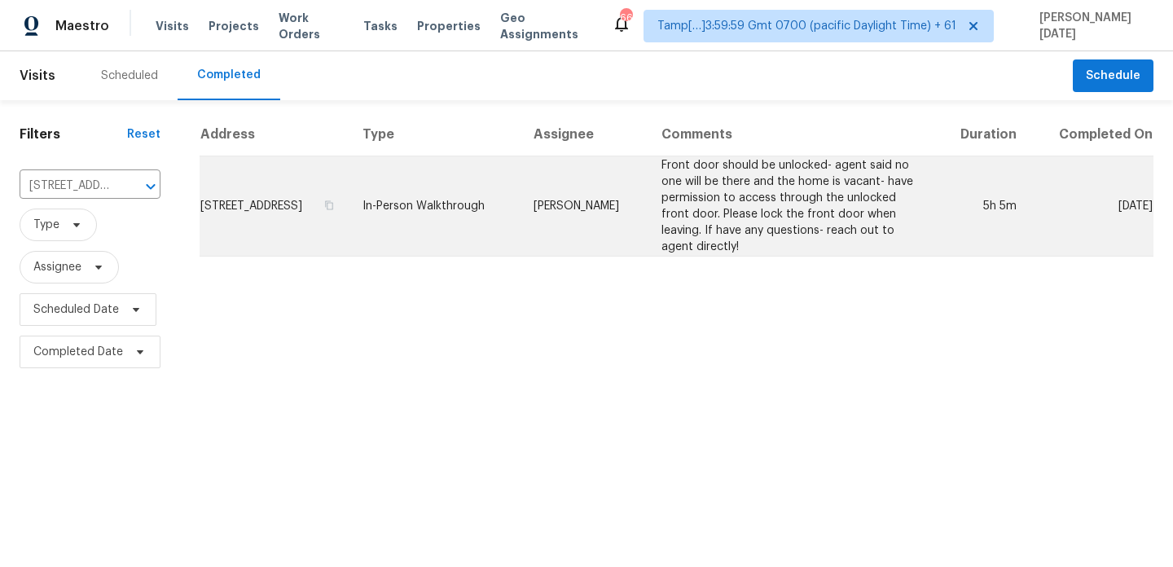
click at [477, 200] on td "In-Person Walkthrough" at bounding box center [434, 206] width 171 height 100
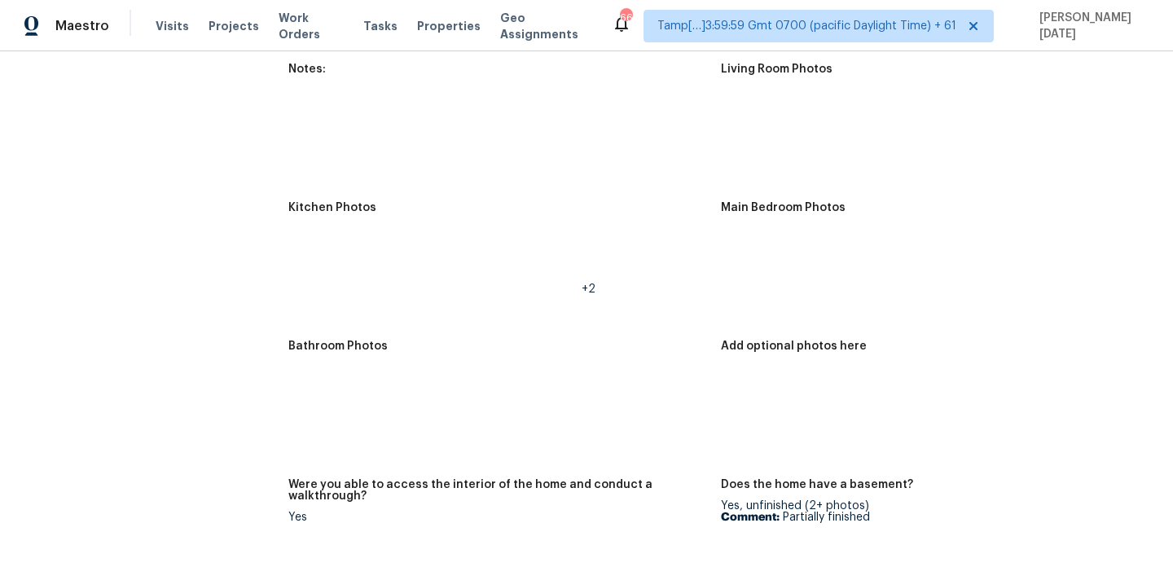
scroll to position [1921, 0]
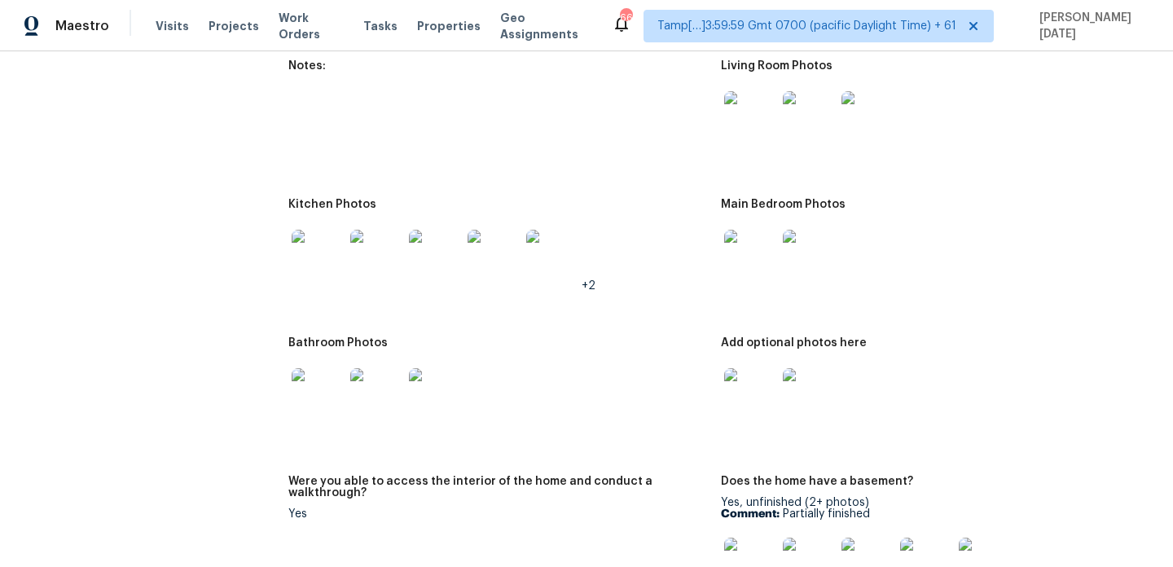
click at [746, 99] on img at bounding box center [750, 117] width 52 height 52
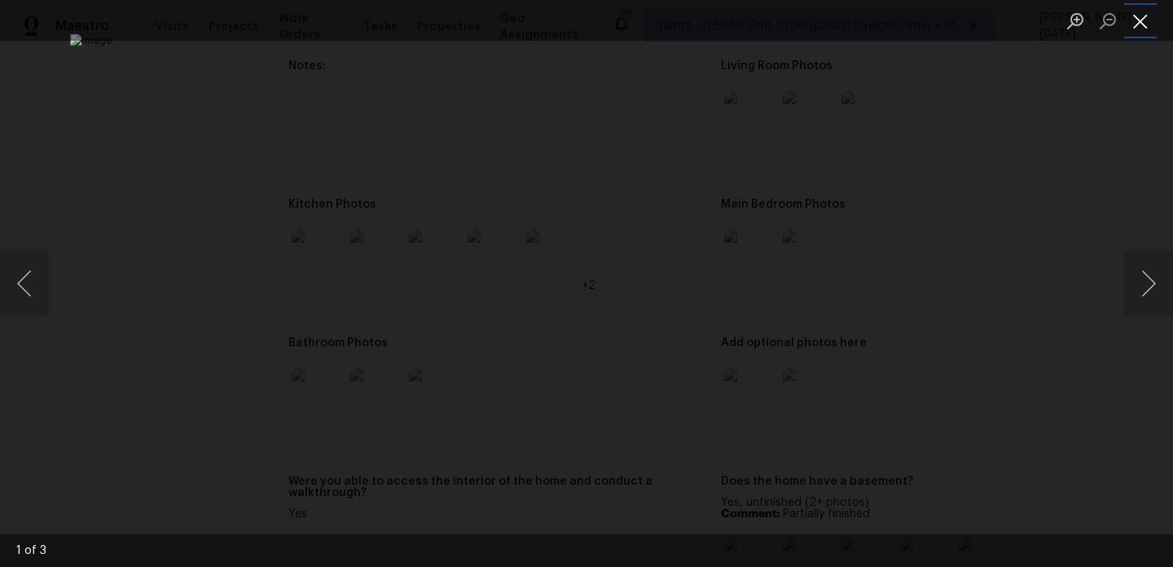
click at [1136, 14] on button "Close lightbox" at bounding box center [1140, 21] width 33 height 29
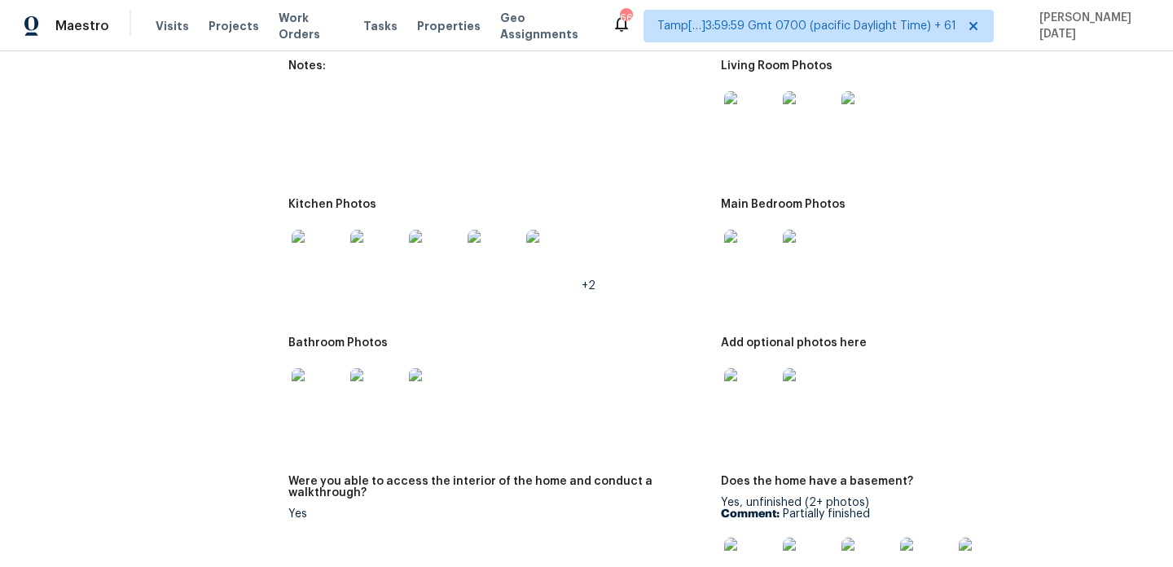
scroll to position [1990, 0]
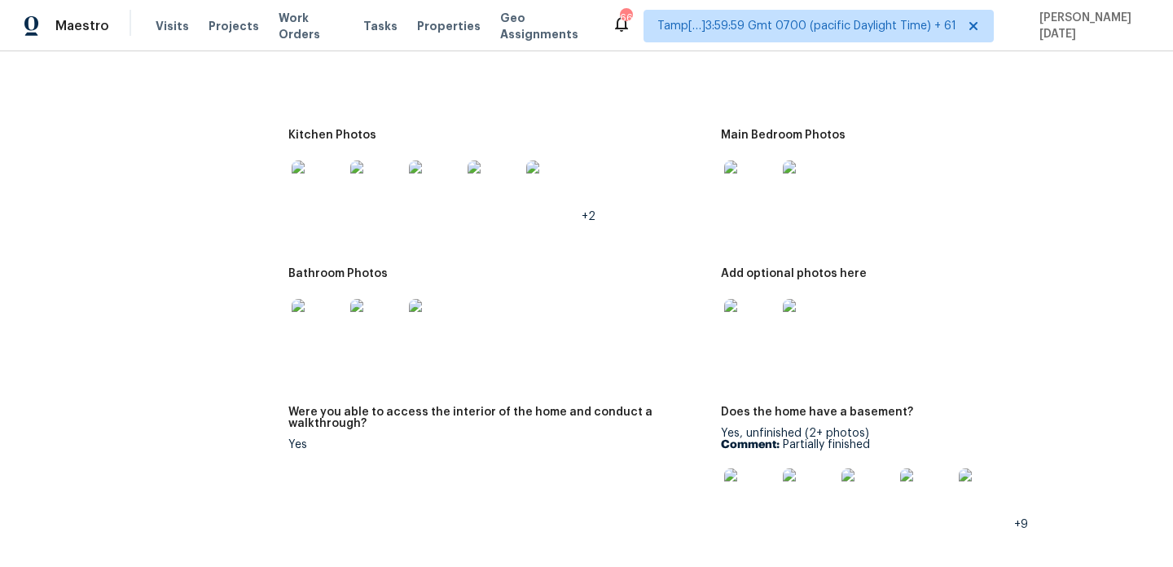
click at [745, 301] on img at bounding box center [750, 325] width 52 height 52
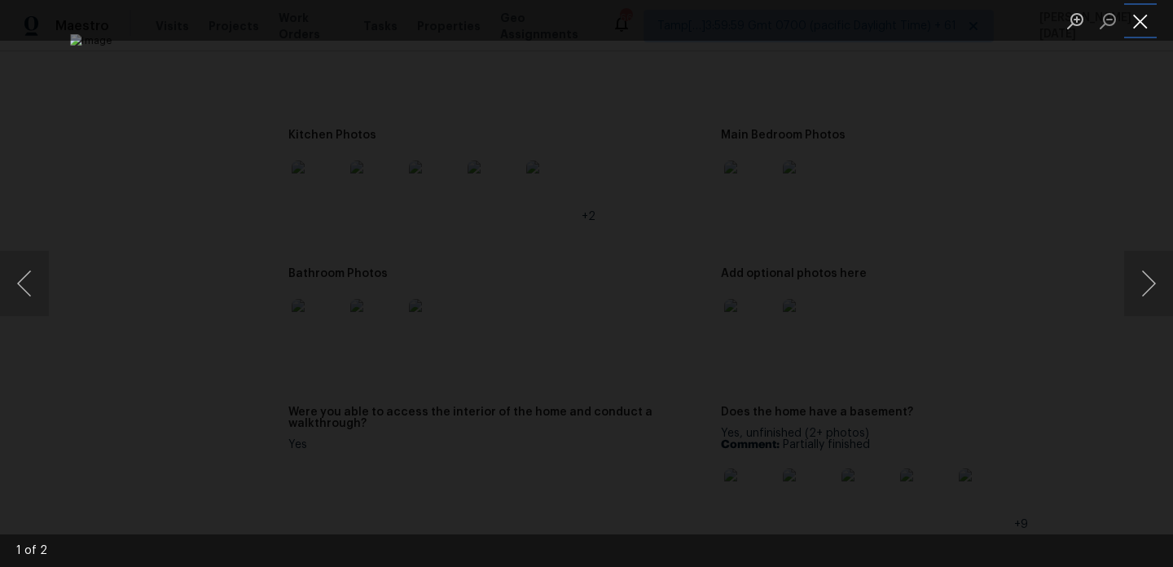
click at [1140, 14] on button "Close lightbox" at bounding box center [1140, 21] width 33 height 29
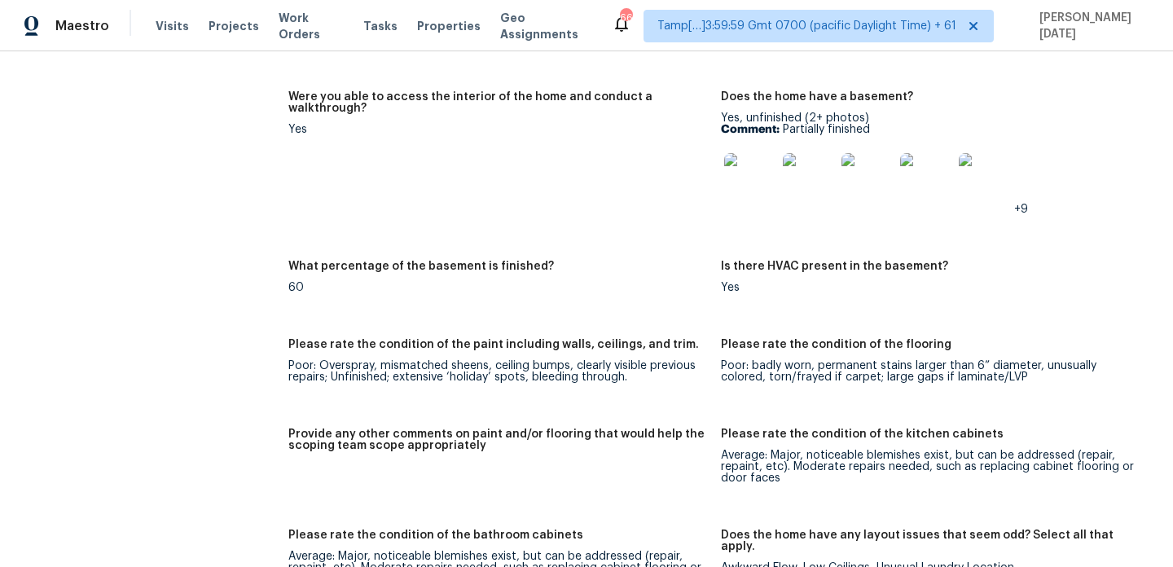
scroll to position [0, 0]
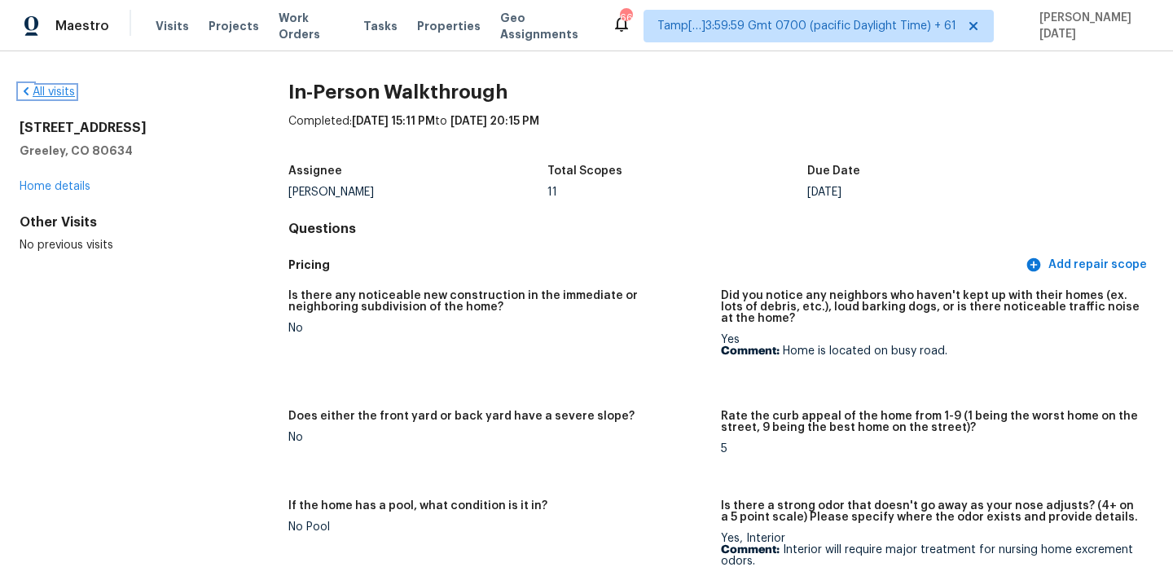
click at [55, 95] on link "All visits" at bounding box center [47, 91] width 55 height 11
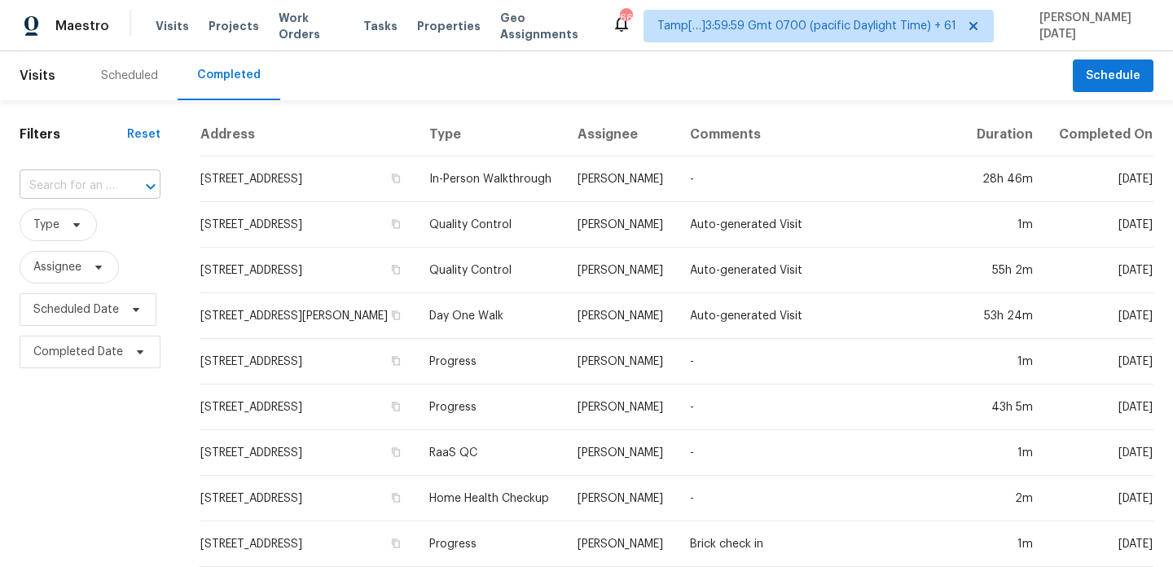
click at [70, 178] on input "text" at bounding box center [67, 186] width 95 height 25
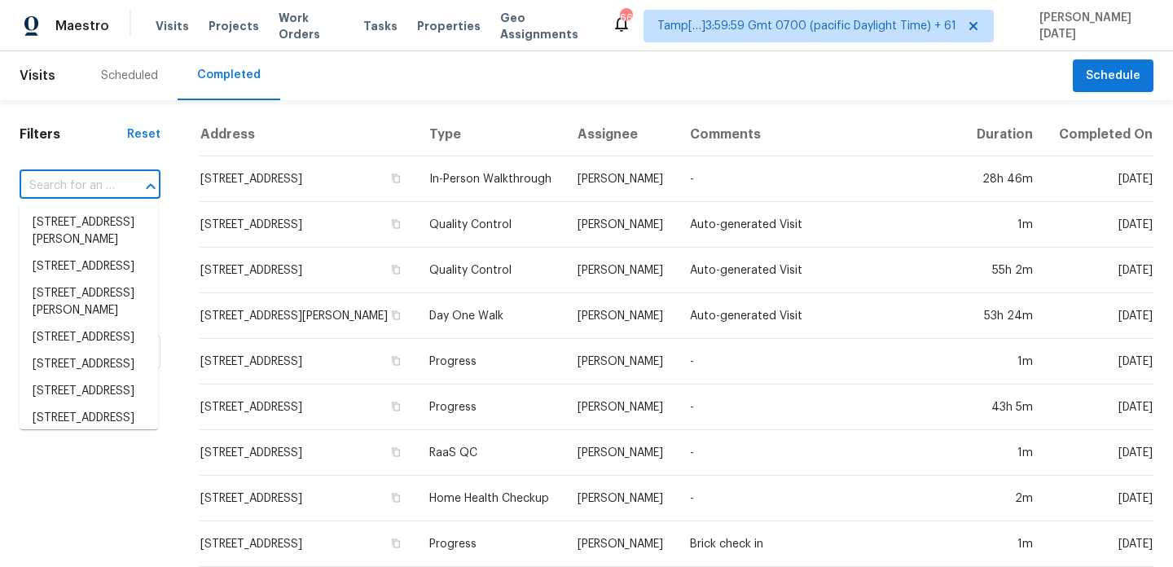
paste input "[STREET_ADDRESS]"
type input "[STREET_ADDRESS]"
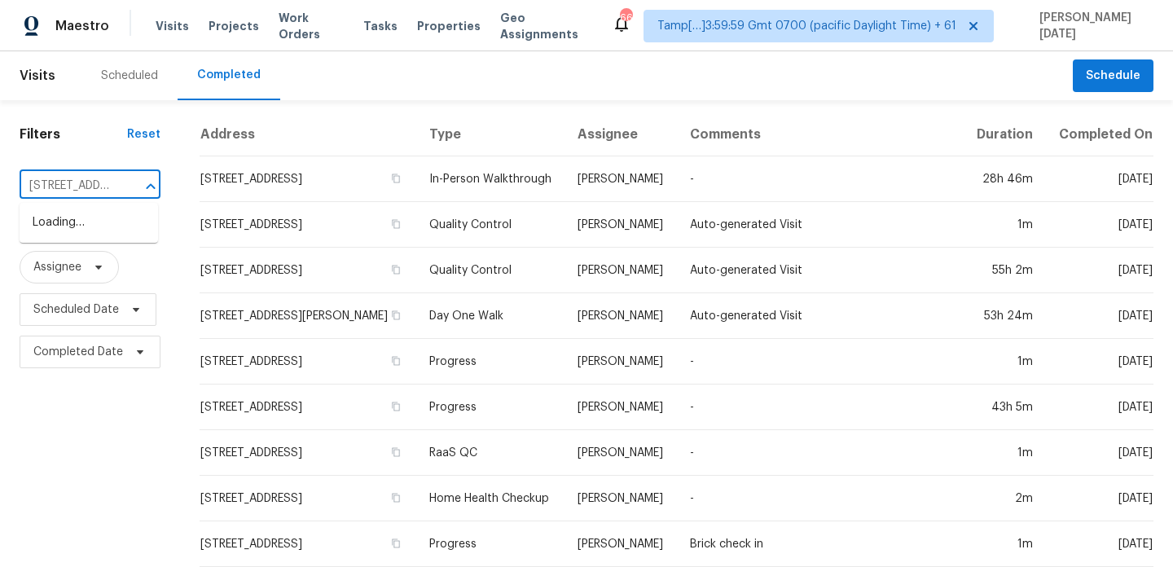
scroll to position [0, 131]
click at [97, 209] on li "[STREET_ADDRESS]" at bounding box center [89, 222] width 138 height 27
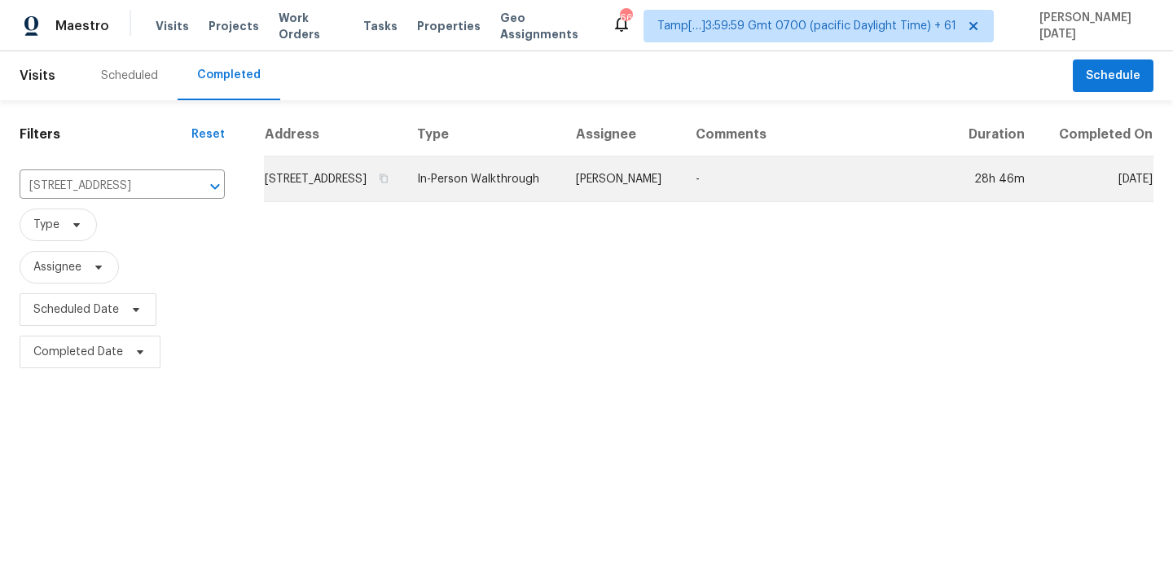
click at [512, 190] on td "In-Person Walkthrough" at bounding box center [483, 179] width 159 height 46
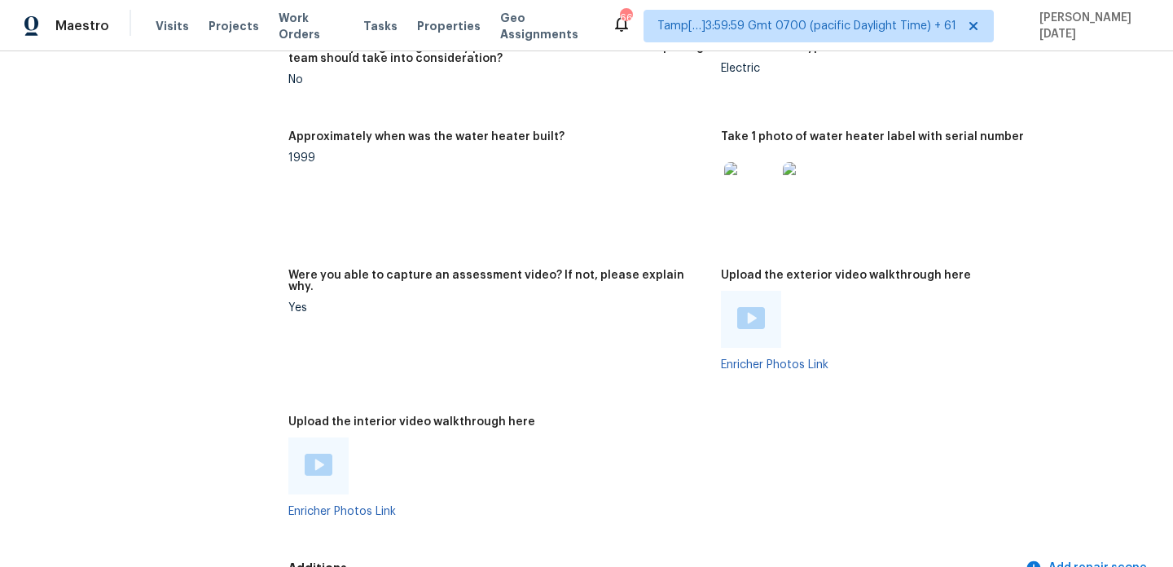
scroll to position [2879, 0]
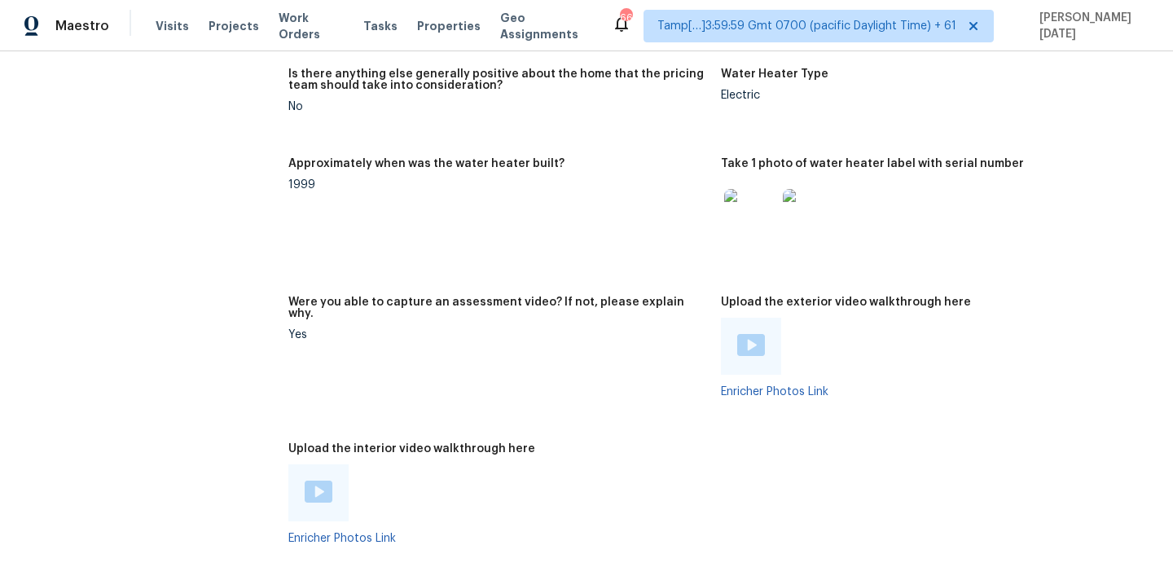
click at [314, 481] on img at bounding box center [319, 492] width 28 height 22
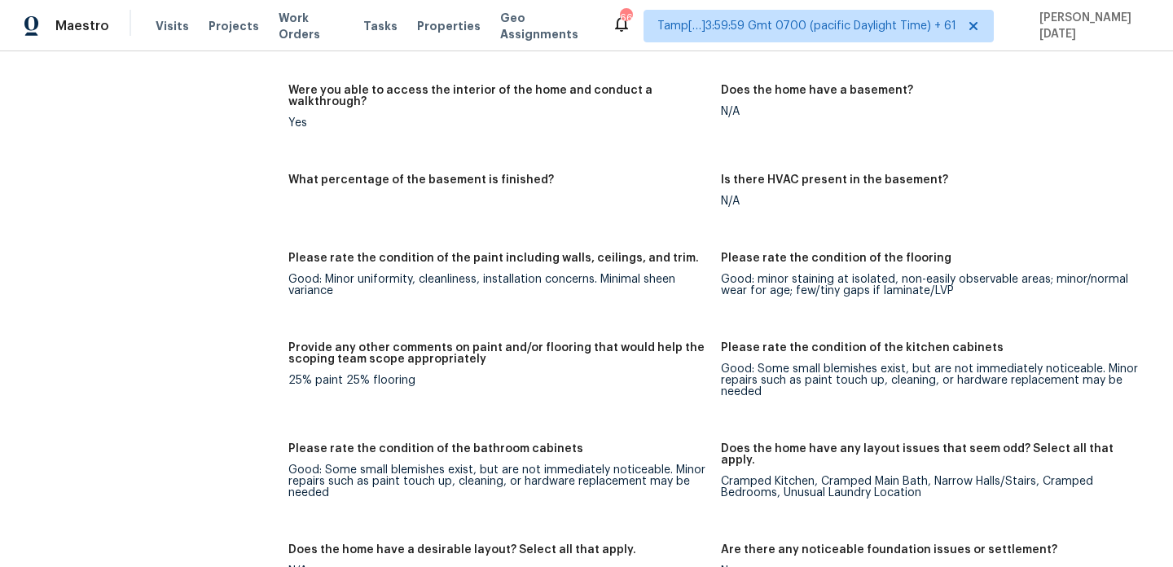
scroll to position [2234, 0]
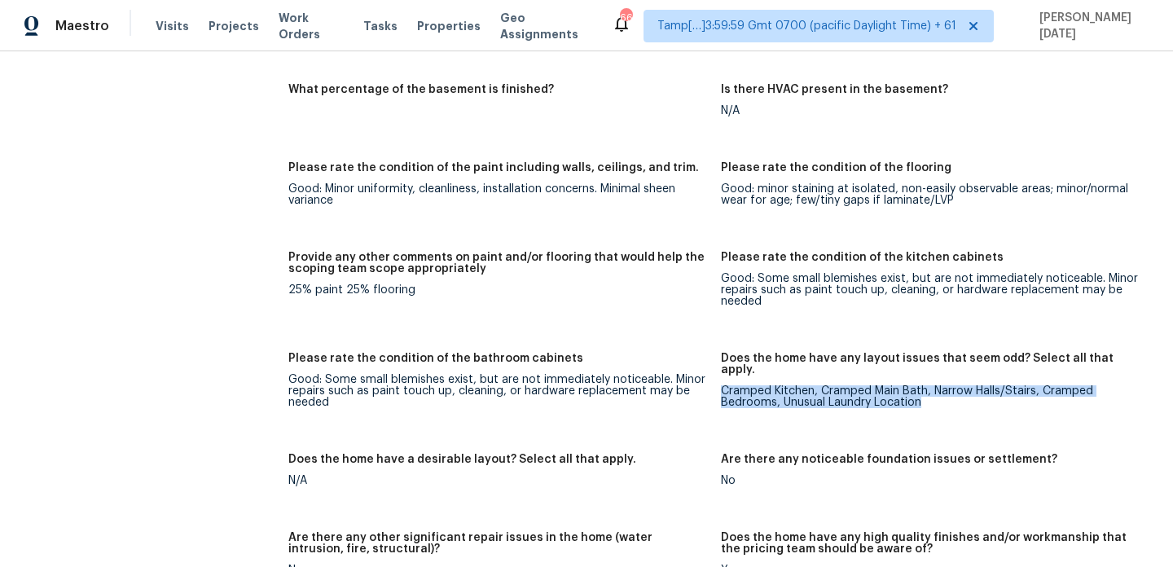
drag, startPoint x: 723, startPoint y: 354, endPoint x: 973, endPoint y: 364, distance: 251.1
click at [973, 385] on div "Cramped Kitchen, Cramped Main Bath, Narrow Halls/Stairs, Cramped Bedrooms, Unus…" at bounding box center [931, 396] width 420 height 23
copy div "Cramped Kitchen, Cramped Main Bath, Narrow Halls/Stairs, Cramped Bedrooms, Unus…"
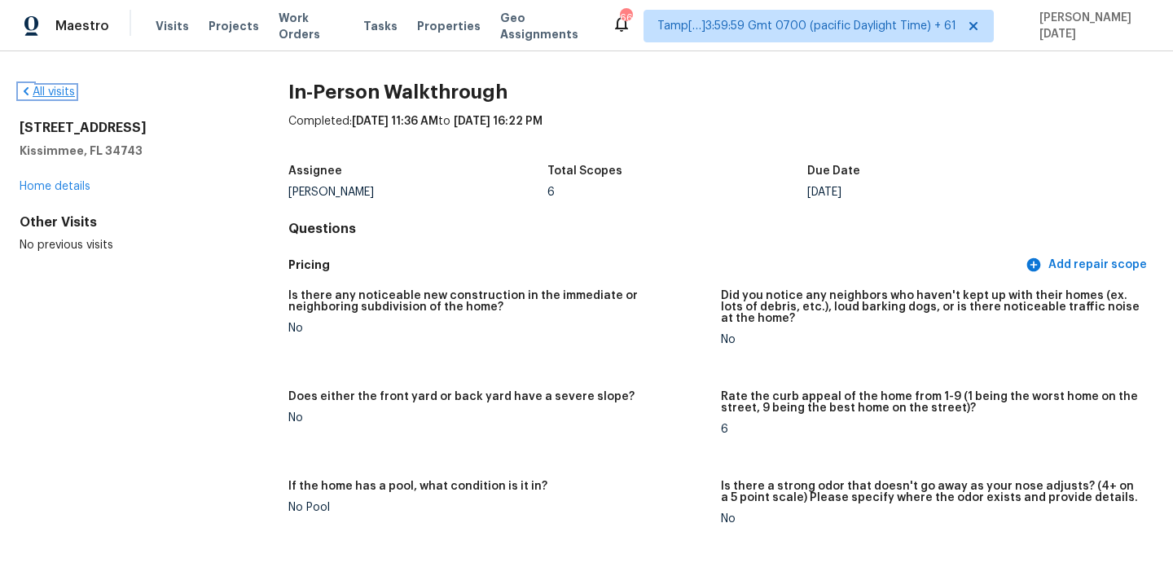
click at [56, 97] on link "All visits" at bounding box center [47, 91] width 55 height 11
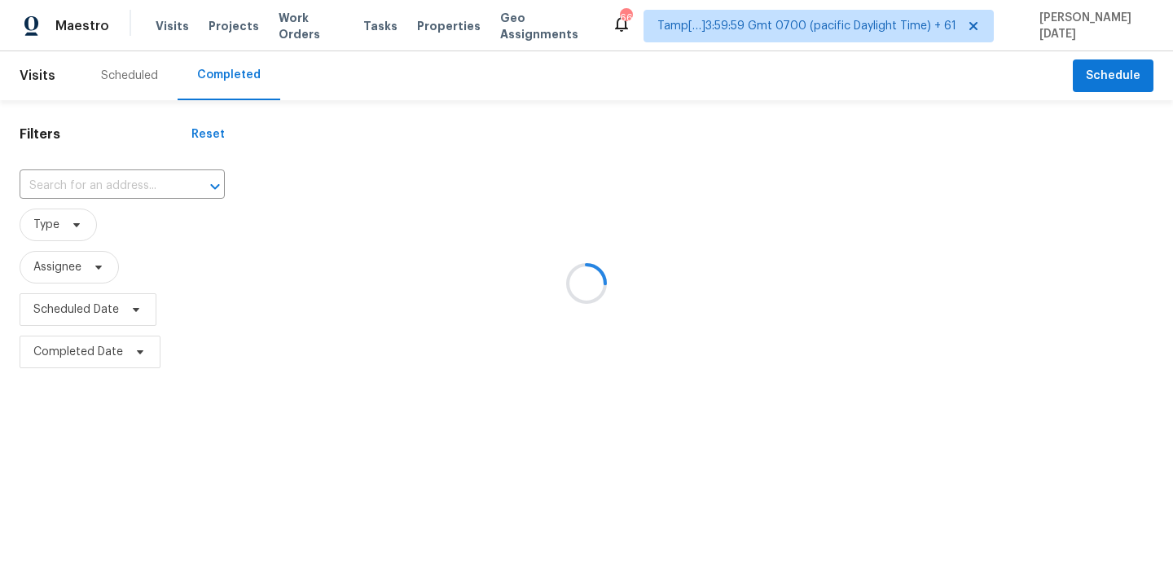
click at [80, 196] on div at bounding box center [586, 283] width 1173 height 567
click at [114, 181] on div at bounding box center [586, 283] width 1173 height 567
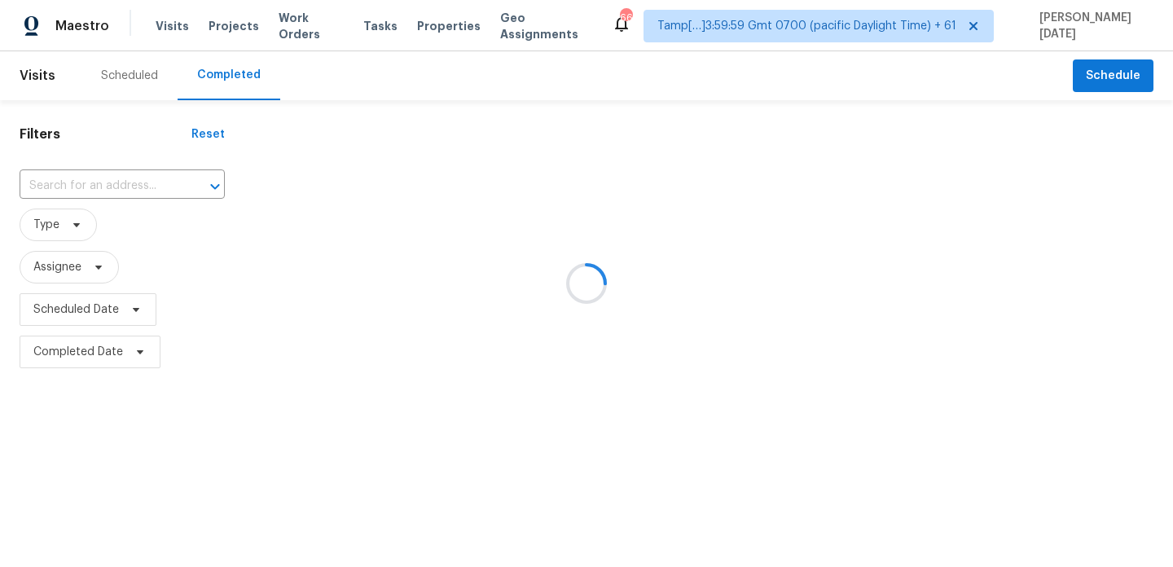
click at [114, 181] on div at bounding box center [586, 283] width 1173 height 567
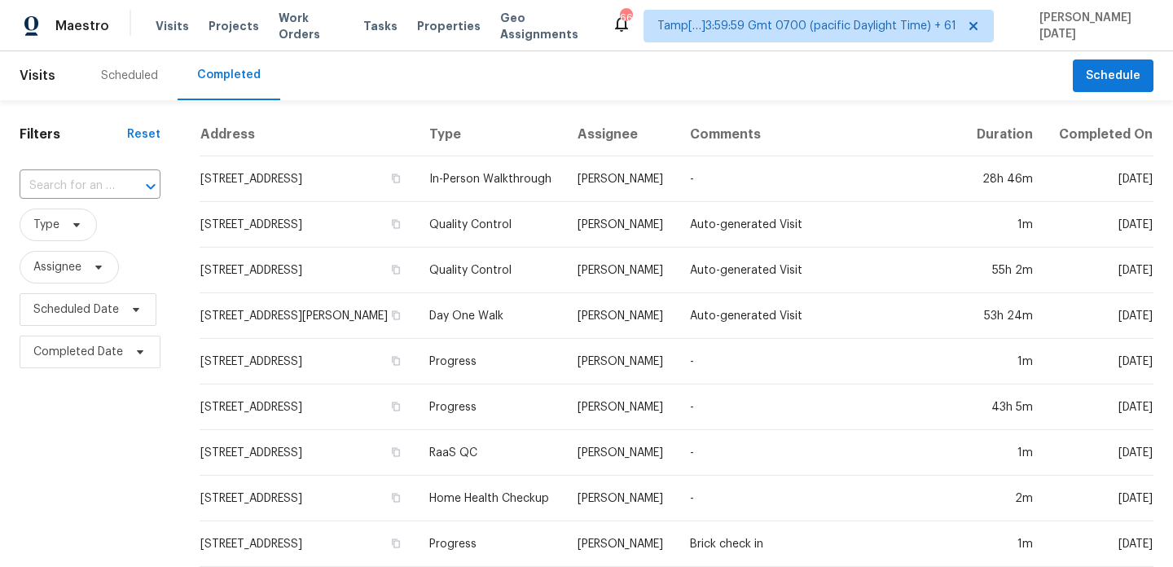
click at [114, 181] on div "​" at bounding box center [90, 186] width 141 height 25
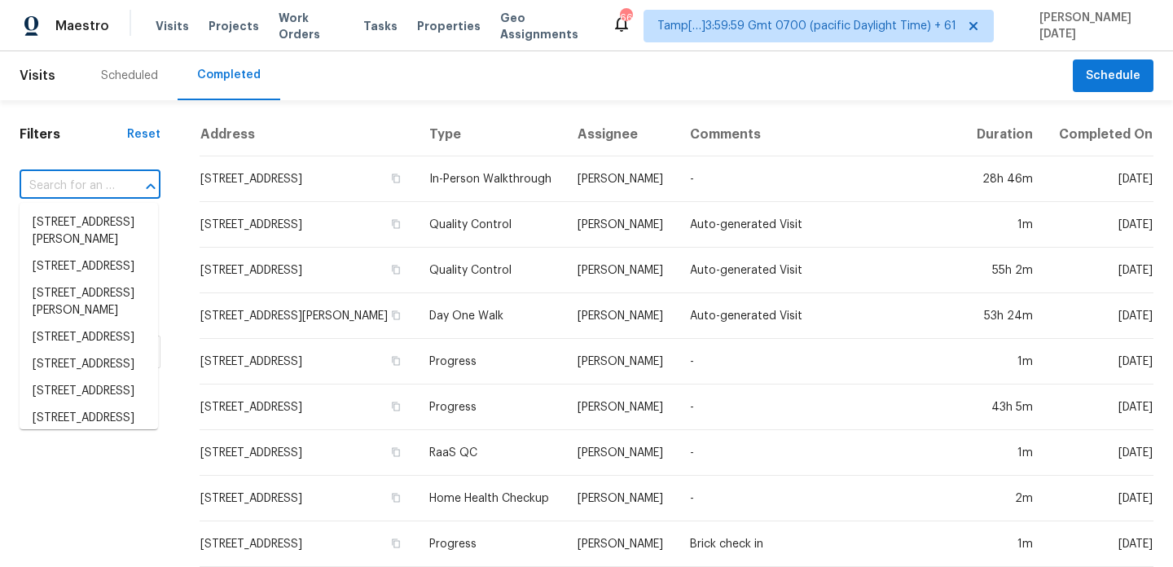
click at [114, 181] on div "​" at bounding box center [90, 186] width 141 height 25
paste input "2316 Britt St NE, Albuquerque, NM 87112"
type input "2316 Britt St NE, Albuquerque, NM 87112"
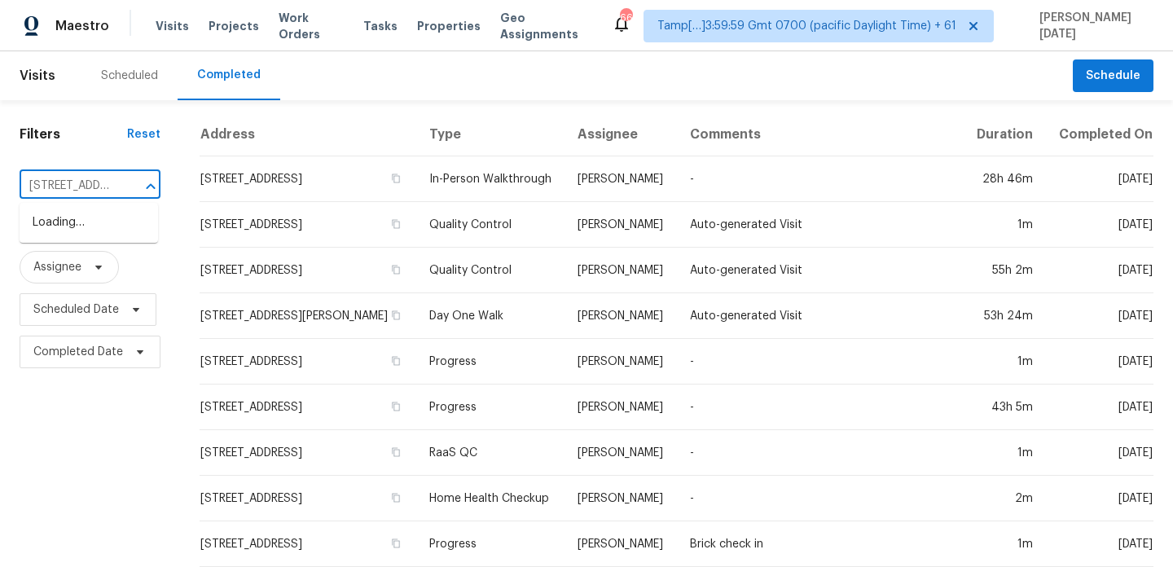
scroll to position [0, 130]
click at [99, 222] on li "2316 Britt St NE, Albuquerque, NM 87112" at bounding box center [89, 231] width 138 height 44
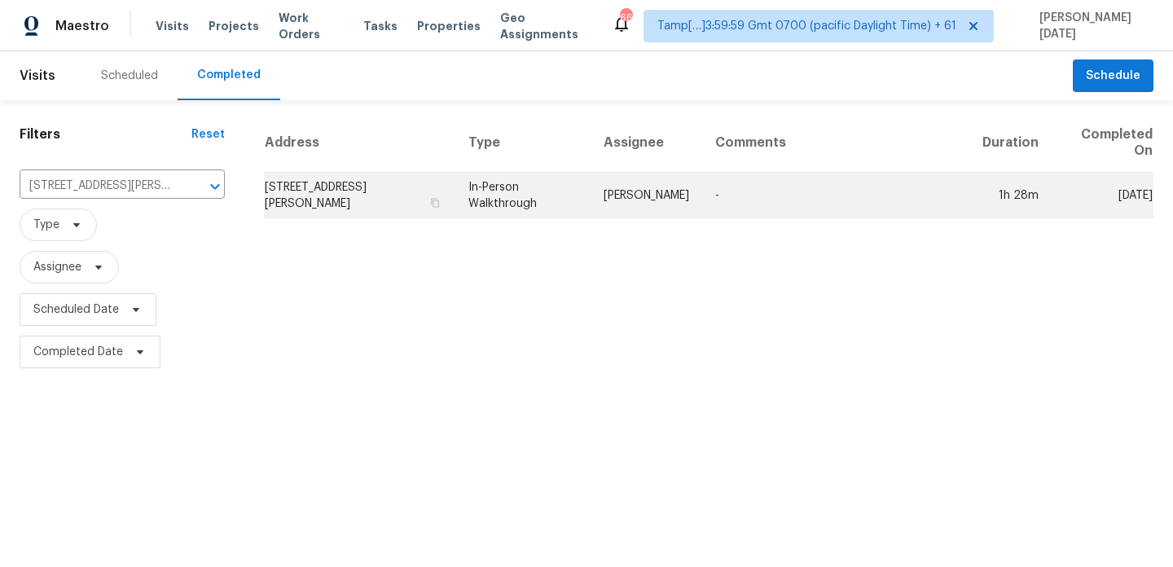
click at [493, 196] on td "In-Person Walkthrough" at bounding box center [522, 196] width 135 height 46
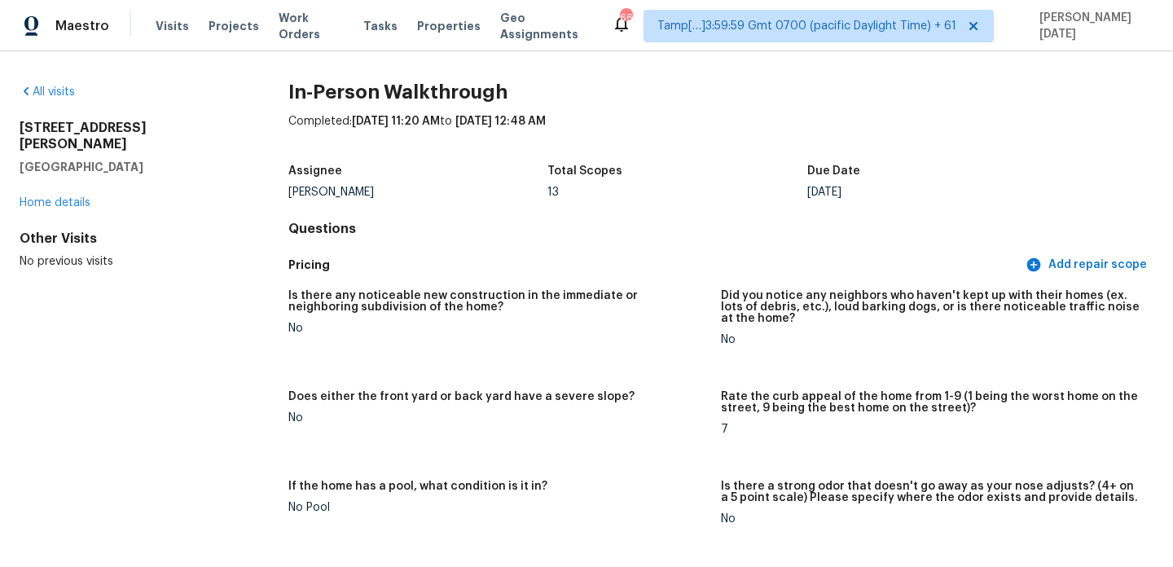
click at [44, 84] on div "All visits" at bounding box center [128, 92] width 217 height 16
click at [45, 88] on link "All visits" at bounding box center [47, 91] width 55 height 11
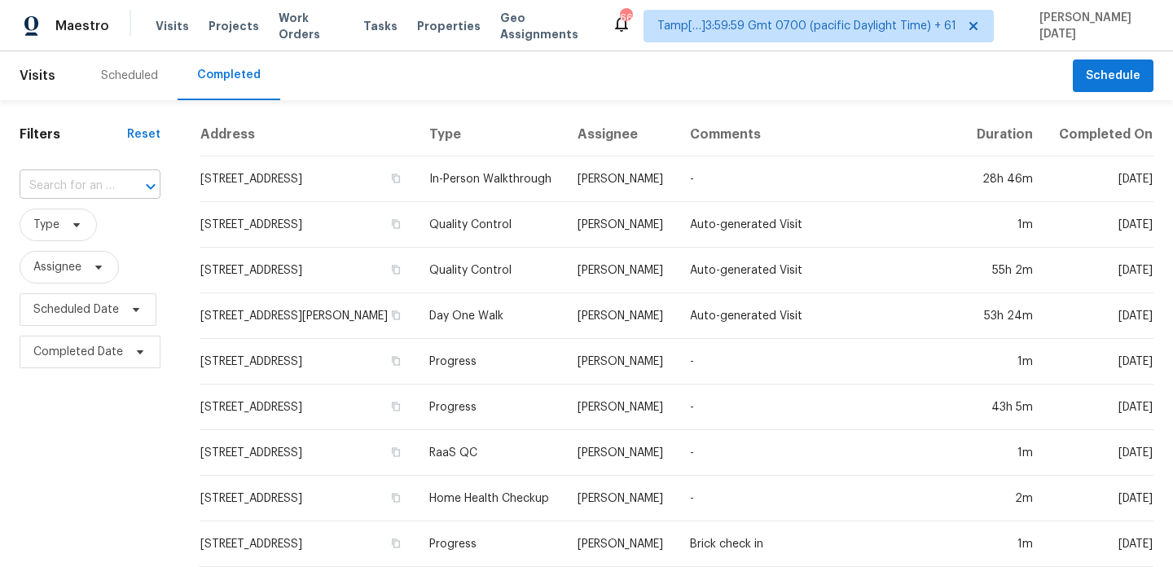
click at [84, 199] on input "text" at bounding box center [67, 186] width 95 height 25
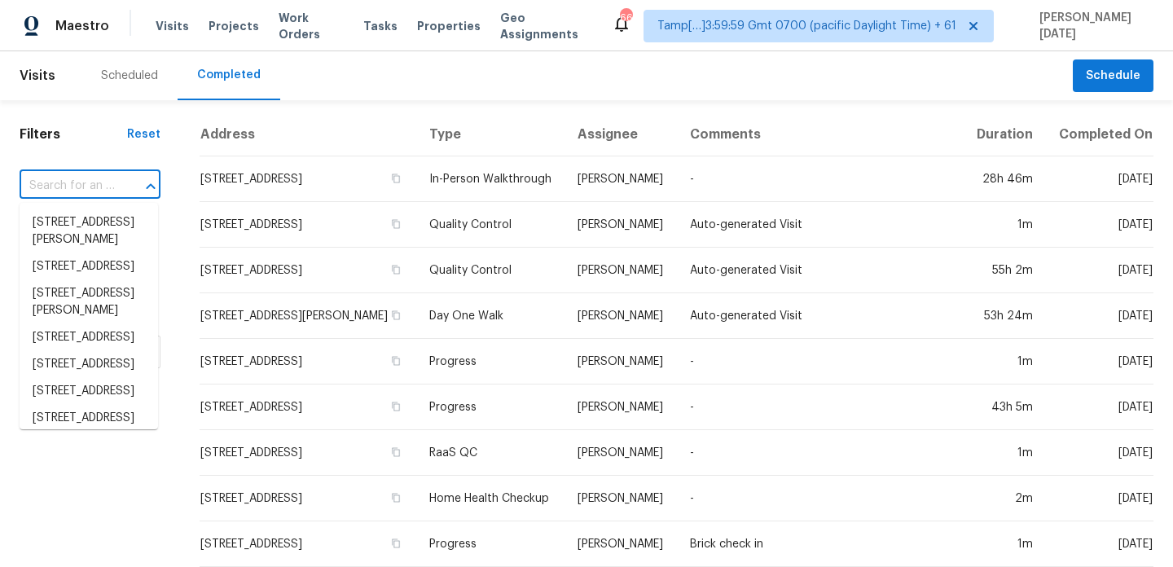
paste input "3525 Bandera Ranch Rd, Roanoke, TX 76262"
type input "3525 Bandera Ranch Rd, Roanoke, TX 76262"
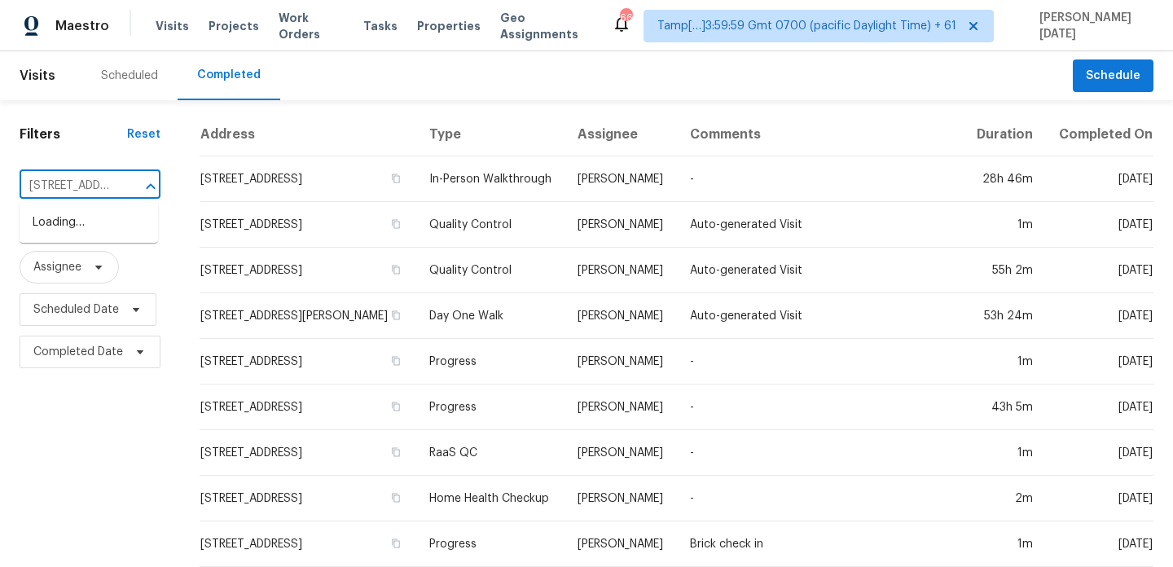
scroll to position [0, 151]
click at [87, 224] on li "3525 Bandera Ranch Rd, Roanoke, TX 76262" at bounding box center [89, 222] width 138 height 27
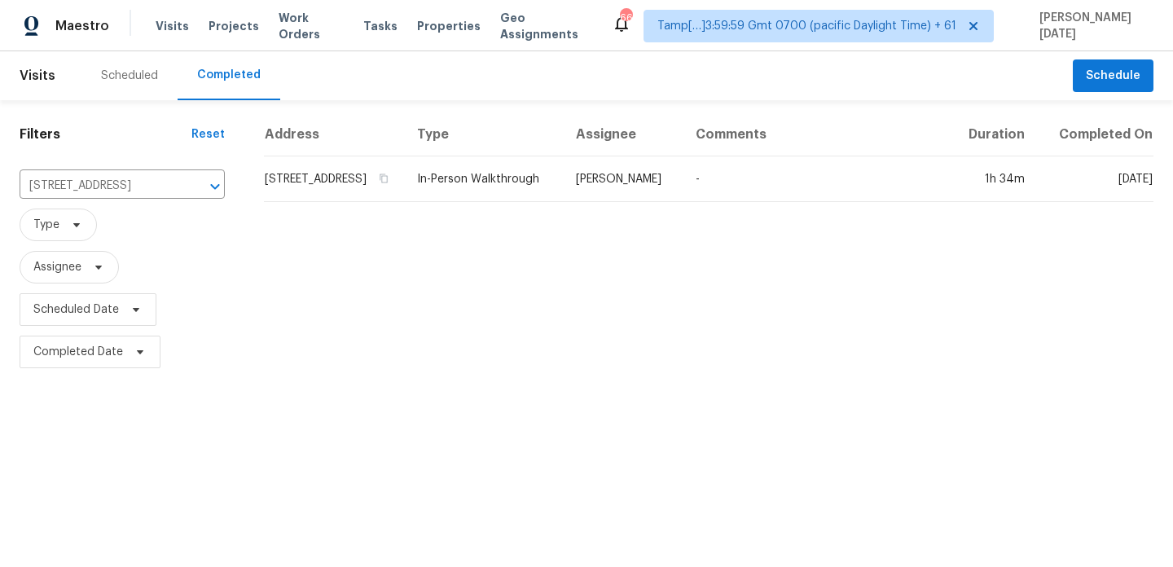
click at [525, 202] on td "In-Person Walkthrough" at bounding box center [483, 179] width 159 height 46
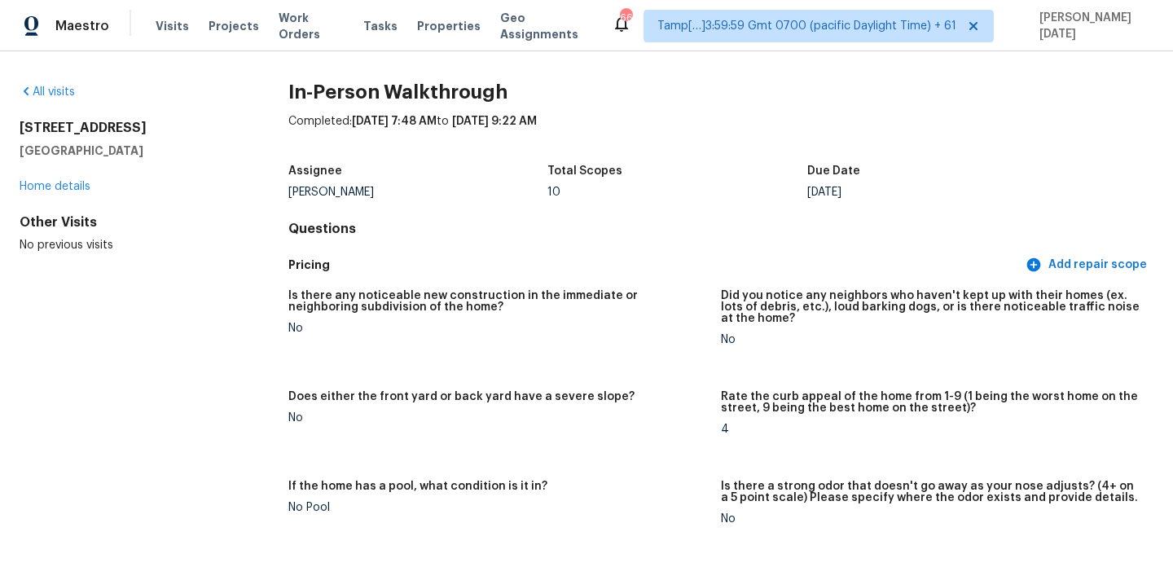
click at [54, 100] on div "All visits 3525 Bandera Ranch Rd Roanoke, TX 76262 Home details Other Visits No…" at bounding box center [128, 168] width 217 height 169
click at [73, 92] on link "All visits" at bounding box center [47, 91] width 55 height 11
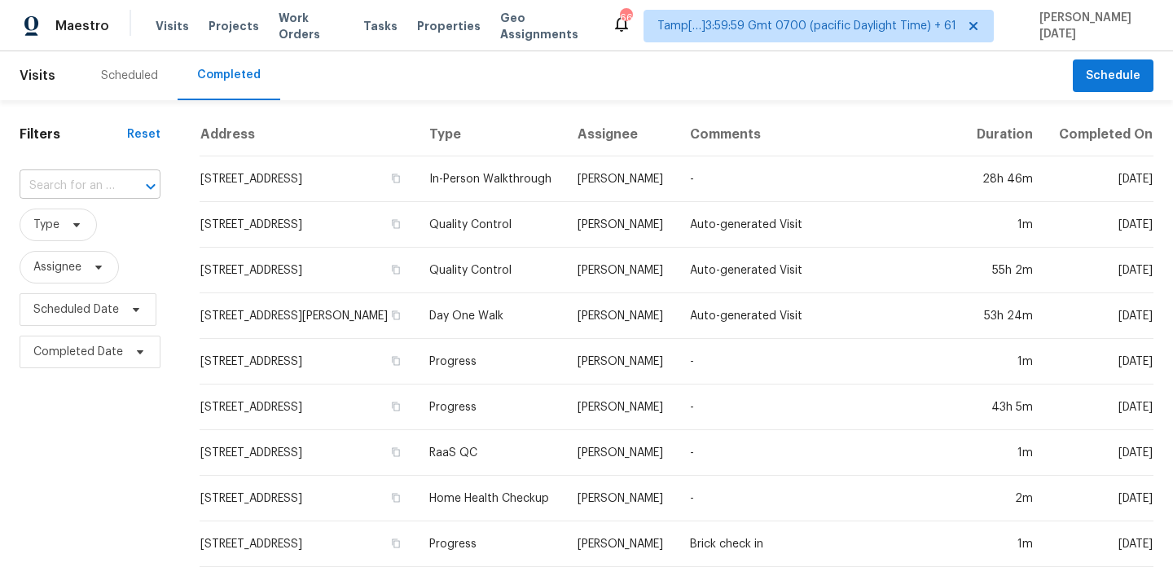
click at [80, 186] on input "text" at bounding box center [67, 186] width 95 height 25
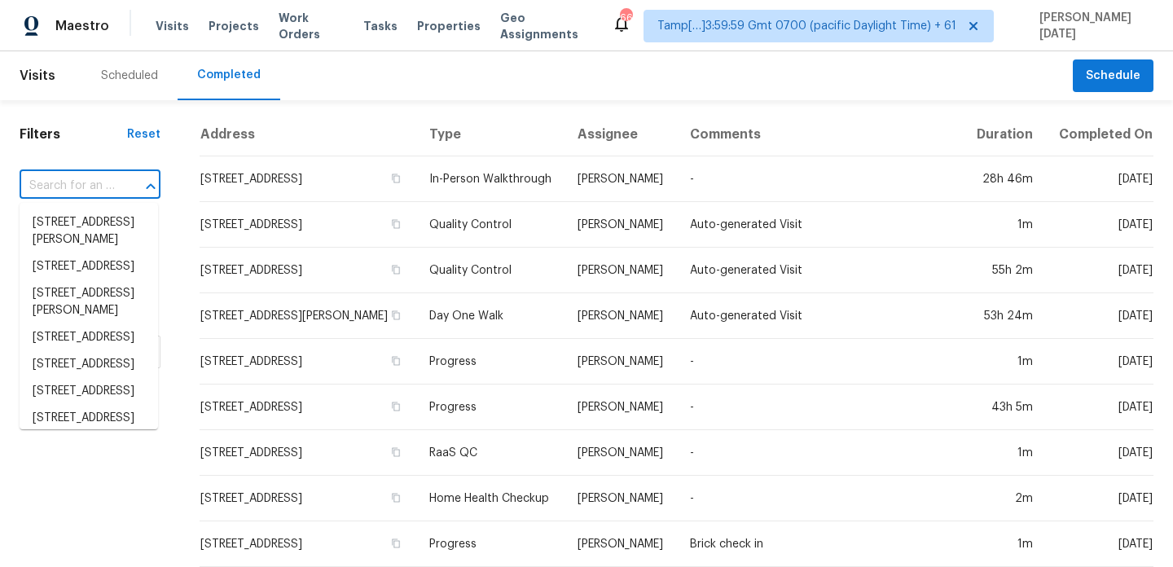
paste input "2460 S Wildflower Ln, New Palestine, IN 46163"
type input "2460 S Wildflower Ln, New Palestine, IN 46163"
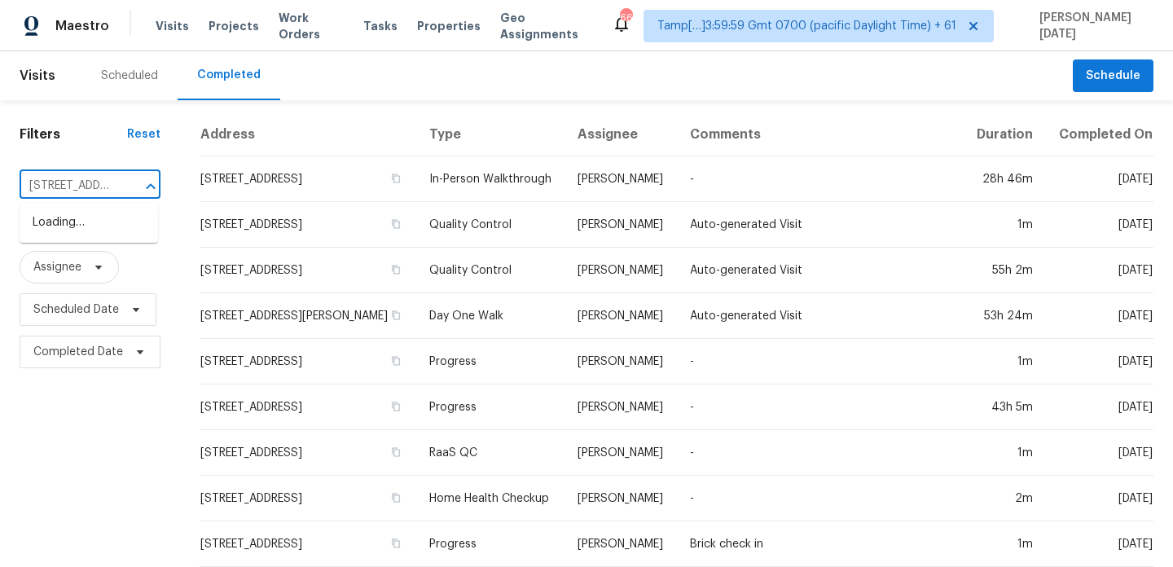
scroll to position [0, 164]
click at [86, 236] on li "2460 S Wildflower Ln, New Palestine, IN 46163" at bounding box center [89, 222] width 138 height 27
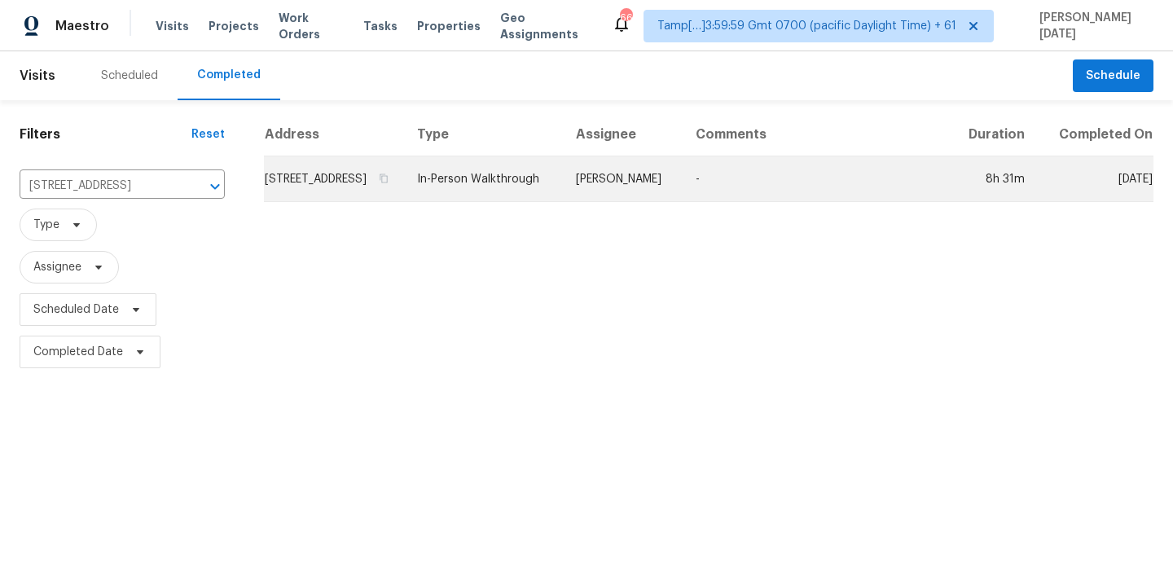
click at [404, 187] on td "2460 S Wildflower Ln, New Palestine, IN 46163" at bounding box center [334, 179] width 140 height 46
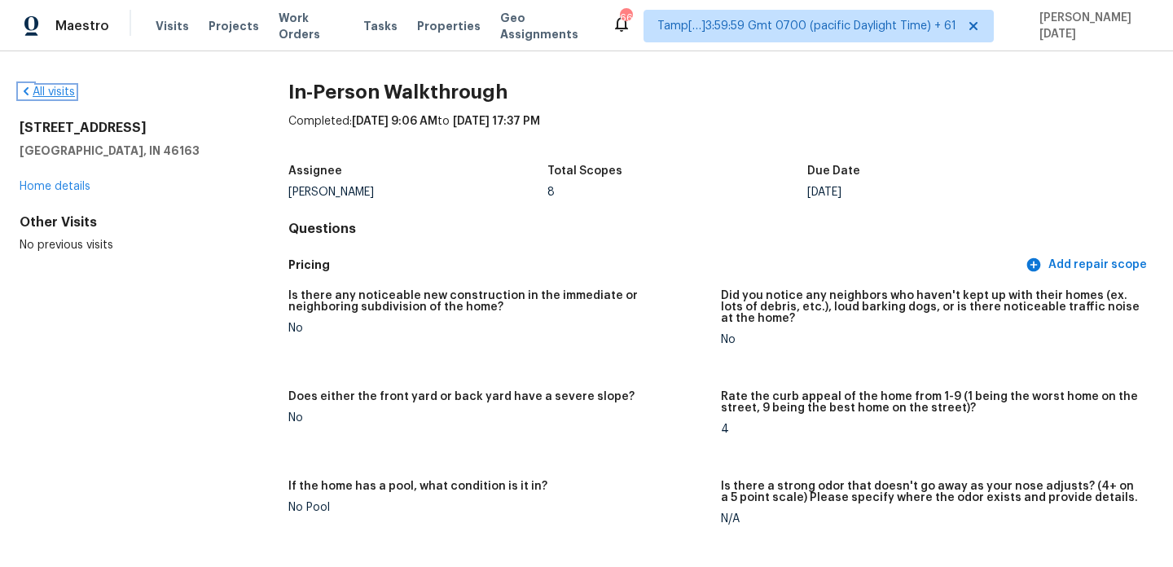
click at [64, 90] on link "All visits" at bounding box center [47, 91] width 55 height 11
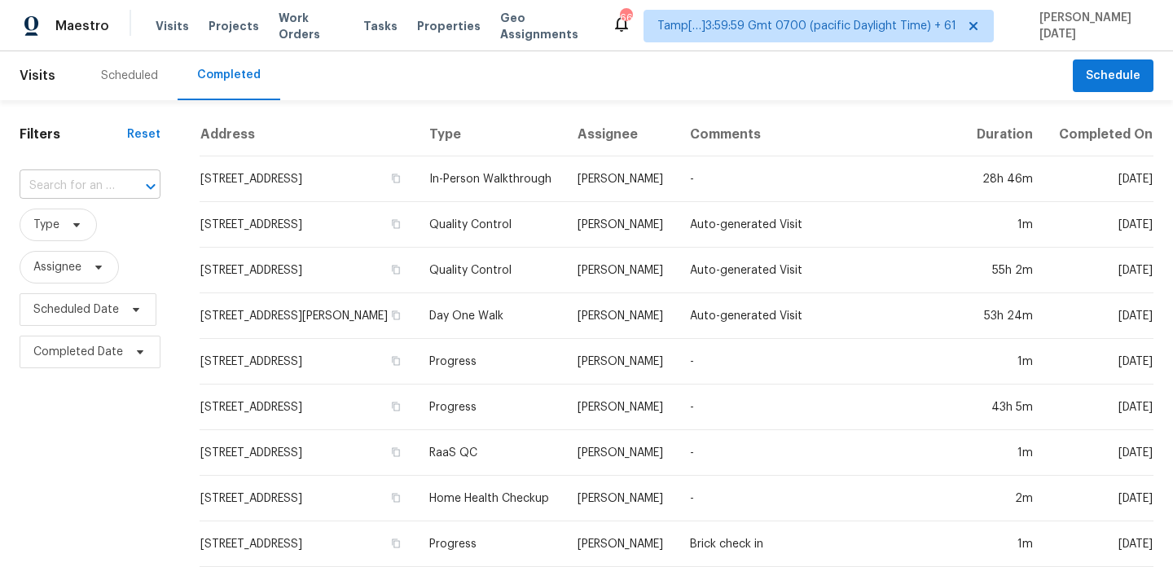
click at [95, 175] on input "text" at bounding box center [67, 186] width 95 height 25
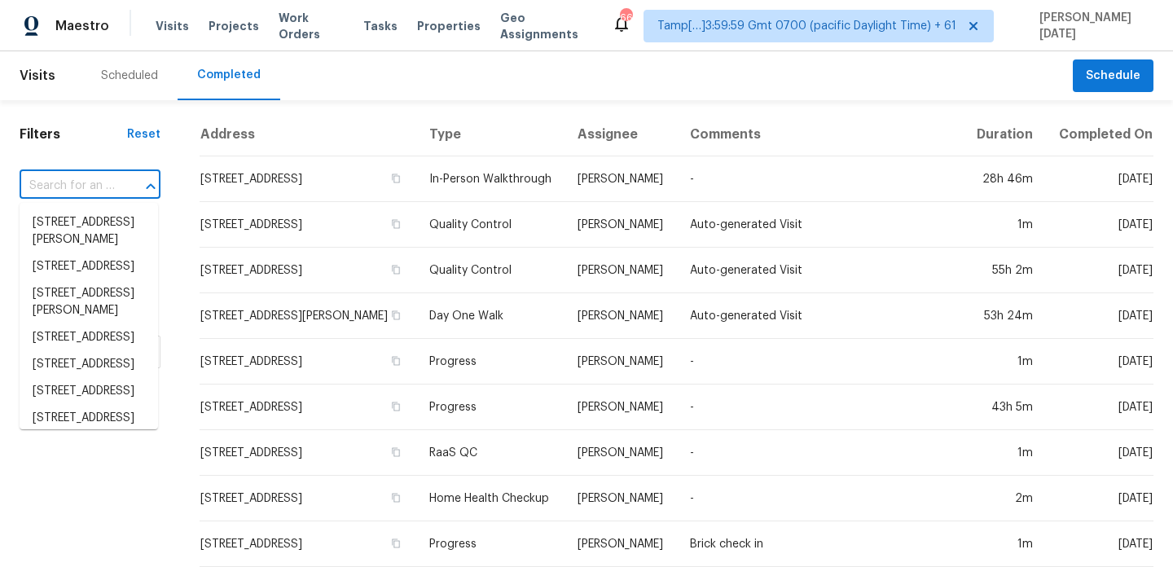
paste input "1021 Greystone Cove Dr, Birmingham, AL 35242"
type input "1021 Greystone Cove Dr, Birmingham, AL 35242"
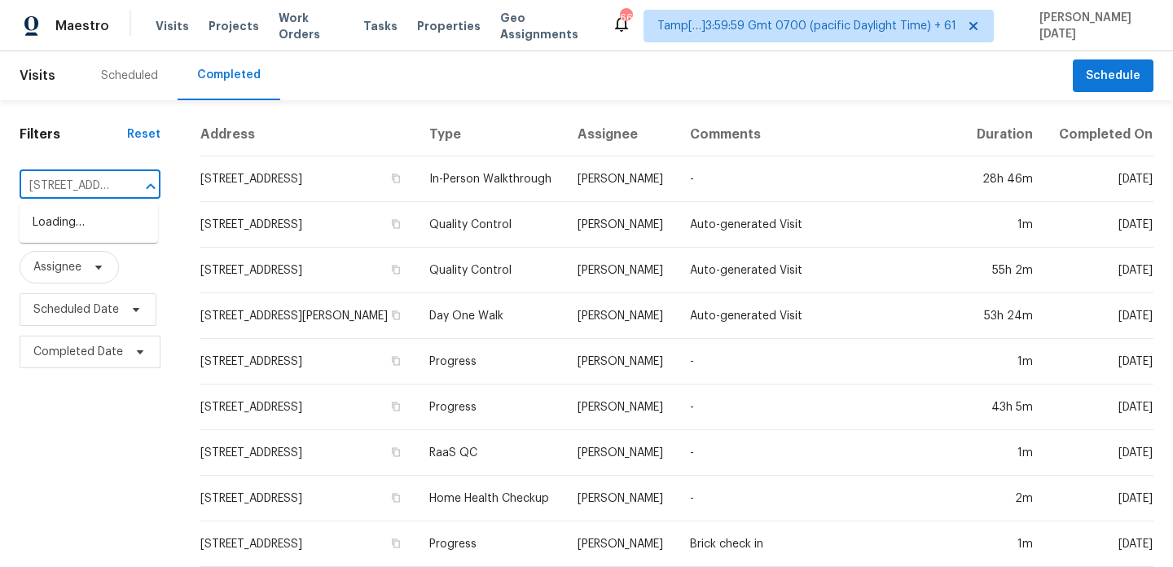
scroll to position [0, 169]
click at [94, 228] on li "1021 Greystone Cove Dr, Birmingham, AL 35242" at bounding box center [89, 222] width 138 height 27
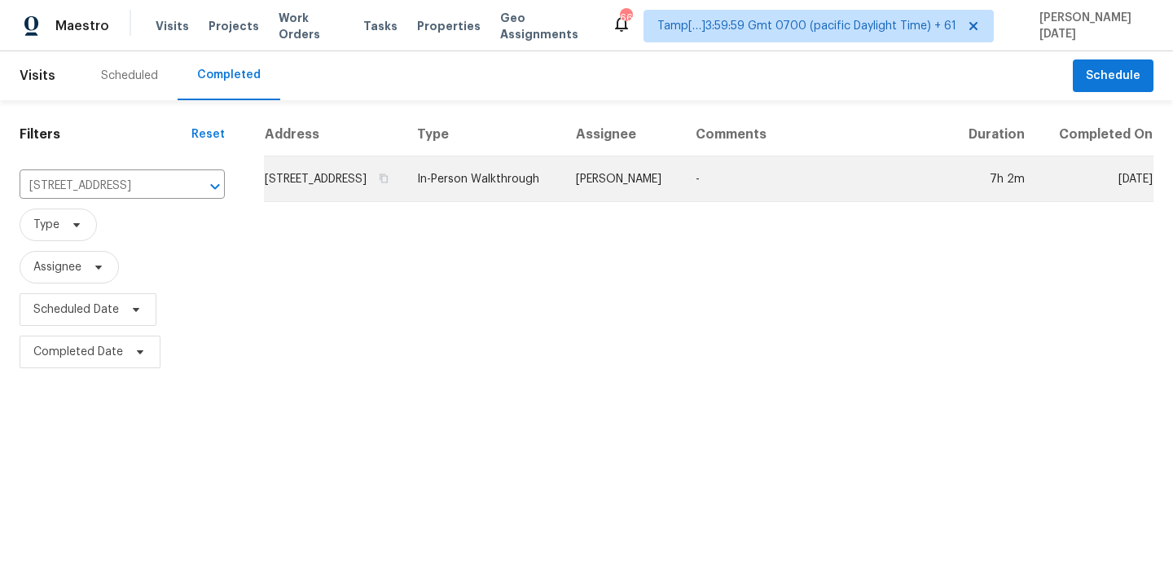
click at [560, 190] on td "In-Person Walkthrough" at bounding box center [483, 179] width 159 height 46
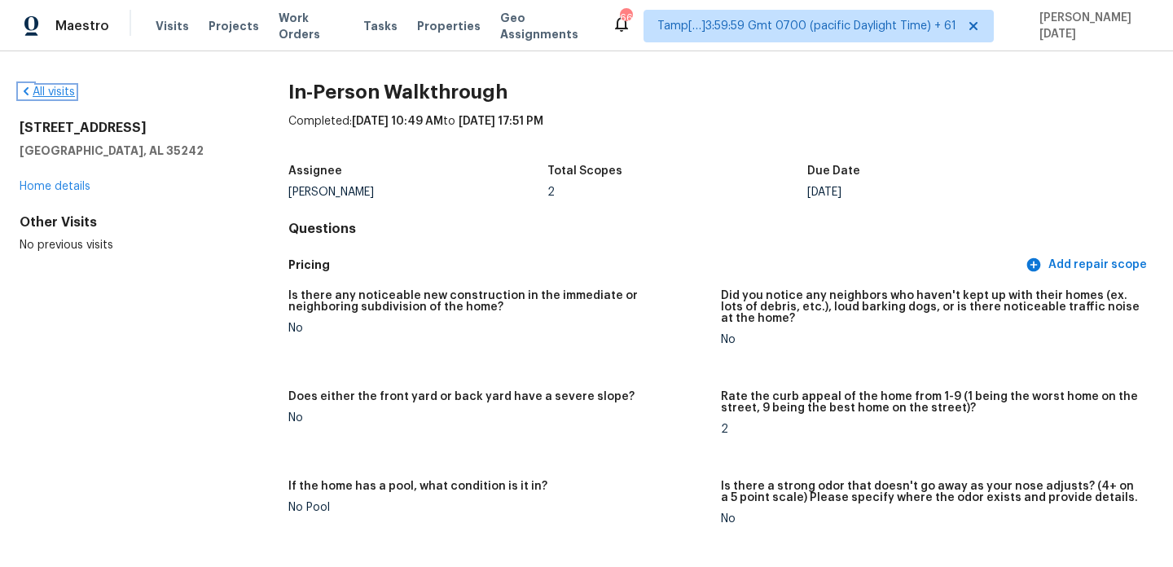
click at [58, 94] on link "All visits" at bounding box center [47, 91] width 55 height 11
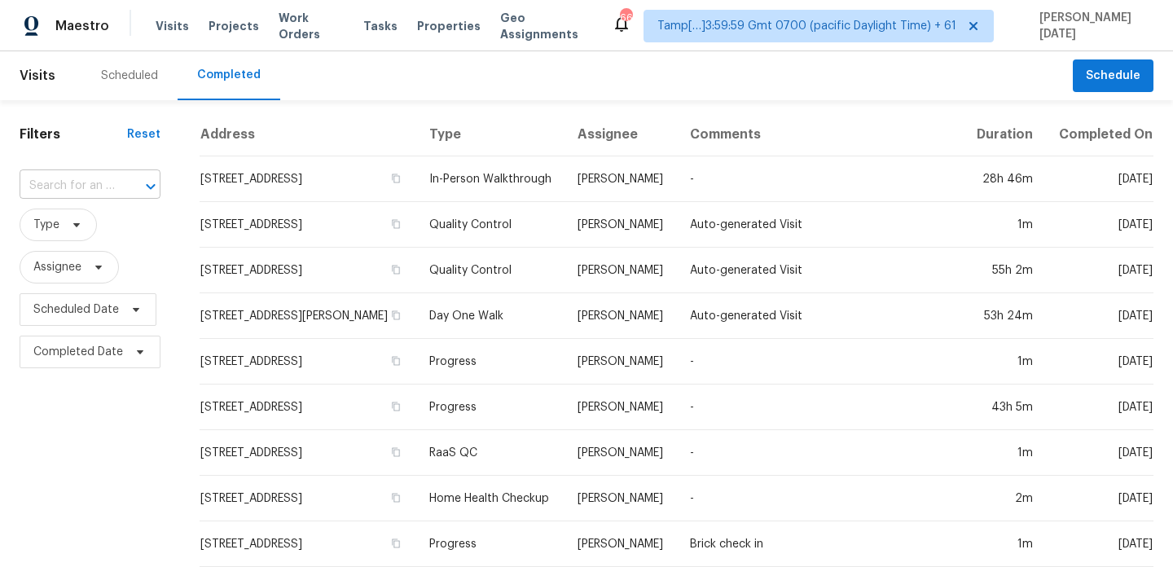
click at [85, 187] on input "text" at bounding box center [67, 186] width 95 height 25
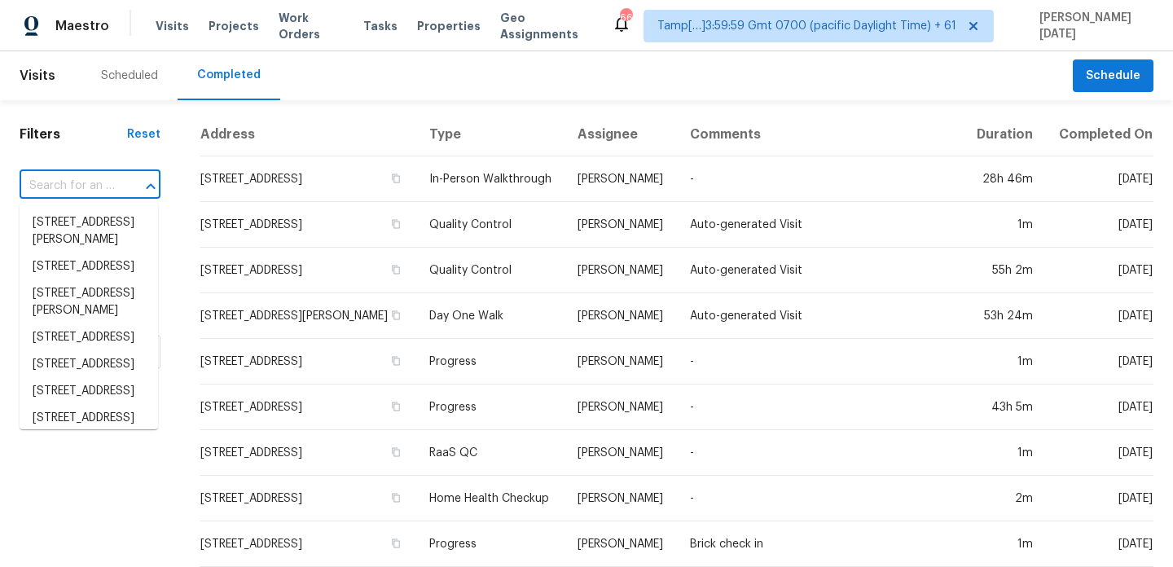
paste input "505 E McIntosh Rd, Griffin, GA 30223"
type input "505 E McIntosh Rd, Griffin, GA 30223"
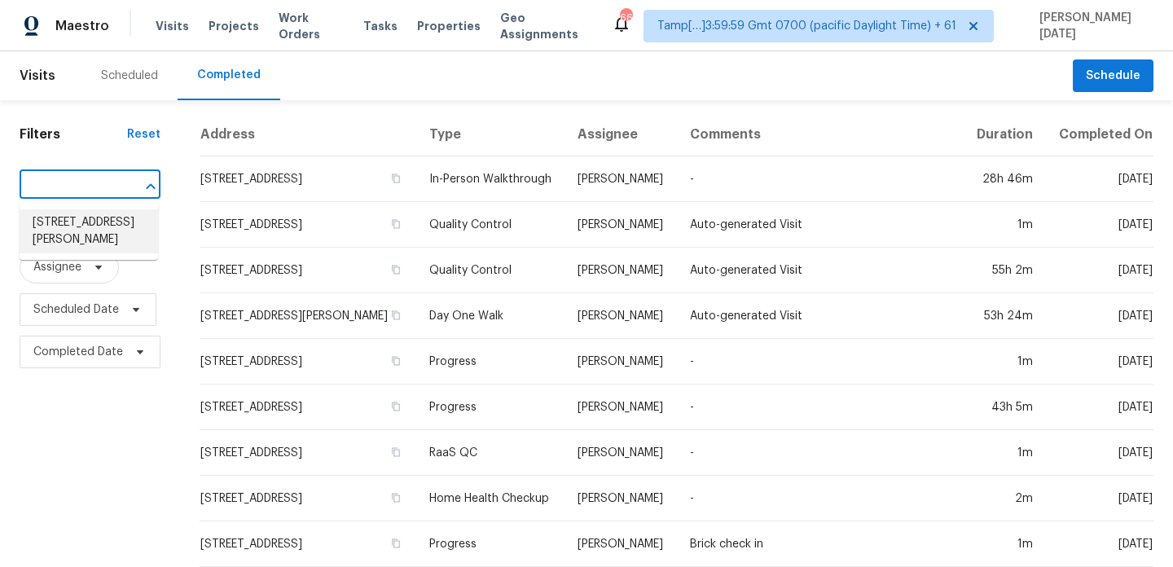
click at [103, 222] on li "505 E McIntosh Rd, Griffin, GA 30223" at bounding box center [89, 231] width 138 height 44
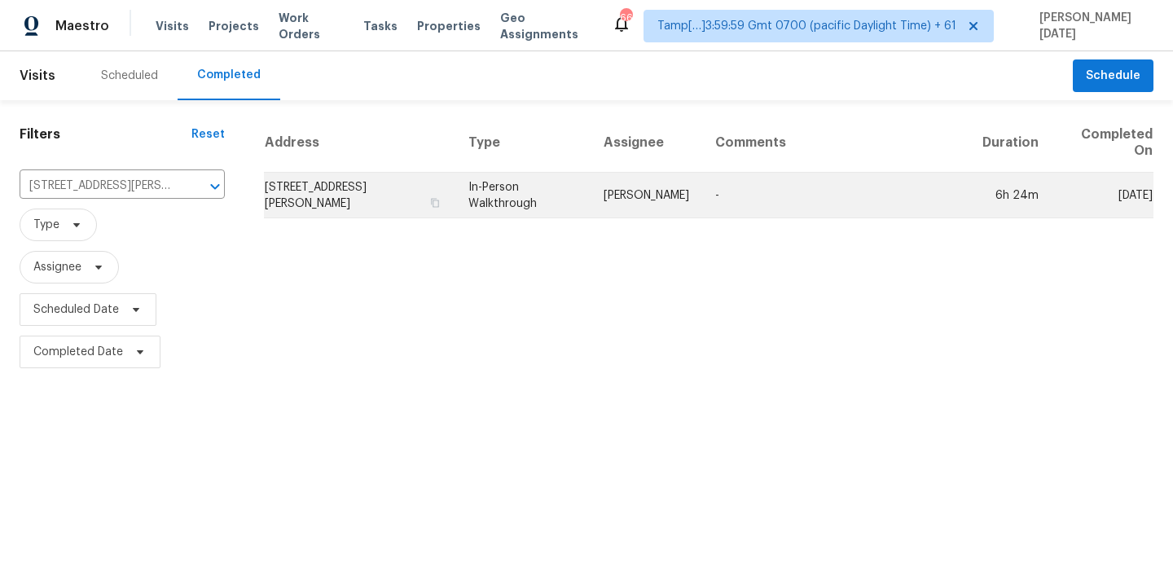
click at [474, 186] on td "In-Person Walkthrough" at bounding box center [522, 196] width 135 height 46
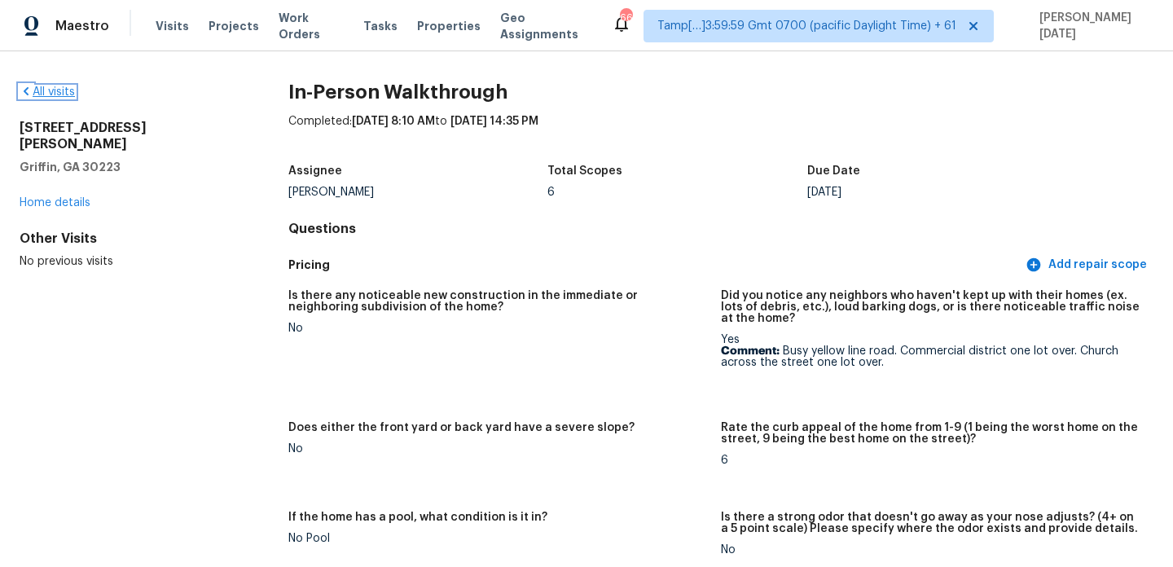
click at [65, 86] on link "All visits" at bounding box center [47, 91] width 55 height 11
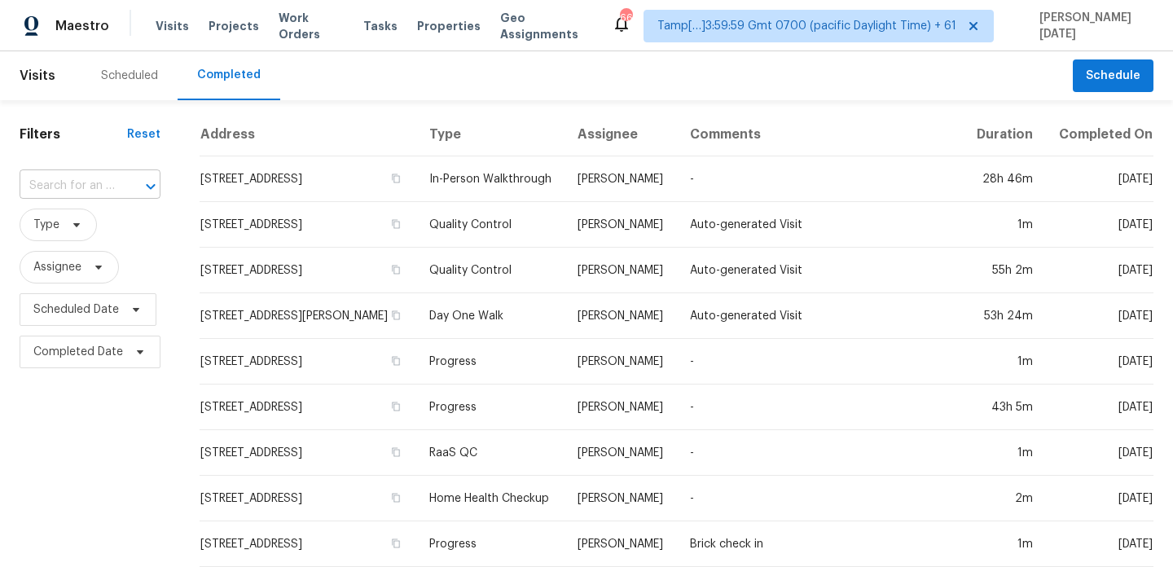
click at [121, 174] on div "​" at bounding box center [90, 186] width 141 height 25
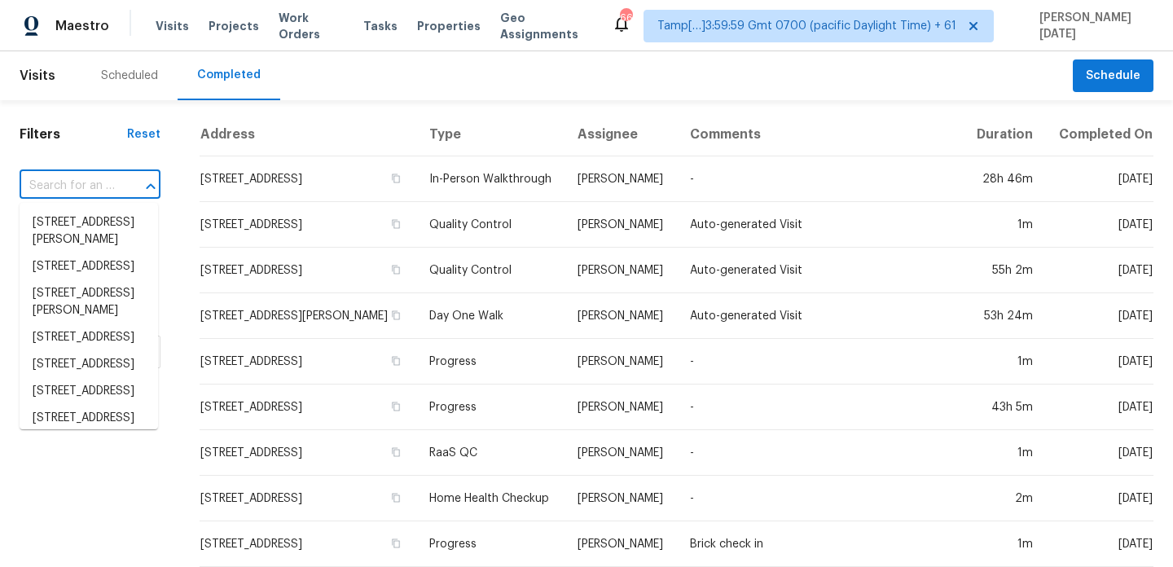
paste input "3217 SW 38th St, Oklahoma City, OK 73119"
type input "3217 SW 38th St, Oklahoma City, OK 73119"
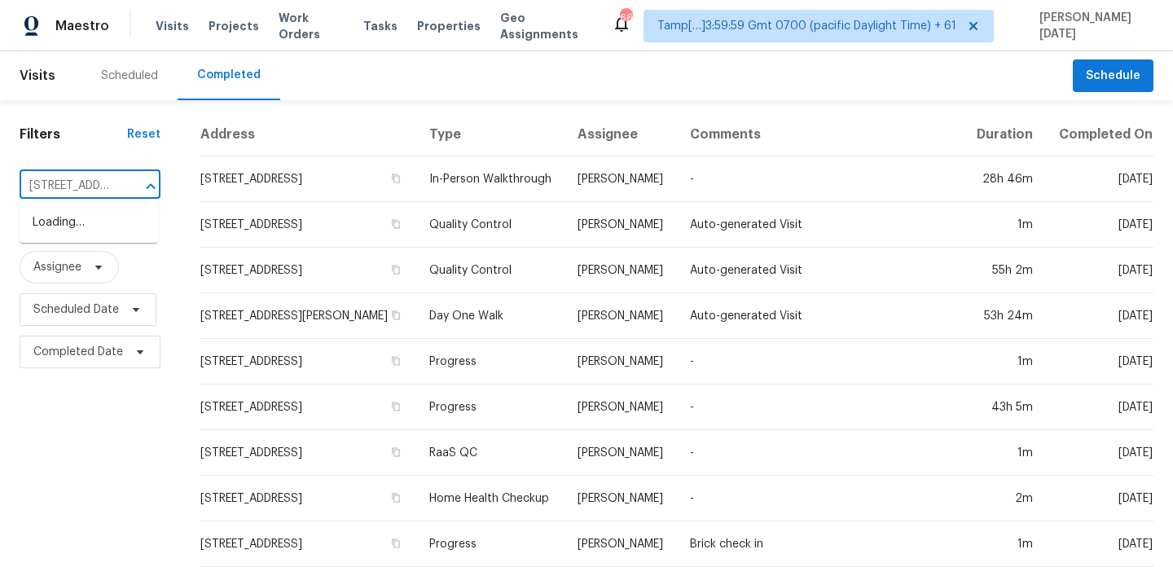
scroll to position [0, 141]
click at [94, 248] on li "3217 SW 38th St, Oklahoma City, OK 73119" at bounding box center [89, 231] width 138 height 44
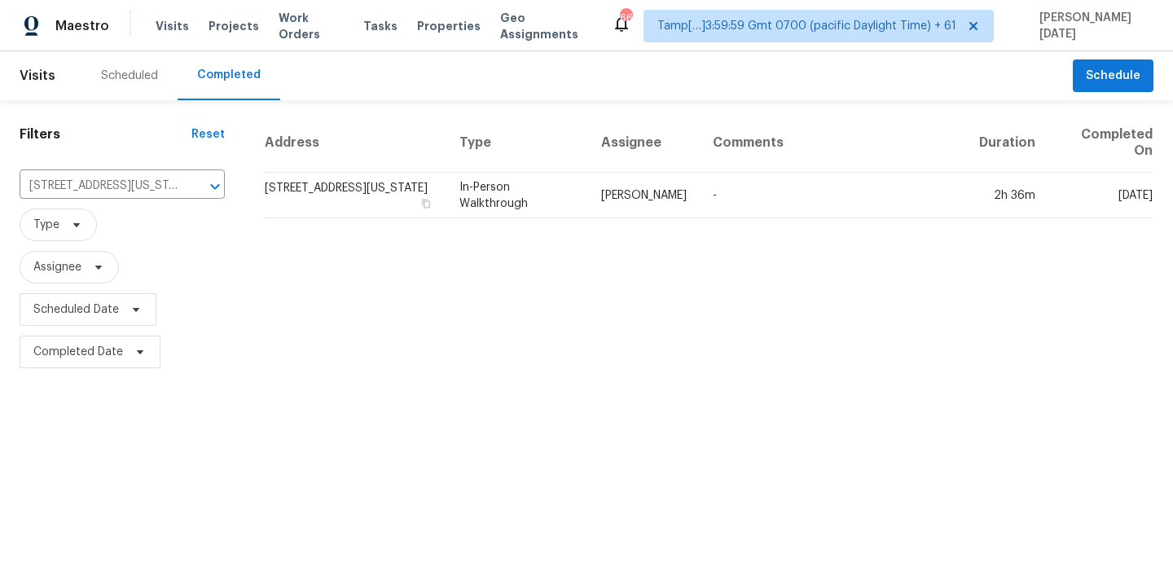
click at [557, 191] on td "In-Person Walkthrough" at bounding box center [517, 196] width 142 height 46
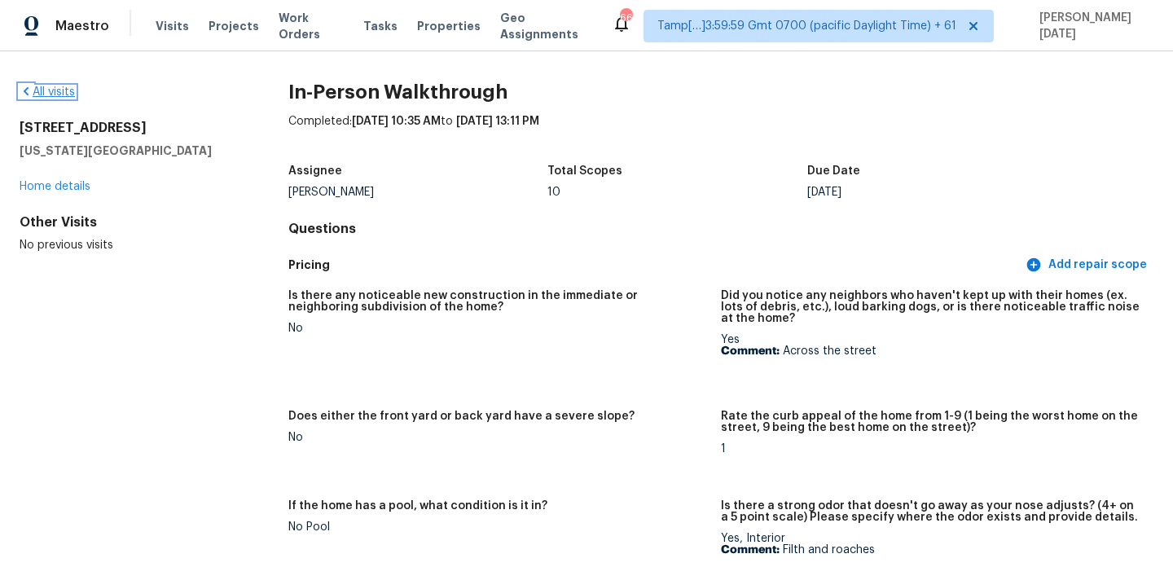
click at [44, 90] on link "All visits" at bounding box center [47, 91] width 55 height 11
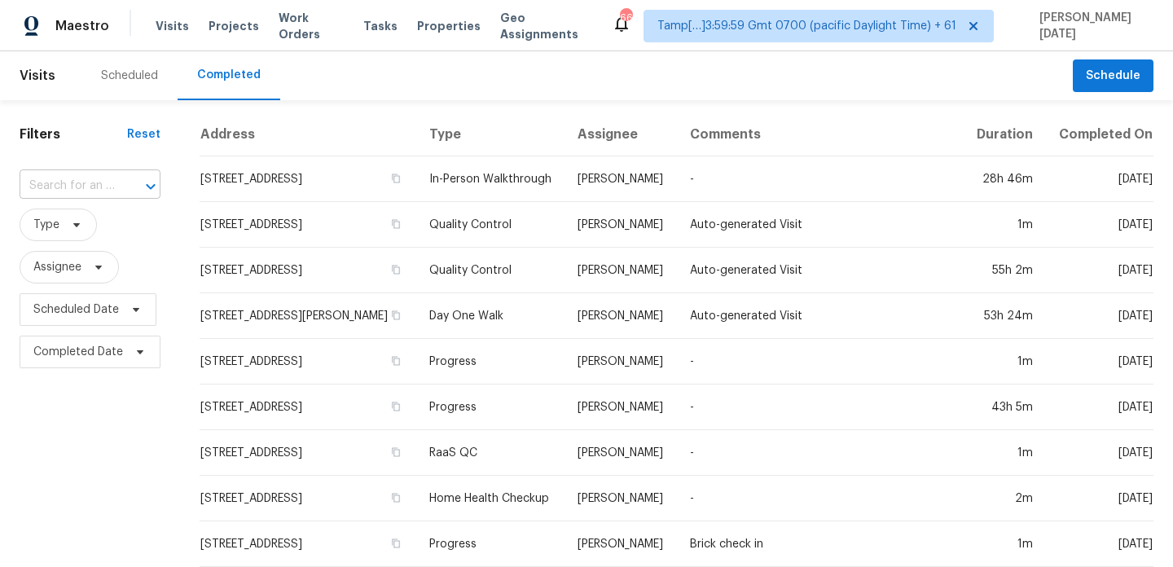
click at [77, 183] on input "text" at bounding box center [67, 186] width 95 height 25
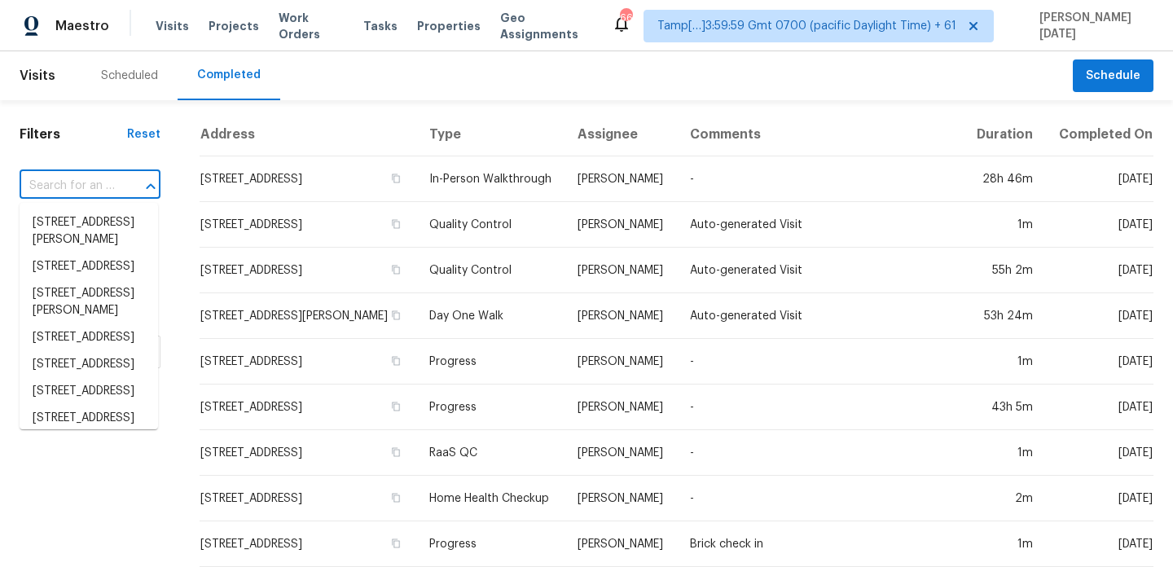
paste input "141 Dunleith Pkwy SW, Marietta, GA 30008"
type input "141 Dunleith Pkwy SW, Marietta, GA 30008"
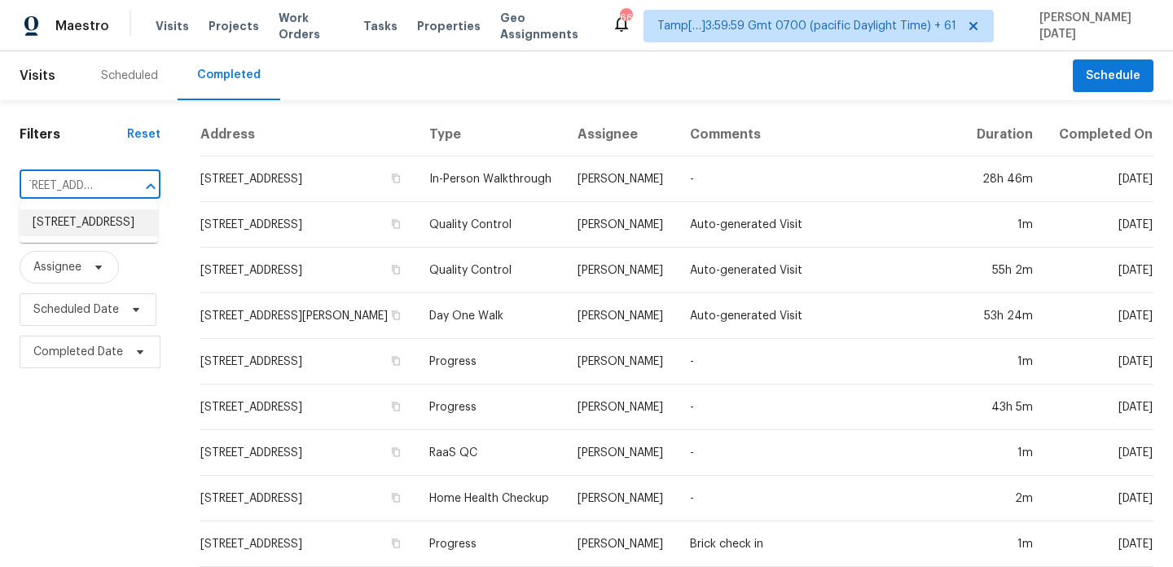
click at [102, 227] on li "141 Dunleith Pkwy SW, Marietta, GA 30008" at bounding box center [89, 222] width 138 height 27
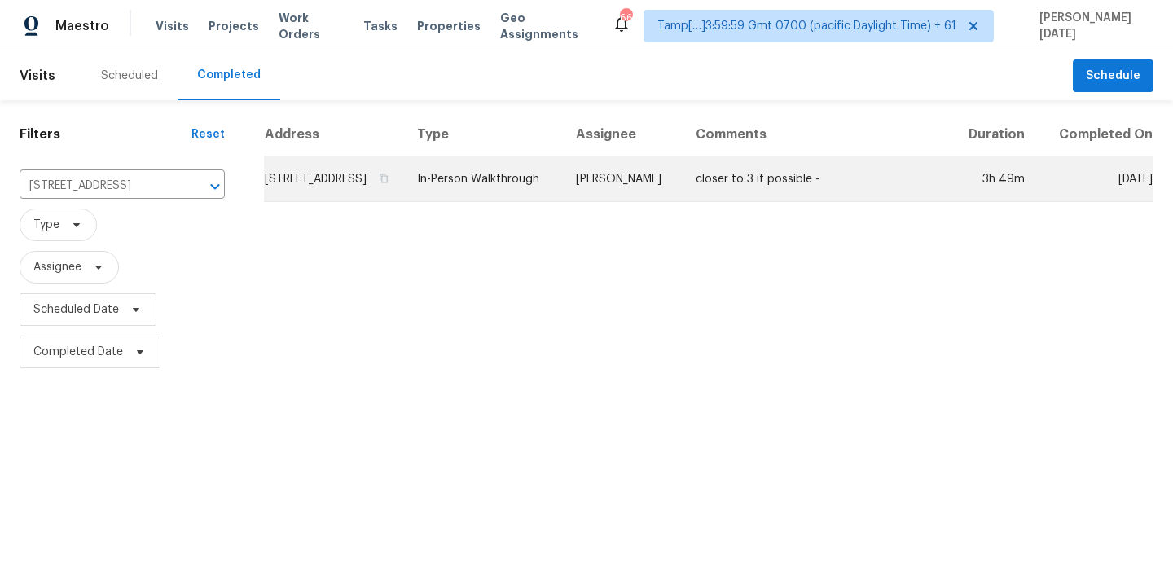
click at [563, 197] on td "In-Person Walkthrough" at bounding box center [483, 179] width 159 height 46
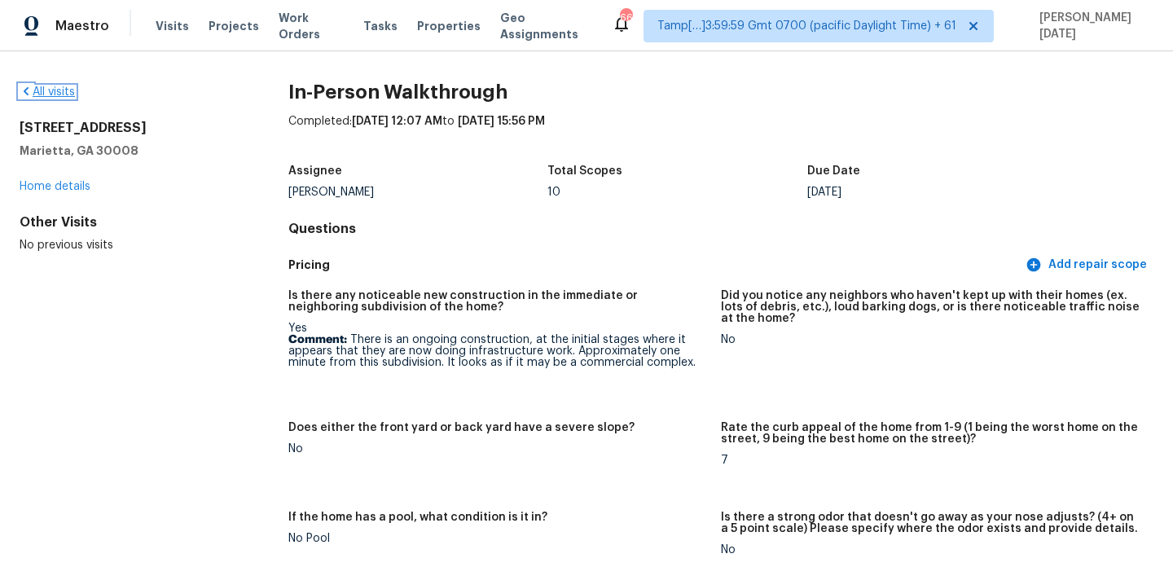
click at [46, 91] on link "All visits" at bounding box center [47, 91] width 55 height 11
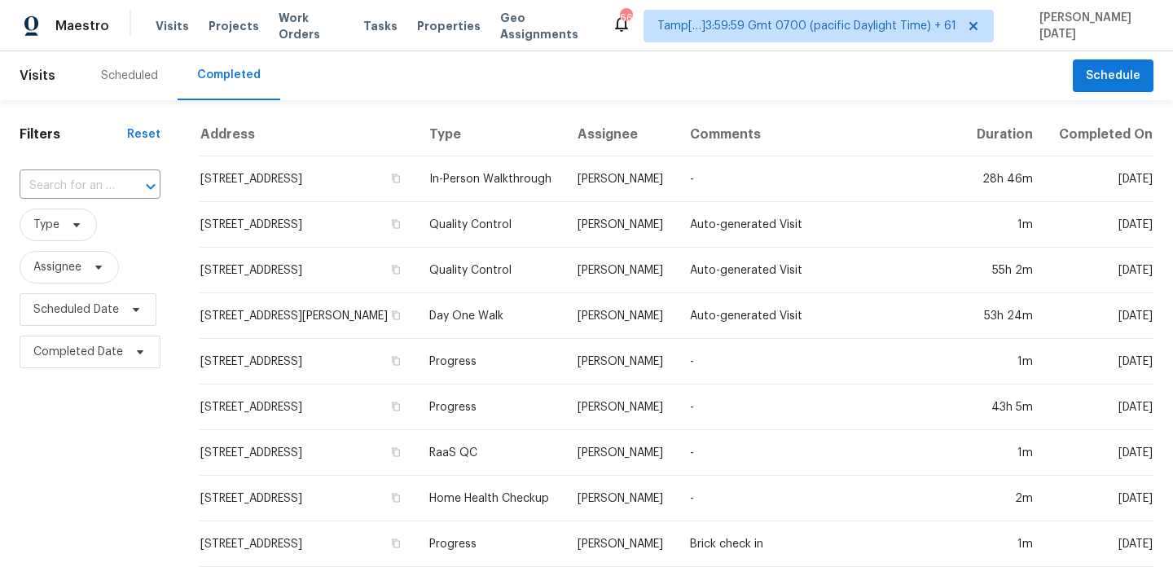
click at [80, 173] on div "​" at bounding box center [90, 186] width 141 height 35
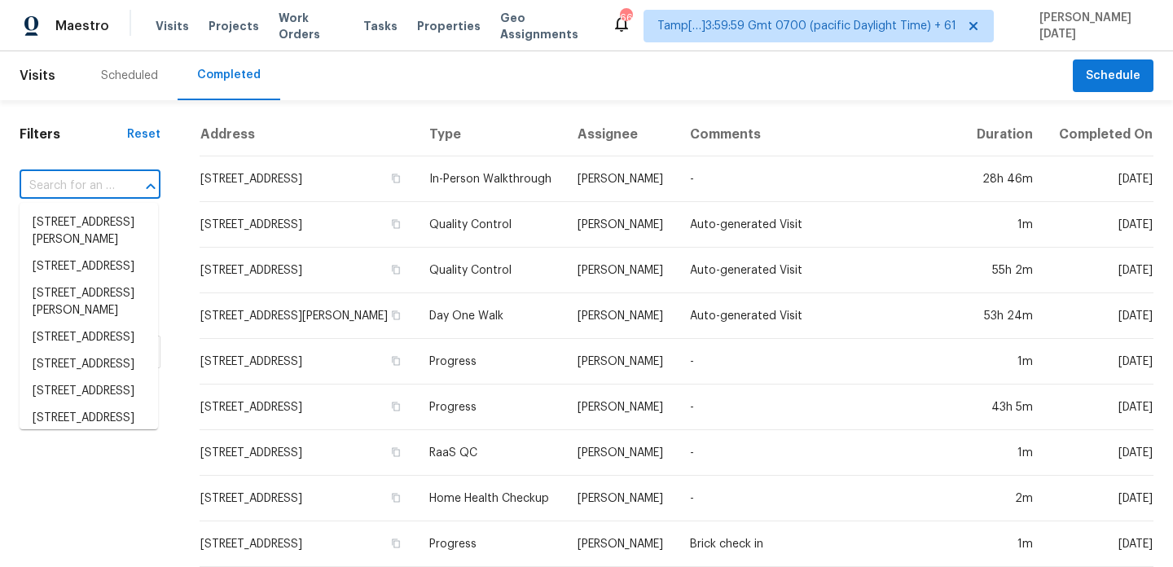
paste input "5901 Small Hill Ct, Citrus Heights, CA 95621"
type input "5901 Small Hill Ct, Citrus Heights, CA 95621"
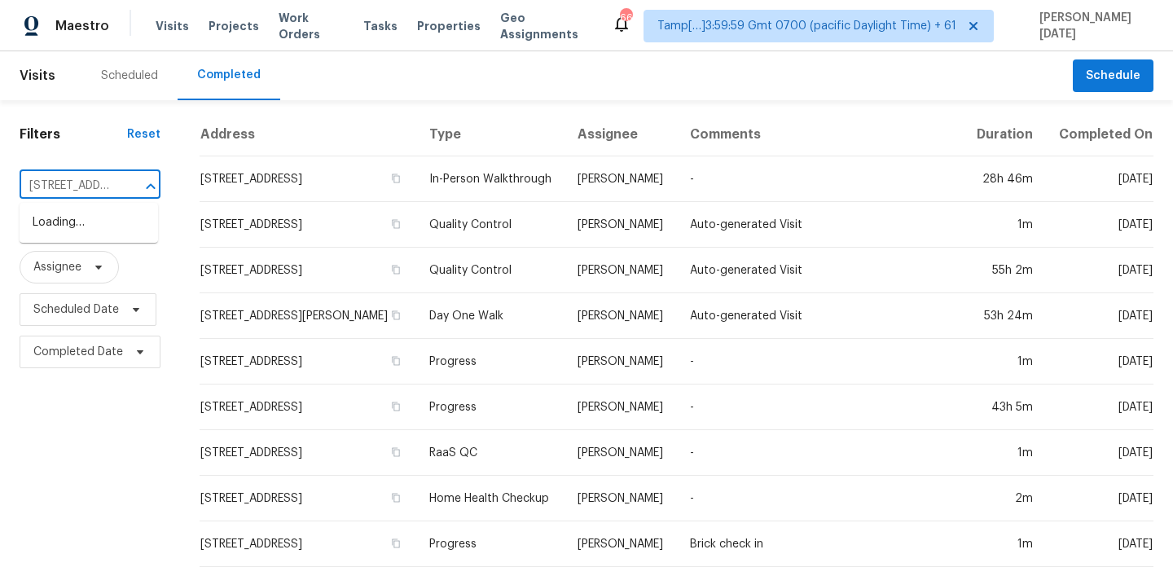
scroll to position [0, 149]
click at [91, 227] on li "5901 Small Hill Ct, Citrus Heights, CA 95621" at bounding box center [89, 222] width 138 height 27
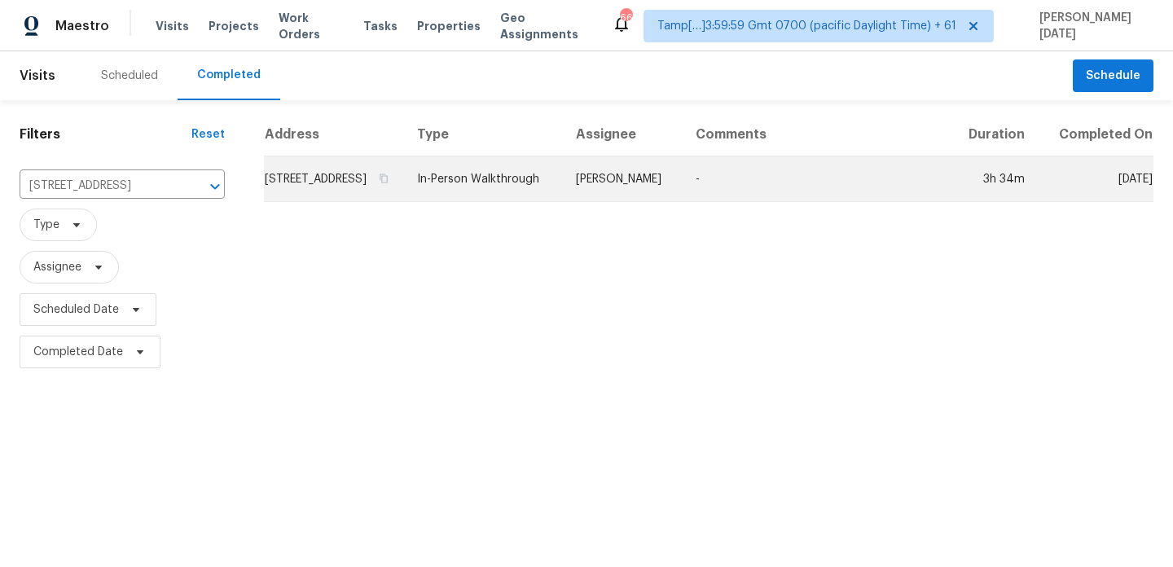
click at [523, 199] on td "In-Person Walkthrough" at bounding box center [483, 179] width 159 height 46
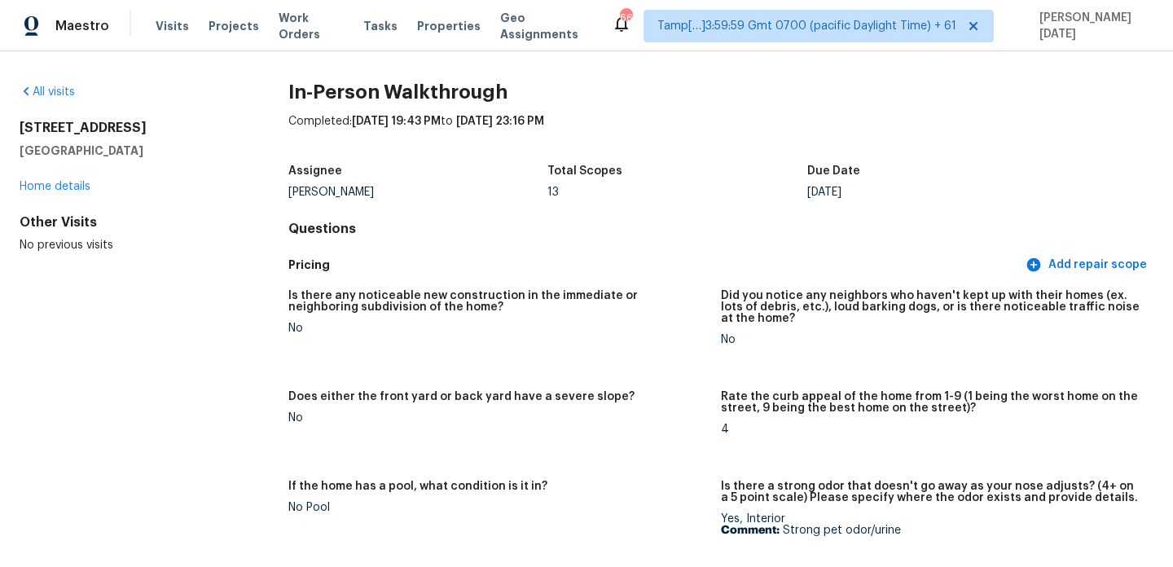
click at [65, 98] on div "All visits" at bounding box center [128, 92] width 217 height 16
click at [65, 86] on link "All visits" at bounding box center [47, 91] width 55 height 11
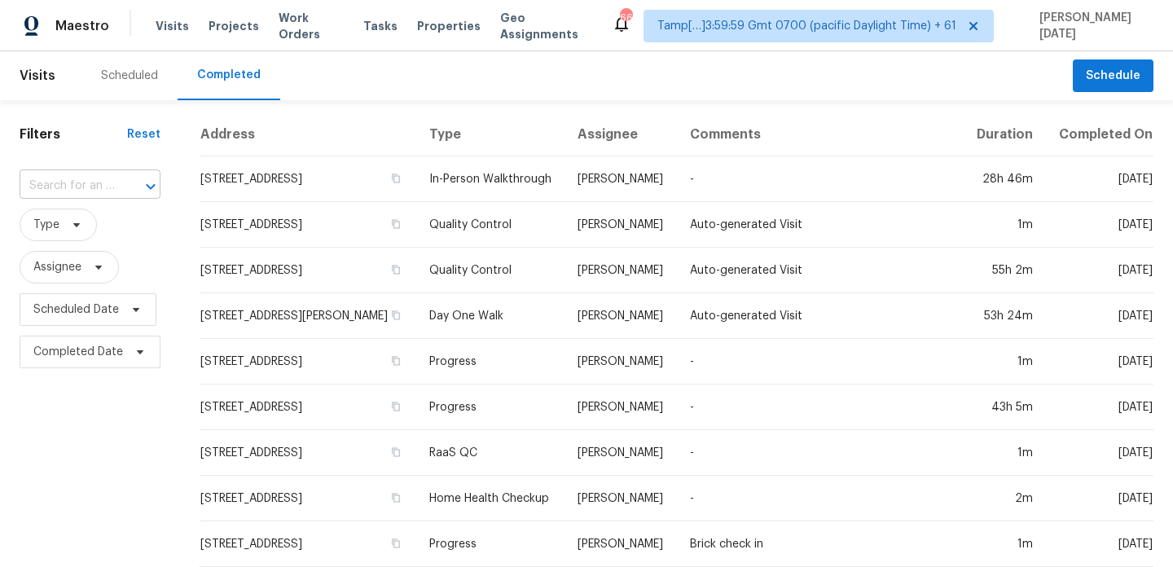
click at [78, 190] on input "text" at bounding box center [67, 186] width 95 height 25
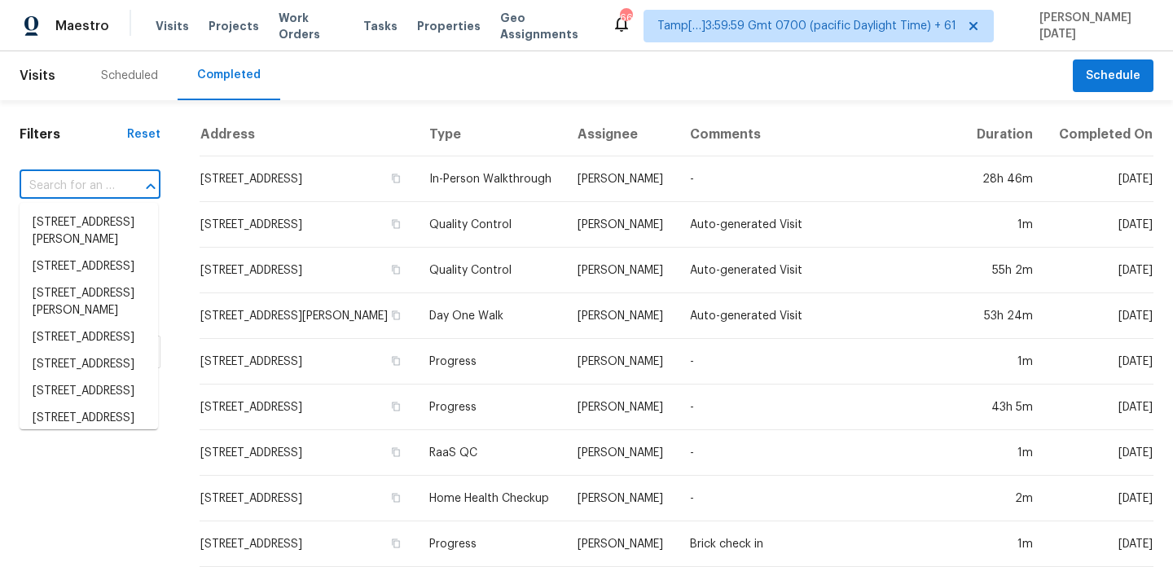
paste input "1527 E Irene Dr, Casa Grande, AZ 85122"
type input "1527 E Irene Dr, Casa Grande, AZ 85122"
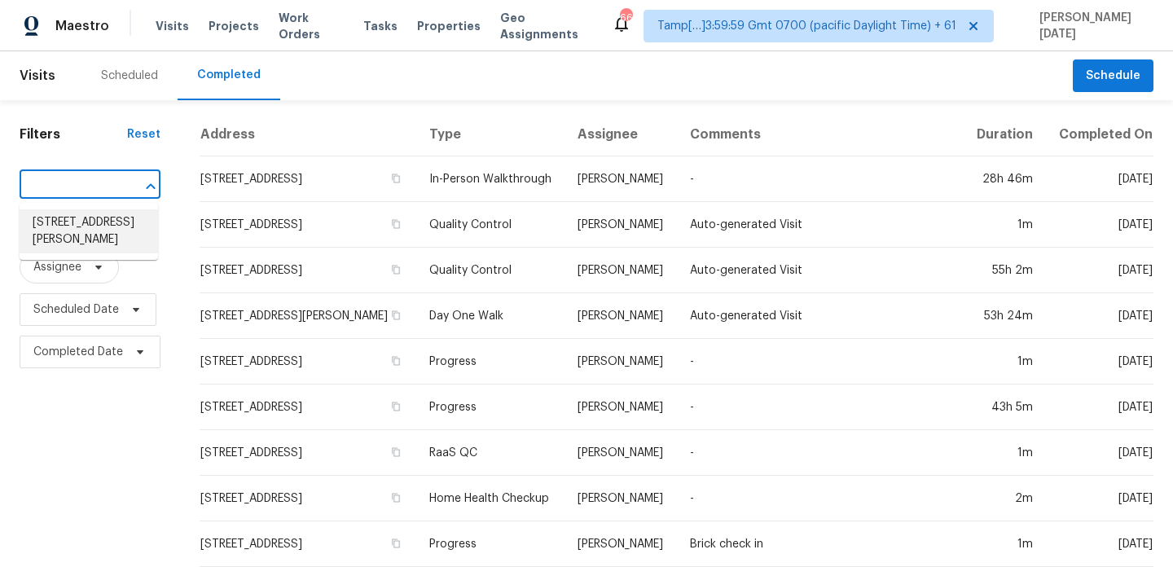
click at [90, 227] on li "1527 E Irene Dr, Casa Grande, AZ 85122" at bounding box center [89, 231] width 138 height 44
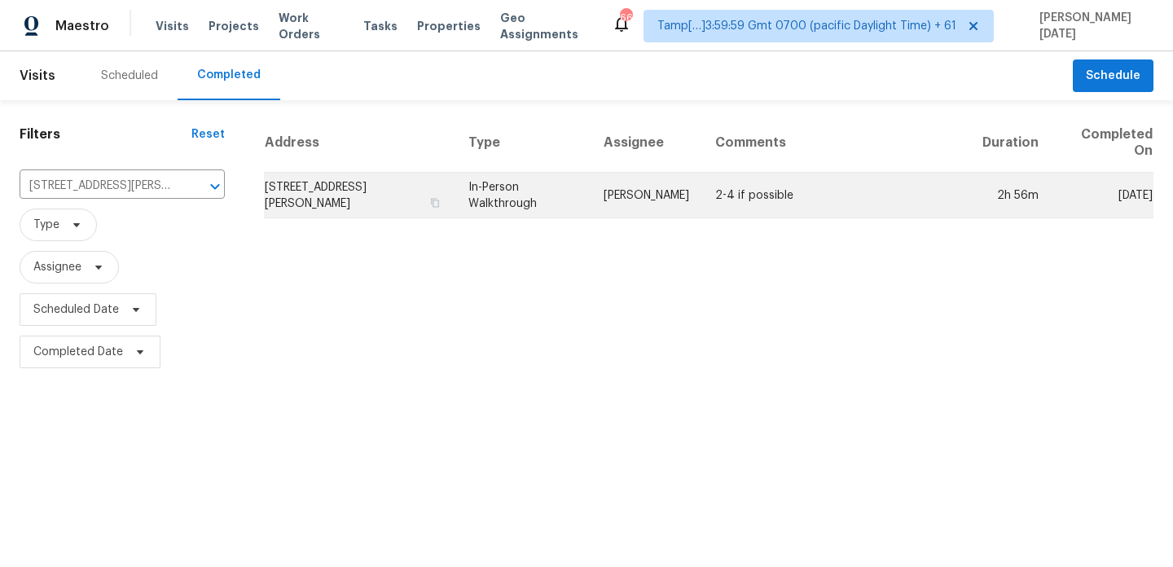
click at [566, 182] on td "In-Person Walkthrough" at bounding box center [522, 196] width 135 height 46
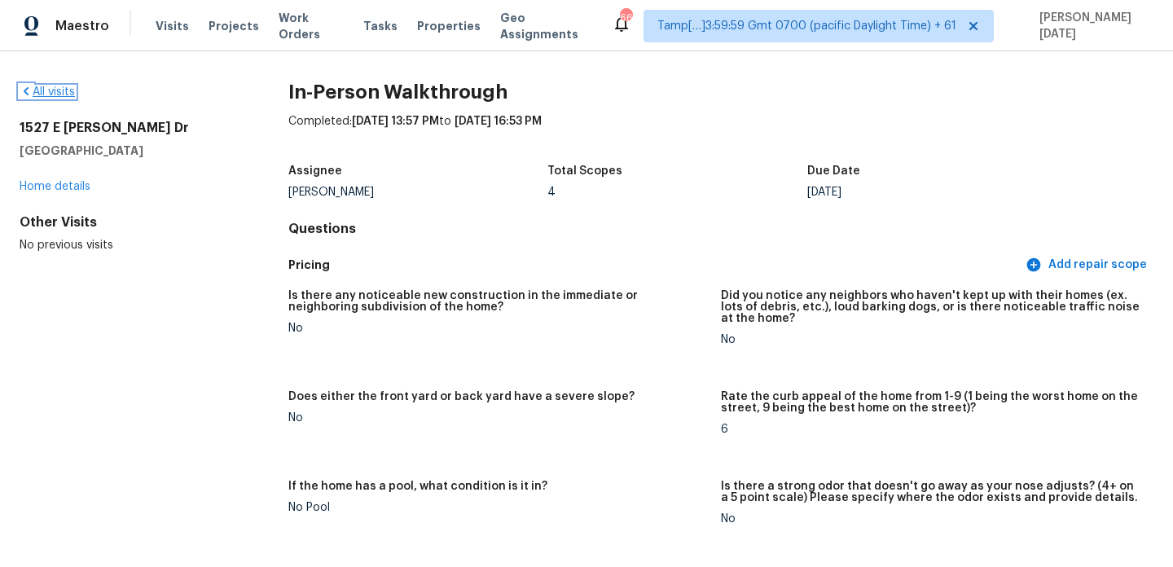
click at [51, 90] on link "All visits" at bounding box center [47, 91] width 55 height 11
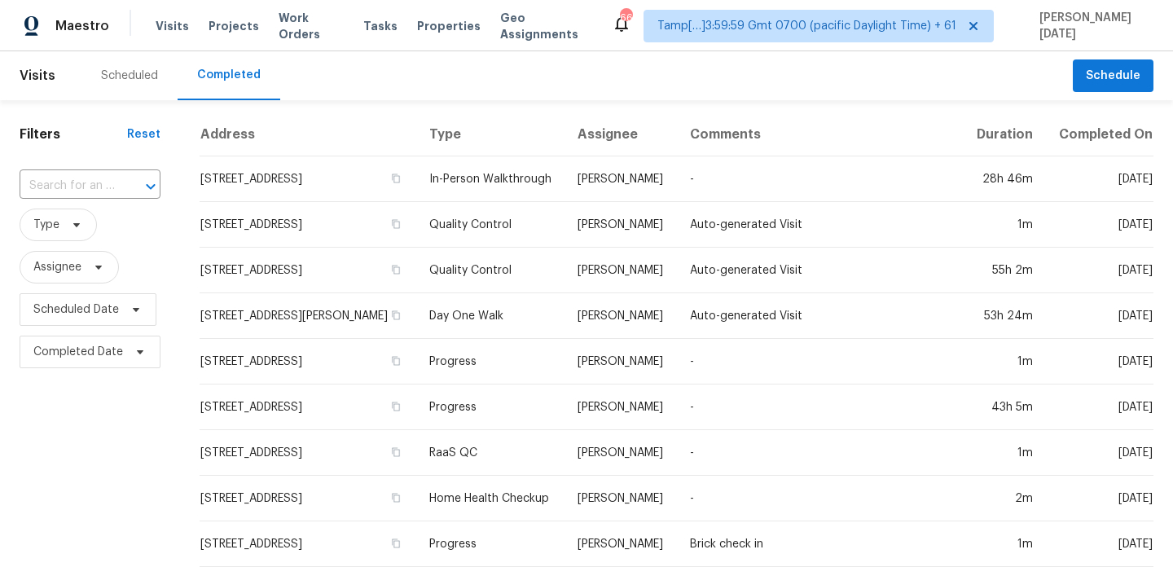
click at [58, 199] on div "​" at bounding box center [90, 186] width 141 height 35
click at [72, 191] on input "text" at bounding box center [67, 186] width 95 height 25
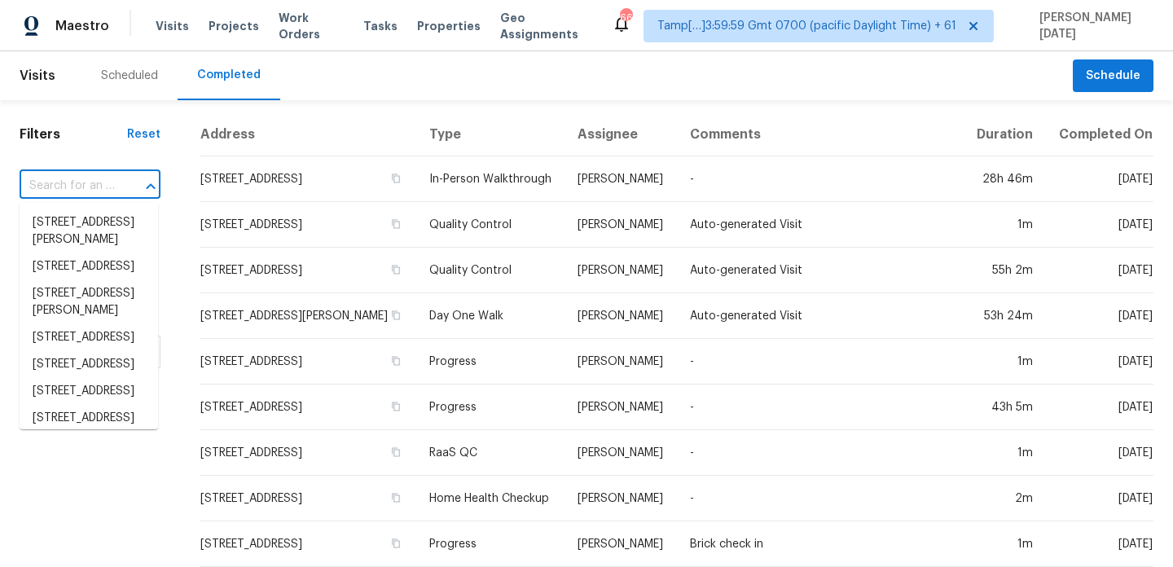
paste input "7842 NW 77th Ave, Tamarac, FL 33321"
type input "7842 NW 77th Ave, Tamarac, FL 33321"
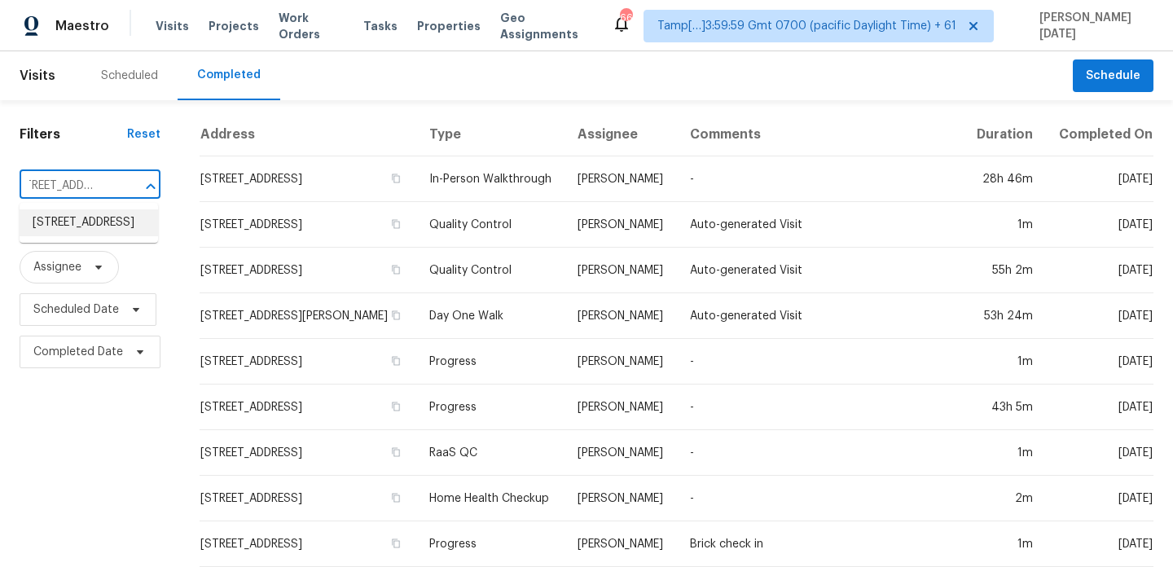
click at [92, 233] on li "7842 NW 77th Ave, Tamarac, FL 33321" at bounding box center [89, 222] width 138 height 27
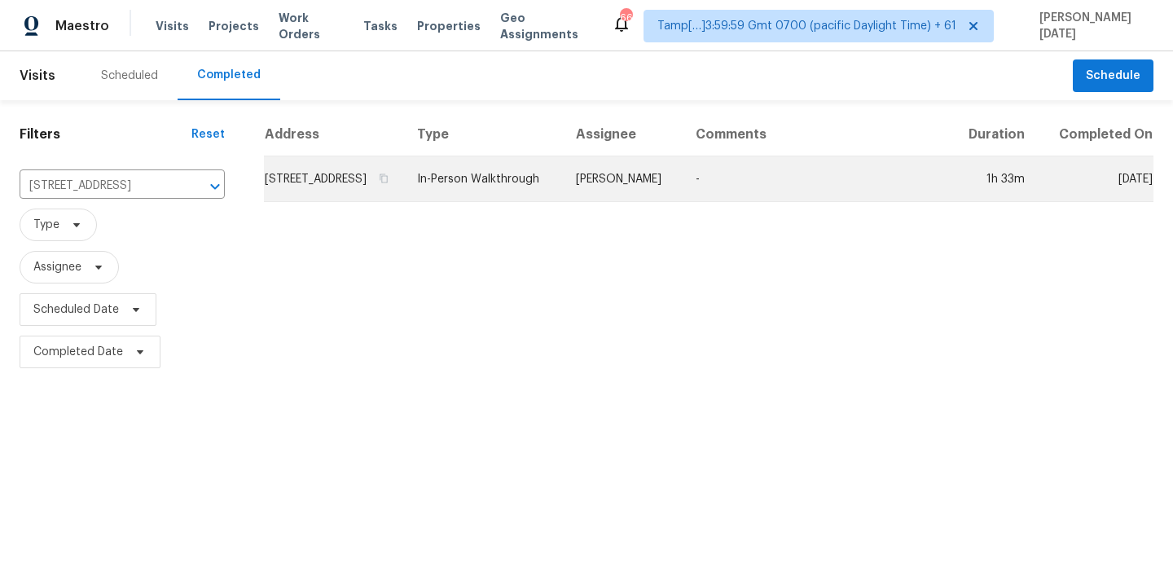
click at [563, 195] on td "In-Person Walkthrough" at bounding box center [483, 179] width 159 height 46
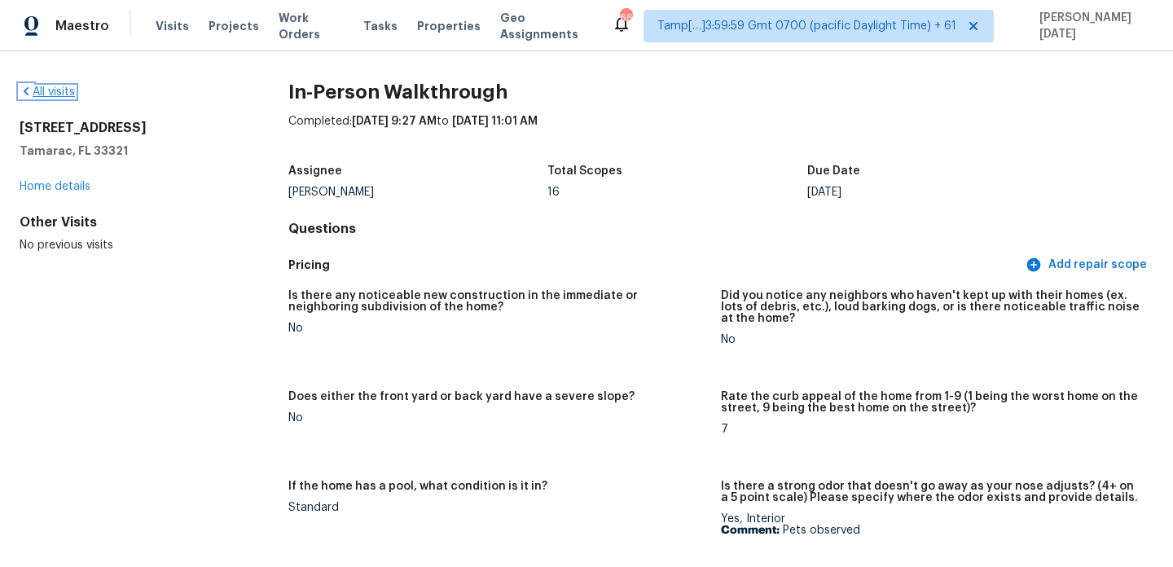
click at [63, 86] on link "All visits" at bounding box center [47, 91] width 55 height 11
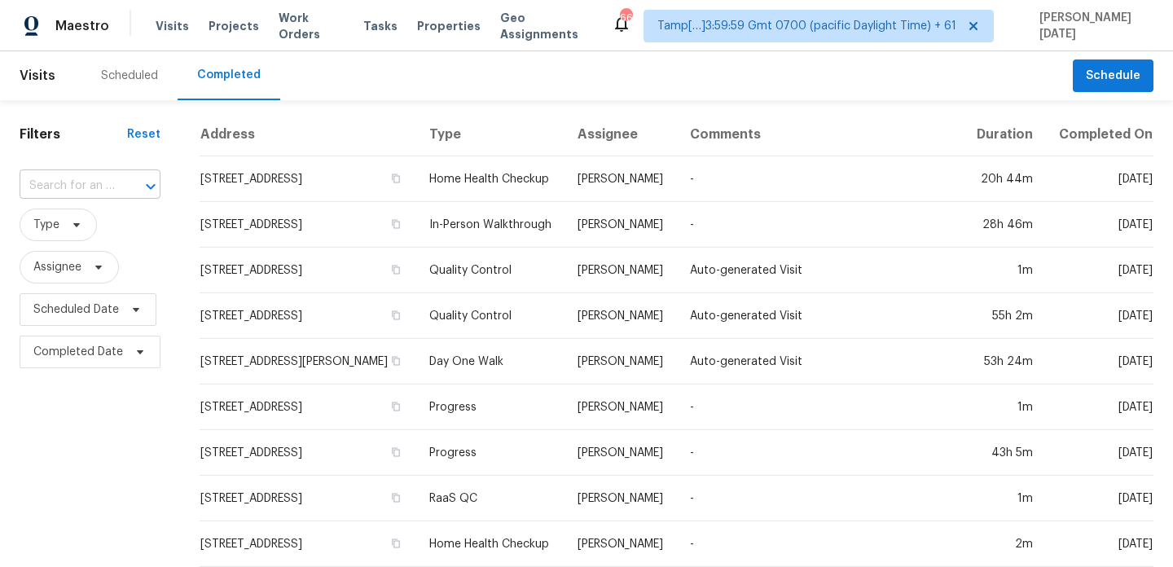
click at [99, 174] on input "text" at bounding box center [67, 186] width 95 height 25
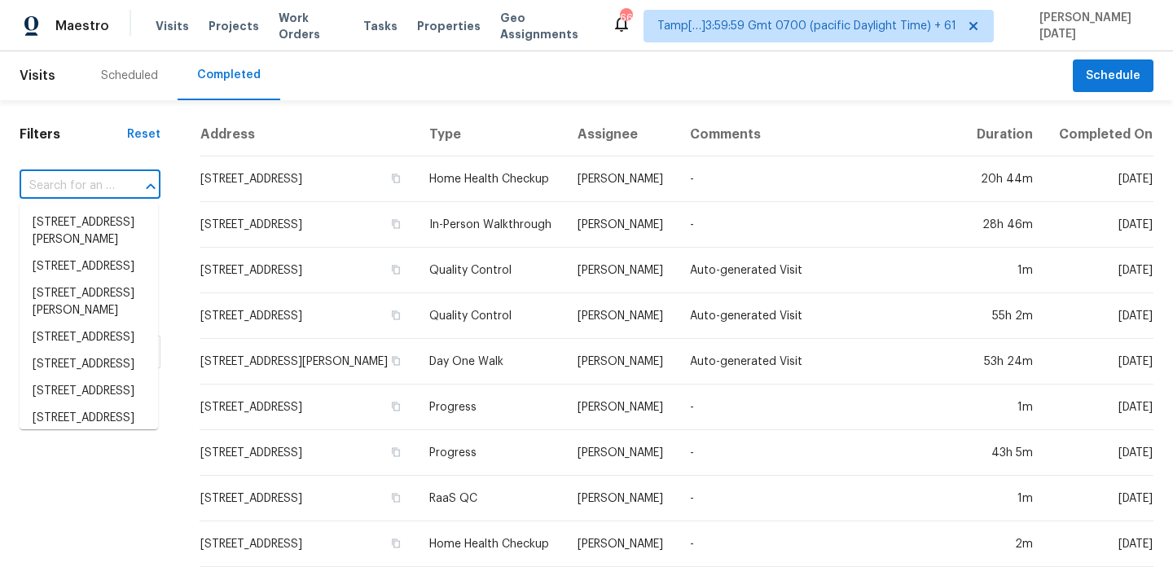
paste input "2822 Ridgewood Dr, Christiana, TN 37037"
type input "2822 Ridgewood Dr, Christiana, TN 37037"
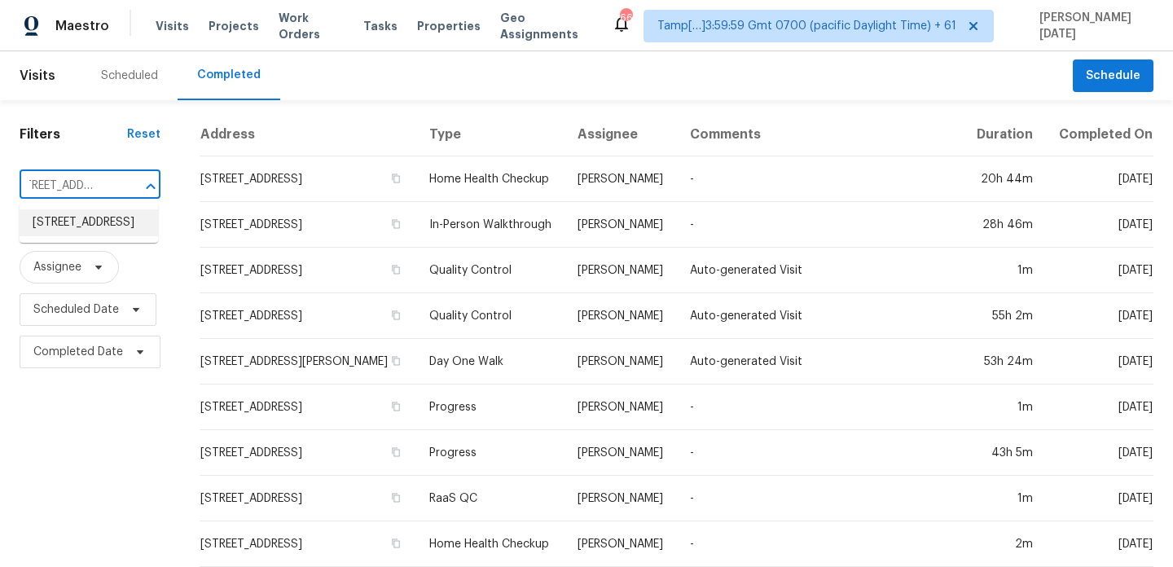
click at [102, 227] on li "2822 Ridgewood Dr, Christiana, TN 37037" at bounding box center [89, 222] width 138 height 27
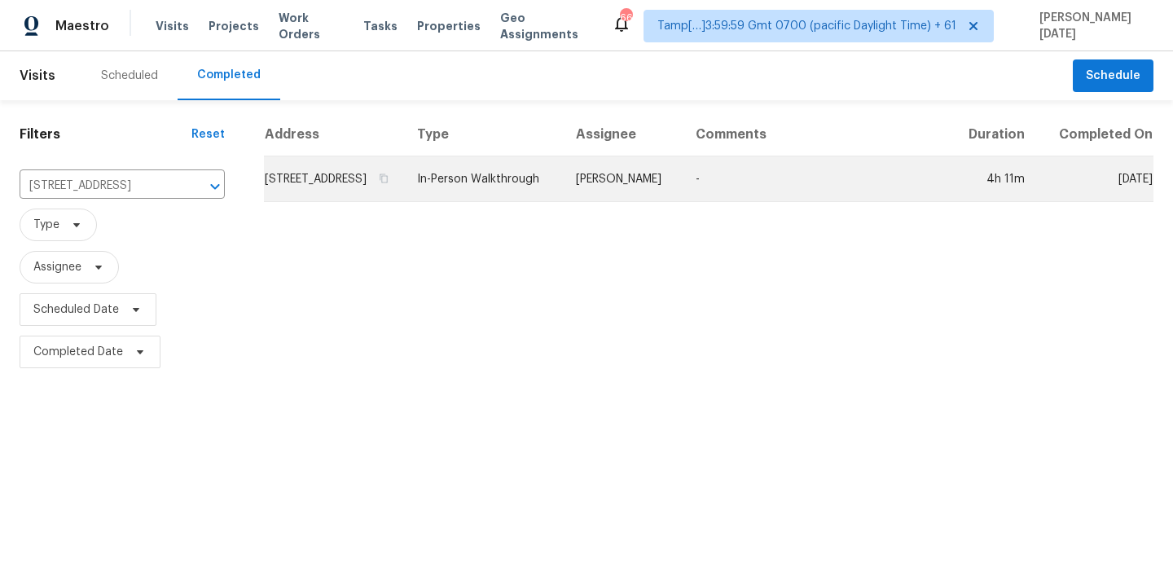
click at [499, 179] on td "In-Person Walkthrough" at bounding box center [483, 179] width 159 height 46
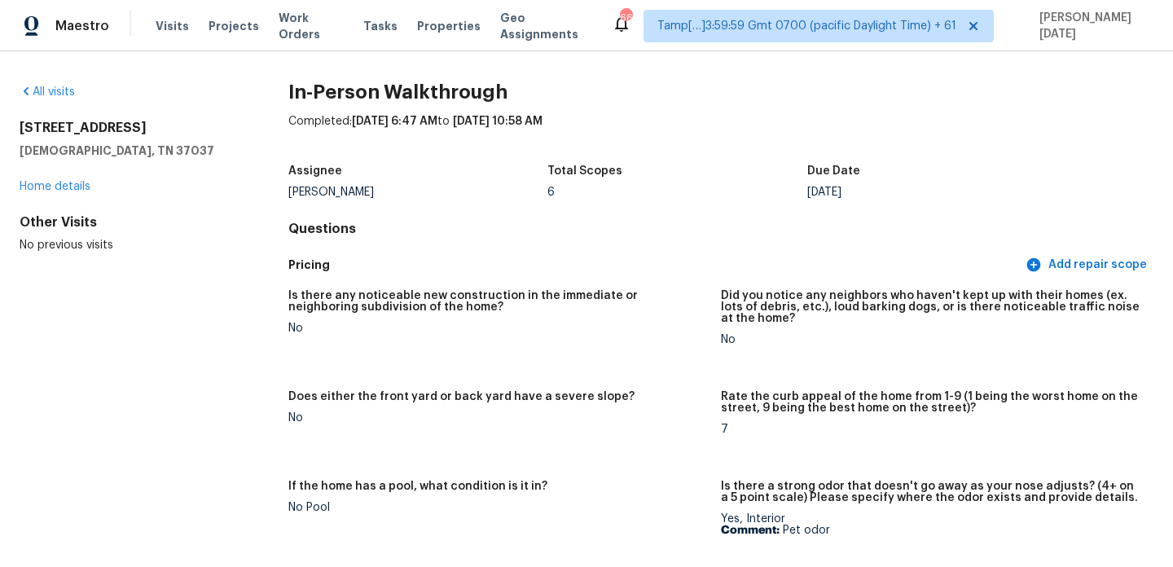
click at [33, 105] on div "All visits 2822 Ridgewood Dr Christiana, TN 37037 Home details Other Visits No …" at bounding box center [128, 168] width 217 height 169
click at [54, 86] on link "All visits" at bounding box center [47, 91] width 55 height 11
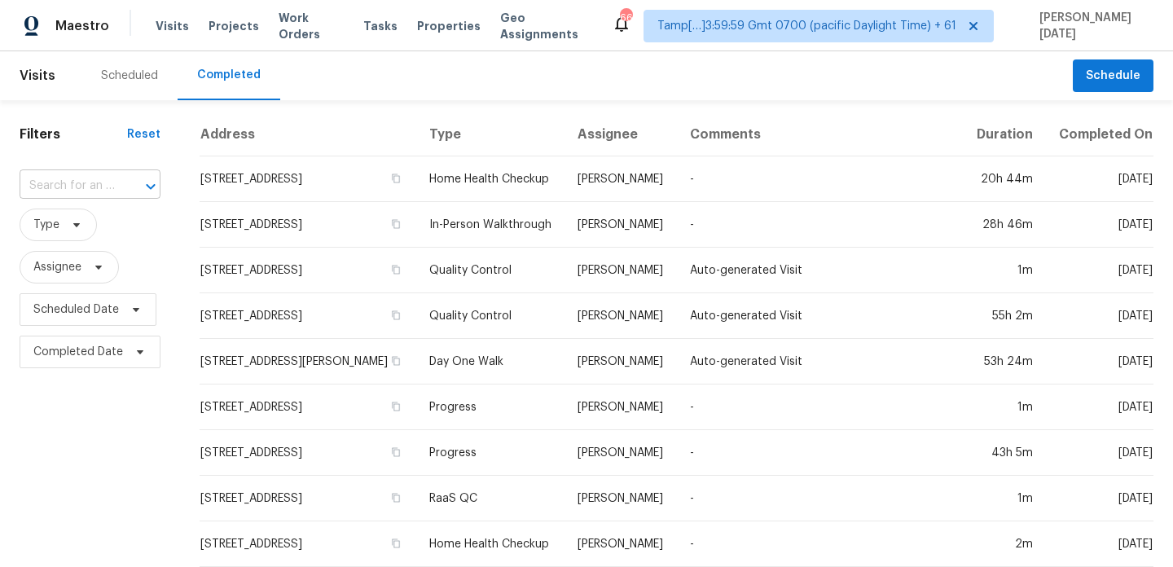
click at [109, 174] on input "text" at bounding box center [67, 186] width 95 height 25
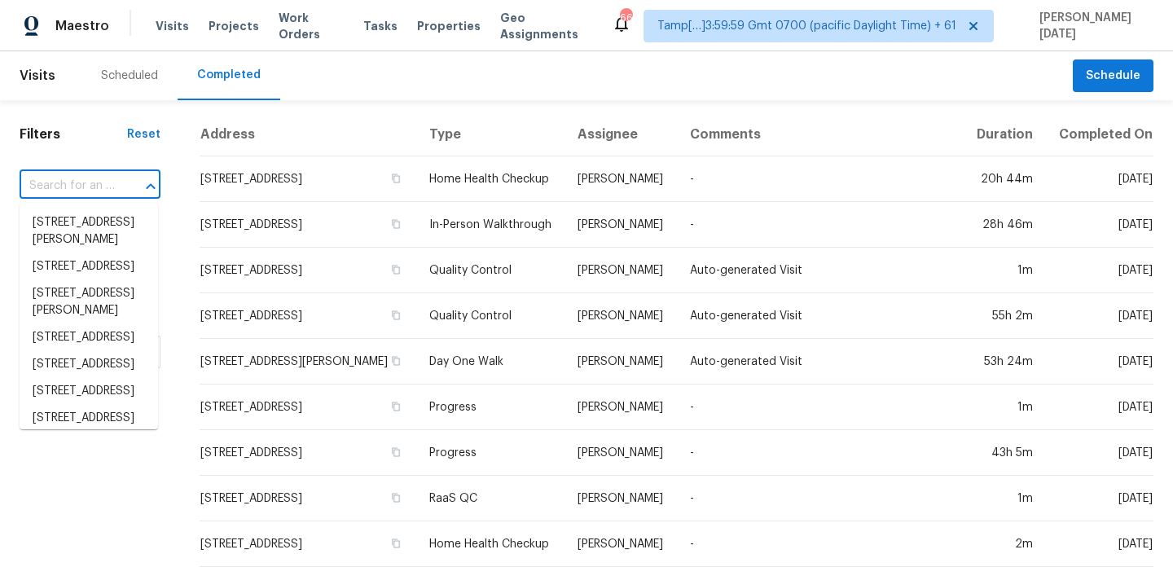
paste input "798 S Hague Ave, Columbus, OH 43204"
type input "798 S Hague Ave, Columbus, OH 43204"
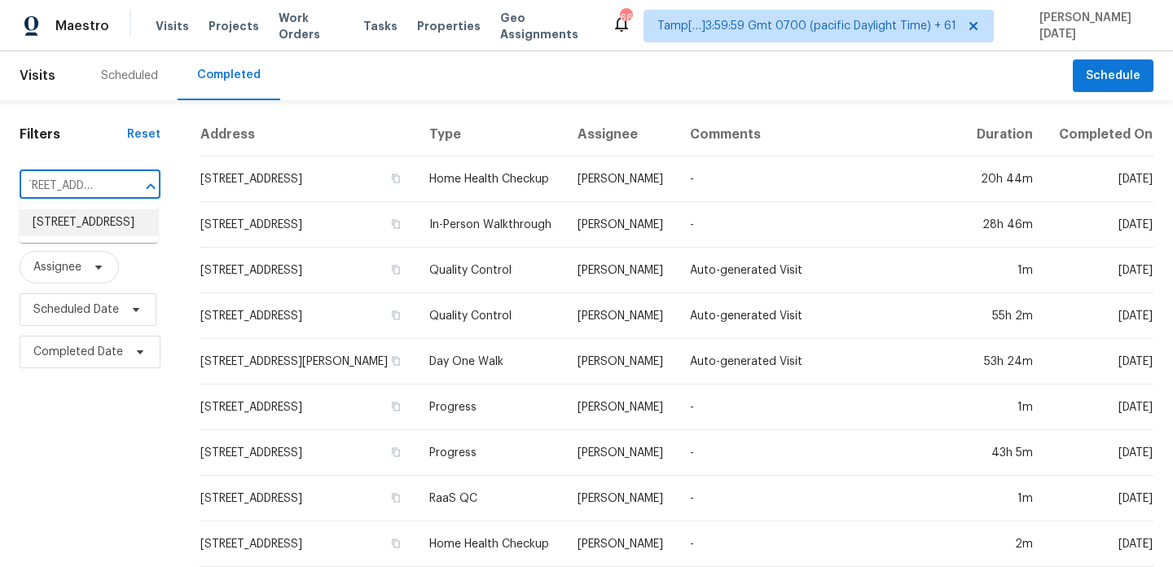
click at [103, 235] on li "798 S Hague Ave, Columbus, OH 43204" at bounding box center [89, 222] width 138 height 27
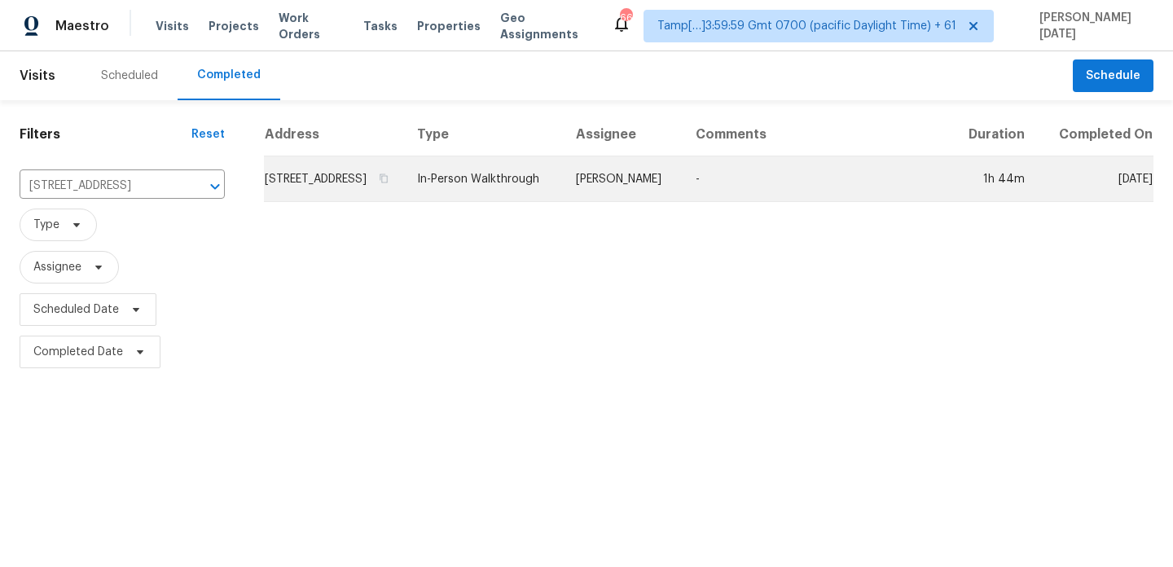
click at [624, 200] on td "Keith Hollingsworth" at bounding box center [623, 179] width 120 height 46
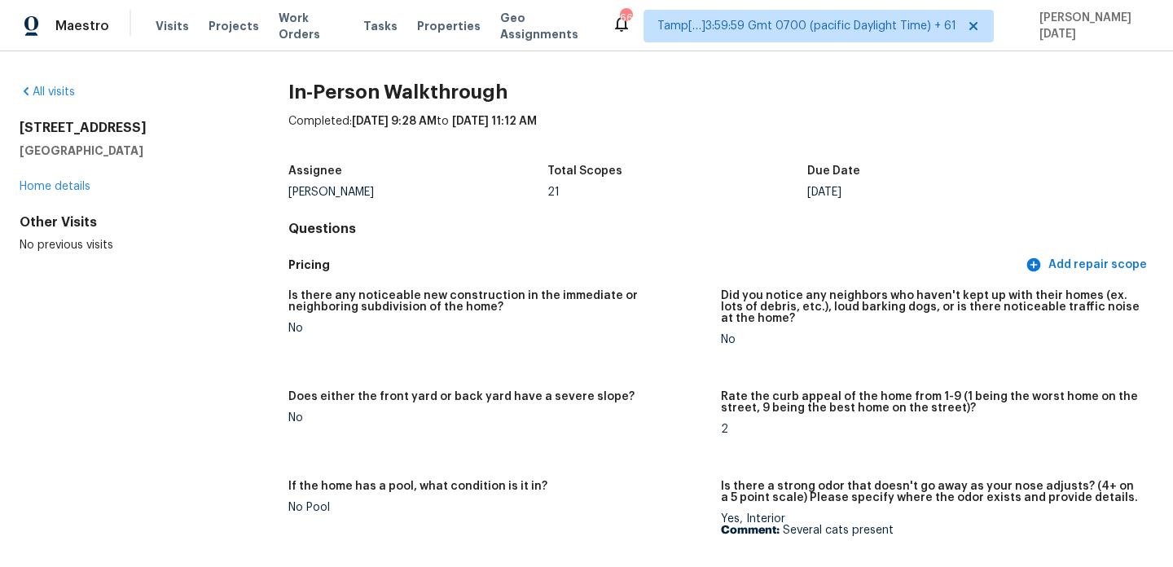
click at [15, 92] on div "All visits 798 S Hague Ave Columbus, OH 43204 Home details Other Visits No prev…" at bounding box center [586, 309] width 1173 height 516
click at [53, 92] on link "All visits" at bounding box center [47, 91] width 55 height 11
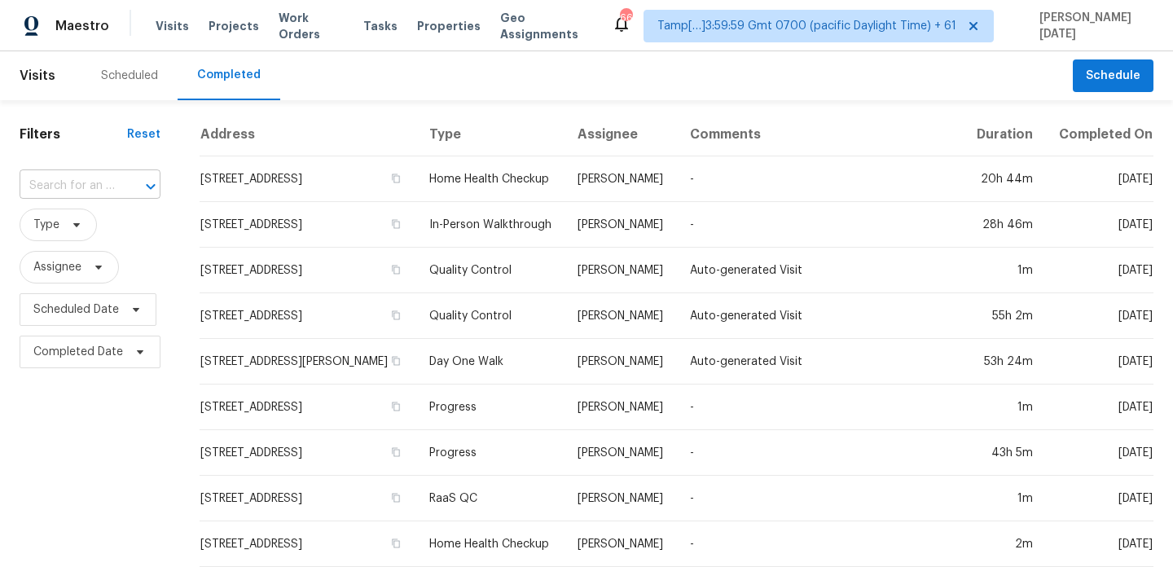
click at [77, 185] on input "text" at bounding box center [67, 186] width 95 height 25
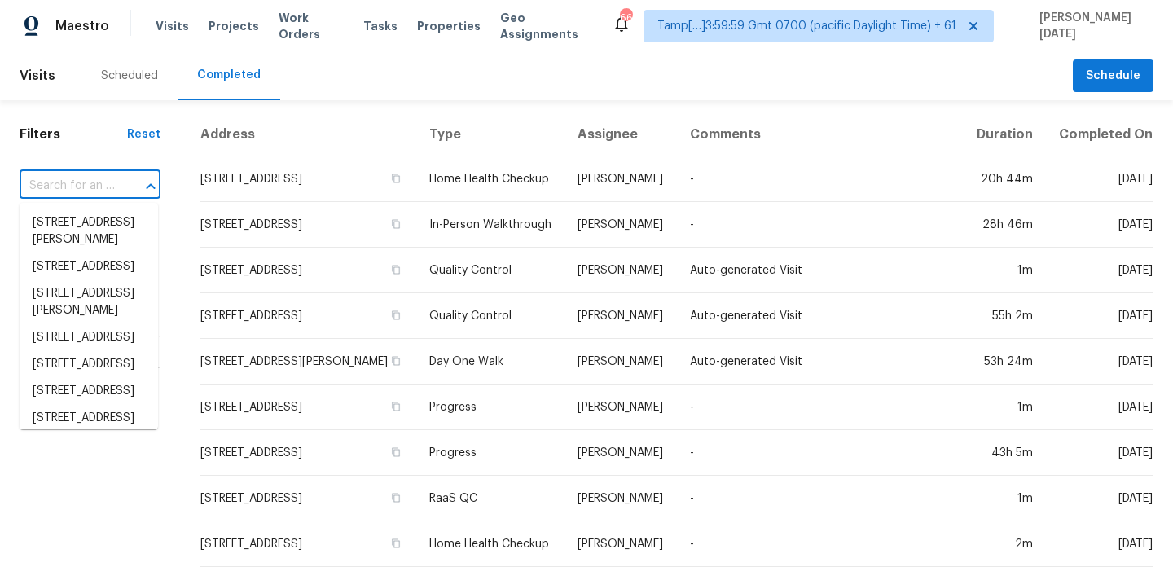
paste input "3522 NW 193rd St, Miami Gardens, FL 33056"
type input "3522 NW 193rd St, Miami Gardens, FL 33056"
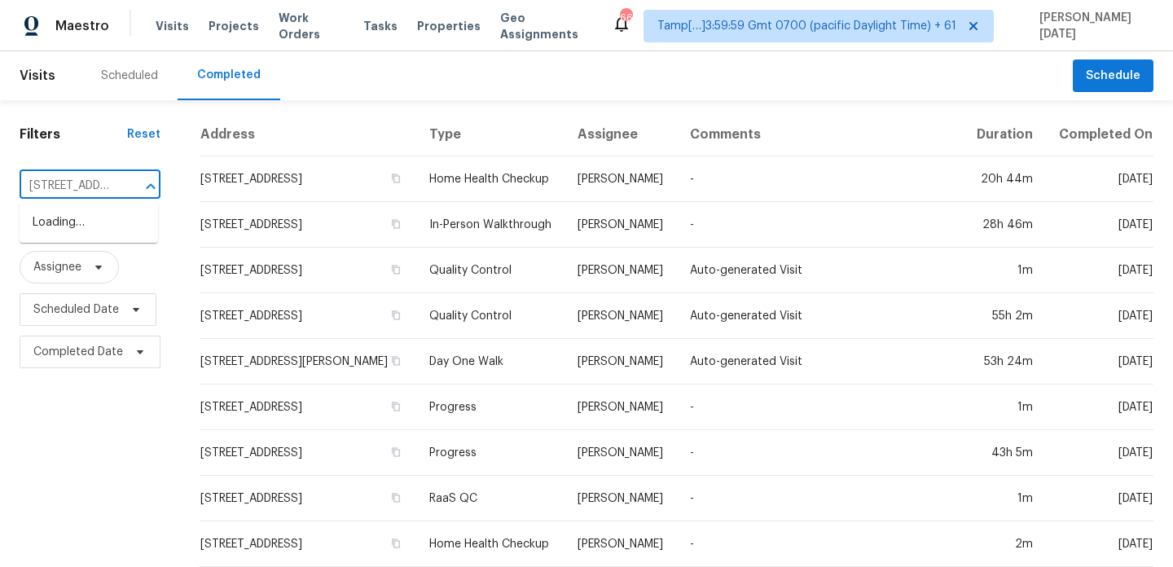
scroll to position [0, 154]
click at [82, 217] on li "3522 NW 193rd St, Miami Gardens, FL 33056" at bounding box center [89, 222] width 138 height 27
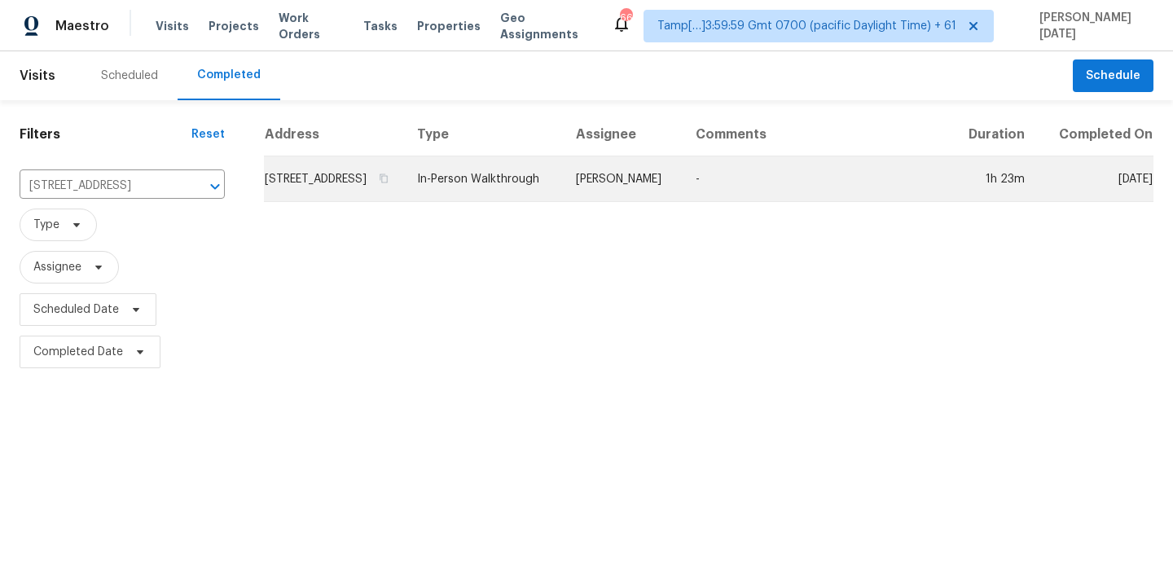
click at [404, 191] on td "3522 NW 193rd St, Miami Gardens, FL 33056" at bounding box center [334, 179] width 140 height 46
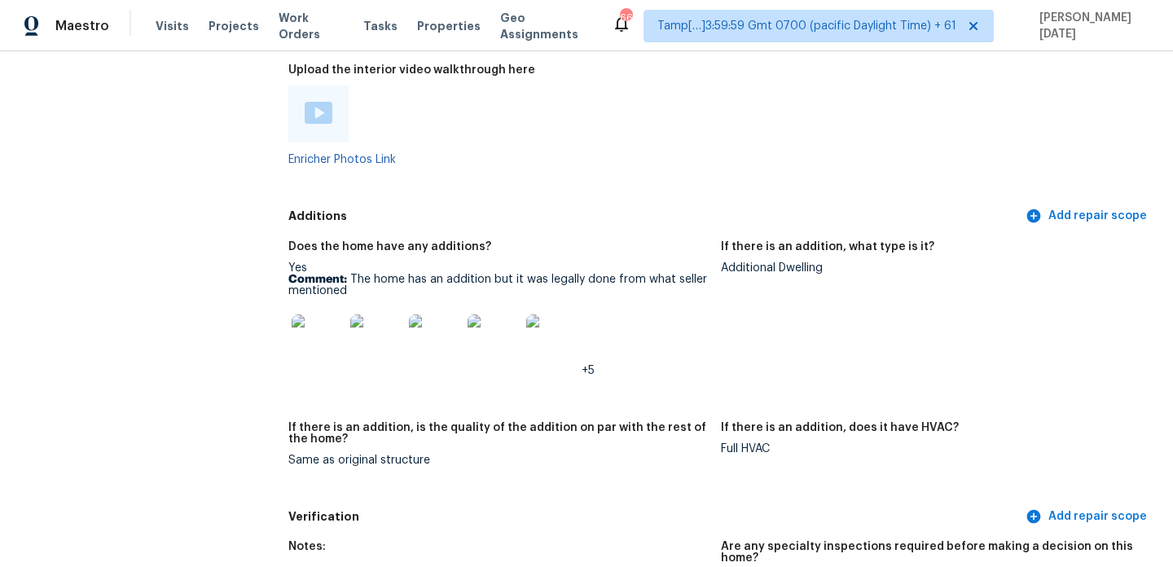
scroll to position [3737, 0]
click at [314, 101] on img at bounding box center [319, 112] width 28 height 22
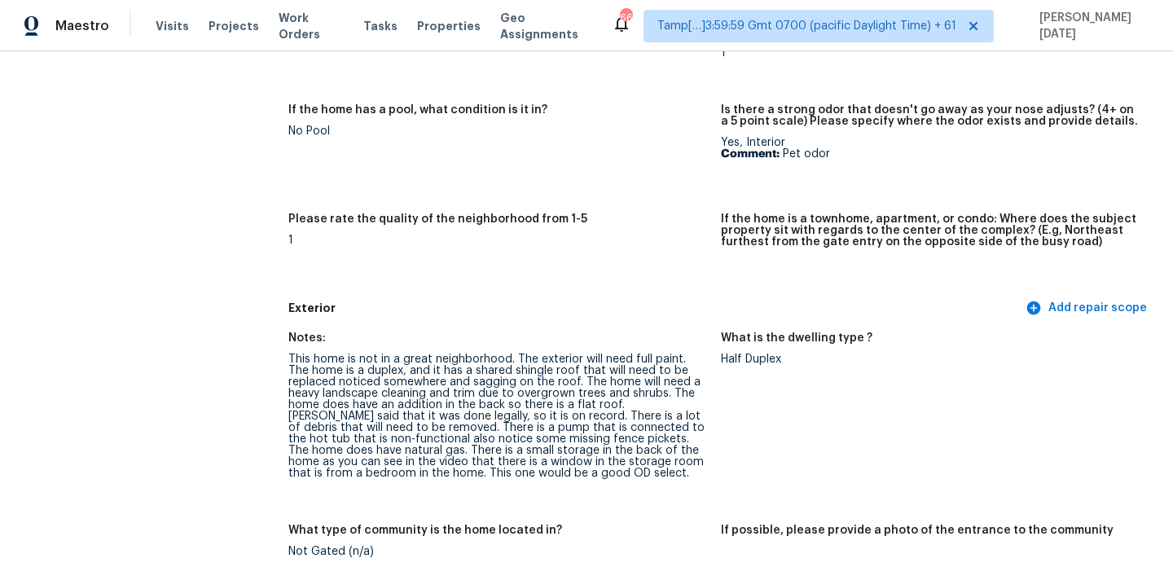
scroll to position [0, 0]
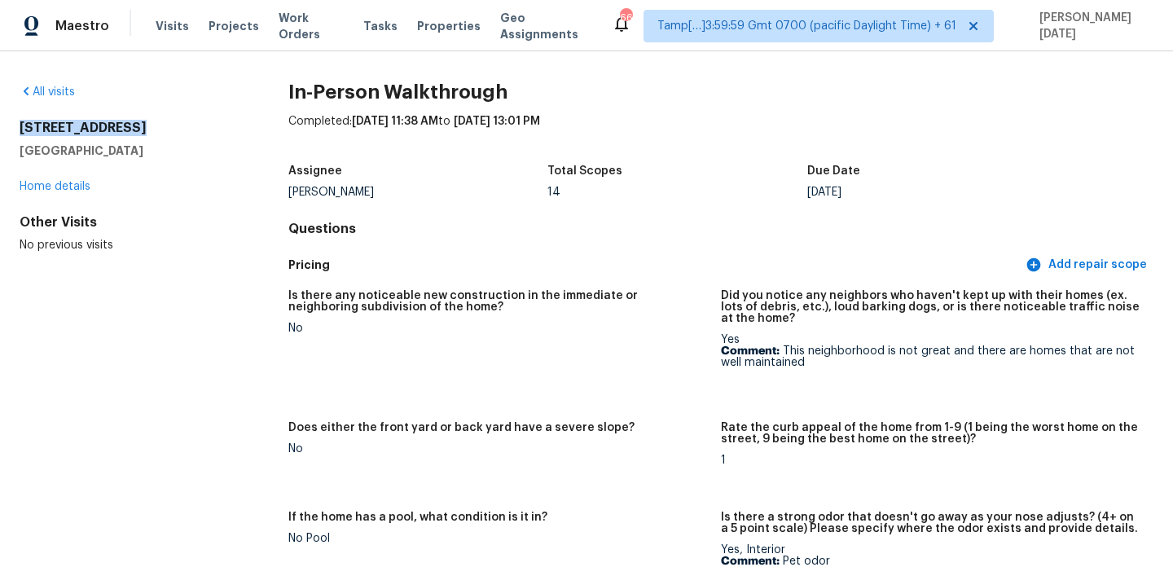
drag, startPoint x: 20, startPoint y: 128, endPoint x: 195, endPoint y: 128, distance: 175.1
click at [195, 128] on h2 "3522 NW 193rd St" at bounding box center [128, 128] width 217 height 16
copy h2 "3522 NW 193rd St"
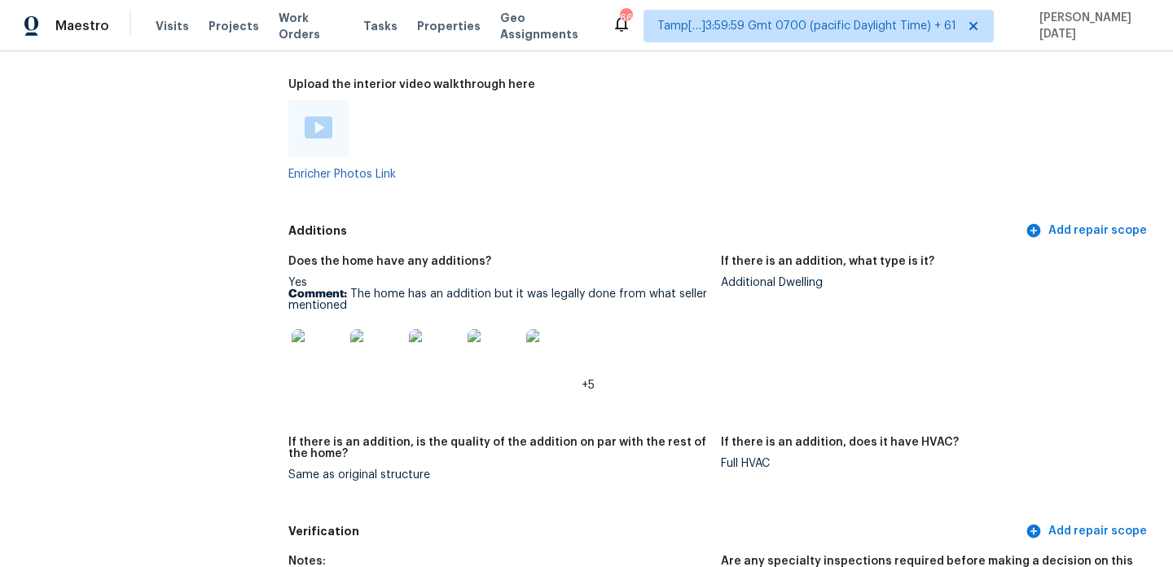
scroll to position [3717, 0]
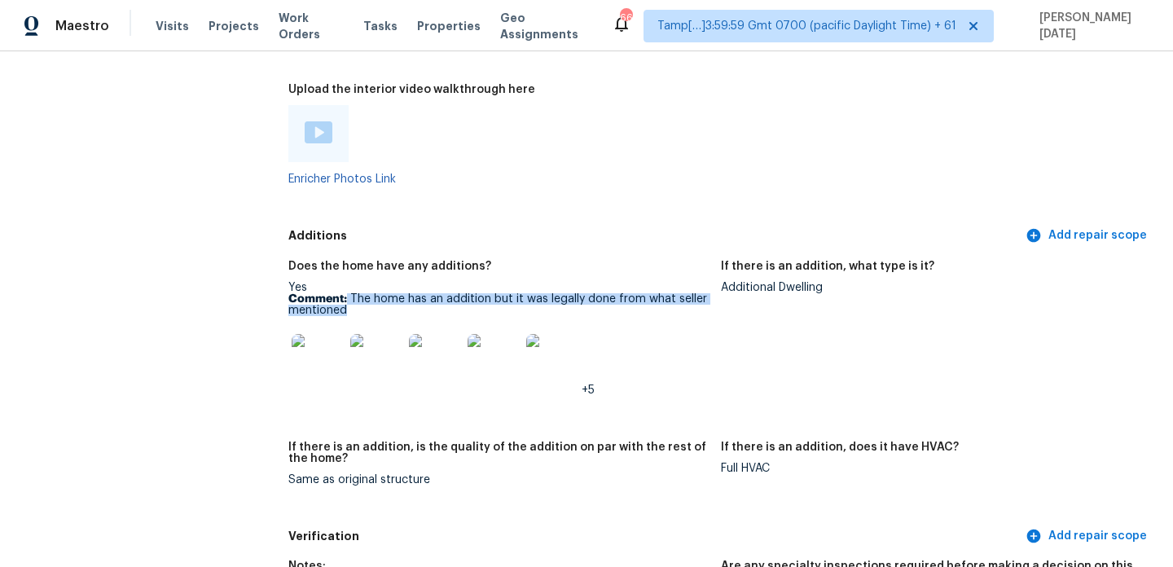
drag, startPoint x: 346, startPoint y: 271, endPoint x: 393, endPoint y: 285, distance: 49.2
click at [393, 293] on p "Comment: The home has an addition but it was legally done from what seller ment…" at bounding box center [498, 304] width 420 height 23
copy p "The home has an addition but it was legally done from what seller mentioned"
click at [494, 341] on img at bounding box center [494, 360] width 52 height 52
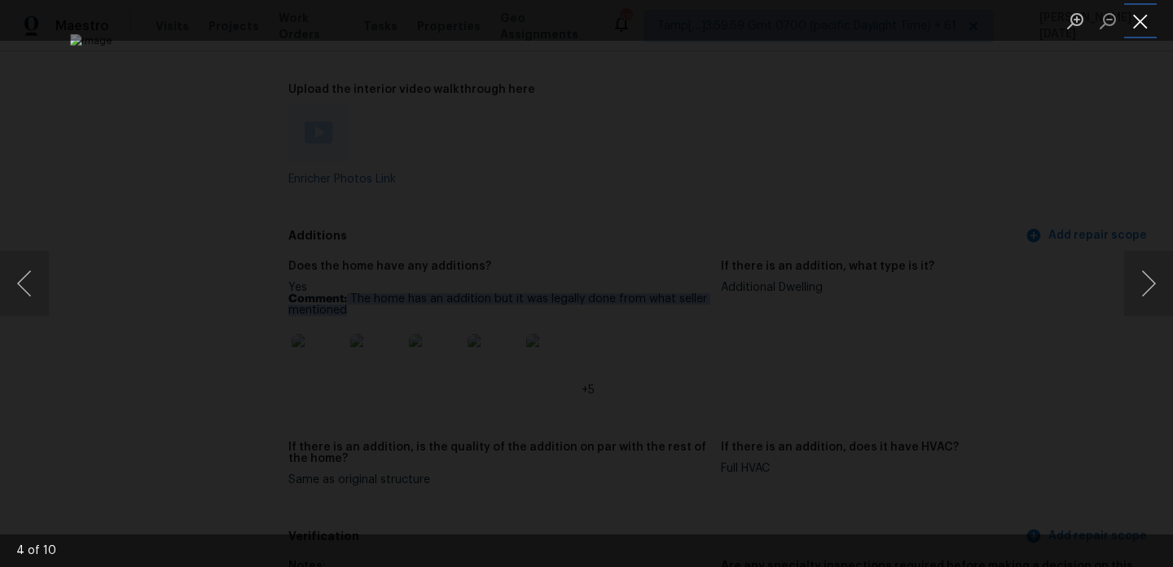
click at [1135, 25] on button "Close lightbox" at bounding box center [1140, 21] width 33 height 29
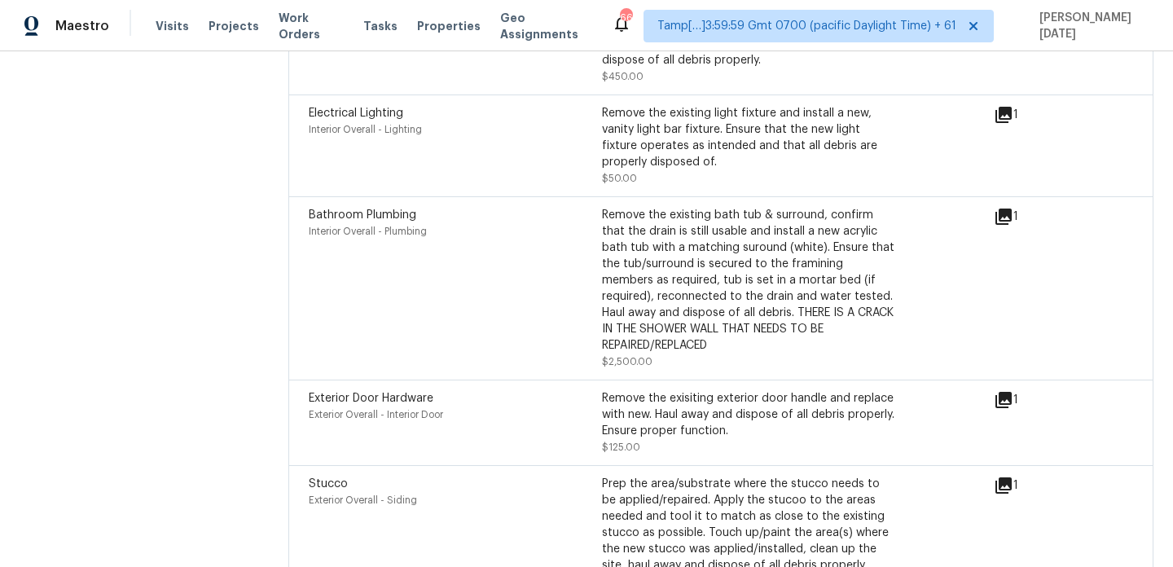
scroll to position [6095, 0]
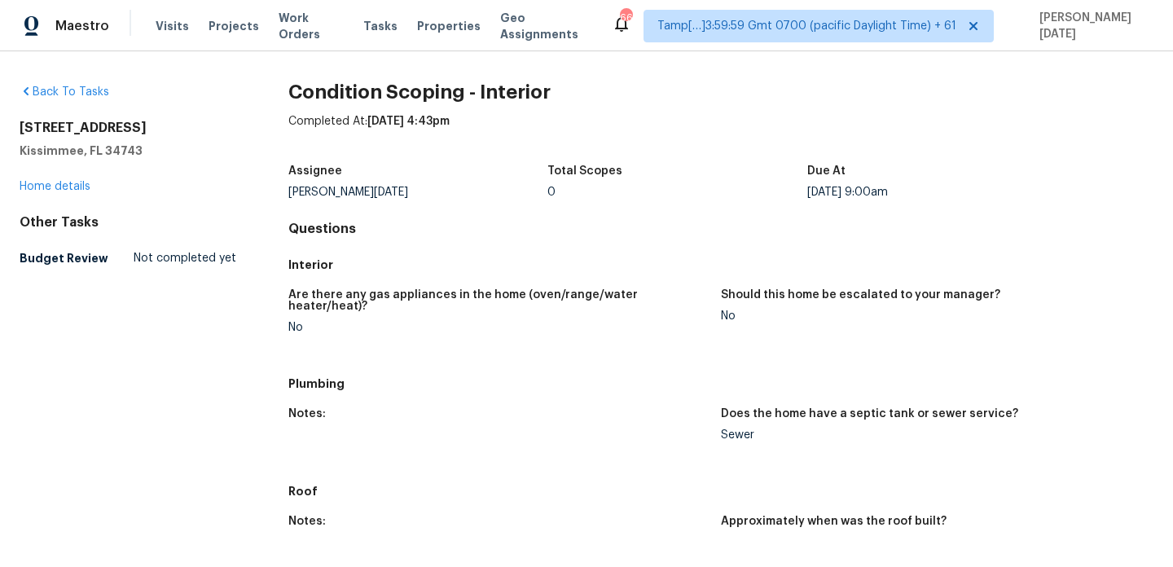
drag, startPoint x: 20, startPoint y: 126, endPoint x: 197, endPoint y: 126, distance: 177.6
click at [197, 126] on h2 "[STREET_ADDRESS]" at bounding box center [128, 128] width 217 height 16
copy h2 "[STREET_ADDRESS]"
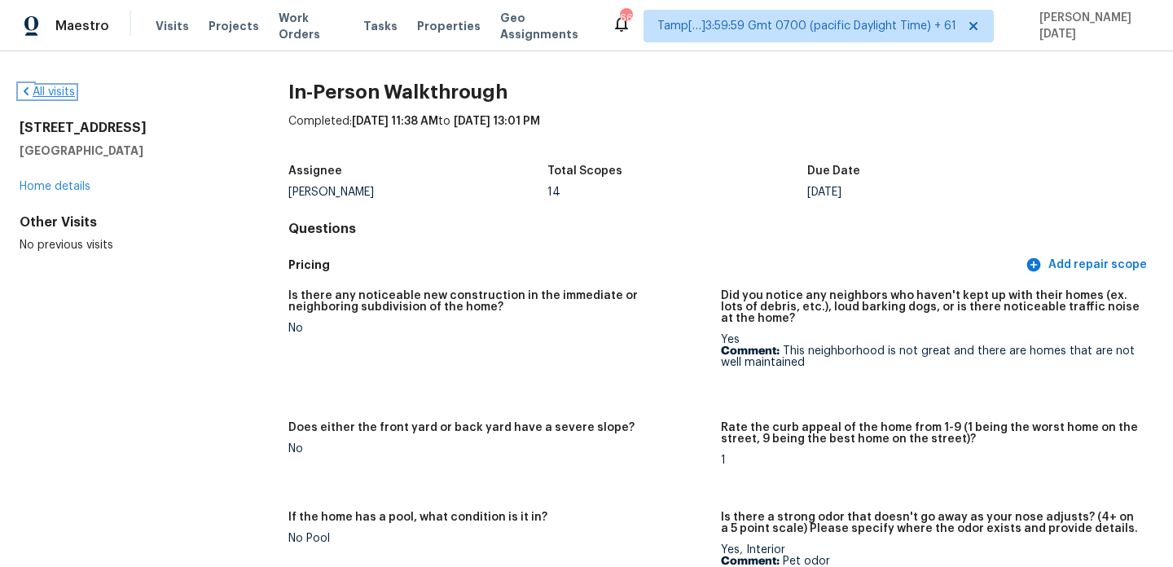
click at [51, 90] on link "All visits" at bounding box center [47, 91] width 55 height 11
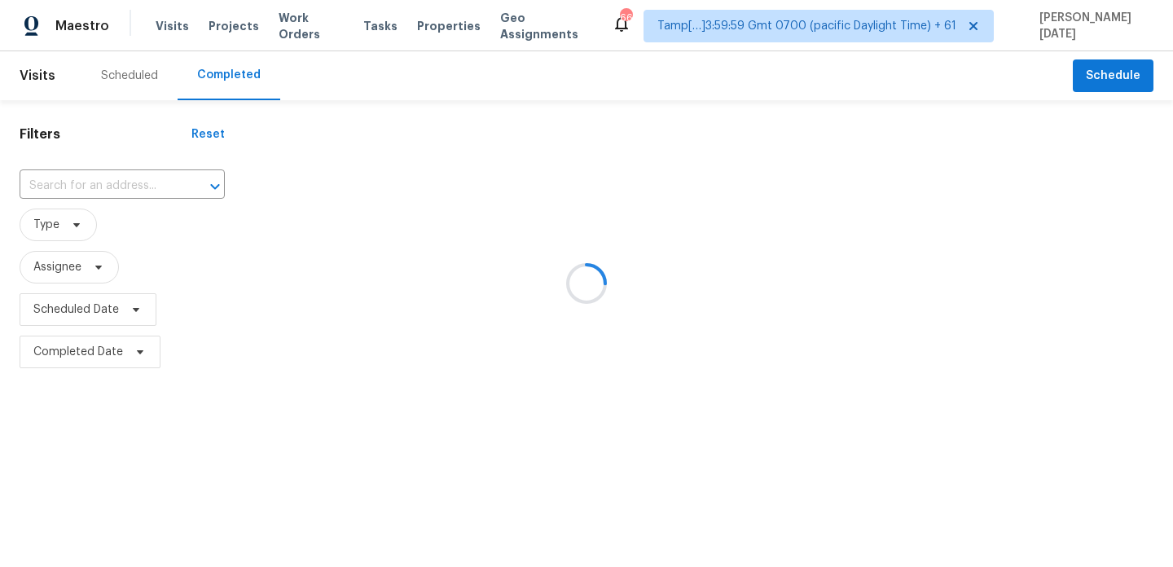
click at [118, 191] on div at bounding box center [586, 283] width 1173 height 567
click at [120, 190] on div at bounding box center [586, 283] width 1173 height 567
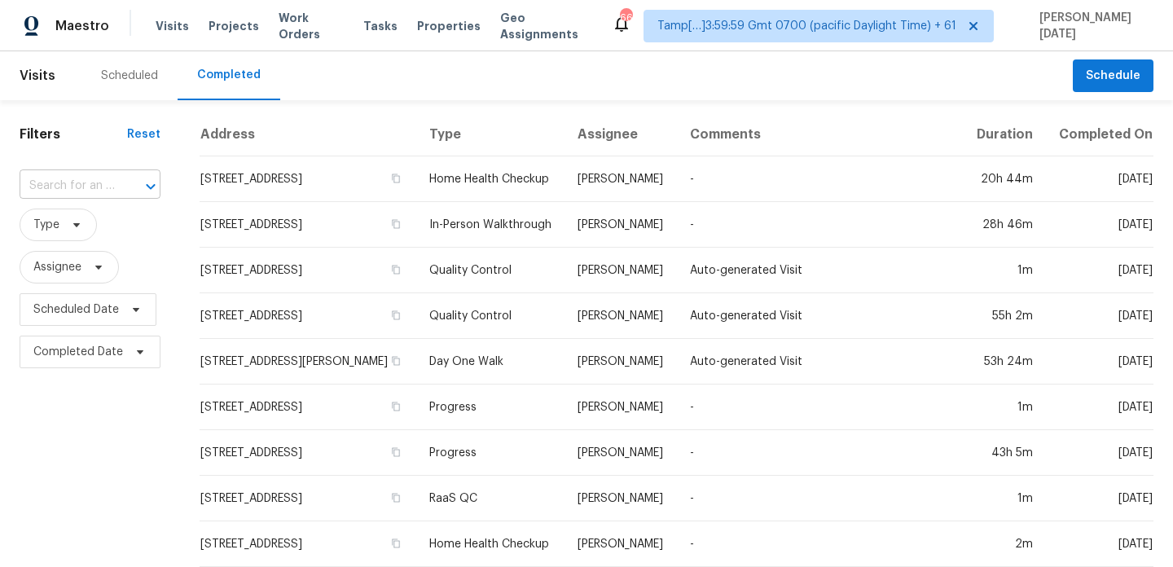
click at [112, 177] on div "​" at bounding box center [90, 186] width 141 height 25
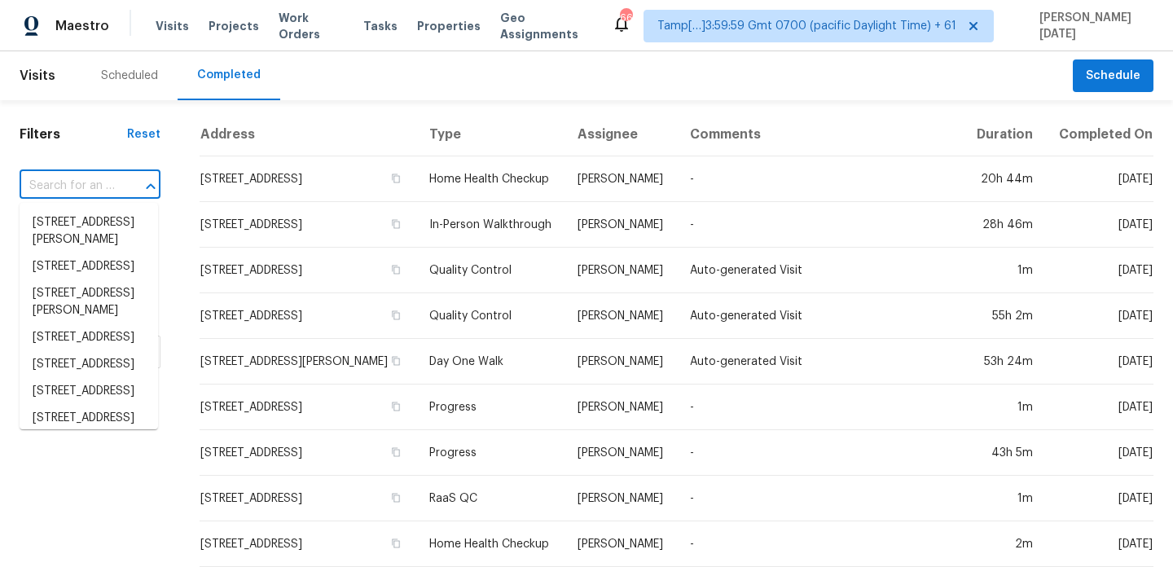
paste input "[STREET_ADDRESS]"
type input "[STREET_ADDRESS]"
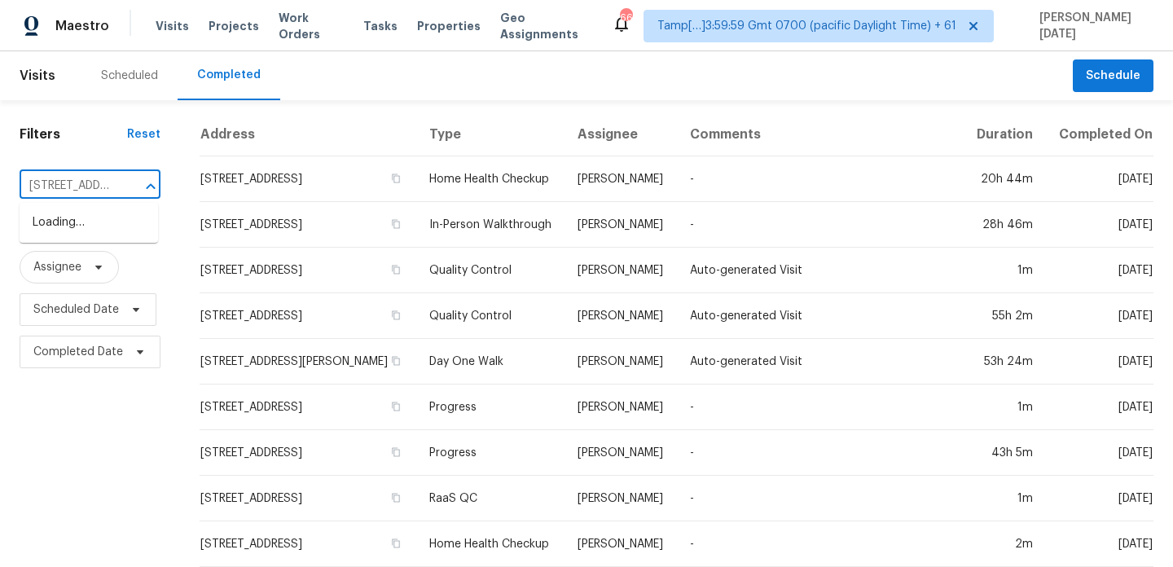
scroll to position [0, 14]
click at [100, 232] on li "[STREET_ADDRESS]" at bounding box center [89, 222] width 138 height 27
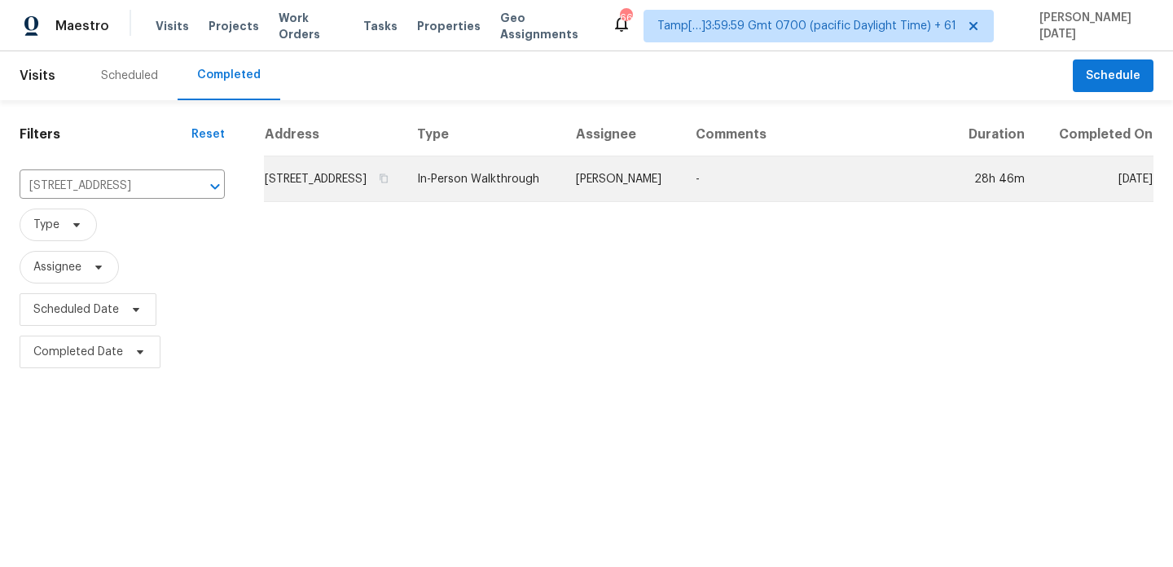
click at [551, 195] on td "In-Person Walkthrough" at bounding box center [483, 179] width 159 height 46
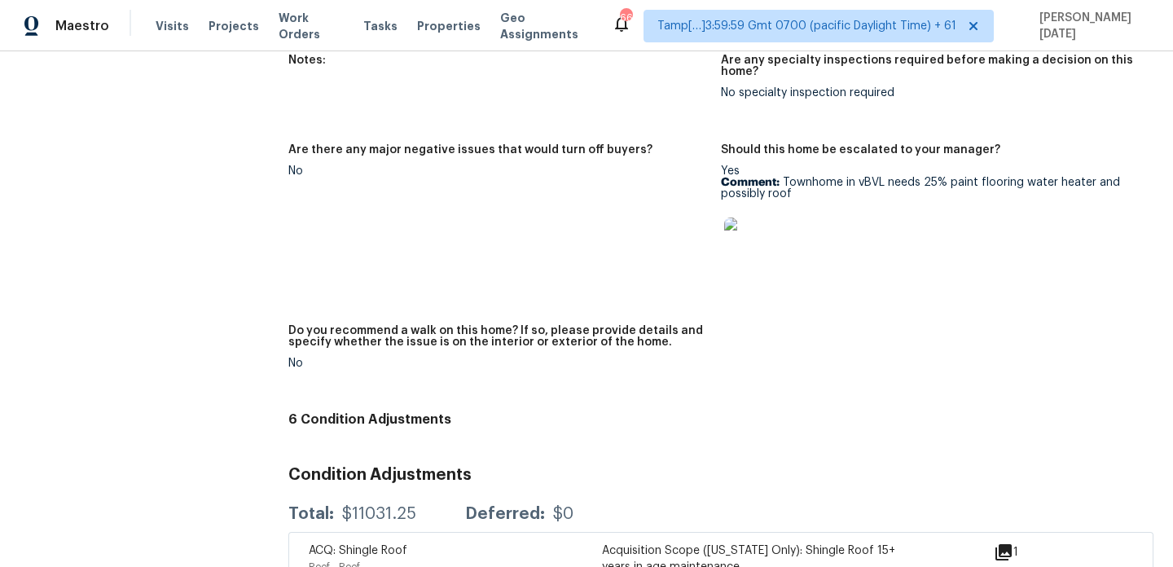
scroll to position [3640, 0]
drag, startPoint x: 339, startPoint y: 491, endPoint x: 418, endPoint y: 491, distance: 79.0
click at [418, 507] on div "Total: $11031.25 Deferred: $0" at bounding box center [430, 515] width 285 height 16
copy div "$11031.25"
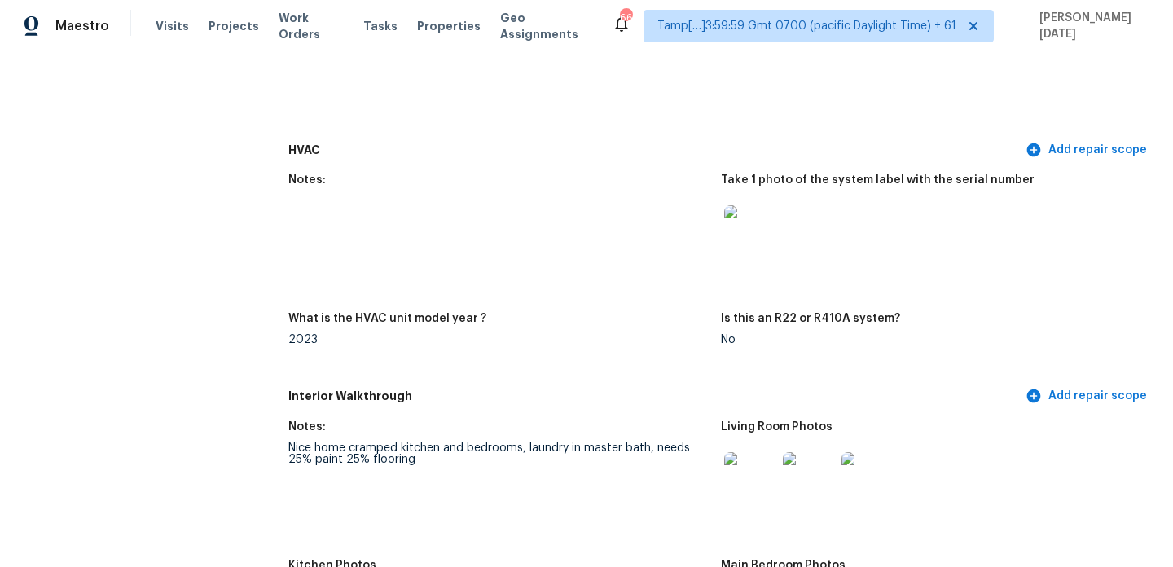
scroll to position [0, 0]
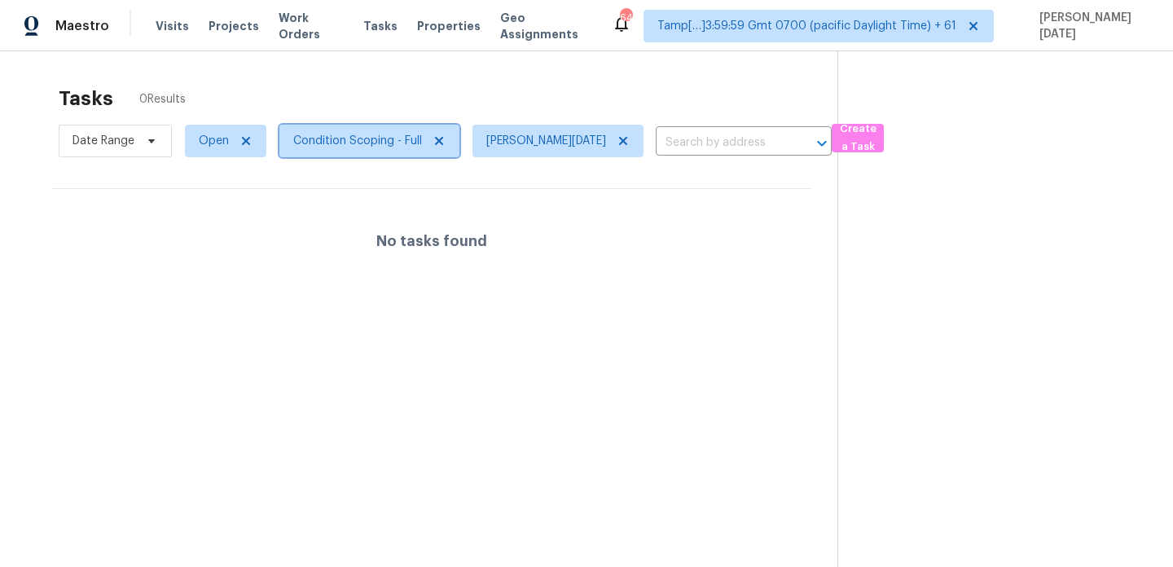
click at [304, 145] on span "Condition Scoping - Full" at bounding box center [357, 141] width 129 height 16
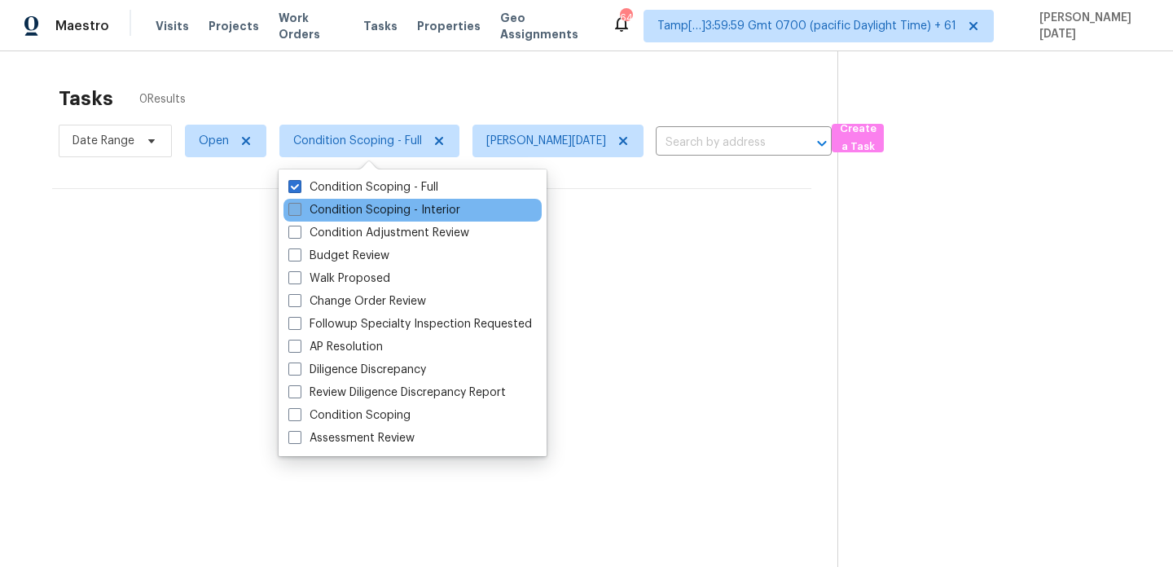
click at [307, 202] on label "Condition Scoping - Interior" at bounding box center [374, 210] width 172 height 16
click at [299, 202] on input "Condition Scoping - Interior" at bounding box center [293, 207] width 11 height 11
checkbox input "true"
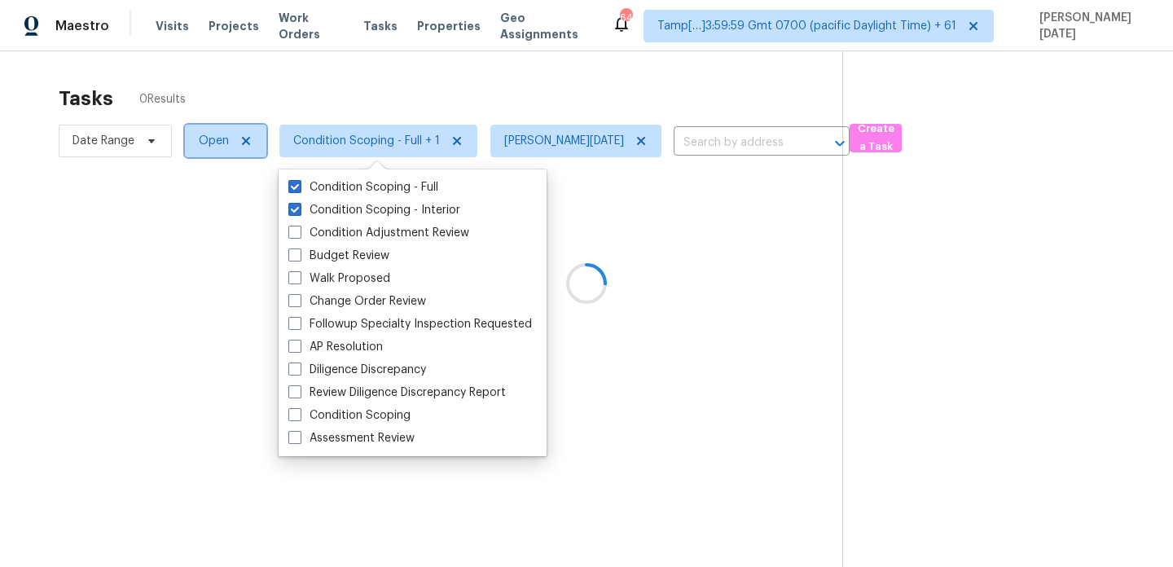
click at [211, 153] on span "Open" at bounding box center [225, 141] width 81 height 33
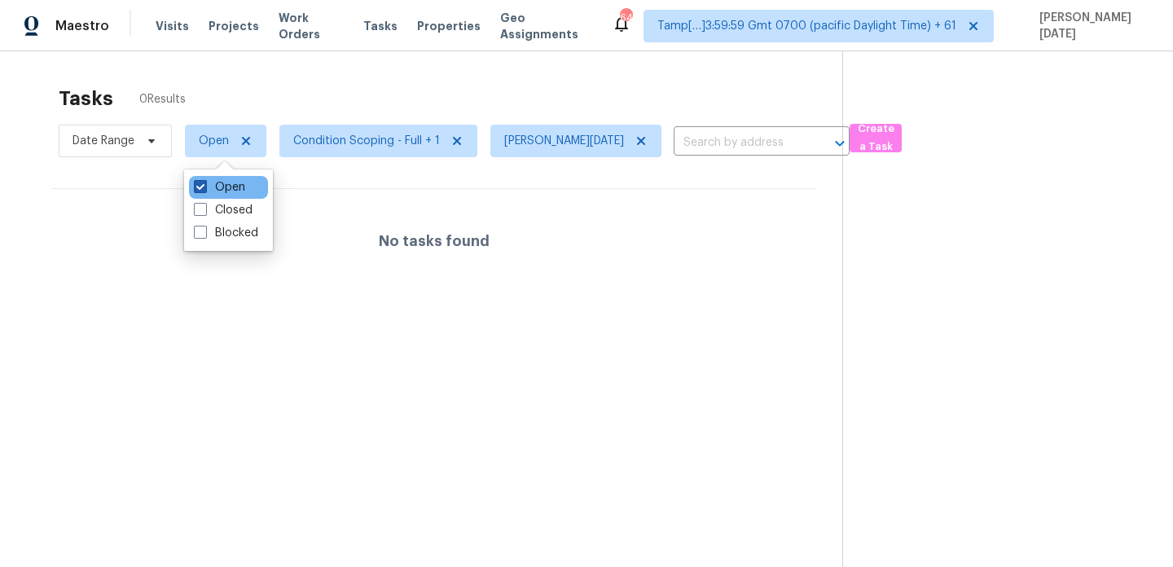
click at [211, 187] on label "Open" at bounding box center [219, 187] width 51 height 16
click at [204, 187] on input "Open" at bounding box center [199, 184] width 11 height 11
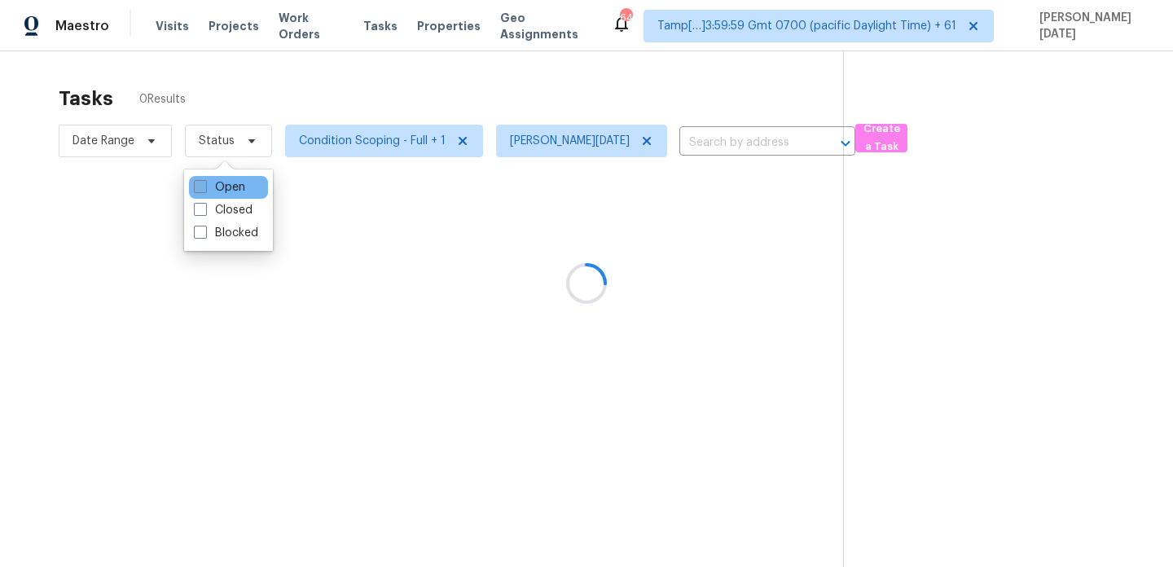
click at [211, 187] on label "Open" at bounding box center [219, 187] width 51 height 16
click at [204, 187] on input "Open" at bounding box center [199, 184] width 11 height 11
checkbox input "true"
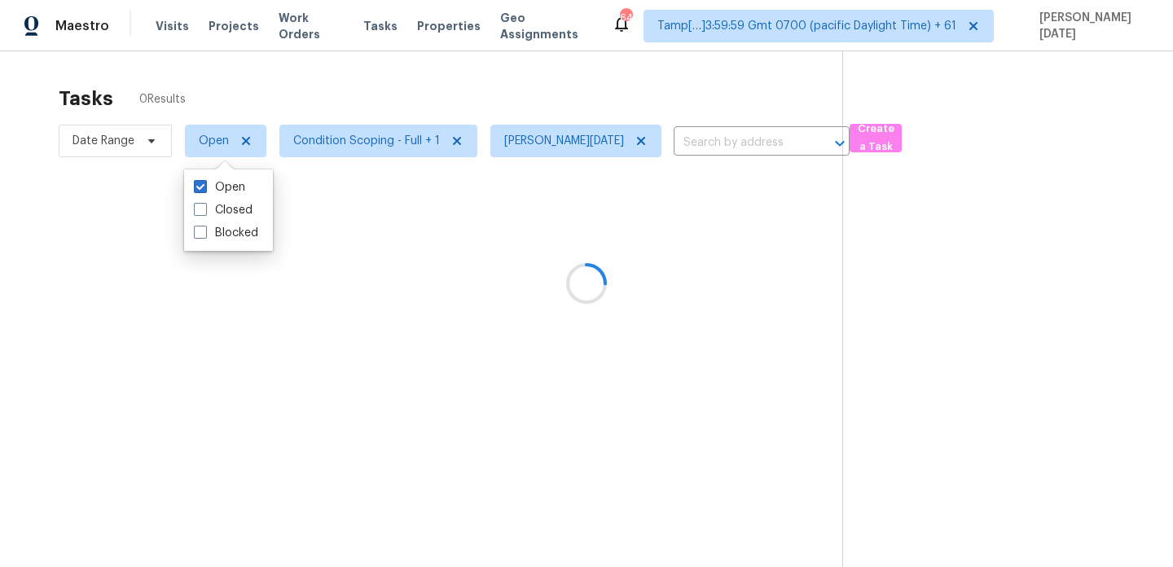
click at [351, 98] on div "Tasks 0 Results" at bounding box center [451, 98] width 784 height 42
